Goal: Task Accomplishment & Management: Manage account settings

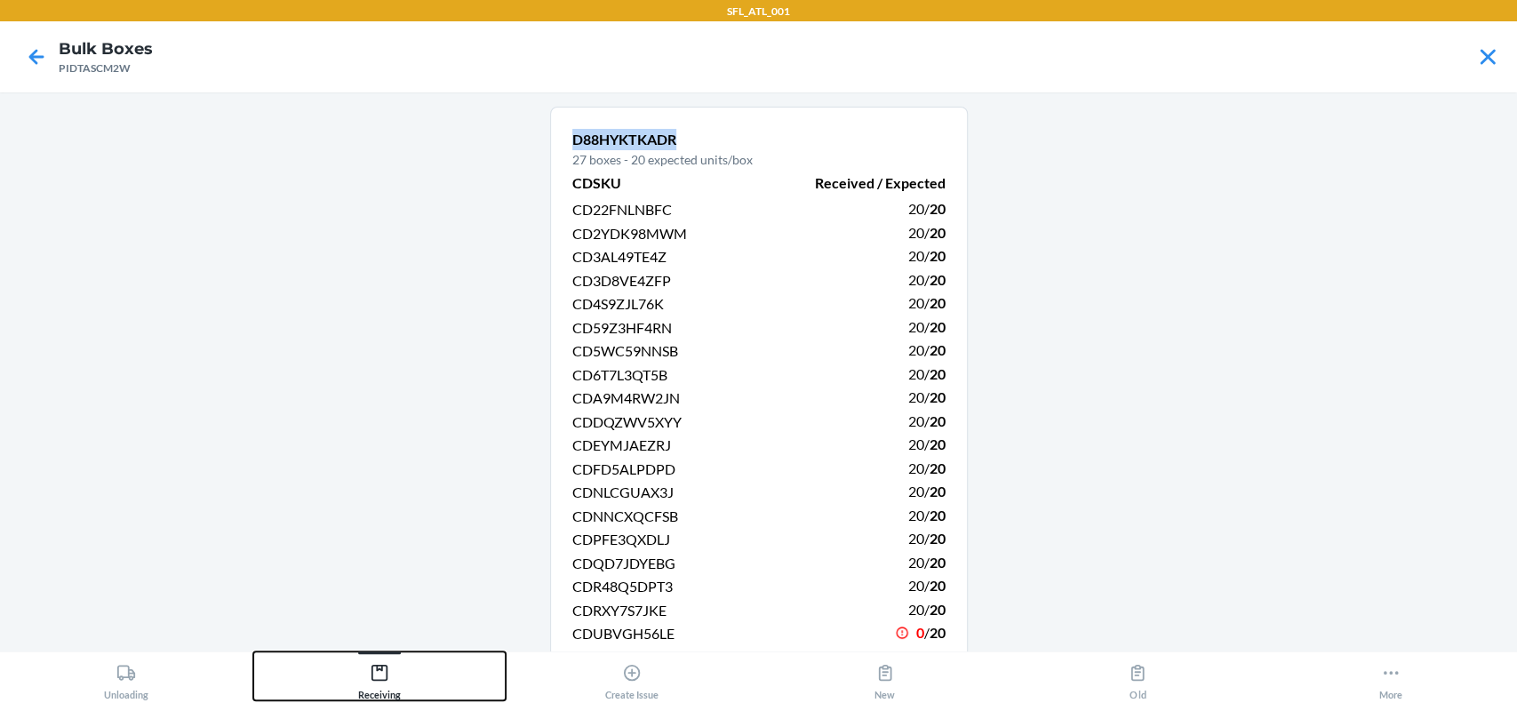
click at [404, 672] on button "Receiving" at bounding box center [379, 675] width 253 height 49
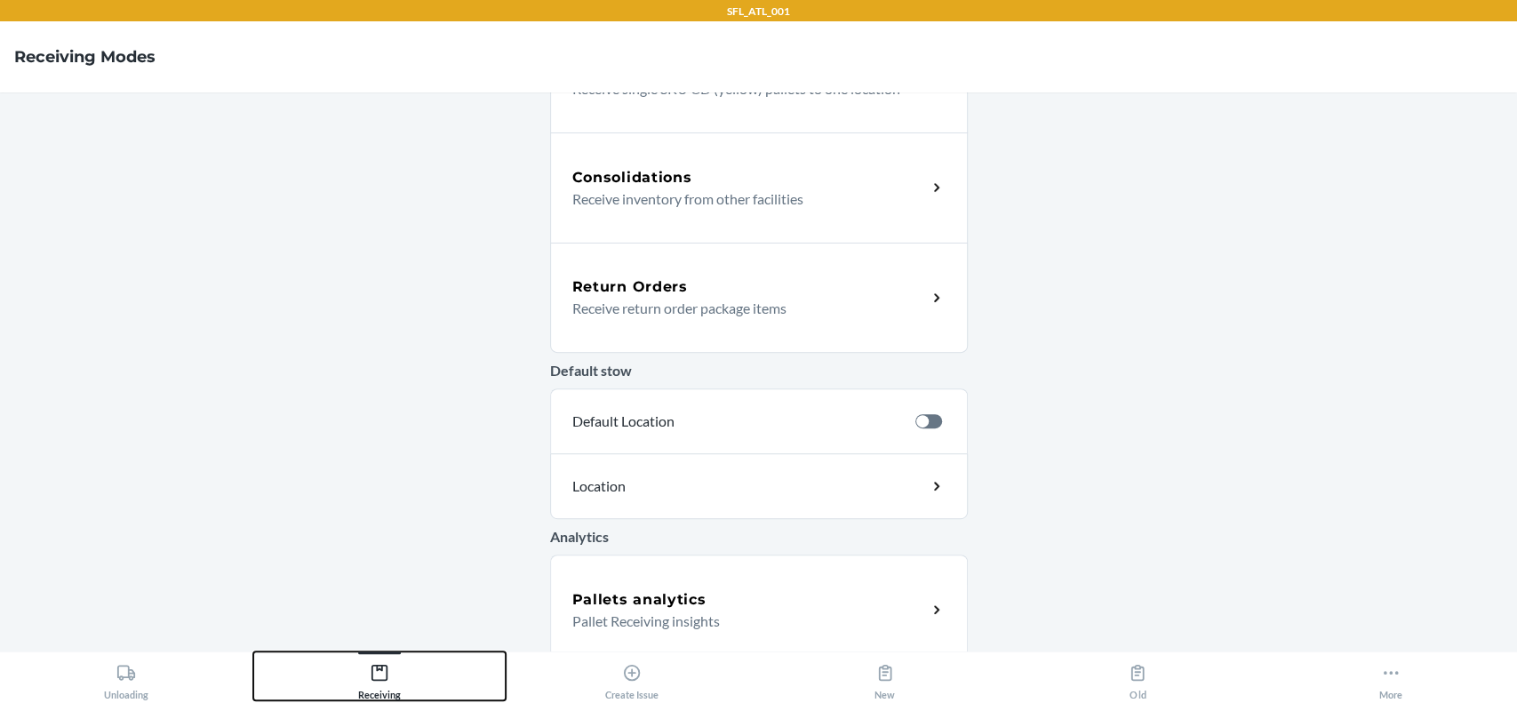
scroll to position [474, 0]
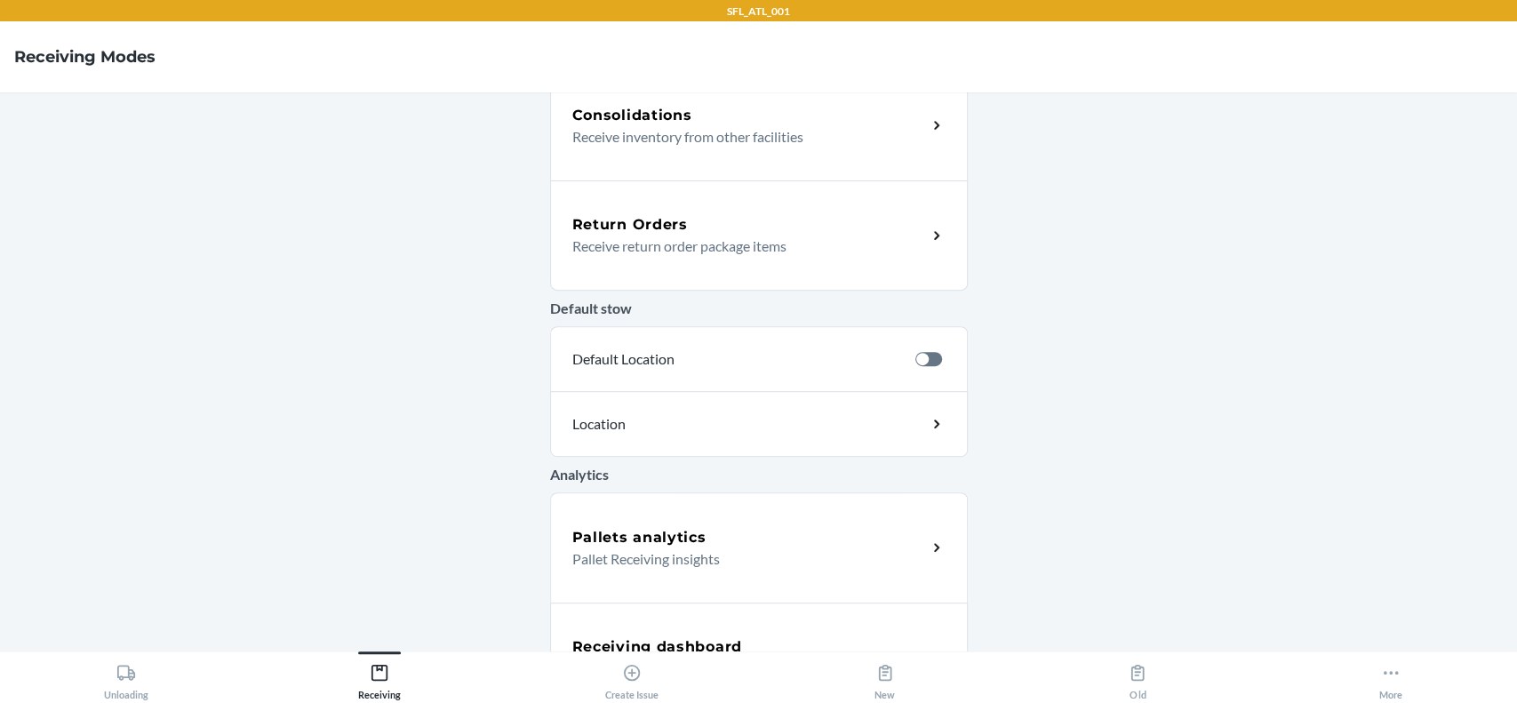
click at [731, 240] on p "Receive return order package items" at bounding box center [742, 245] width 340 height 21
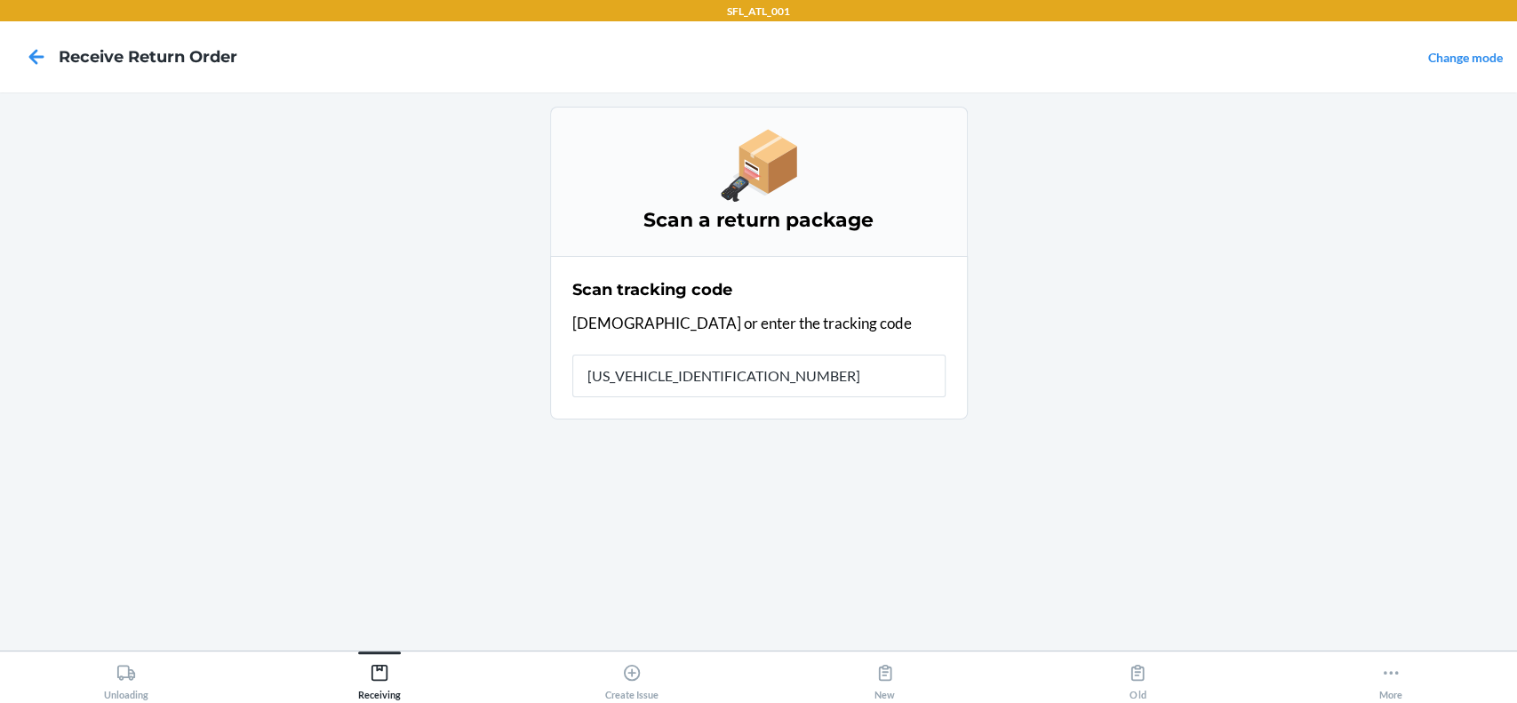
type input "1ZY9H8790317724260"
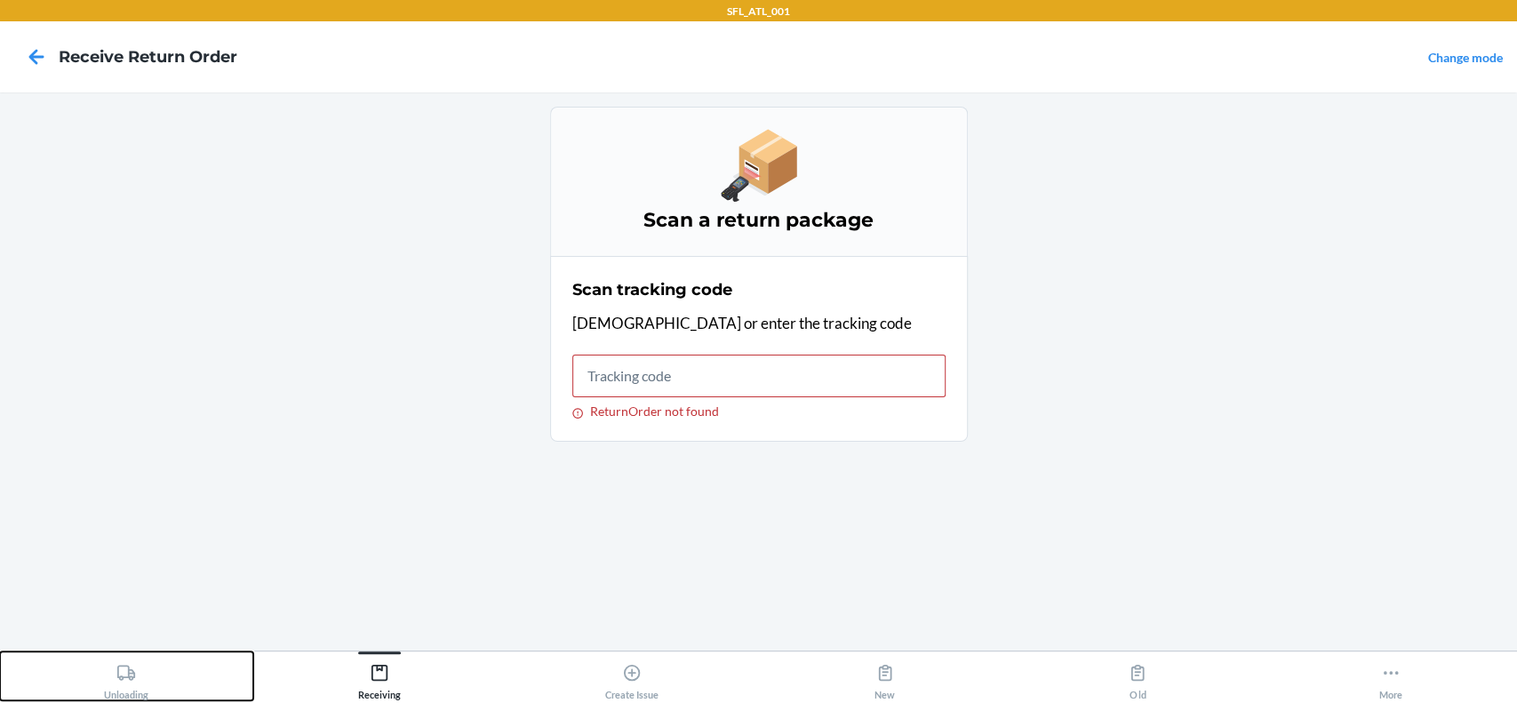
drag, startPoint x: 120, startPoint y: 695, endPoint x: 127, endPoint y: 686, distance: 11.4
click at [123, 689] on div "Unloading" at bounding box center [126, 678] width 44 height 44
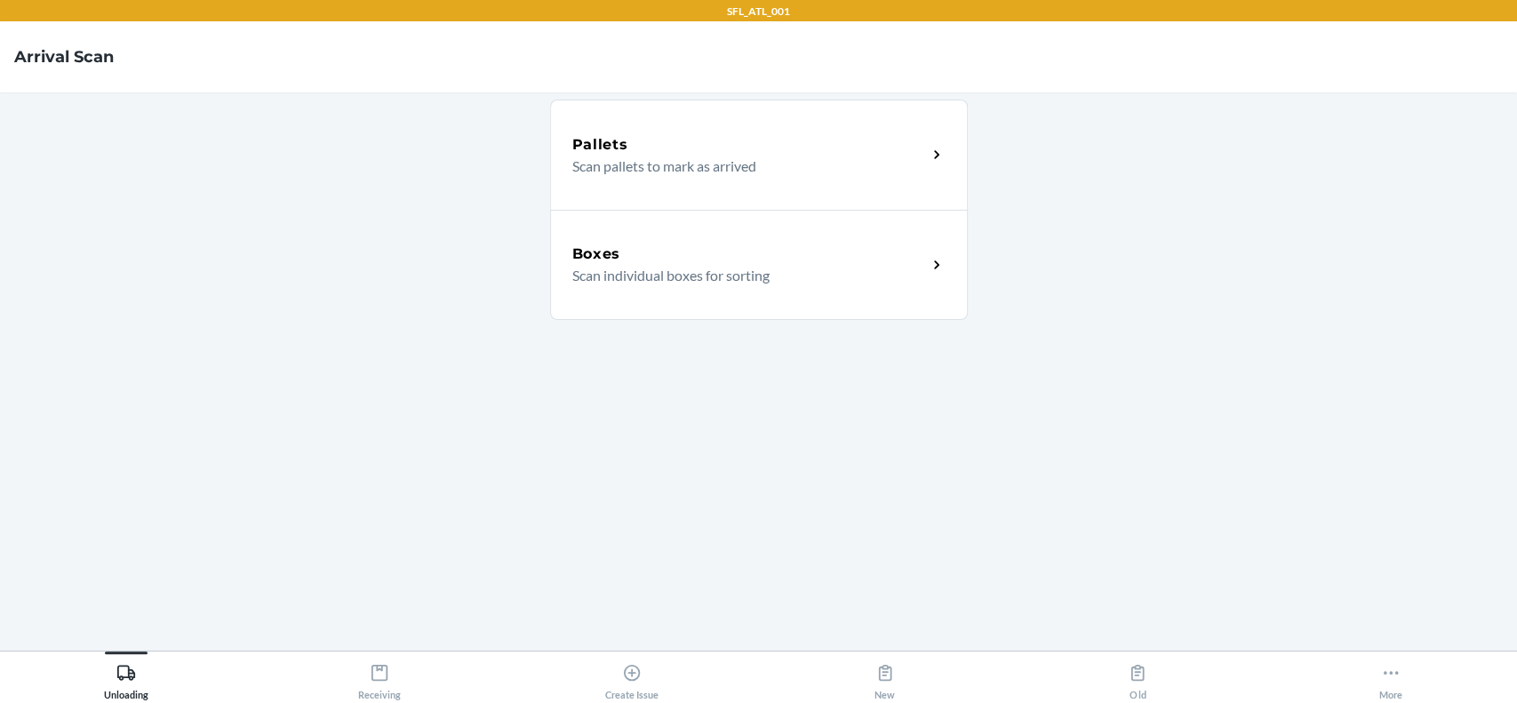
click at [758, 244] on div "Boxes" at bounding box center [749, 253] width 355 height 21
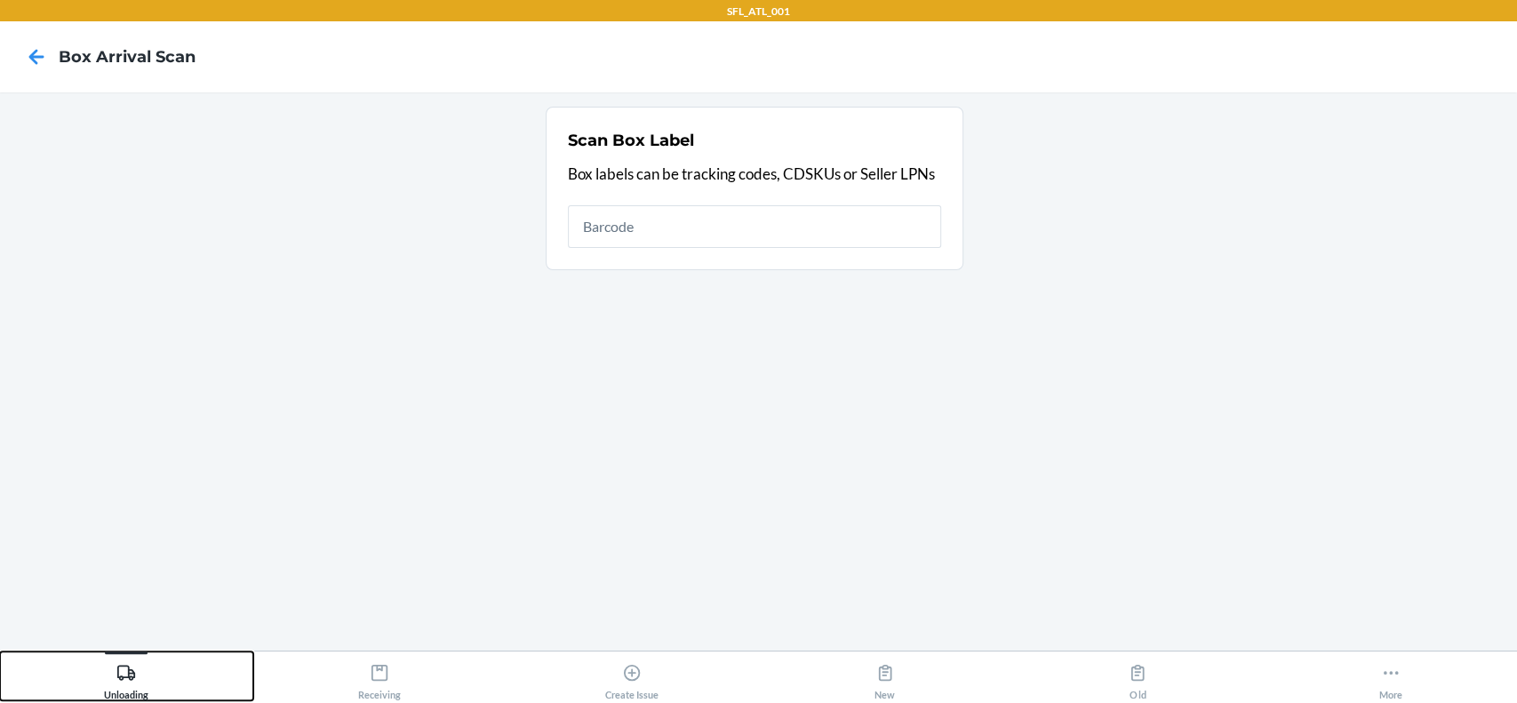
click at [147, 684] on div "Unloading" at bounding box center [126, 678] width 44 height 44
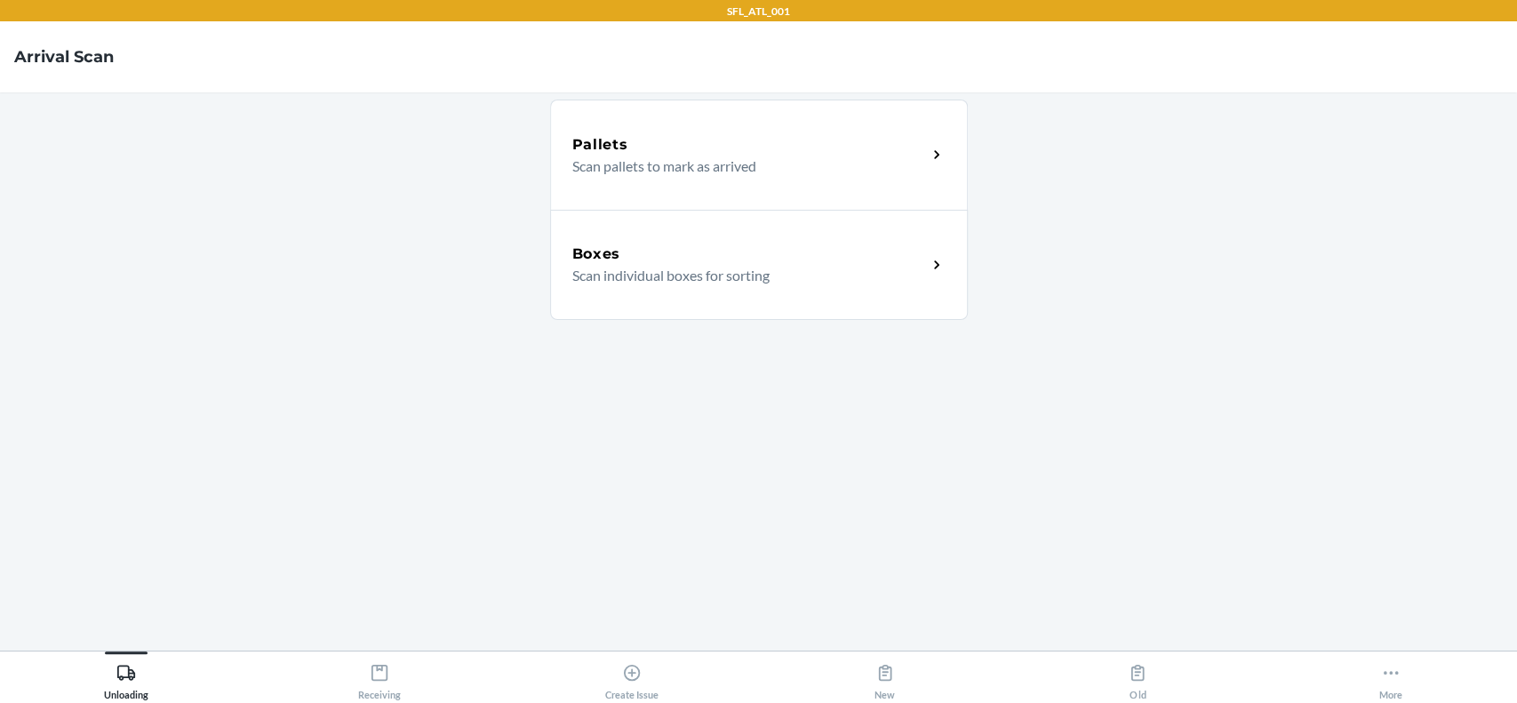
click at [640, 278] on p "Scan individual boxes for sorting" at bounding box center [742, 275] width 340 height 21
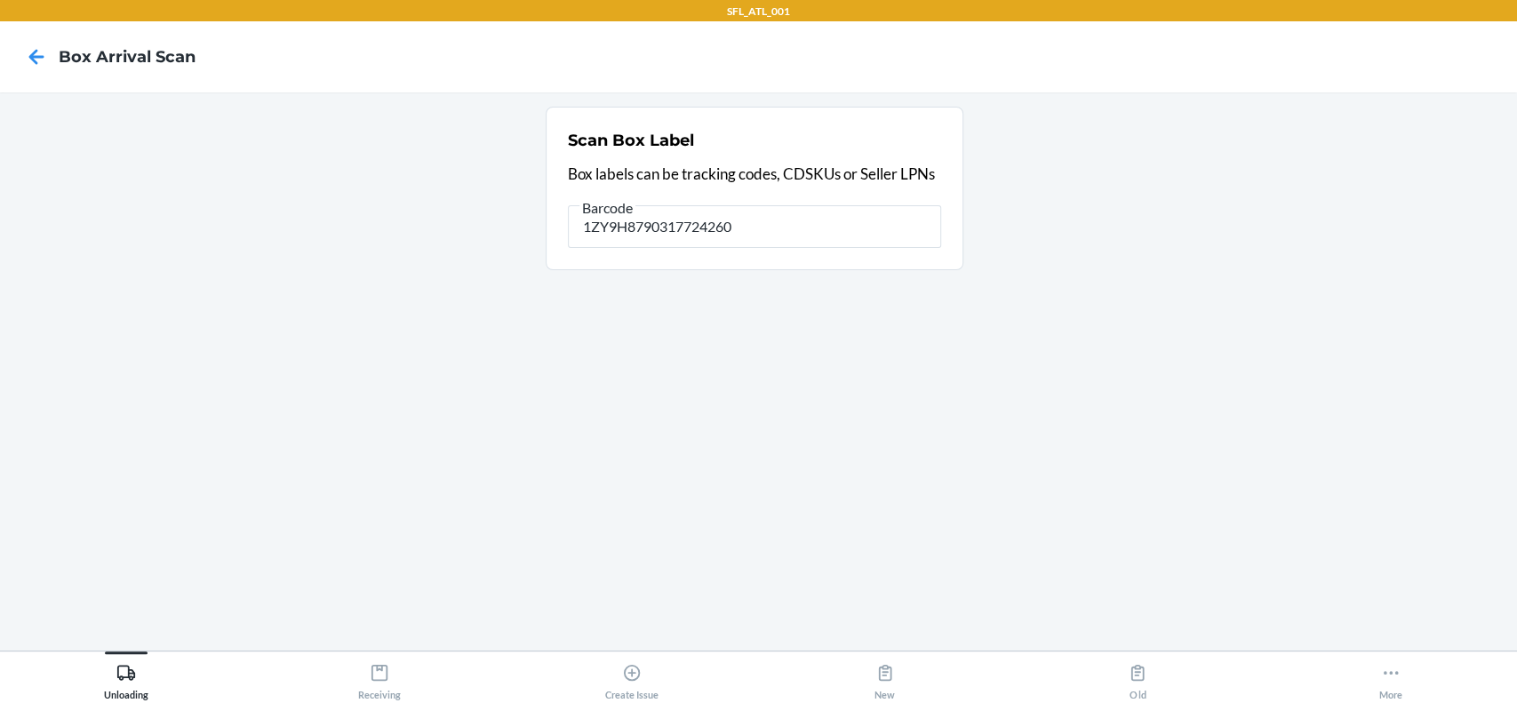
type input "1ZY9H8790317724260"
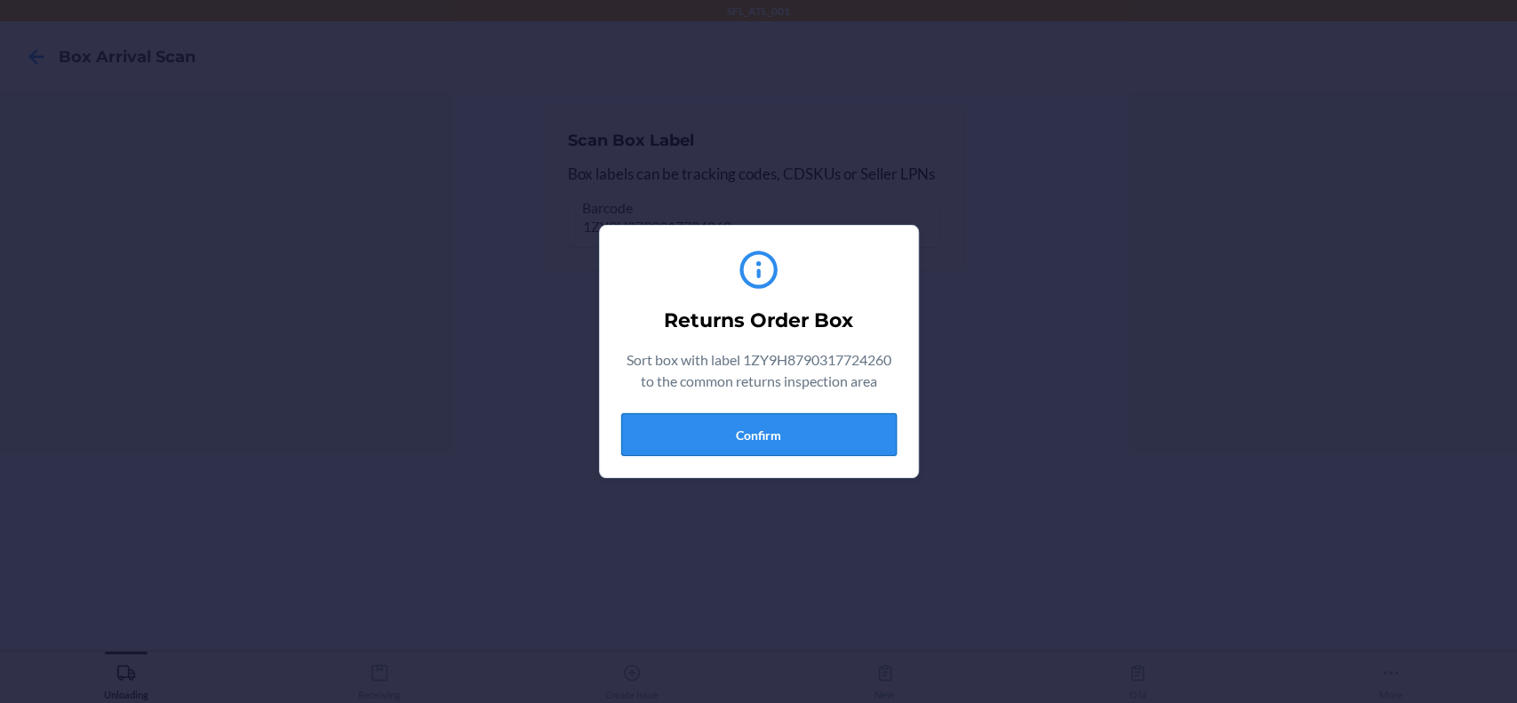
click at [739, 437] on button "Confirm" at bounding box center [758, 434] width 275 height 43
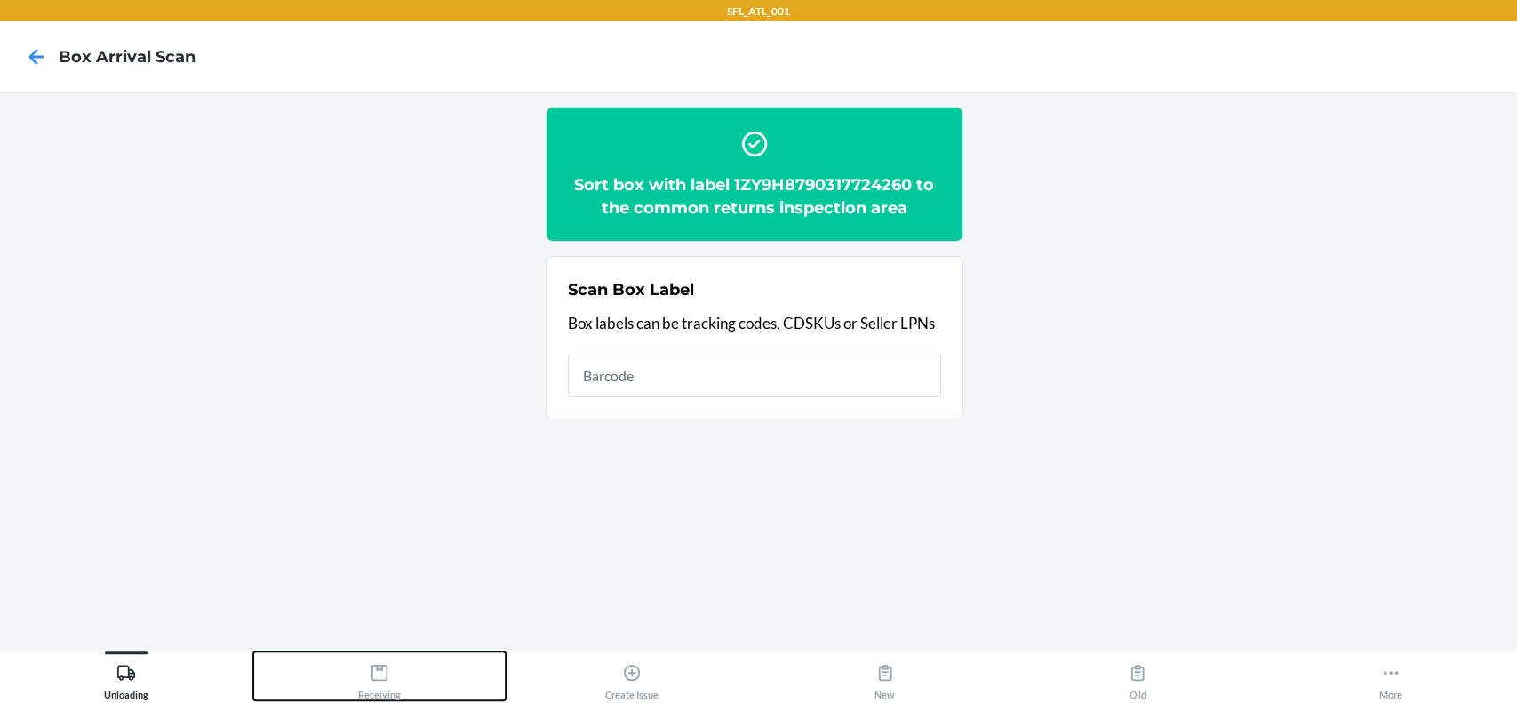
click at [403, 681] on button "Receiving" at bounding box center [379, 675] width 253 height 49
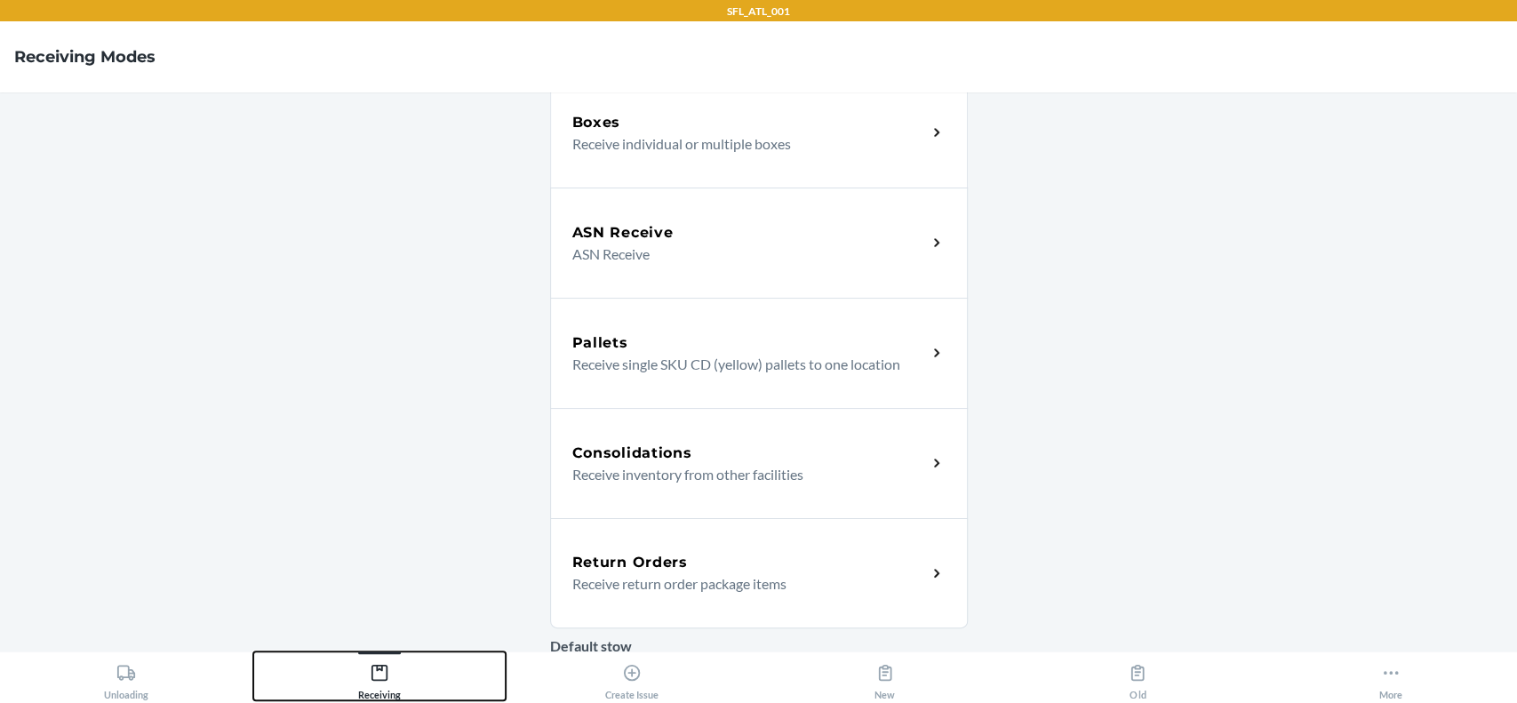
scroll to position [236, 0]
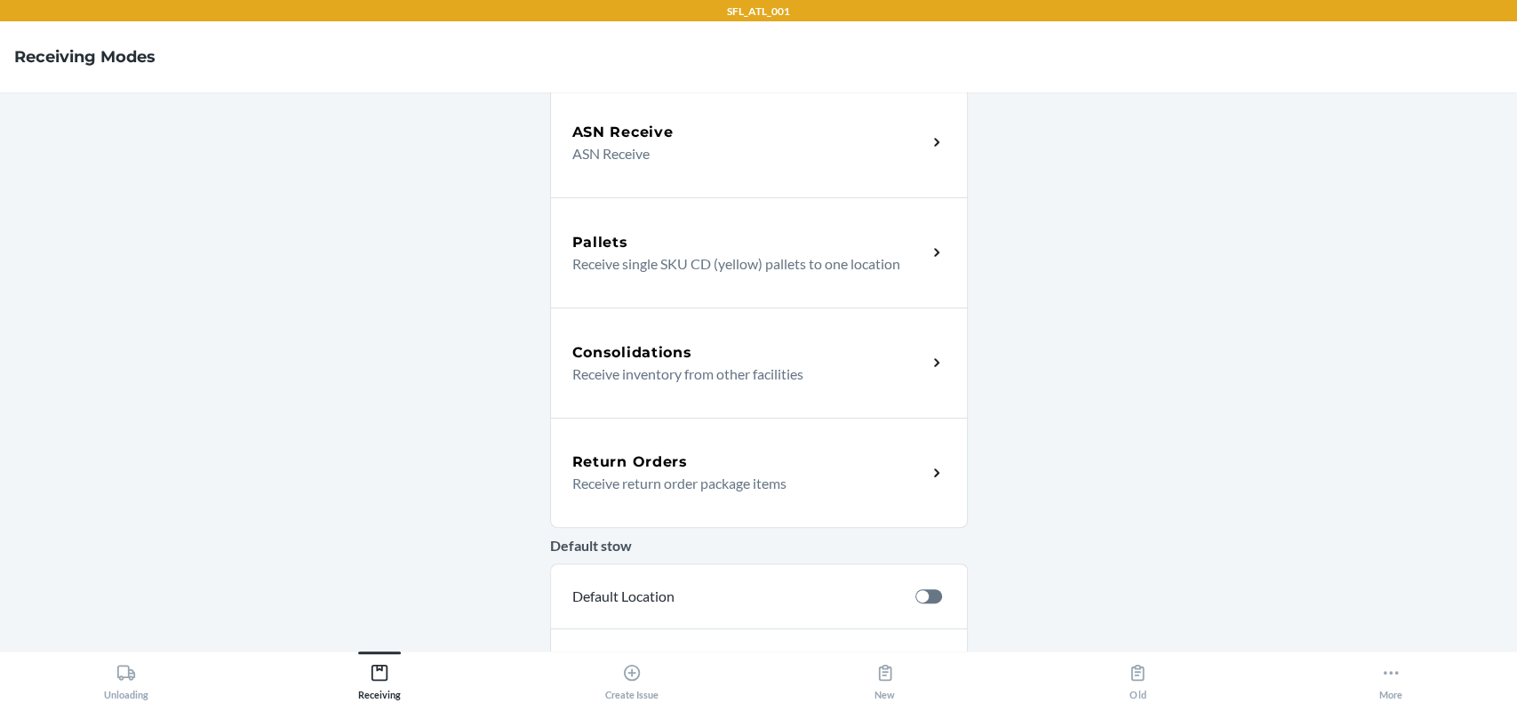
click at [742, 501] on div "Return Orders Receive return order package items" at bounding box center [759, 473] width 418 height 110
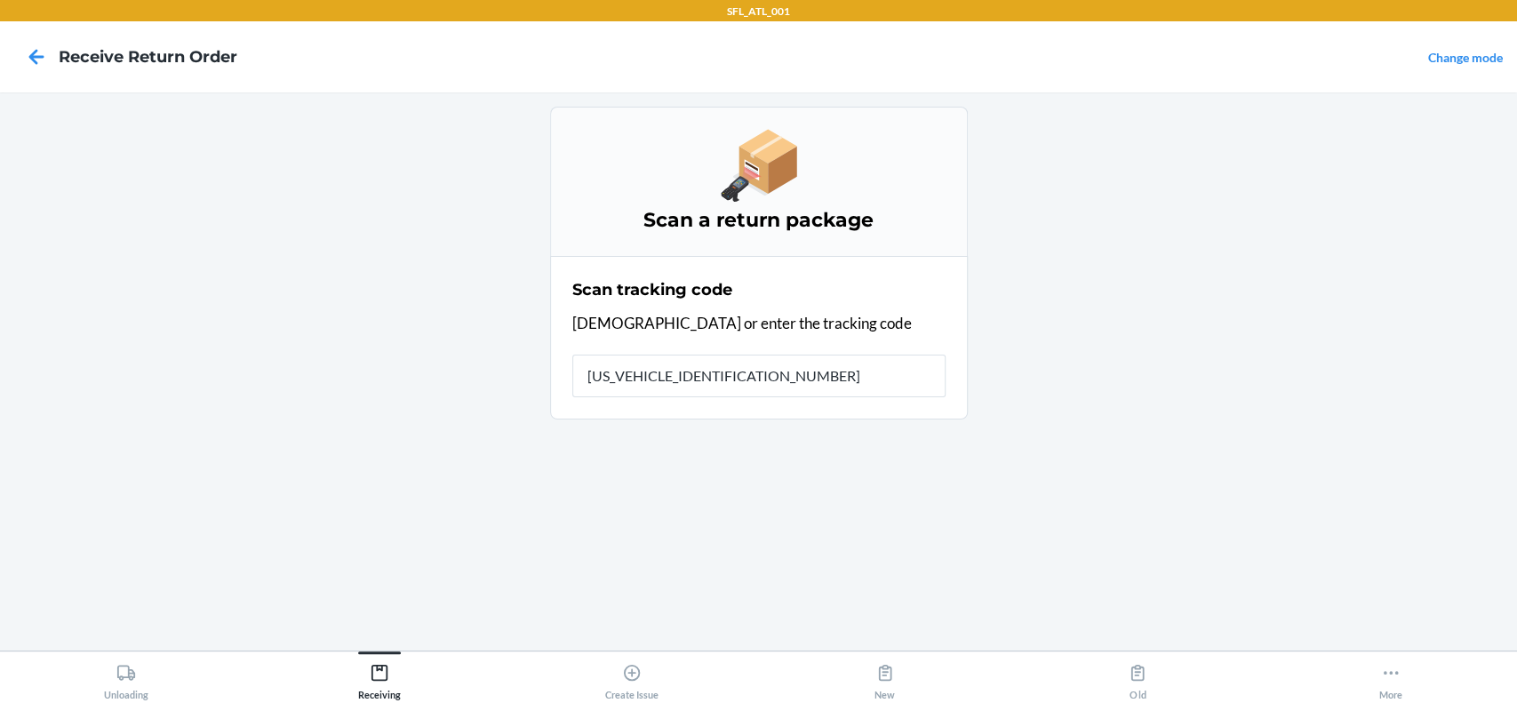
type input "1ZY9H8790317724260"
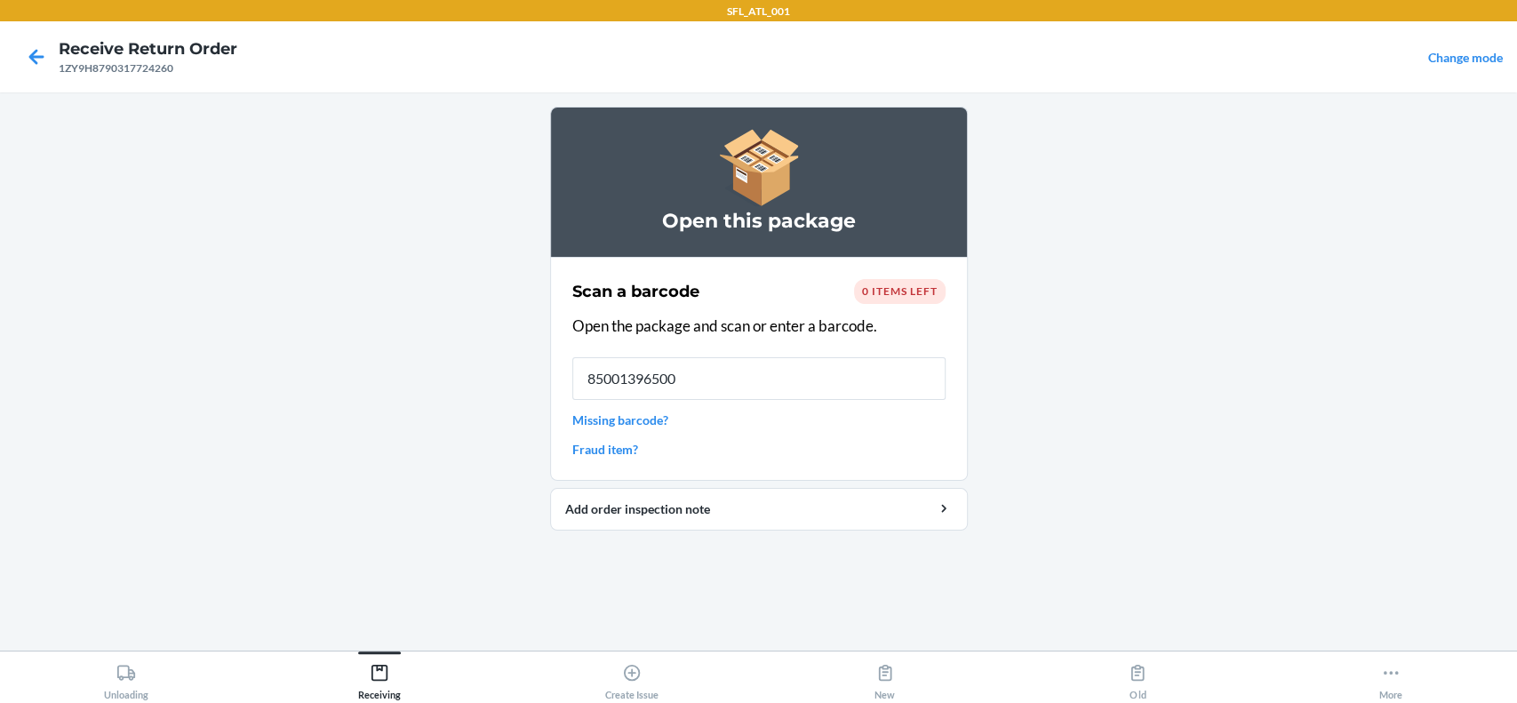
type input "850013965007"
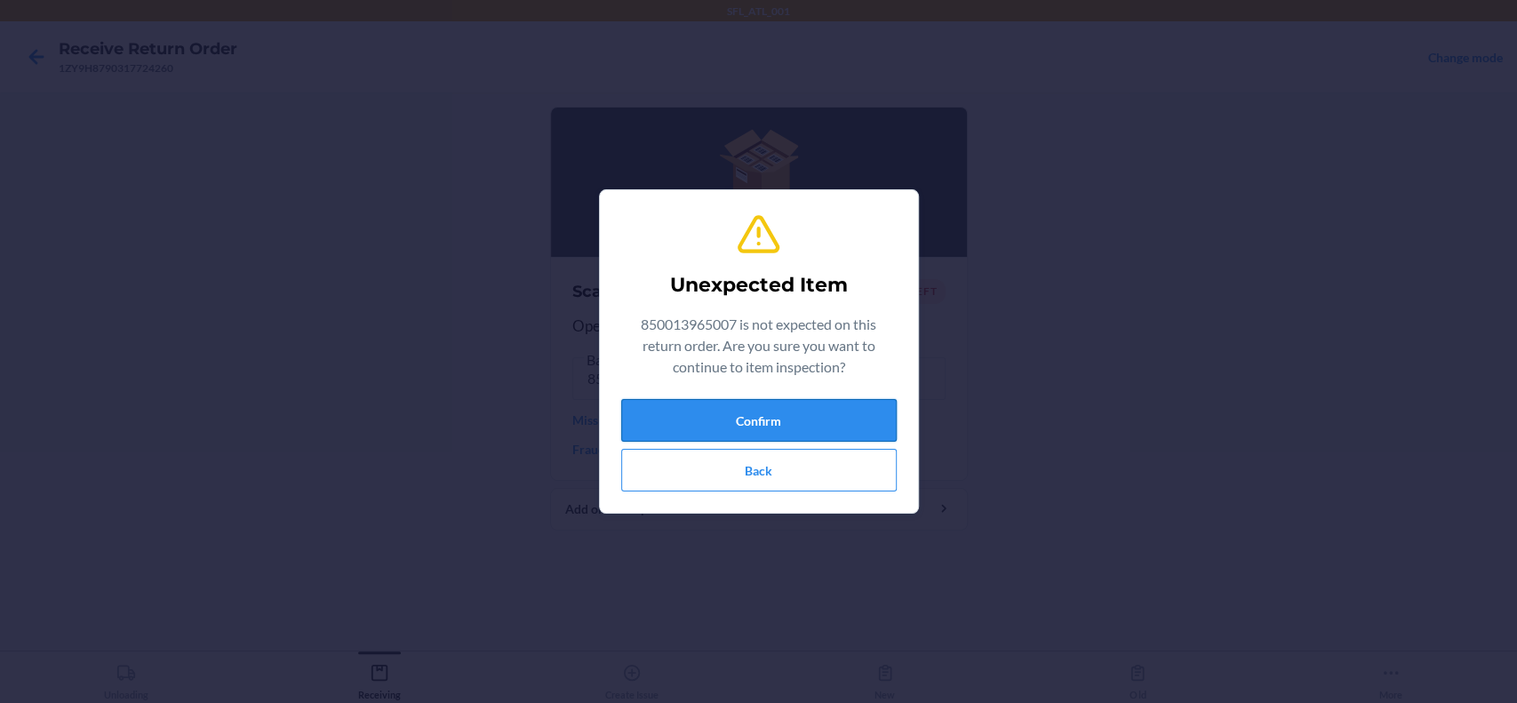
click at [785, 418] on button "Confirm" at bounding box center [758, 420] width 275 height 43
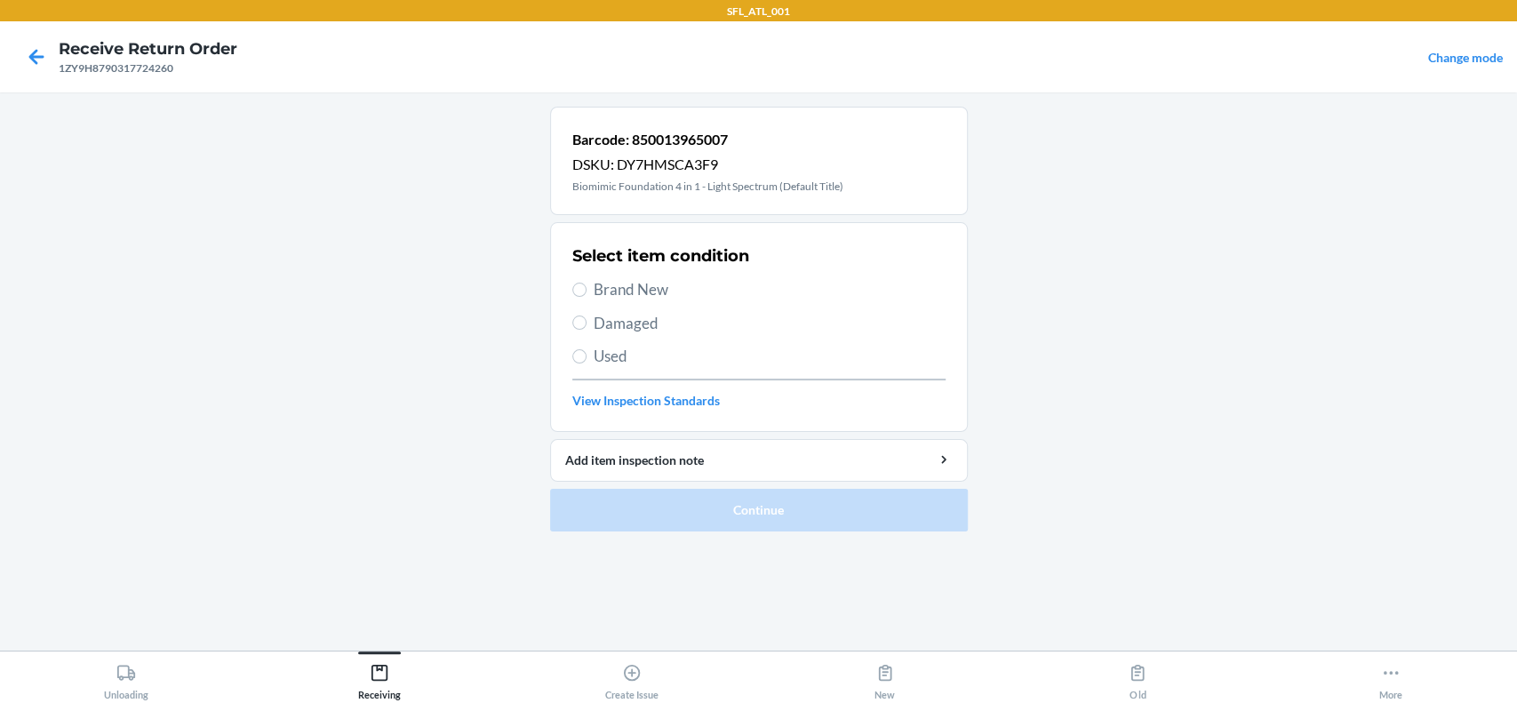
click at [667, 282] on span "Brand New" at bounding box center [770, 289] width 352 height 23
click at [586, 283] on input "Brand New" at bounding box center [579, 290] width 14 height 14
radio input "true"
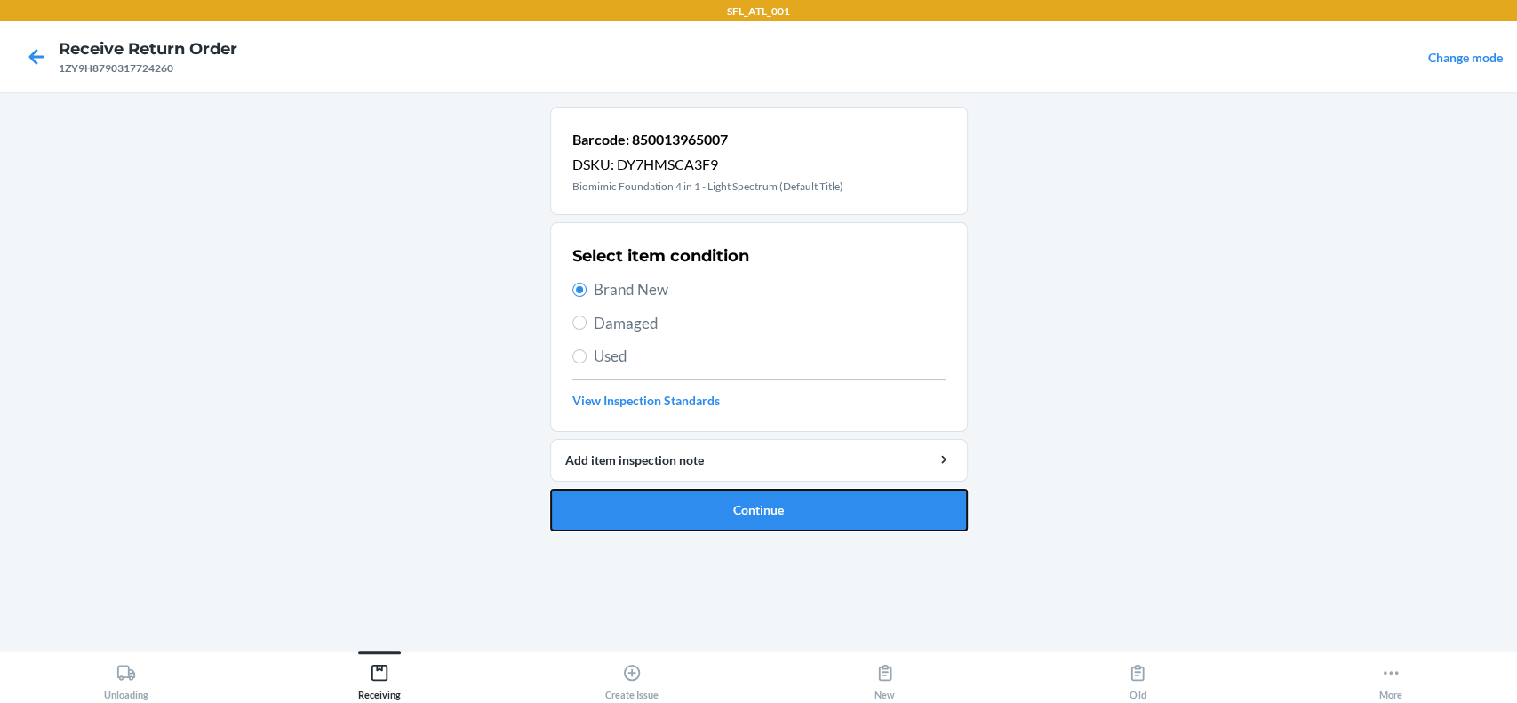
drag, startPoint x: 953, startPoint y: 508, endPoint x: 1415, endPoint y: 500, distance: 462.1
click at [953, 509] on button "Continue" at bounding box center [759, 510] width 418 height 43
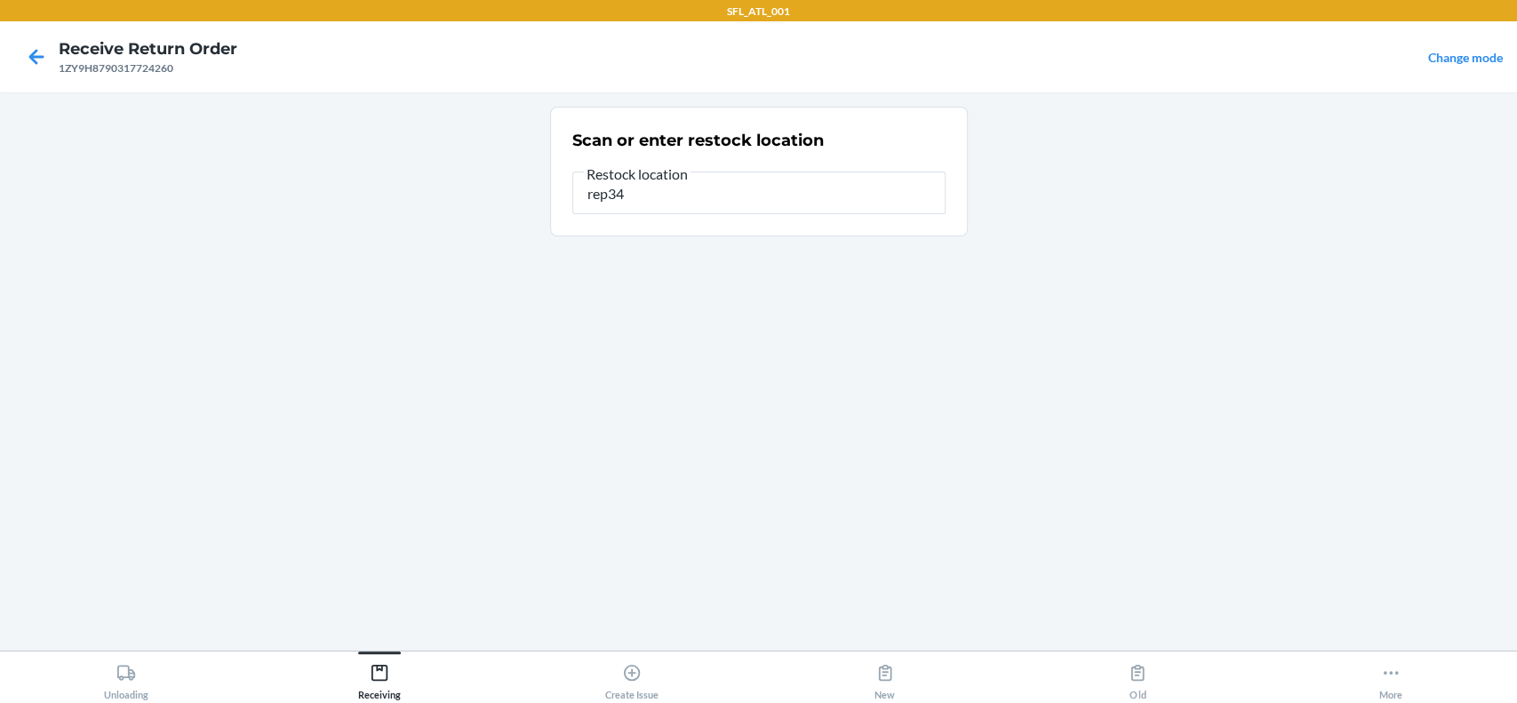
type input "rep34"
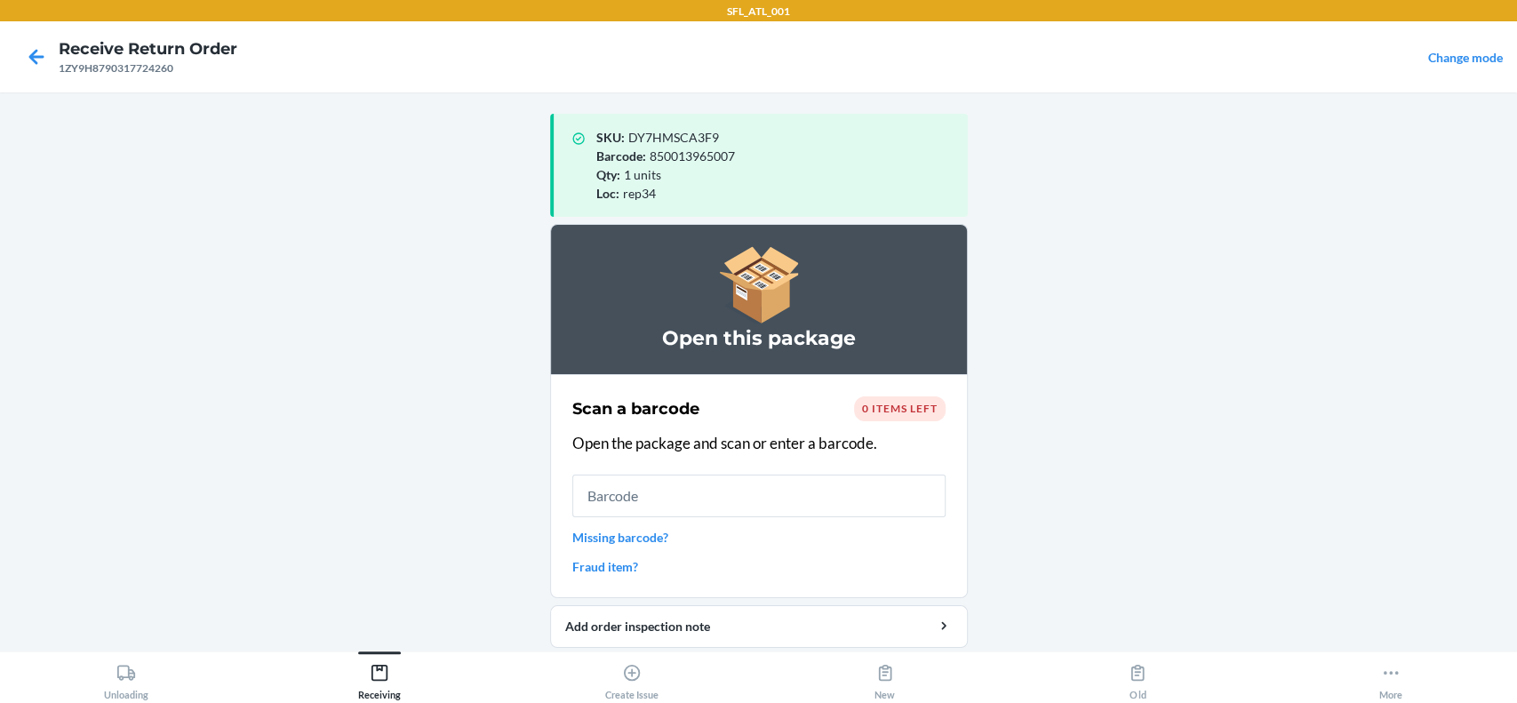
scroll to position [60, 0]
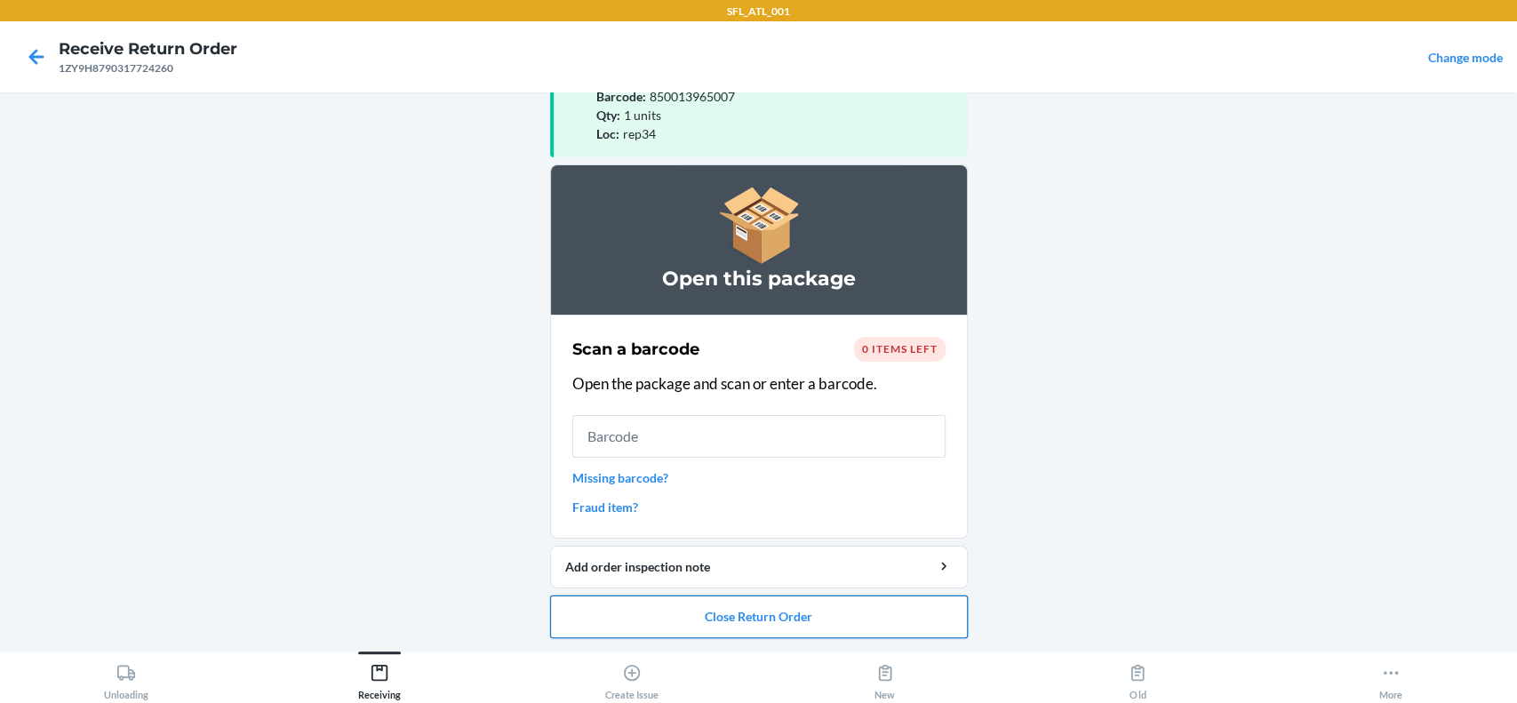
click at [707, 621] on button "Close Return Order" at bounding box center [759, 616] width 418 height 43
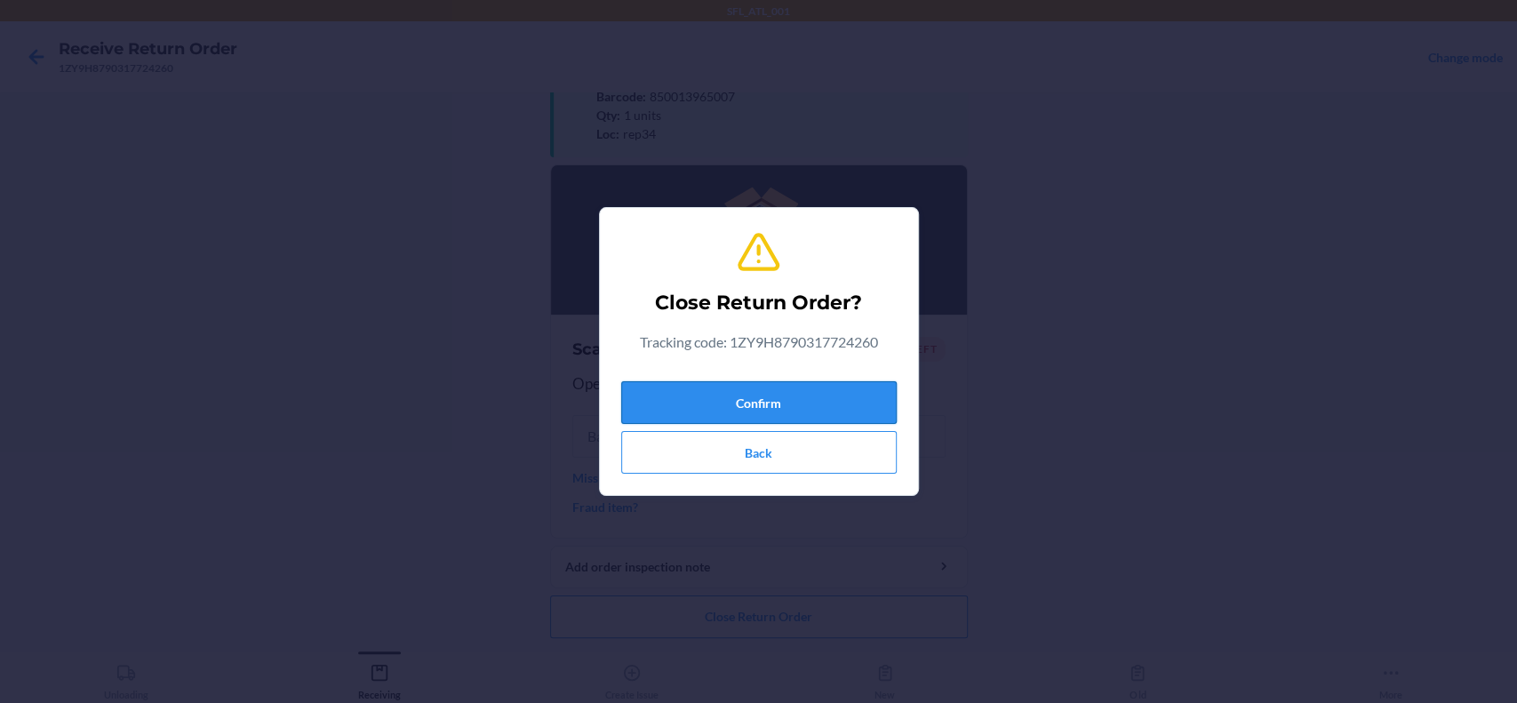
click at [791, 400] on button "Confirm" at bounding box center [758, 402] width 275 height 43
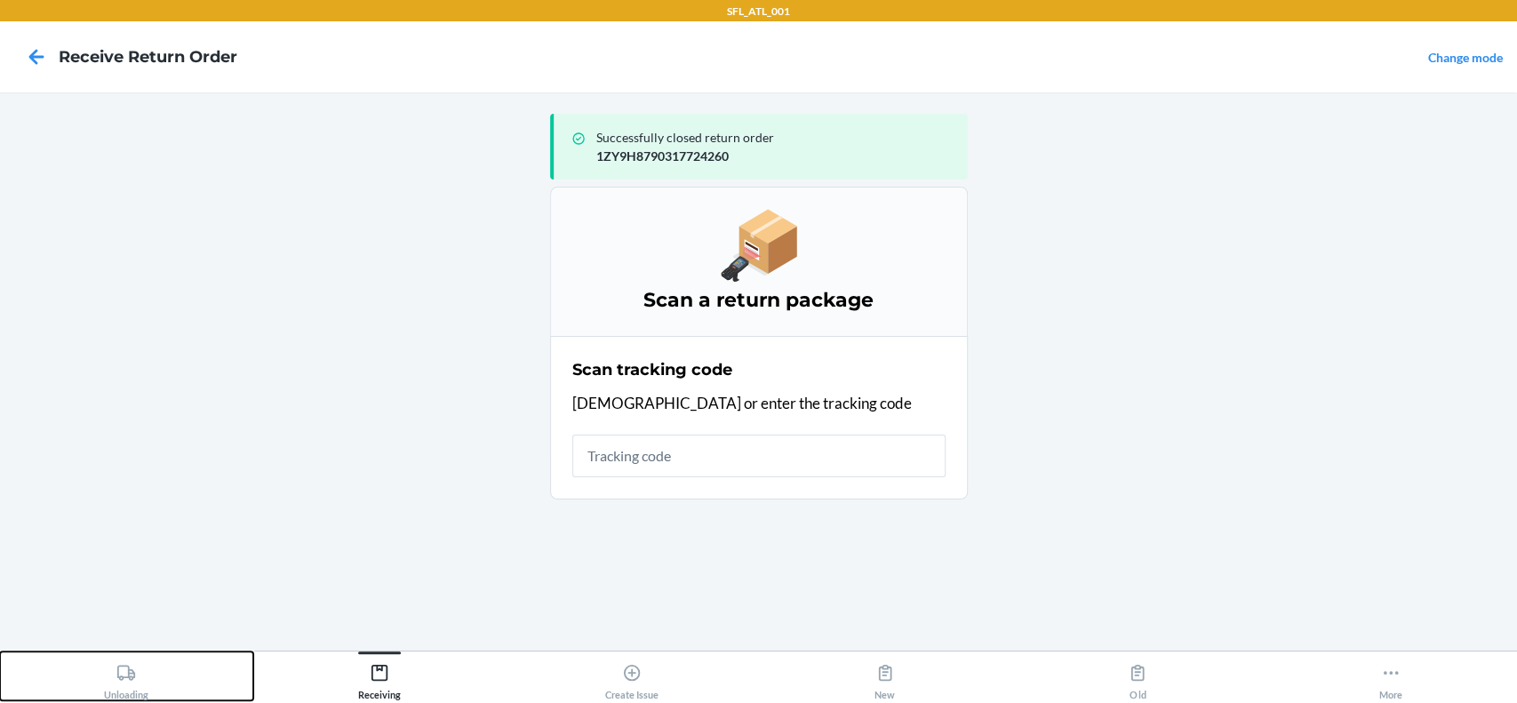
click at [117, 678] on icon at bounding box center [126, 673] width 20 height 20
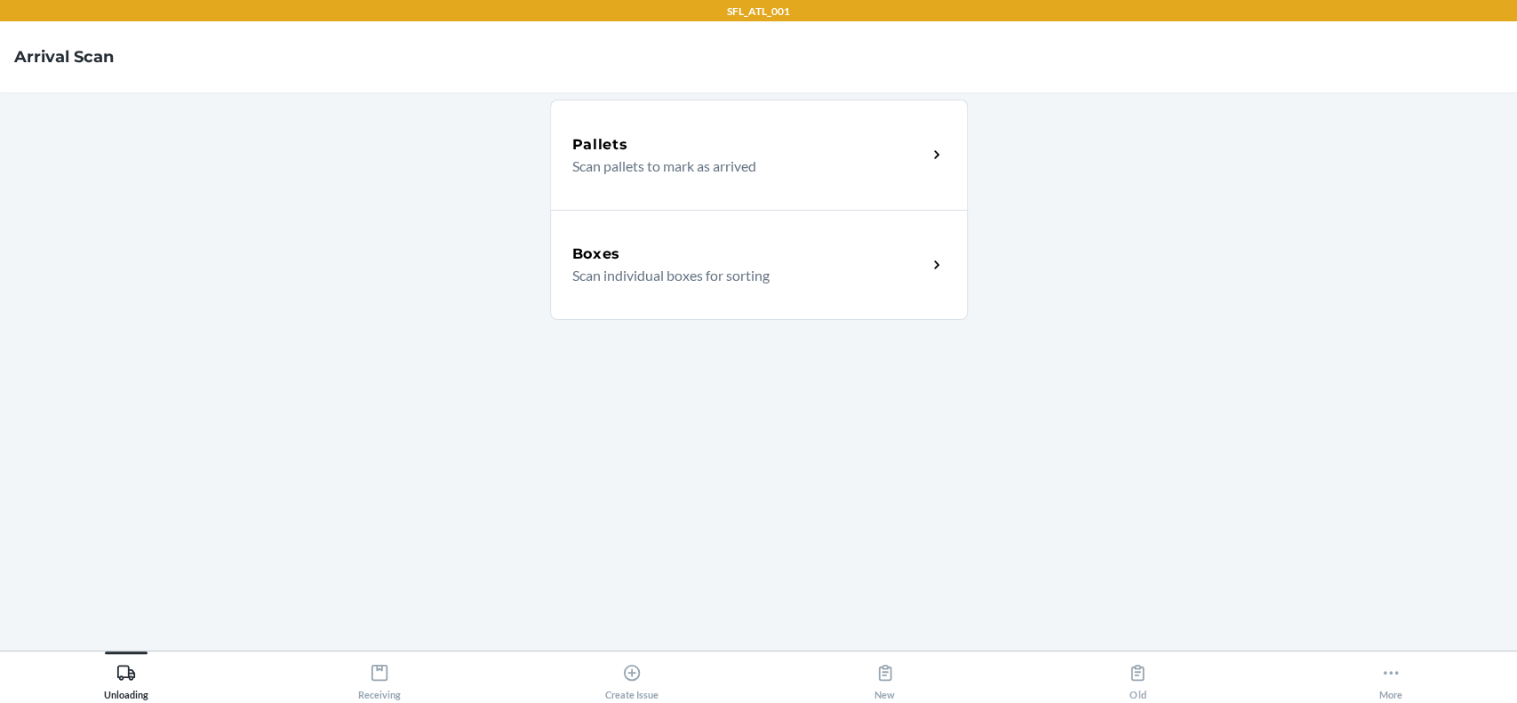
click at [801, 302] on div "Boxes Scan individual boxes for sorting" at bounding box center [759, 265] width 418 height 110
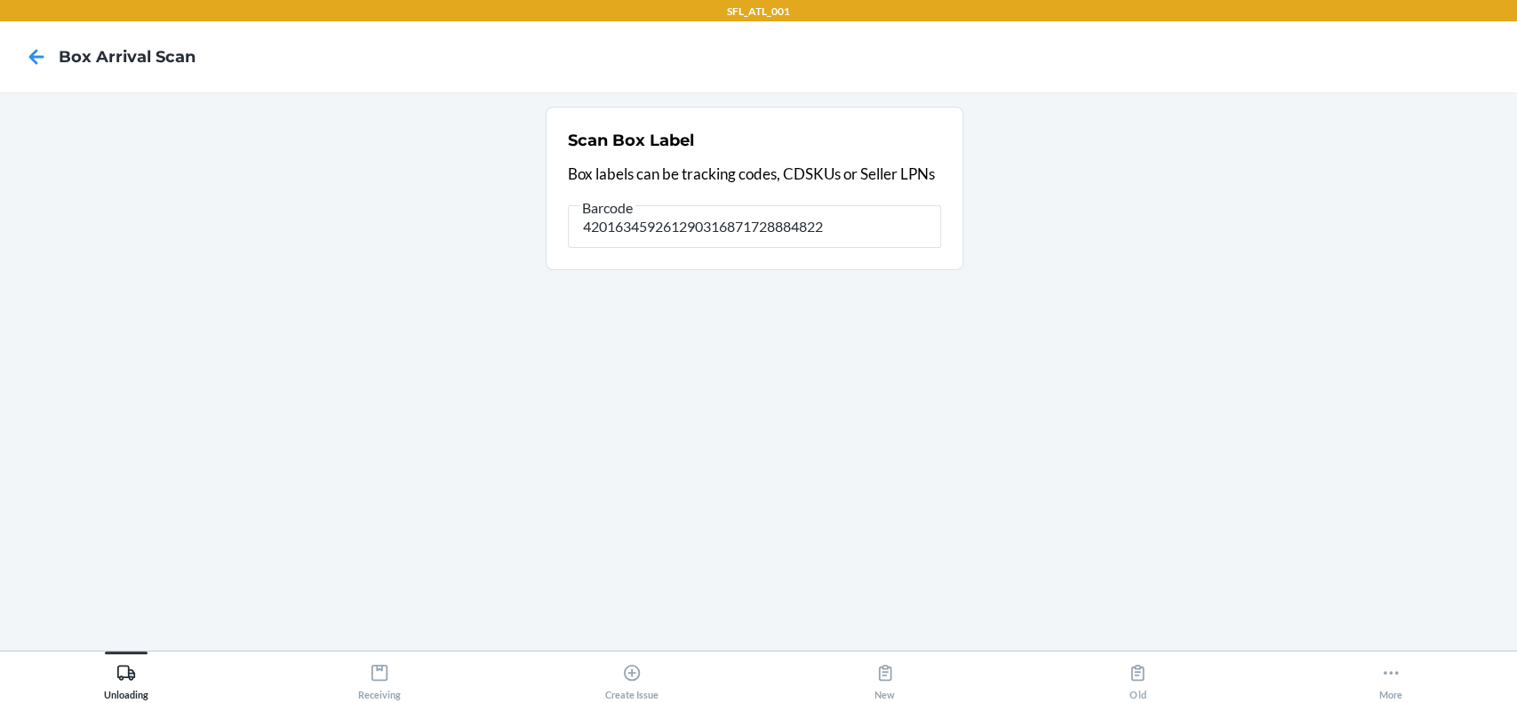
type input "420163459261290316871728884822"
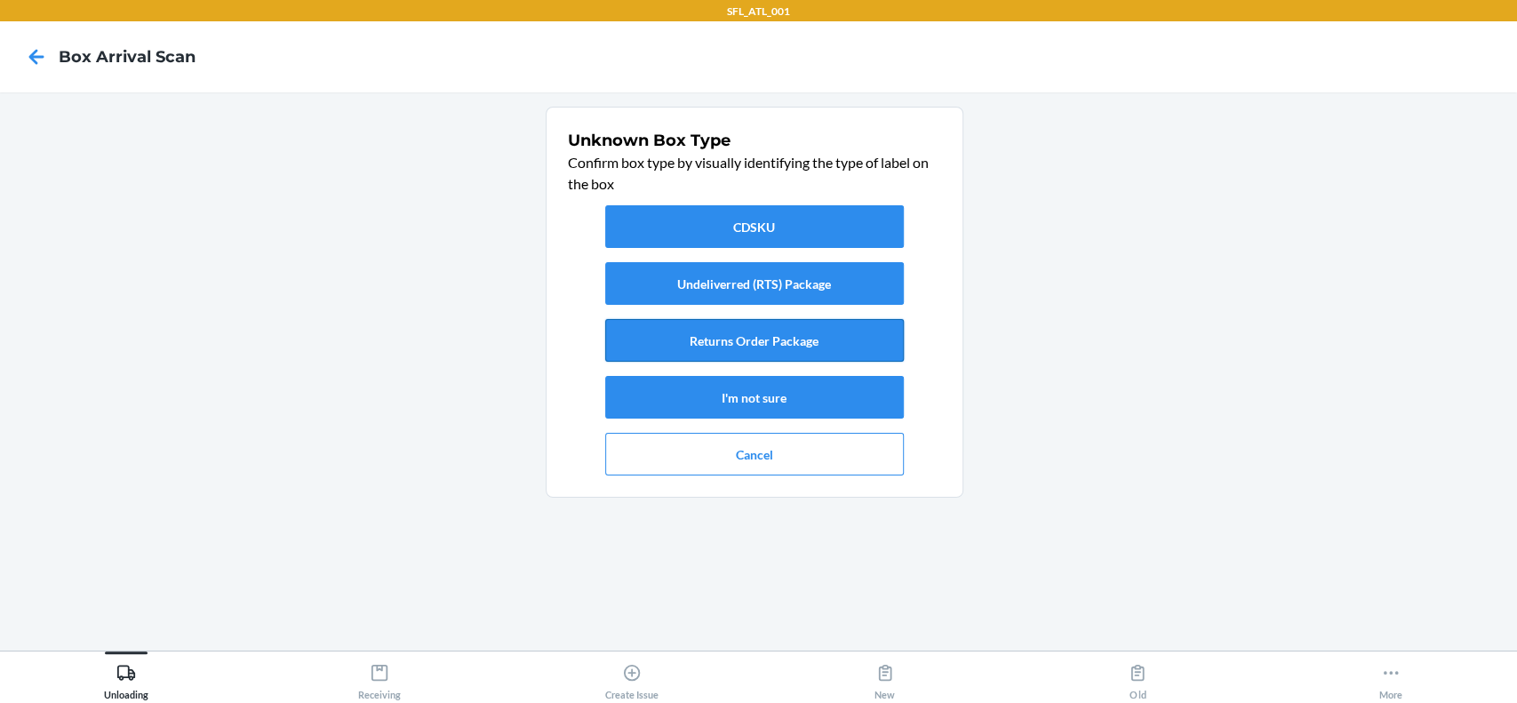
click at [692, 345] on button "Returns Order Package" at bounding box center [754, 340] width 299 height 43
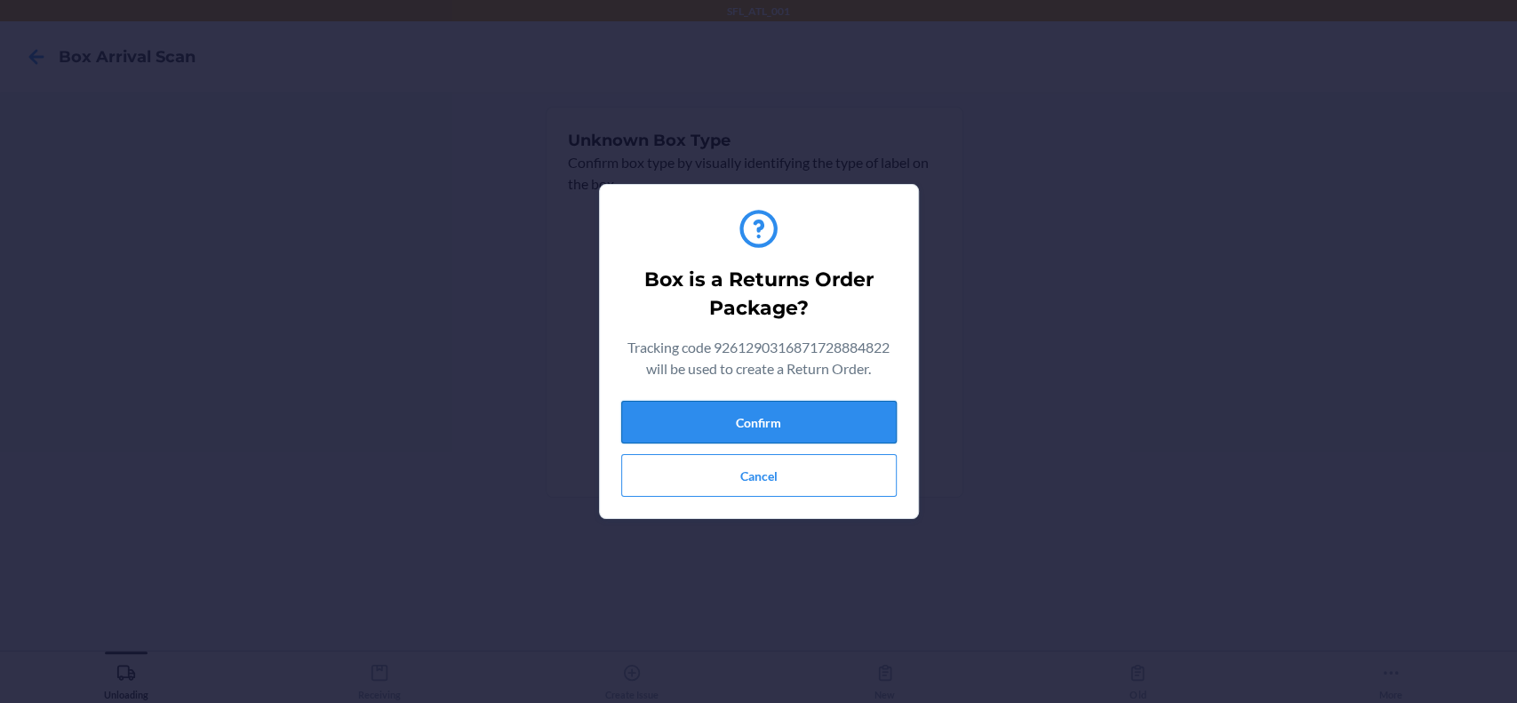
click at [722, 411] on button "Confirm" at bounding box center [758, 422] width 275 height 43
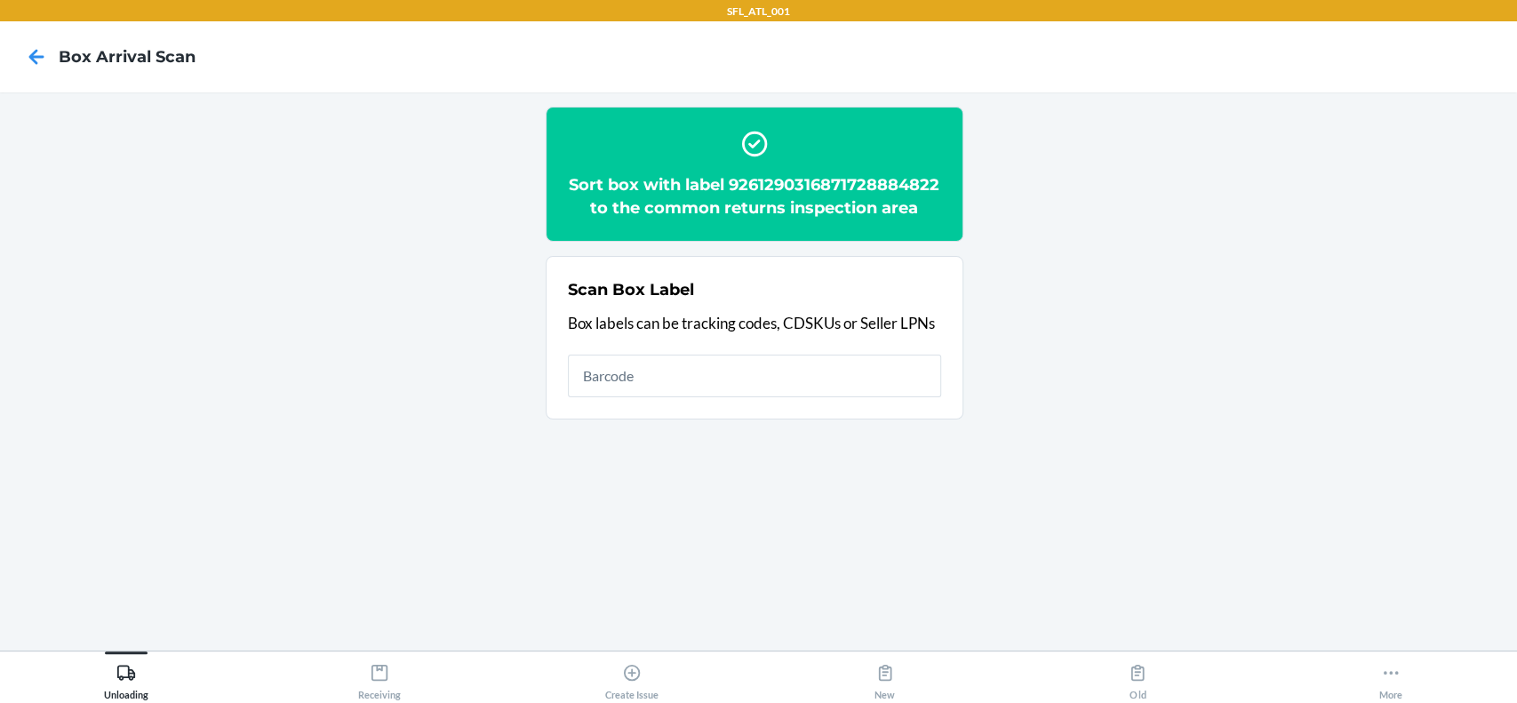
click at [406, 648] on main "Sort box with label 9261290316871728884822 to the common returns inspection are…" at bounding box center [758, 371] width 1517 height 558
click at [394, 673] on div "Receiving" at bounding box center [379, 678] width 43 height 44
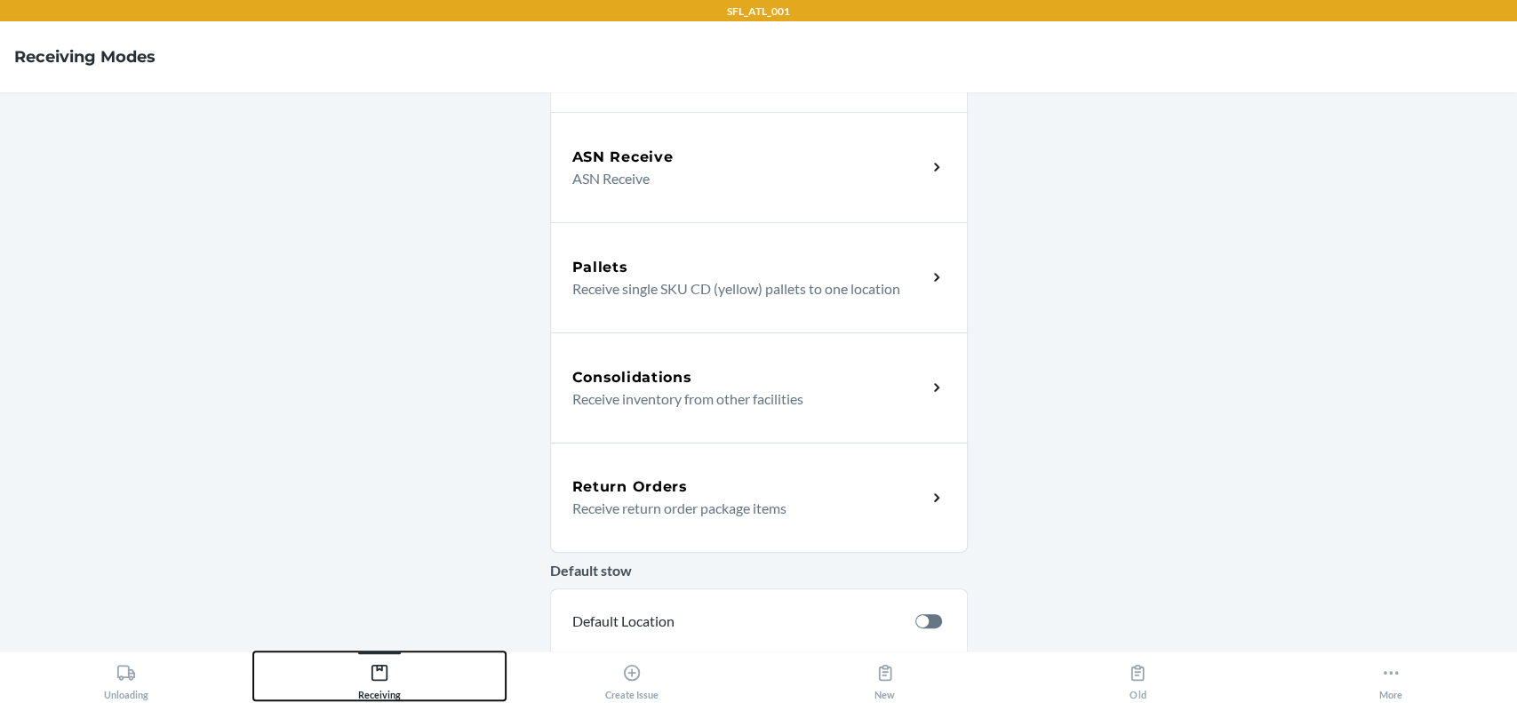
scroll to position [236, 0]
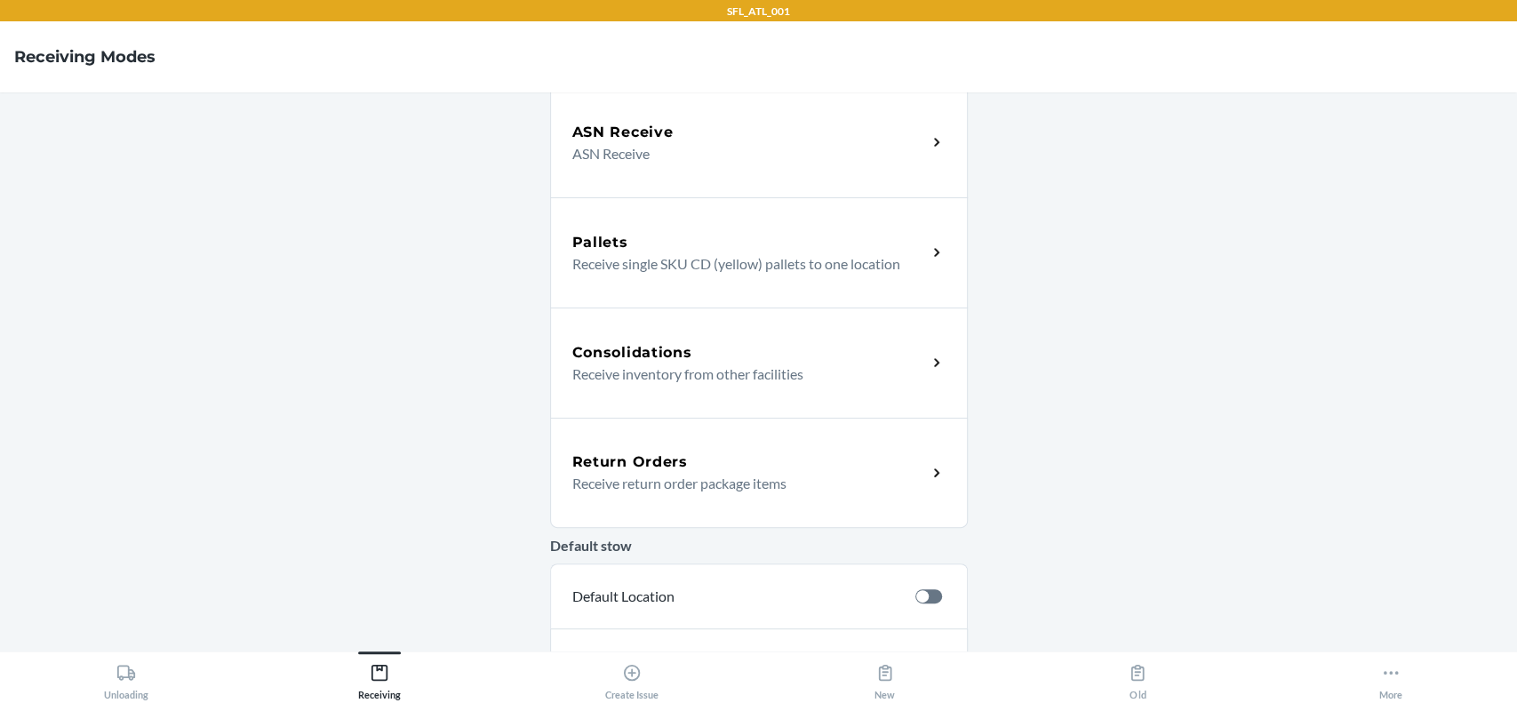
click at [672, 457] on h5 "Return Orders" at bounding box center [630, 461] width 116 height 21
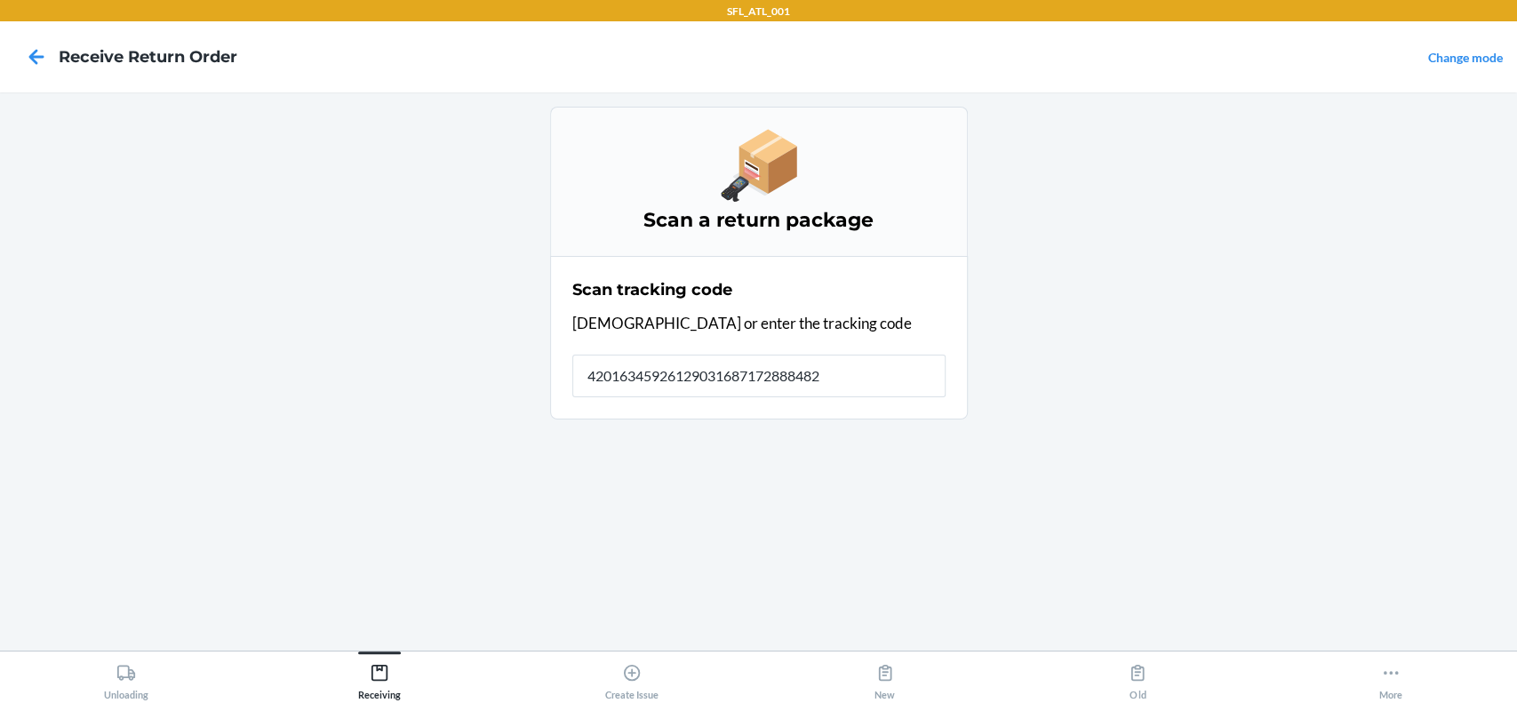
type input "420163459261290316871728884822"
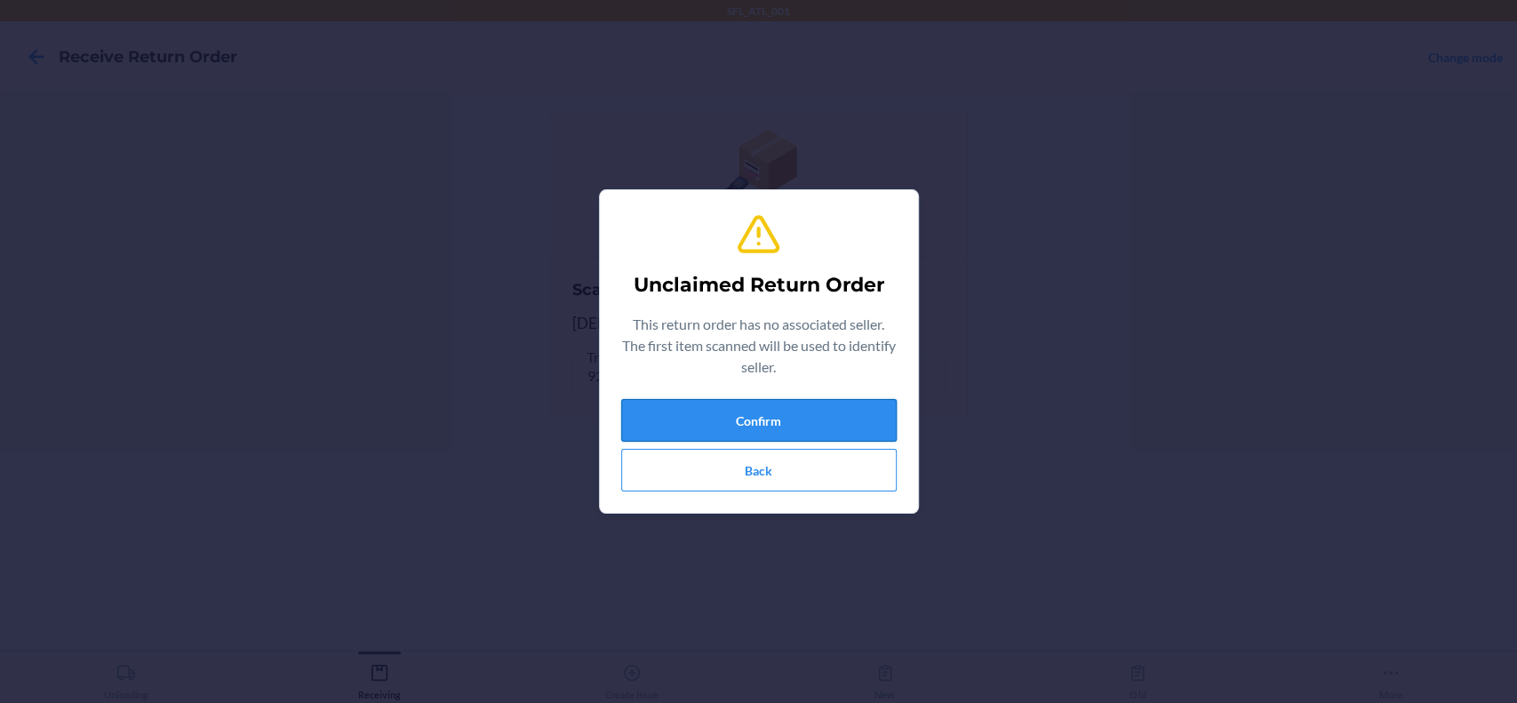
click at [706, 402] on button "Confirm" at bounding box center [758, 420] width 275 height 43
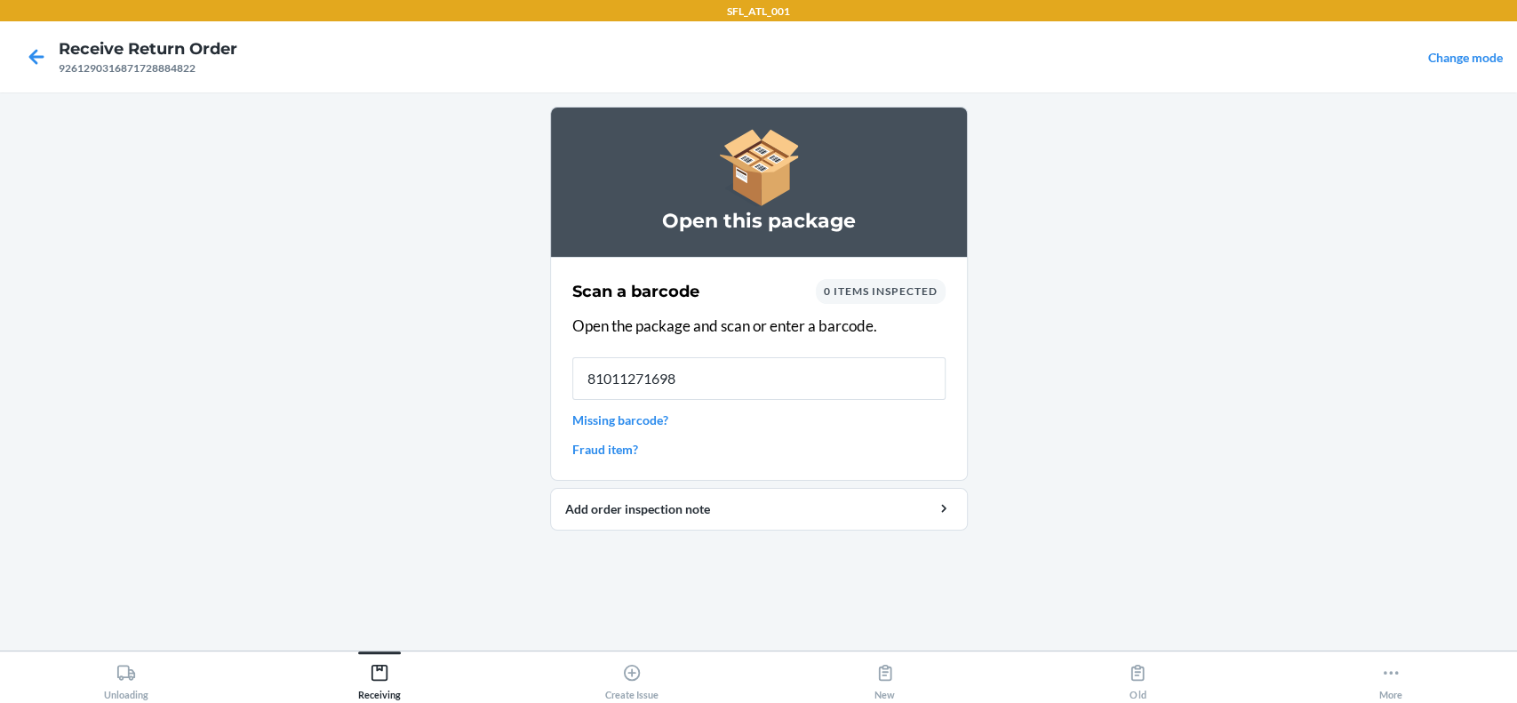
type input "810112716986"
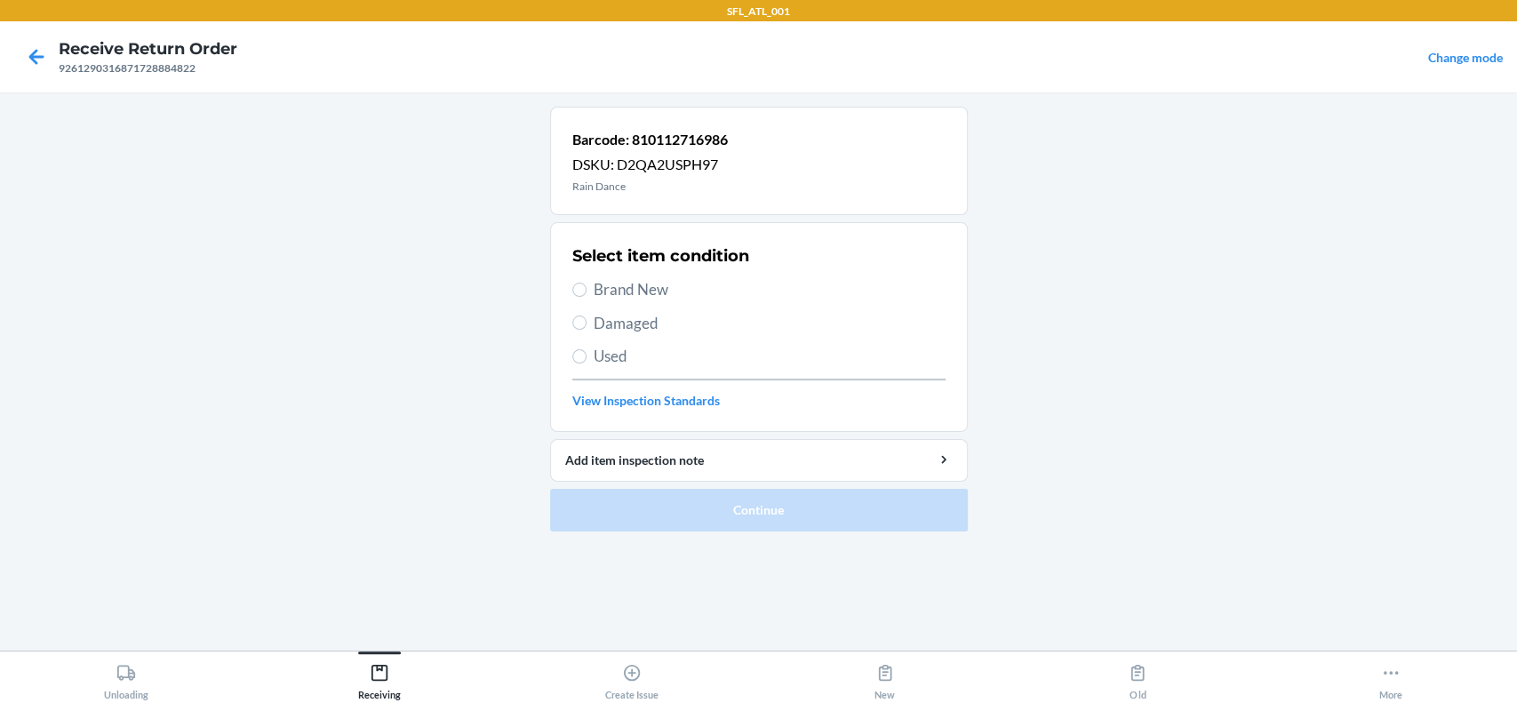
click at [668, 280] on span "Brand New" at bounding box center [770, 289] width 352 height 23
click at [586, 283] on input "Brand New" at bounding box center [579, 290] width 14 height 14
radio input "true"
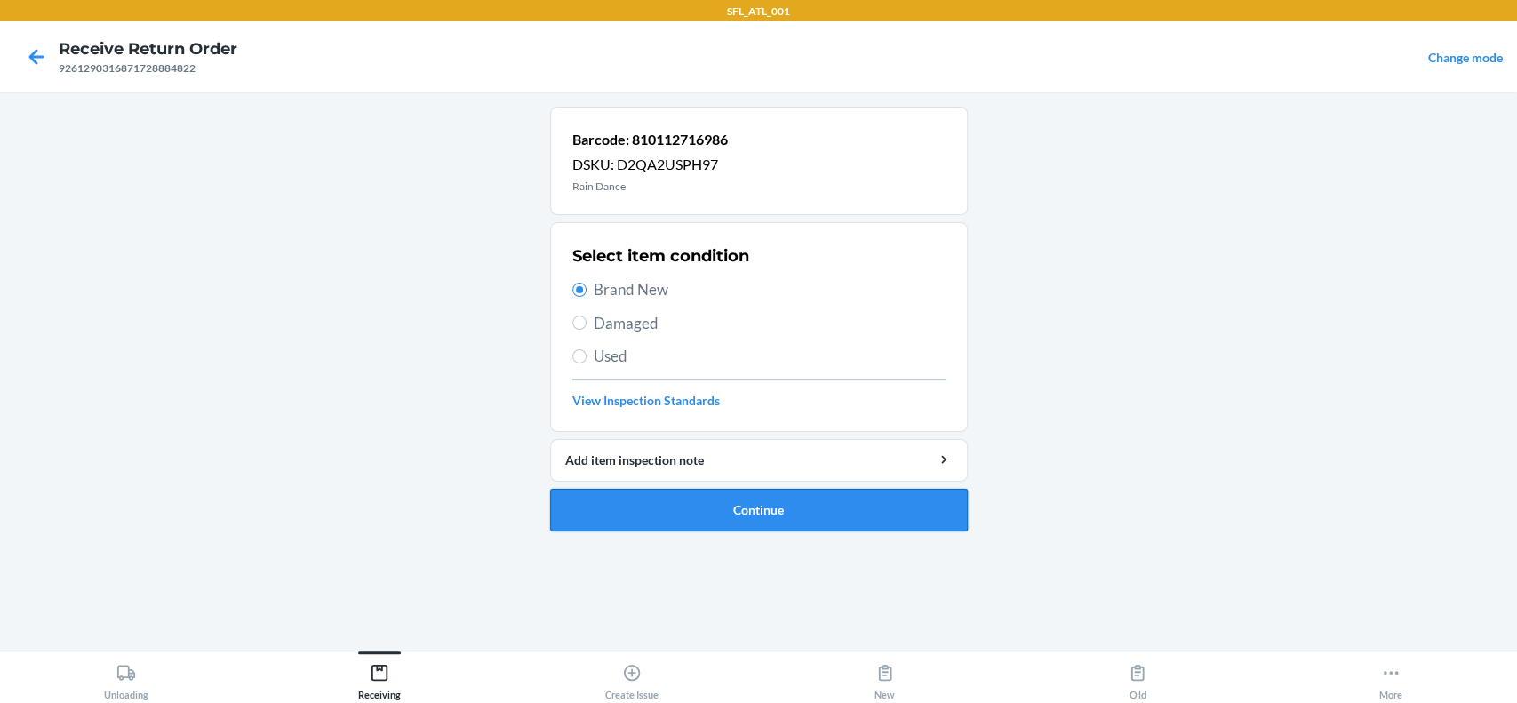
click at [710, 493] on button "Continue" at bounding box center [759, 510] width 418 height 43
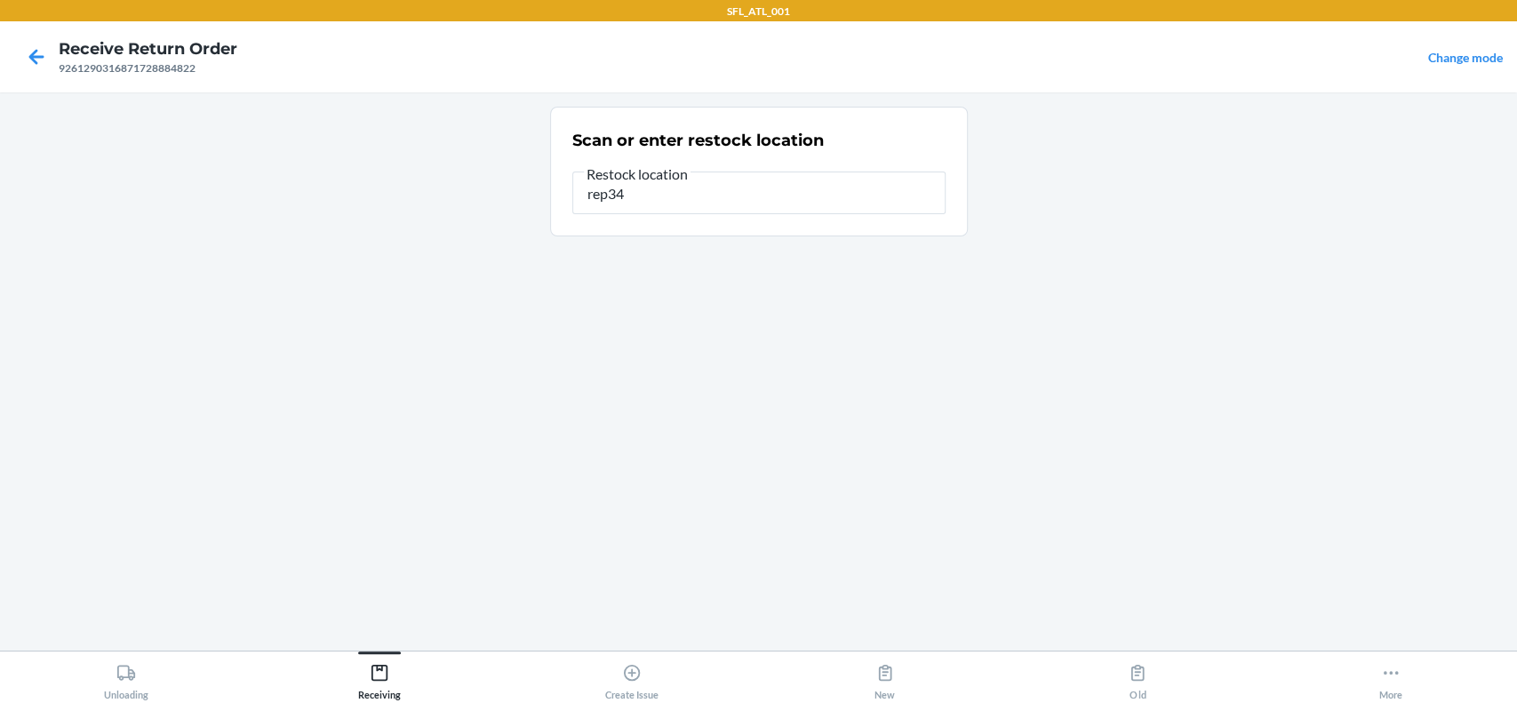
type input "rep34"
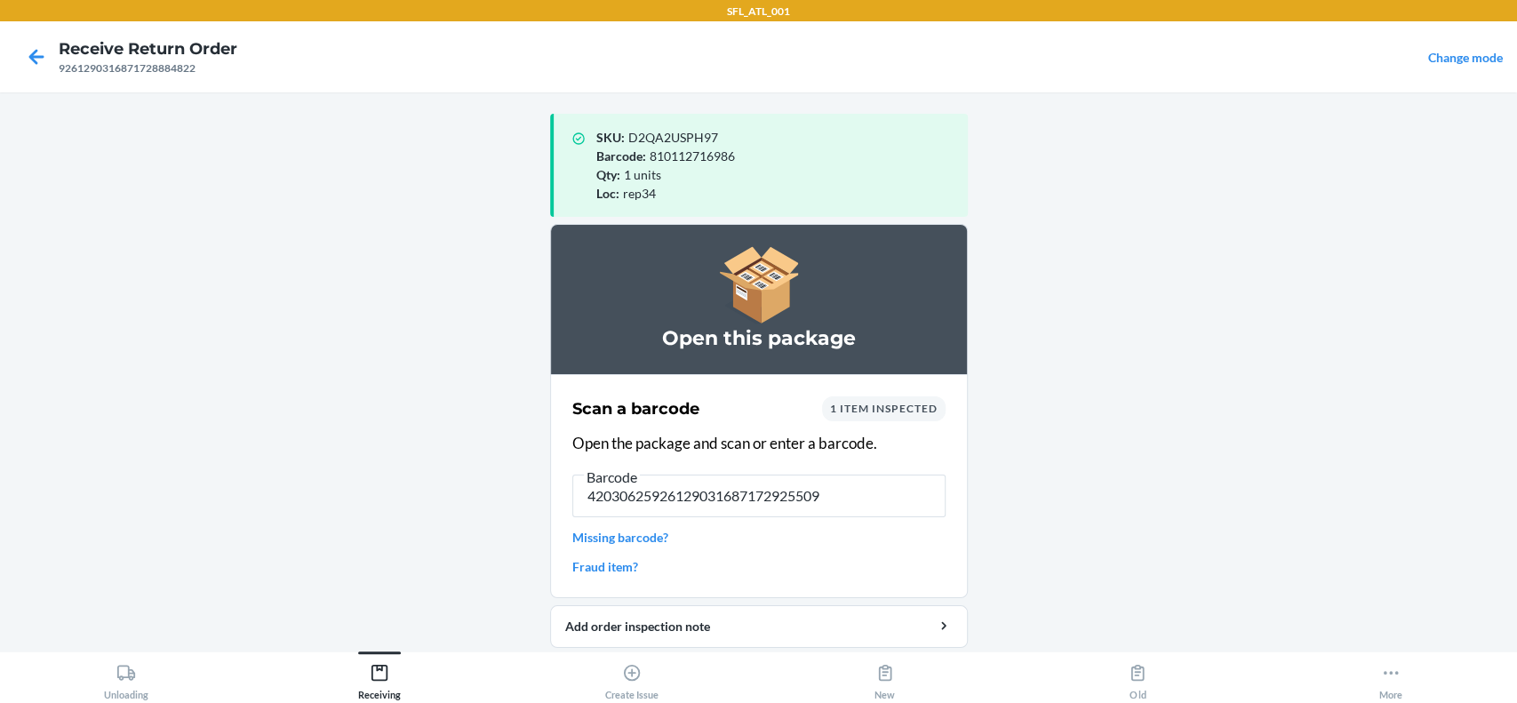
type input "420306259261290316871729255096"
drag, startPoint x: 839, startPoint y: 499, endPoint x: 271, endPoint y: 499, distance: 567.8
click at [273, 508] on main "SKU : D2QA2USPH97 Barcode : 810112716986 Qty : 1 units Loc : rep34 Open this pa…" at bounding box center [758, 371] width 1517 height 558
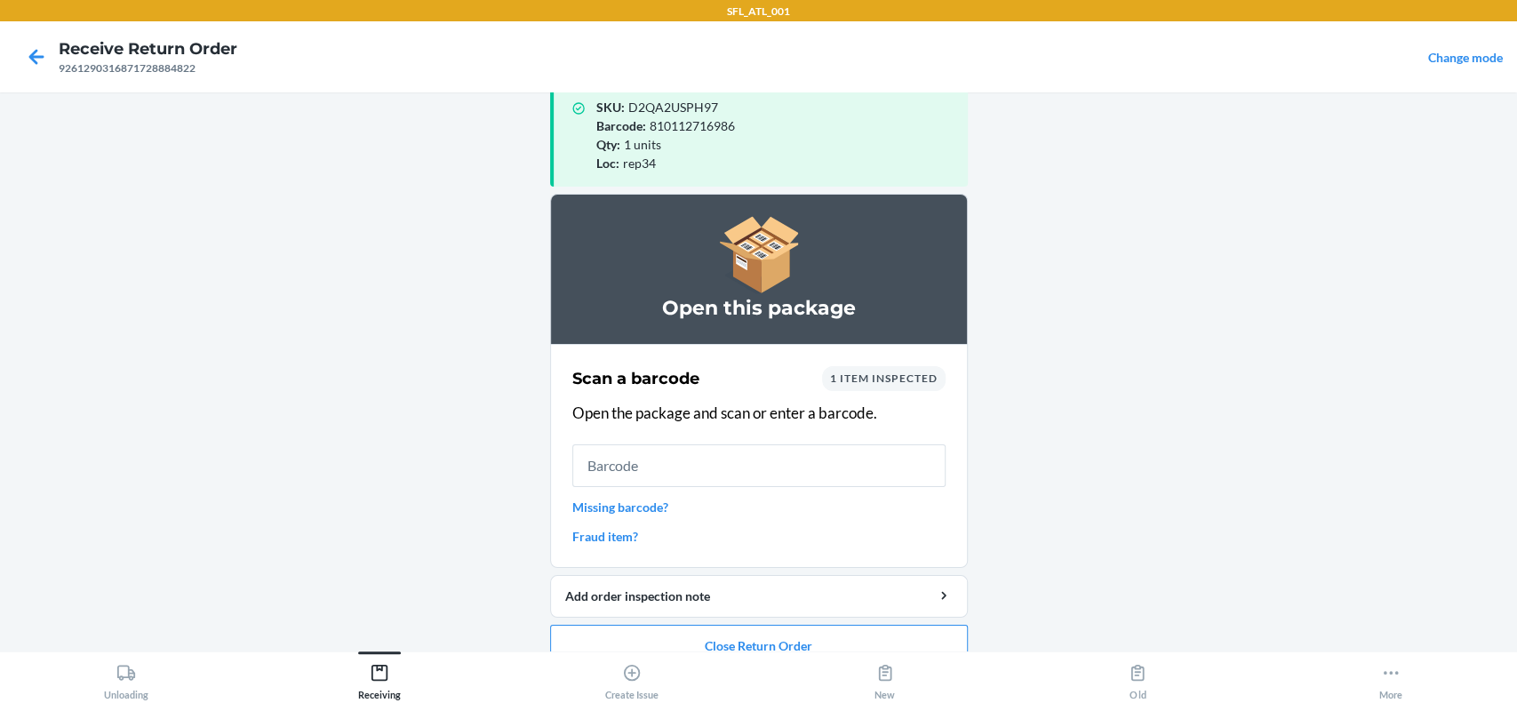
scroll to position [60, 0]
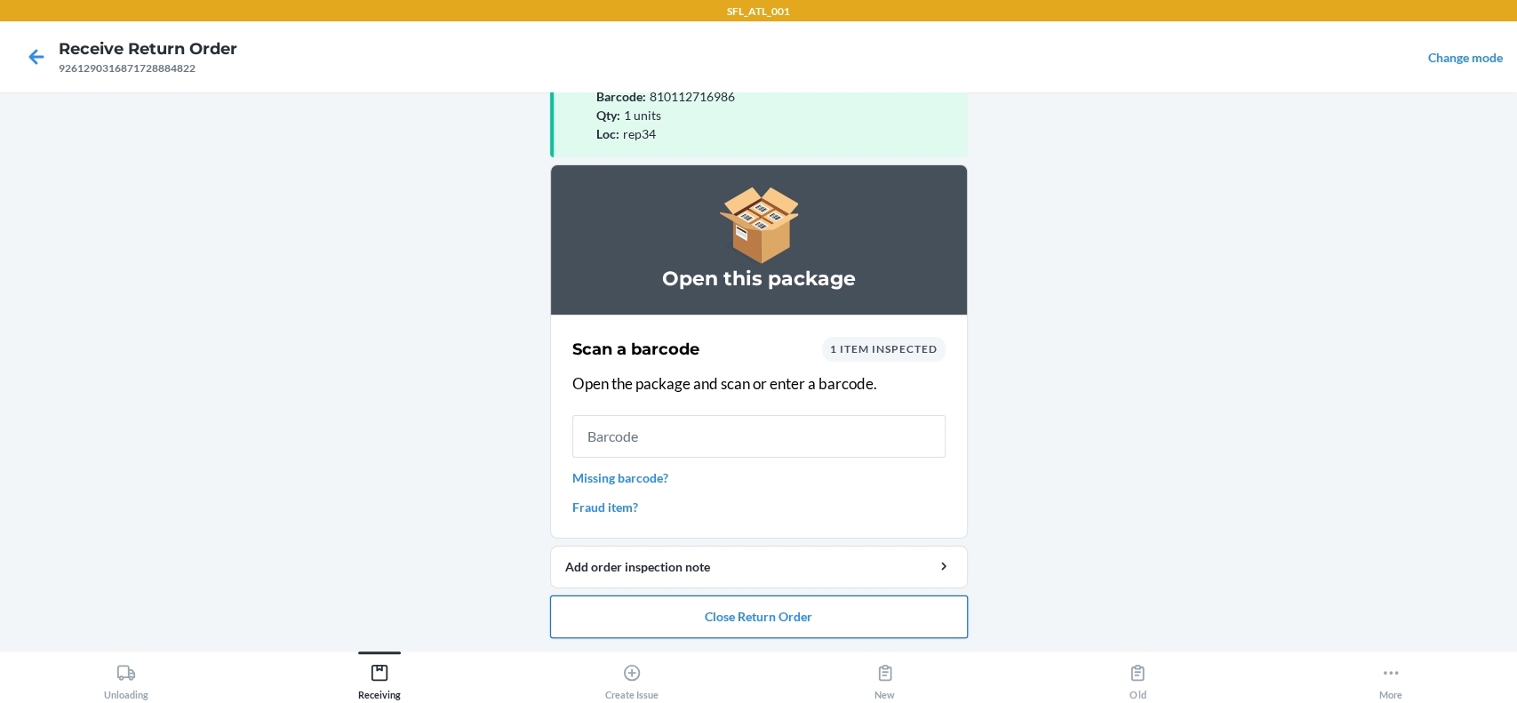
click at [760, 608] on button "Close Return Order" at bounding box center [759, 616] width 418 height 43
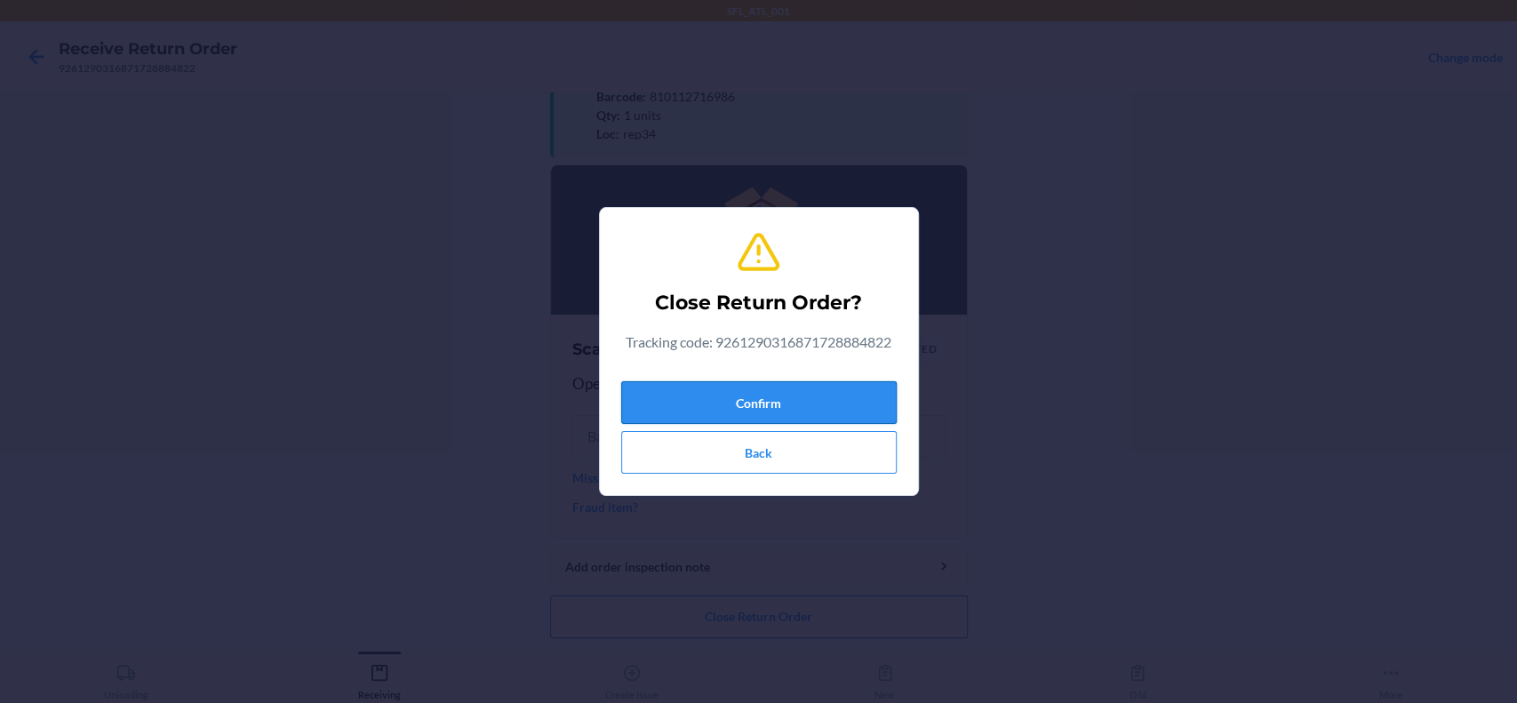
click at [888, 394] on button "Confirm" at bounding box center [758, 402] width 275 height 43
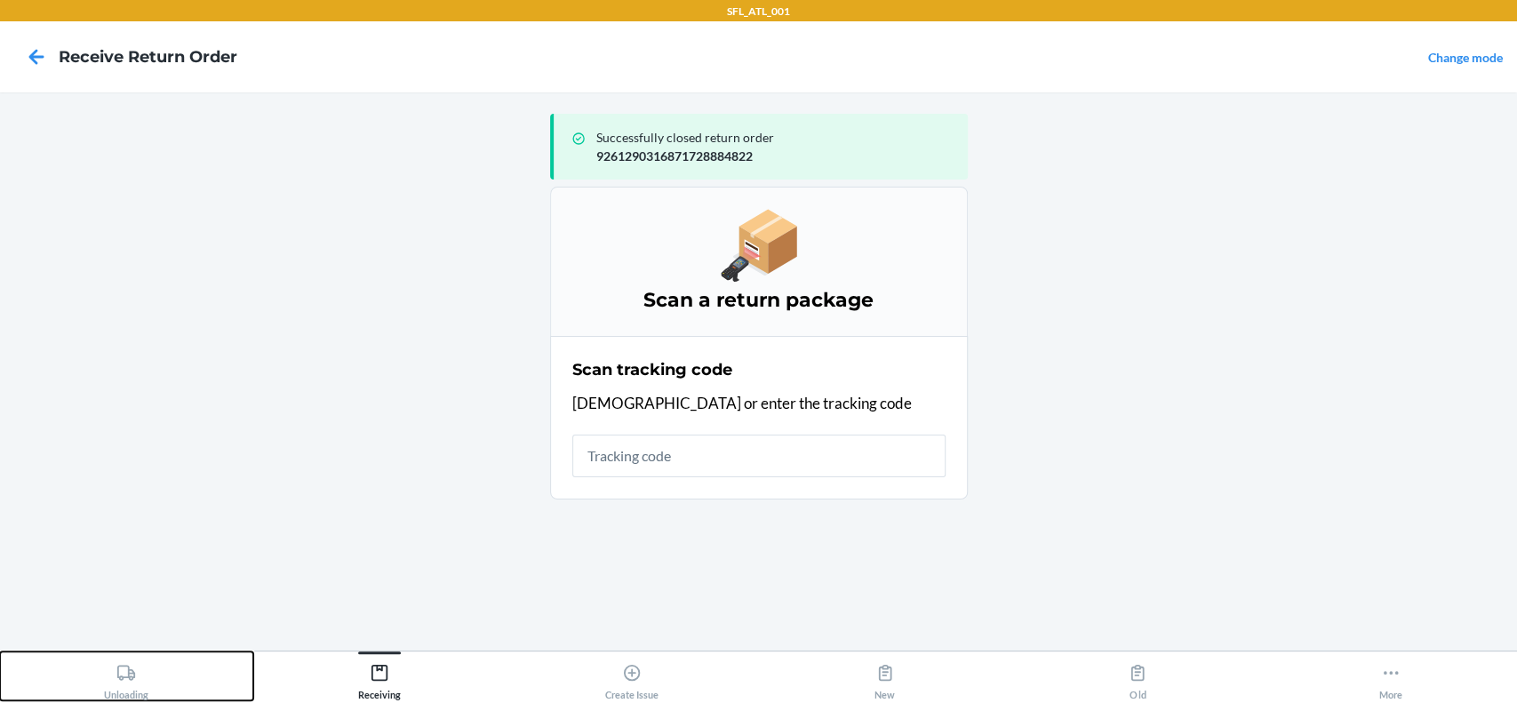
click at [122, 680] on icon at bounding box center [126, 673] width 20 height 20
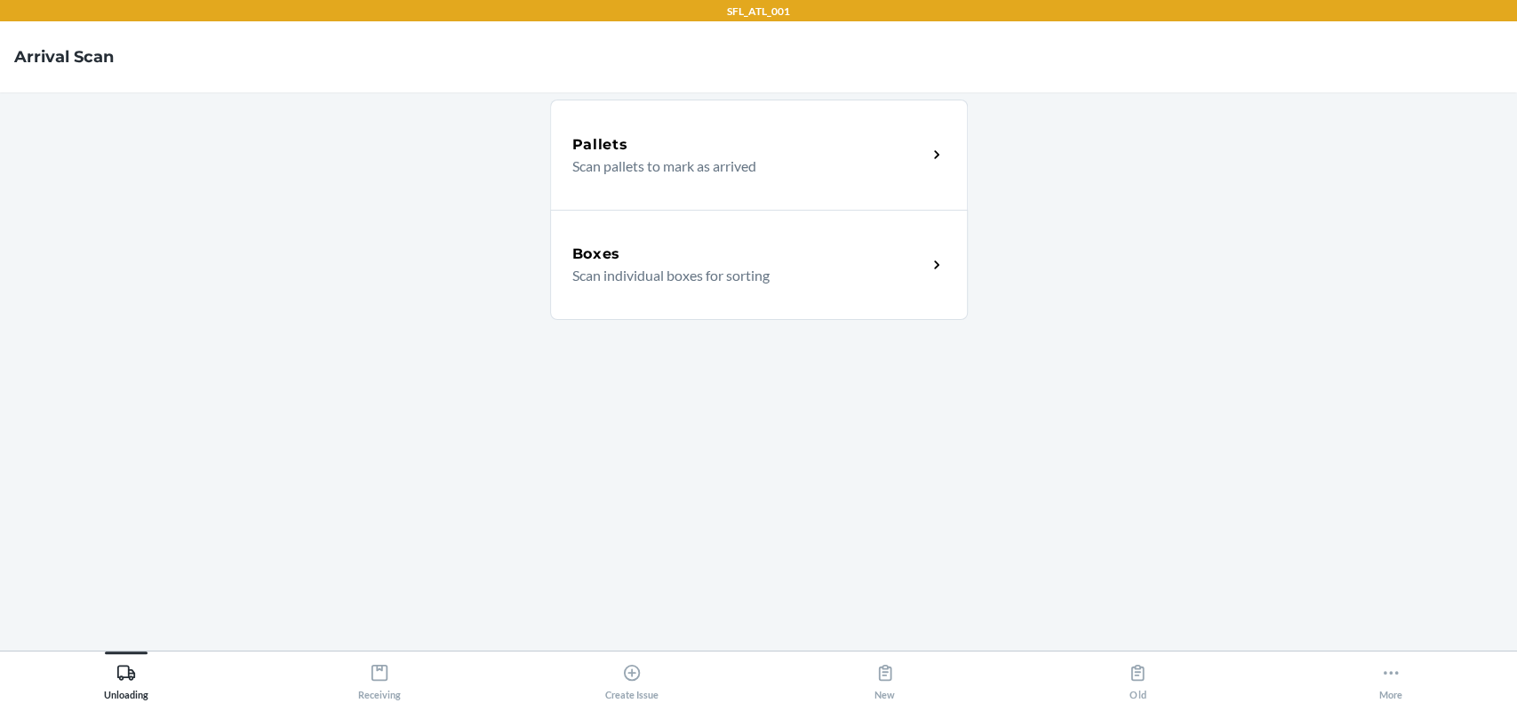
click at [600, 287] on div "Boxes Scan individual boxes for sorting" at bounding box center [759, 265] width 418 height 110
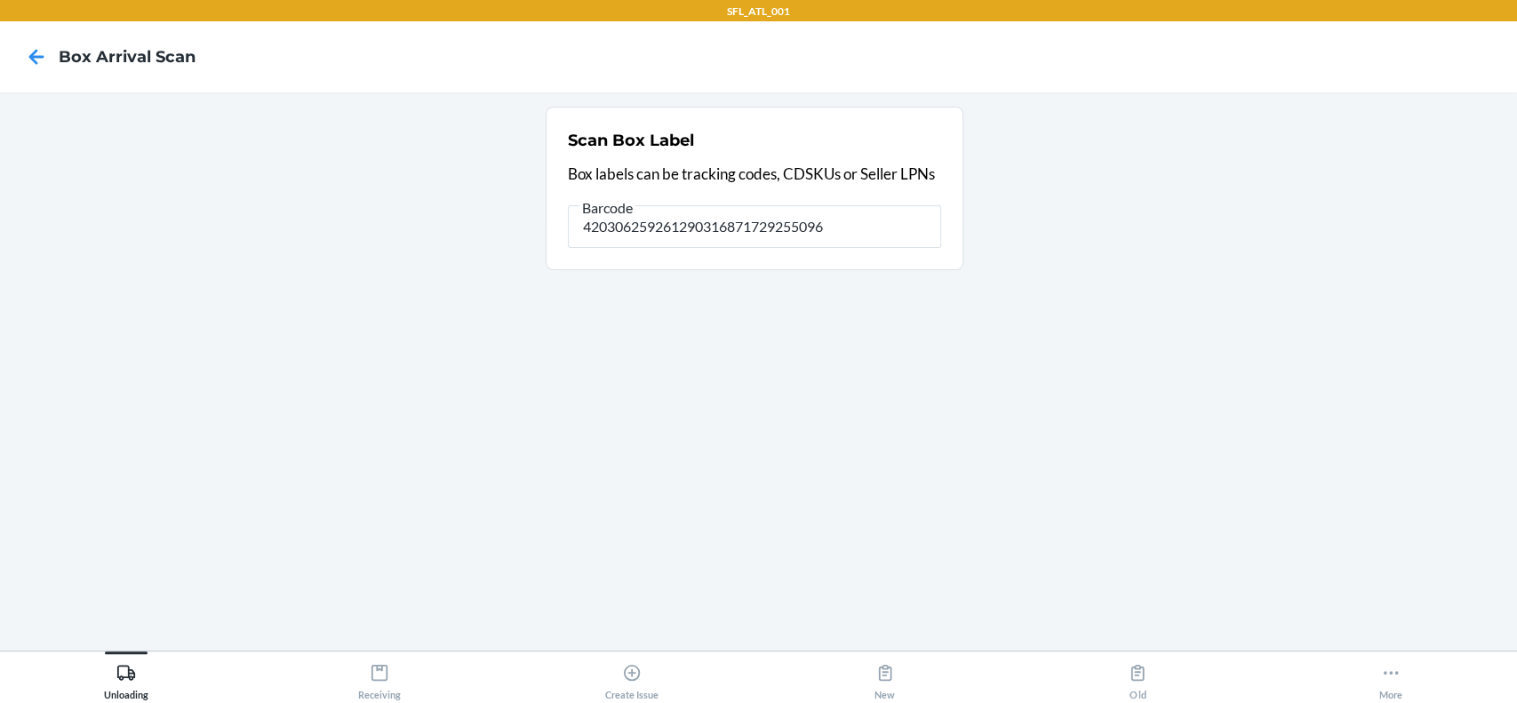
type input "420306259261290316871729255096"
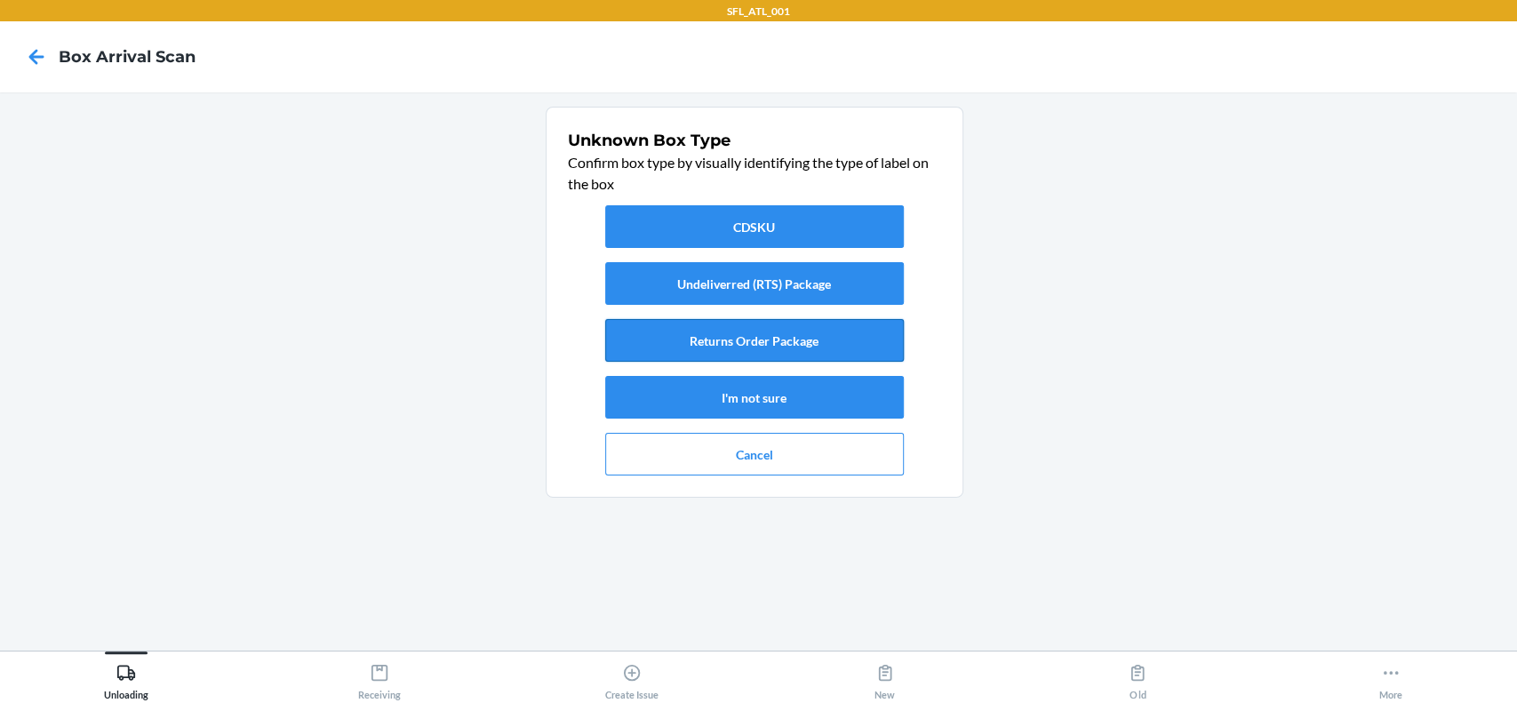
click at [752, 339] on button "Returns Order Package" at bounding box center [754, 340] width 299 height 43
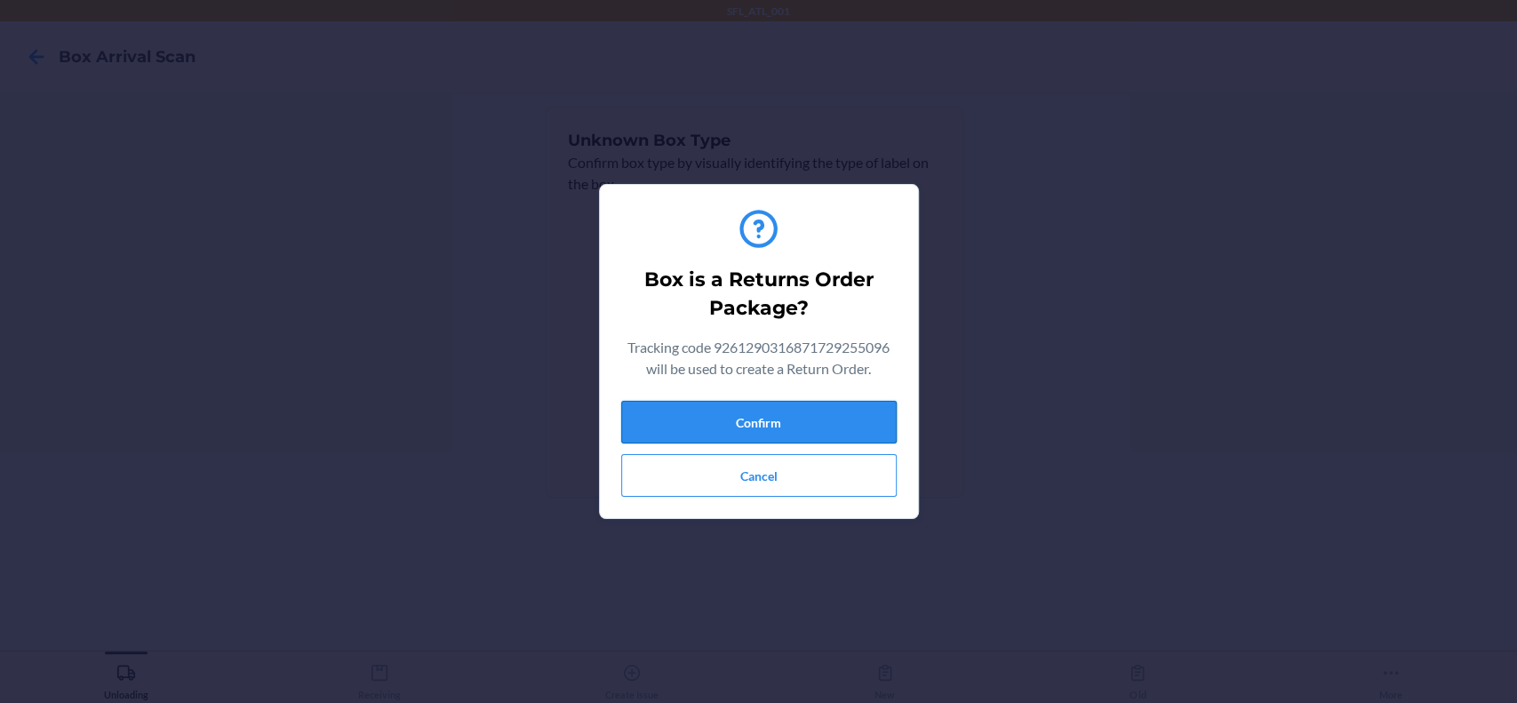
click at [804, 428] on button "Confirm" at bounding box center [758, 422] width 275 height 43
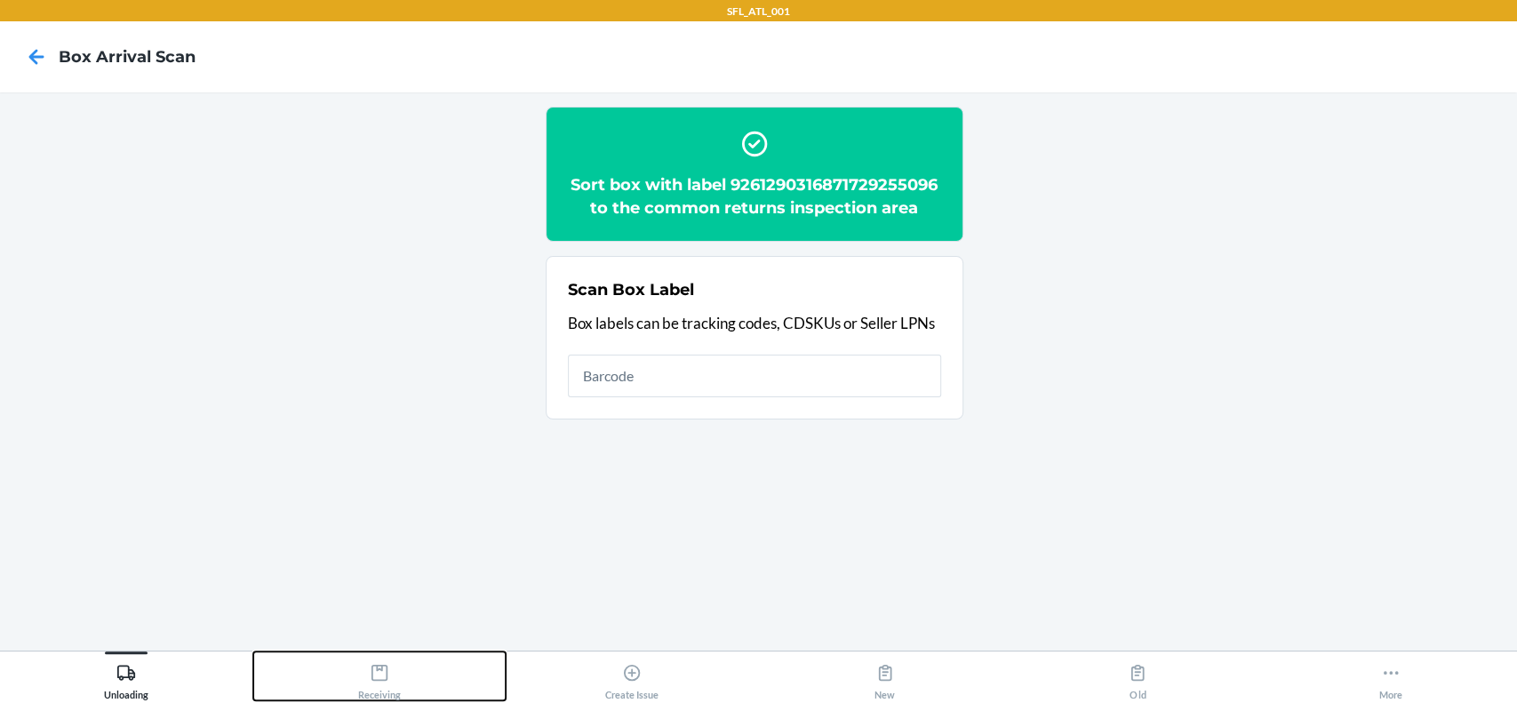
click at [399, 665] on div "Receiving" at bounding box center [379, 678] width 43 height 44
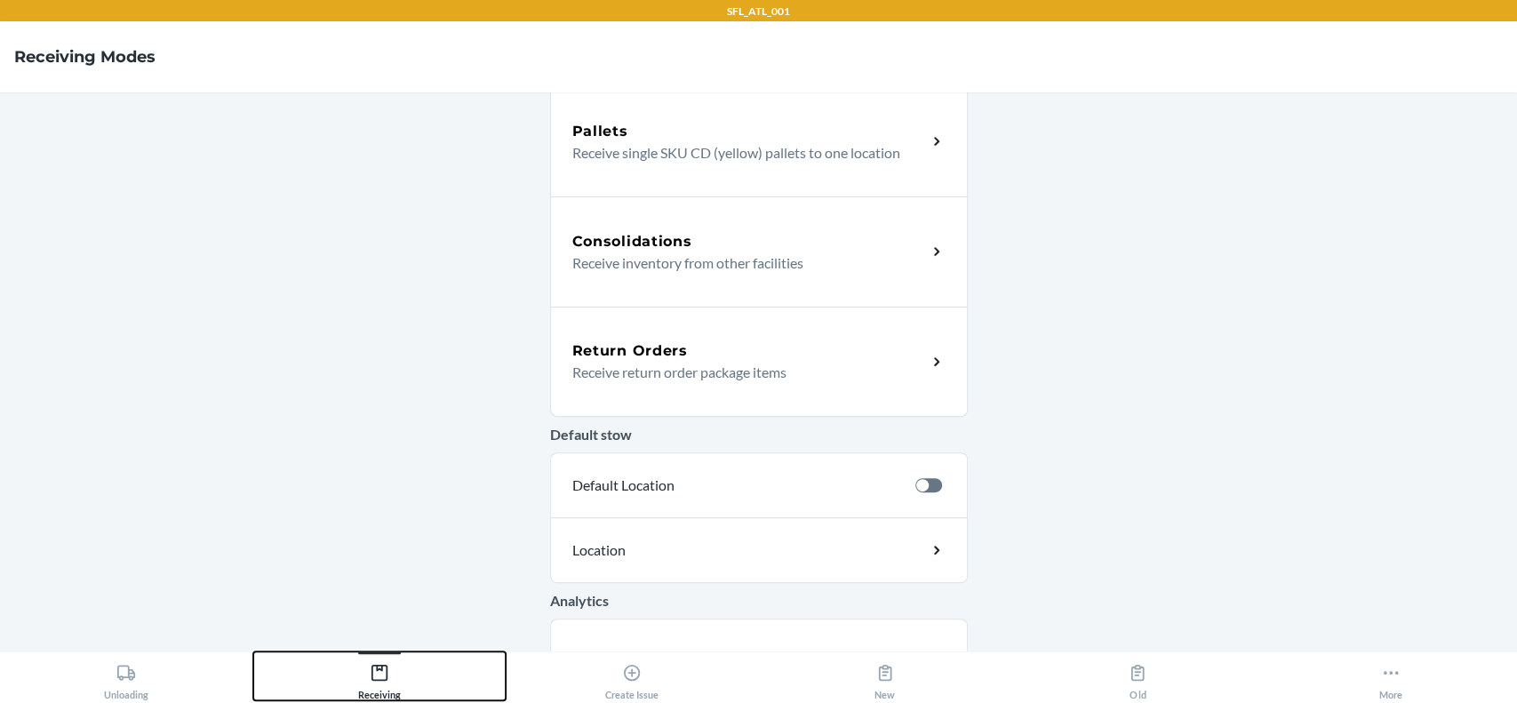
scroll to position [355, 0]
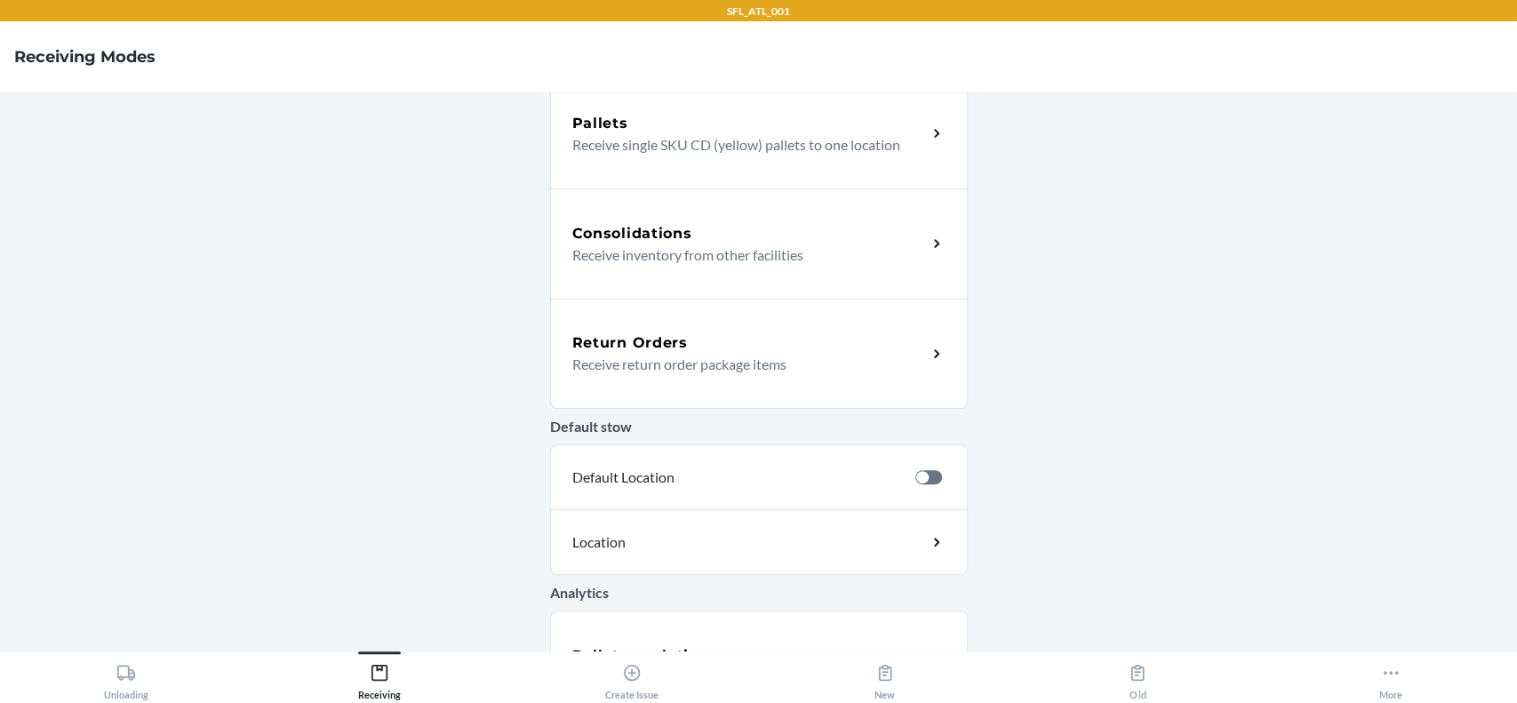
click at [803, 348] on div "Return Orders" at bounding box center [749, 342] width 355 height 21
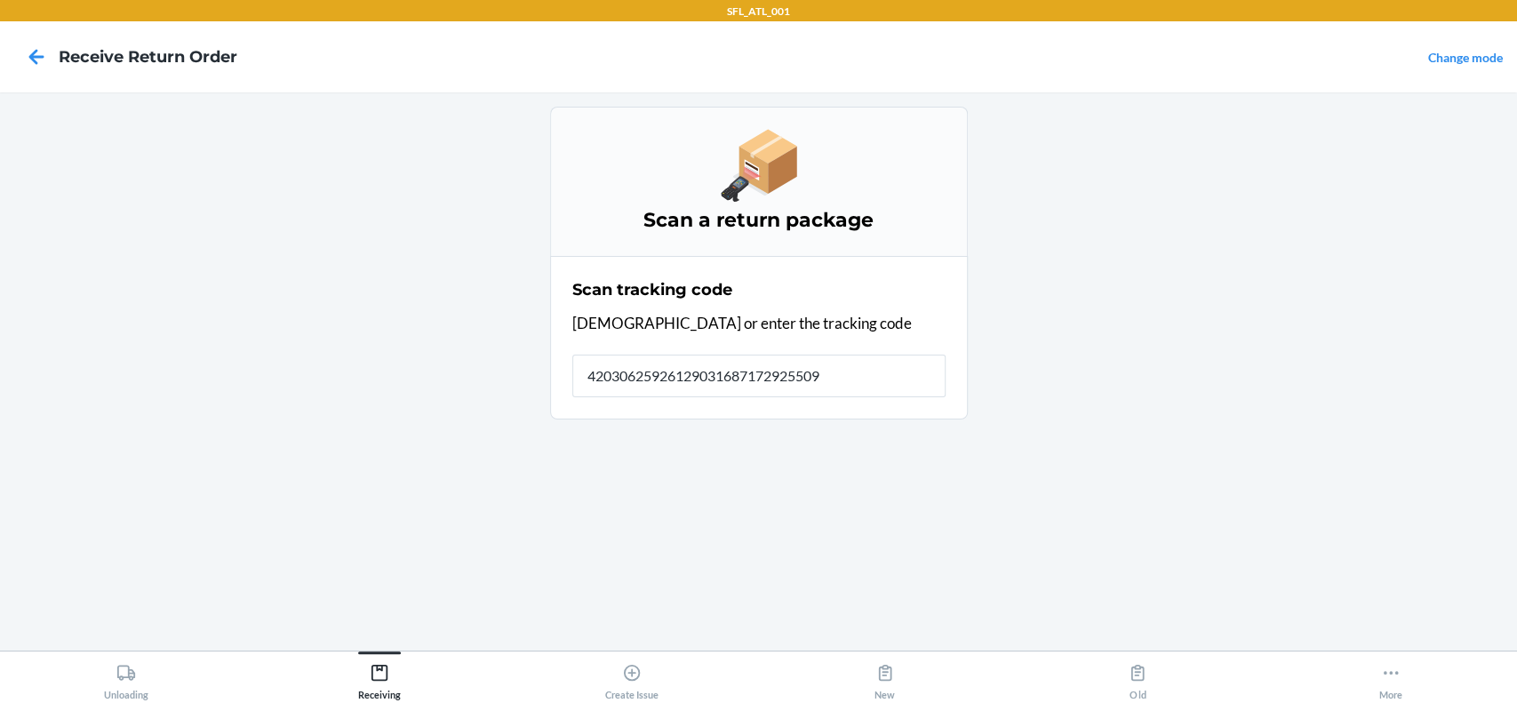
type input "420306259261290316871729255096"
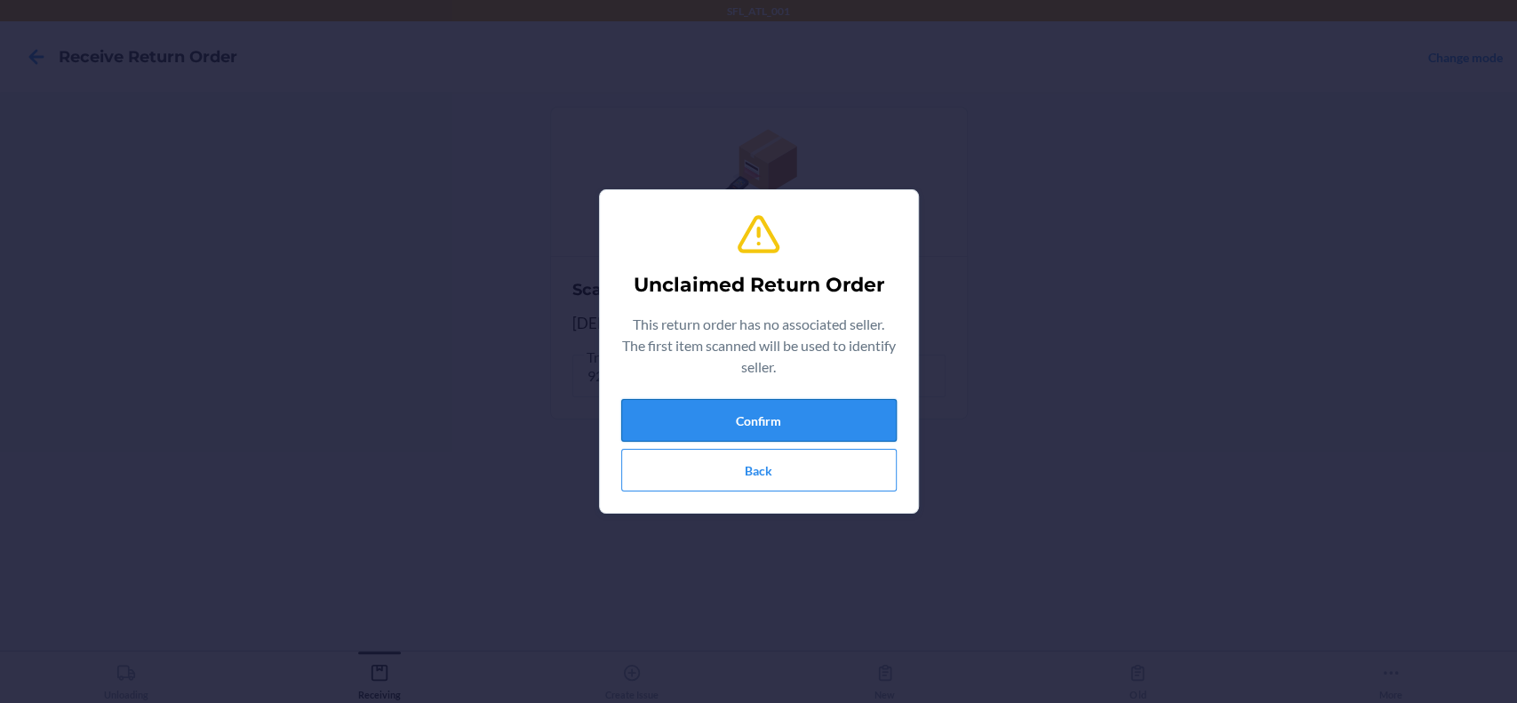
click at [832, 427] on button "Confirm" at bounding box center [758, 420] width 275 height 43
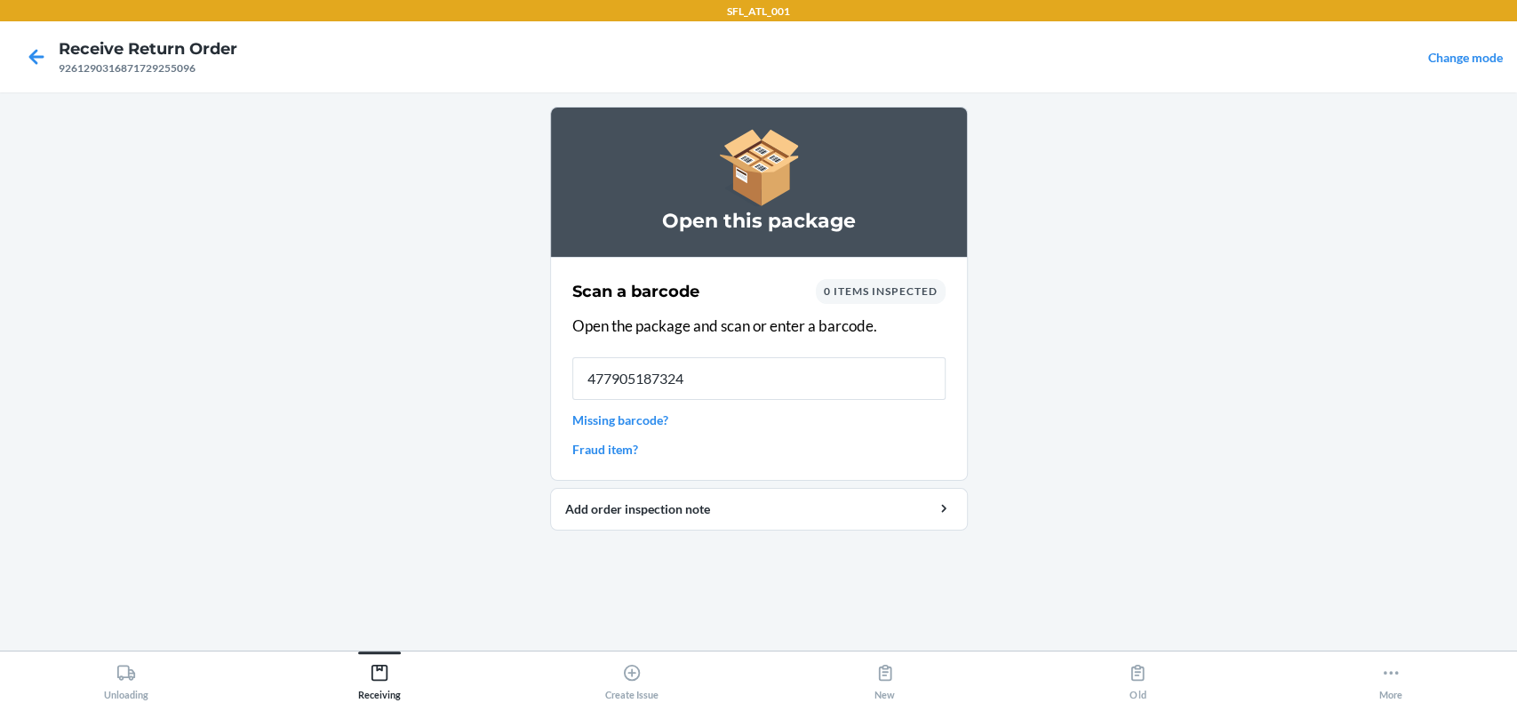
type input "4779051873241"
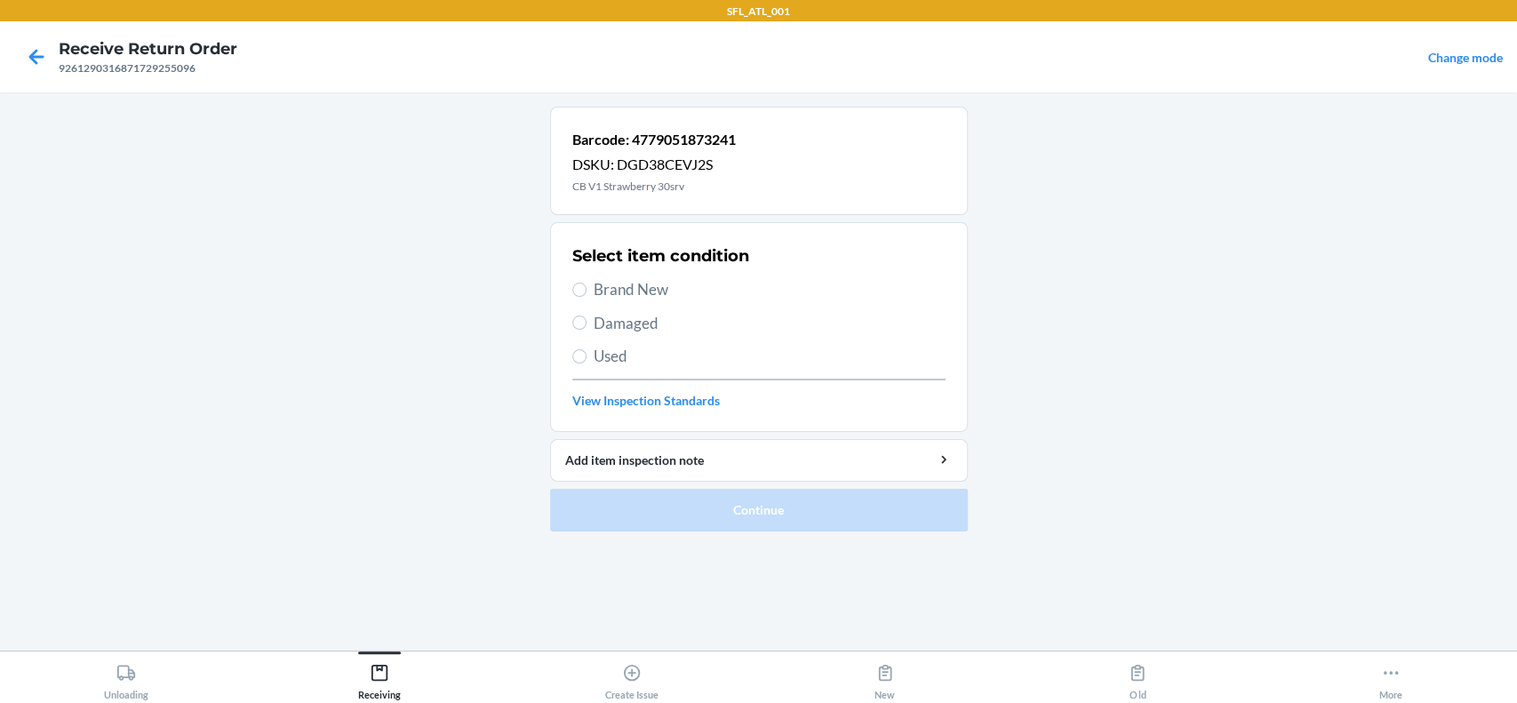
click at [636, 281] on span "Brand New" at bounding box center [770, 289] width 352 height 23
click at [586, 283] on input "Brand New" at bounding box center [579, 290] width 14 height 14
radio input "true"
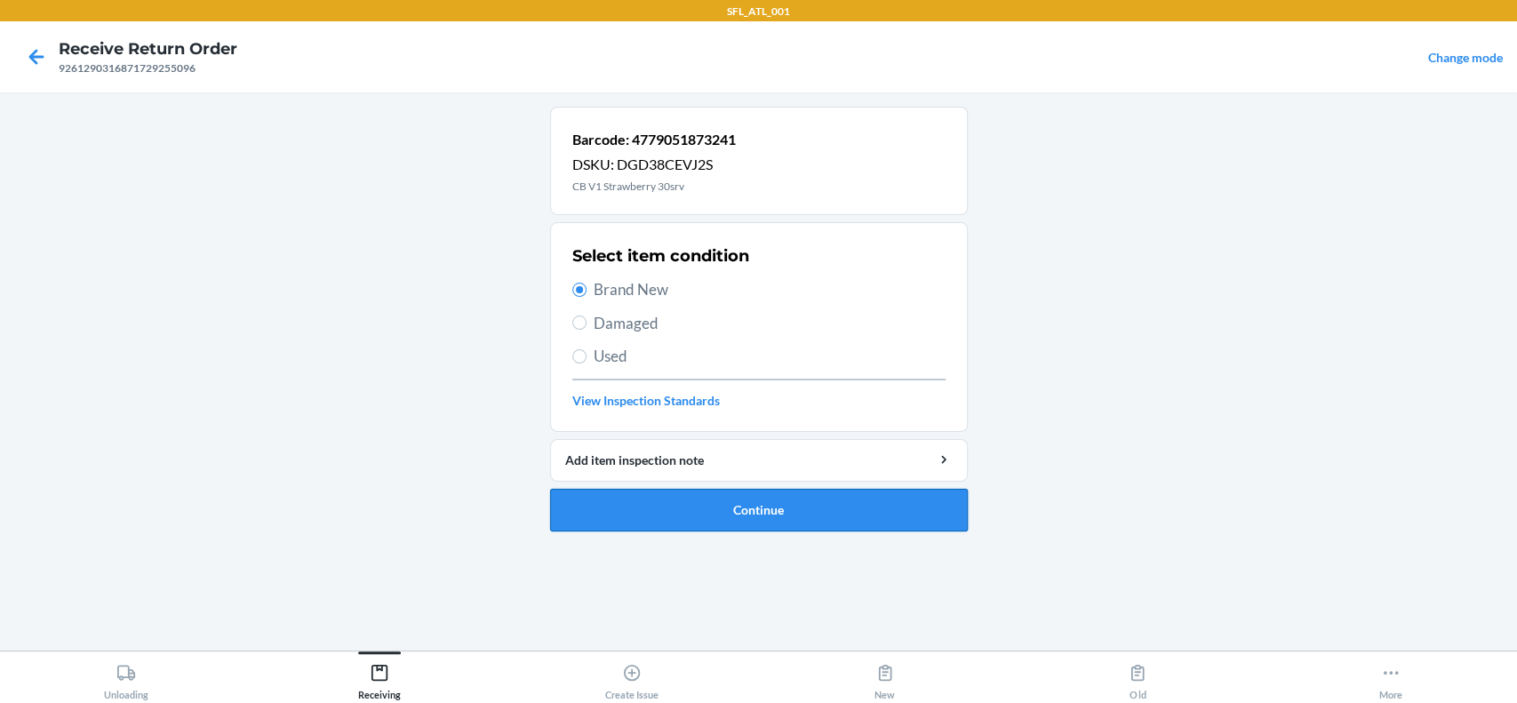
click at [776, 508] on button "Continue" at bounding box center [759, 510] width 418 height 43
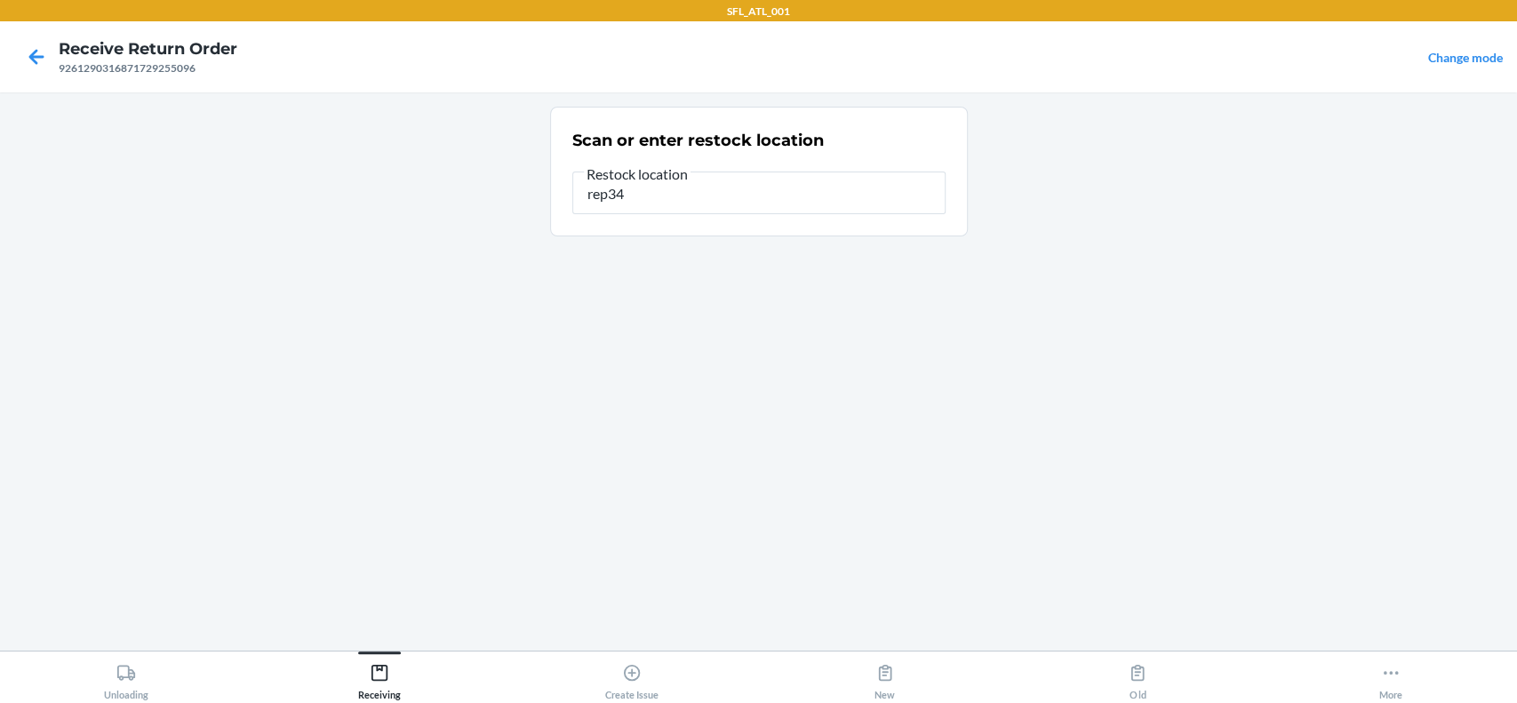
type input "rep34"
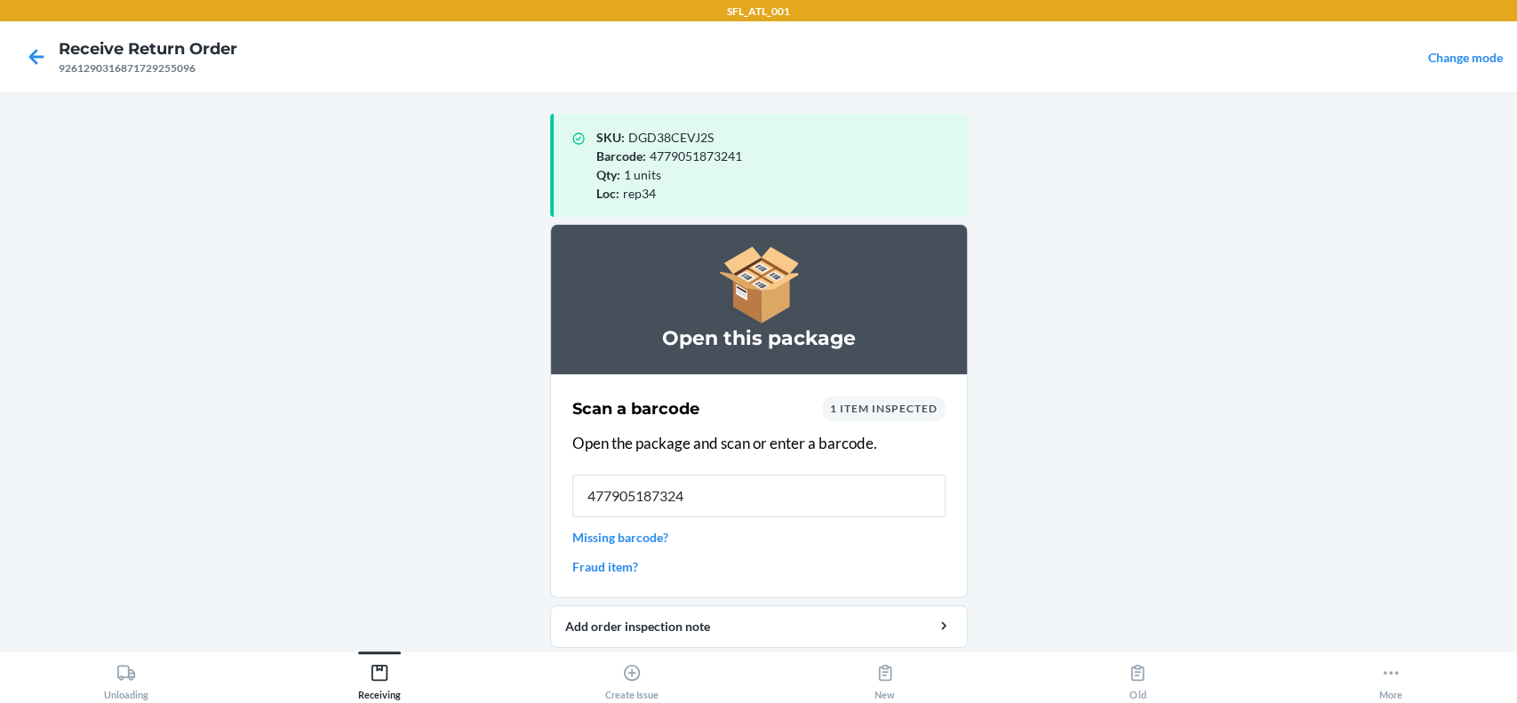
type input "4779051873241"
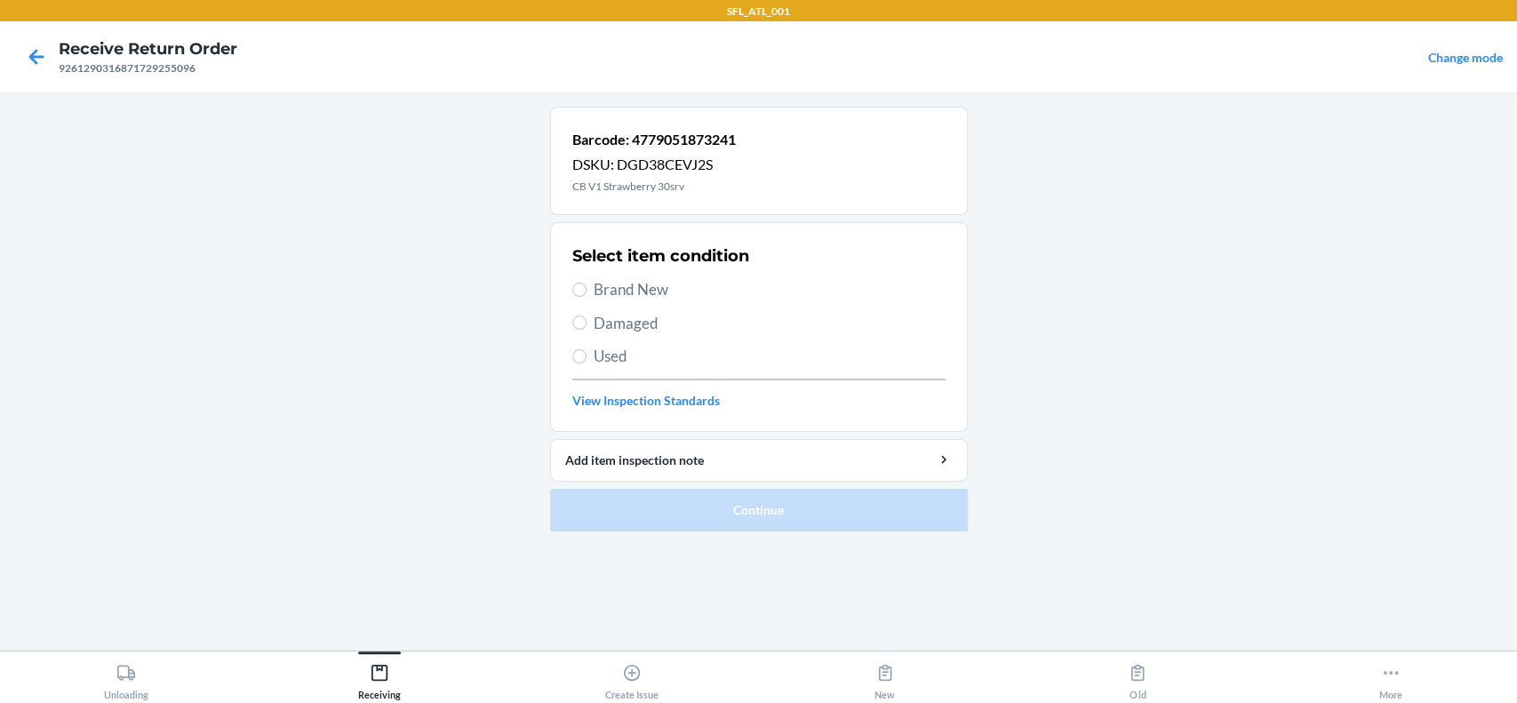
drag, startPoint x: 609, startPoint y: 299, endPoint x: 617, endPoint y: 286, distance: 15.5
click at [617, 286] on span "Brand New" at bounding box center [770, 289] width 352 height 23
click at [650, 284] on span "Brand New" at bounding box center [770, 289] width 352 height 23
click at [586, 284] on input "Brand New" at bounding box center [579, 290] width 14 height 14
radio input "true"
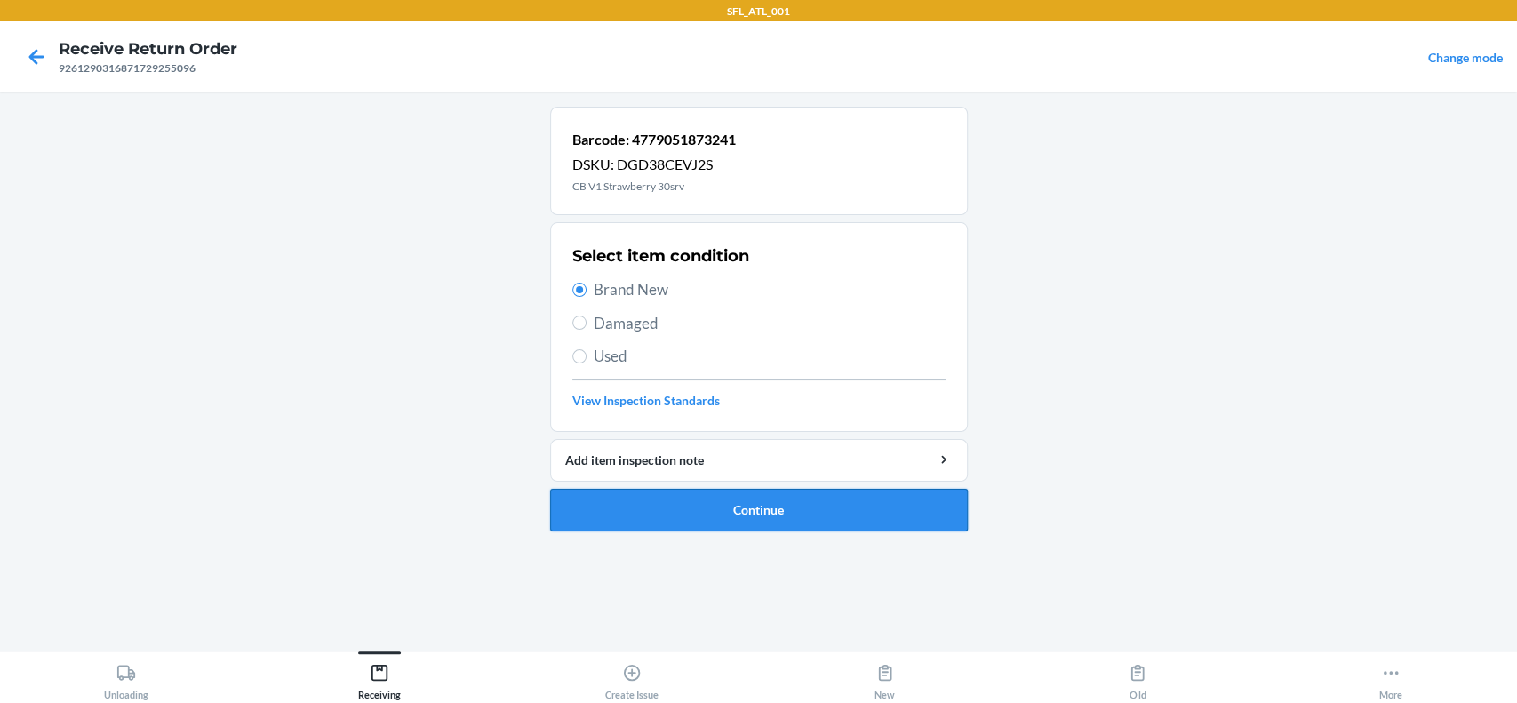
click at [822, 502] on button "Continue" at bounding box center [759, 510] width 418 height 43
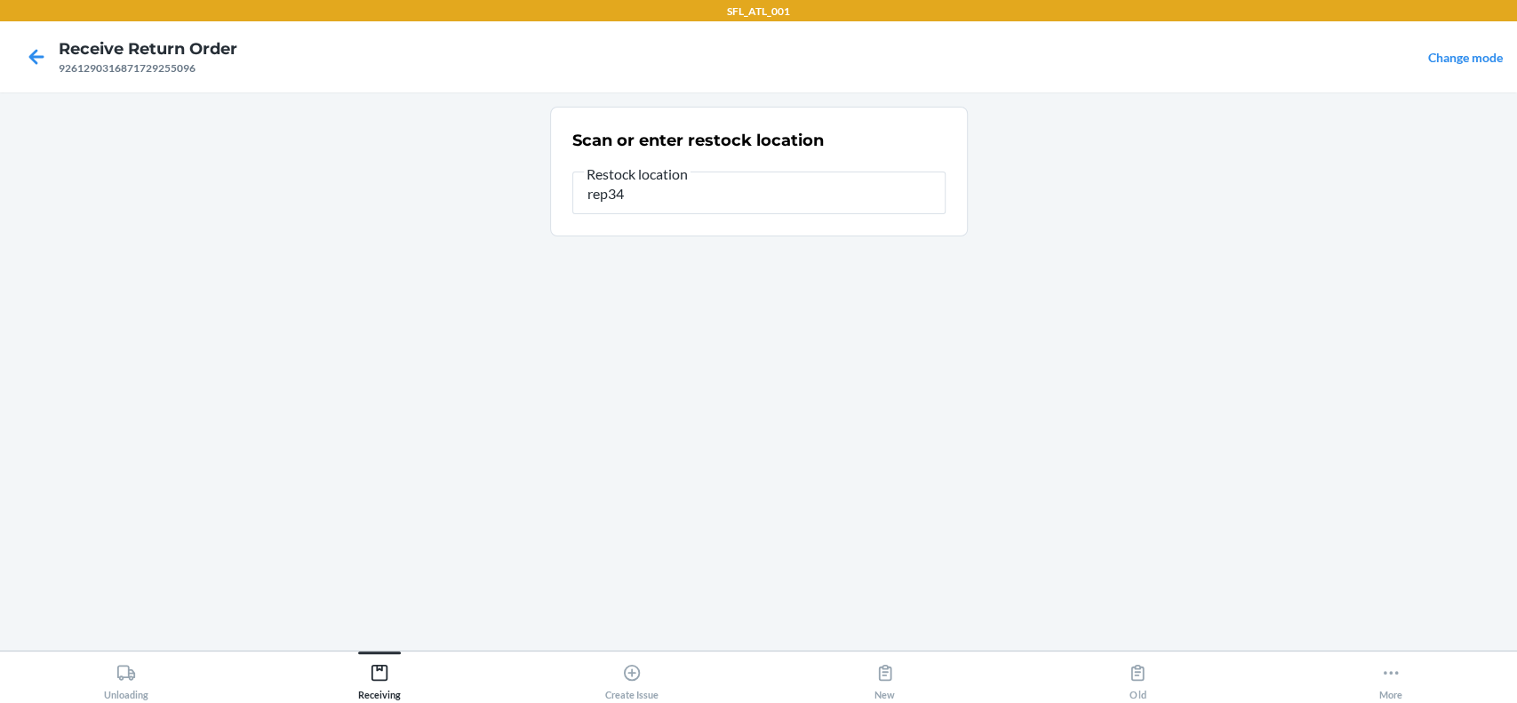
type input "rep34"
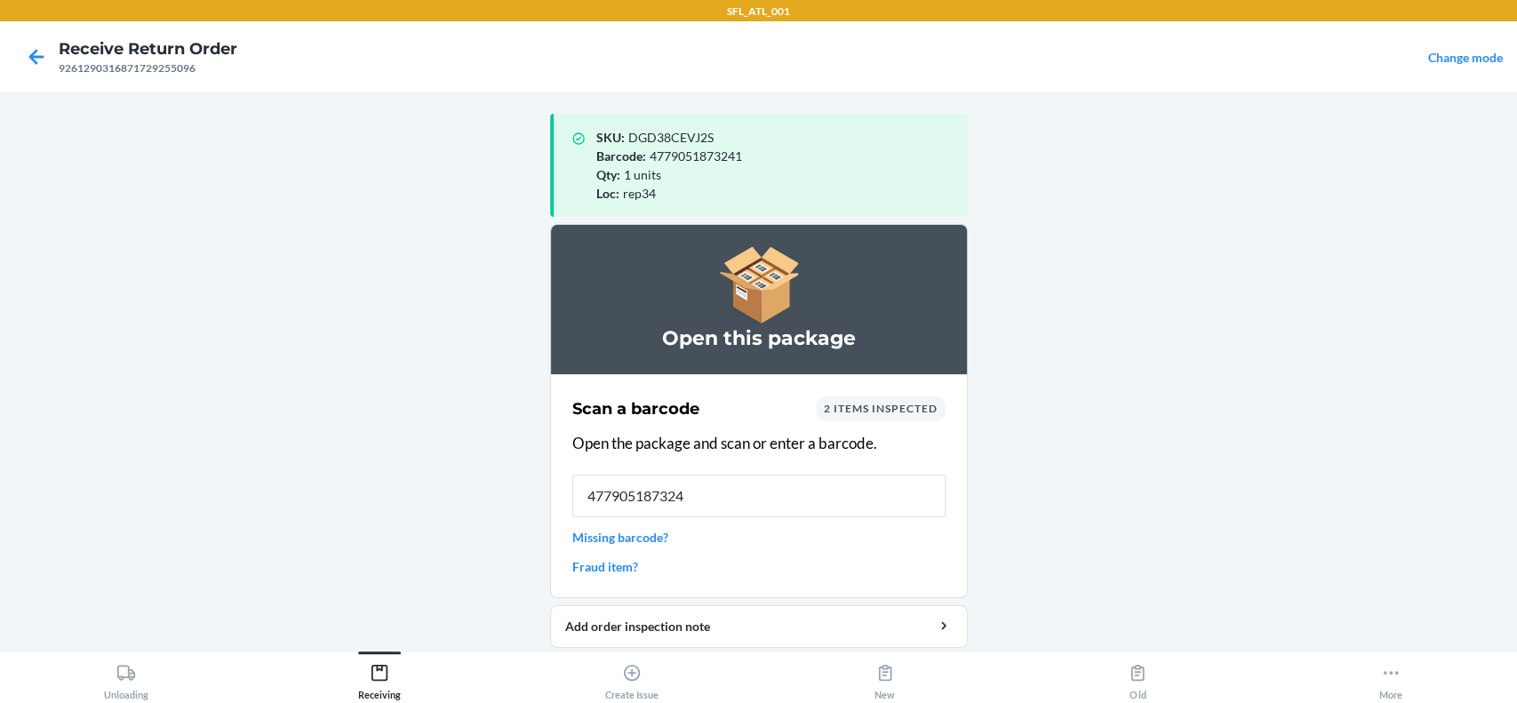
type input "4779051873241"
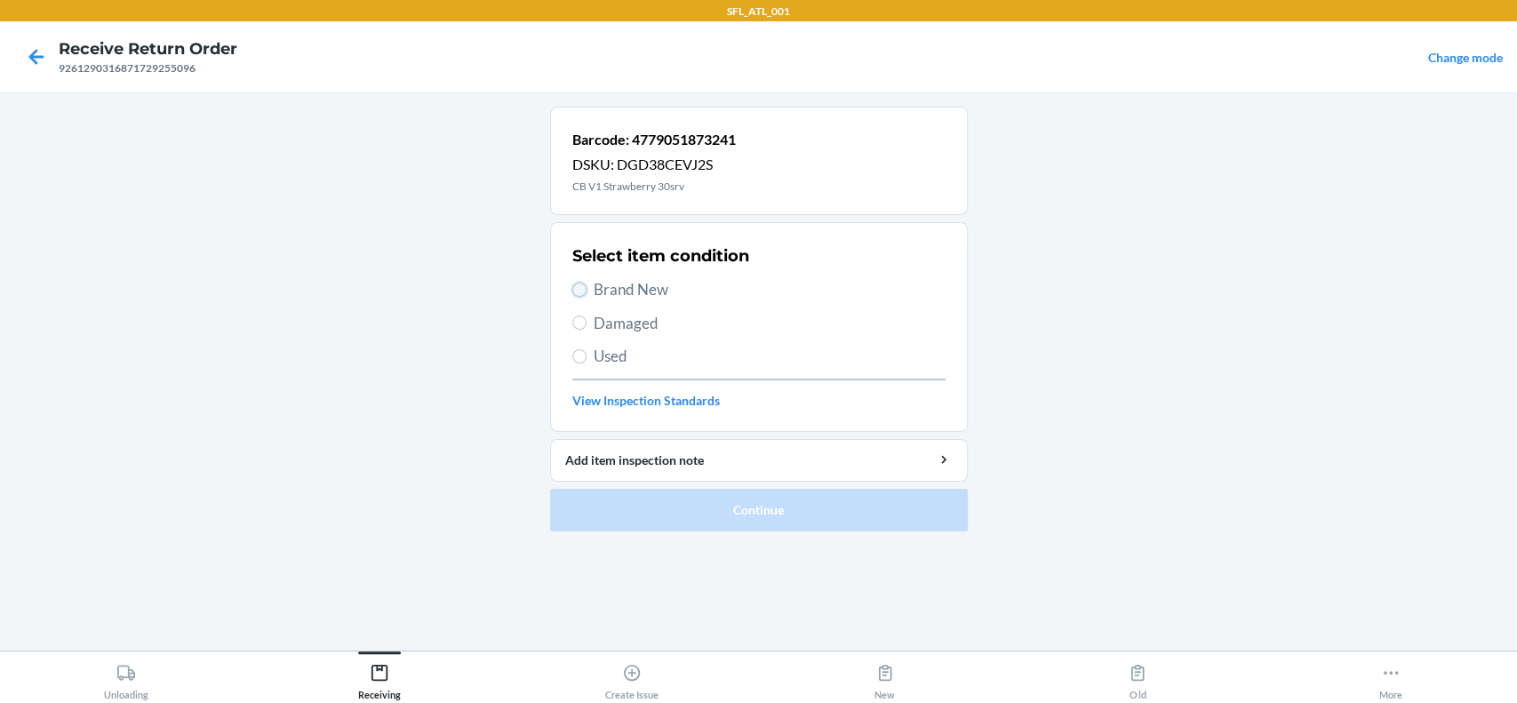
click at [581, 290] on input "Brand New" at bounding box center [579, 290] width 14 height 14
radio input "true"
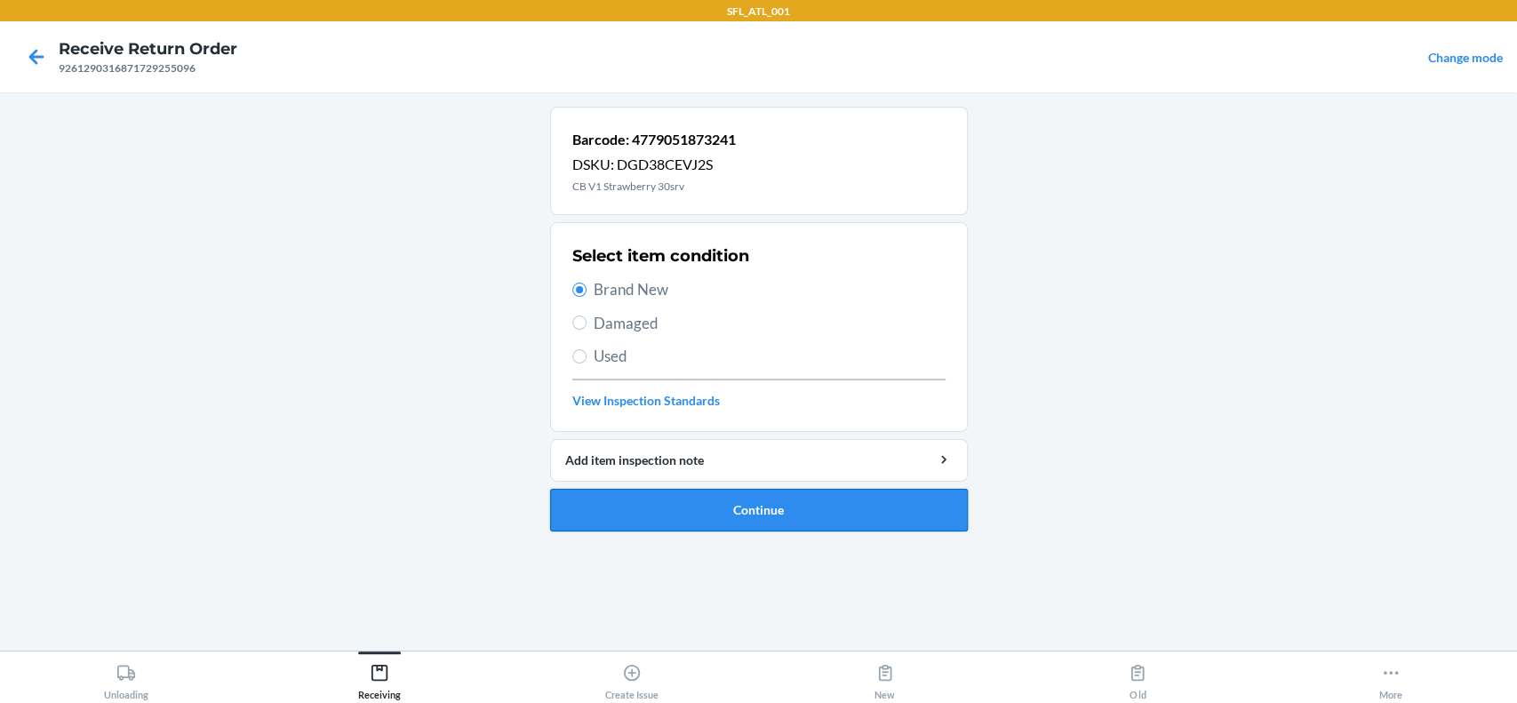
click at [857, 501] on button "Continue" at bounding box center [759, 510] width 418 height 43
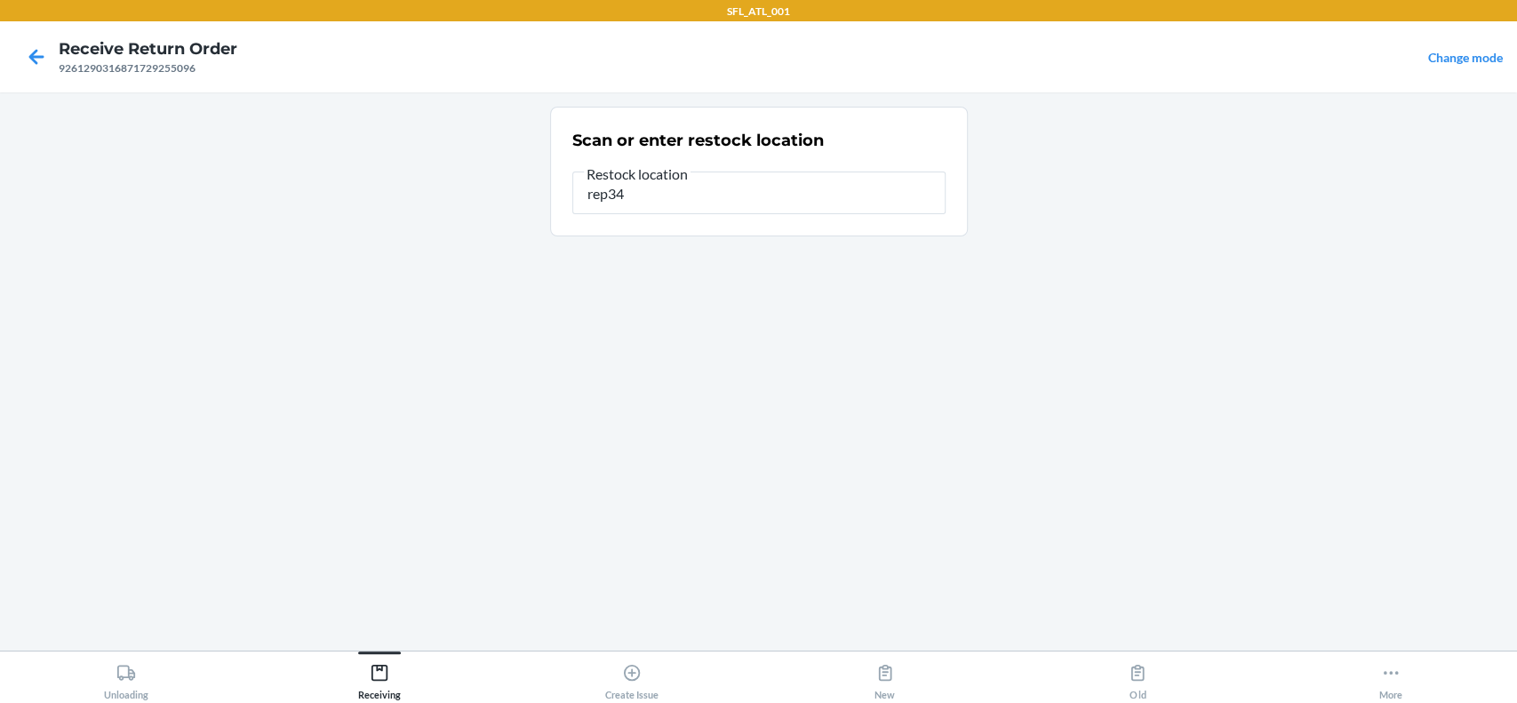
type input "rep34"
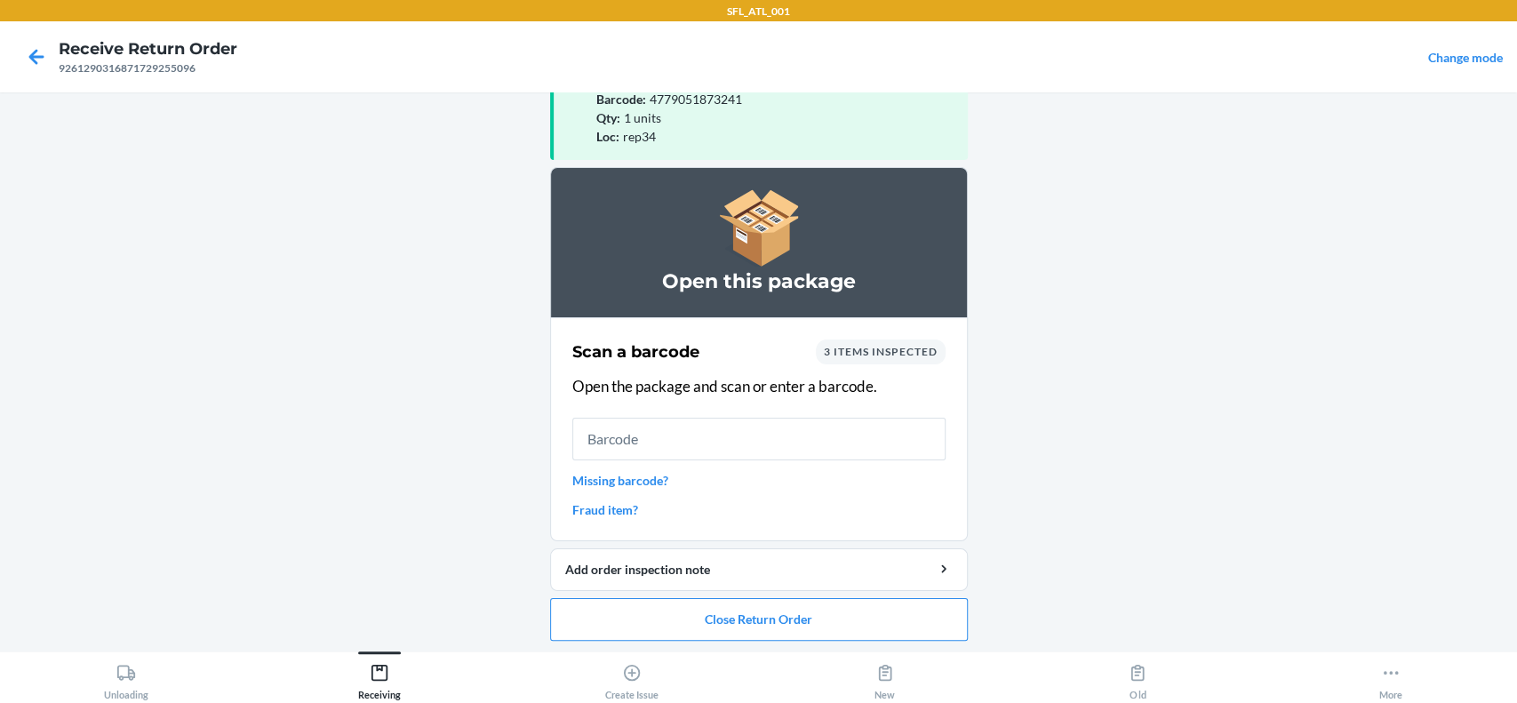
scroll to position [60, 0]
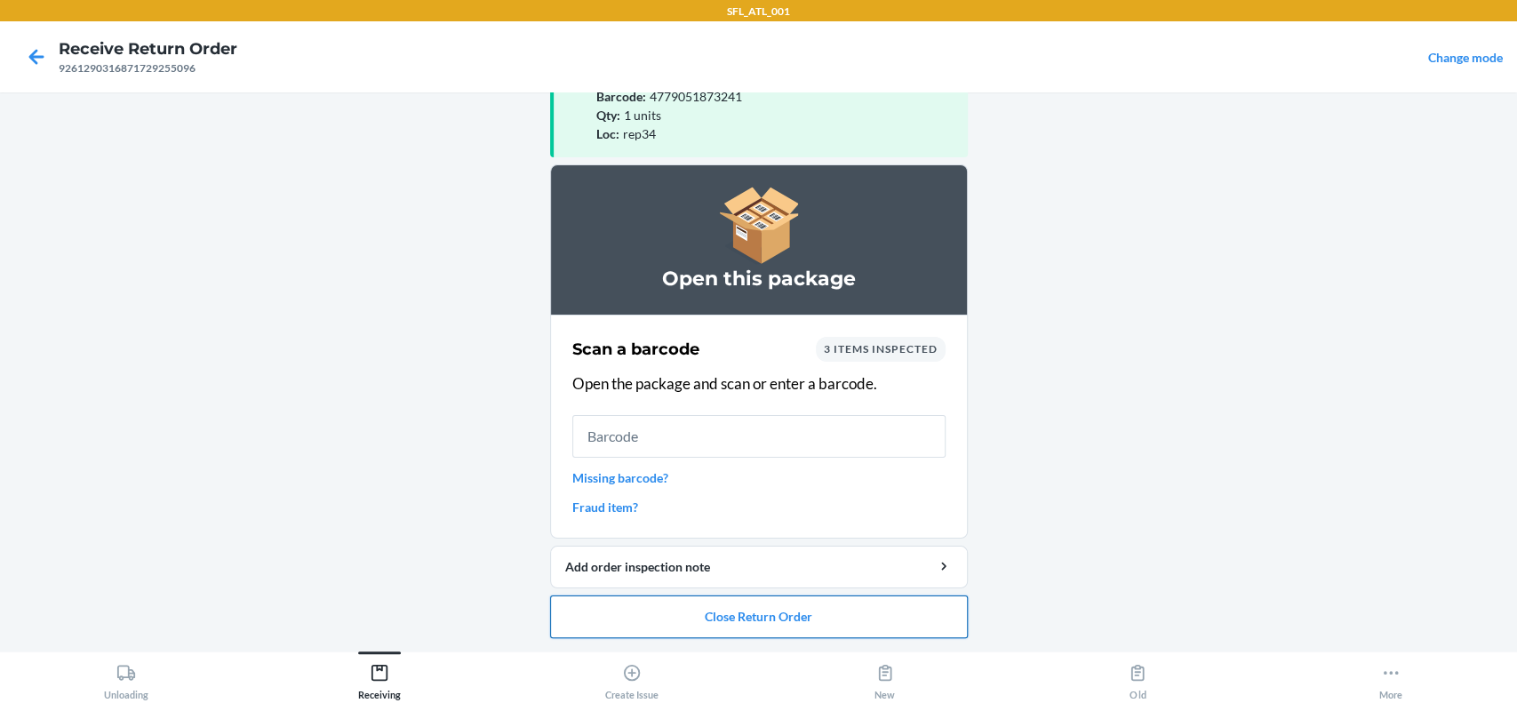
click at [822, 609] on button "Close Return Order" at bounding box center [759, 616] width 418 height 43
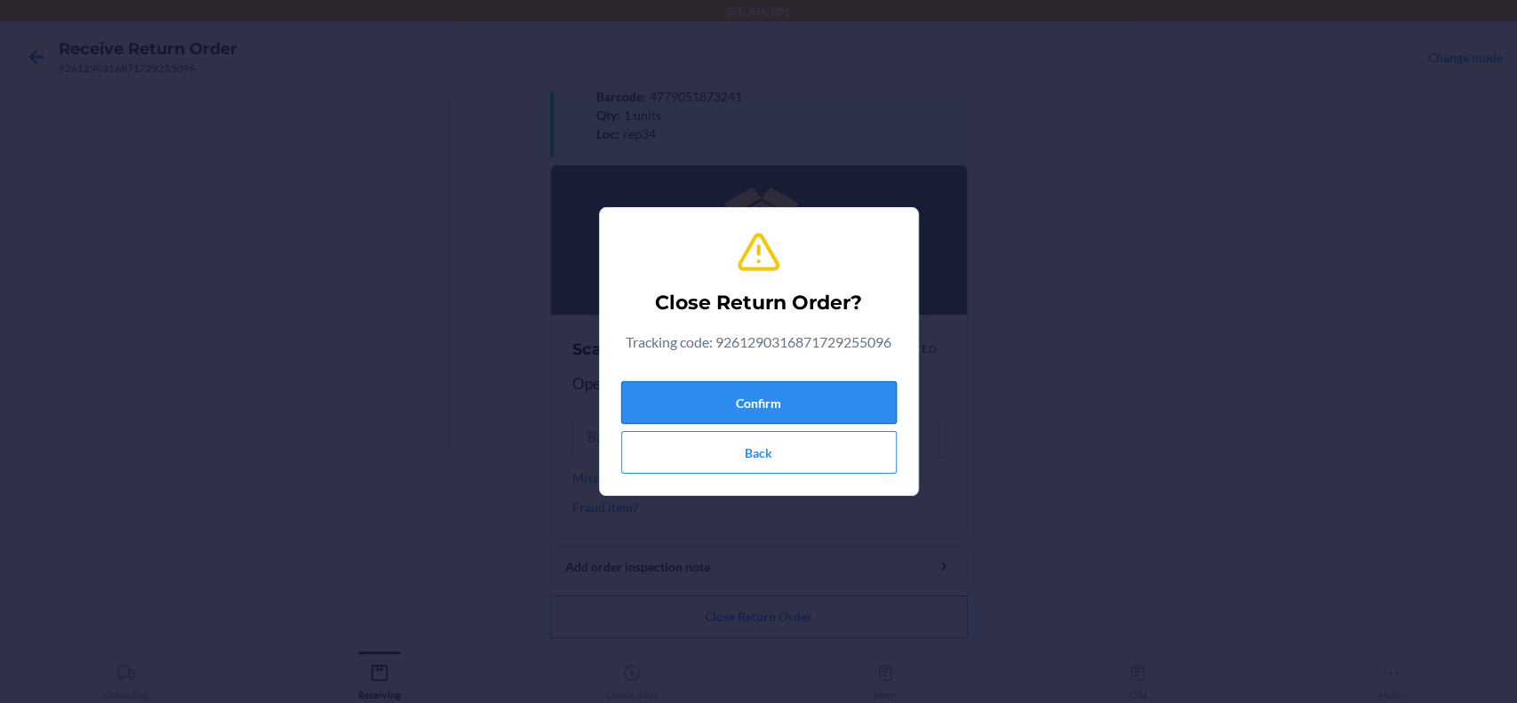
click at [780, 414] on button "Confirm" at bounding box center [758, 402] width 275 height 43
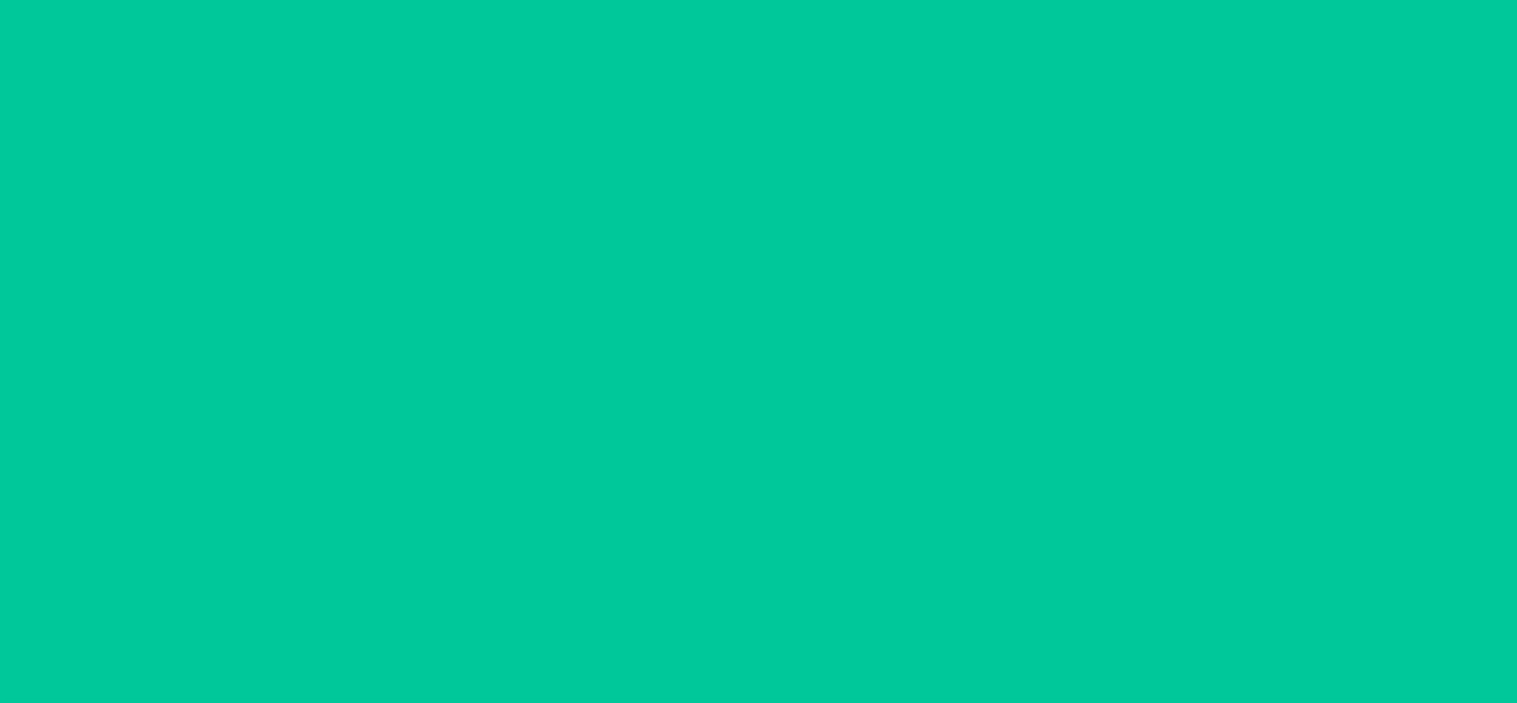
scroll to position [0, 0]
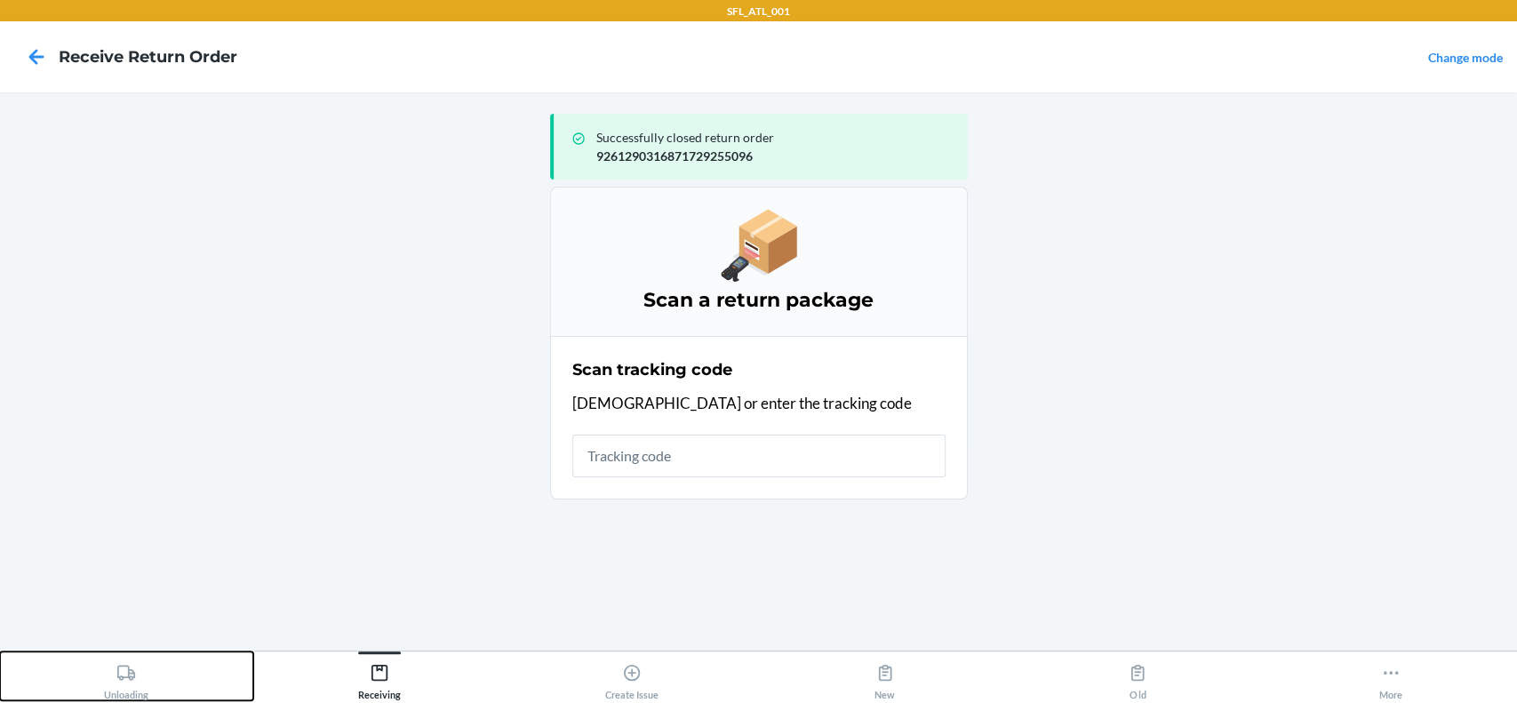
click at [132, 677] on icon at bounding box center [126, 672] width 18 height 15
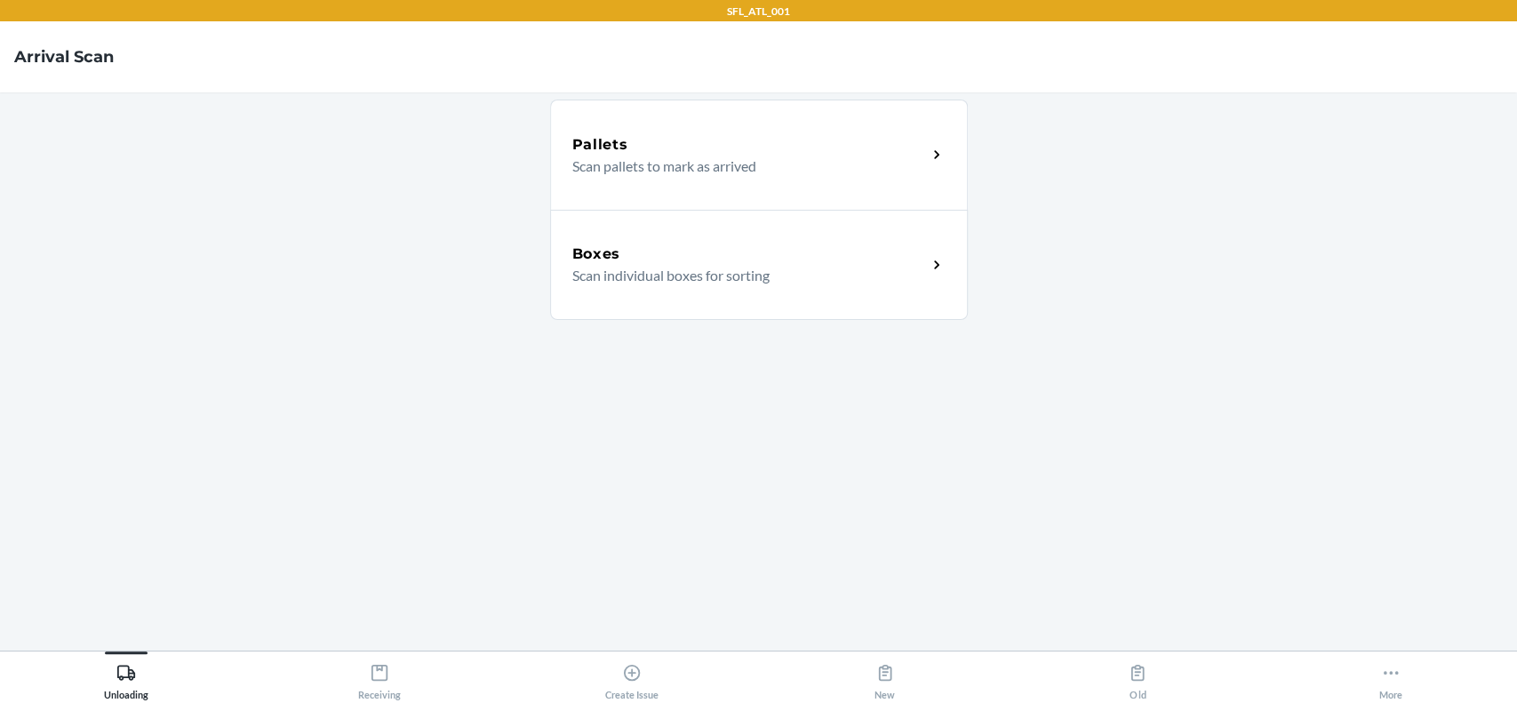
click at [711, 239] on div "Boxes Scan individual boxes for sorting" at bounding box center [759, 265] width 418 height 110
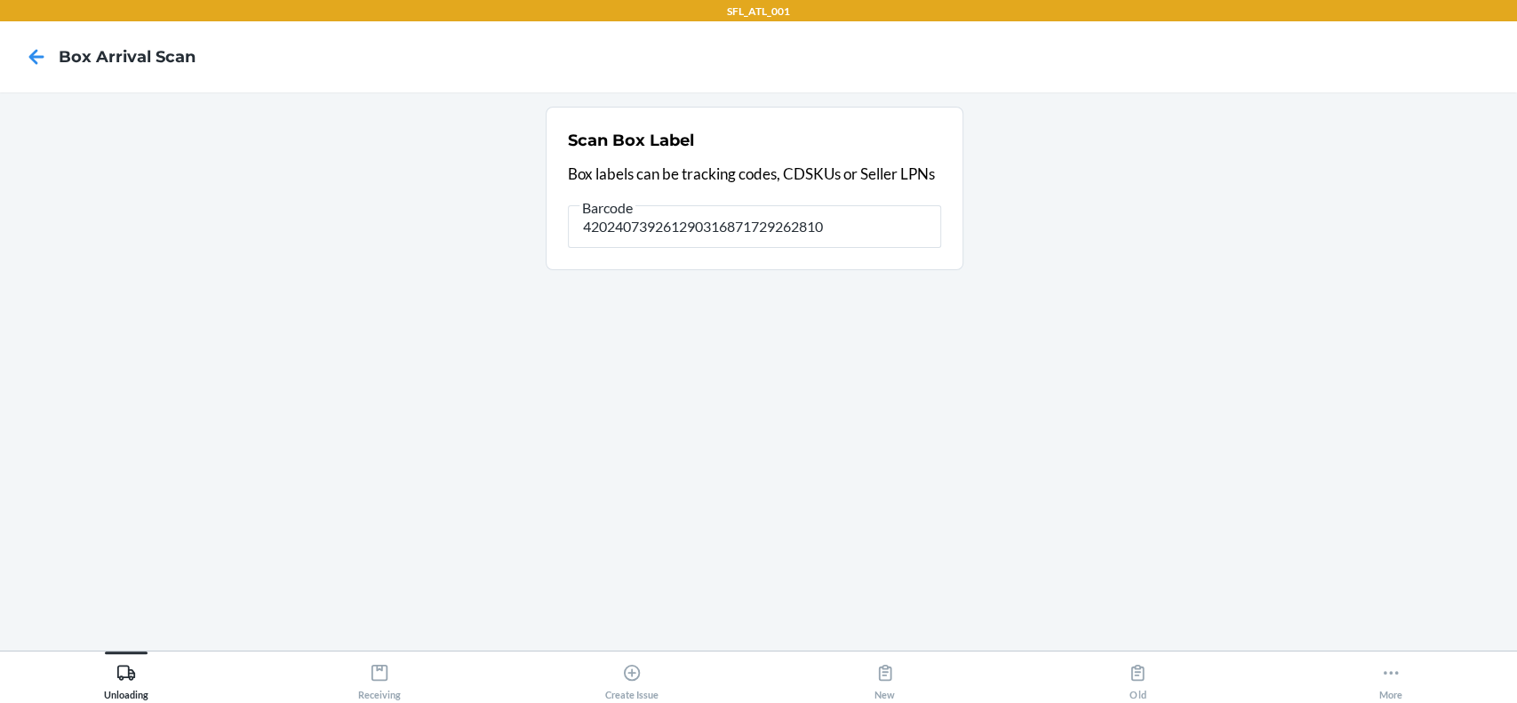
type input "420240739261290316871729262810"
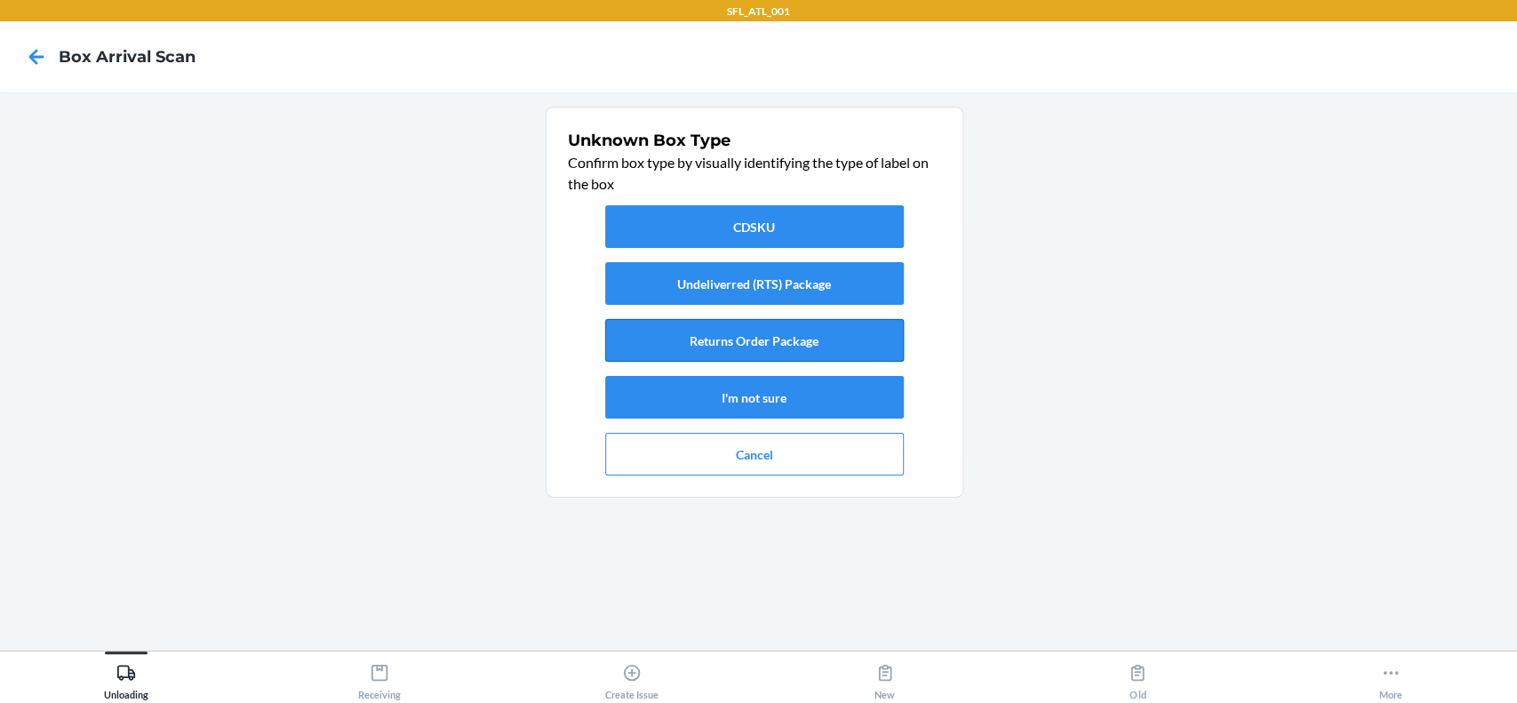
click at [713, 341] on button "Returns Order Package" at bounding box center [754, 340] width 299 height 43
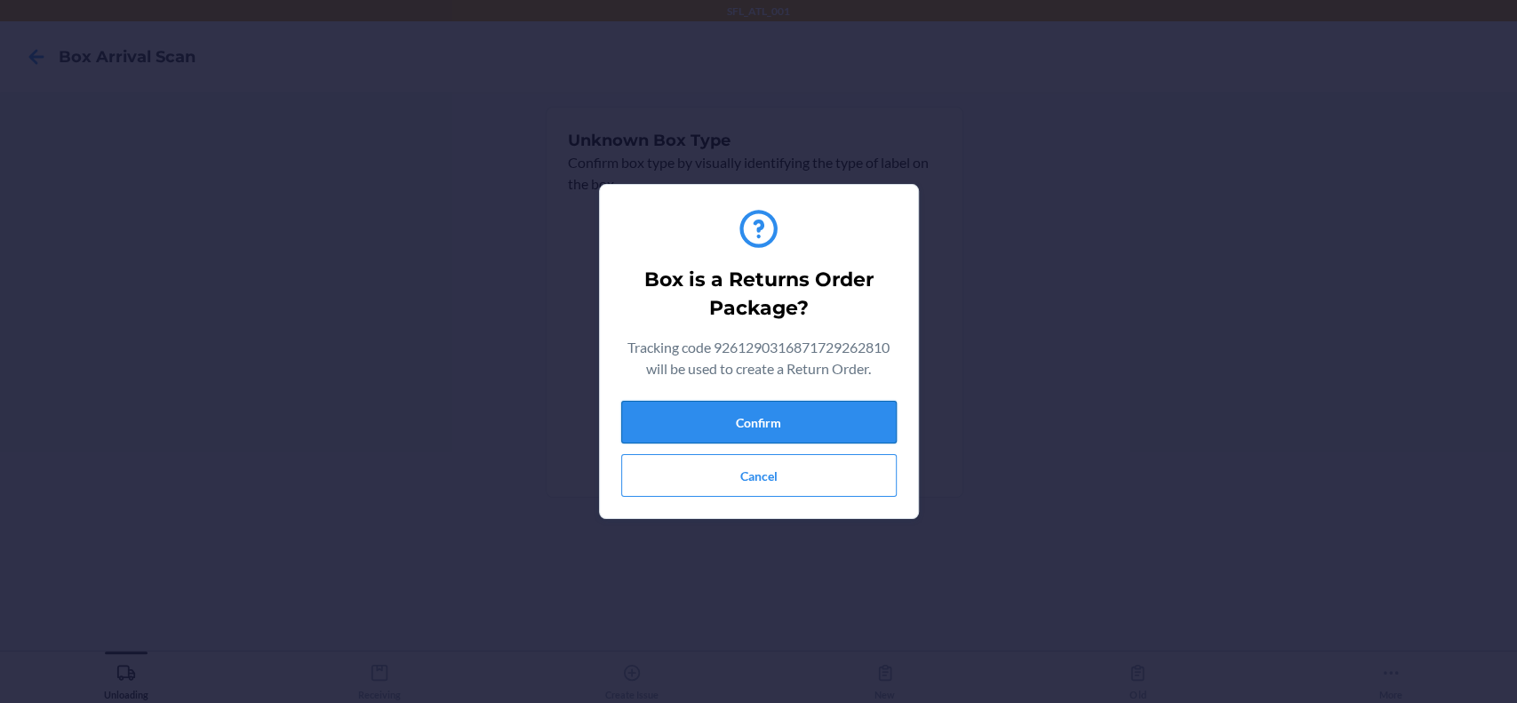
click at [744, 419] on button "Confirm" at bounding box center [758, 422] width 275 height 43
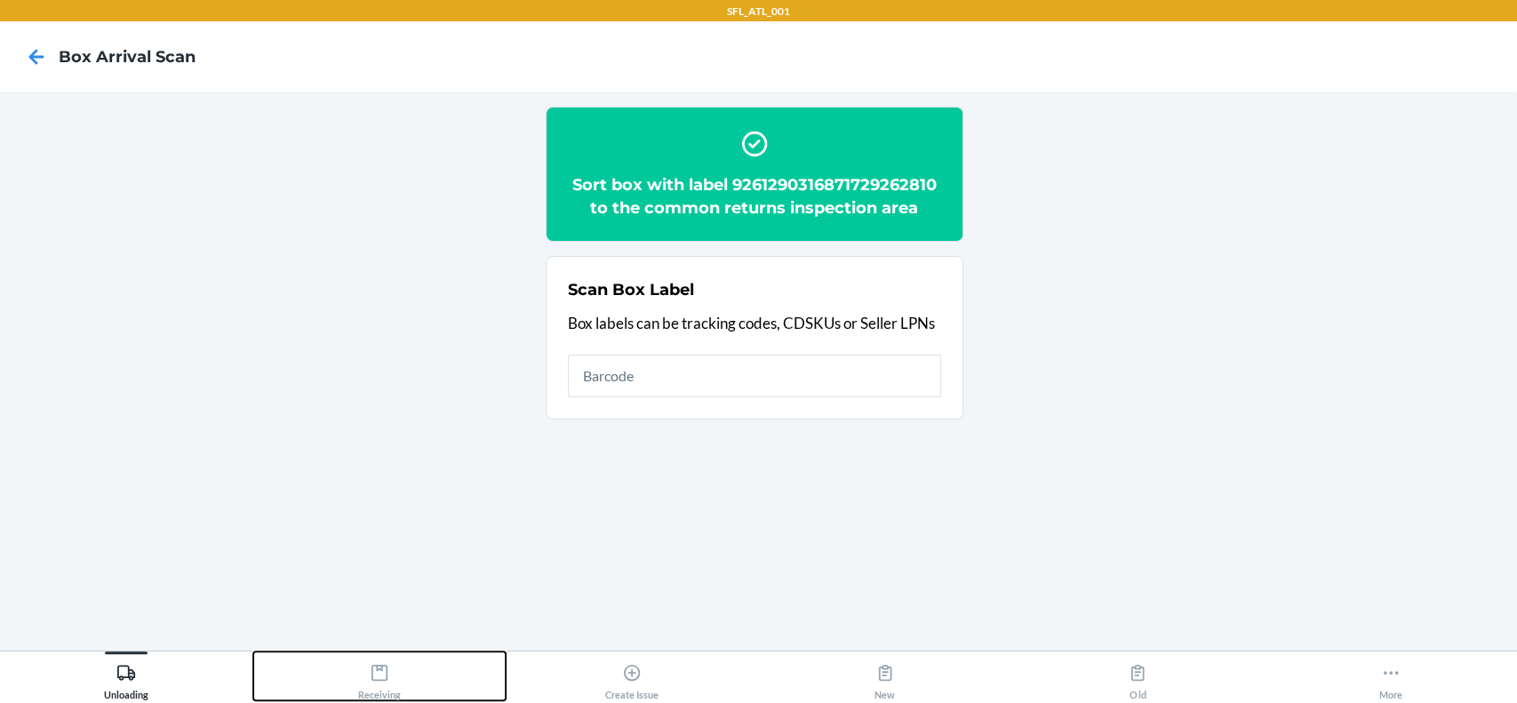
click at [389, 664] on div "Receiving" at bounding box center [379, 678] width 43 height 44
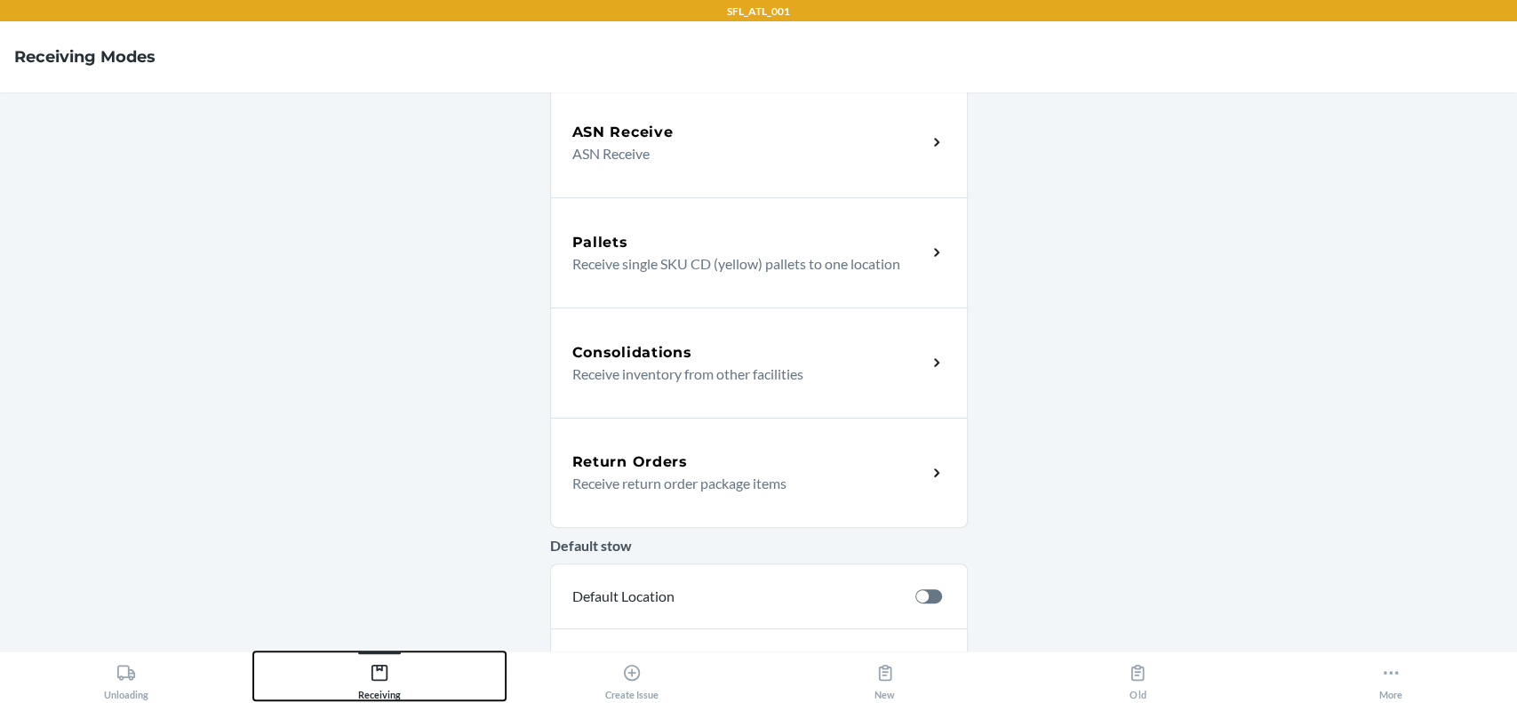
scroll to position [355, 0]
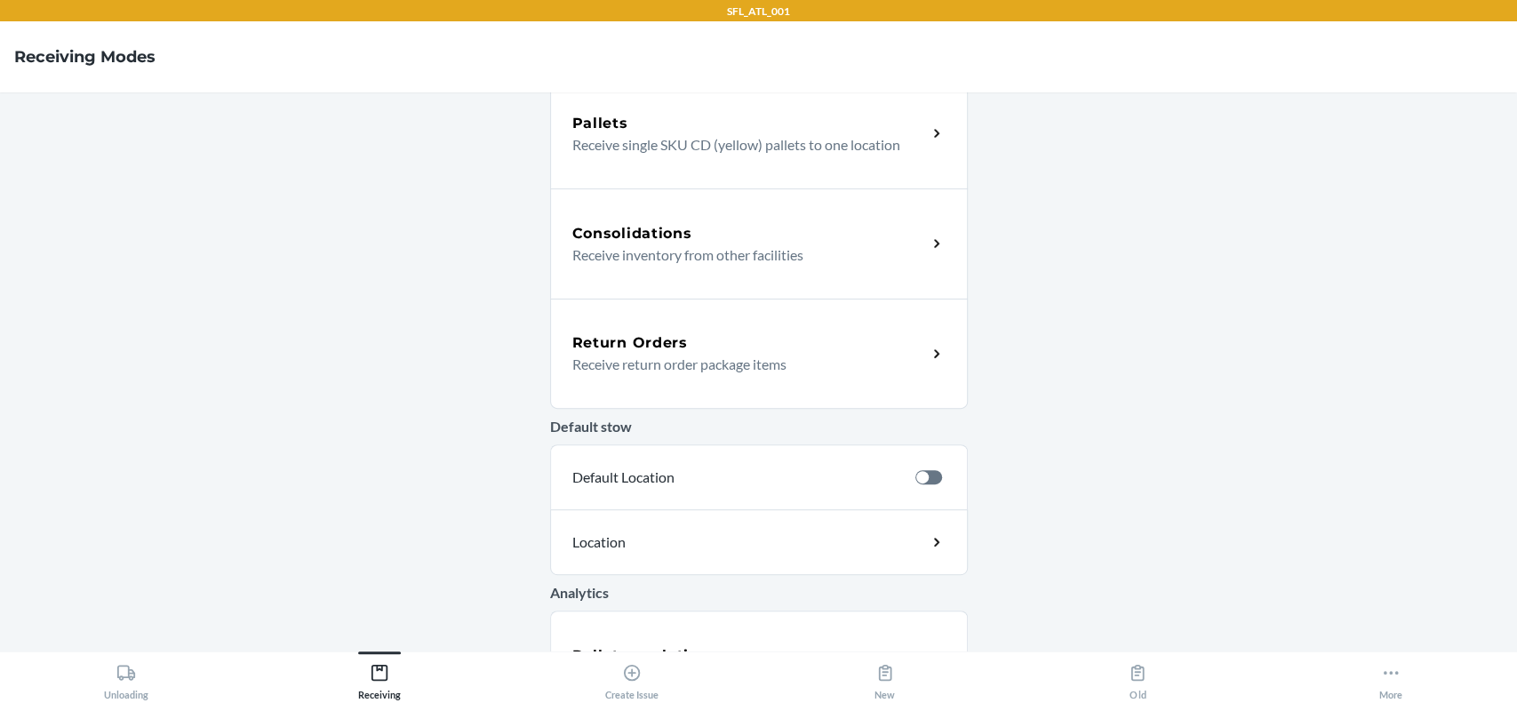
click at [669, 373] on p "Receive return order package items" at bounding box center [742, 364] width 340 height 21
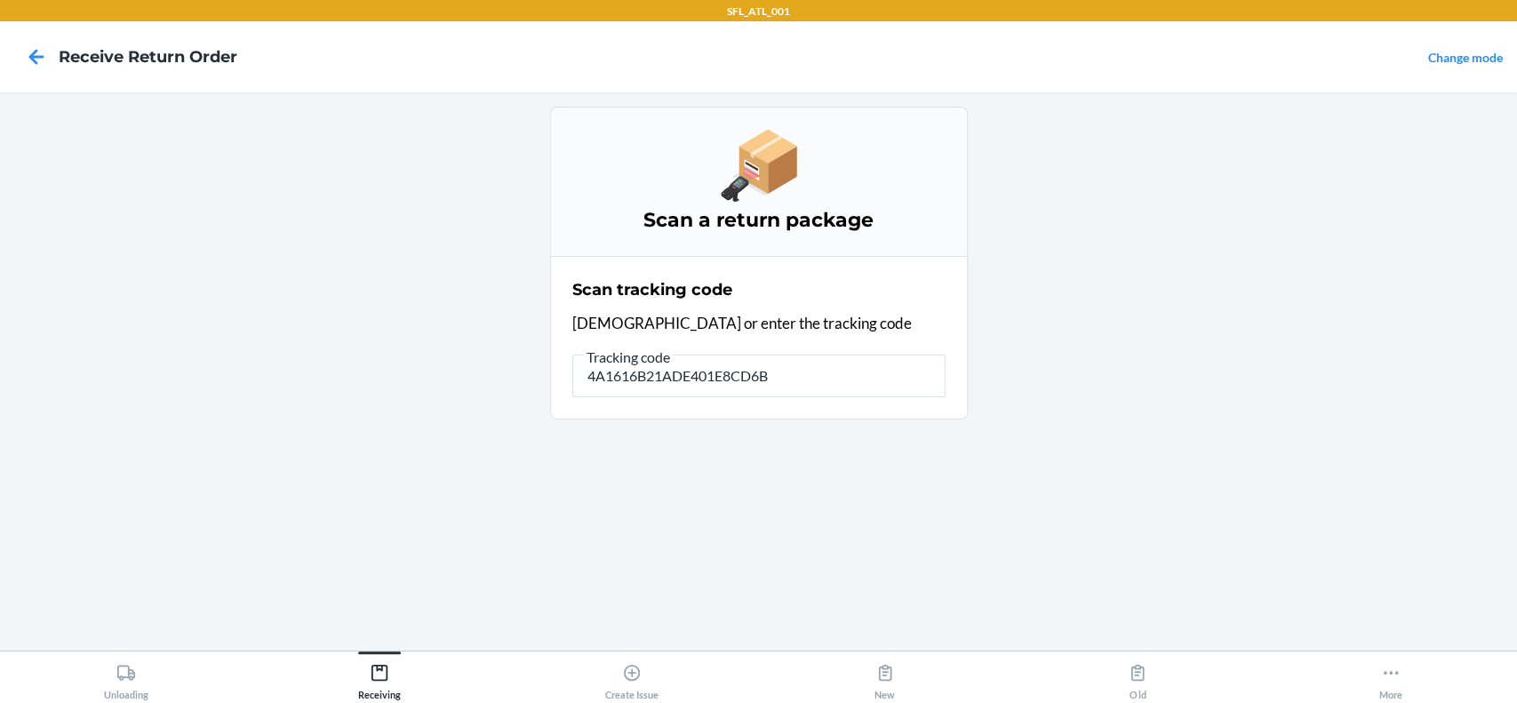
type input "4A1616B21ADE401E8CD6B5"
type input "420240739261290316871729262810"
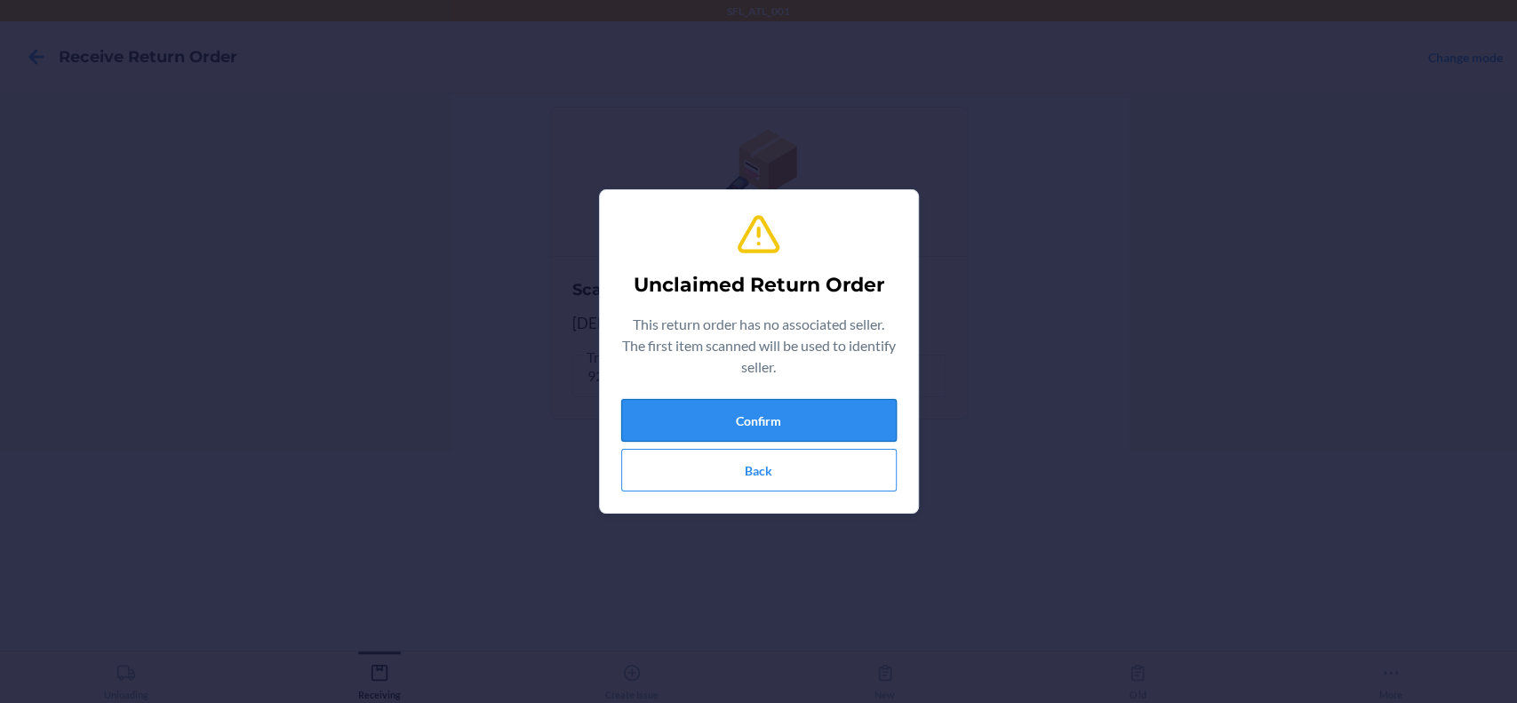
click at [678, 404] on button "Confirm" at bounding box center [758, 420] width 275 height 43
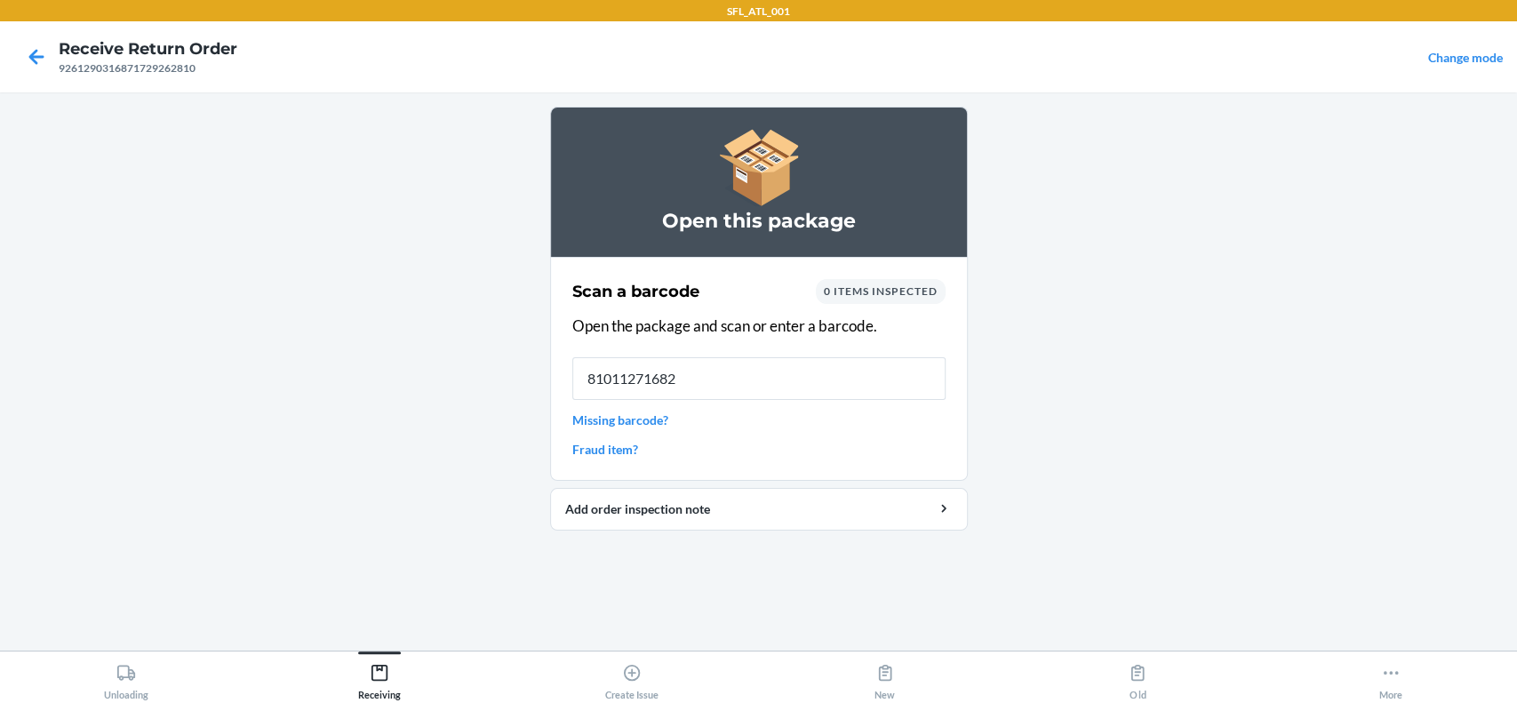
type input "810112716825"
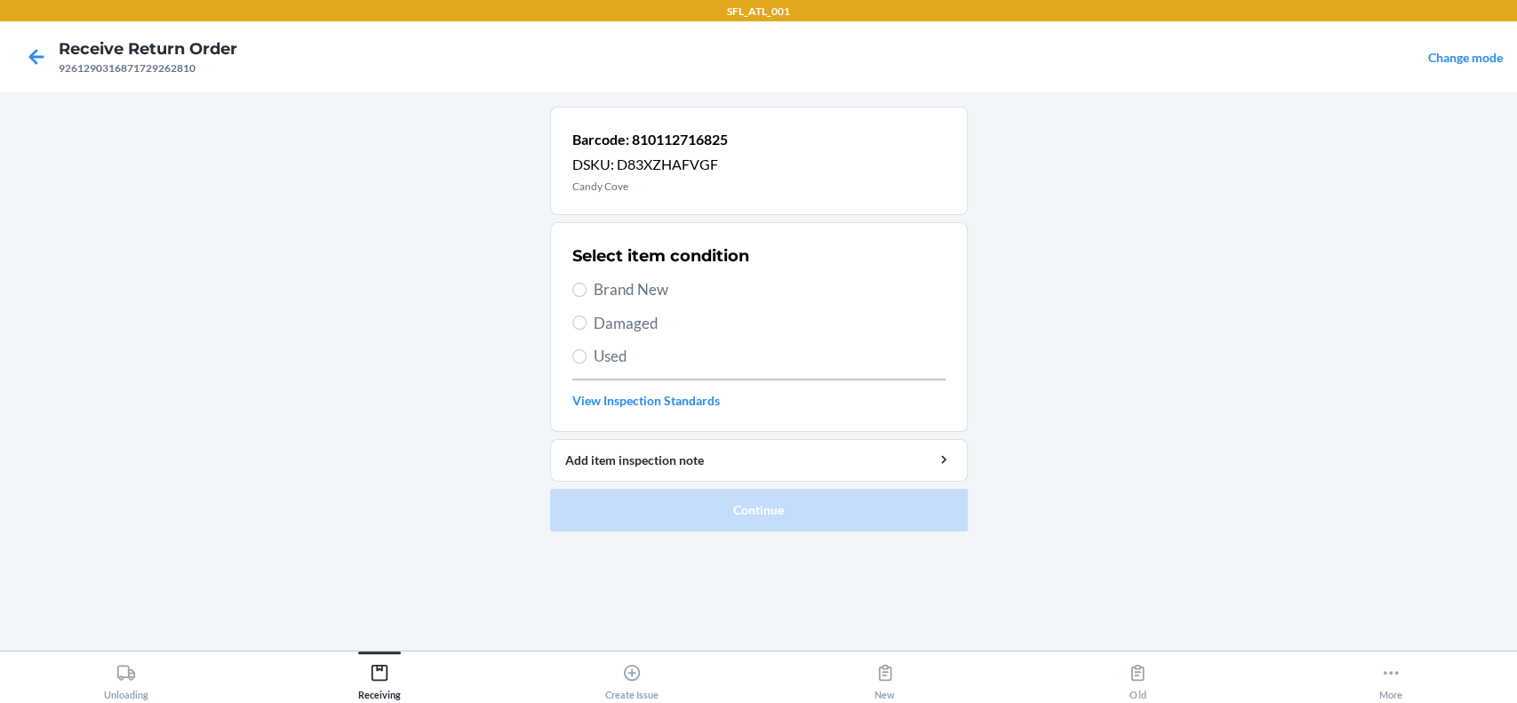
click at [647, 278] on span "Brand New" at bounding box center [770, 289] width 352 height 23
click at [586, 283] on input "Brand New" at bounding box center [579, 290] width 14 height 14
radio input "true"
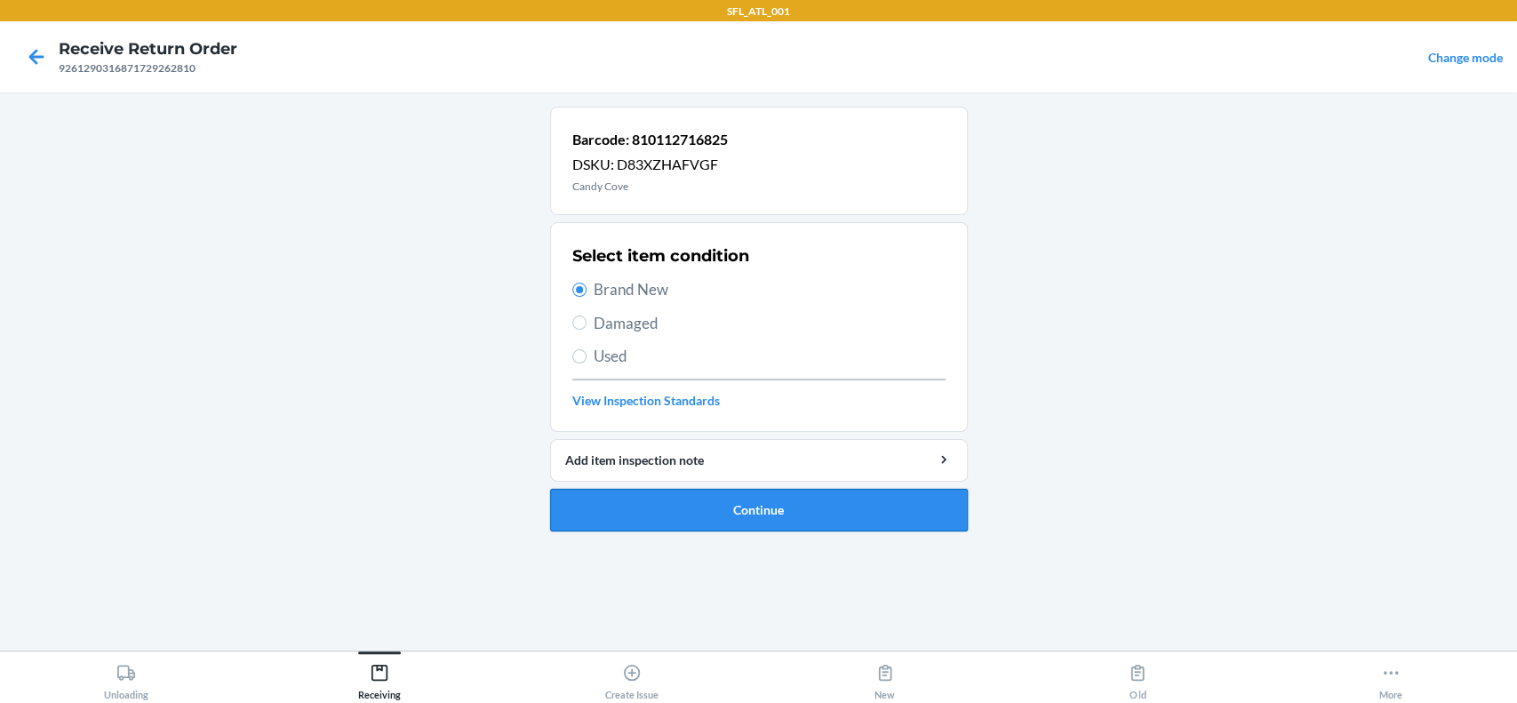
click at [842, 508] on button "Continue" at bounding box center [759, 510] width 418 height 43
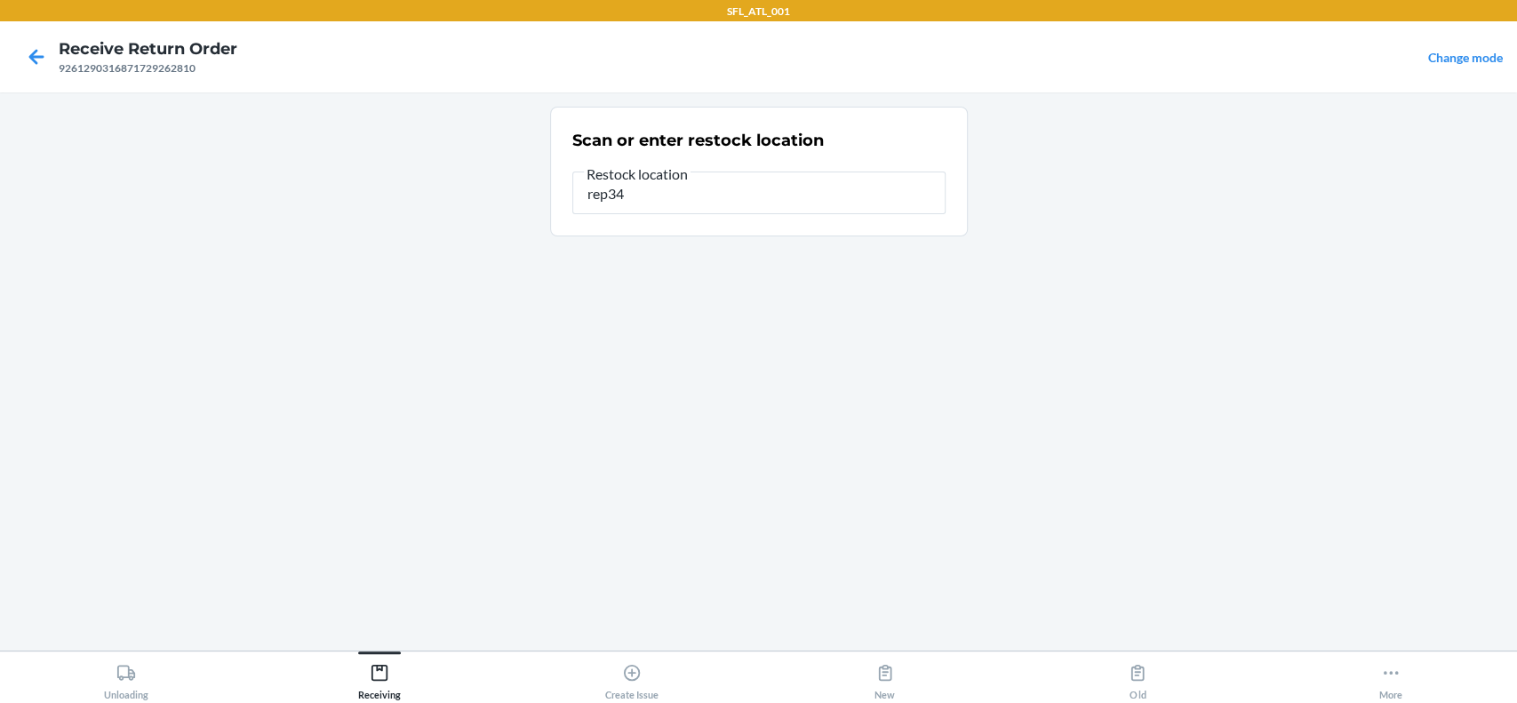
type input "rep34"
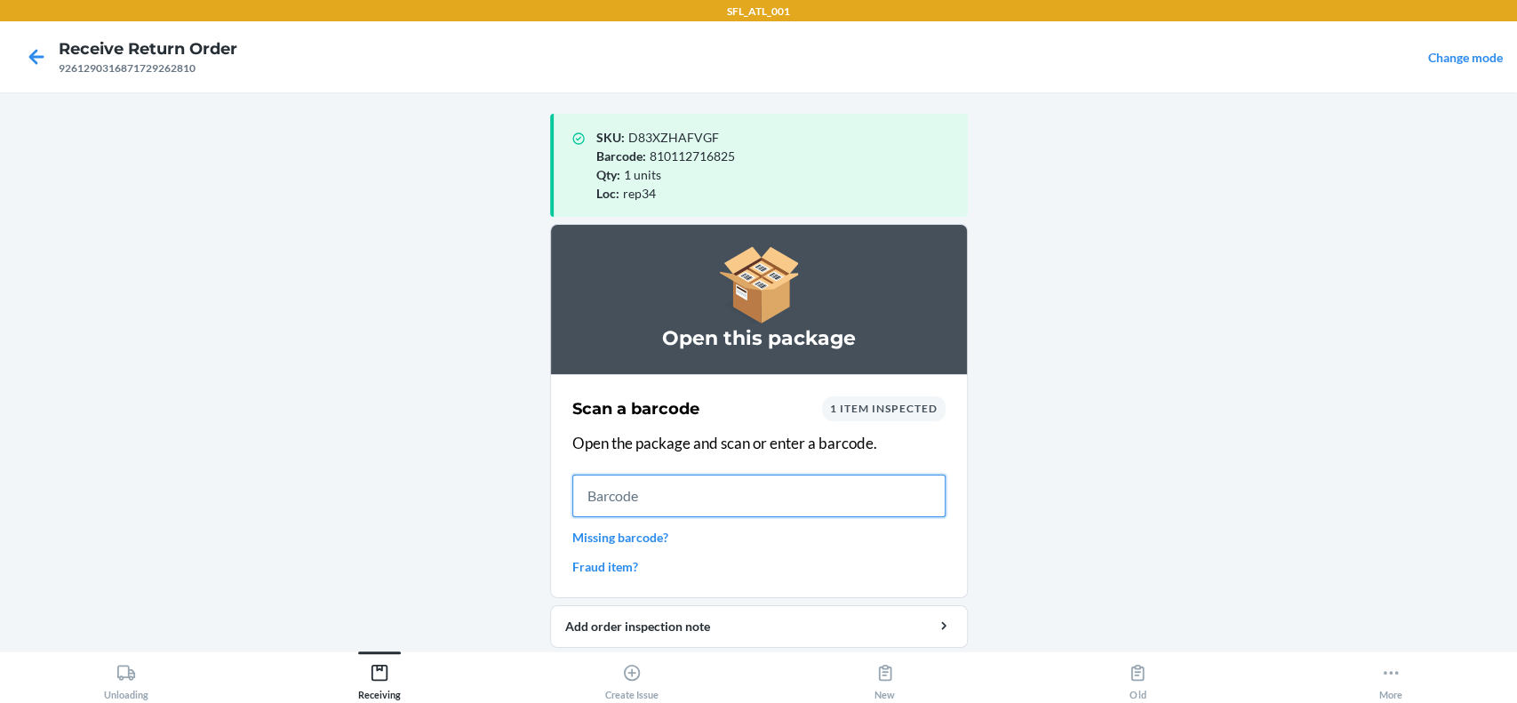
scroll to position [60, 0]
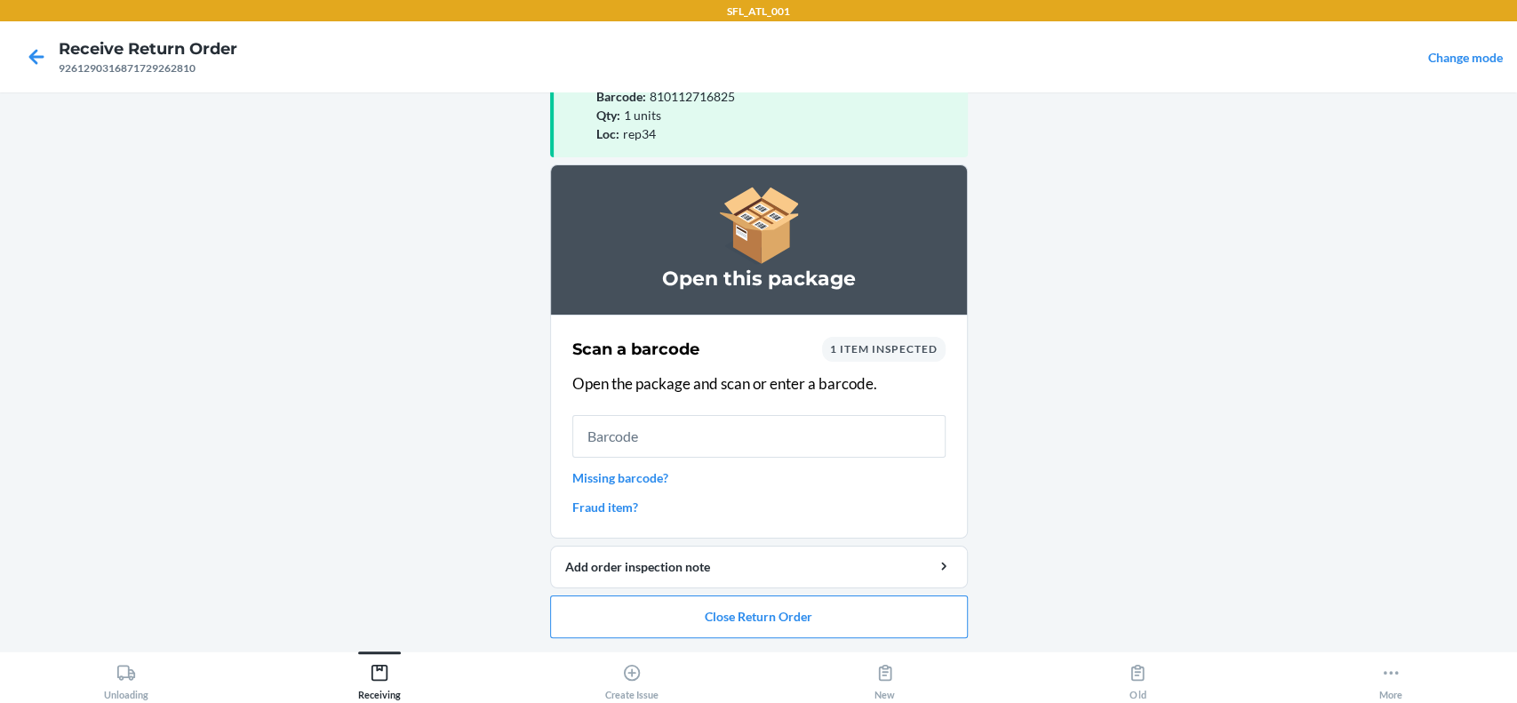
click at [856, 340] on div "1 item inspected" at bounding box center [884, 349] width 124 height 25
click at [857, 348] on span "1 item inspected" at bounding box center [884, 348] width 108 height 13
click at [873, 617] on button "Close Return Order" at bounding box center [759, 616] width 418 height 43
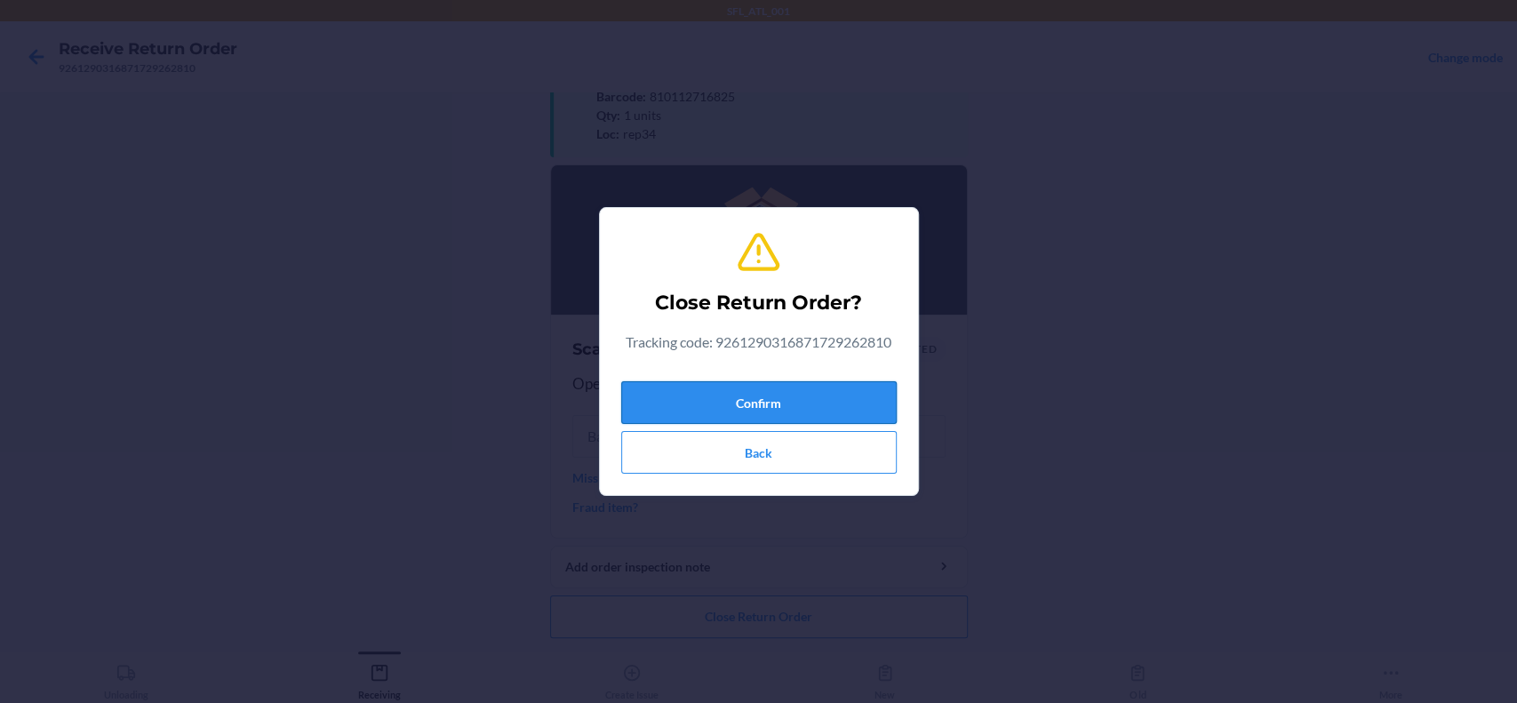
click at [825, 410] on button "Confirm" at bounding box center [758, 402] width 275 height 43
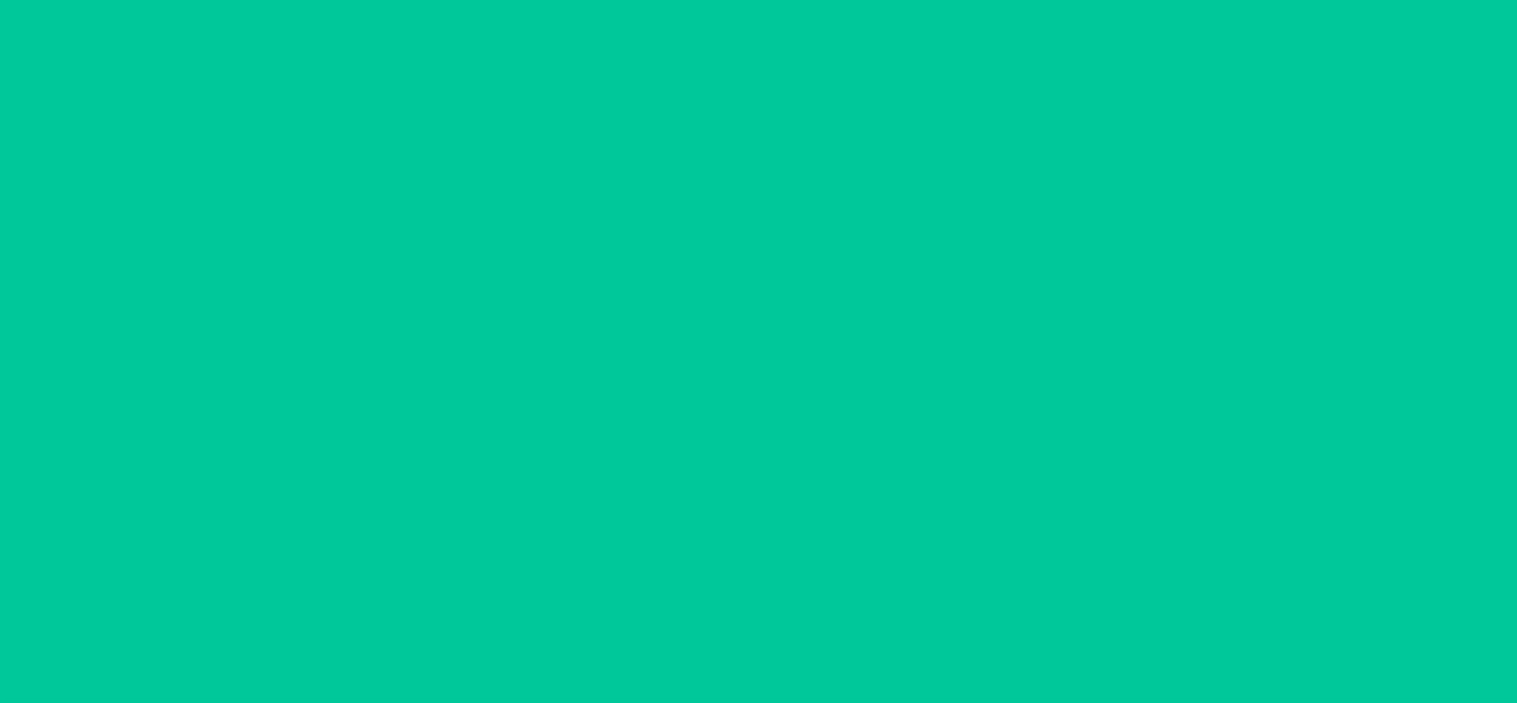
scroll to position [0, 0]
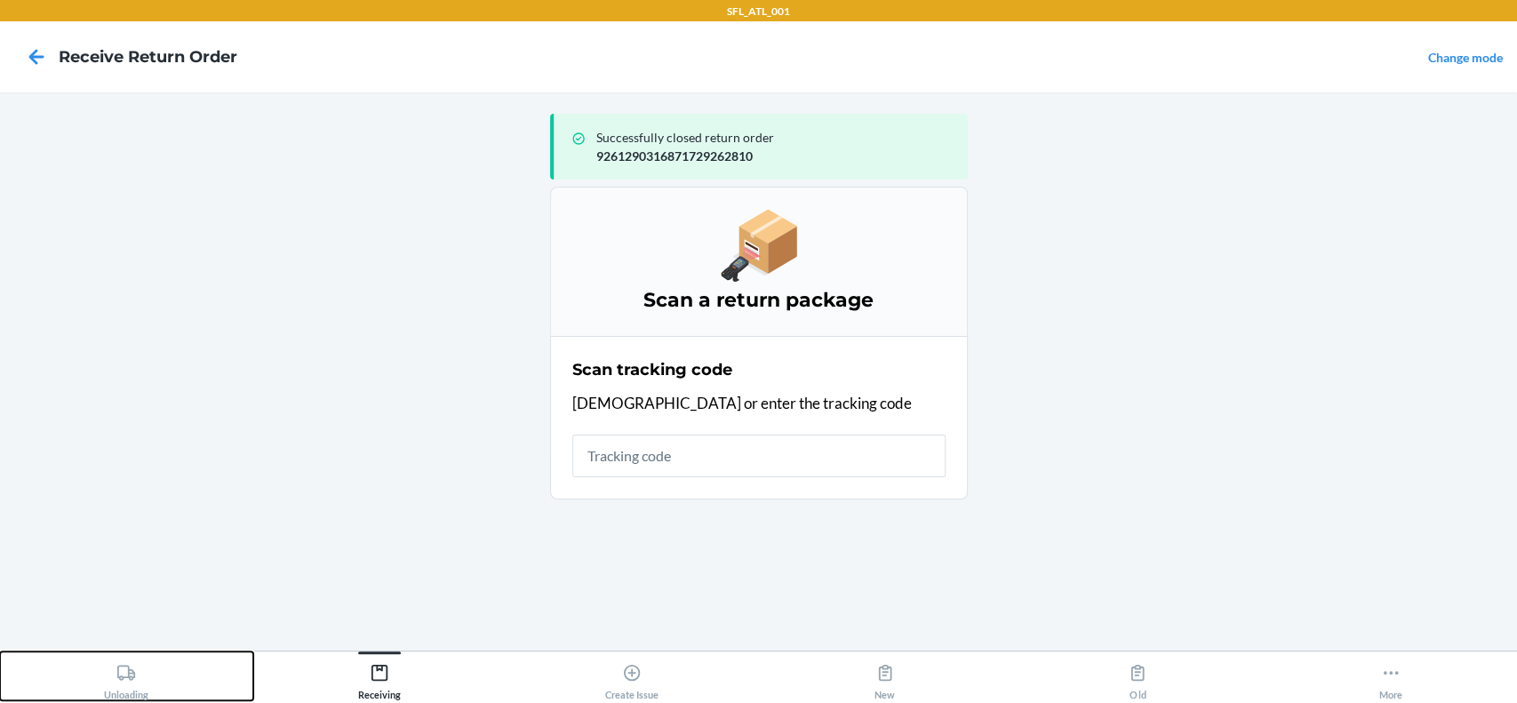
click at [128, 665] on icon at bounding box center [126, 673] width 20 height 20
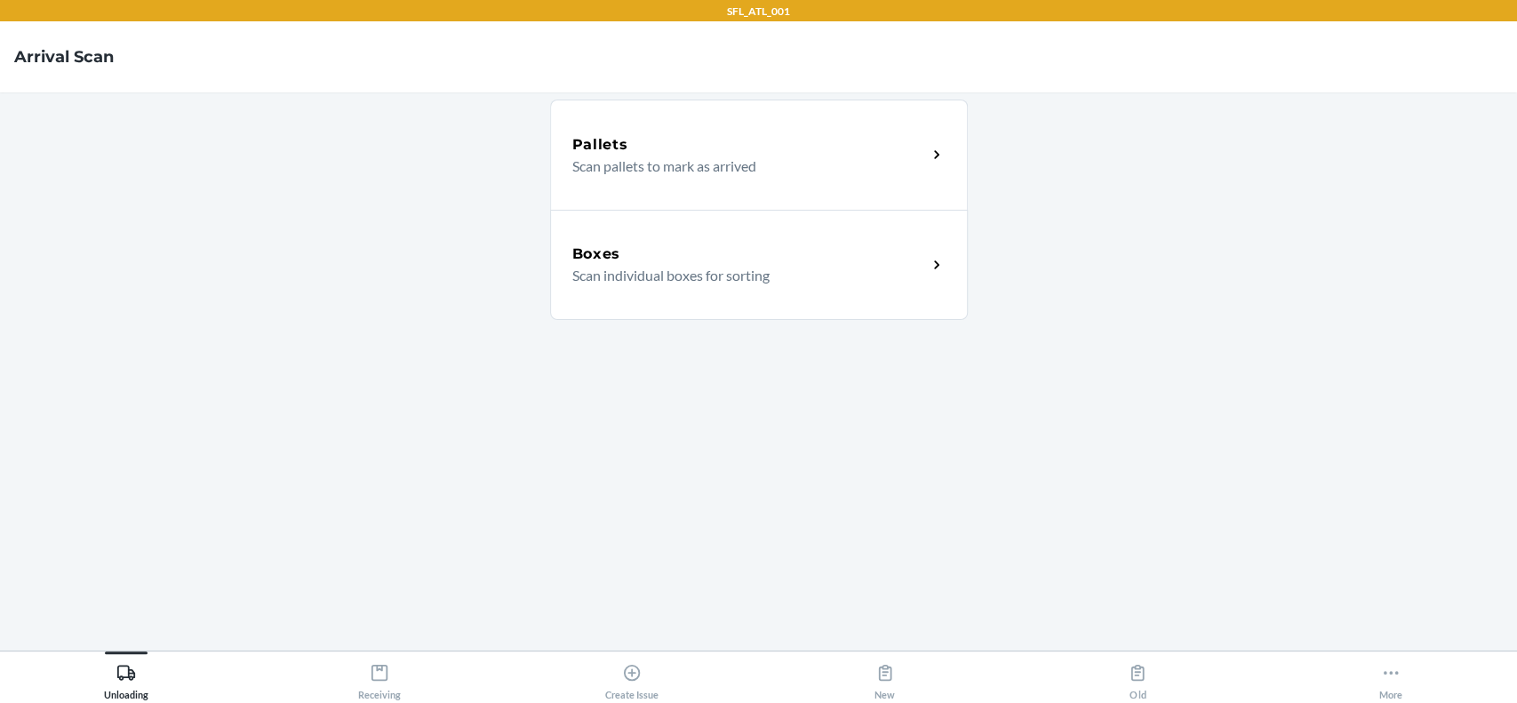
click at [706, 270] on p "Scan individual boxes for sorting" at bounding box center [742, 275] width 340 height 21
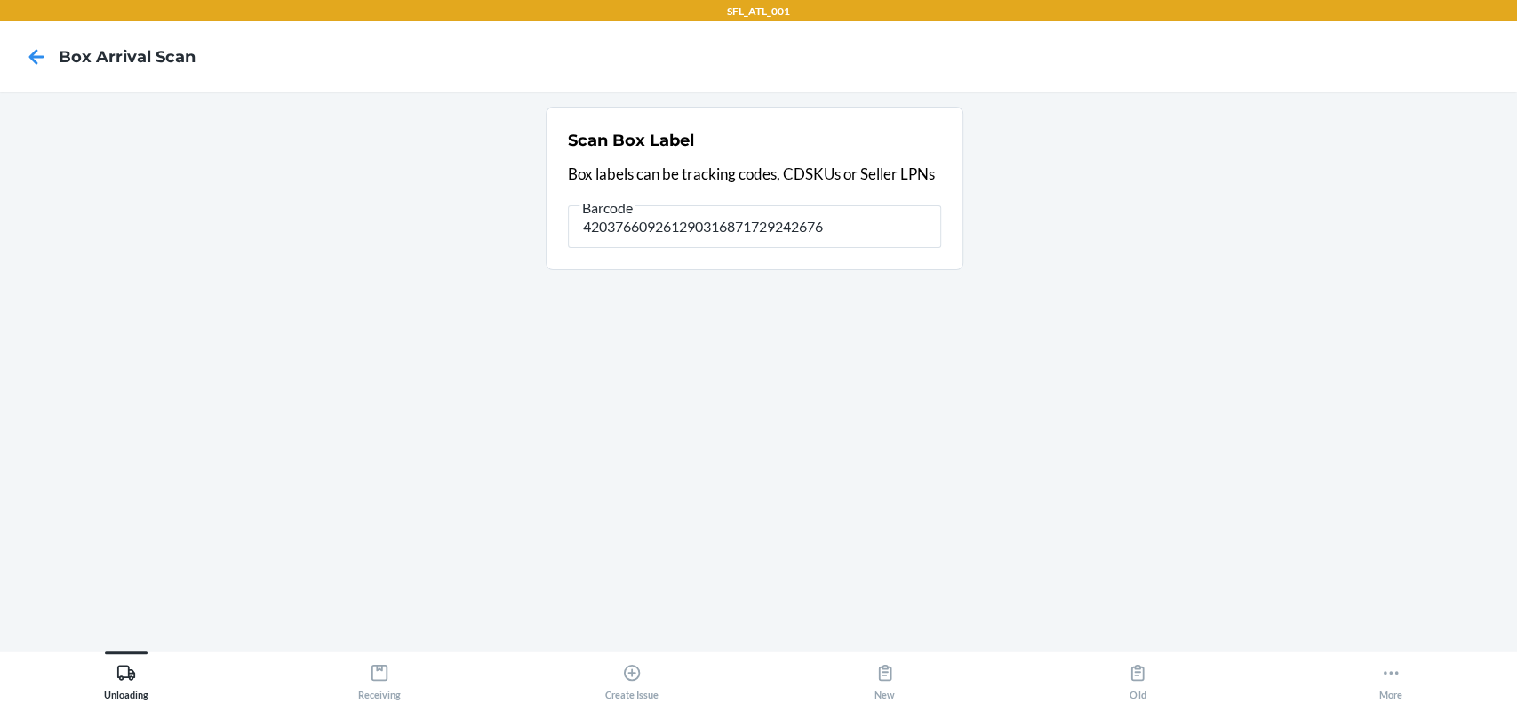
type input "420376609261290316871729242676"
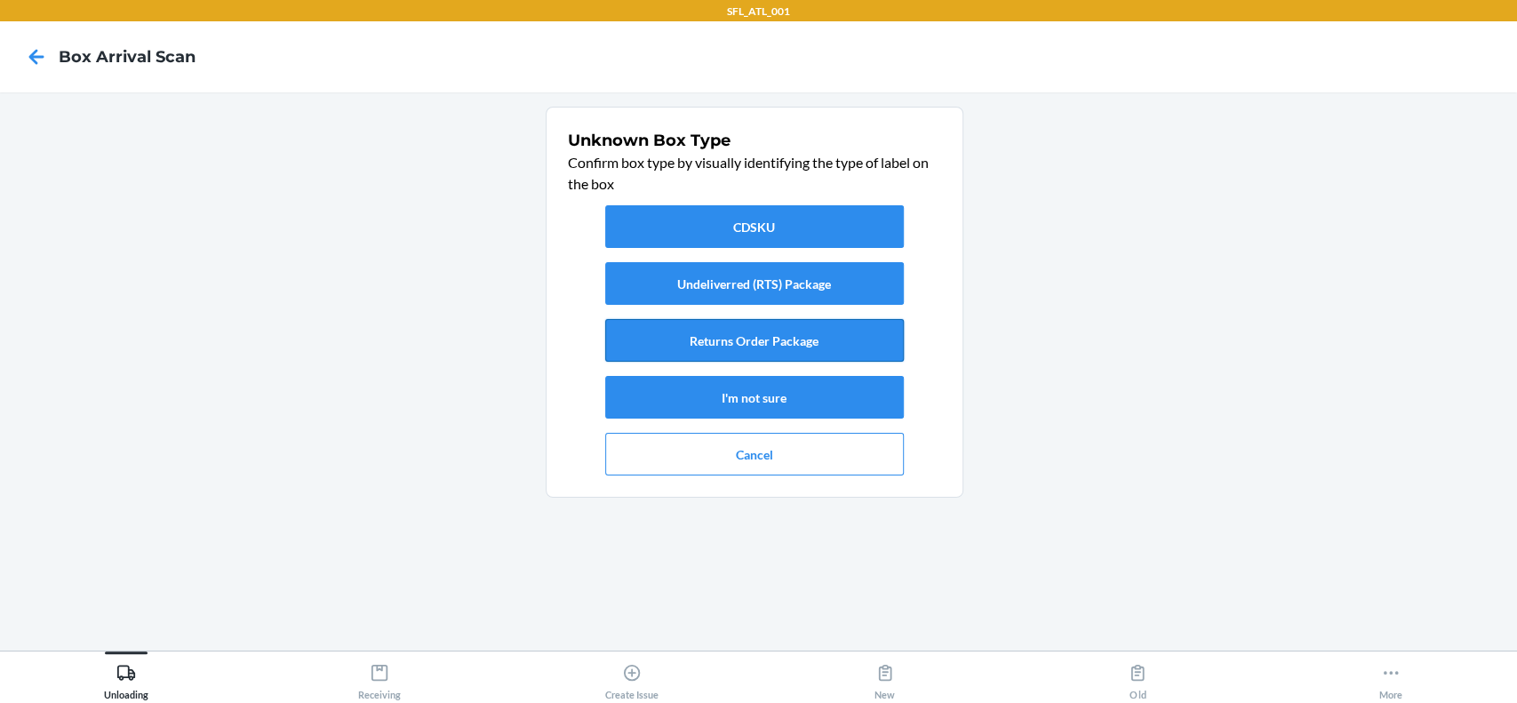
click at [725, 352] on button "Returns Order Package" at bounding box center [754, 340] width 299 height 43
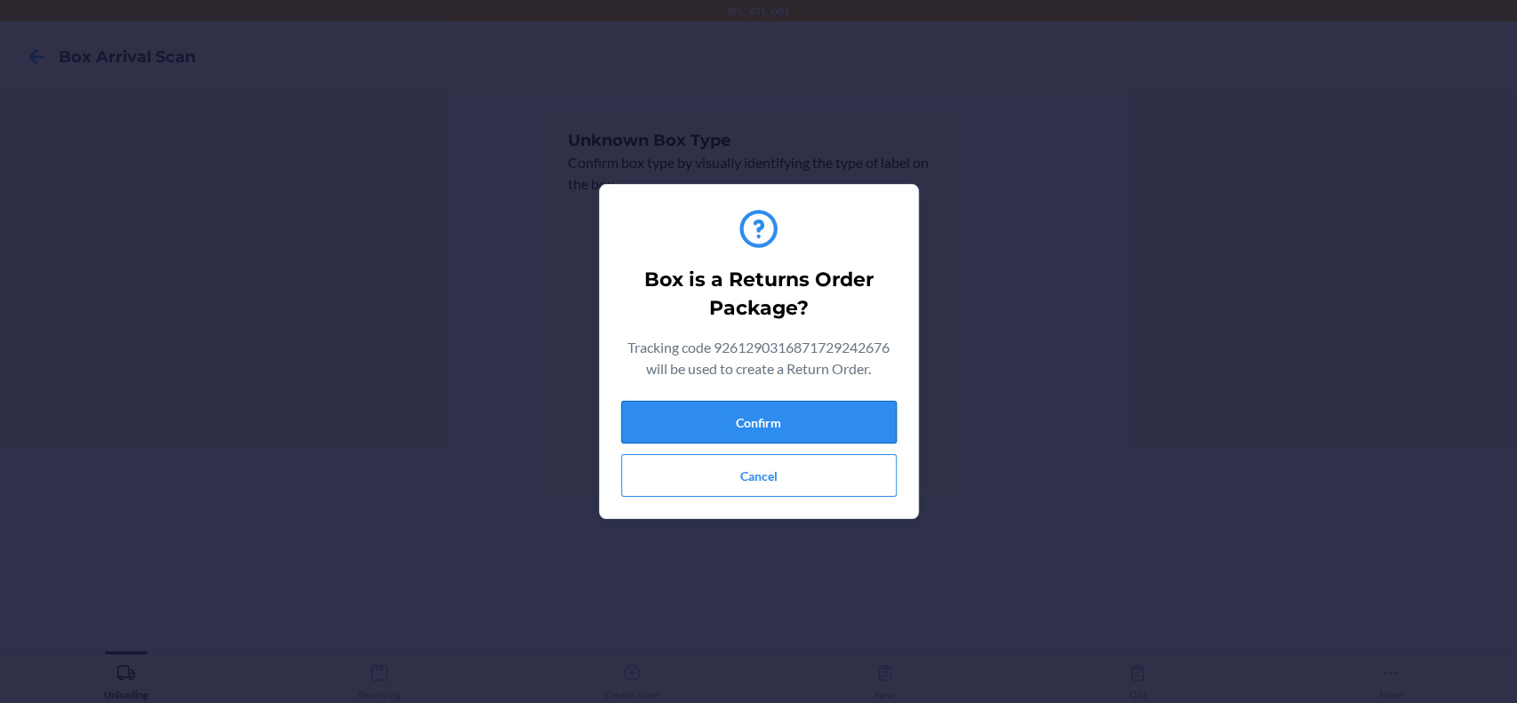
click at [685, 427] on button "Confirm" at bounding box center [758, 422] width 275 height 43
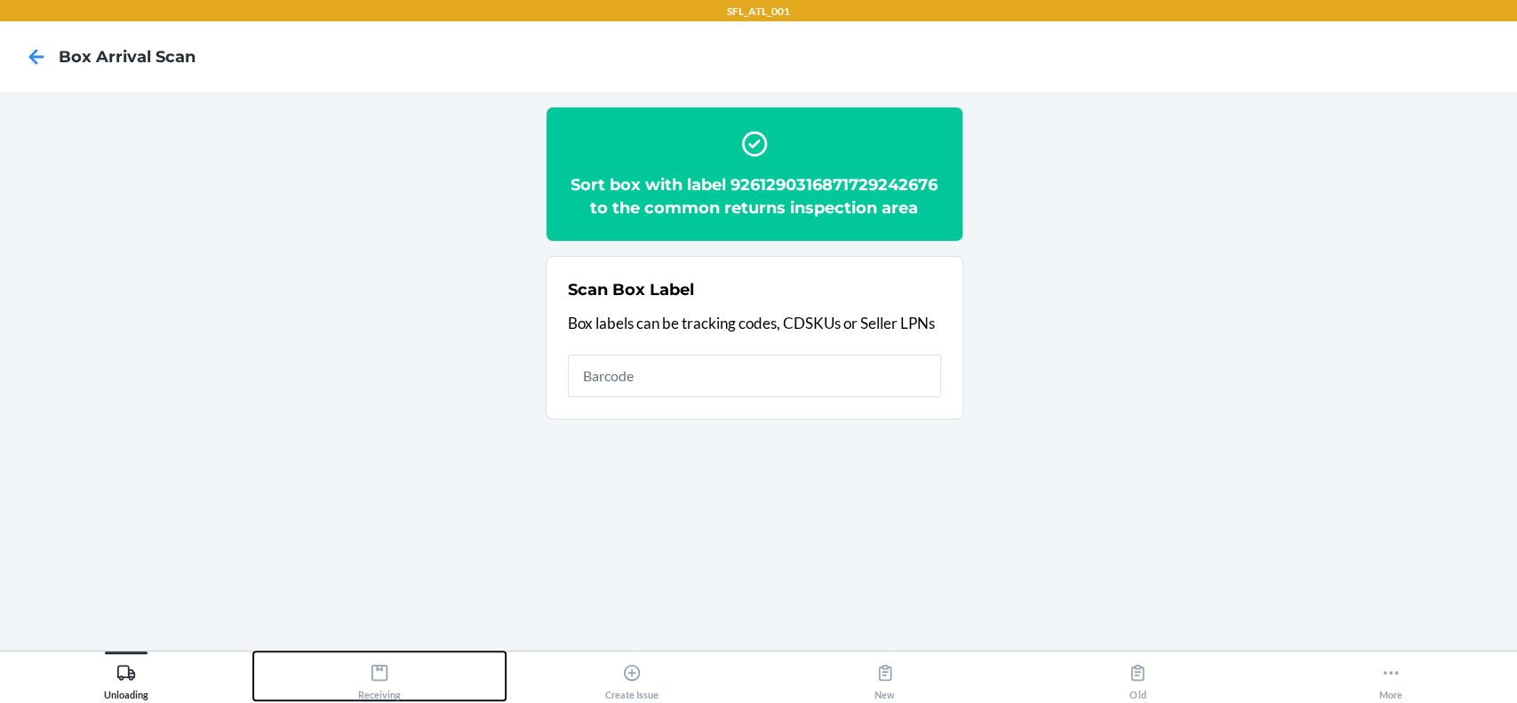
click at [384, 670] on icon at bounding box center [380, 673] width 20 height 20
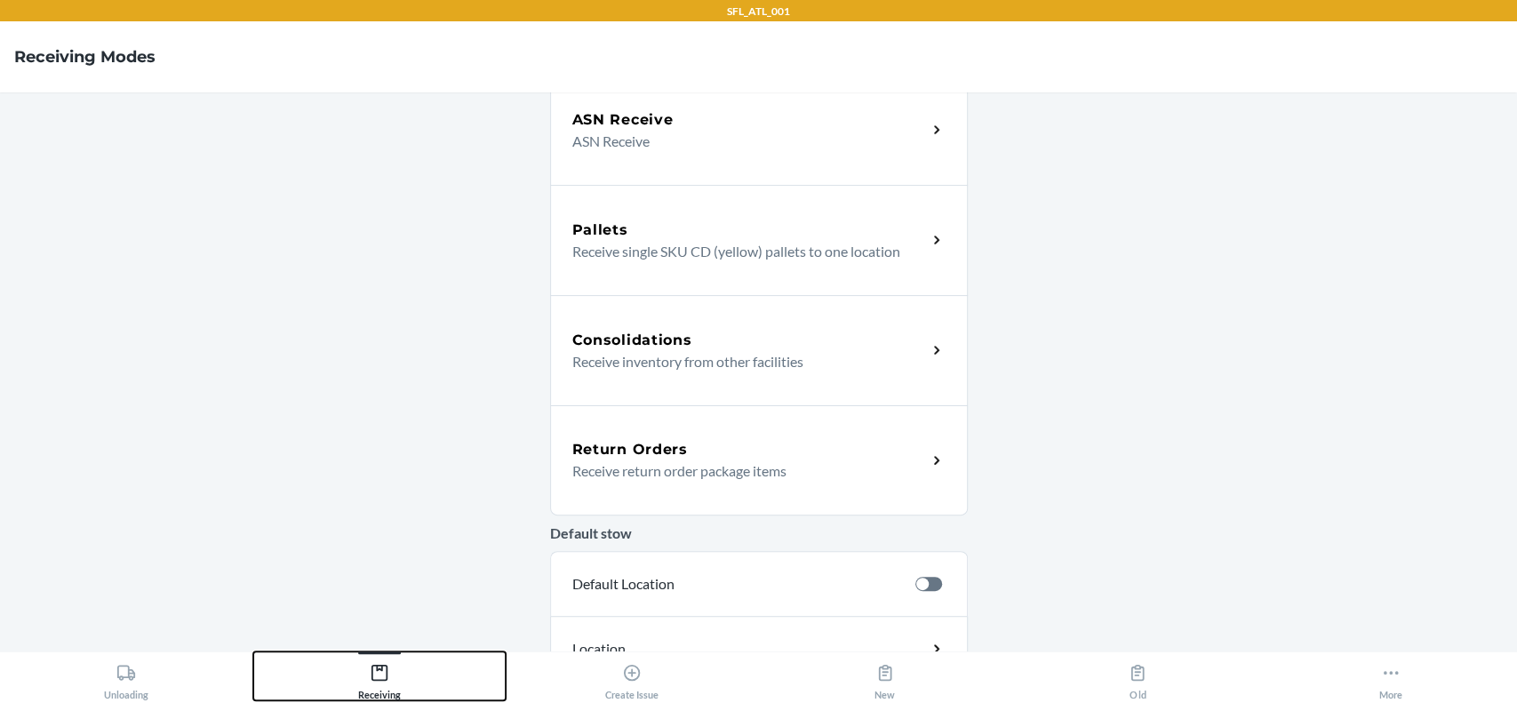
scroll to position [355, 0]
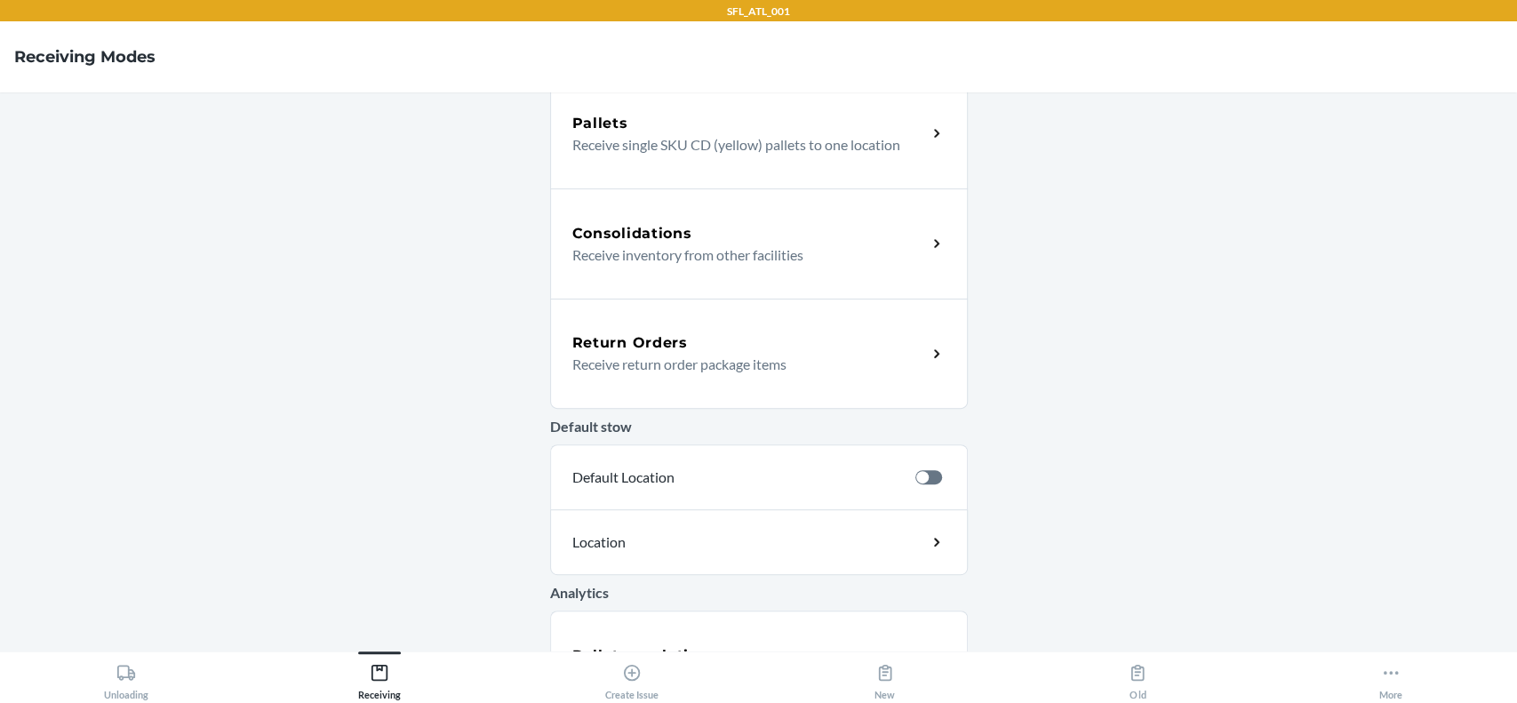
click at [721, 373] on p "Receive return order package items" at bounding box center [742, 364] width 340 height 21
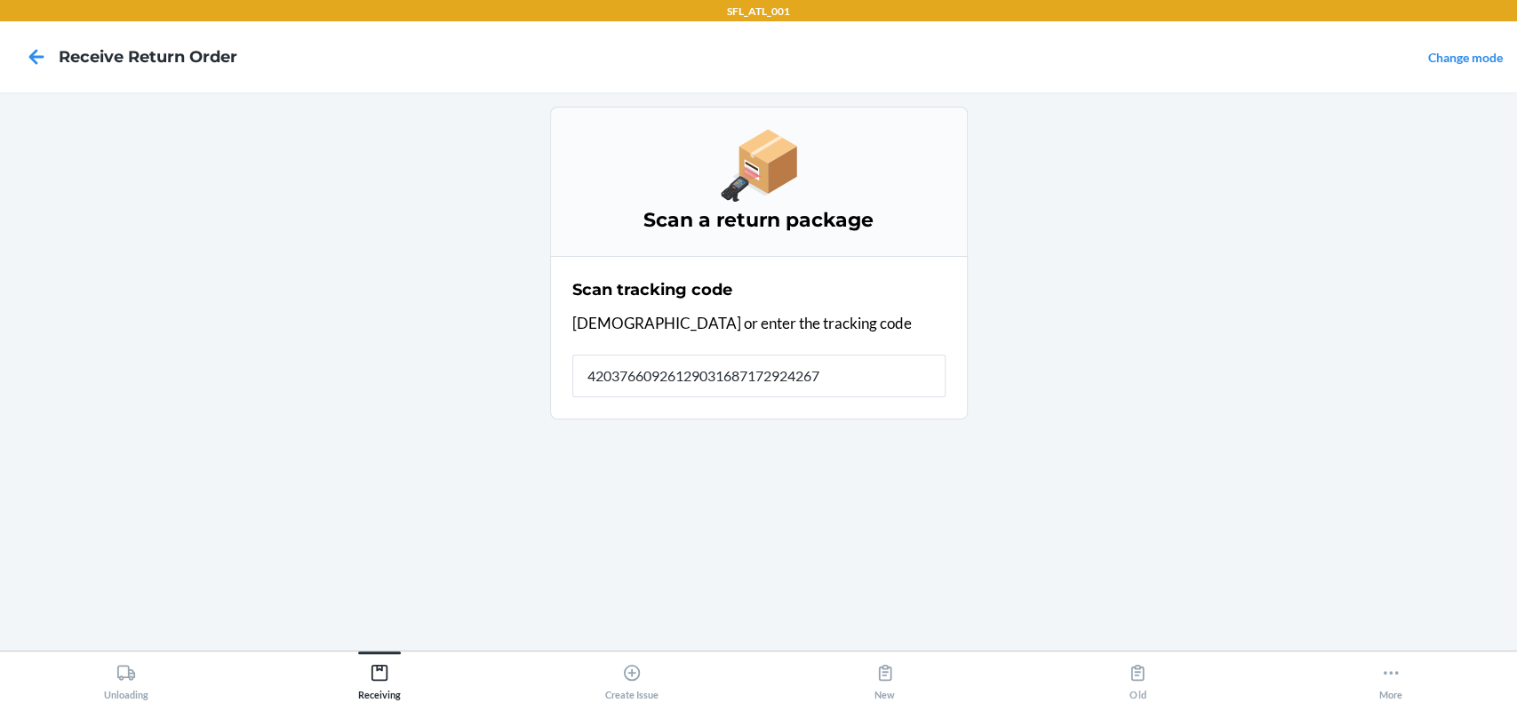
type input "420376609261290316871729242676"
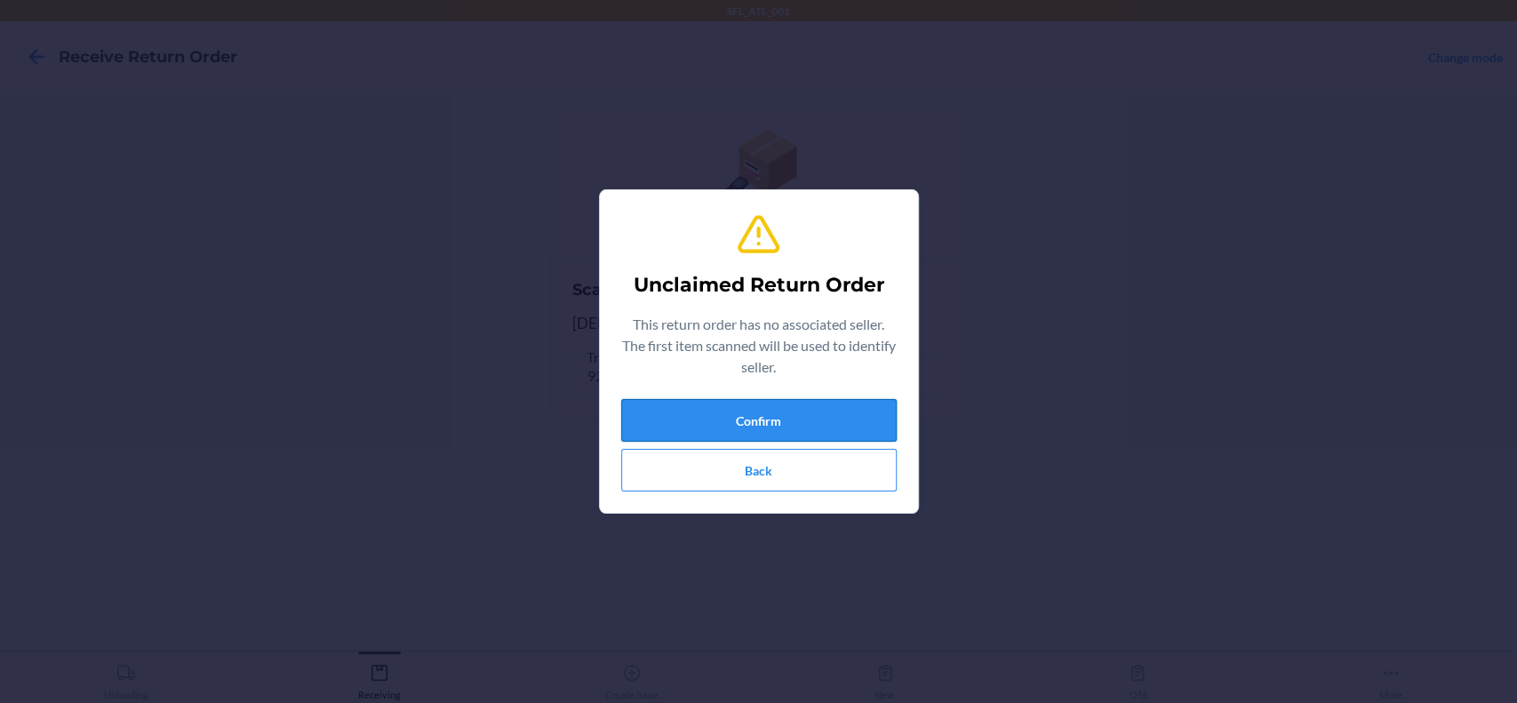
click at [764, 413] on button "Confirm" at bounding box center [758, 420] width 275 height 43
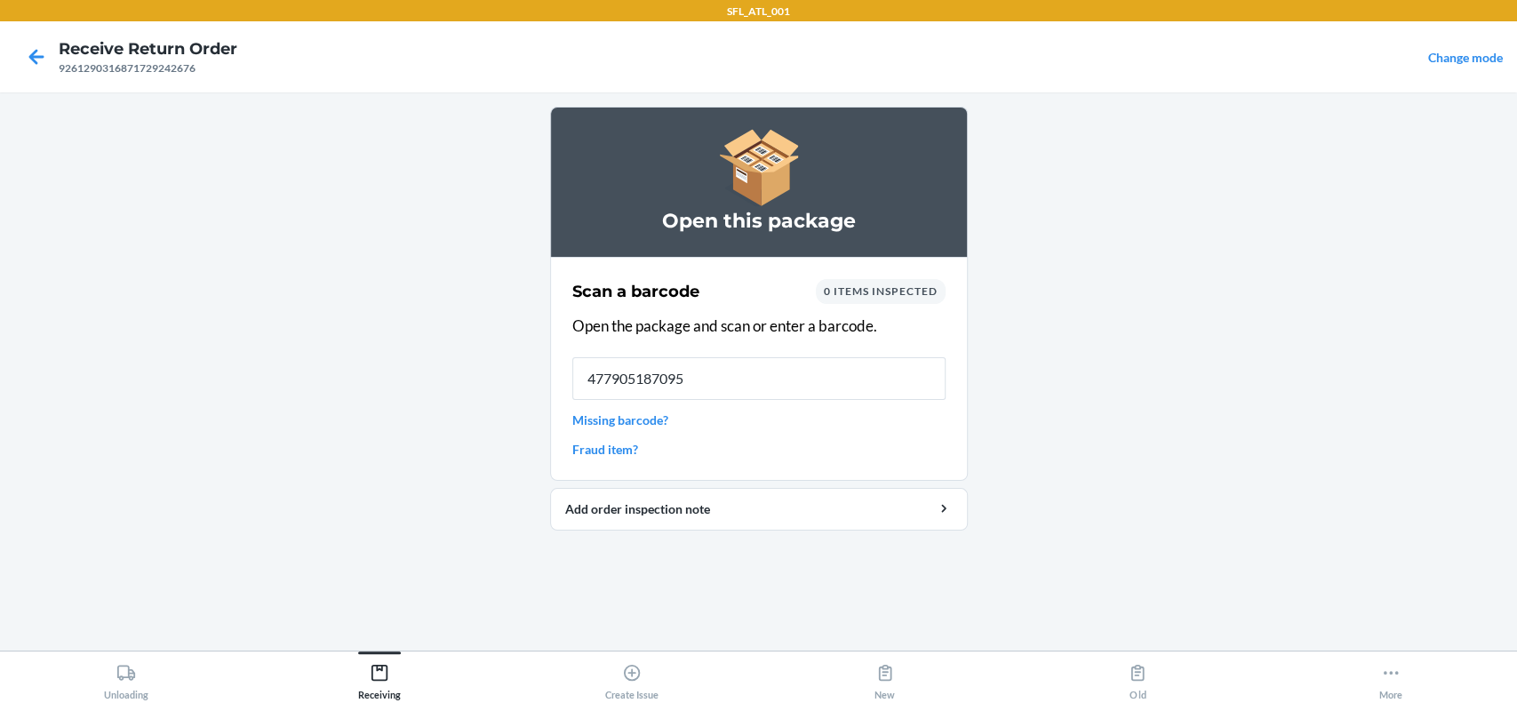
type input "4779051870950"
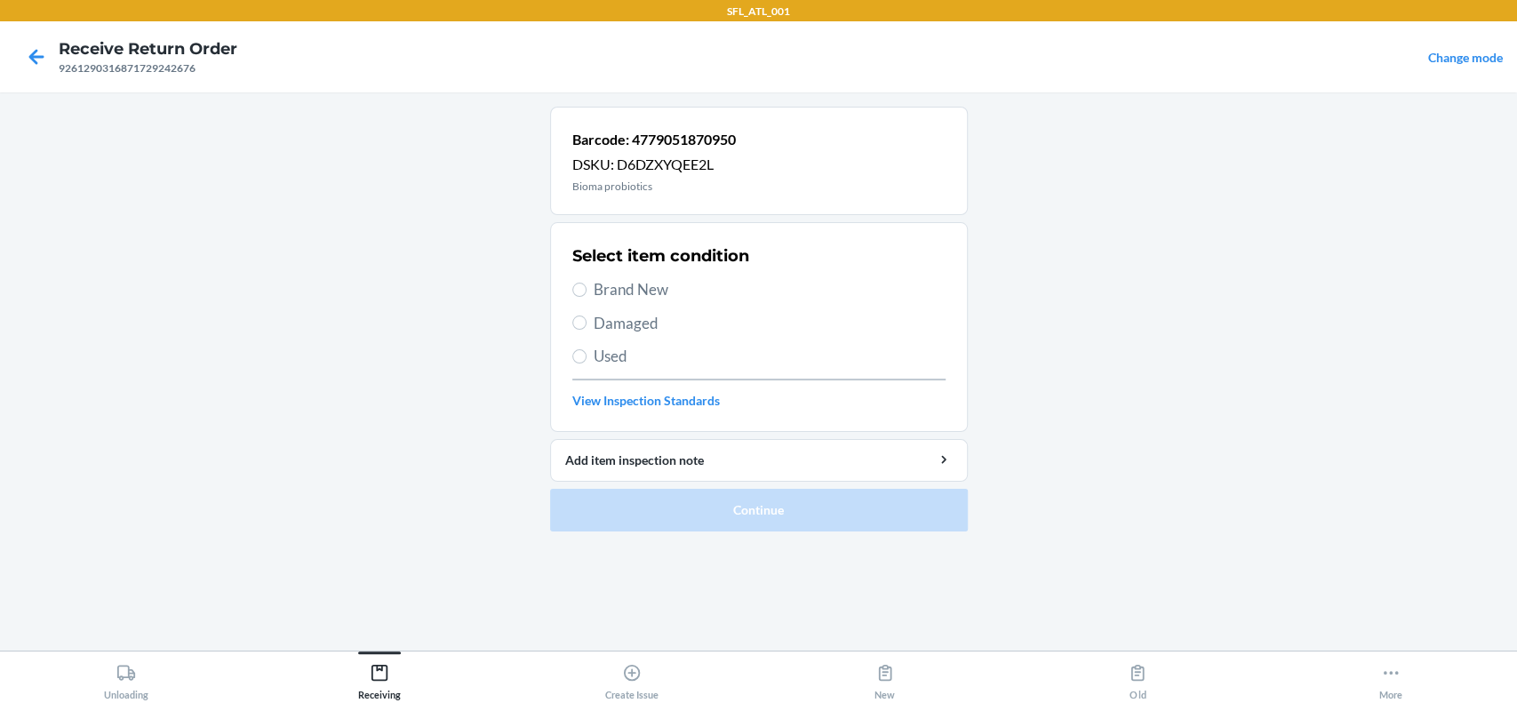
click at [646, 288] on span "Brand New" at bounding box center [770, 289] width 352 height 23
click at [586, 288] on input "Brand New" at bounding box center [579, 290] width 14 height 14
radio input "true"
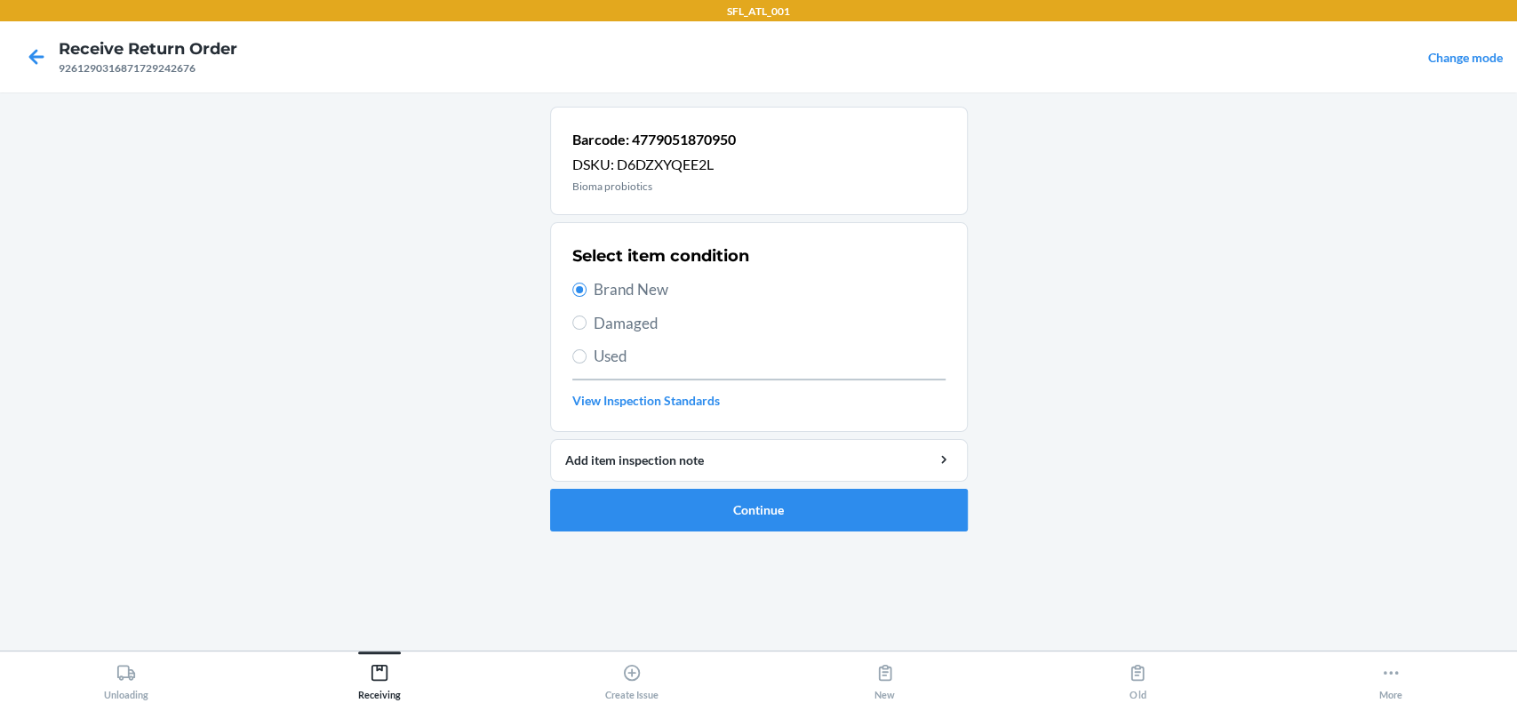
click at [813, 533] on ol "Barcode: 4779051870950 DSKU: D6DZXYQEE2L Bioma probiotics Select item condition…" at bounding box center [759, 326] width 418 height 439
click at [823, 514] on button "Continue" at bounding box center [759, 510] width 418 height 43
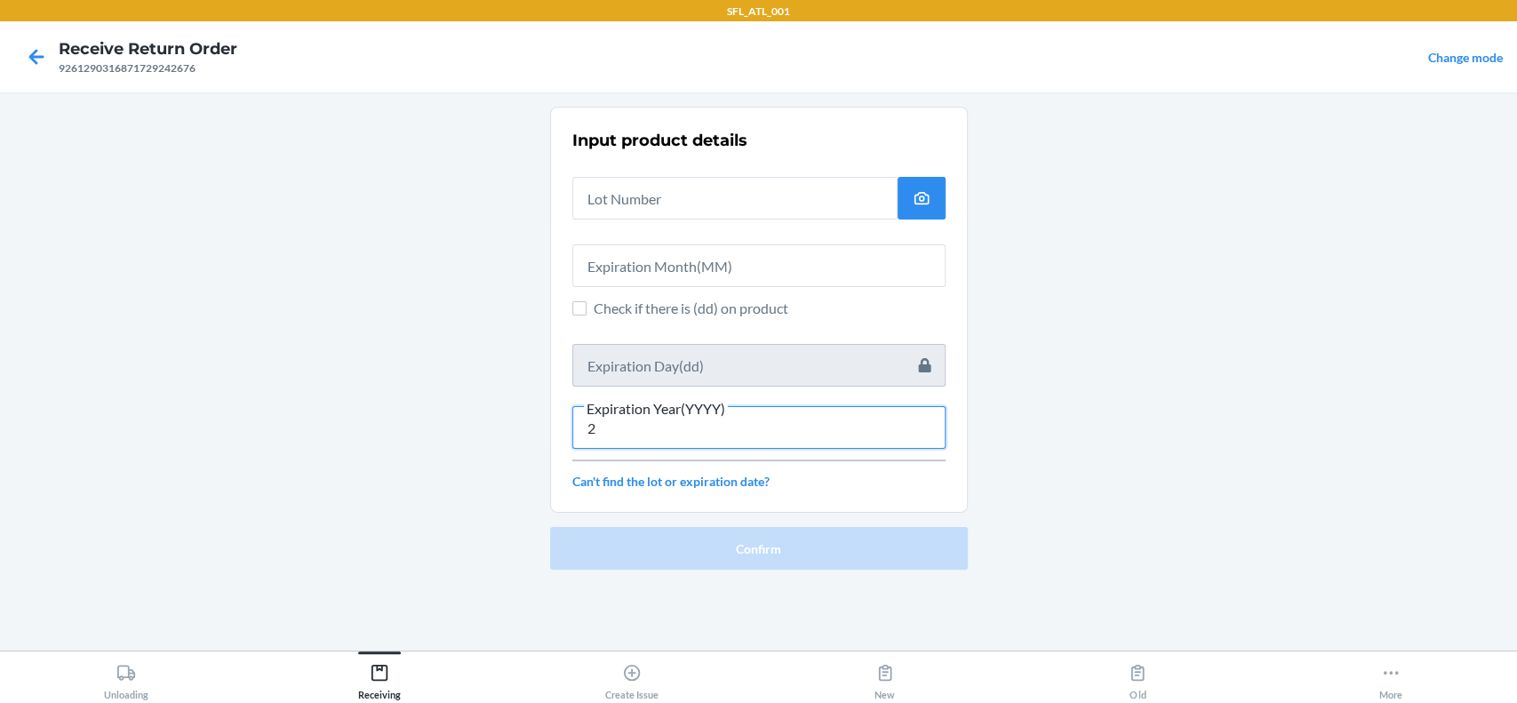
type input "2"
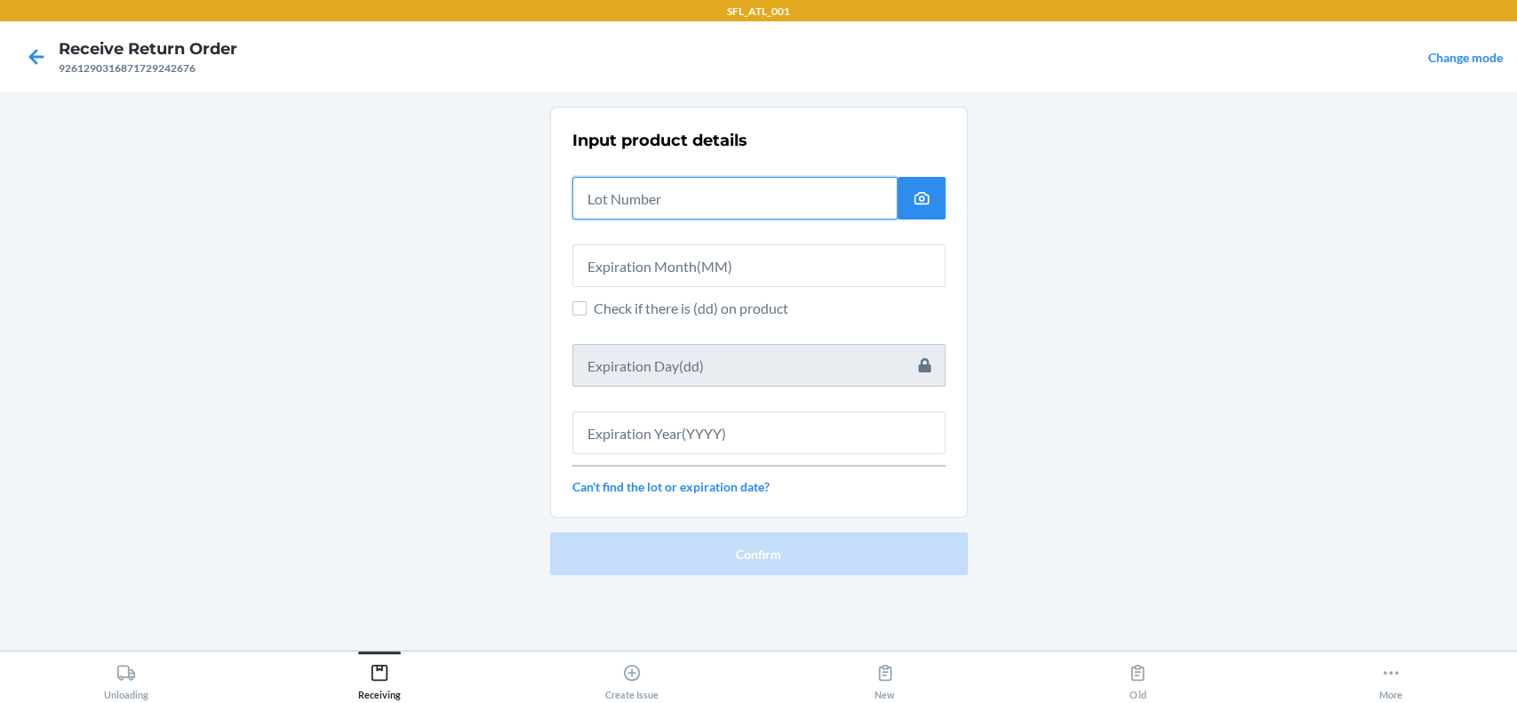
click at [737, 211] on input "text" at bounding box center [734, 198] width 325 height 43
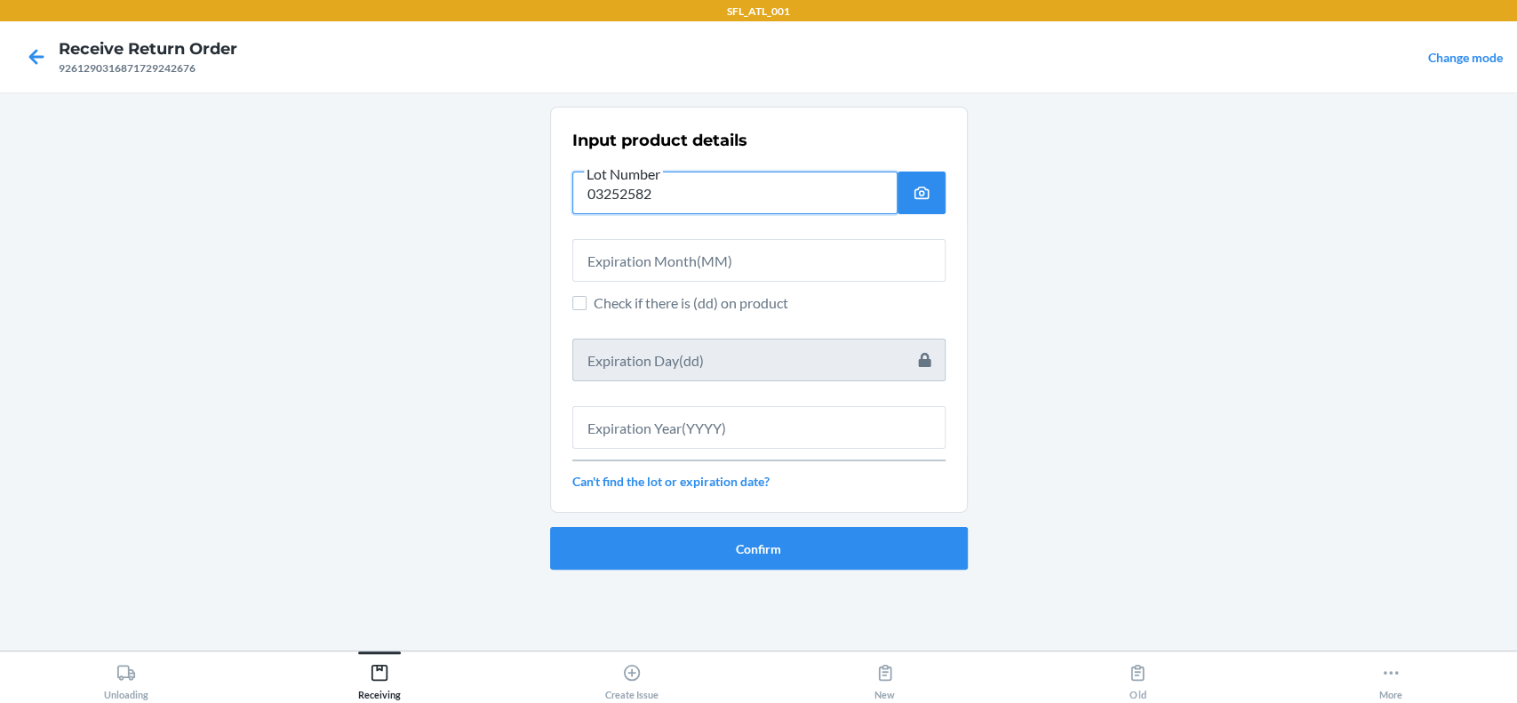
type input "03252582"
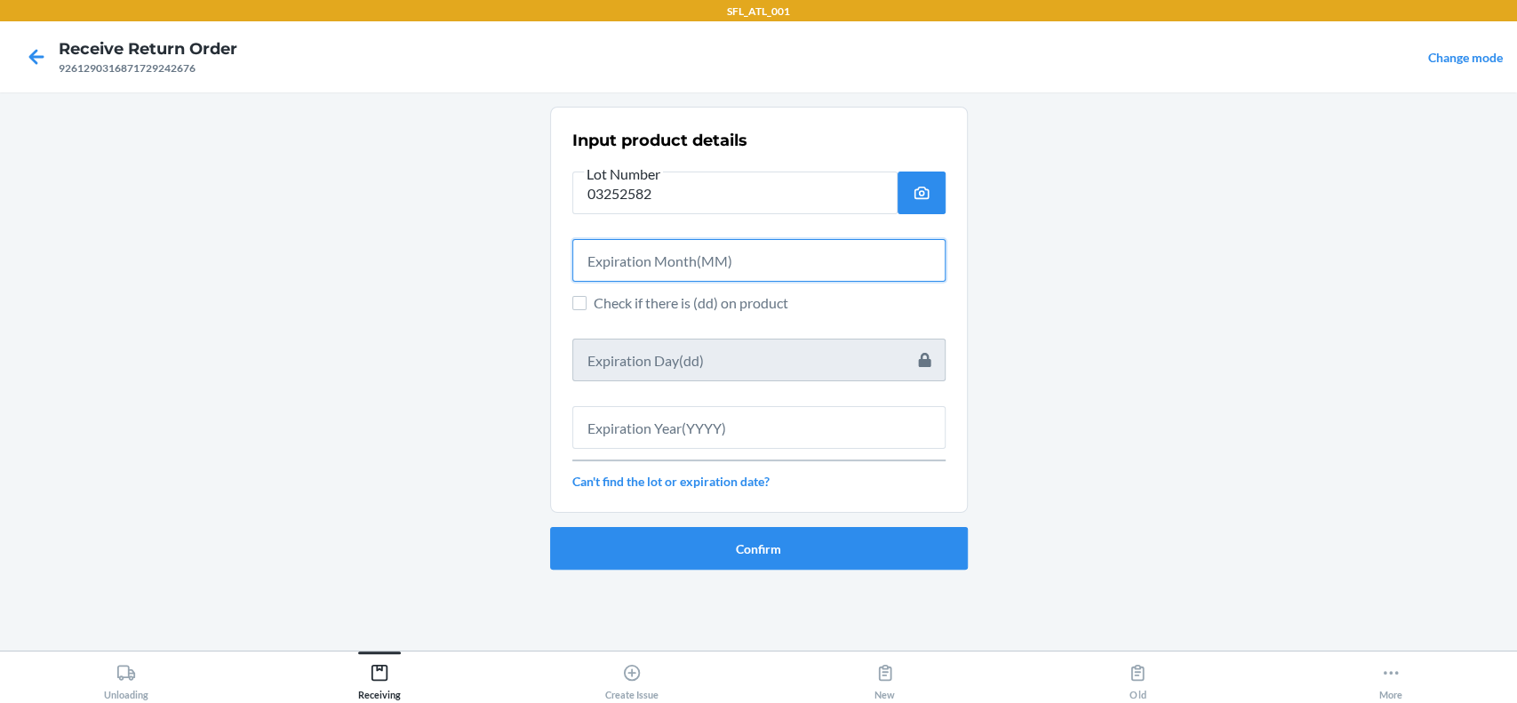
click at [739, 267] on input "text" at bounding box center [758, 260] width 373 height 43
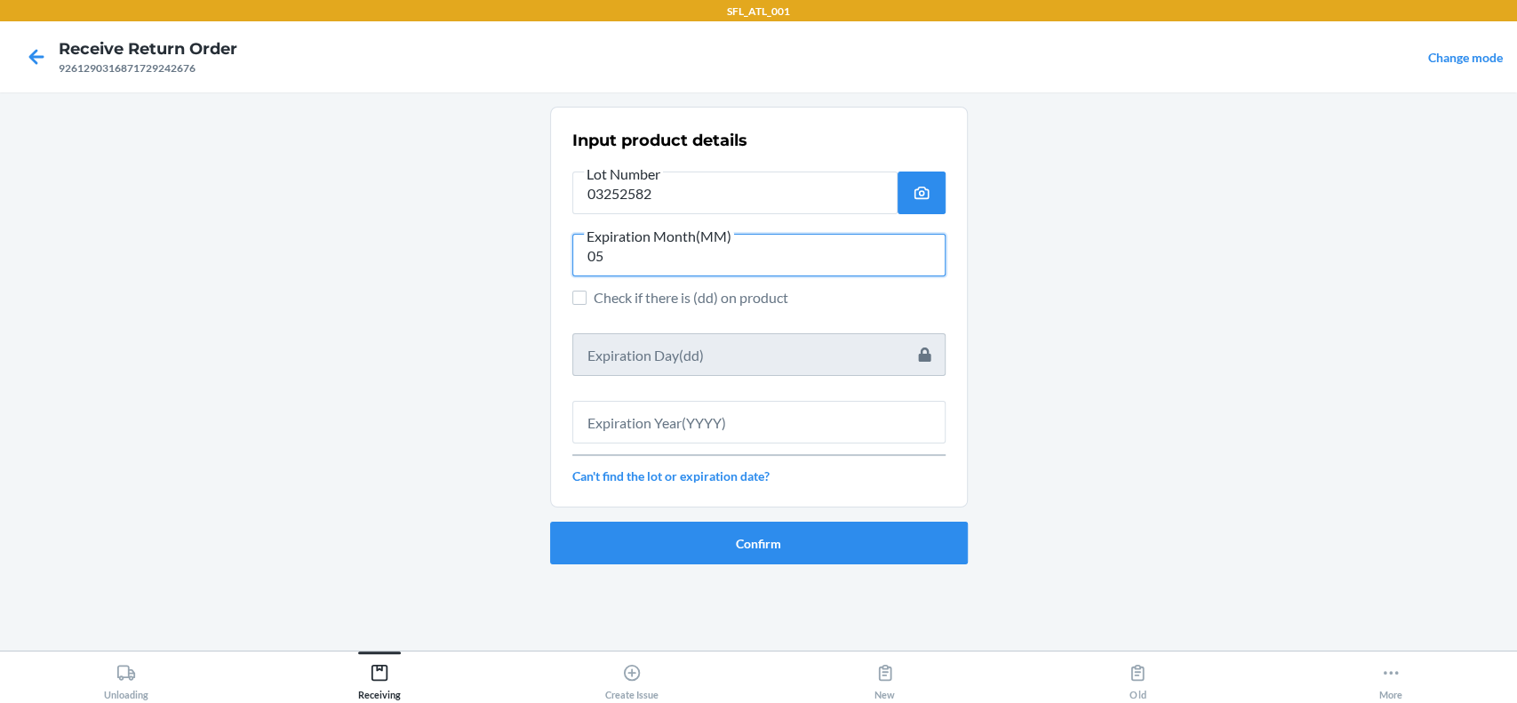
type input "05"
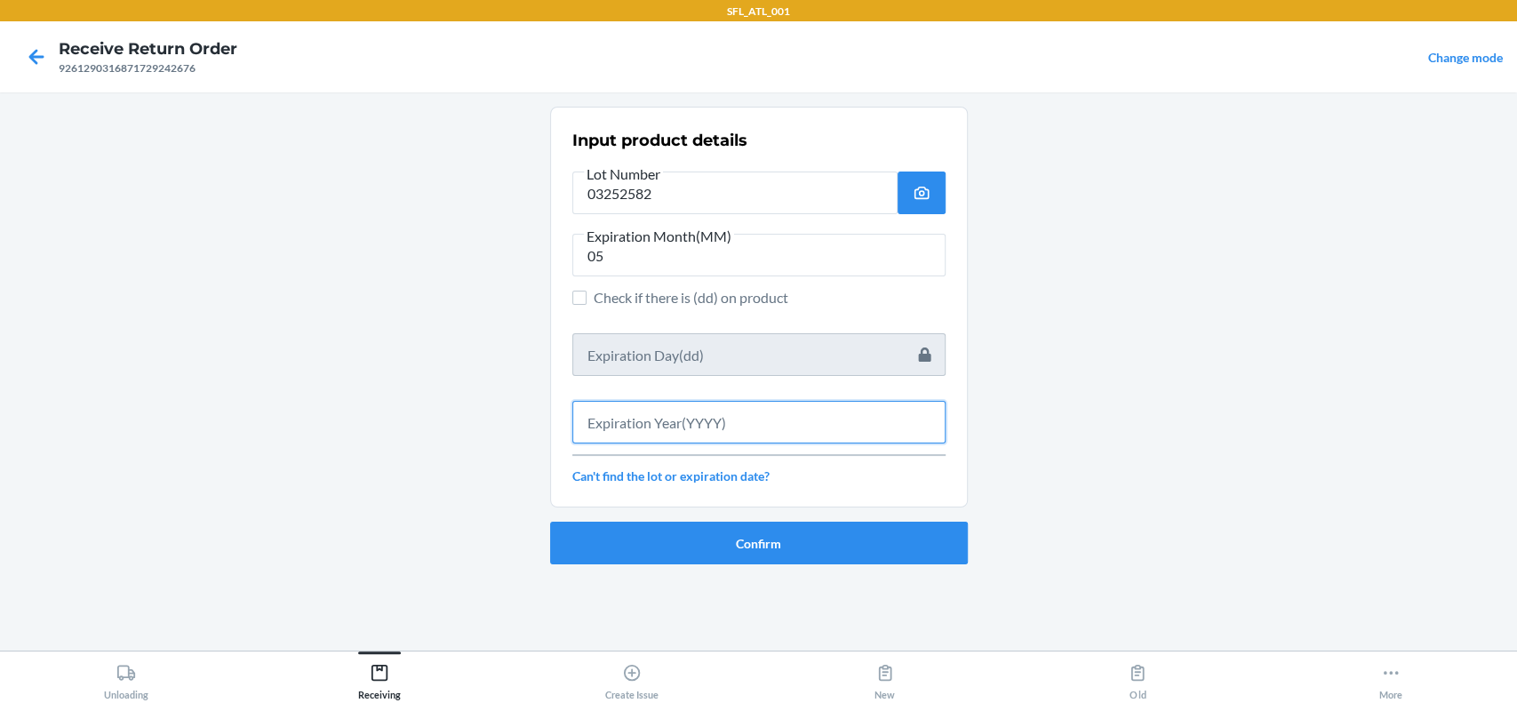
click at [768, 423] on input "text" at bounding box center [758, 422] width 373 height 43
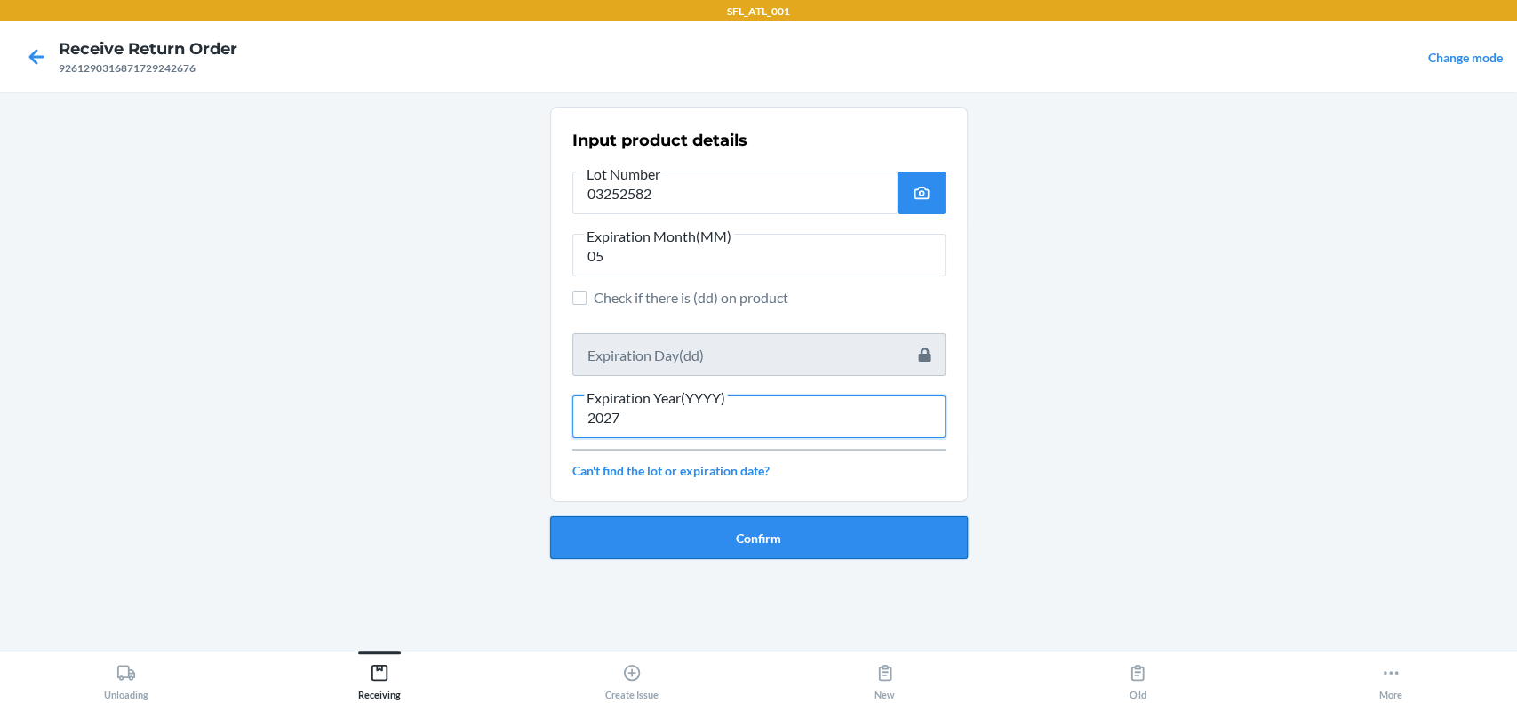
type input "2027"
click at [811, 527] on button "Confirm" at bounding box center [759, 537] width 418 height 43
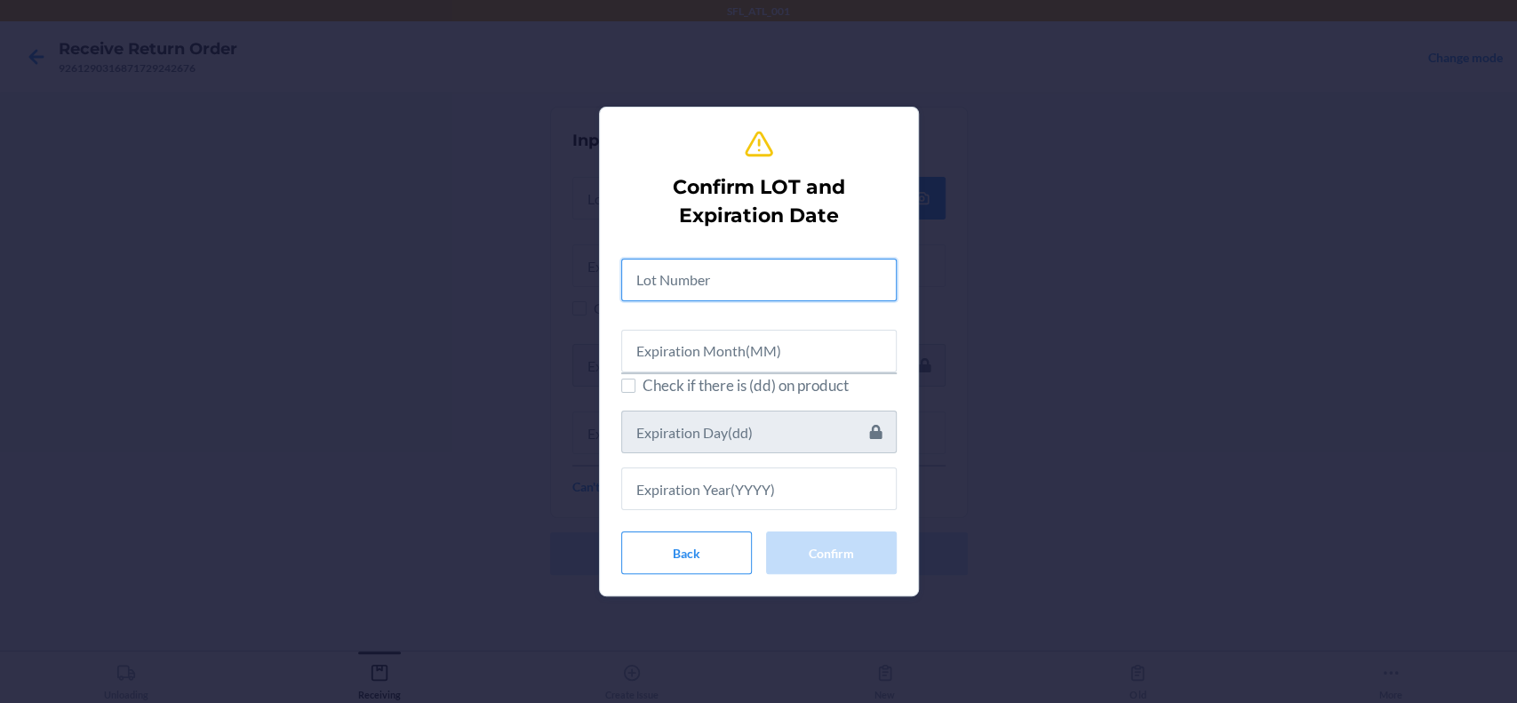
click at [837, 276] on input "text" at bounding box center [758, 280] width 275 height 43
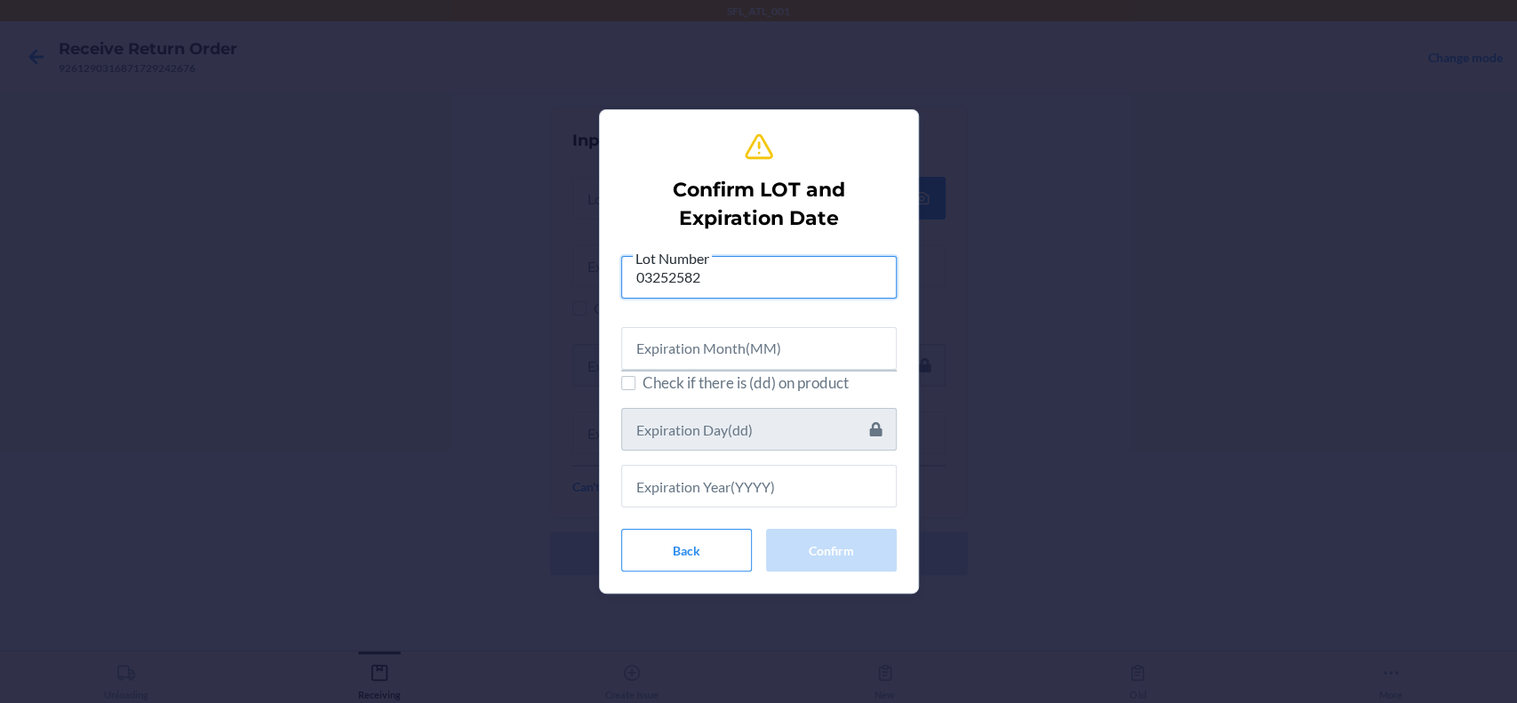
type input "03252582"
click at [876, 346] on input "text" at bounding box center [758, 348] width 275 height 43
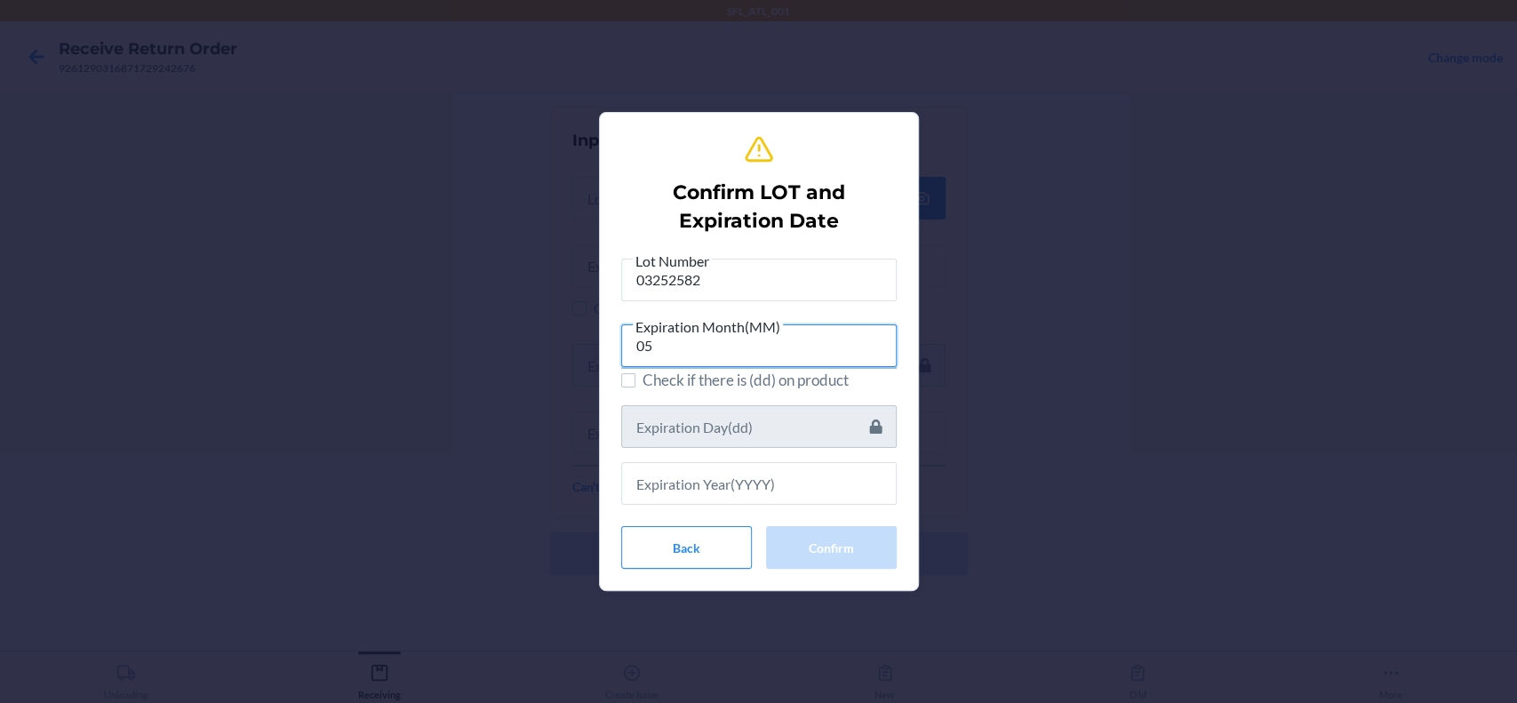
type input "05"
click at [768, 483] on input "text" at bounding box center [758, 483] width 275 height 43
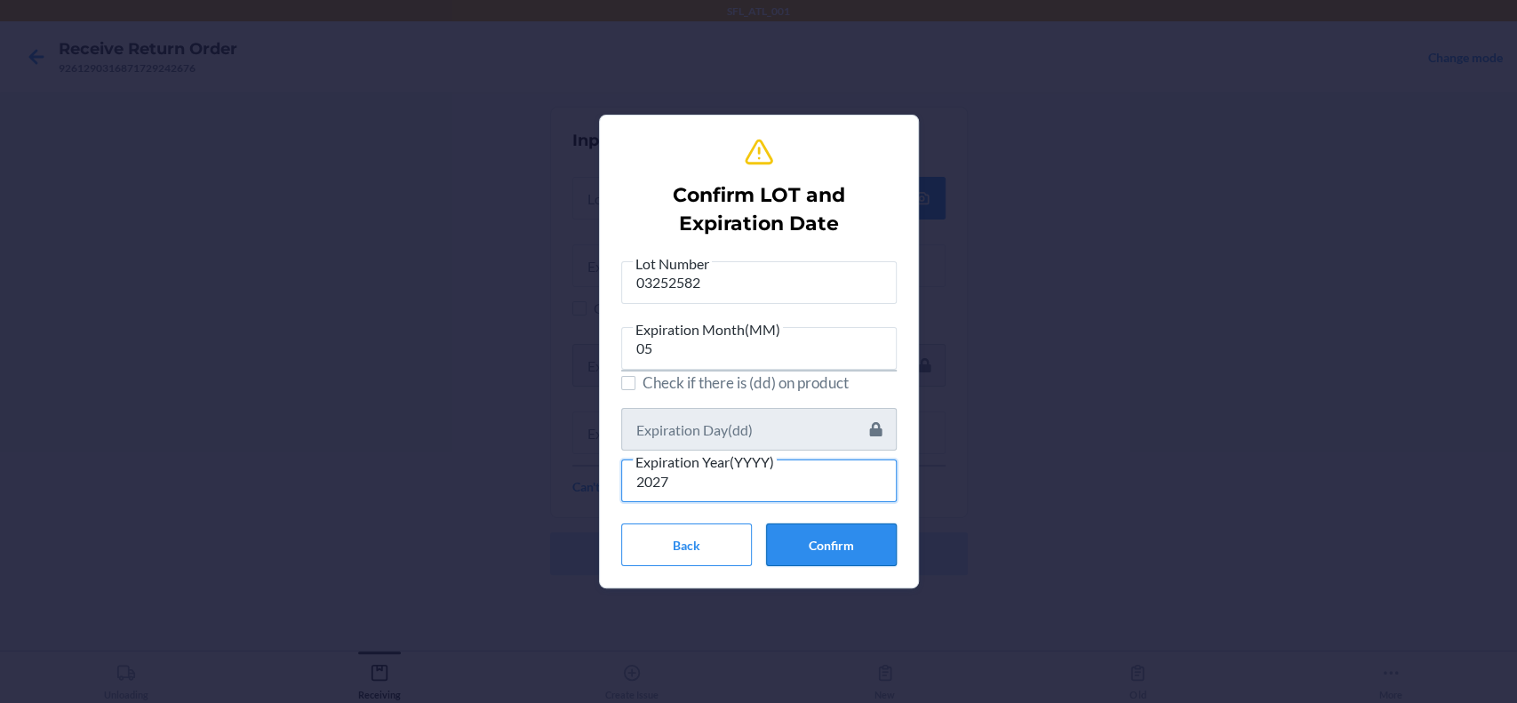
type input "2027"
click at [803, 539] on button "Confirm" at bounding box center [831, 544] width 131 height 43
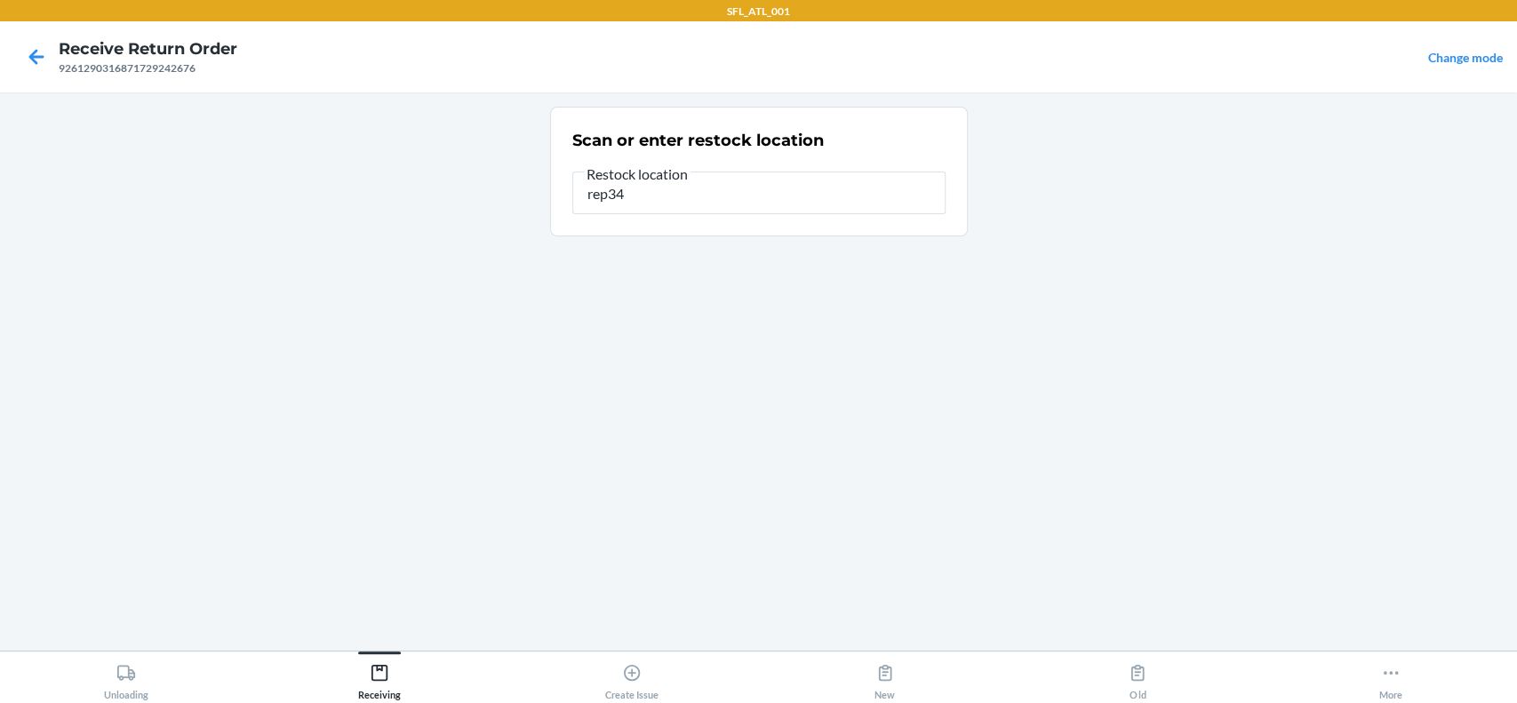
type input "rep34"
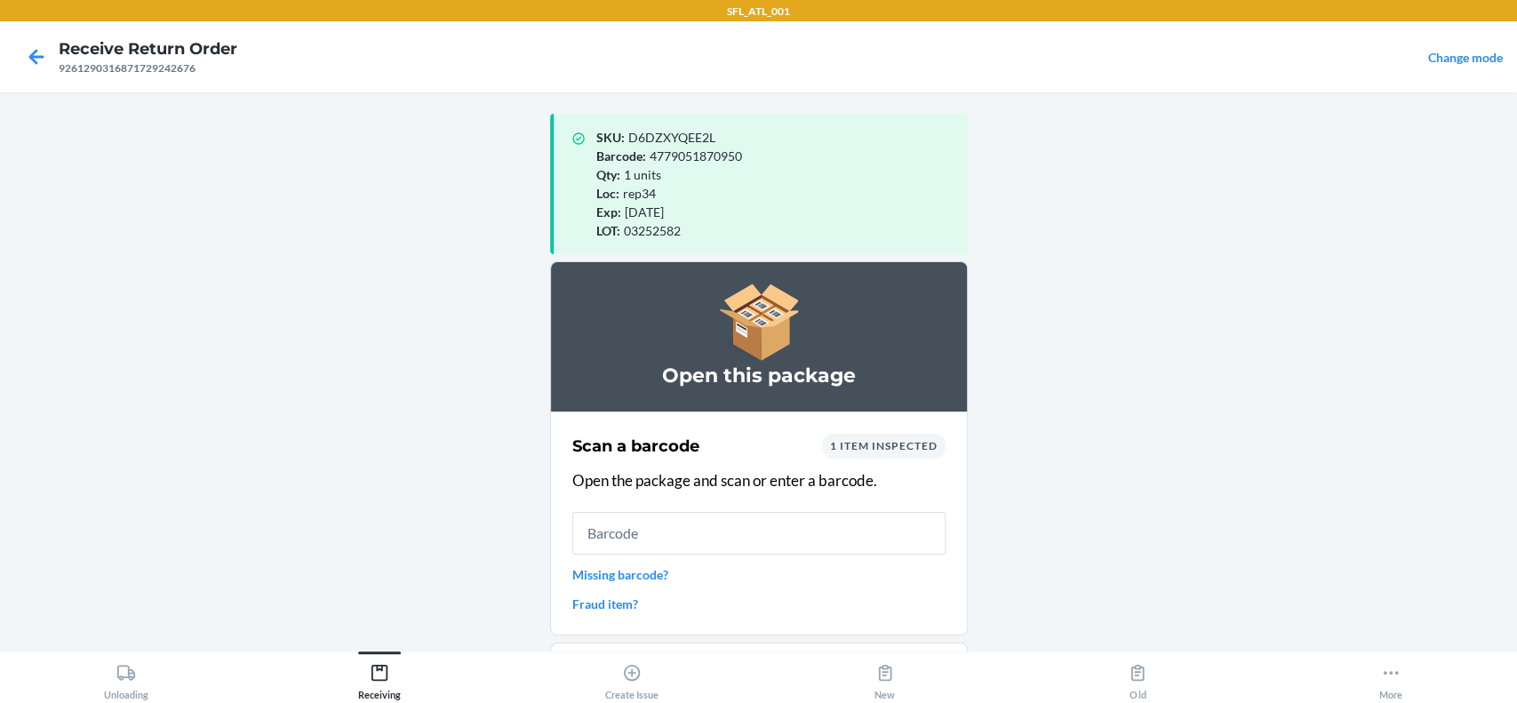
scroll to position [97, 0]
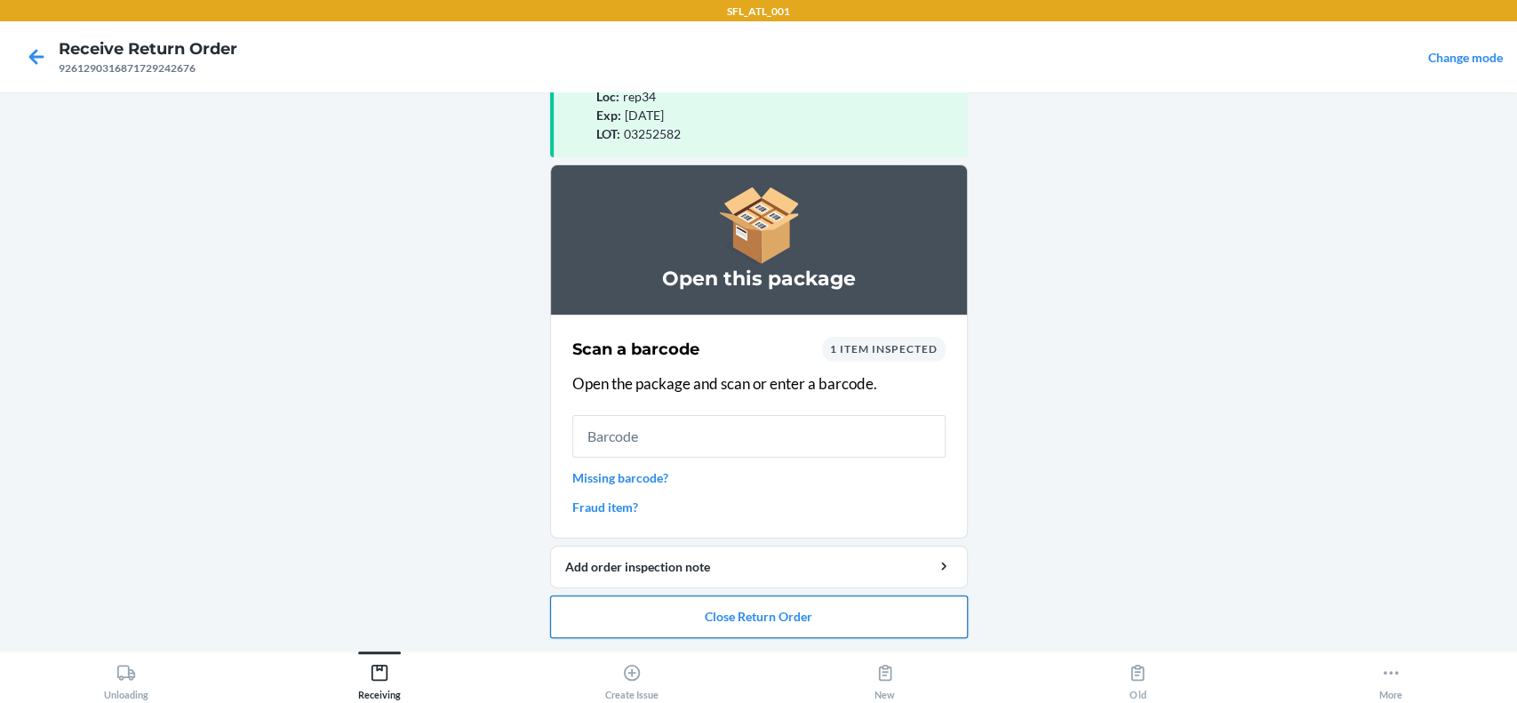
click at [772, 622] on button "Close Return Order" at bounding box center [759, 616] width 418 height 43
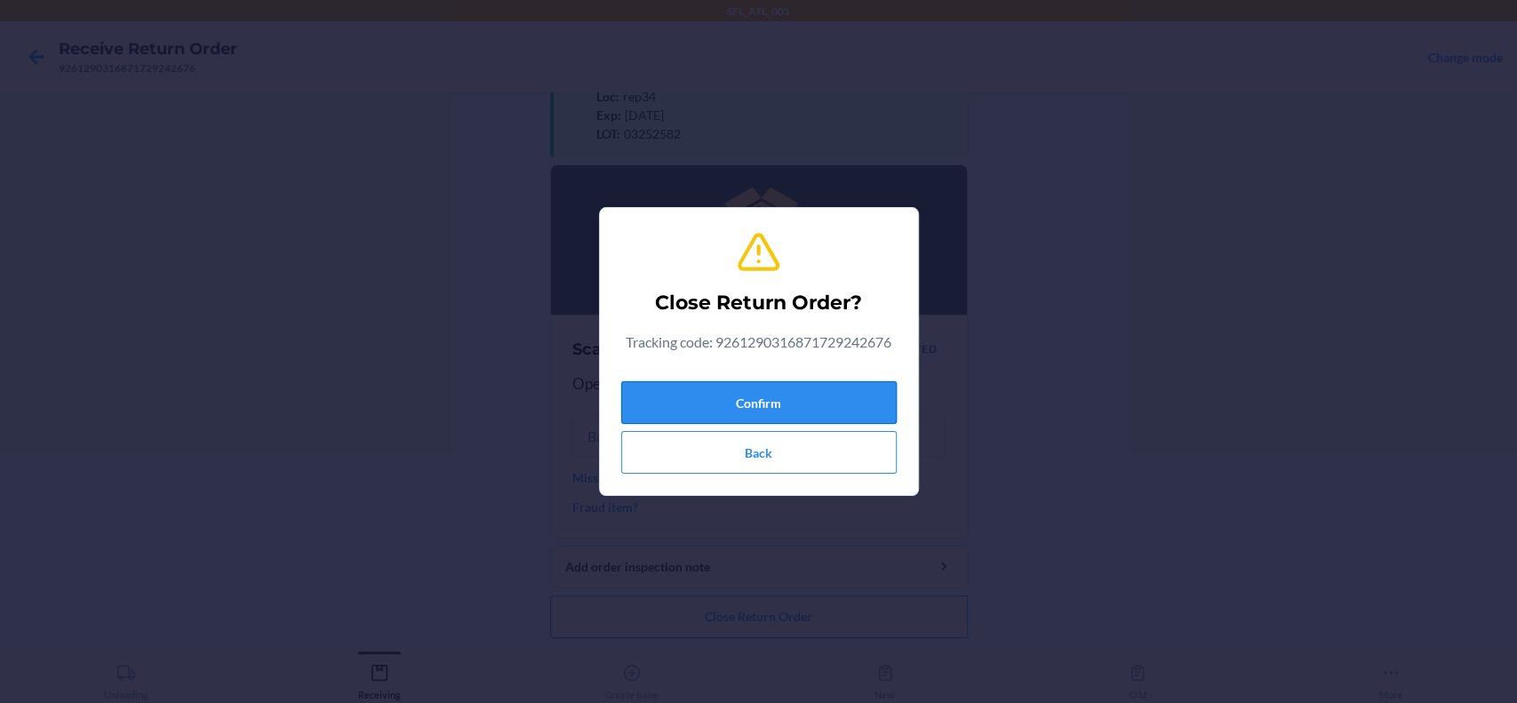
drag, startPoint x: 677, startPoint y: 406, endPoint x: 663, endPoint y: 450, distance: 45.8
click at [677, 408] on button "Confirm" at bounding box center [758, 402] width 275 height 43
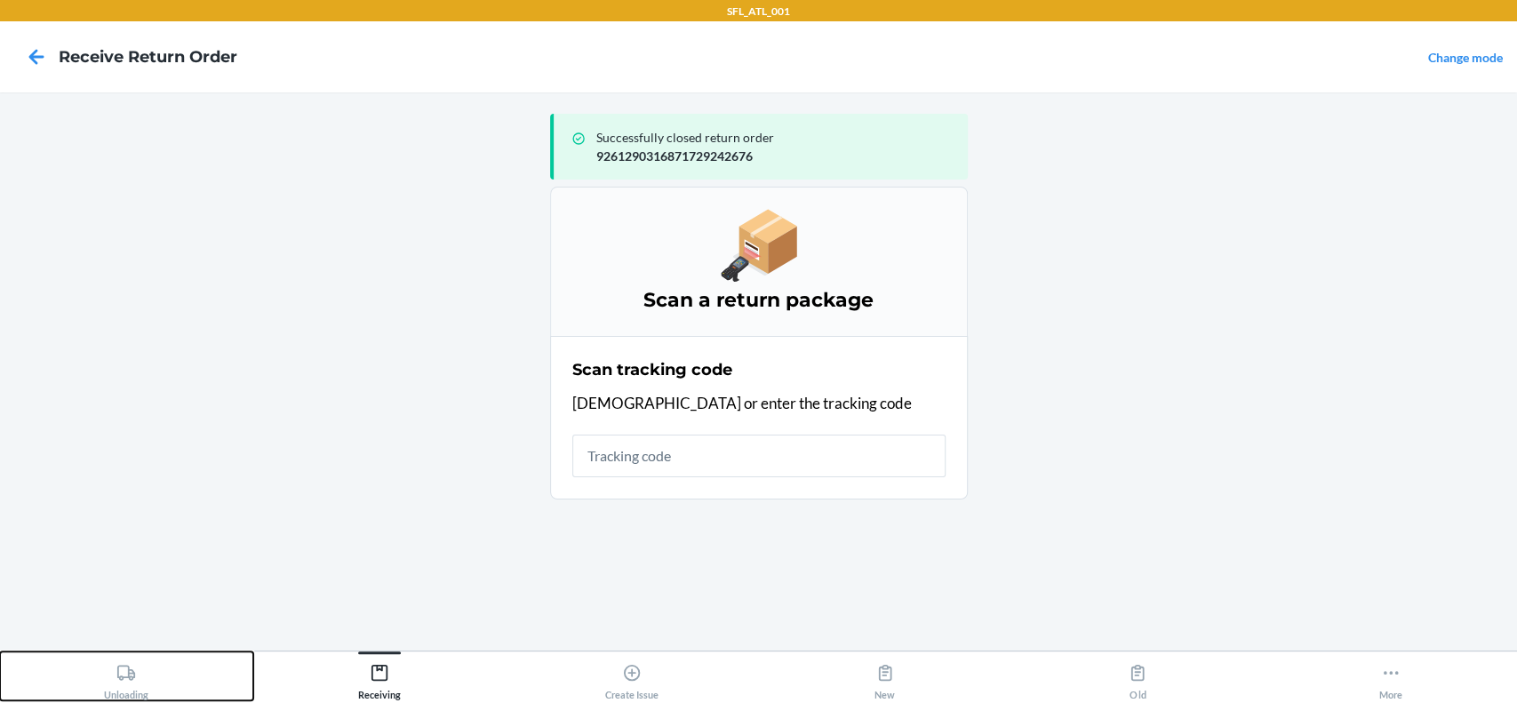
drag, startPoint x: 115, startPoint y: 692, endPoint x: 146, endPoint y: 680, distance: 33.5
click at [115, 690] on div "Unloading" at bounding box center [126, 678] width 44 height 44
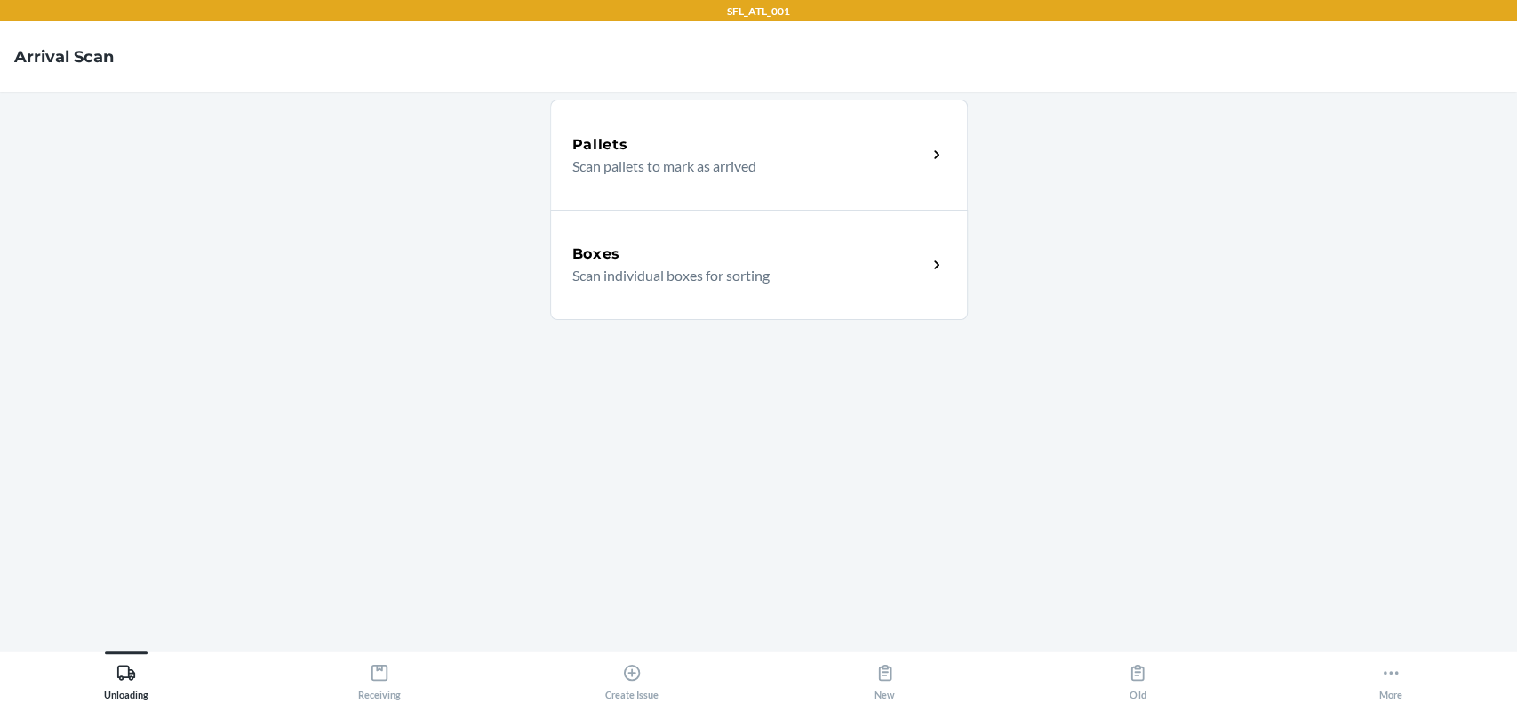
click at [782, 269] on p "Scan individual boxes for sorting" at bounding box center [742, 275] width 340 height 21
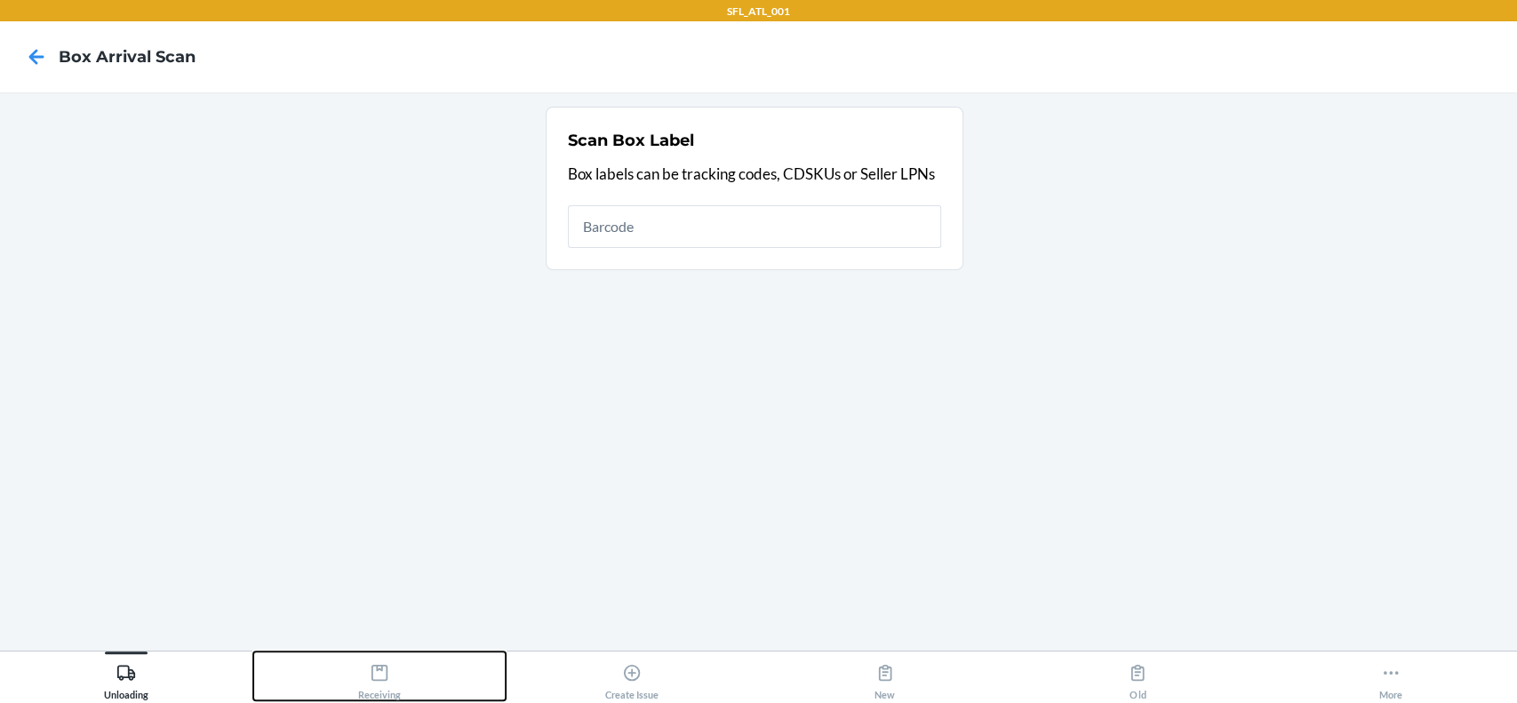
click at [378, 672] on icon at bounding box center [380, 673] width 20 height 20
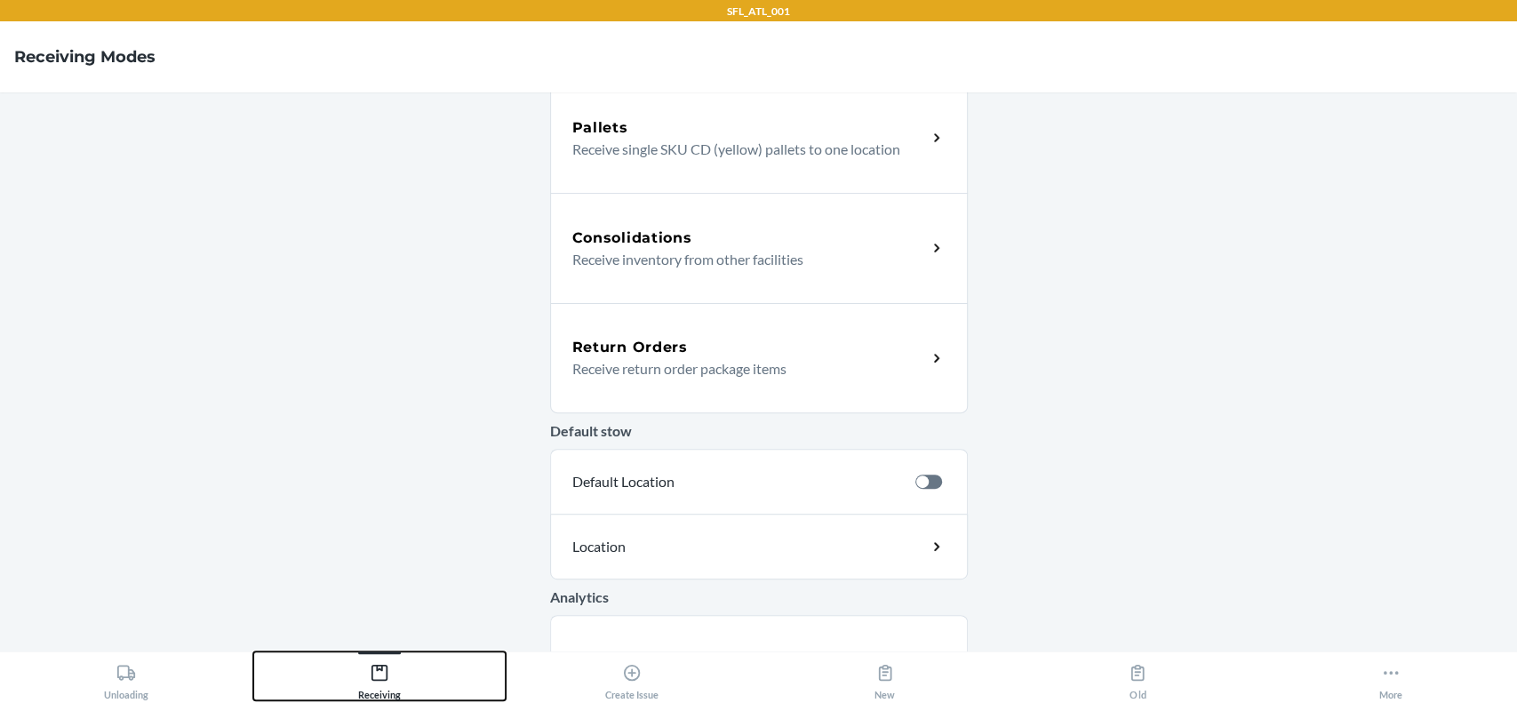
scroll to position [355, 0]
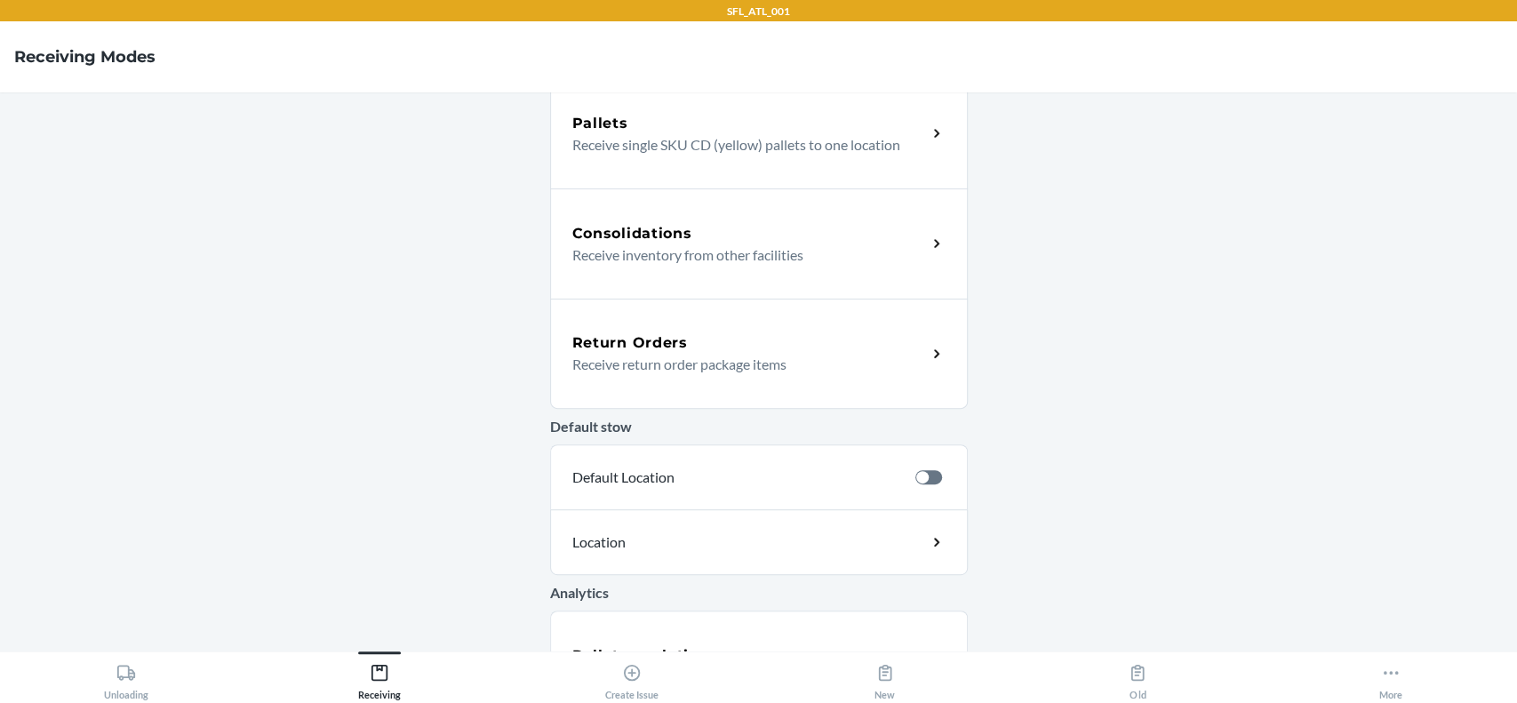
click at [808, 371] on p "Receive return order package items" at bounding box center [742, 364] width 340 height 21
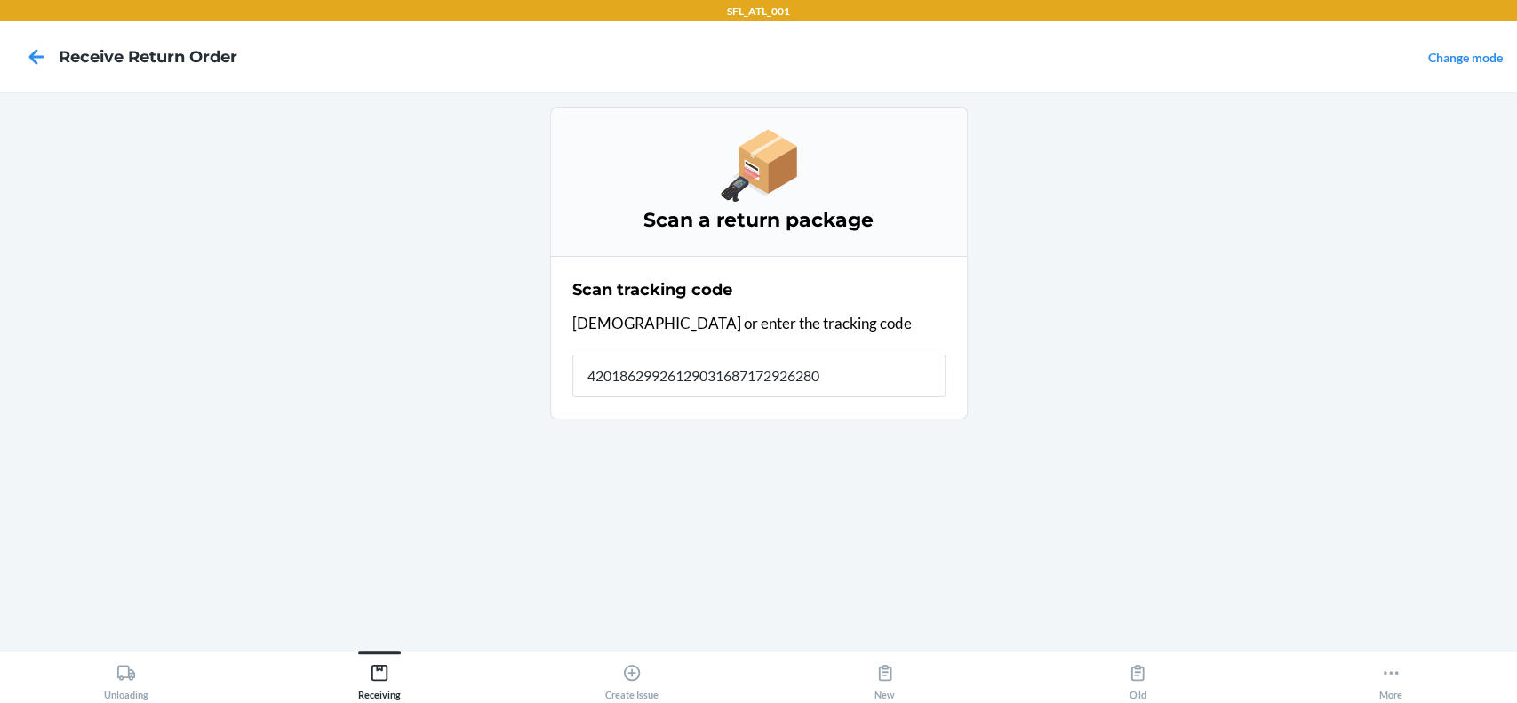
type input "420186299261290316871729262803"
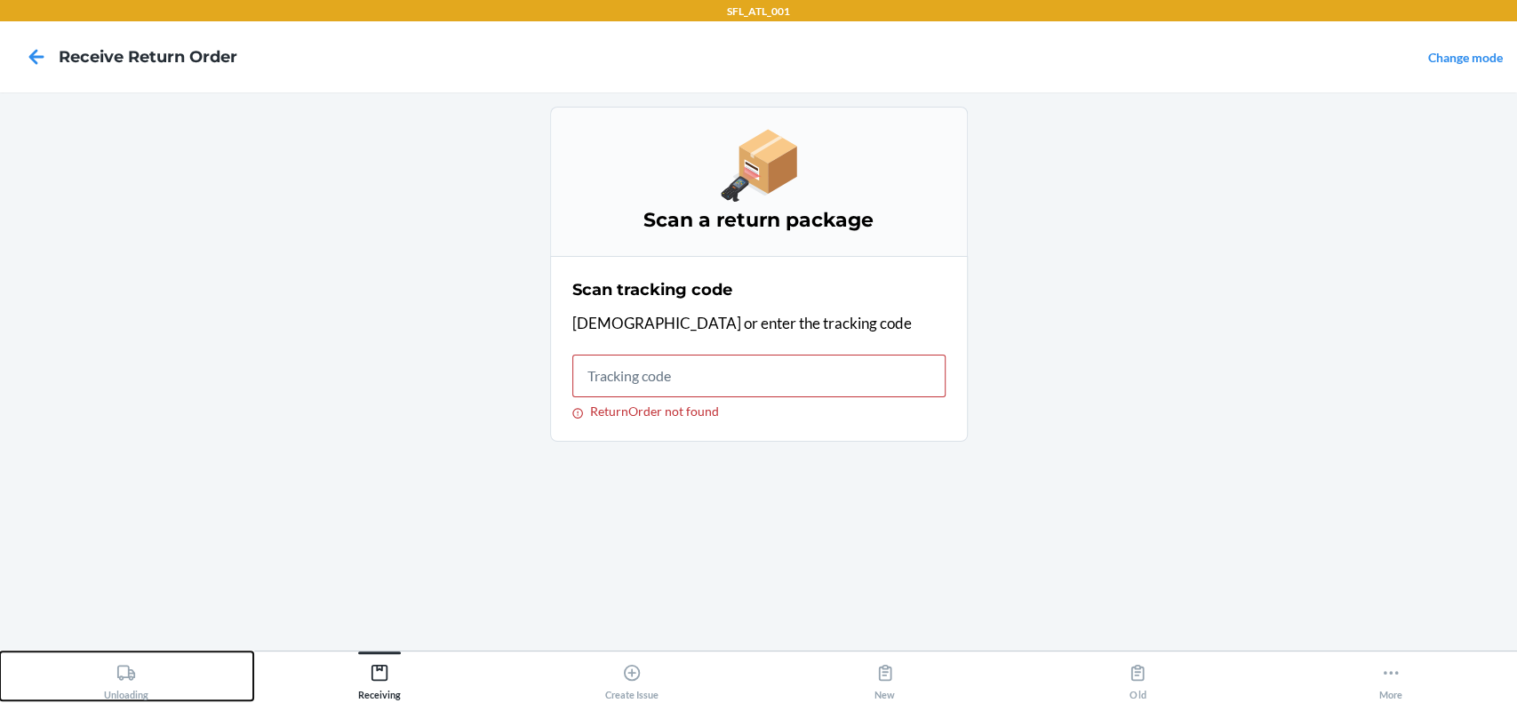
click at [107, 686] on div "Unloading" at bounding box center [126, 678] width 44 height 44
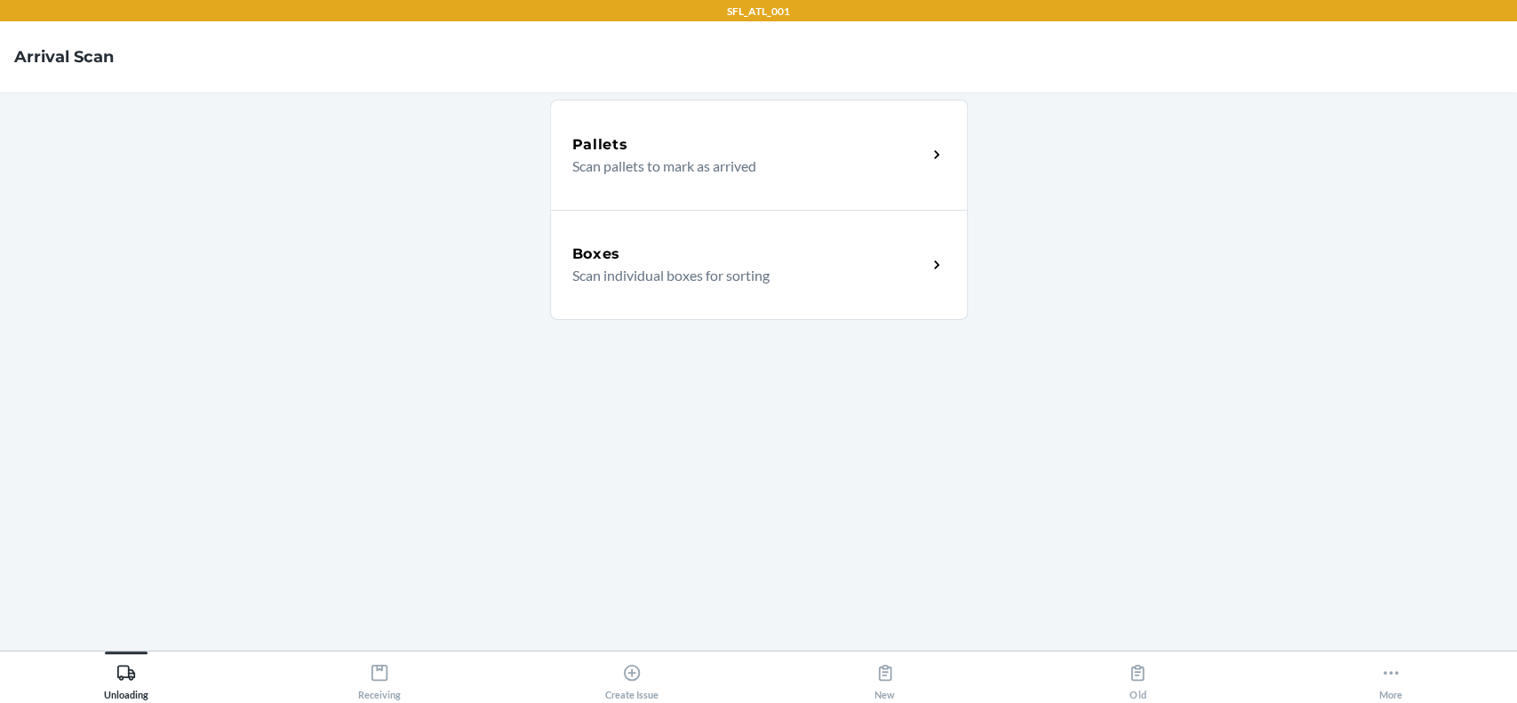
click at [754, 256] on div "Boxes" at bounding box center [749, 253] width 355 height 21
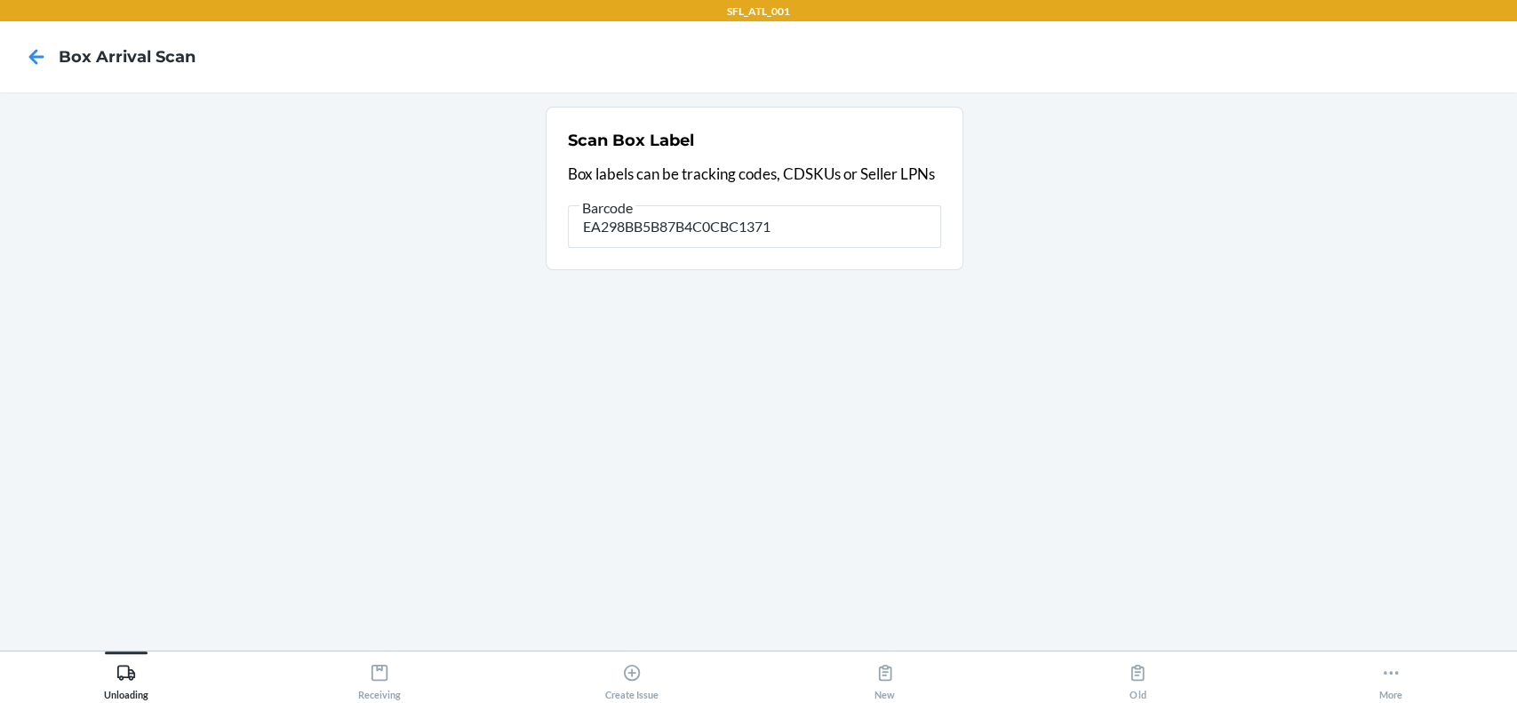
type input "EA298BB5B87B4C0CBC1371"
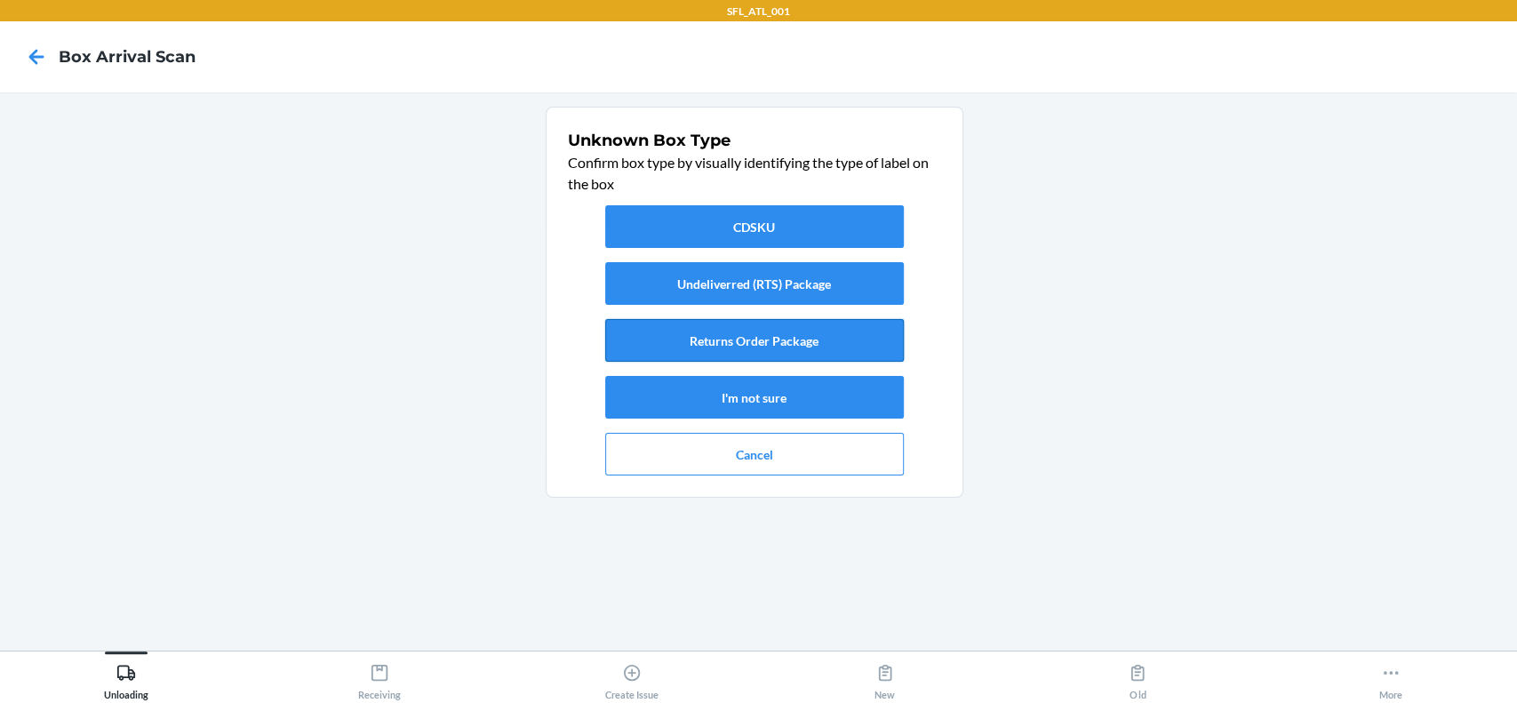
click at [768, 344] on button "Returns Order Package" at bounding box center [754, 340] width 299 height 43
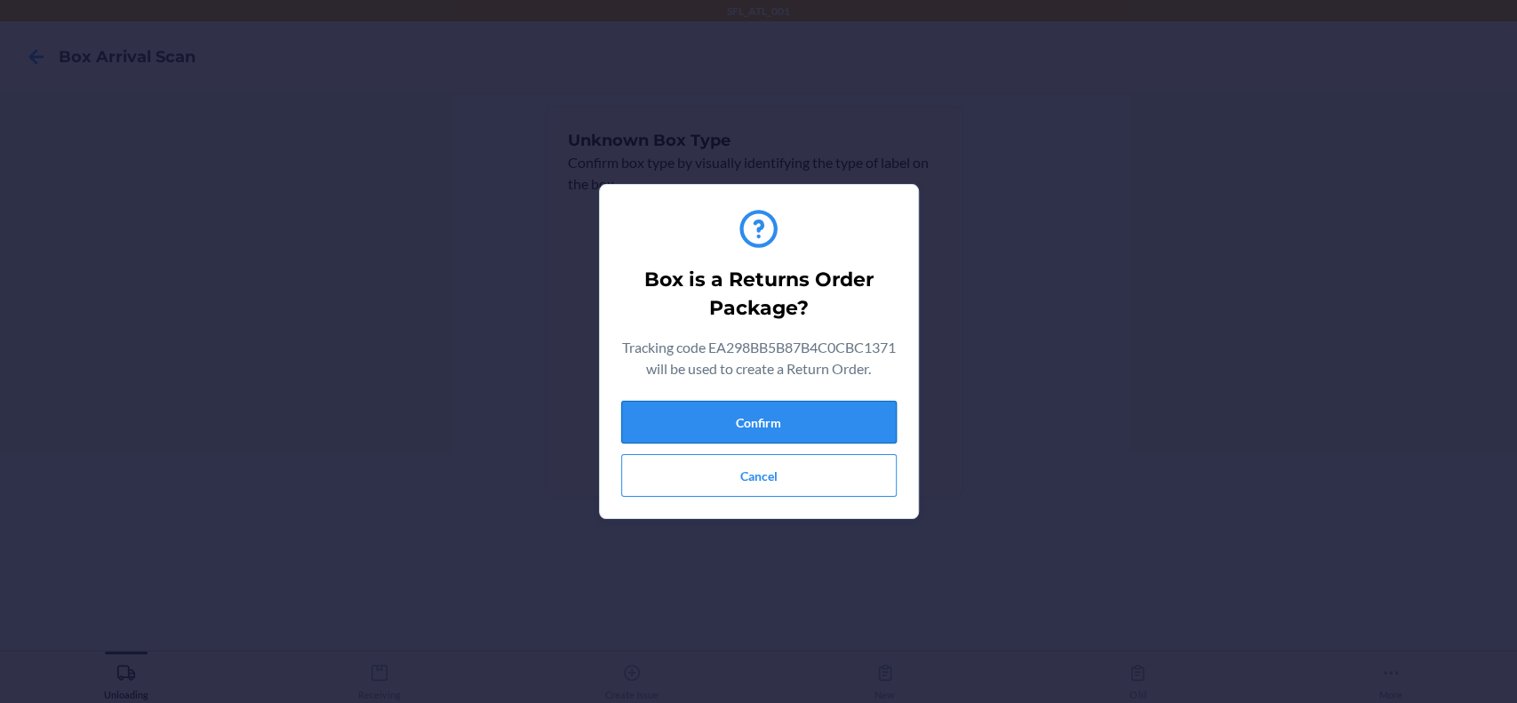
click at [803, 443] on button "Confirm" at bounding box center [758, 422] width 275 height 43
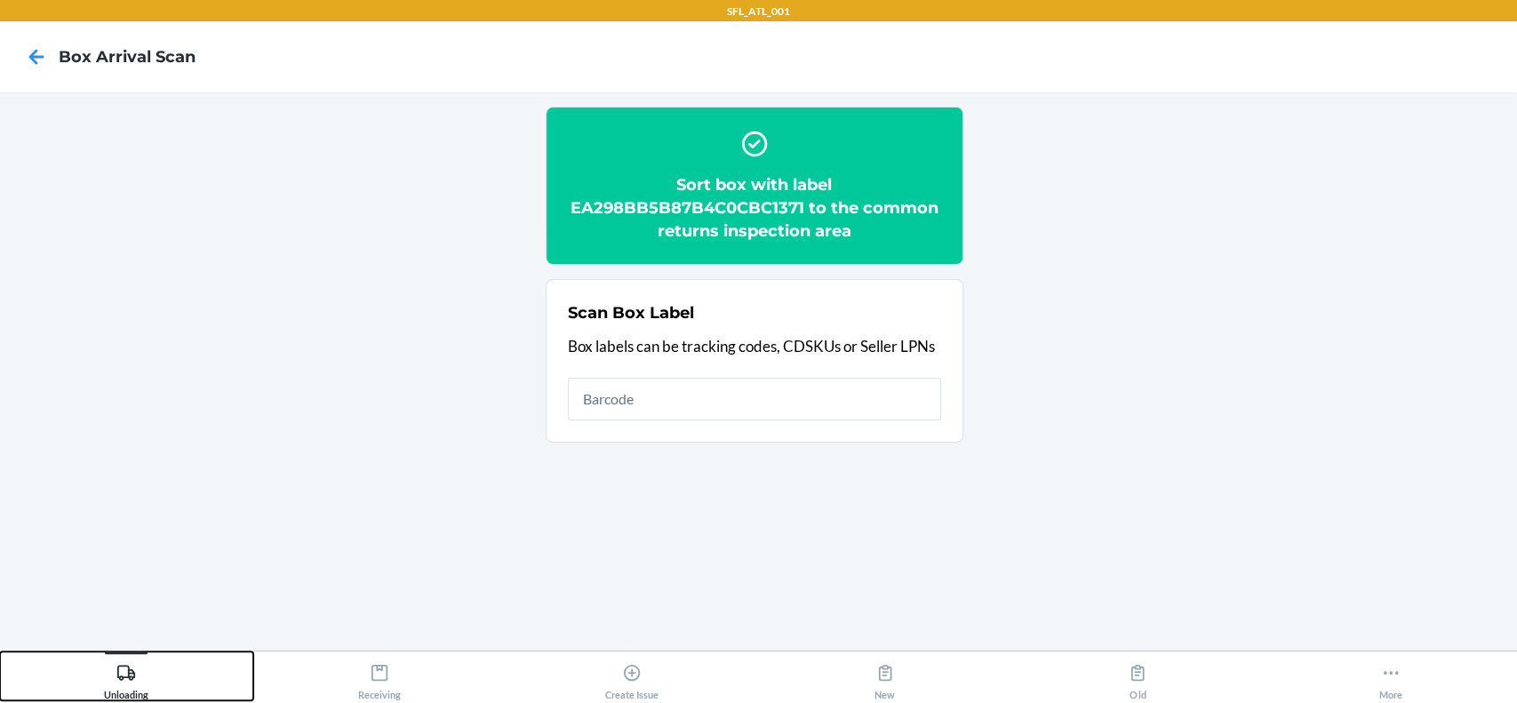
click at [149, 672] on button "Unloading" at bounding box center [126, 675] width 253 height 49
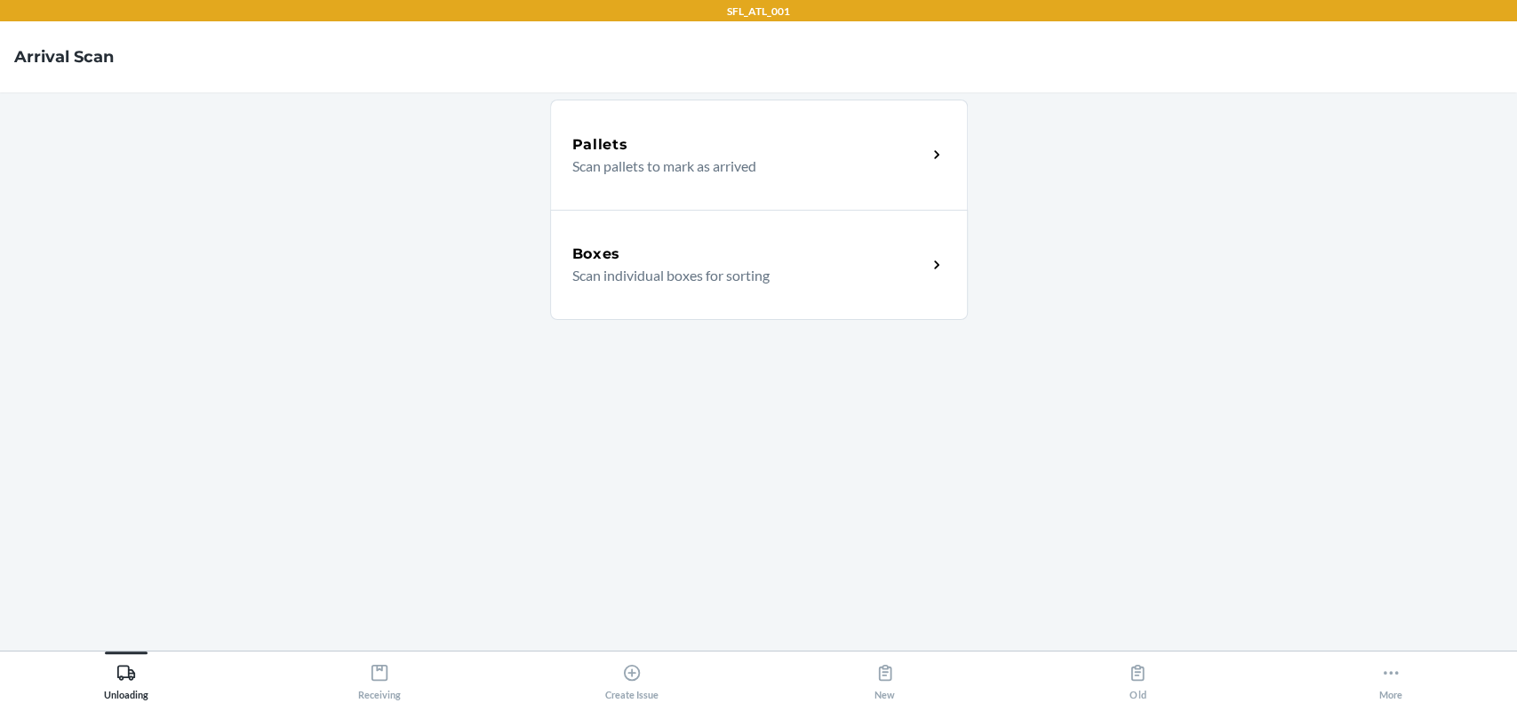
click at [655, 280] on p "Scan individual boxes for sorting" at bounding box center [742, 275] width 340 height 21
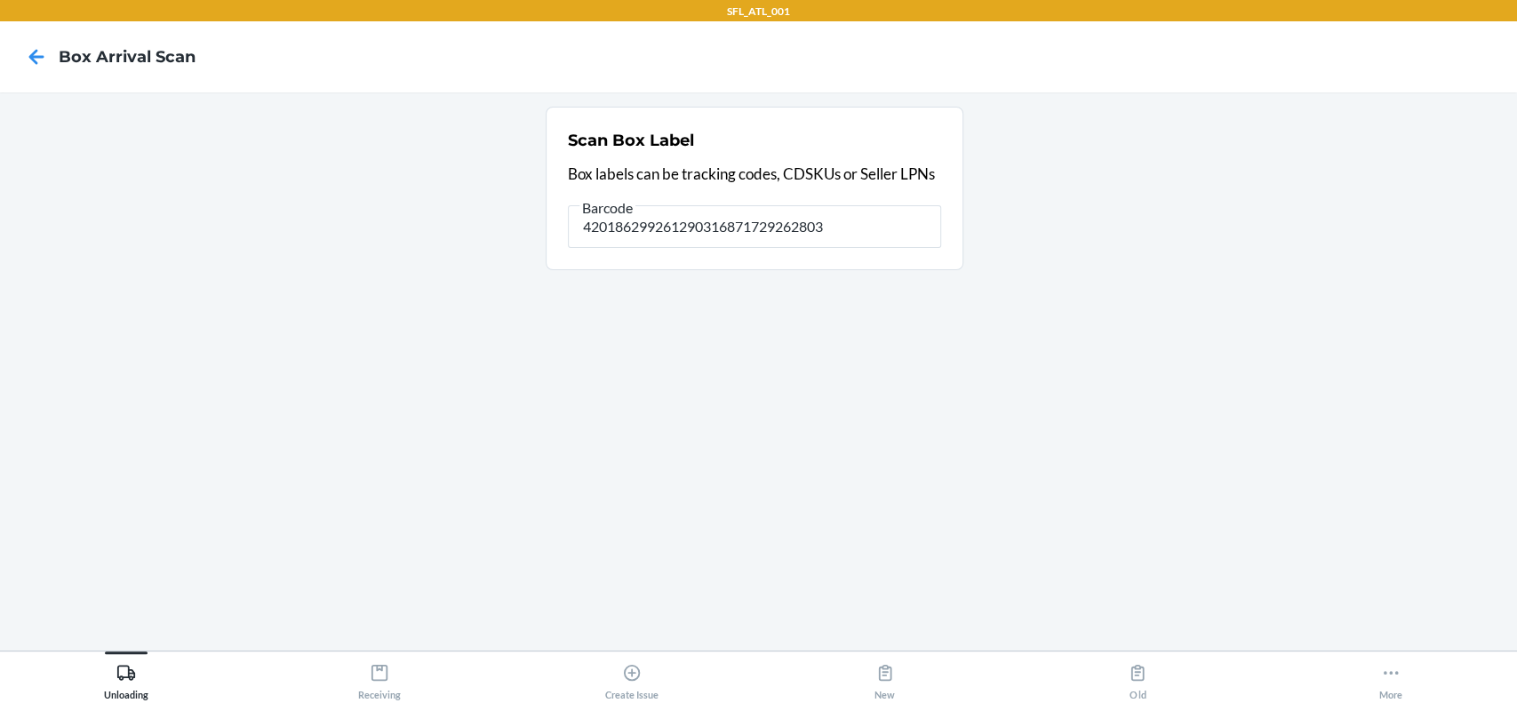
type input "420186299261290316871729262803"
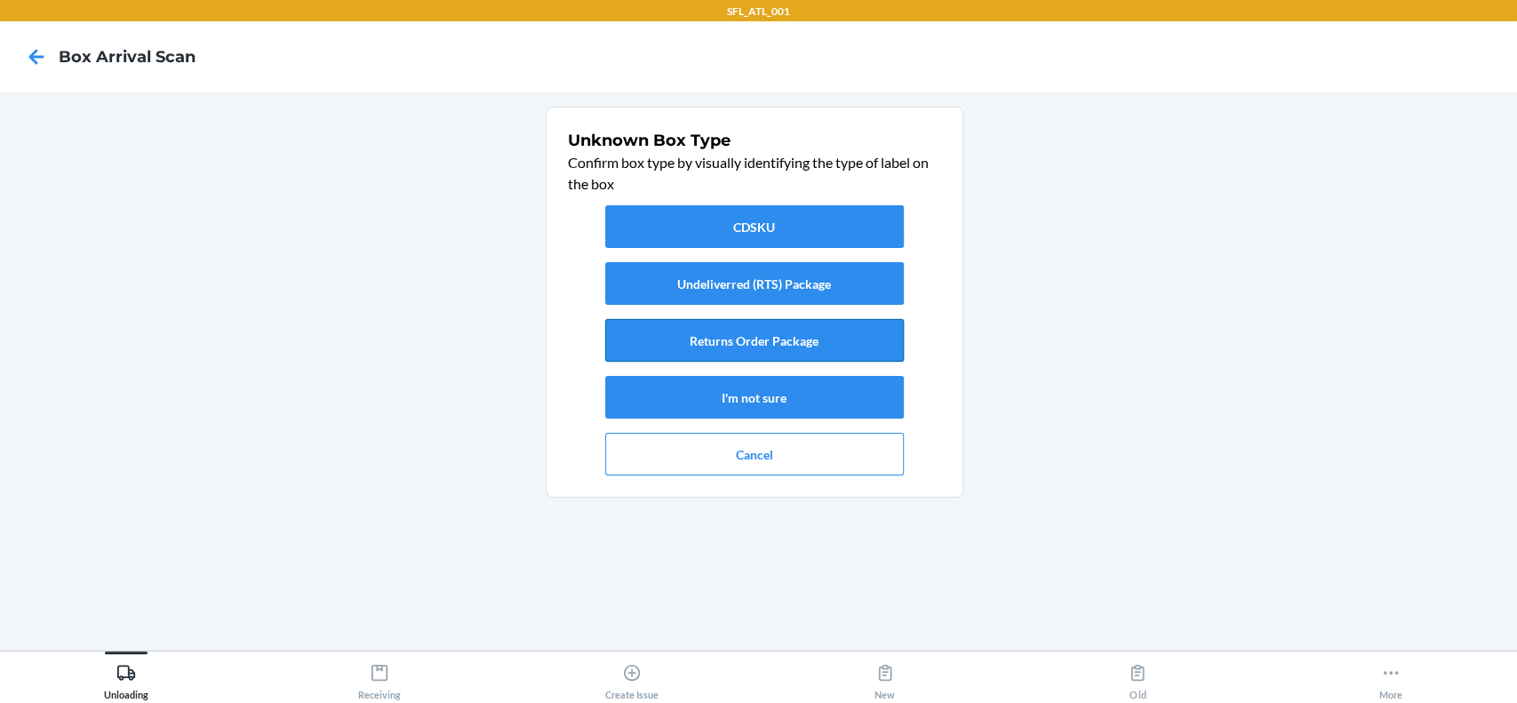
click at [648, 336] on button "Returns Order Package" at bounding box center [754, 340] width 299 height 43
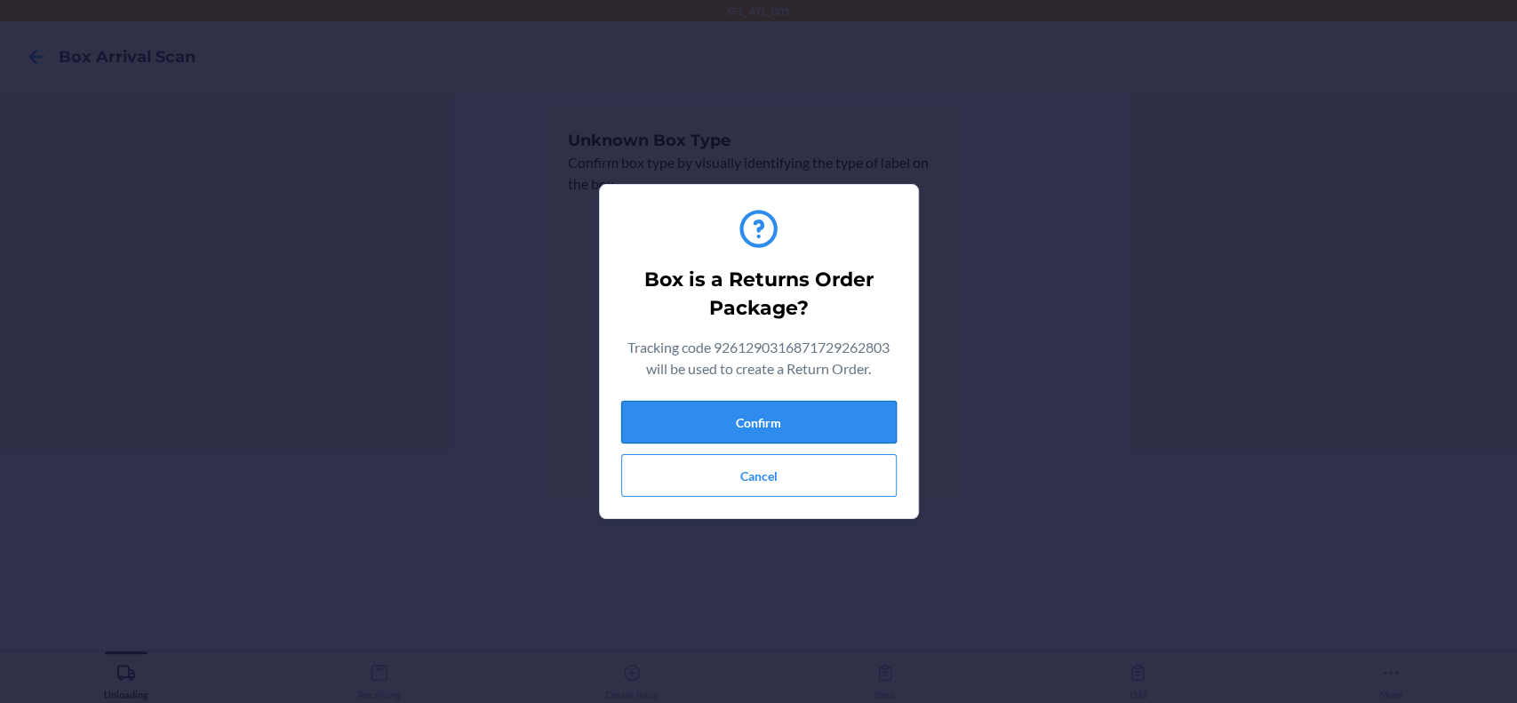
click at [739, 406] on button "Confirm" at bounding box center [758, 422] width 275 height 43
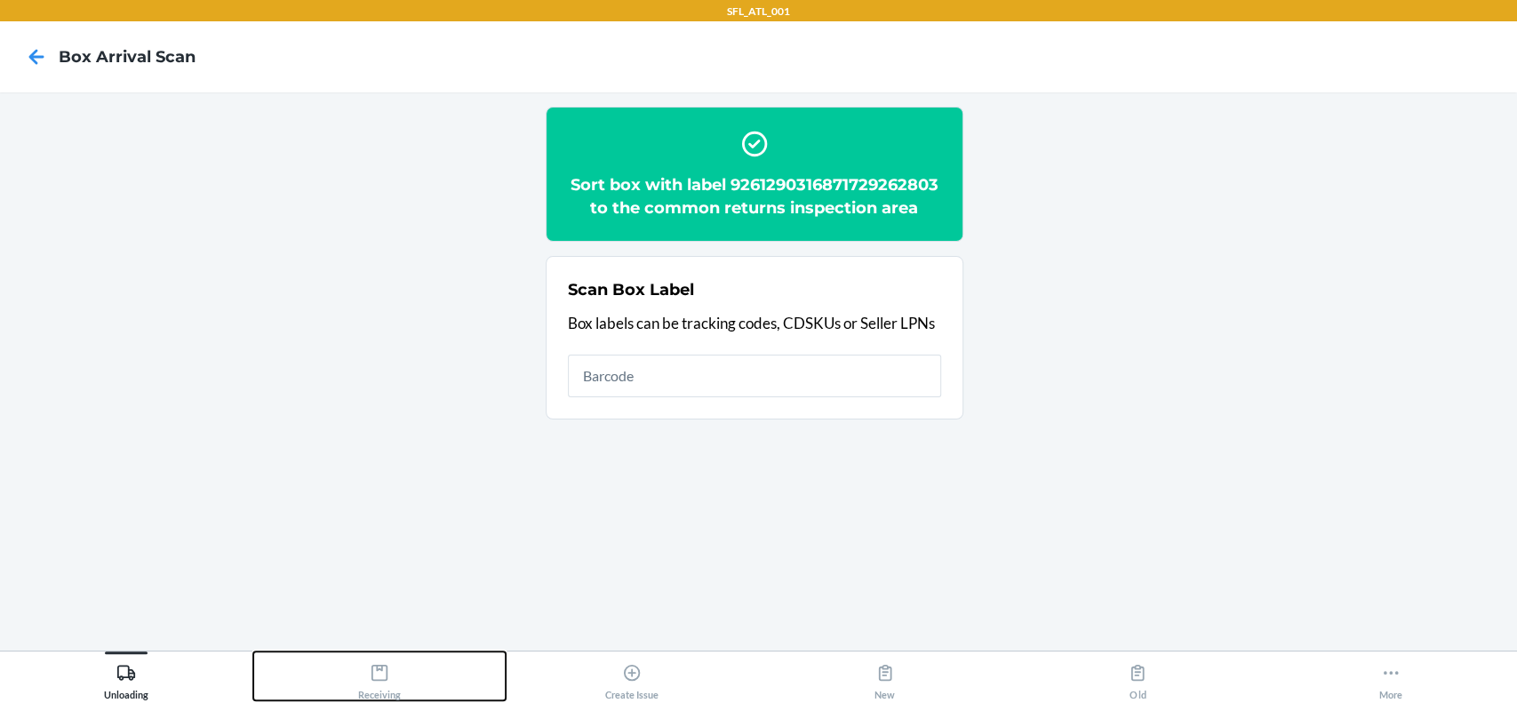
click at [391, 675] on div "Receiving" at bounding box center [379, 678] width 43 height 44
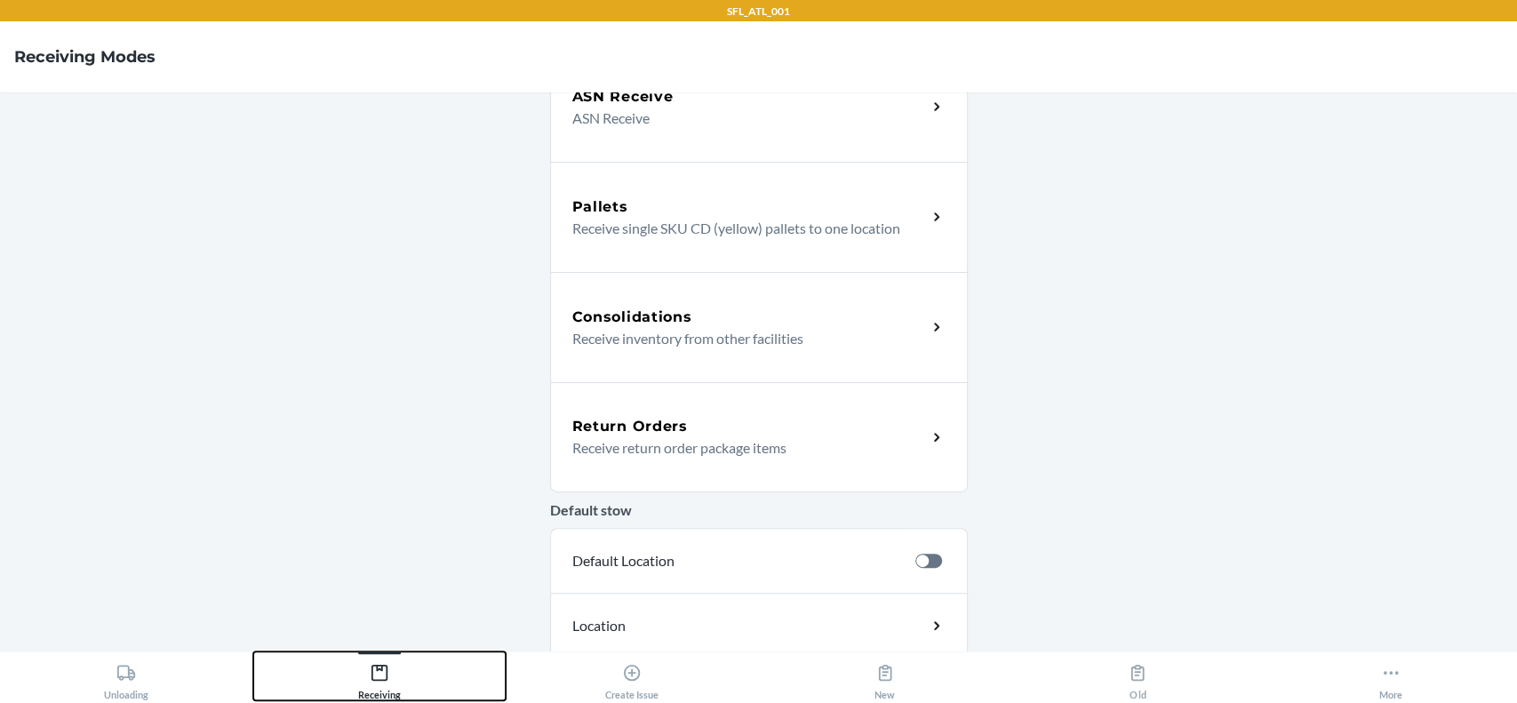
scroll to position [355, 0]
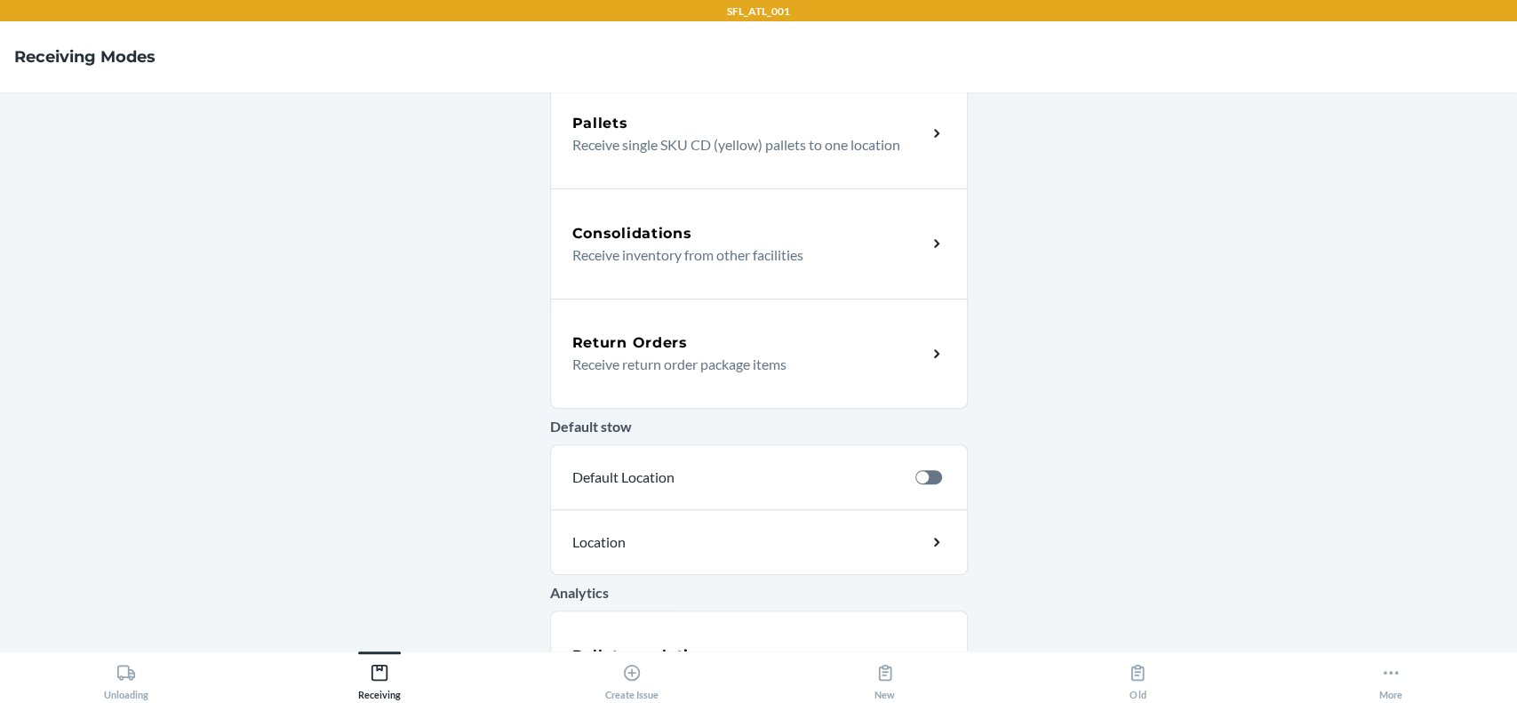
click at [711, 340] on div "Return Orders" at bounding box center [749, 342] width 355 height 21
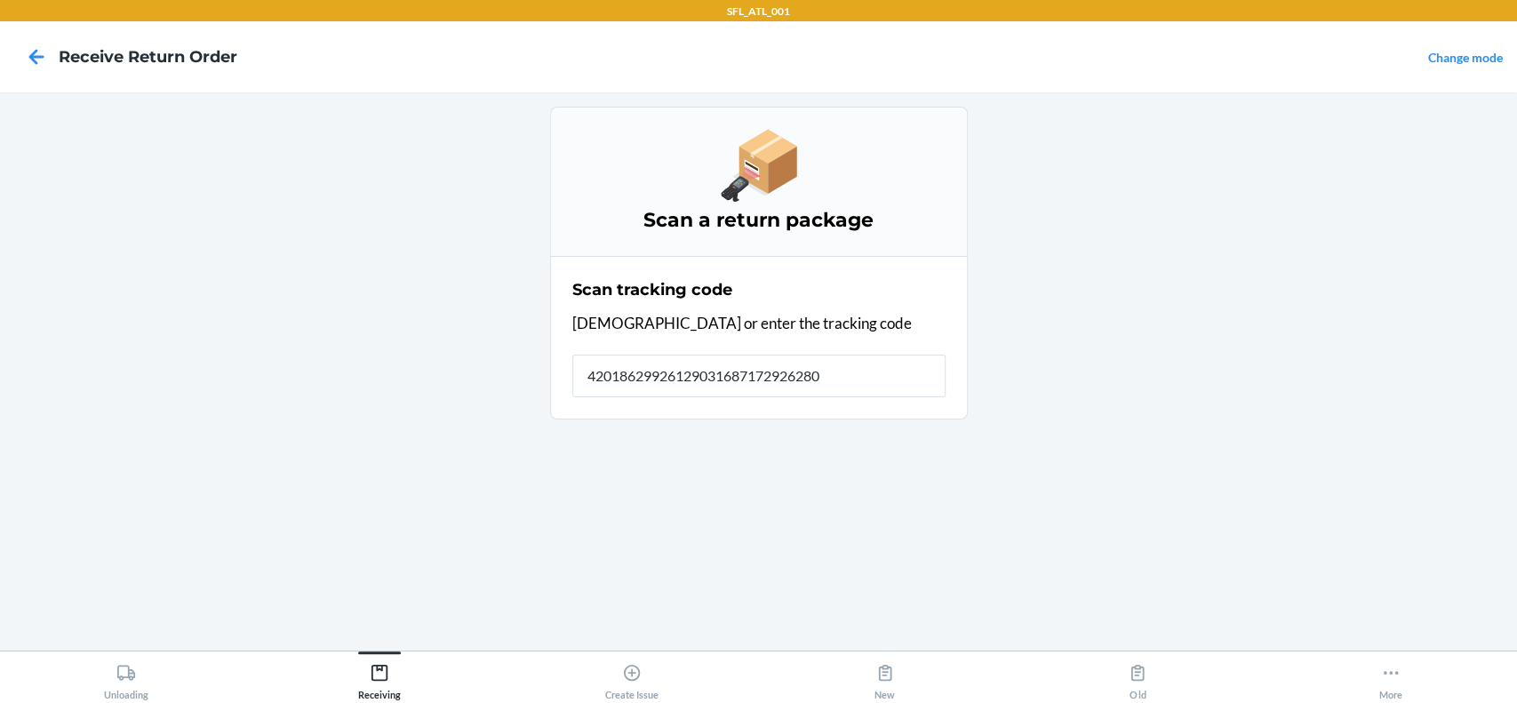
type input "420186299261290316871729262803"
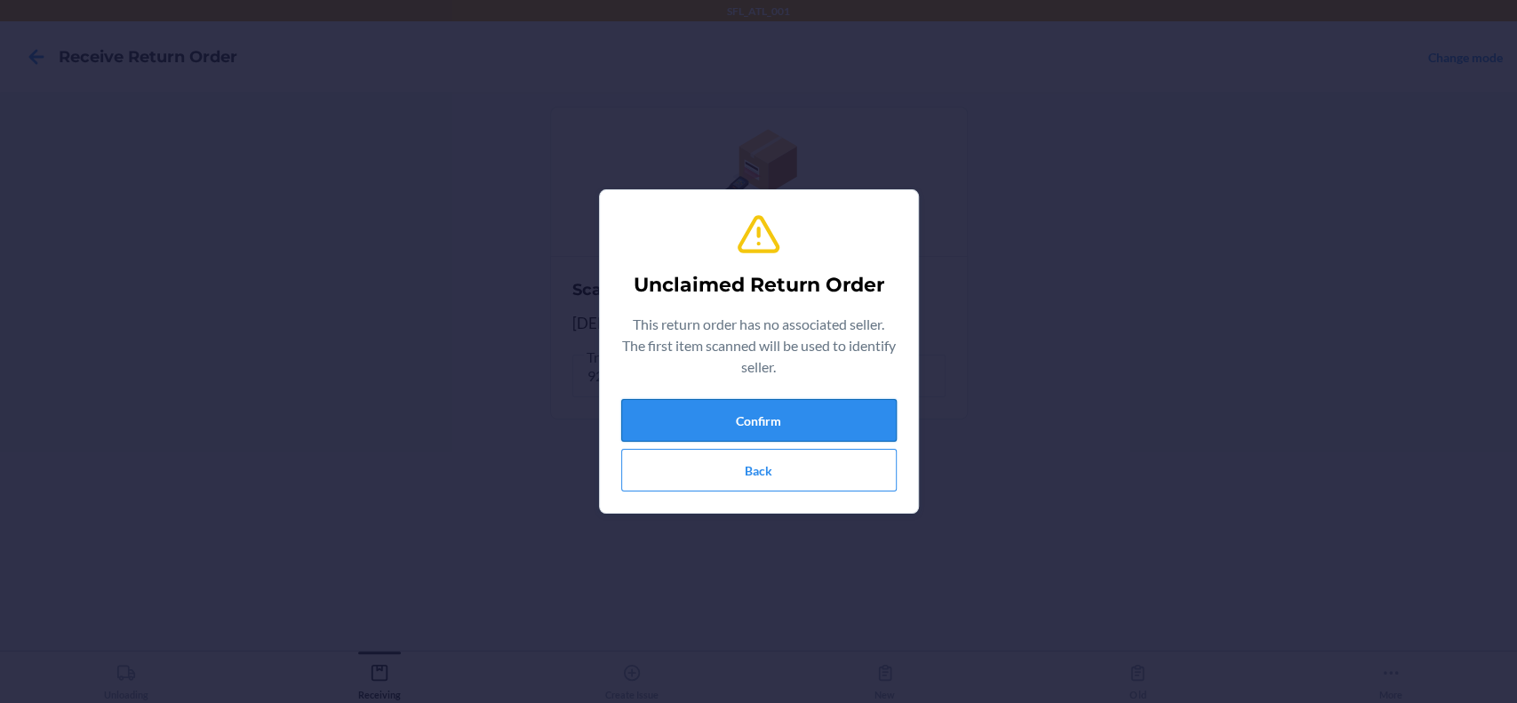
click at [729, 423] on button "Confirm" at bounding box center [758, 420] width 275 height 43
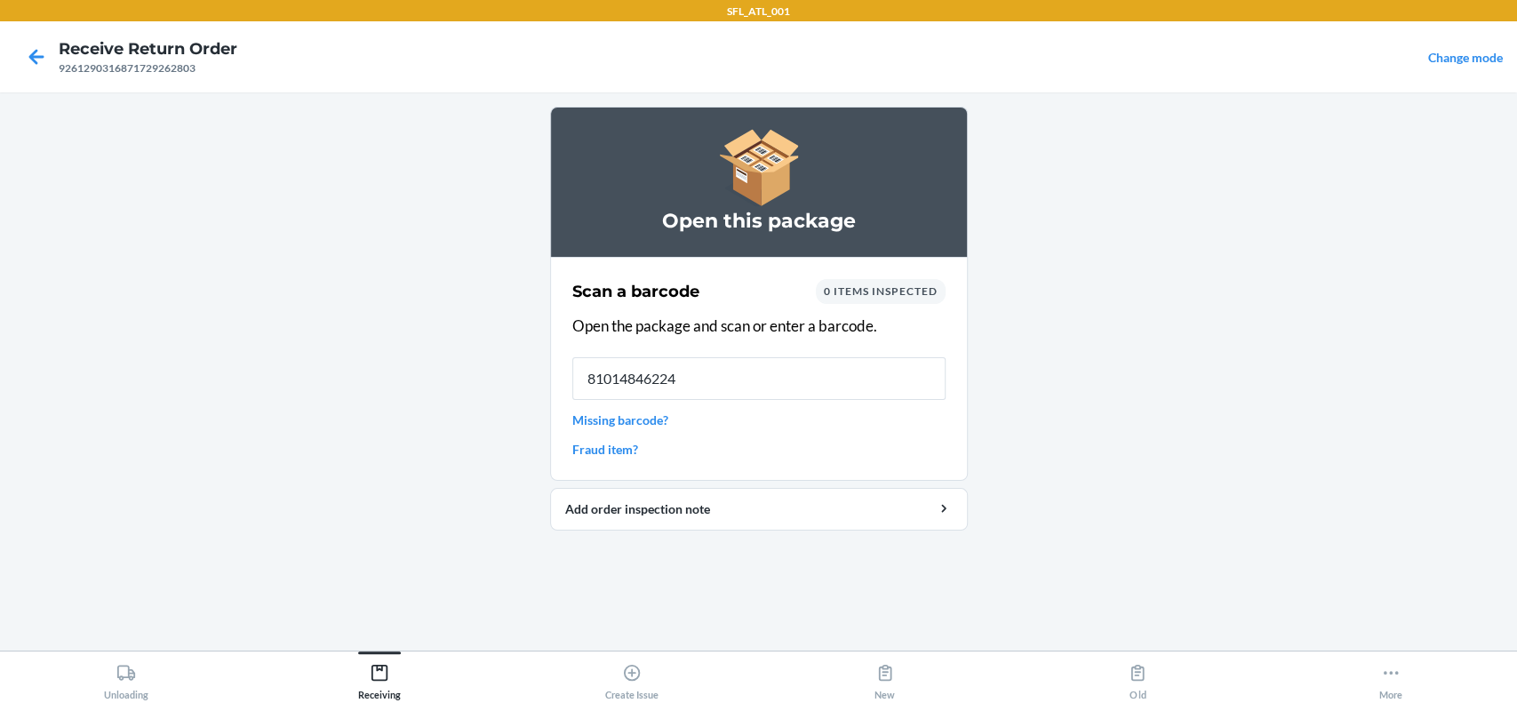
type input "810148462246"
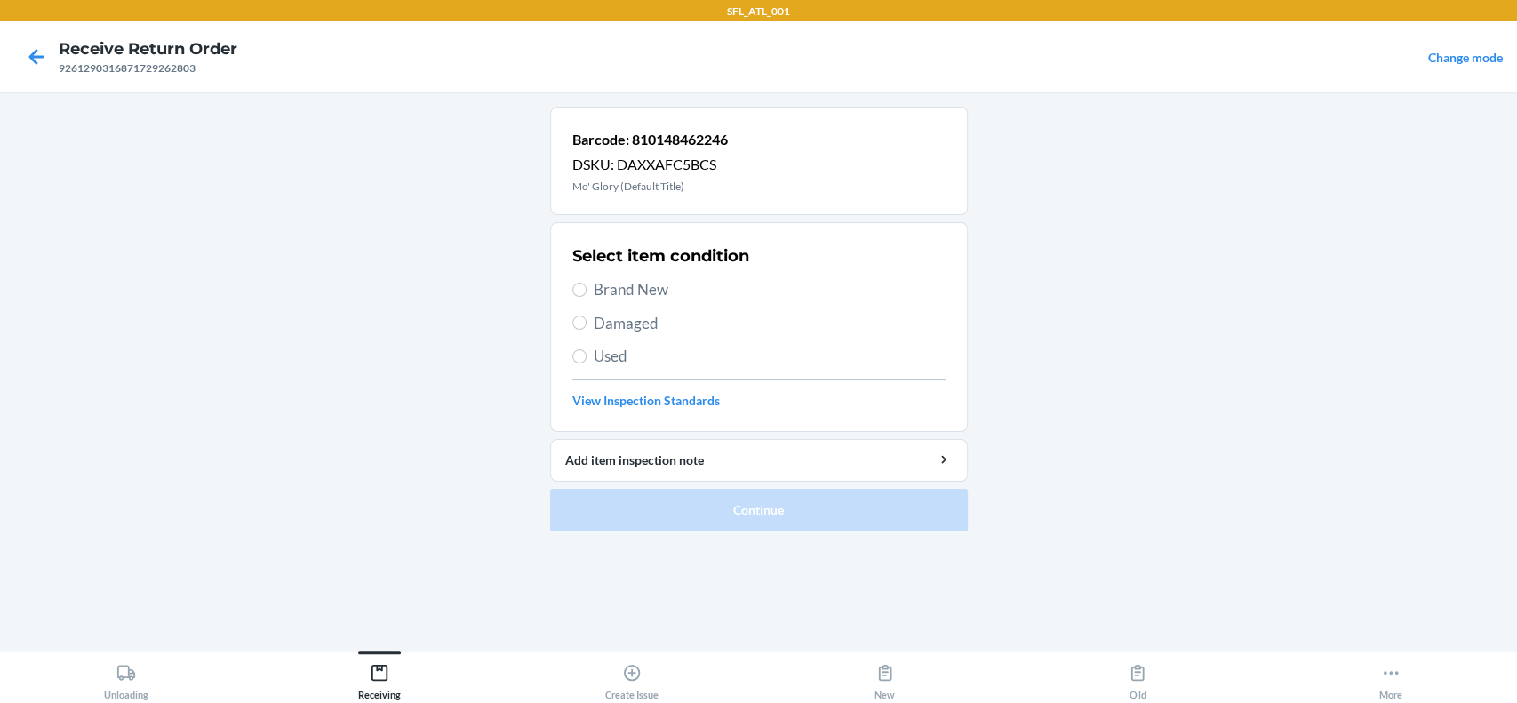
click at [642, 278] on span "Brand New" at bounding box center [770, 289] width 352 height 23
click at [586, 283] on input "Brand New" at bounding box center [579, 290] width 14 height 14
radio input "true"
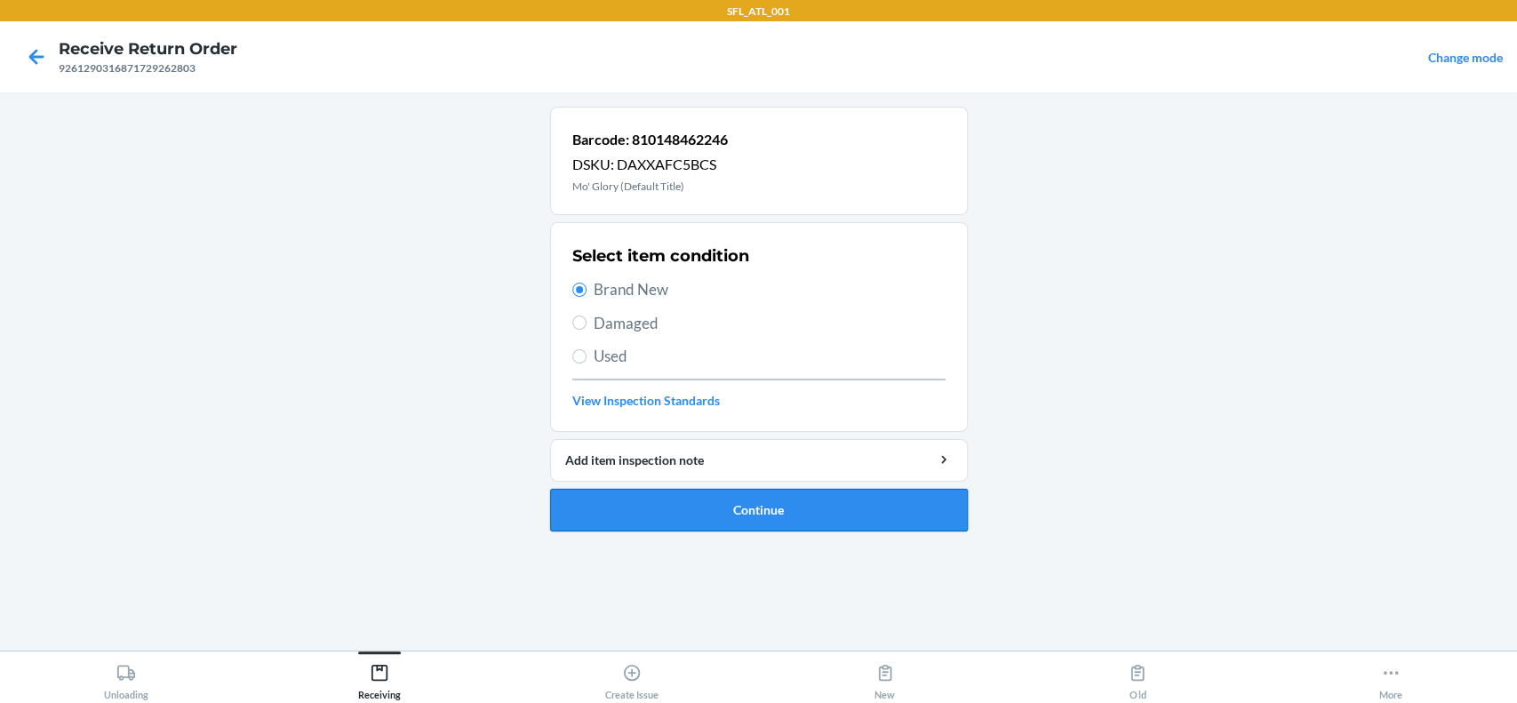
click at [731, 508] on button "Continue" at bounding box center [759, 510] width 418 height 43
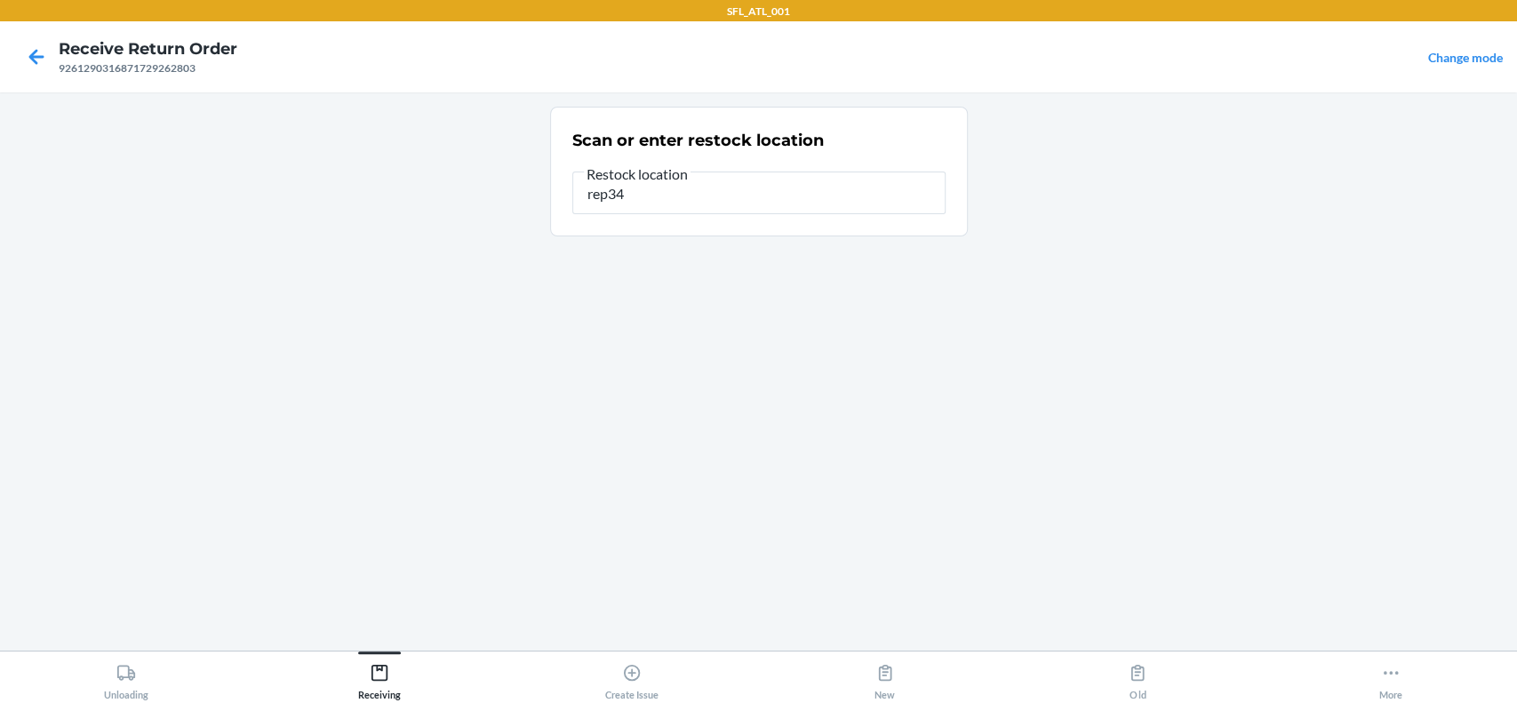
type input "rep34"
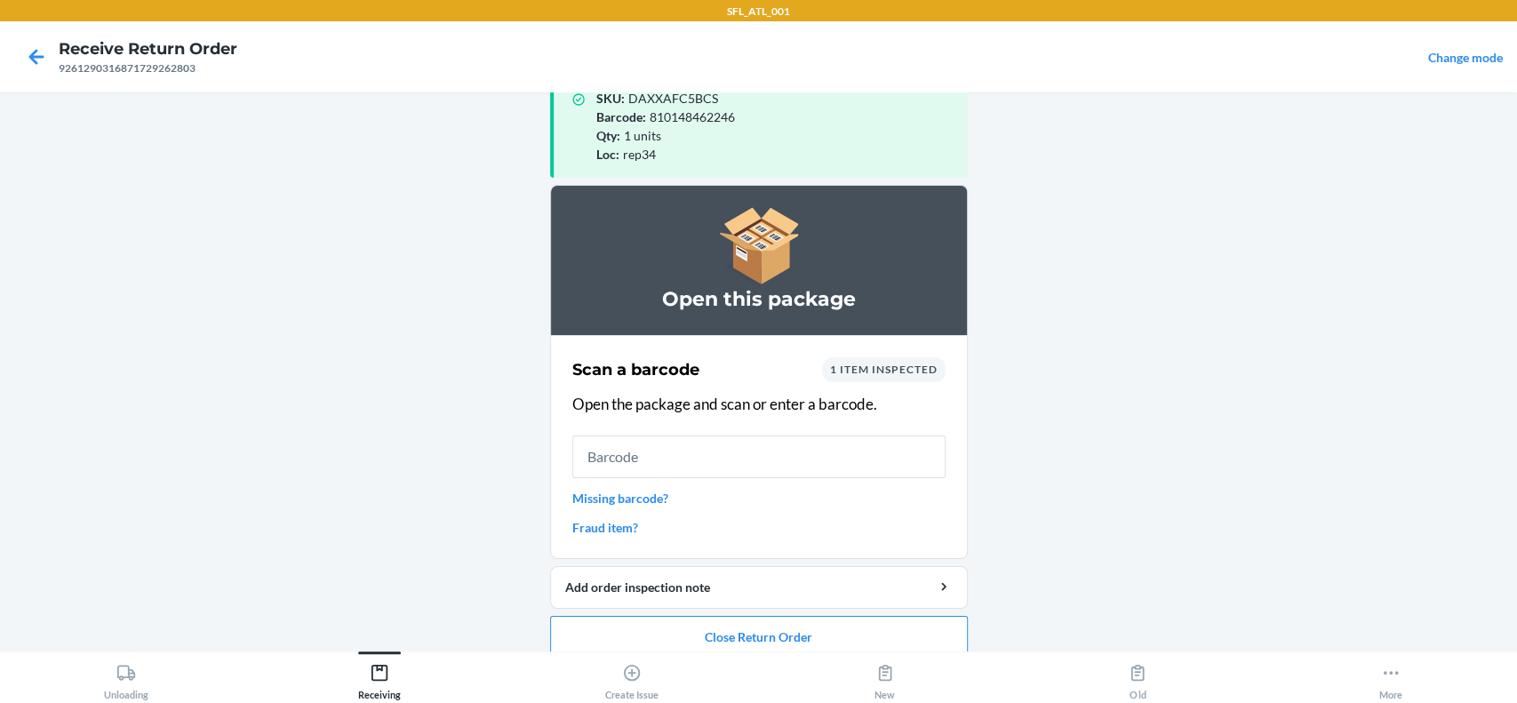
scroll to position [60, 0]
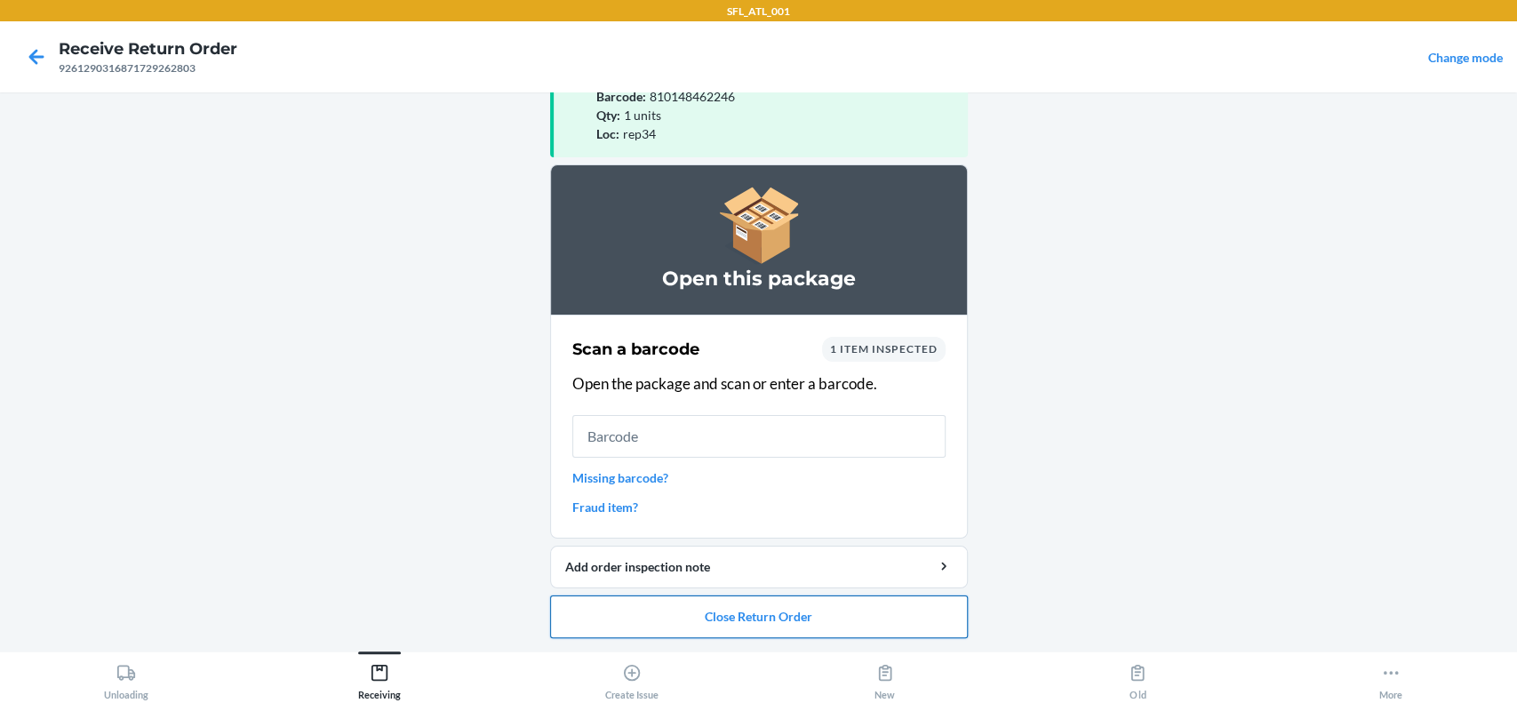
click at [949, 613] on button "Close Return Order" at bounding box center [759, 616] width 418 height 43
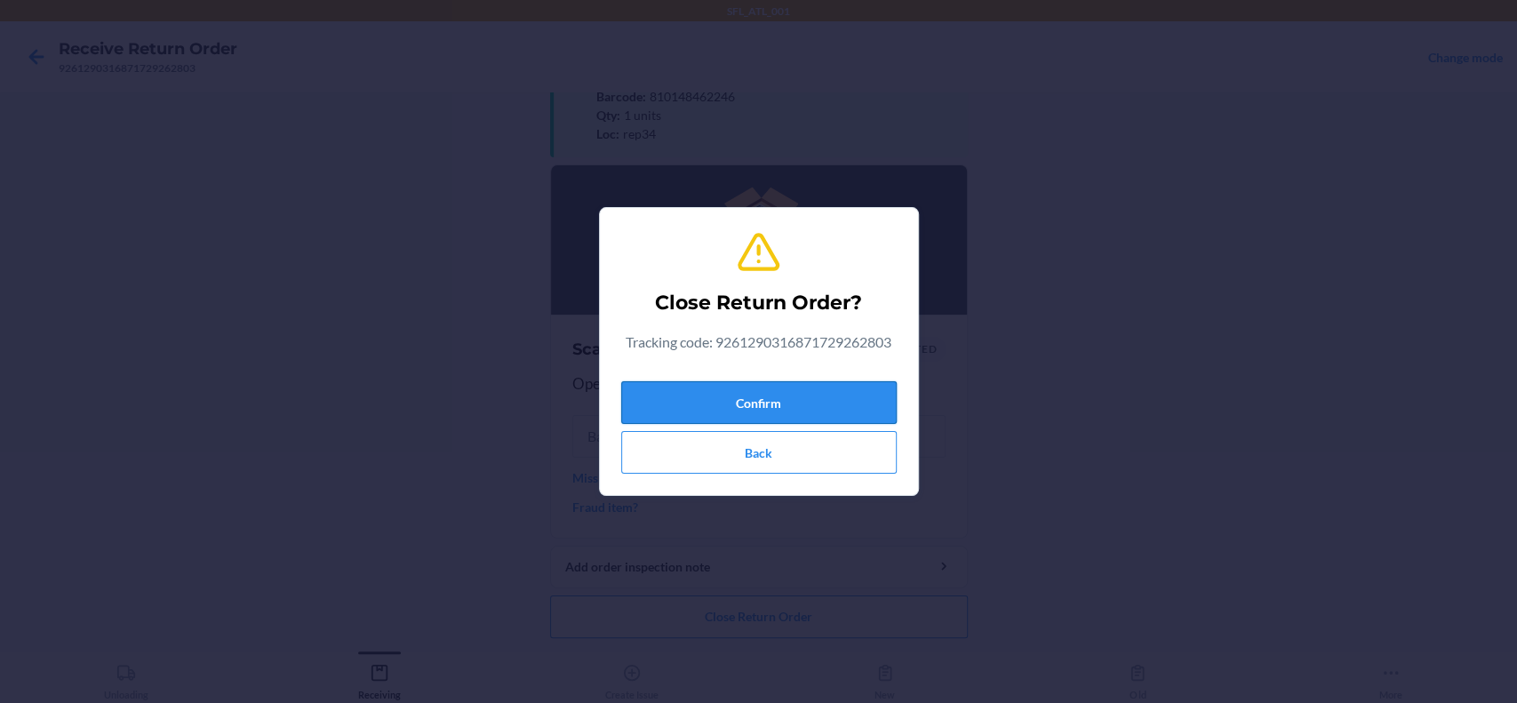
click at [869, 381] on button "Confirm" at bounding box center [758, 402] width 275 height 43
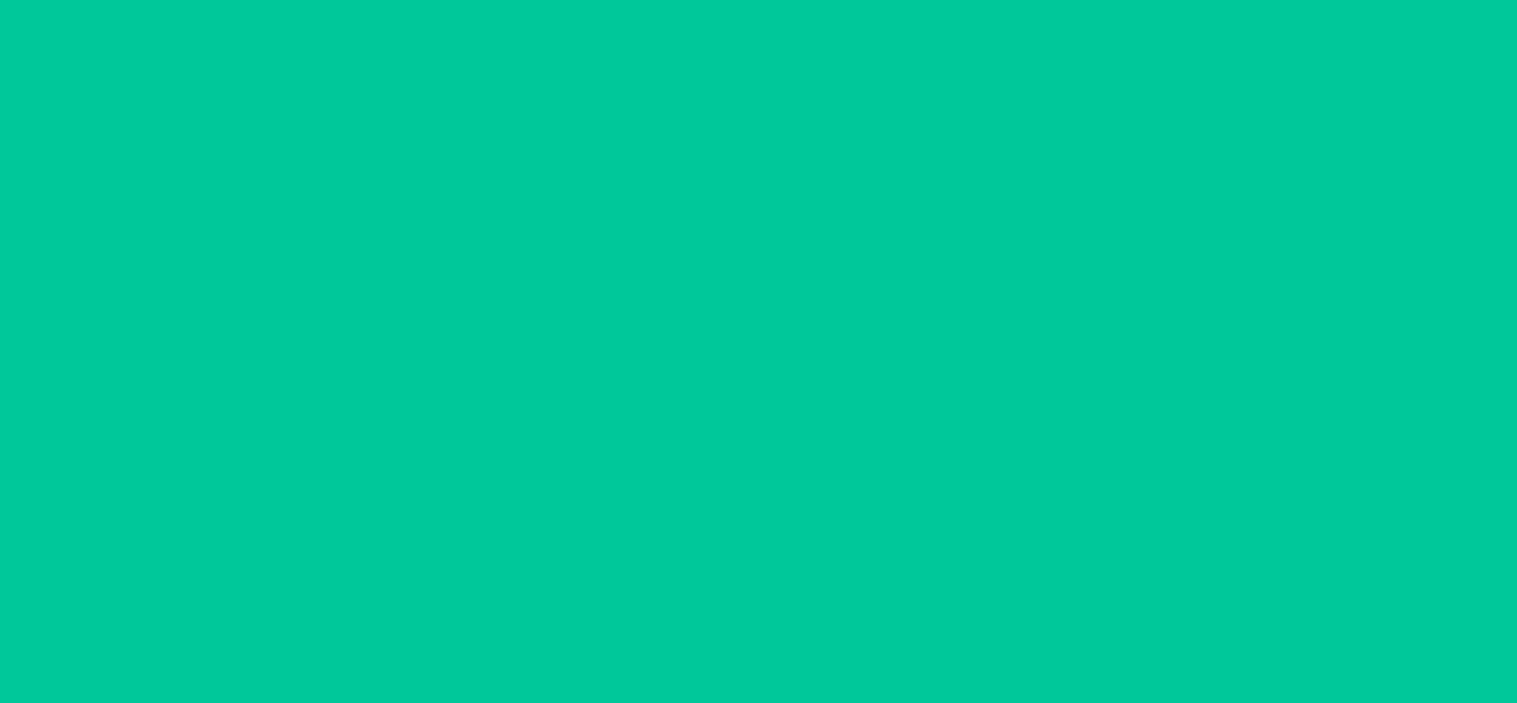
scroll to position [0, 0]
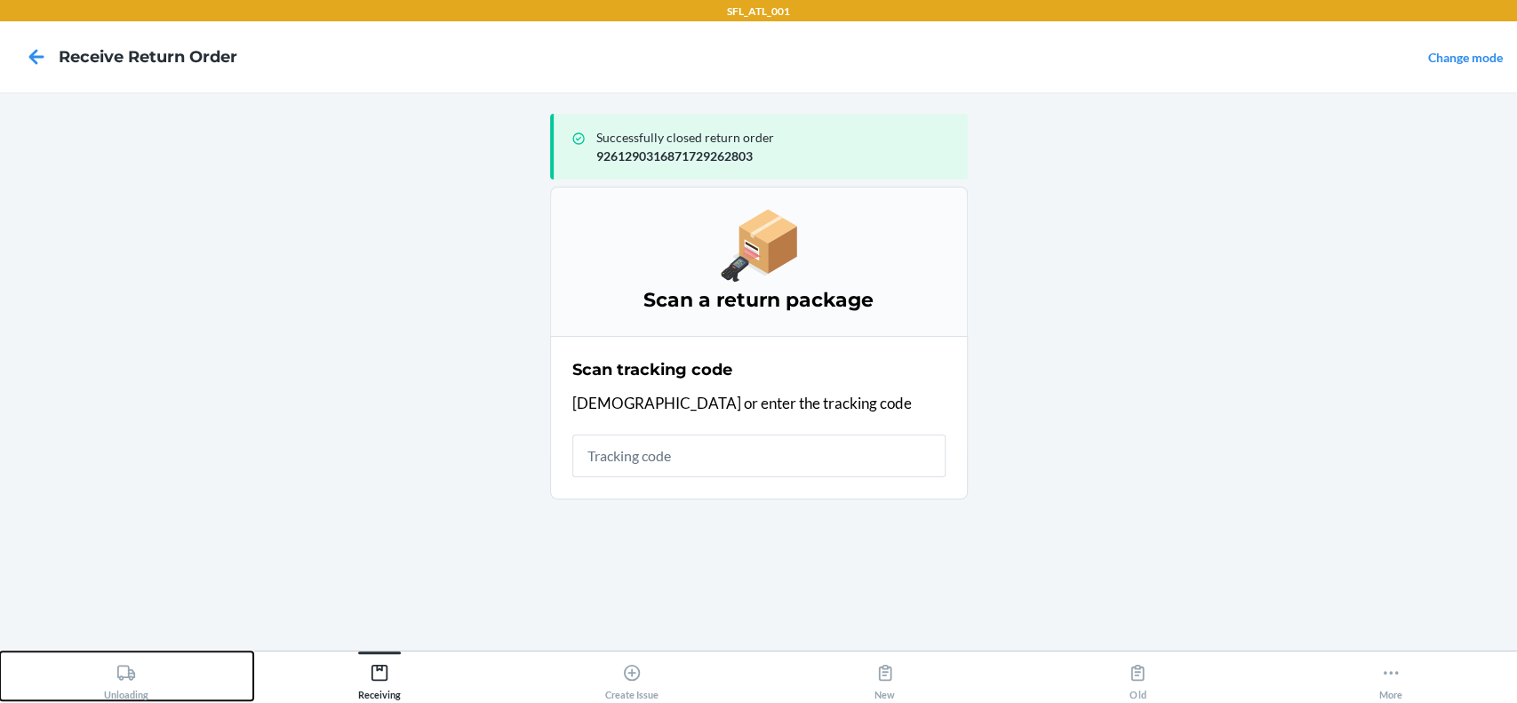
click at [127, 669] on icon at bounding box center [126, 673] width 20 height 20
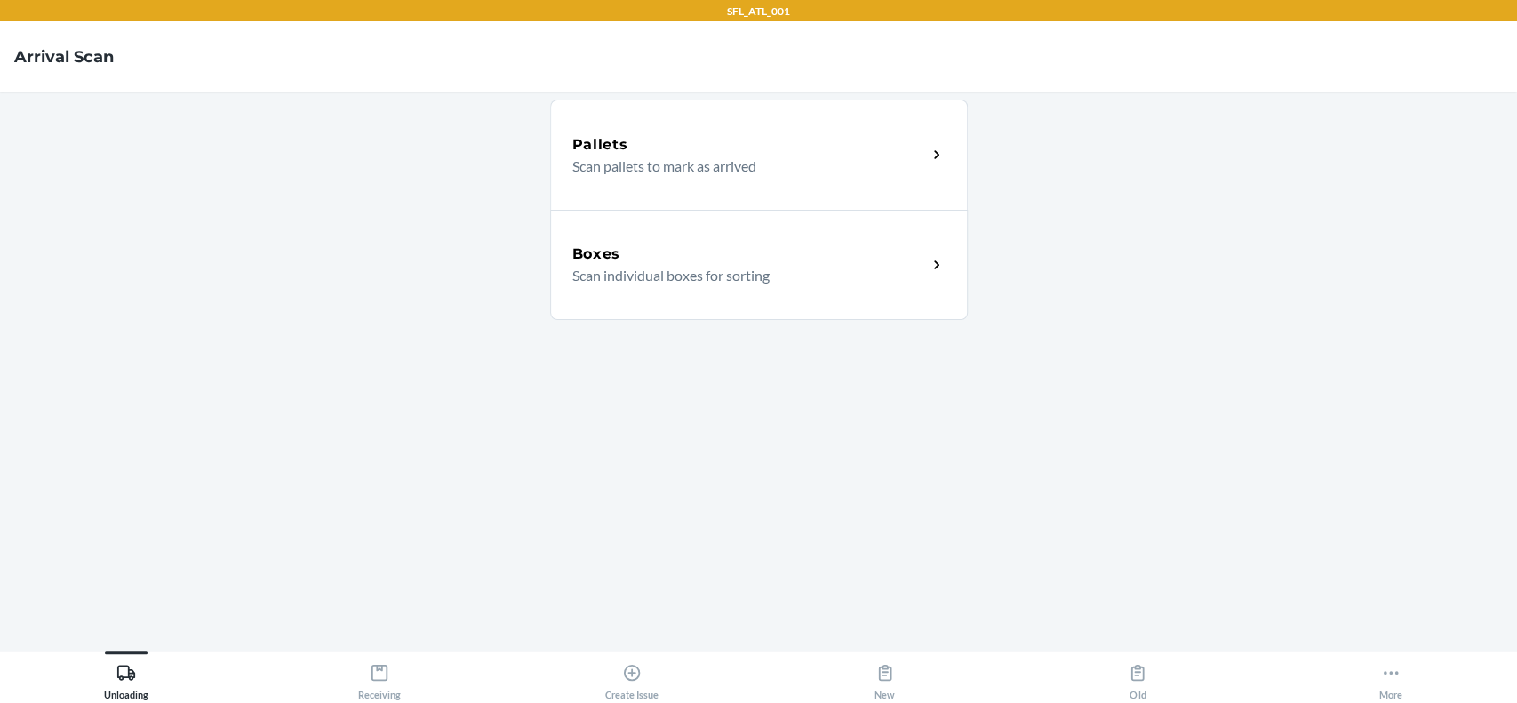
click at [597, 249] on h5 "Boxes" at bounding box center [596, 253] width 49 height 21
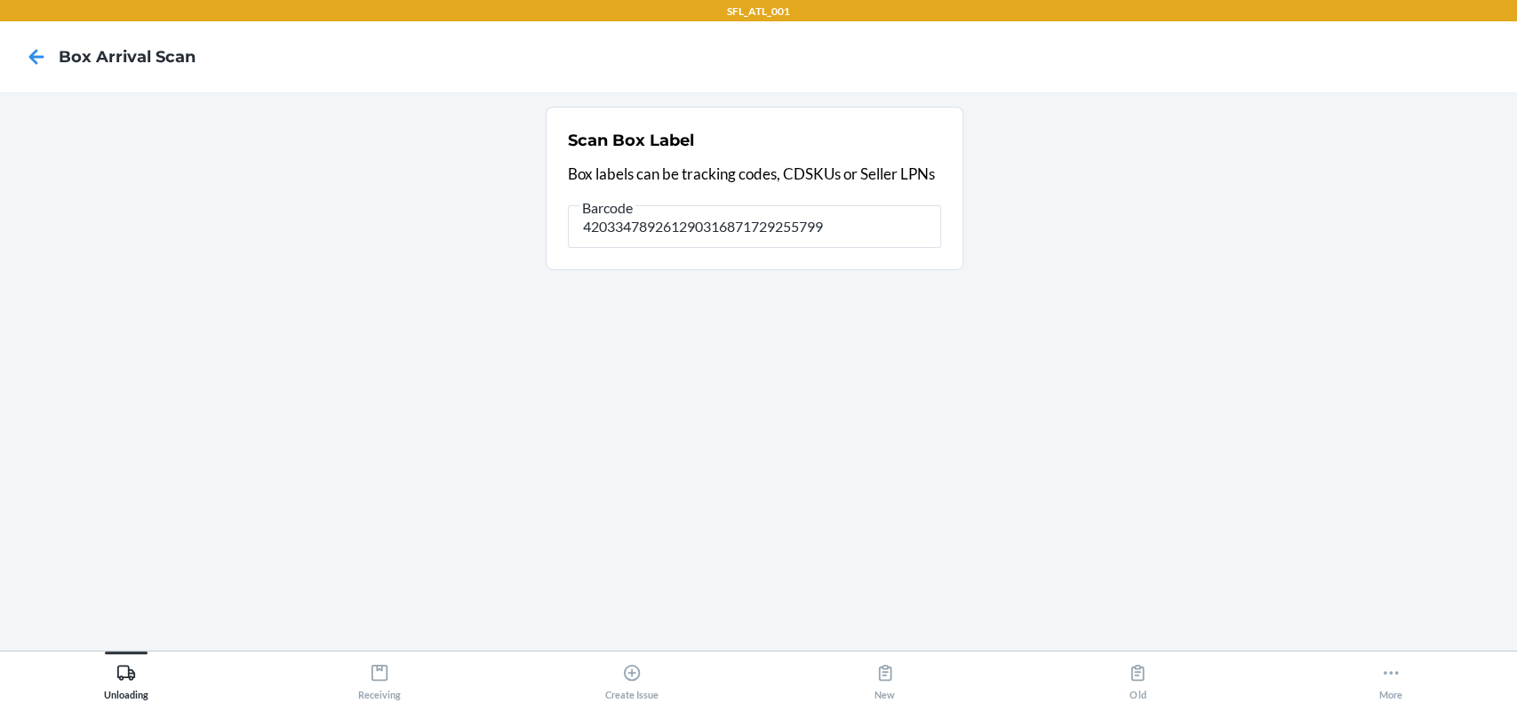
type input "420334789261290316871729255799"
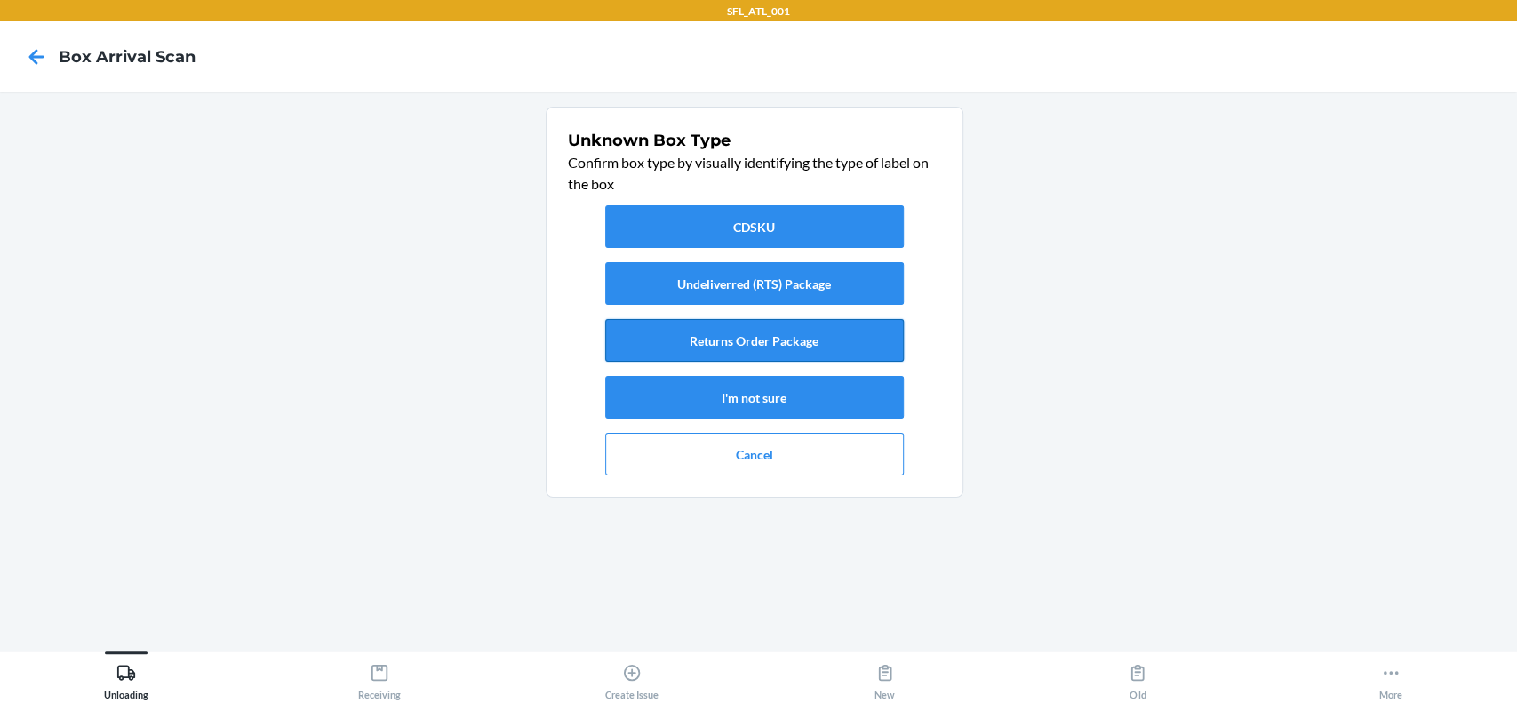
click at [882, 340] on button "Returns Order Package" at bounding box center [754, 340] width 299 height 43
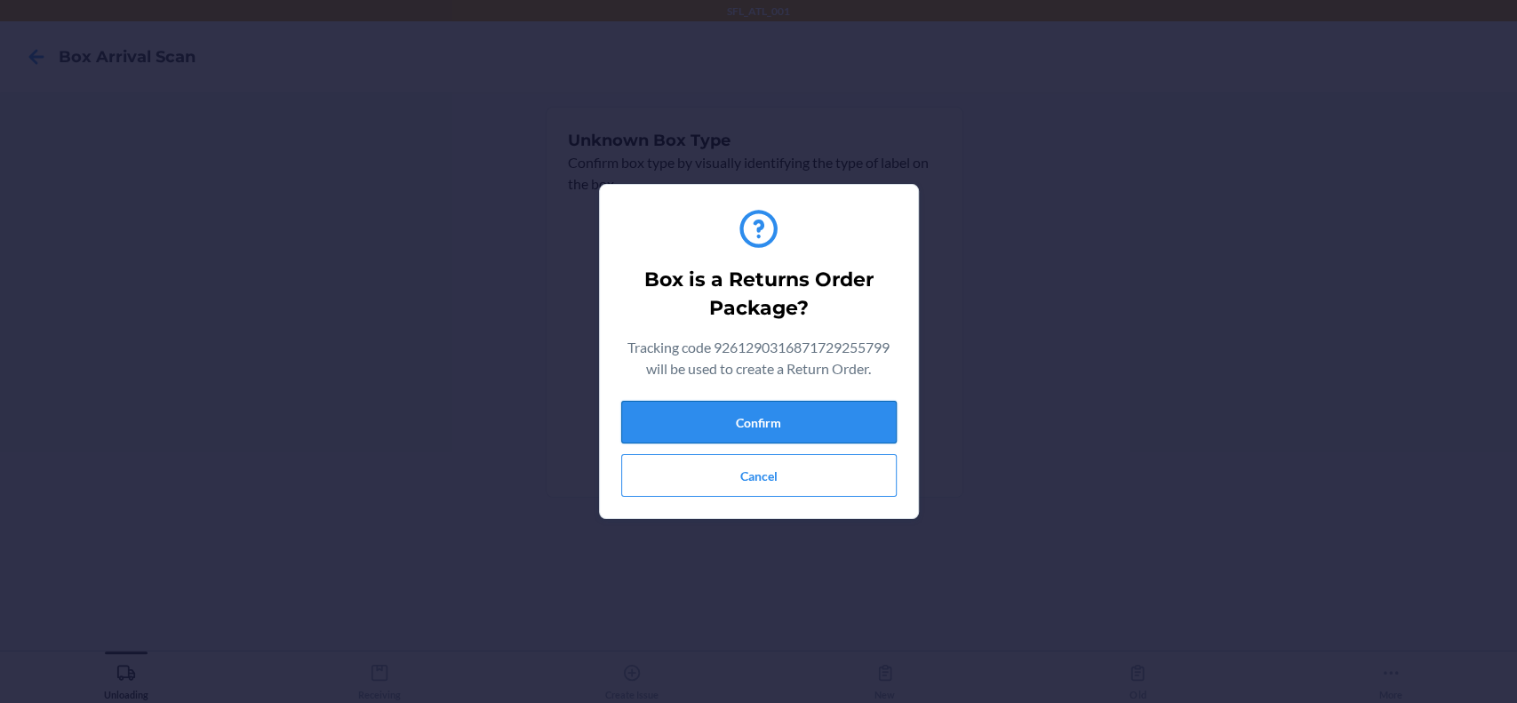
drag, startPoint x: 782, startPoint y: 420, endPoint x: 773, endPoint y: 437, distance: 19.1
click at [782, 421] on button "Confirm" at bounding box center [758, 422] width 275 height 43
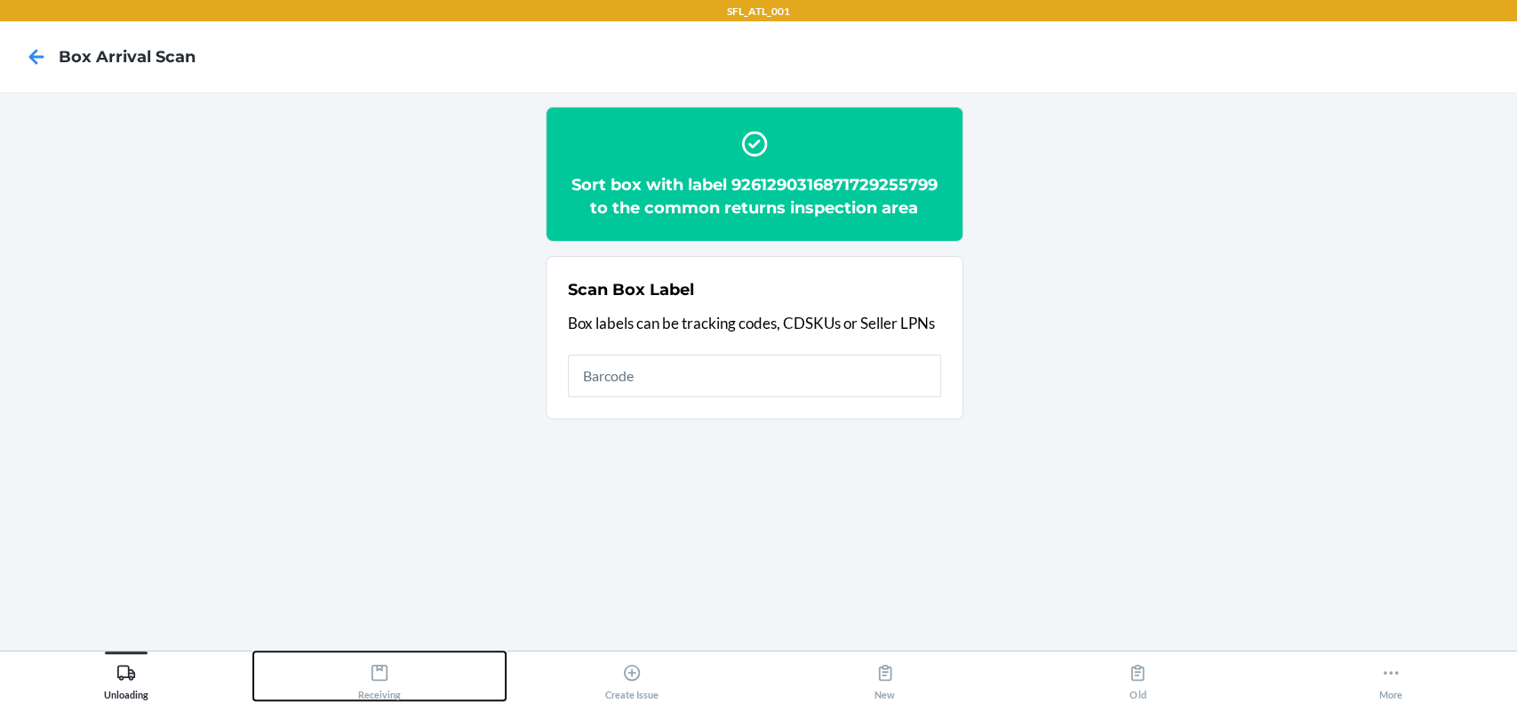
click at [391, 676] on div "Receiving" at bounding box center [379, 678] width 43 height 44
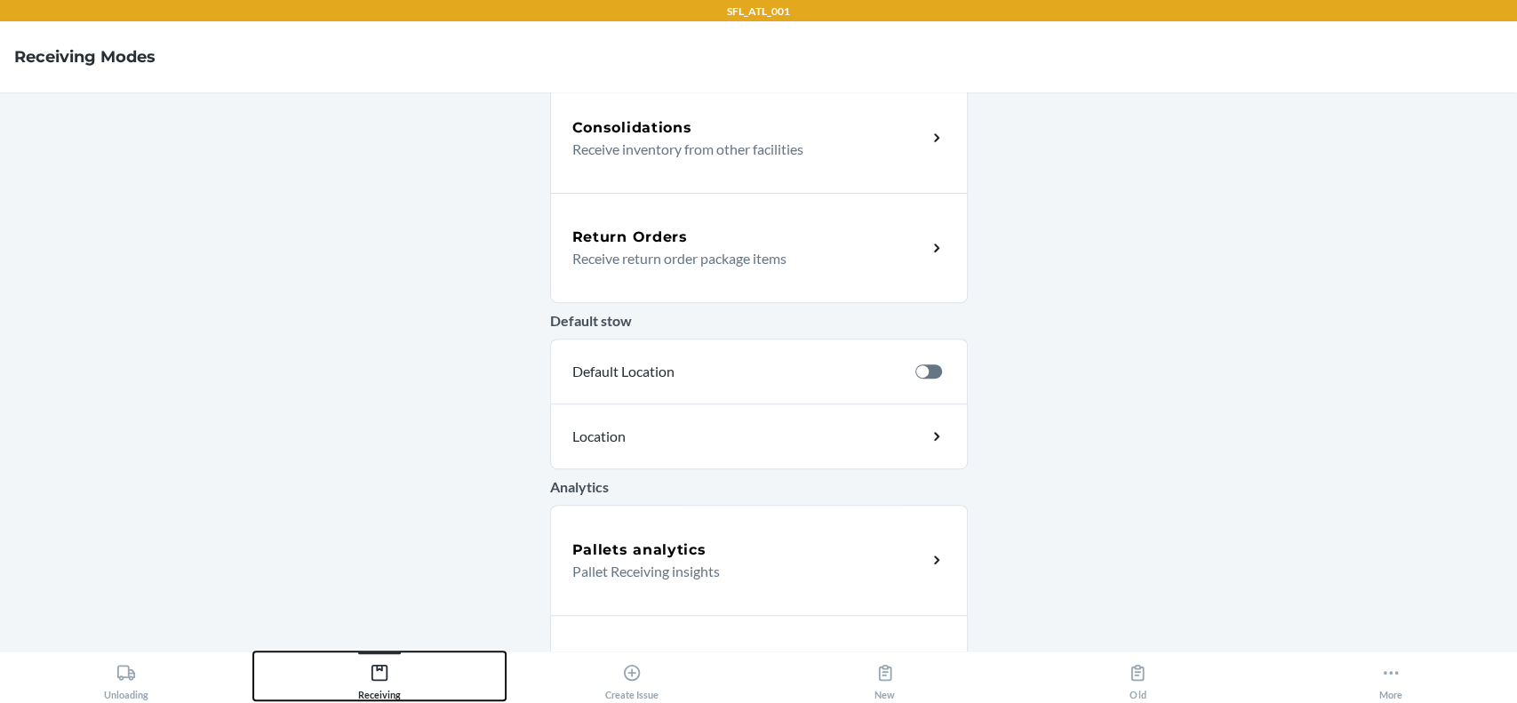
scroll to position [474, 0]
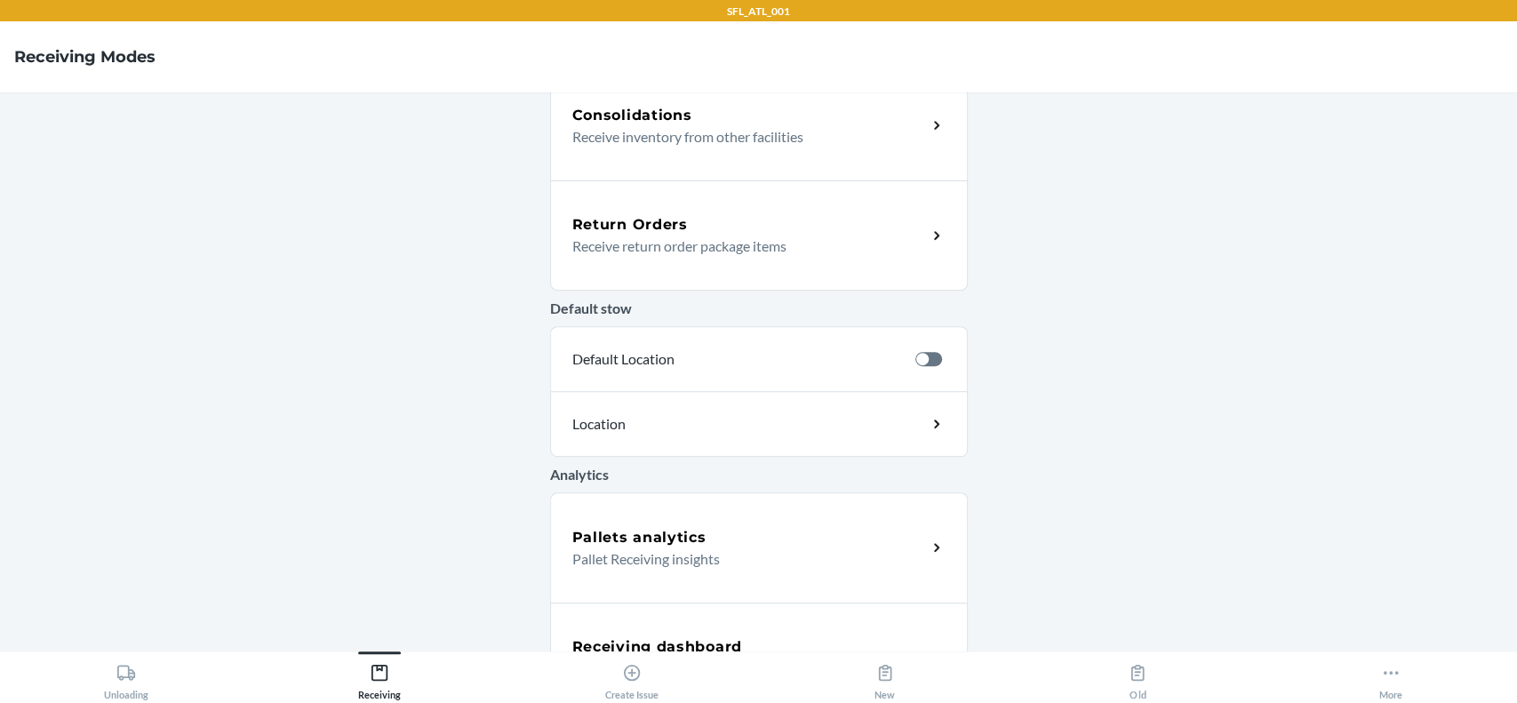
click at [737, 237] on p "Receive return order package items" at bounding box center [742, 245] width 340 height 21
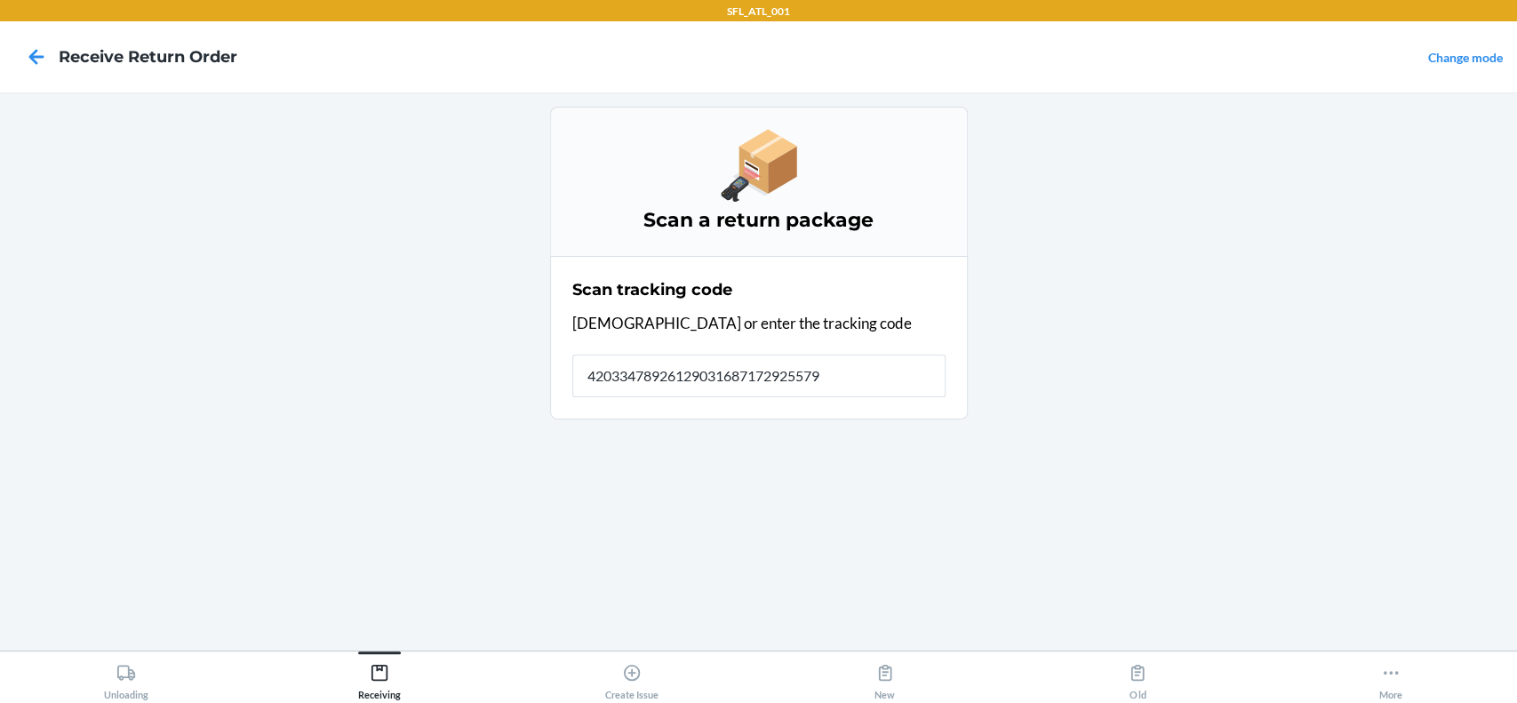
type input "420334789261290316871729255799"
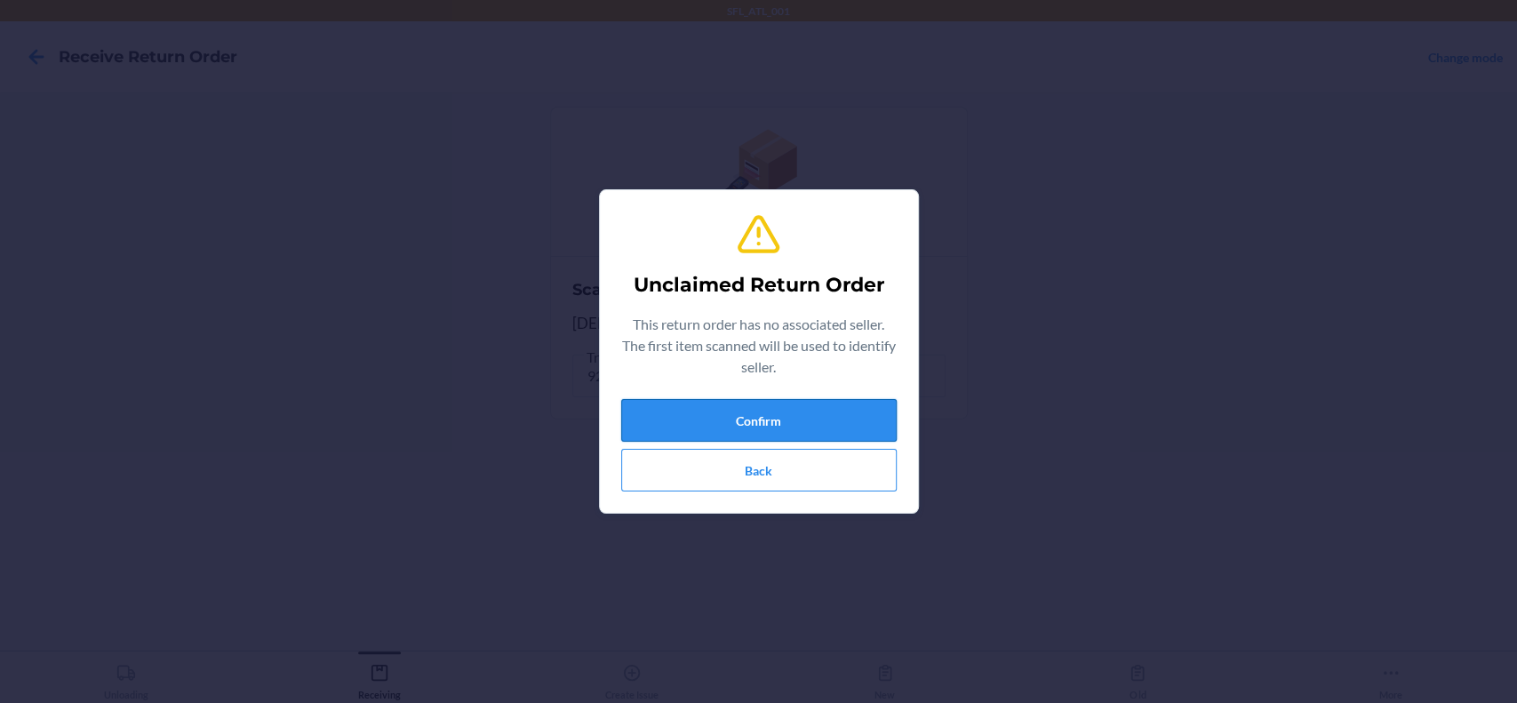
click at [665, 407] on button "Confirm" at bounding box center [758, 420] width 275 height 43
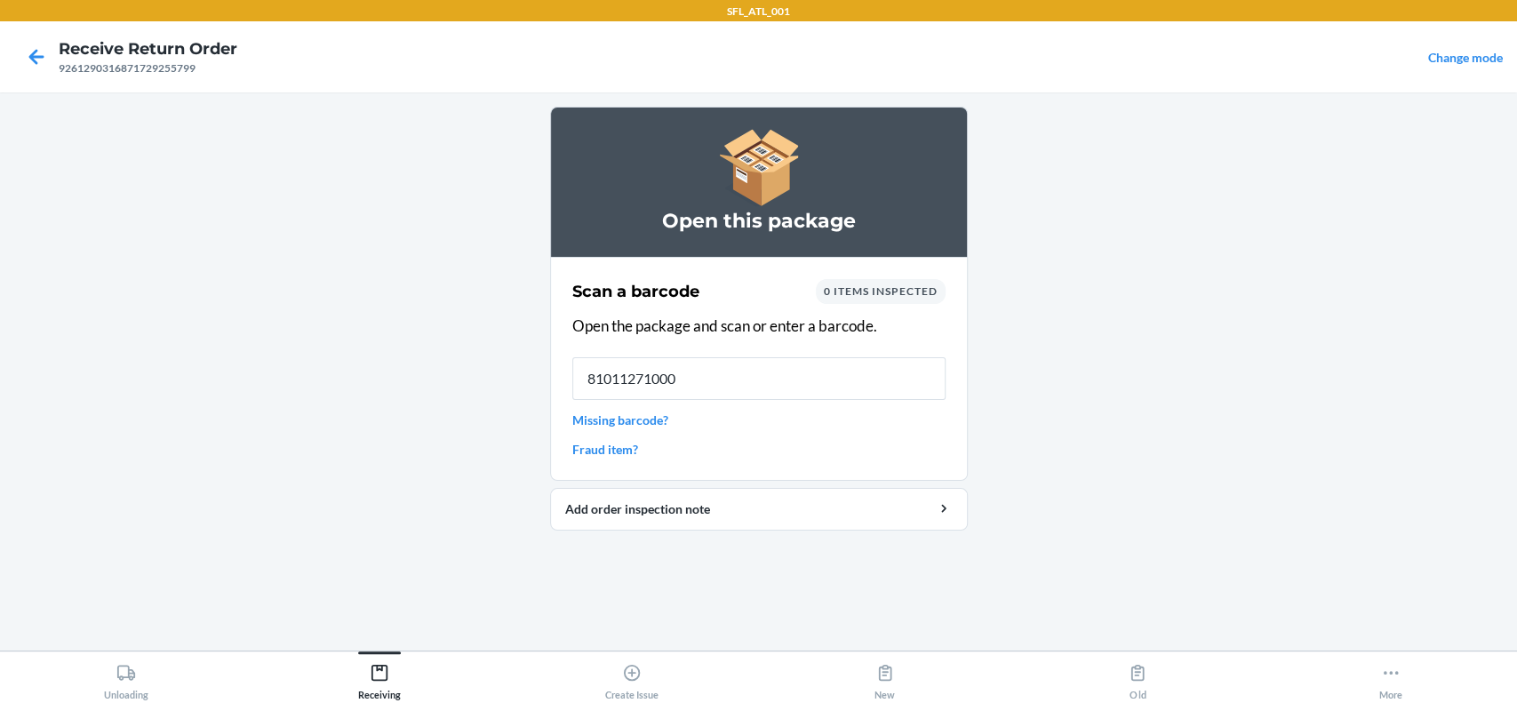
type input "810112710007"
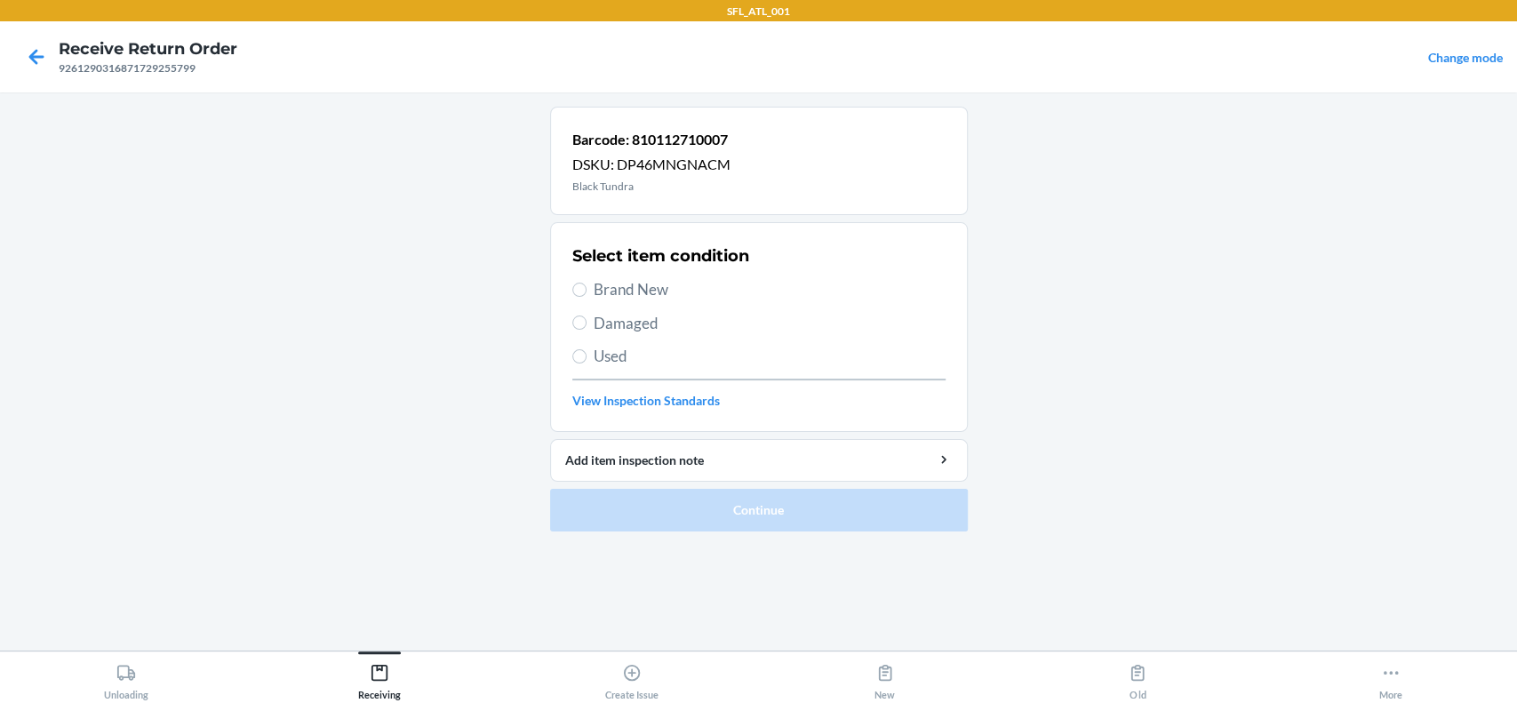
click at [594, 281] on span "Brand New" at bounding box center [770, 289] width 352 height 23
click at [586, 283] on input "Brand New" at bounding box center [579, 290] width 14 height 14
radio input "true"
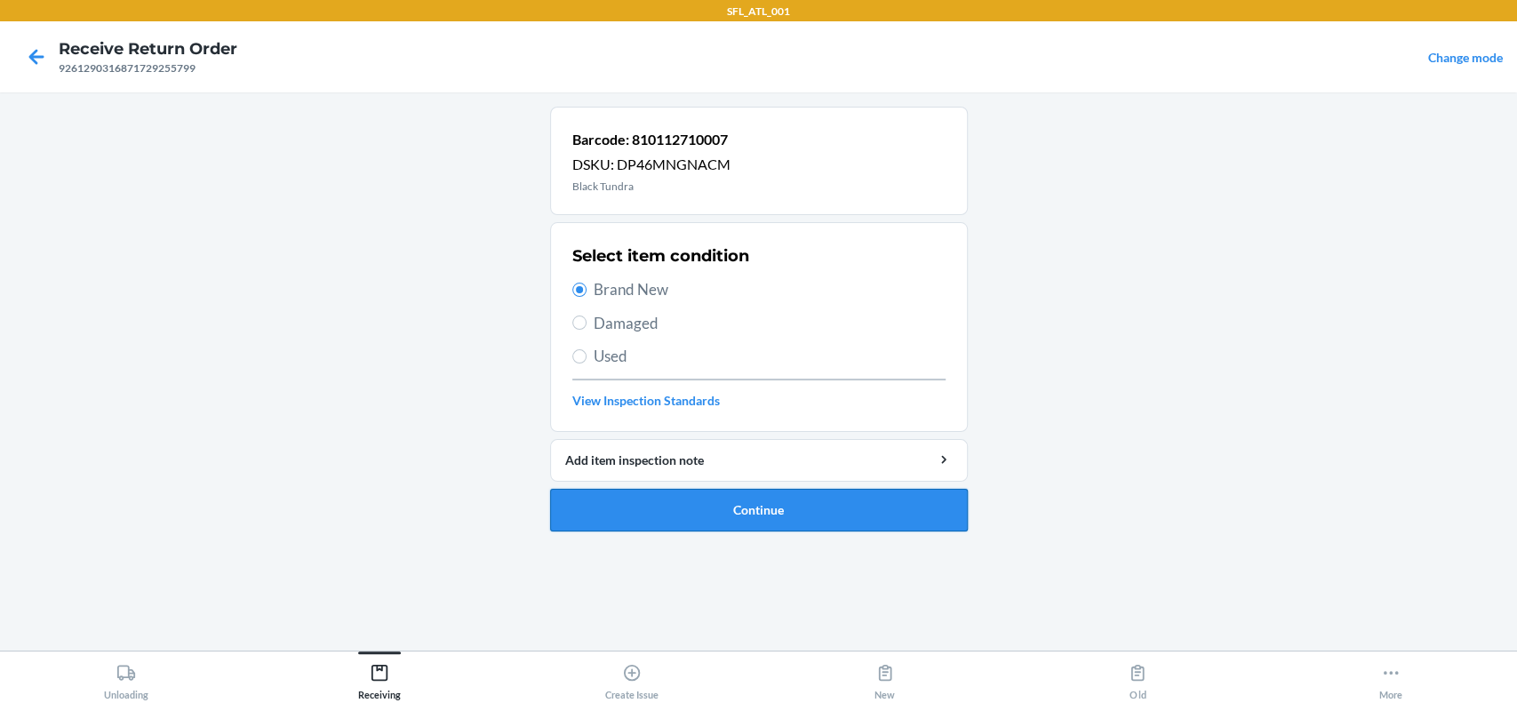
click at [865, 510] on button "Continue" at bounding box center [759, 510] width 418 height 43
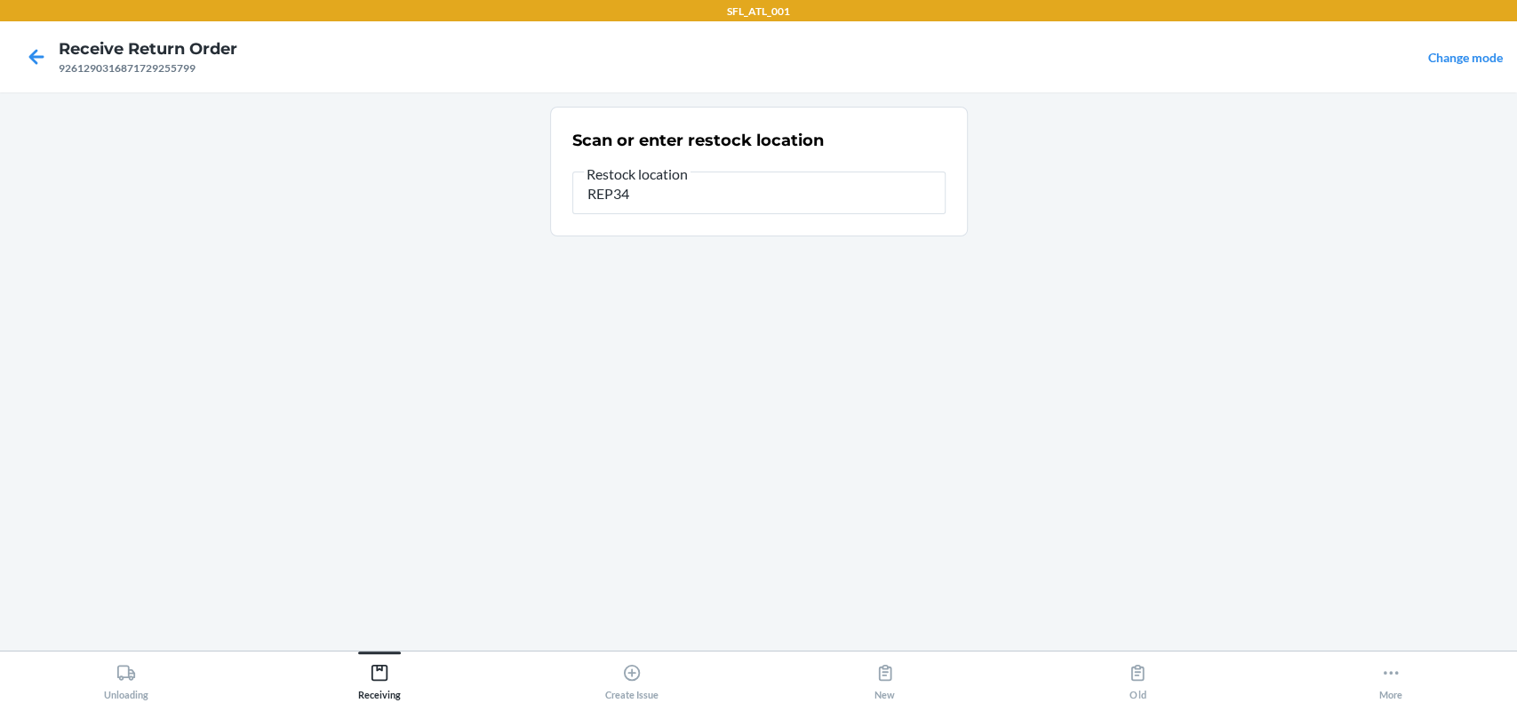
type input "REP34"
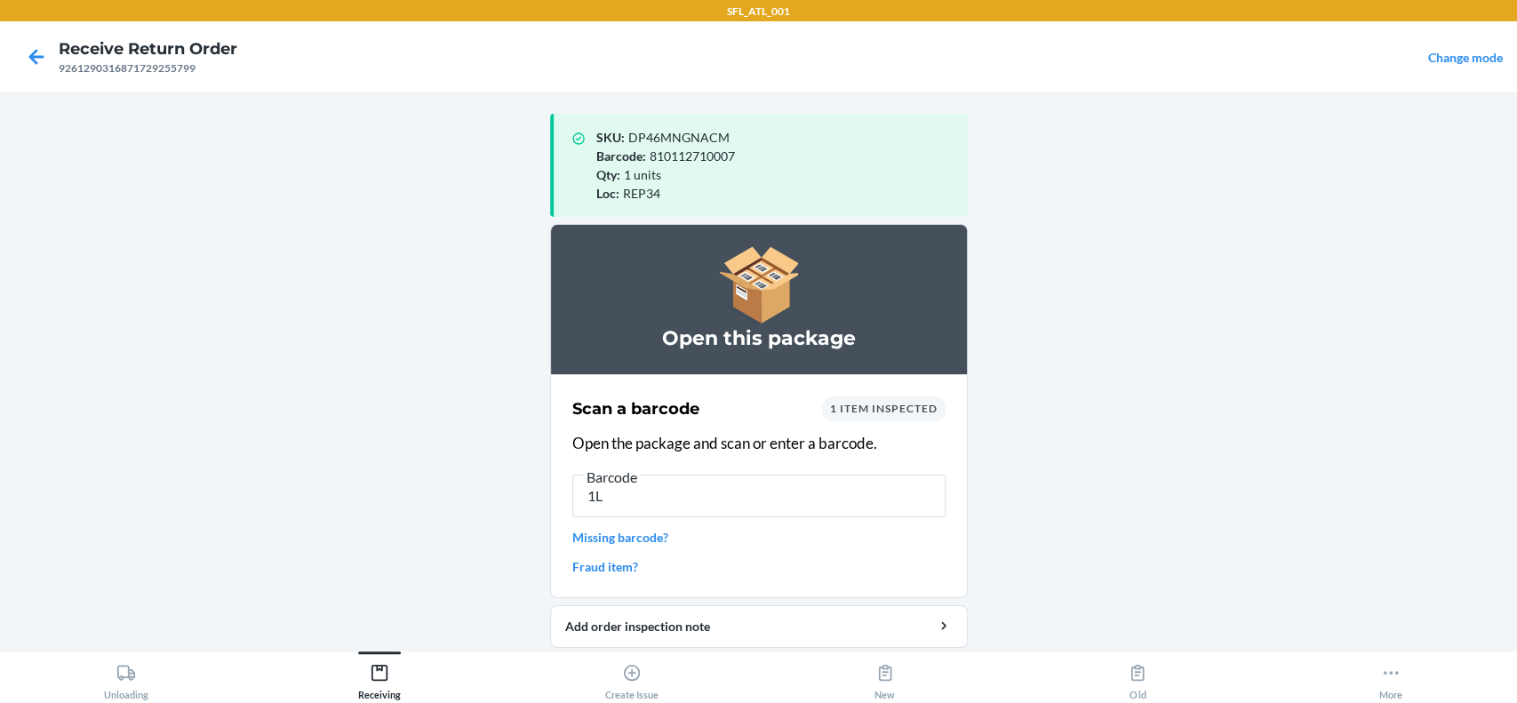
type input "1"
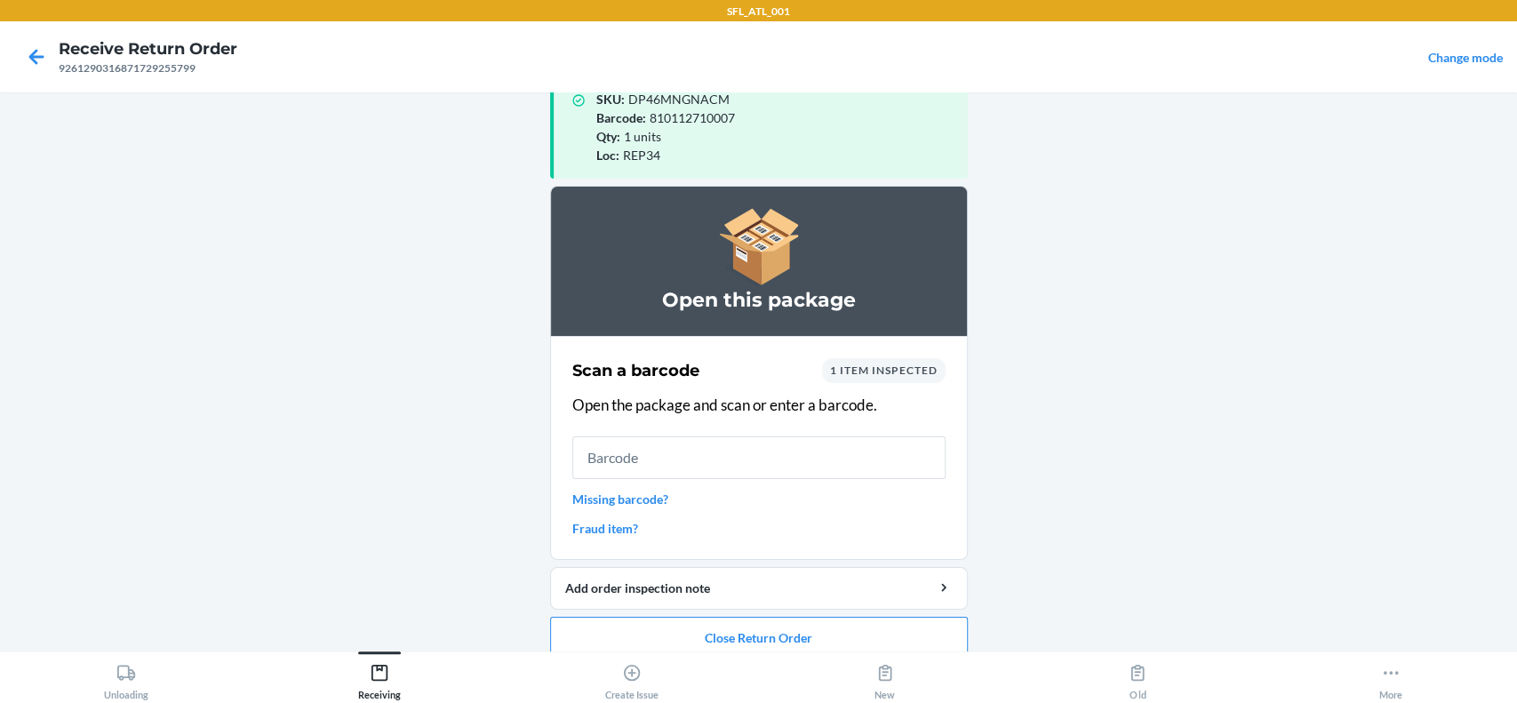
scroll to position [60, 0]
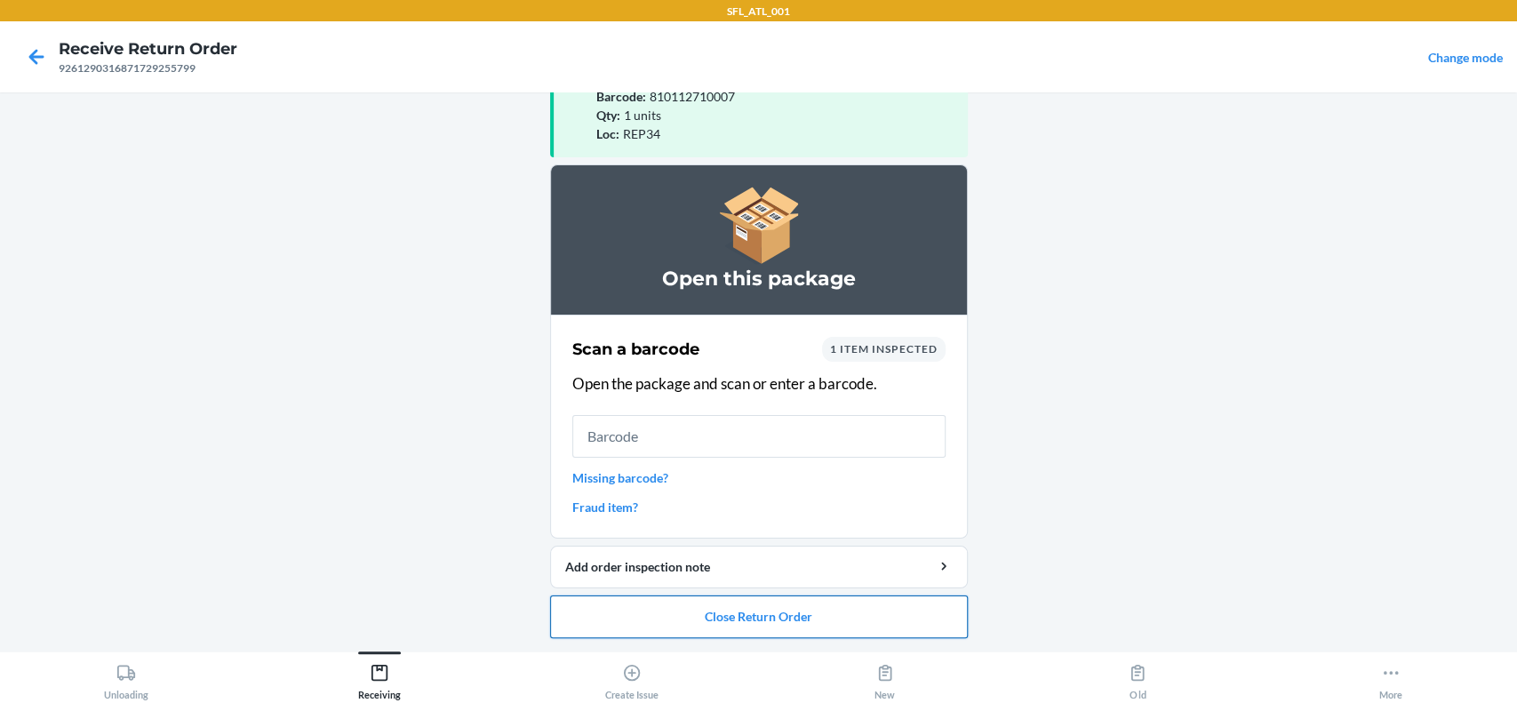
click at [737, 609] on button "Close Return Order" at bounding box center [759, 616] width 418 height 43
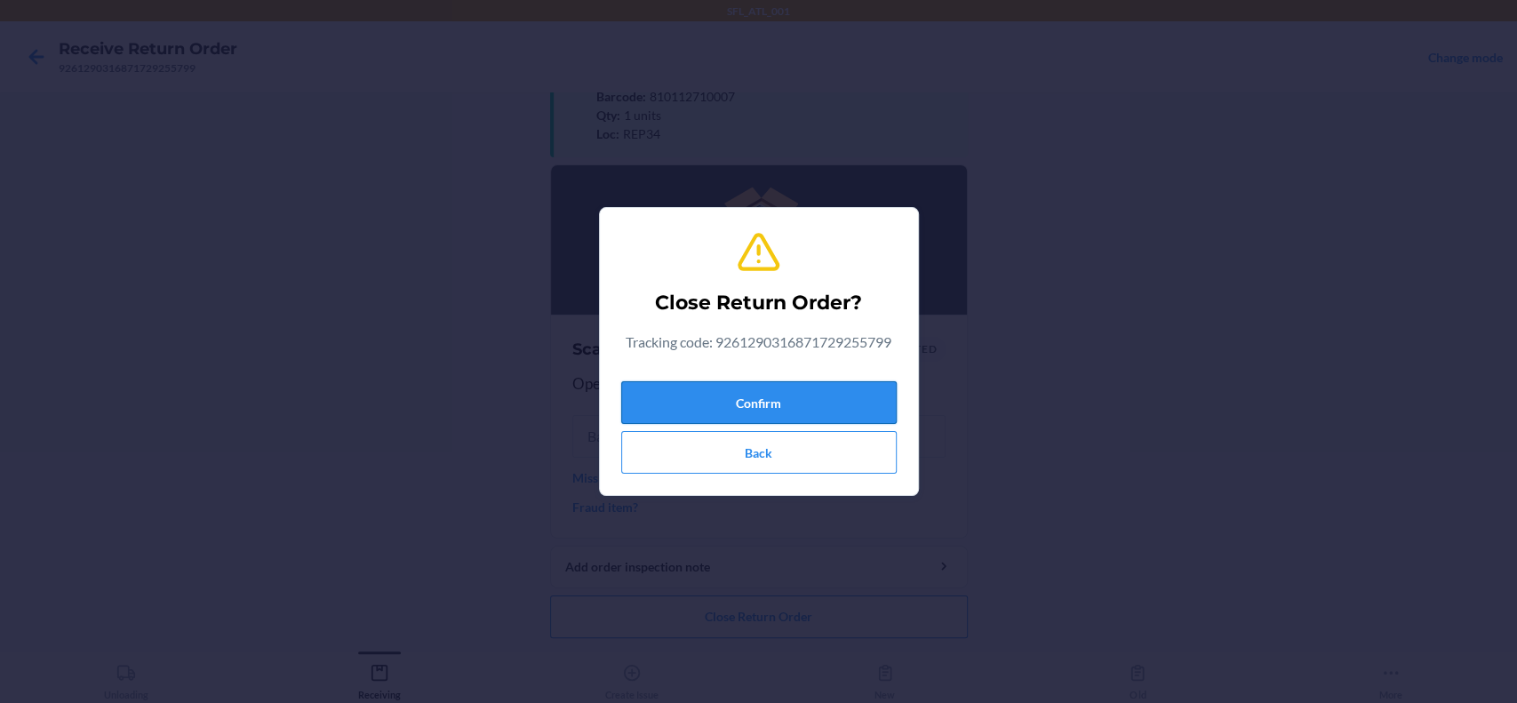
click at [771, 402] on button "Confirm" at bounding box center [758, 402] width 275 height 43
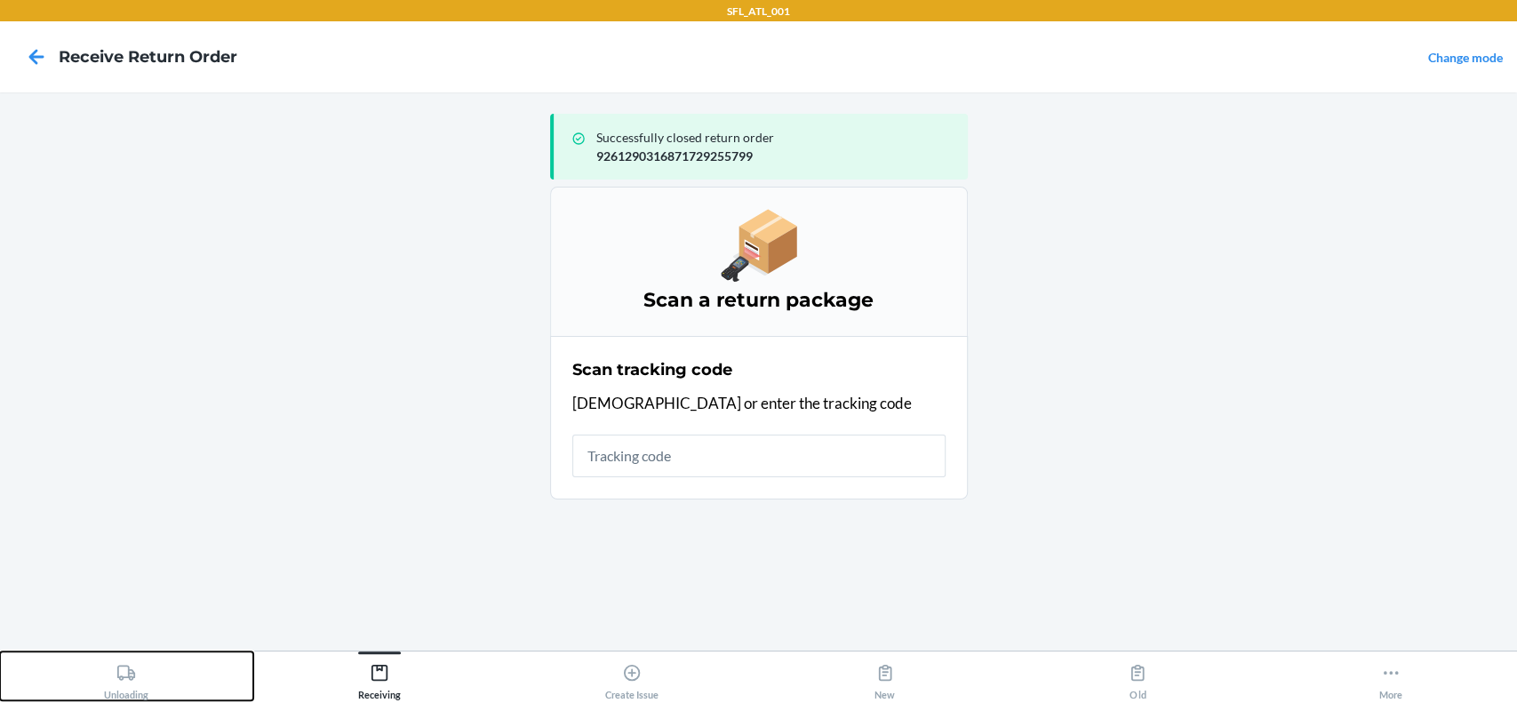
click at [167, 677] on button "Unloading" at bounding box center [126, 675] width 253 height 49
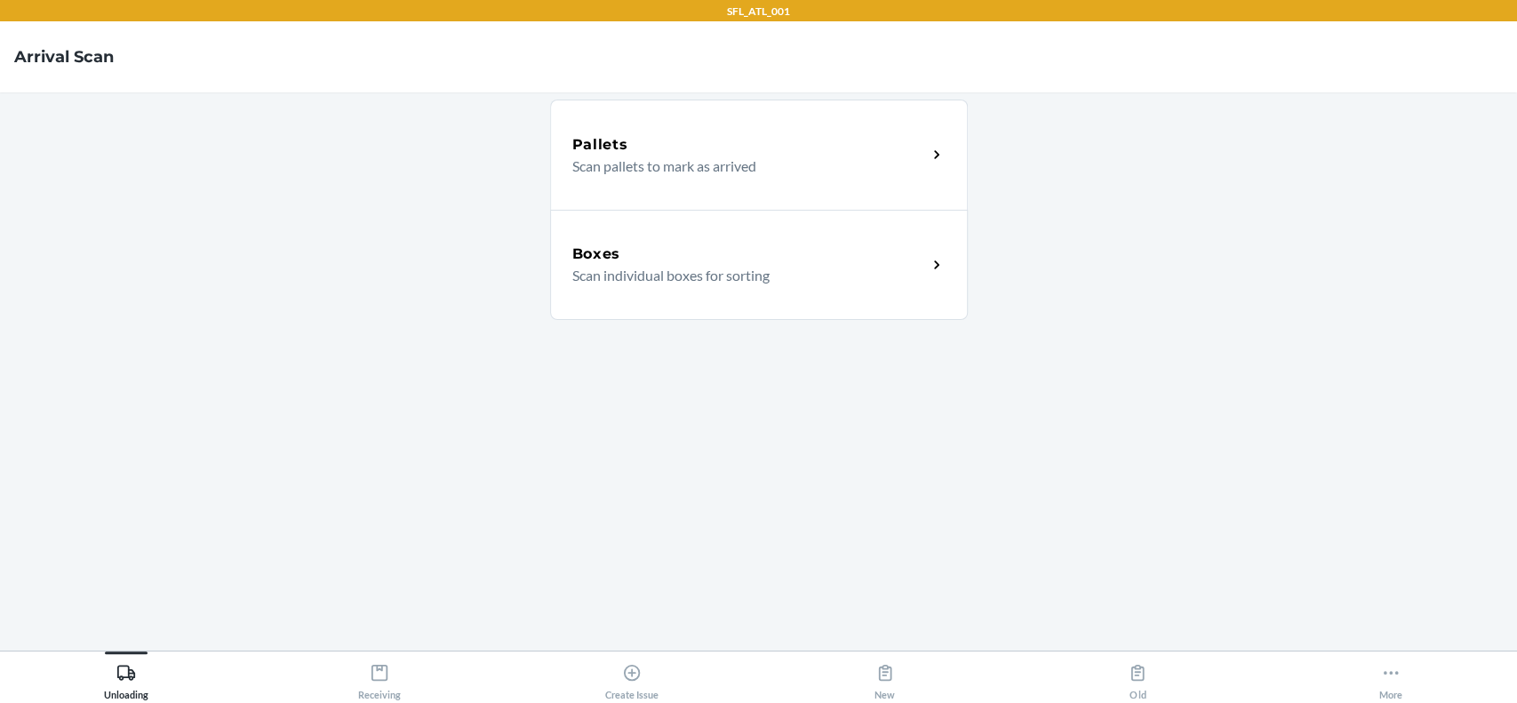
click at [738, 294] on div "Boxes Scan individual boxes for sorting" at bounding box center [759, 265] width 418 height 110
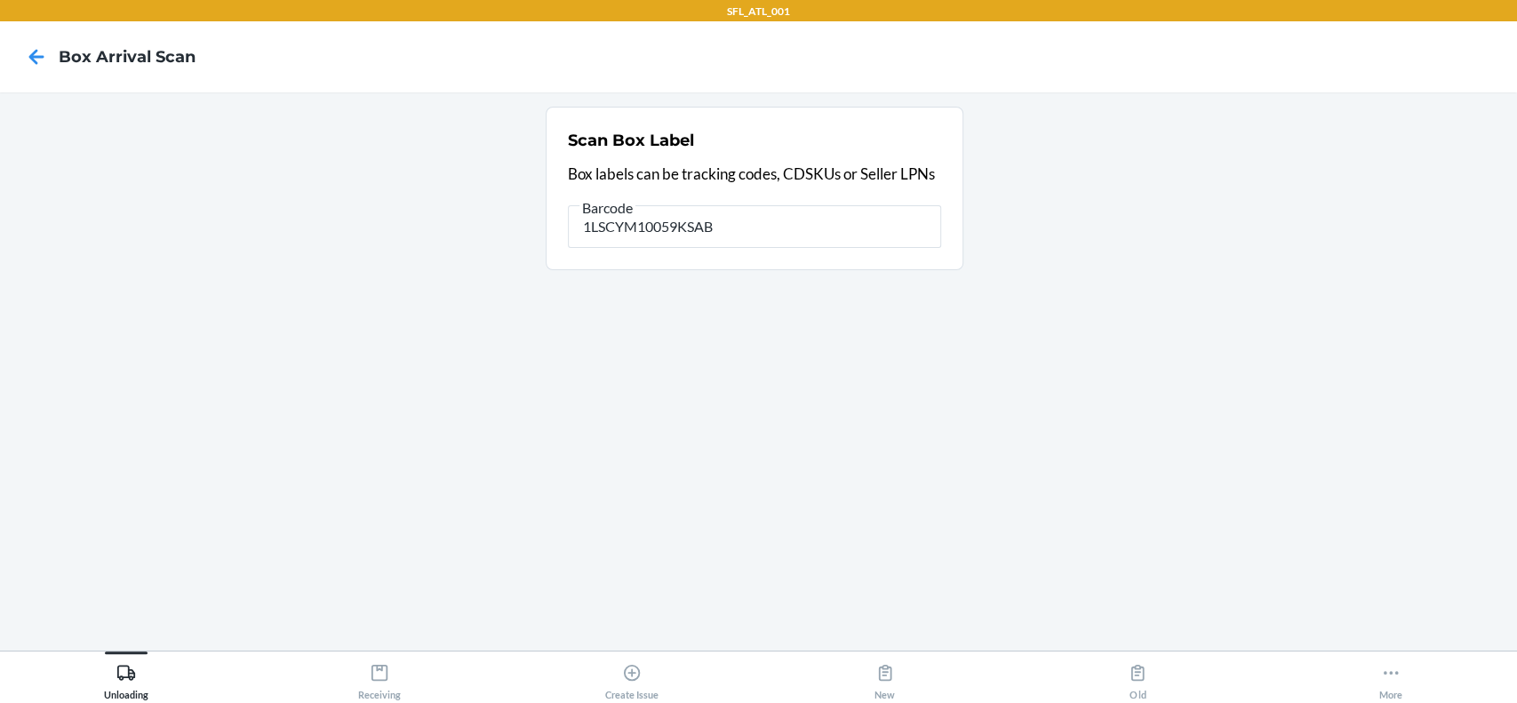
type input "1LSCYM10059KSAB"
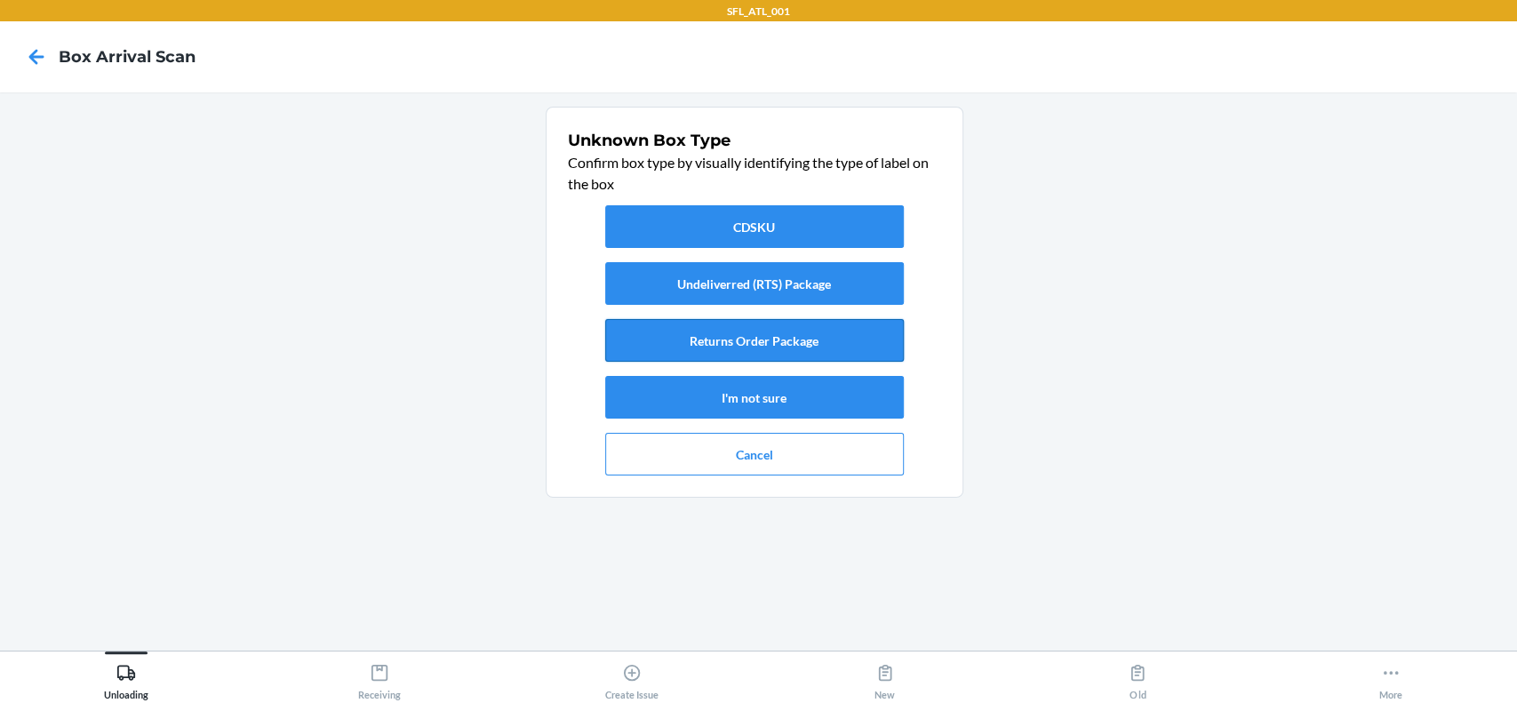
click at [752, 345] on button "Returns Order Package" at bounding box center [754, 340] width 299 height 43
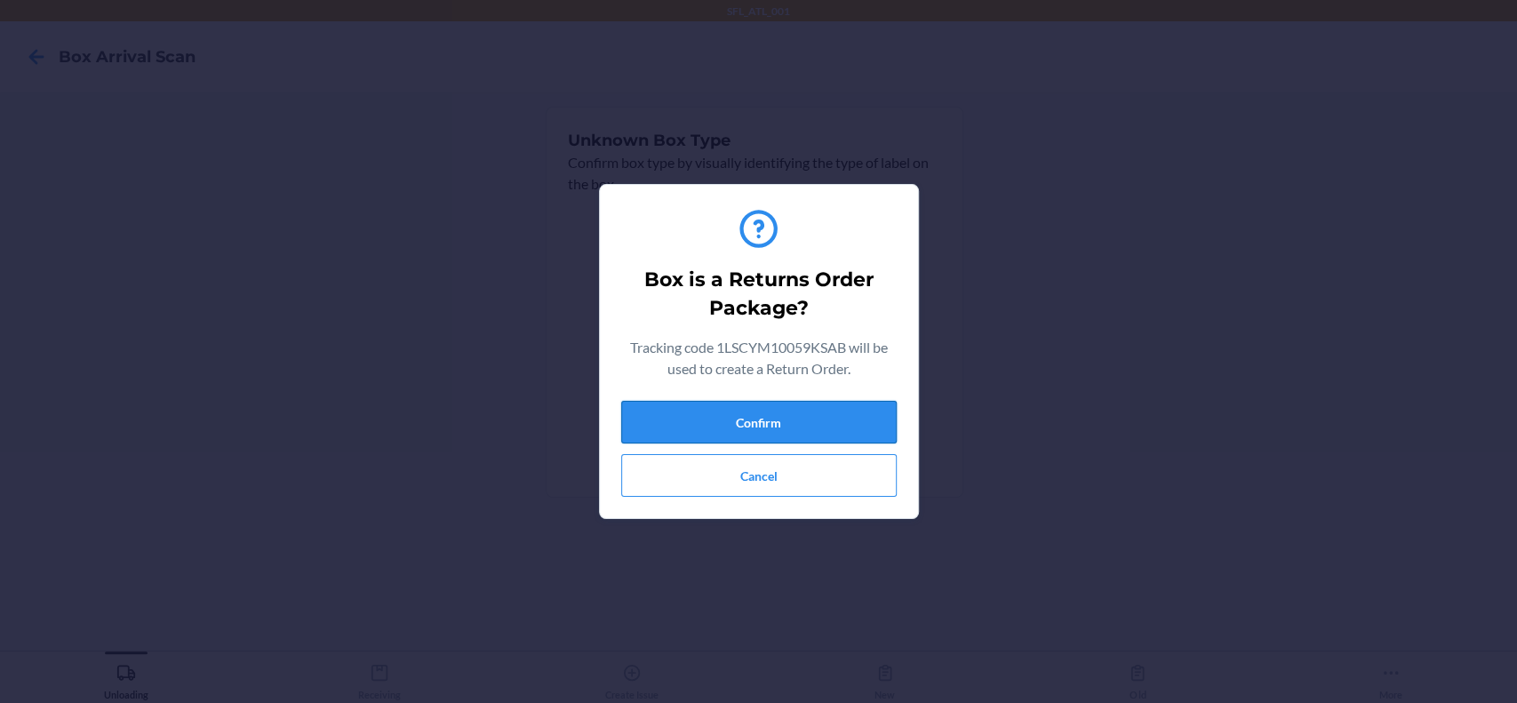
click at [699, 409] on button "Confirm" at bounding box center [758, 422] width 275 height 43
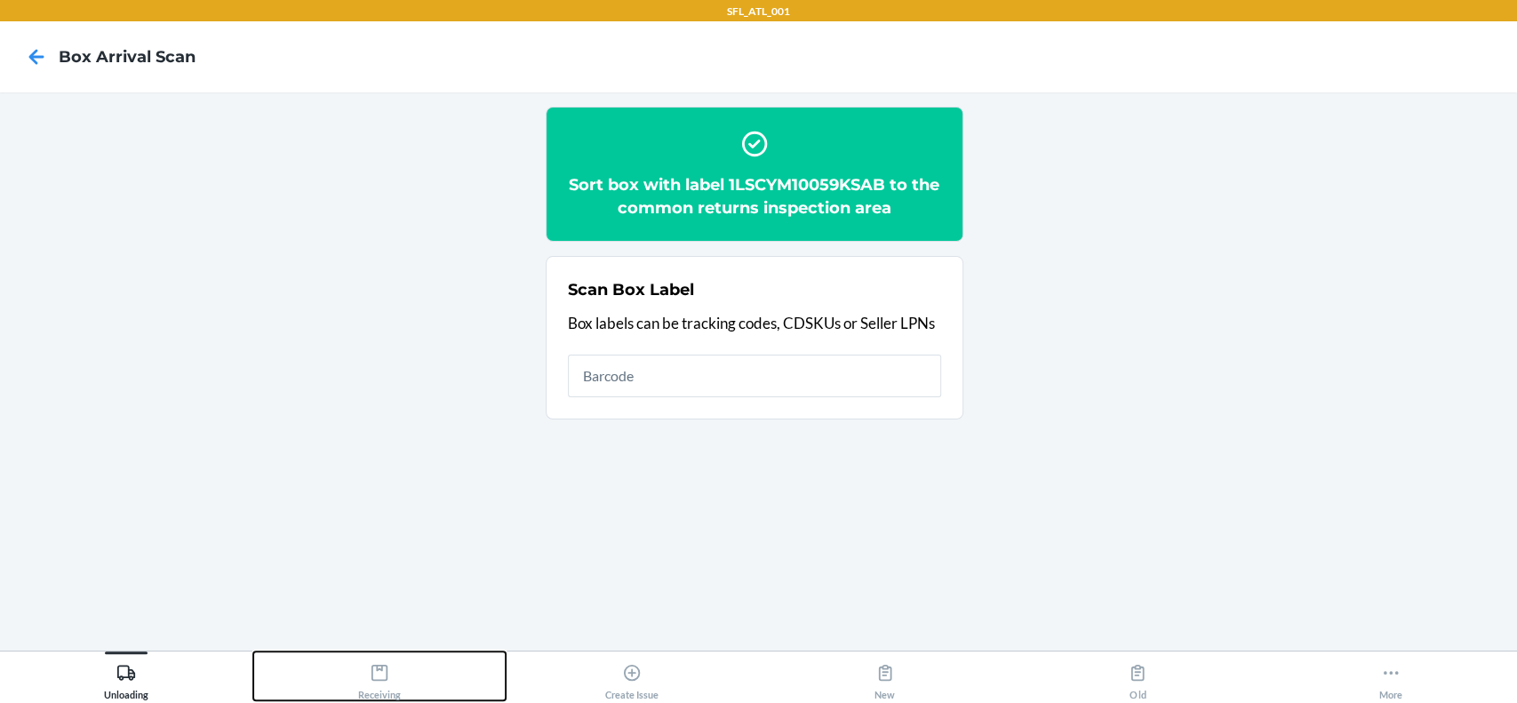
click at [395, 663] on div "Receiving" at bounding box center [379, 678] width 43 height 44
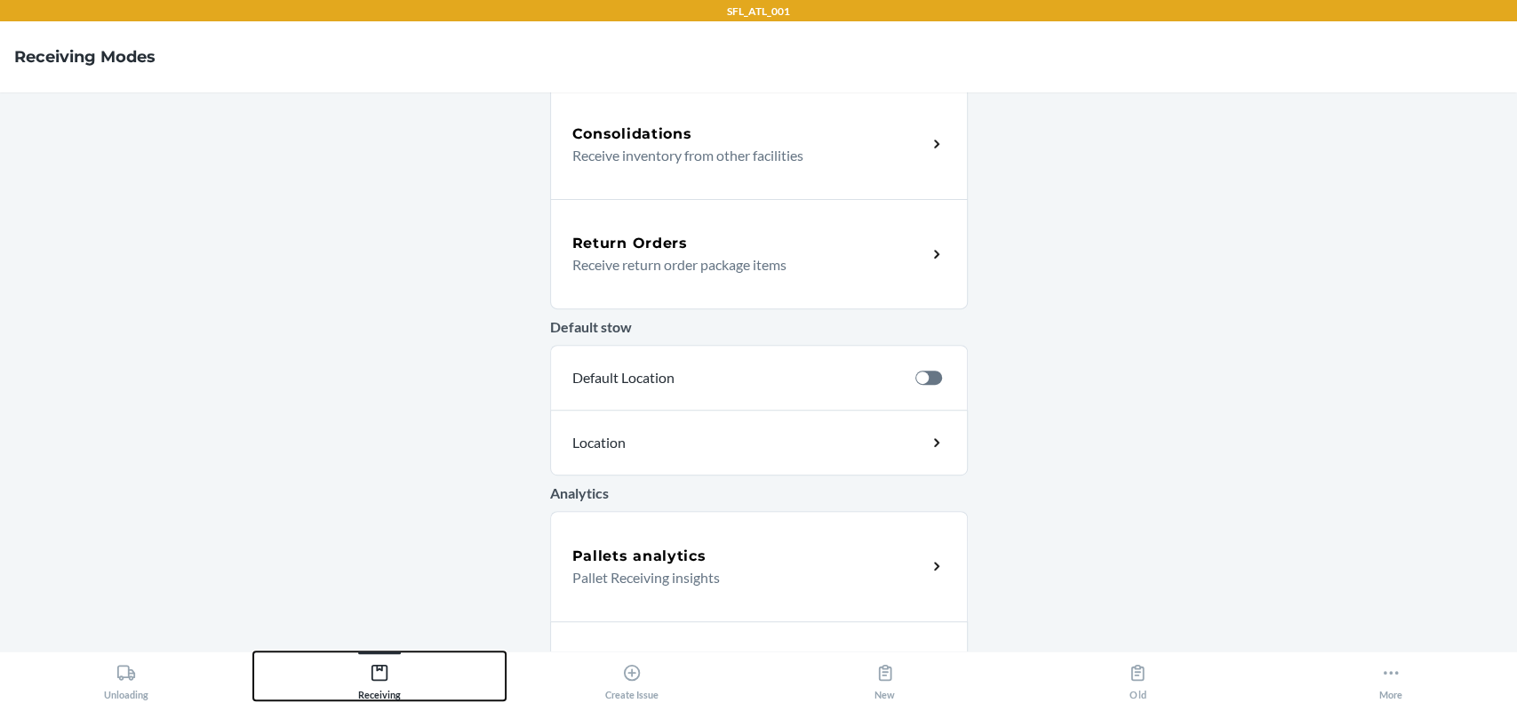
scroll to position [474, 0]
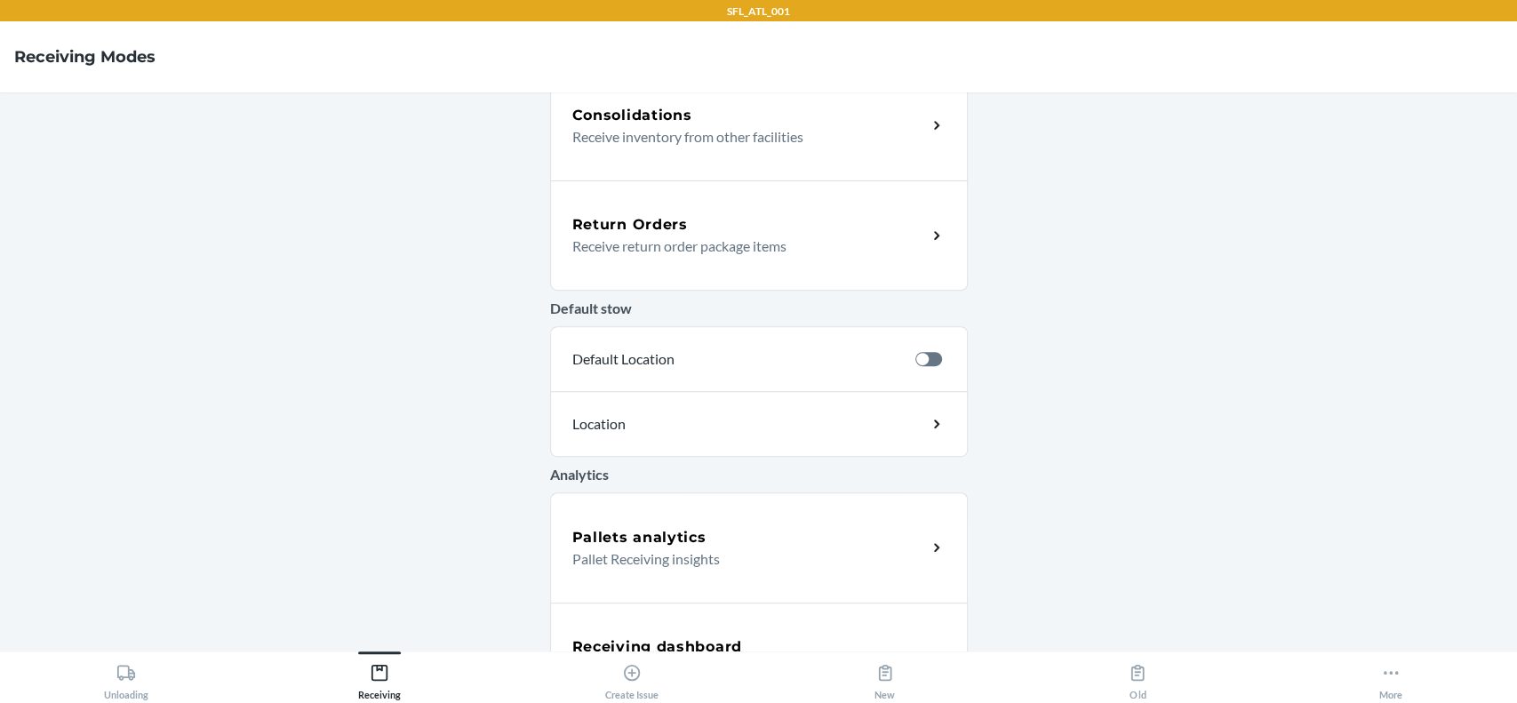
click at [706, 263] on div "Return Orders Receive return order package items" at bounding box center [759, 235] width 418 height 110
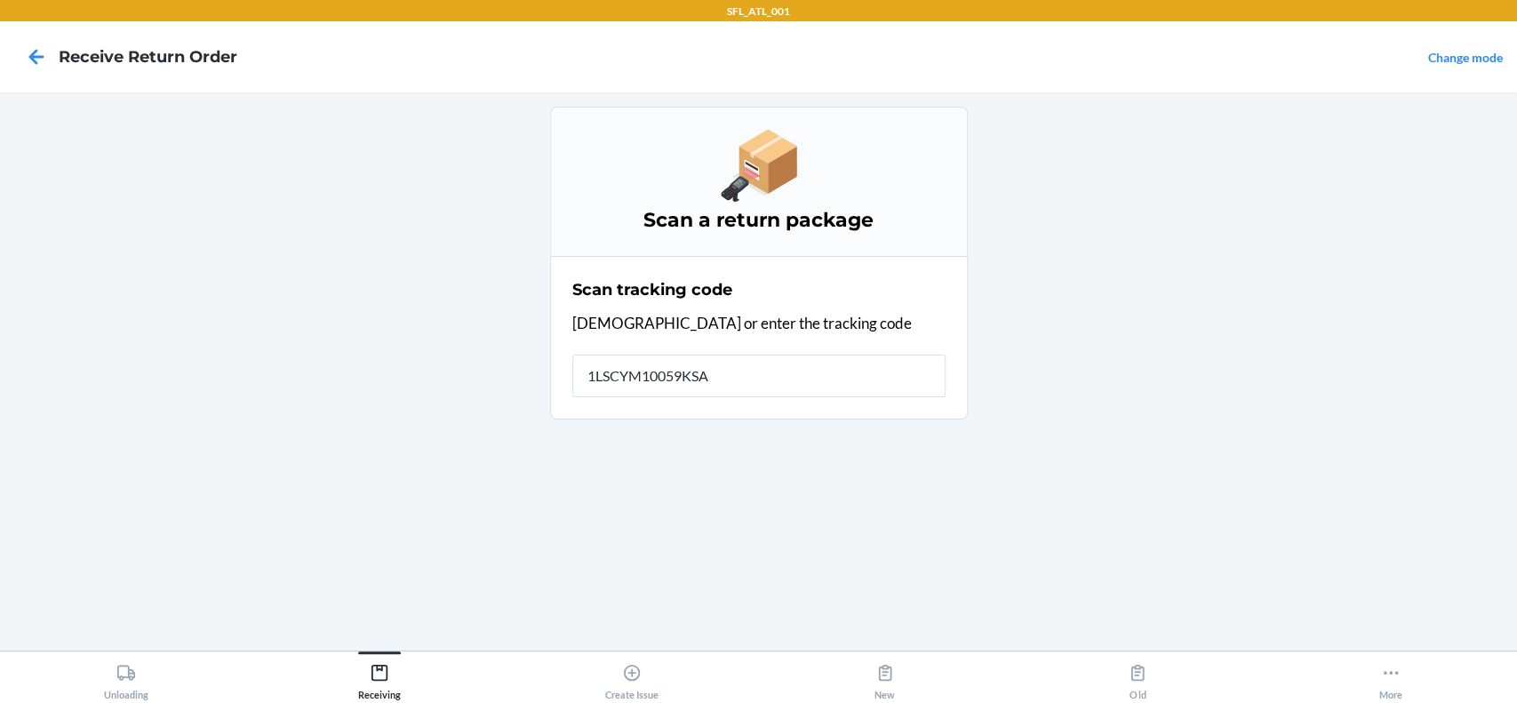
type input "1LSCYM10059KSAB"
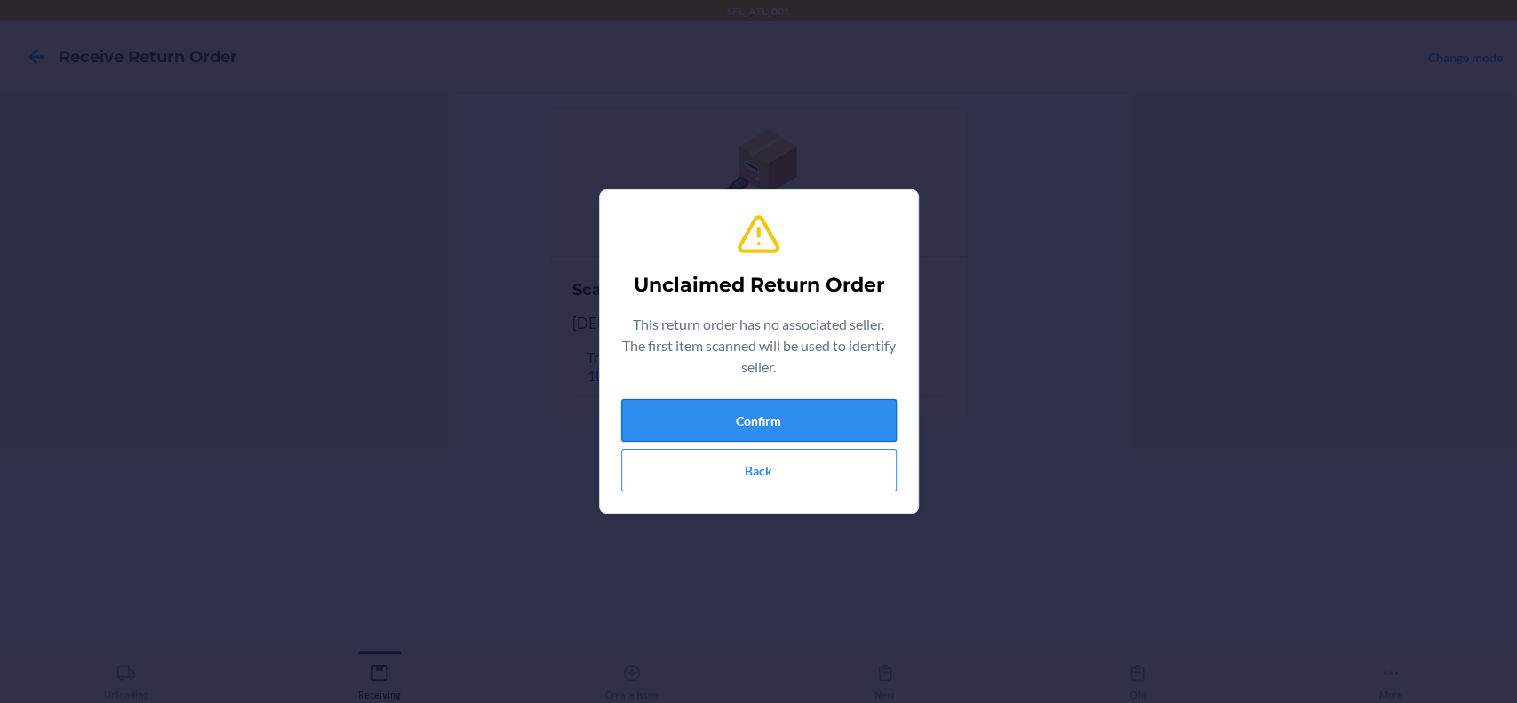
click at [818, 430] on button "Confirm" at bounding box center [758, 420] width 275 height 43
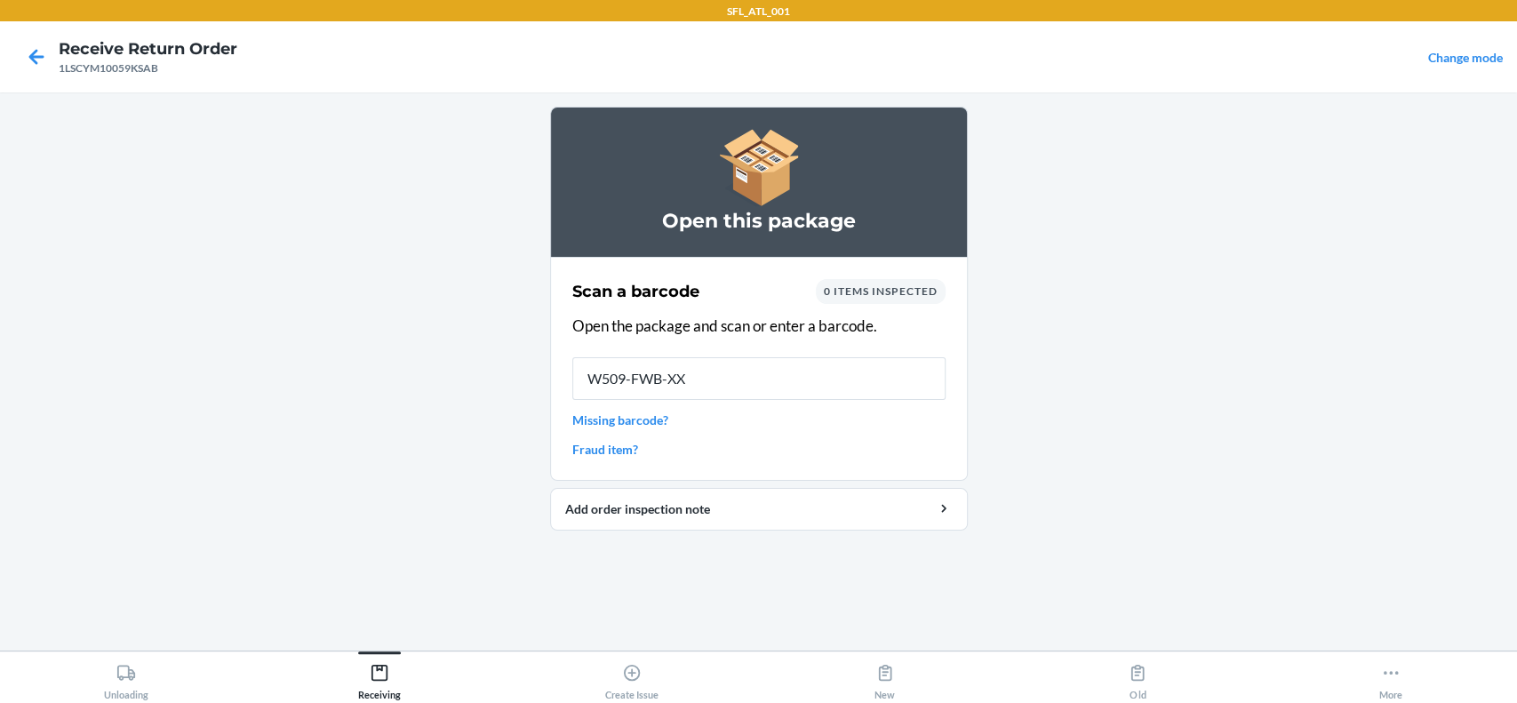
type input "W509-FWB-XXL"
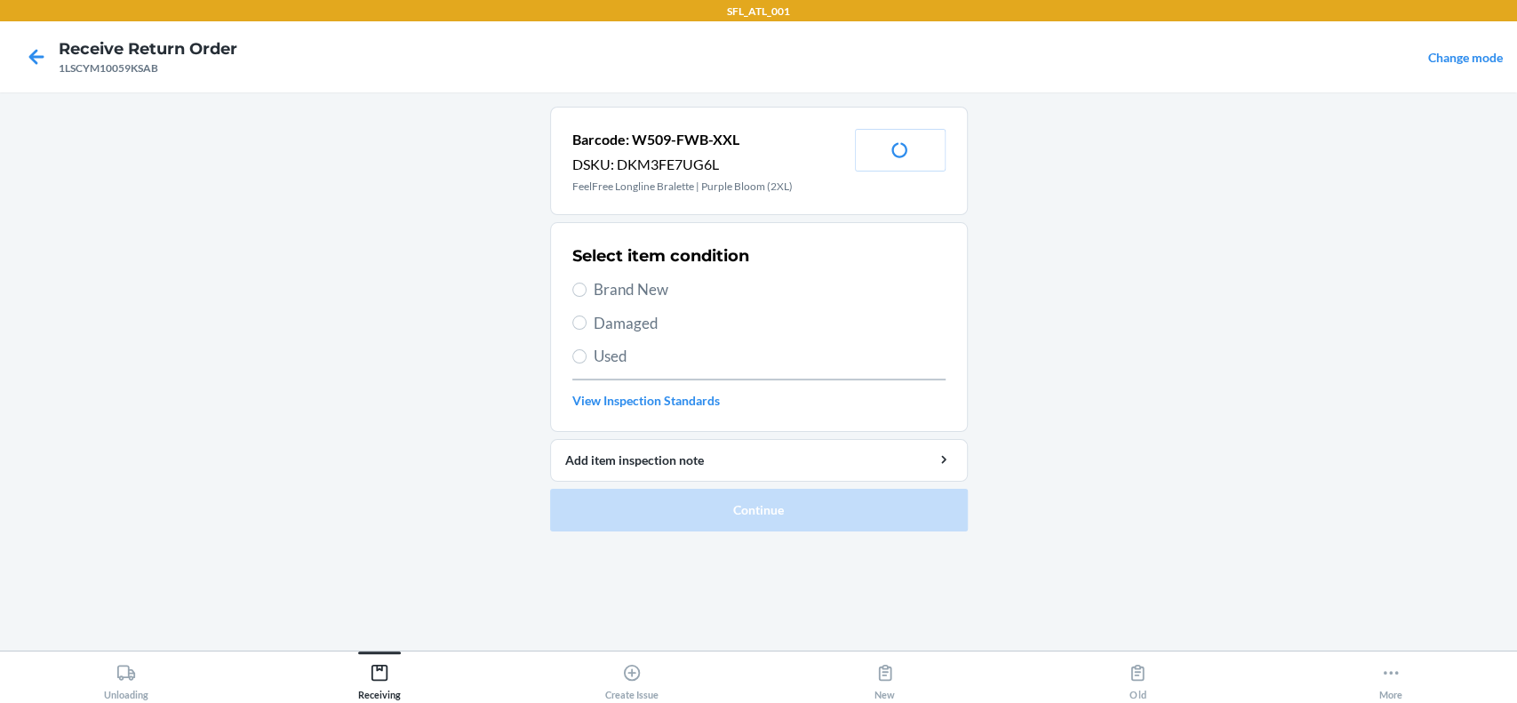
click at [661, 296] on span "Brand New" at bounding box center [770, 289] width 352 height 23
click at [586, 296] on input "Brand New" at bounding box center [579, 290] width 14 height 14
radio input "true"
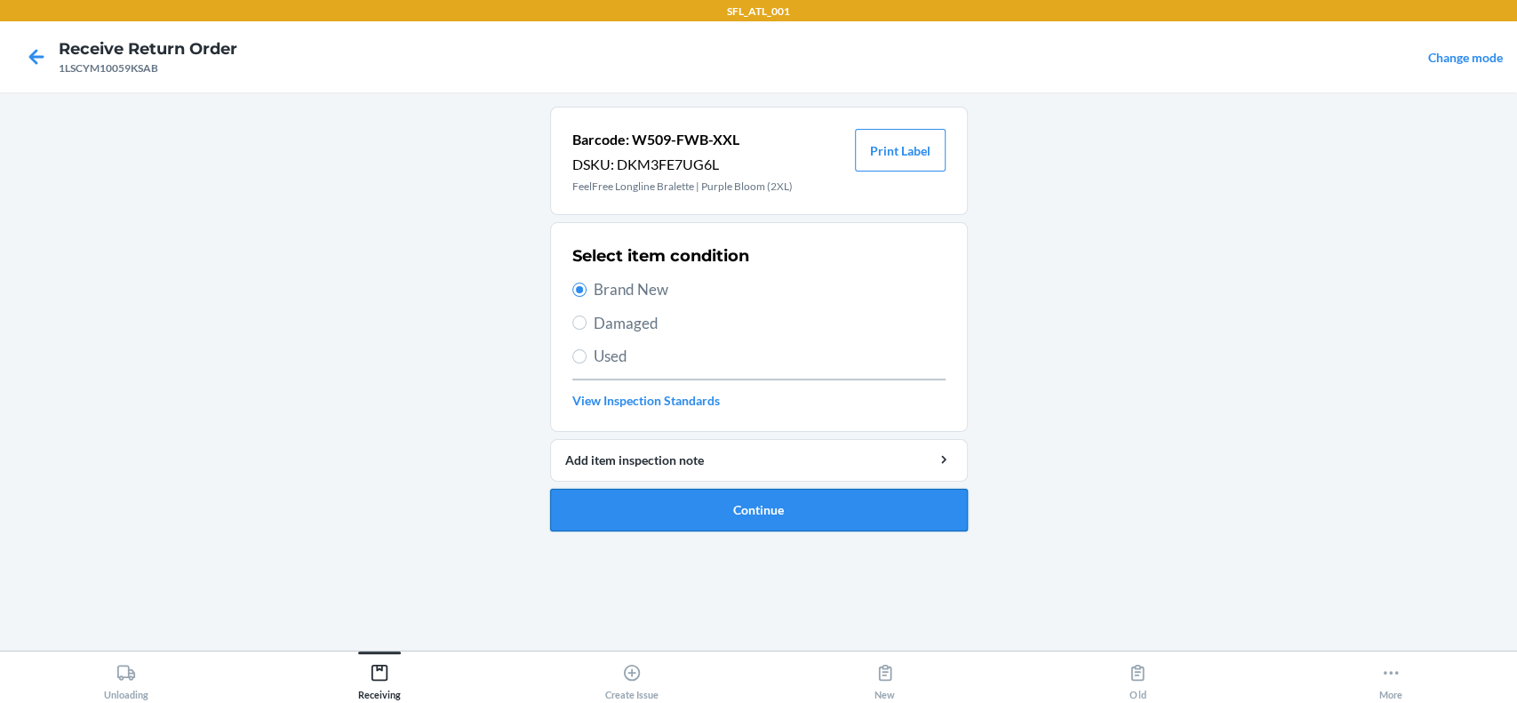
click at [772, 501] on button "Continue" at bounding box center [759, 510] width 418 height 43
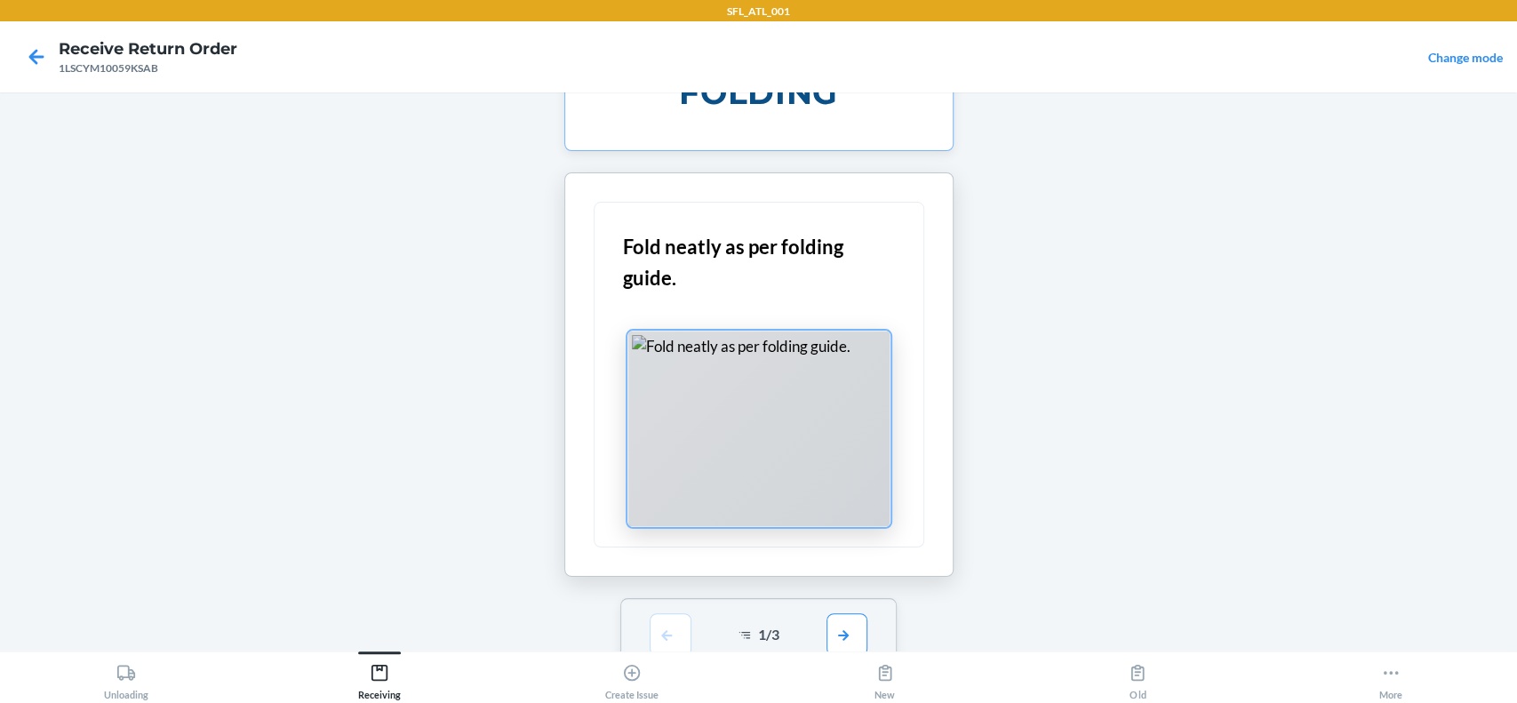
scroll to position [96, 0]
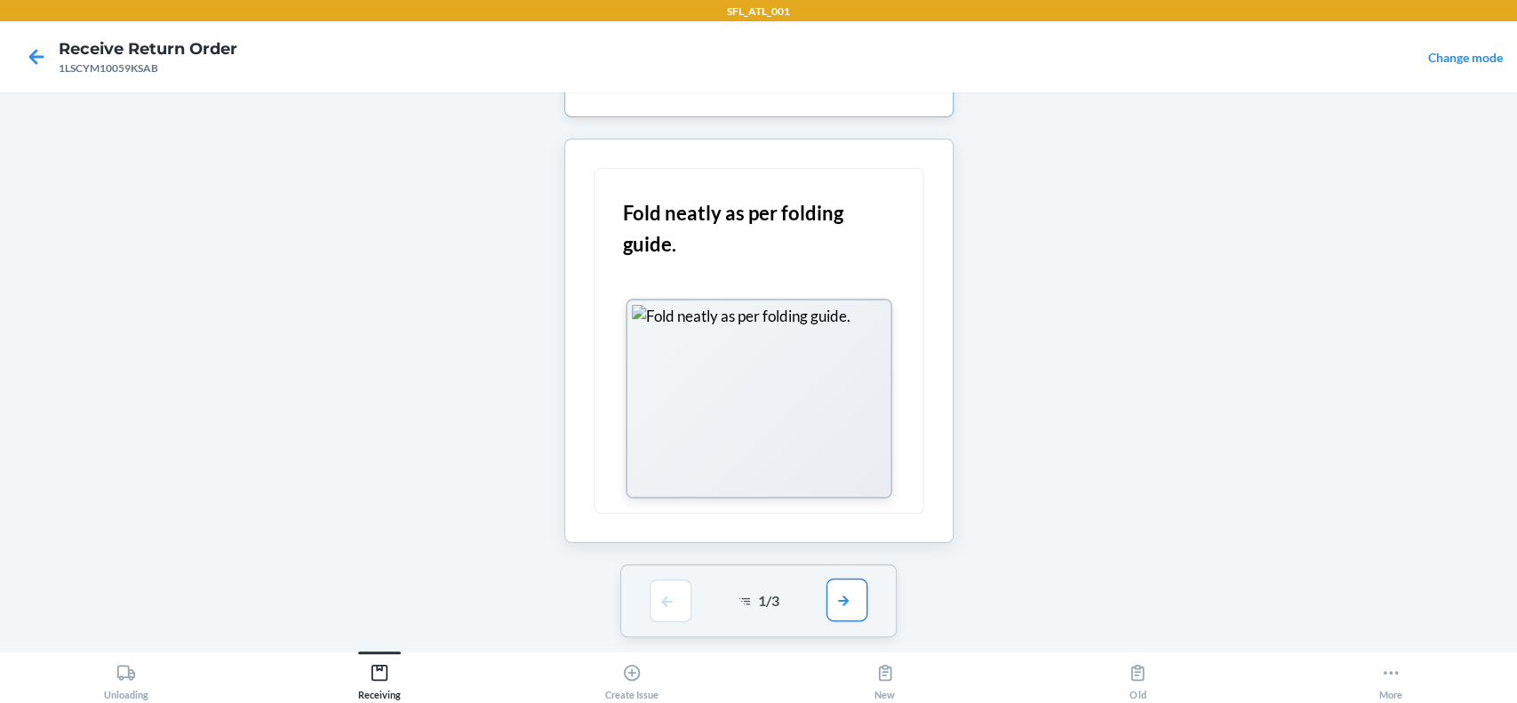
click at [840, 596] on button "button" at bounding box center [846, 599] width 41 height 43
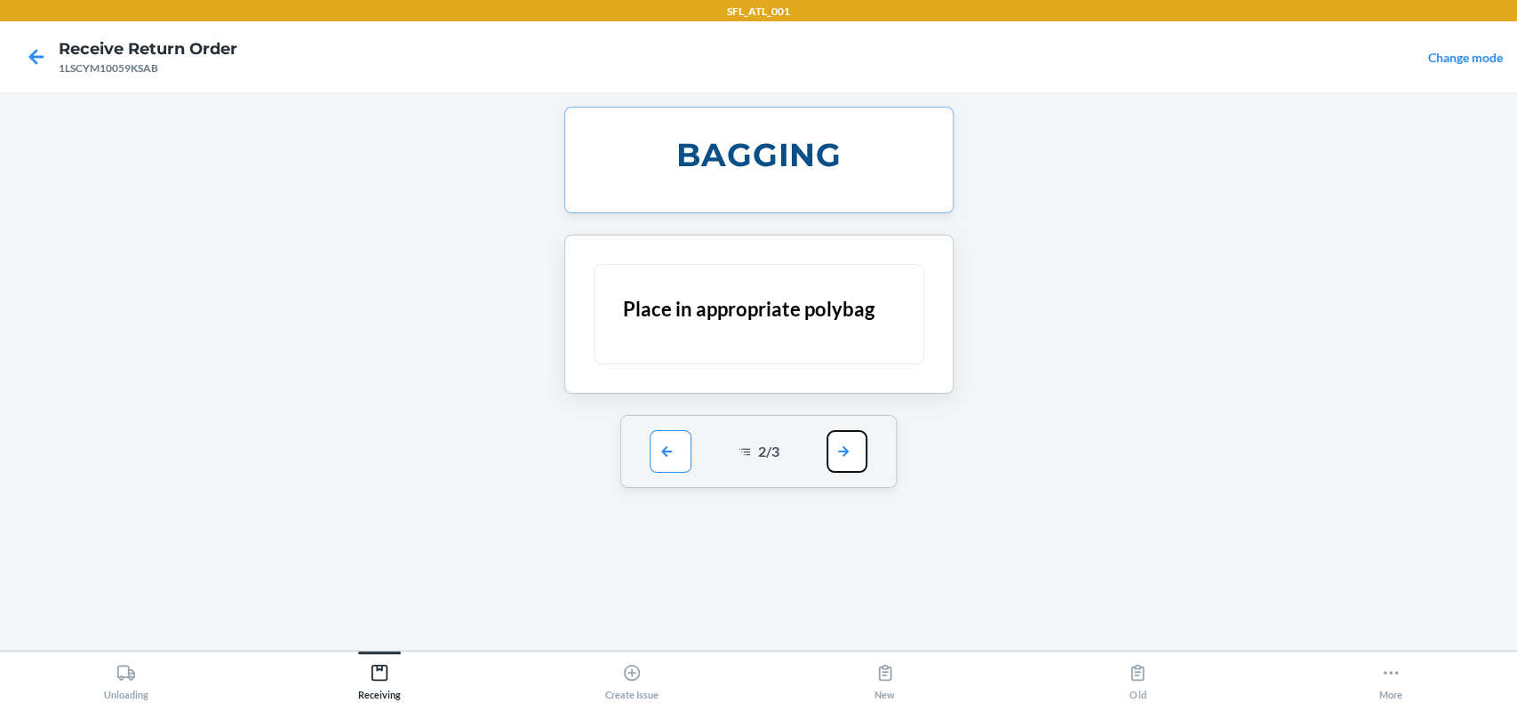
click at [854, 444] on button "button" at bounding box center [846, 451] width 41 height 43
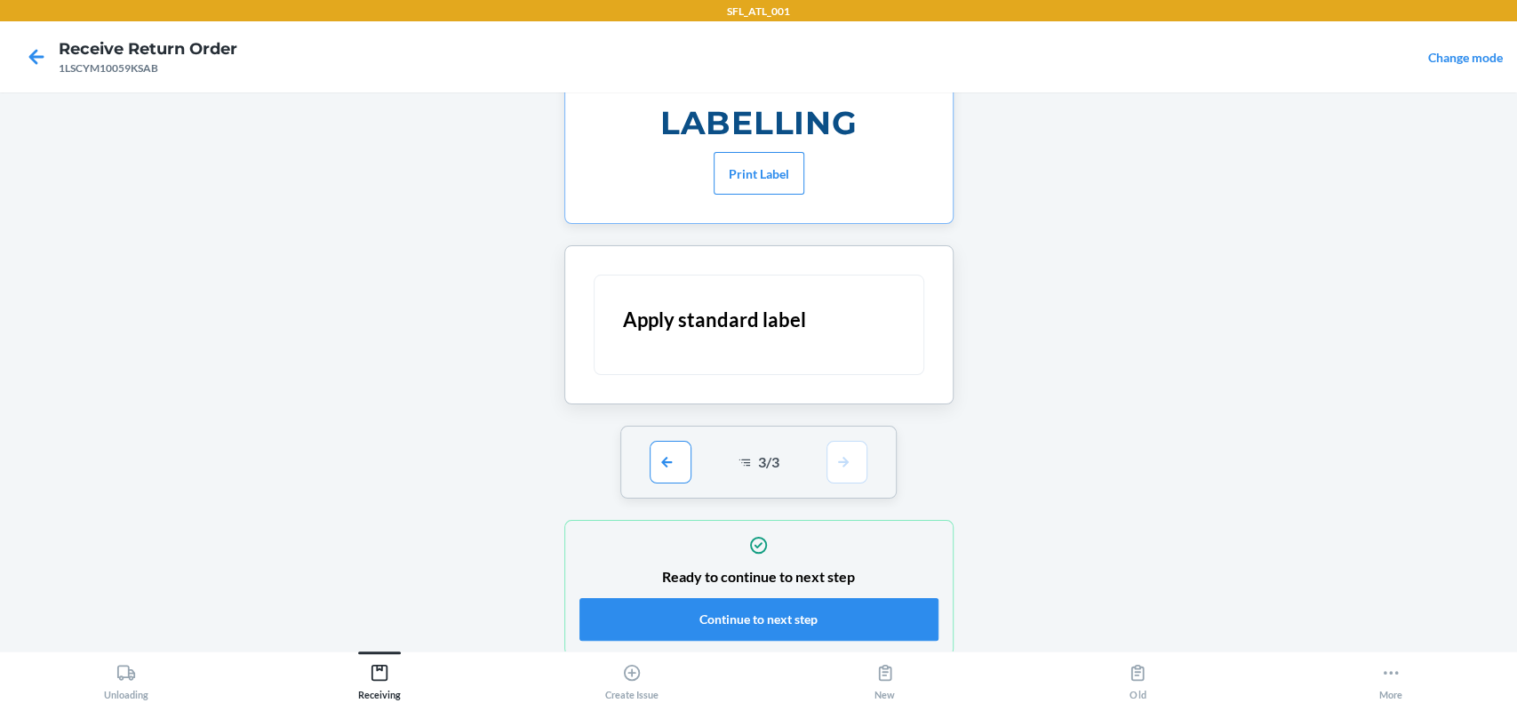
scroll to position [50, 0]
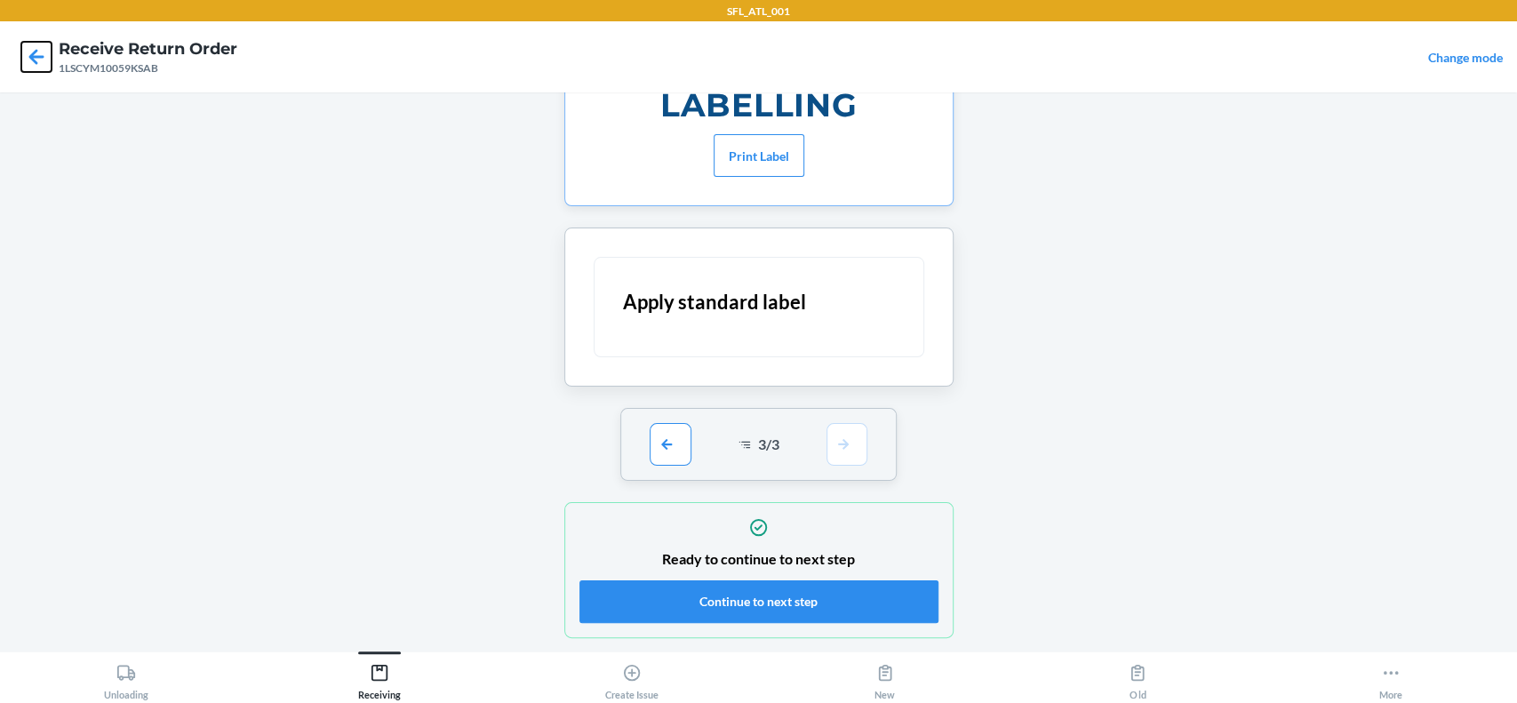
click at [36, 52] on icon at bounding box center [36, 56] width 15 height 15
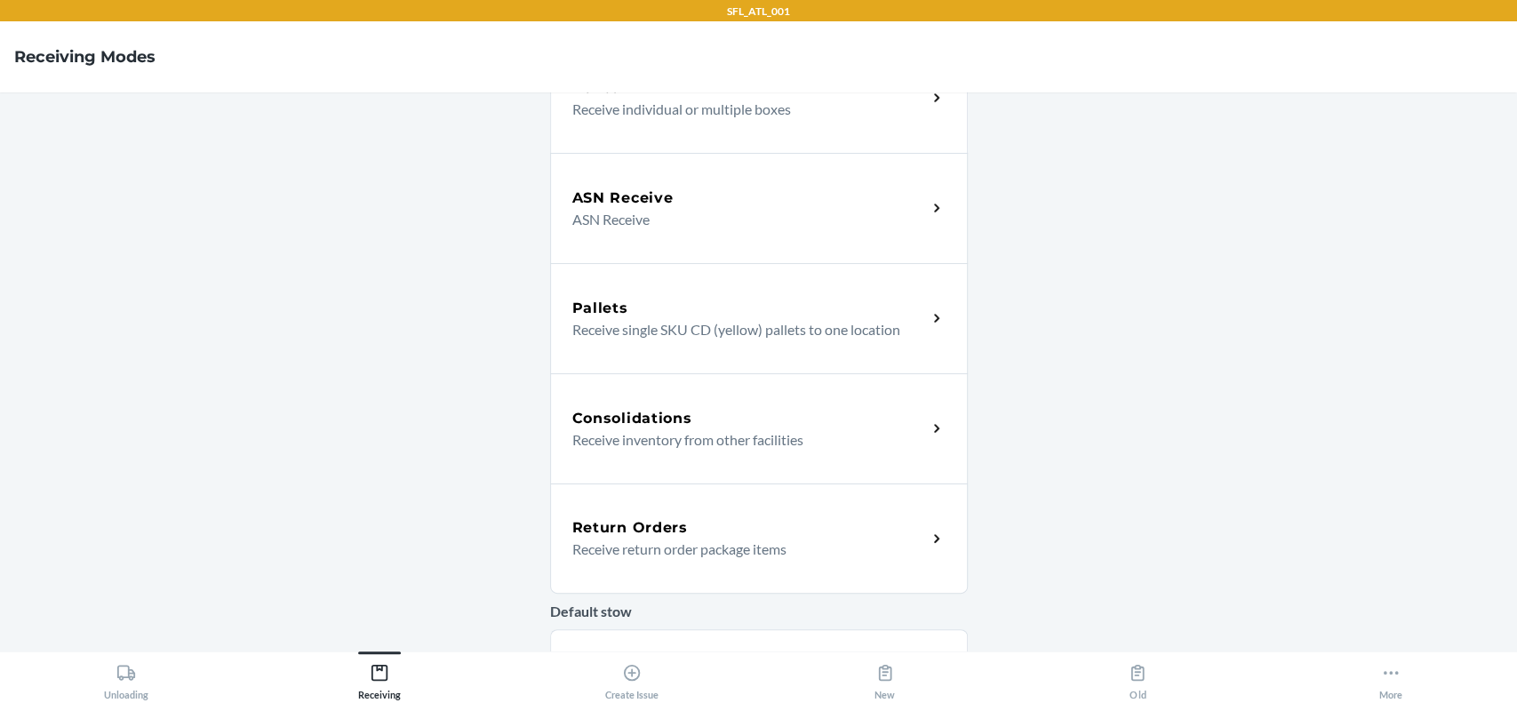
scroll to position [286, 0]
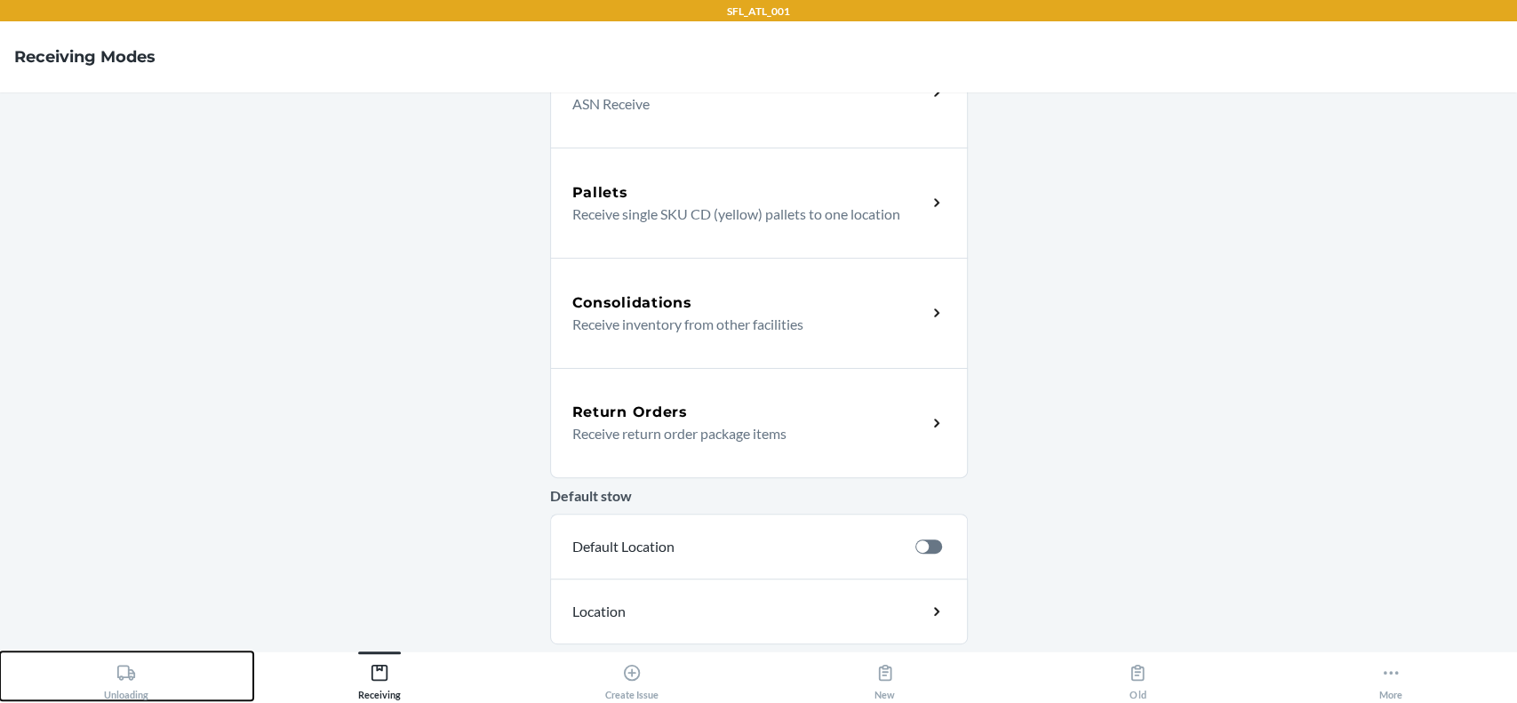
click at [108, 674] on div "Unloading" at bounding box center [126, 678] width 44 height 44
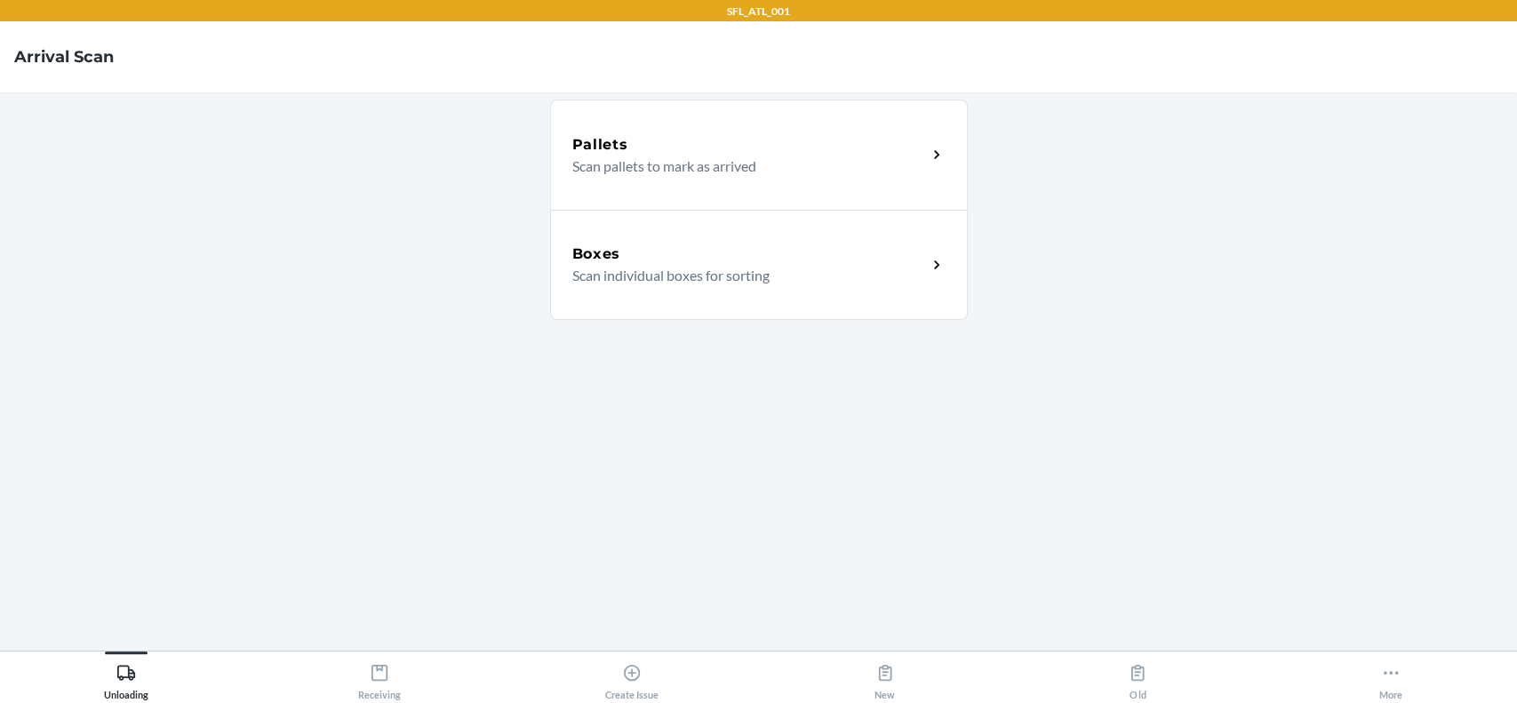
click at [715, 260] on div "Boxes" at bounding box center [749, 253] width 355 height 21
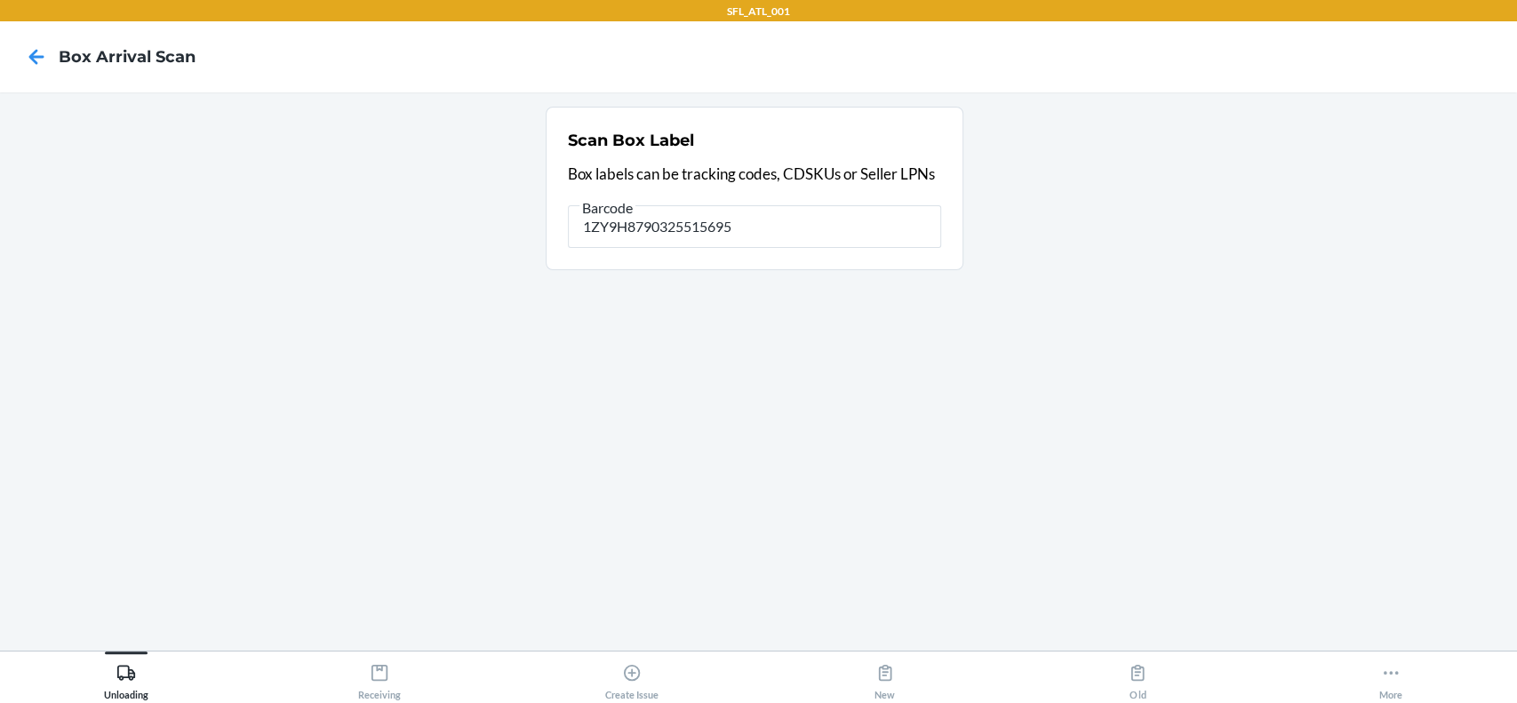
type input "1ZY9H8790325515695"
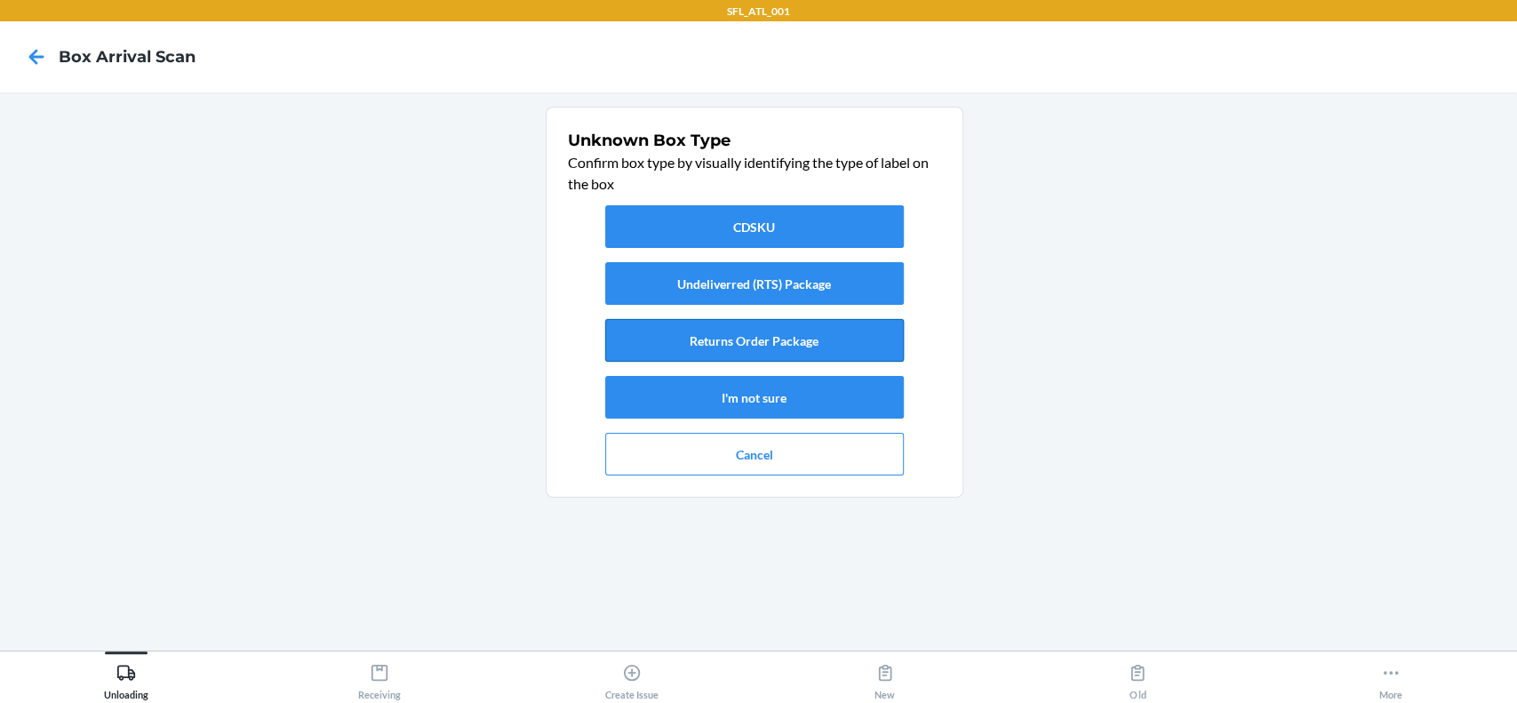
click at [722, 336] on button "Returns Order Package" at bounding box center [754, 340] width 299 height 43
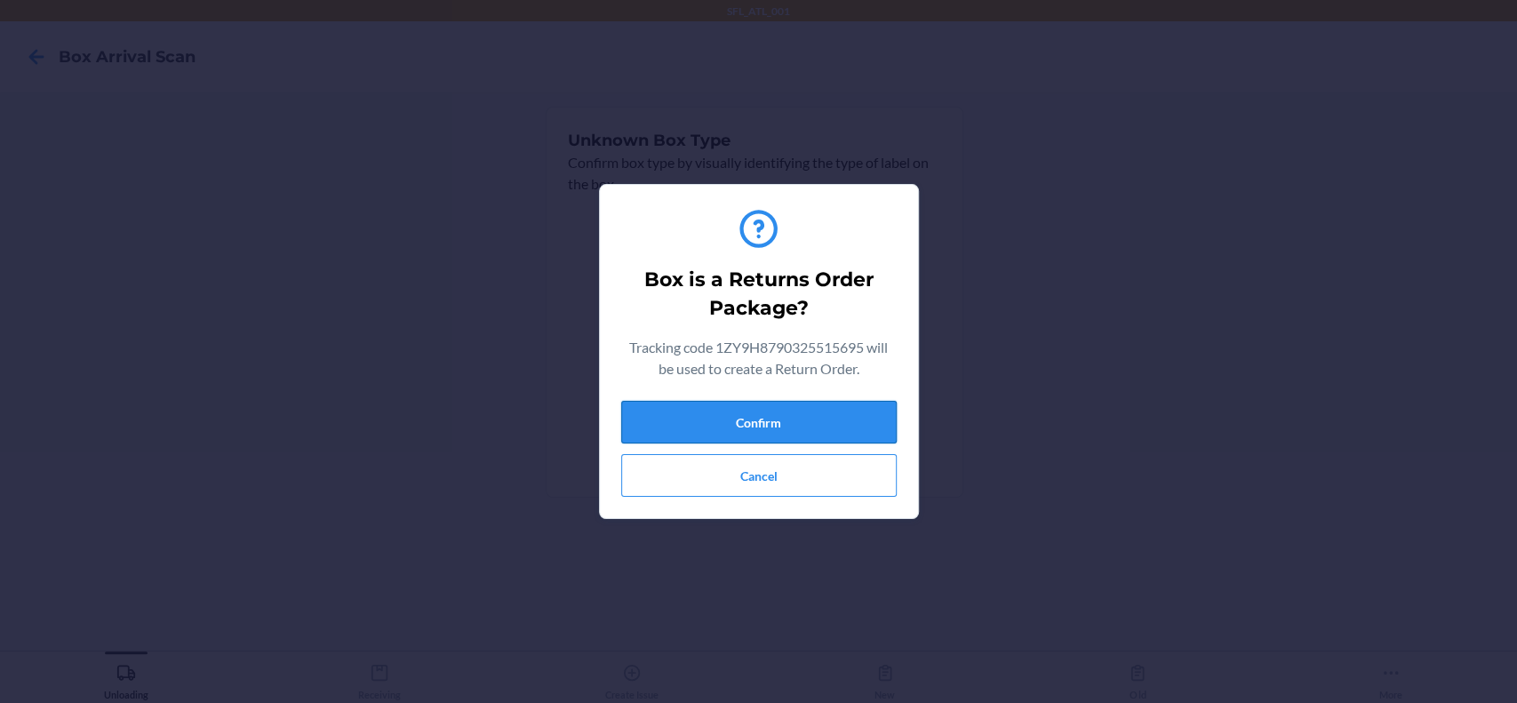
click at [793, 425] on button "Confirm" at bounding box center [758, 422] width 275 height 43
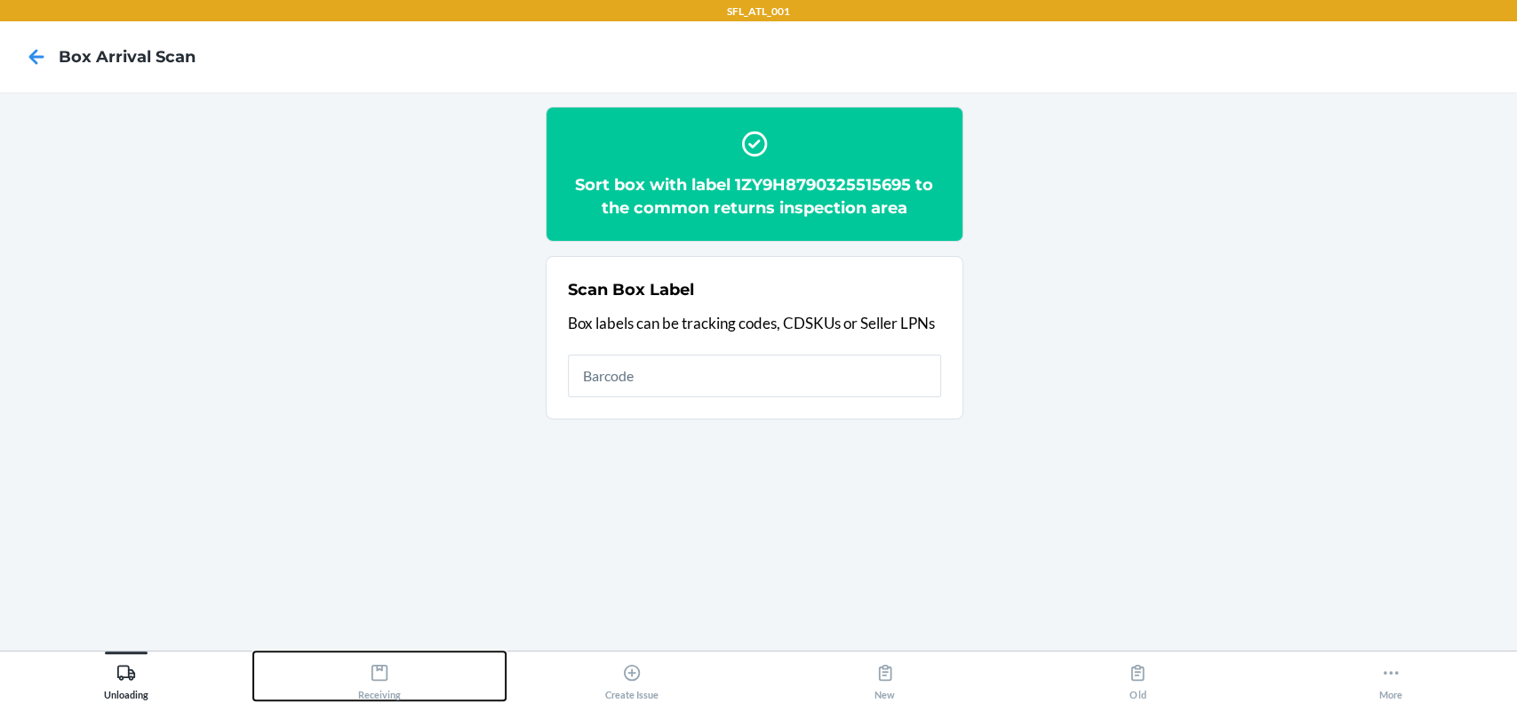
drag, startPoint x: 403, startPoint y: 665, endPoint x: 422, endPoint y: 650, distance: 24.0
click at [402, 665] on button "Receiving" at bounding box center [379, 675] width 253 height 49
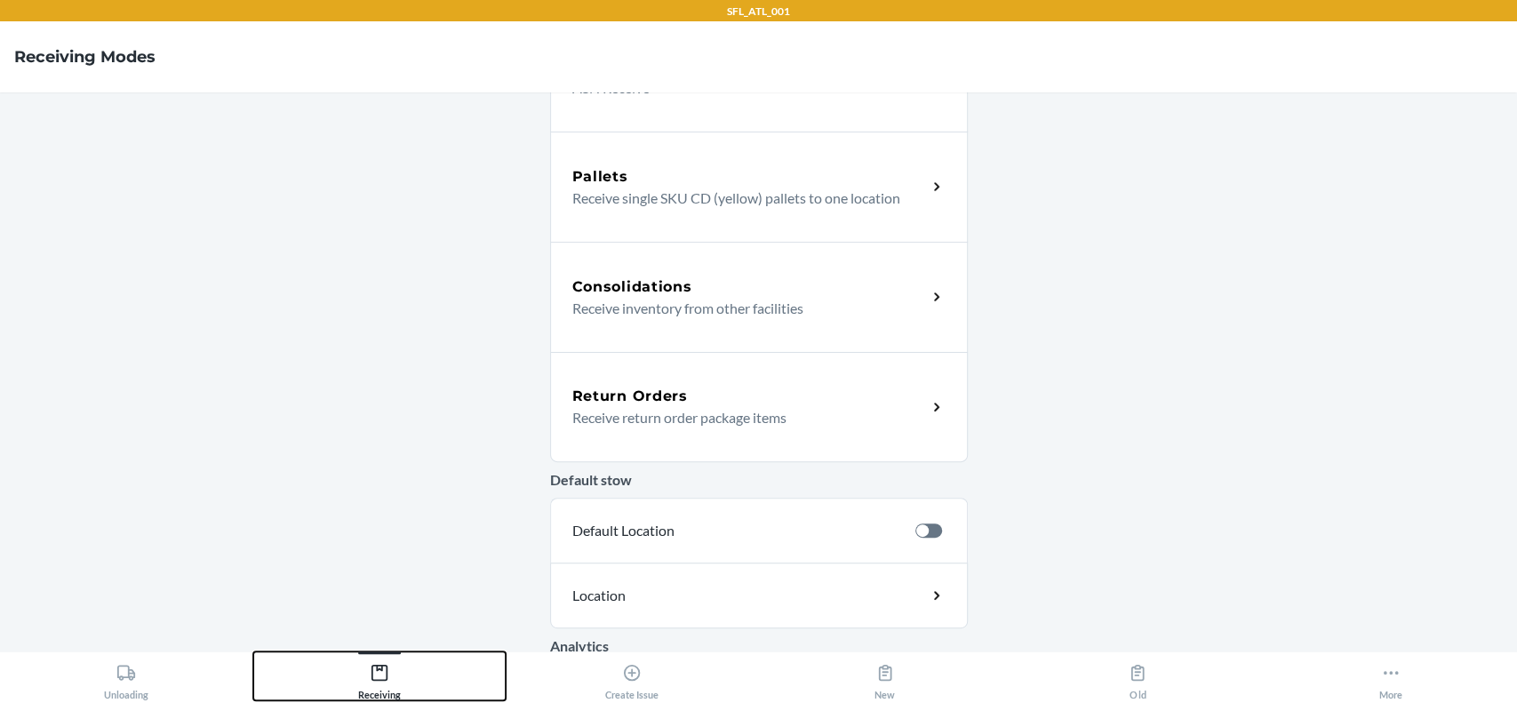
scroll to position [355, 0]
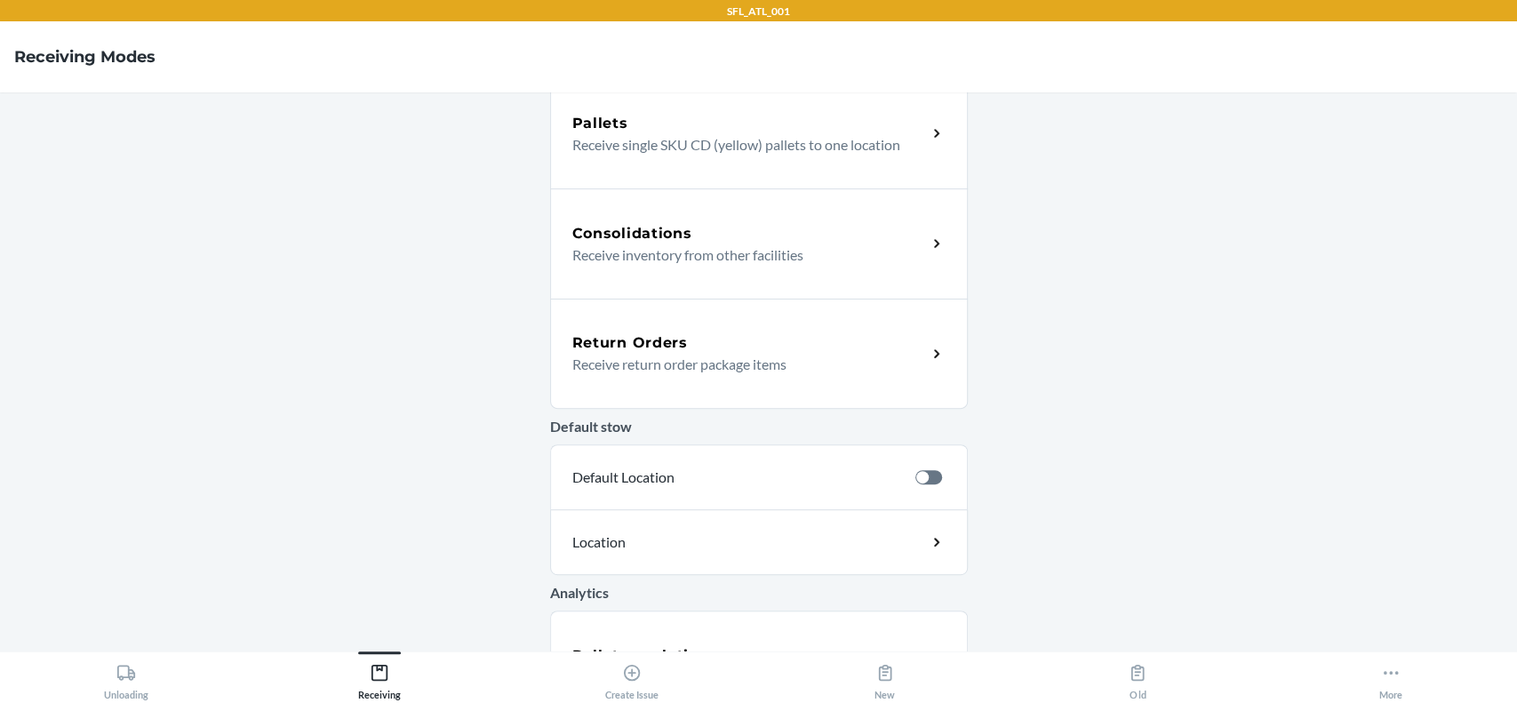
click at [774, 352] on div "Return Orders" at bounding box center [749, 342] width 355 height 21
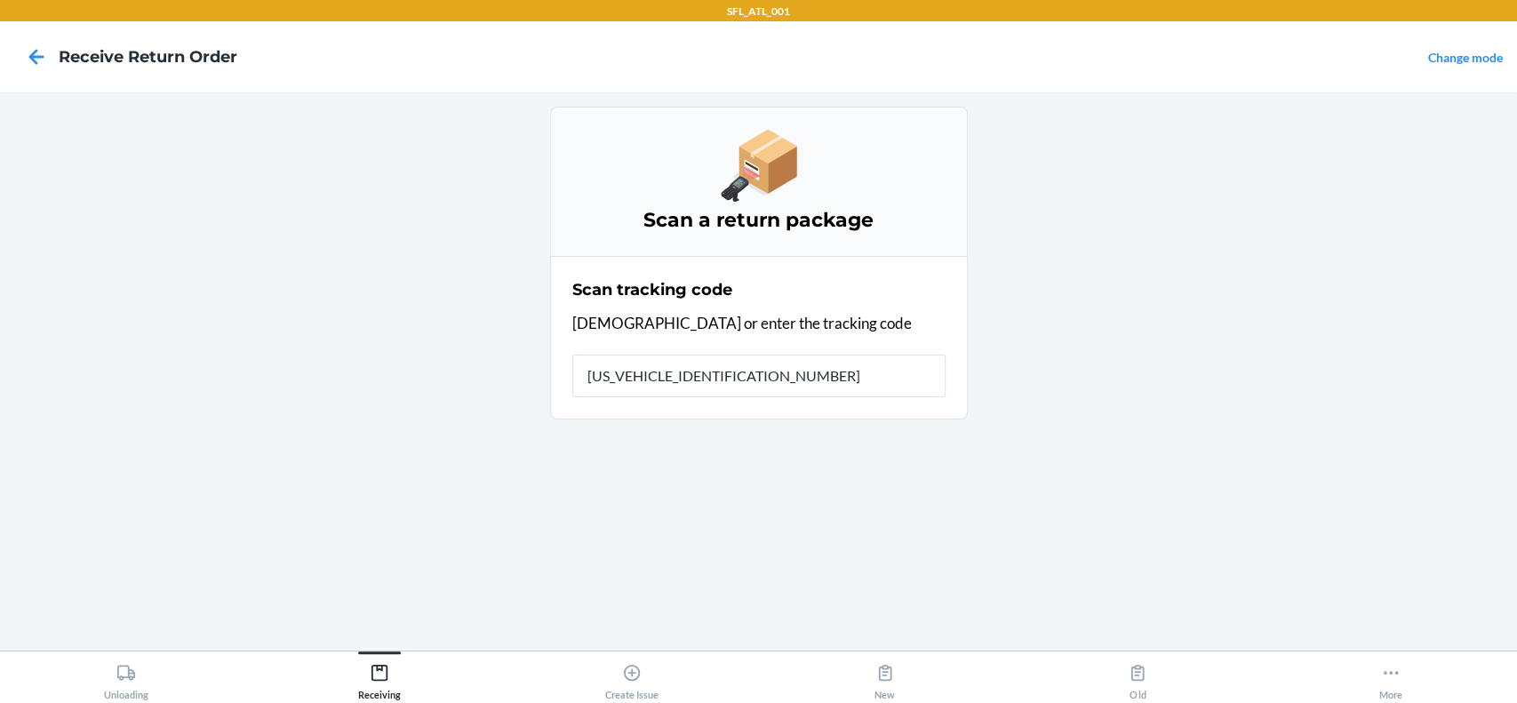
type input "1ZY9H8790325515695"
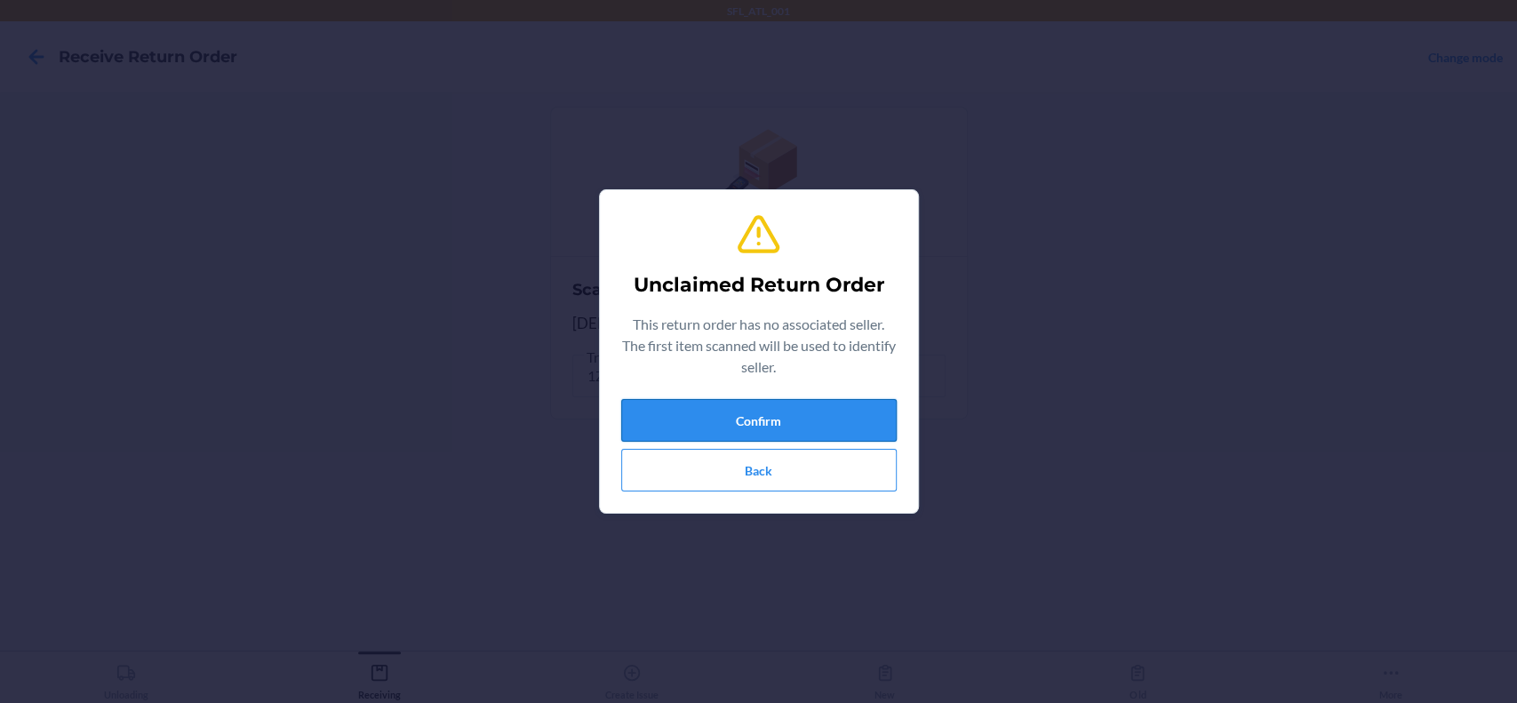
click at [789, 432] on button "Confirm" at bounding box center [758, 420] width 275 height 43
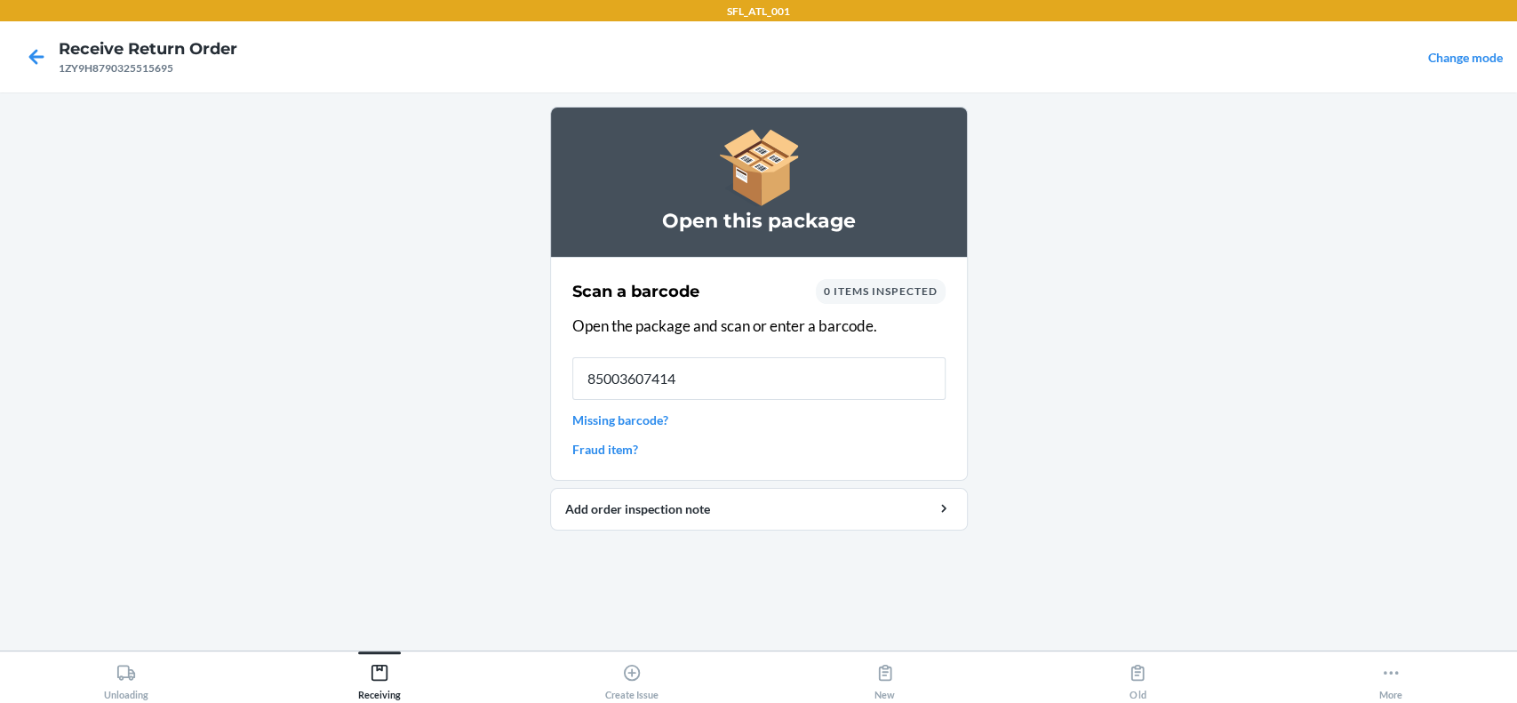
type input "850036074144"
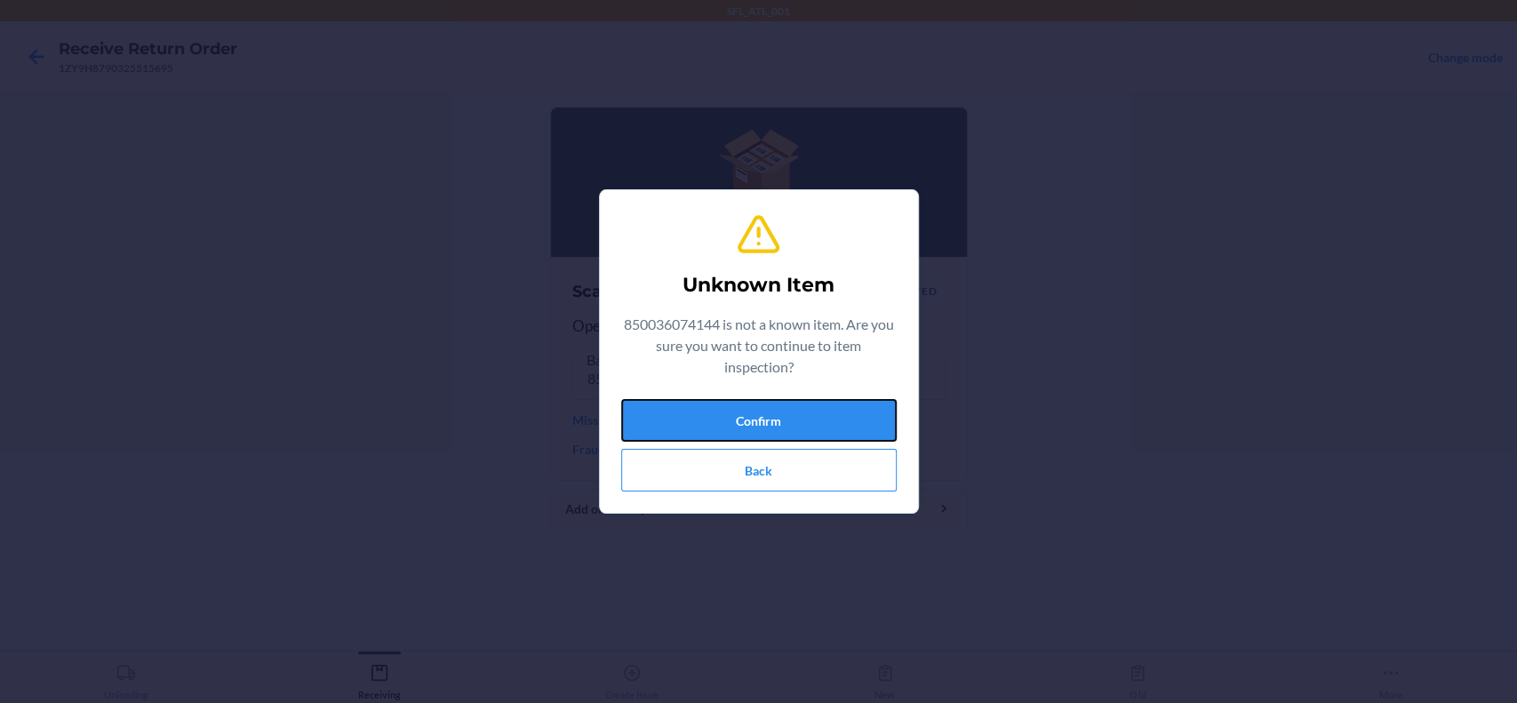
click at [789, 432] on button "Confirm" at bounding box center [758, 420] width 275 height 43
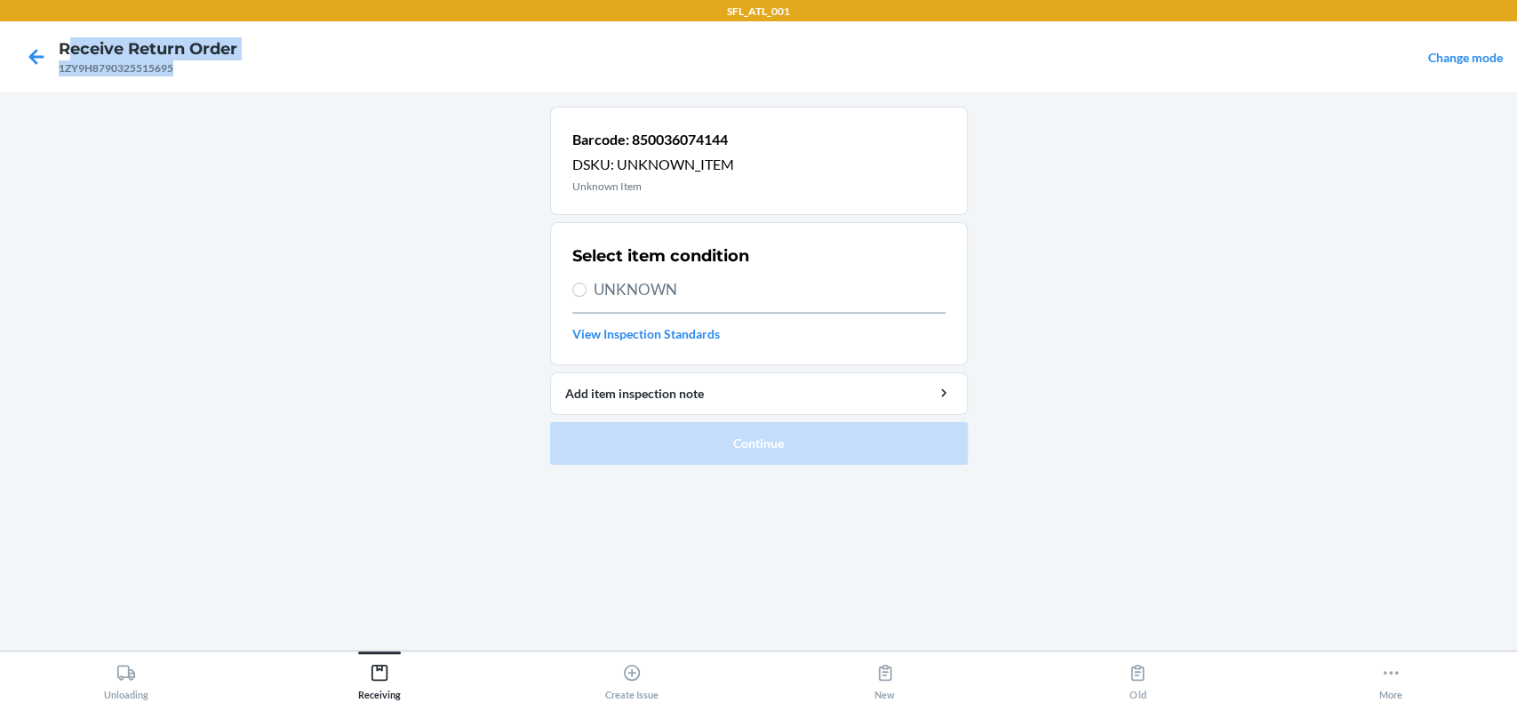
drag, startPoint x: 171, startPoint y: 64, endPoint x: 66, endPoint y: 56, distance: 105.2
click at [66, 56] on div "Receive Return Order 1ZY9H8790325515695" at bounding box center [148, 56] width 179 height 39
click at [60, 75] on div "1ZY9H8790325515695" at bounding box center [148, 68] width 179 height 16
drag, startPoint x: 53, startPoint y: 70, endPoint x: 148, endPoint y: 68, distance: 94.2
click at [148, 68] on nav "Receive Return Order 1ZY9H8790325515695 Change mode" at bounding box center [758, 56] width 1517 height 71
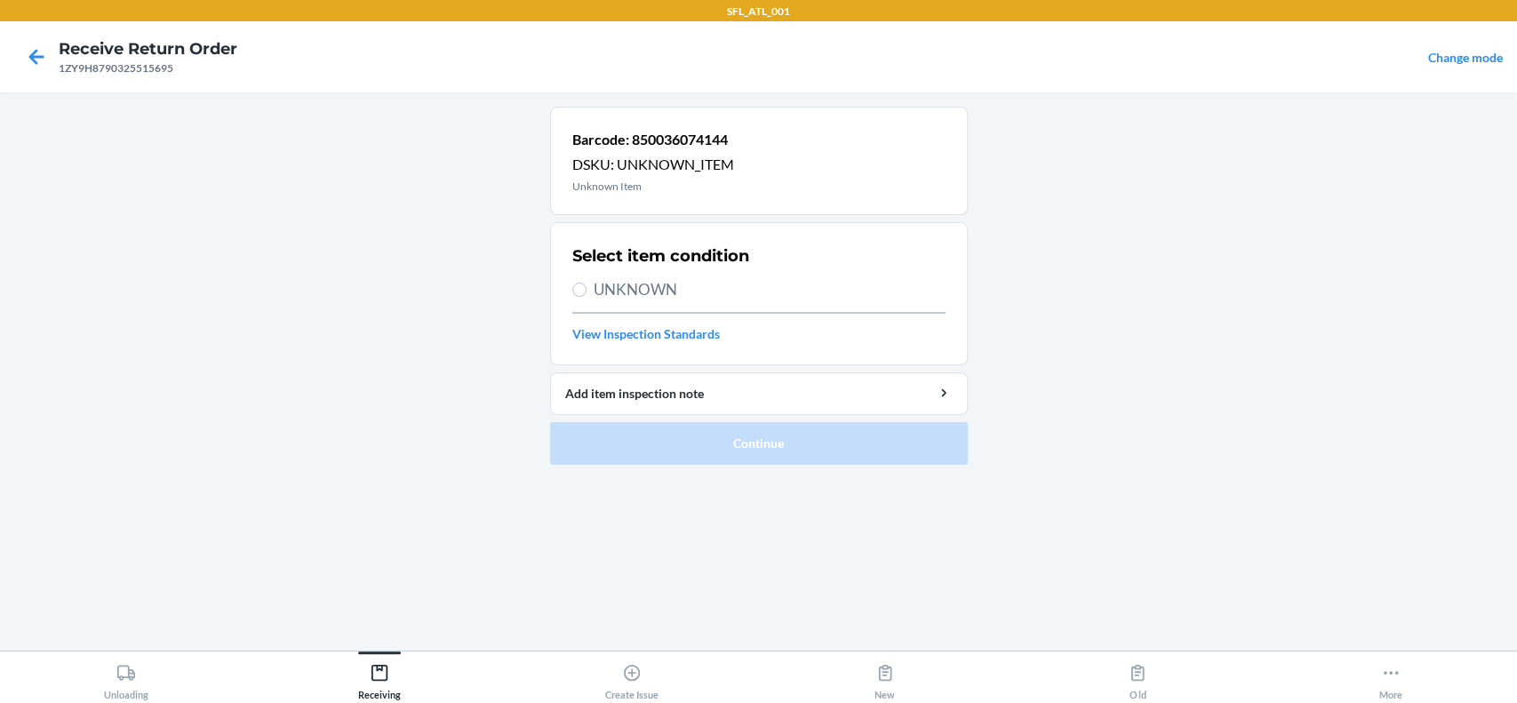
click at [152, 131] on main "Barcode: 850036074144 DSKU: UNKNOWN_ITEM Unknown Item Select item condition UNK…" at bounding box center [758, 371] width 1517 height 558
click at [178, 65] on div "1ZY9H8790325515695" at bounding box center [148, 68] width 179 height 16
click at [39, 56] on icon at bounding box center [36, 56] width 15 height 15
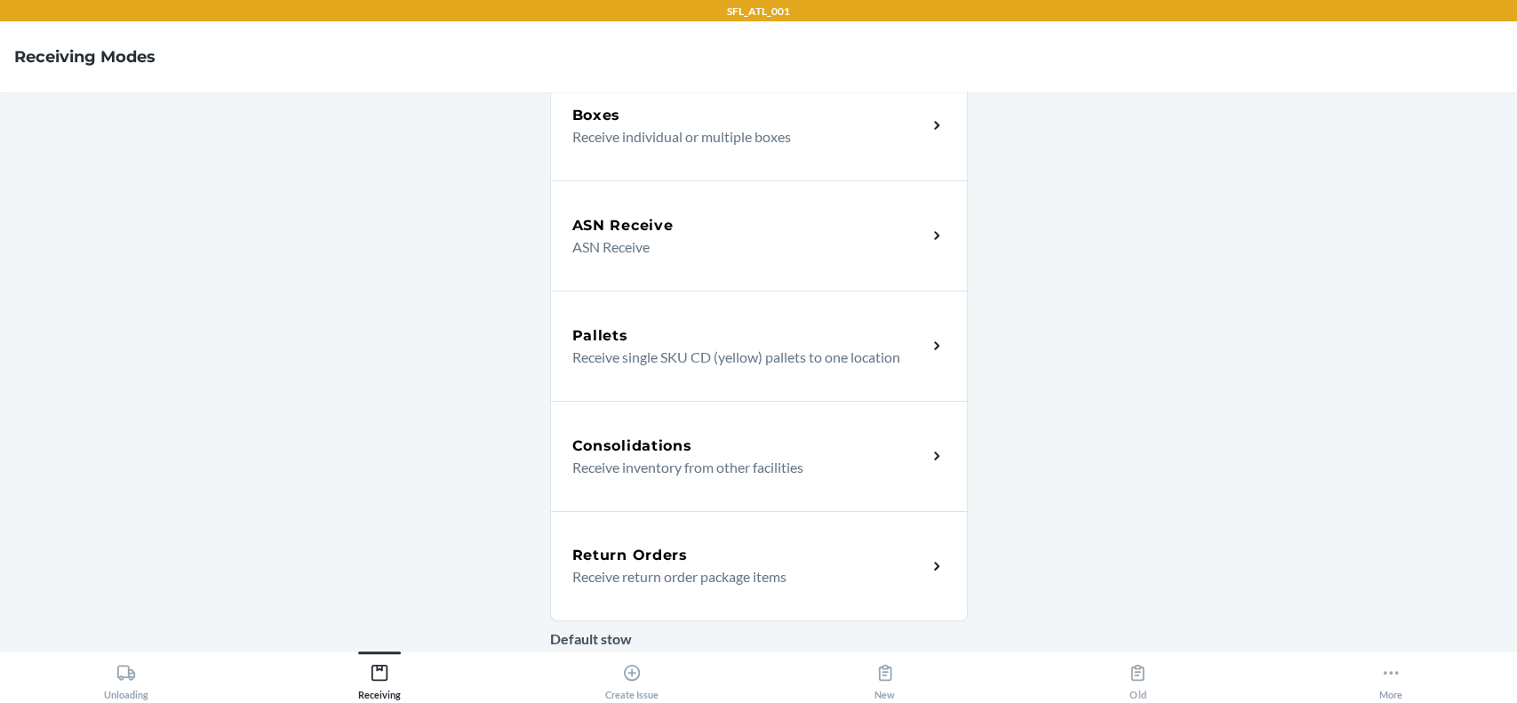
scroll to position [355, 0]
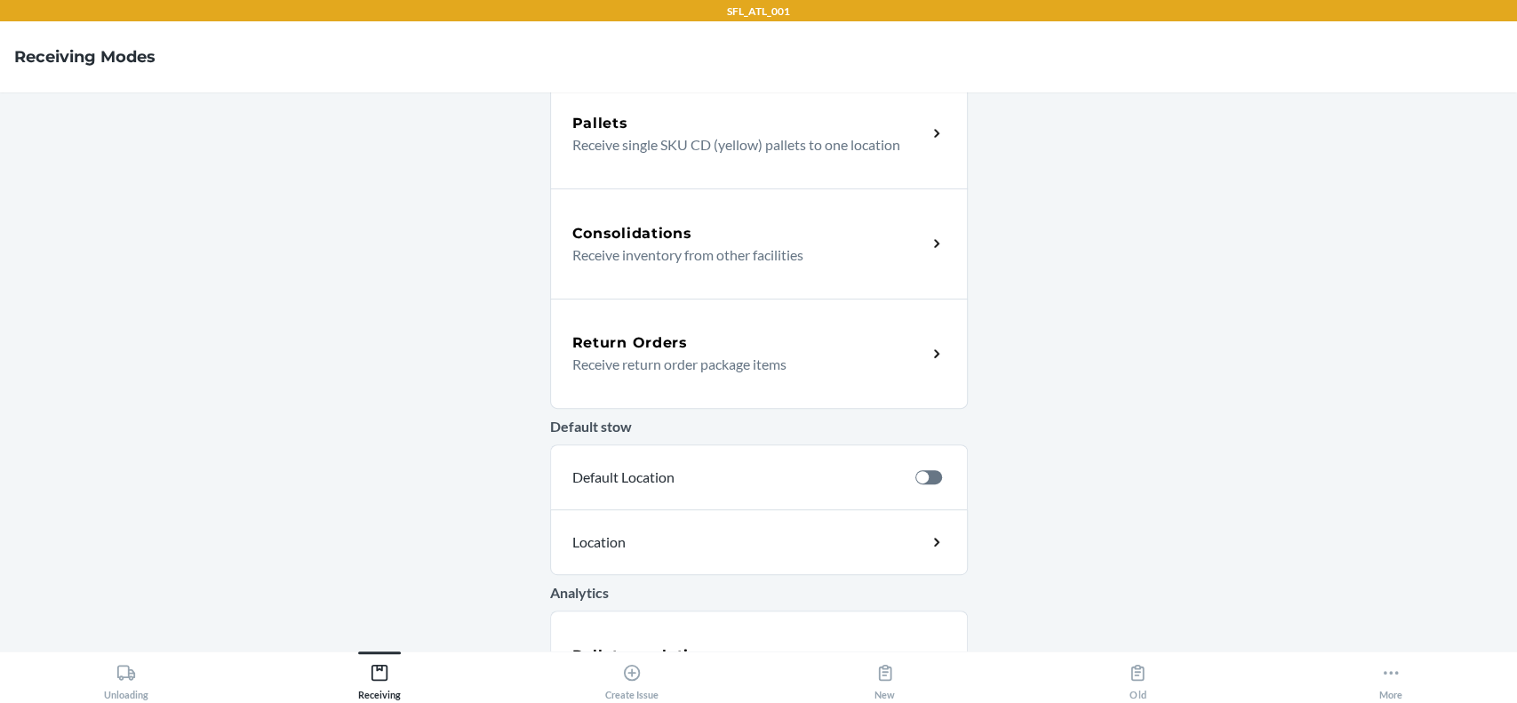
click at [663, 358] on p "Receive return order package items" at bounding box center [742, 364] width 340 height 21
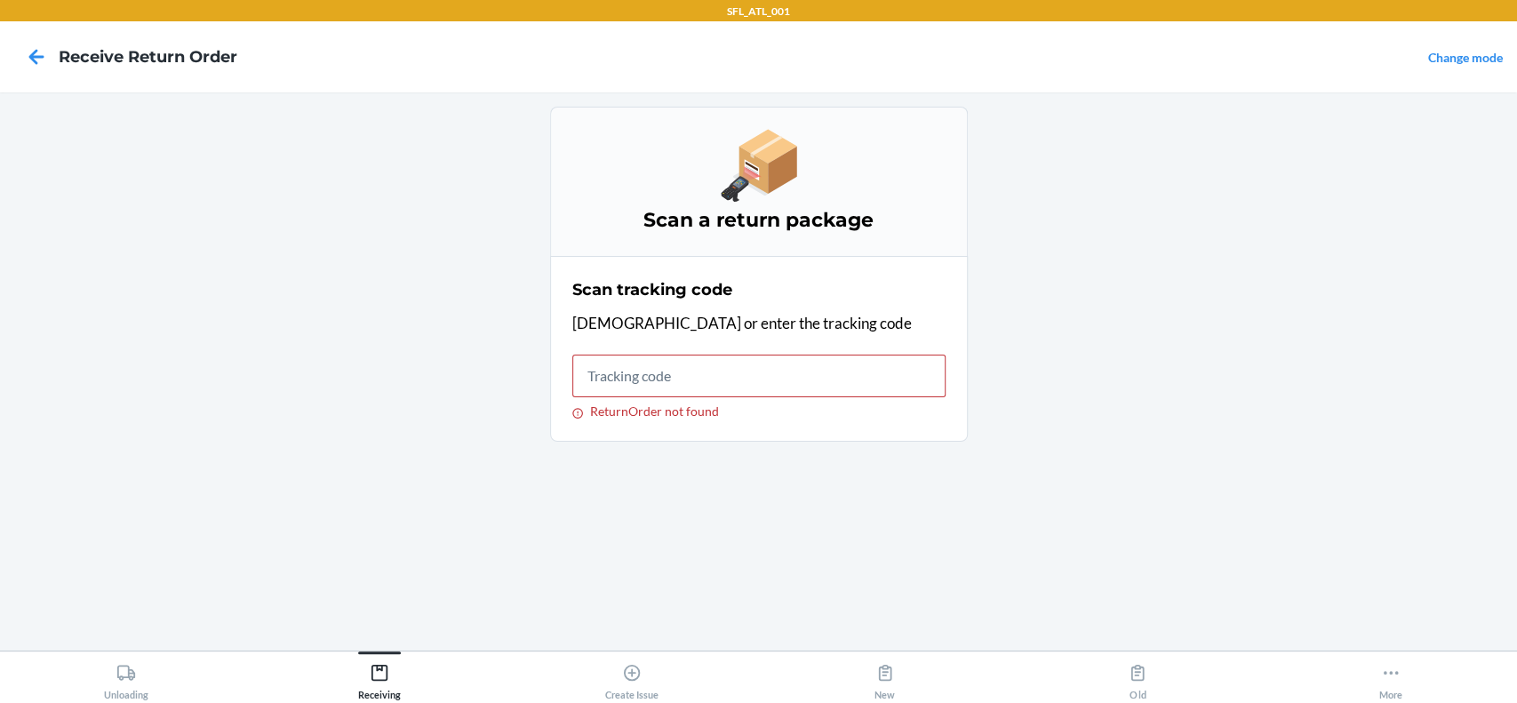
click at [715, 376] on input "ReturnOrder not found" at bounding box center [758, 376] width 373 height 43
type input "1ZY9H8790325515695"
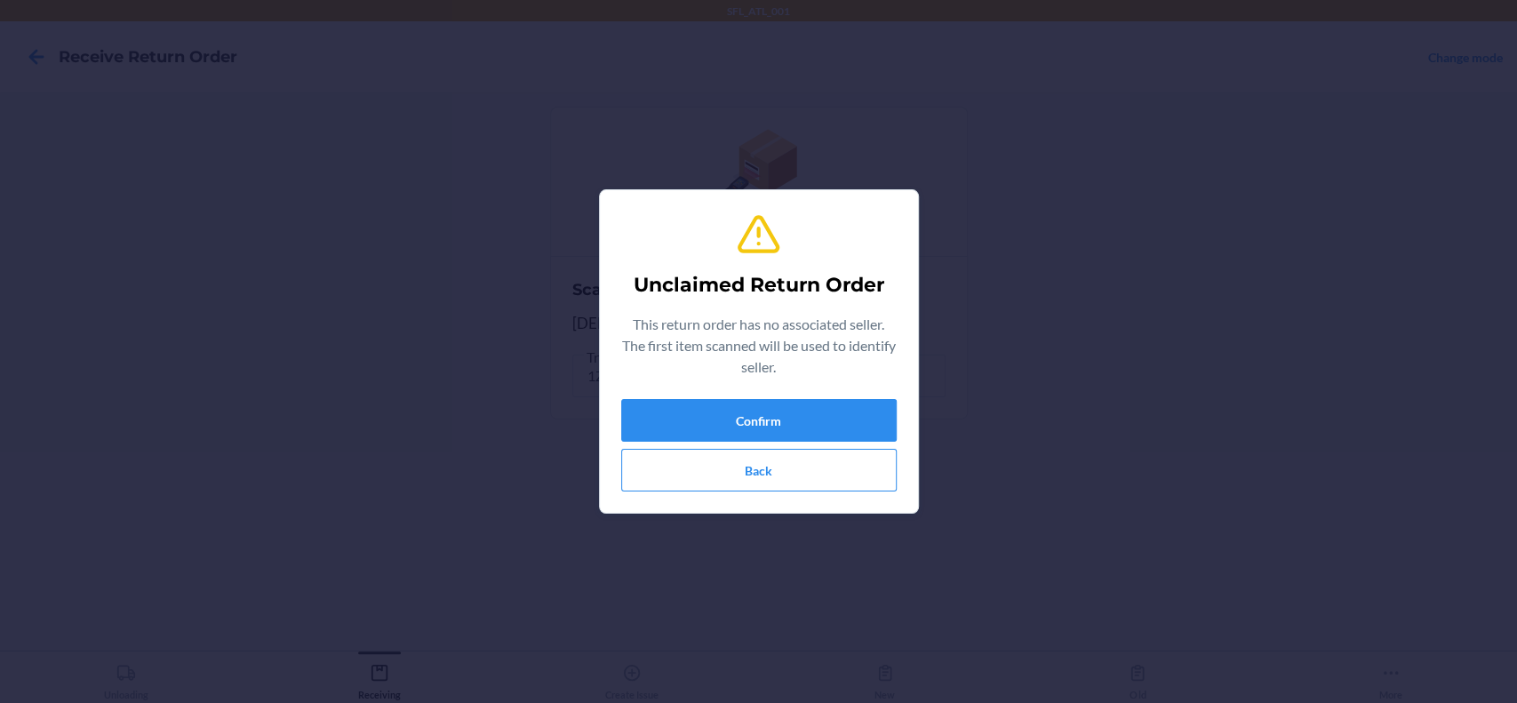
click at [812, 397] on div "Unclaimed Return Order This return order has no associated seller. The first it…" at bounding box center [758, 351] width 275 height 294
click at [817, 416] on button "Confirm" at bounding box center [758, 420] width 275 height 43
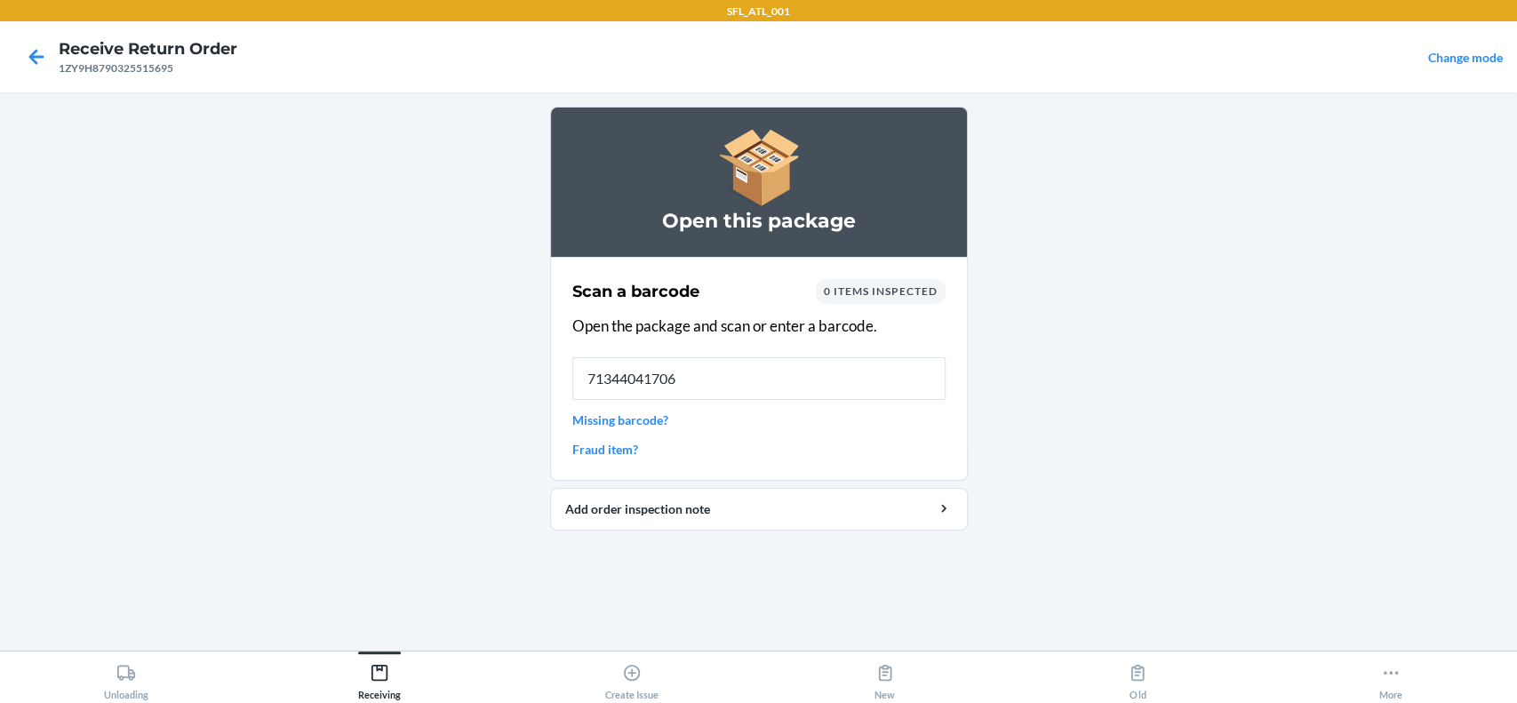
type input "713440417061"
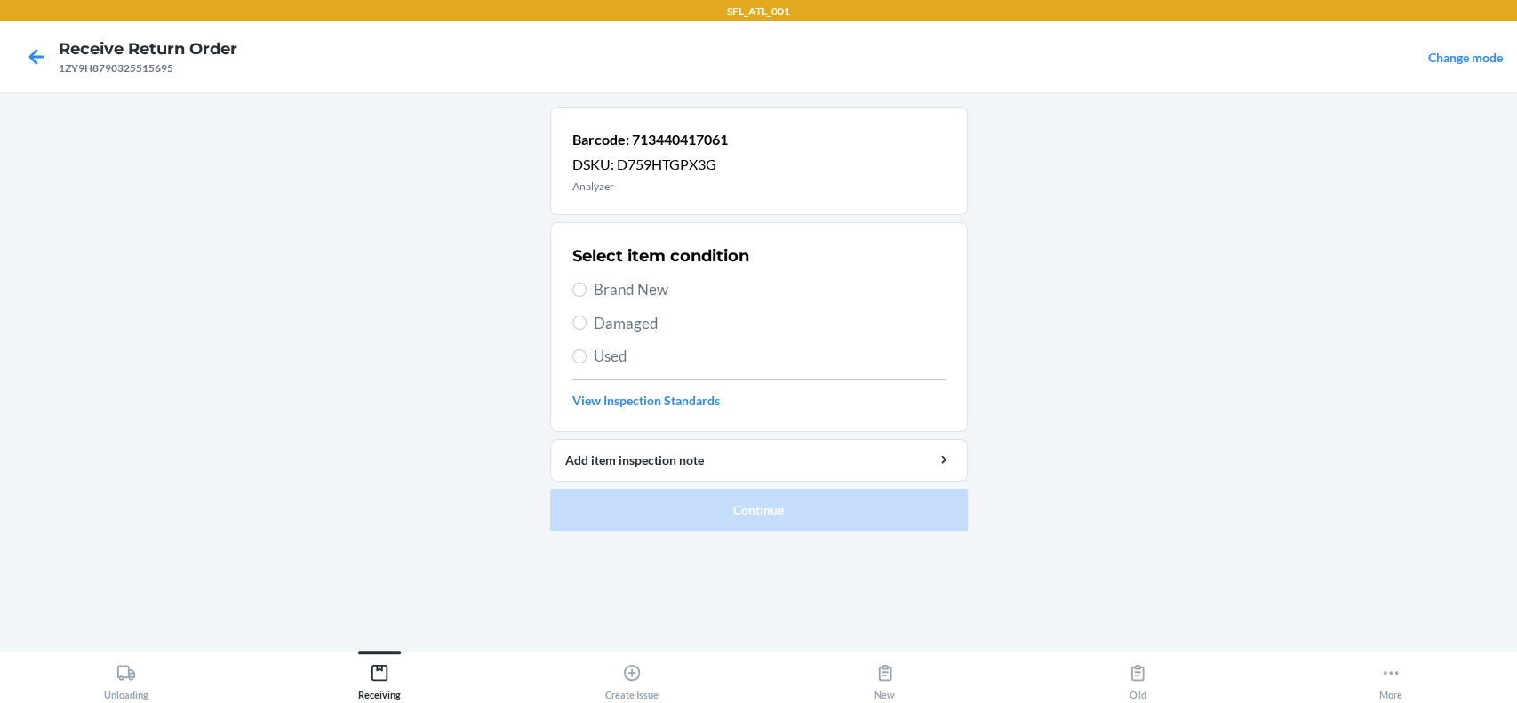
click at [602, 286] on span "Brand New" at bounding box center [770, 289] width 352 height 23
click at [586, 286] on input "Brand New" at bounding box center [579, 290] width 14 height 14
radio input "true"
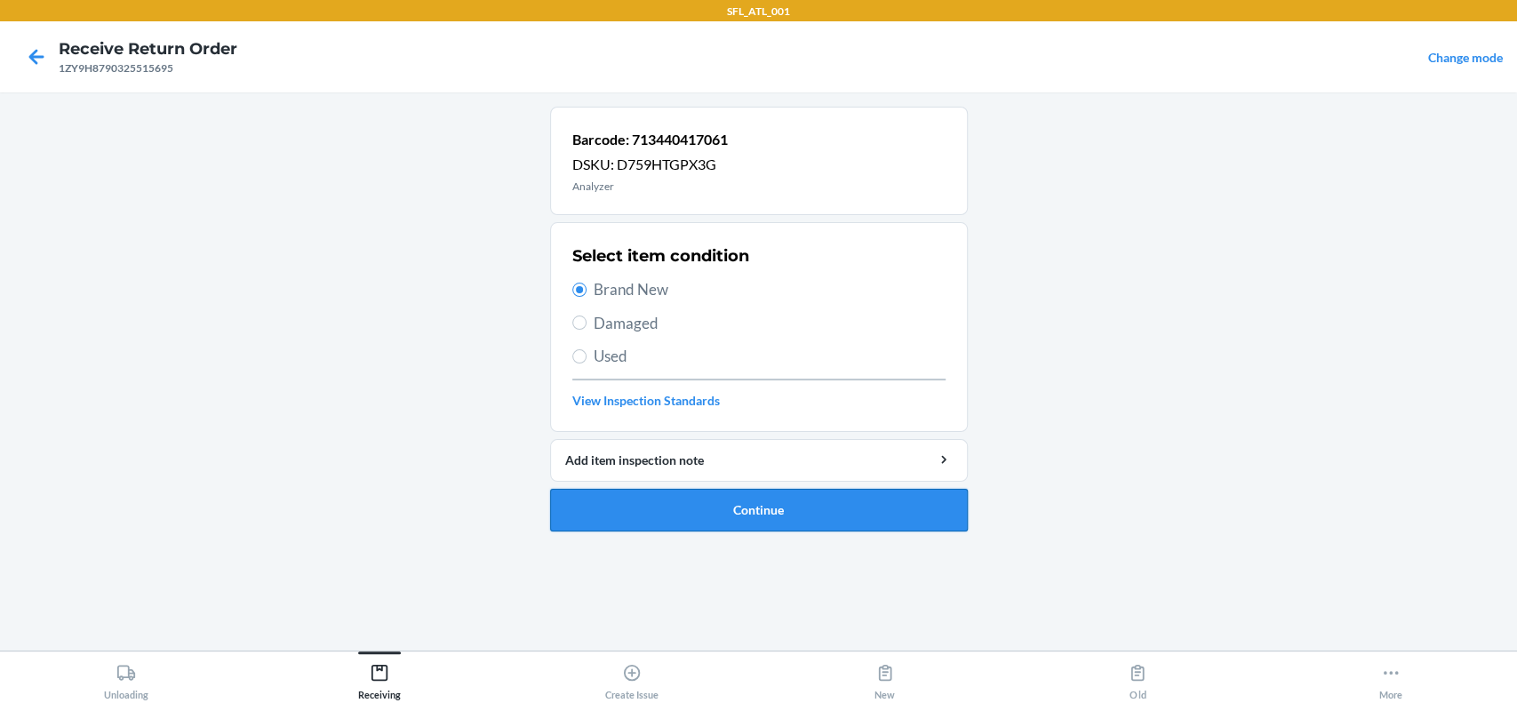
click at [860, 499] on button "Continue" at bounding box center [759, 510] width 418 height 43
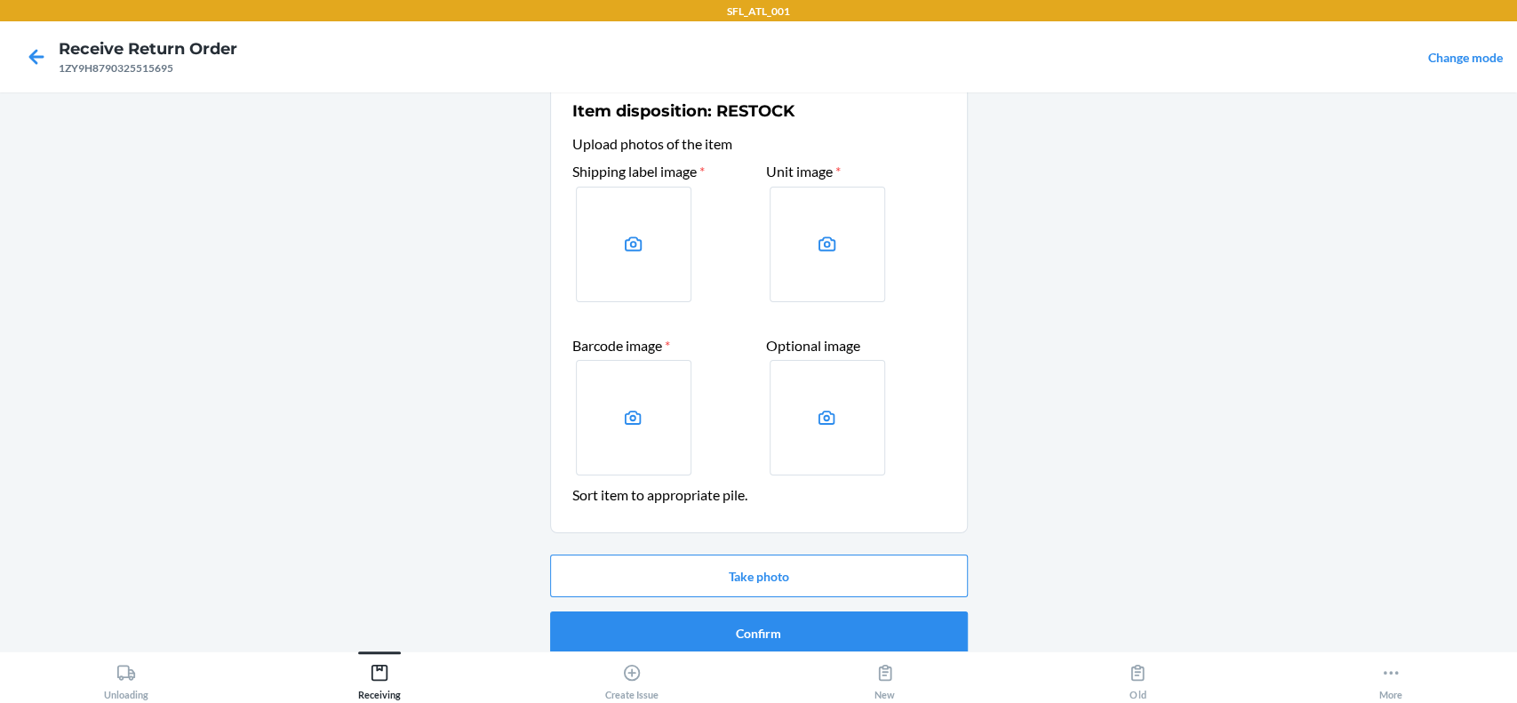
scroll to position [46, 0]
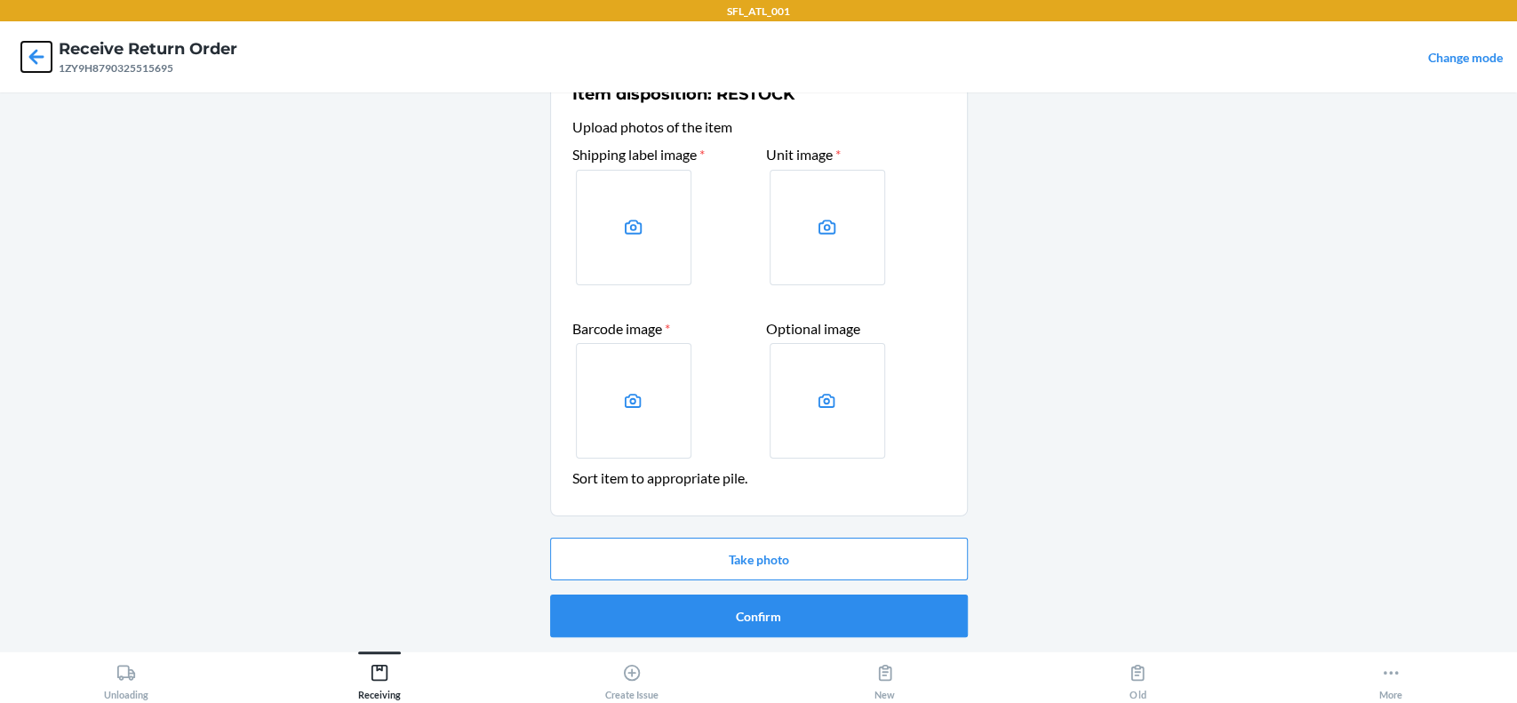
click at [48, 54] on icon at bounding box center [36, 57] width 30 height 30
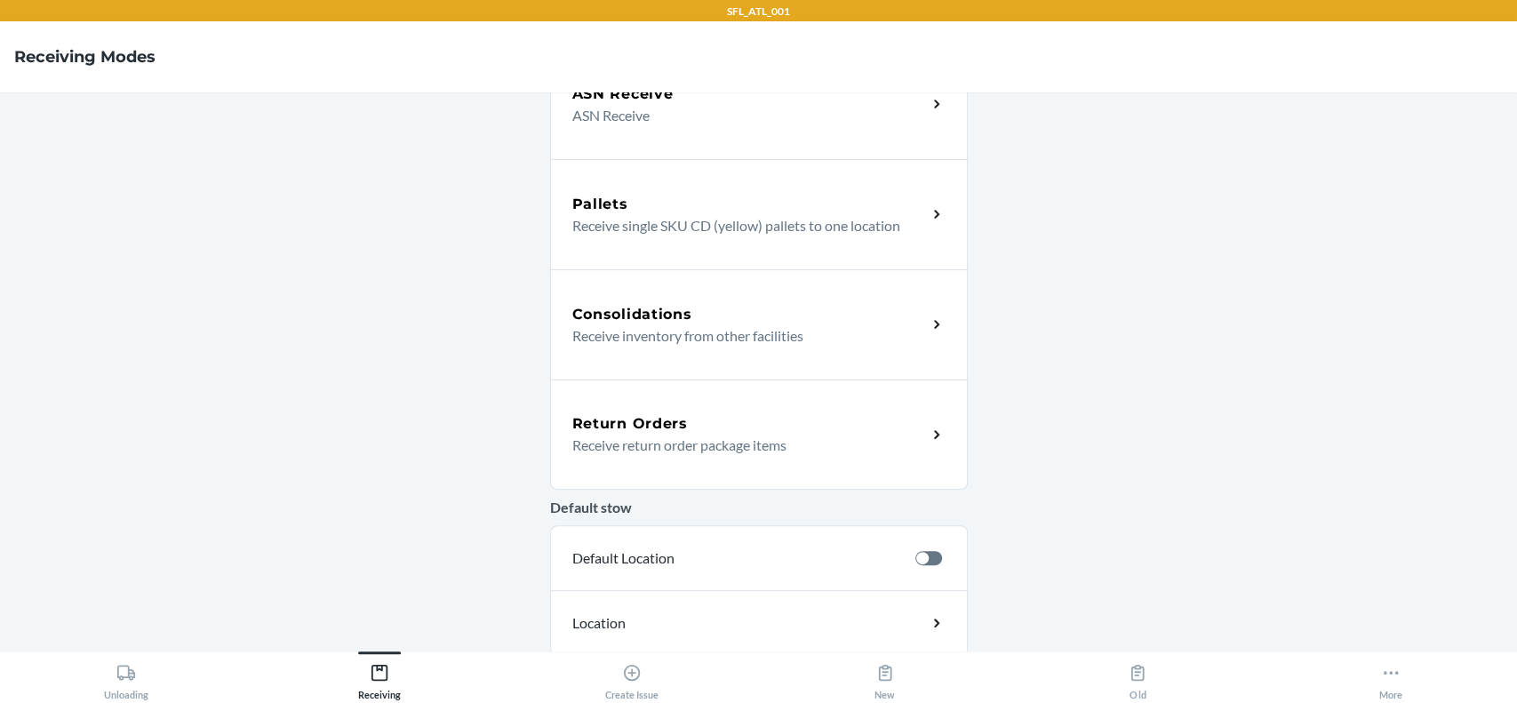
scroll to position [283, 0]
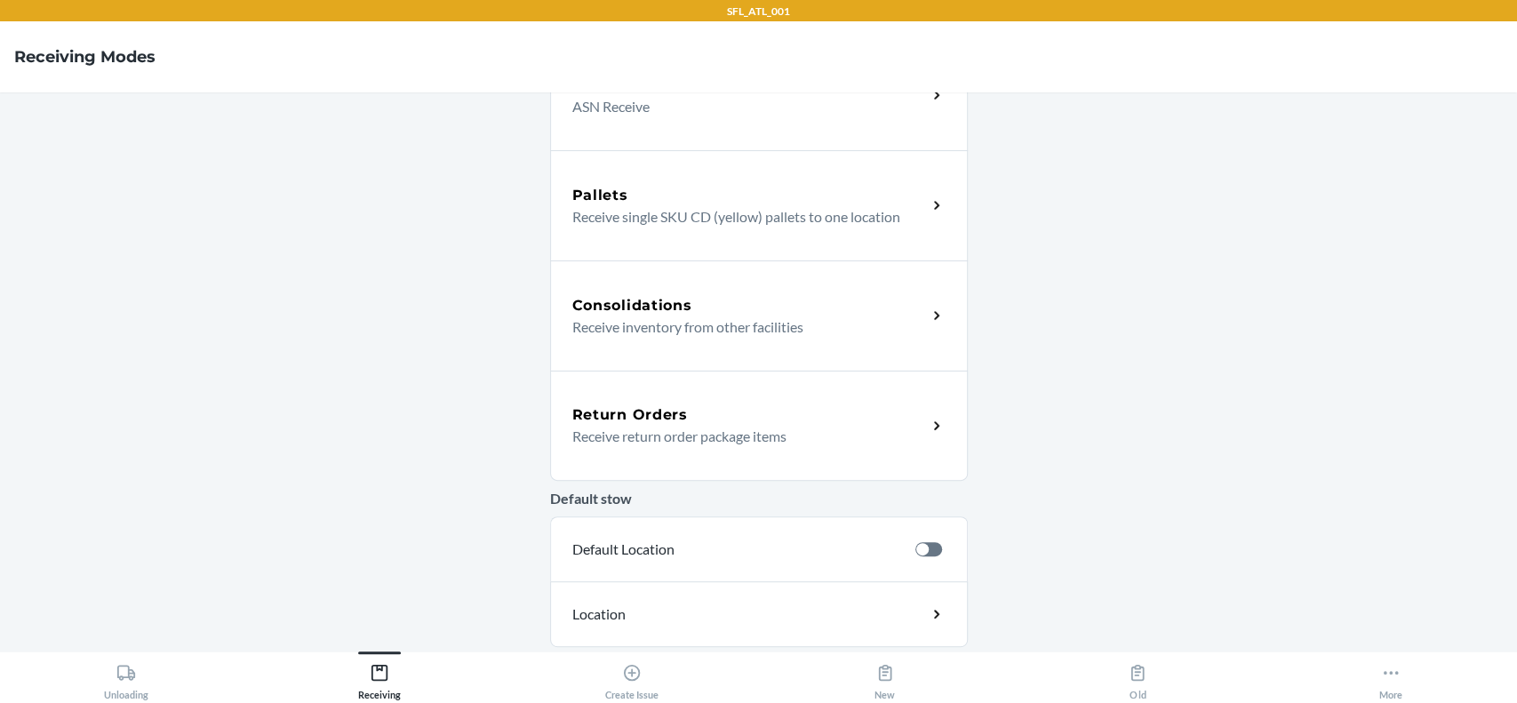
click at [780, 430] on p "Receive return order package items" at bounding box center [742, 436] width 340 height 21
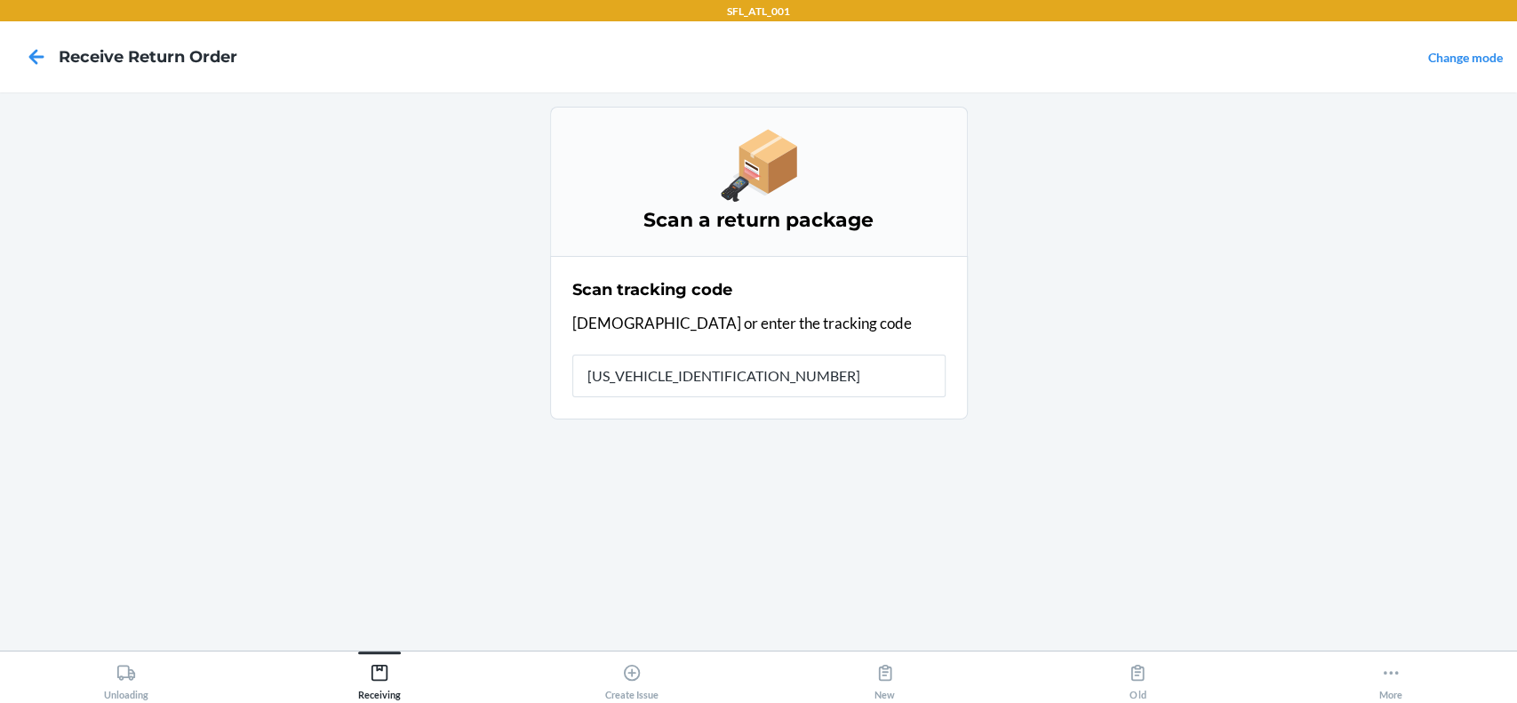
type input "1ZY9H8790325515695"
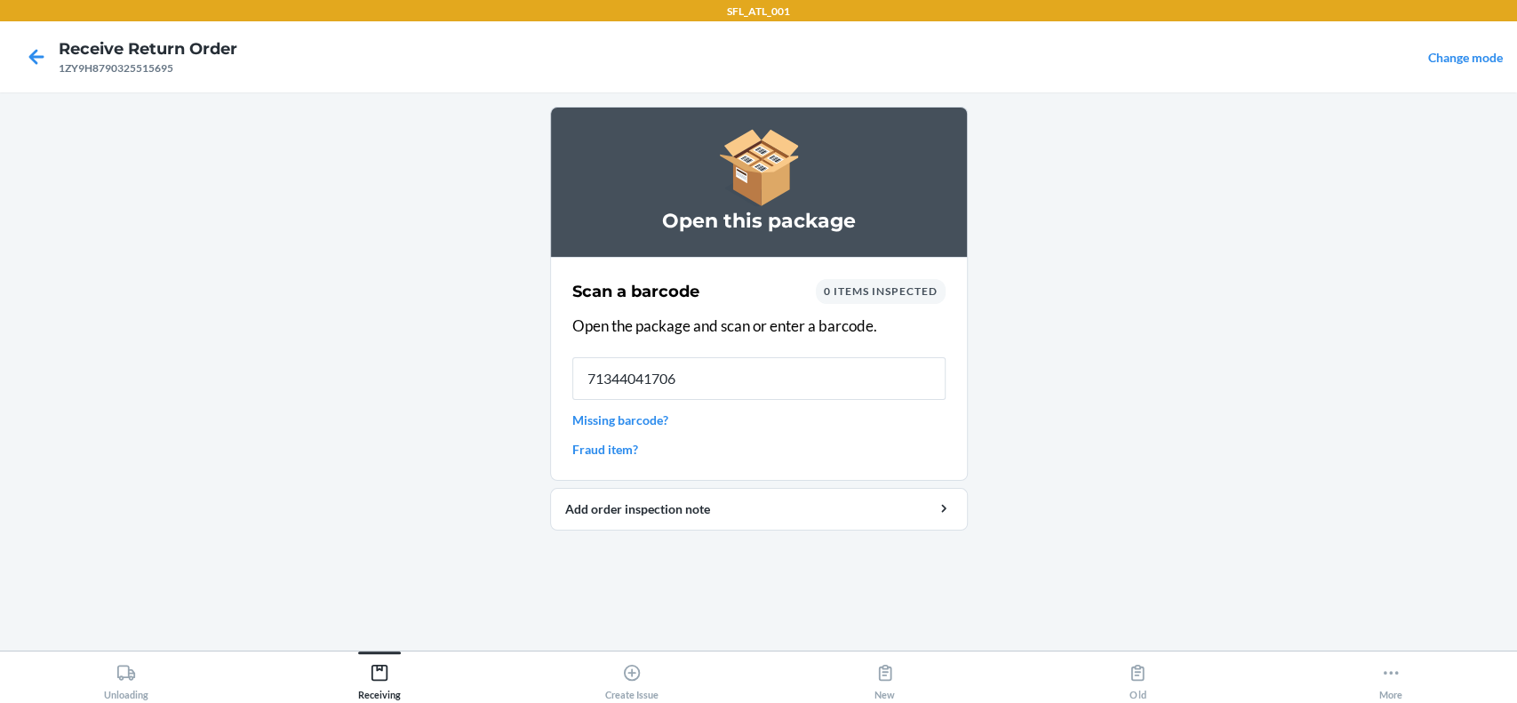
type input "713440417061"
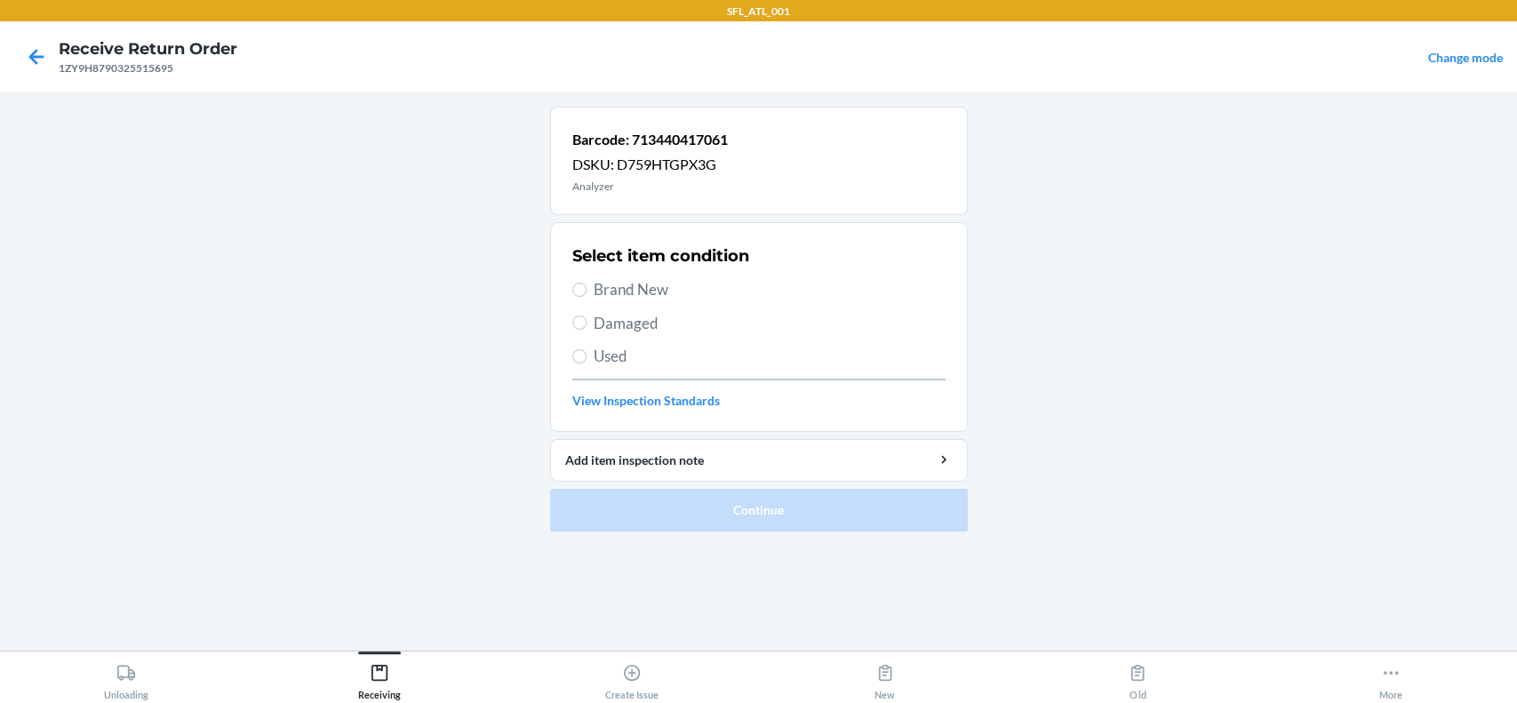
click at [632, 291] on span "Brand New" at bounding box center [770, 289] width 352 height 23
click at [586, 291] on input "Brand New" at bounding box center [579, 290] width 14 height 14
radio input "true"
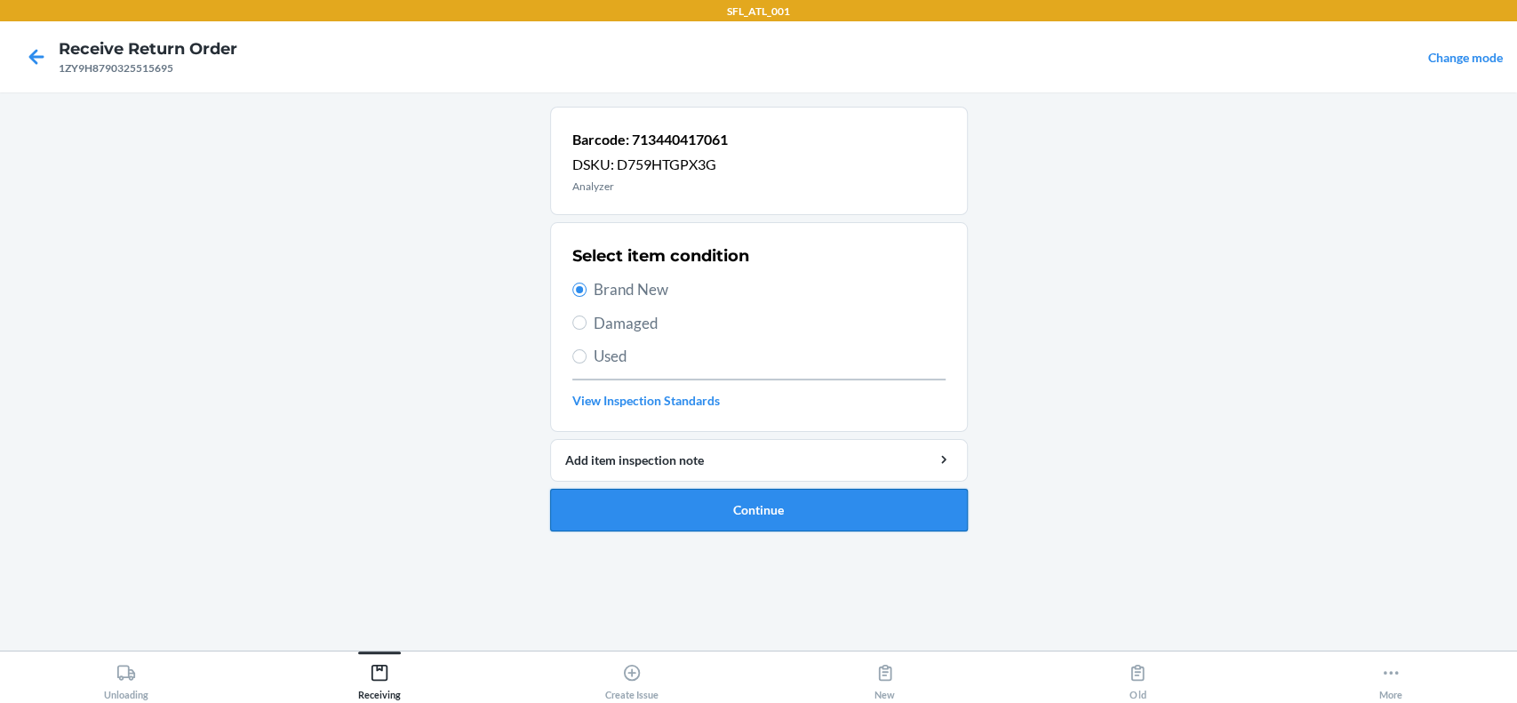
click at [775, 495] on button "Continue" at bounding box center [759, 510] width 418 height 43
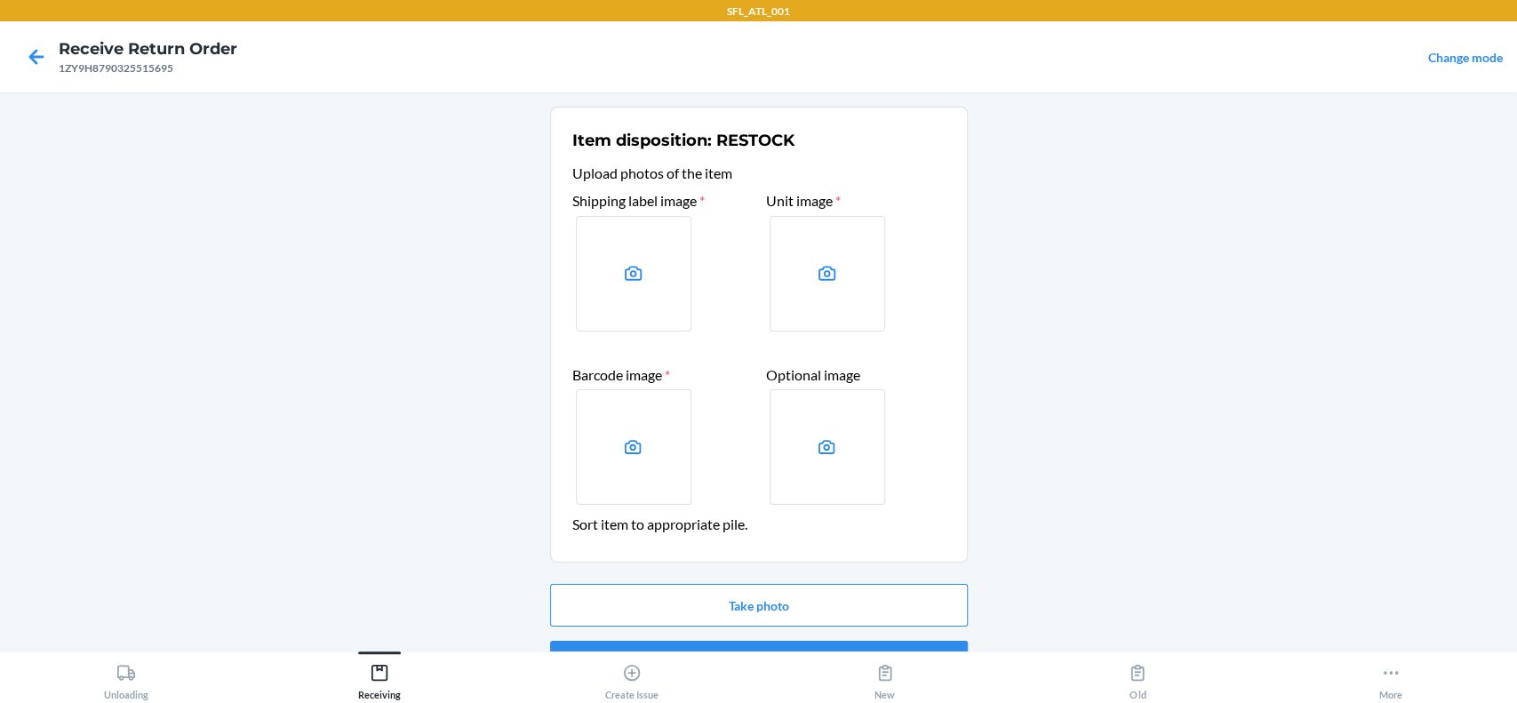
click at [632, 252] on label at bounding box center [634, 274] width 116 height 116
click at [0, 0] on input "file" at bounding box center [0, 0] width 0 height 0
click at [761, 614] on button "Take photo" at bounding box center [759, 605] width 418 height 43
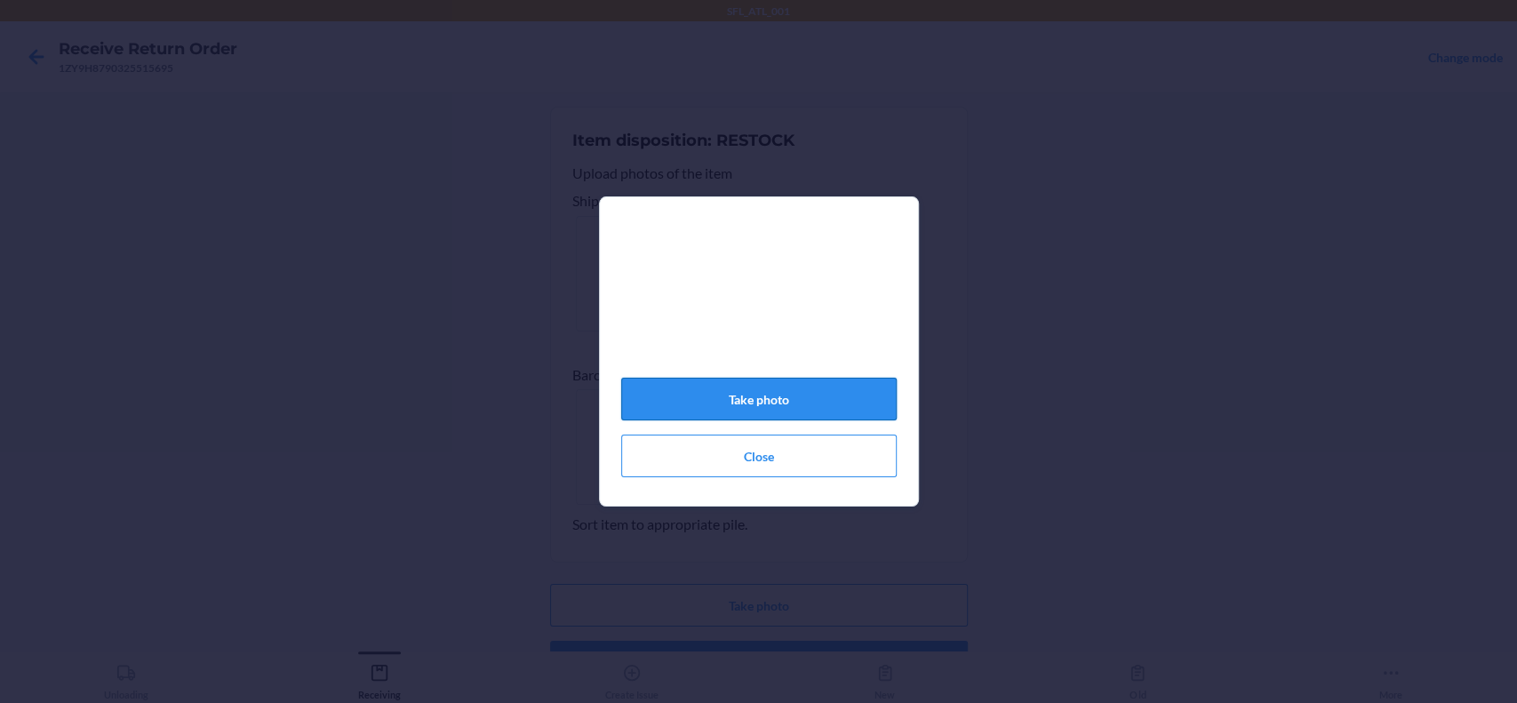
click at [773, 402] on button "Take photo" at bounding box center [758, 399] width 275 height 43
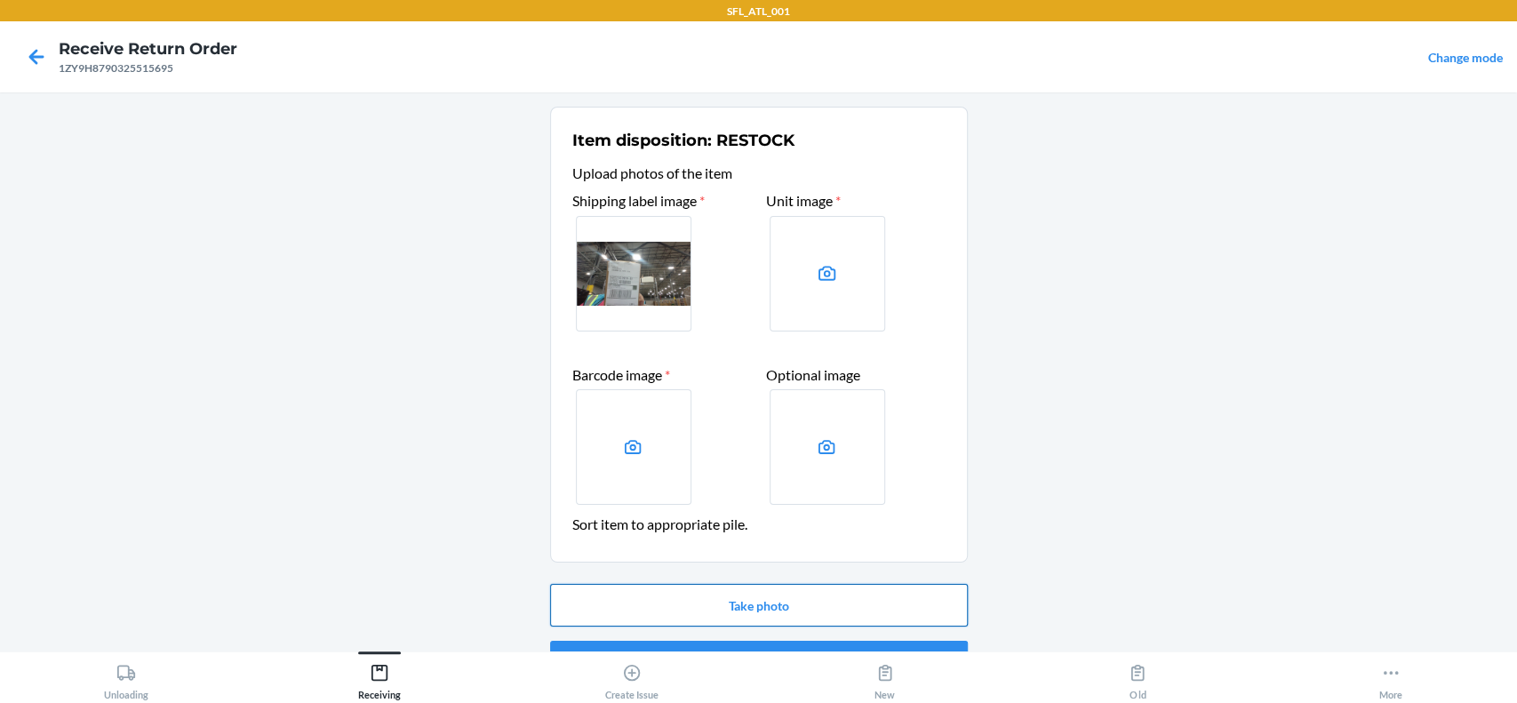
click at [751, 608] on button "Take photo" at bounding box center [759, 605] width 418 height 43
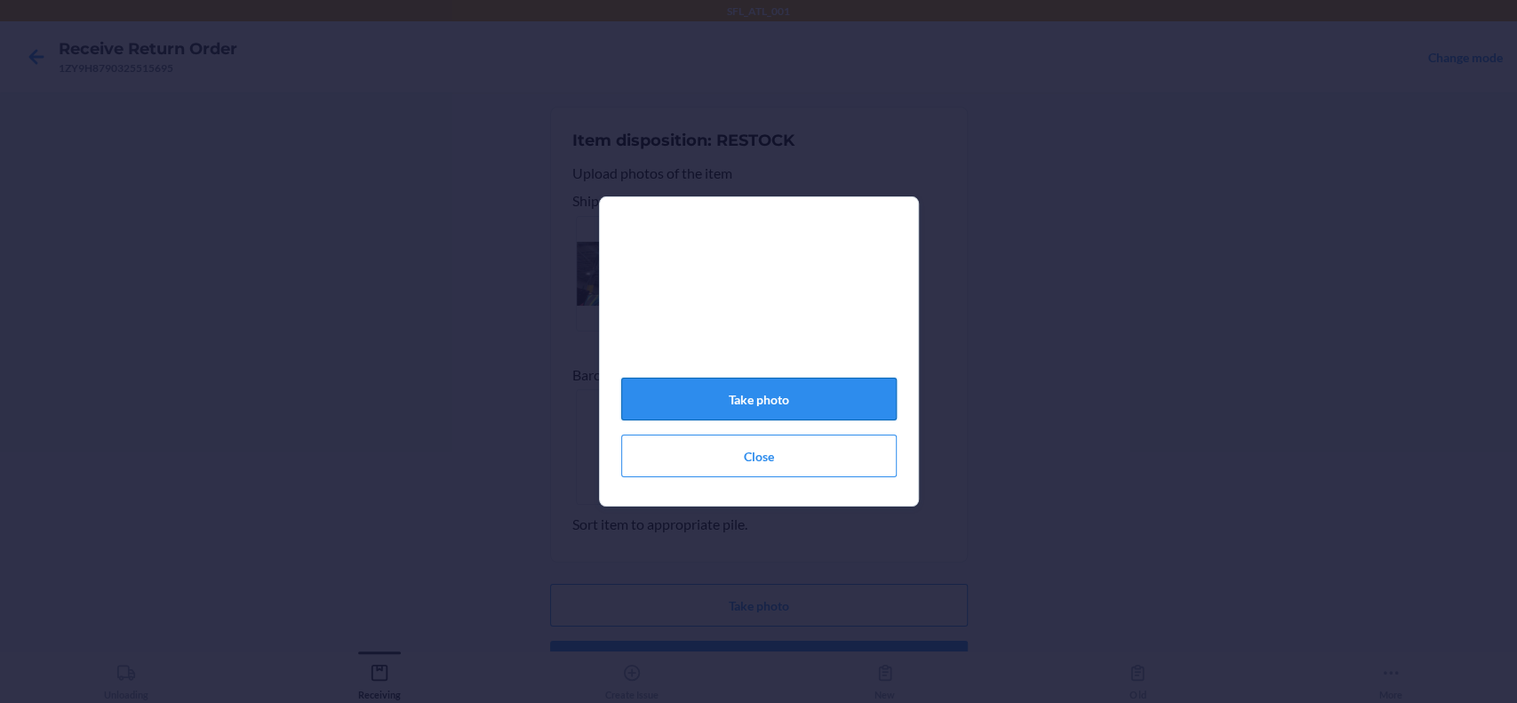
click at [809, 410] on button "Take photo" at bounding box center [758, 399] width 275 height 43
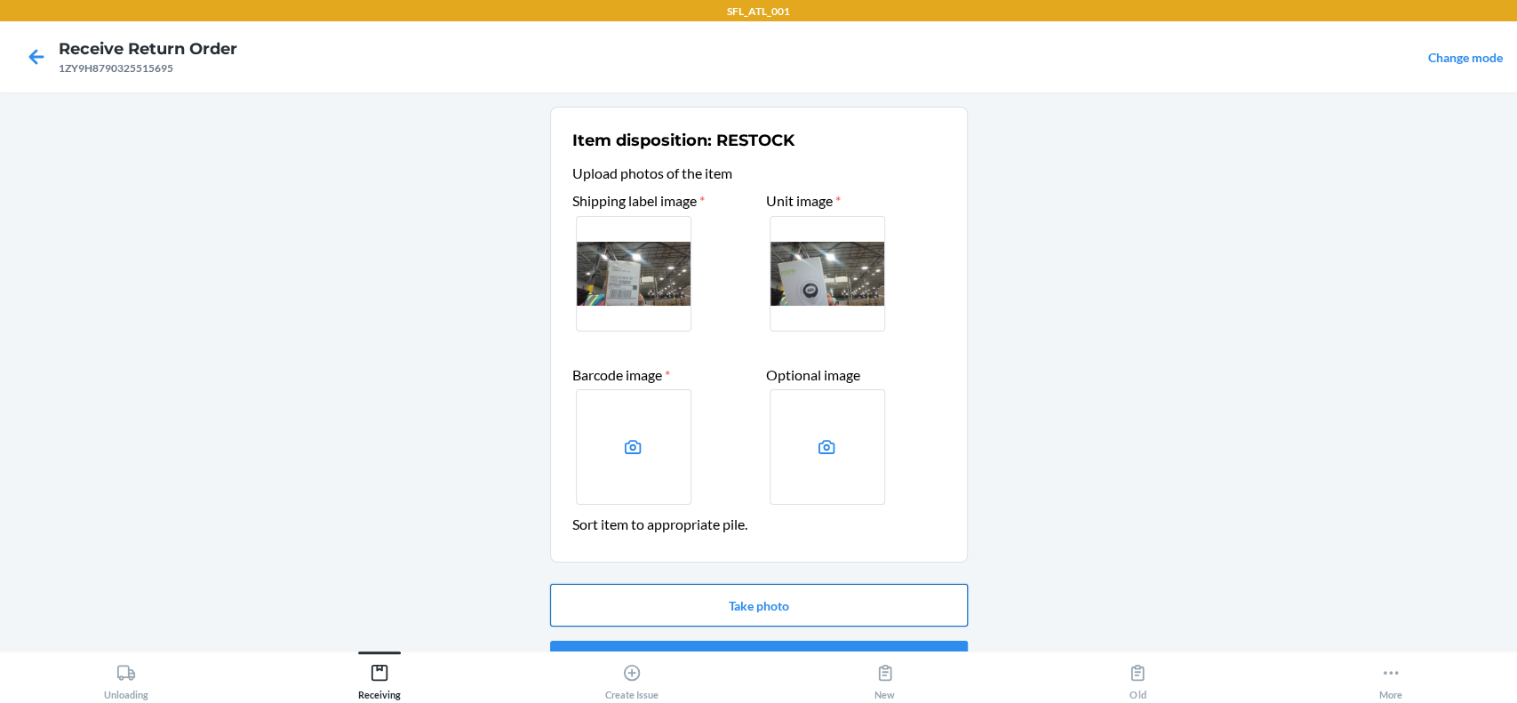
click at [697, 596] on button "Take photo" at bounding box center [759, 605] width 418 height 43
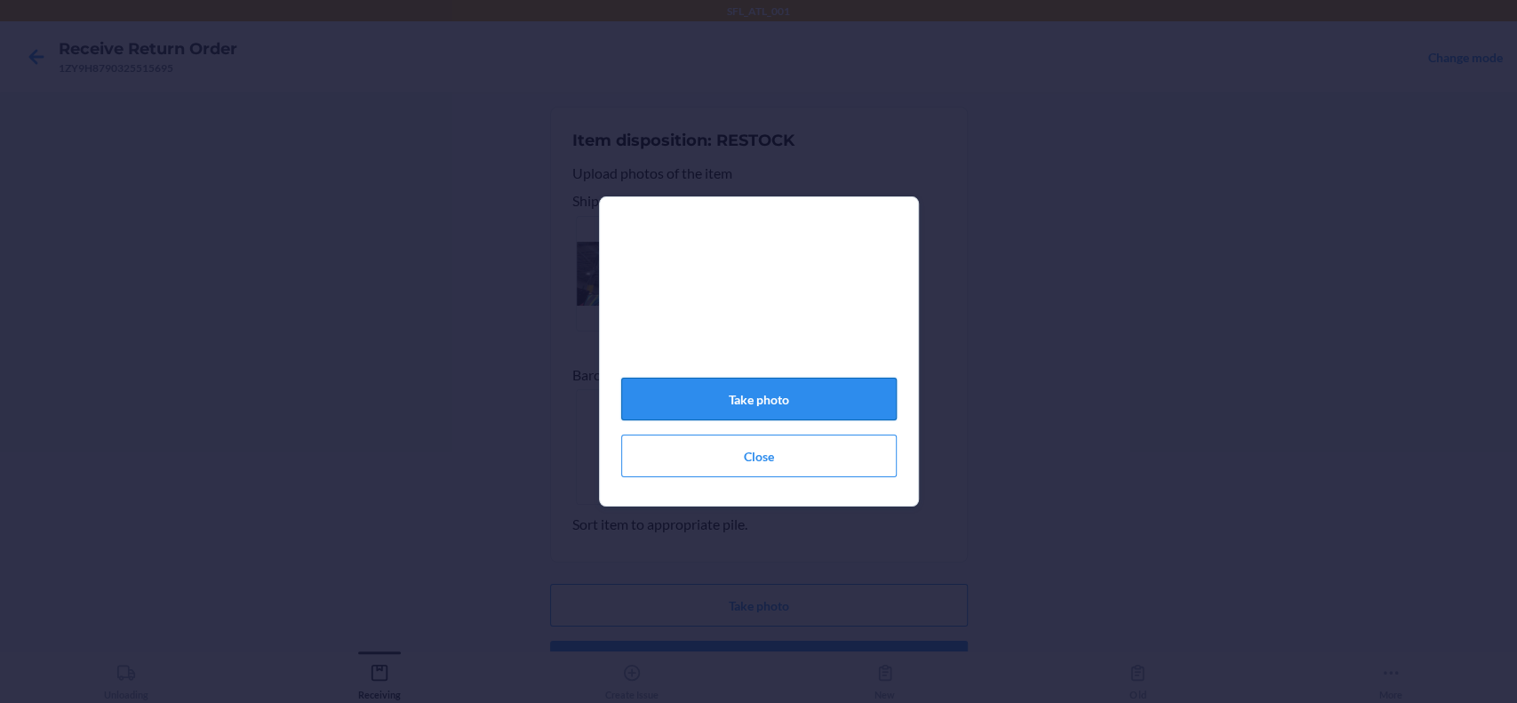
click at [784, 411] on button "Take photo" at bounding box center [758, 399] width 275 height 43
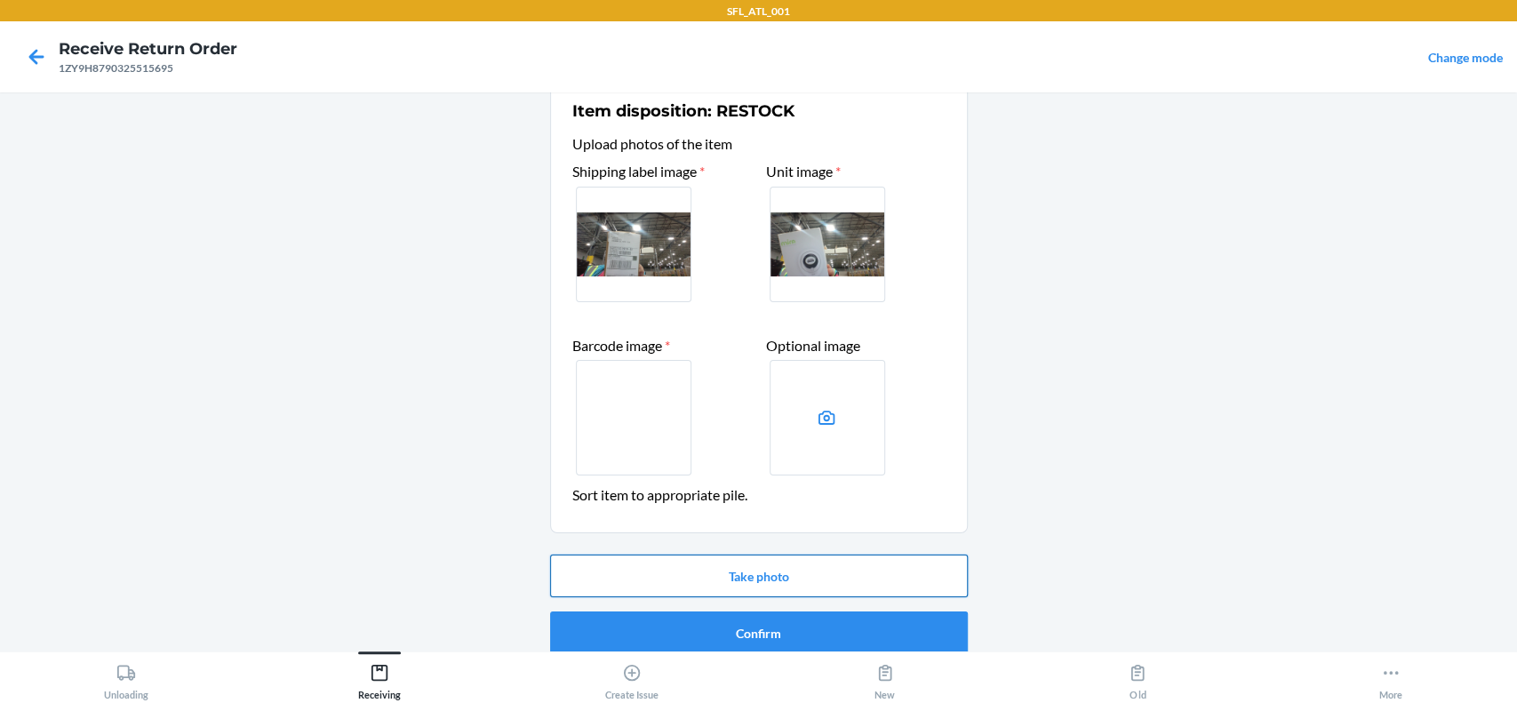
scroll to position [46, 0]
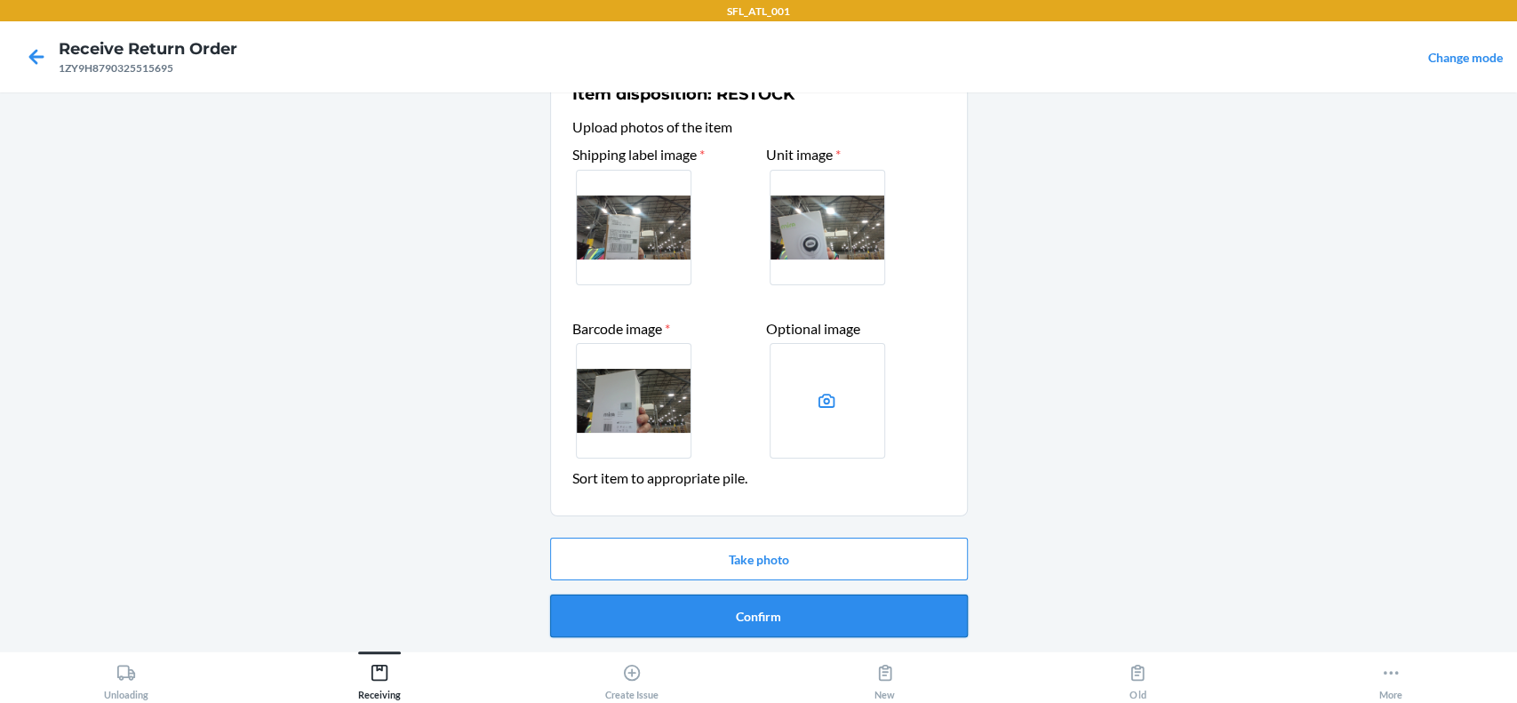
click at [854, 598] on button "Confirm" at bounding box center [759, 615] width 418 height 43
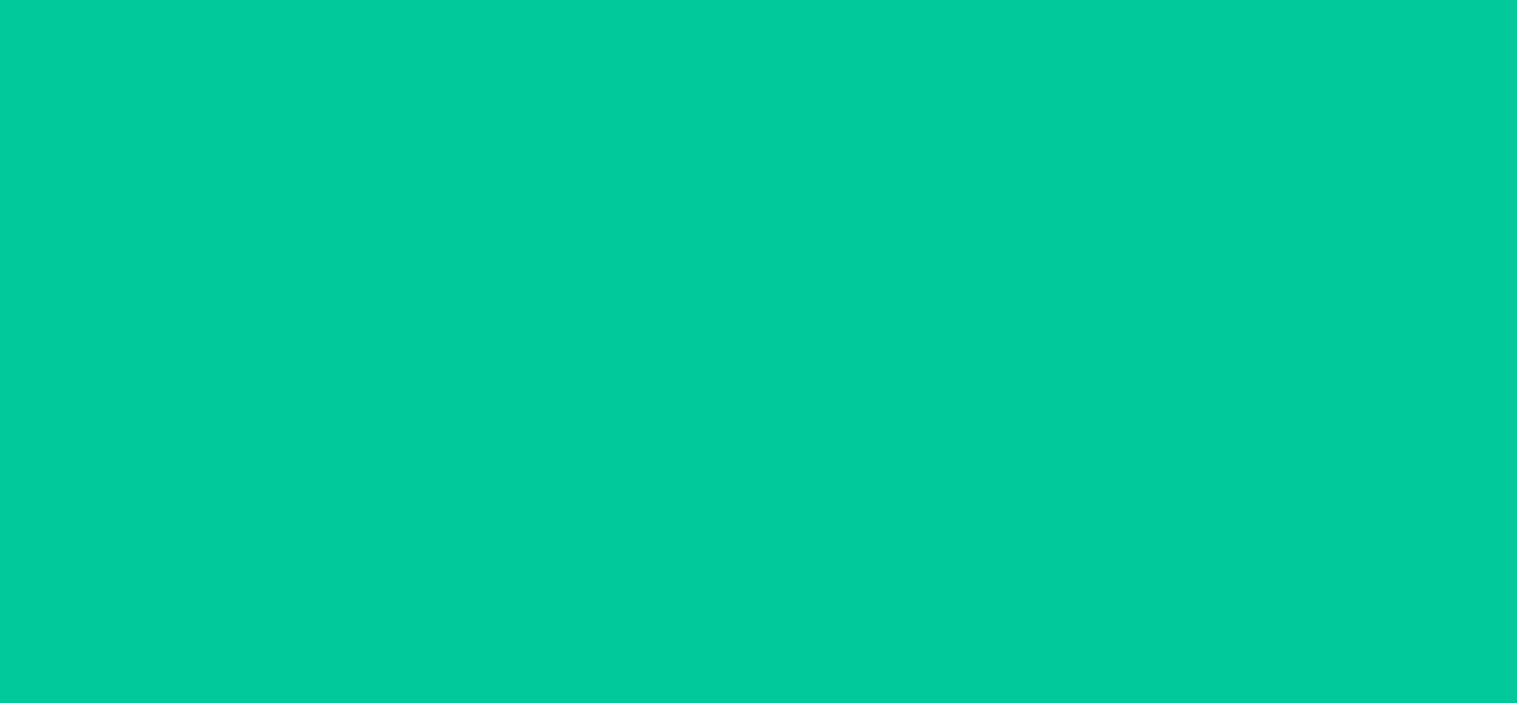
scroll to position [0, 0]
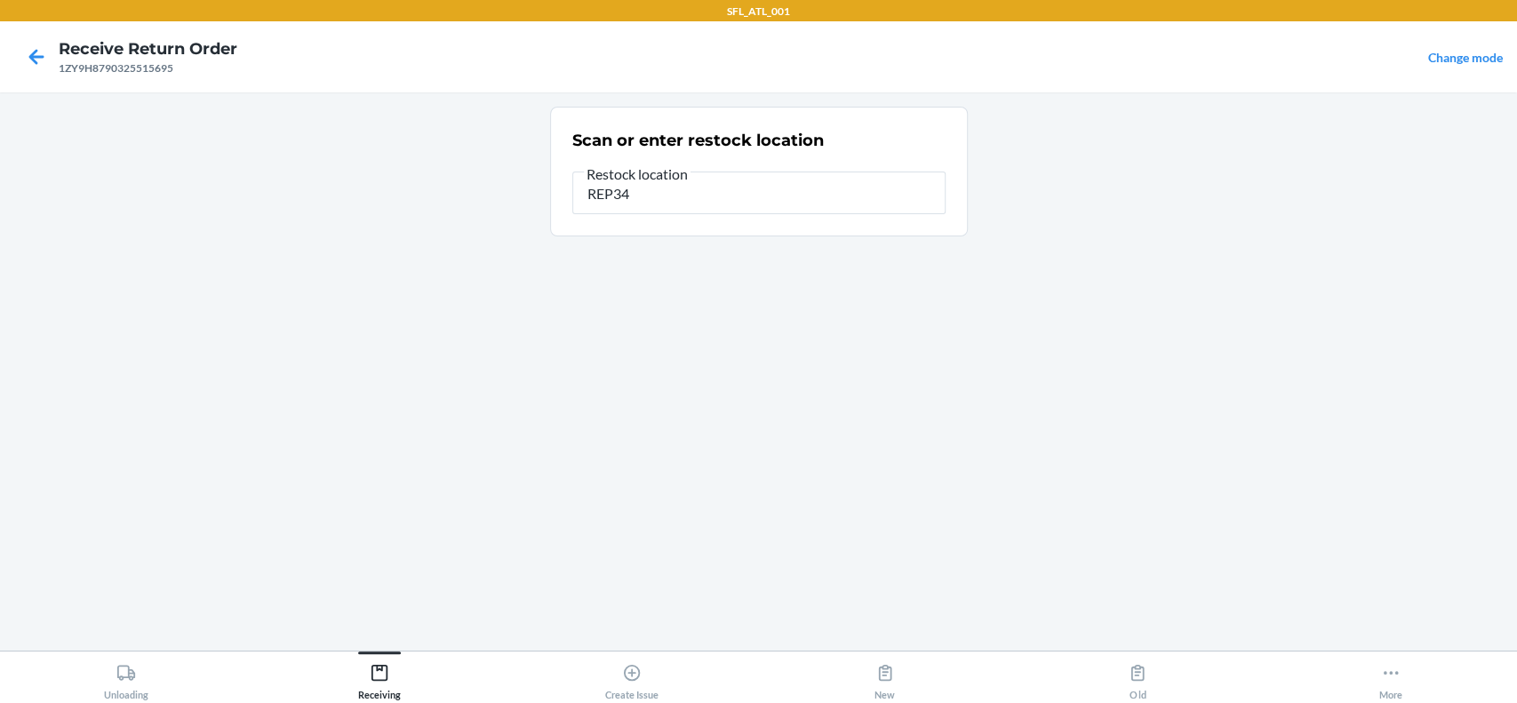
type input "REP34"
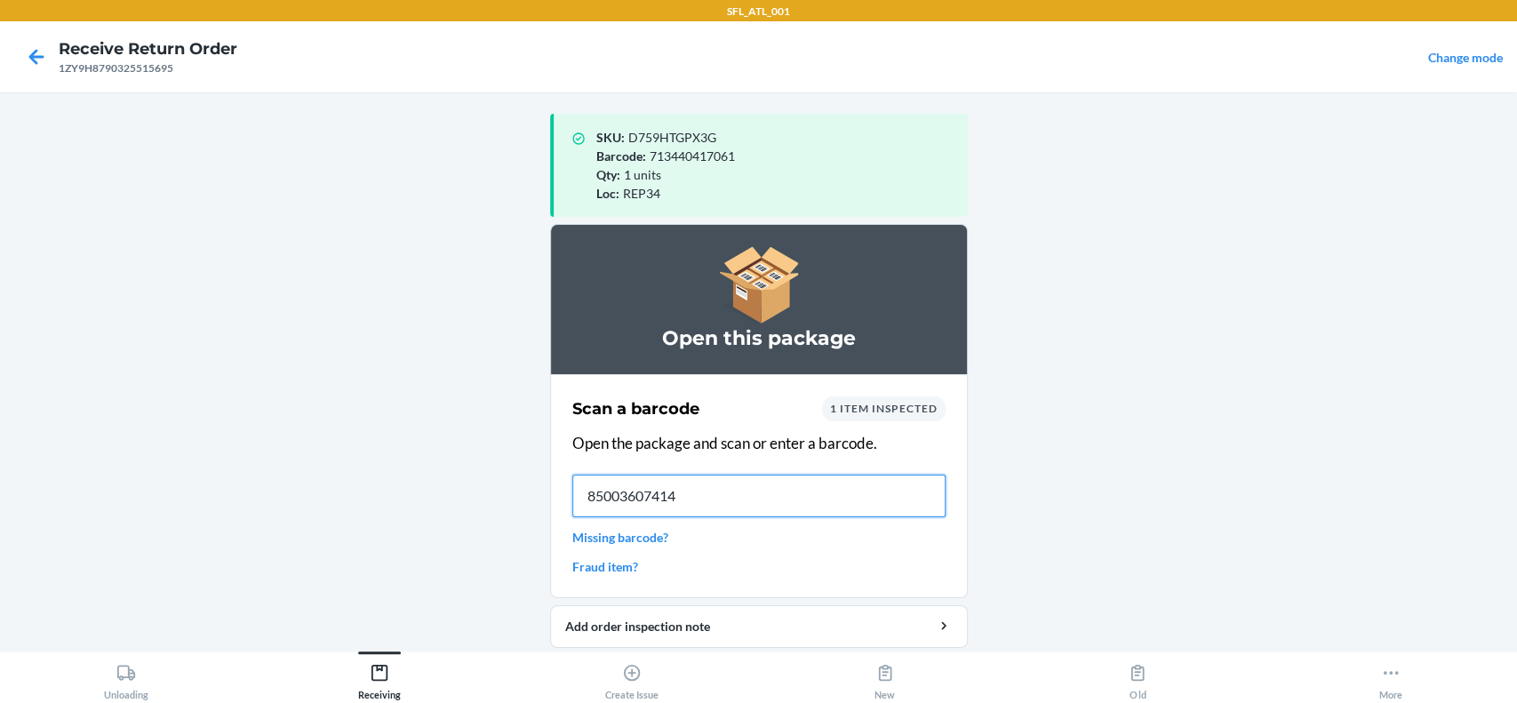
type input "850036074144"
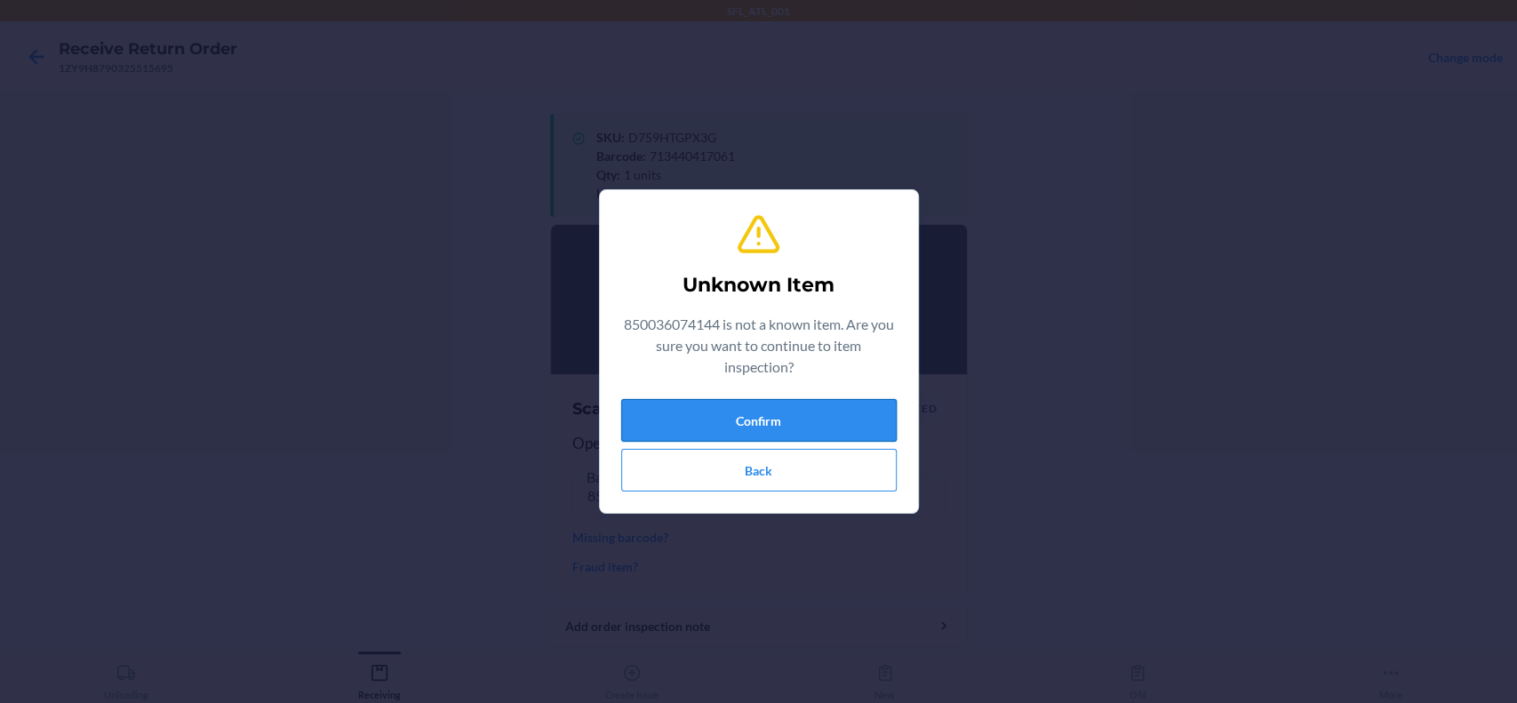
click at [753, 411] on button "Confirm" at bounding box center [758, 420] width 275 height 43
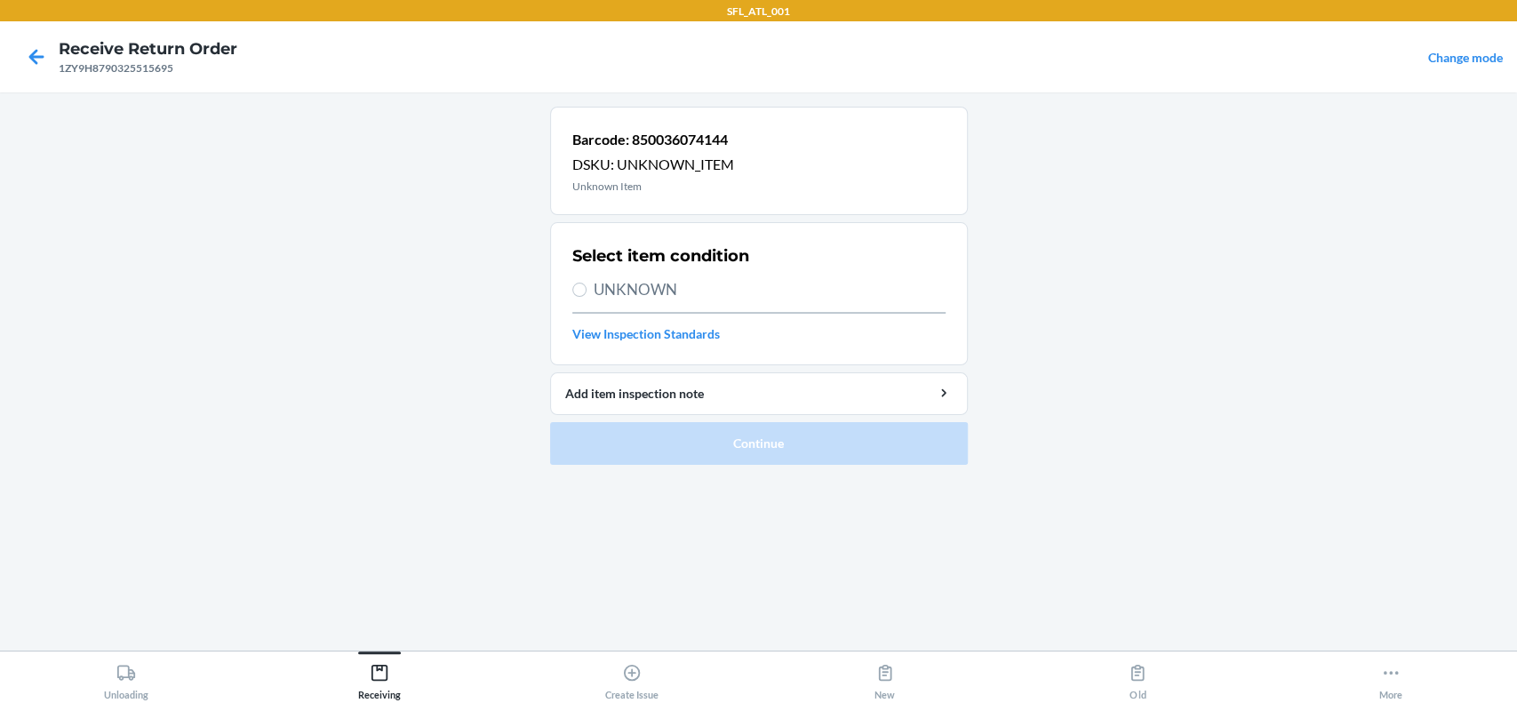
click at [635, 290] on span "UNKNOWN" at bounding box center [770, 289] width 352 height 23
click at [586, 290] on input "UNKNOWN" at bounding box center [579, 290] width 14 height 14
radio input "true"
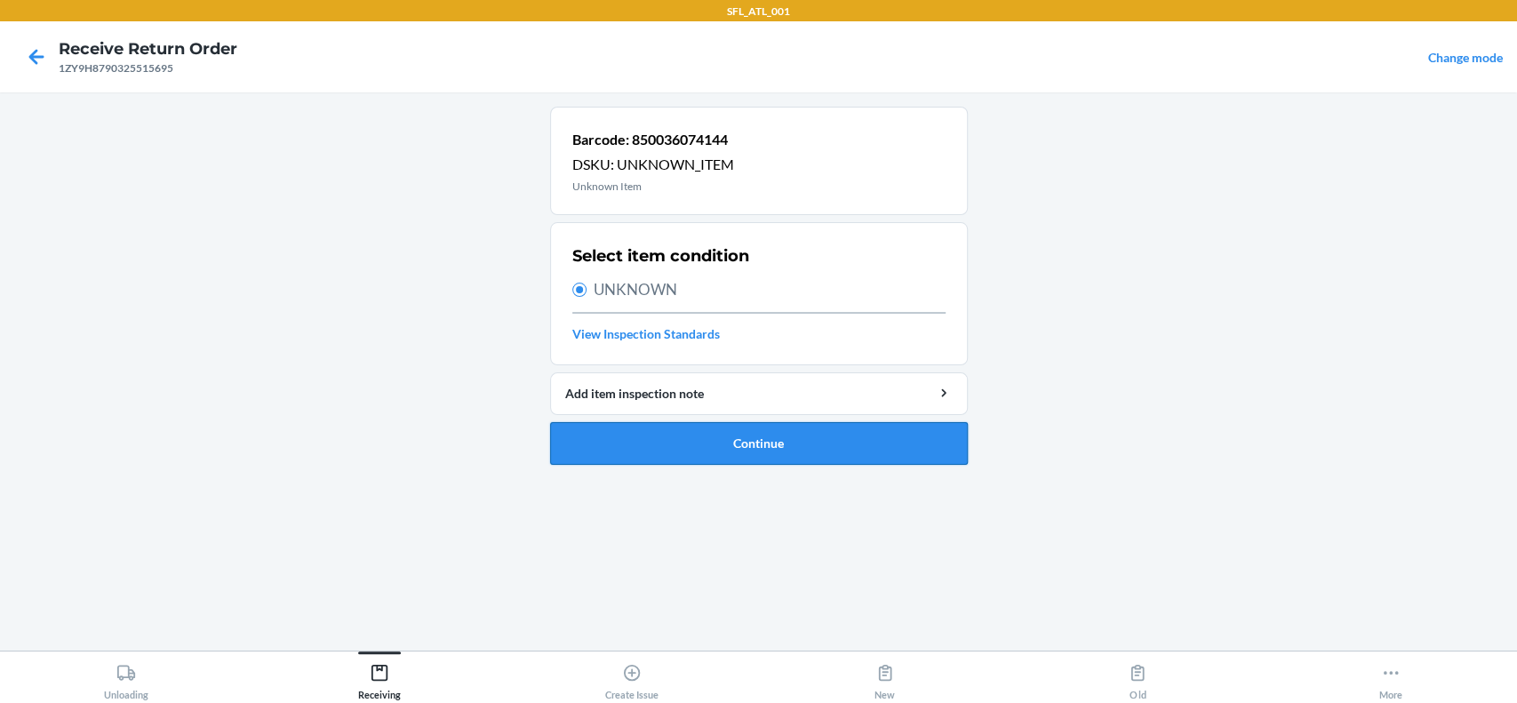
click at [761, 443] on button "Continue" at bounding box center [759, 443] width 418 height 43
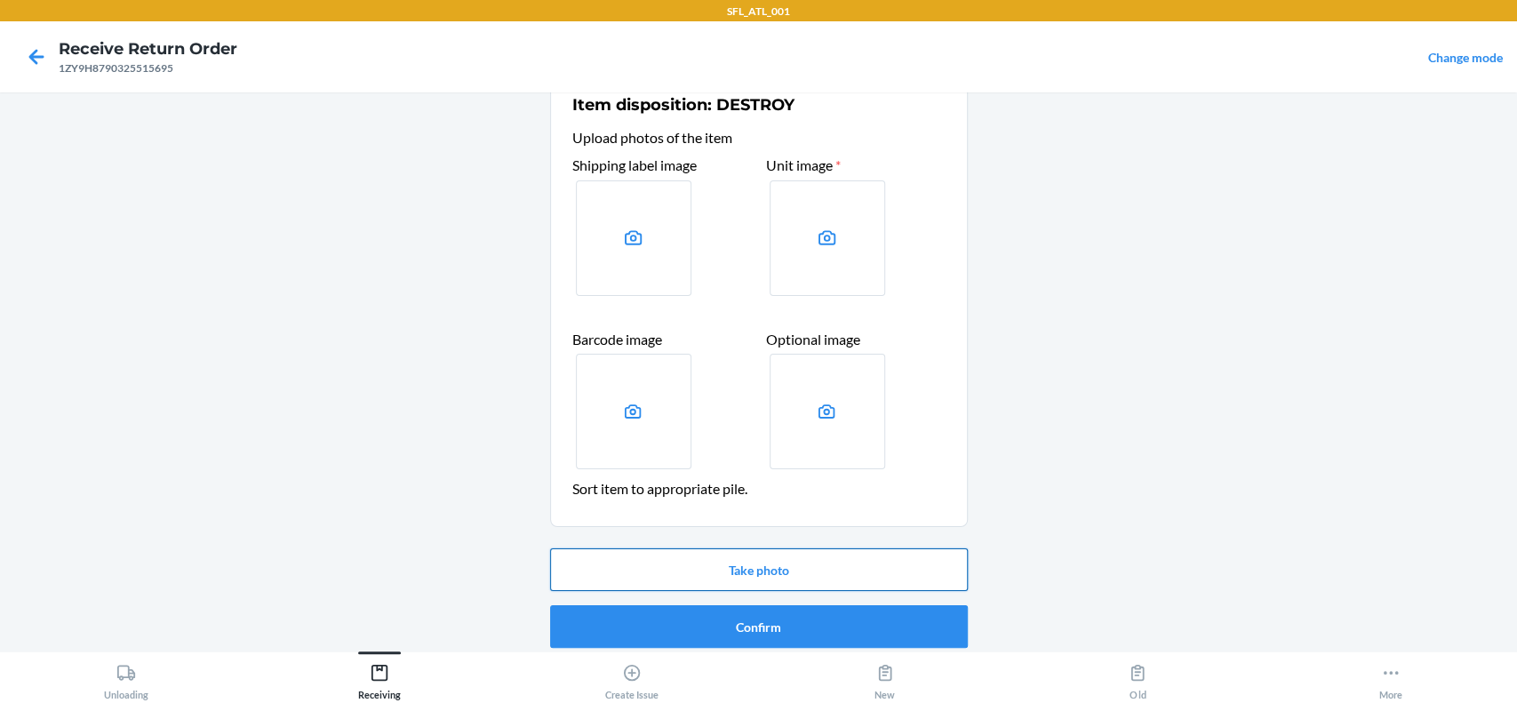
scroll to position [46, 0]
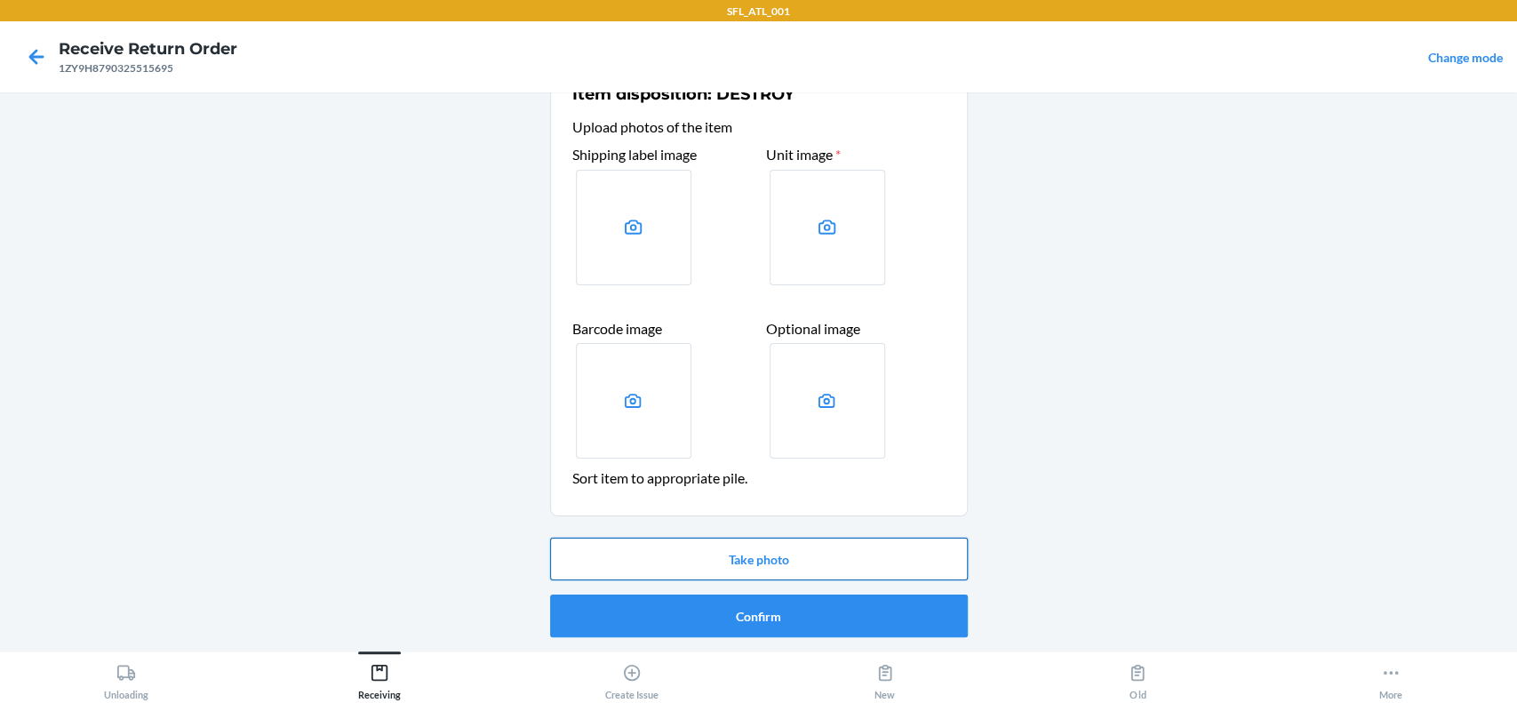
click at [693, 541] on button "Take photo" at bounding box center [759, 559] width 418 height 43
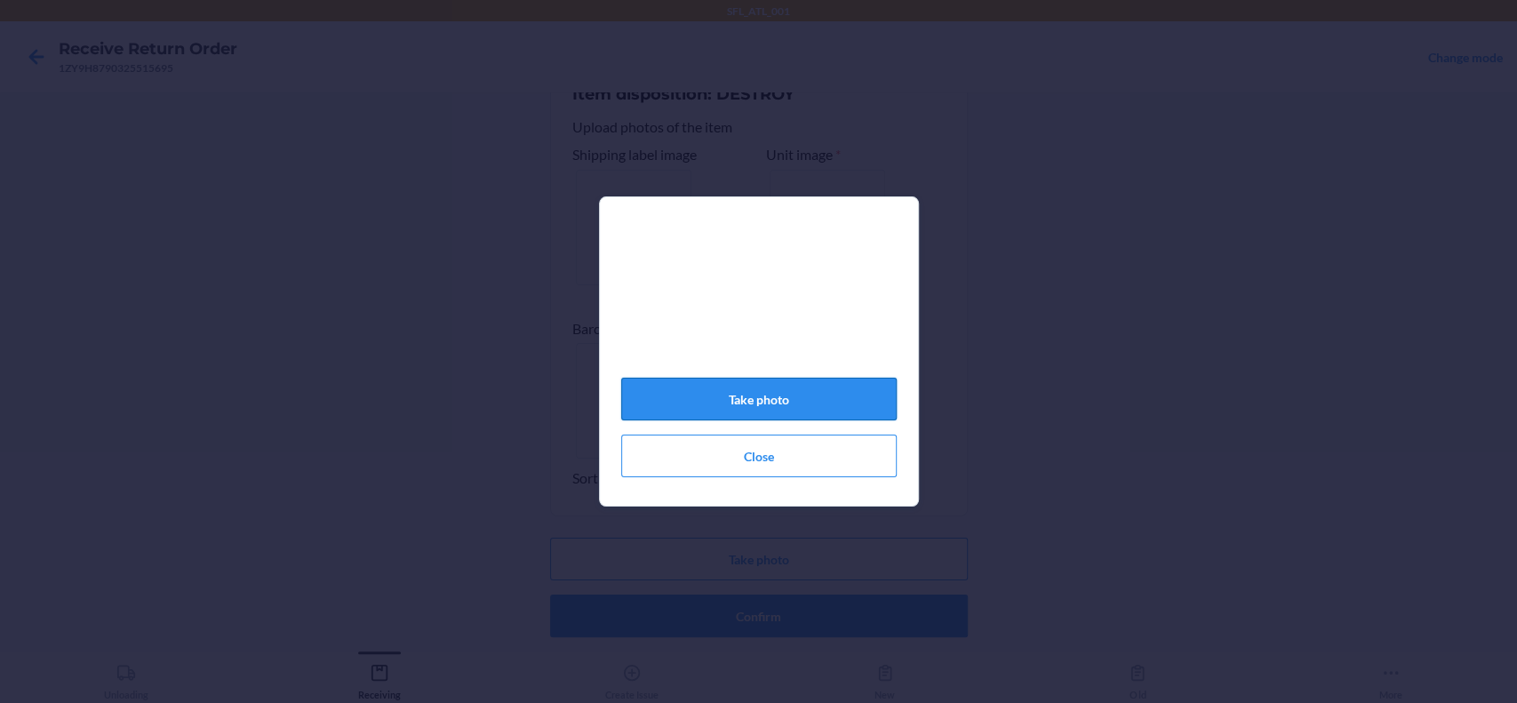
click at [809, 411] on button "Take photo" at bounding box center [758, 399] width 275 height 43
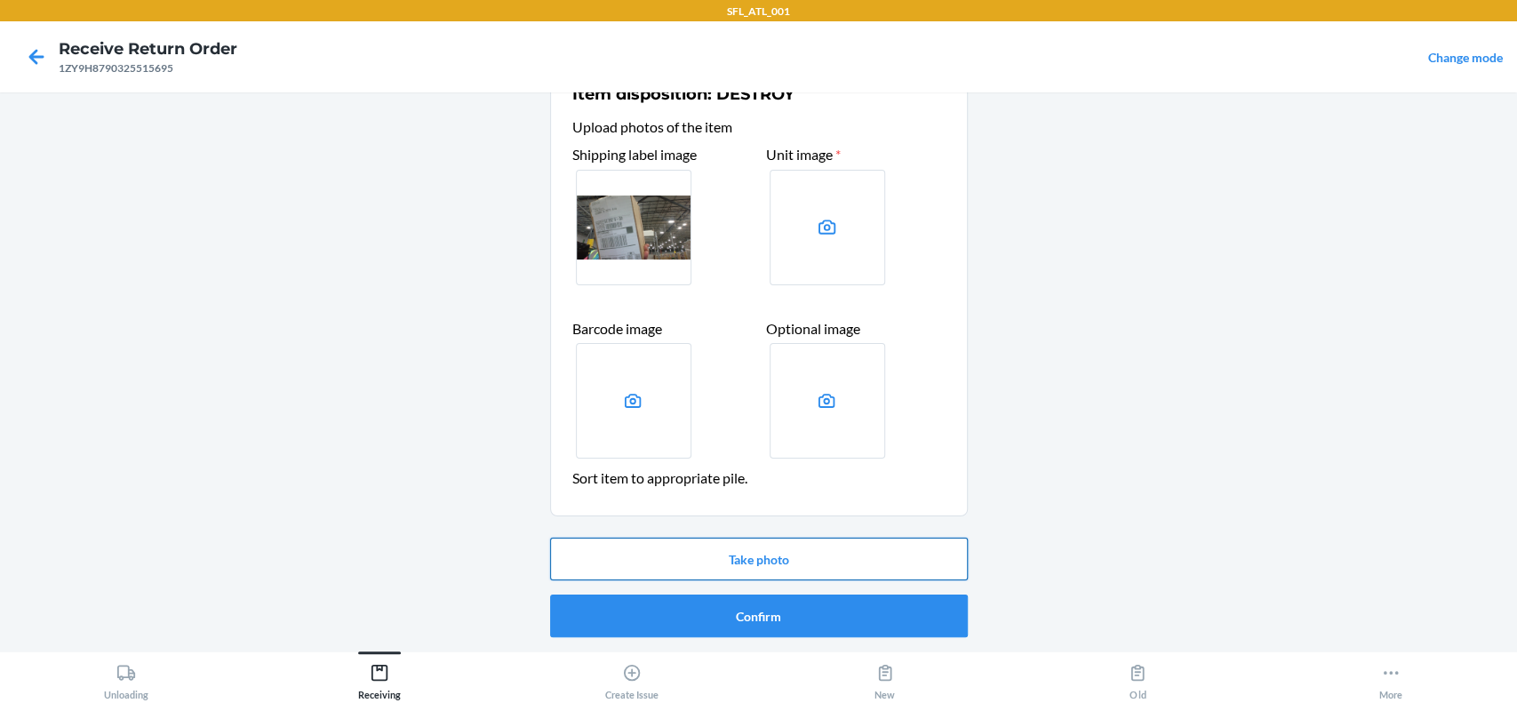
click at [749, 572] on button "Take photo" at bounding box center [759, 559] width 418 height 43
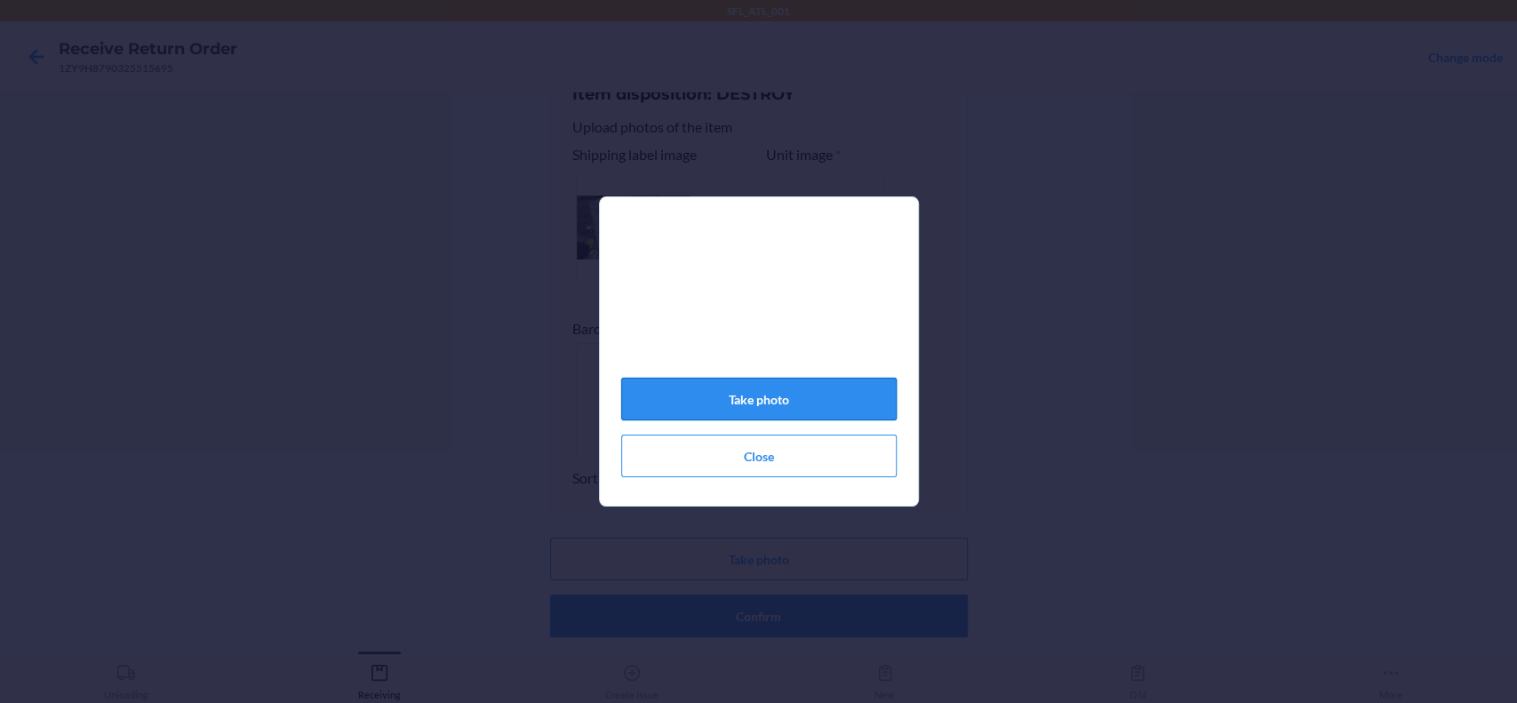
click at [808, 387] on button "Take photo" at bounding box center [758, 399] width 275 height 43
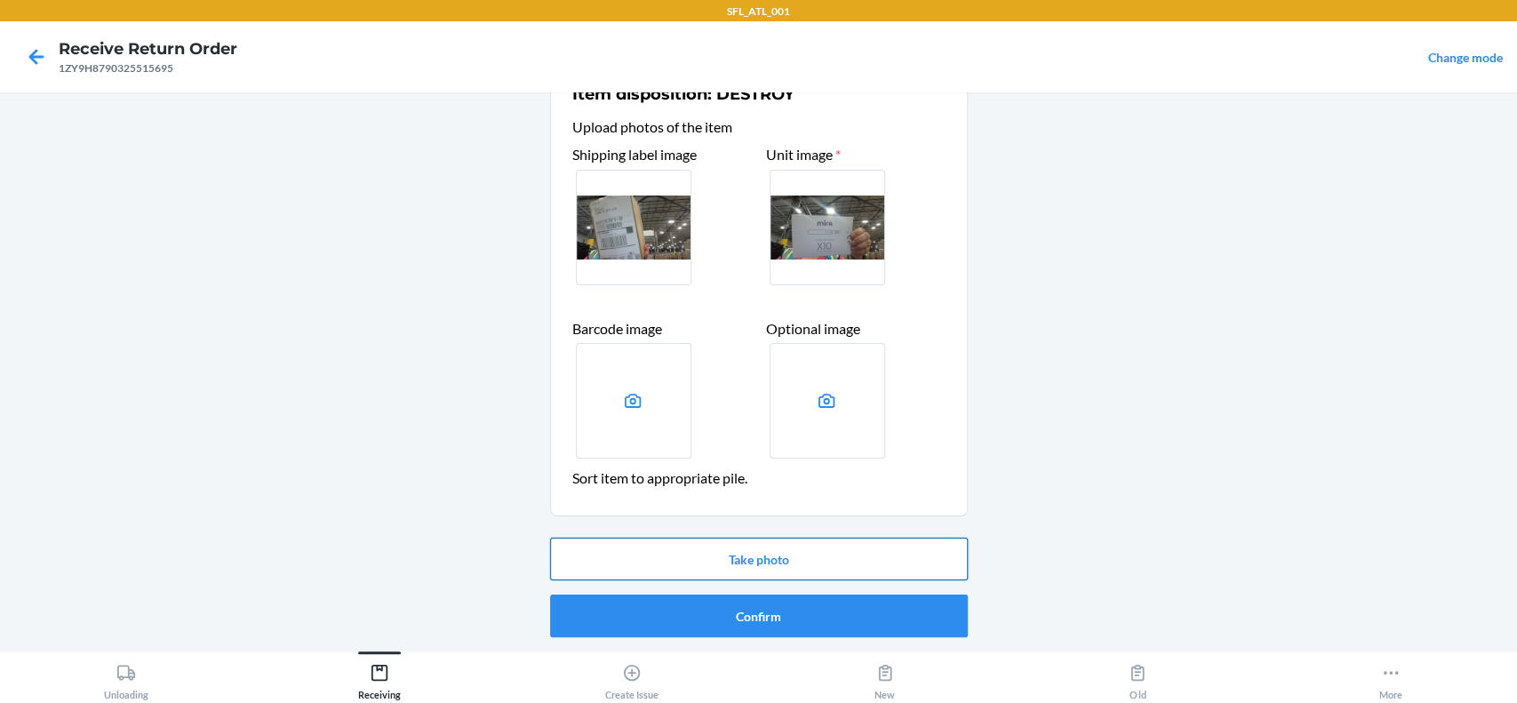
click at [703, 556] on button "Take photo" at bounding box center [759, 559] width 418 height 43
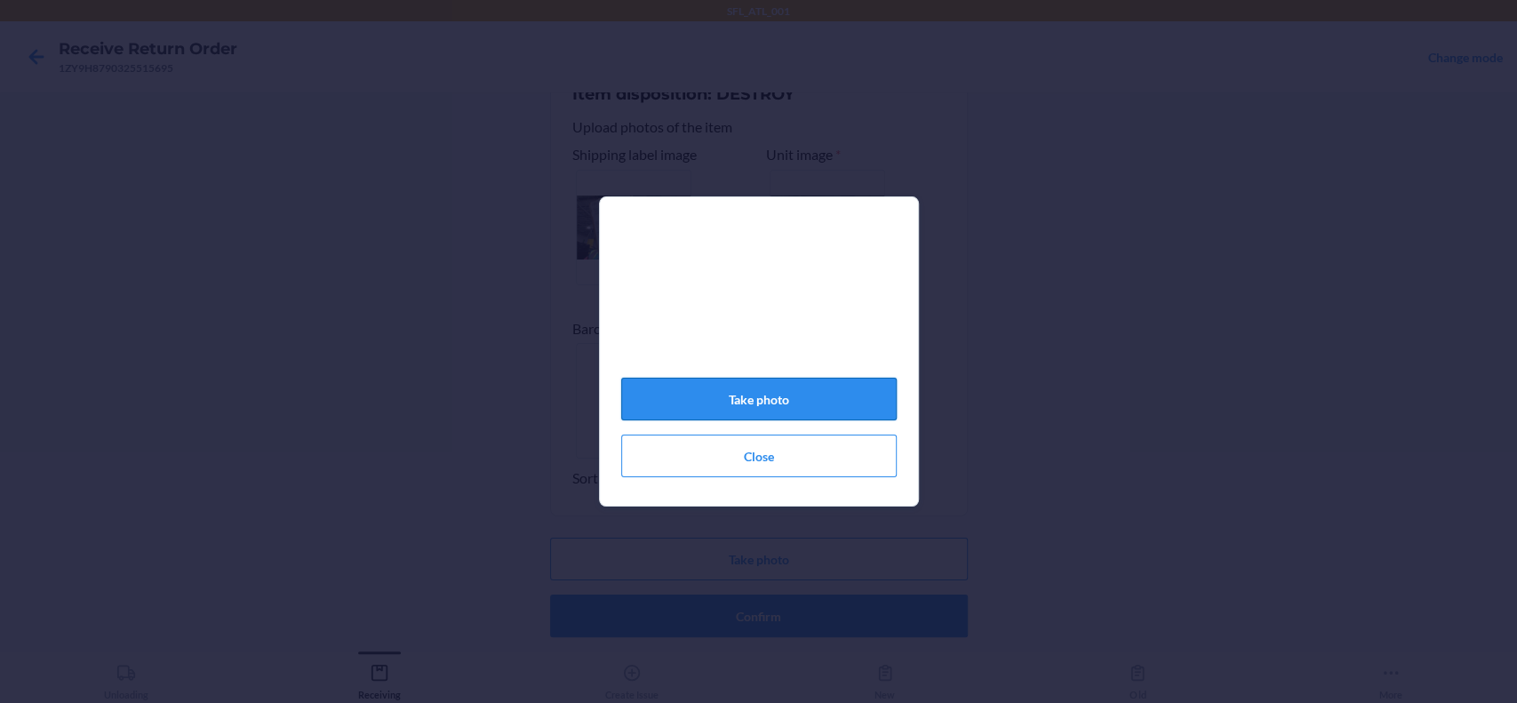
click at [772, 397] on button "Take photo" at bounding box center [758, 399] width 275 height 43
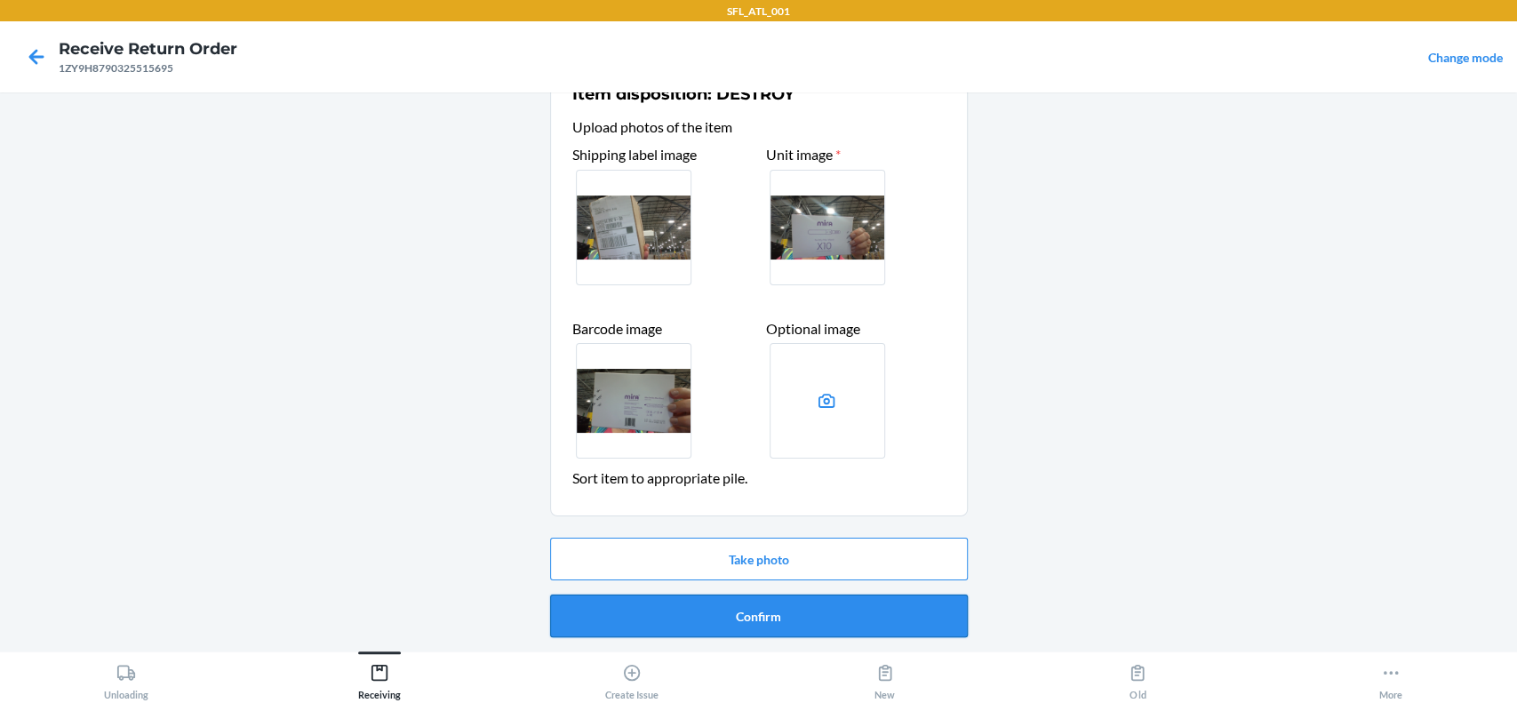
click at [700, 611] on button "Confirm" at bounding box center [759, 615] width 418 height 43
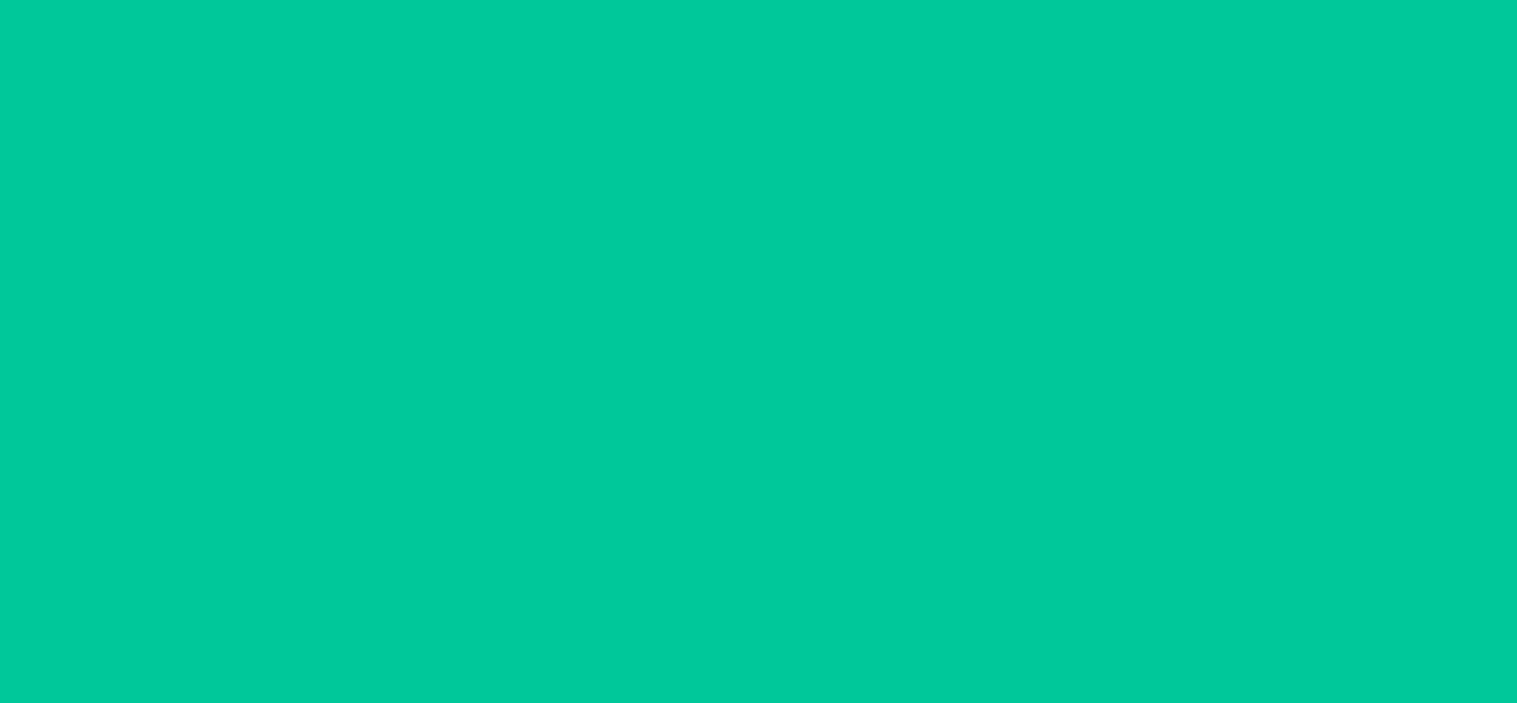
scroll to position [0, 0]
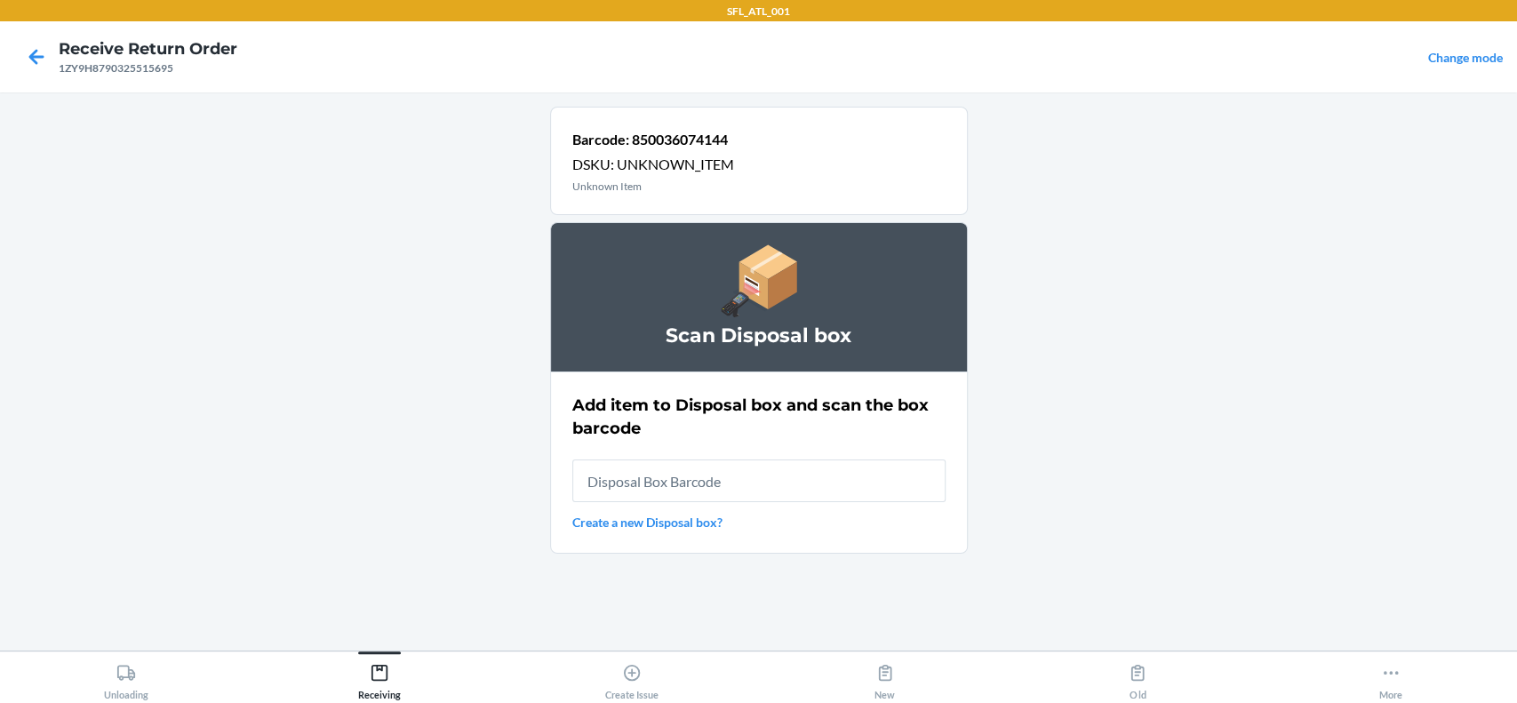
click at [606, 530] on link "Create a new Disposal box?" at bounding box center [758, 522] width 373 height 19
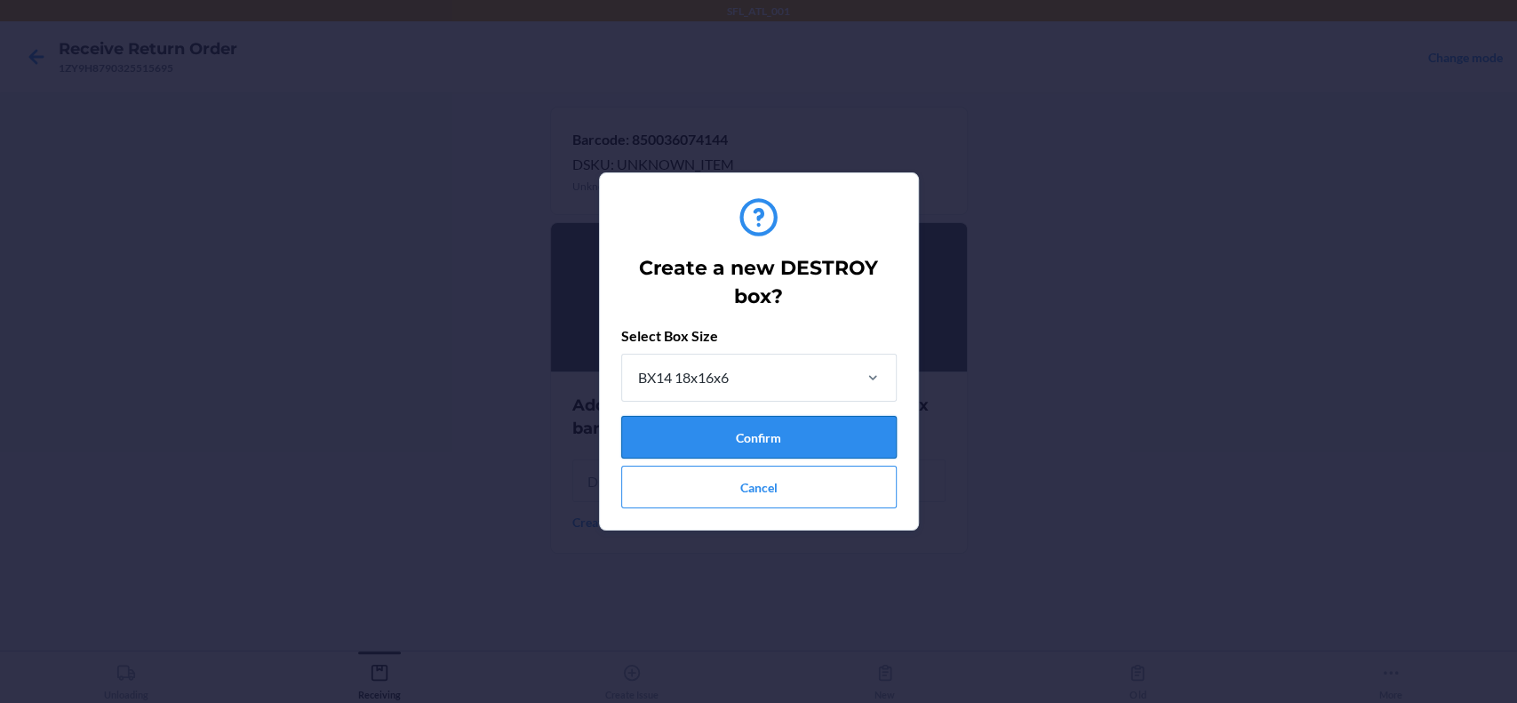
click at [712, 434] on button "Confirm" at bounding box center [758, 437] width 275 height 43
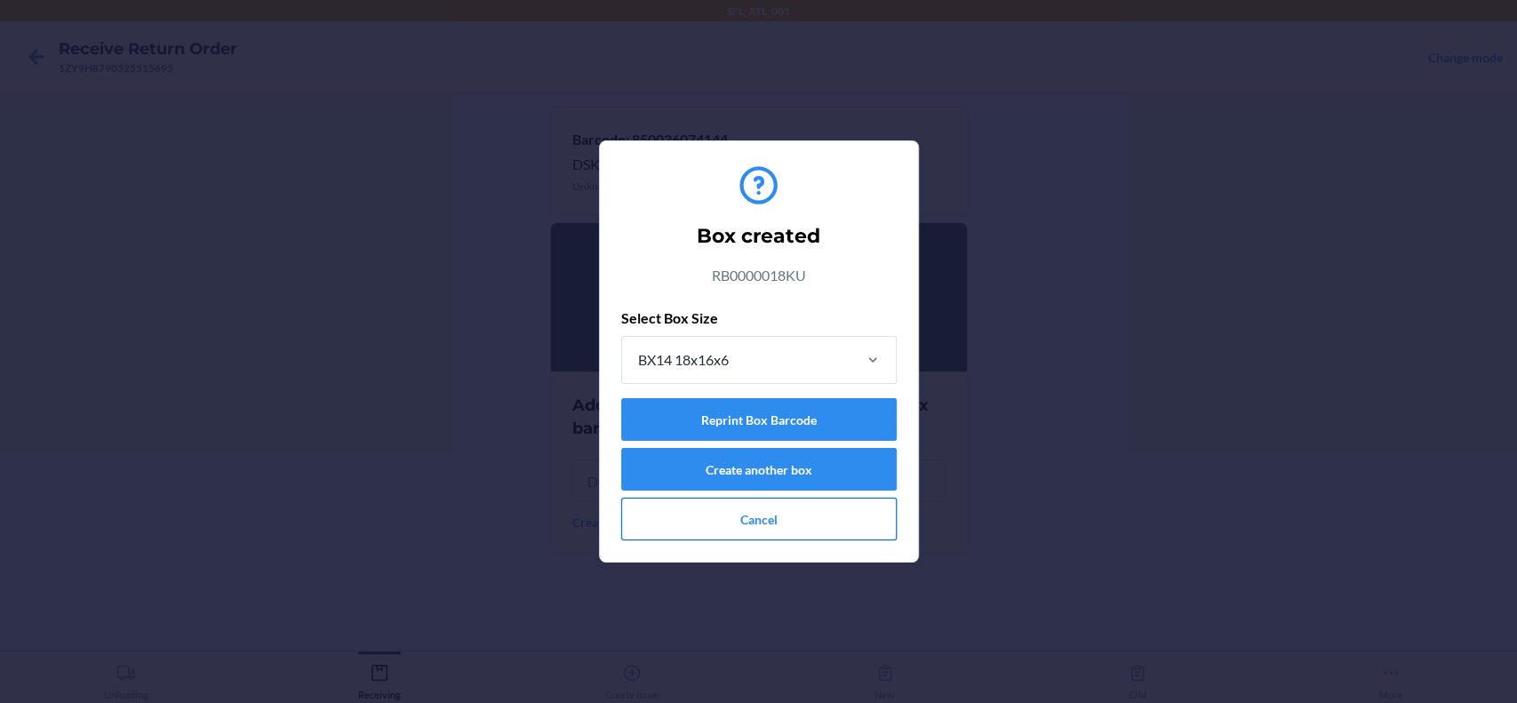
click at [841, 508] on button "Cancel" at bounding box center [758, 519] width 275 height 43
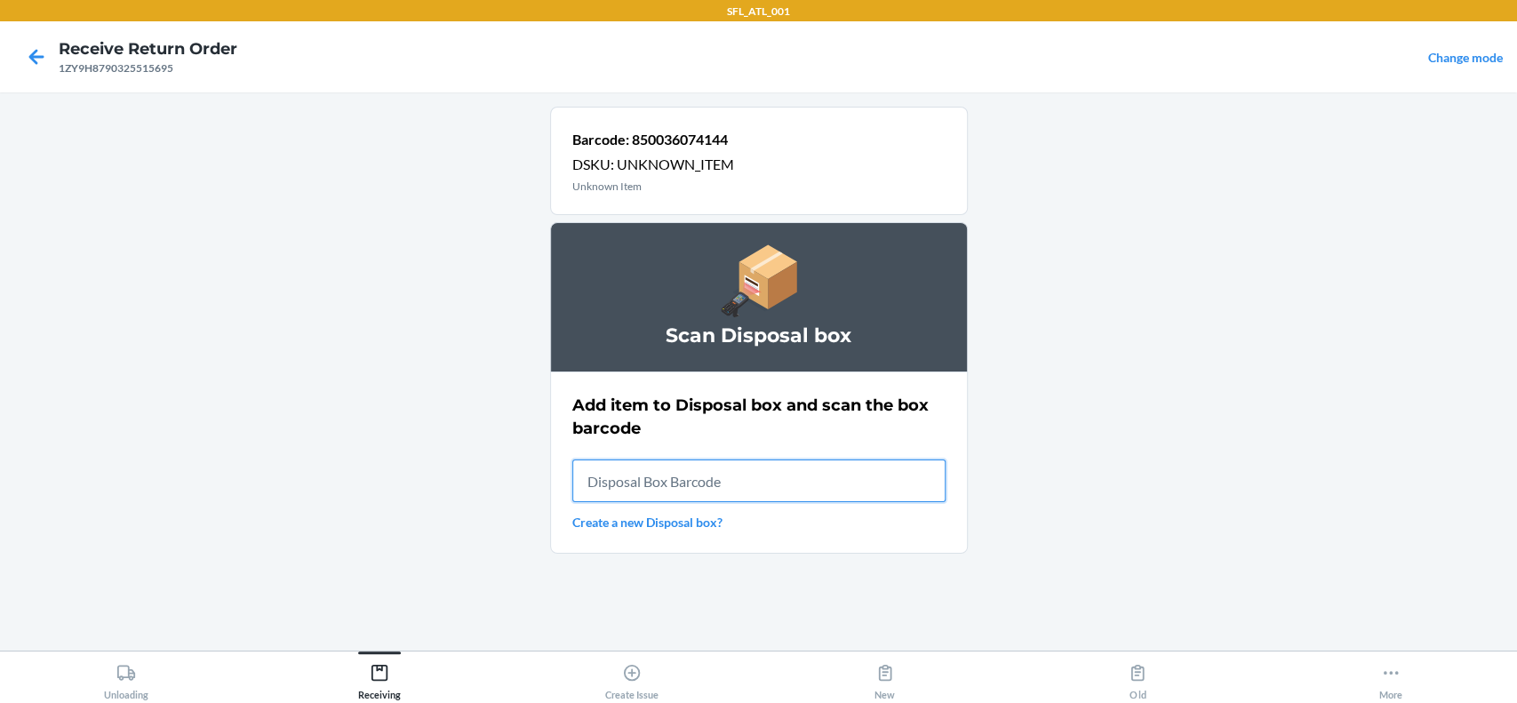
click at [726, 475] on input "text" at bounding box center [758, 480] width 373 height 43
type input "RB0000018KU"
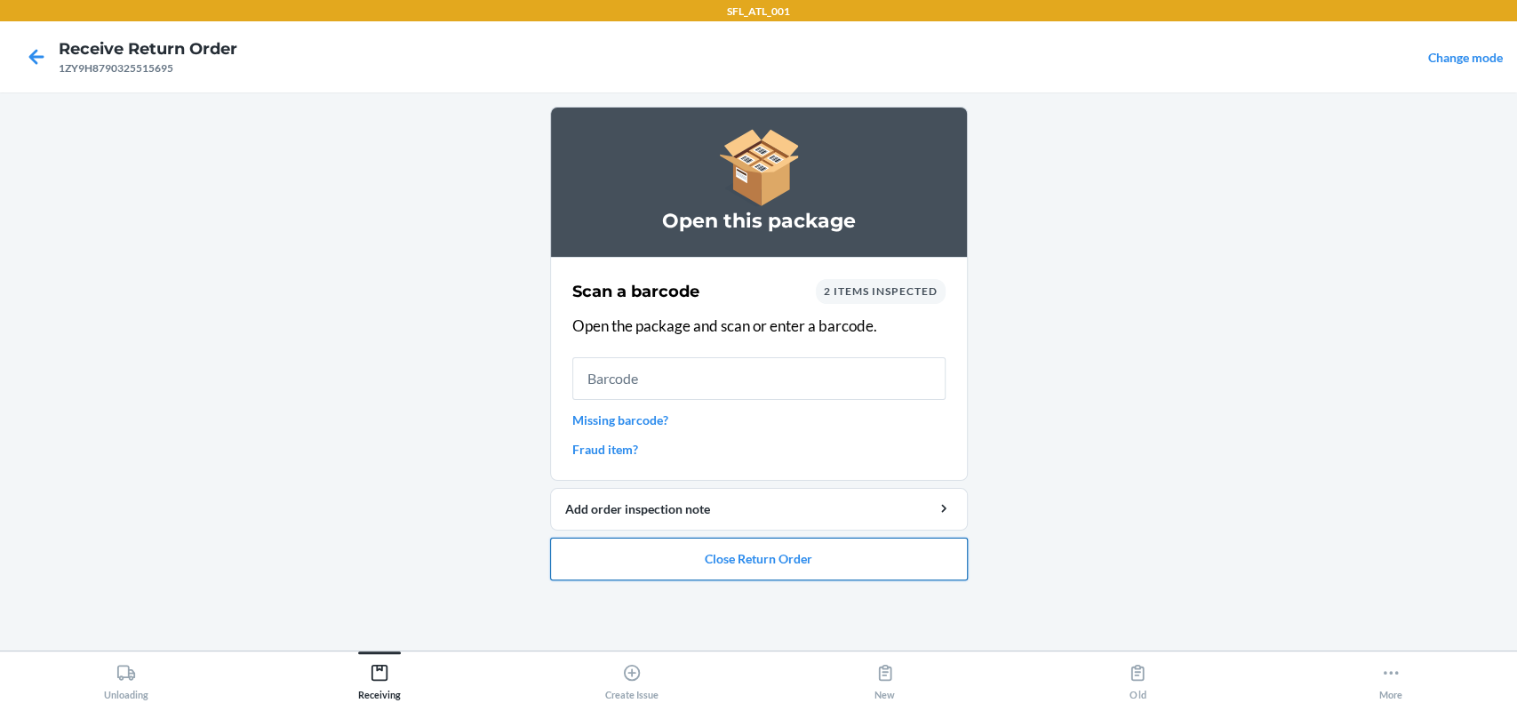
click at [743, 572] on button "Close Return Order" at bounding box center [759, 559] width 418 height 43
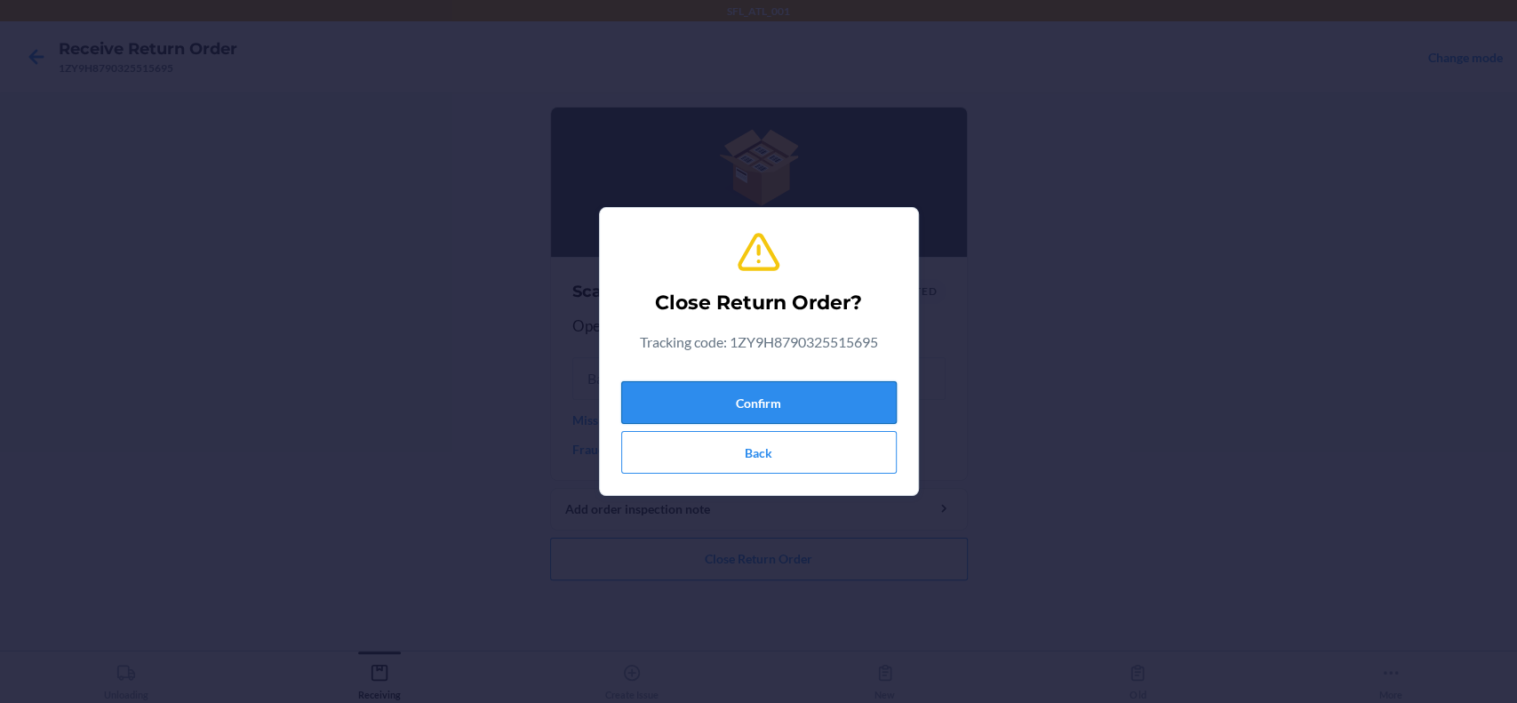
click at [773, 391] on button "Confirm" at bounding box center [758, 402] width 275 height 43
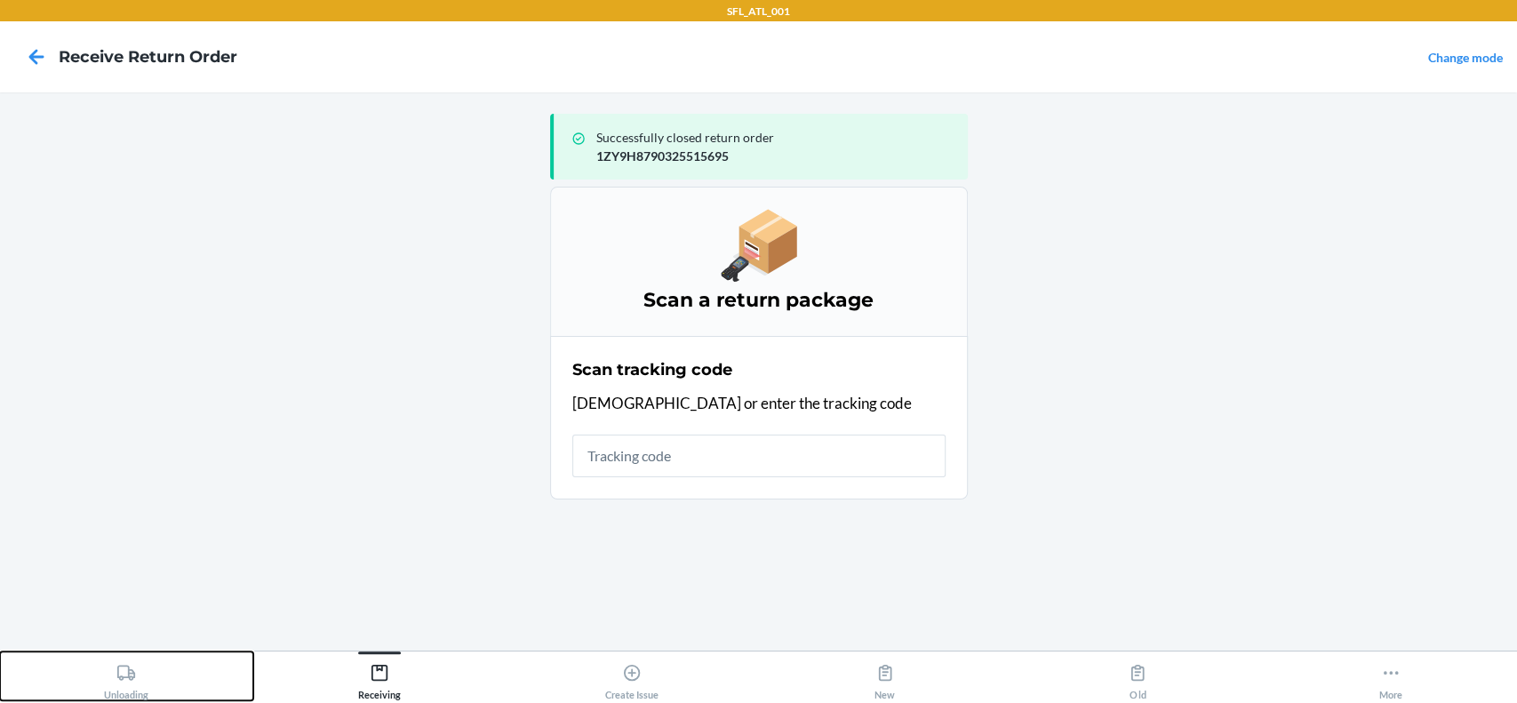
click at [124, 684] on div "Unloading" at bounding box center [126, 678] width 44 height 44
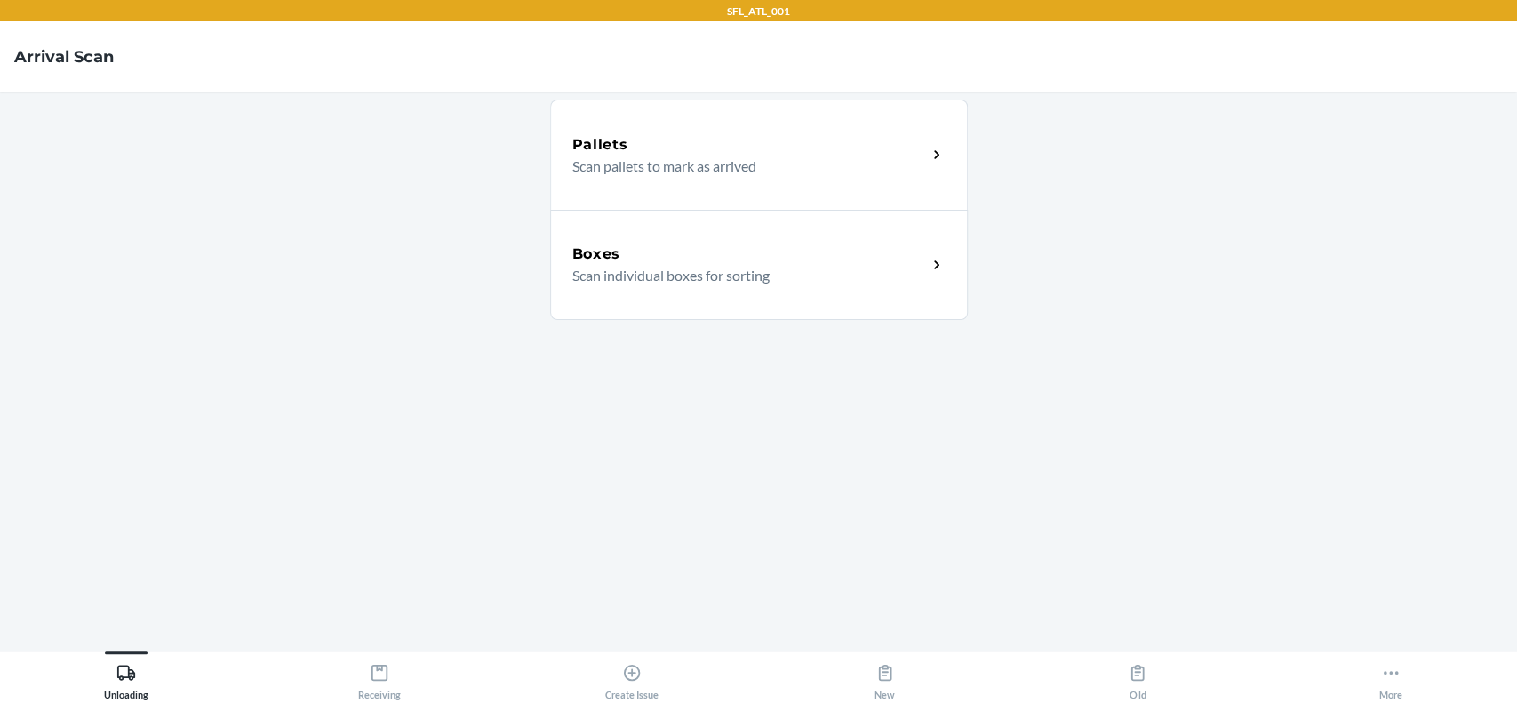
click at [678, 291] on div "Boxes Scan individual boxes for sorting" at bounding box center [759, 265] width 418 height 110
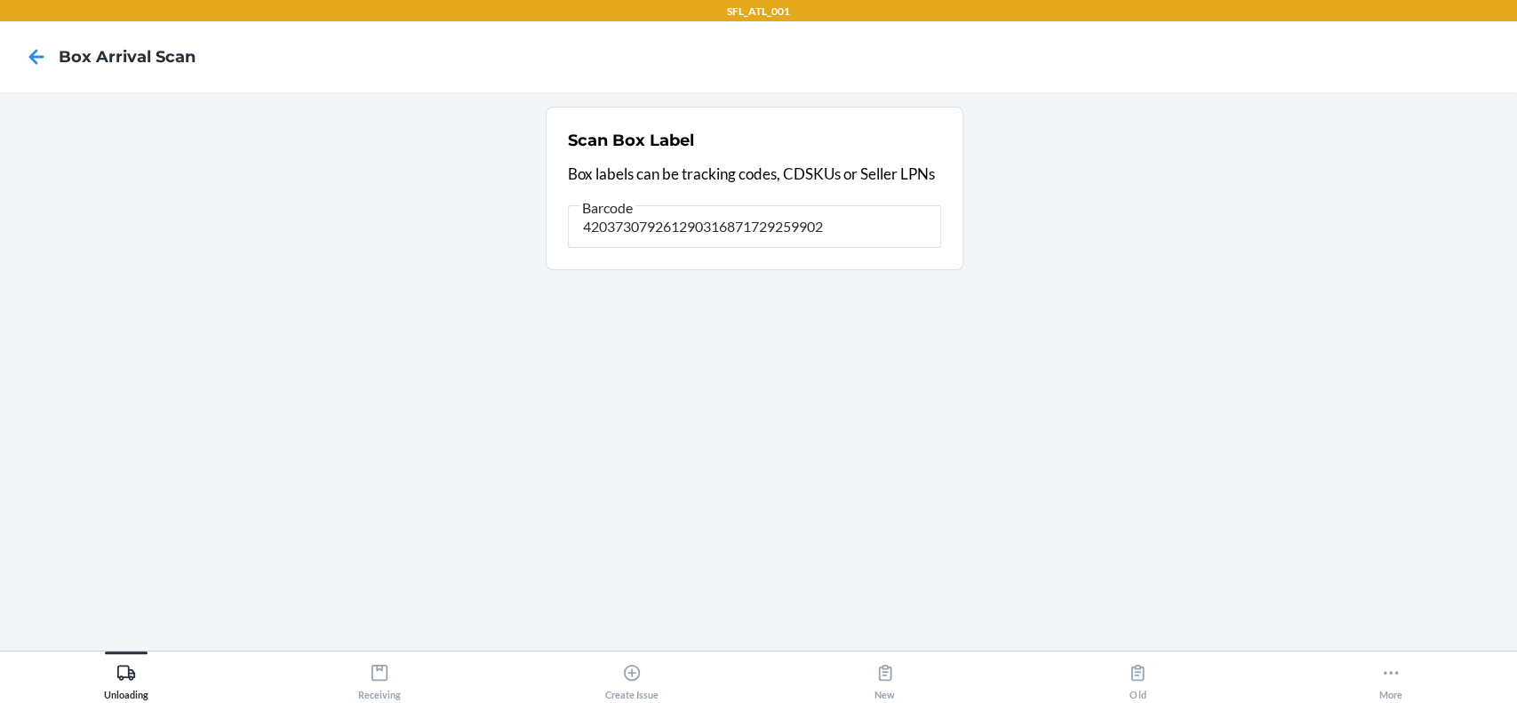
type input "420373079261290316871729259902"
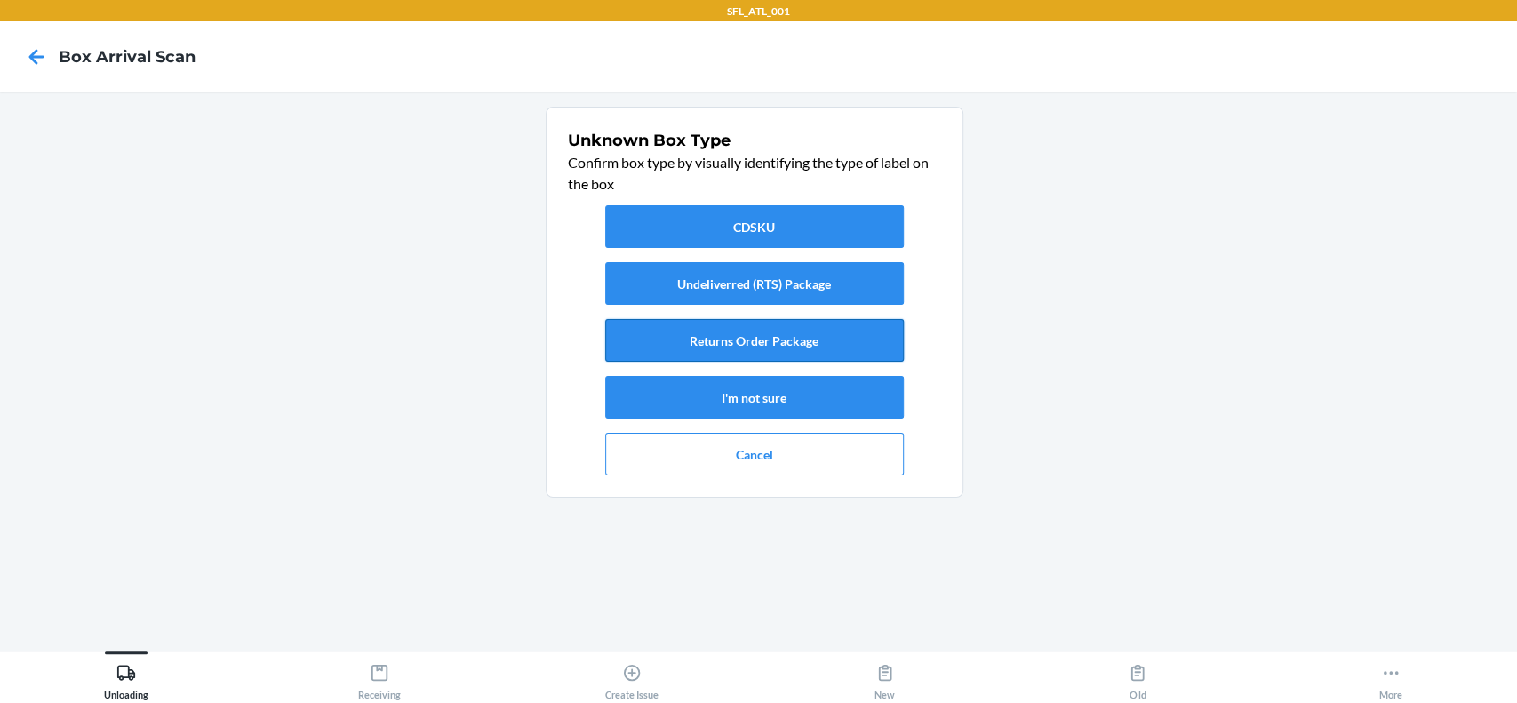
click at [758, 338] on button "Returns Order Package" at bounding box center [754, 340] width 299 height 43
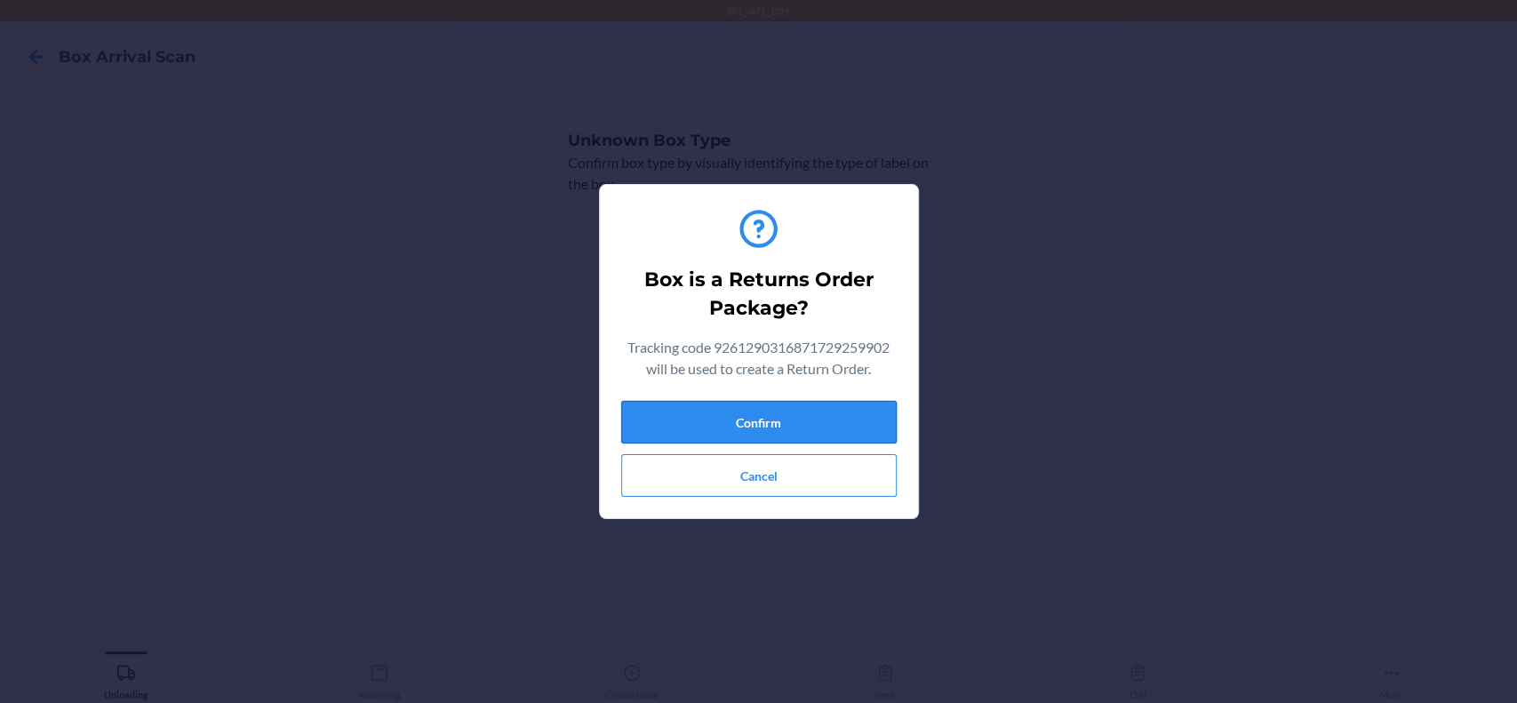
click at [774, 411] on button "Confirm" at bounding box center [758, 422] width 275 height 43
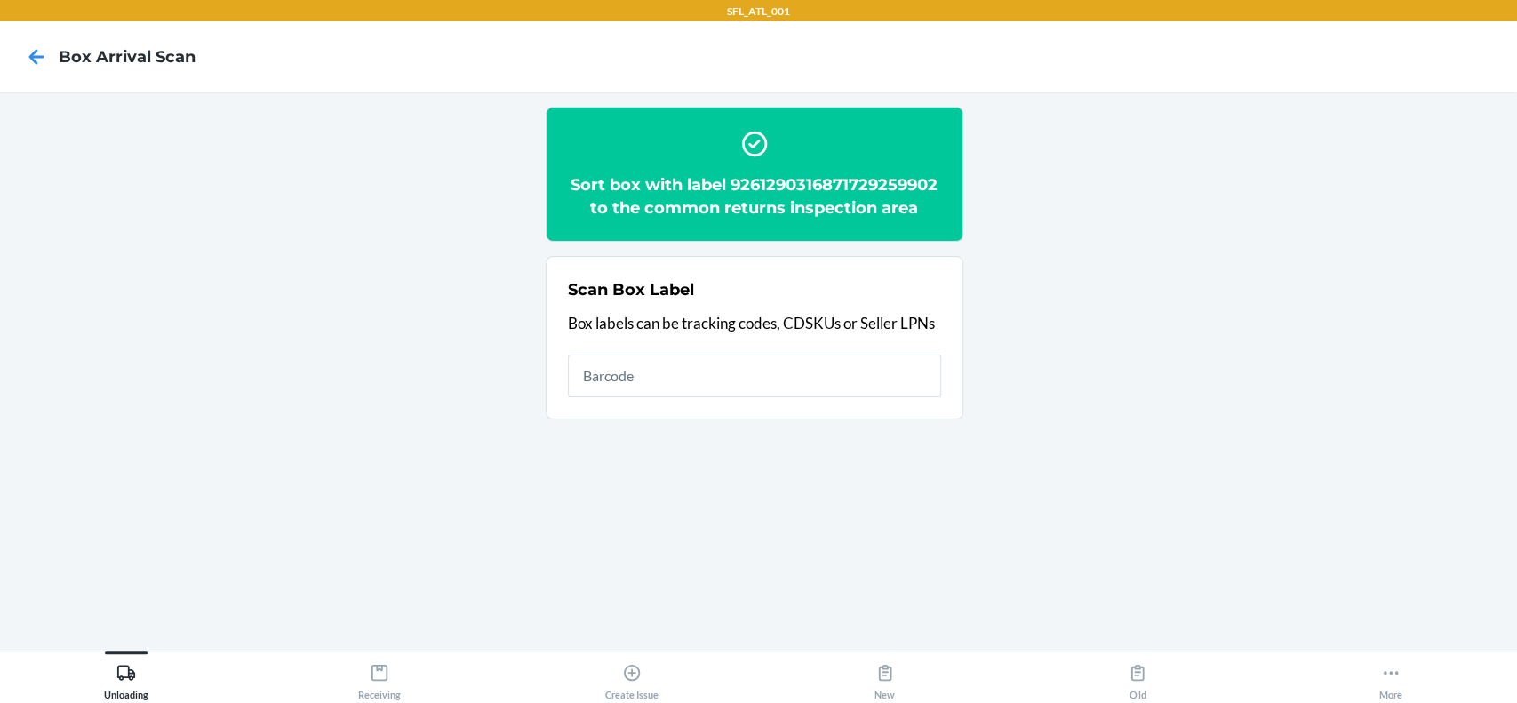
click at [391, 643] on main "Sort box with label 9261290316871729259902 to the common returns inspection are…" at bounding box center [758, 371] width 1517 height 558
click at [388, 658] on div "Receiving" at bounding box center [379, 678] width 43 height 44
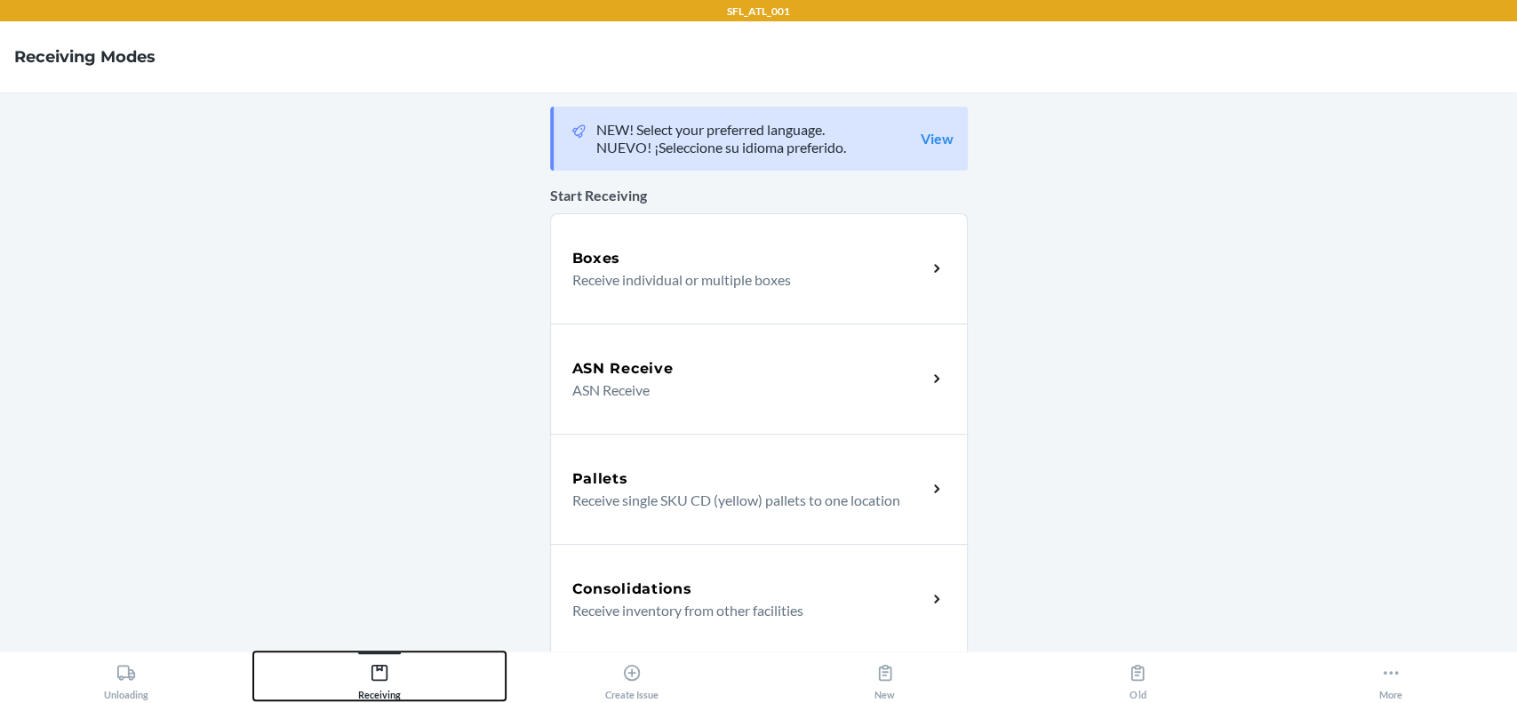
scroll to position [236, 0]
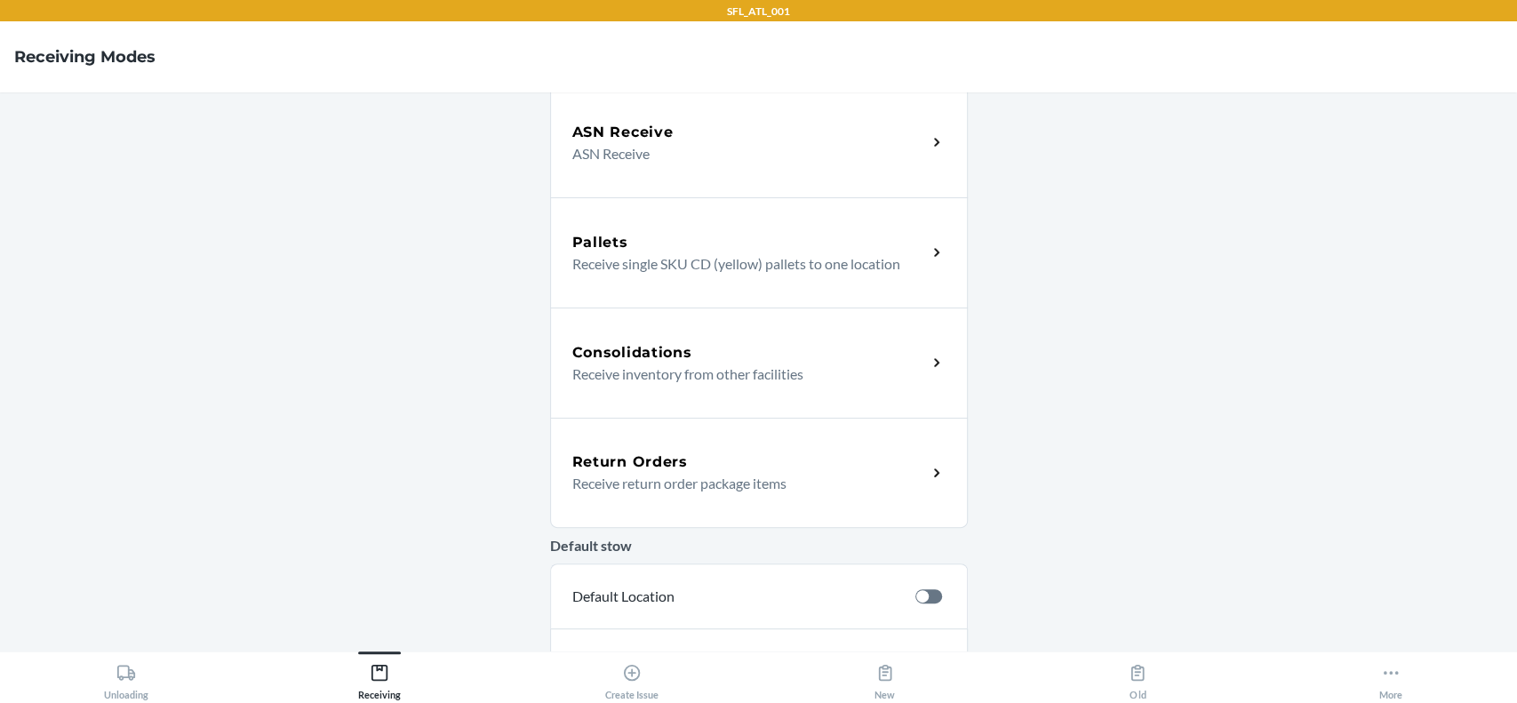
click at [716, 455] on div "Return Orders" at bounding box center [749, 461] width 355 height 21
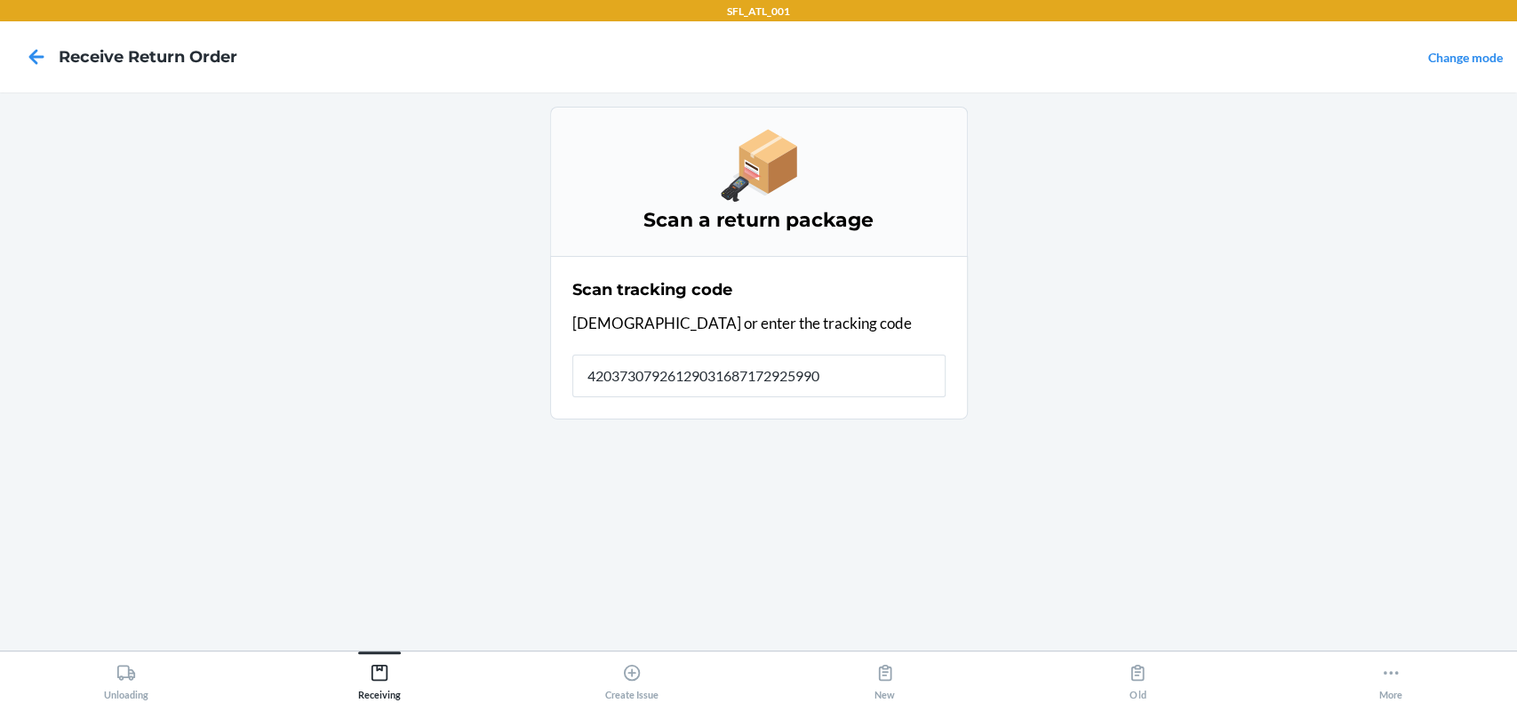
type input "420373079261290316871729259902"
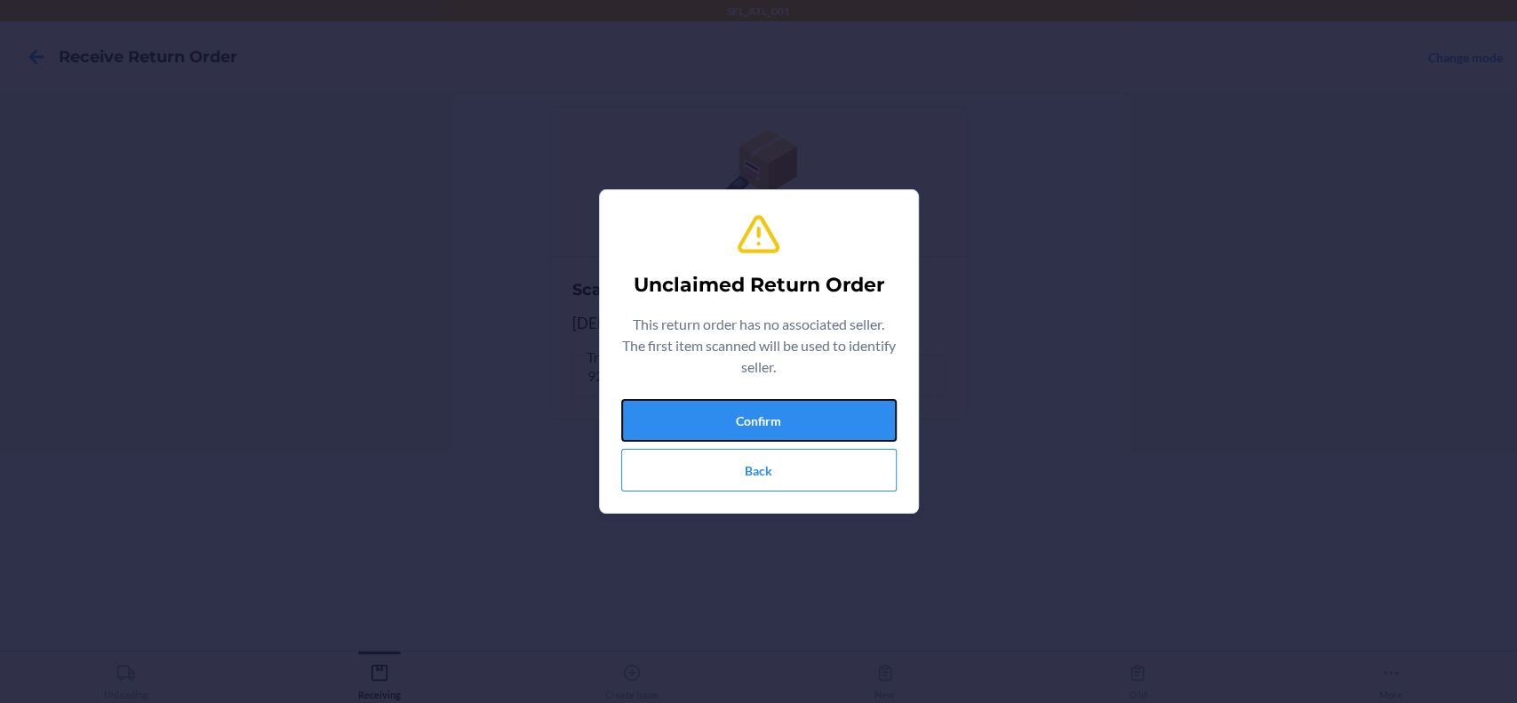
click at [771, 397] on div "Unclaimed Return Order This return order has no associated seller. The first it…" at bounding box center [758, 351] width 275 height 294
click at [782, 422] on button "Confirm" at bounding box center [758, 420] width 275 height 43
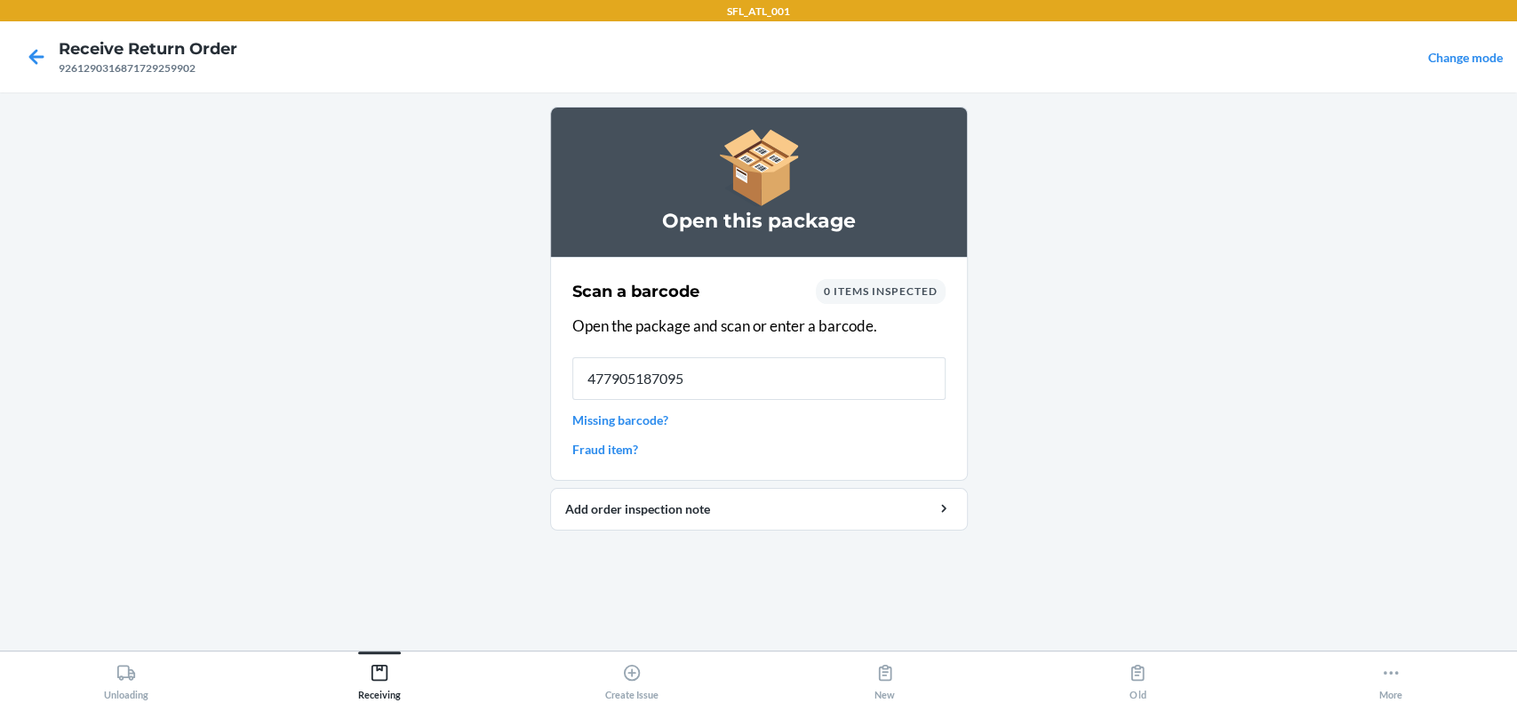
type input "4779051870950"
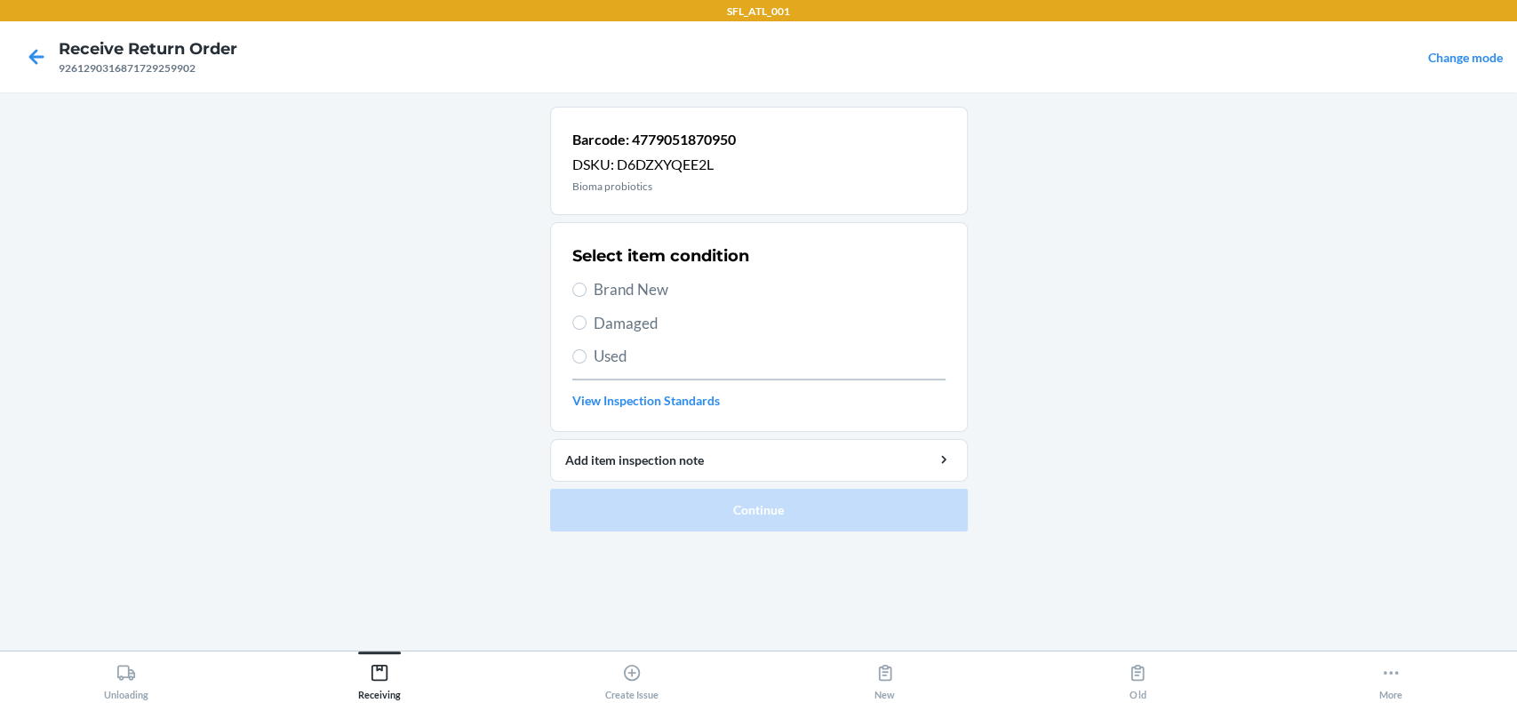
click at [666, 283] on span "Brand New" at bounding box center [770, 289] width 352 height 23
click at [586, 283] on input "Brand New" at bounding box center [579, 290] width 14 height 14
radio input "true"
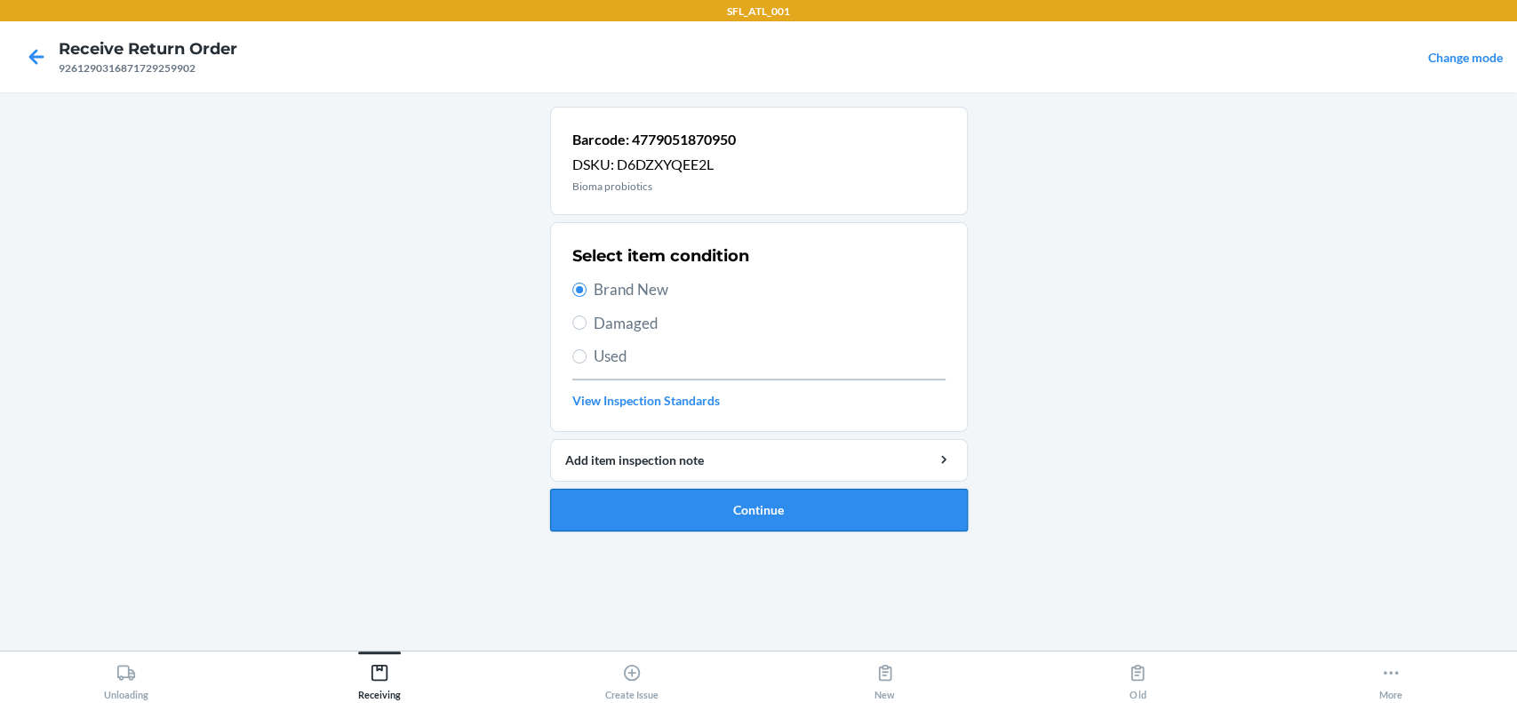
click at [824, 523] on button "Continue" at bounding box center [759, 510] width 418 height 43
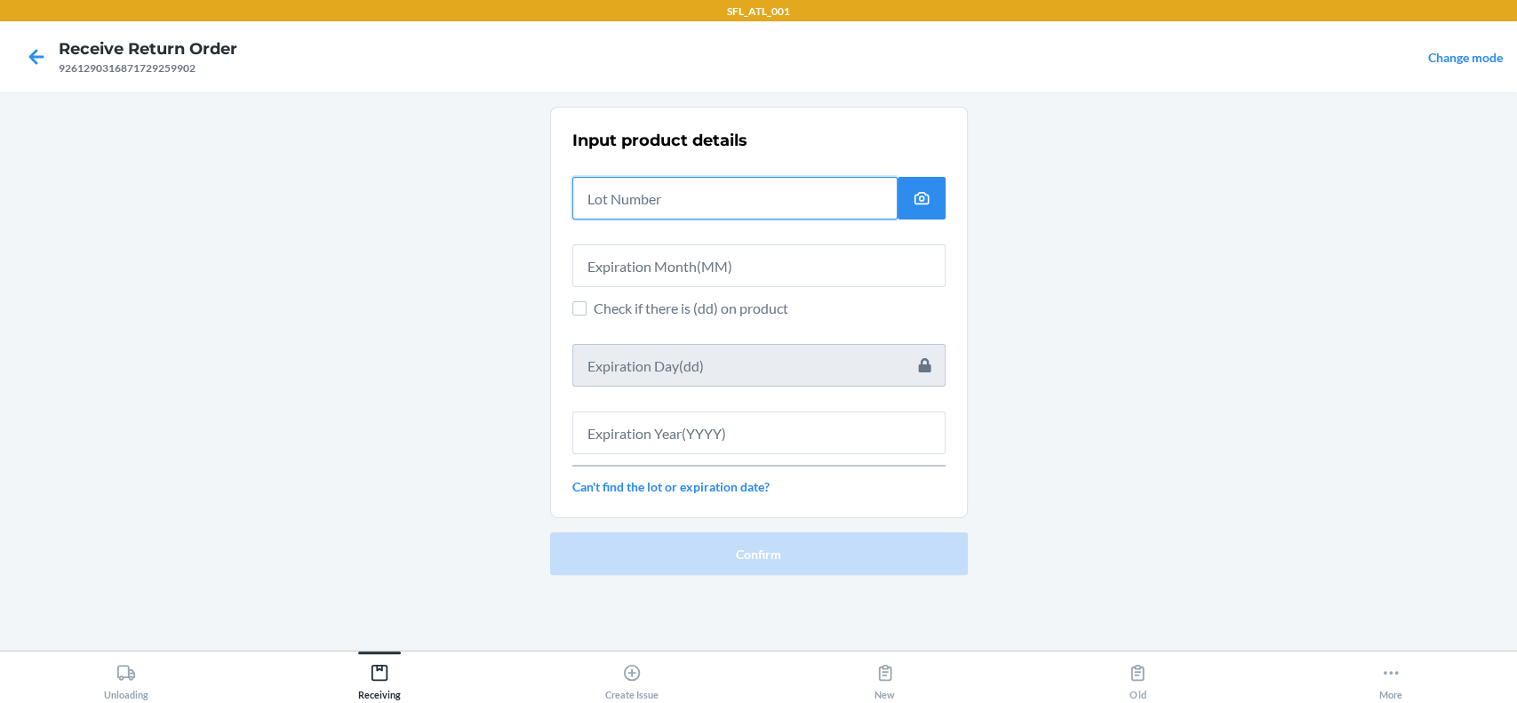
click at [675, 188] on input "text" at bounding box center [734, 198] width 325 height 43
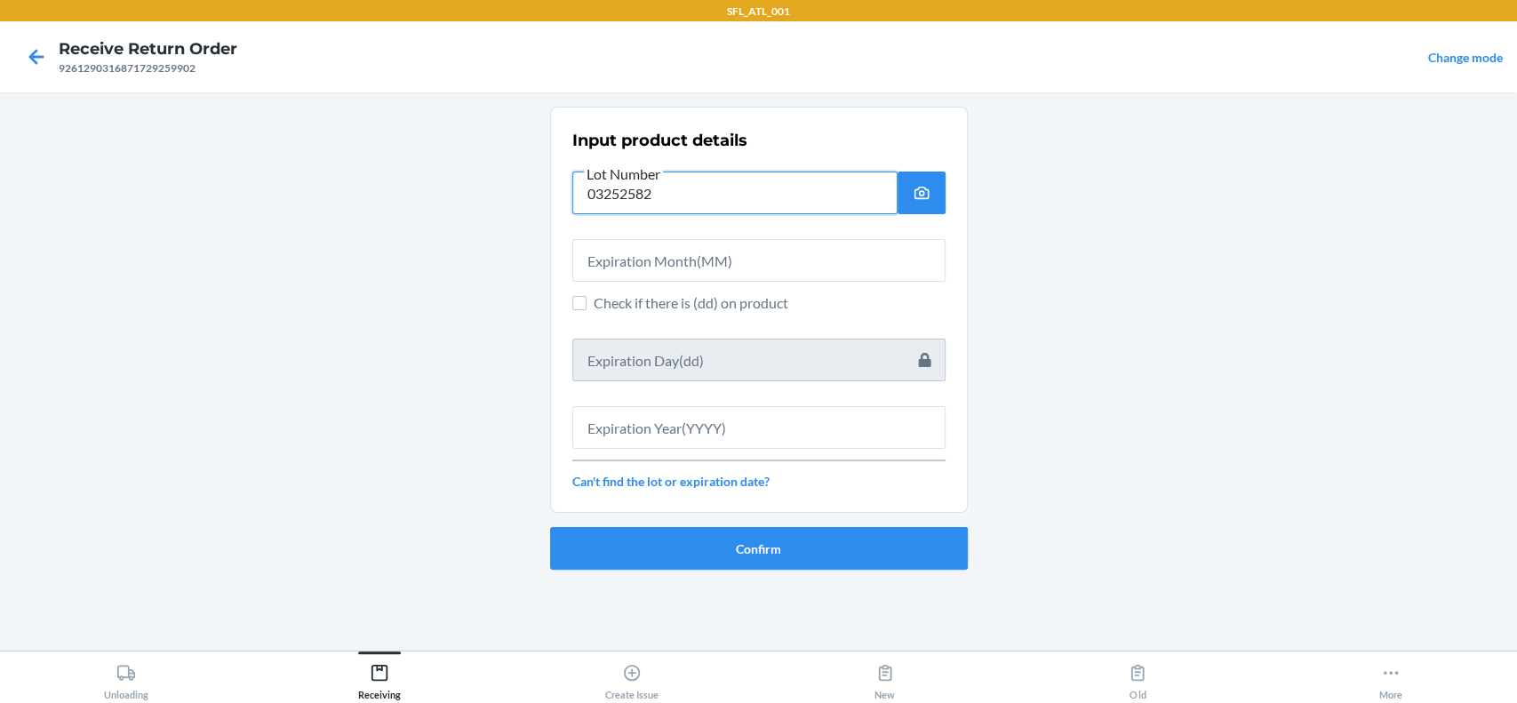
type input "03252582"
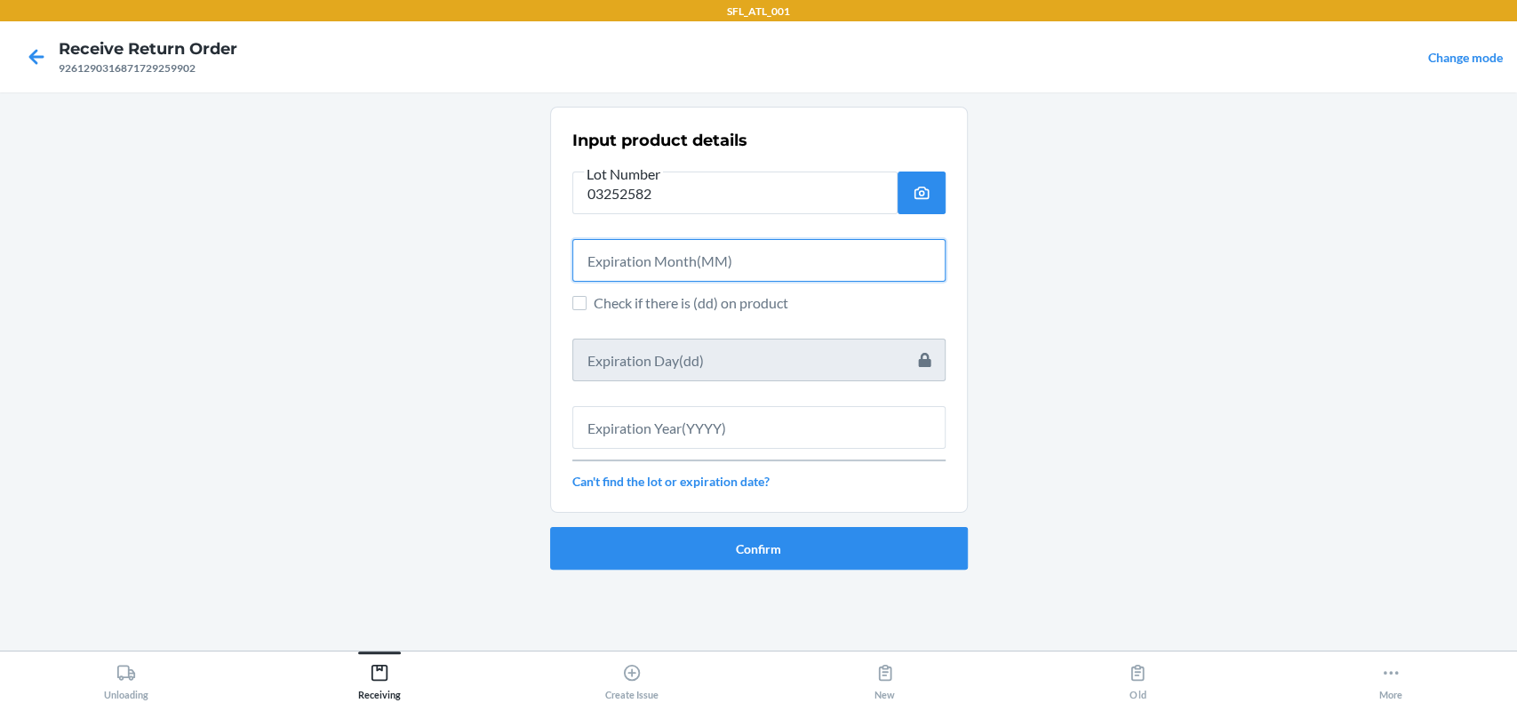
click at [789, 264] on input "text" at bounding box center [758, 260] width 373 height 43
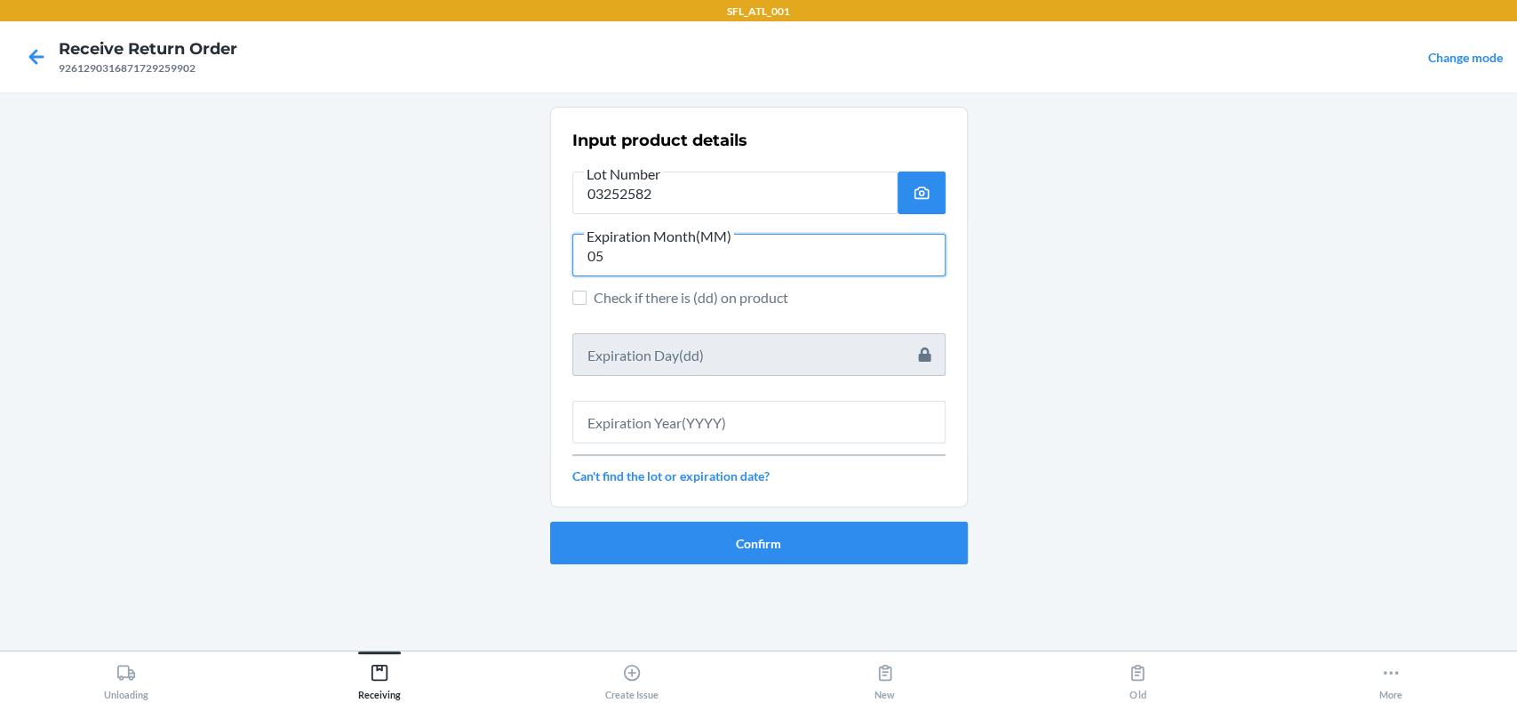
type input "05"
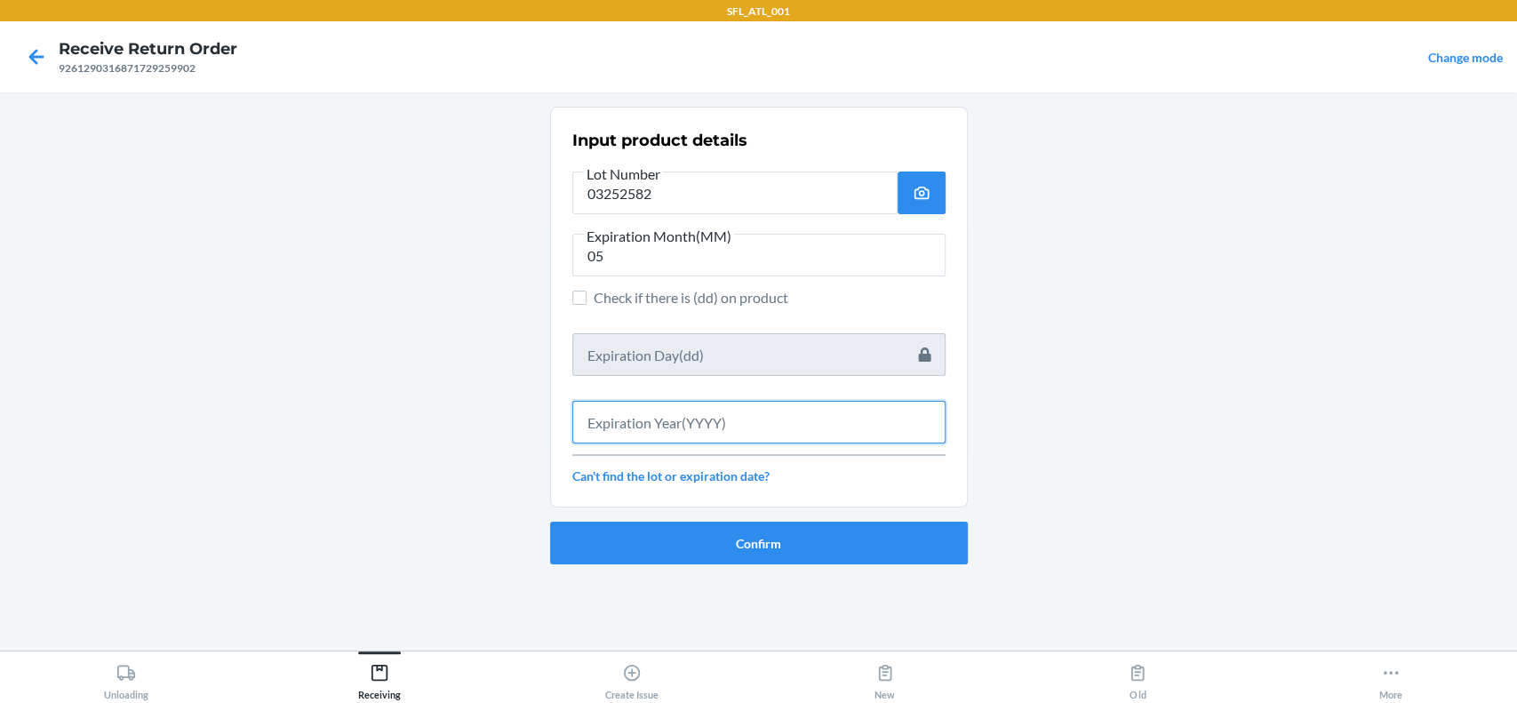
click at [747, 432] on input "text" at bounding box center [758, 422] width 373 height 43
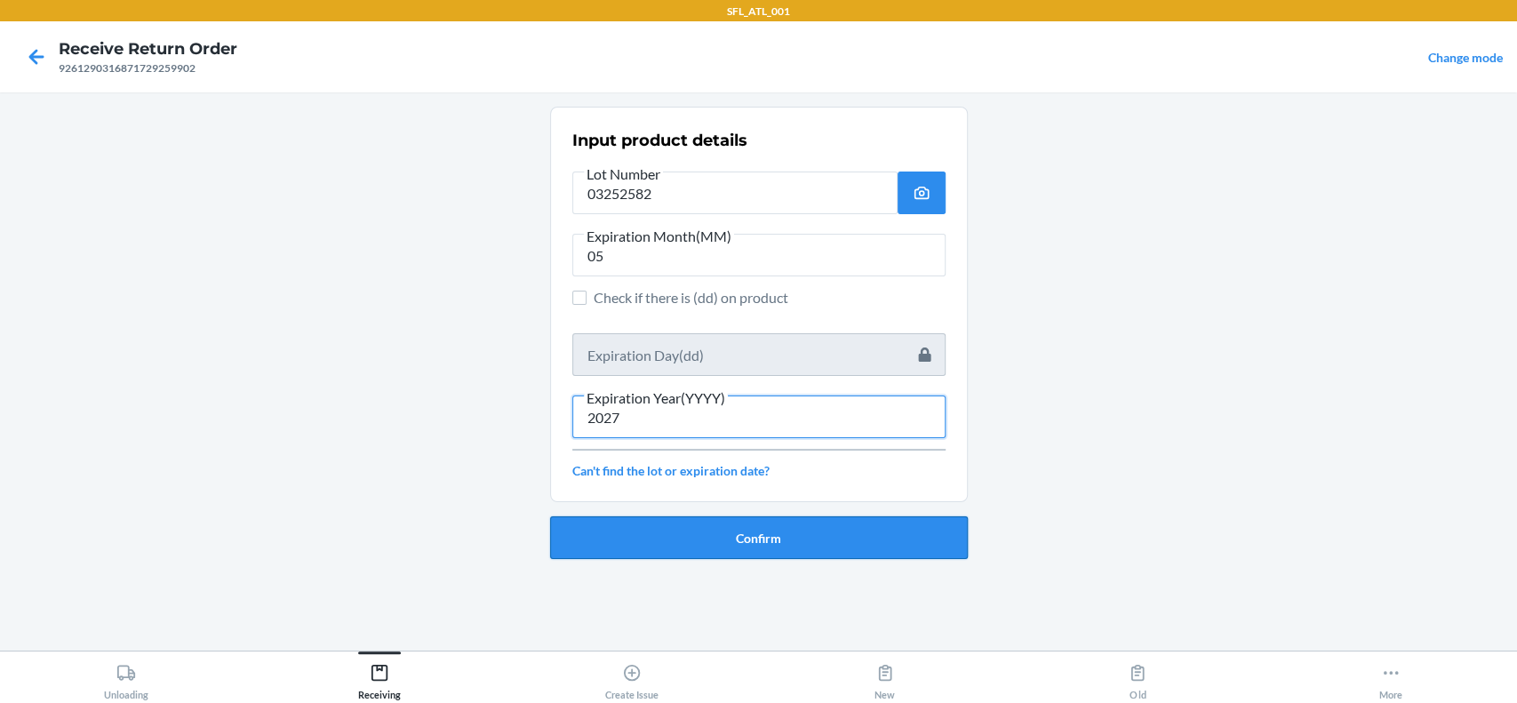
type input "2027"
click at [850, 522] on button "Confirm" at bounding box center [759, 537] width 418 height 43
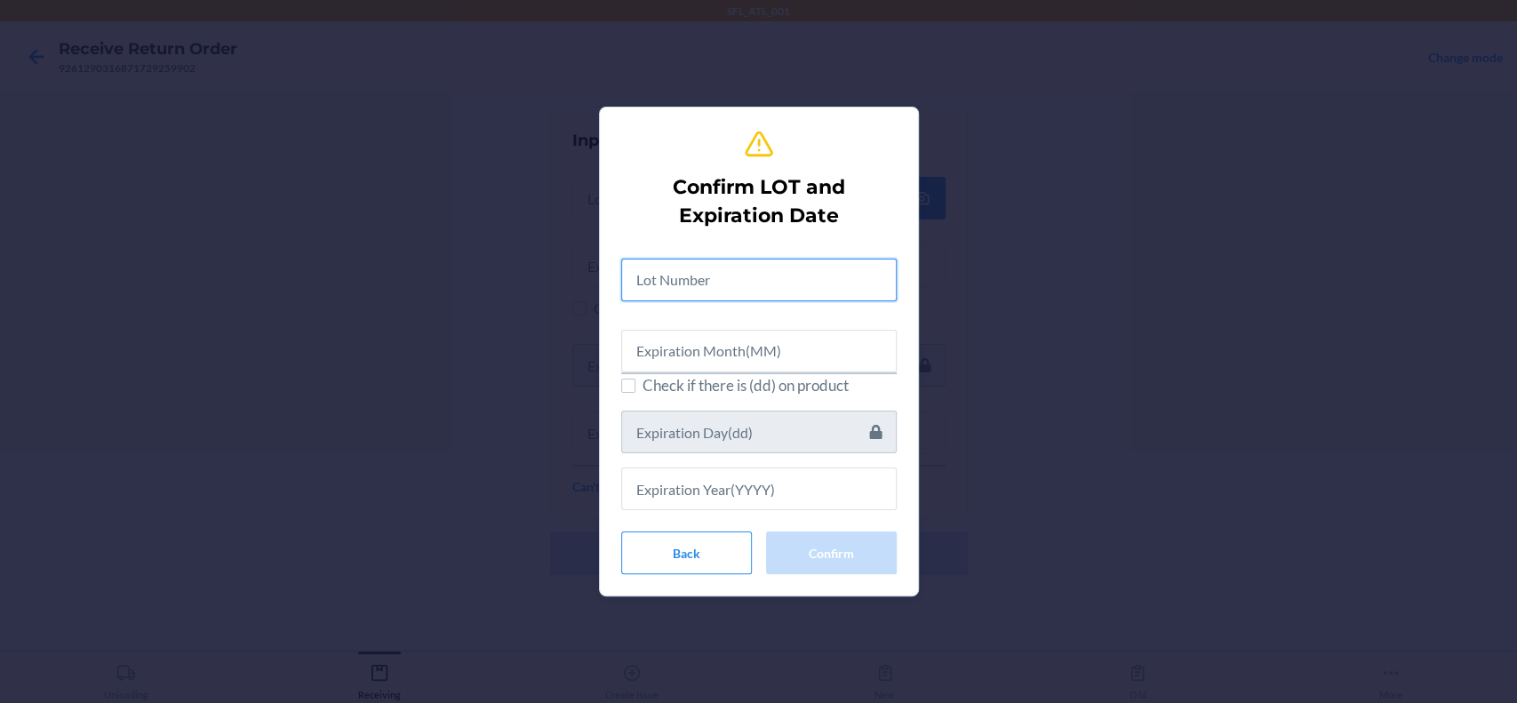
click at [776, 273] on input "text" at bounding box center [758, 280] width 275 height 43
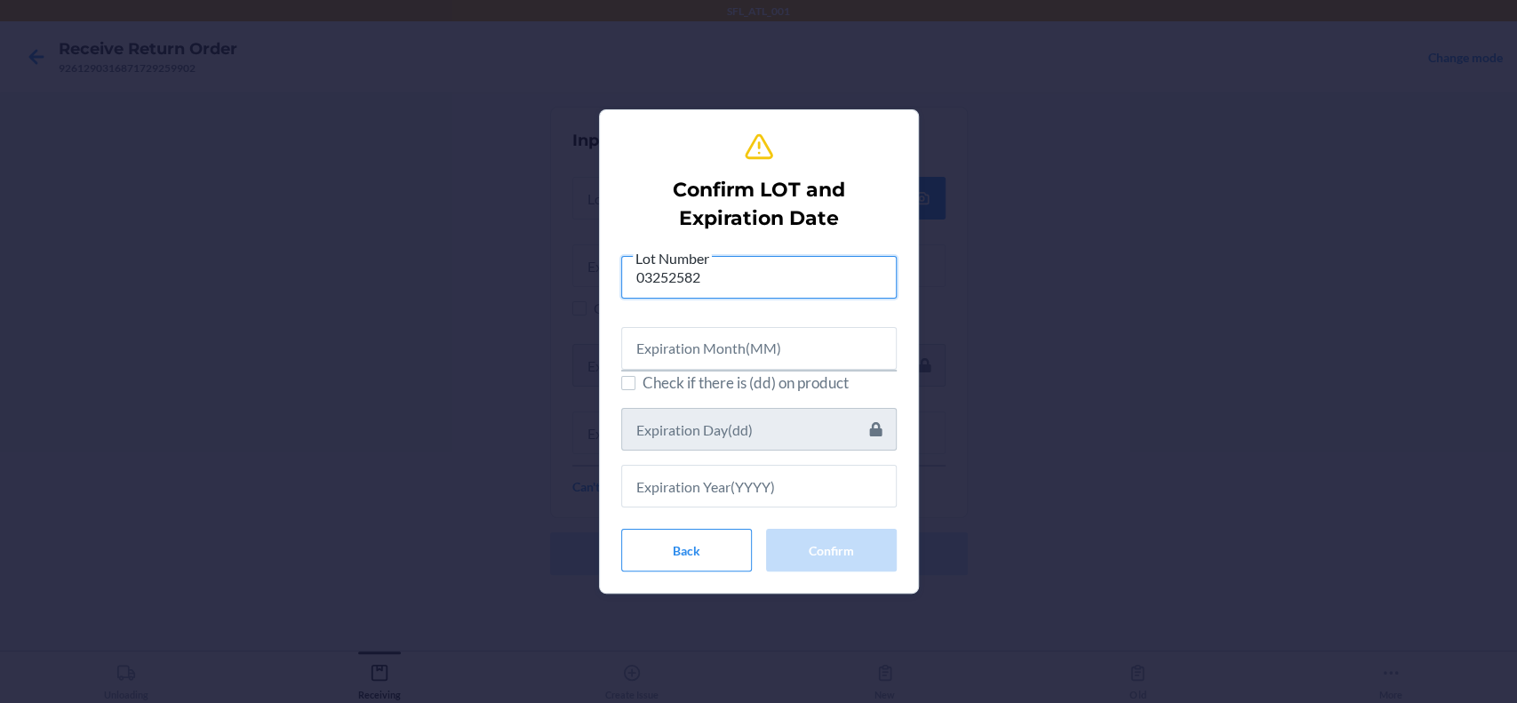
type input "03252582"
click at [778, 343] on input "text" at bounding box center [758, 348] width 275 height 43
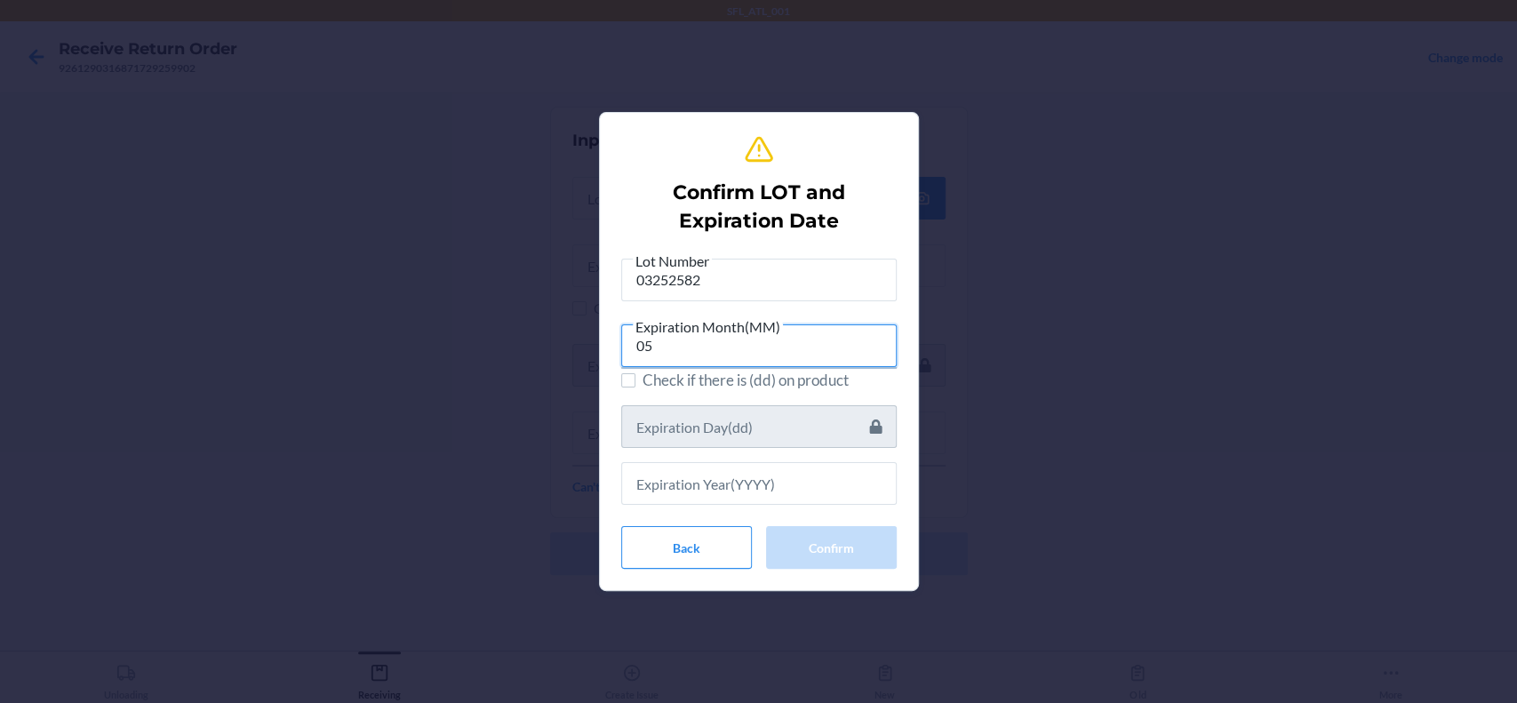
type input "05"
click at [837, 491] on input "text" at bounding box center [758, 483] width 275 height 43
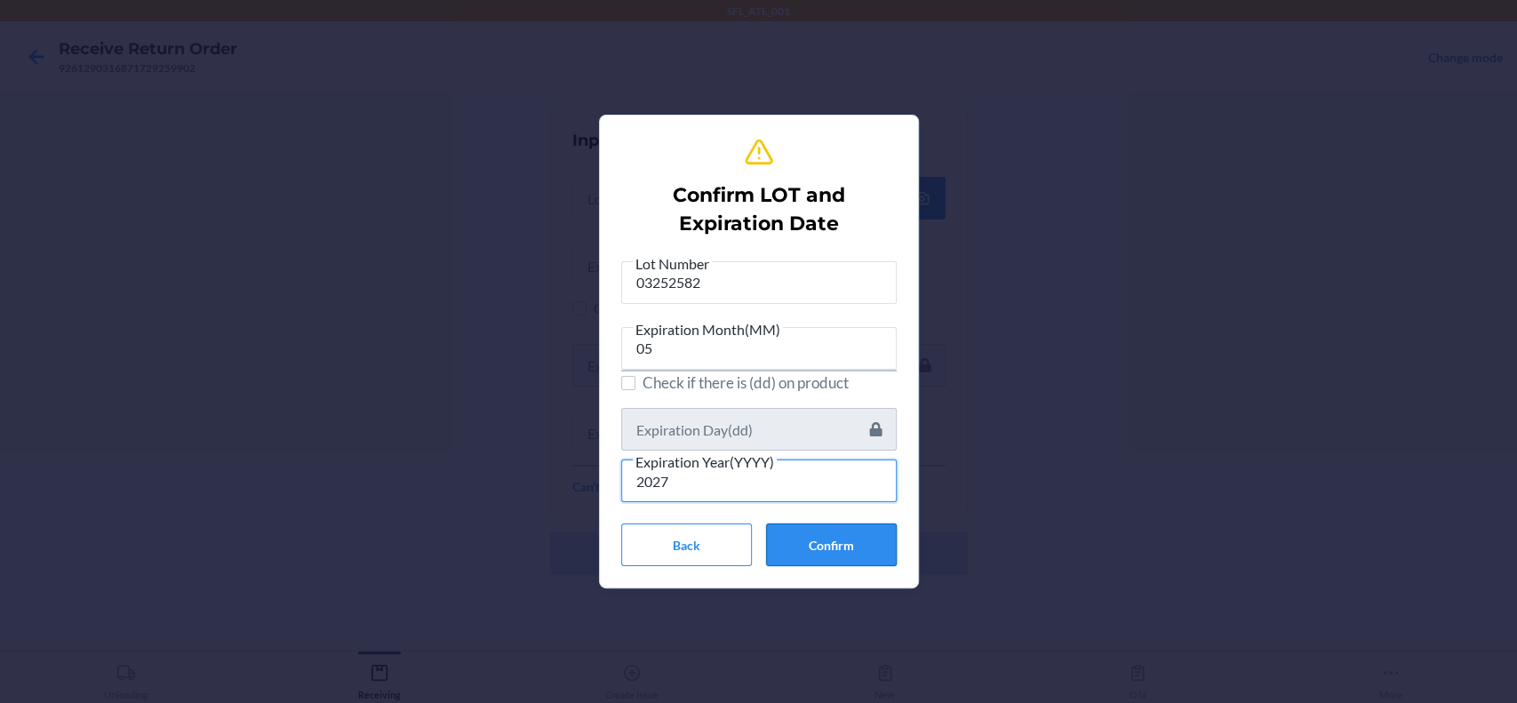
type input "2027"
click at [845, 534] on button "Confirm" at bounding box center [831, 544] width 131 height 43
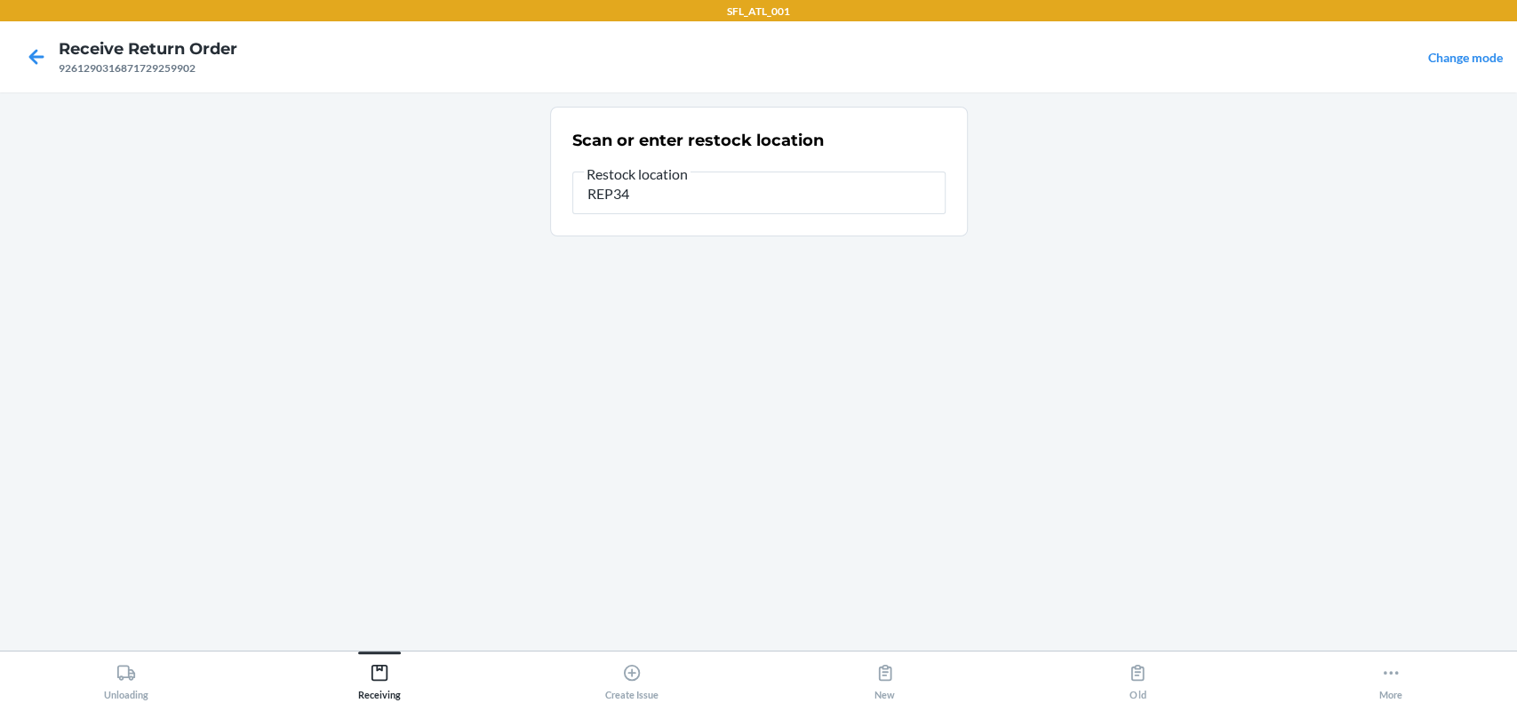
type input "REP34"
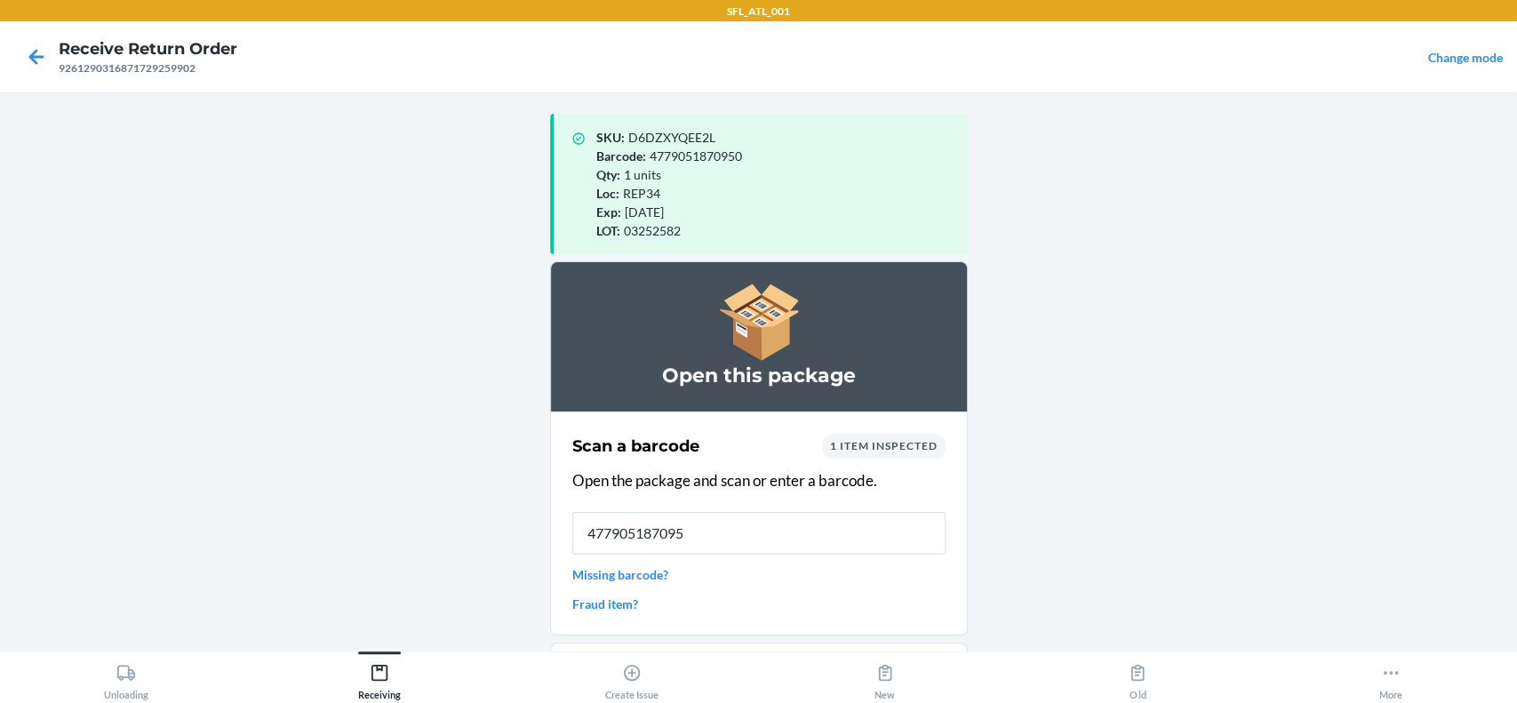
type input "4779051870950"
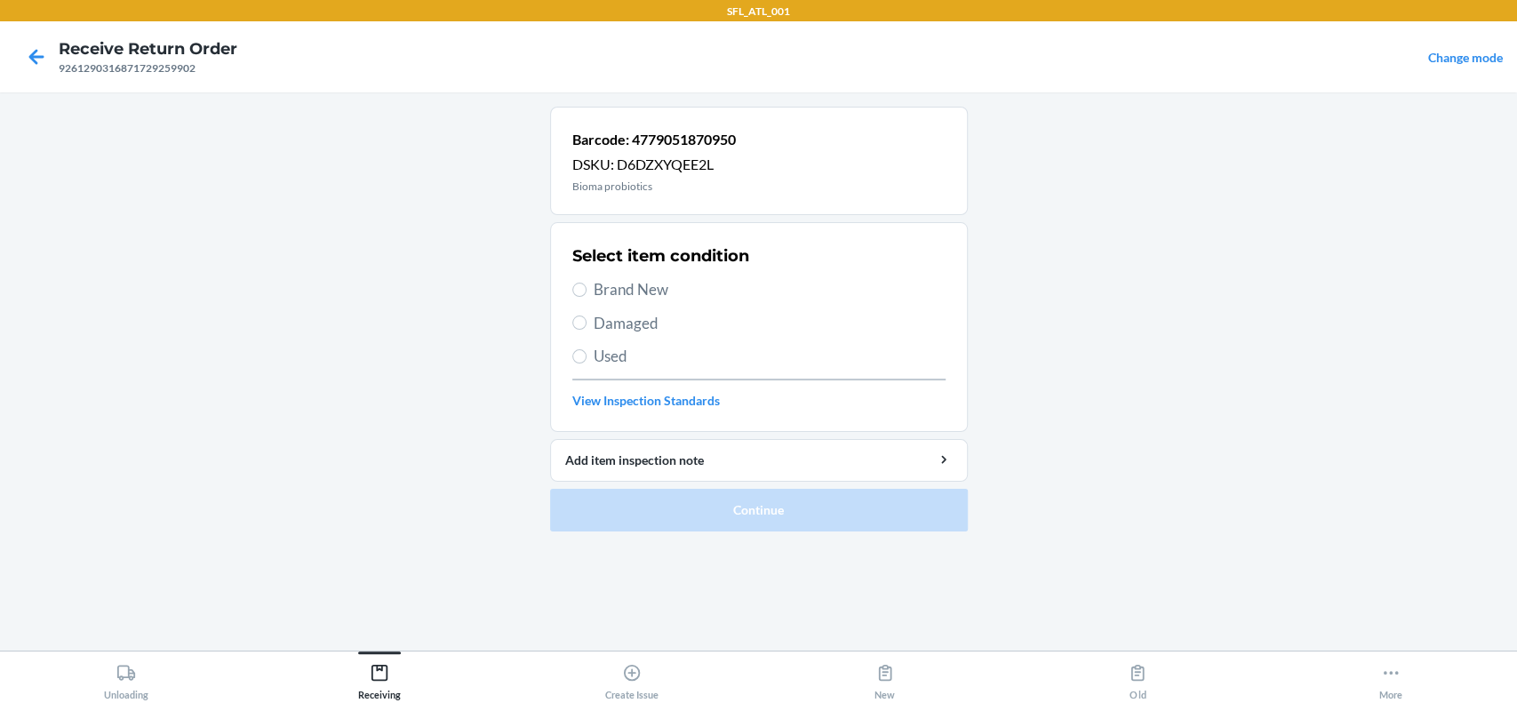
click at [623, 283] on span "Brand New" at bounding box center [770, 289] width 352 height 23
click at [586, 283] on input "Brand New" at bounding box center [579, 290] width 14 height 14
radio input "true"
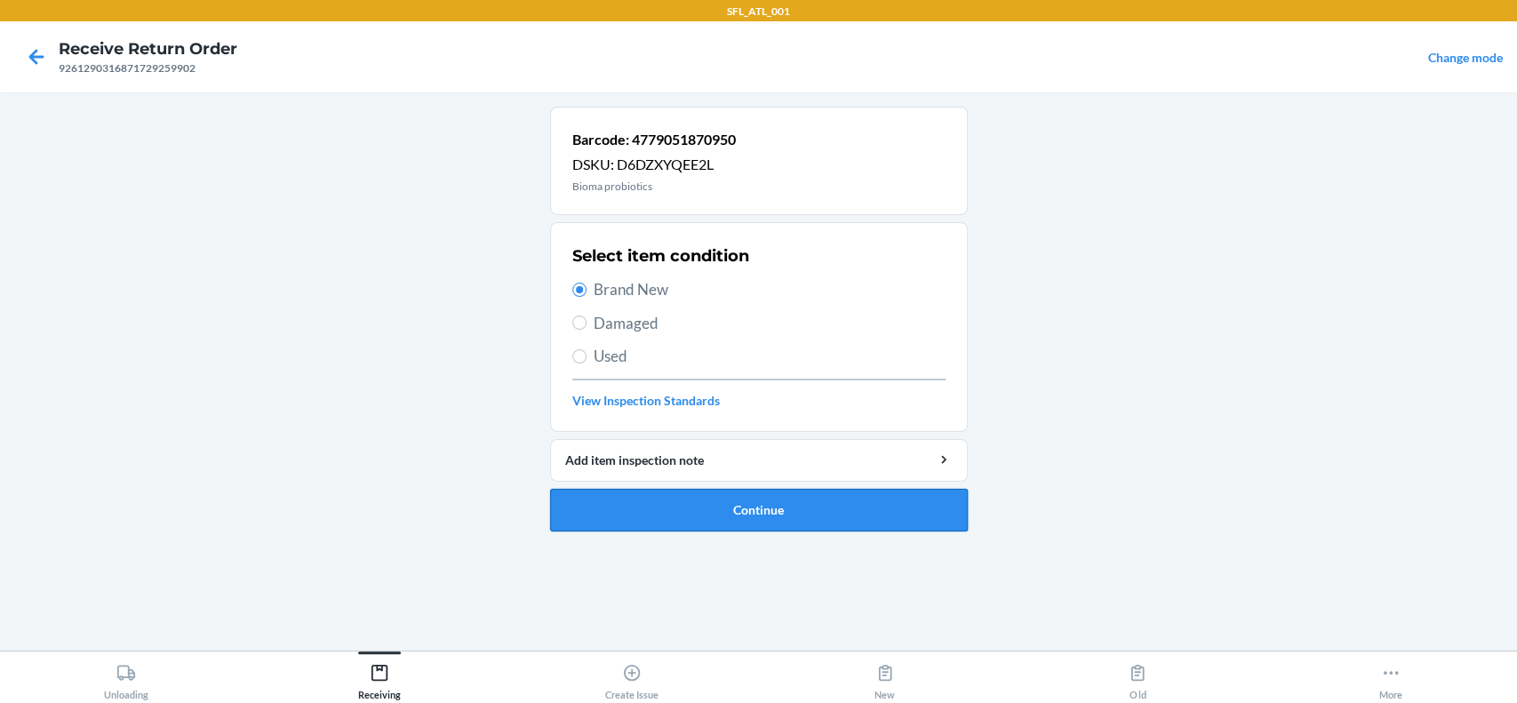
click at [749, 527] on button "Continue" at bounding box center [759, 510] width 418 height 43
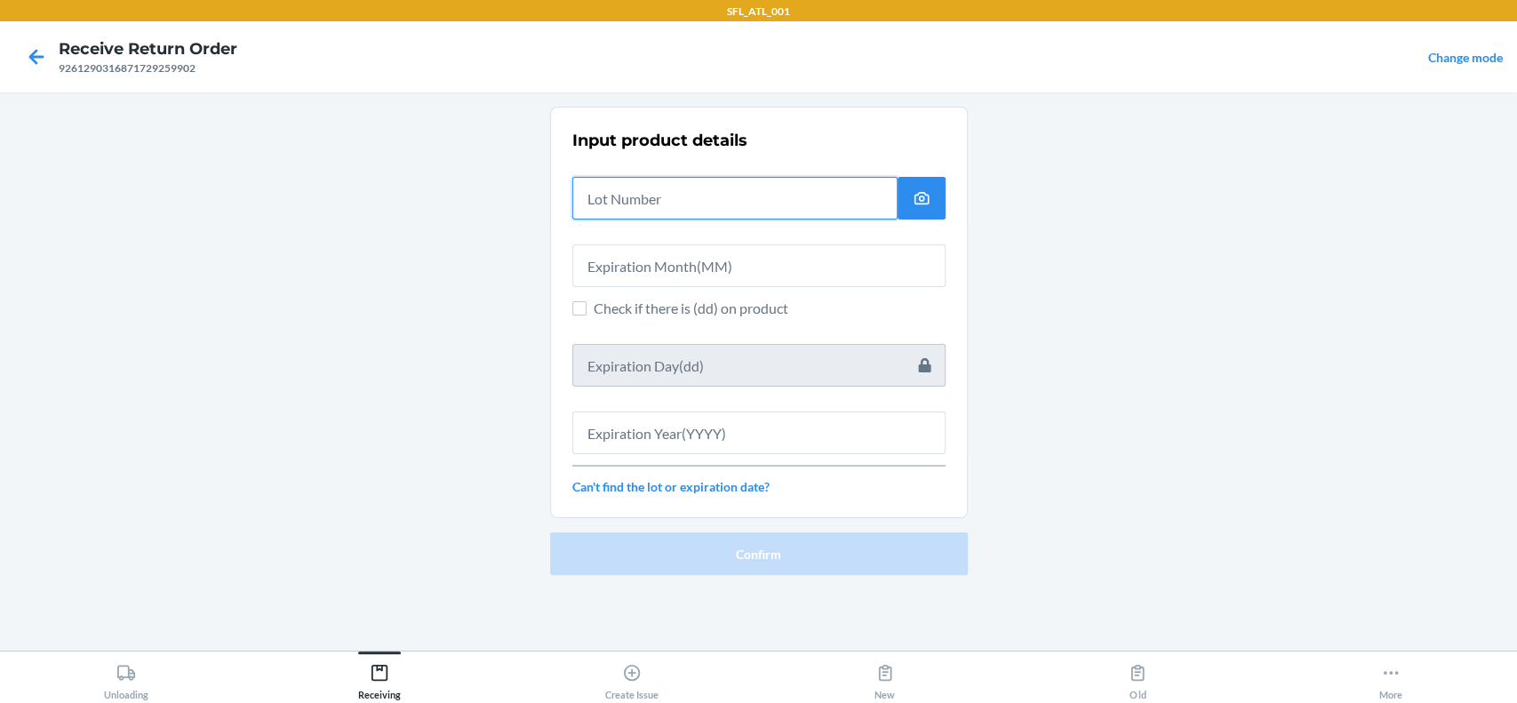
click at [716, 203] on input "text" at bounding box center [734, 198] width 325 height 43
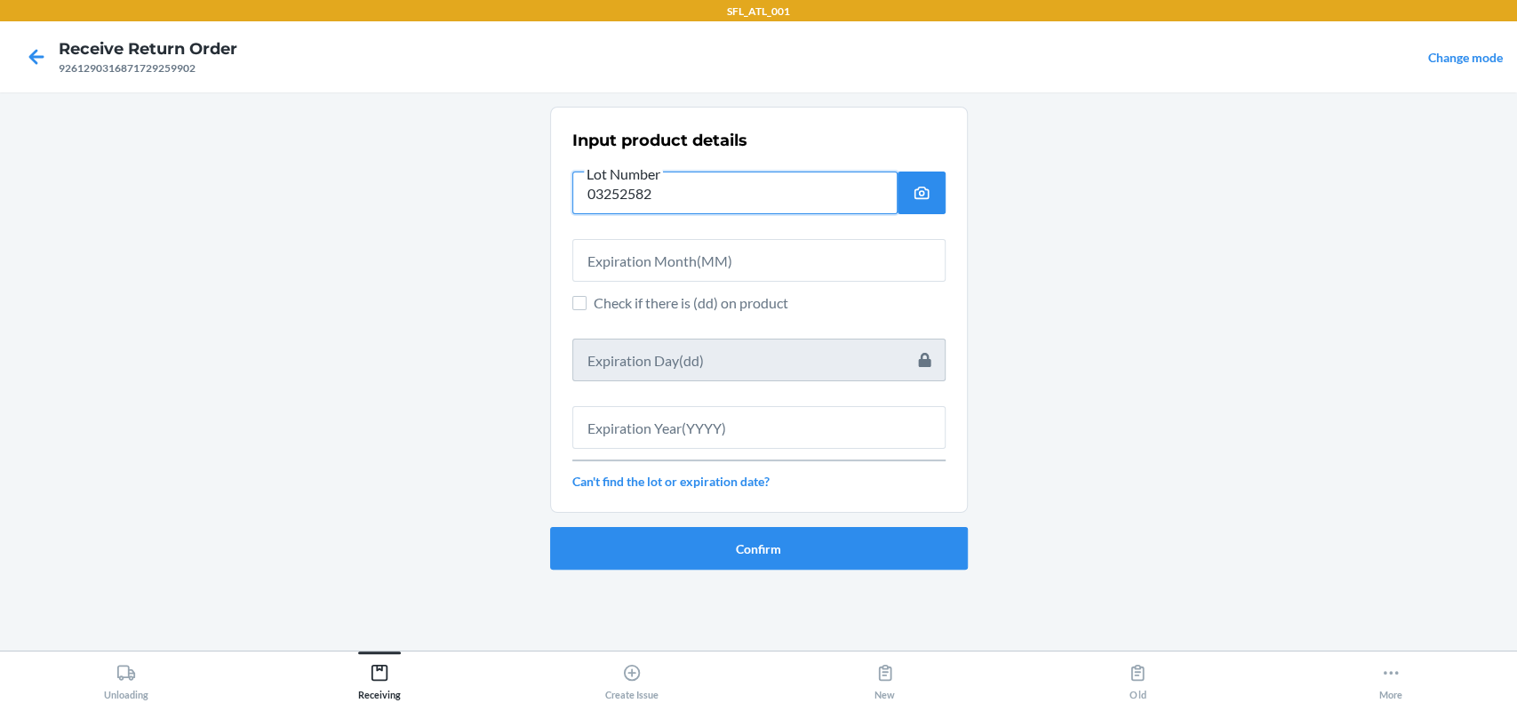
type input "03252582"
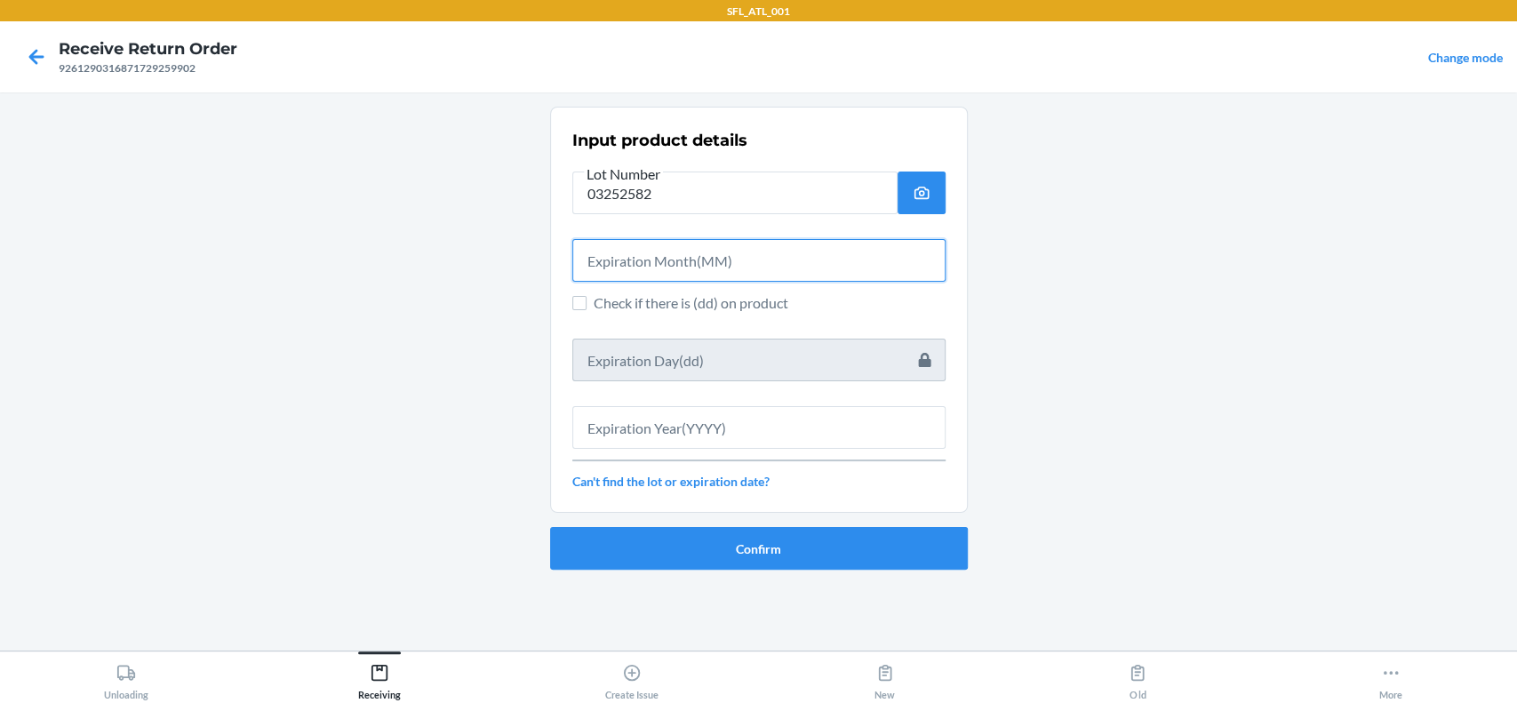
click at [739, 275] on input "text" at bounding box center [758, 260] width 373 height 43
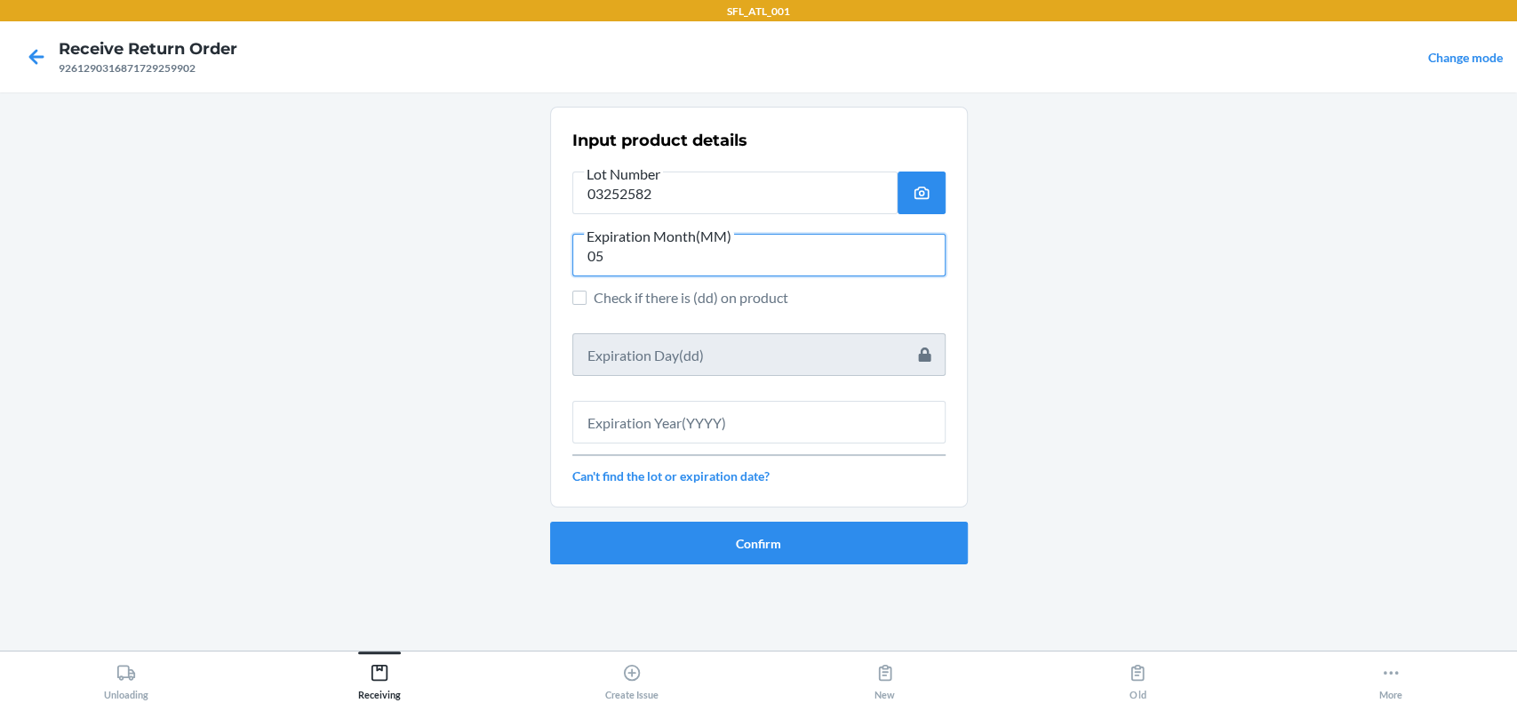
type input "05"
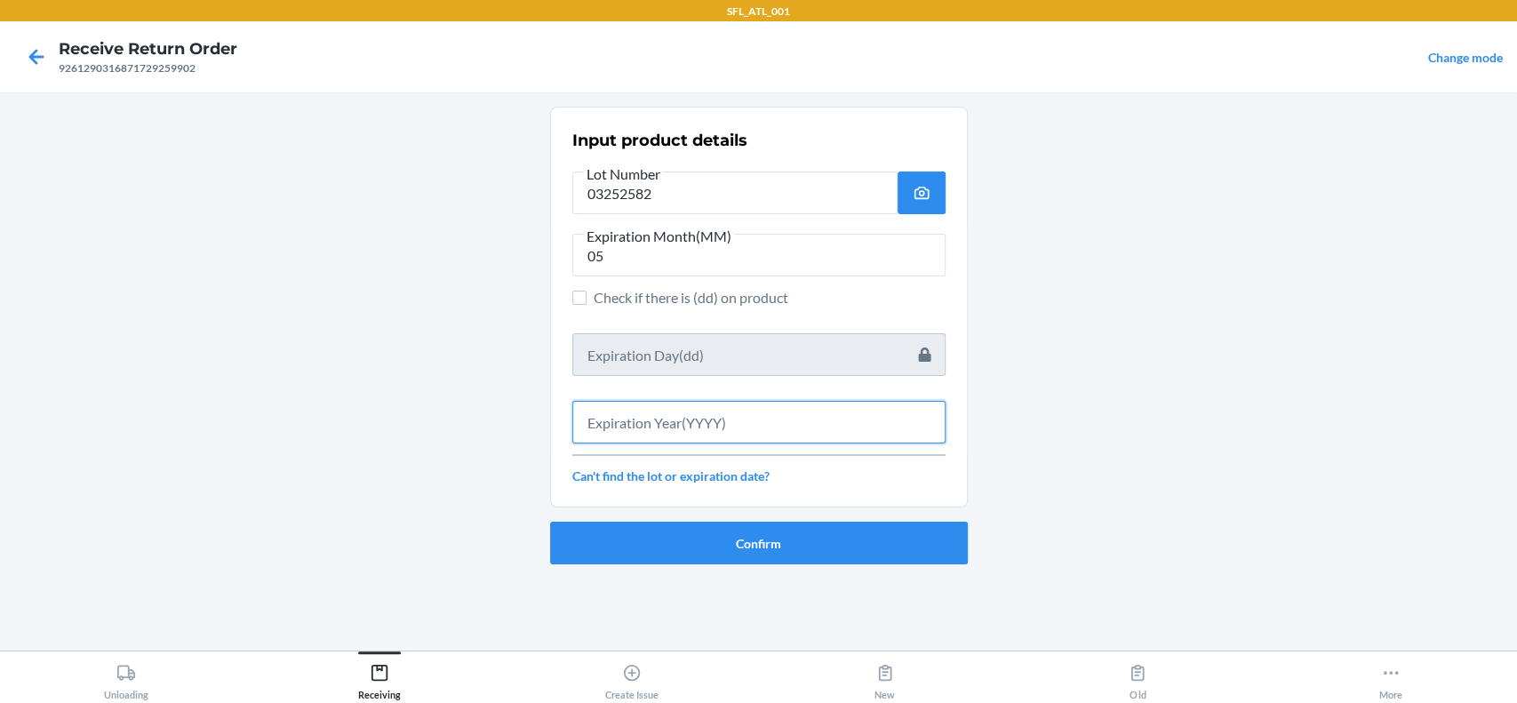
click at [738, 439] on input "text" at bounding box center [758, 422] width 373 height 43
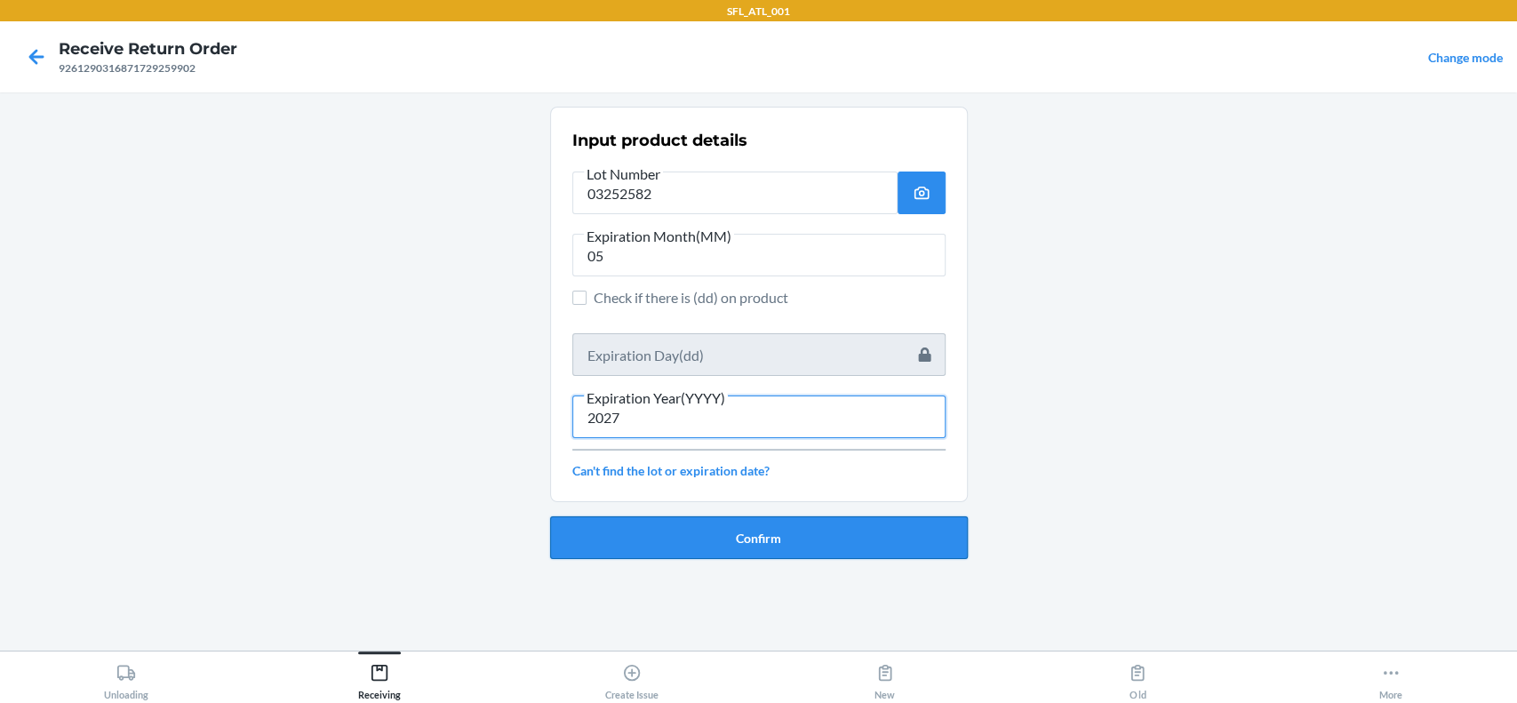
type input "2027"
click at [775, 538] on button "Confirm" at bounding box center [759, 537] width 418 height 43
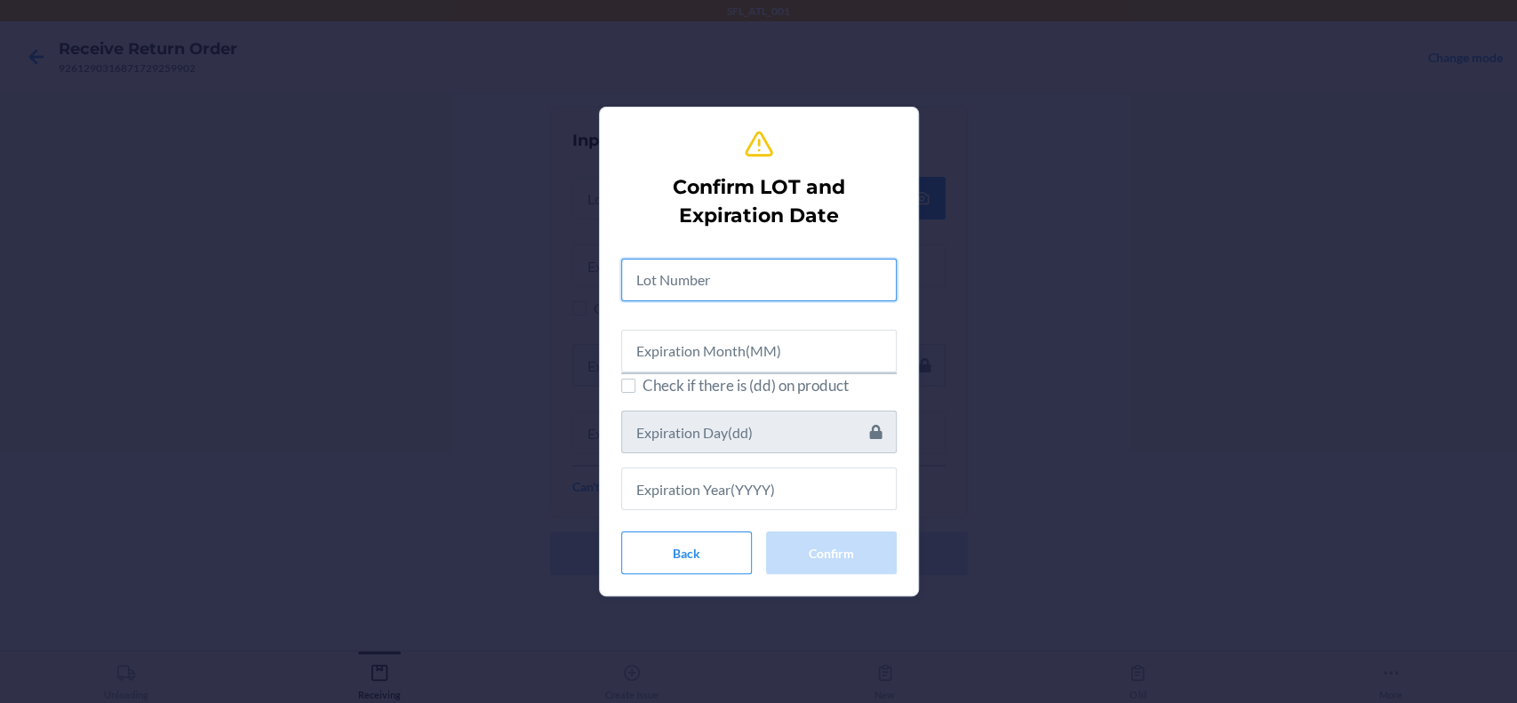
click at [678, 281] on input "text" at bounding box center [758, 280] width 275 height 43
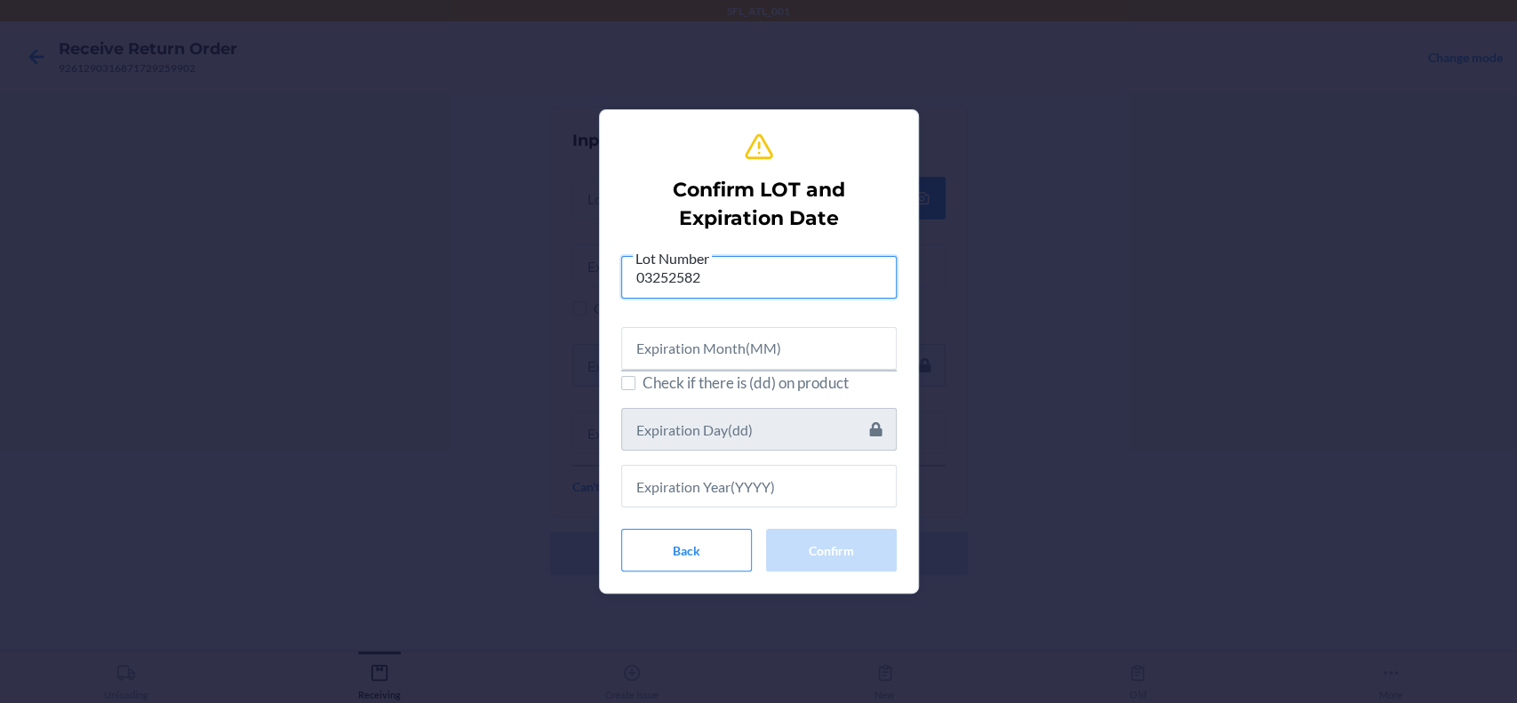
type input "03252582"
click at [704, 351] on input "text" at bounding box center [758, 348] width 275 height 43
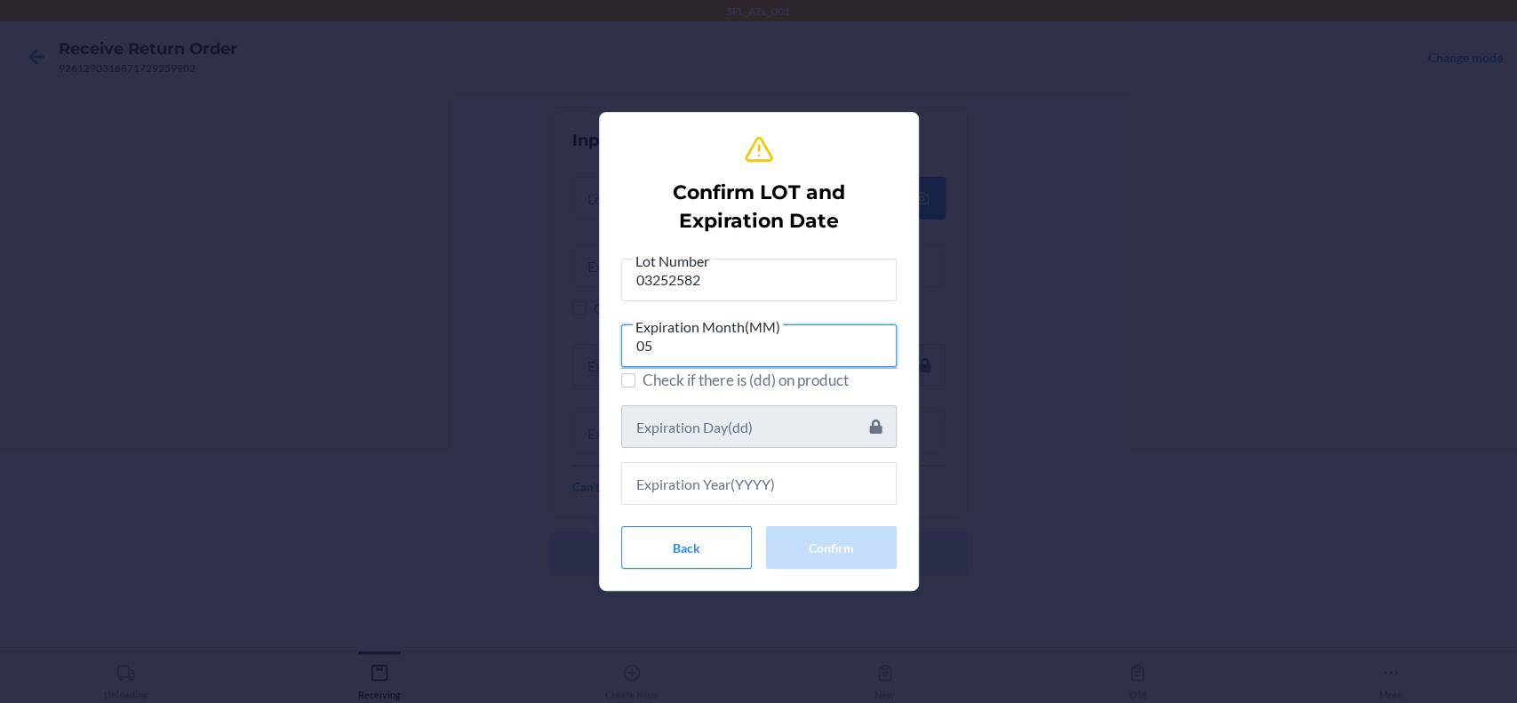
type input "05"
click at [722, 494] on input "text" at bounding box center [758, 483] width 275 height 43
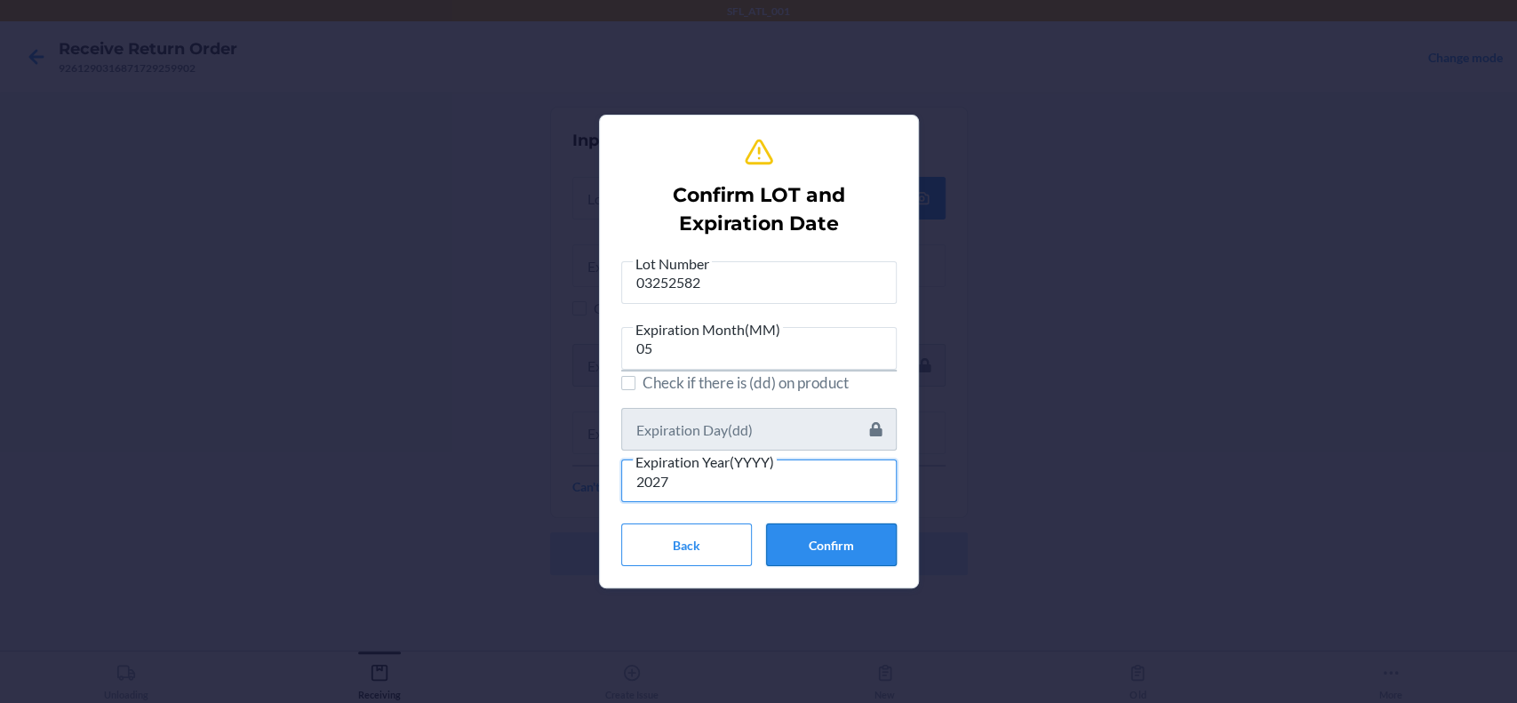
type input "2027"
click at [830, 544] on button "Confirm" at bounding box center [831, 544] width 131 height 43
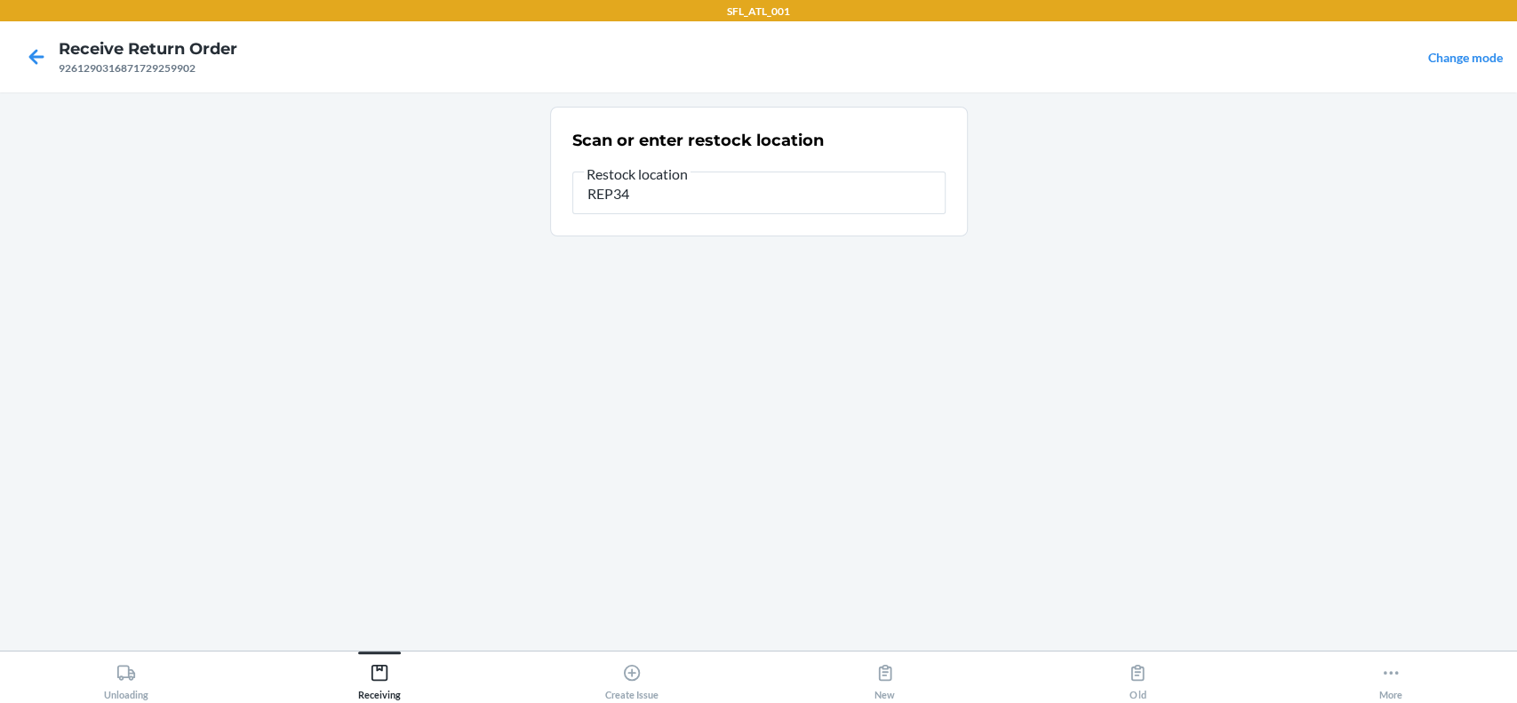
type input "REP34"
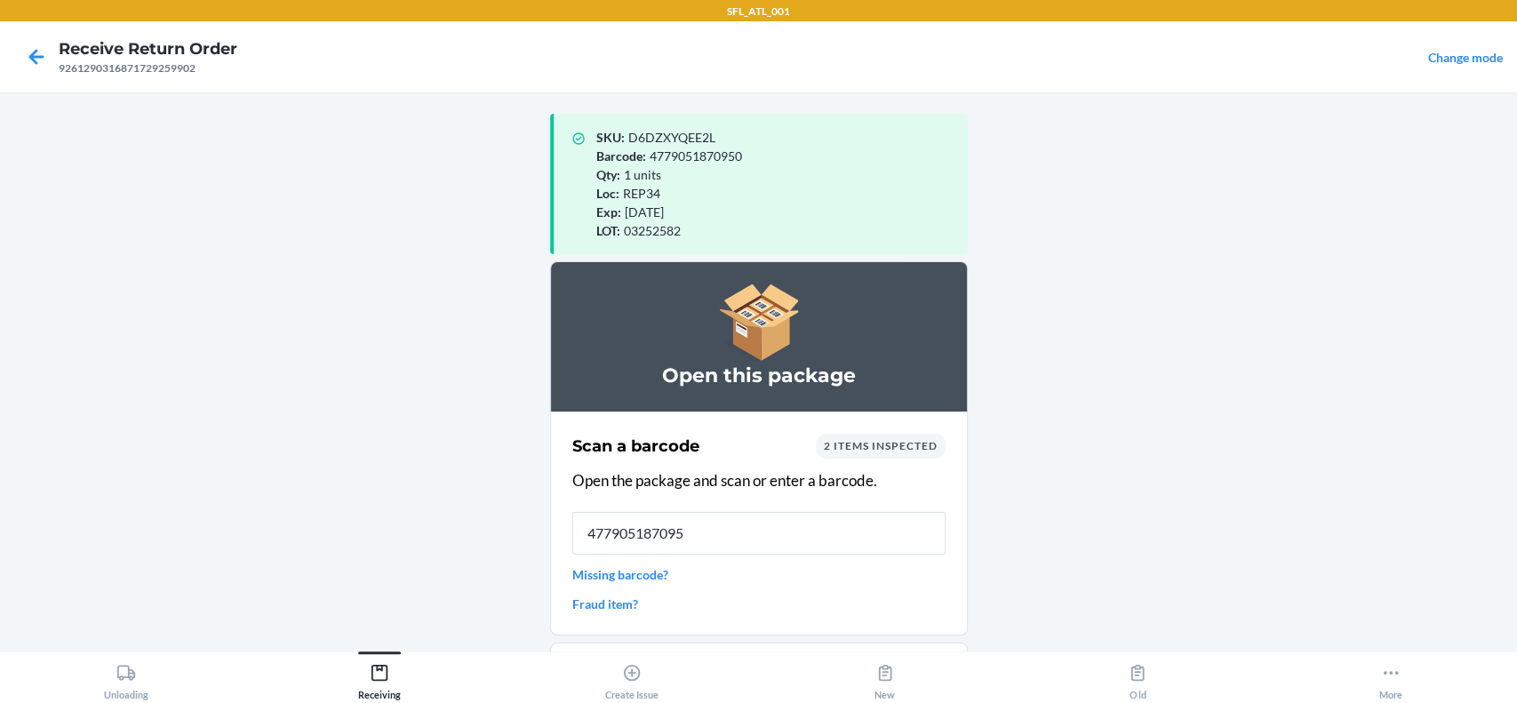
type input "4779051870950"
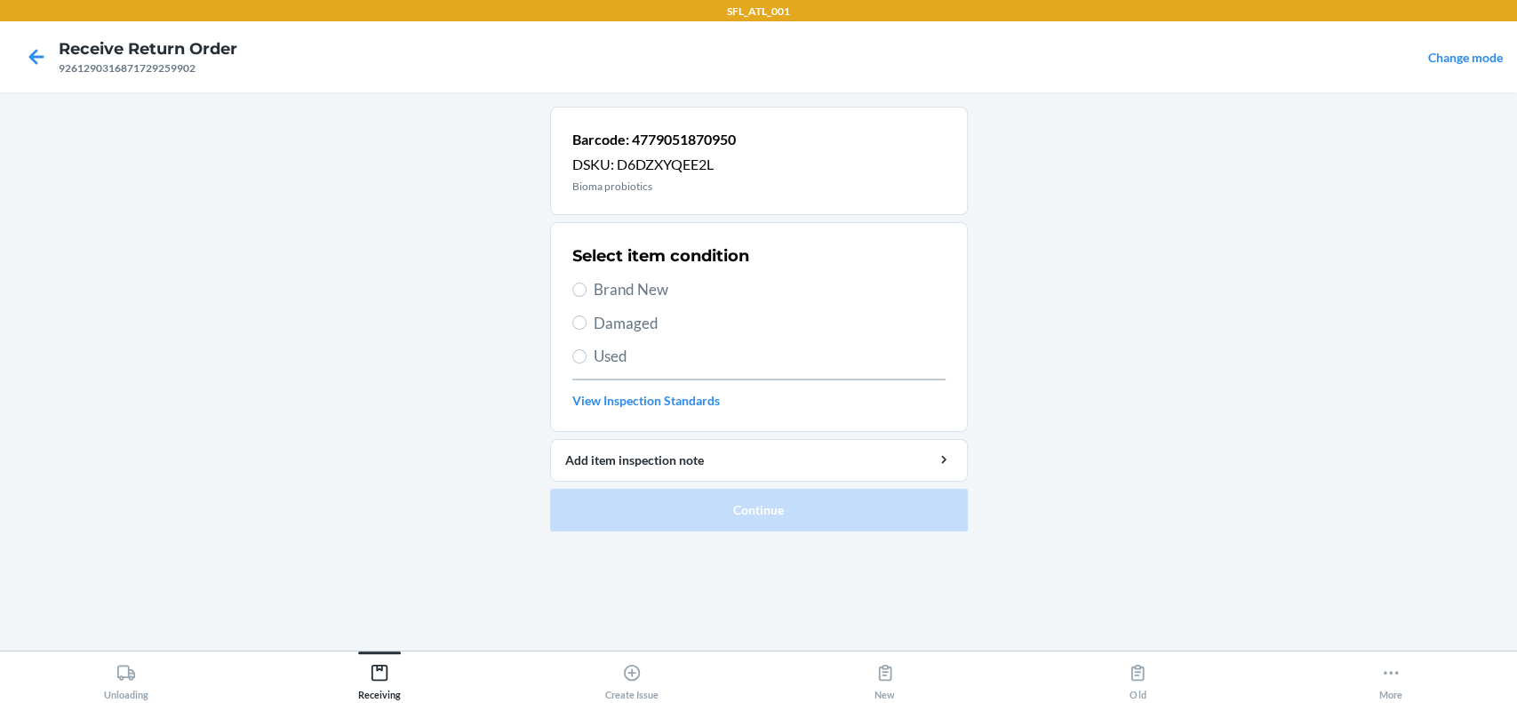
click at [608, 299] on span "Brand New" at bounding box center [770, 289] width 352 height 23
click at [586, 297] on input "Brand New" at bounding box center [579, 290] width 14 height 14
radio input "true"
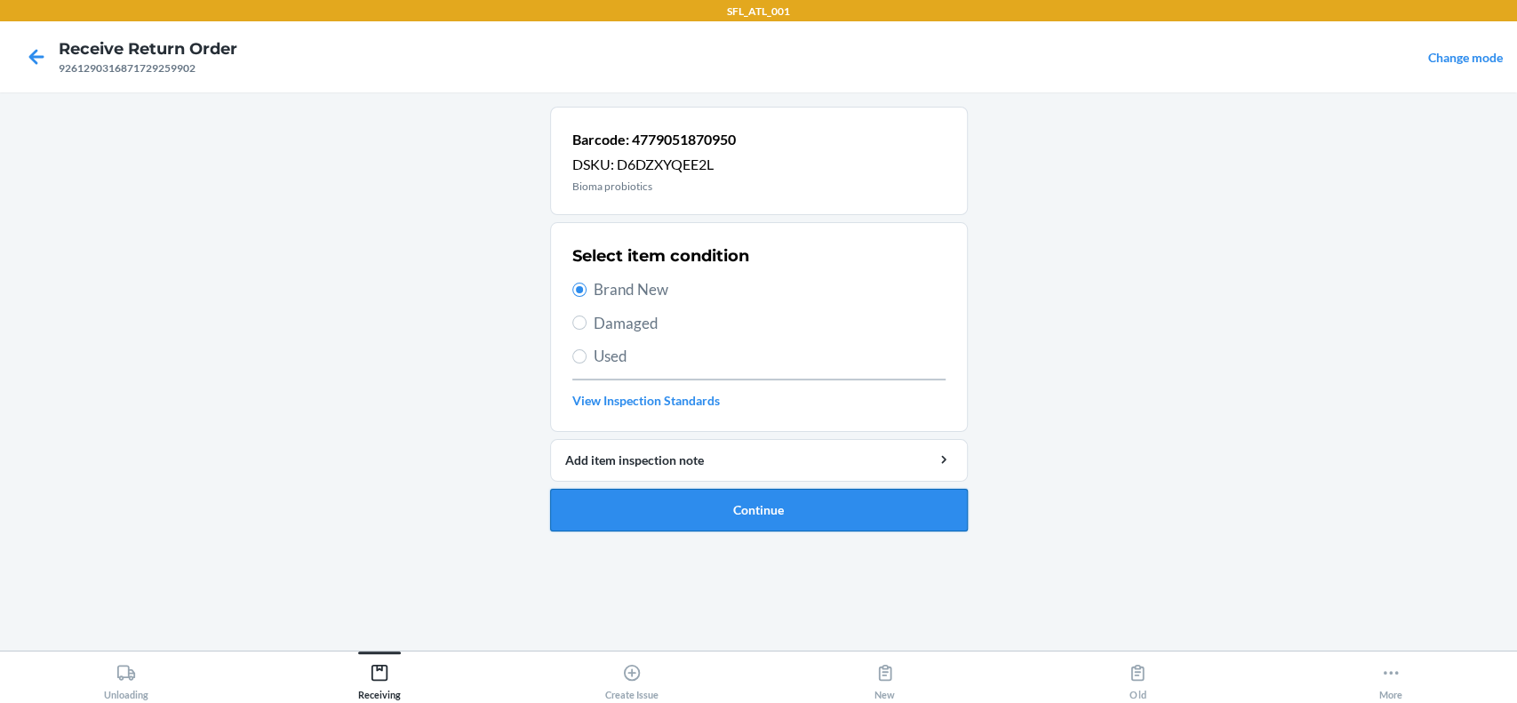
click at [720, 512] on button "Continue" at bounding box center [759, 510] width 418 height 43
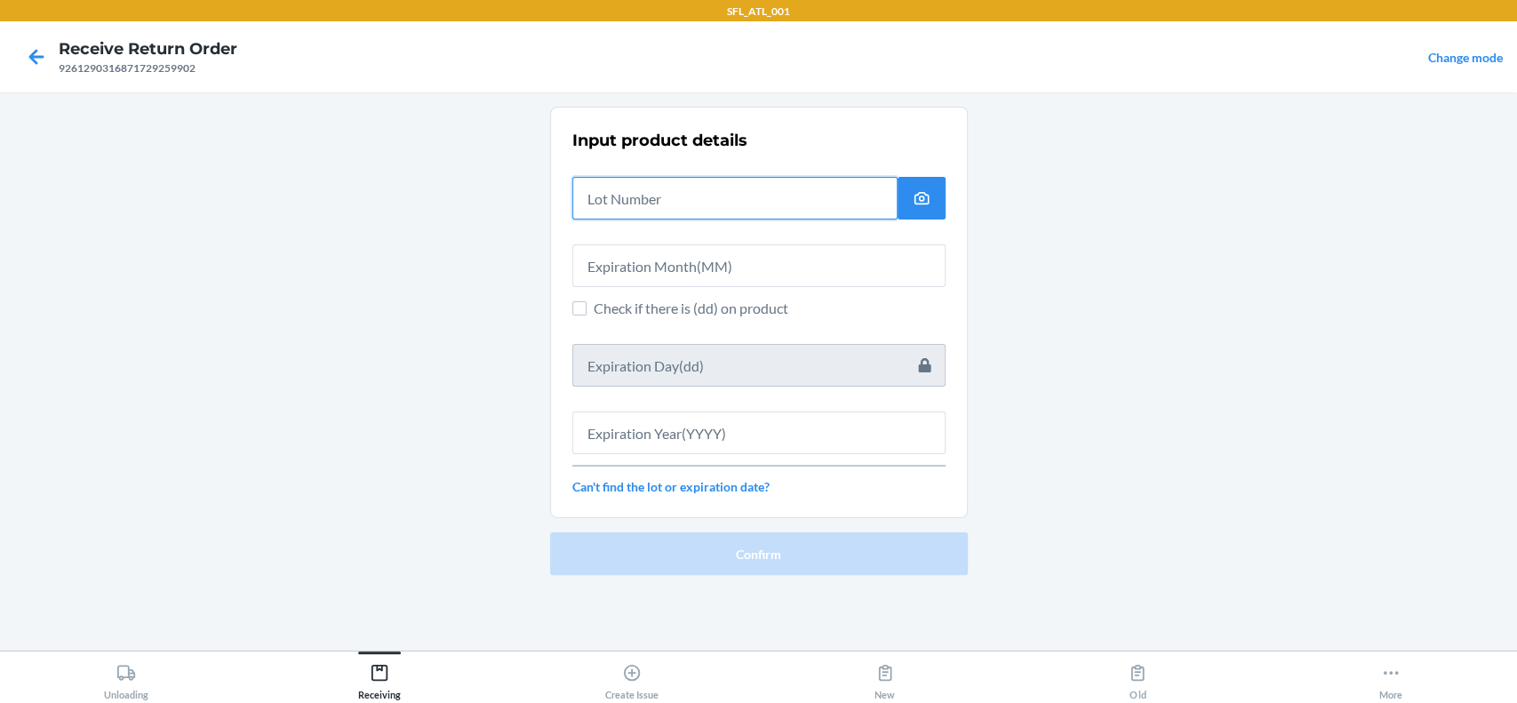
click at [668, 187] on input "text" at bounding box center [734, 198] width 325 height 43
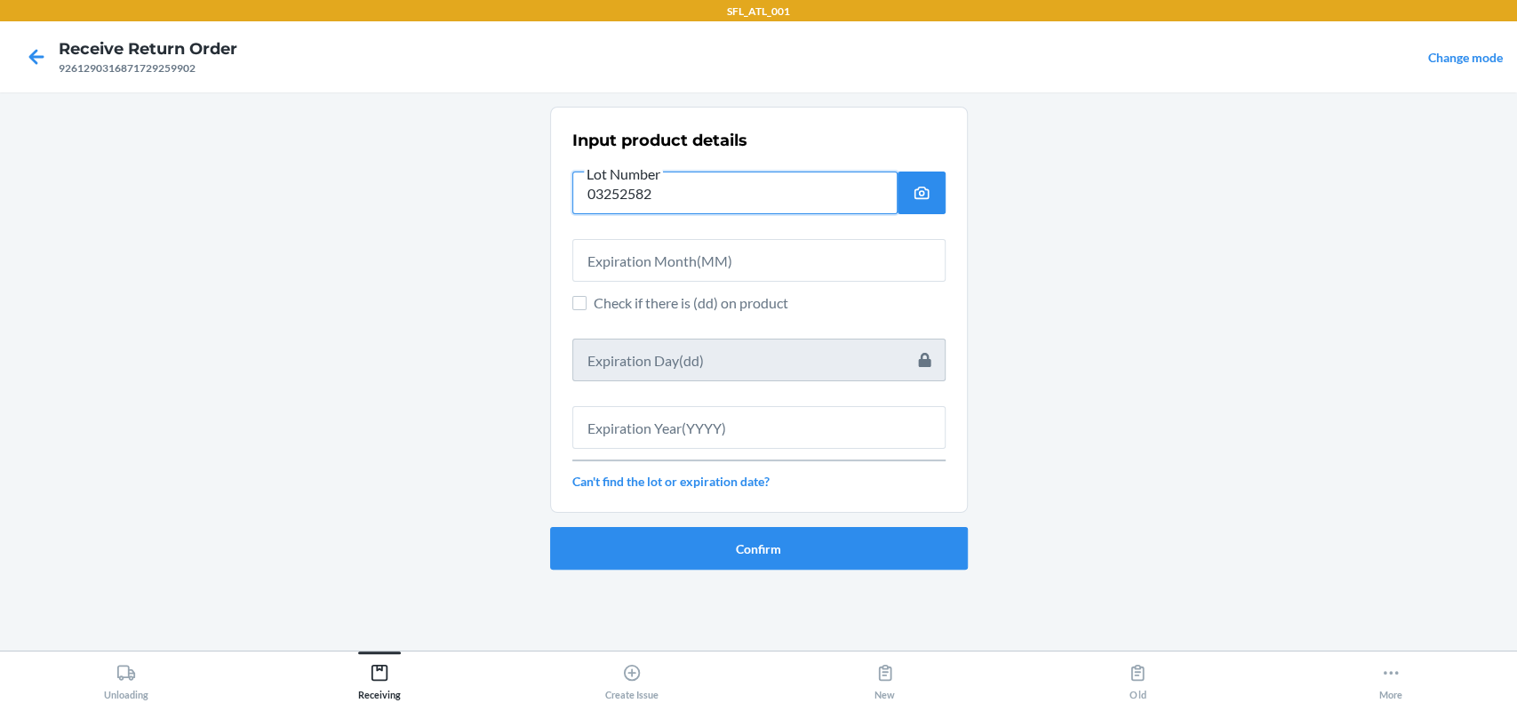
type input "03252582"
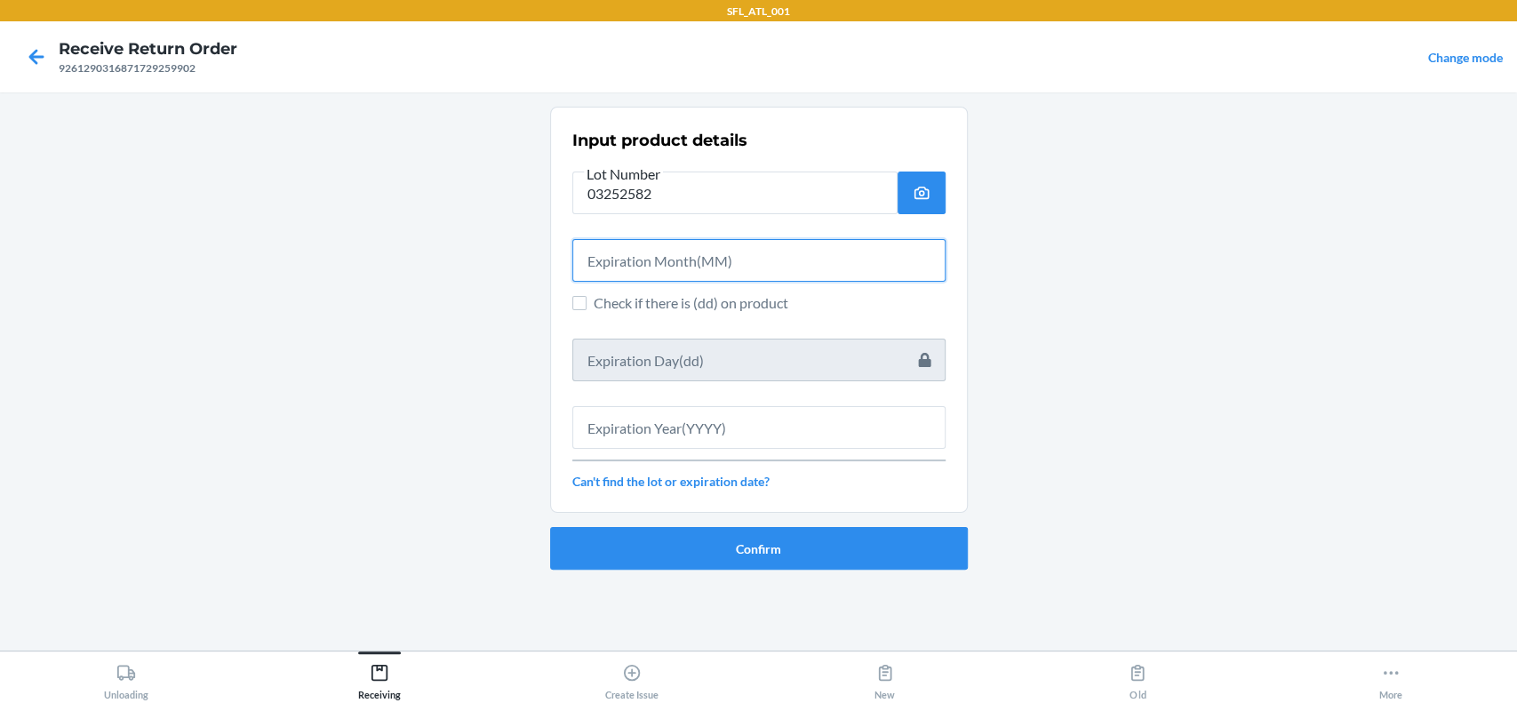
click at [725, 255] on input "text" at bounding box center [758, 260] width 373 height 43
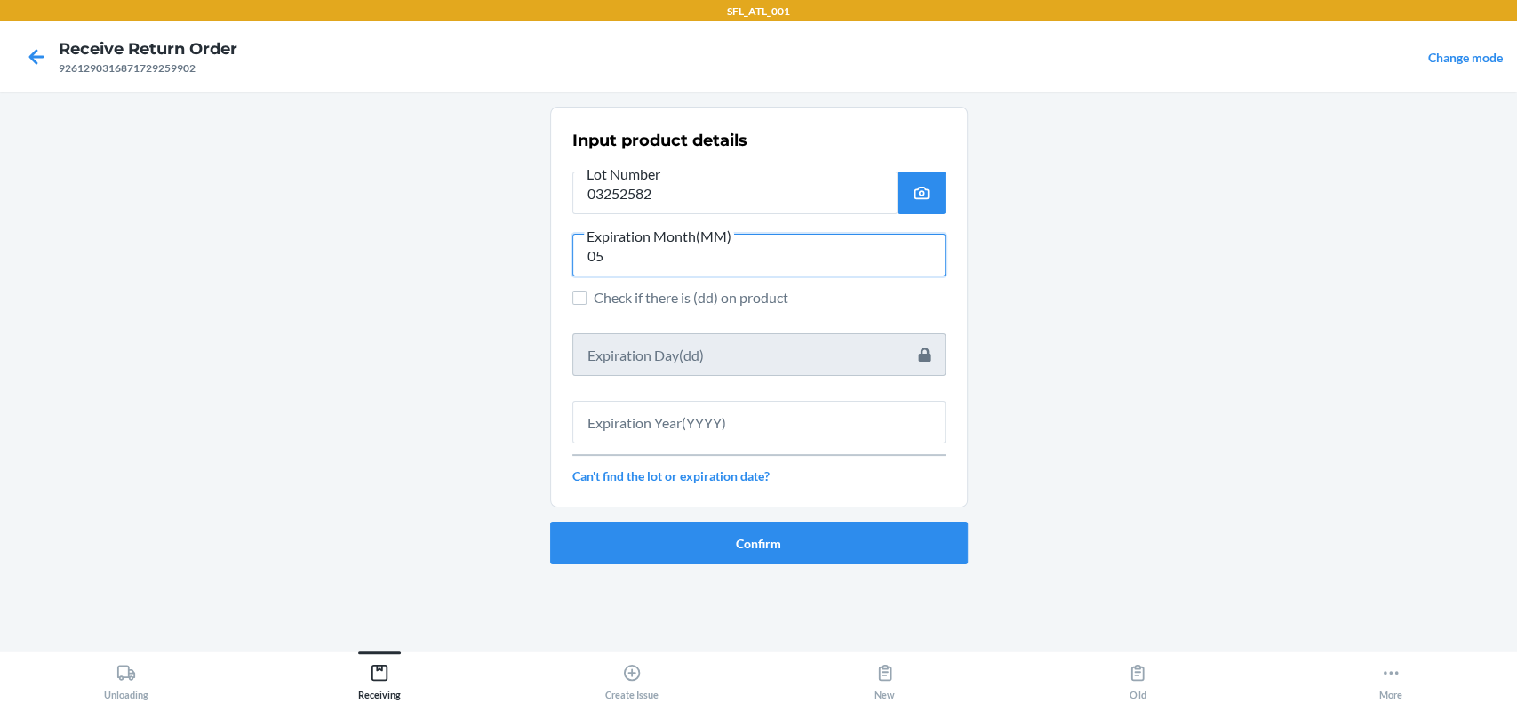
type input "05"
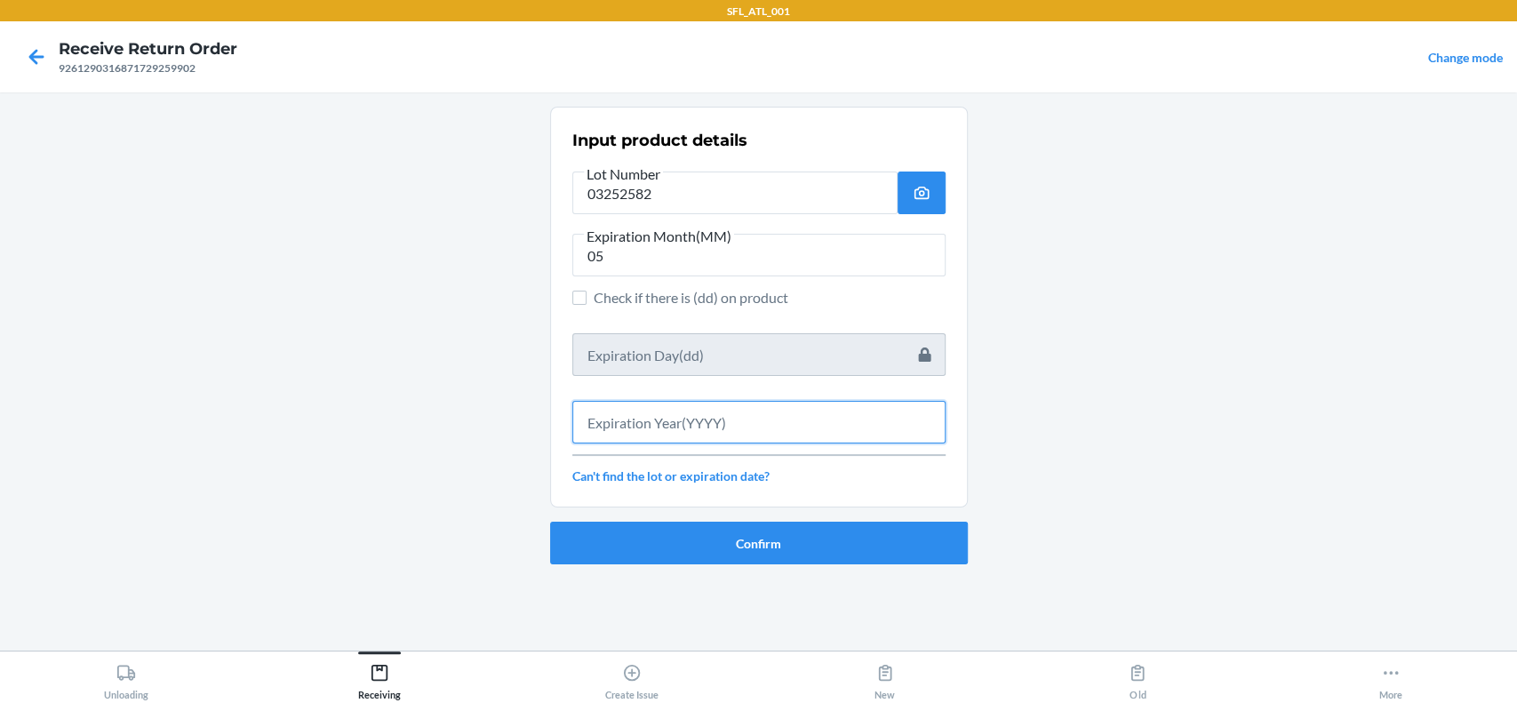
click at [704, 428] on input "text" at bounding box center [758, 422] width 373 height 43
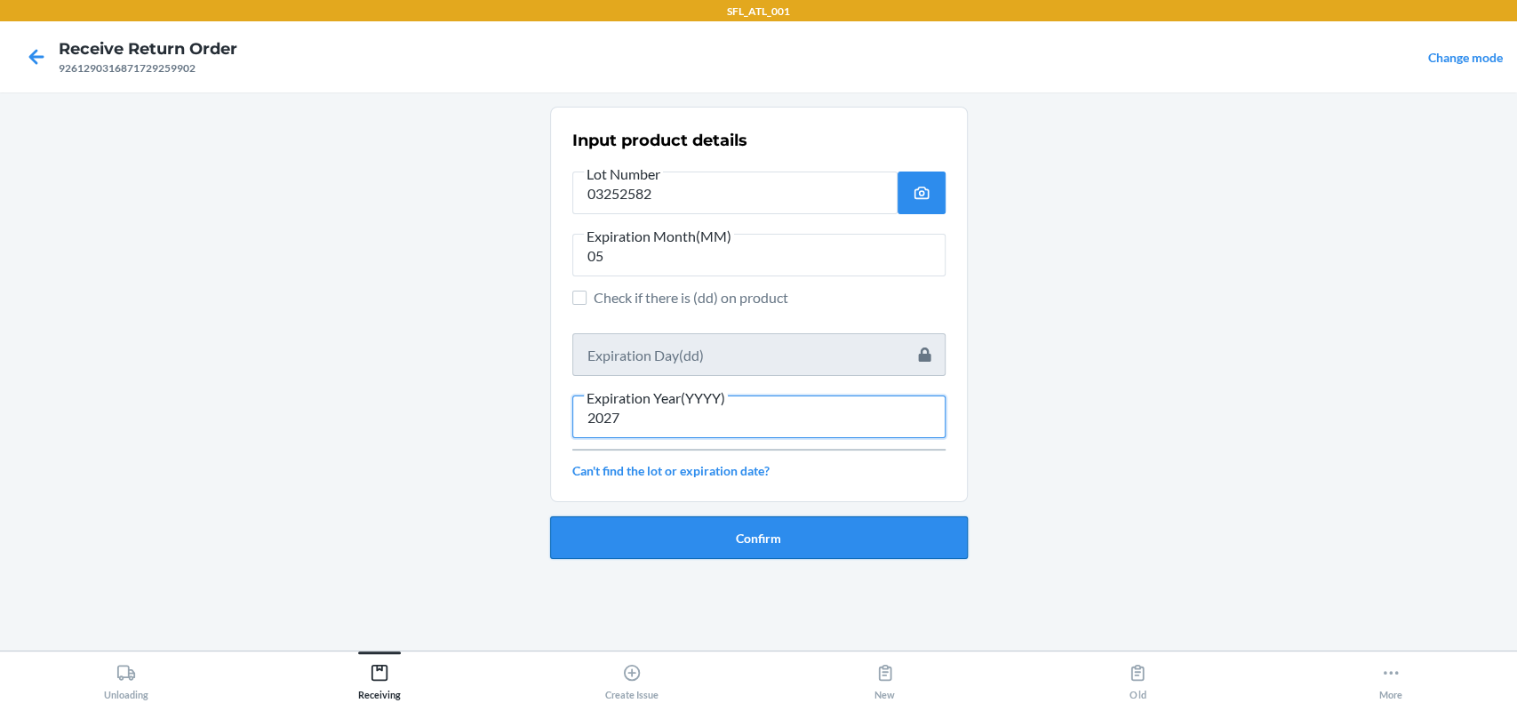
type input "2027"
click at [746, 516] on button "Confirm" at bounding box center [759, 537] width 418 height 43
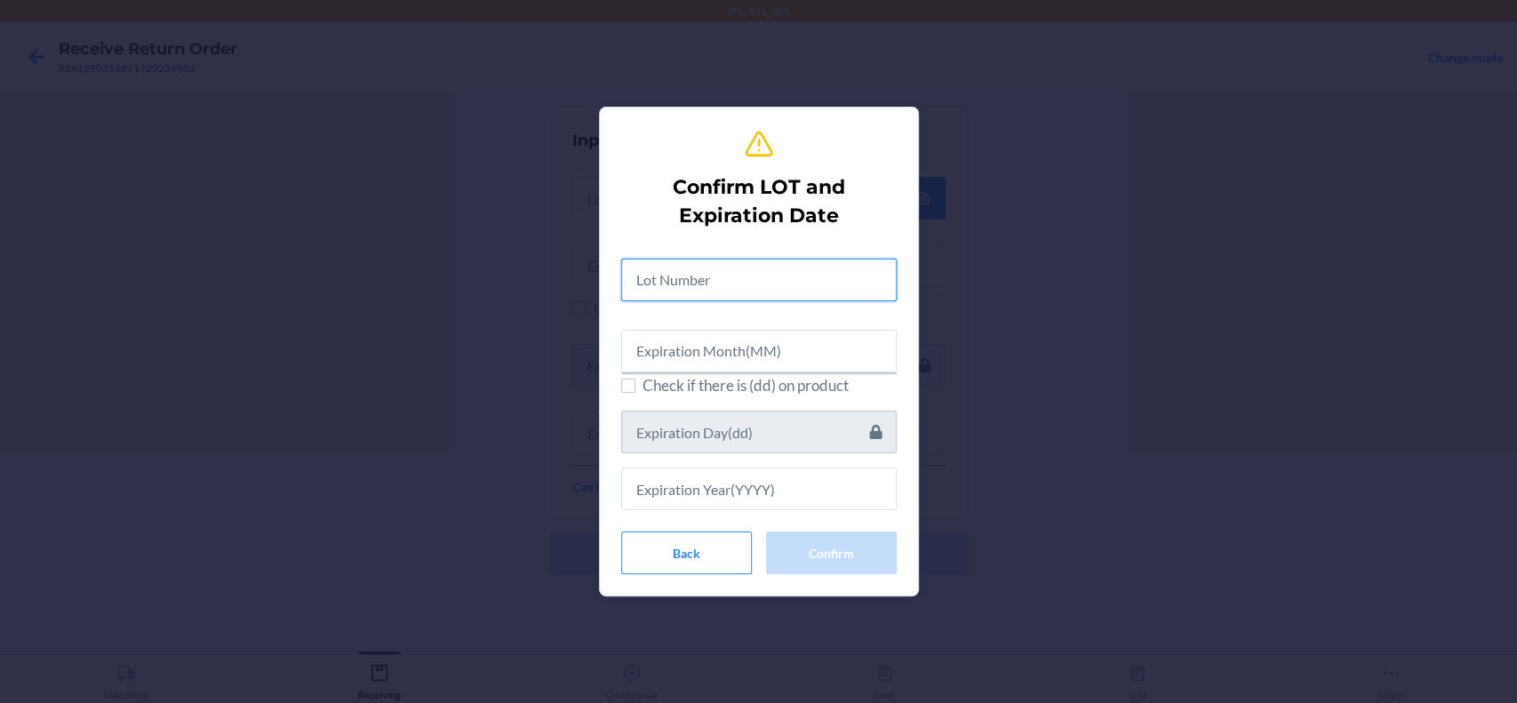
click at [699, 280] on input "text" at bounding box center [758, 280] width 275 height 43
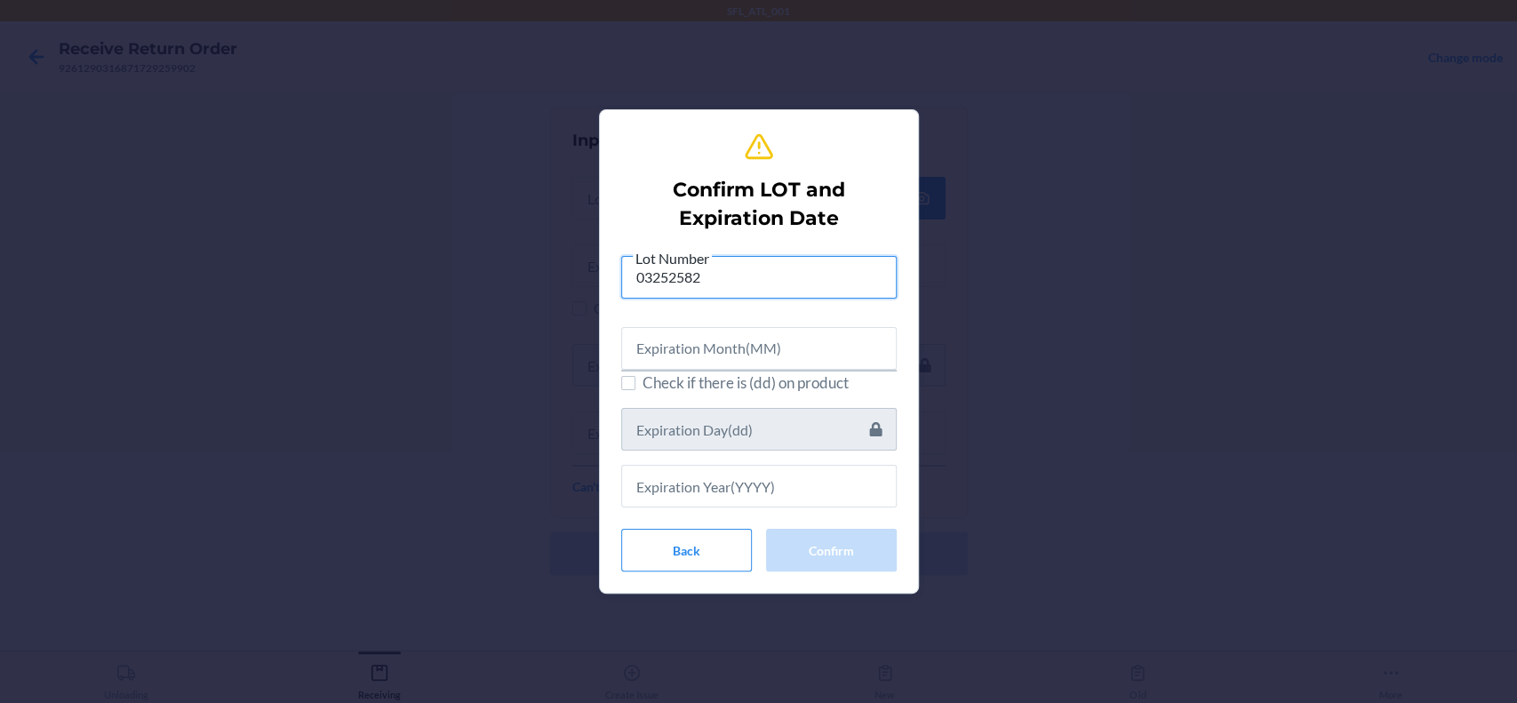
type input "03252582"
click at [765, 315] on div at bounding box center [758, 341] width 275 height 57
click at [777, 358] on input "text" at bounding box center [758, 348] width 275 height 43
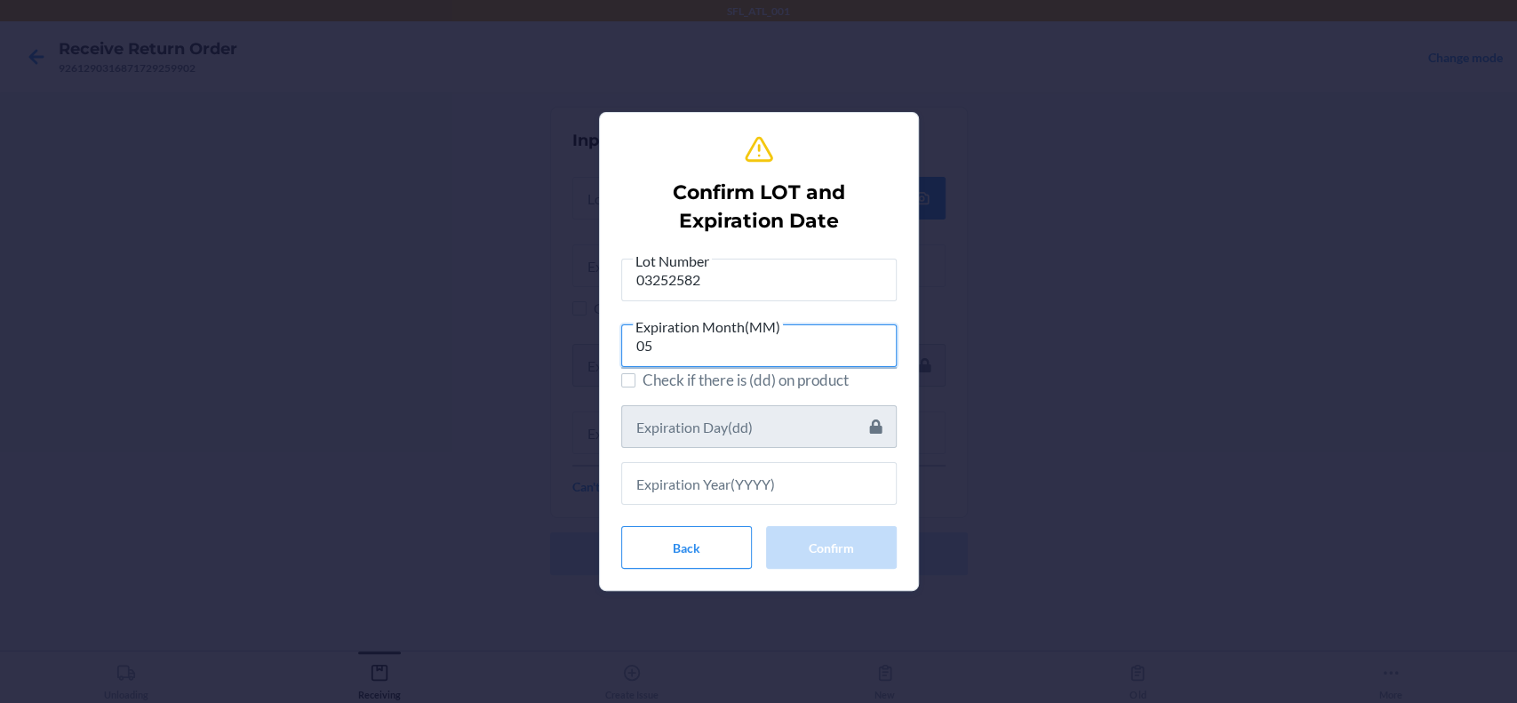
type input "05"
click at [646, 483] on input "text" at bounding box center [758, 483] width 275 height 43
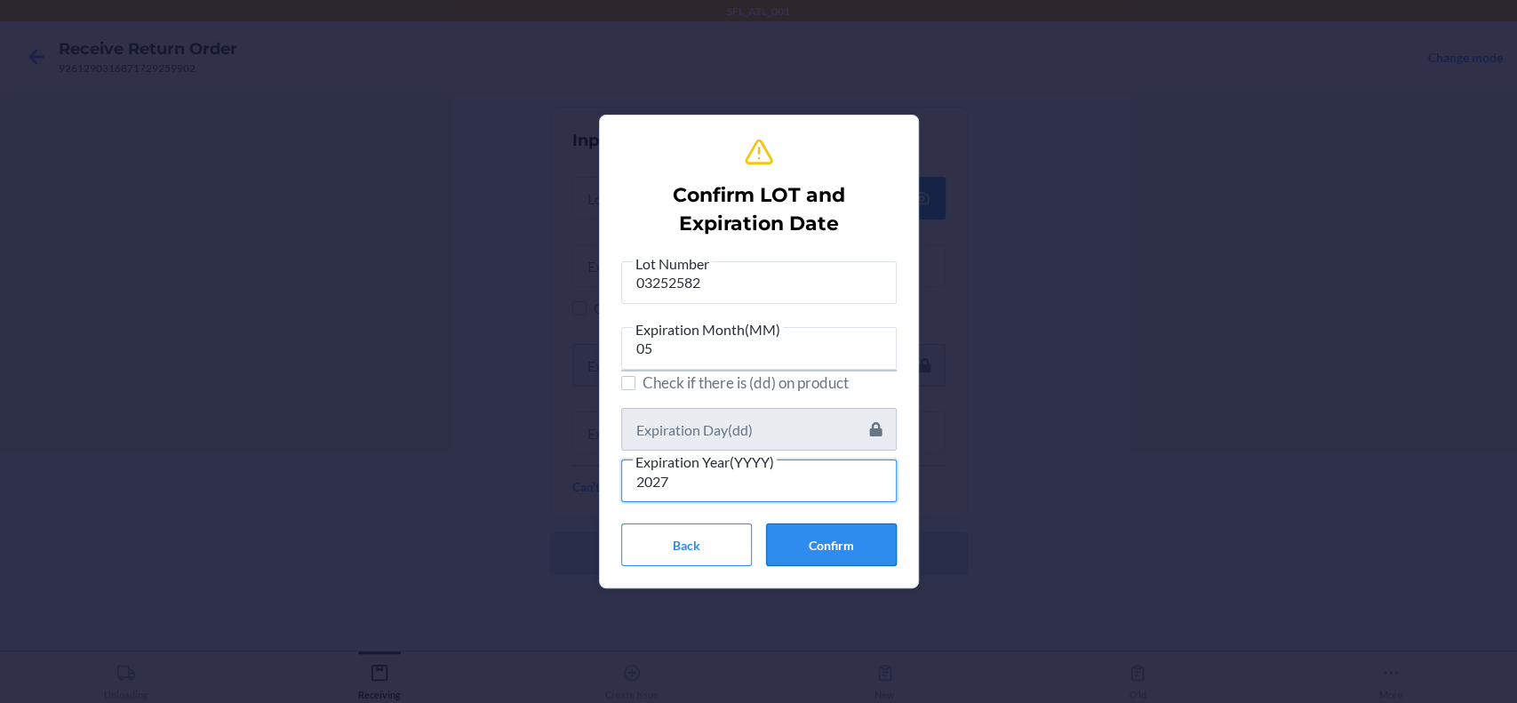
type input "2027"
drag, startPoint x: 778, startPoint y: 544, endPoint x: 781, endPoint y: 562, distance: 19.0
click at [778, 544] on button "Confirm" at bounding box center [831, 544] width 131 height 43
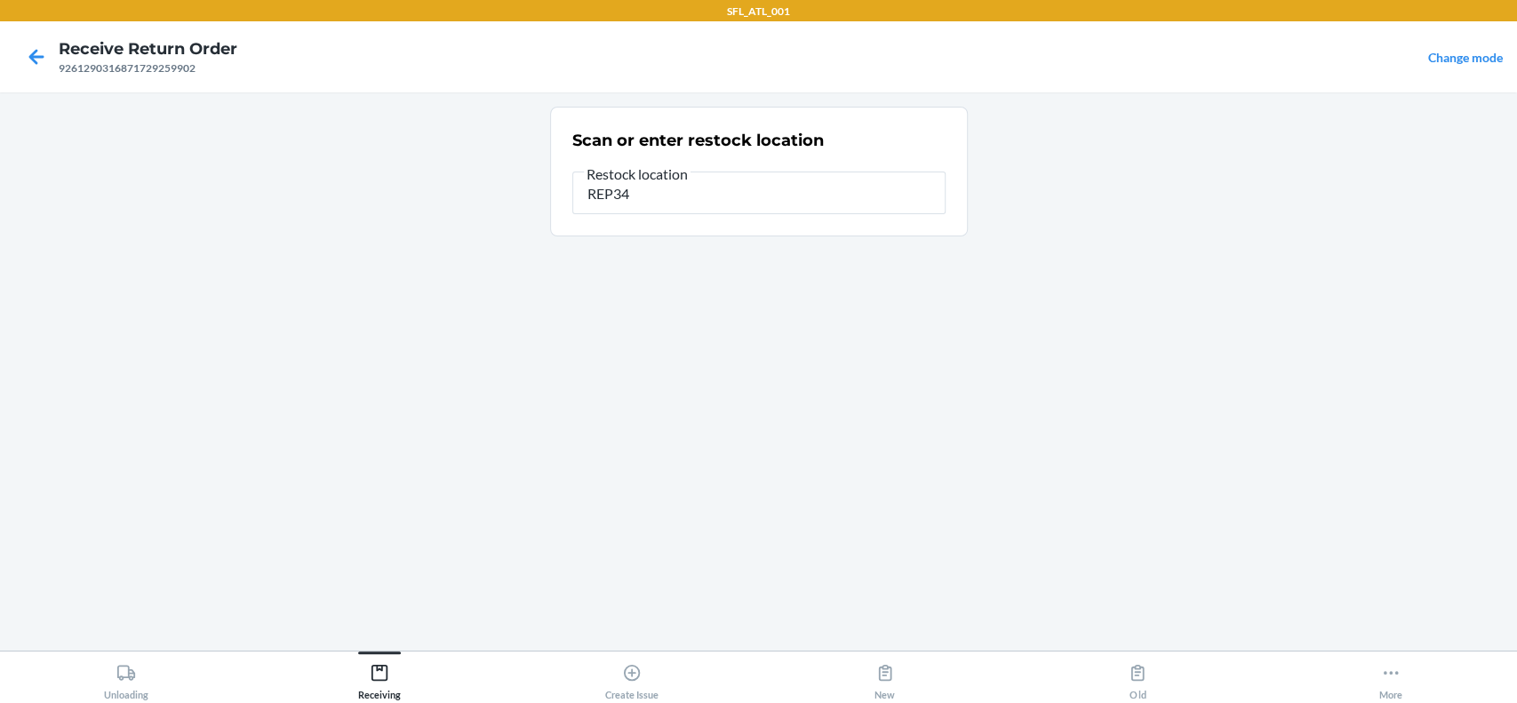
type input "REP34"
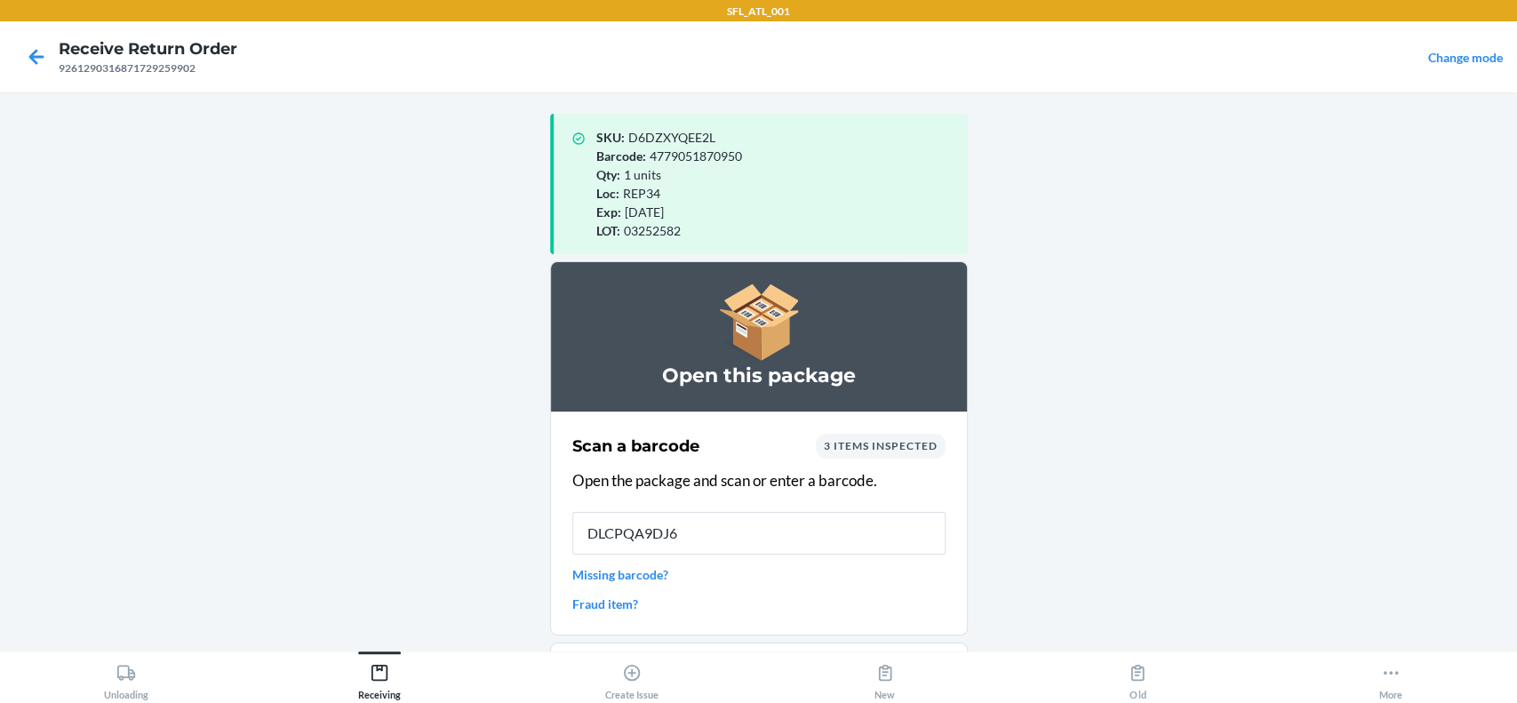
type input "DLCPQA9DJ6D"
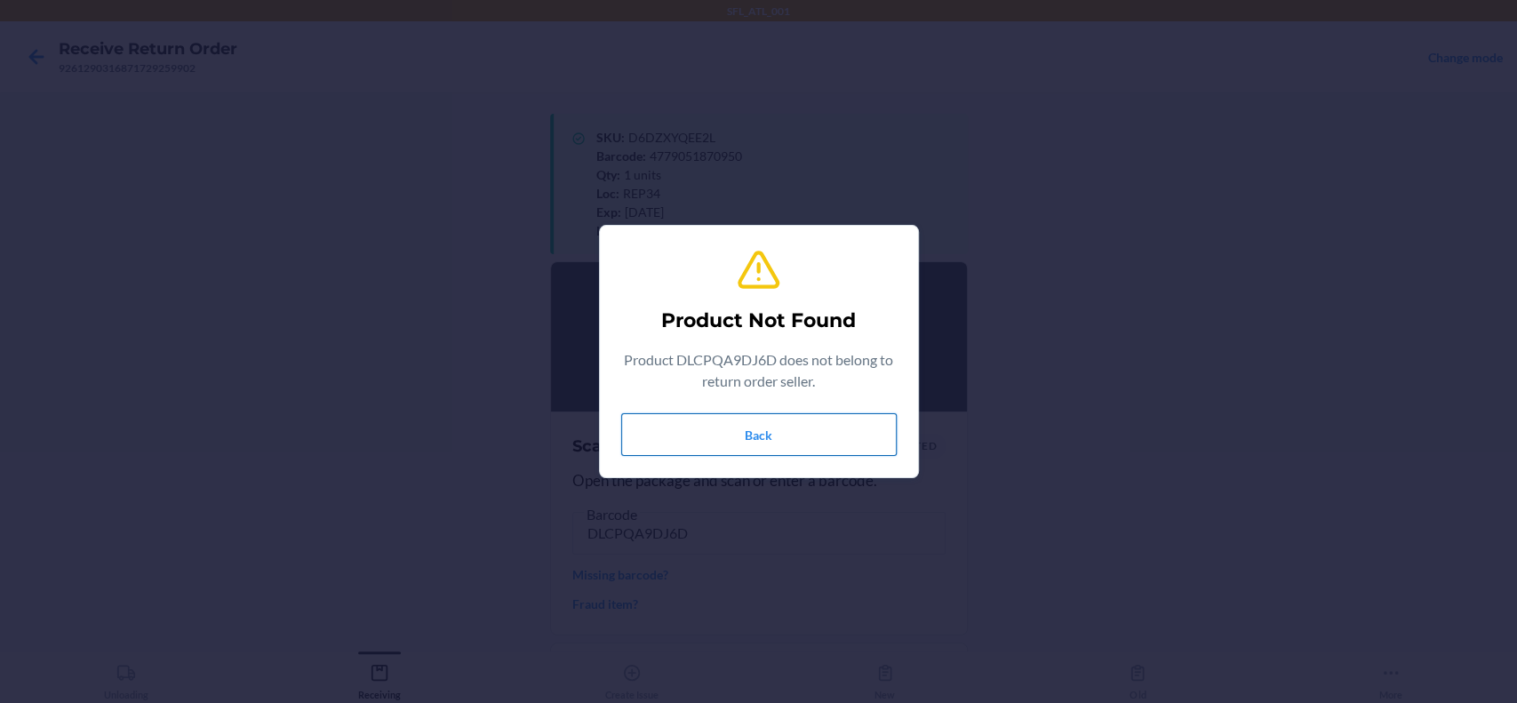
click at [825, 427] on button "Back" at bounding box center [758, 434] width 275 height 43
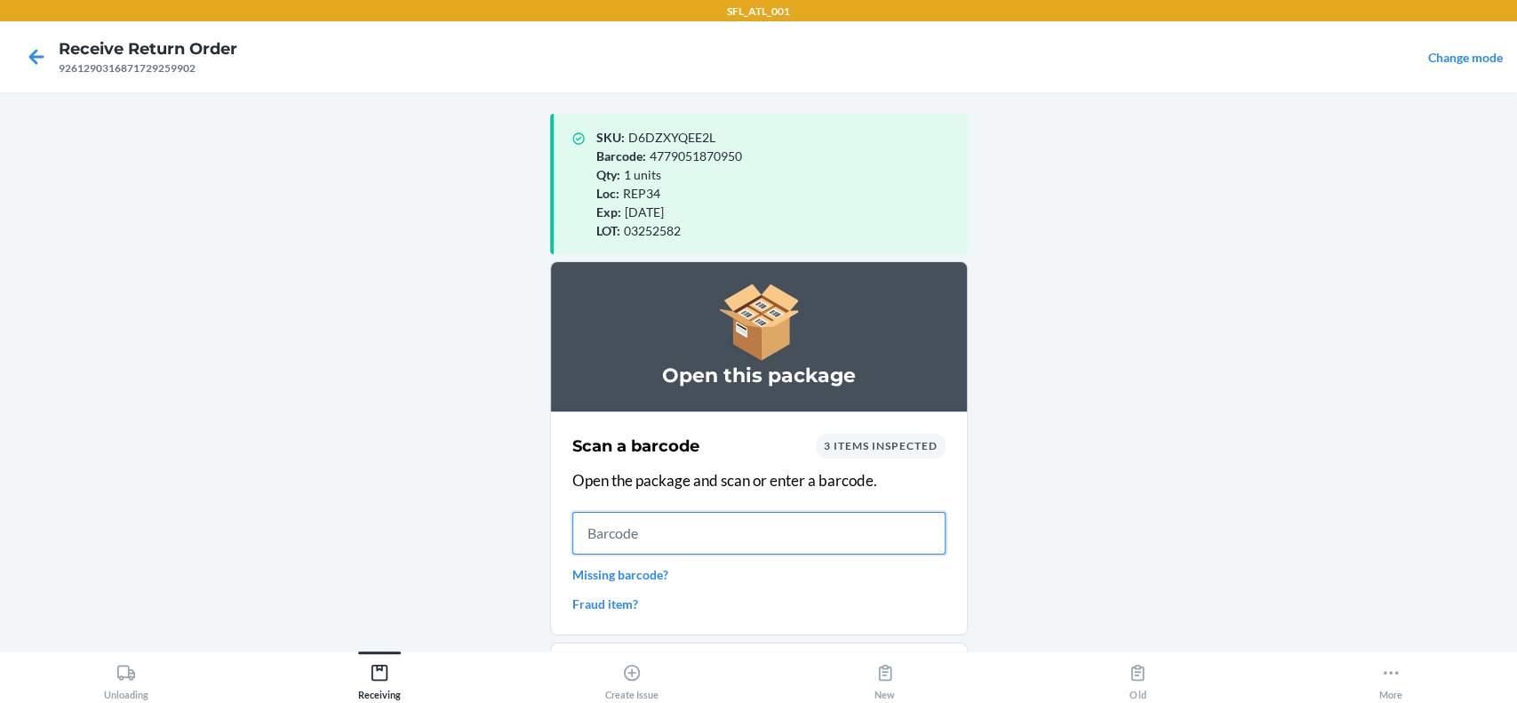
click at [782, 544] on input "text" at bounding box center [758, 533] width 373 height 43
type input "DLCPQA9DJ6D"
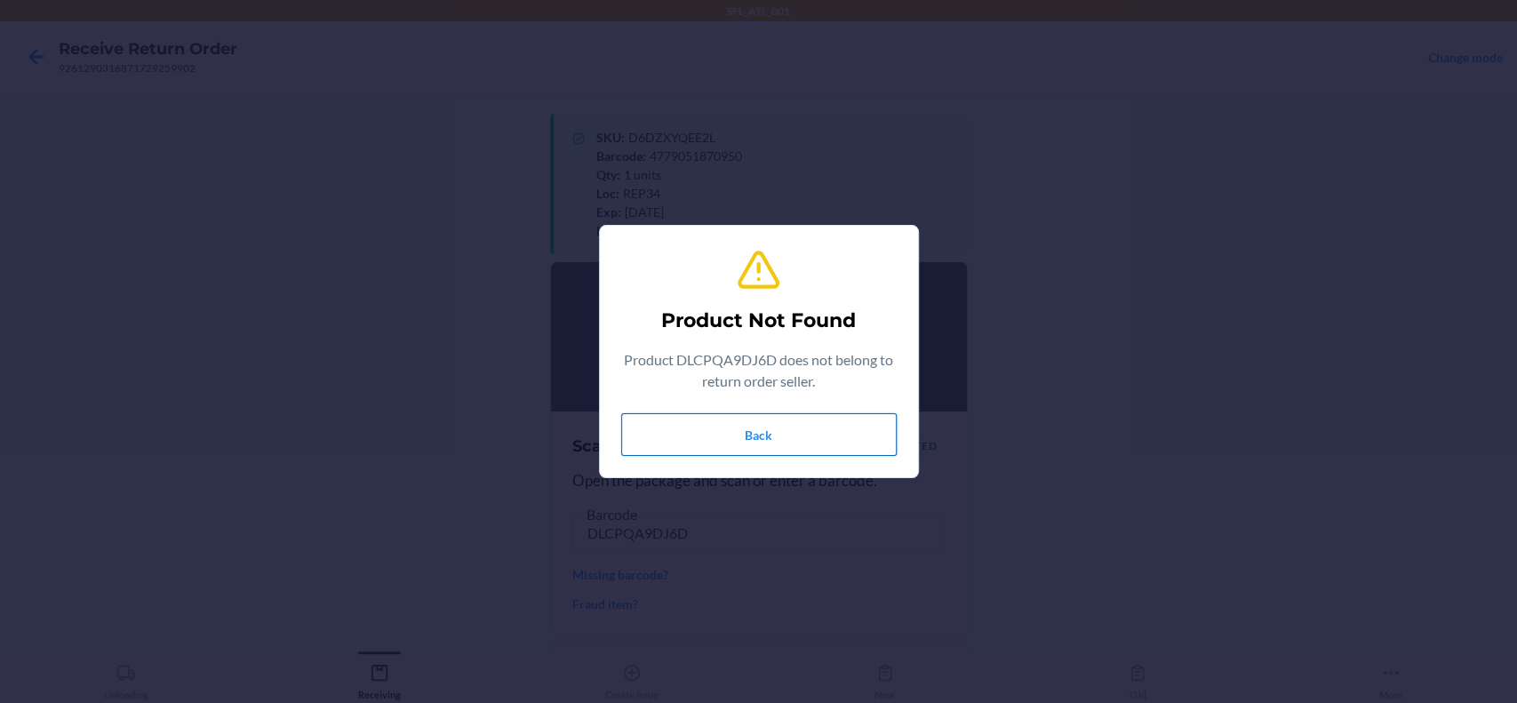
click at [789, 426] on button "Back" at bounding box center [758, 434] width 275 height 43
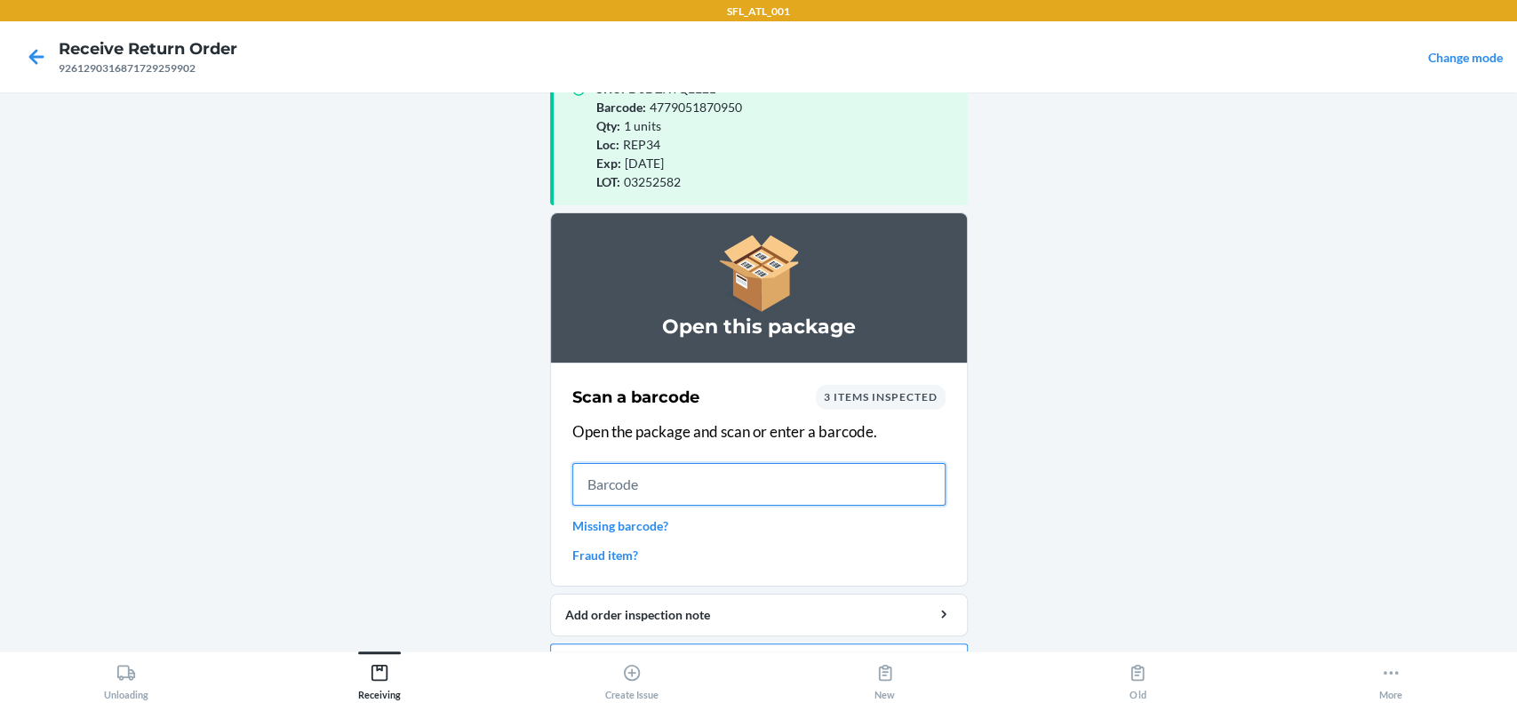
scroll to position [97, 0]
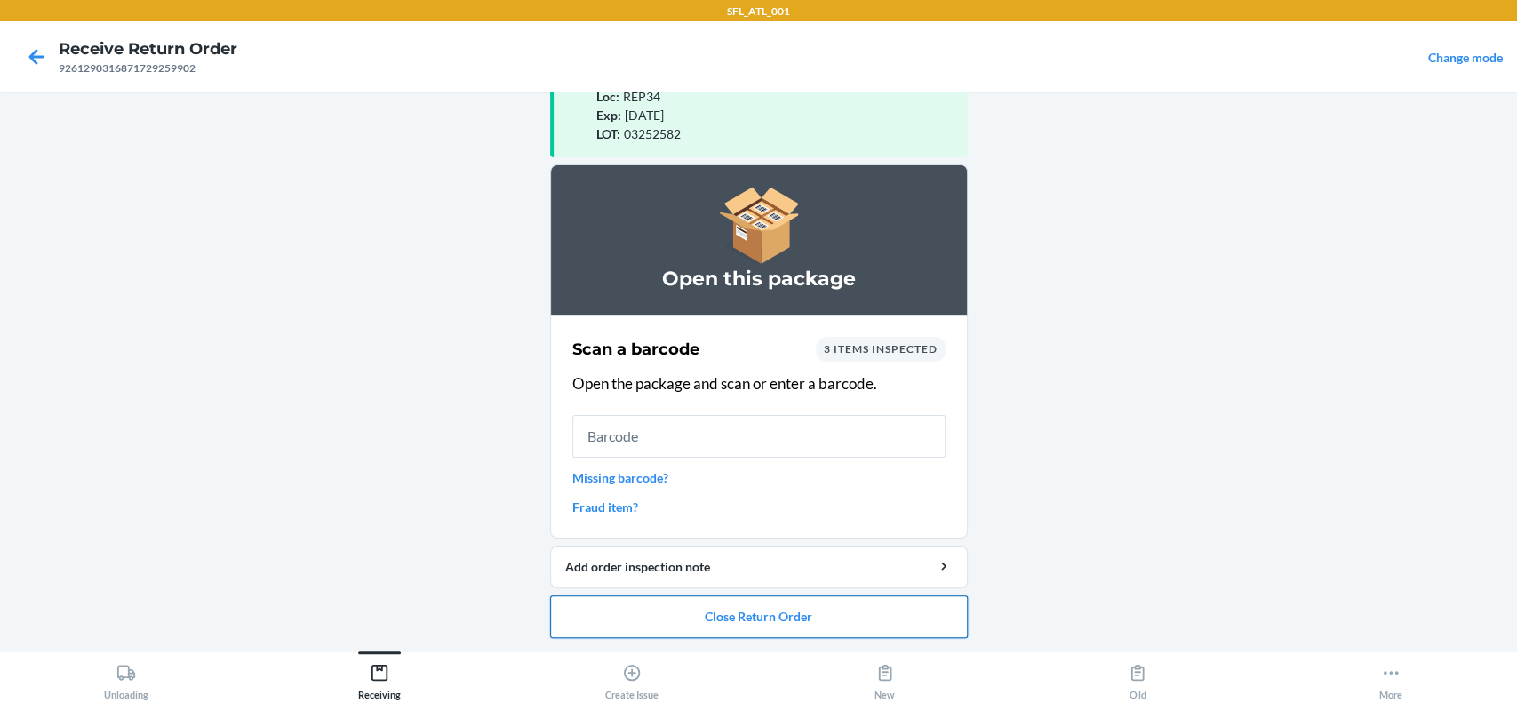
click at [881, 602] on button "Close Return Order" at bounding box center [759, 616] width 418 height 43
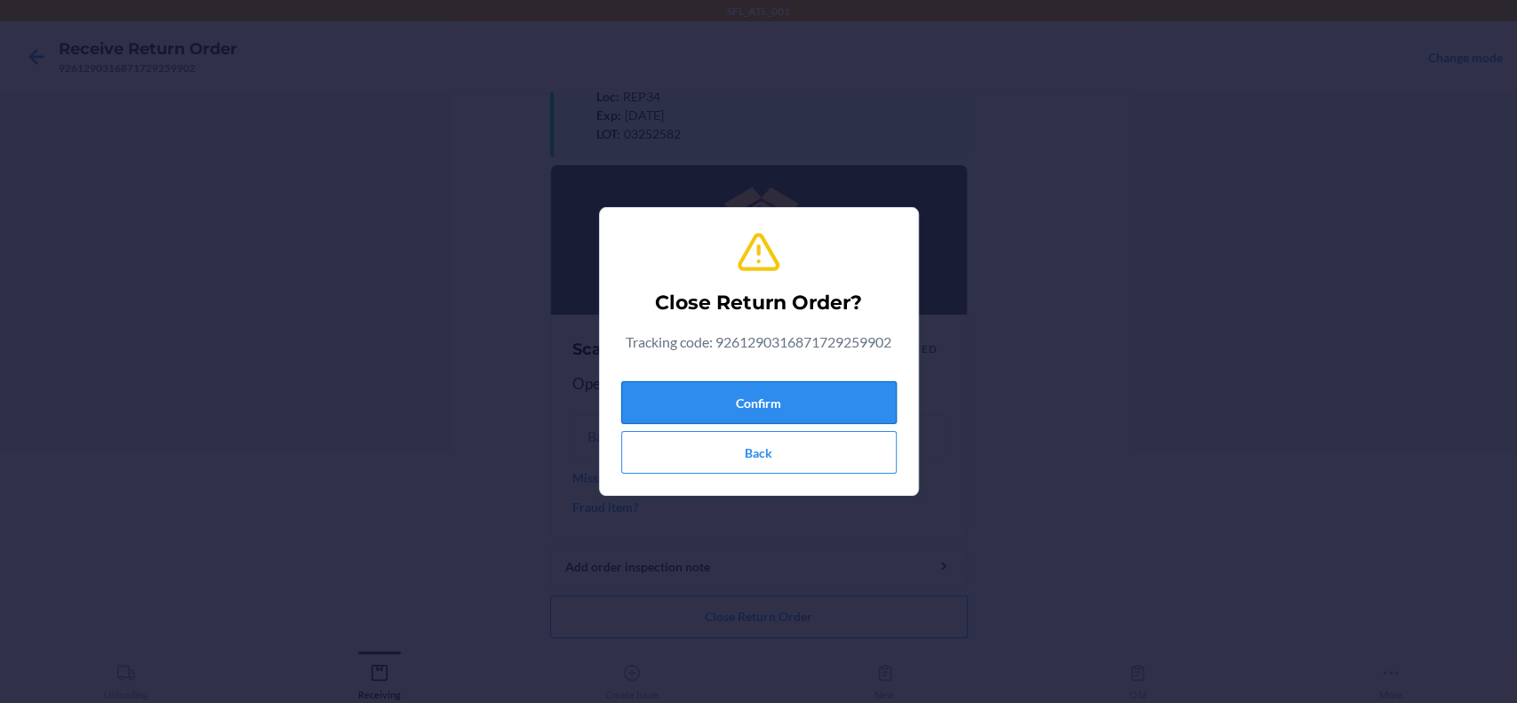
click at [871, 385] on button "Confirm" at bounding box center [758, 402] width 275 height 43
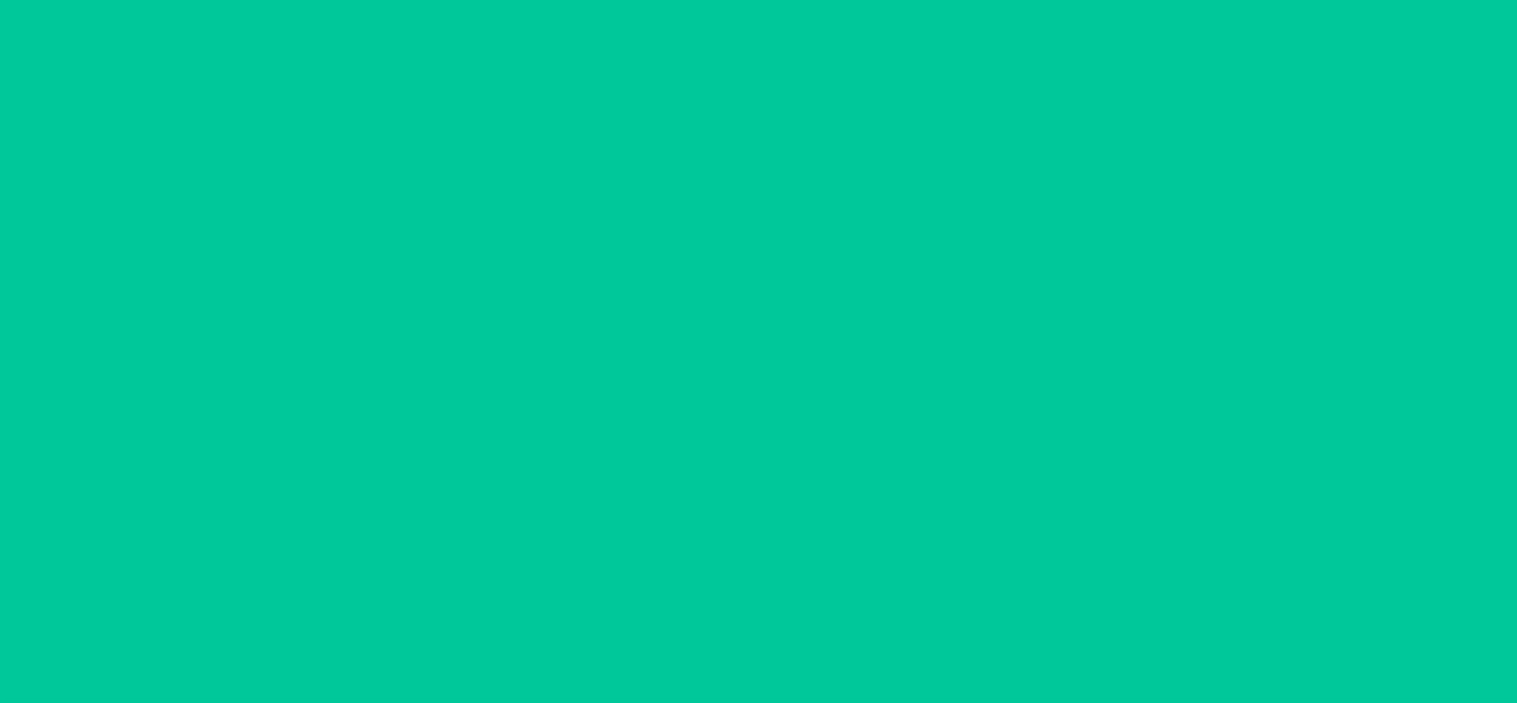
scroll to position [0, 0]
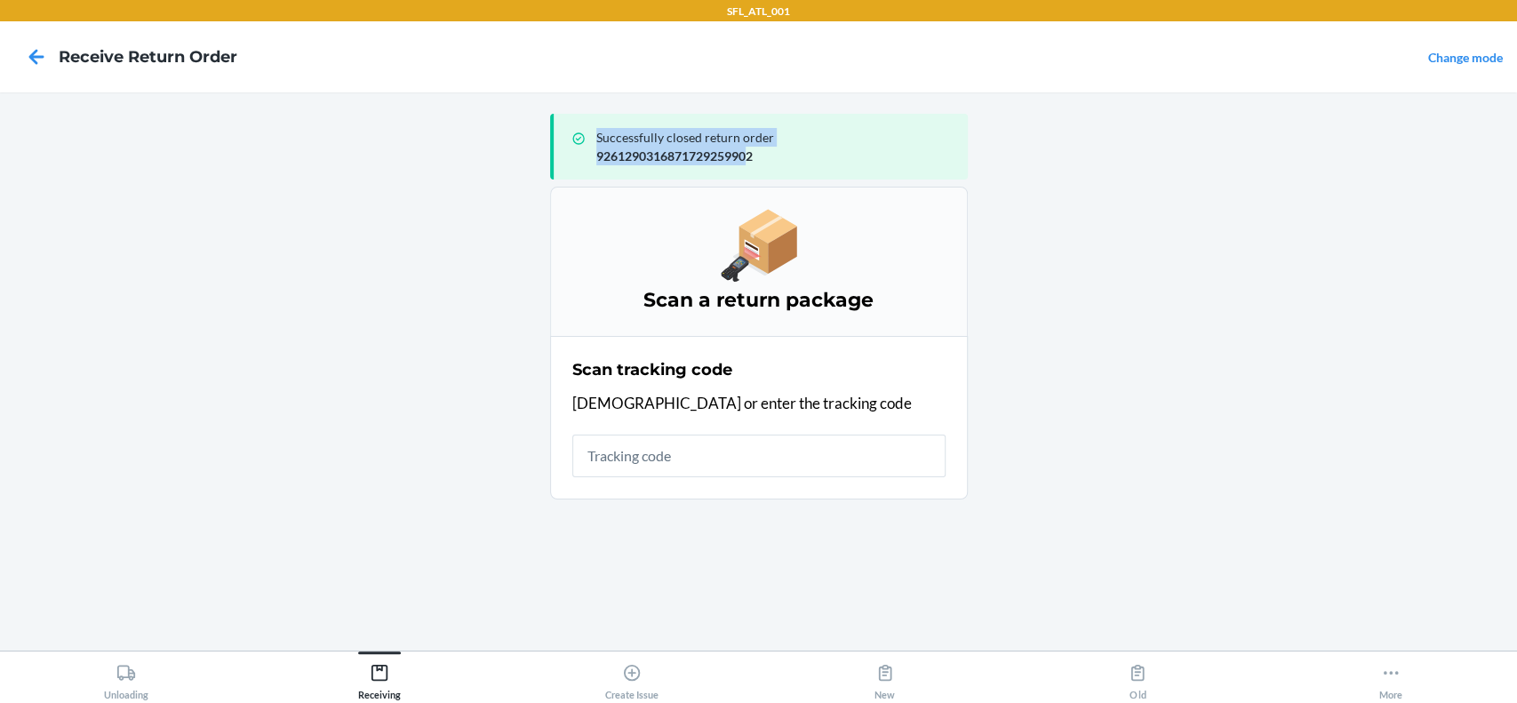
drag, startPoint x: 591, startPoint y: 158, endPoint x: 746, endPoint y: 181, distance: 157.2
click at [746, 181] on div "Successfully closed return order 9261290316871729259902" at bounding box center [759, 147] width 418 height 80
click at [769, 162] on p "9261290316871729259902" at bounding box center [774, 156] width 357 height 19
drag, startPoint x: 765, startPoint y: 154, endPoint x: 599, endPoint y: 161, distance: 166.3
click at [598, 161] on p "9261290316871729259902" at bounding box center [774, 156] width 357 height 19
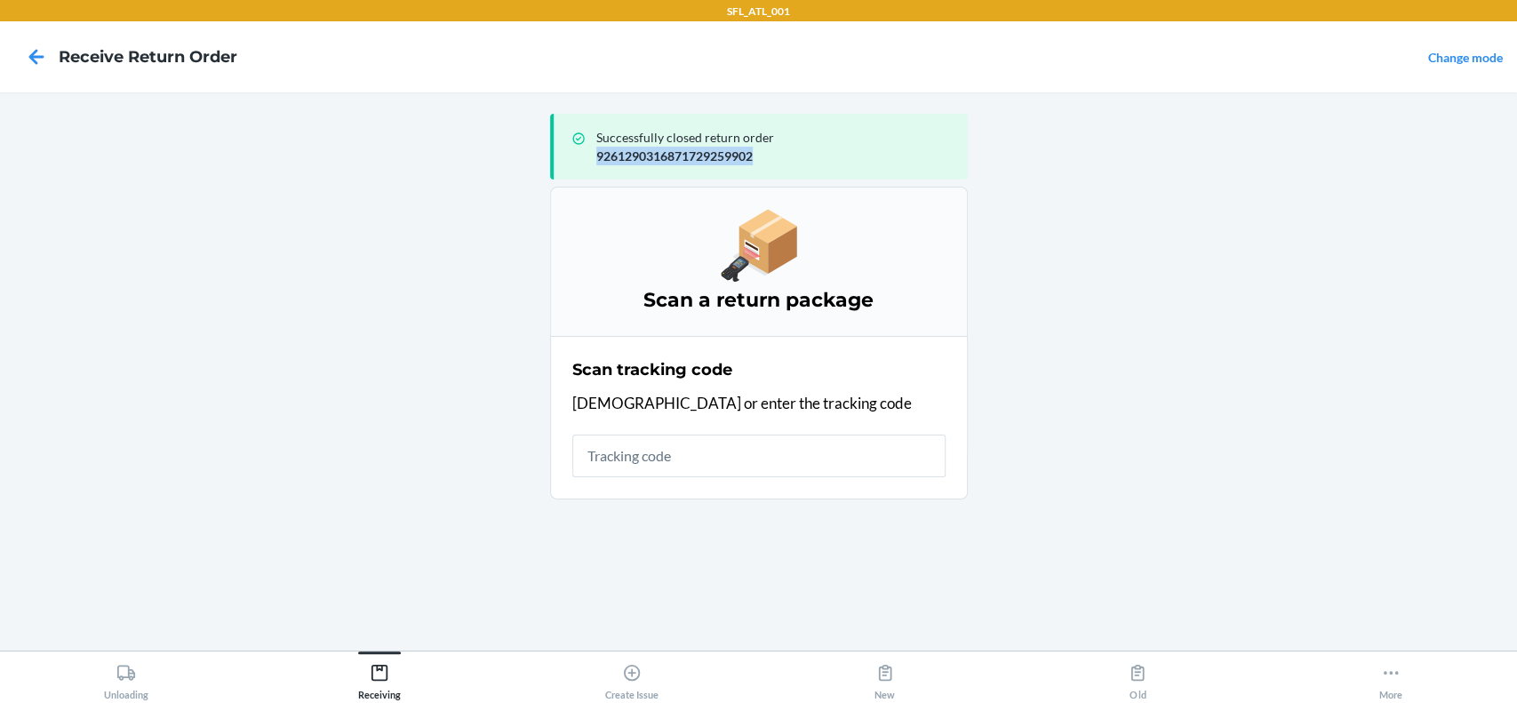
copy p "9261290316871729259902"
click at [114, 680] on div "Unloading" at bounding box center [126, 678] width 44 height 44
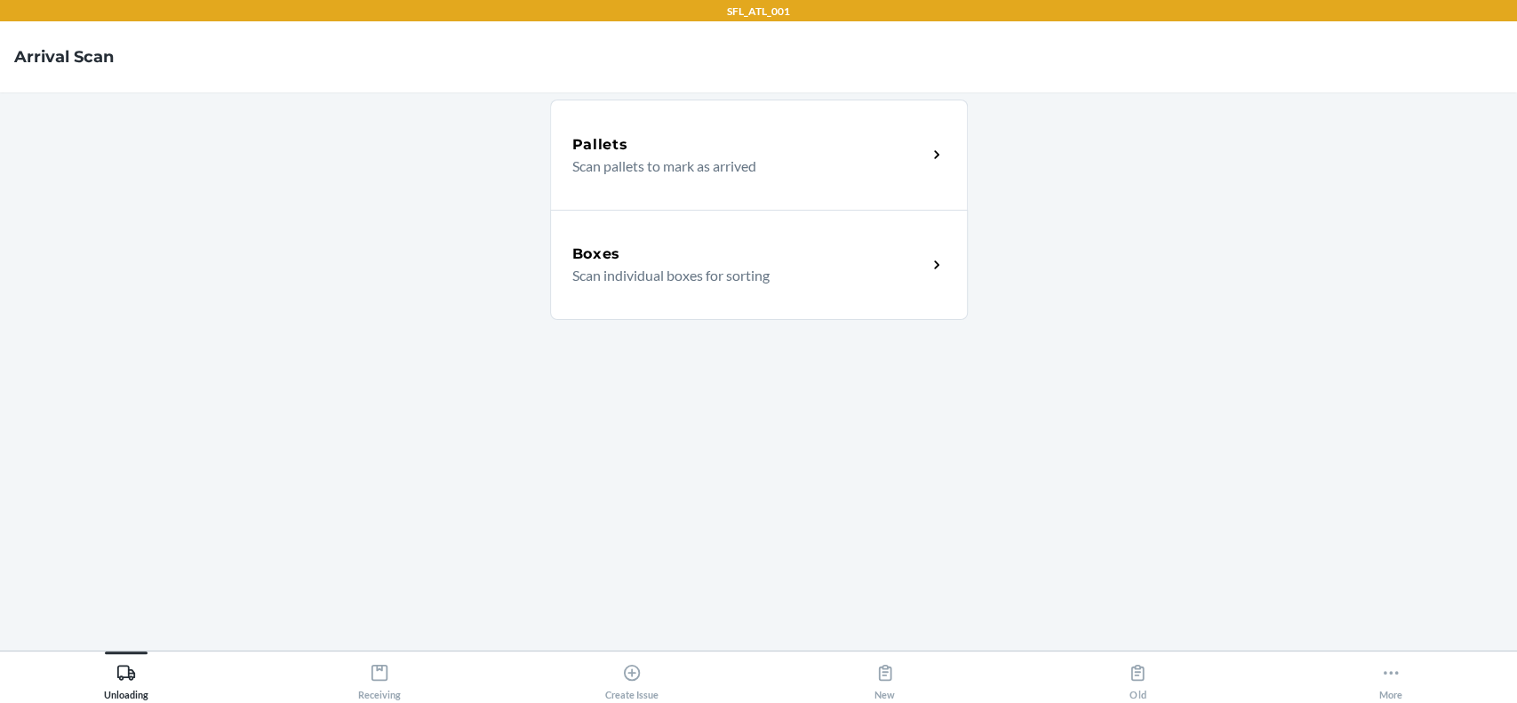
click at [618, 244] on h5 "Boxes" at bounding box center [596, 253] width 49 height 21
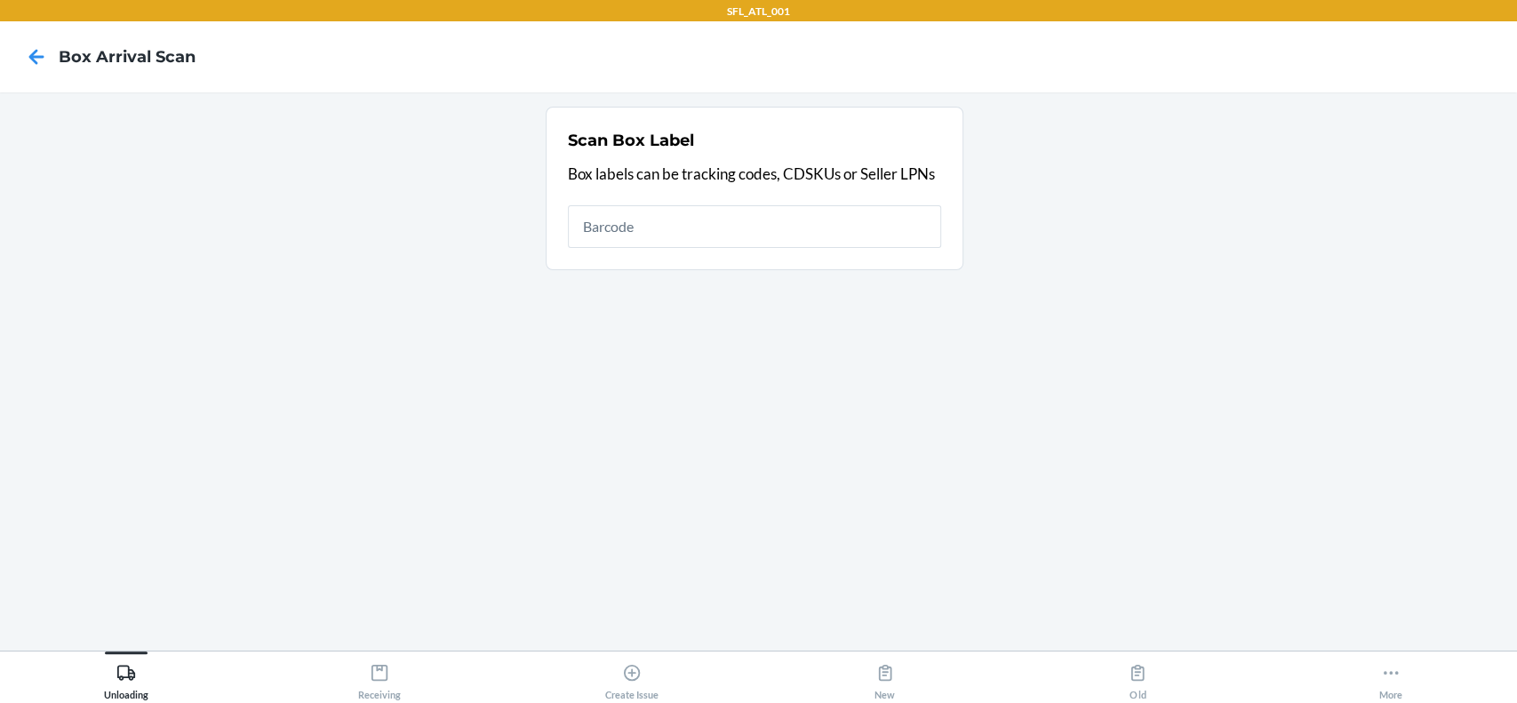
type input "9261290316871729259902"
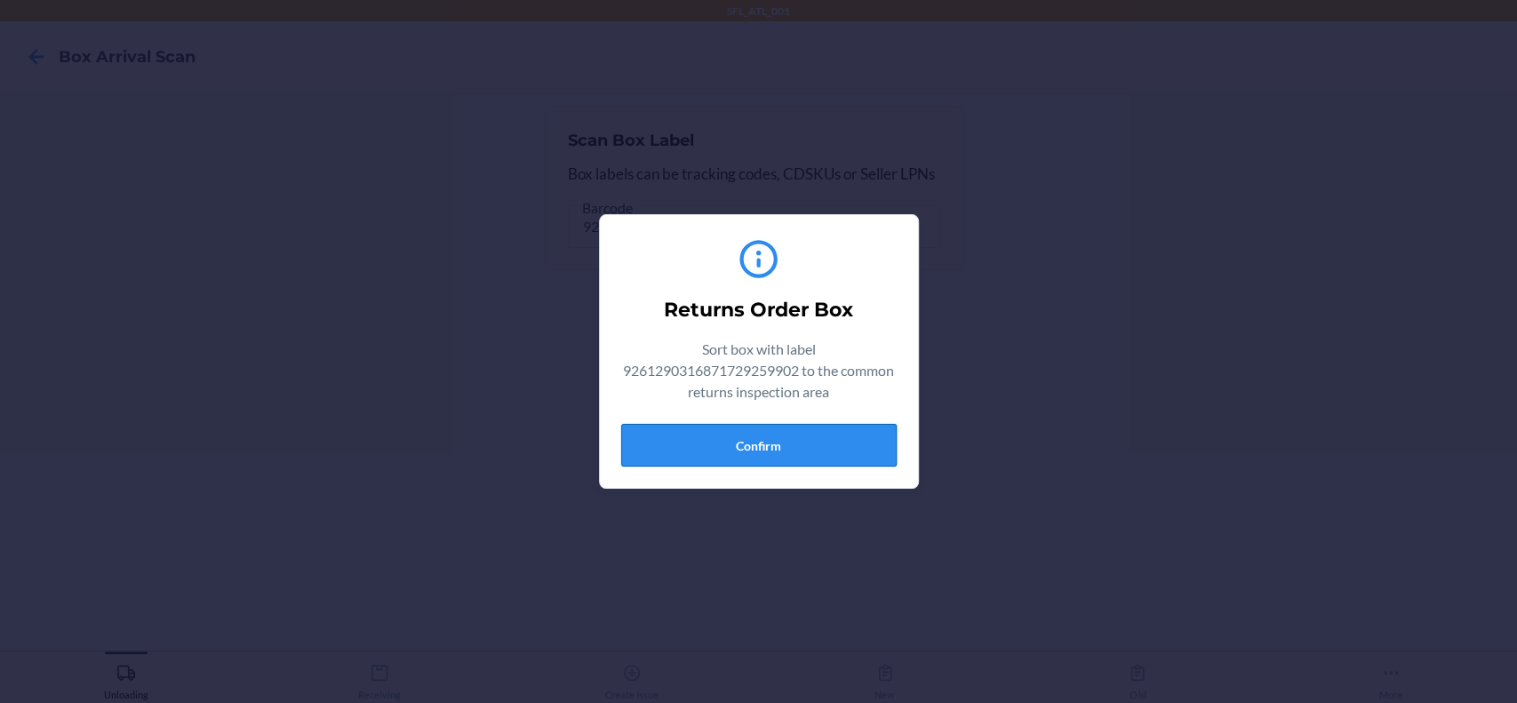
type input "9261290316871729259902="
click at [850, 451] on button "Confirm" at bounding box center [758, 445] width 275 height 43
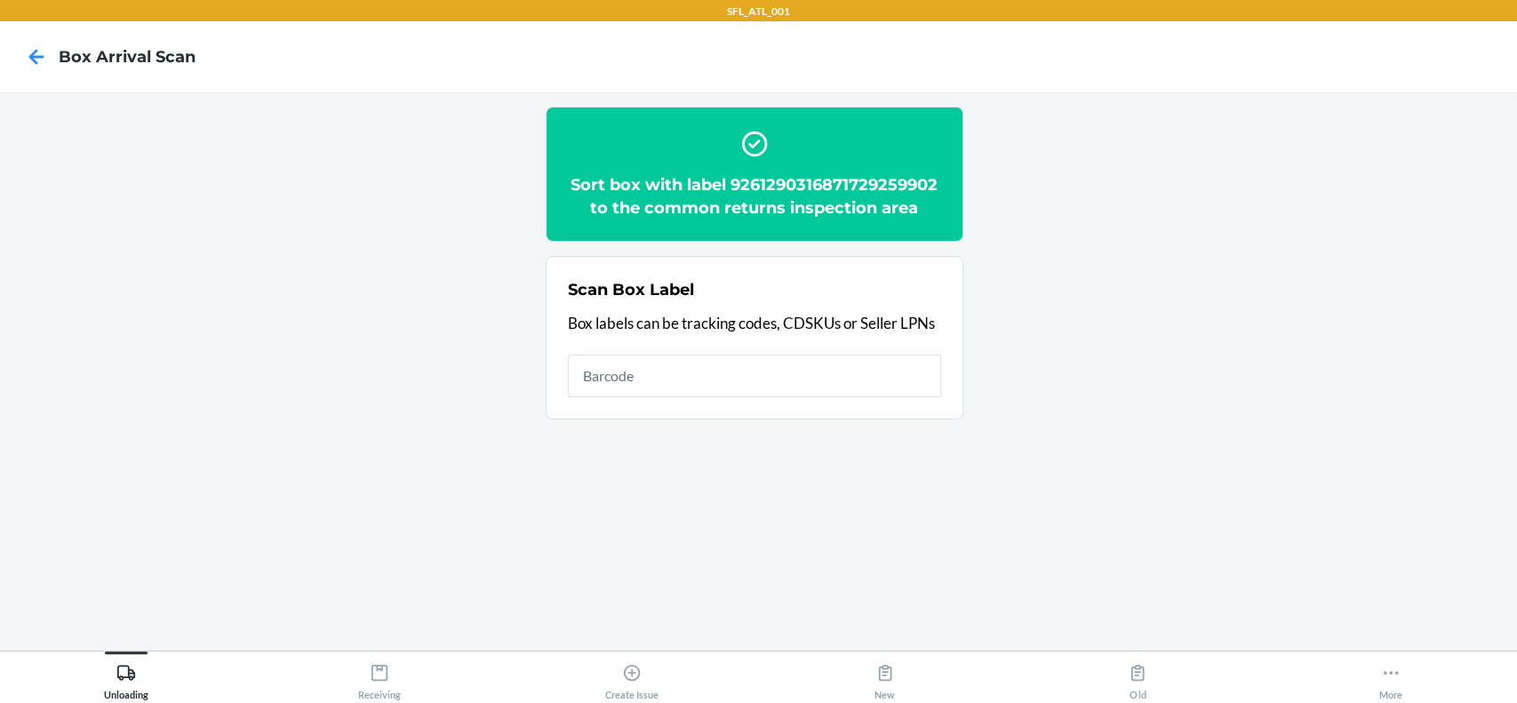
drag, startPoint x: 623, startPoint y: 373, endPoint x: 545, endPoint y: 422, distance: 92.2
click at [546, 422] on ol "Sort box with label 9261290316871729259902 to the common returns inspection are…" at bounding box center [759, 270] width 427 height 327
click at [650, 387] on input "text" at bounding box center [754, 376] width 373 height 43
type input "9261290316871729259902"
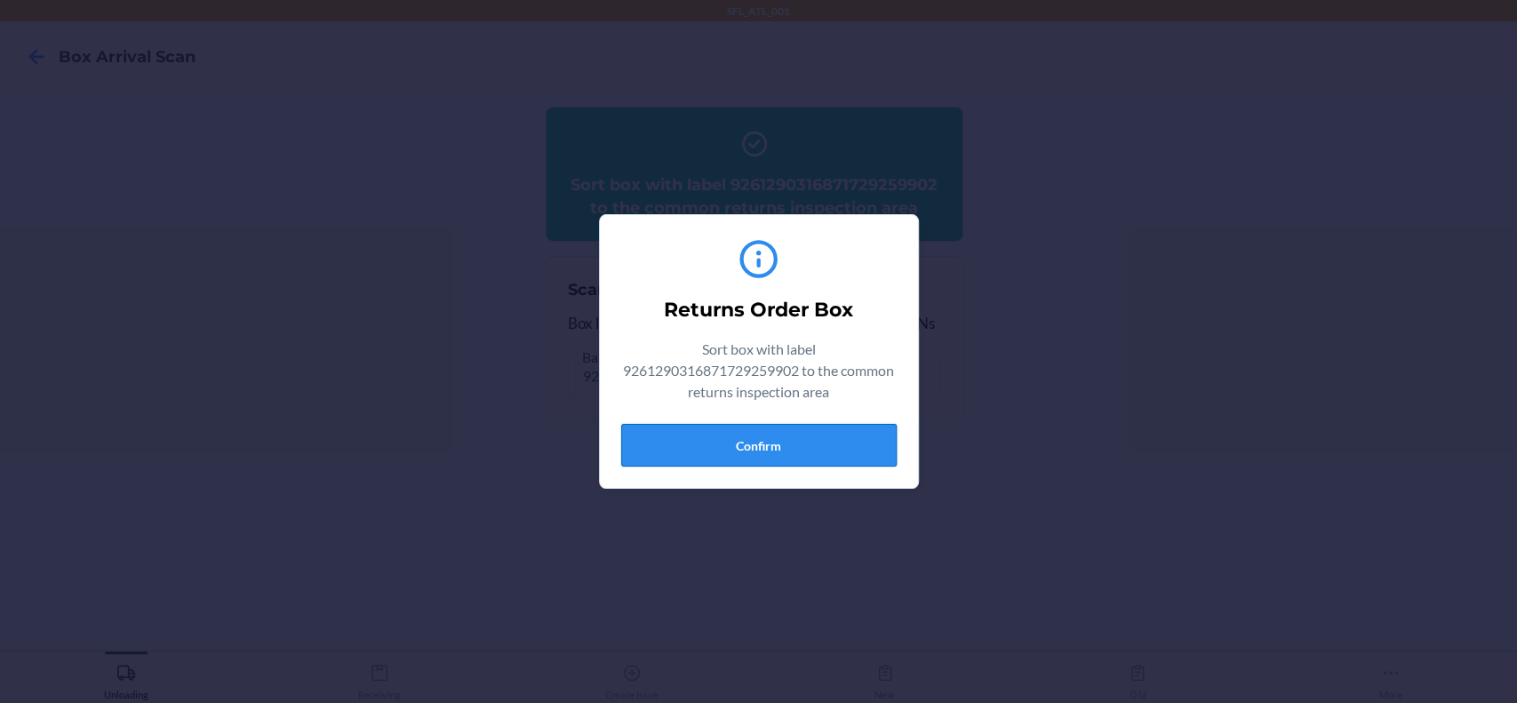
click at [669, 451] on button "Confirm" at bounding box center [758, 445] width 275 height 43
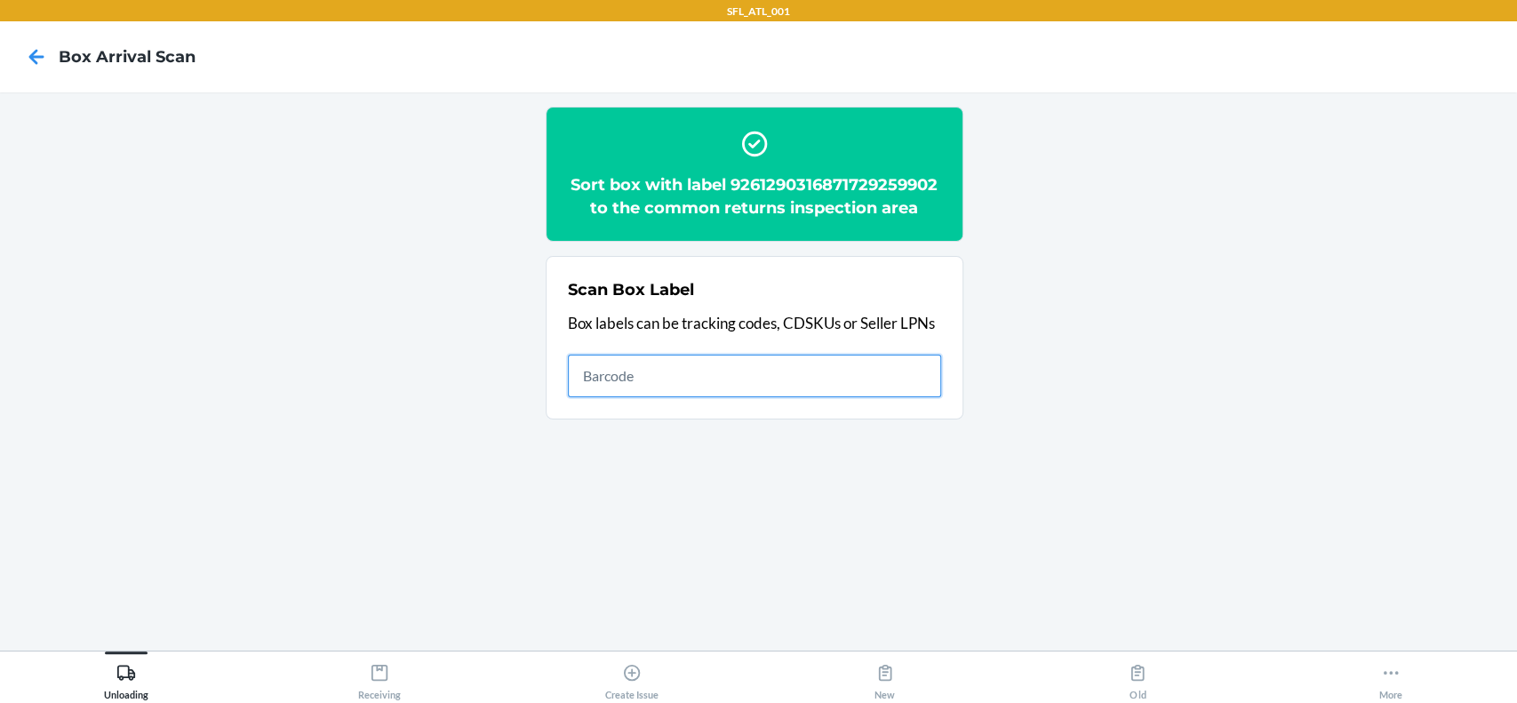
click at [644, 389] on input "text" at bounding box center [754, 376] width 373 height 43
type input "9261290316871729259902+1"
type input "92612903168717292599021"
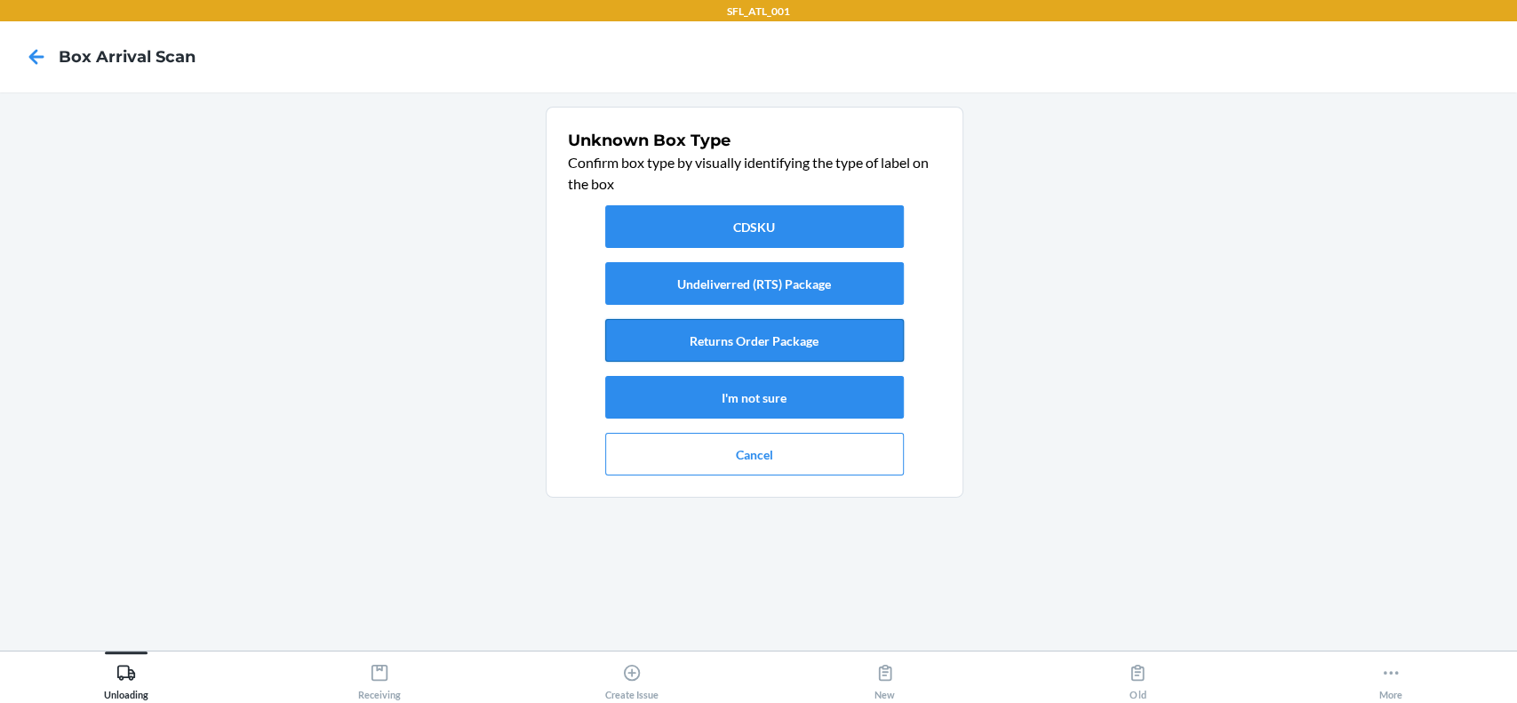
click at [694, 337] on button "Returns Order Package" at bounding box center [754, 340] width 299 height 43
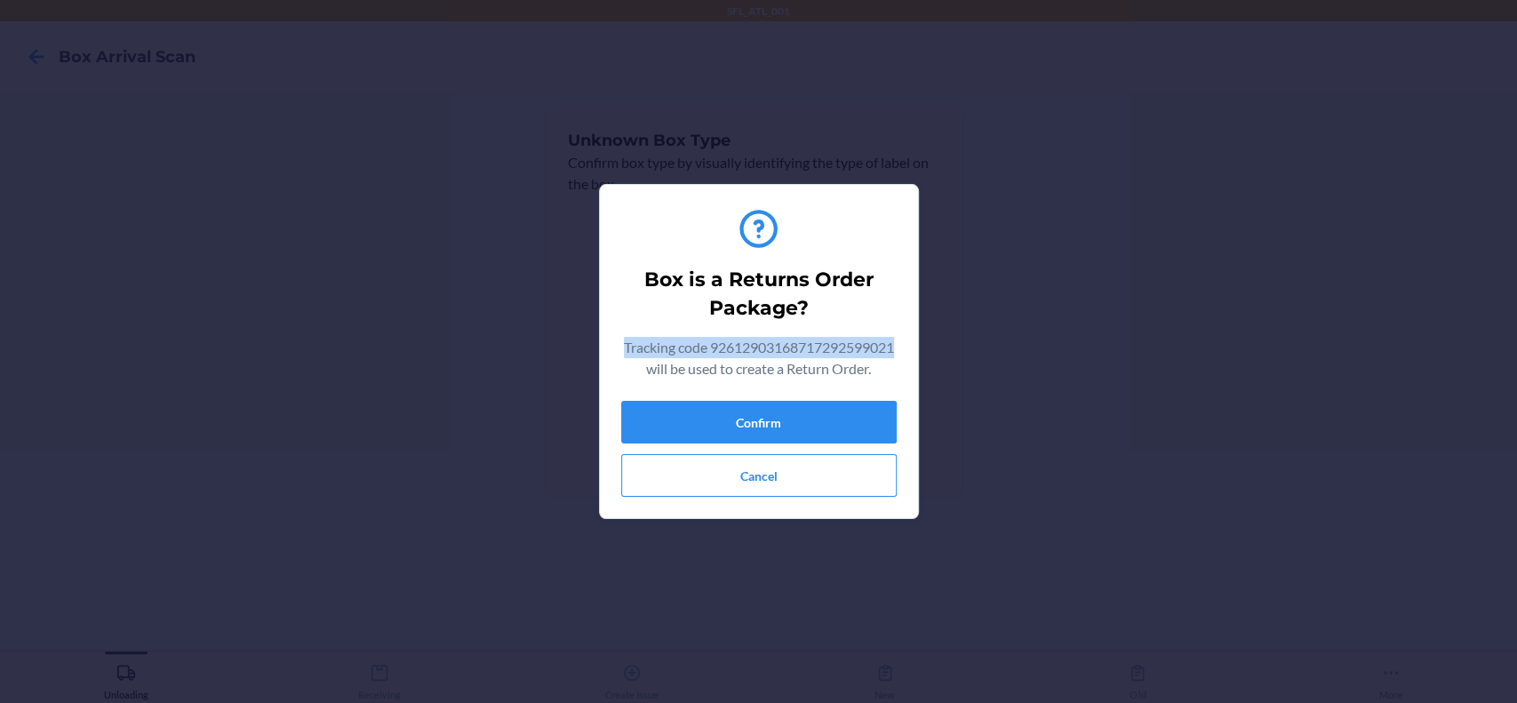
drag, startPoint x: 815, startPoint y: 357, endPoint x: 609, endPoint y: 345, distance: 206.5
click at [609, 345] on section "Box is a Returns Order Package? Tracking code 92612903168717292599021 will be u…" at bounding box center [759, 351] width 320 height 335
drag, startPoint x: 628, startPoint y: 355, endPoint x: 815, endPoint y: 360, distance: 186.7
click at [815, 360] on p "Tracking code 92612903168717292599021 will be used to create a Return Order." at bounding box center [758, 358] width 275 height 43
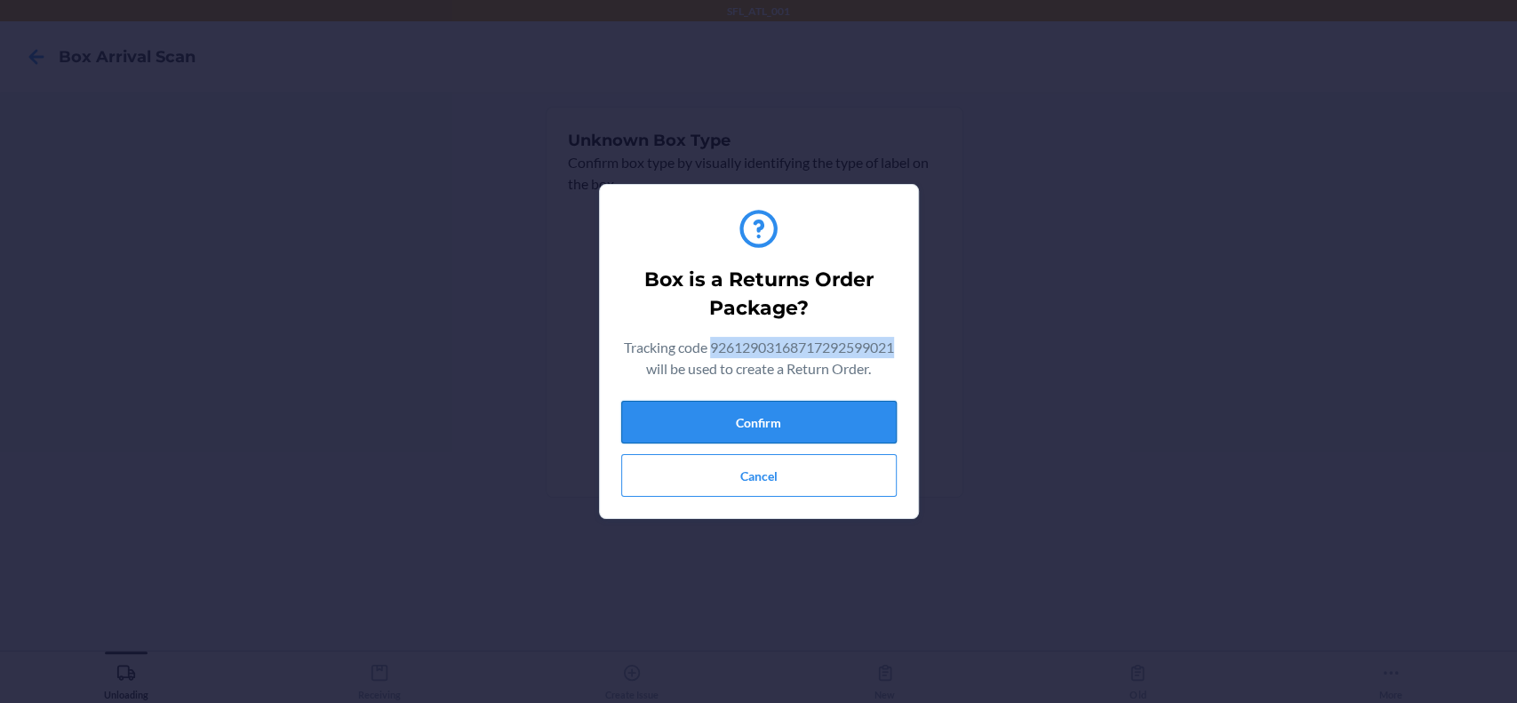
click at [799, 434] on button "Confirm" at bounding box center [758, 422] width 275 height 43
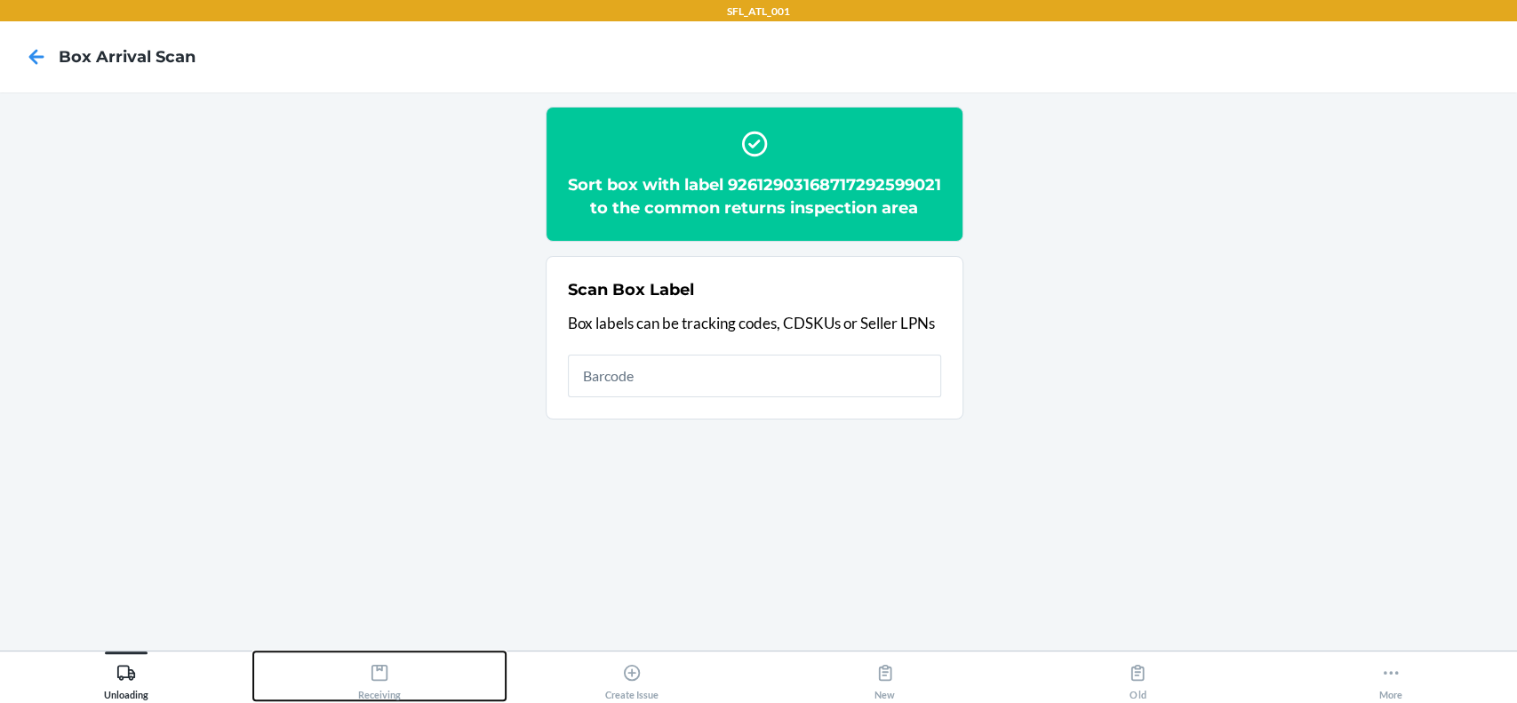
click at [398, 672] on div "Receiving" at bounding box center [379, 678] width 43 height 44
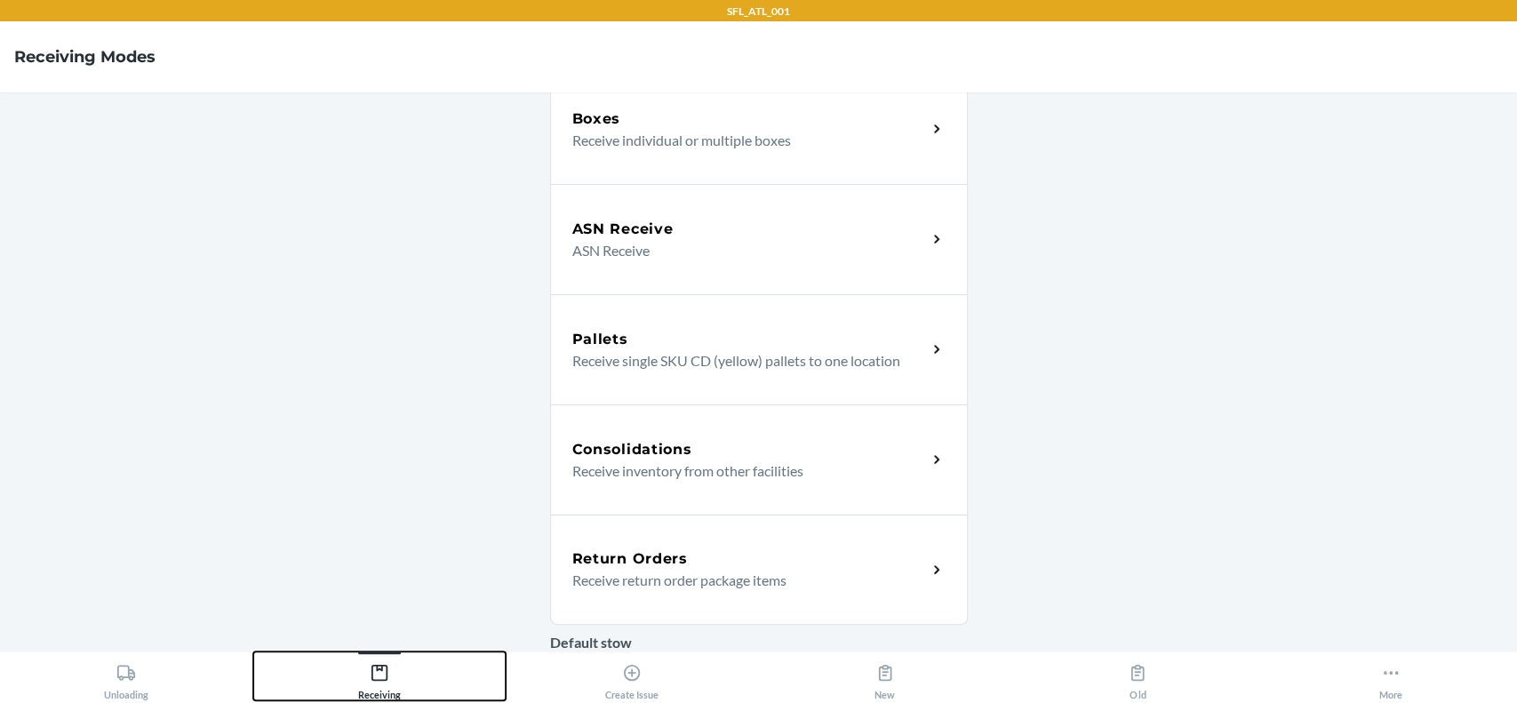
scroll to position [236, 0]
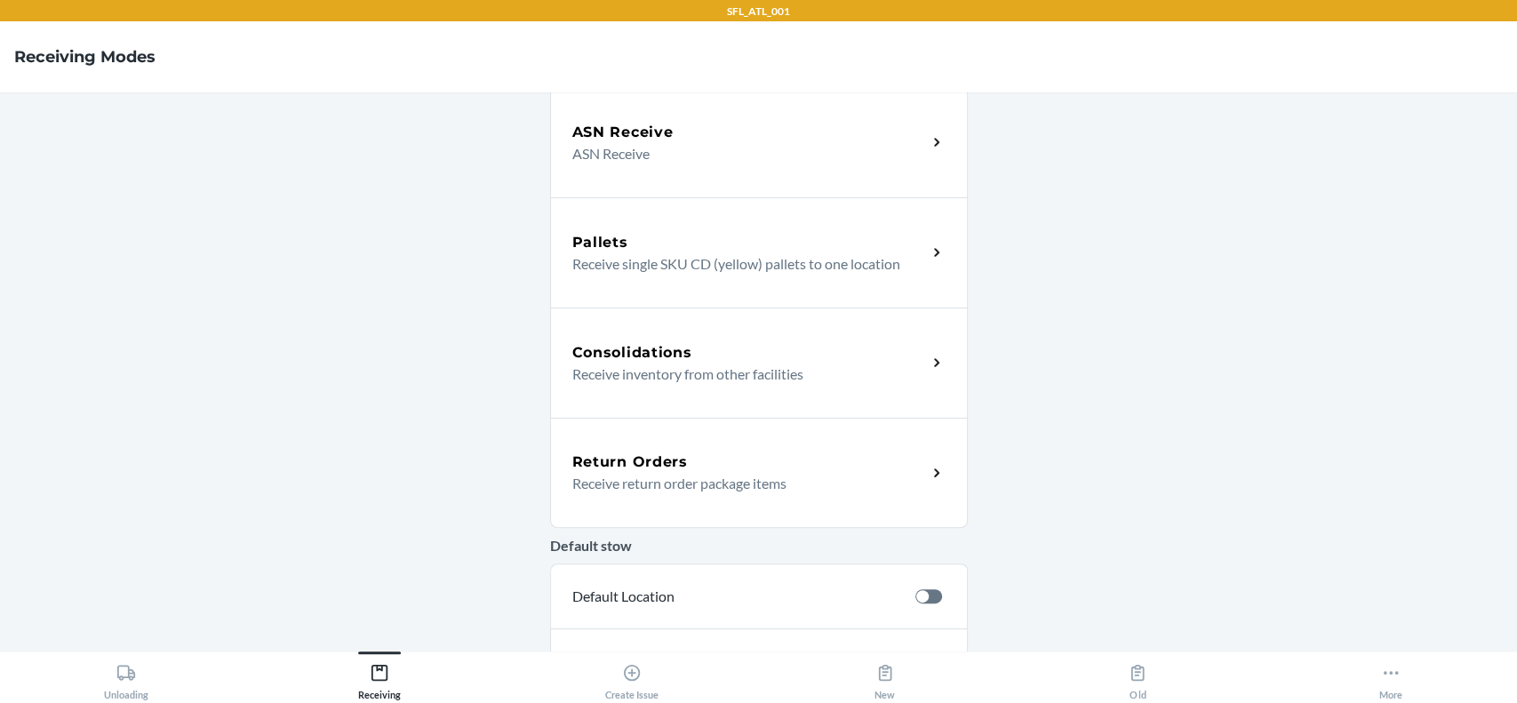
click at [655, 476] on p "Receive return order package items" at bounding box center [742, 483] width 340 height 21
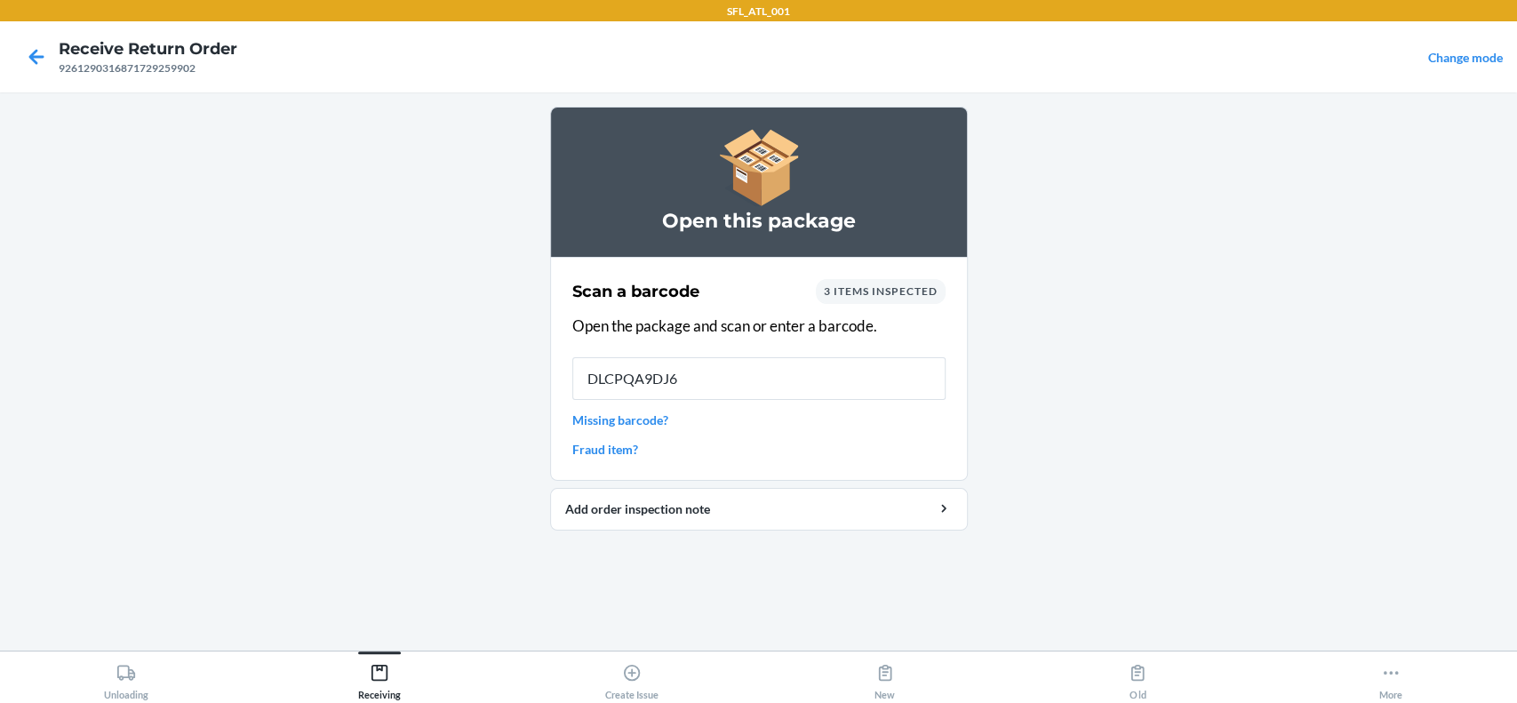
type input "DLCPQA9DJ6D"
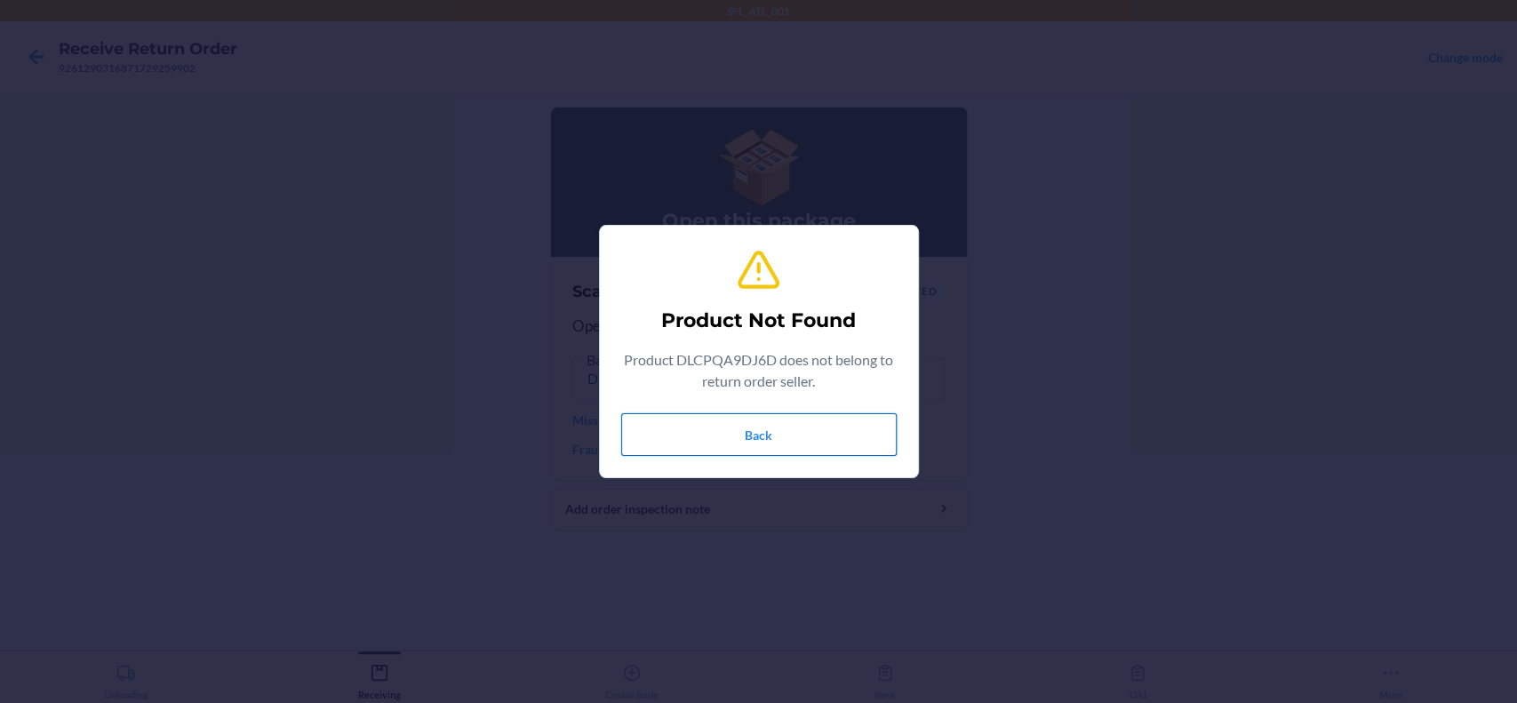
click at [709, 434] on button "Back" at bounding box center [758, 434] width 275 height 43
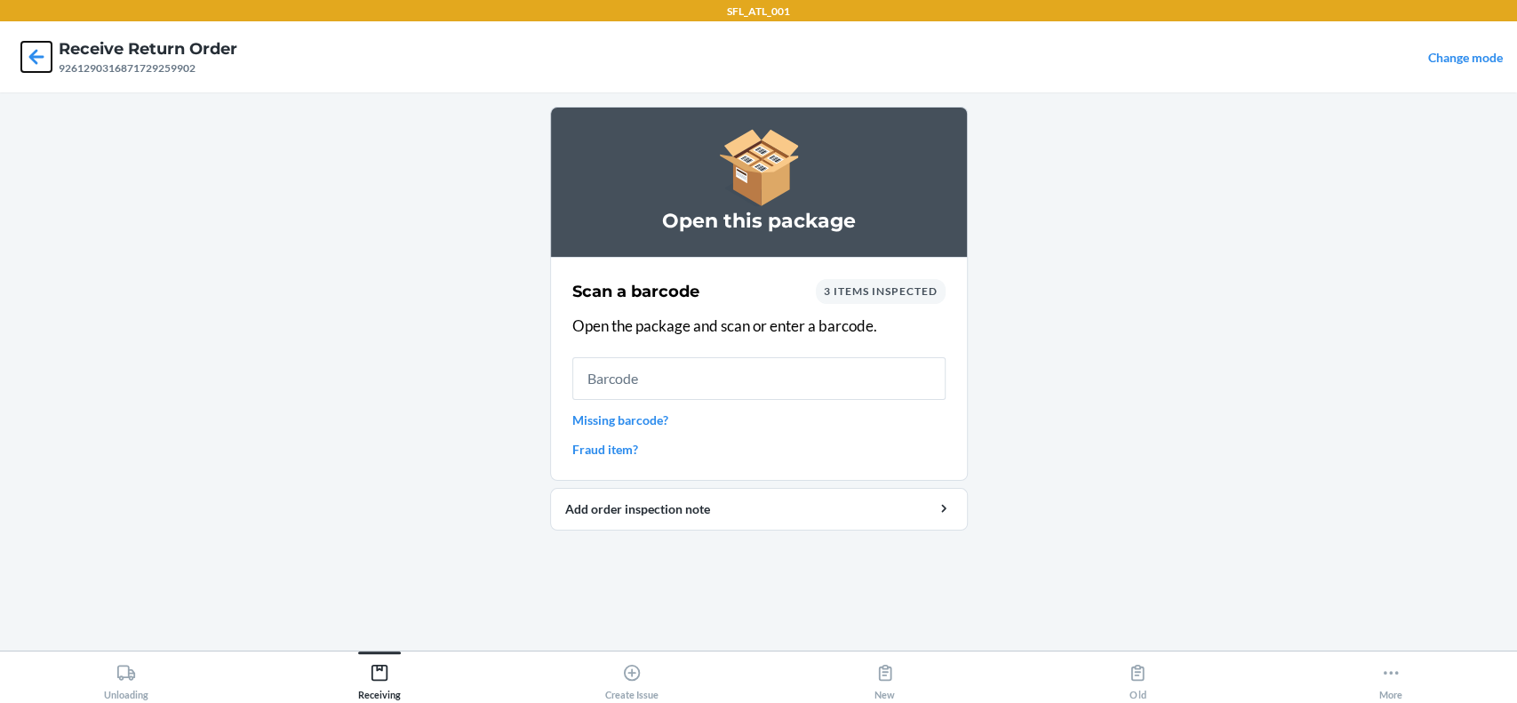
click at [50, 60] on icon at bounding box center [36, 57] width 30 height 30
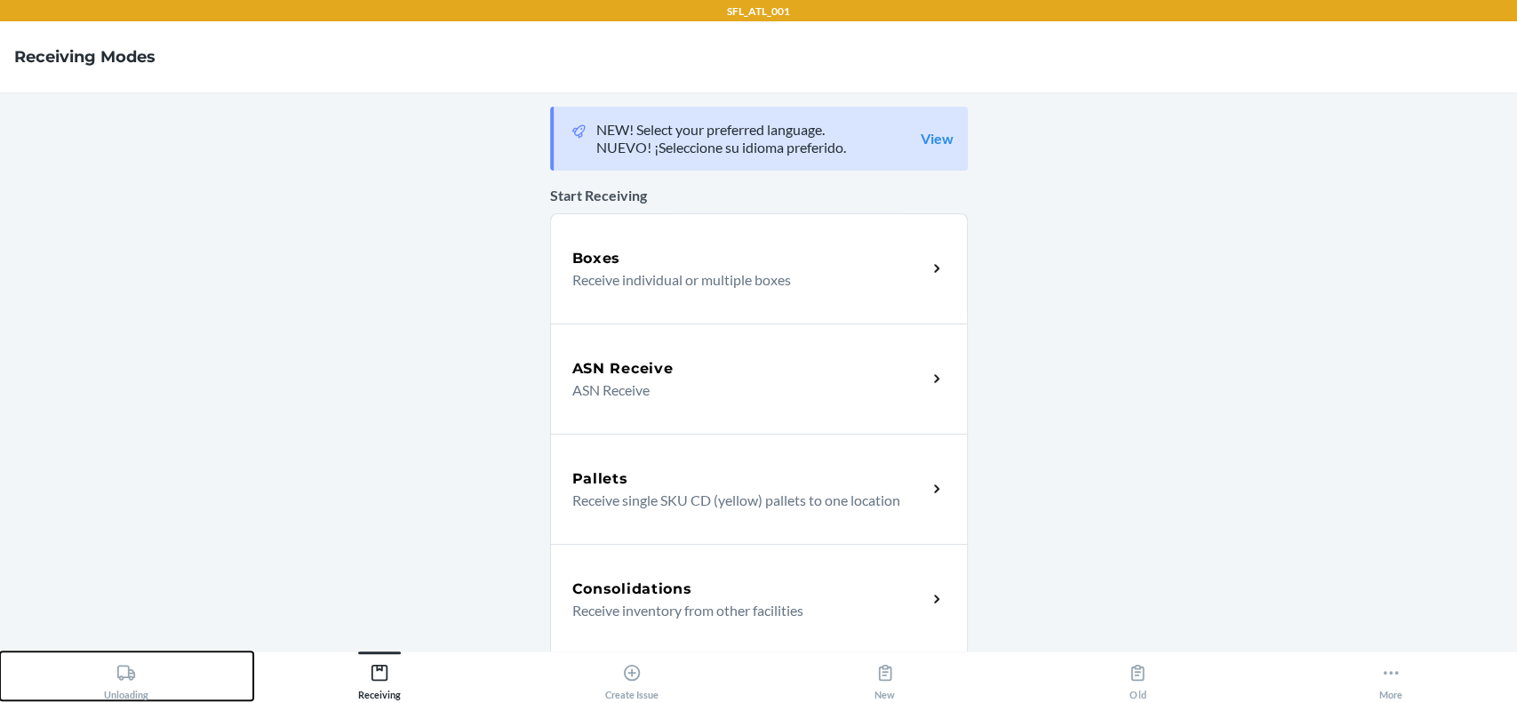
click at [125, 665] on icon at bounding box center [126, 673] width 20 height 20
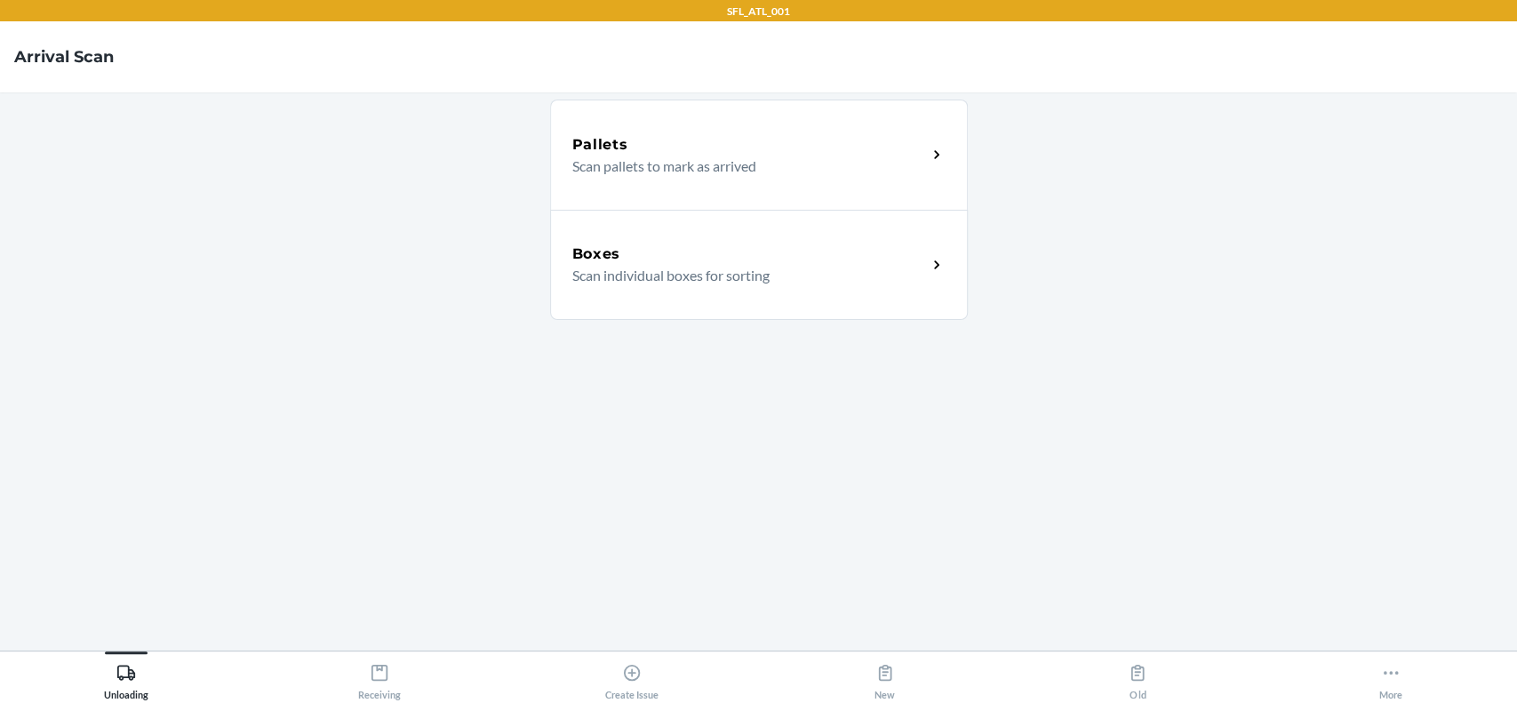
click at [686, 293] on div "Boxes Scan individual boxes for sorting" at bounding box center [759, 265] width 418 height 110
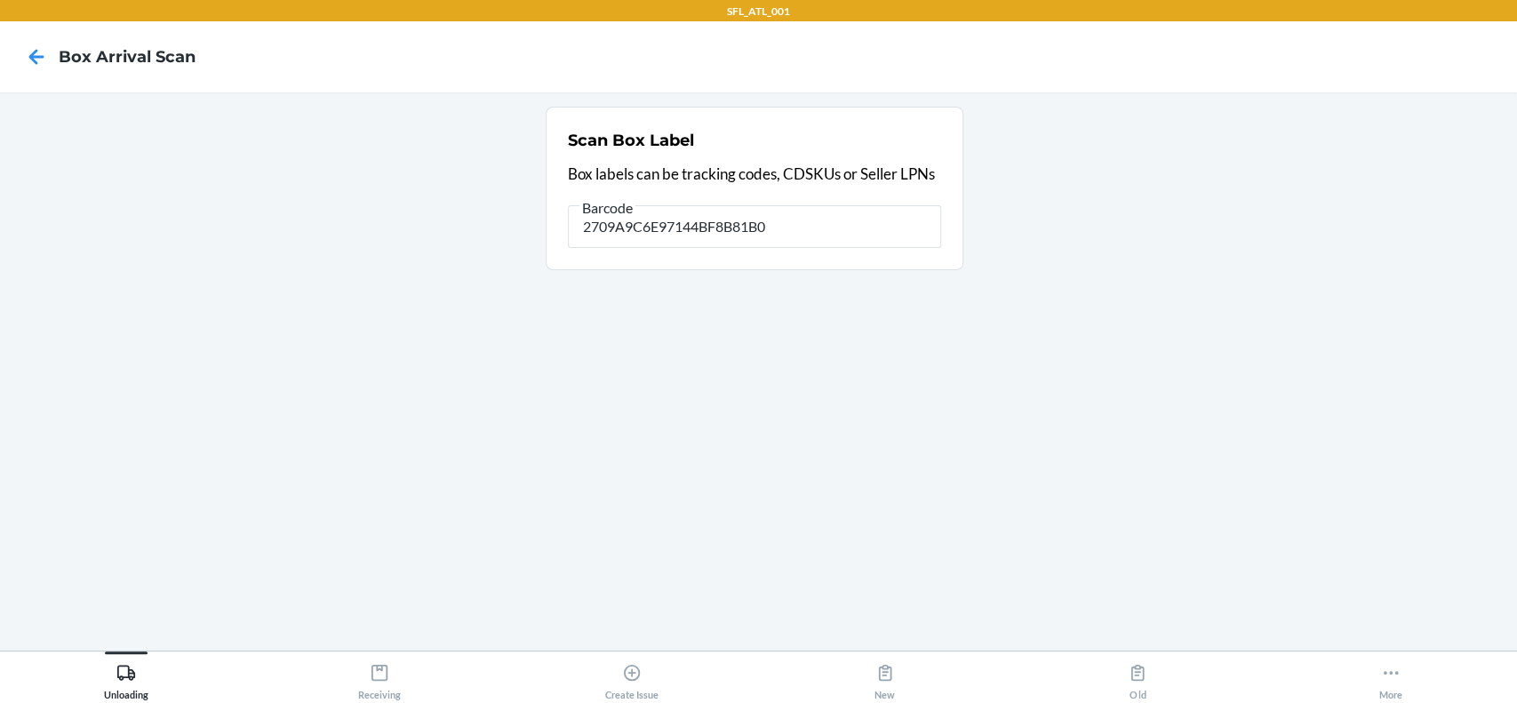
type input "2709A9C6E97144BF8B81B0"
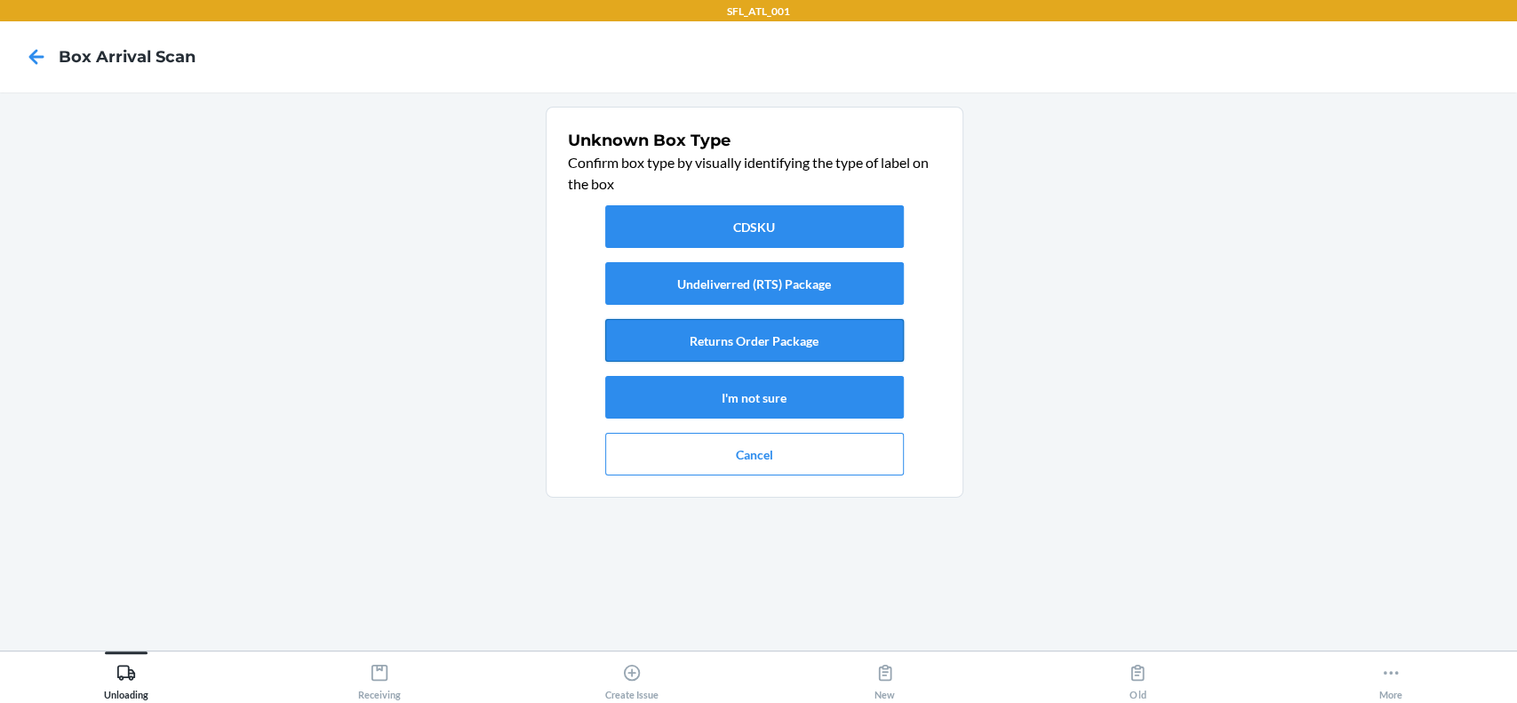
click at [699, 338] on button "Returns Order Package" at bounding box center [754, 340] width 299 height 43
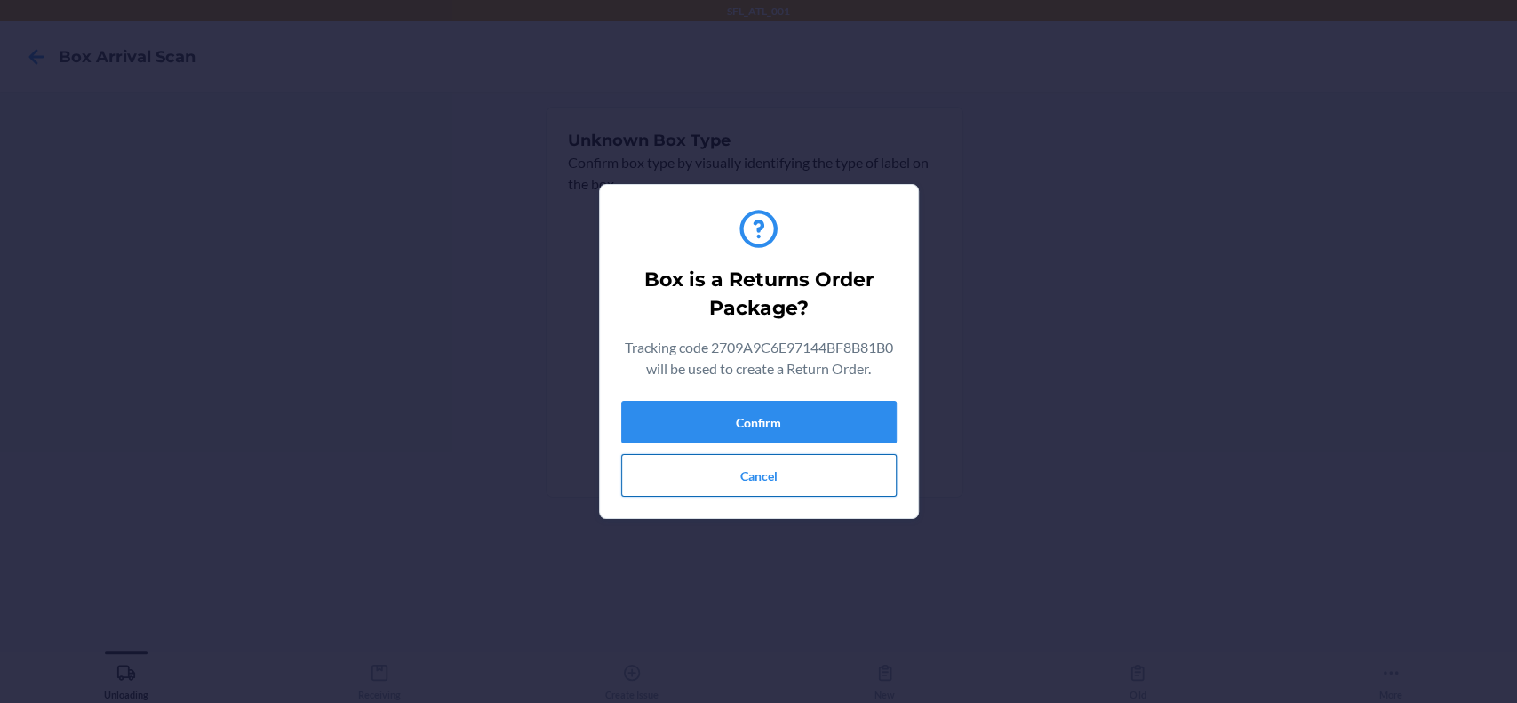
click at [761, 464] on button "Cancel" at bounding box center [758, 475] width 275 height 43
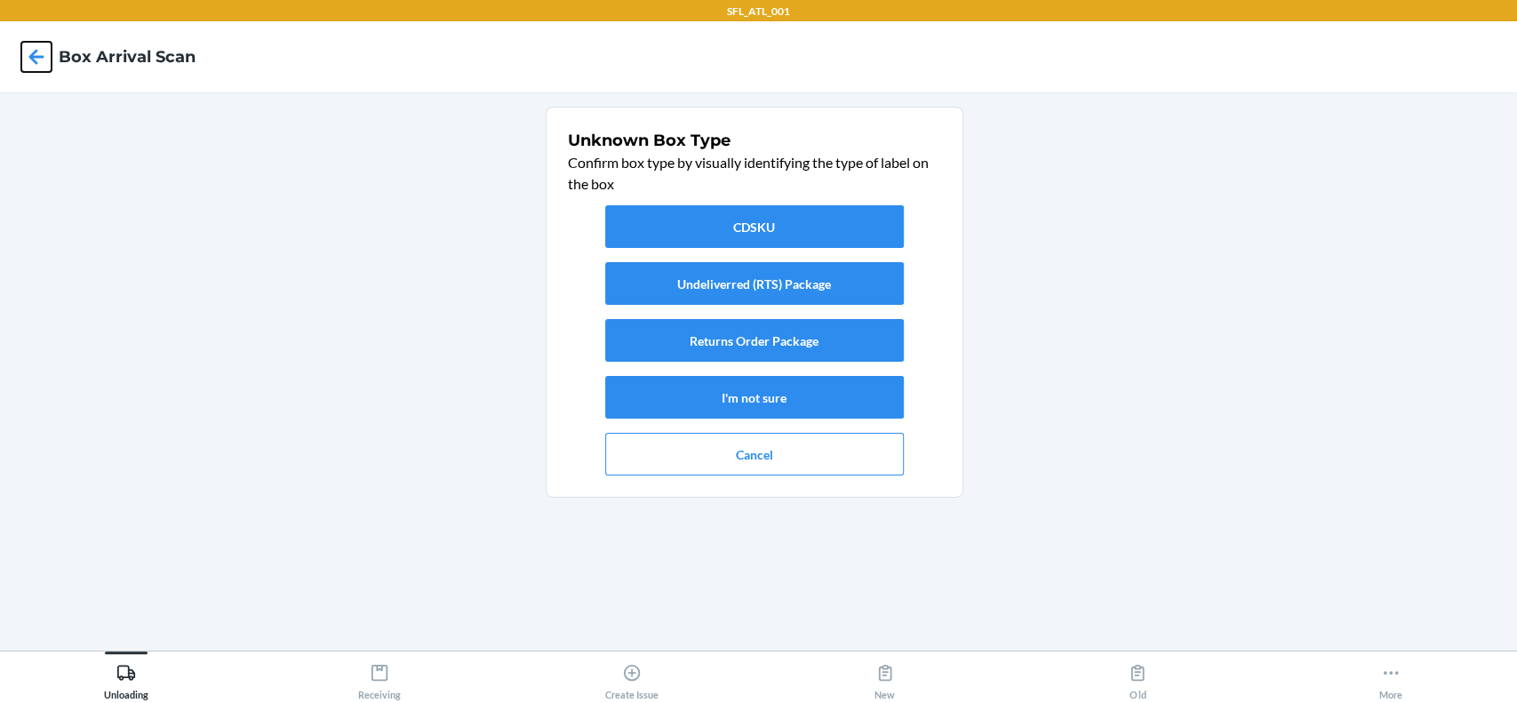
click at [31, 67] on icon at bounding box center [36, 57] width 30 height 30
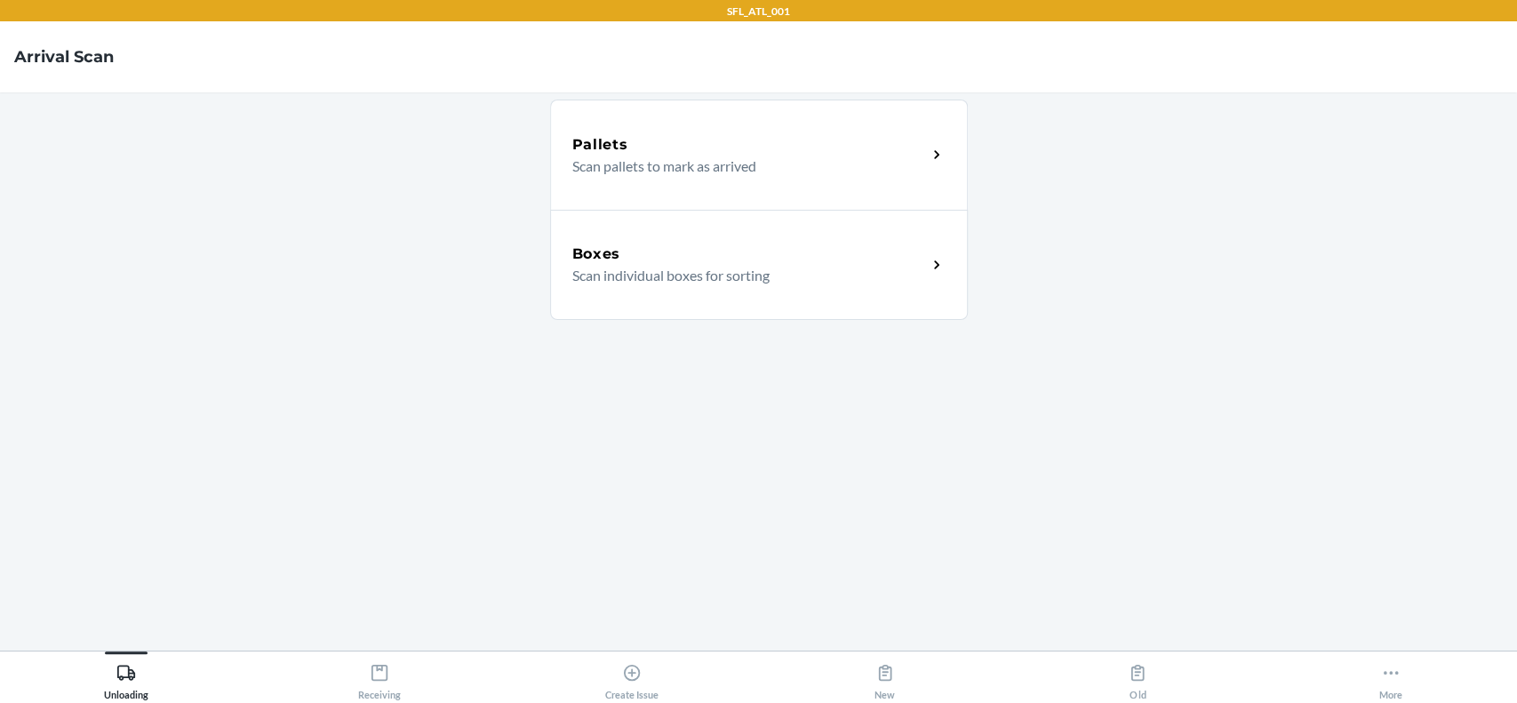
click at [824, 294] on div "Boxes Scan individual boxes for sorting" at bounding box center [759, 265] width 418 height 110
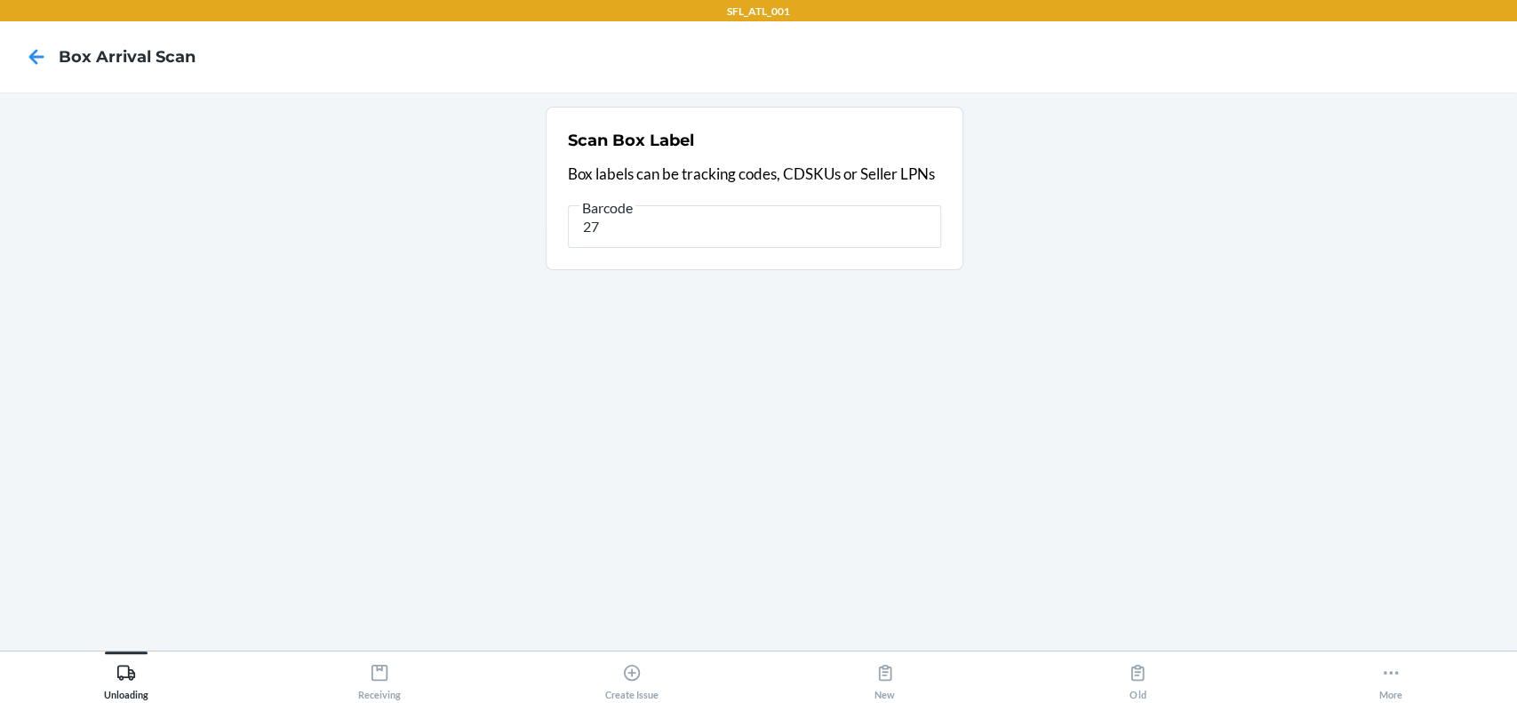
type input "2"
type input "420376869261290316871729266030"
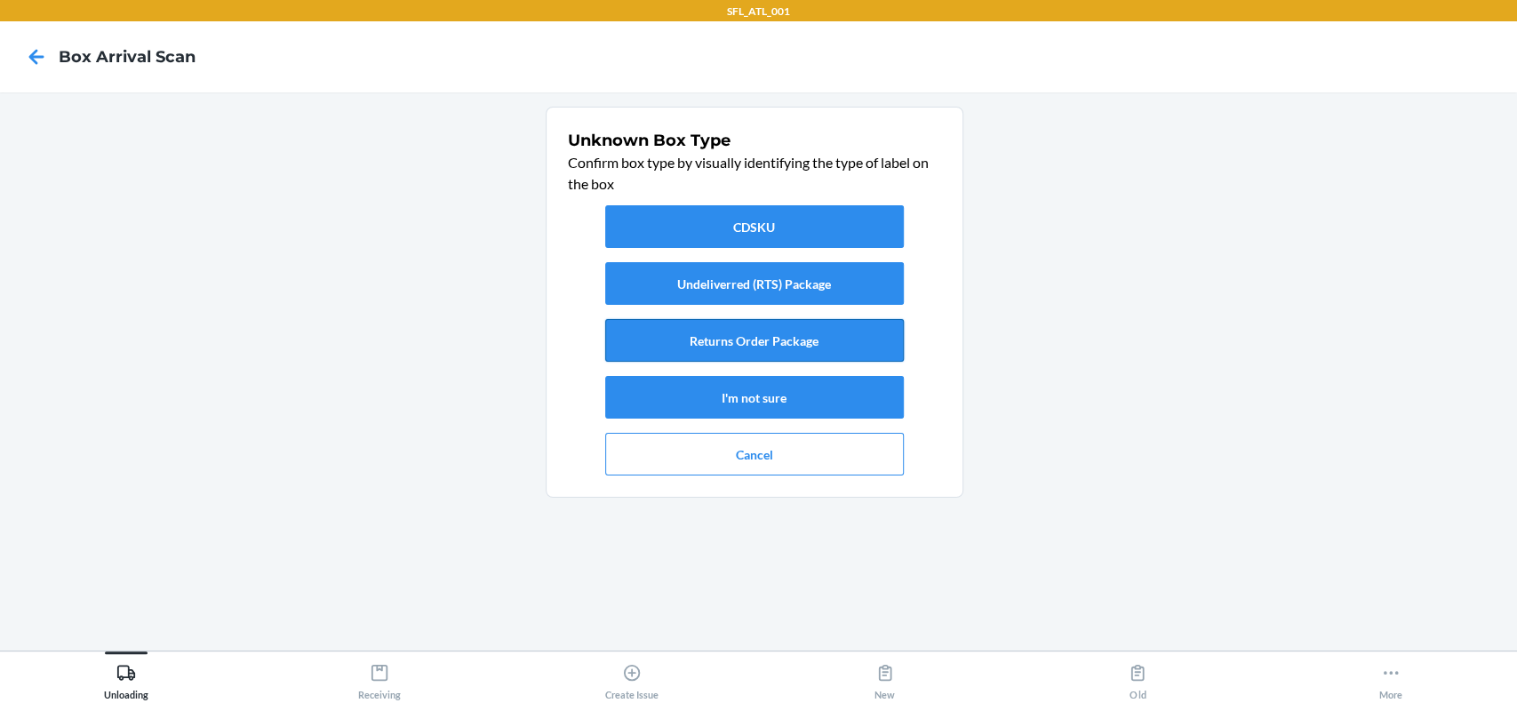
click at [751, 340] on button "Returns Order Package" at bounding box center [754, 340] width 299 height 43
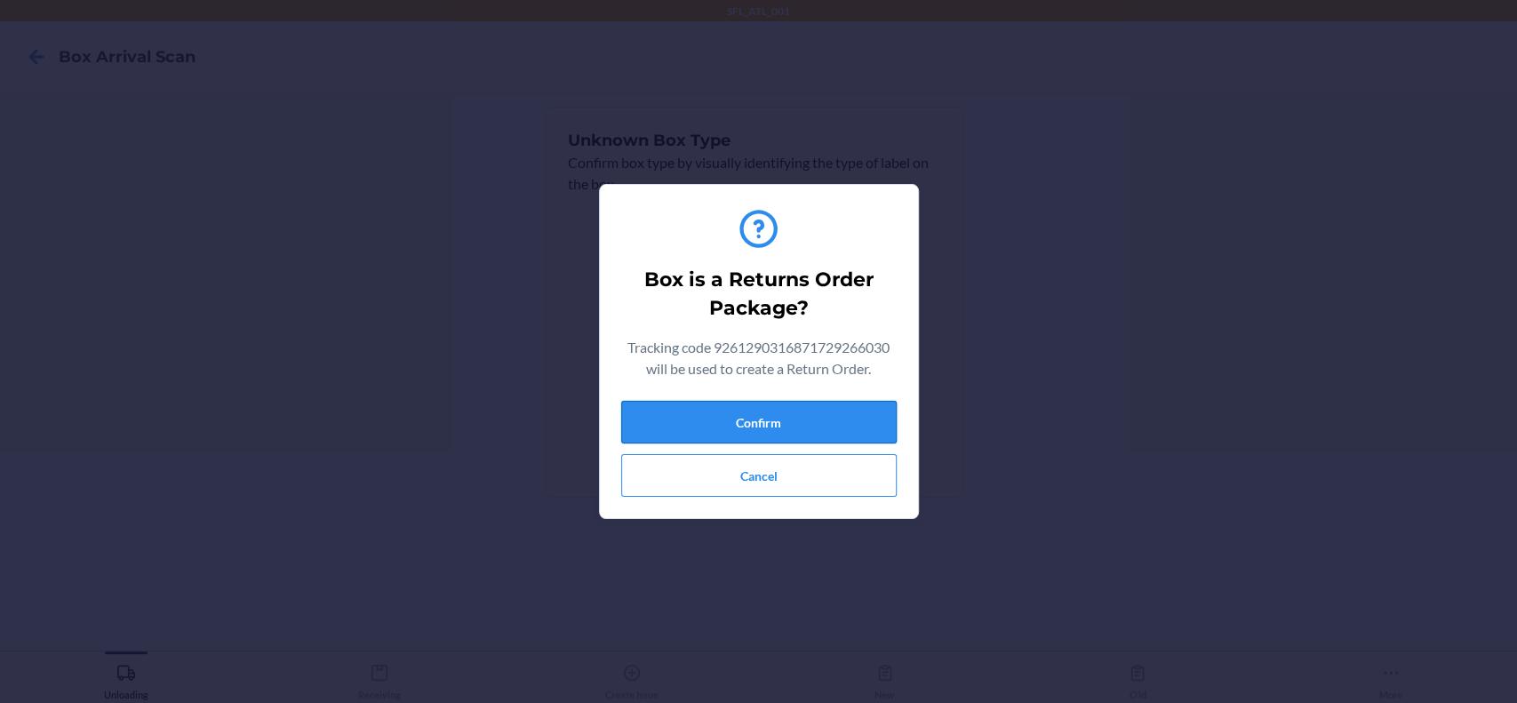
click at [738, 419] on button "Confirm" at bounding box center [758, 422] width 275 height 43
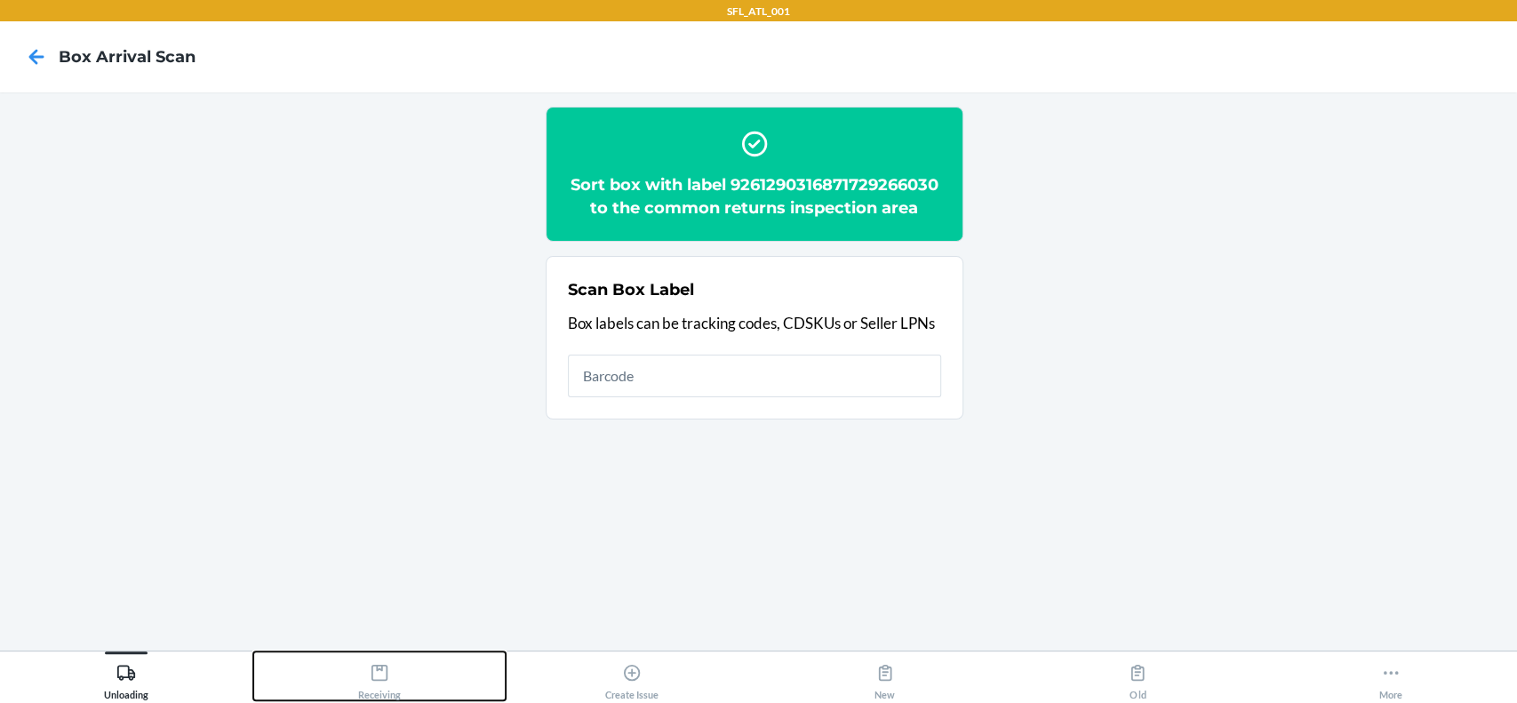
click at [387, 671] on icon at bounding box center [380, 673] width 20 height 20
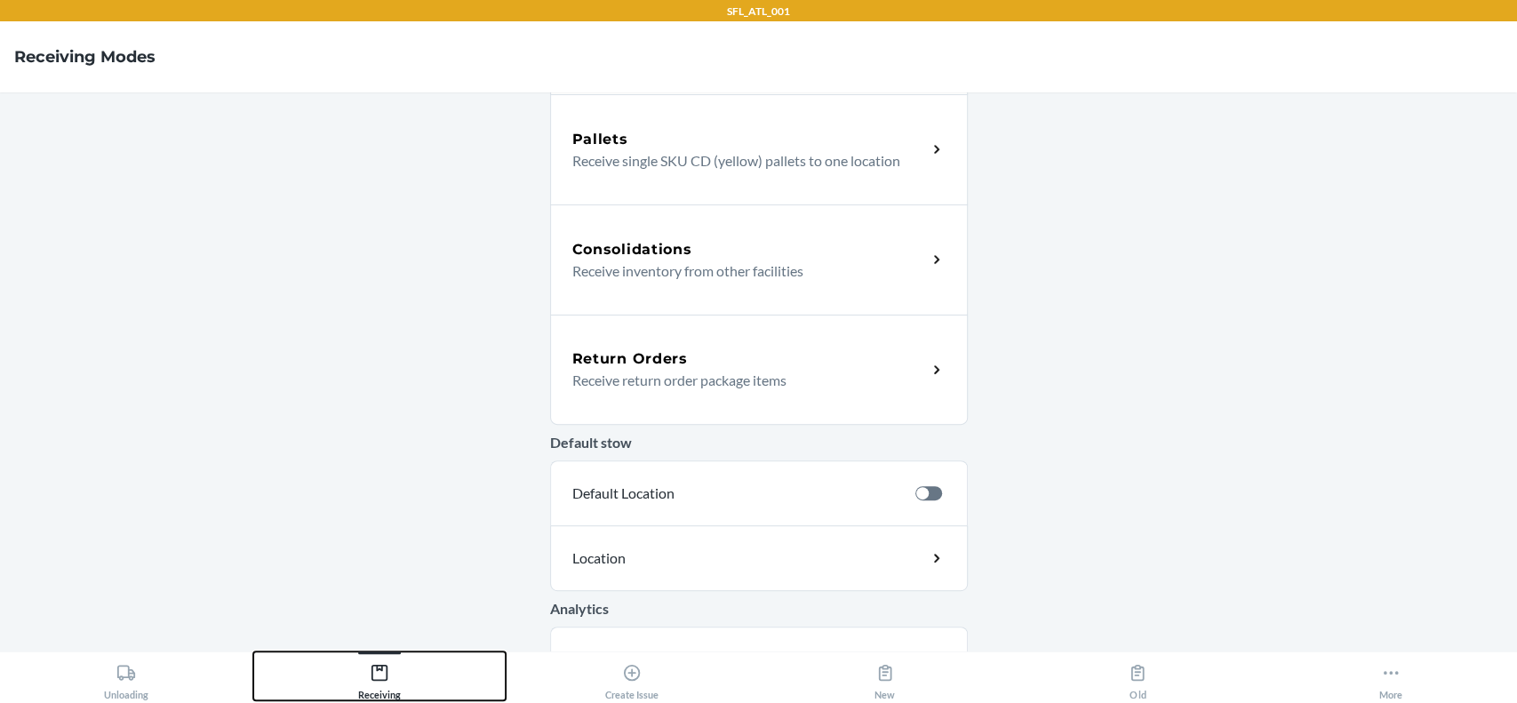
scroll to position [355, 0]
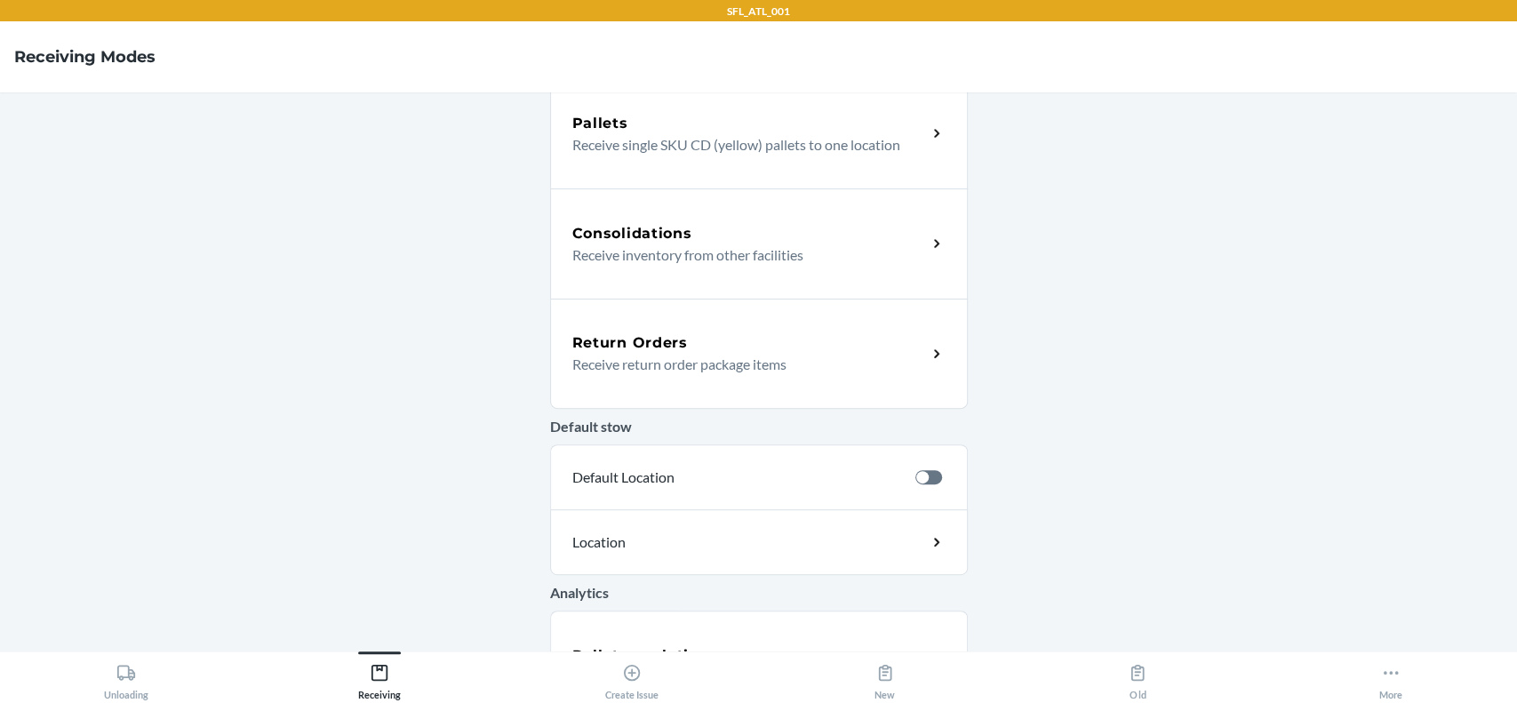
click at [794, 357] on p "Receive return order package items" at bounding box center [742, 364] width 340 height 21
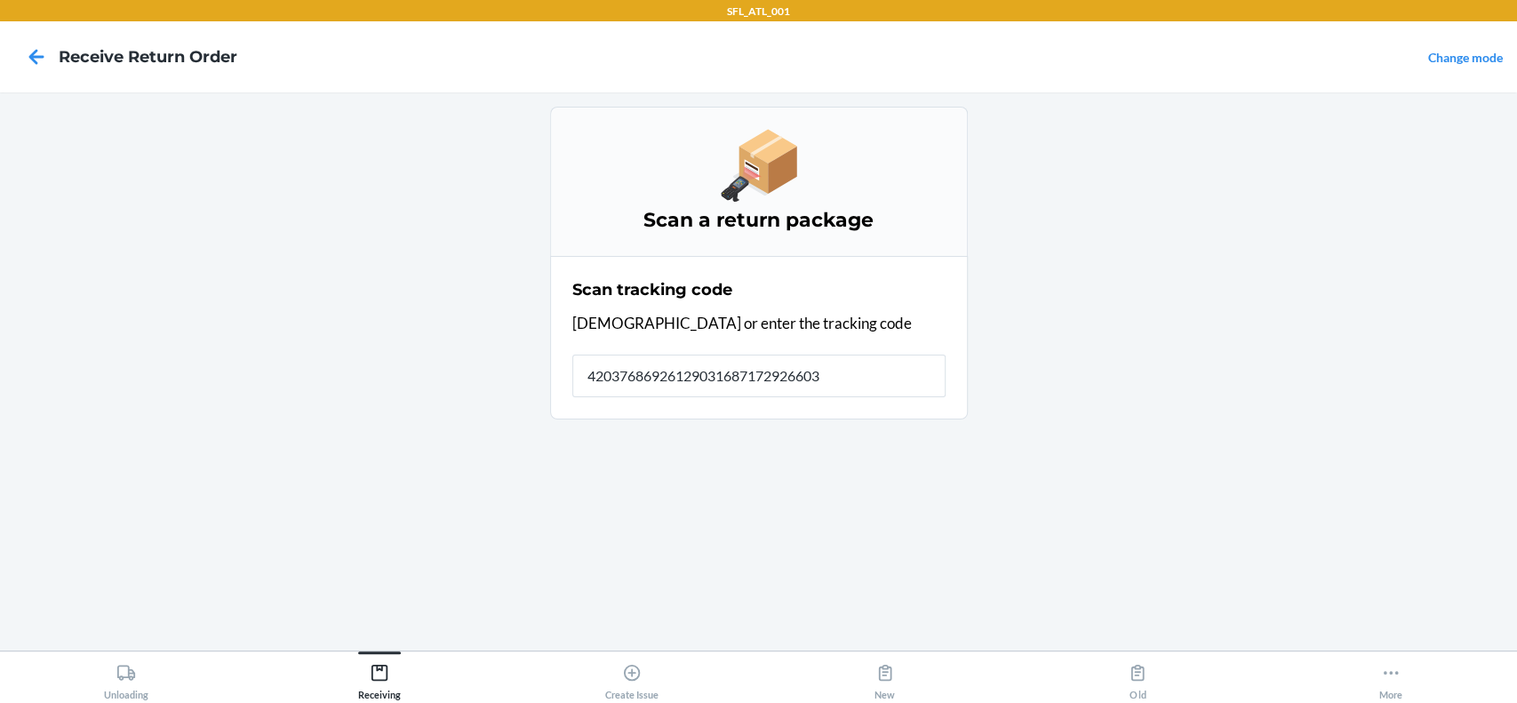
type input "420376869261290316871729266030"
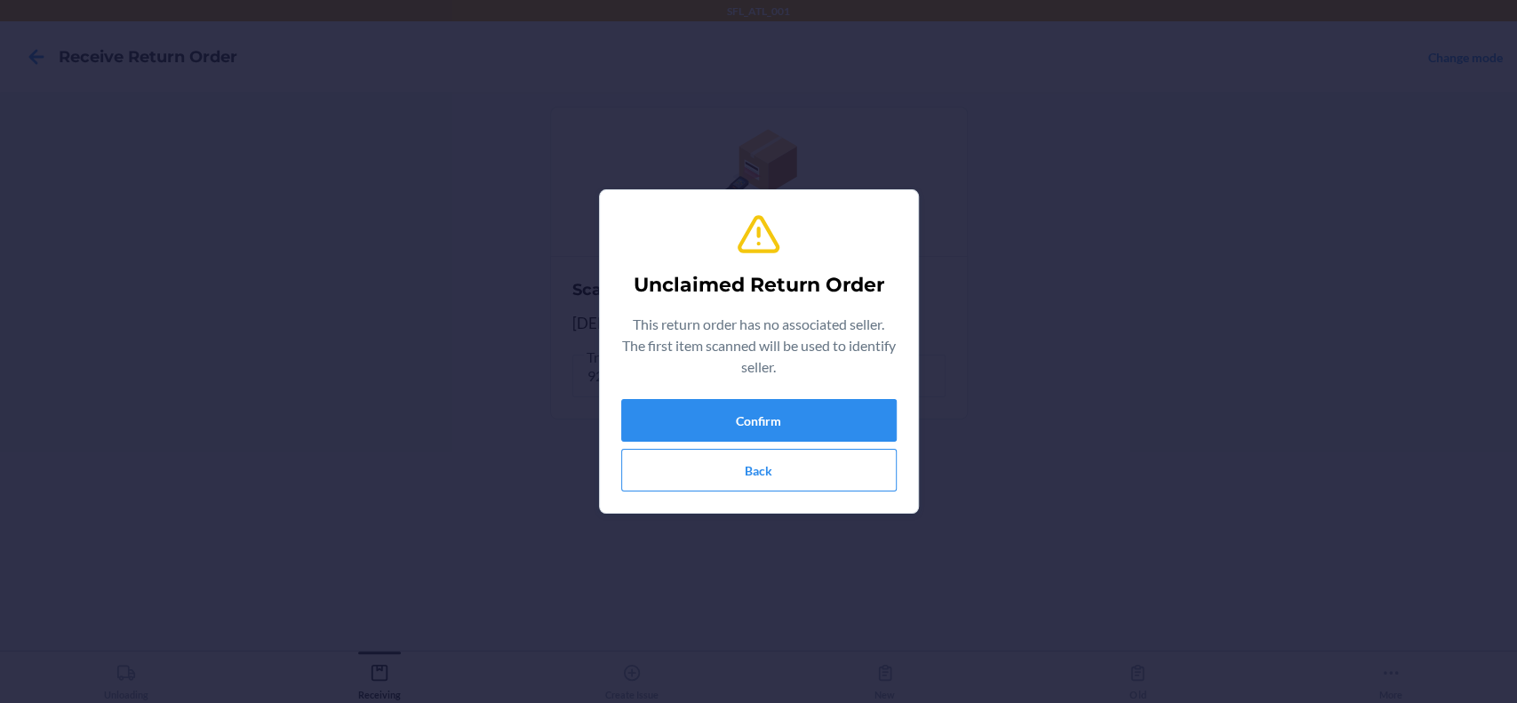
click at [713, 364] on p "This return order has no associated seller. The first item scanned will be used…" at bounding box center [758, 346] width 275 height 64
click at [714, 411] on button "Confirm" at bounding box center [758, 420] width 275 height 43
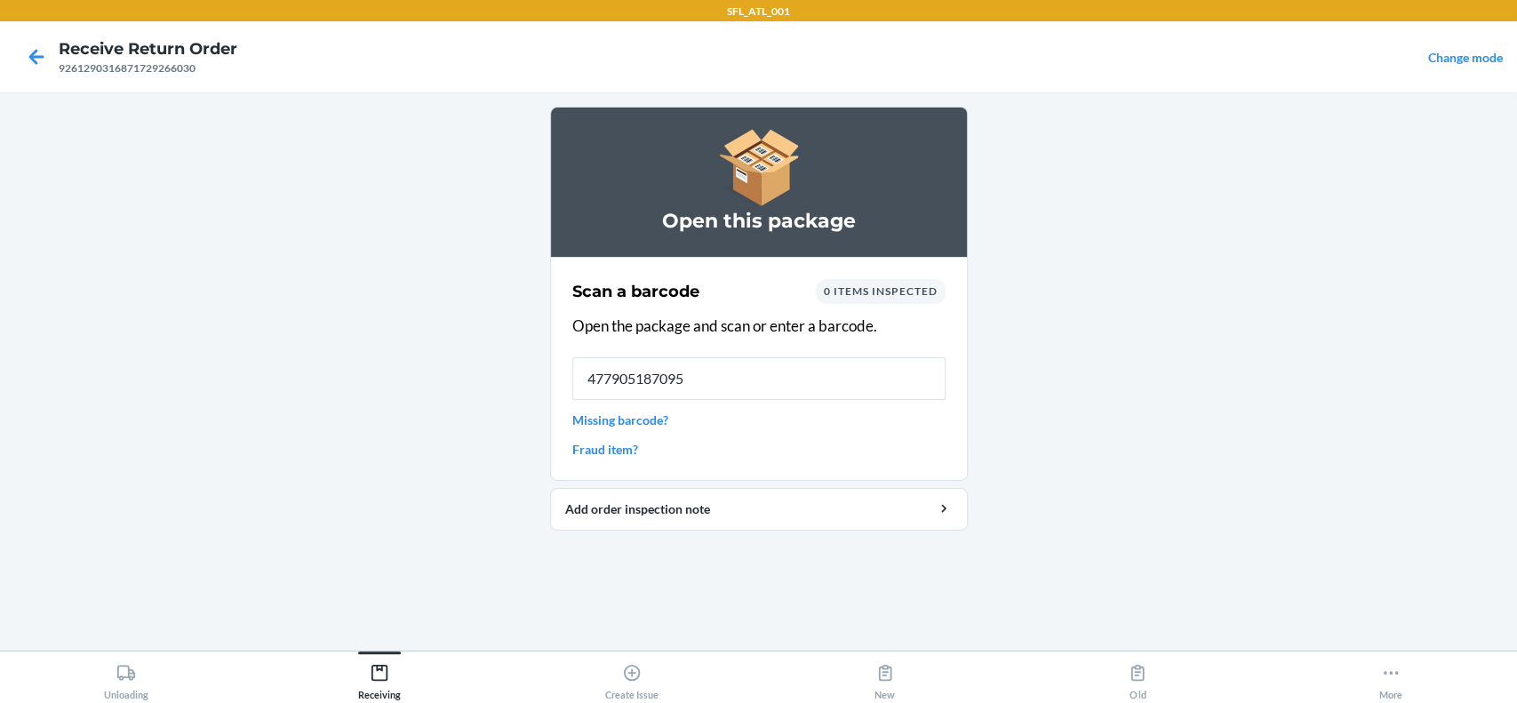
type input "4779051870950"
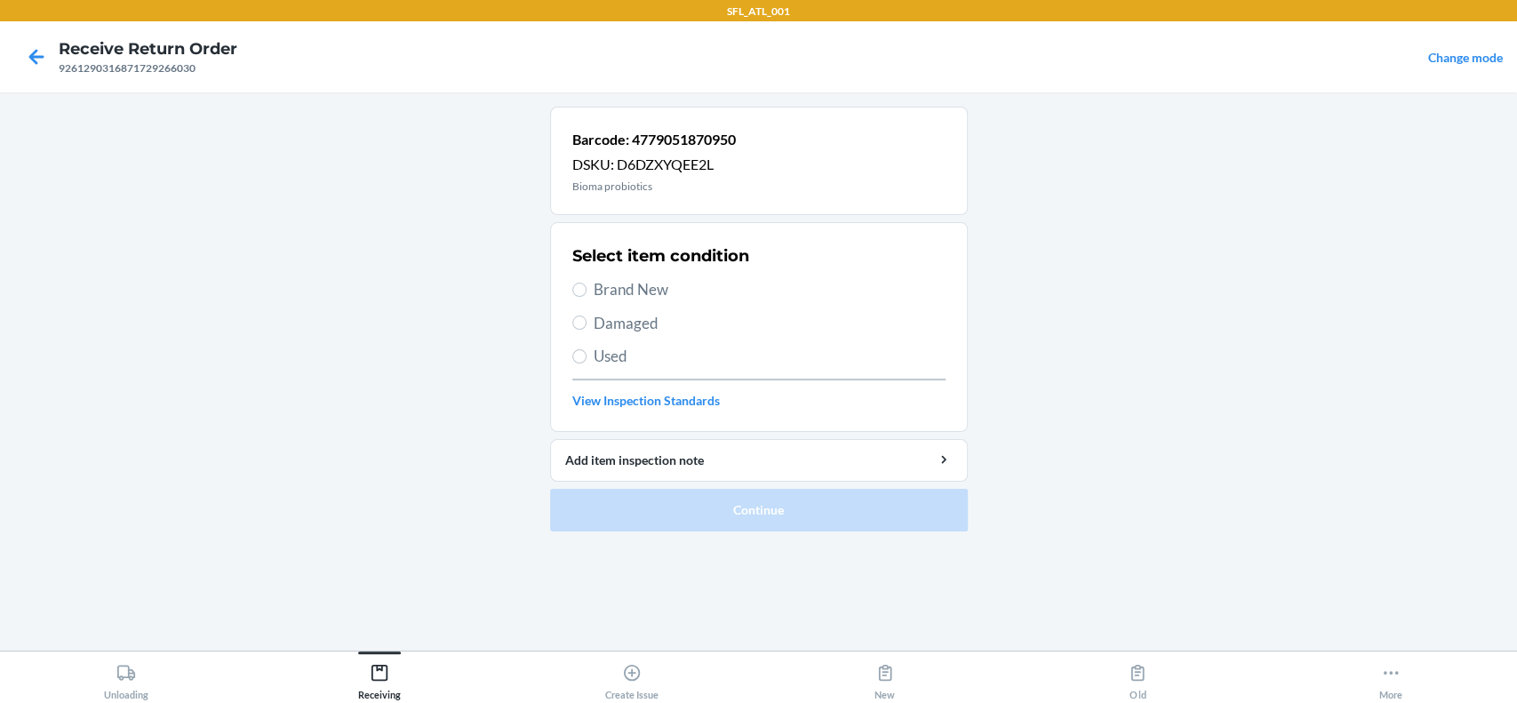
click at [668, 283] on span "Brand New" at bounding box center [770, 289] width 352 height 23
click at [586, 283] on input "Brand New" at bounding box center [579, 290] width 14 height 14
radio input "true"
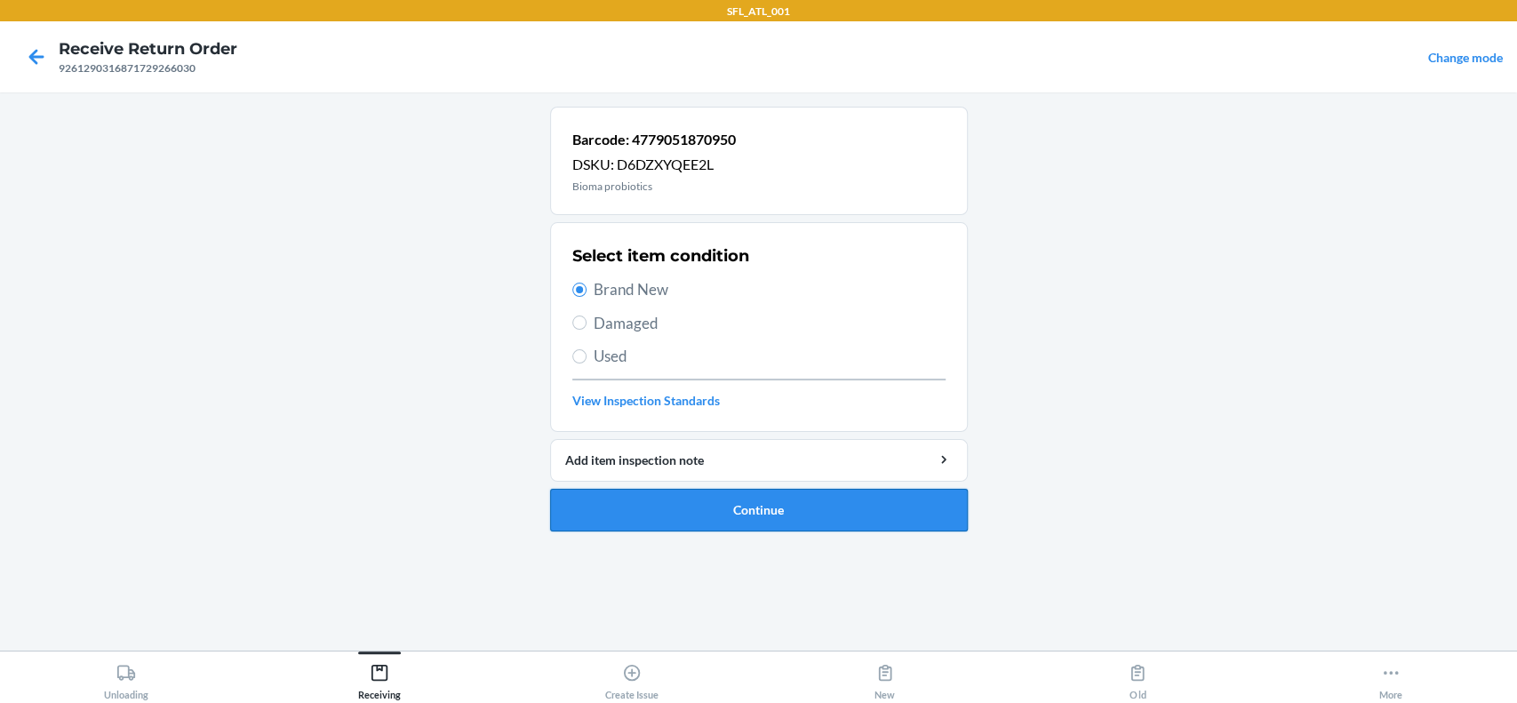
click at [782, 509] on button "Continue" at bounding box center [759, 510] width 418 height 43
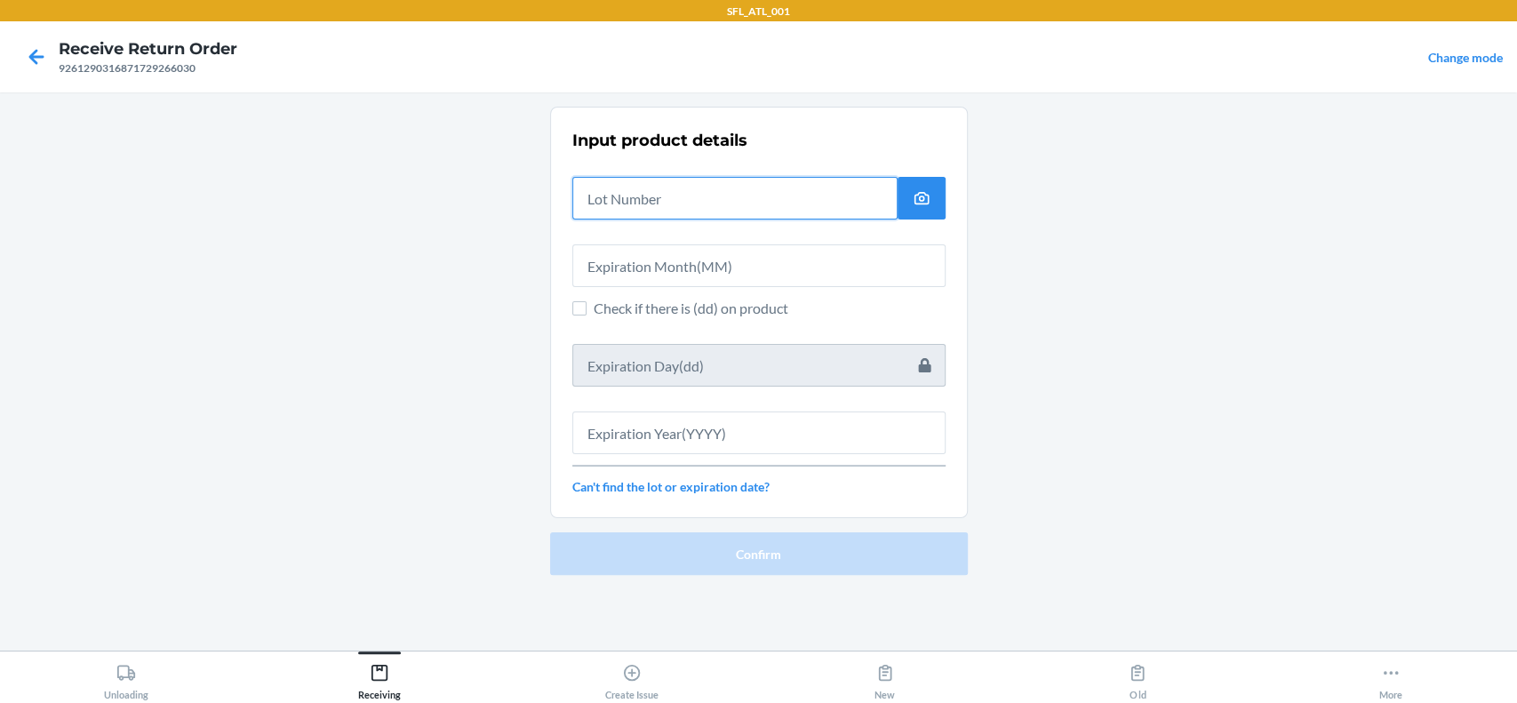
click at [771, 181] on input "text" at bounding box center [734, 198] width 325 height 43
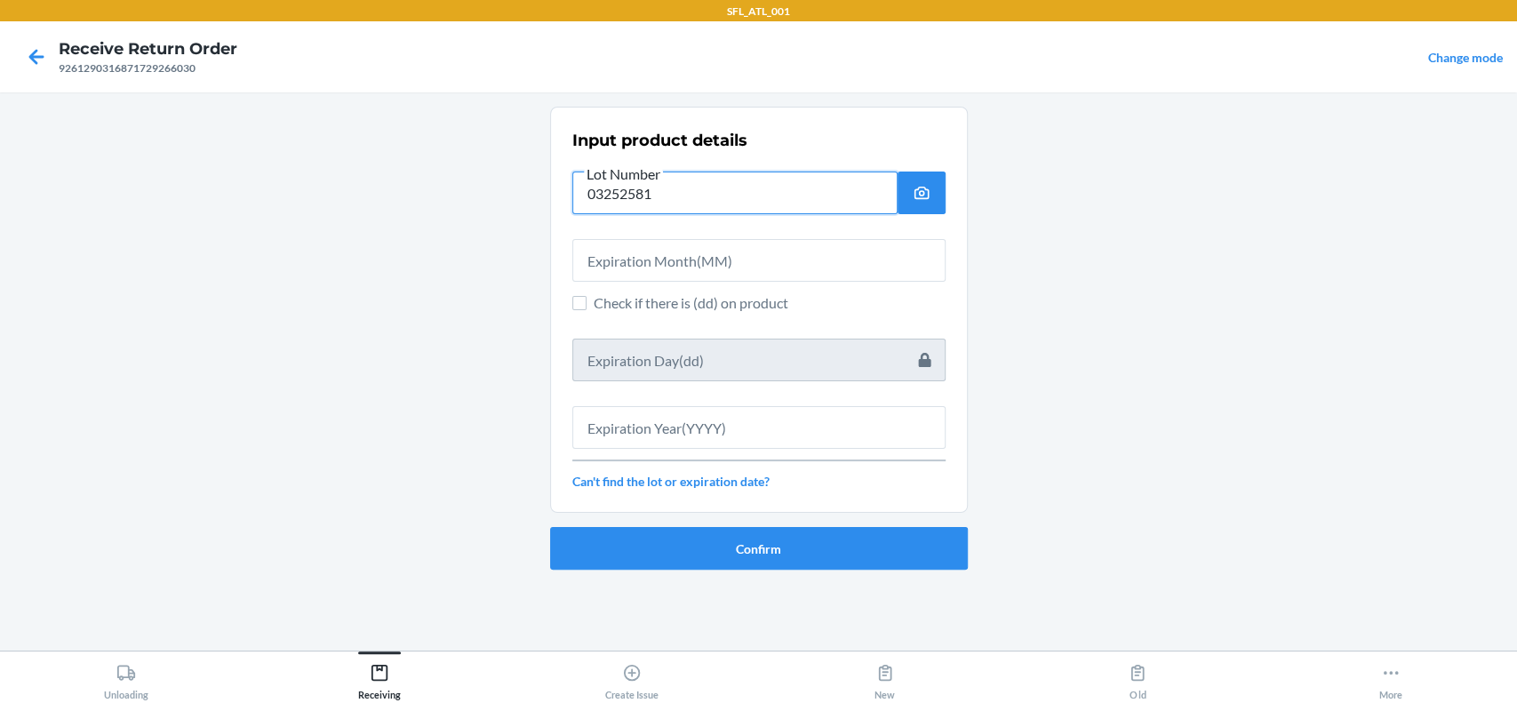
type input "03252581"
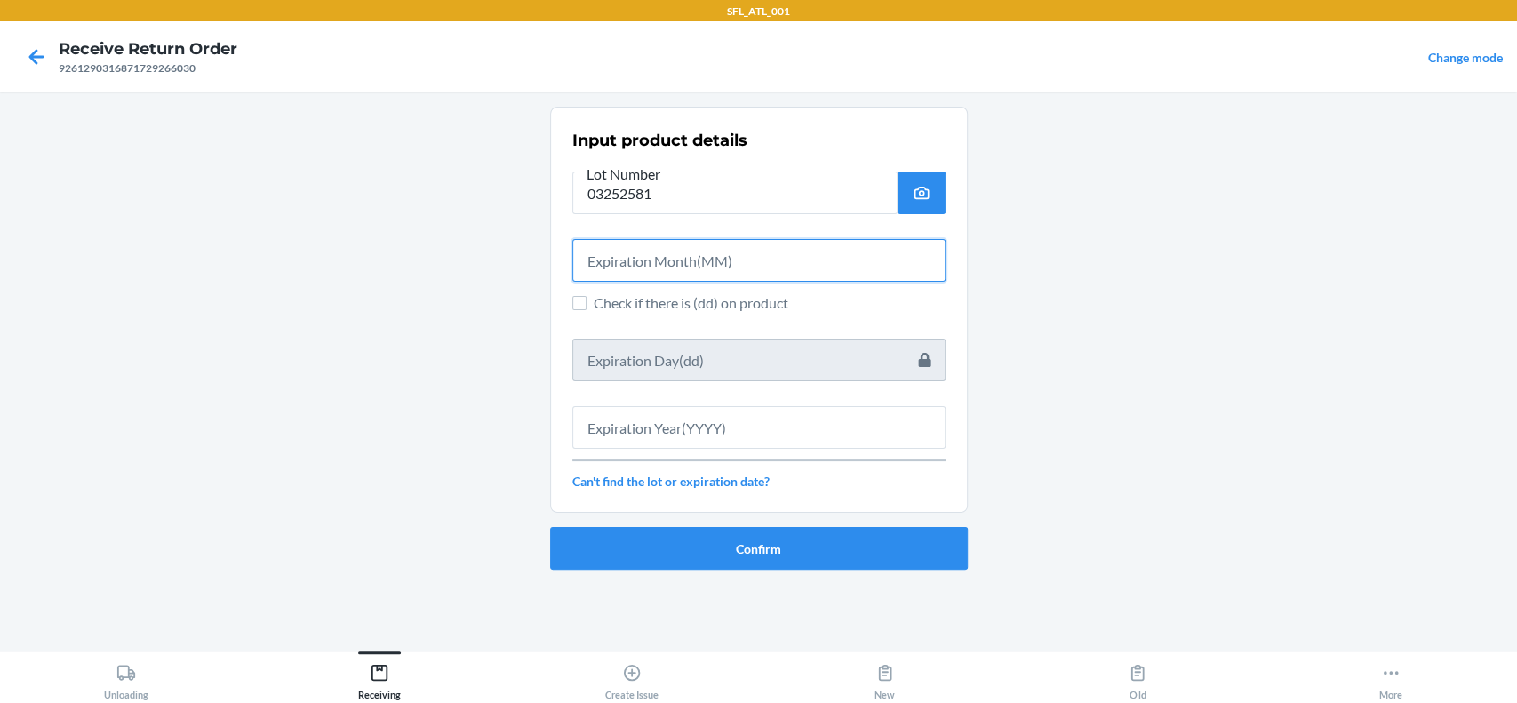
click at [760, 266] on input "text" at bounding box center [758, 260] width 373 height 43
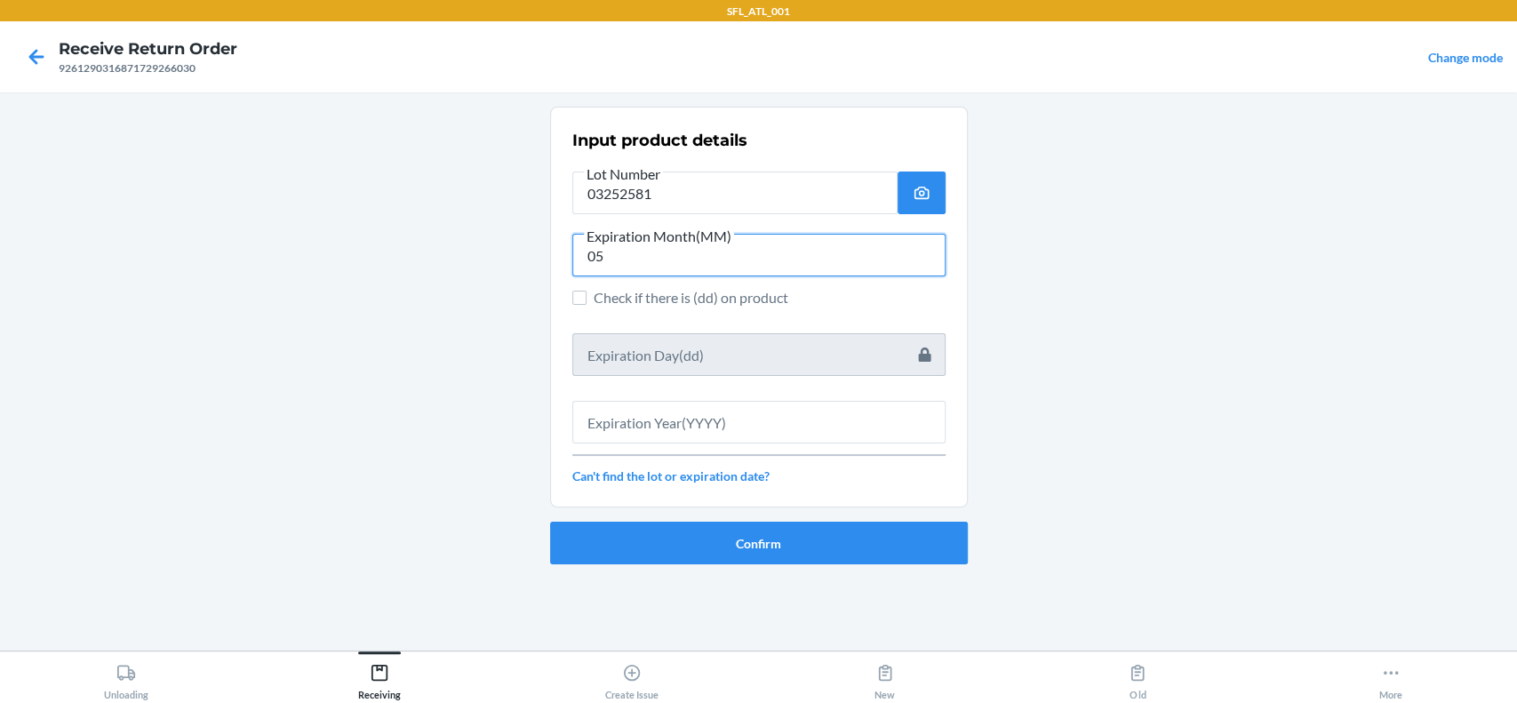
type input "05"
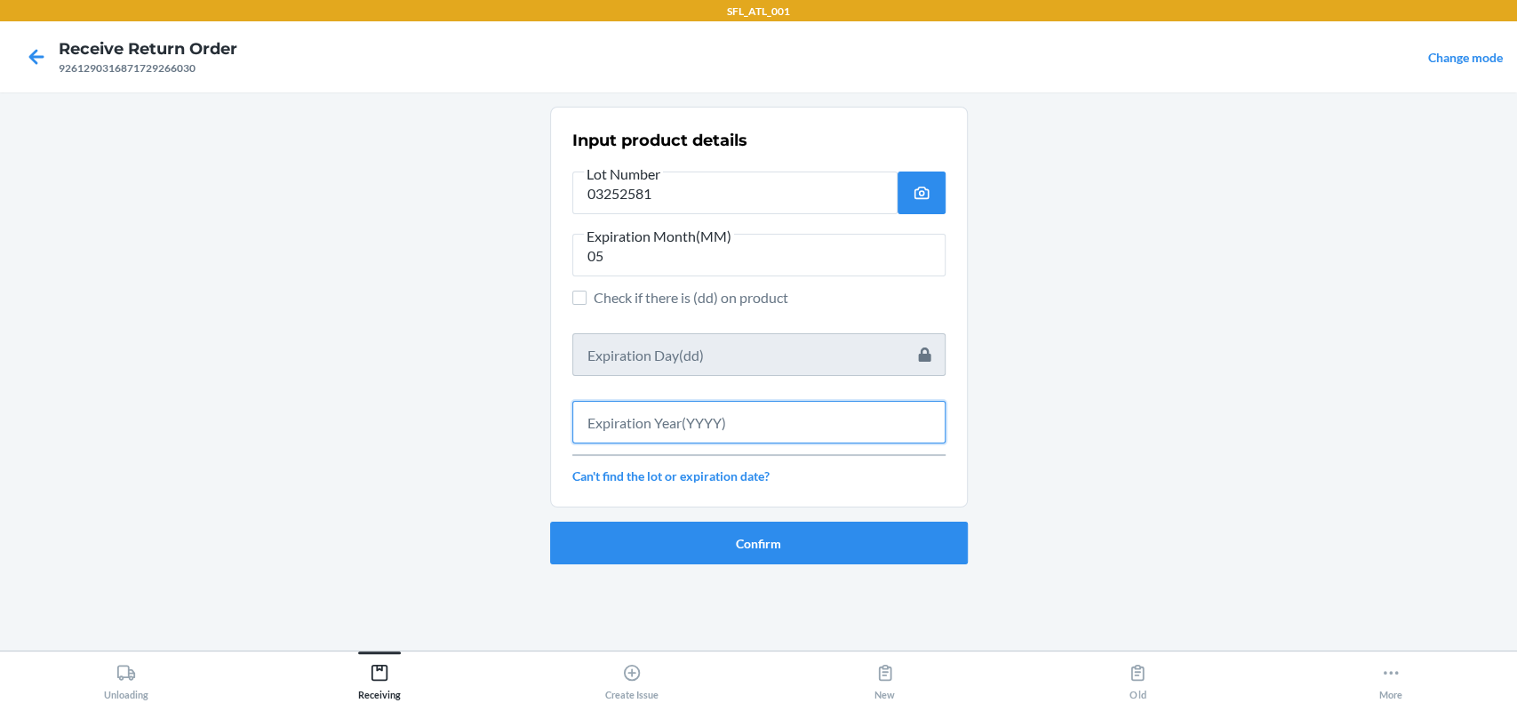
click at [736, 419] on input "text" at bounding box center [758, 422] width 373 height 43
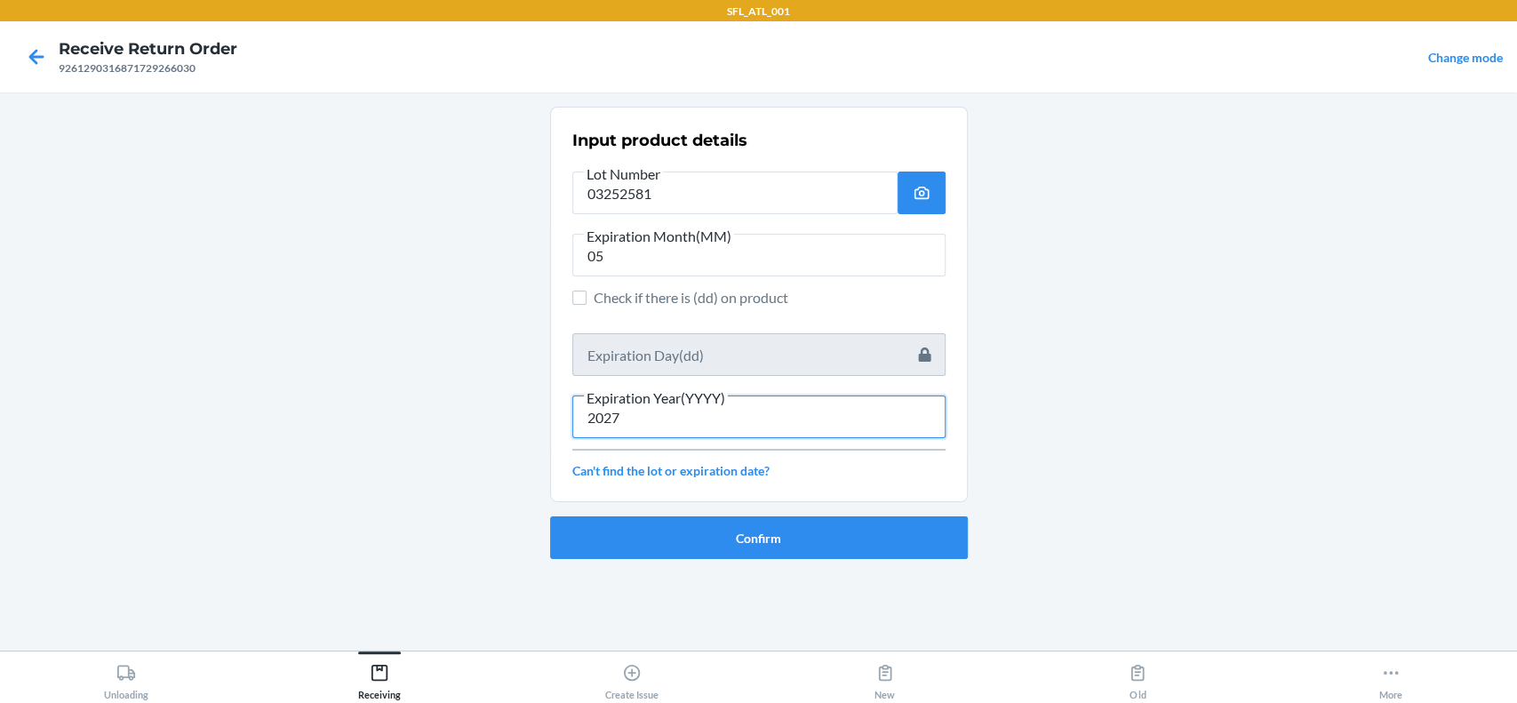
type input "2027"
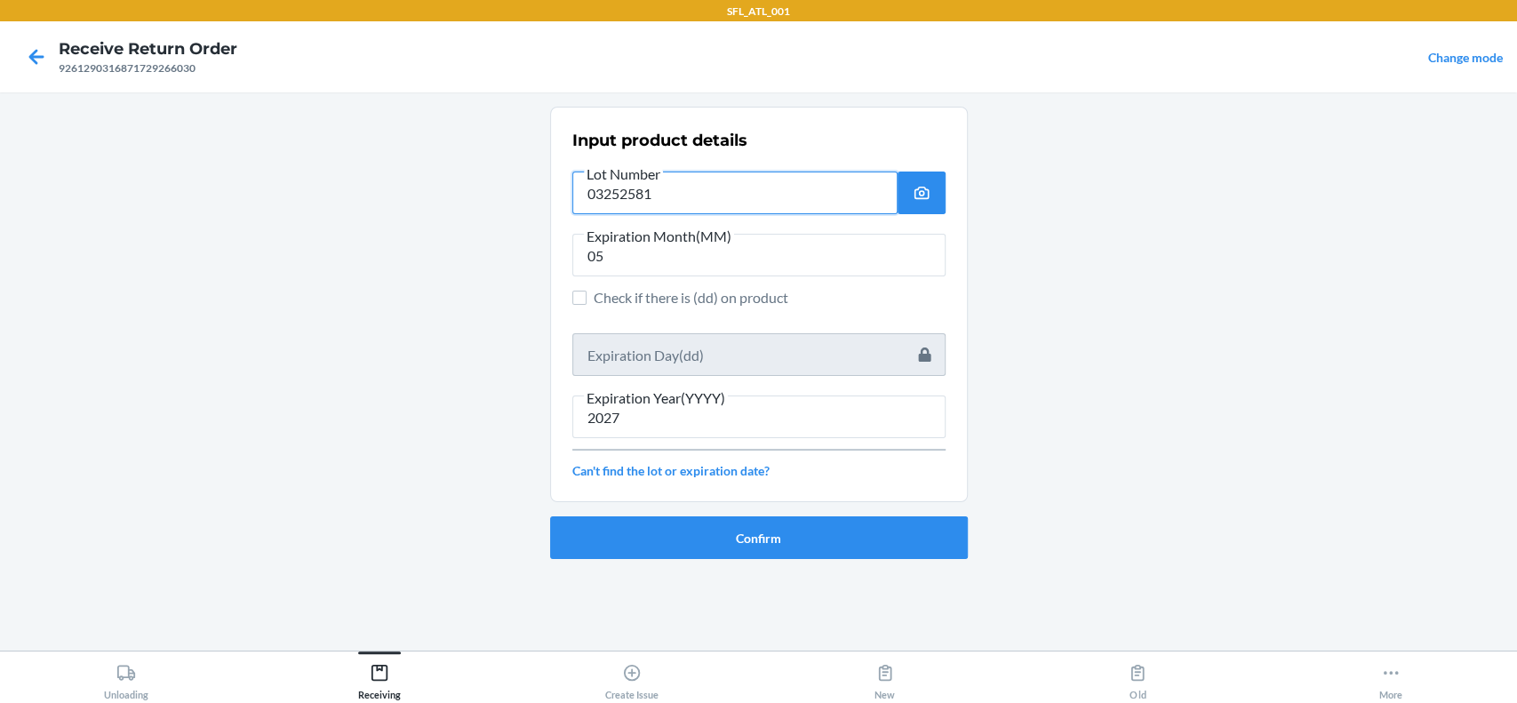
drag, startPoint x: 674, startPoint y: 181, endPoint x: 583, endPoint y: 187, distance: 91.7
click at [583, 187] on input "03252581" at bounding box center [734, 192] width 325 height 43
click at [821, 537] on button "Confirm" at bounding box center [759, 537] width 418 height 43
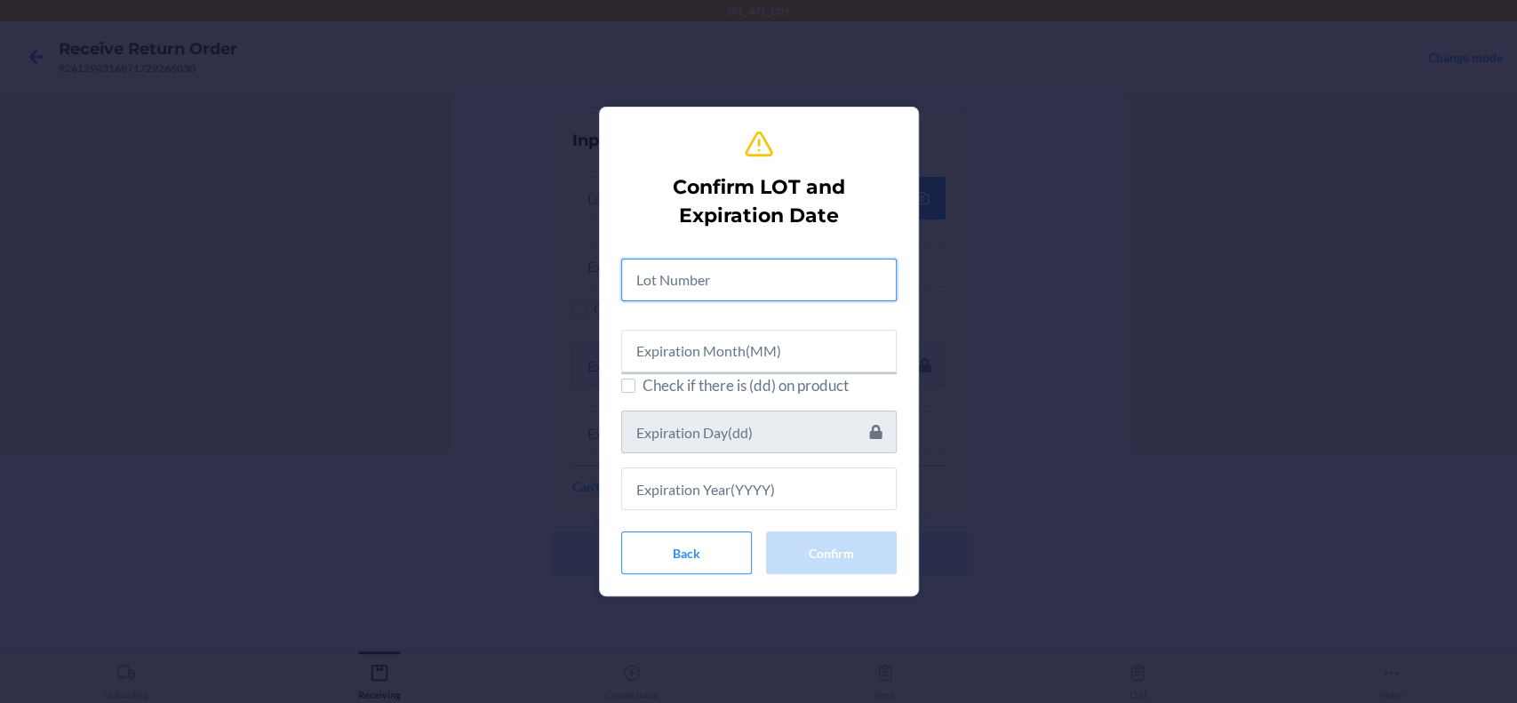
paste input "text"
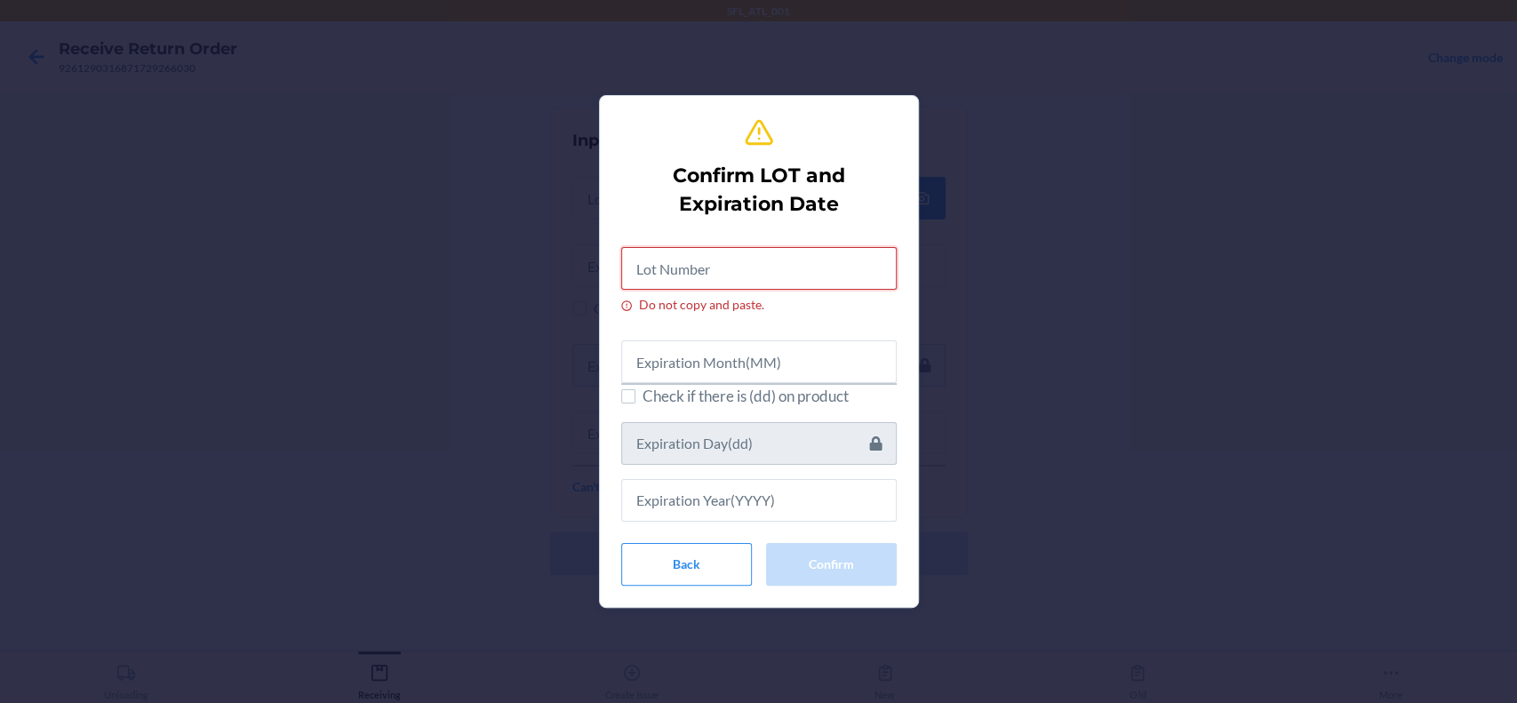
click at [725, 267] on input "Do not copy and paste." at bounding box center [758, 268] width 275 height 43
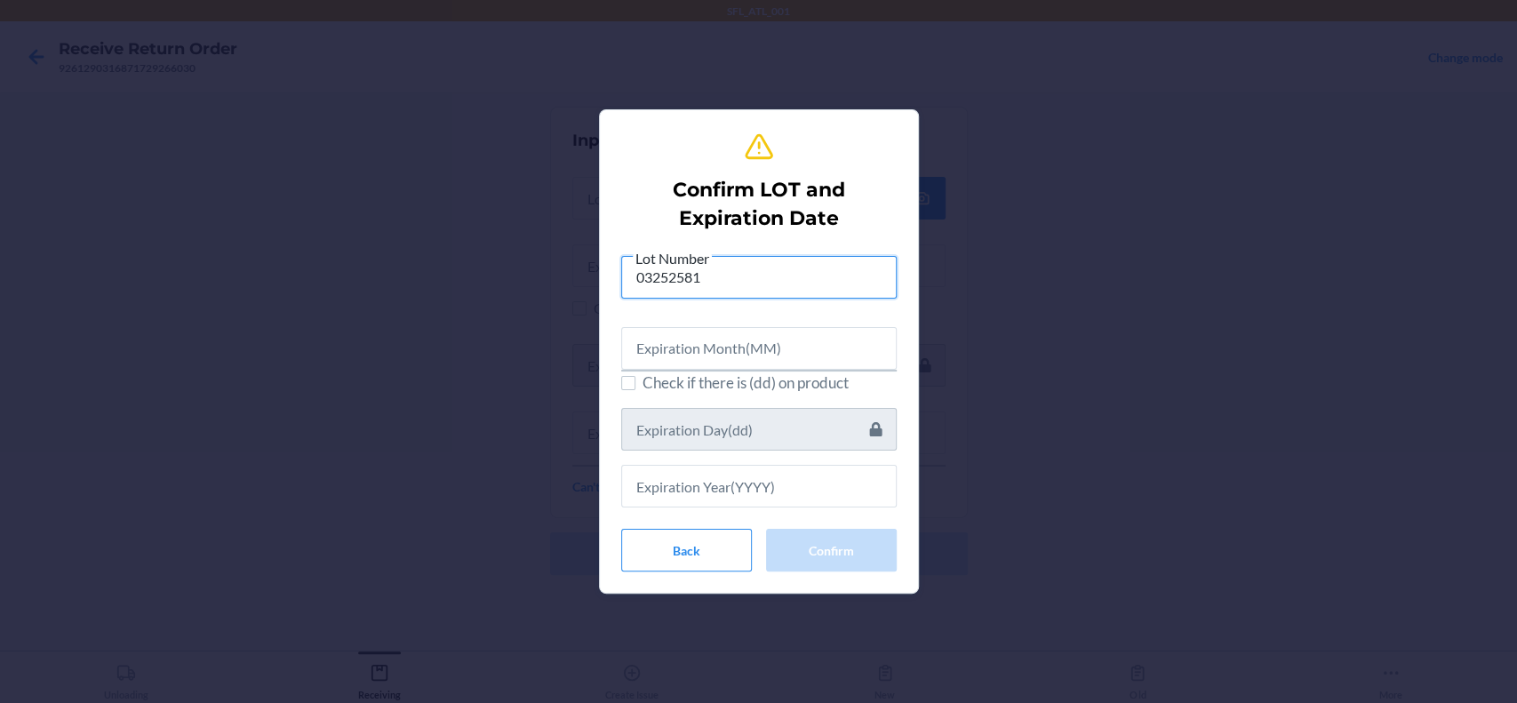
type input "03252581"
click at [750, 344] on input "text" at bounding box center [758, 348] width 275 height 43
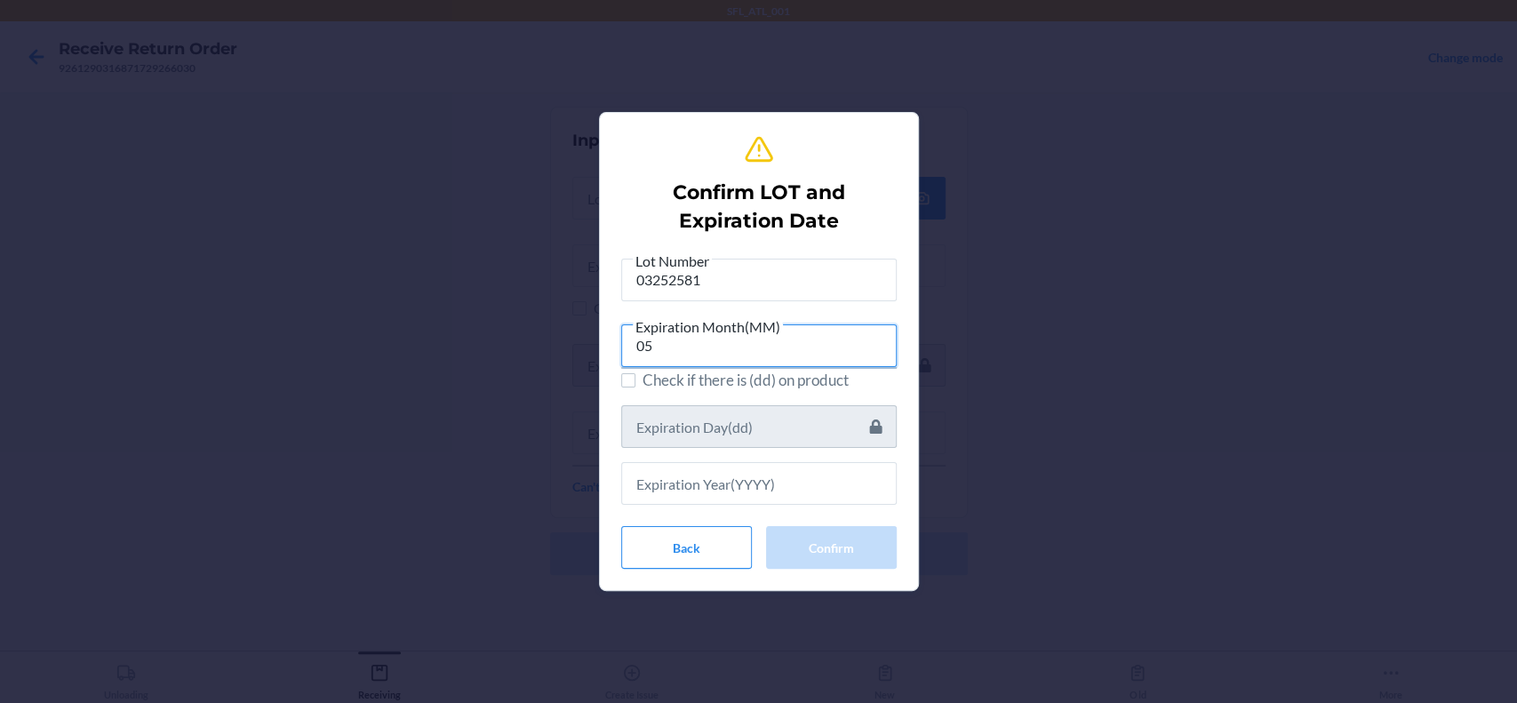
type input "05"
click at [711, 493] on input "text" at bounding box center [758, 483] width 275 height 43
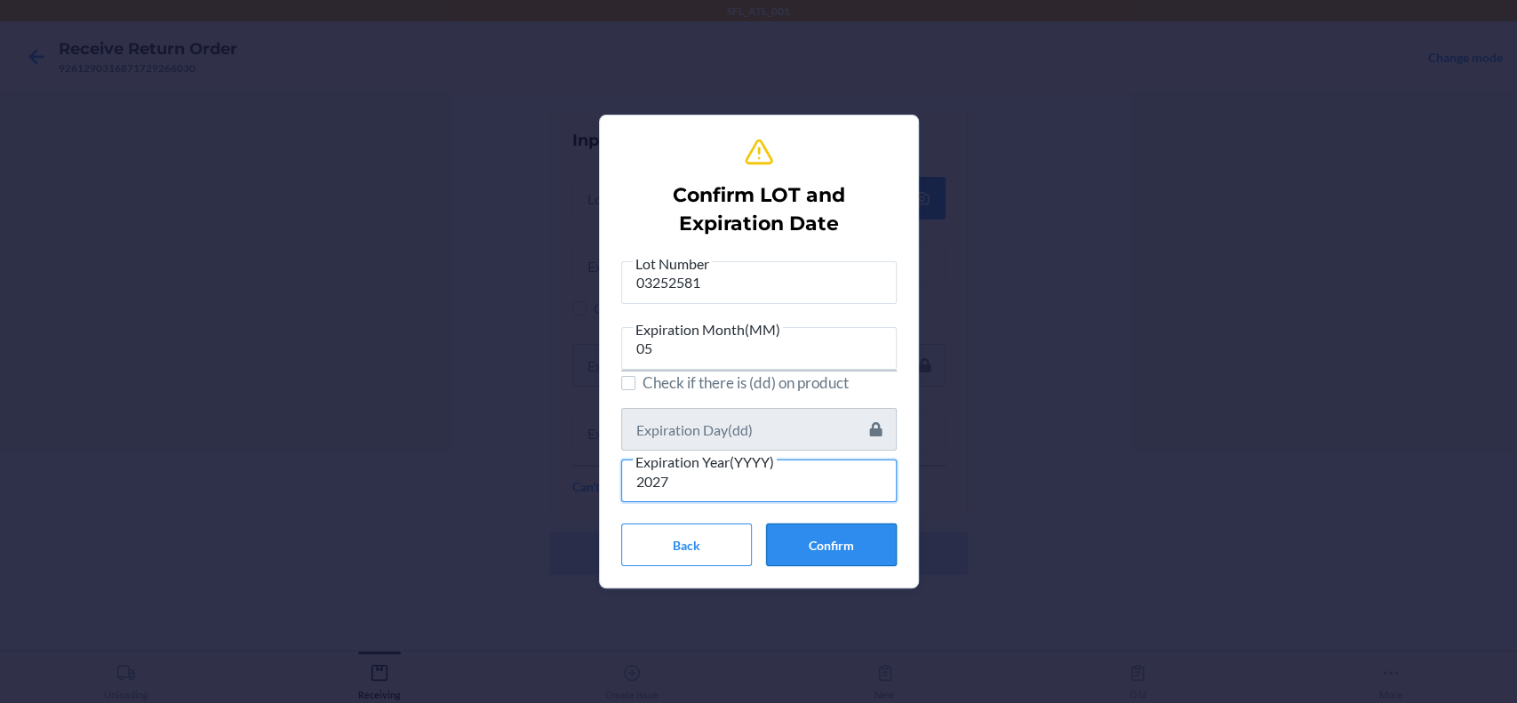
type input "2027"
click at [842, 540] on button "Confirm" at bounding box center [831, 544] width 131 height 43
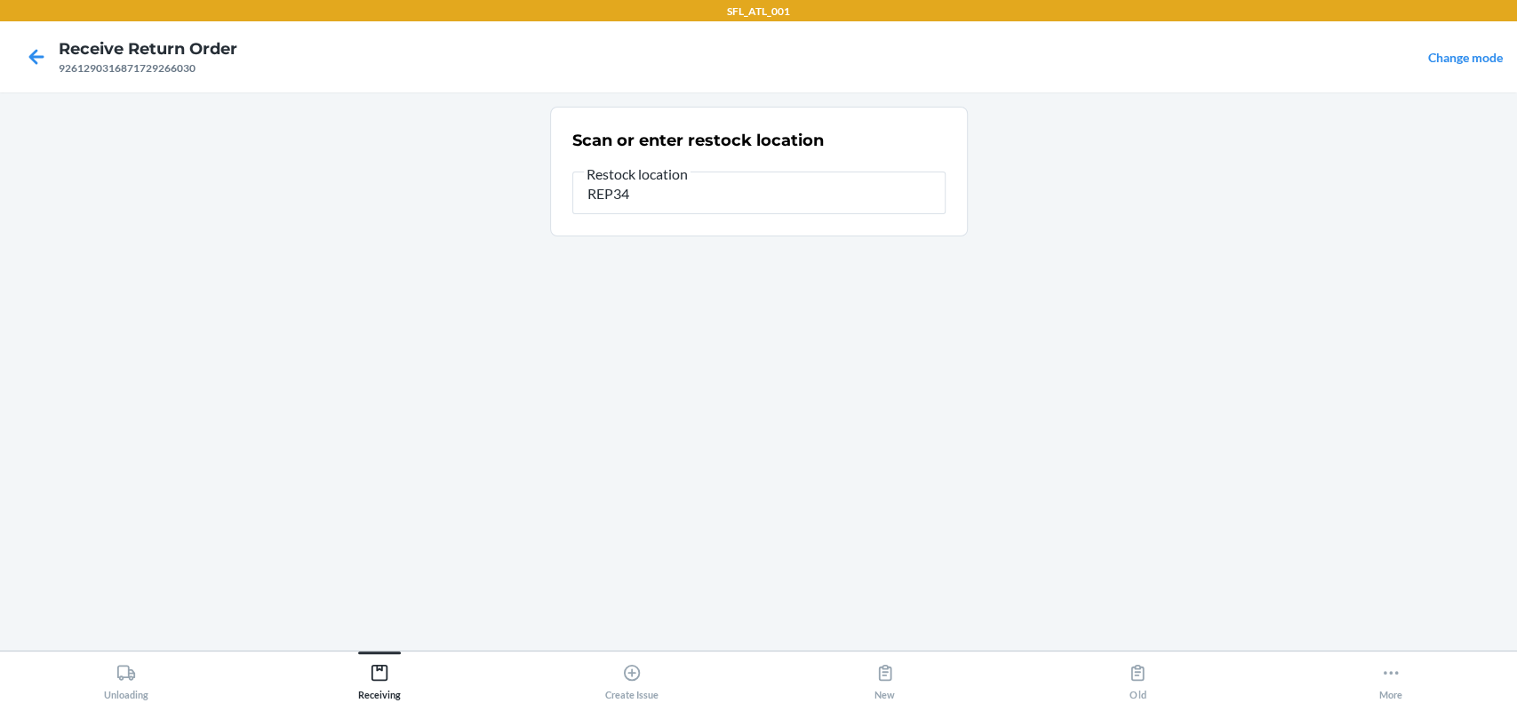
type input "REP34"
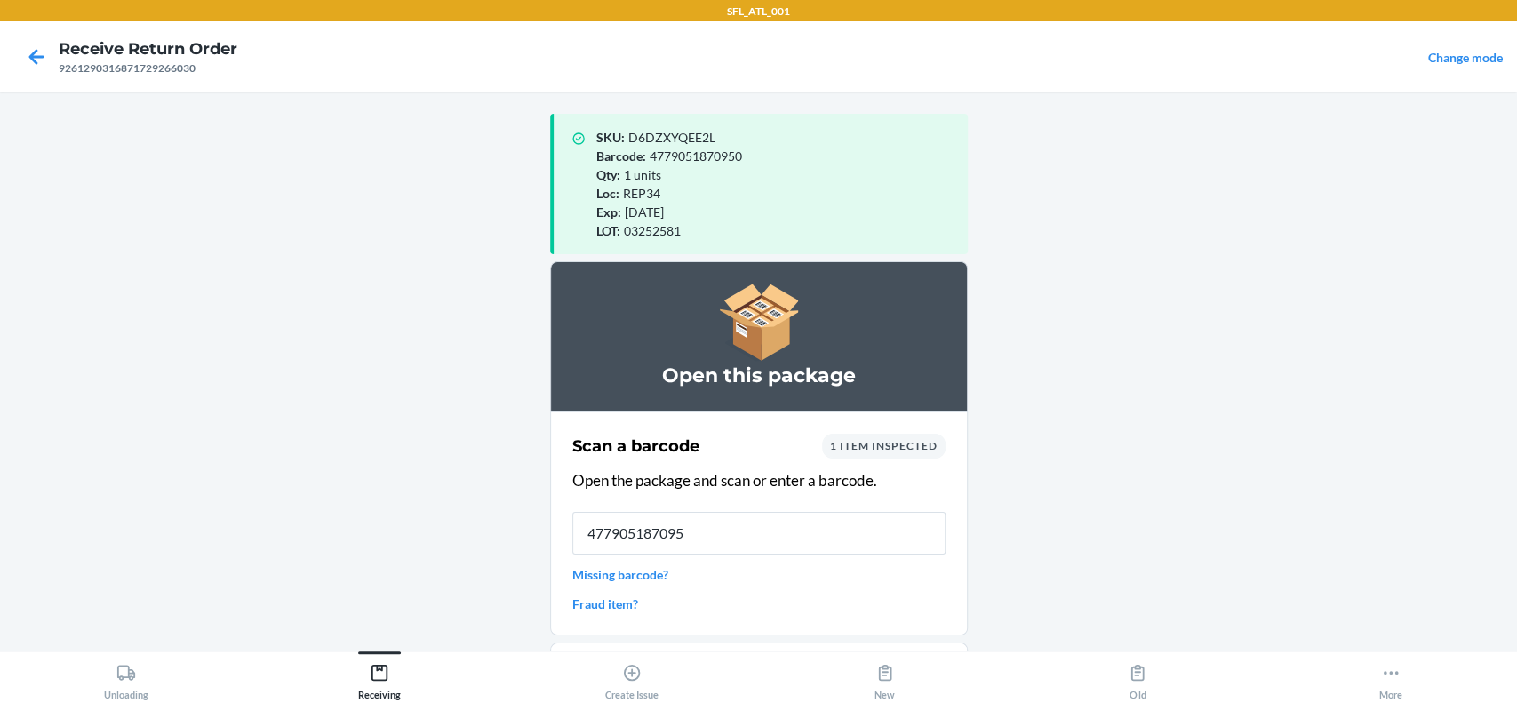
type input "4779051870950"
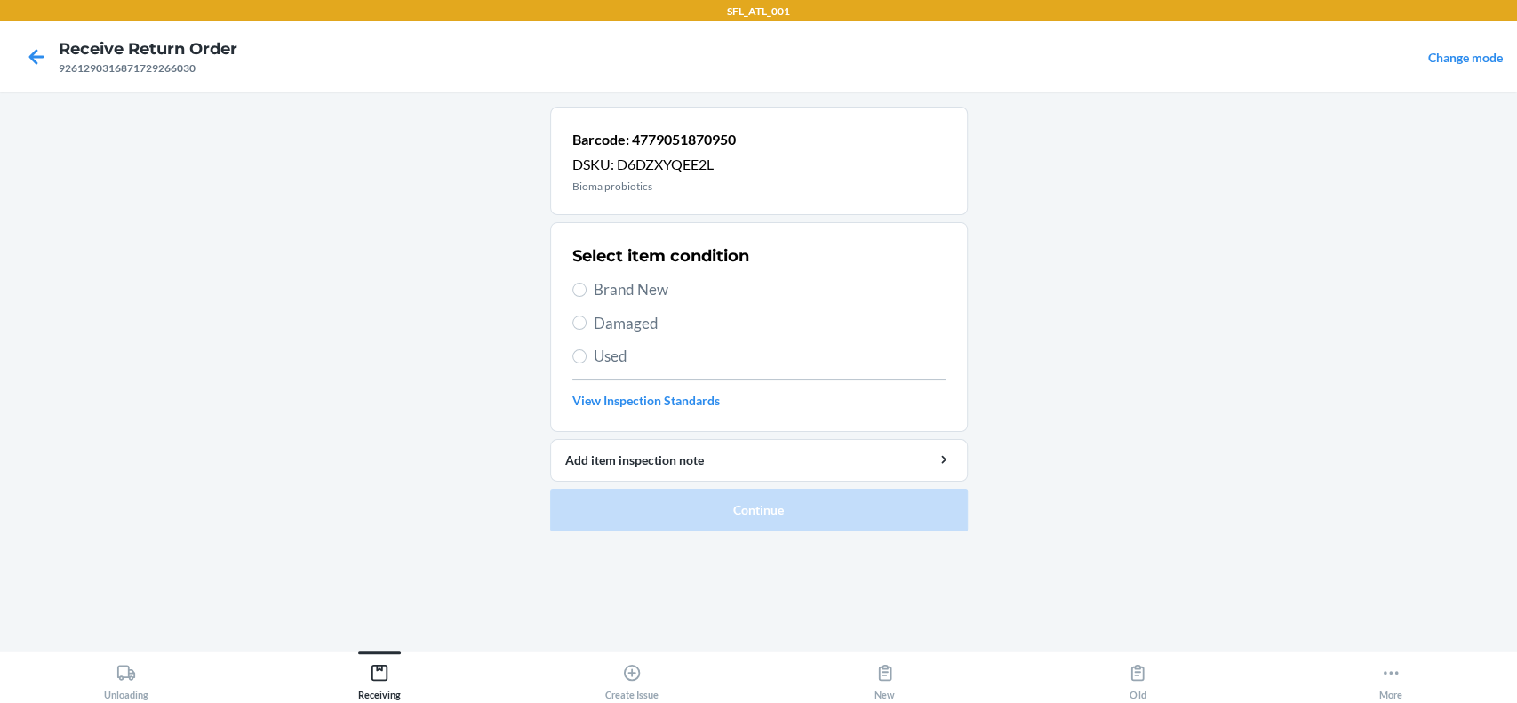
click at [628, 284] on span "Brand New" at bounding box center [770, 289] width 352 height 23
click at [586, 284] on input "Brand New" at bounding box center [579, 290] width 14 height 14
radio input "true"
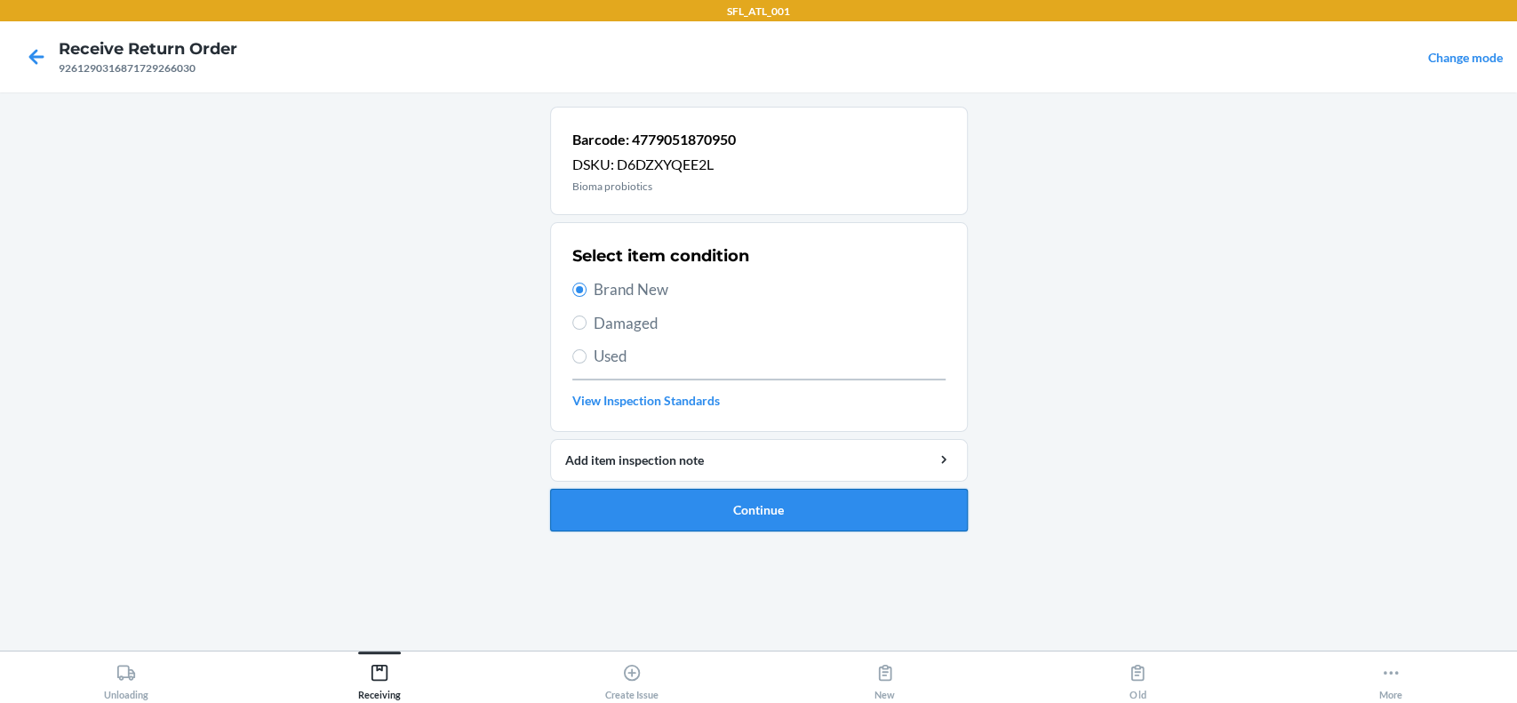
click at [810, 507] on button "Continue" at bounding box center [759, 510] width 418 height 43
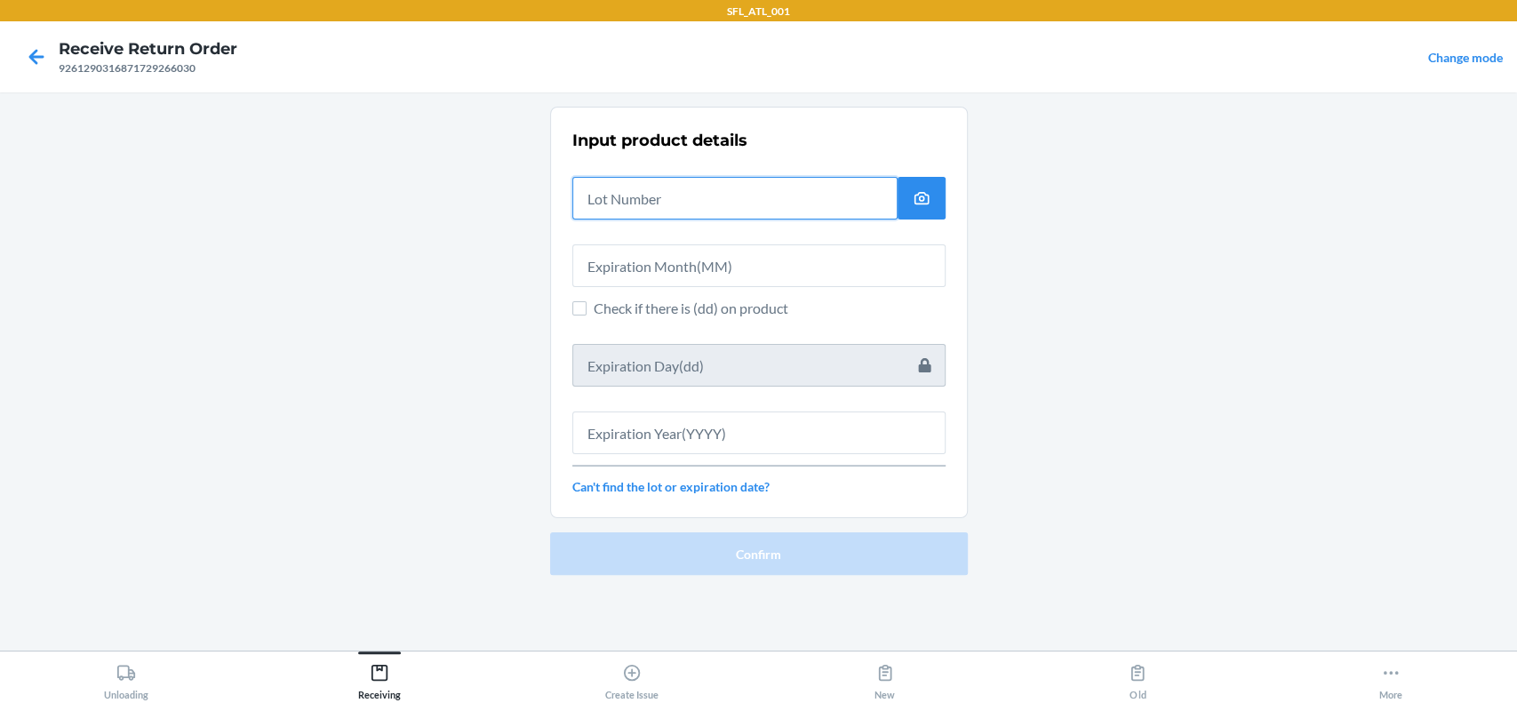
click at [727, 187] on input "text" at bounding box center [734, 198] width 325 height 43
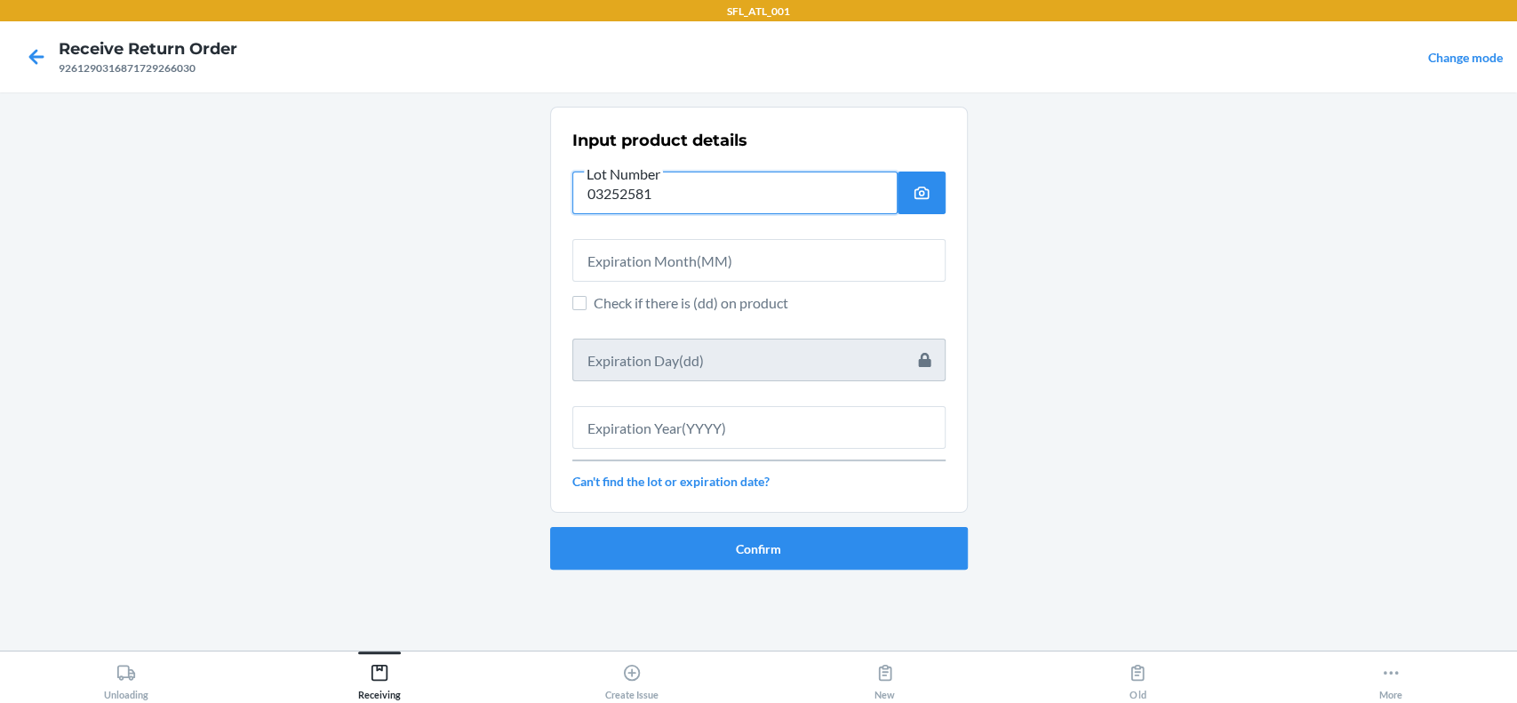
type input "03252581"
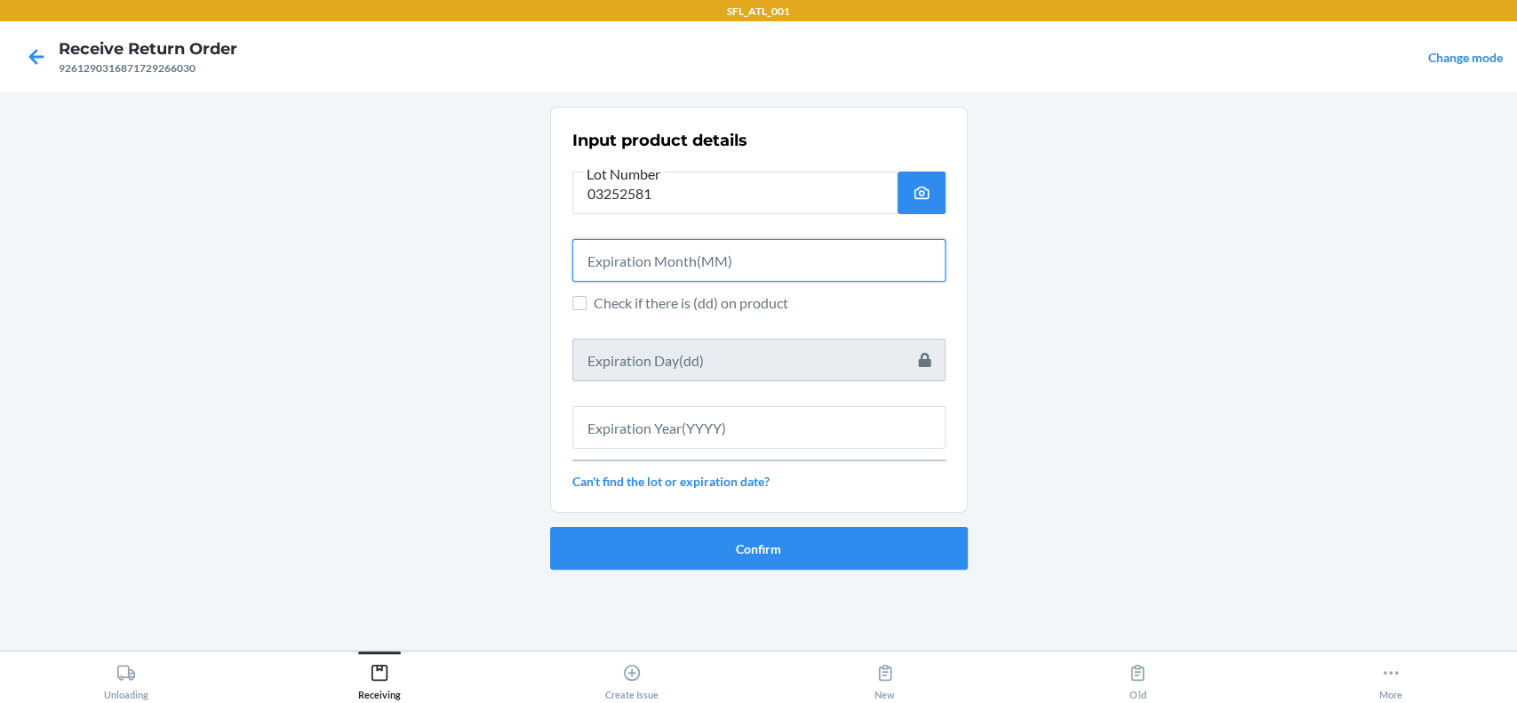
click at [770, 274] on input "text" at bounding box center [758, 260] width 373 height 43
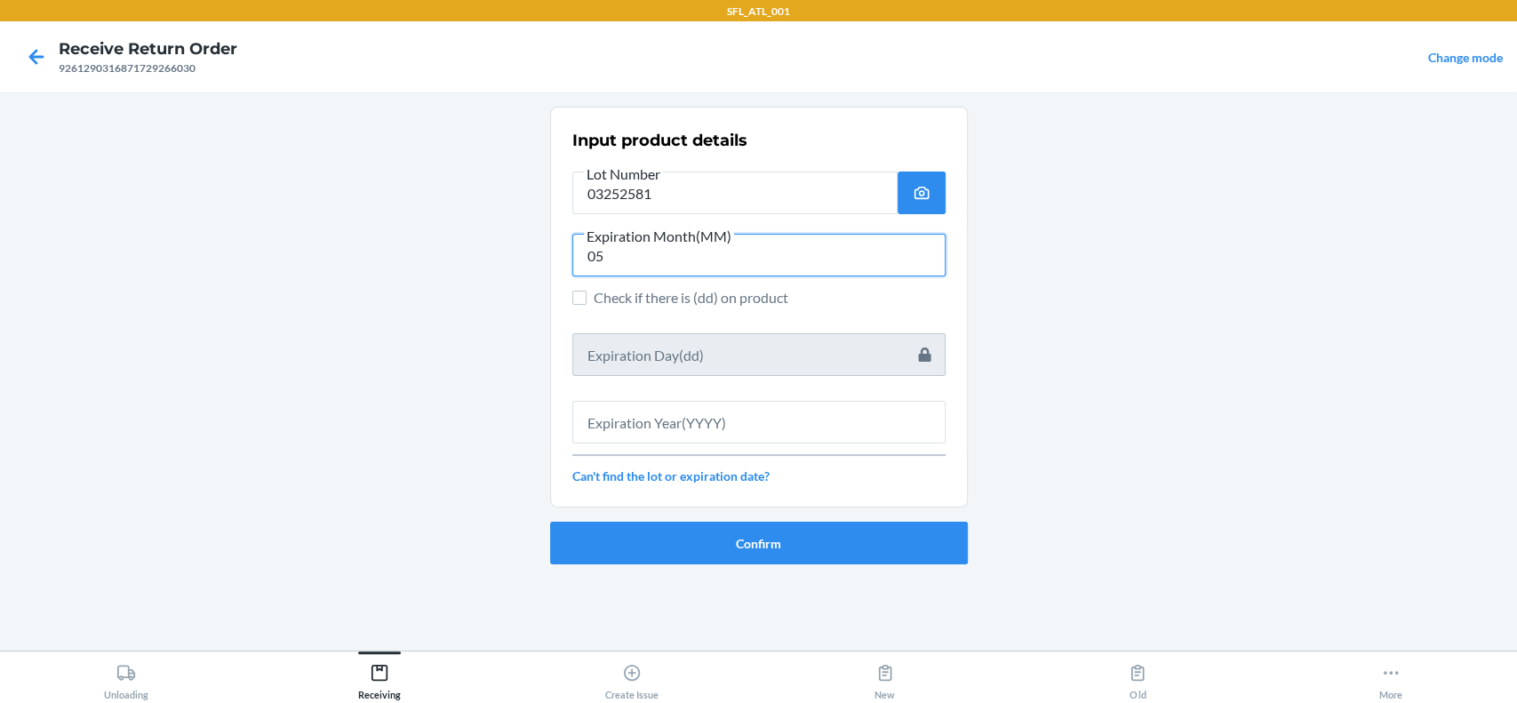
type input "05"
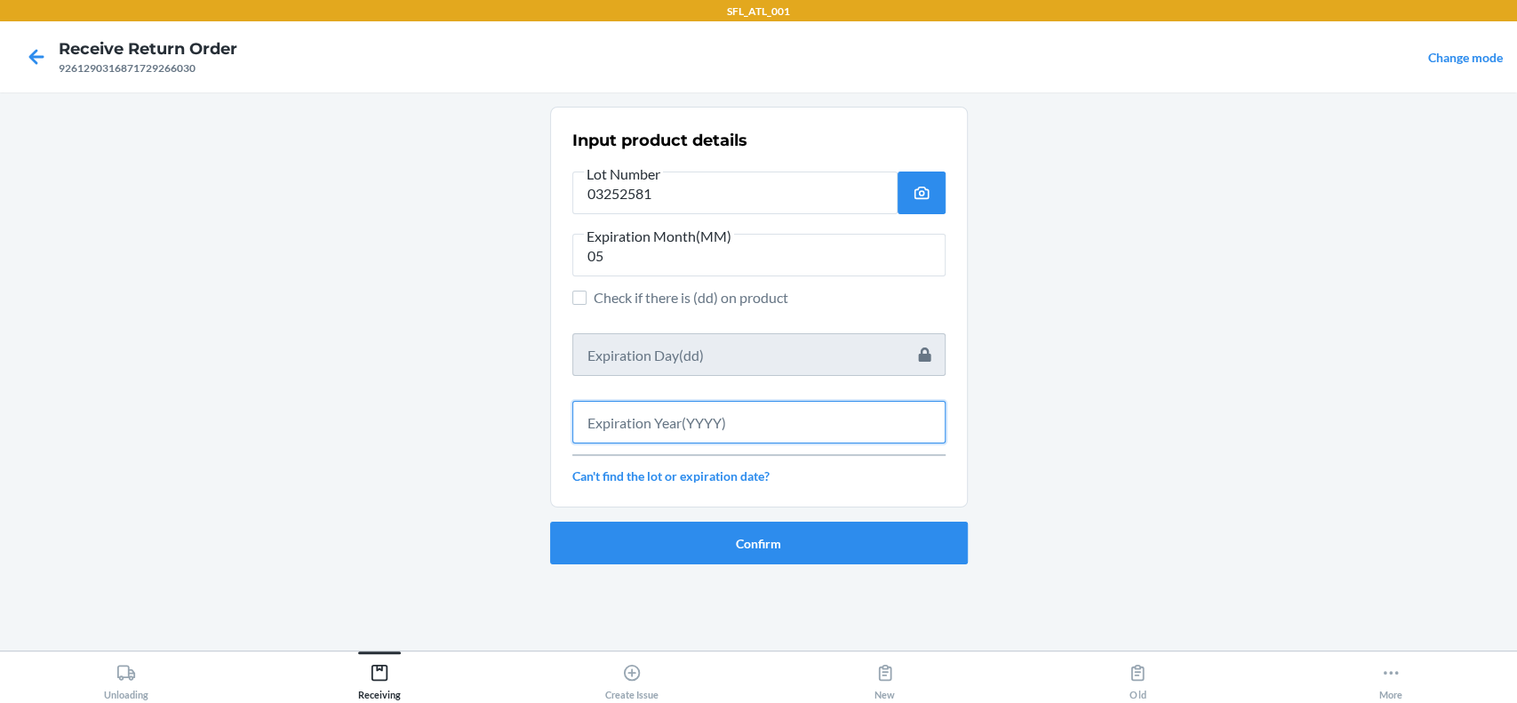
click at [786, 437] on input "text" at bounding box center [758, 422] width 373 height 43
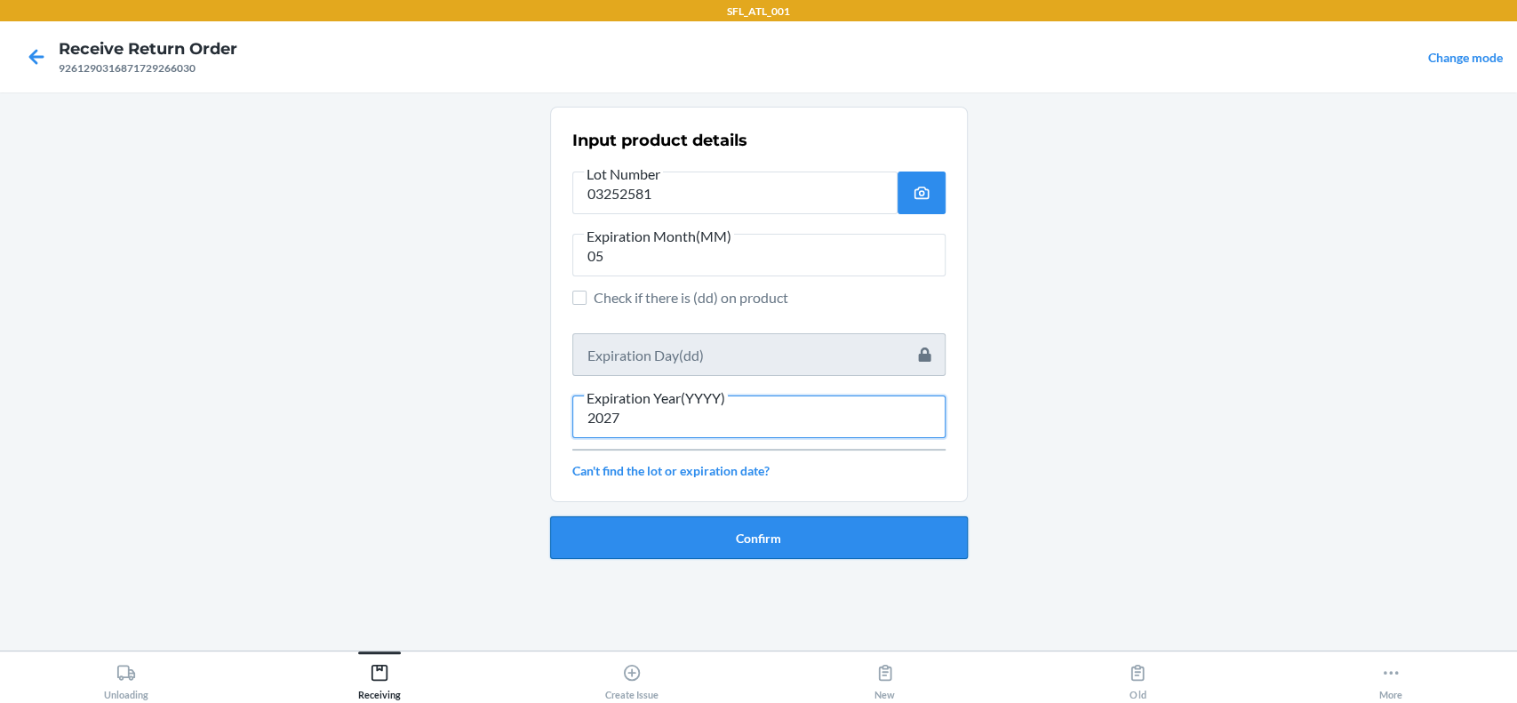
type input "2027"
click at [784, 534] on button "Confirm" at bounding box center [759, 537] width 418 height 43
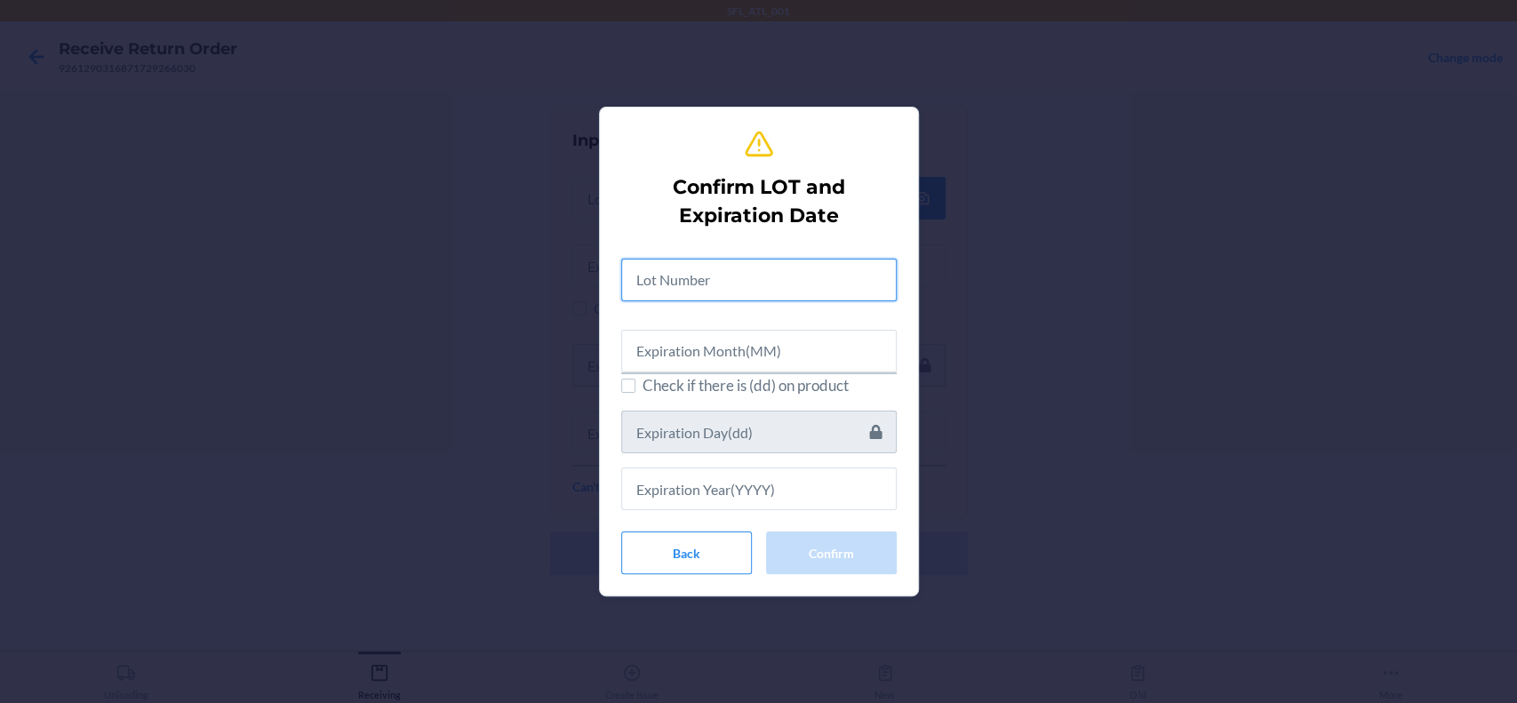
click at [754, 283] on input "text" at bounding box center [758, 280] width 275 height 43
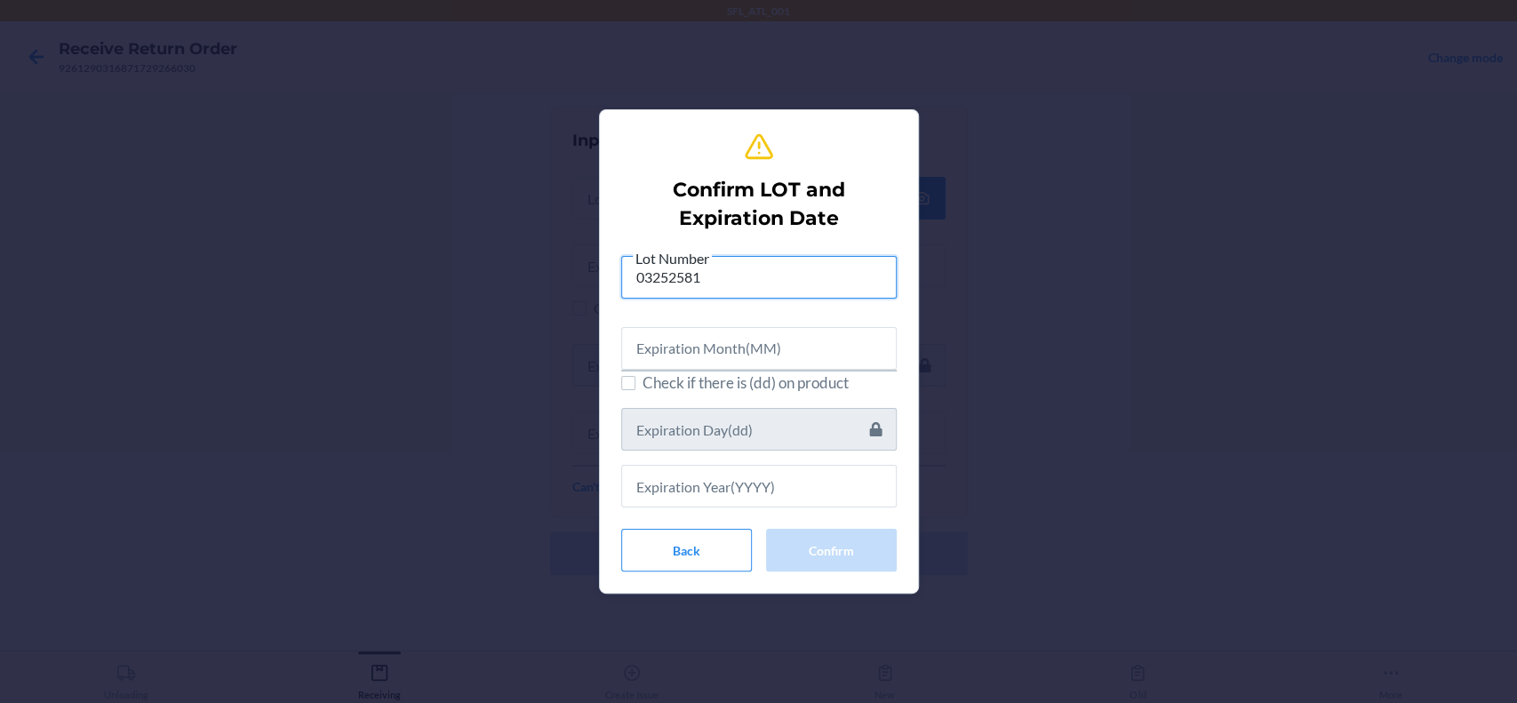
type input "03252581"
click at [853, 344] on input "text" at bounding box center [758, 348] width 275 height 43
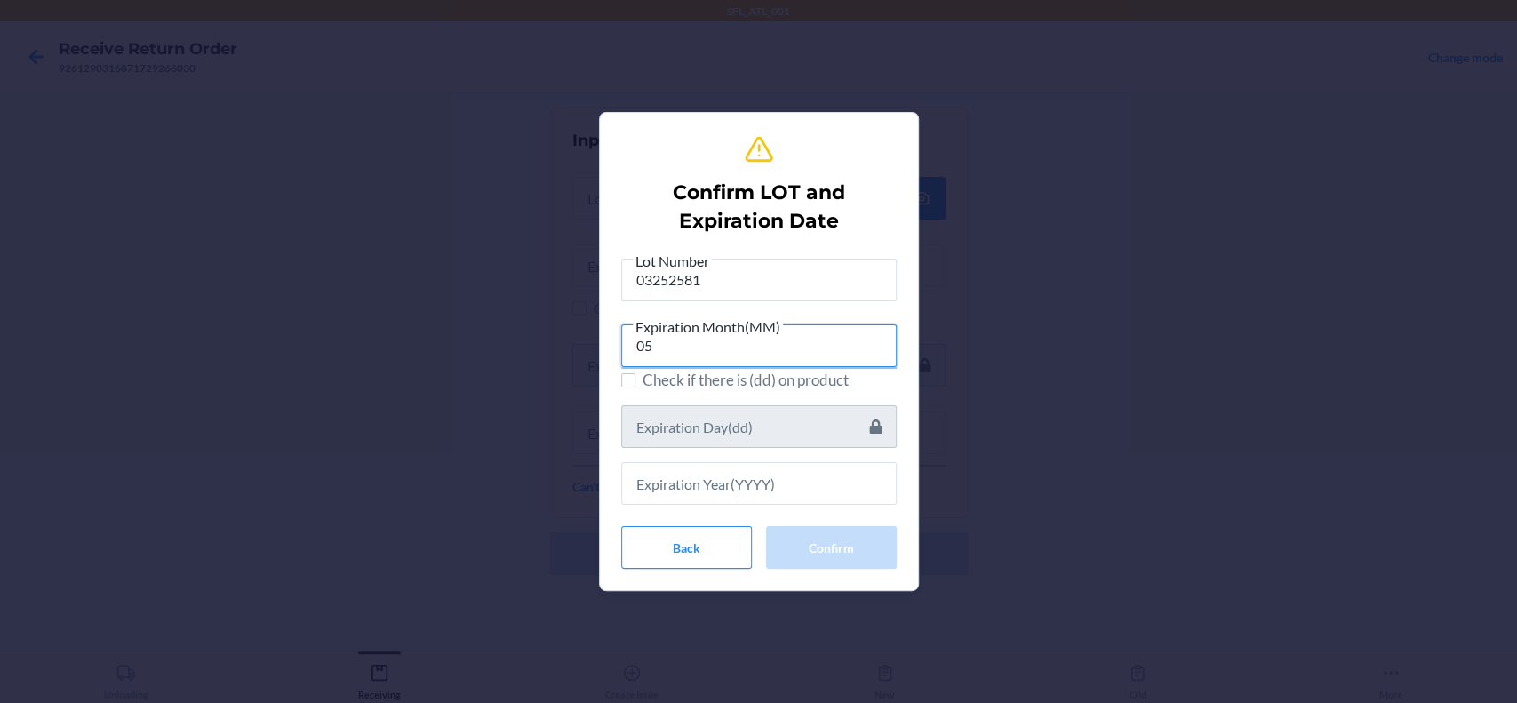
type input "05"
click at [761, 484] on input "text" at bounding box center [758, 483] width 275 height 43
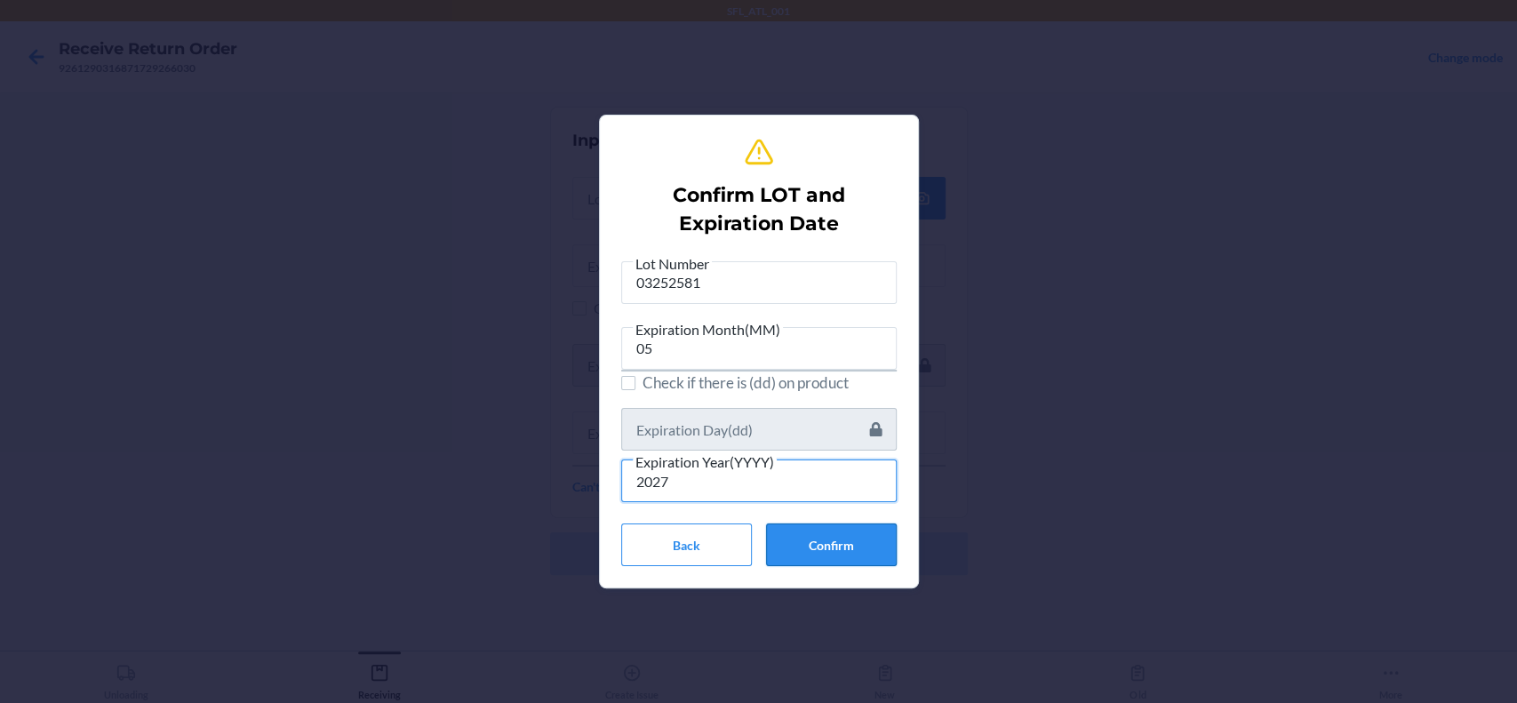
type input "2027"
click at [839, 552] on button "Confirm" at bounding box center [831, 544] width 131 height 43
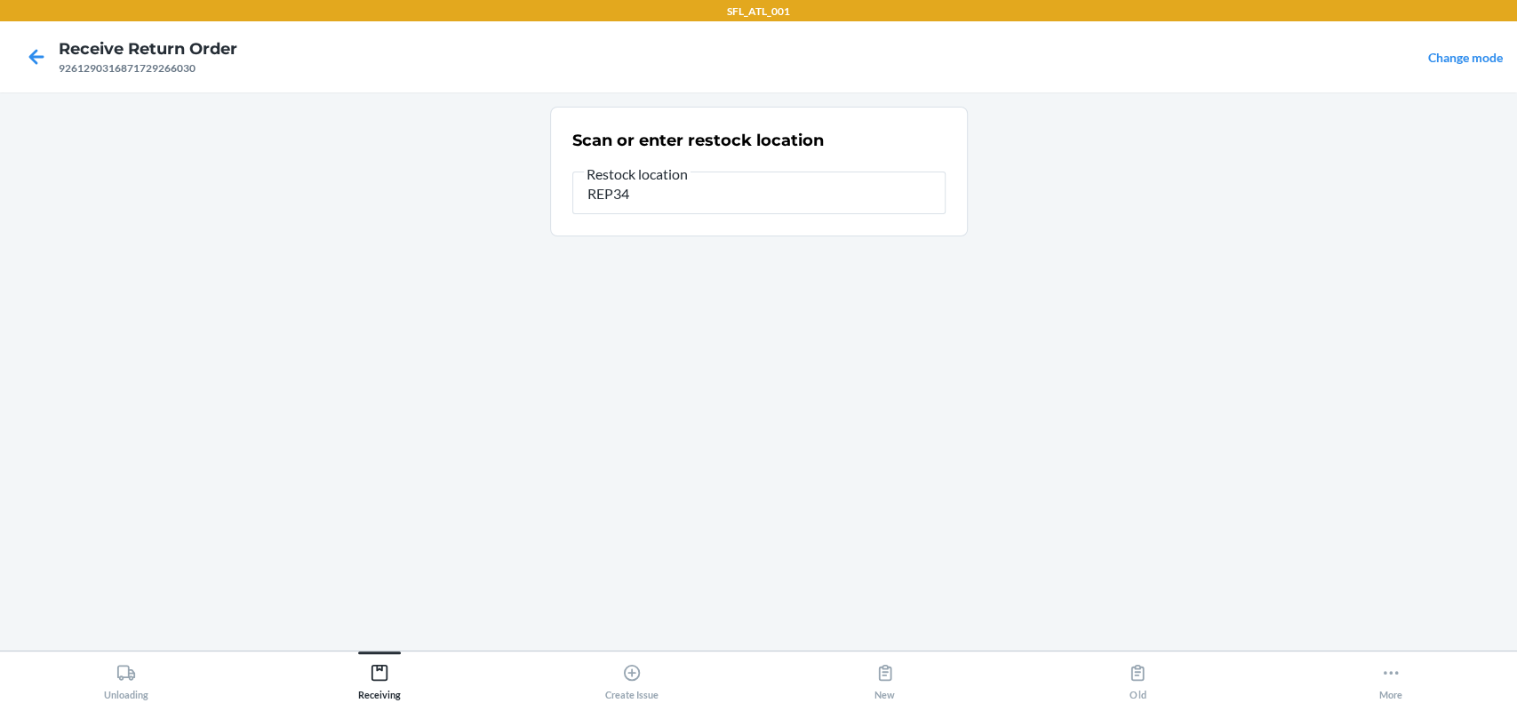
type input "REP34"
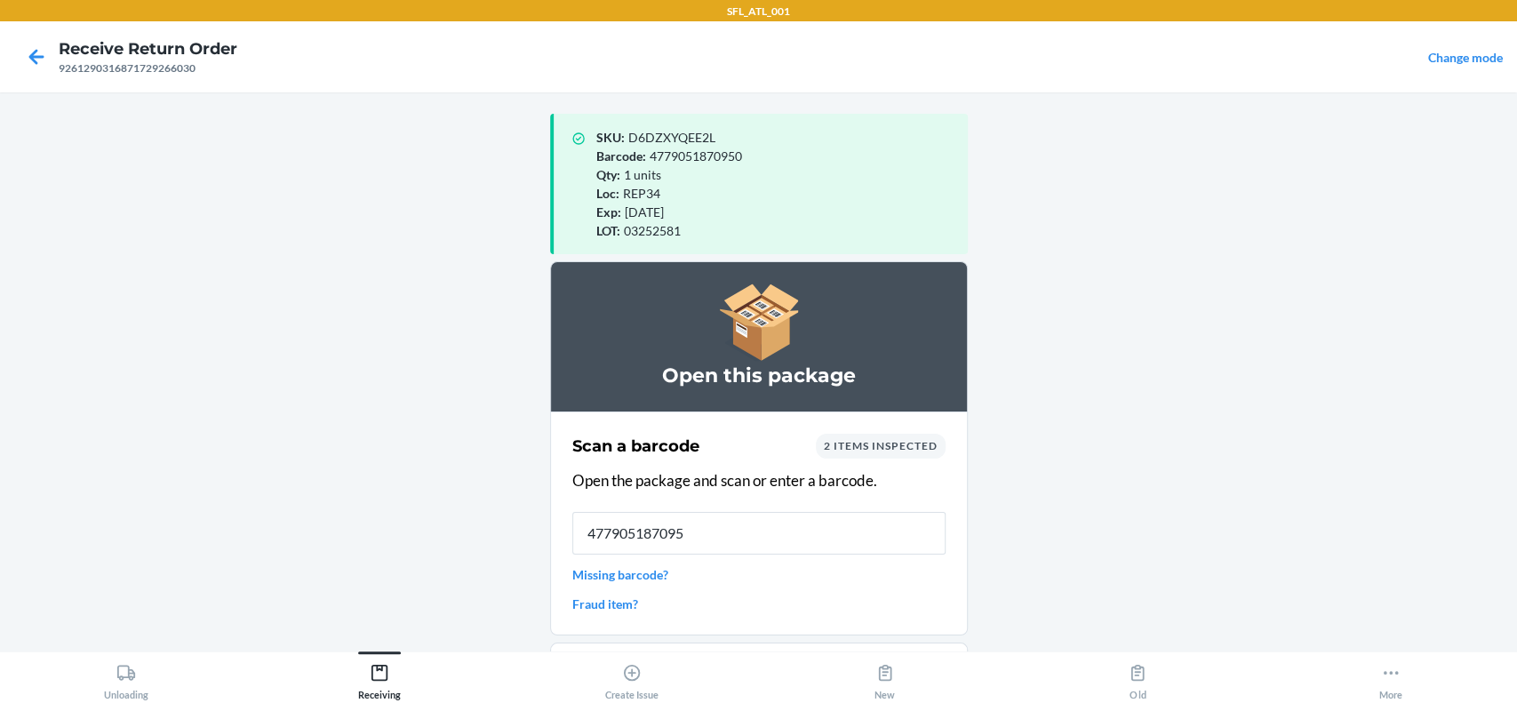
type input "4779051870950"
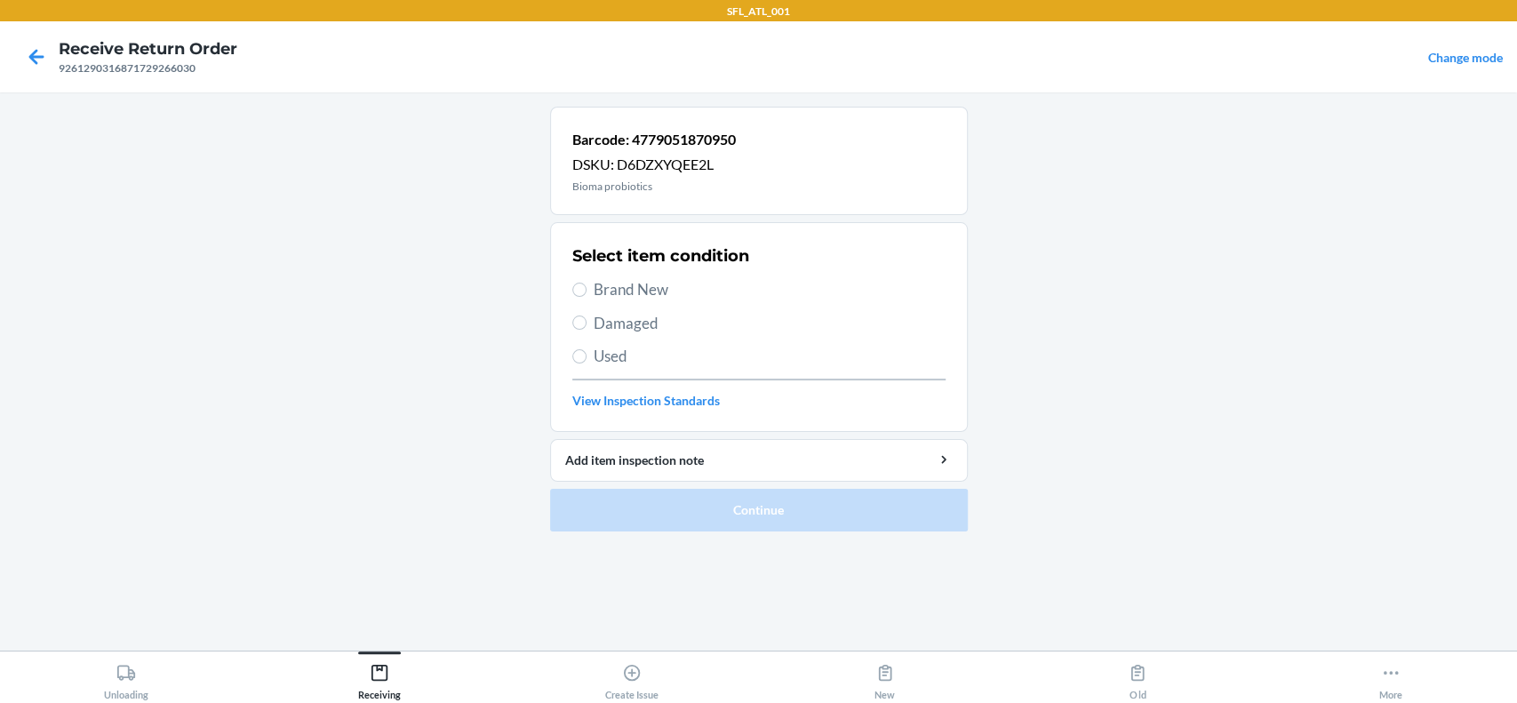
click at [654, 287] on span "Brand New" at bounding box center [770, 289] width 352 height 23
click at [586, 287] on input "Brand New" at bounding box center [579, 290] width 14 height 14
radio input "true"
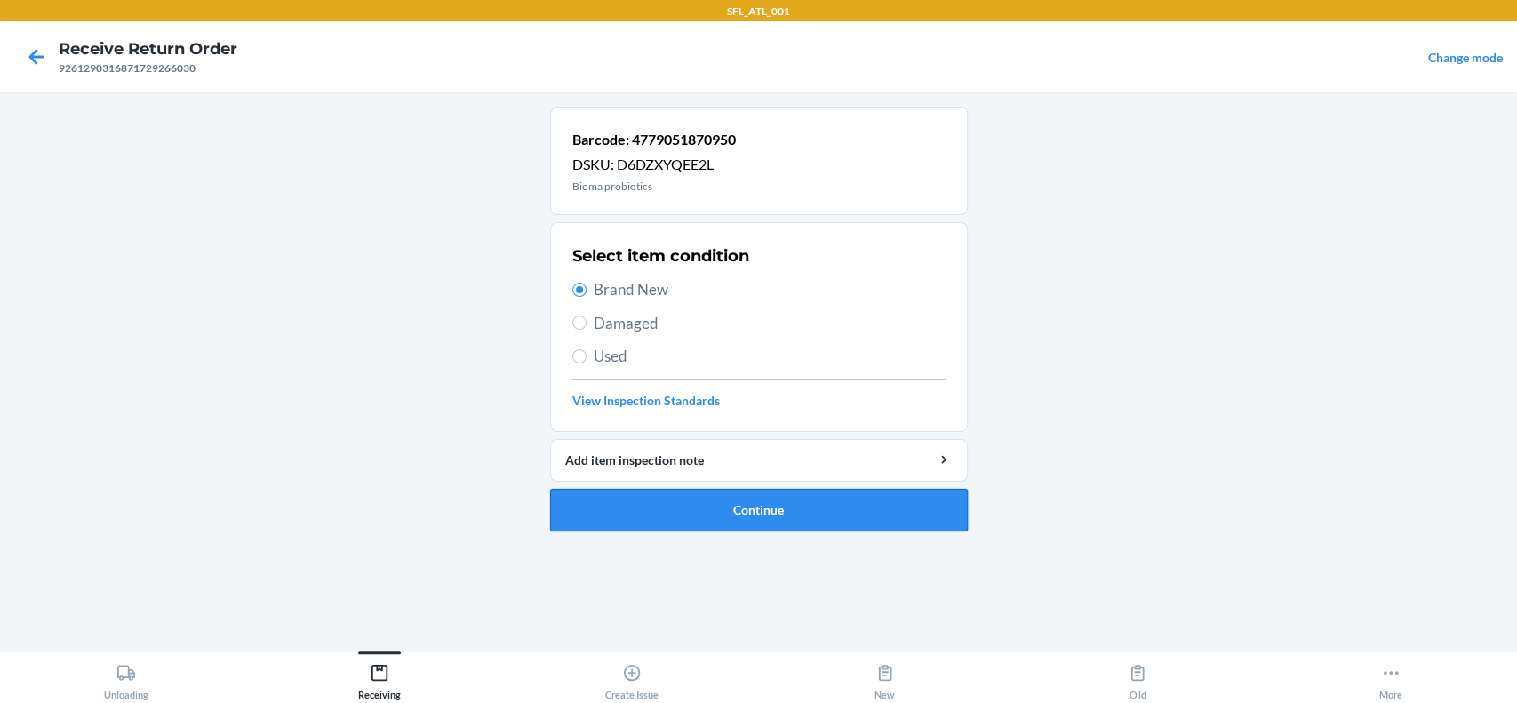
click at [778, 509] on button "Continue" at bounding box center [759, 510] width 418 height 43
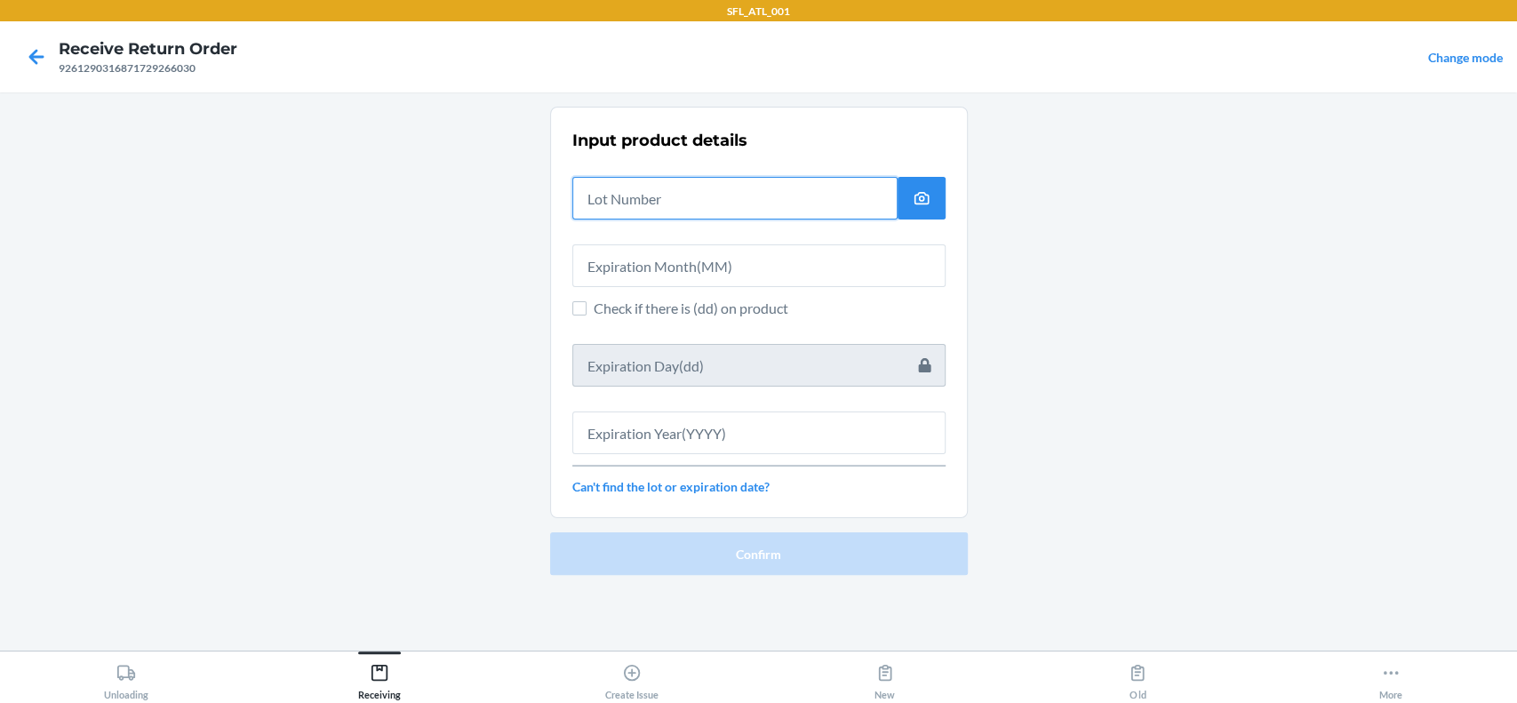
click at [731, 195] on input "text" at bounding box center [734, 198] width 325 height 43
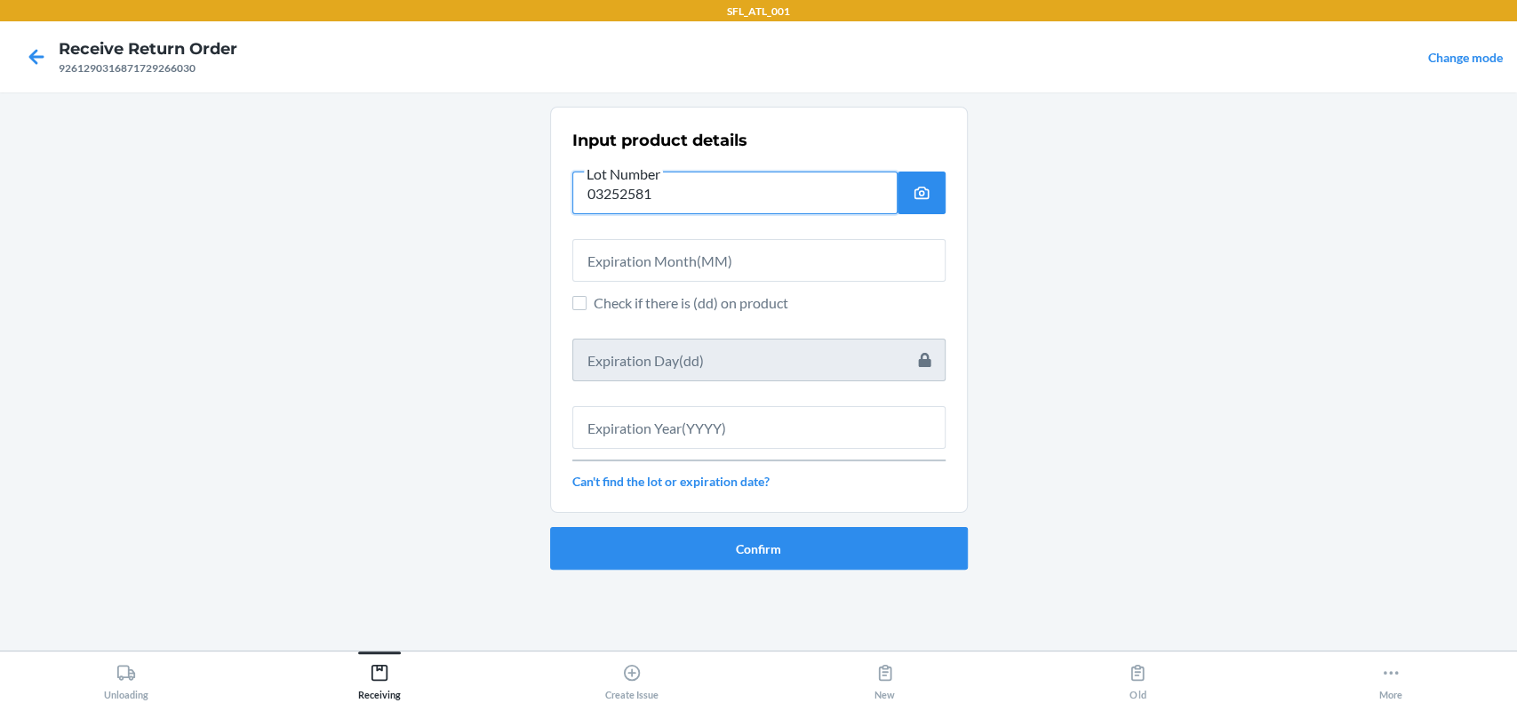
type input "03252581"
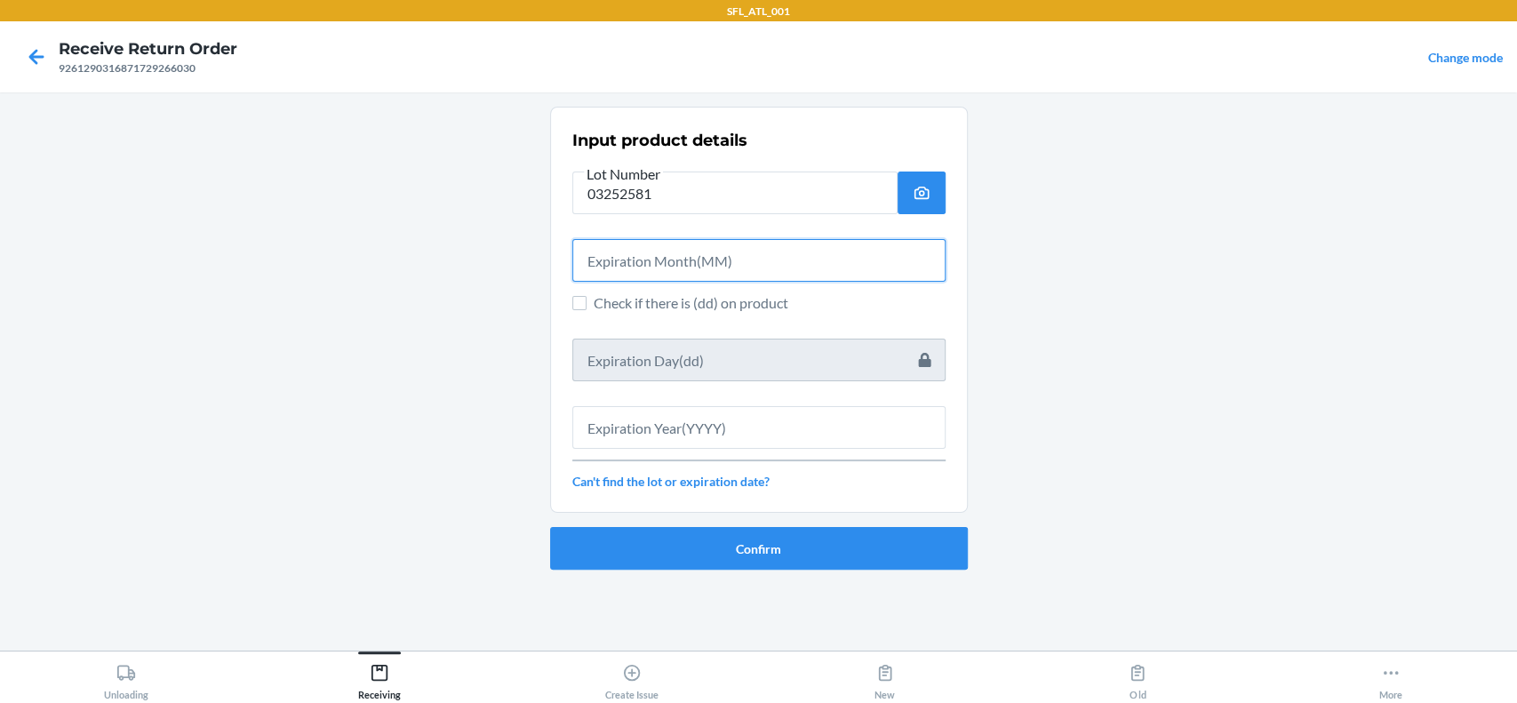
click at [754, 260] on input "text" at bounding box center [758, 260] width 373 height 43
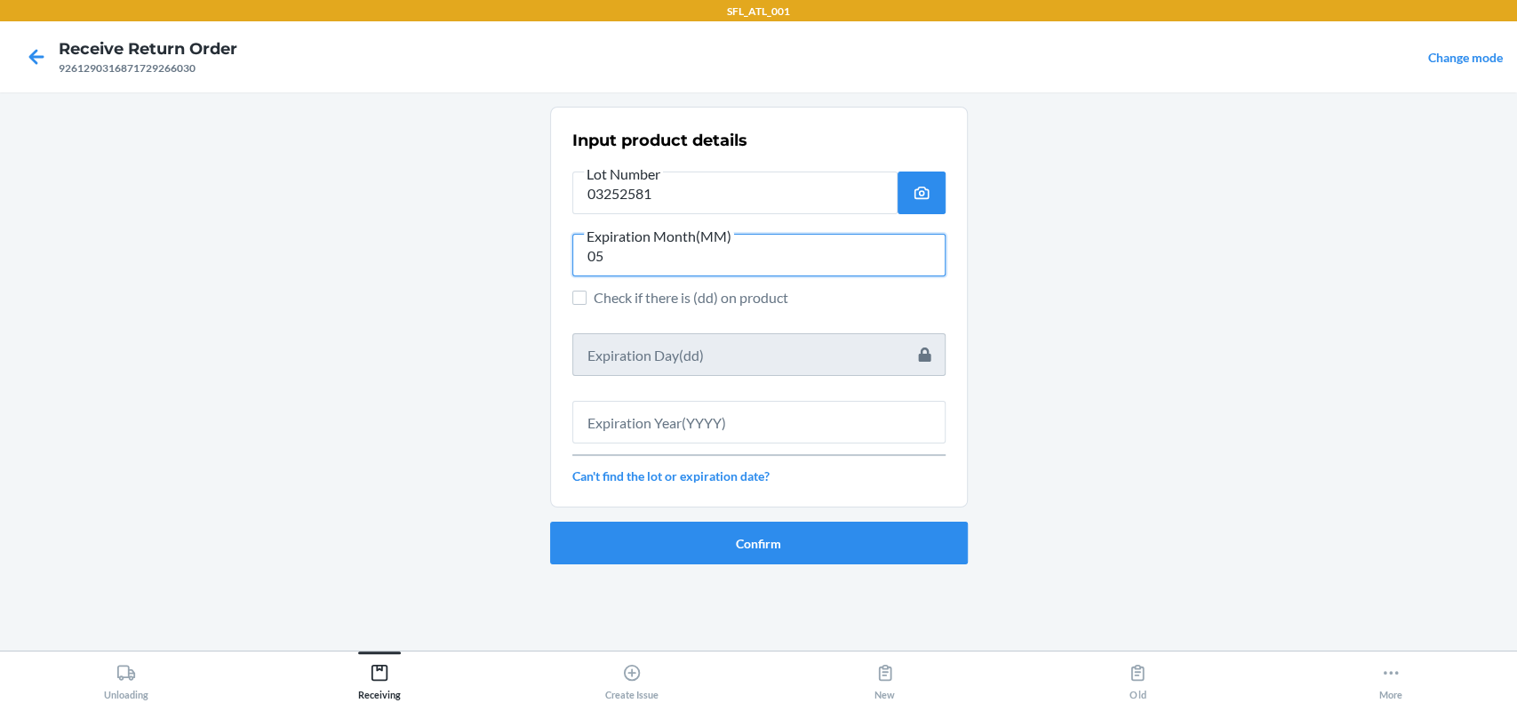
type input "05"
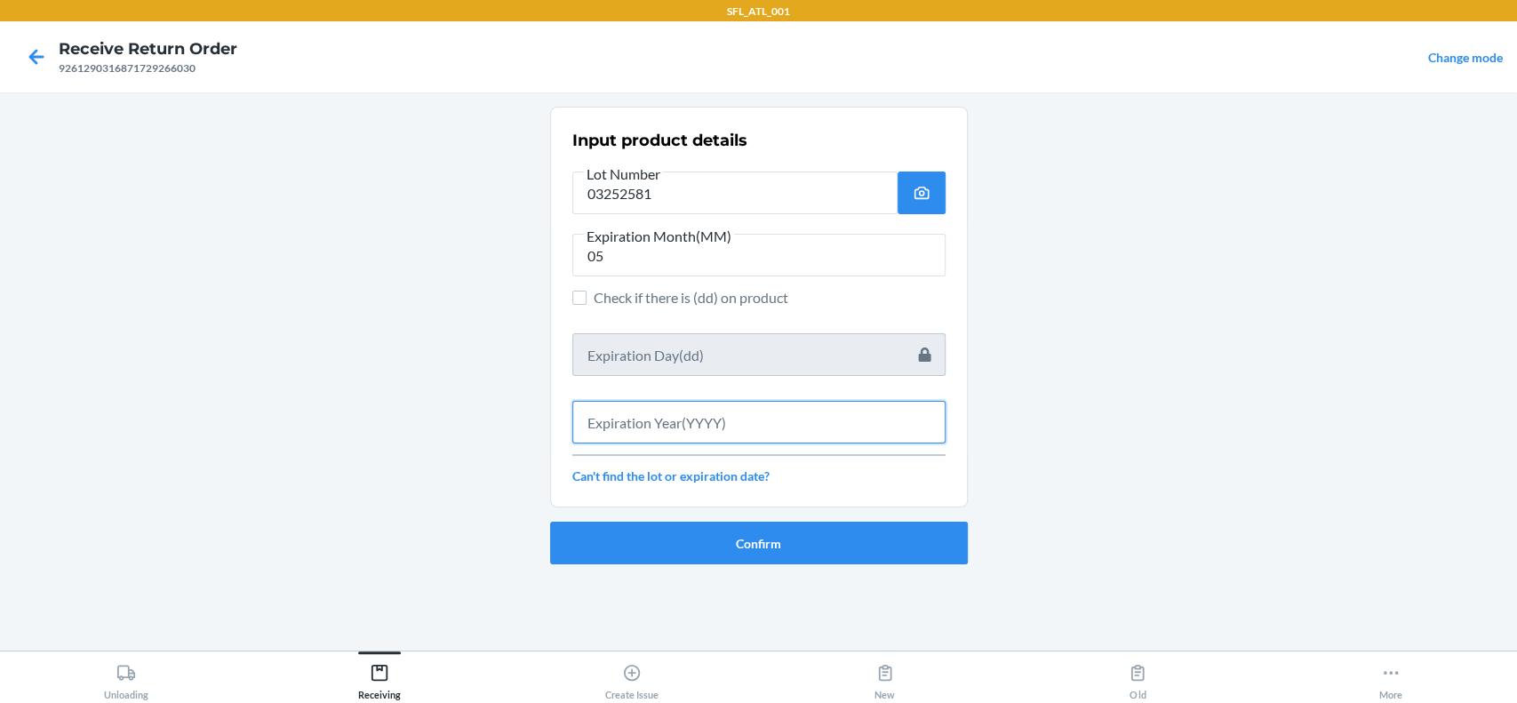
click at [707, 419] on input "text" at bounding box center [758, 422] width 373 height 43
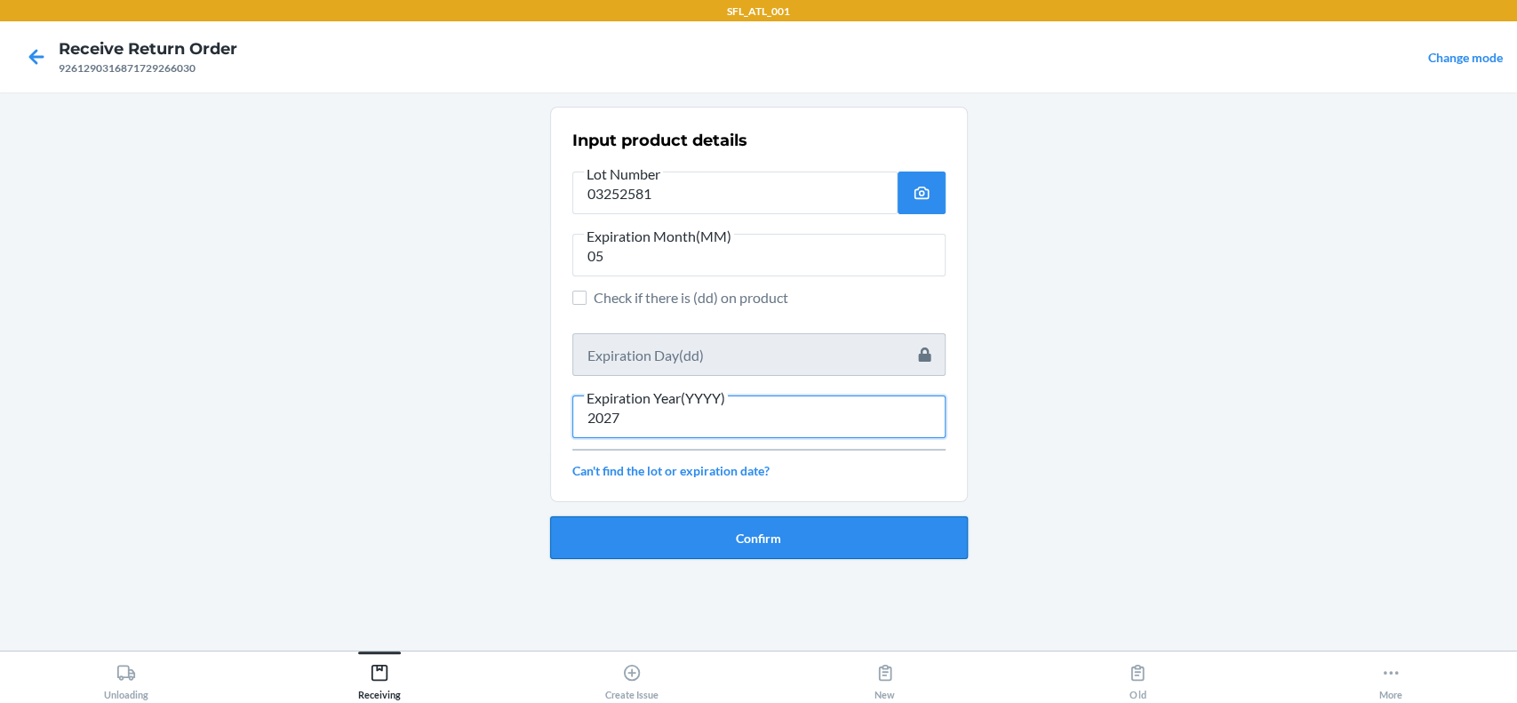
type input "2027"
click at [707, 551] on button "Confirm" at bounding box center [759, 537] width 418 height 43
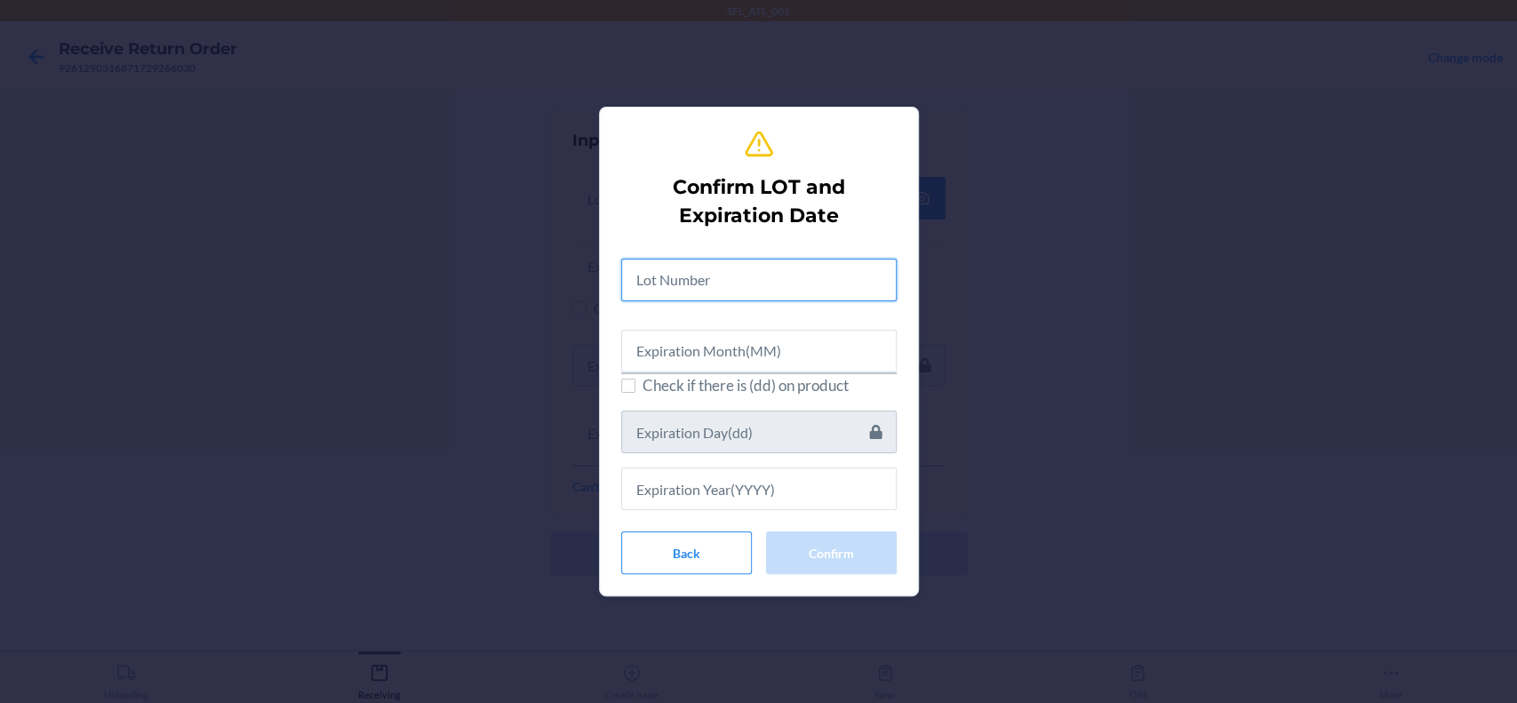
click at [750, 279] on input "text" at bounding box center [758, 280] width 275 height 43
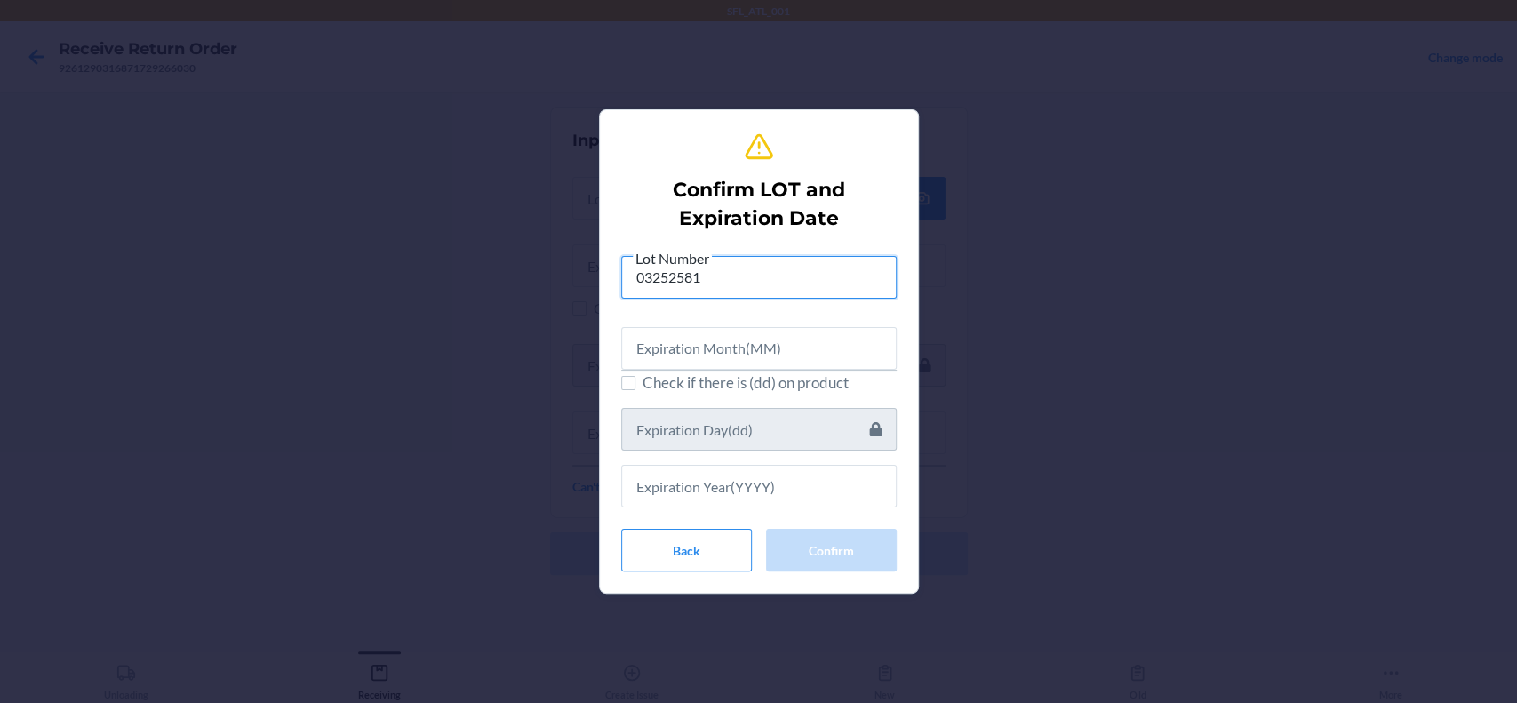
type input "03252581"
click at [768, 347] on input "text" at bounding box center [758, 348] width 275 height 43
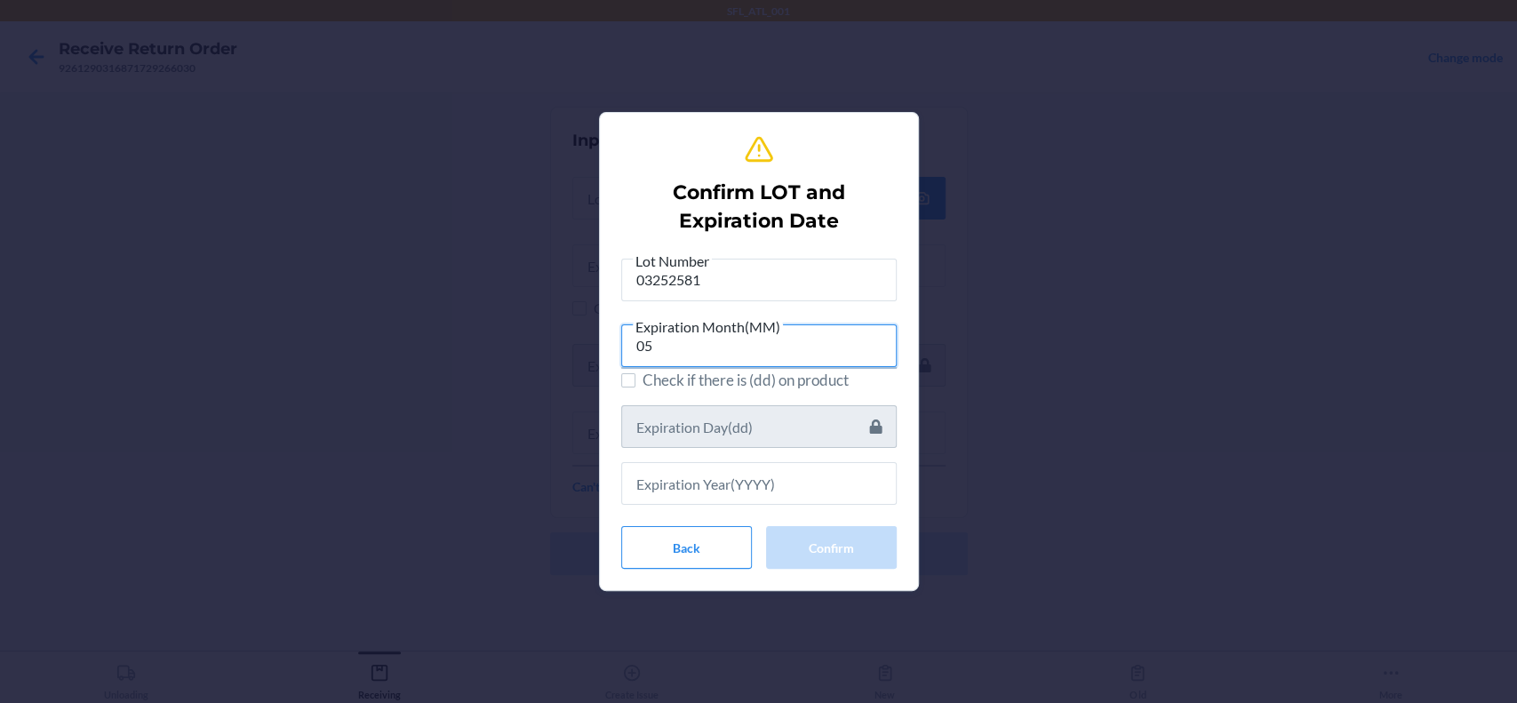
type input "05"
click at [759, 473] on input "text" at bounding box center [758, 483] width 275 height 43
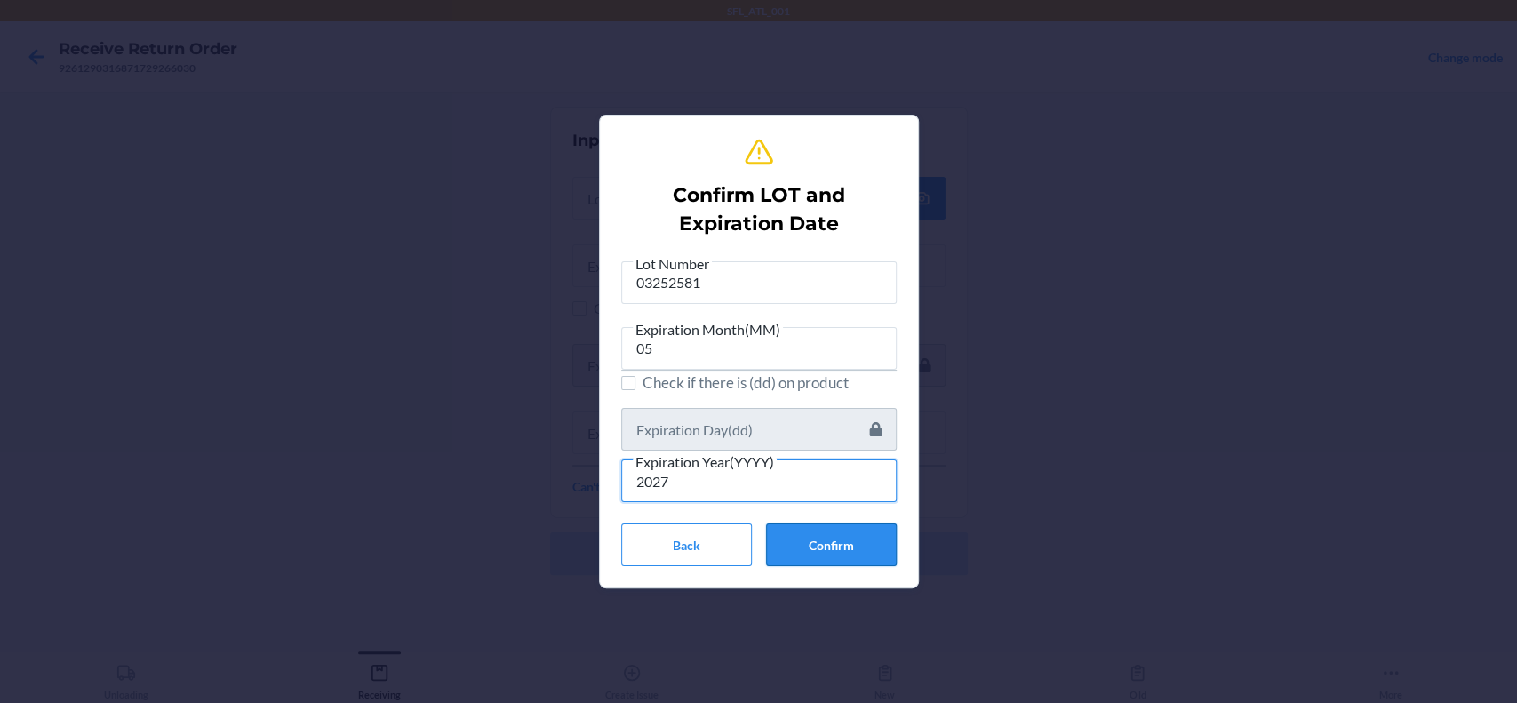
type input "2027"
click at [800, 527] on button "Confirm" at bounding box center [831, 544] width 131 height 43
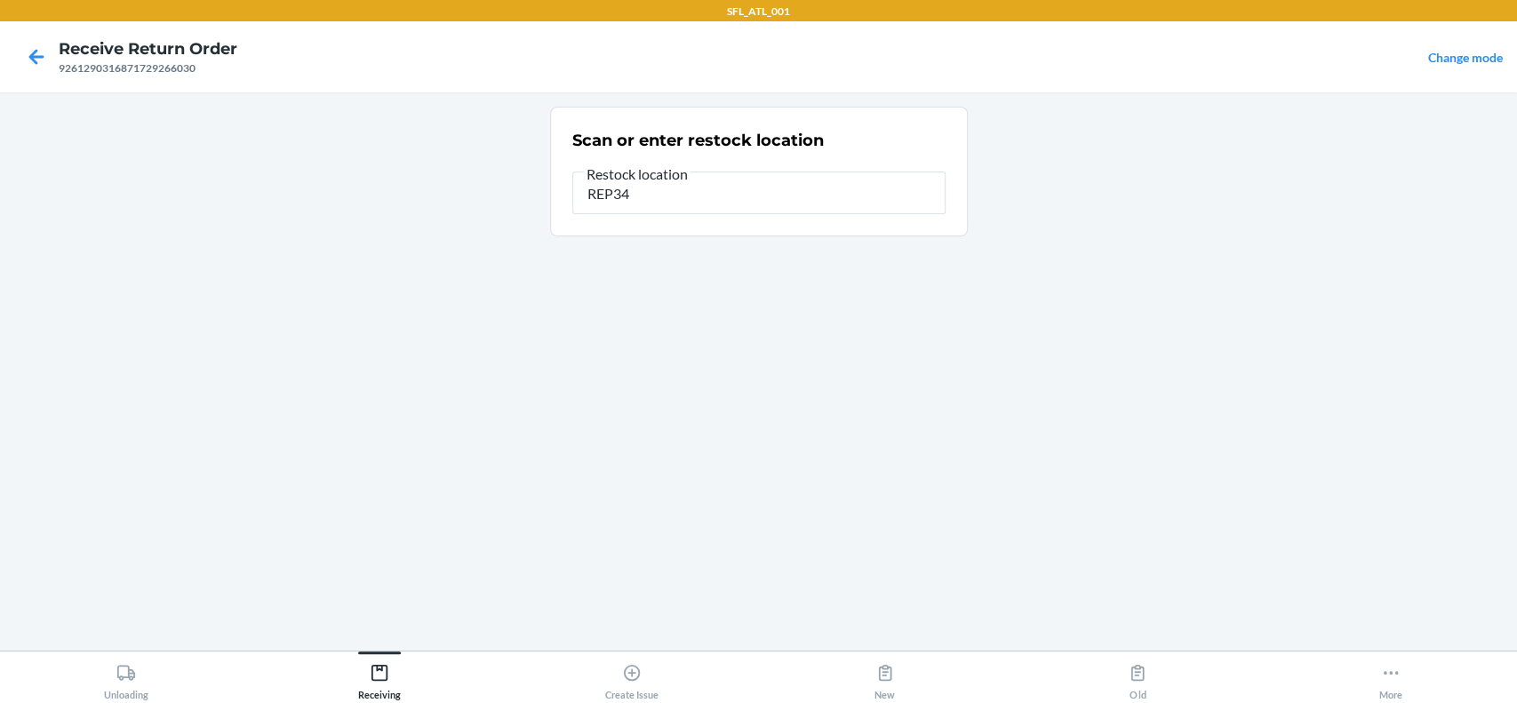
type input "REP34"
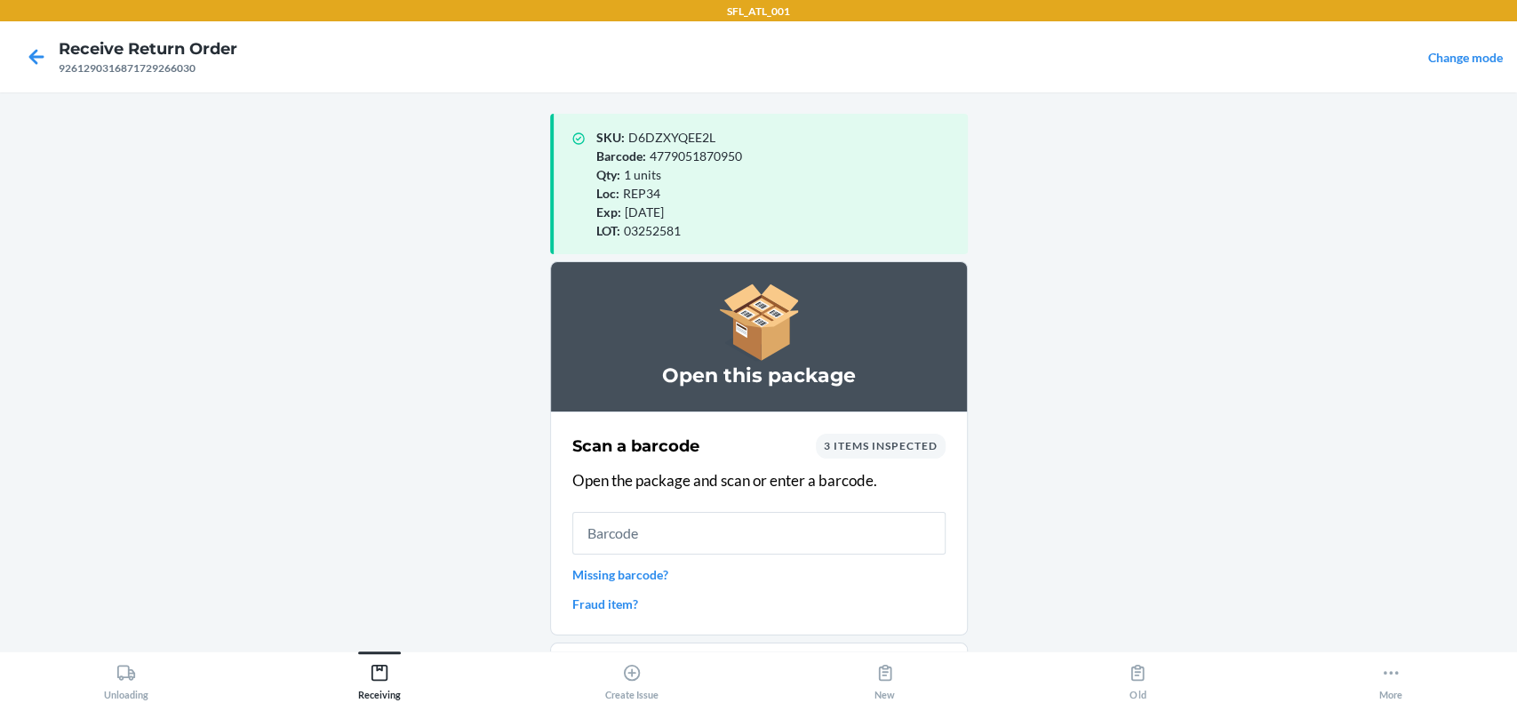
click at [1090, 308] on main "SKU : D6DZXYQEE2L Barcode : 4779051870950 Qty : 1 units Loc : REP34 Exp : [DATE…" at bounding box center [758, 371] width 1517 height 558
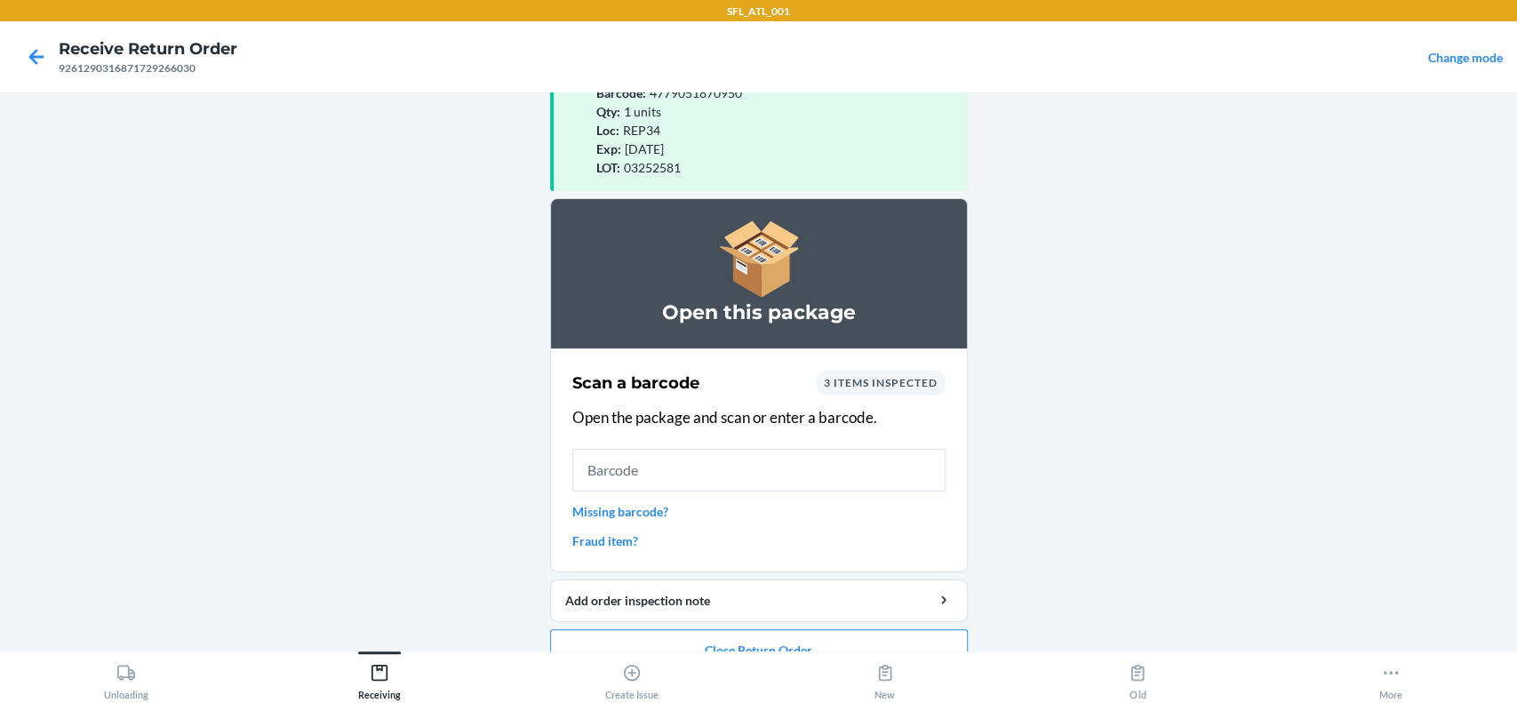
scroll to position [97, 0]
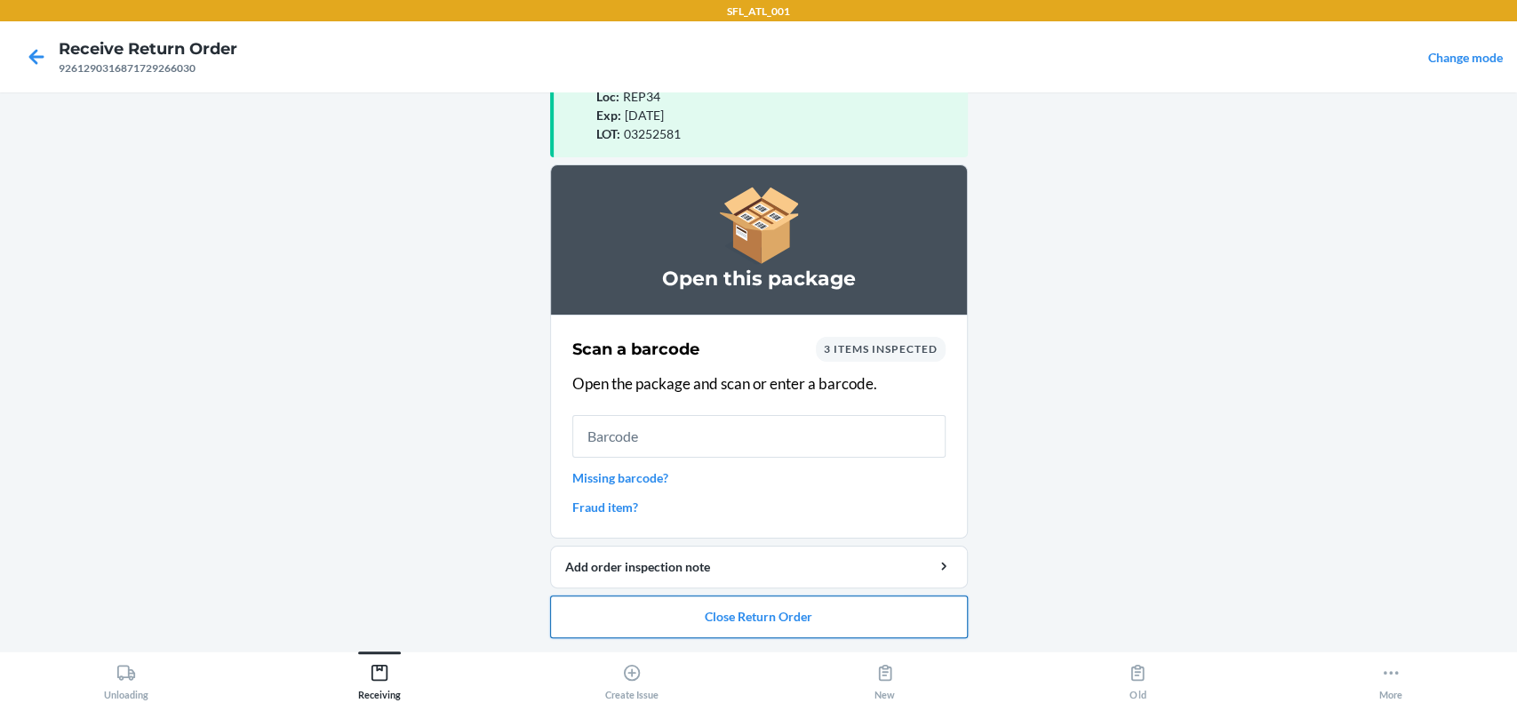
click at [869, 604] on button "Close Return Order" at bounding box center [759, 616] width 418 height 43
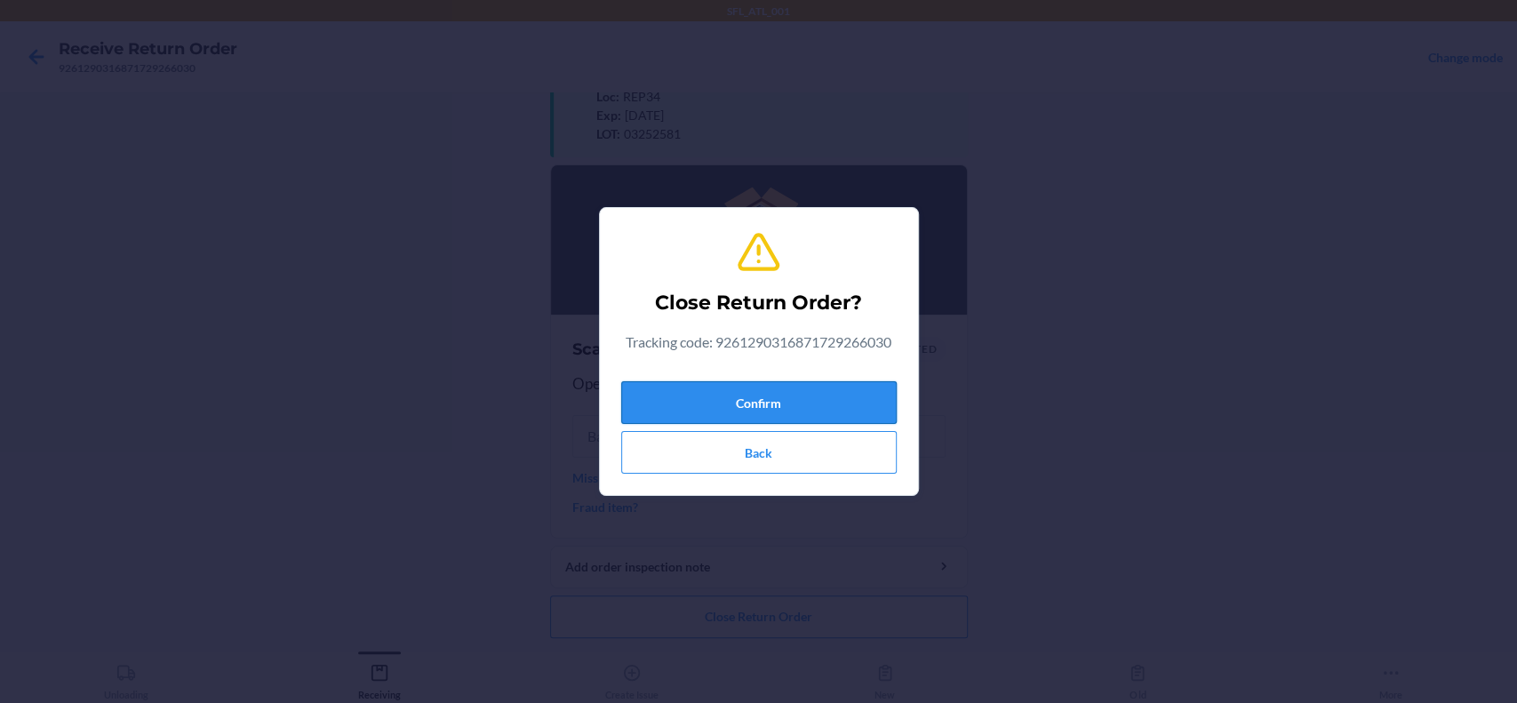
click at [878, 402] on button "Confirm" at bounding box center [758, 402] width 275 height 43
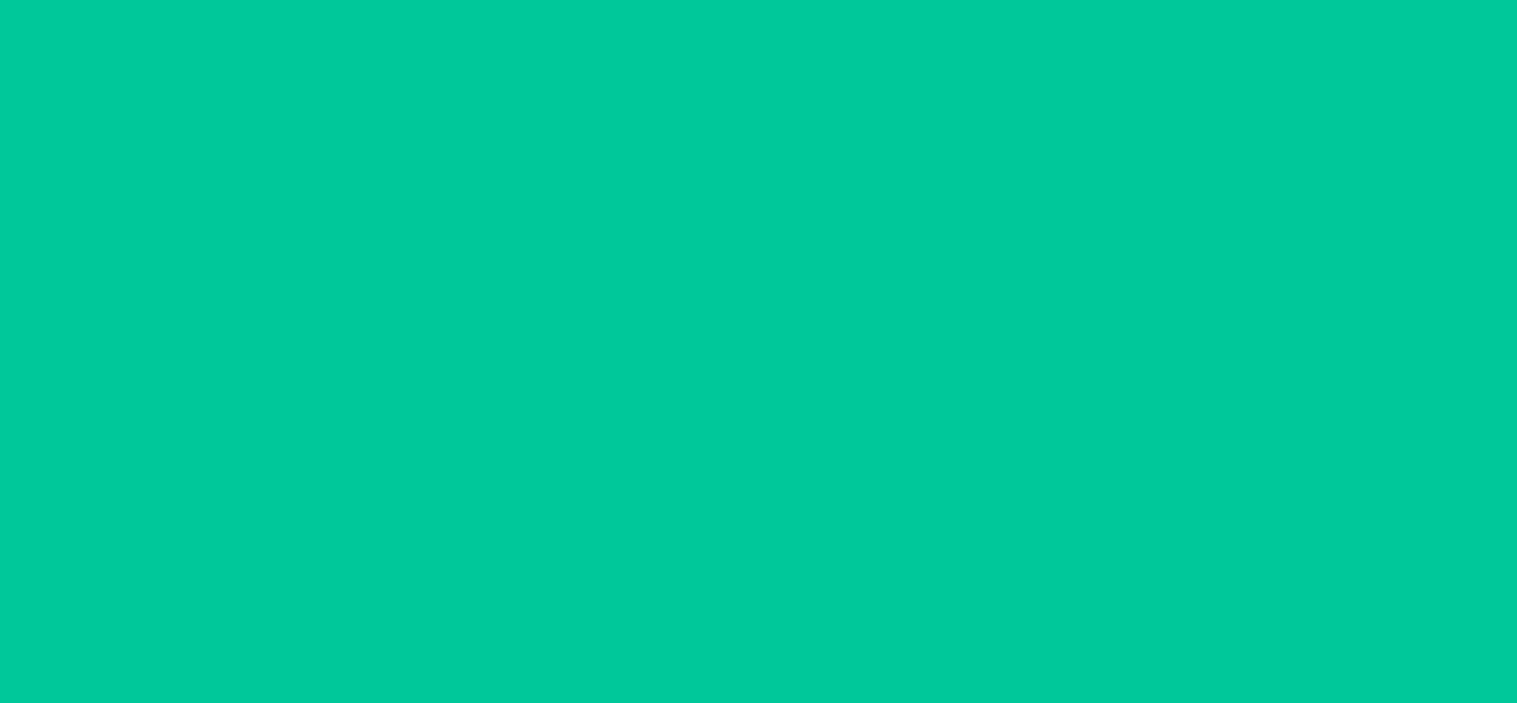
scroll to position [0, 0]
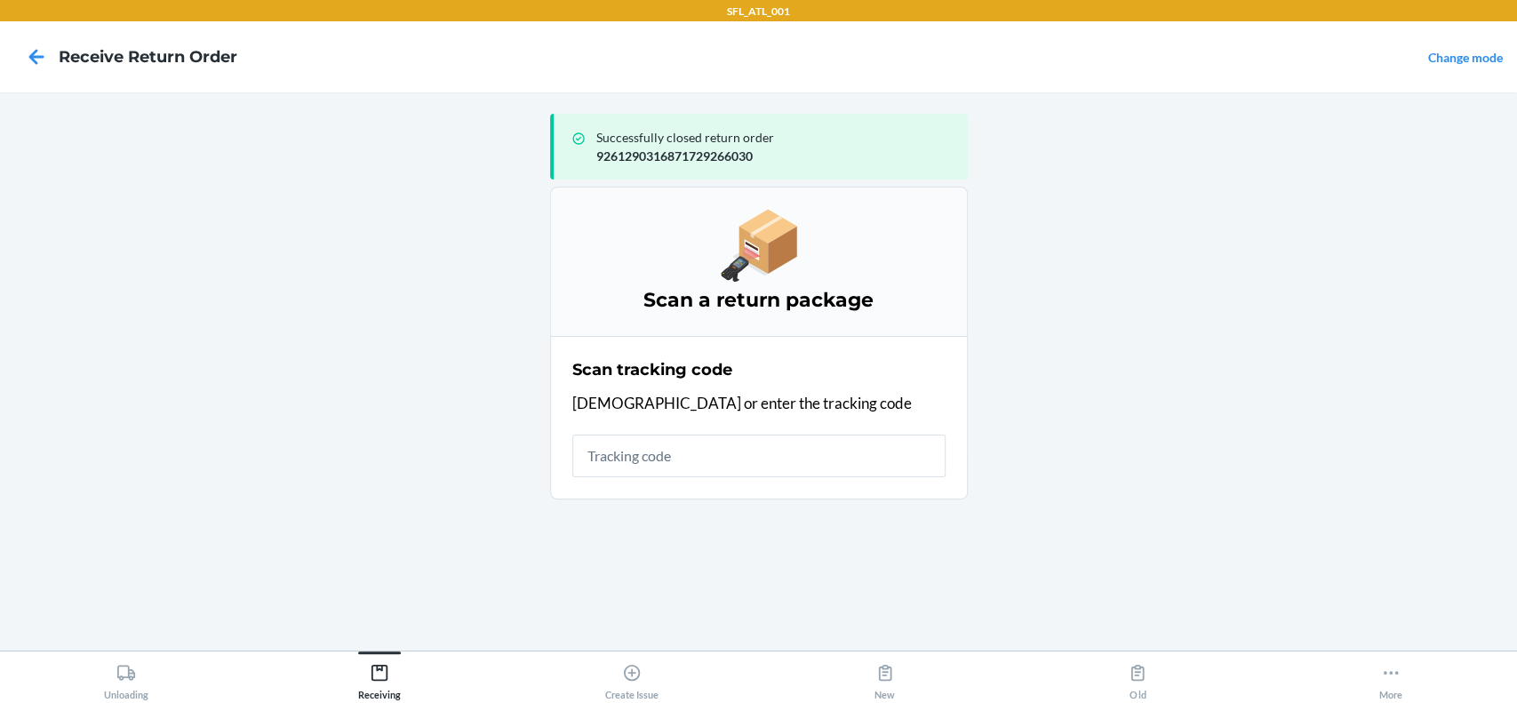
click at [1182, 557] on main "Successfully closed return order 9261290316871729266030 Scan a return package S…" at bounding box center [758, 371] width 1517 height 558
click at [736, 443] on input "text" at bounding box center [758, 456] width 373 height 43
type input "420373029261290316871728018951"
click at [117, 673] on icon at bounding box center [126, 673] width 20 height 20
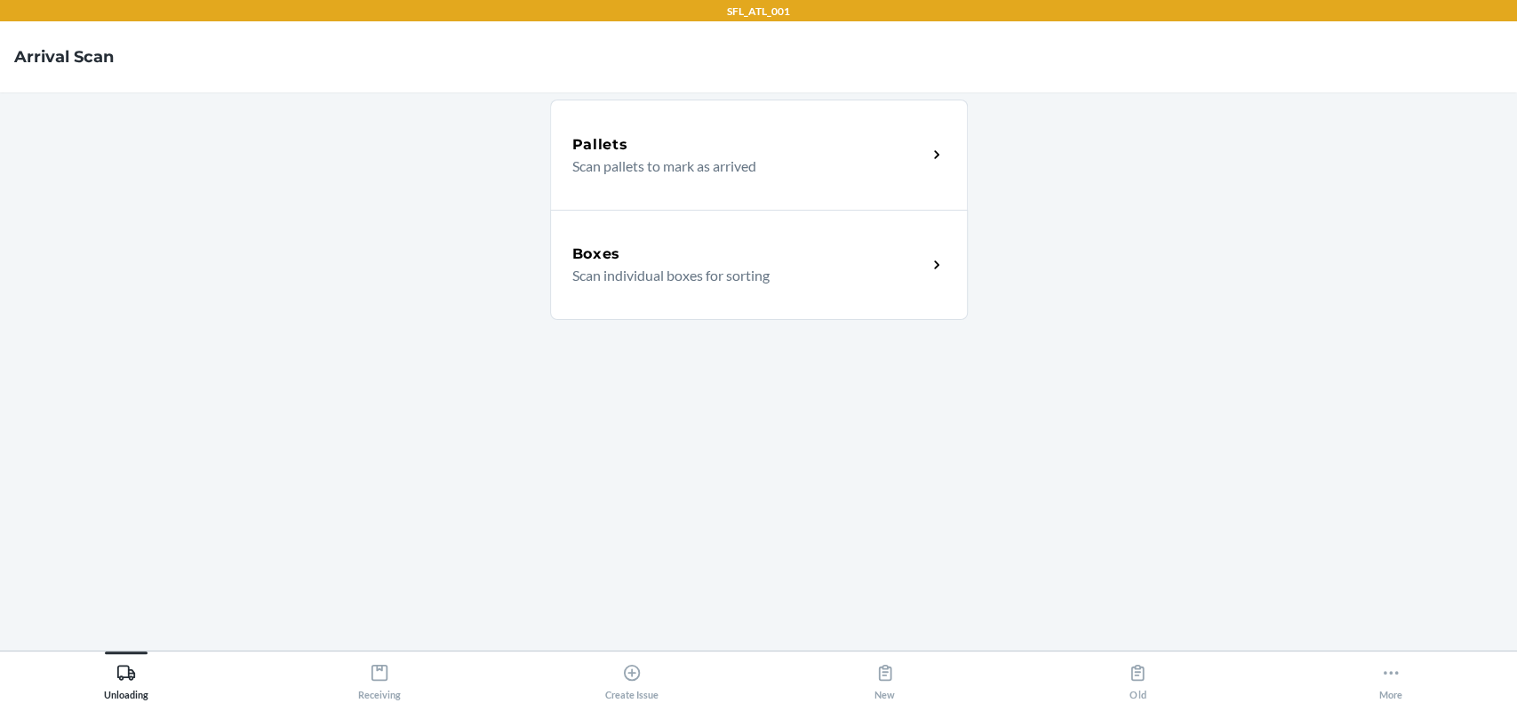
click at [635, 195] on div "Pallets Scan pallets to mark as arrived" at bounding box center [759, 155] width 418 height 110
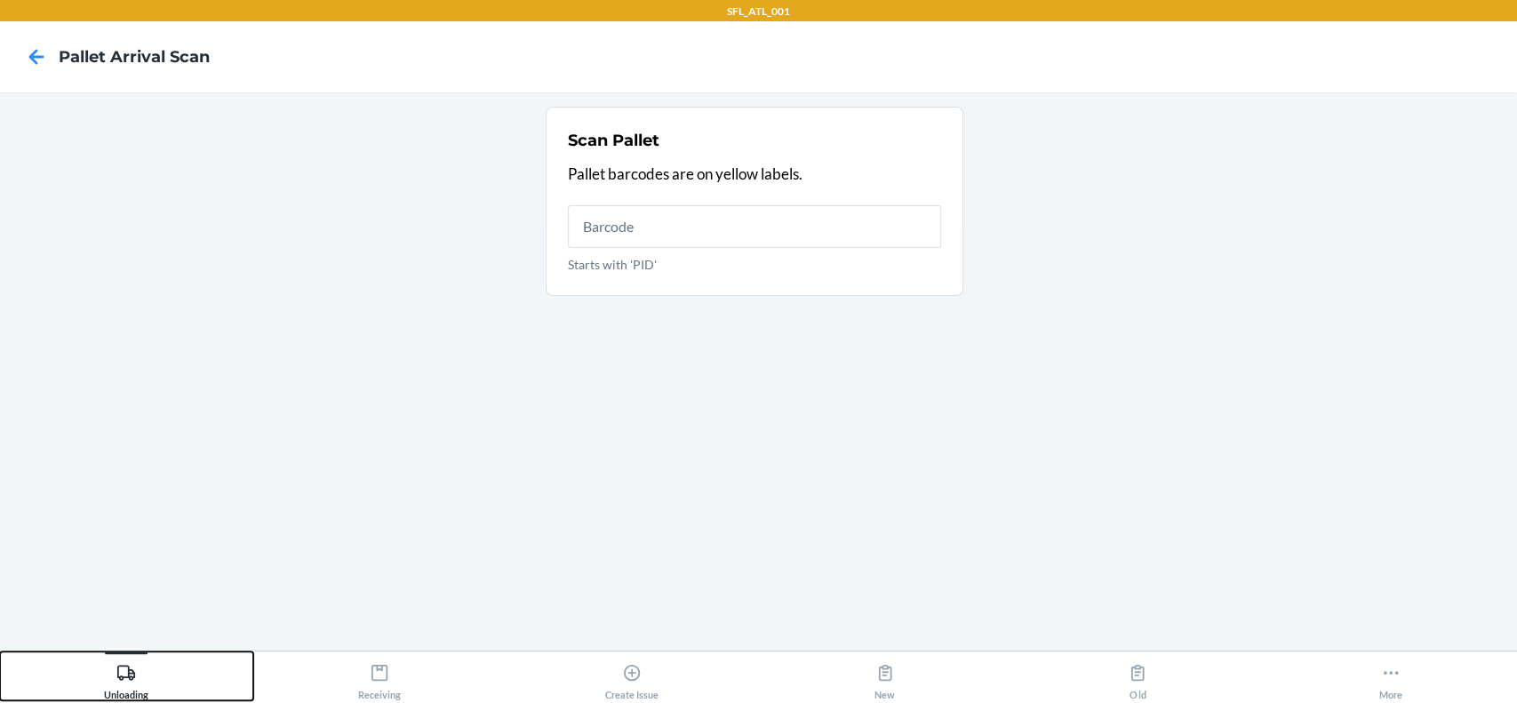
click at [105, 690] on div "Unloading" at bounding box center [126, 678] width 44 height 44
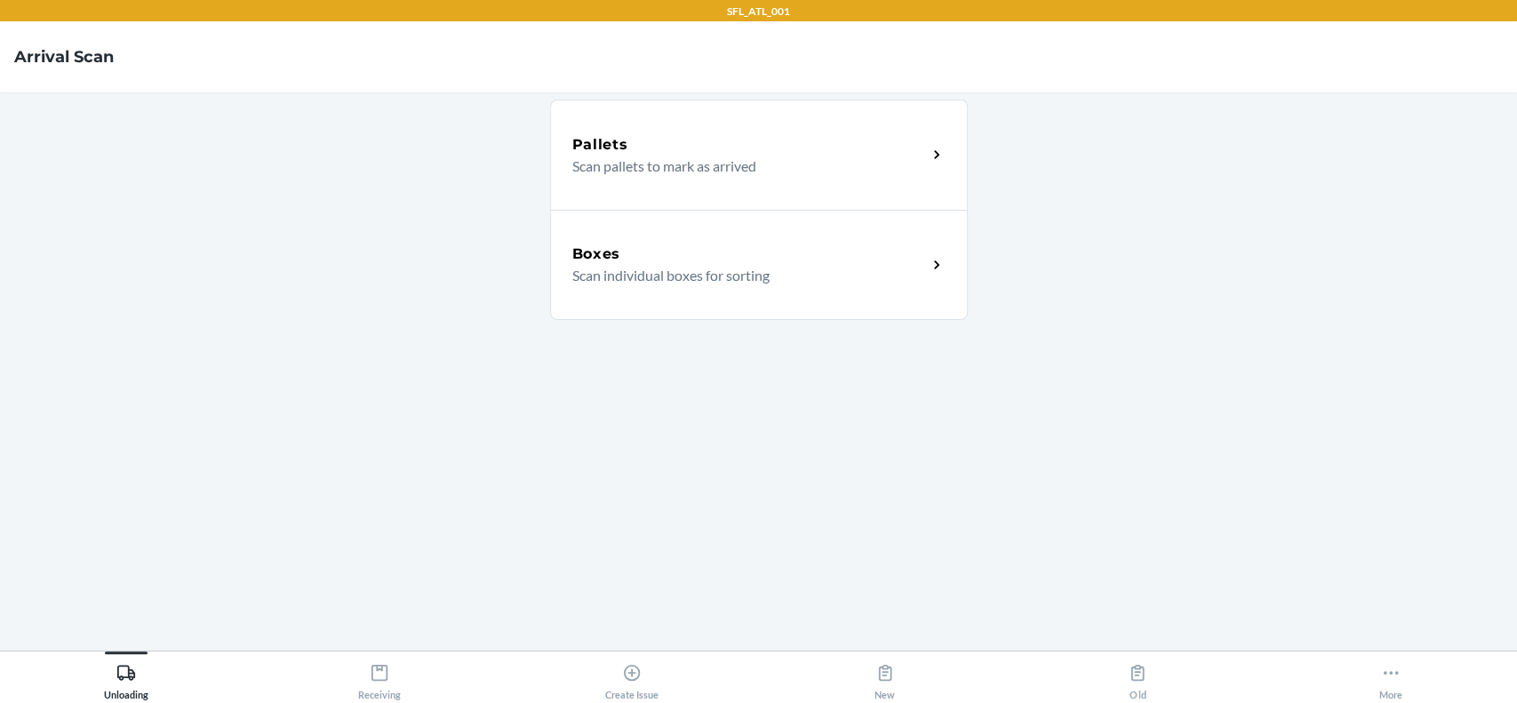
click at [740, 223] on div "Boxes Scan individual boxes for sorting" at bounding box center [759, 265] width 418 height 110
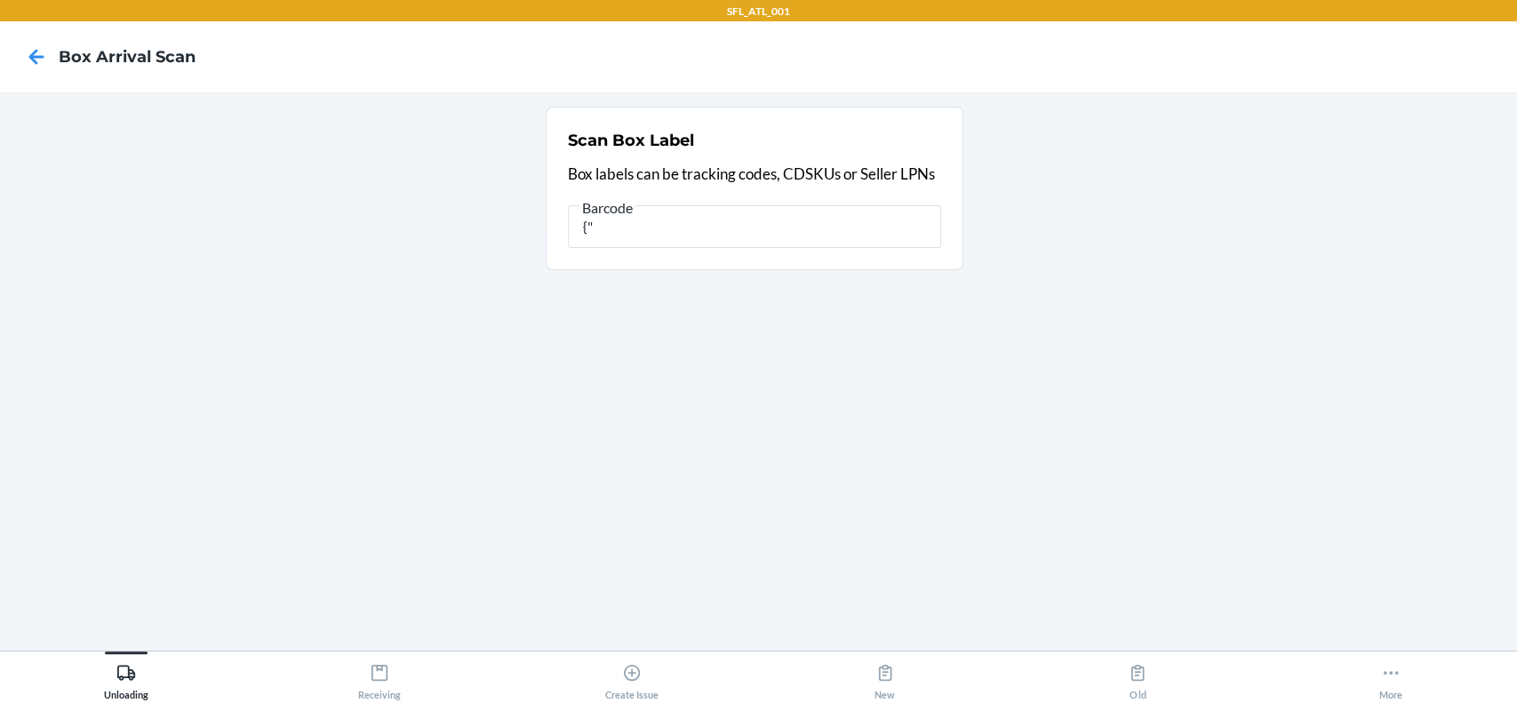
type input "{"
type input "420373029261290316871728018951"
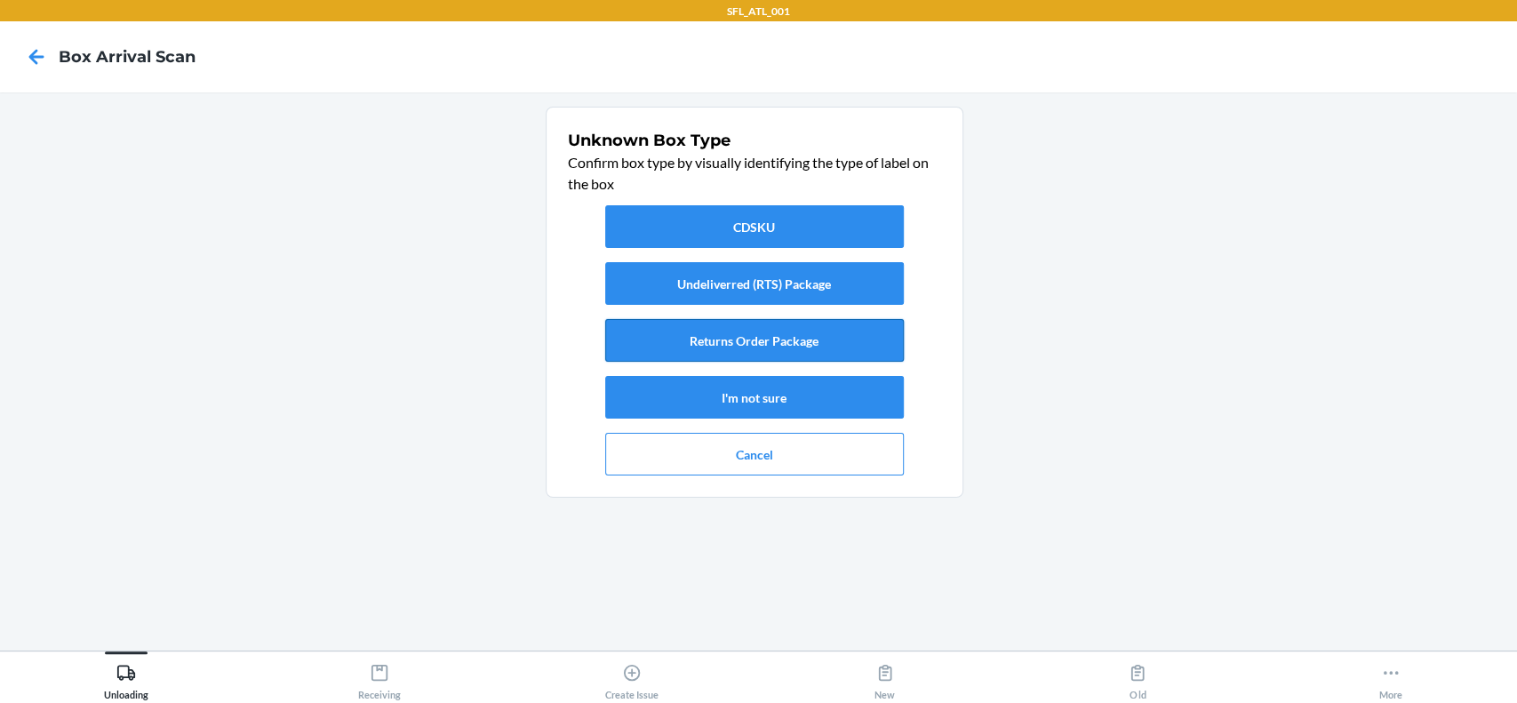
click at [796, 346] on button "Returns Order Package" at bounding box center [754, 340] width 299 height 43
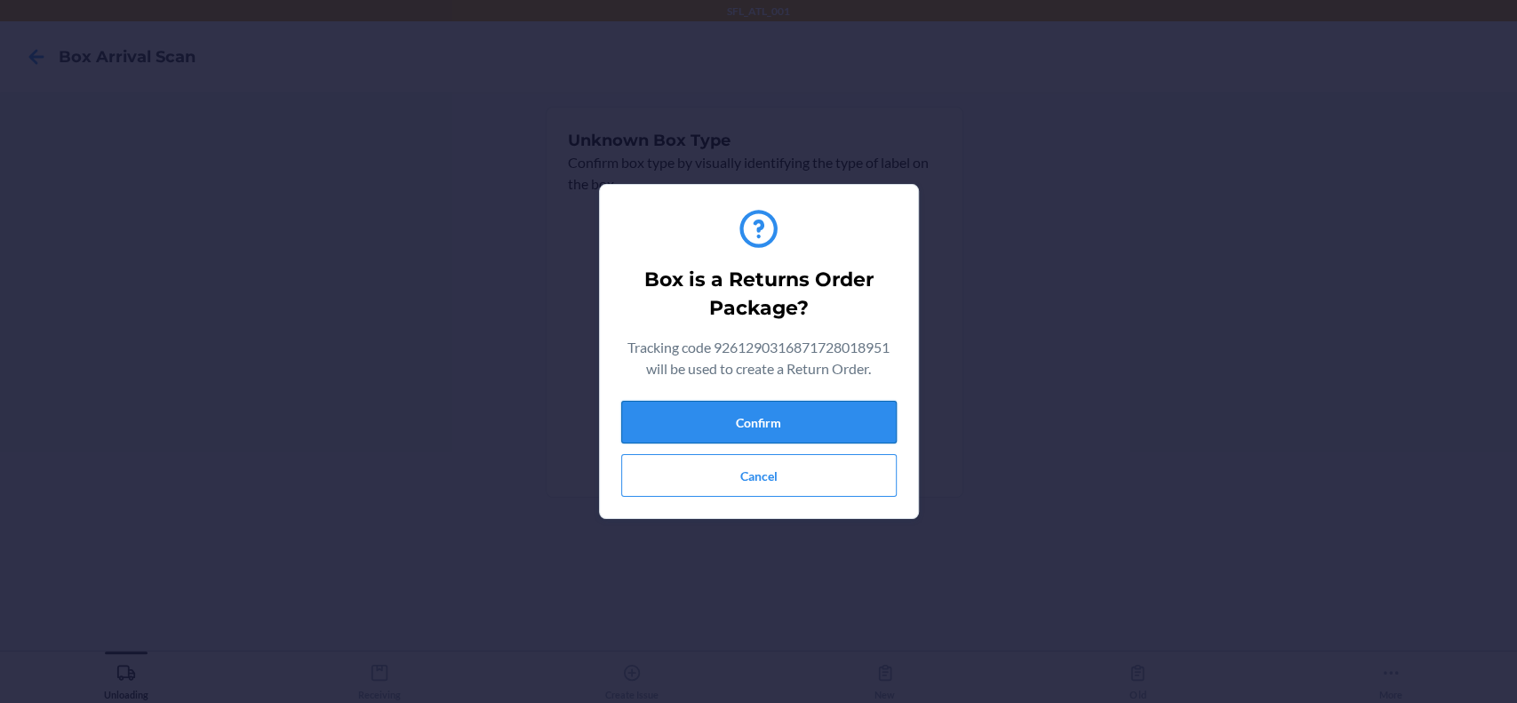
click at [823, 407] on button "Confirm" at bounding box center [758, 422] width 275 height 43
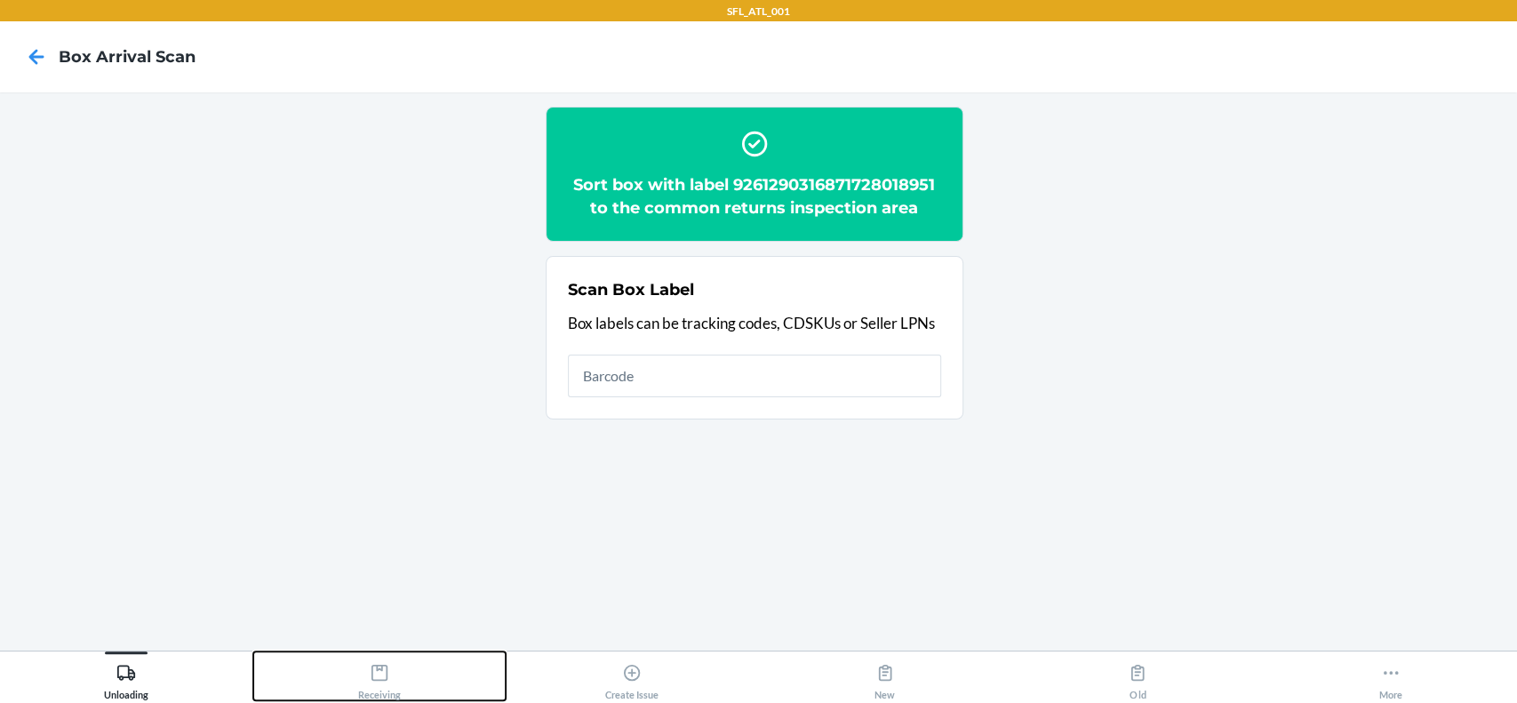
click at [394, 676] on div "Receiving" at bounding box center [379, 678] width 43 height 44
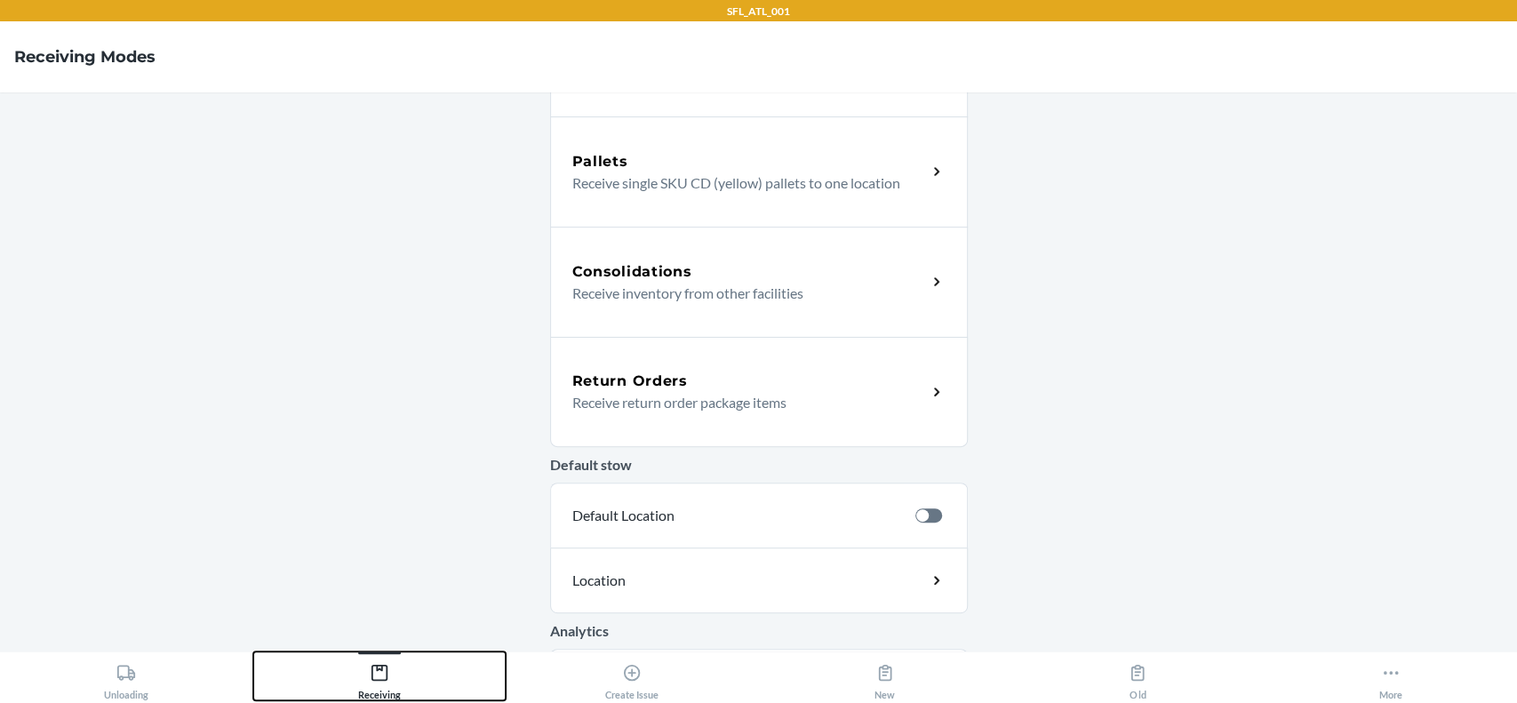
scroll to position [355, 0]
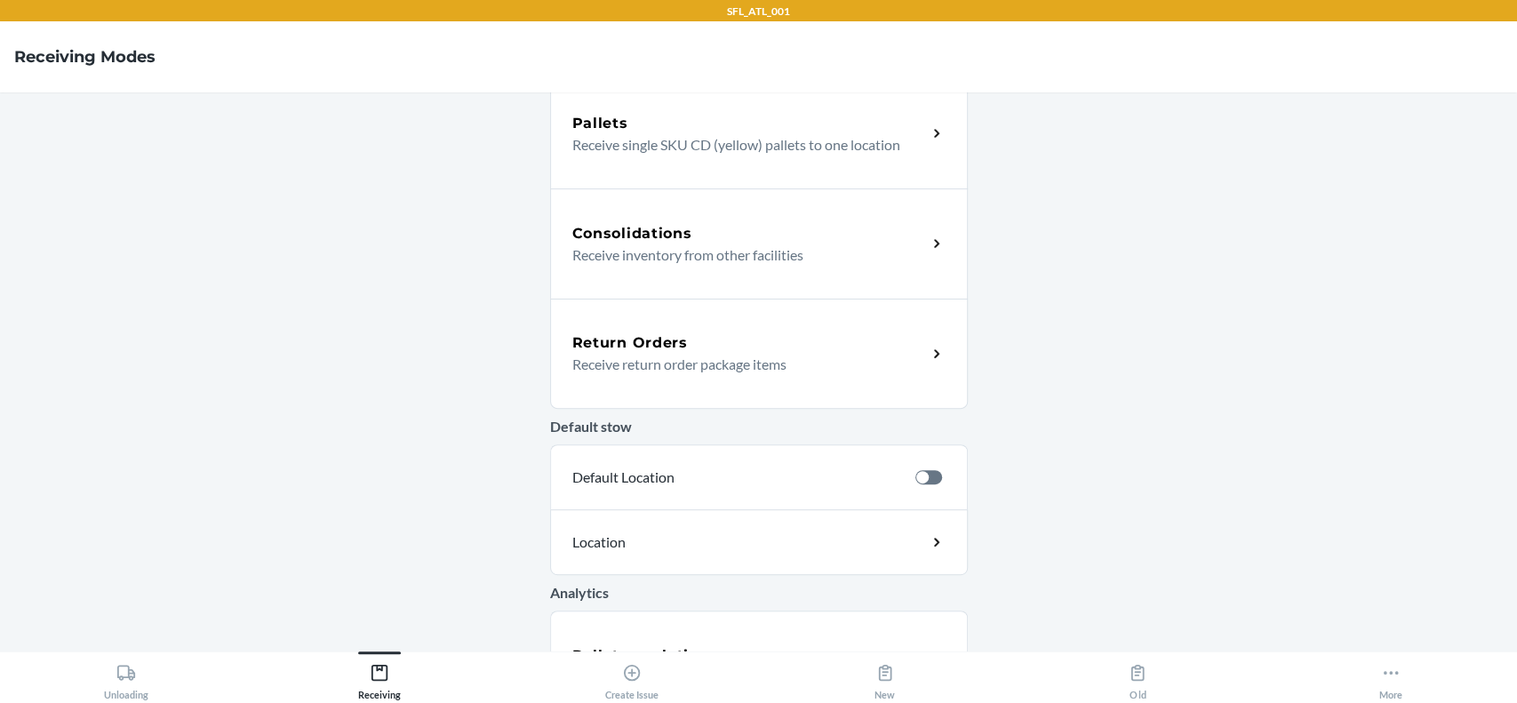
click at [723, 351] on div "Return Orders" at bounding box center [749, 342] width 355 height 21
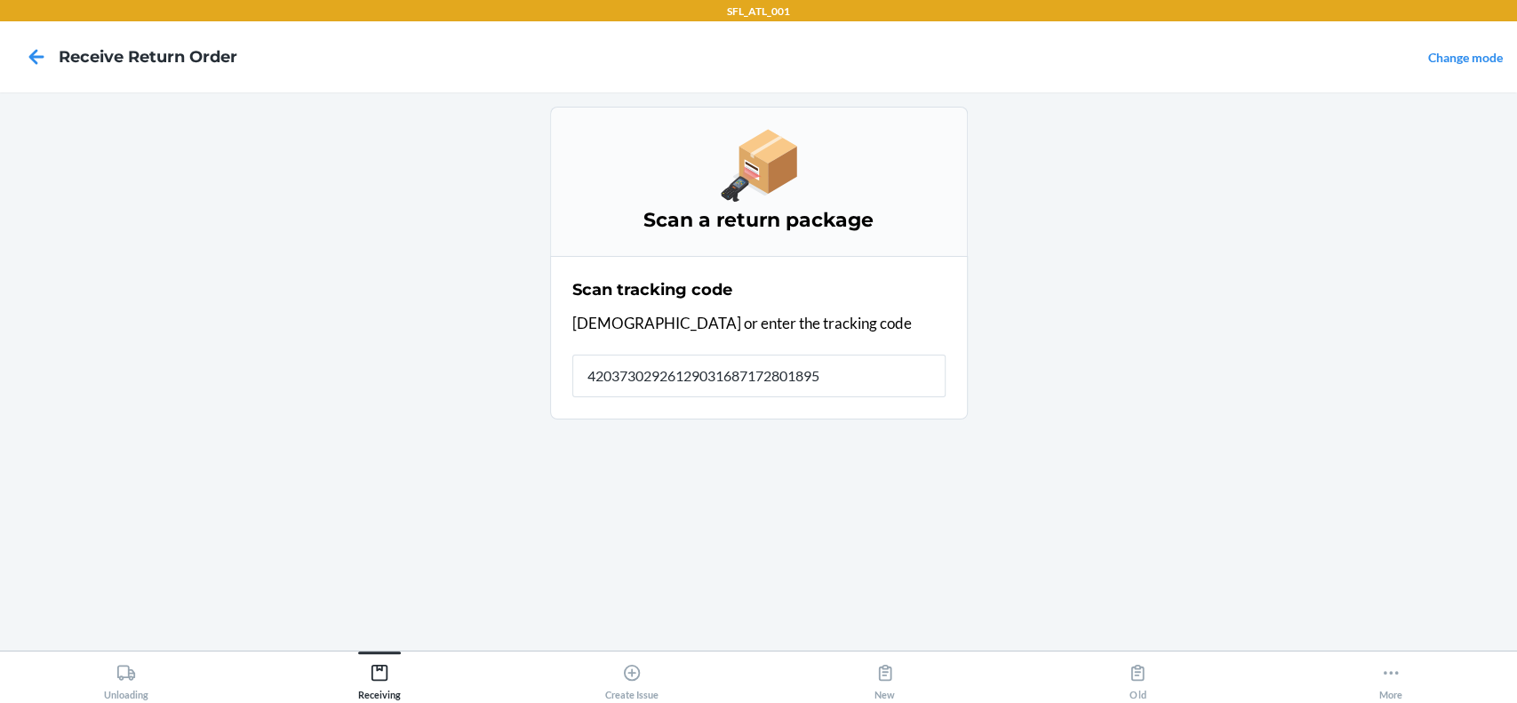
type input "420373029261290316871728018951"
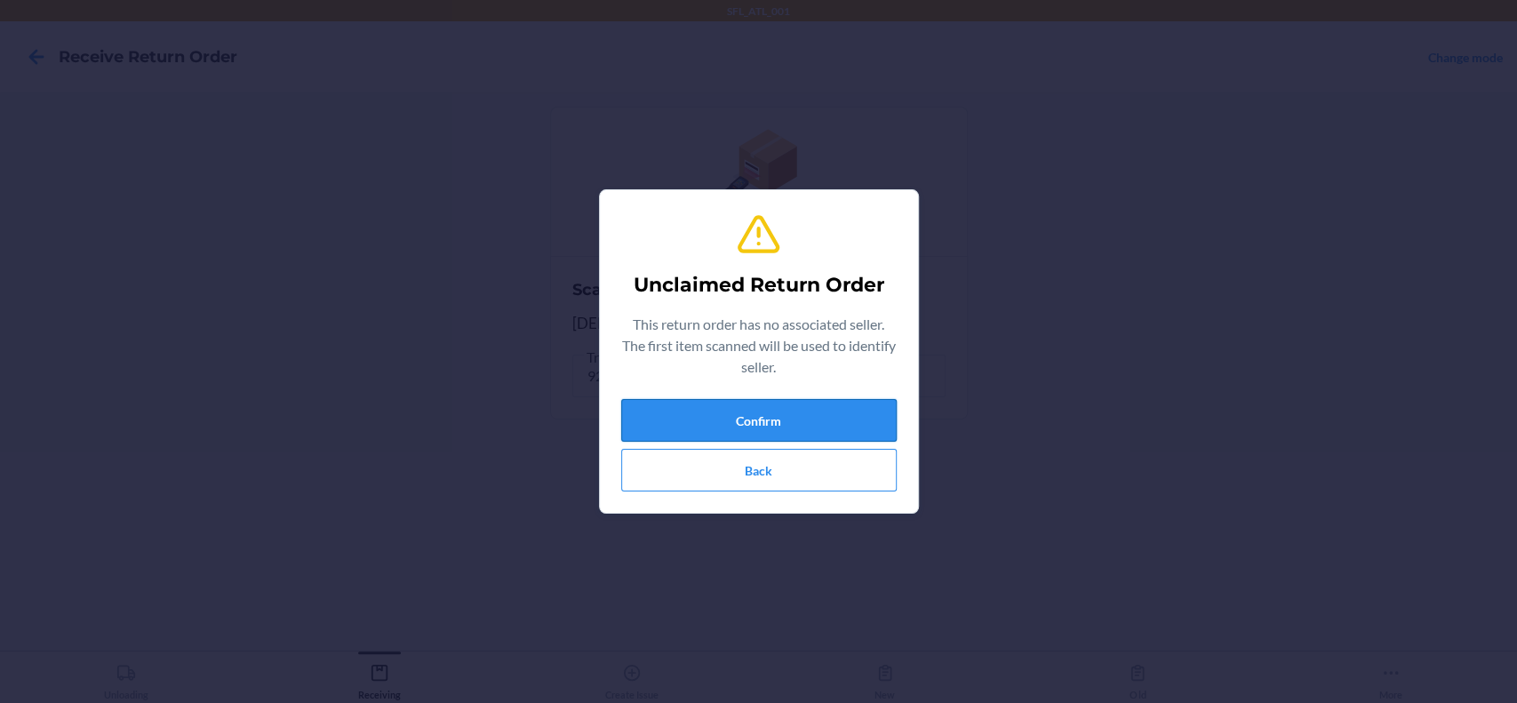
click at [738, 415] on button "Confirm" at bounding box center [758, 420] width 275 height 43
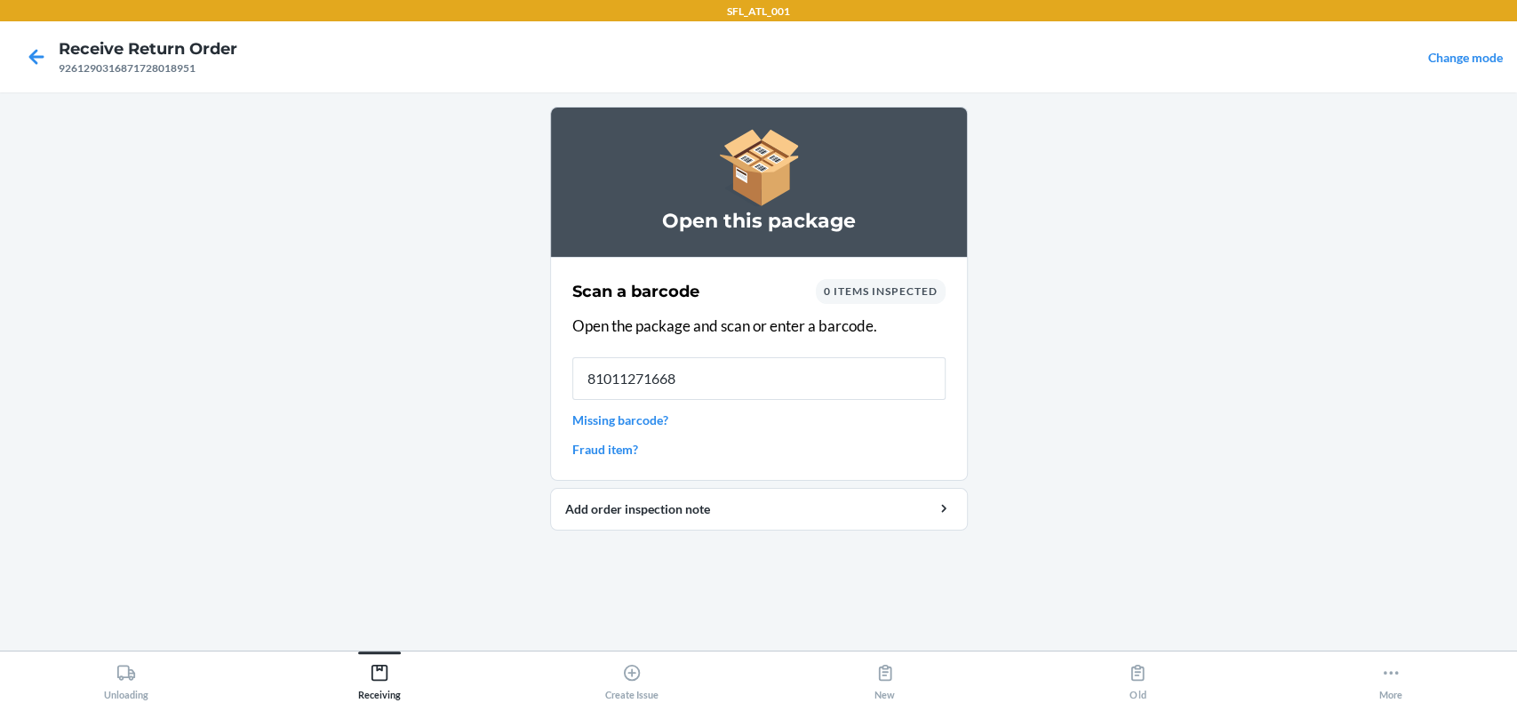
type input "810112716689"
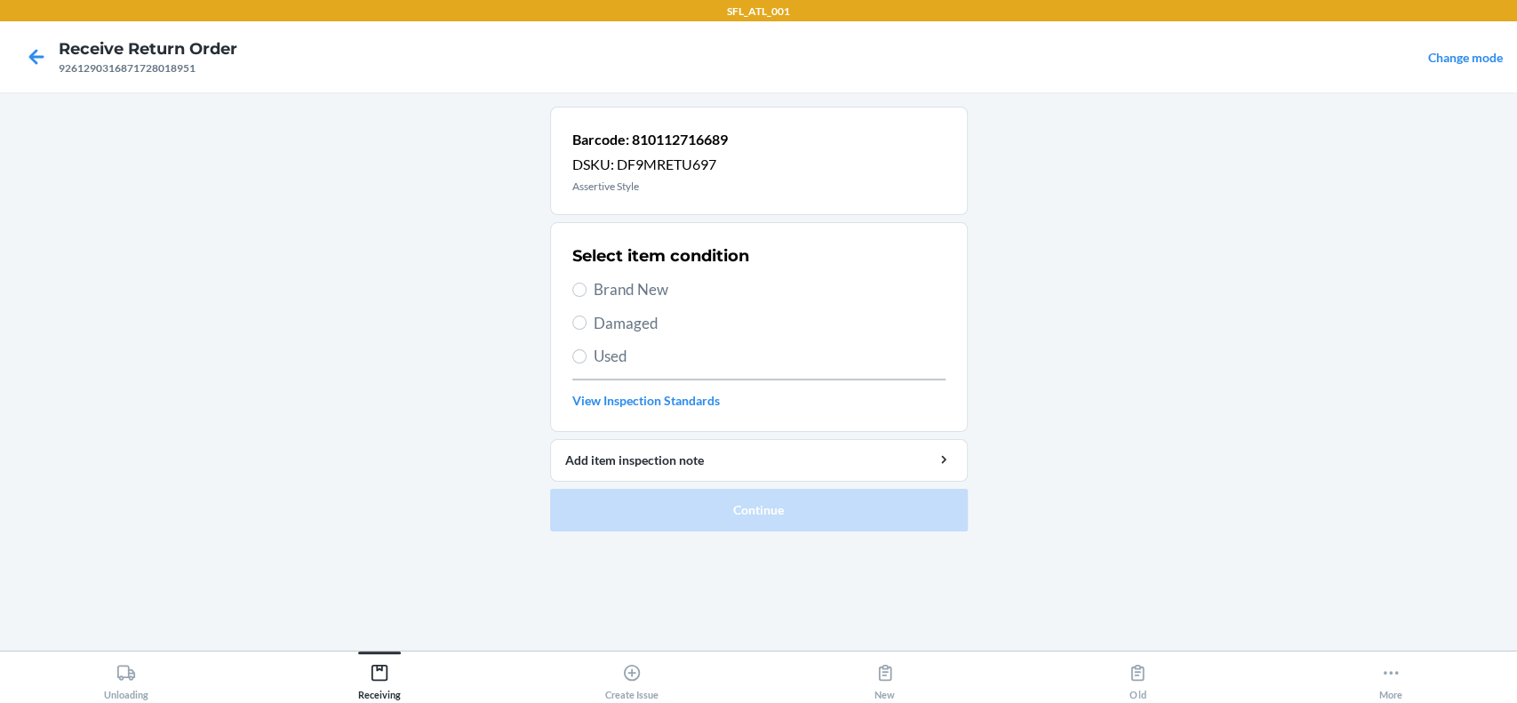
click at [600, 288] on span "Brand New" at bounding box center [770, 289] width 352 height 23
click at [586, 288] on input "Brand New" at bounding box center [579, 290] width 14 height 14
radio input "true"
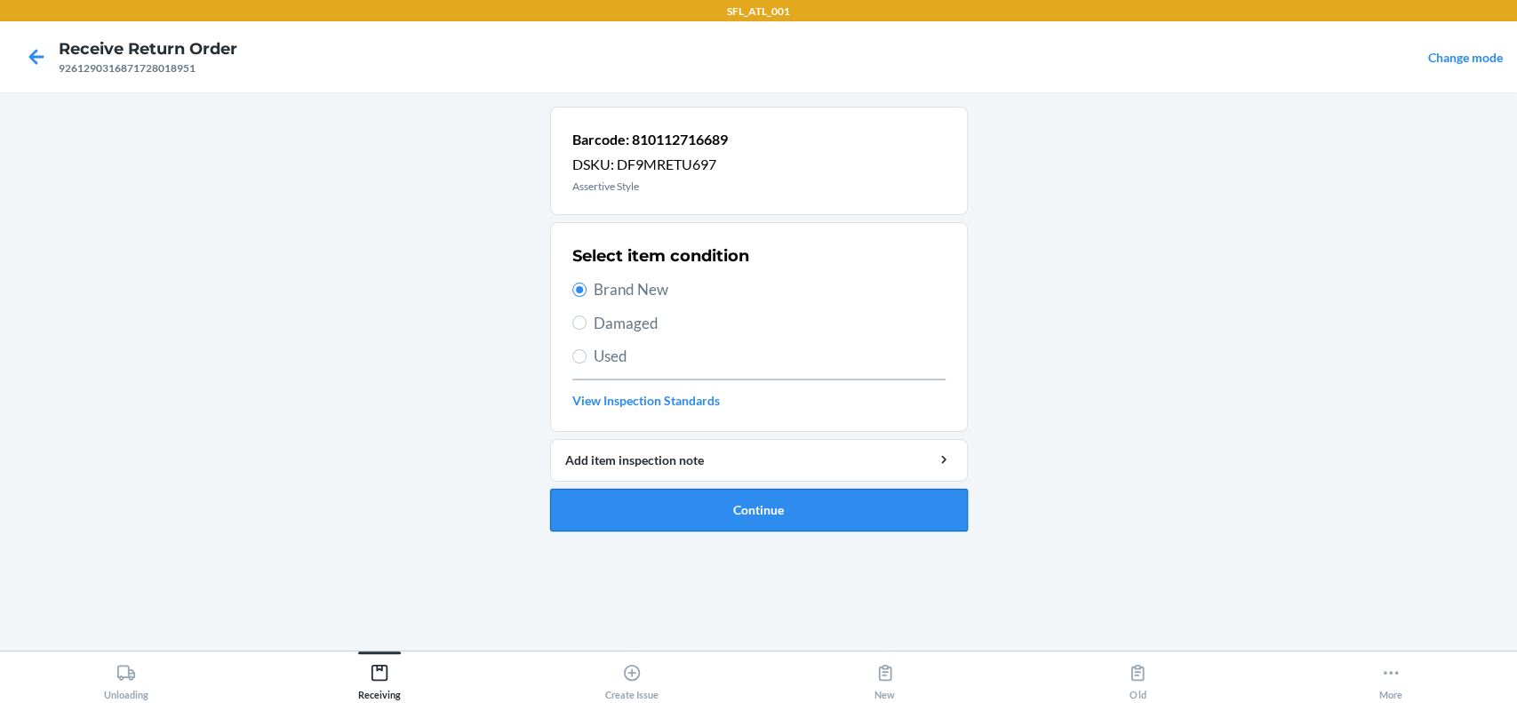
click at [839, 496] on button "Continue" at bounding box center [759, 510] width 418 height 43
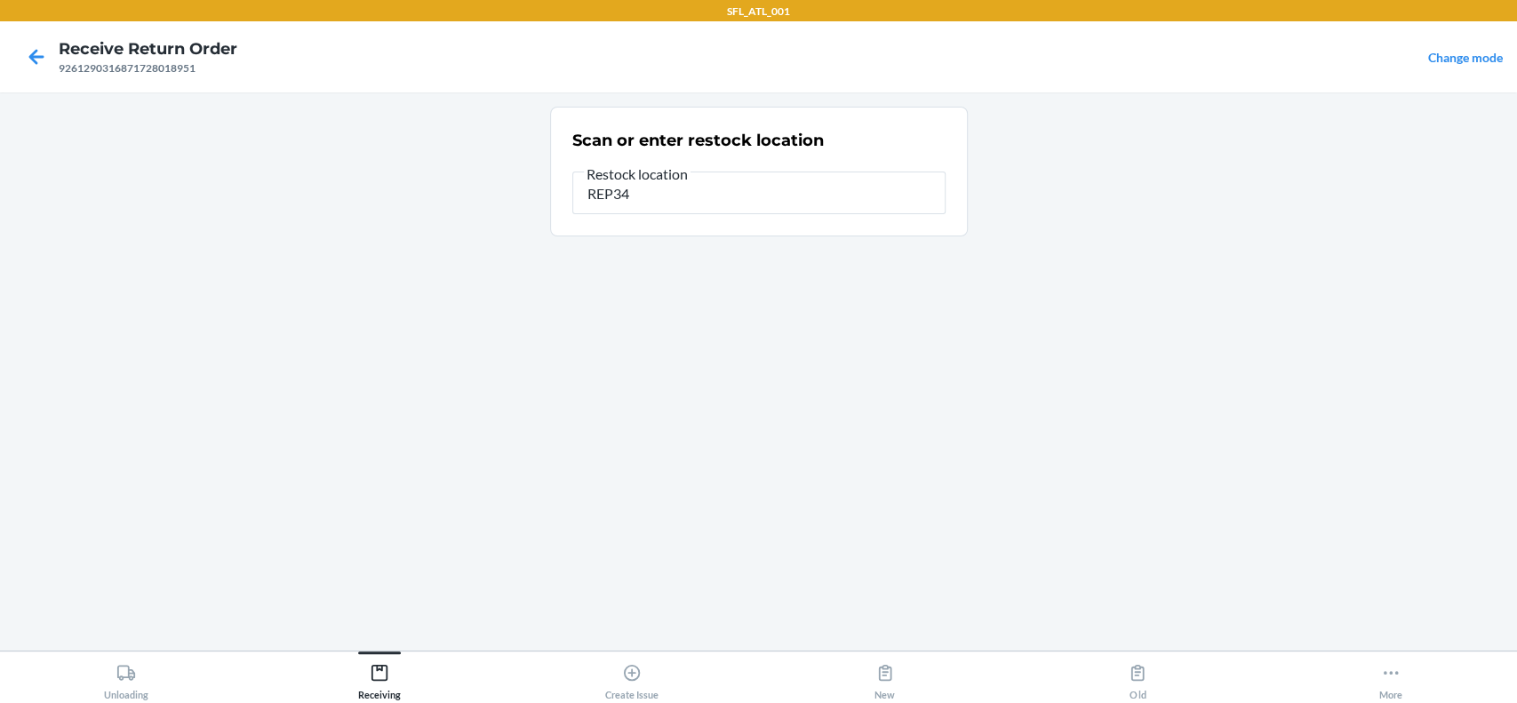
type input "REP34"
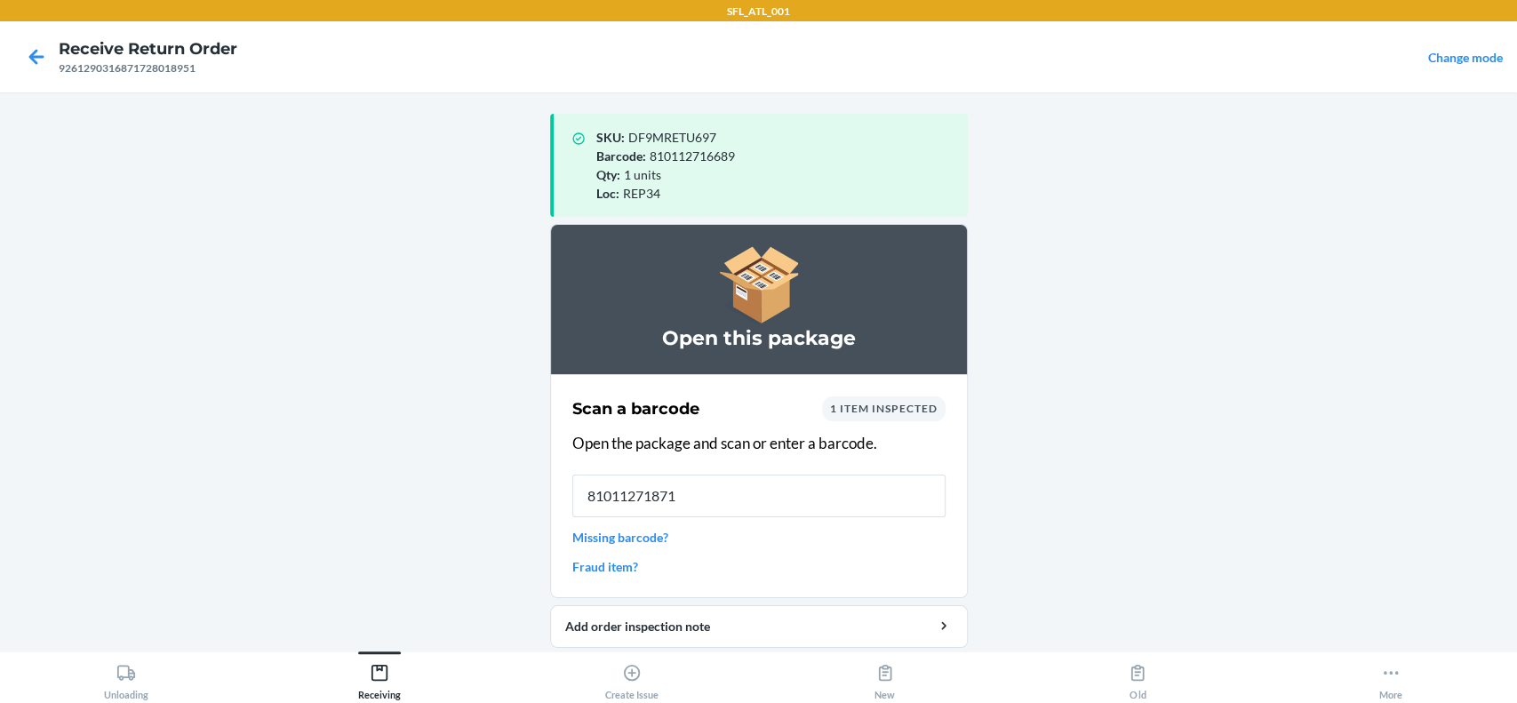
type input "810112718713"
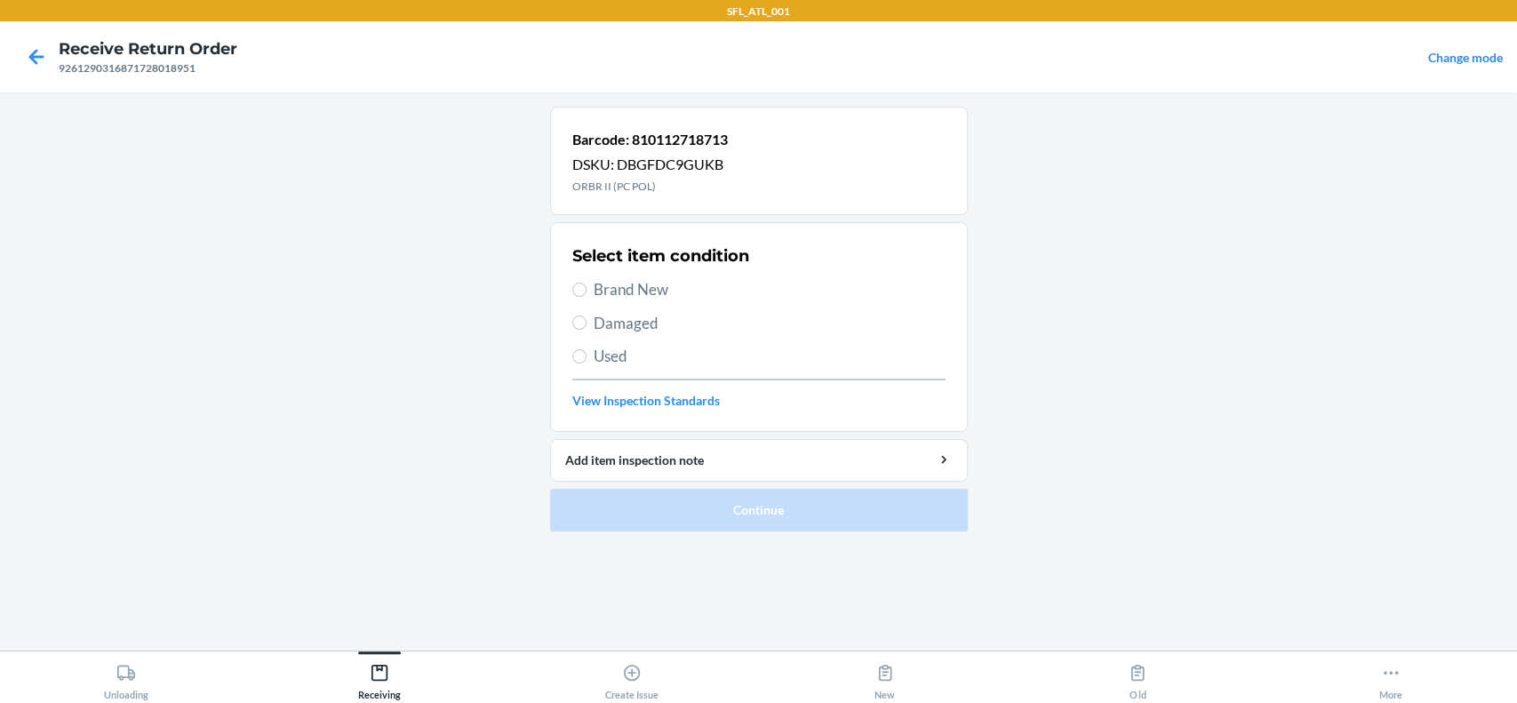
click at [644, 299] on span "Brand New" at bounding box center [770, 289] width 352 height 23
click at [586, 297] on input "Brand New" at bounding box center [579, 290] width 14 height 14
radio input "true"
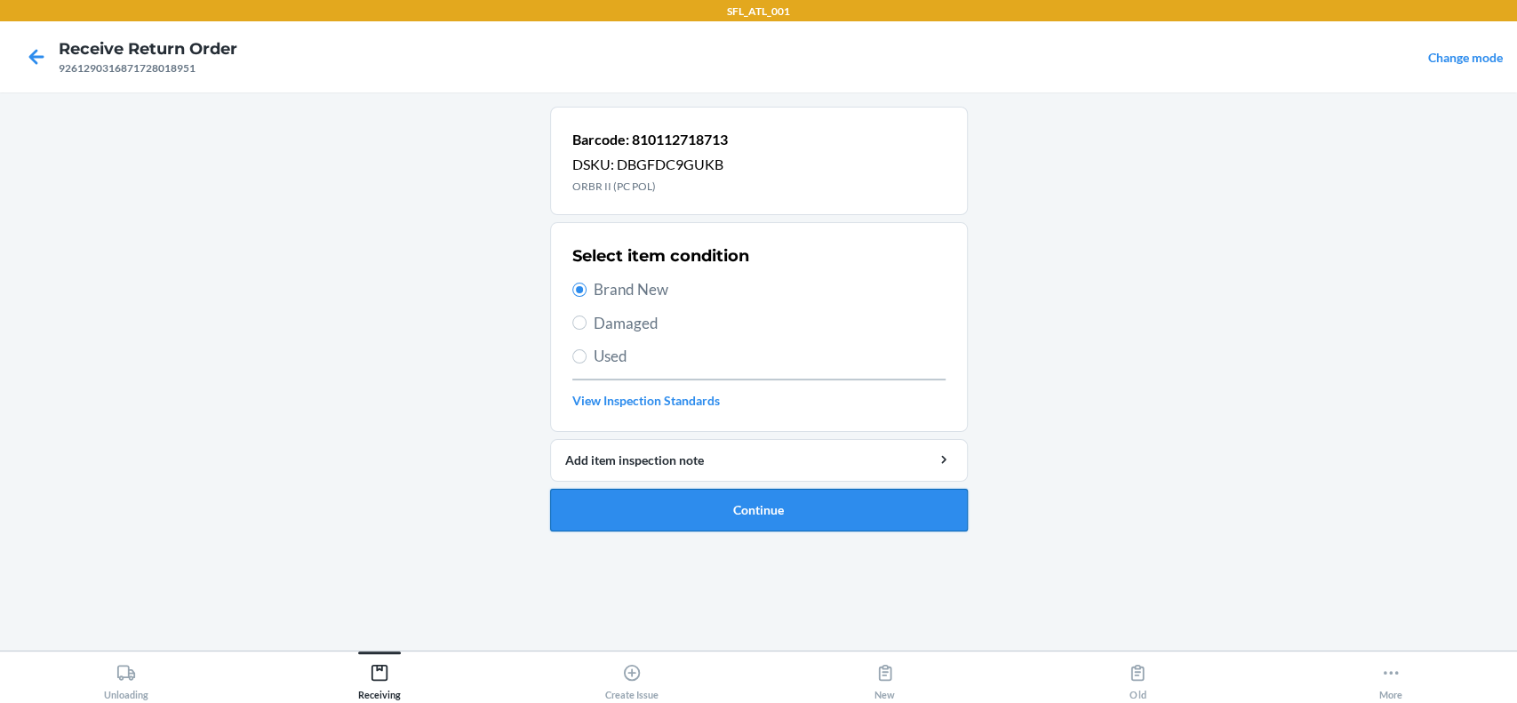
click at [734, 510] on button "Continue" at bounding box center [759, 510] width 418 height 43
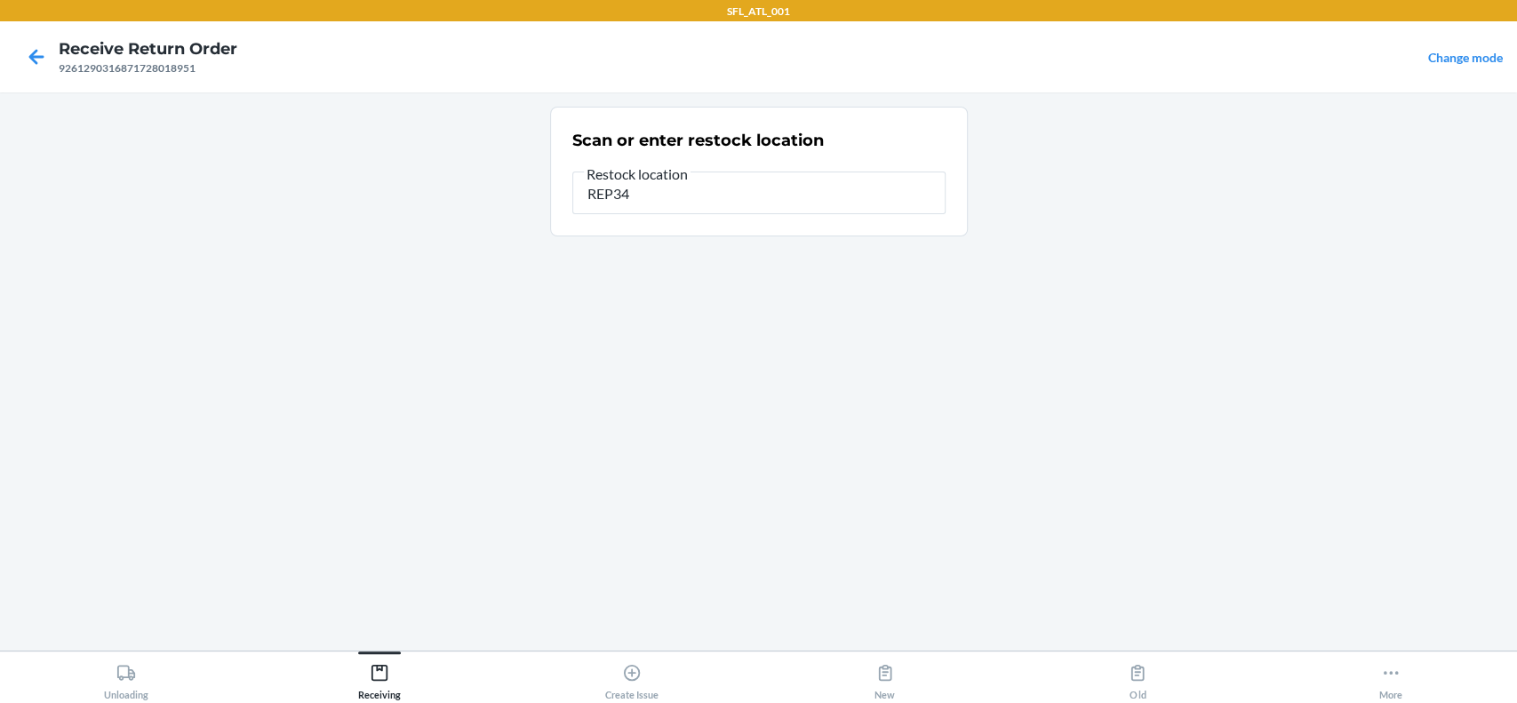
type input "REP34"
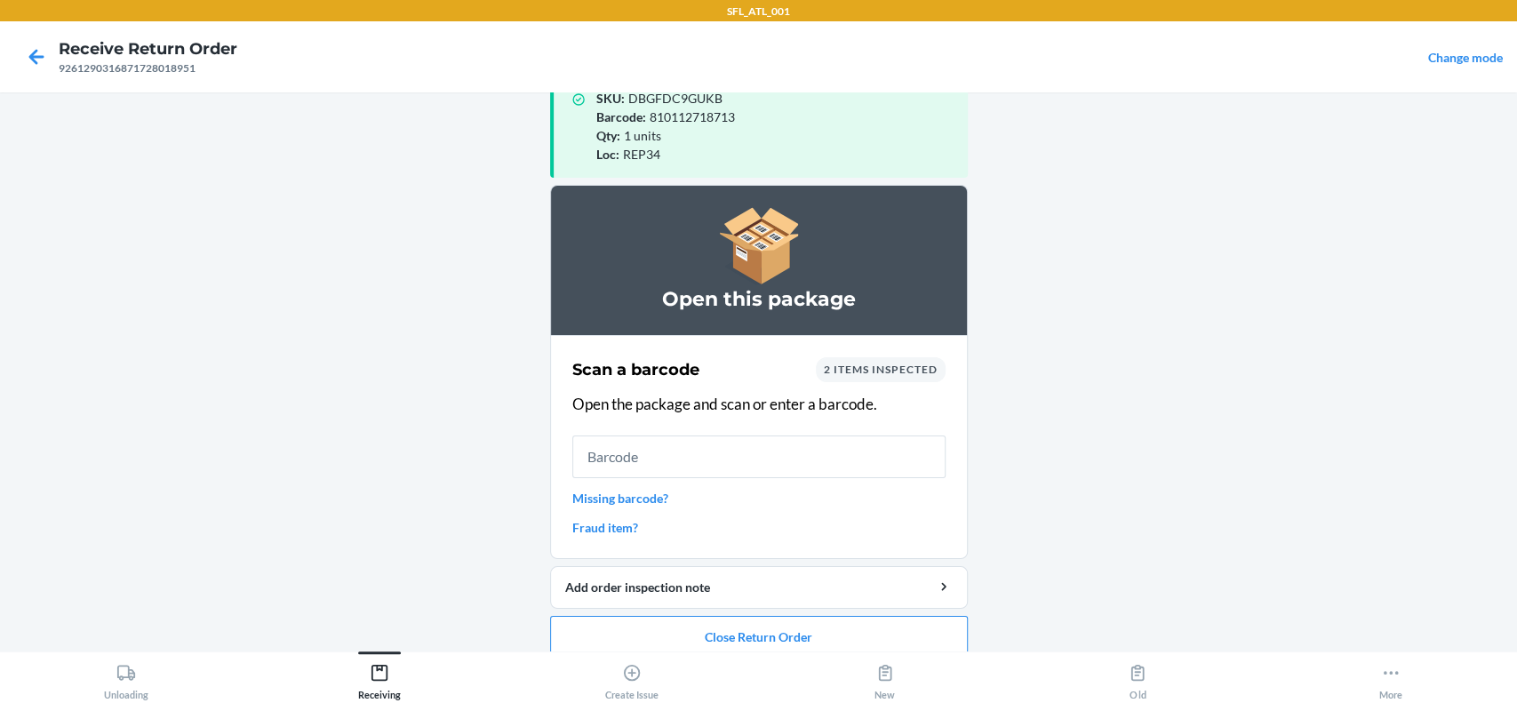
scroll to position [60, 0]
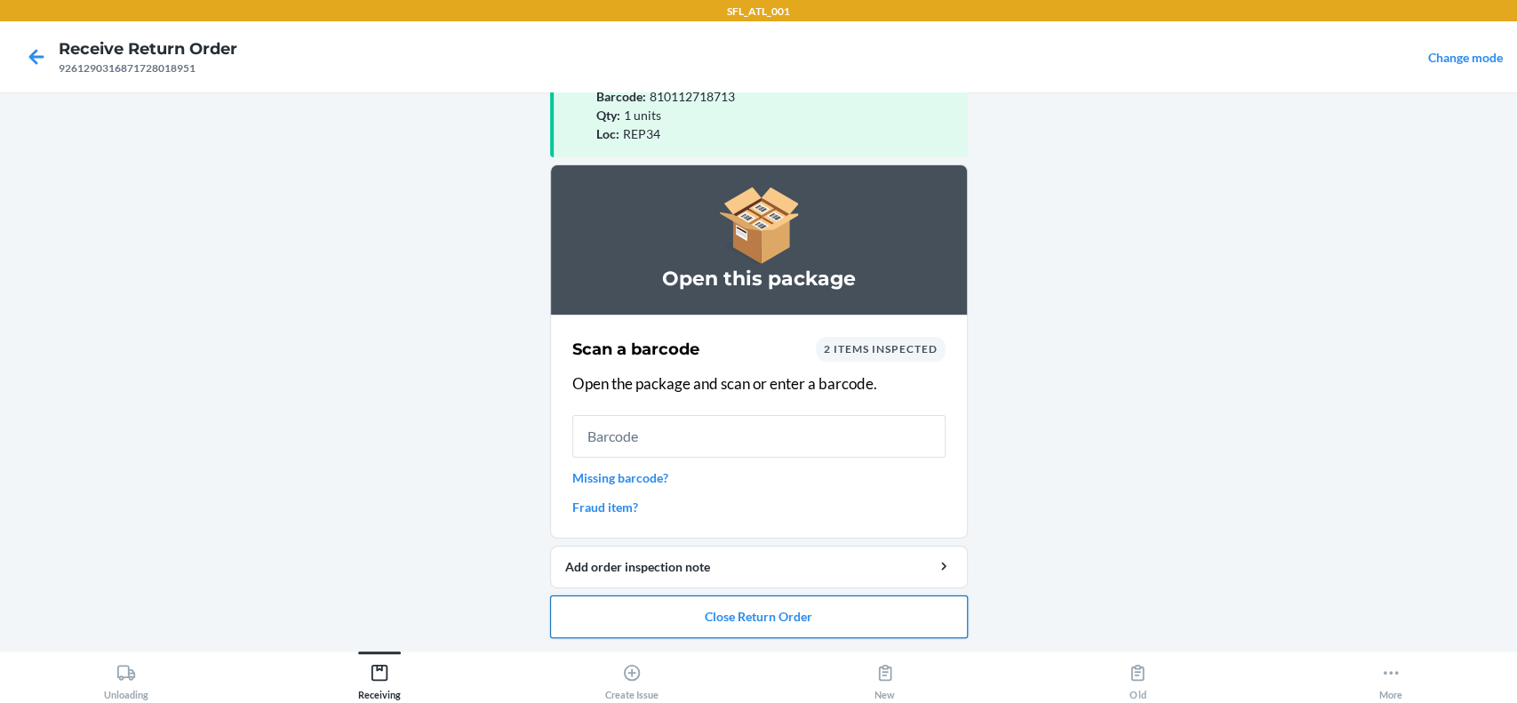
click at [873, 605] on button "Close Return Order" at bounding box center [759, 616] width 418 height 43
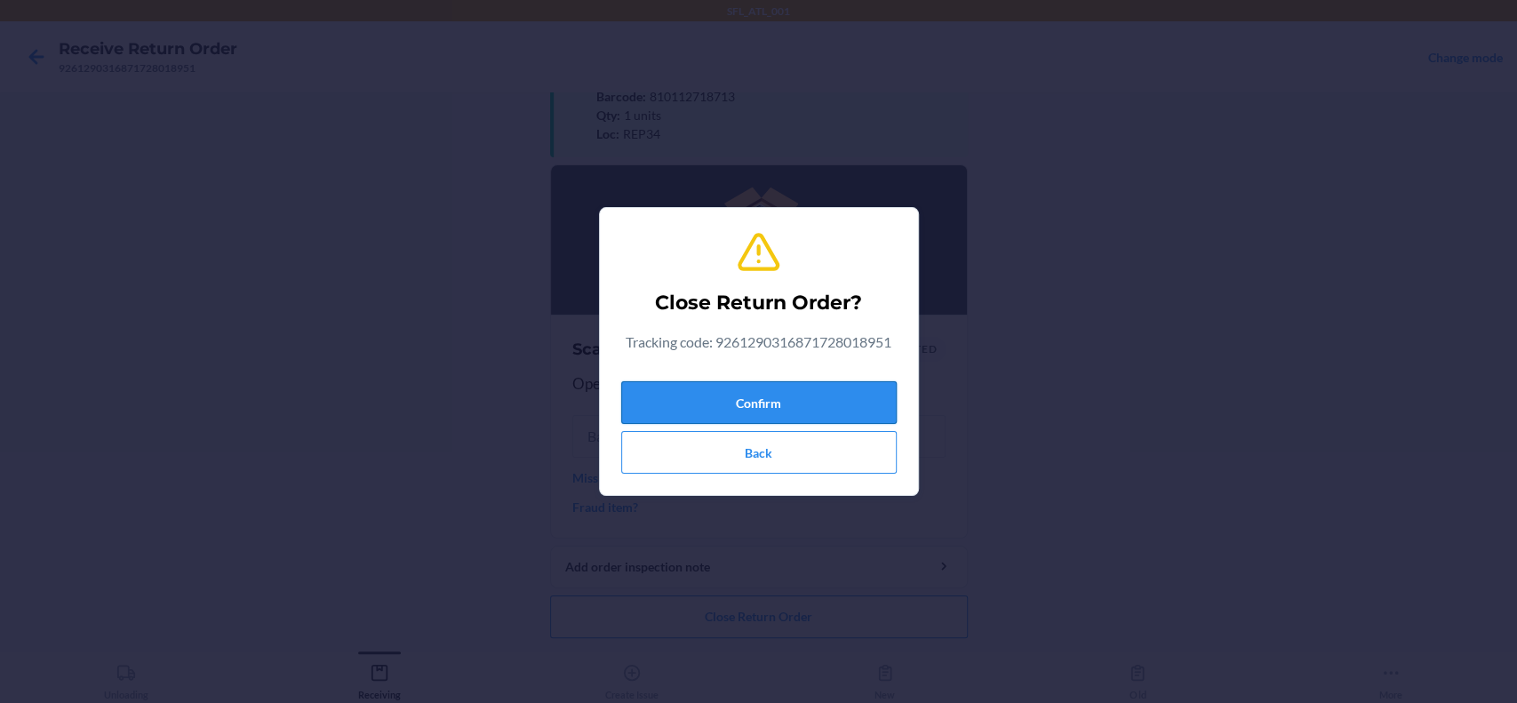
click at [851, 391] on button "Confirm" at bounding box center [758, 402] width 275 height 43
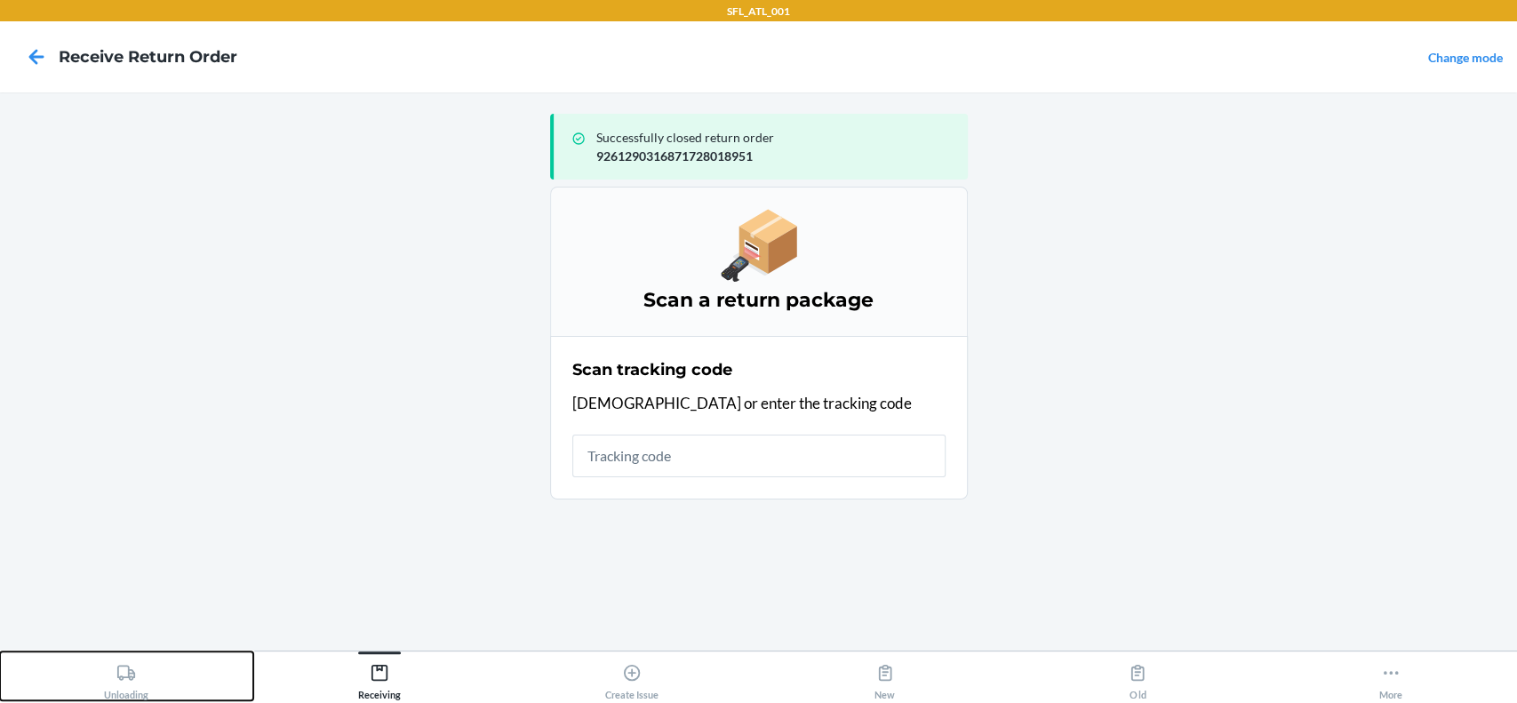
click at [149, 653] on button "Unloading" at bounding box center [126, 675] width 253 height 49
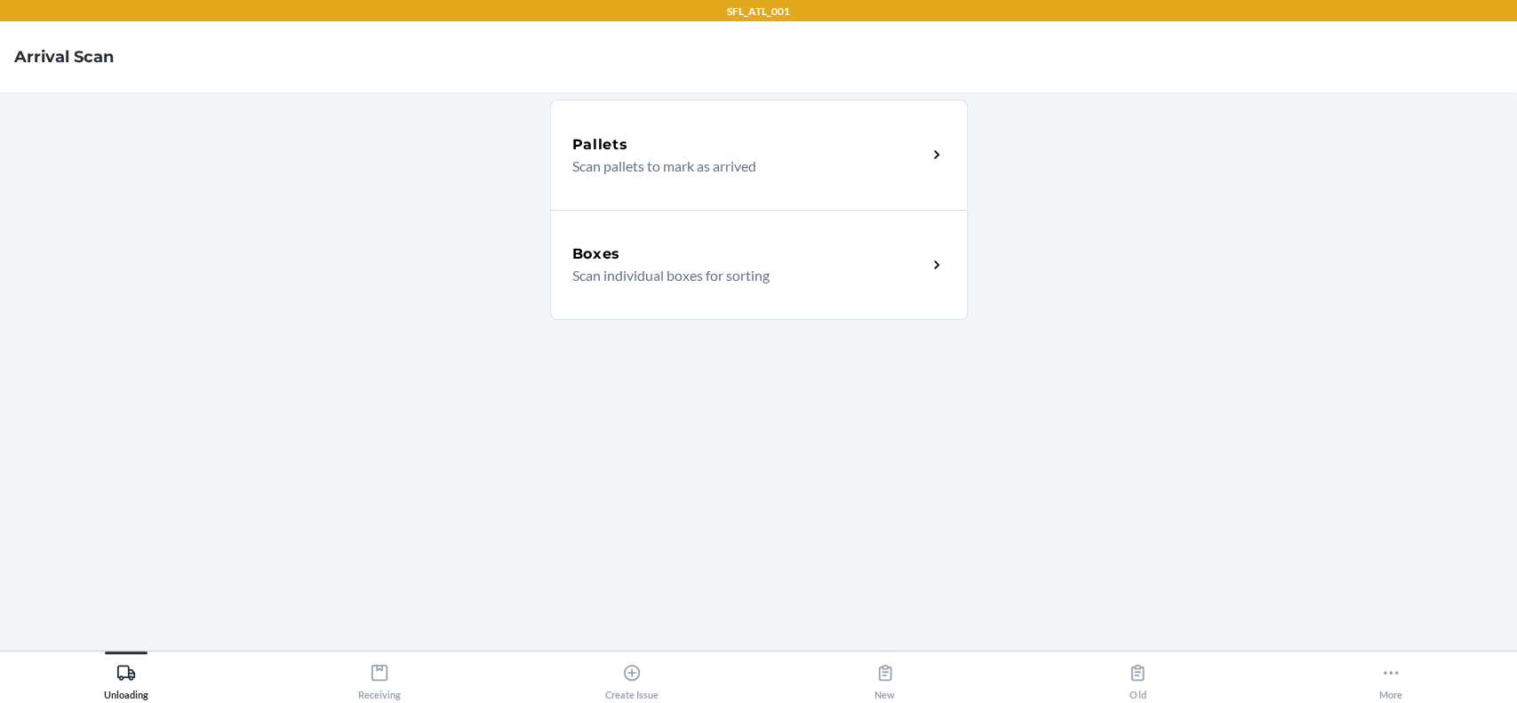
click at [634, 267] on p "Scan individual boxes for sorting" at bounding box center [742, 275] width 340 height 21
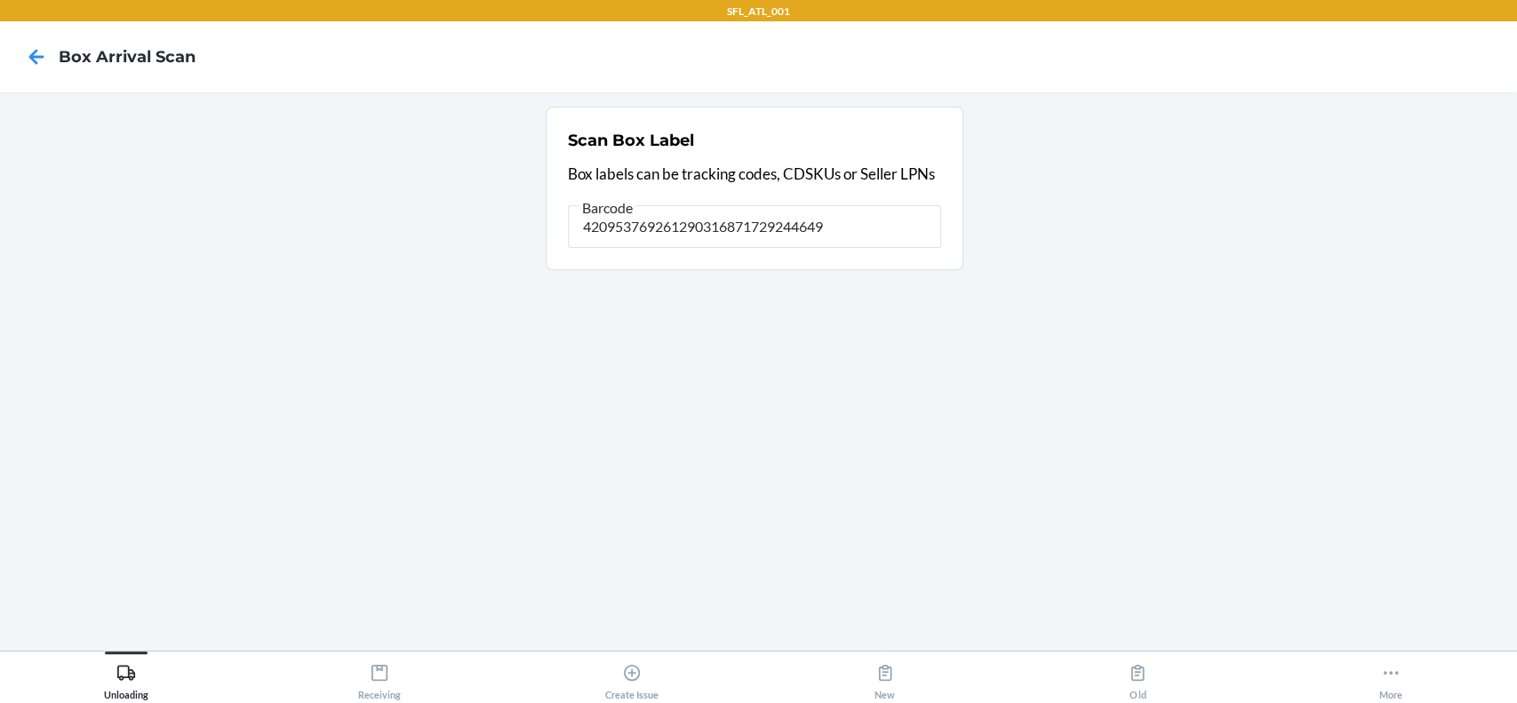
type input "420953769261290316871729244649"
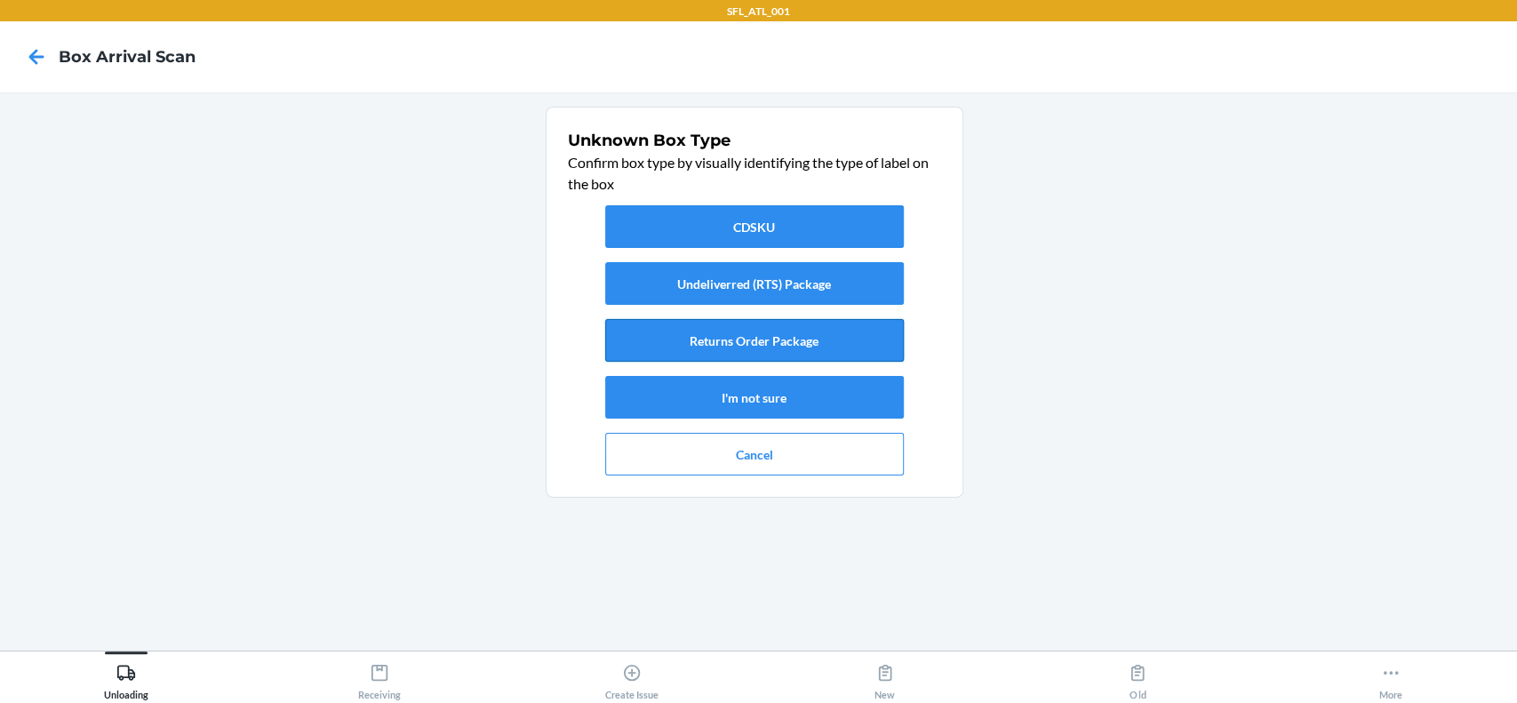
click at [661, 348] on button "Returns Order Package" at bounding box center [754, 340] width 299 height 43
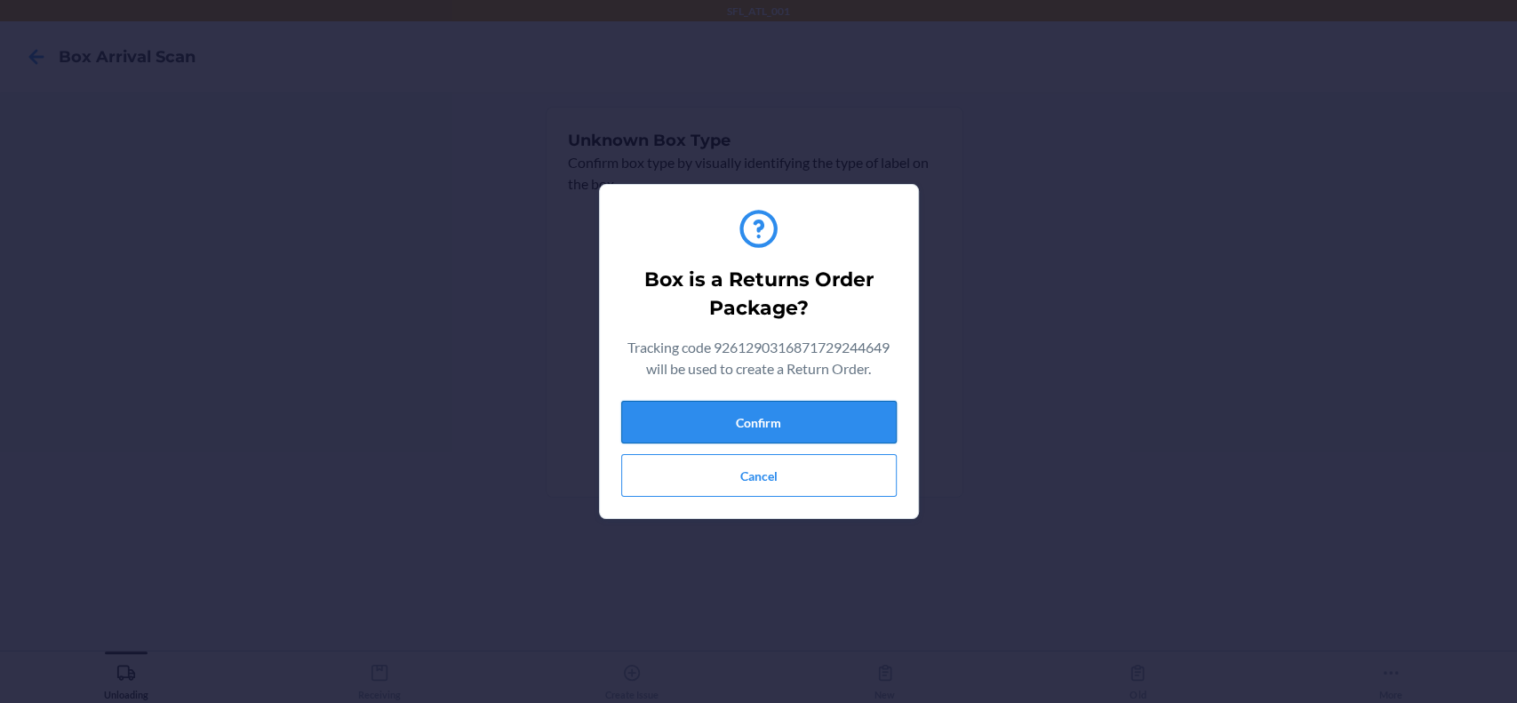
click at [680, 439] on button "Confirm" at bounding box center [758, 422] width 275 height 43
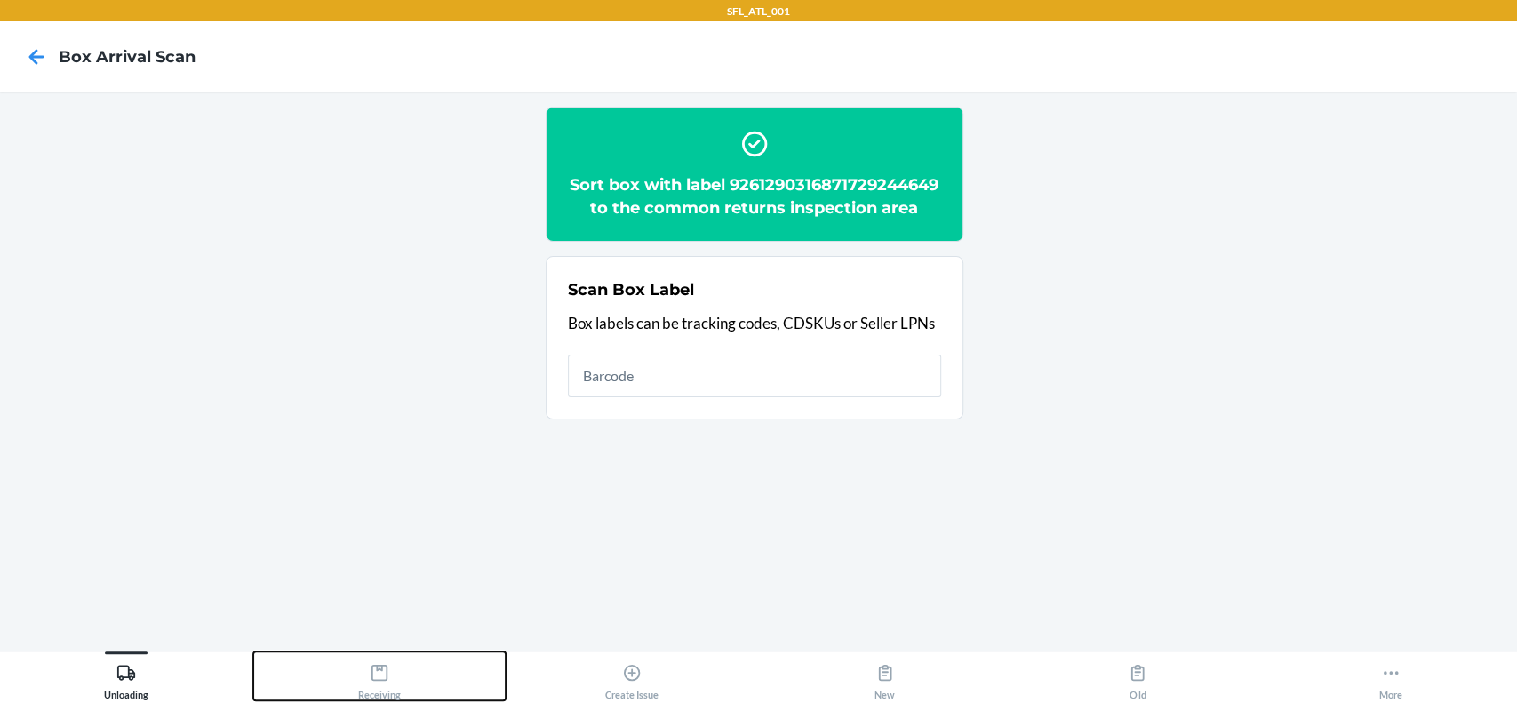
click at [405, 672] on button "Receiving" at bounding box center [379, 675] width 253 height 49
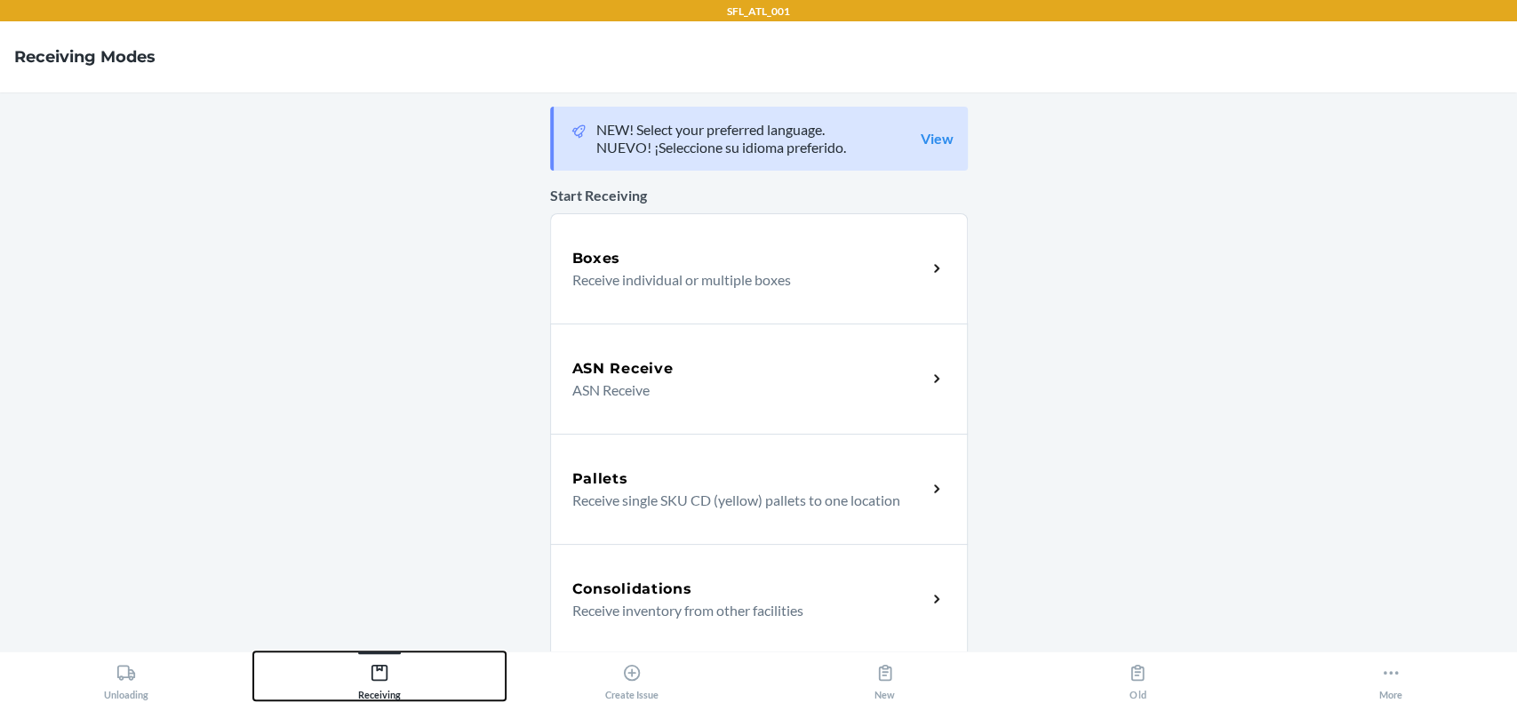
scroll to position [236, 0]
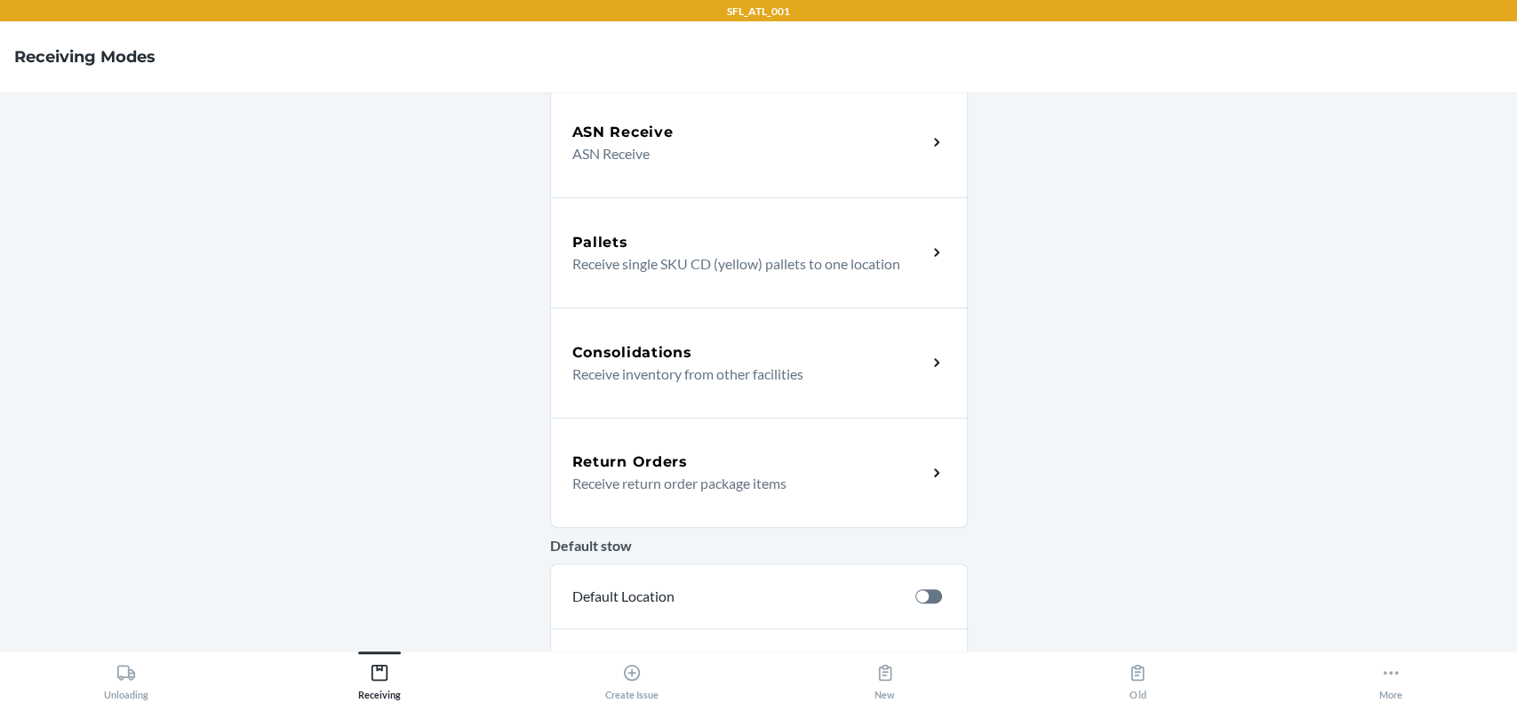
click at [690, 473] on p "Receive return order package items" at bounding box center [742, 483] width 340 height 21
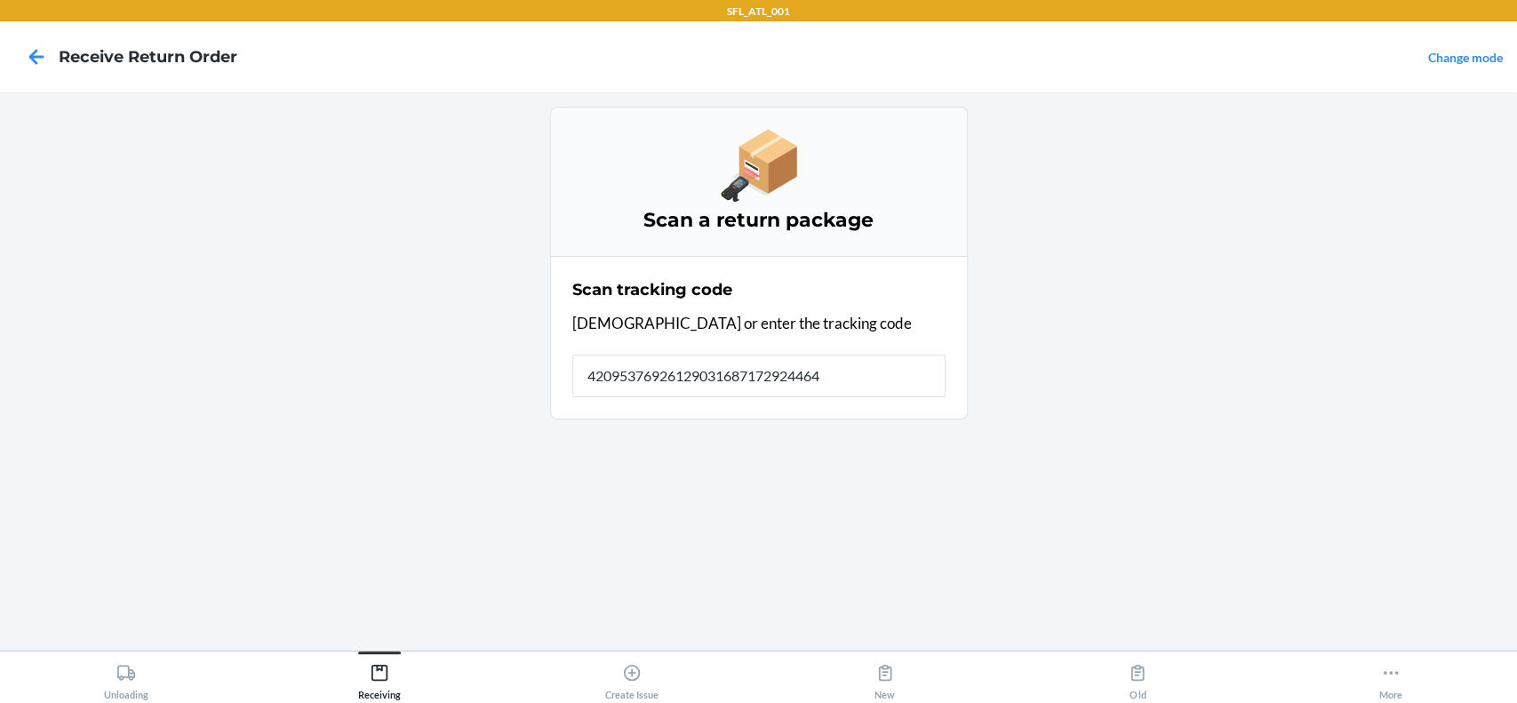
type input "420953769261290316871729244649"
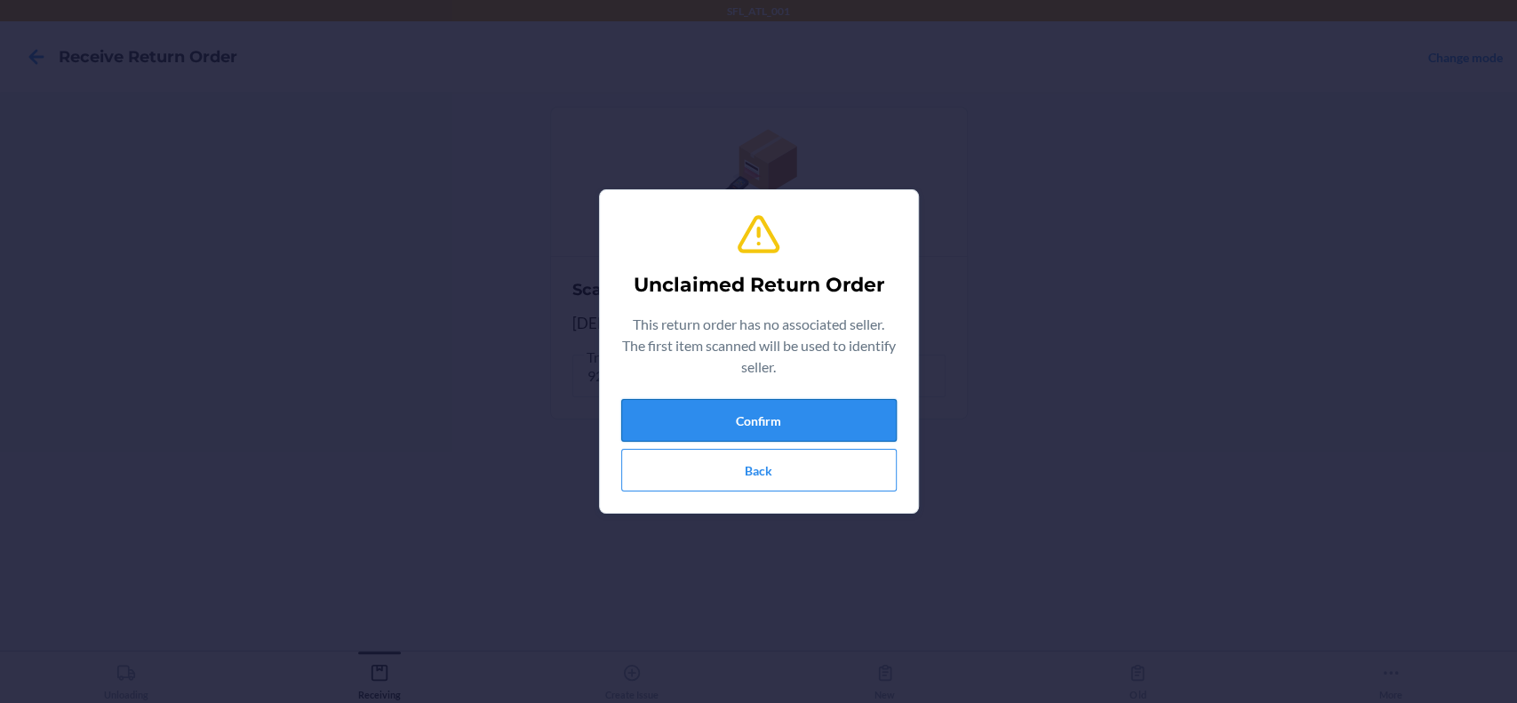
click at [764, 415] on button "Confirm" at bounding box center [758, 420] width 275 height 43
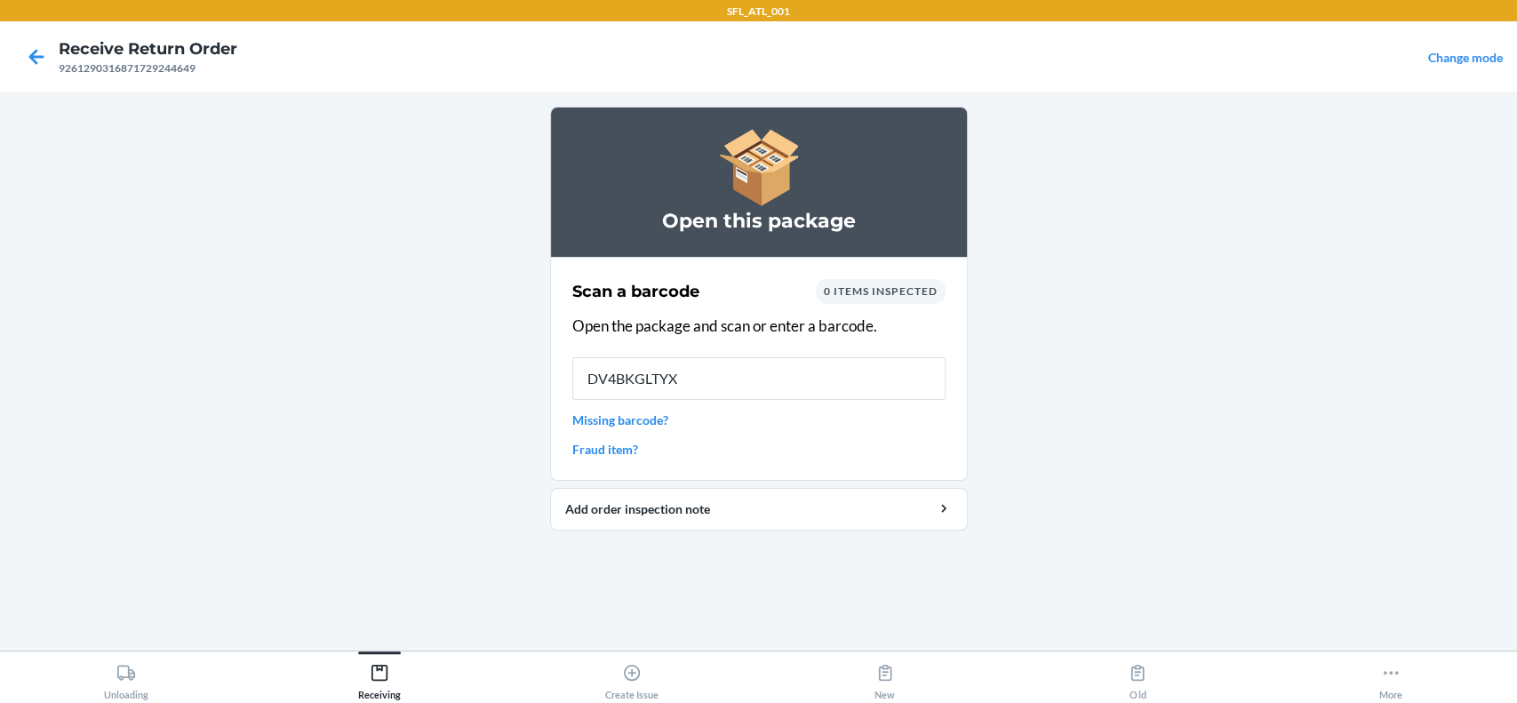
type input "DV4BKGLTYXB"
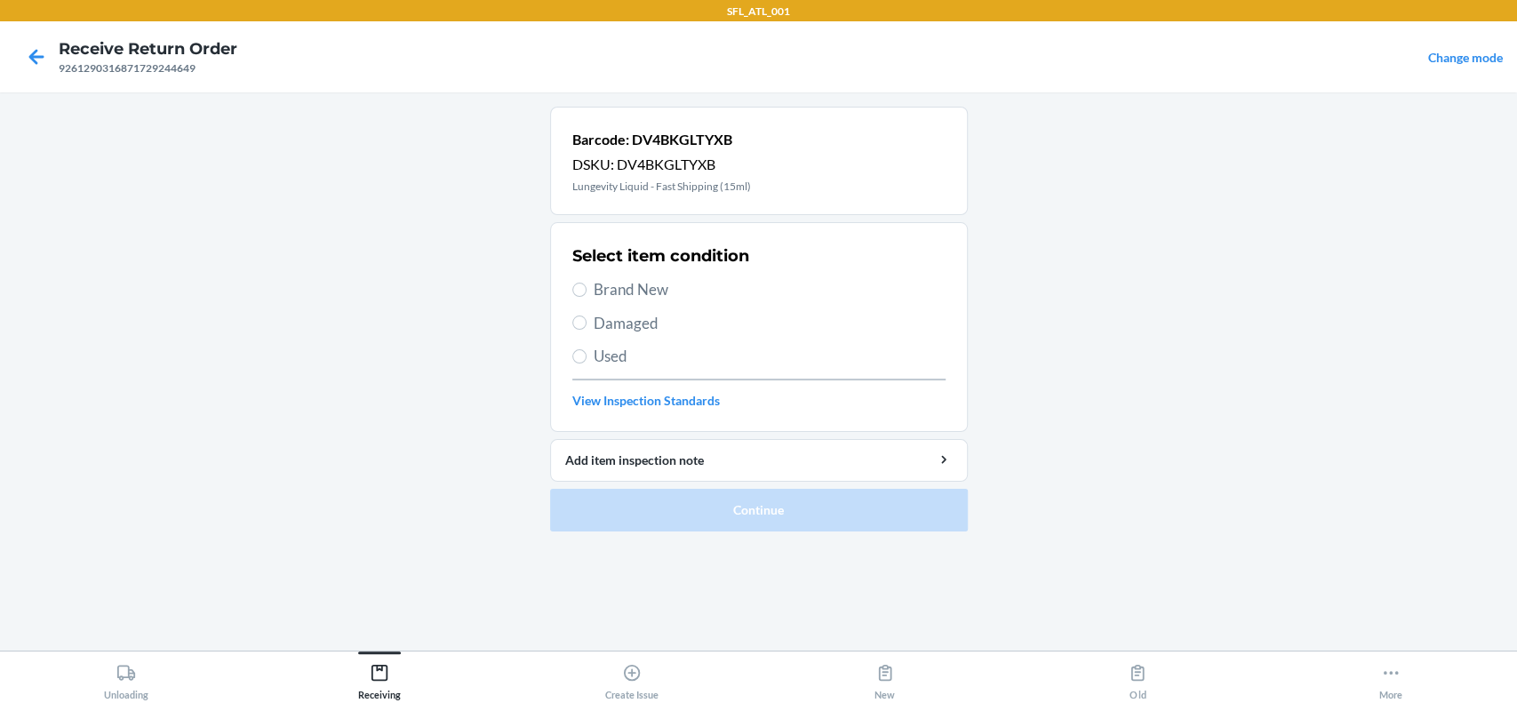
click at [642, 283] on span "Brand New" at bounding box center [770, 289] width 352 height 23
click at [586, 283] on input "Brand New" at bounding box center [579, 290] width 14 height 14
radio input "true"
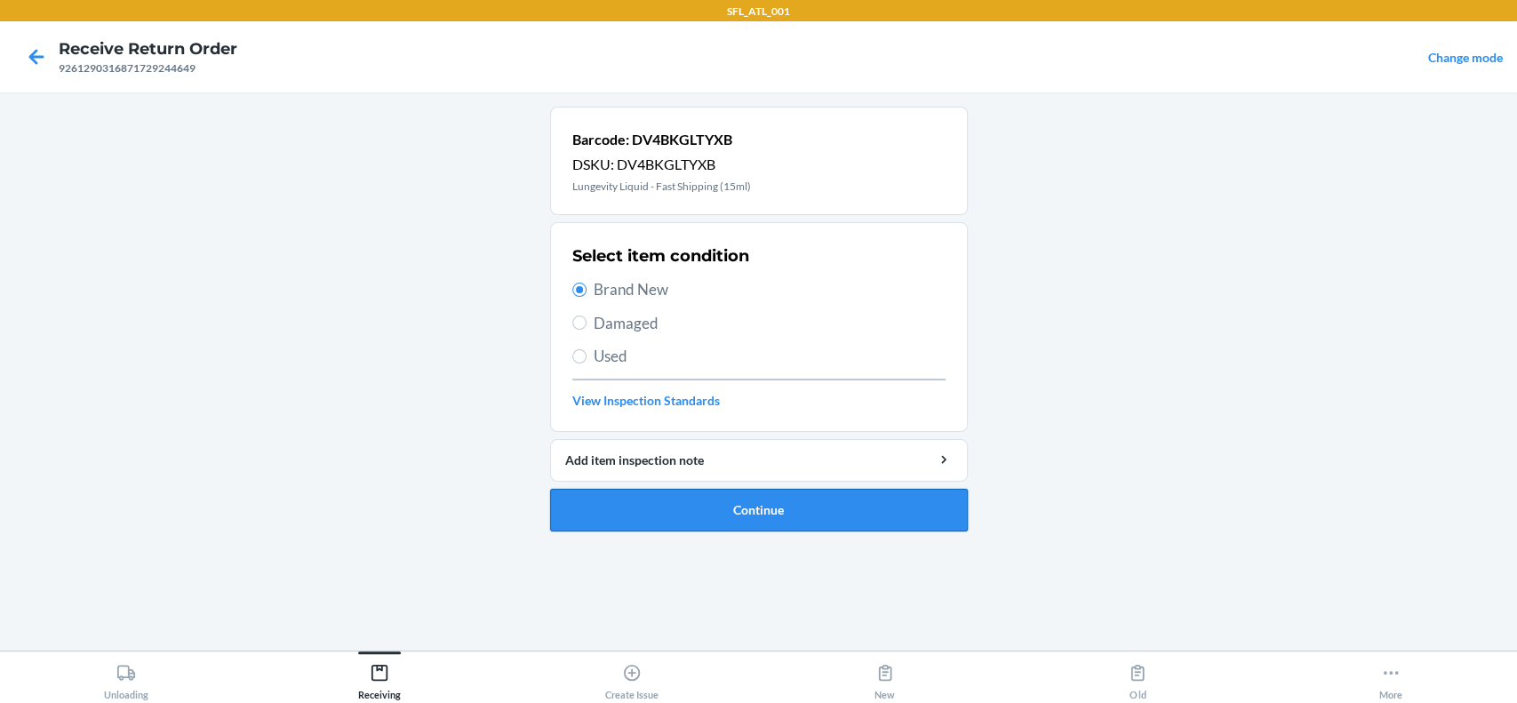
click at [759, 515] on button "Continue" at bounding box center [759, 510] width 418 height 43
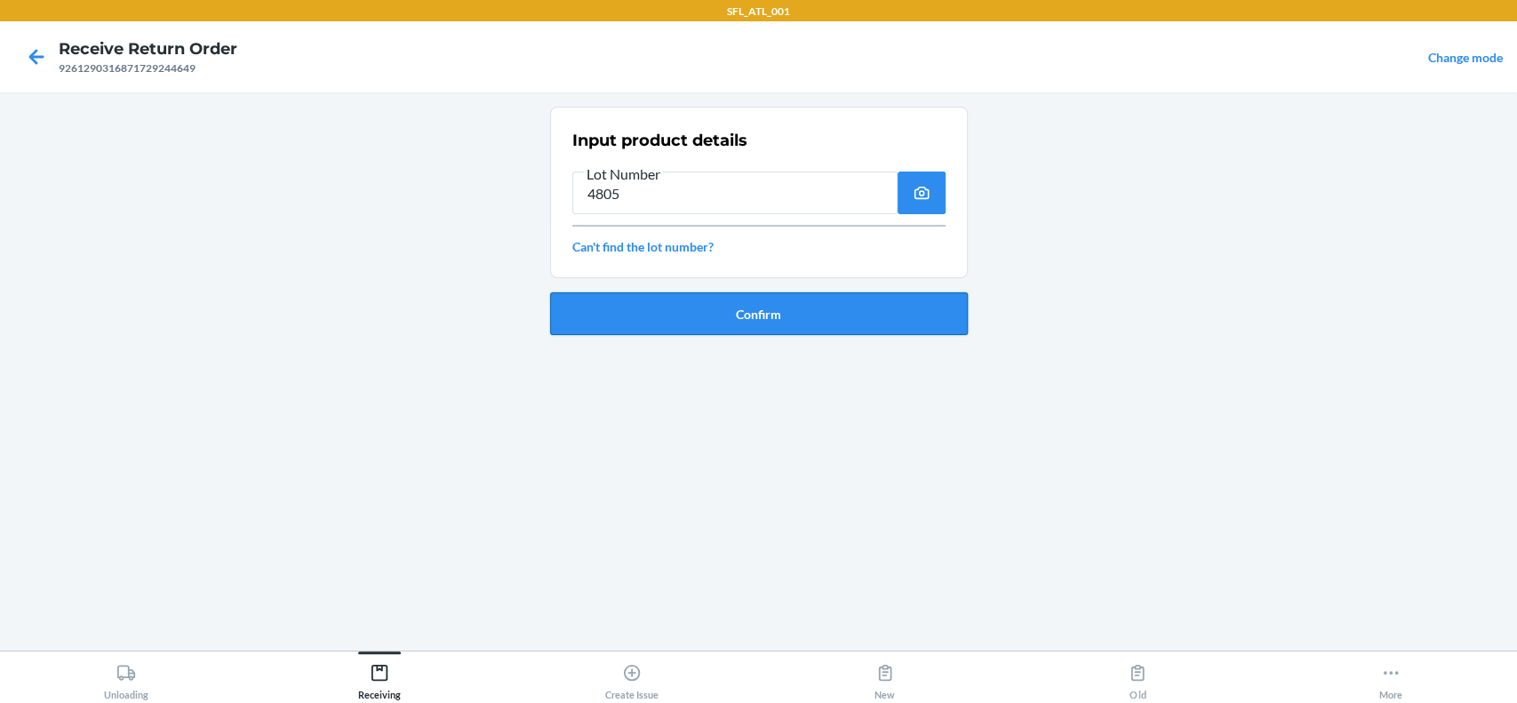
type input "4805"
click at [798, 321] on button "Confirm" at bounding box center [759, 313] width 418 height 43
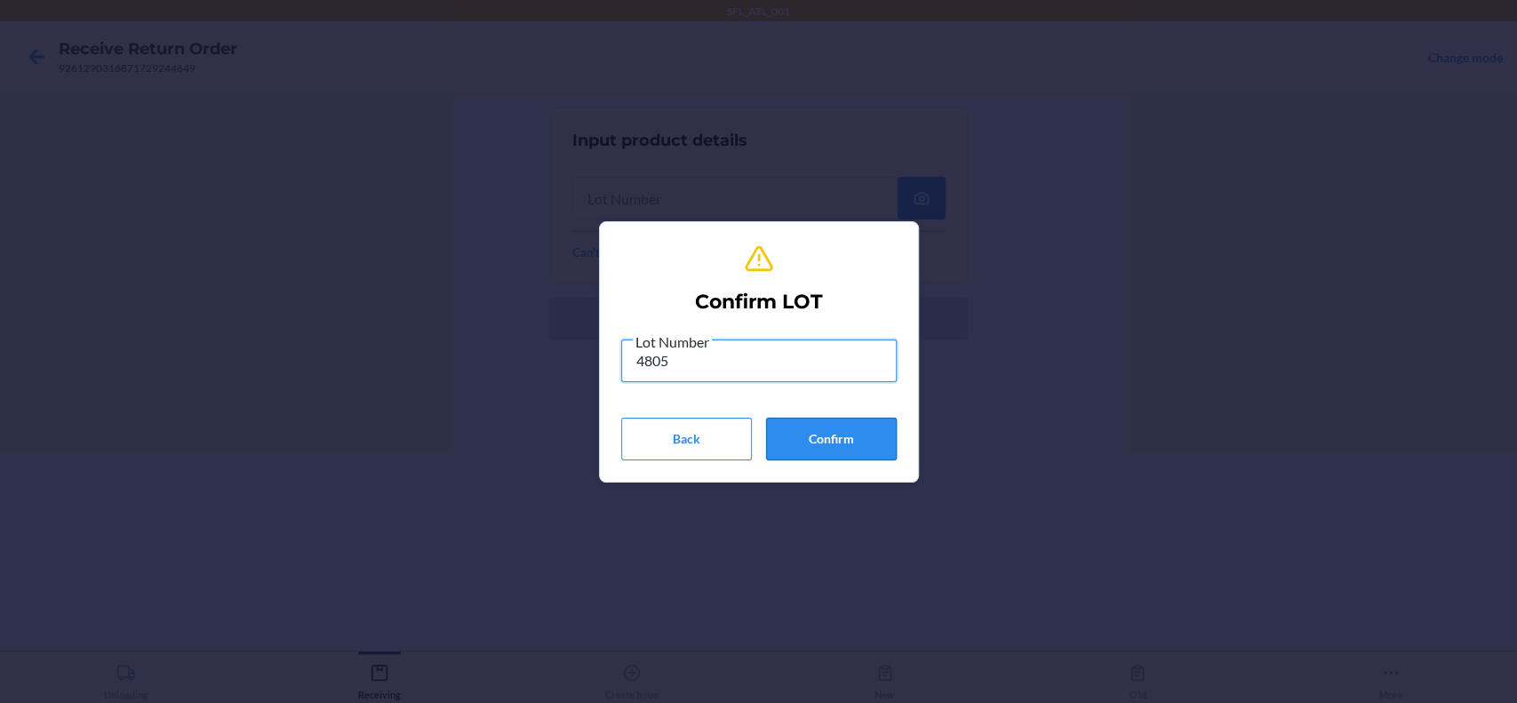
type input "4805"
click at [840, 437] on button "Confirm" at bounding box center [831, 439] width 131 height 43
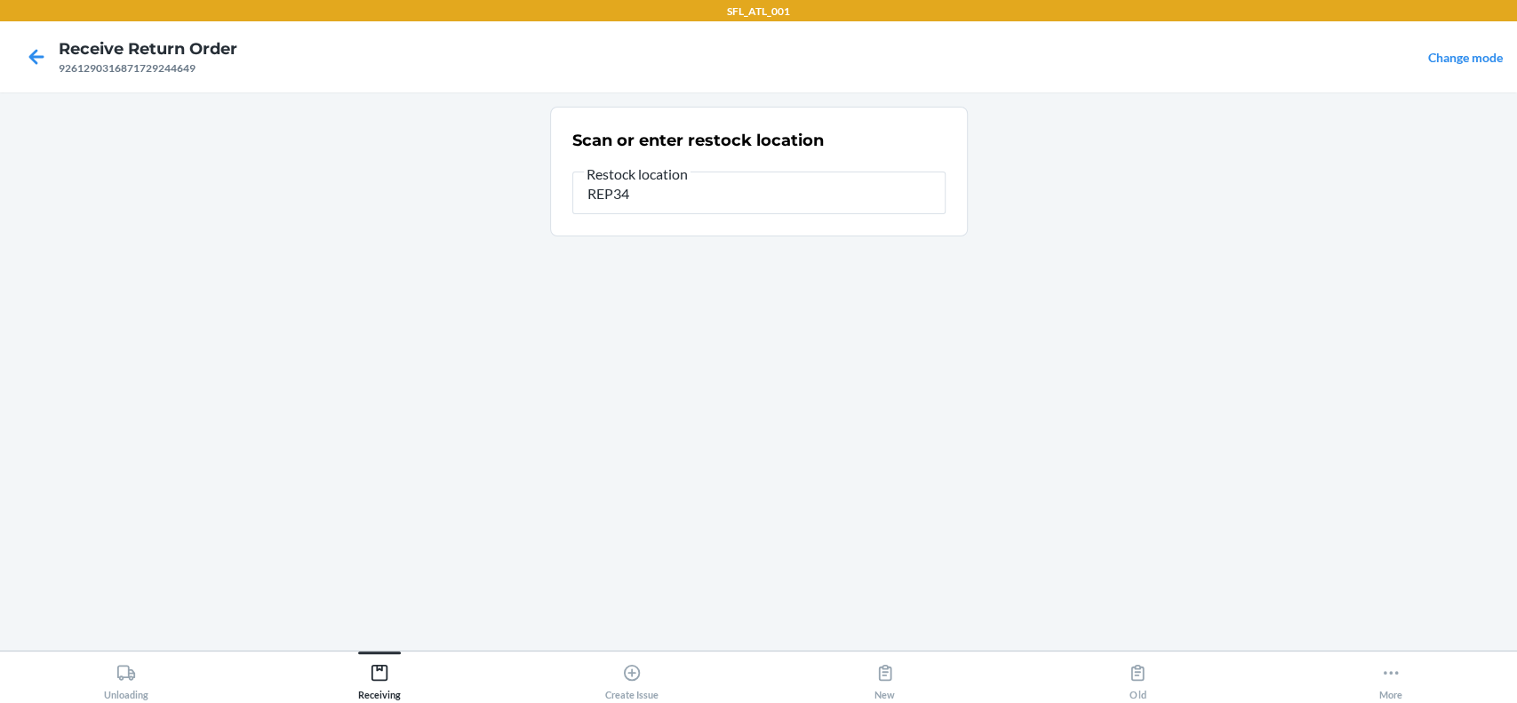
type input "REP34"
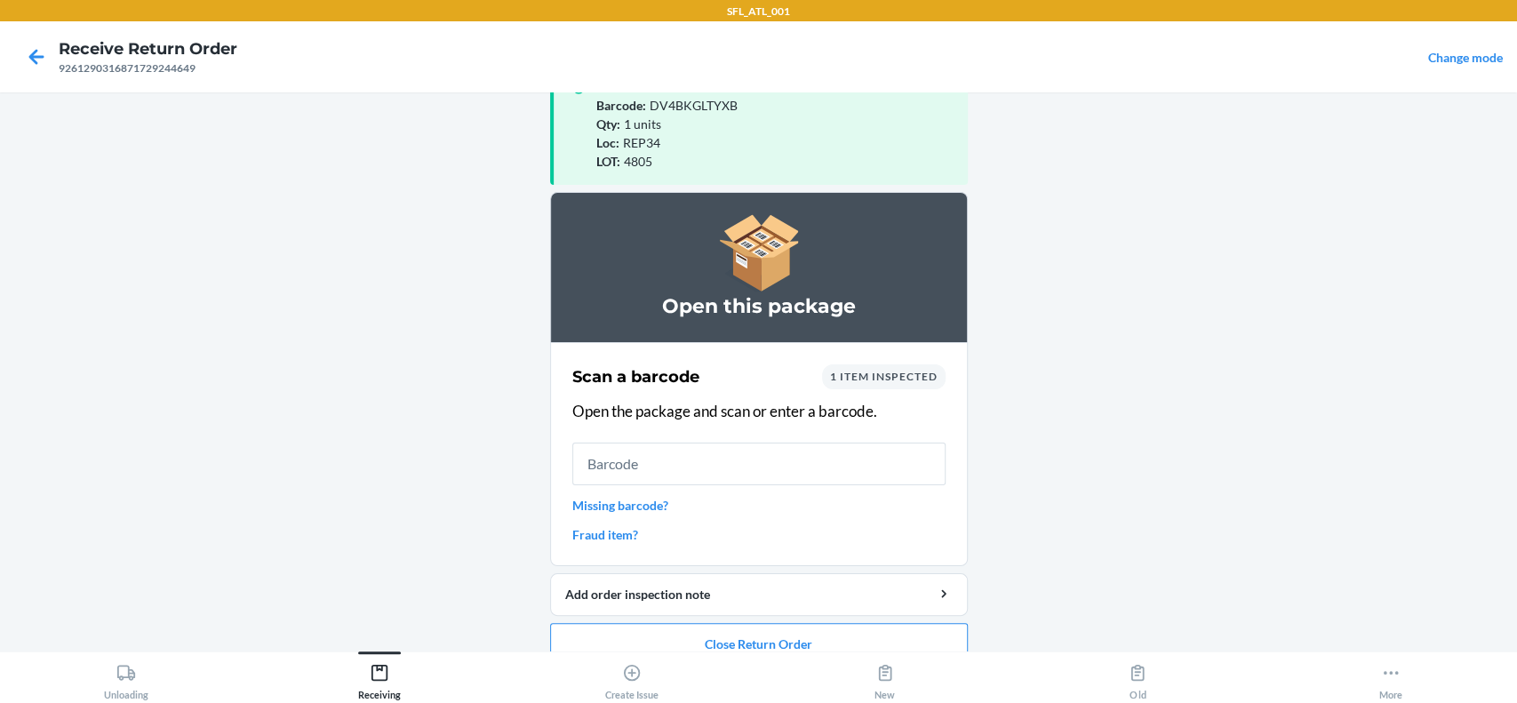
scroll to position [78, 0]
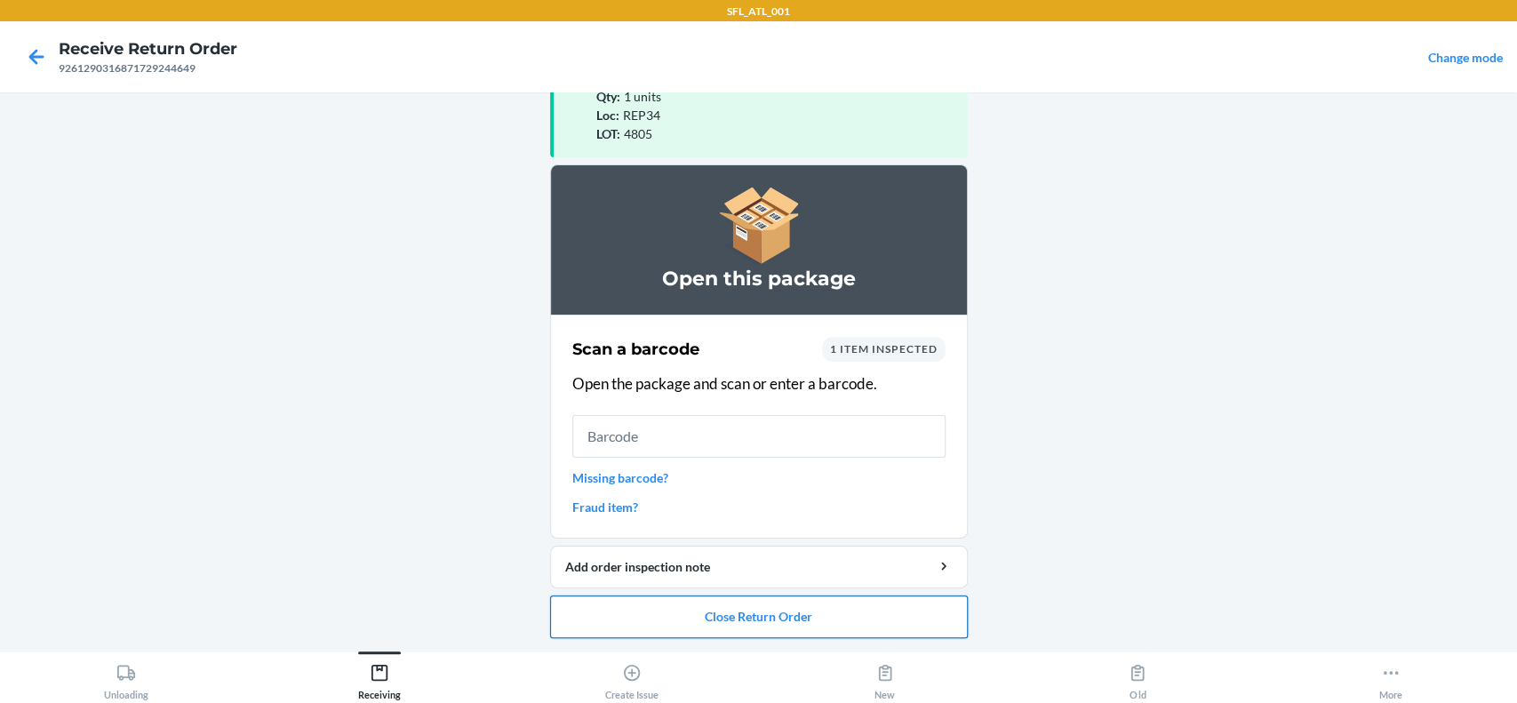
click at [816, 608] on button "Close Return Order" at bounding box center [759, 616] width 418 height 43
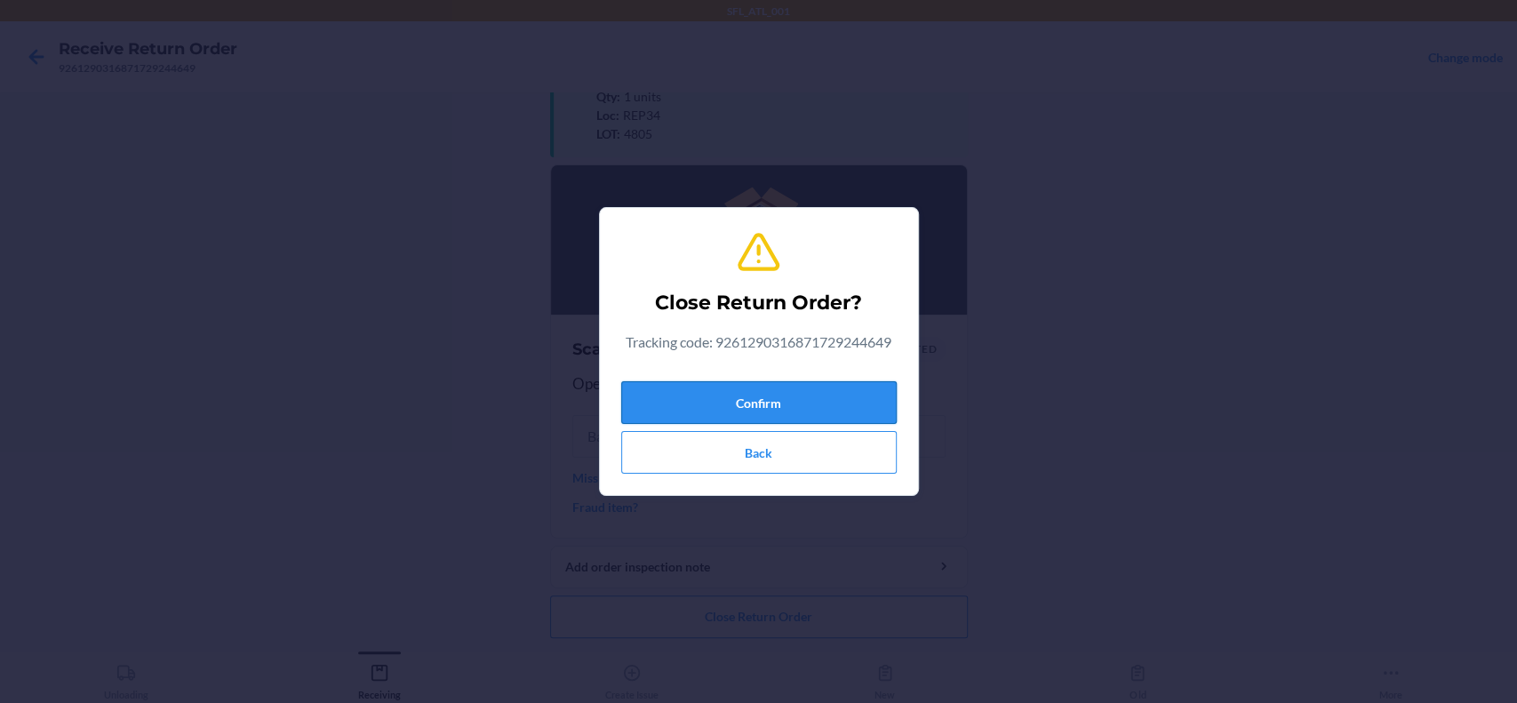
click at [805, 381] on button "Confirm" at bounding box center [758, 402] width 275 height 43
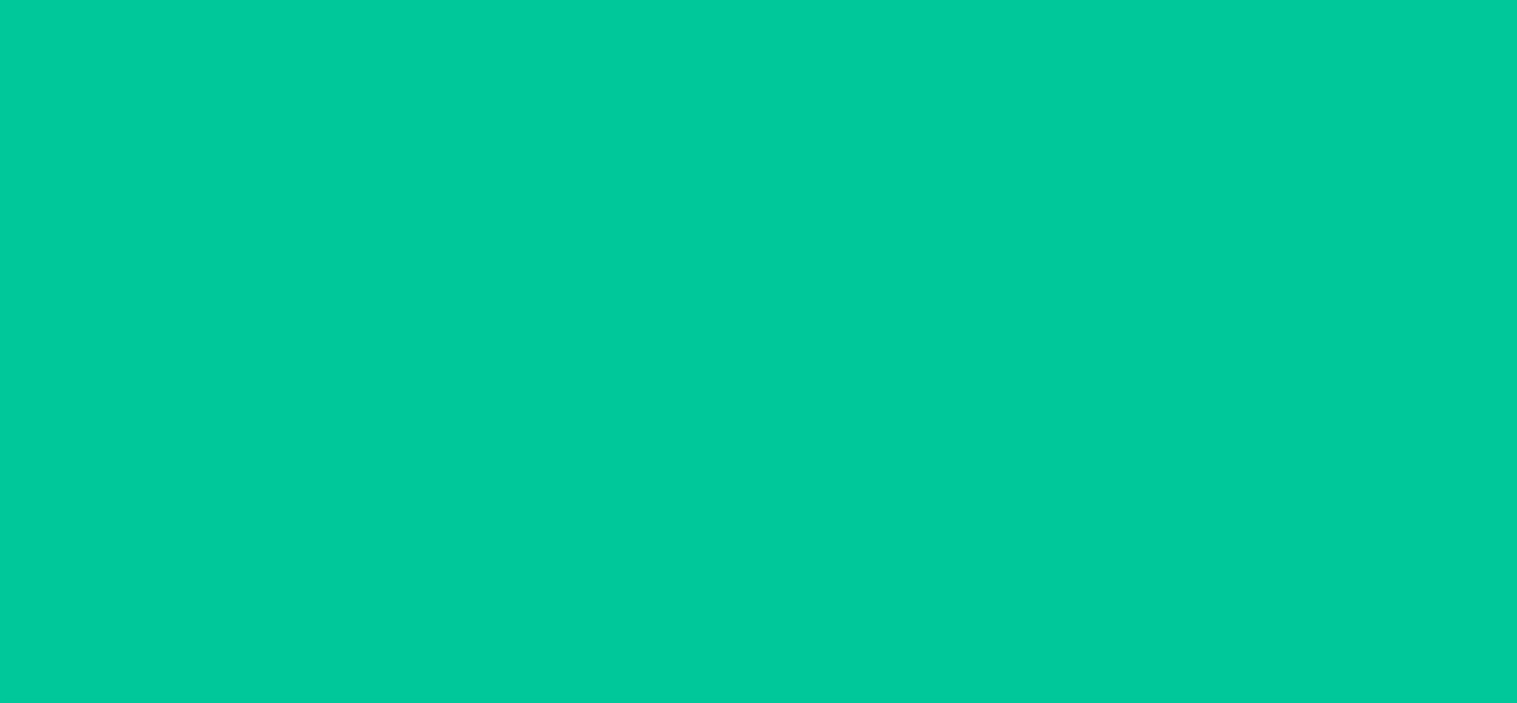
scroll to position [0, 0]
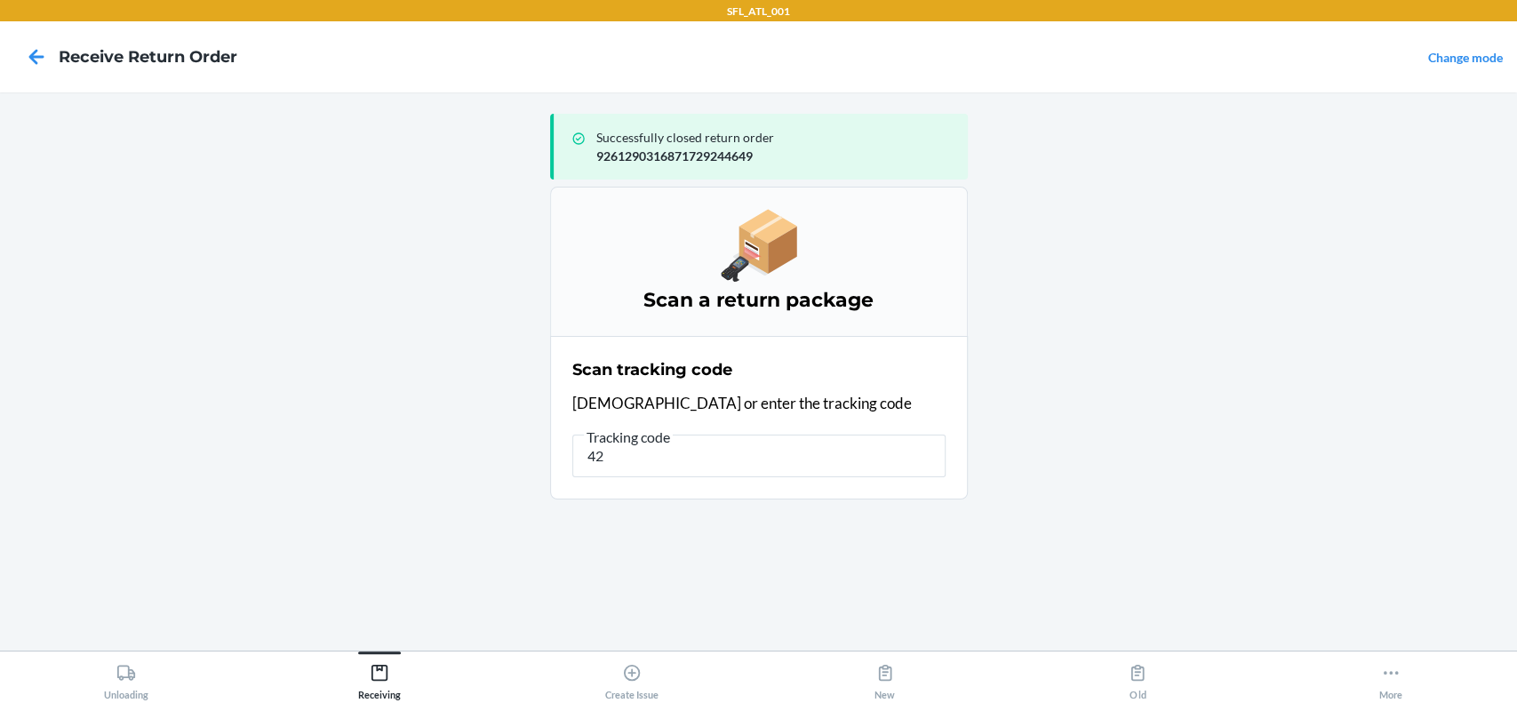
type input "4"
click at [132, 672] on icon at bounding box center [126, 673] width 20 height 20
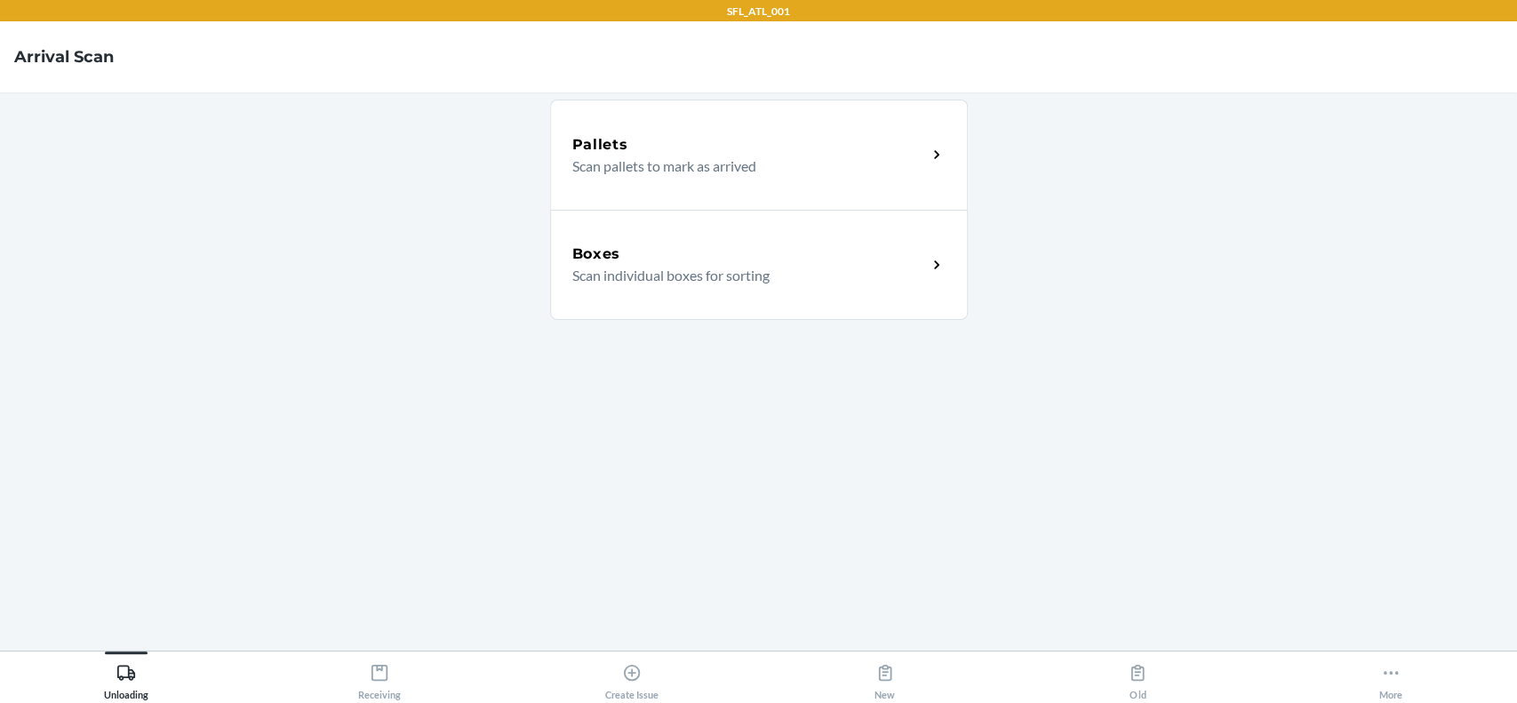
click at [778, 271] on p "Scan individual boxes for sorting" at bounding box center [742, 275] width 340 height 21
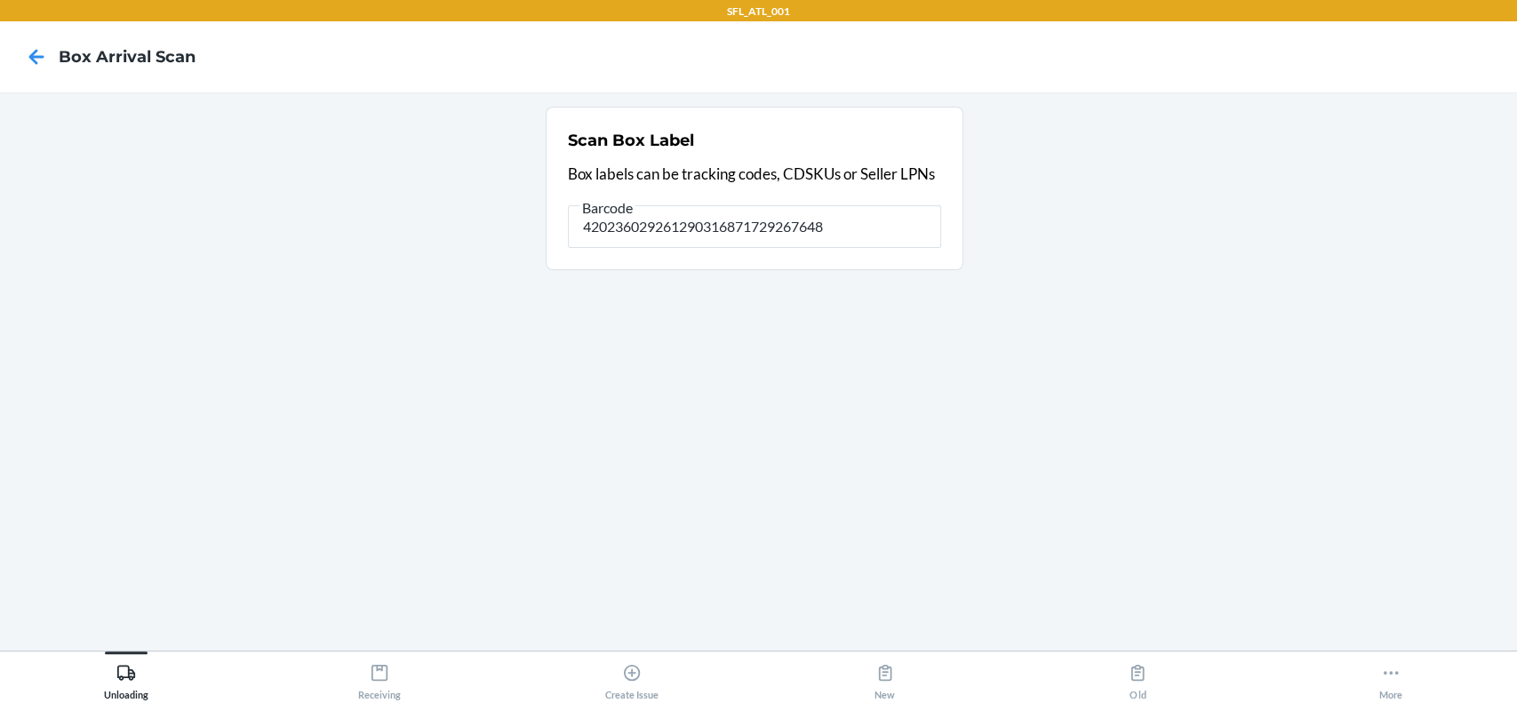
type input "420236029261290316871729267648"
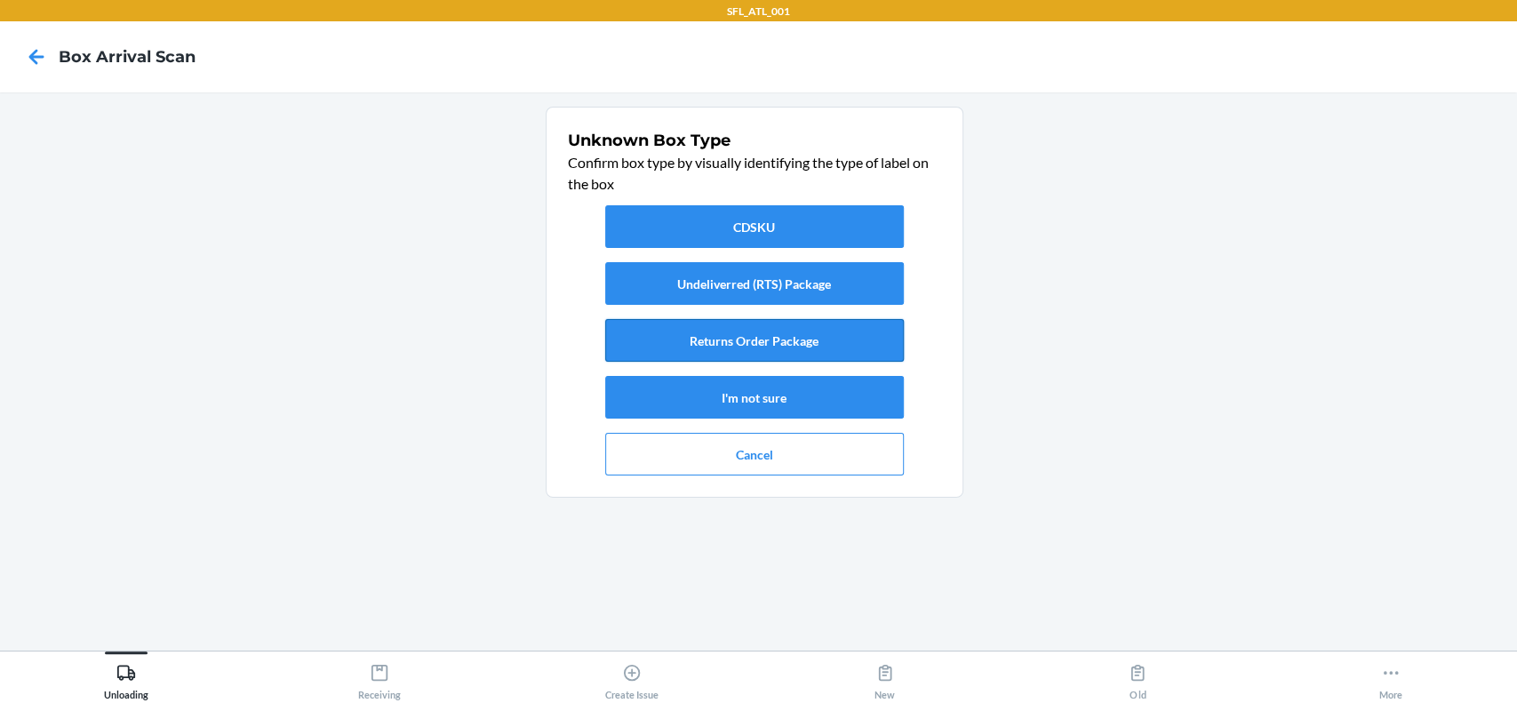
click at [716, 337] on button "Returns Order Package" at bounding box center [754, 340] width 299 height 43
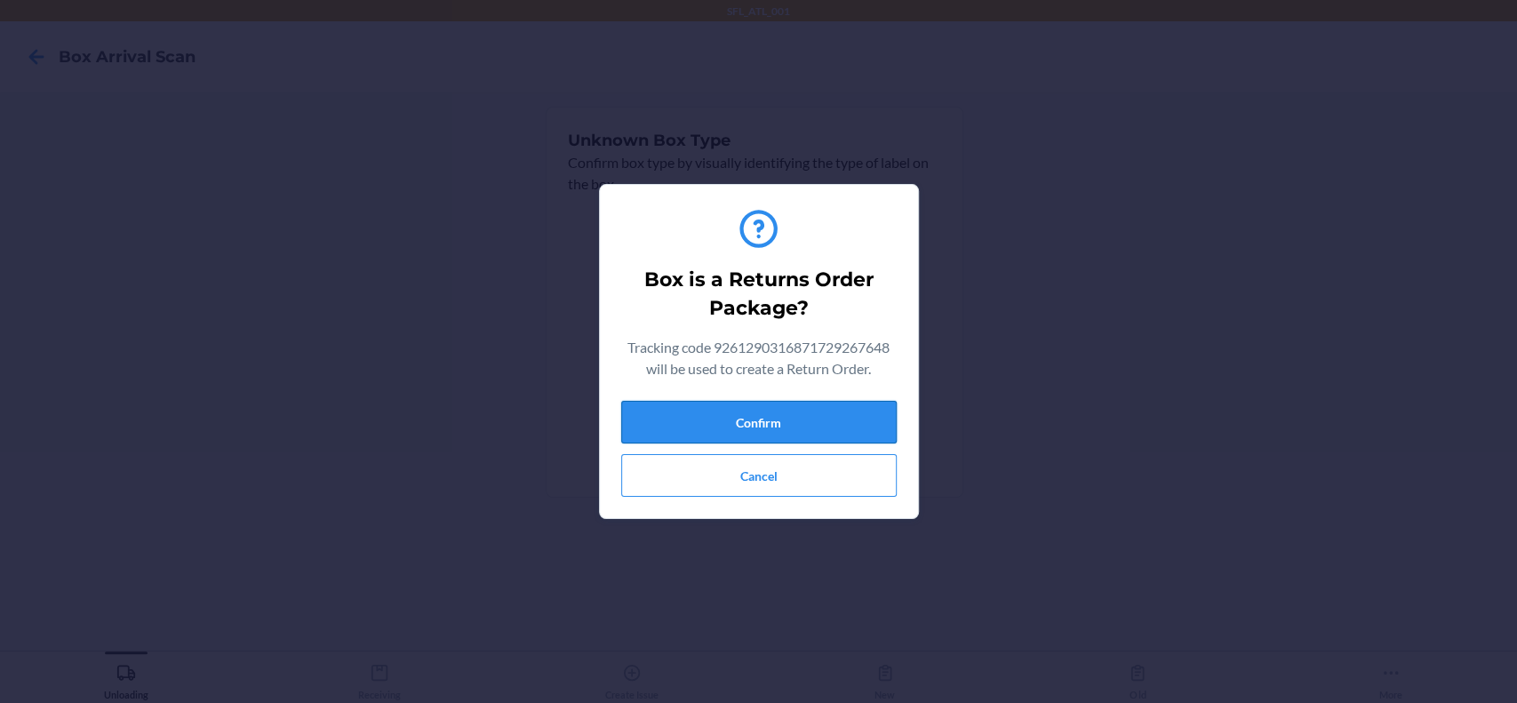
click at [804, 402] on button "Confirm" at bounding box center [758, 422] width 275 height 43
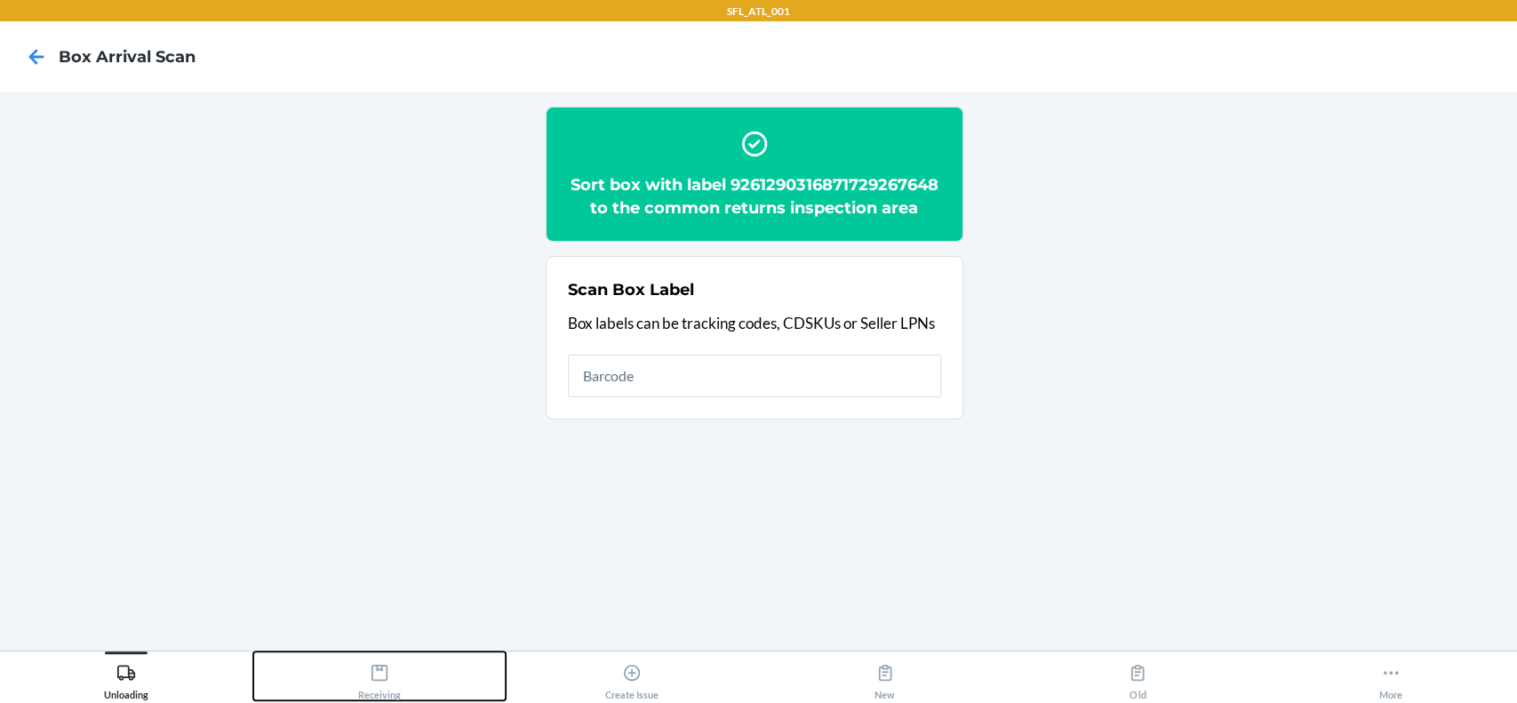
click at [398, 664] on div "Receiving" at bounding box center [379, 678] width 43 height 44
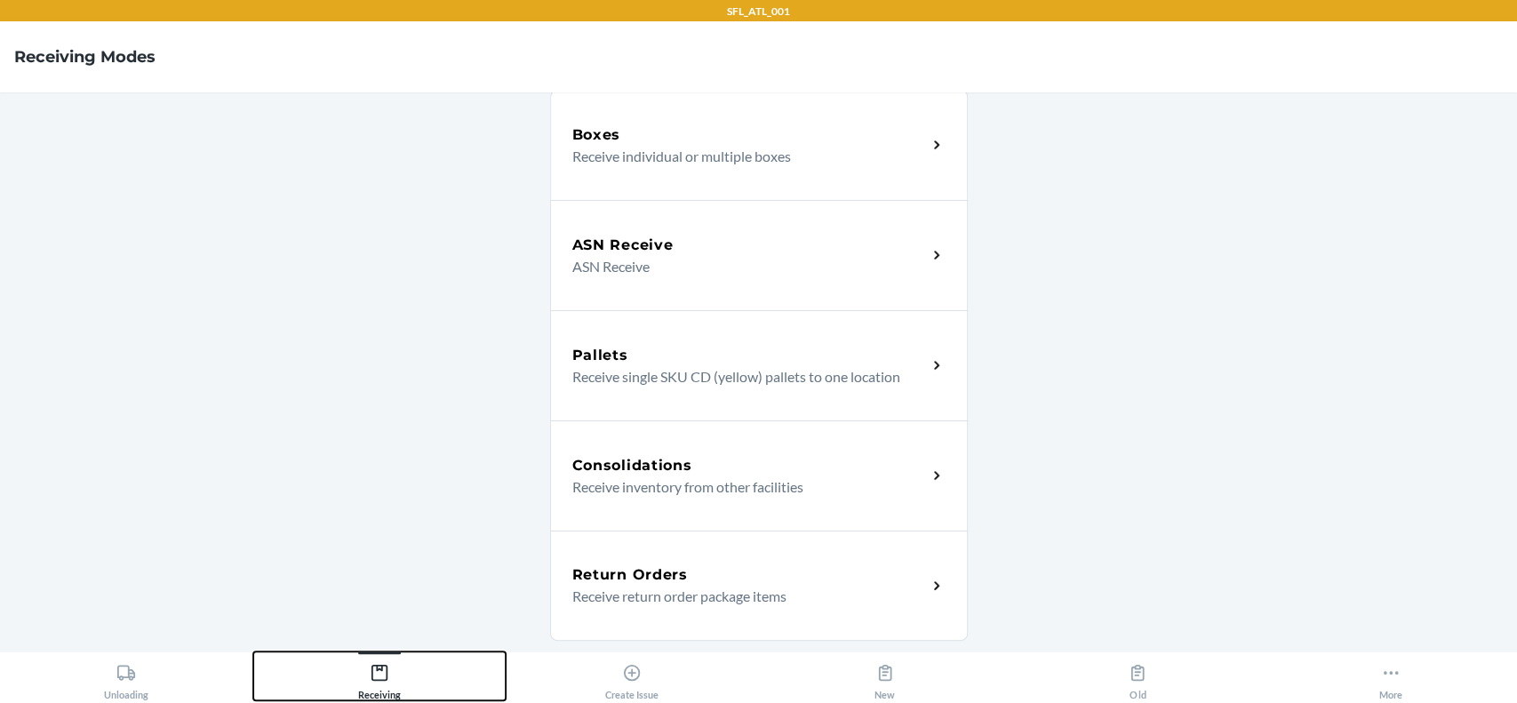
scroll to position [236, 0]
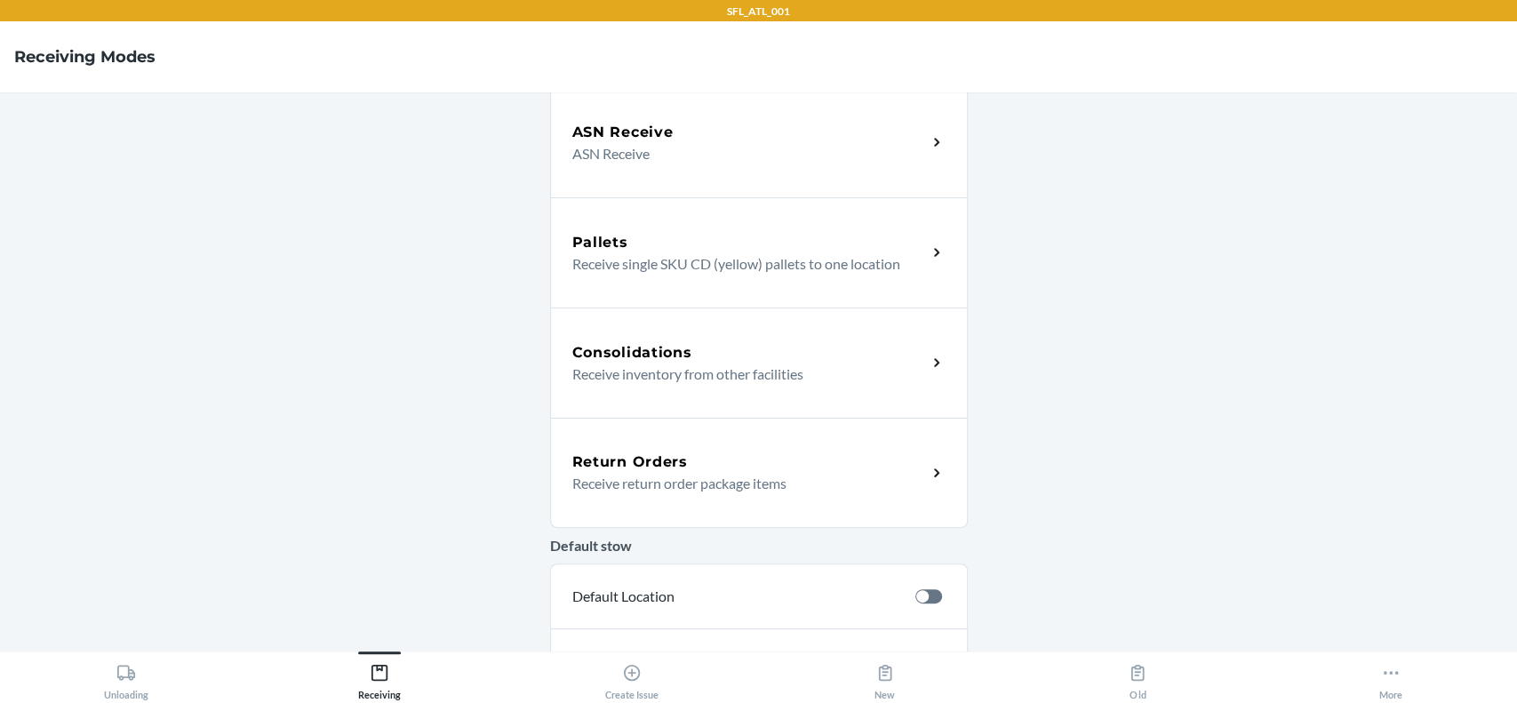
click at [782, 486] on p "Receive return order package items" at bounding box center [742, 483] width 340 height 21
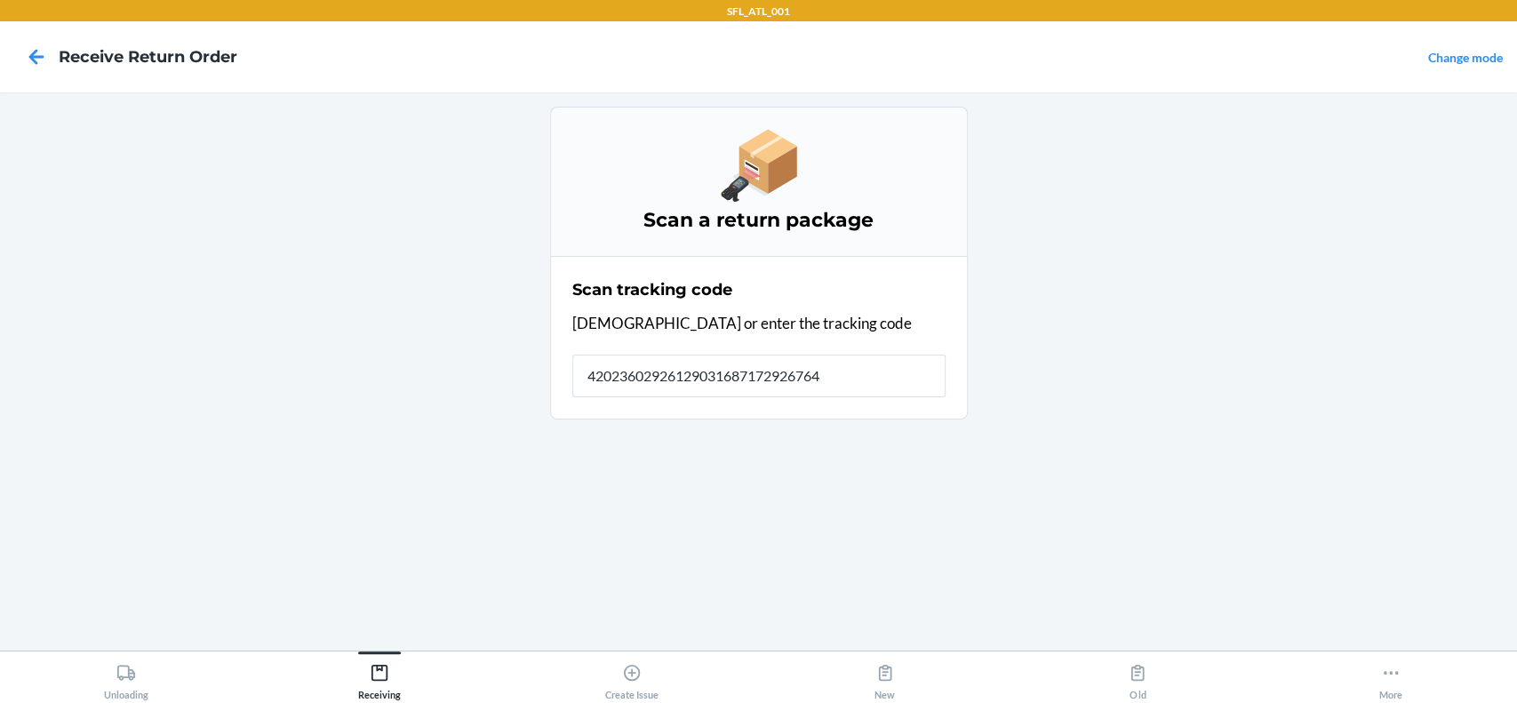
type input "420236029261290316871729267648"
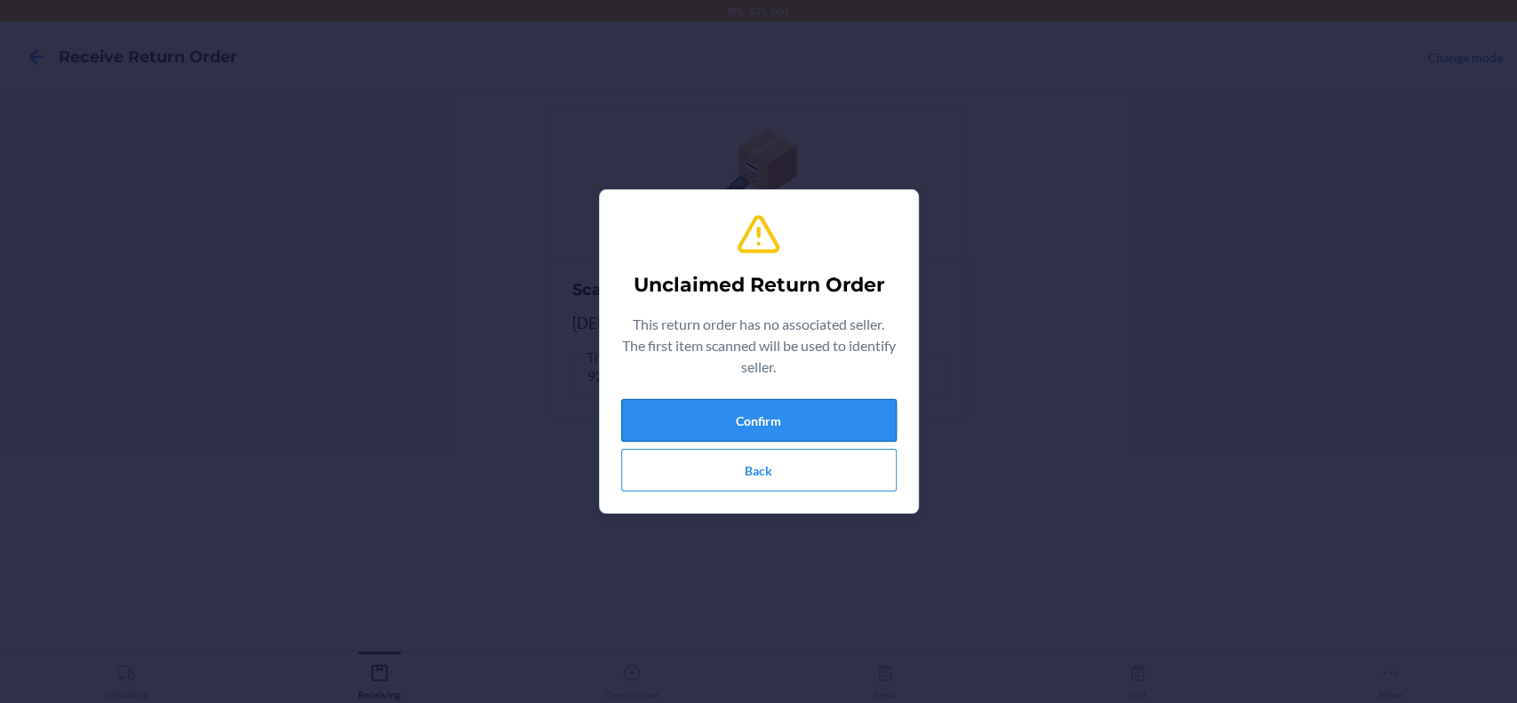
click at [824, 427] on button "Confirm" at bounding box center [758, 420] width 275 height 43
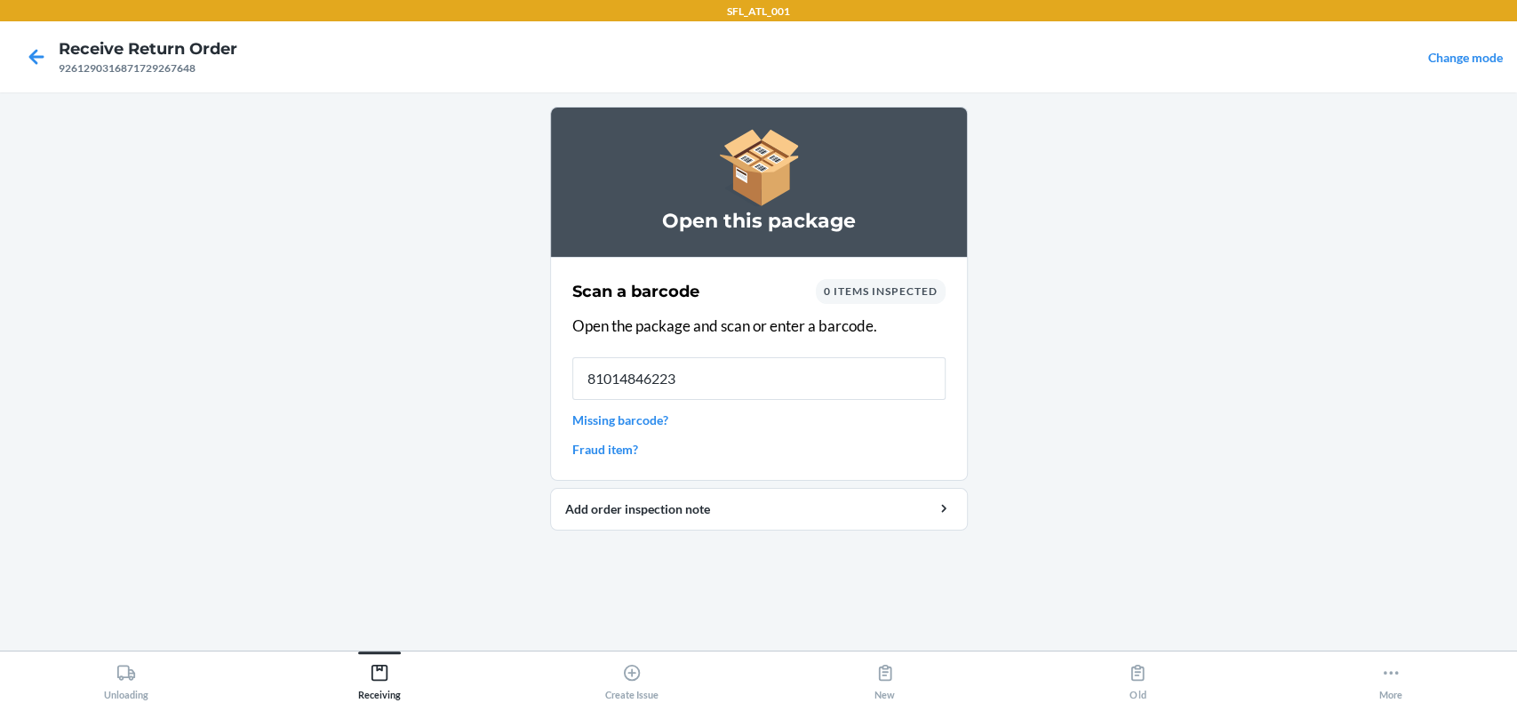
type input "810148462239"
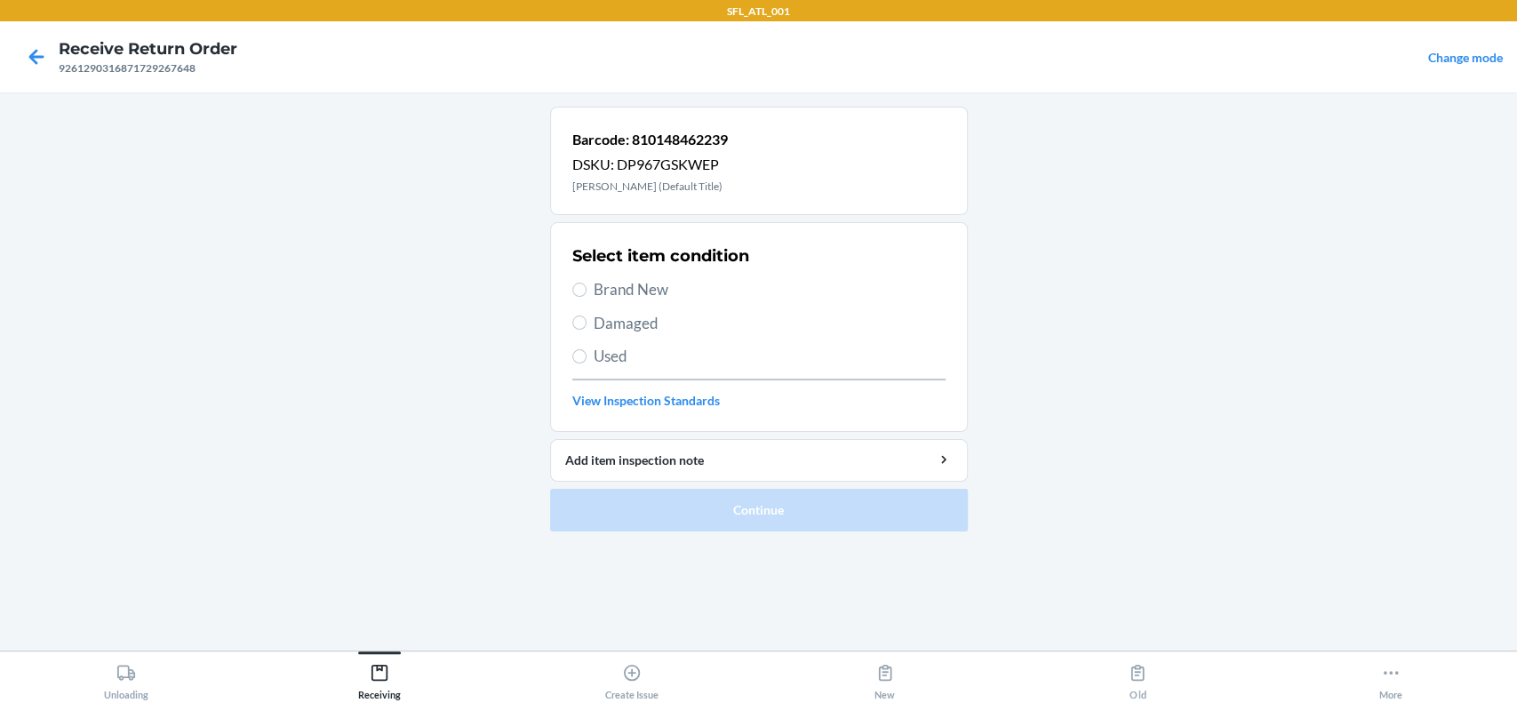
click at [651, 293] on span "Brand New" at bounding box center [770, 289] width 352 height 23
click at [586, 293] on input "Brand New" at bounding box center [579, 290] width 14 height 14
radio input "true"
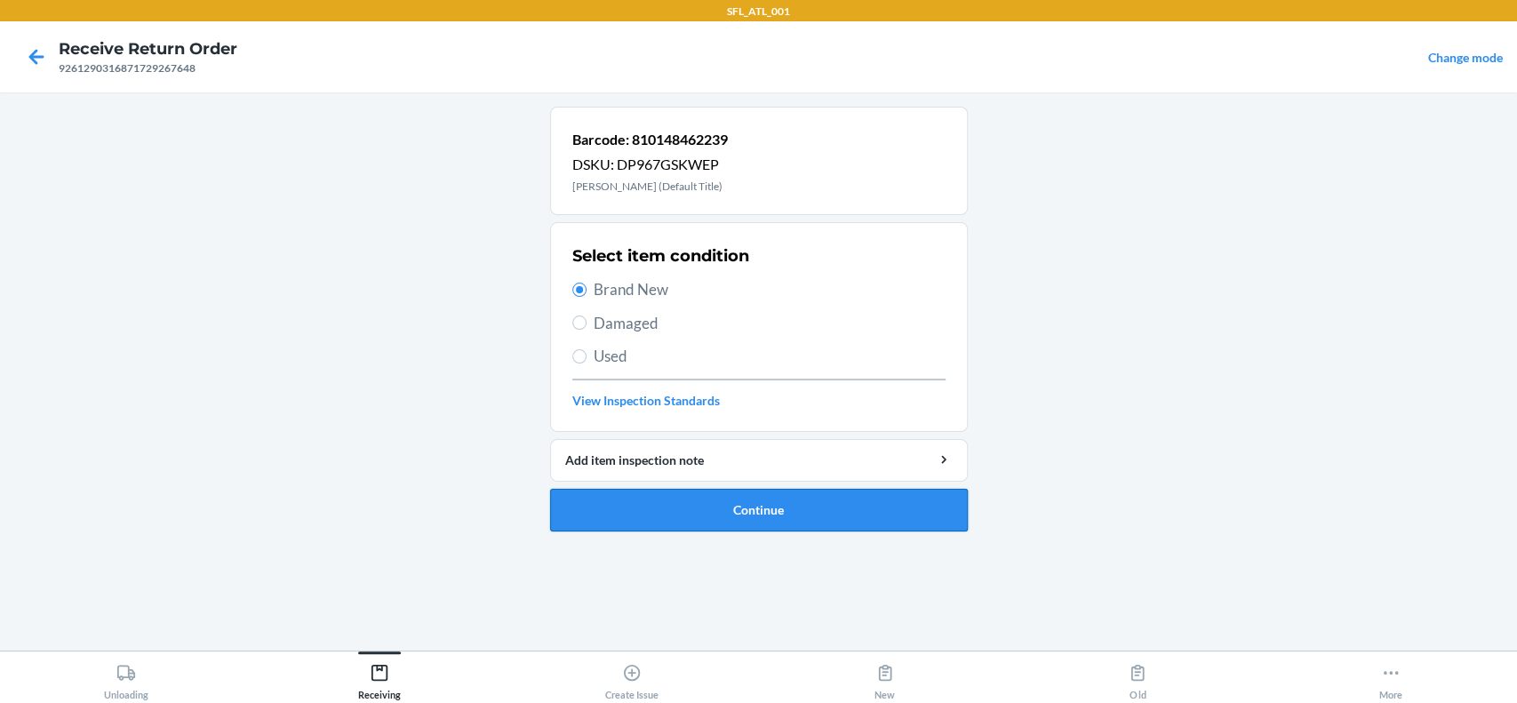
click at [764, 508] on button "Continue" at bounding box center [759, 510] width 418 height 43
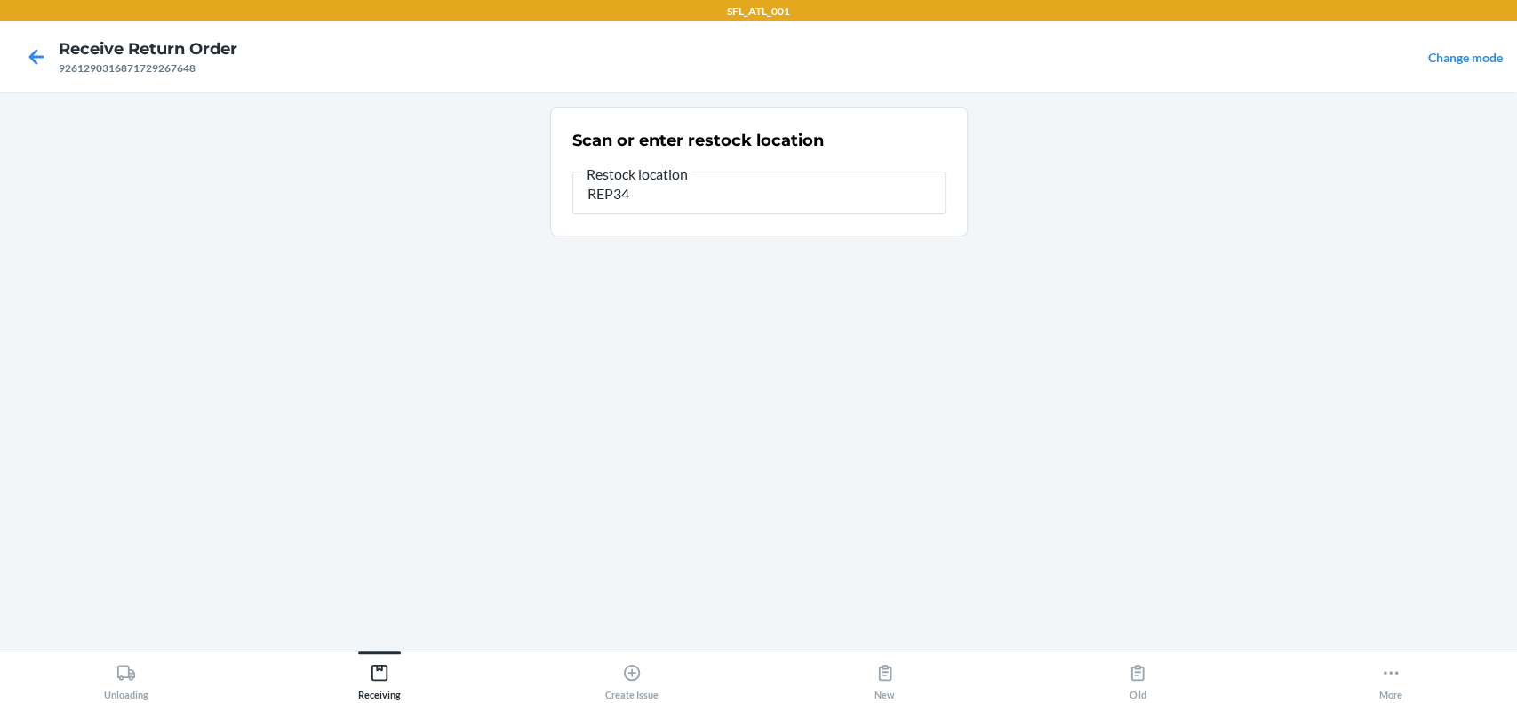
type input "REP34"
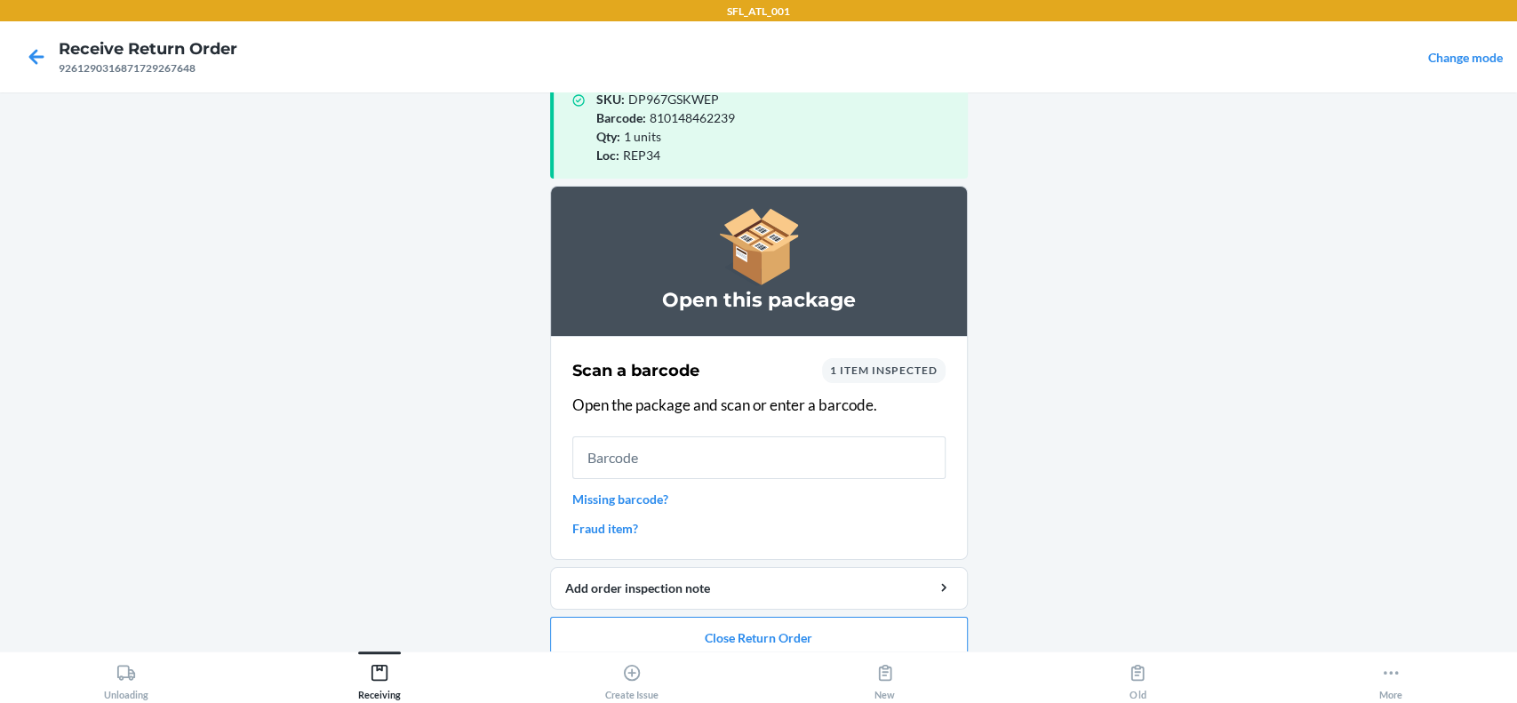
scroll to position [60, 0]
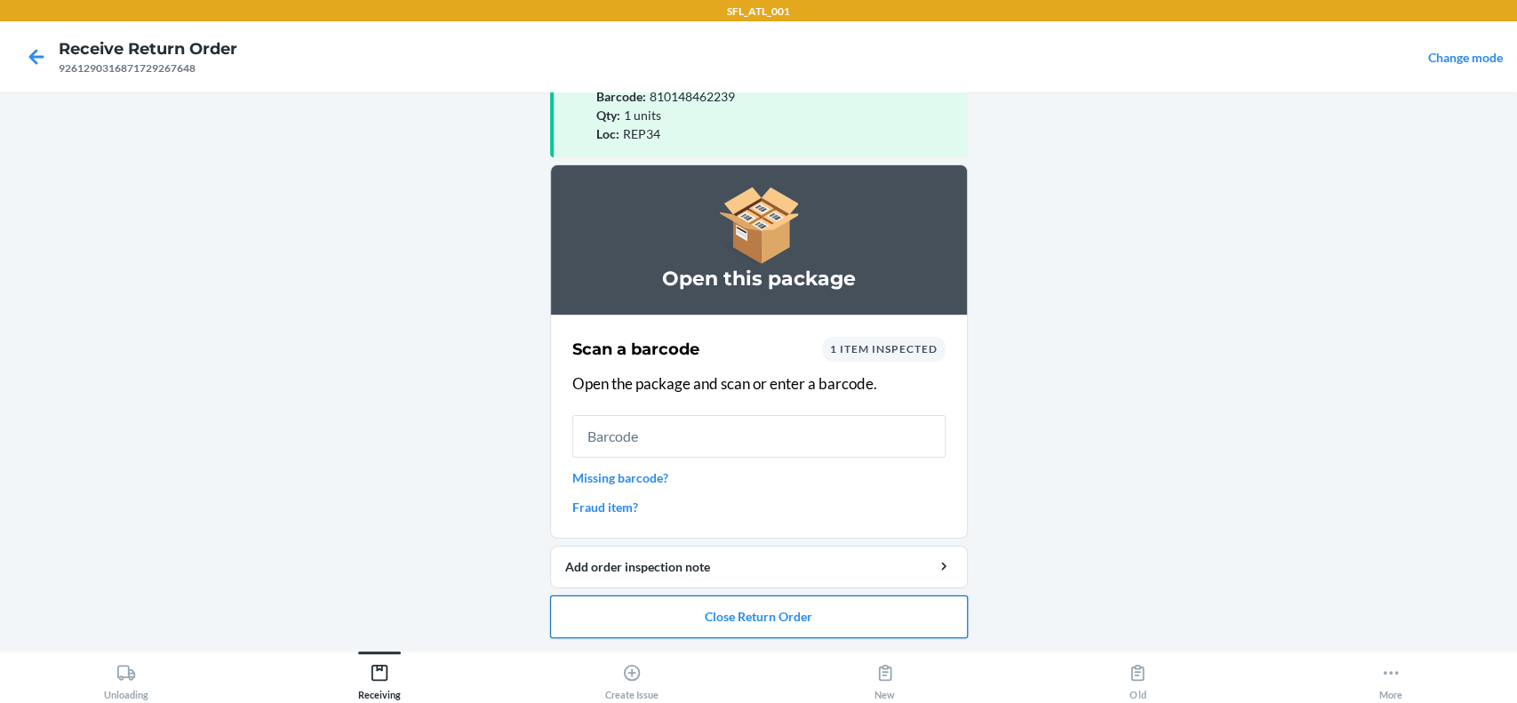
click at [788, 614] on button "Close Return Order" at bounding box center [759, 616] width 418 height 43
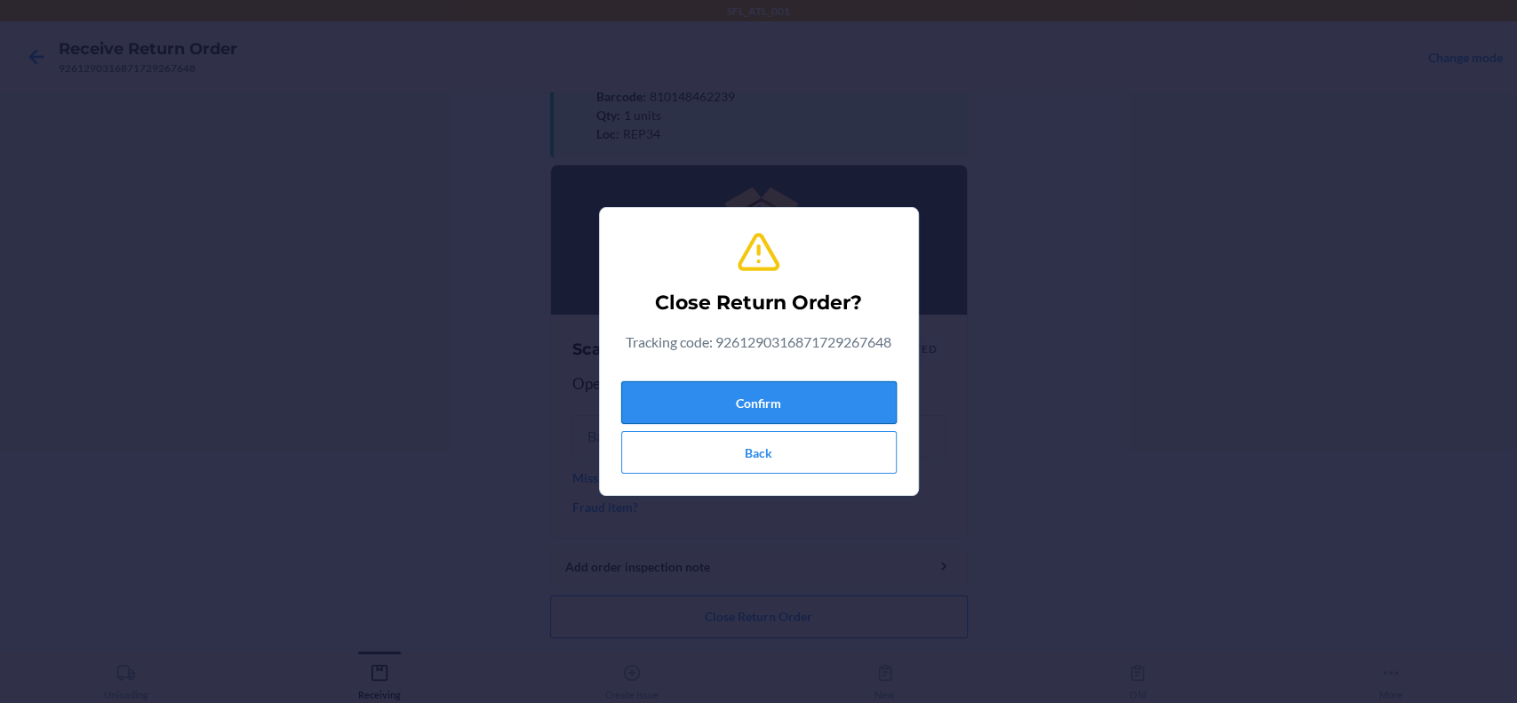
click at [865, 411] on button "Confirm" at bounding box center [758, 402] width 275 height 43
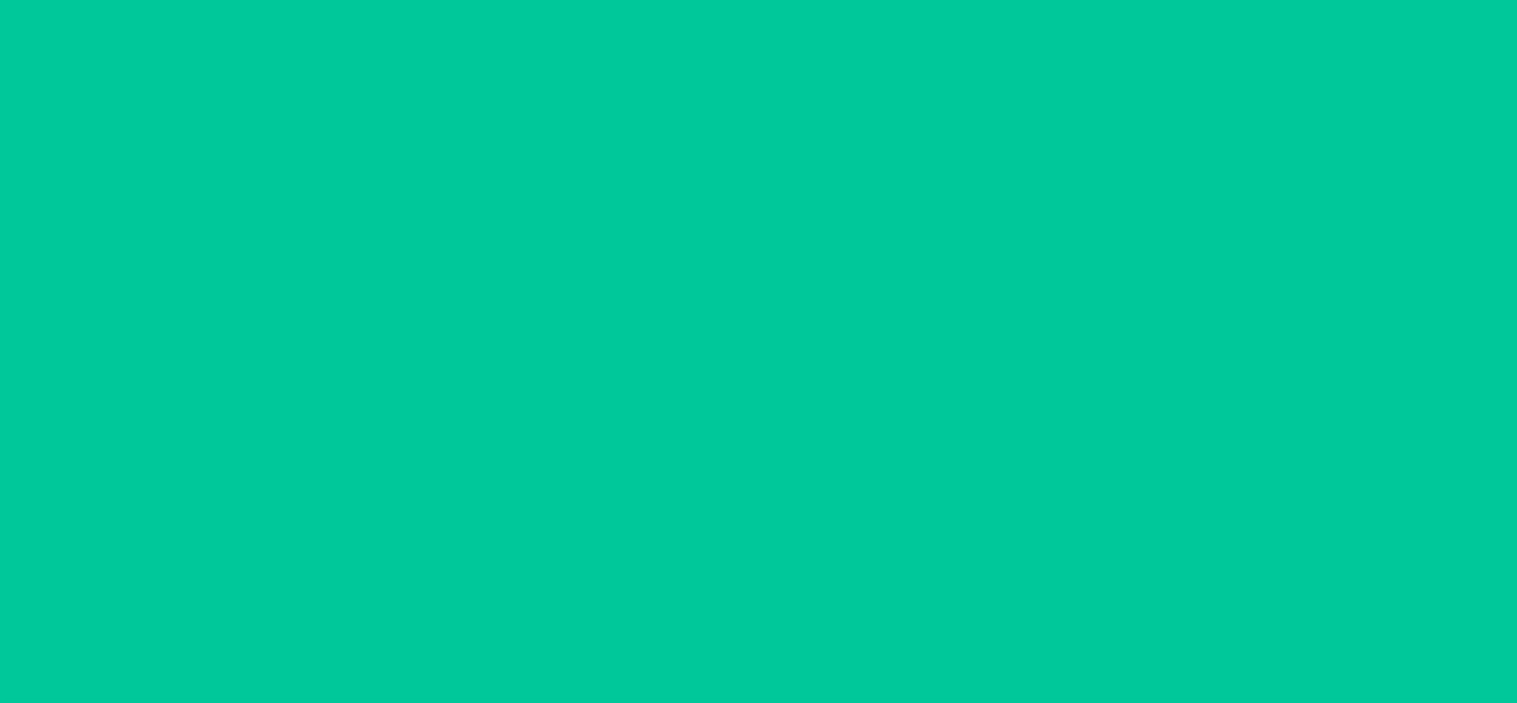
scroll to position [0, 0]
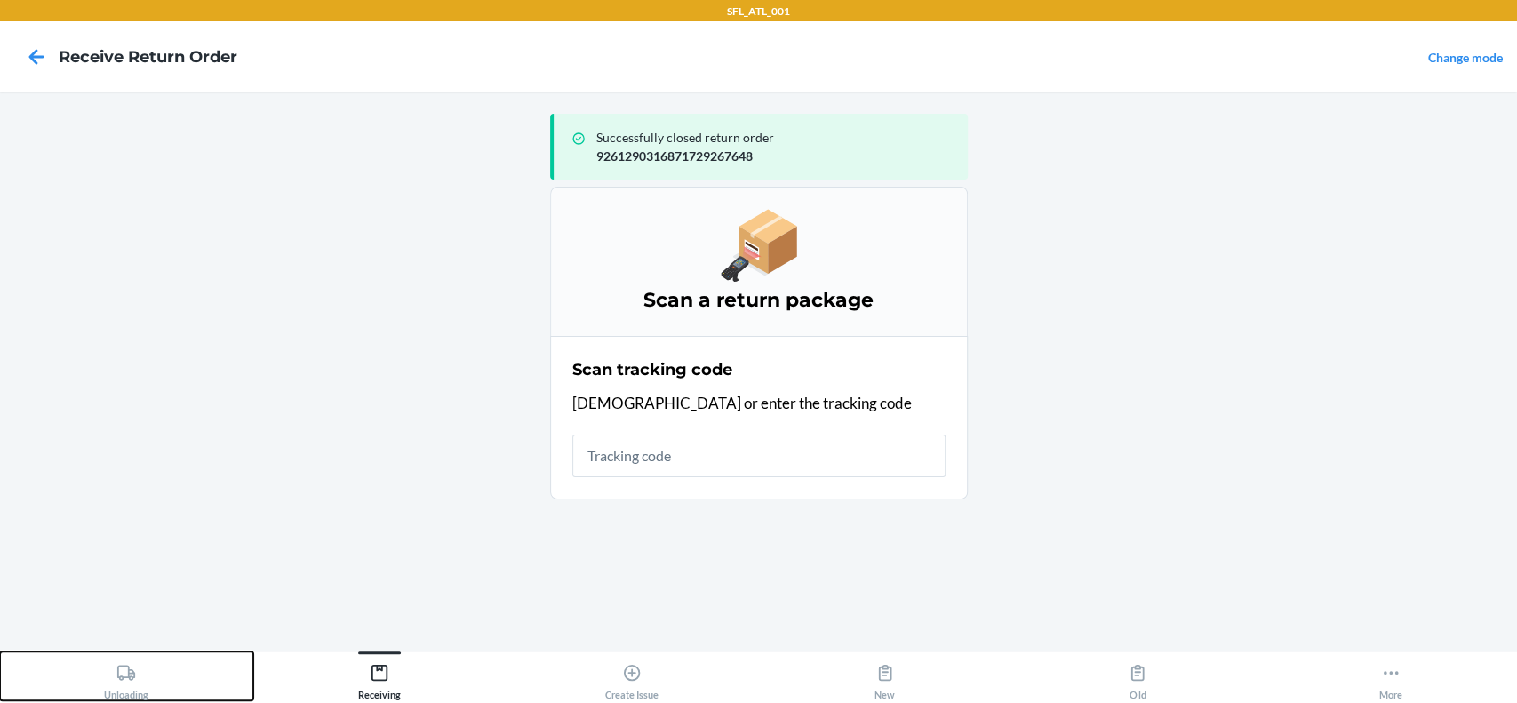
click at [142, 671] on div "Unloading" at bounding box center [126, 678] width 44 height 44
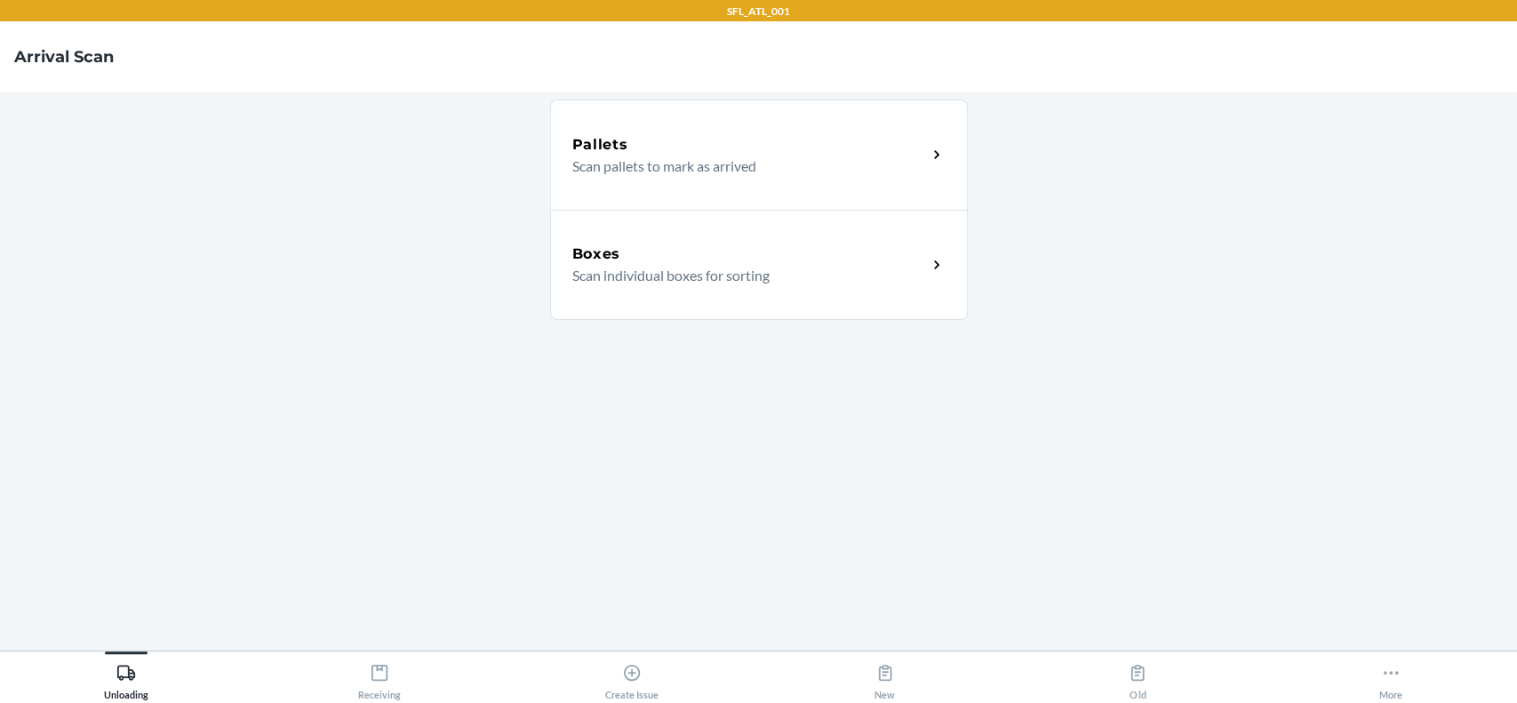
click at [583, 262] on h5 "Boxes" at bounding box center [596, 253] width 49 height 21
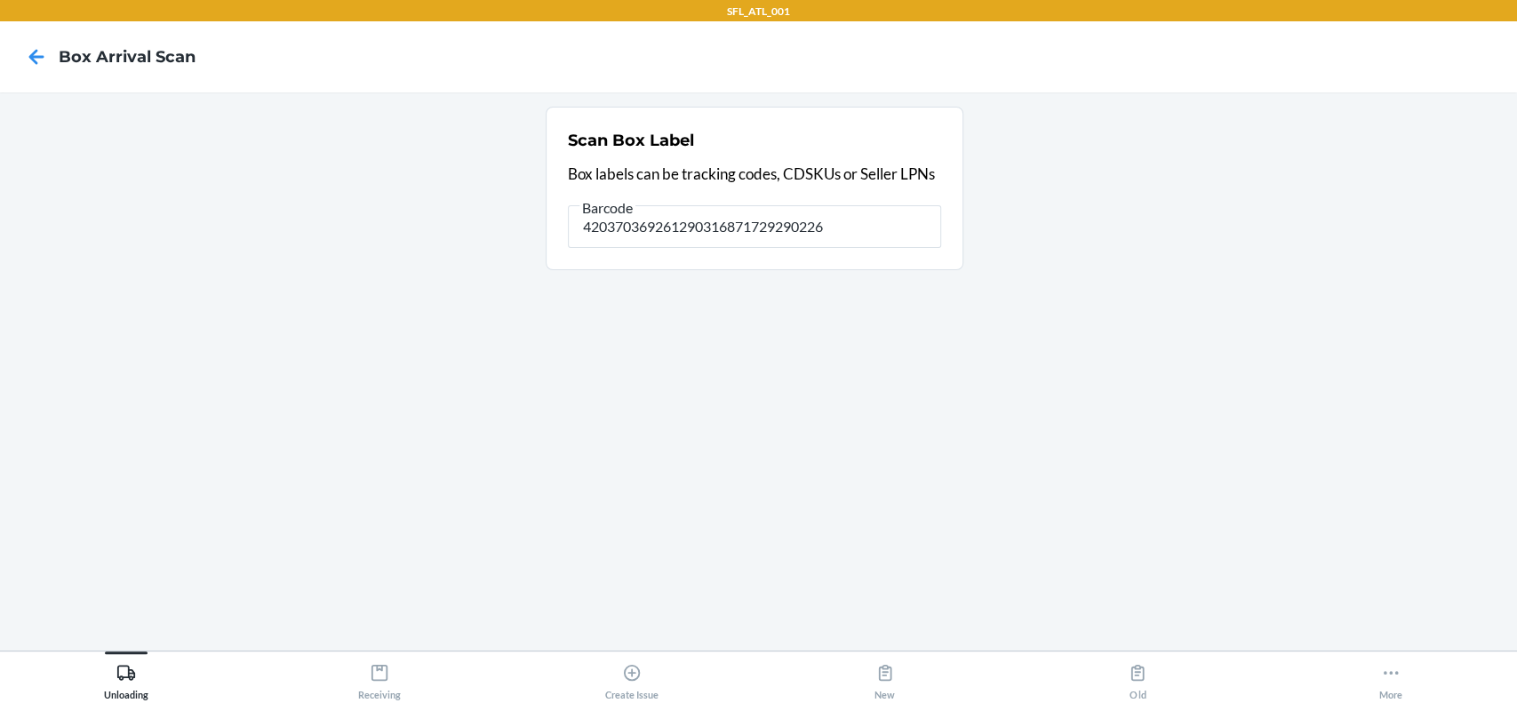
type input "420370369261290316871729290226"
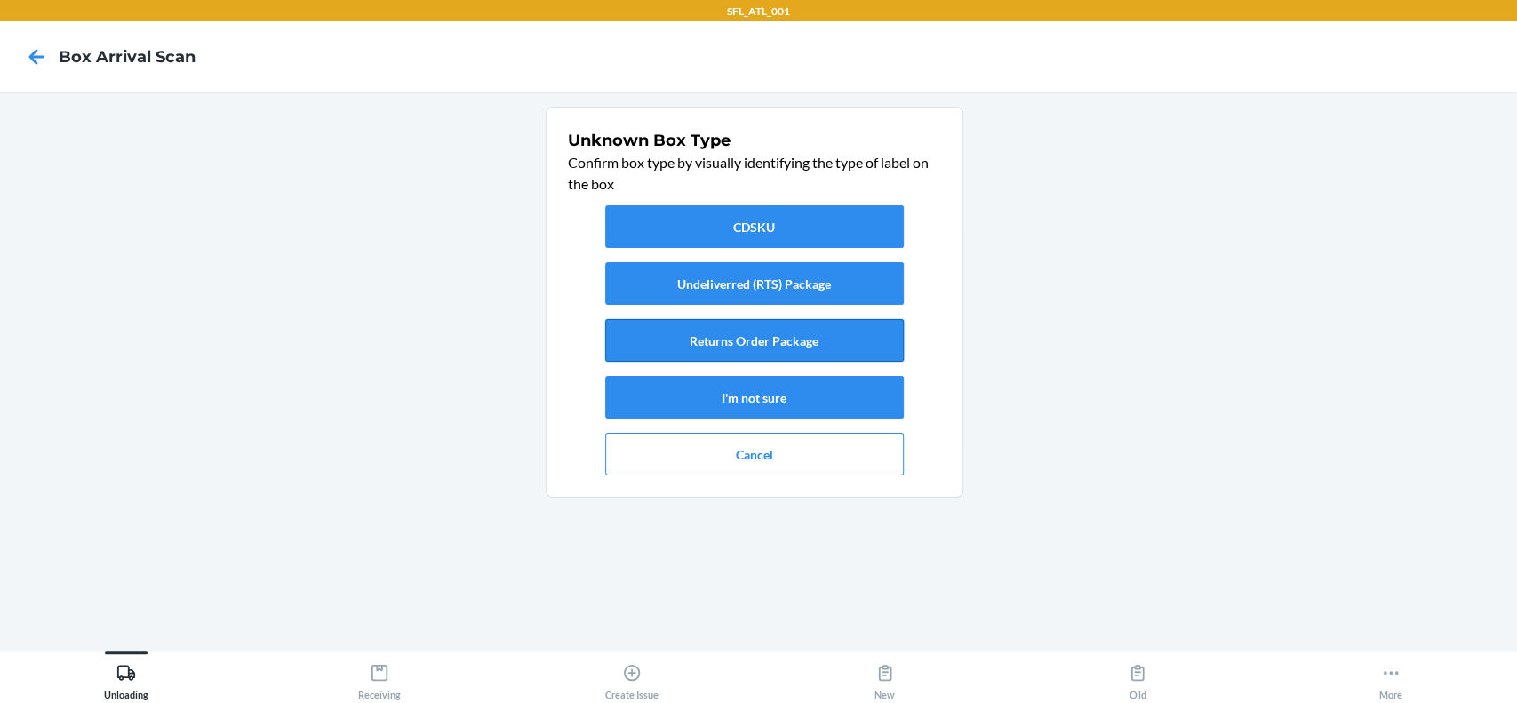
click at [696, 332] on button "Returns Order Package" at bounding box center [754, 340] width 299 height 43
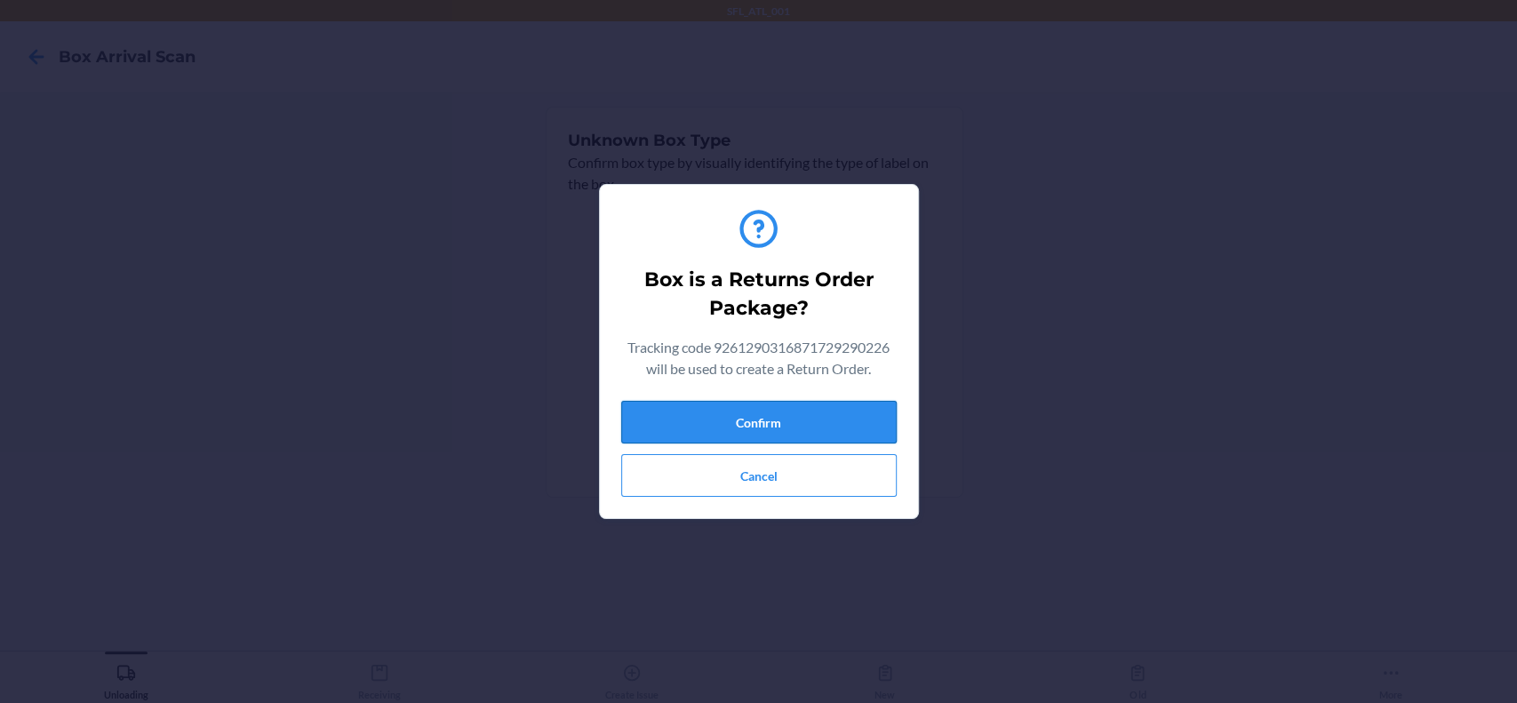
click at [728, 416] on button "Confirm" at bounding box center [758, 422] width 275 height 43
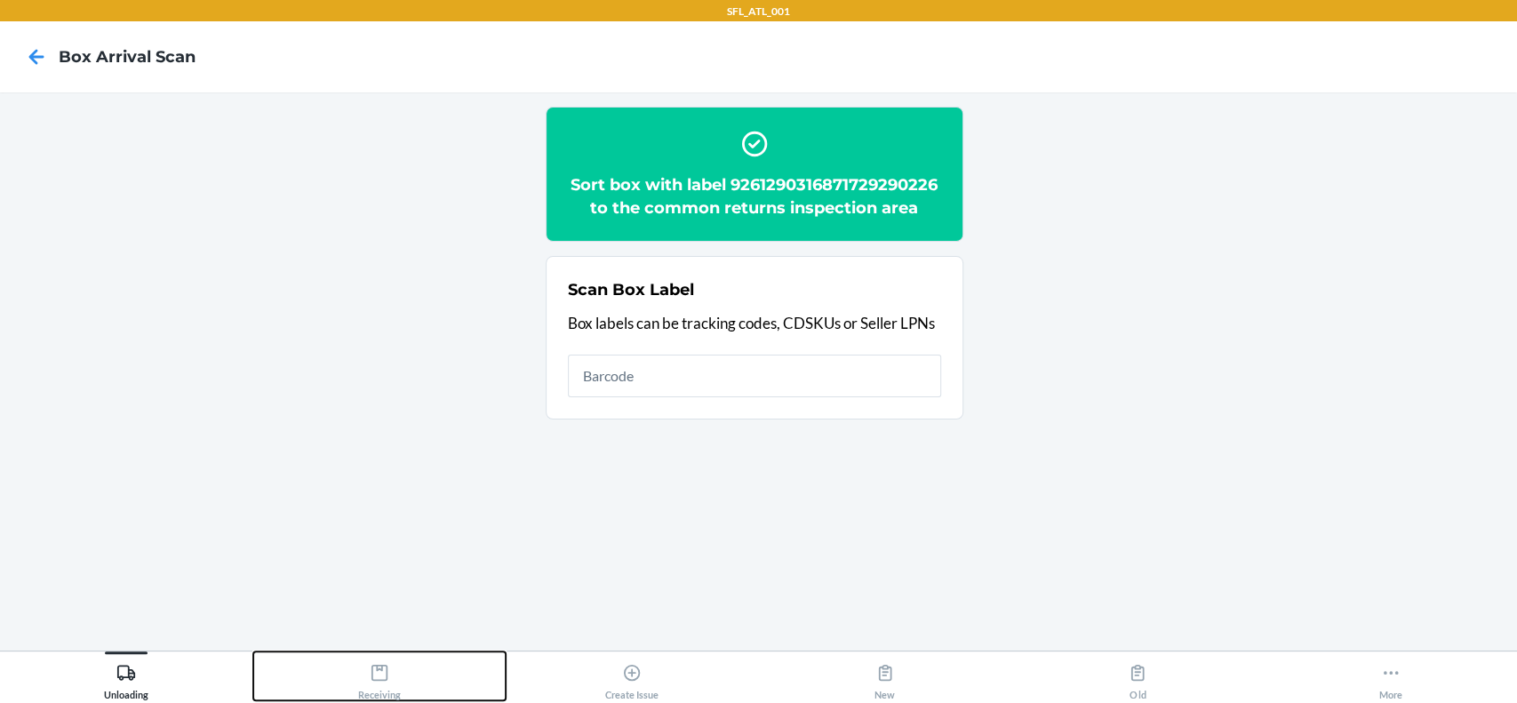
click at [384, 664] on icon at bounding box center [380, 673] width 20 height 20
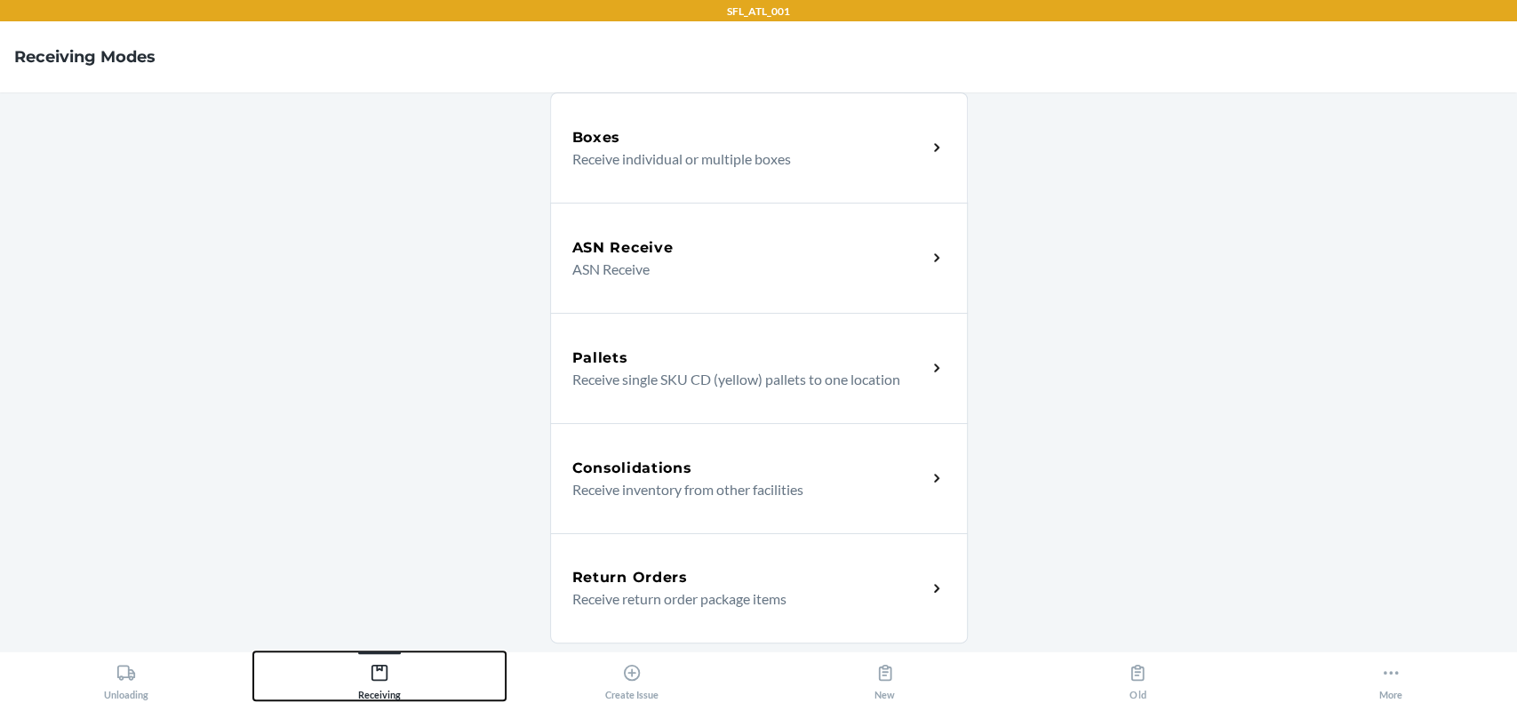
scroll to position [236, 0]
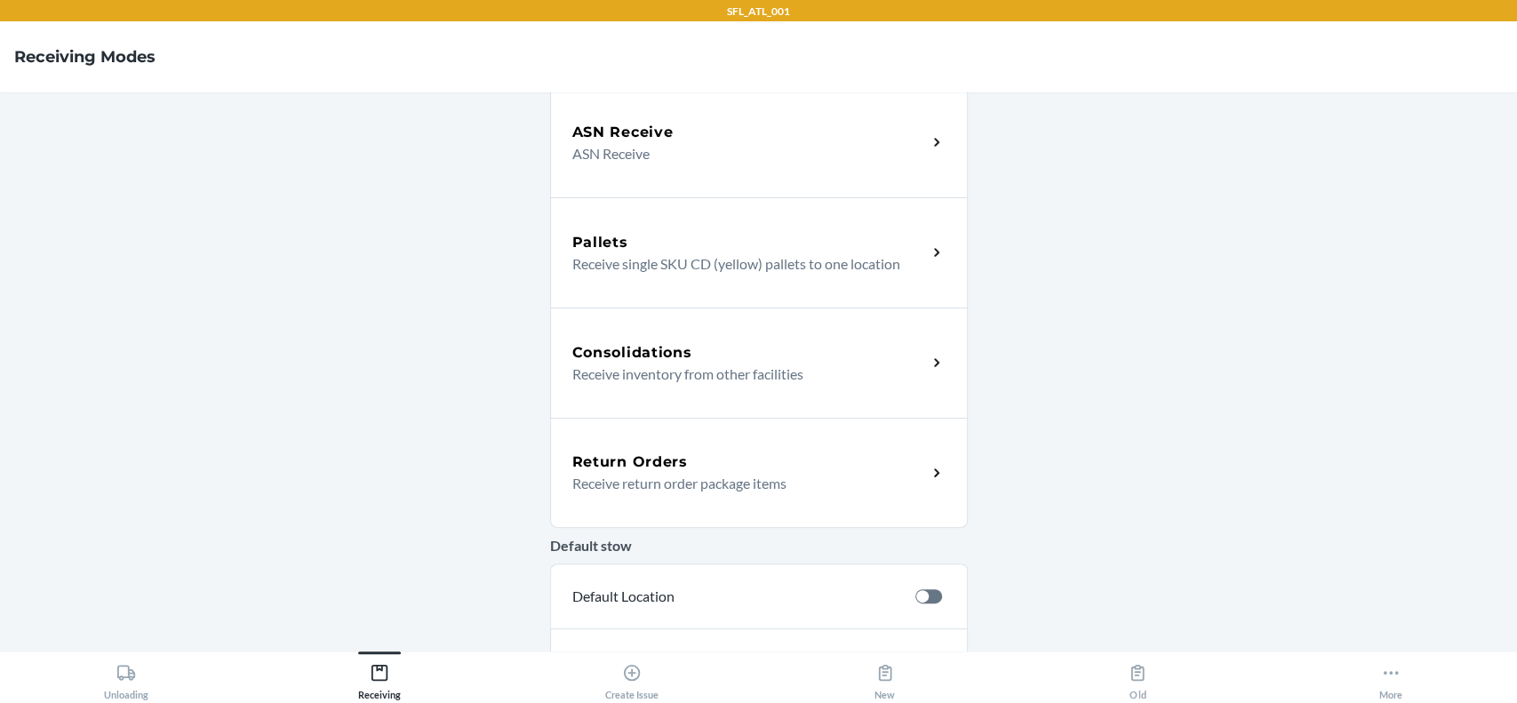
click at [803, 438] on div "Return Orders Receive return order package items" at bounding box center [759, 473] width 418 height 110
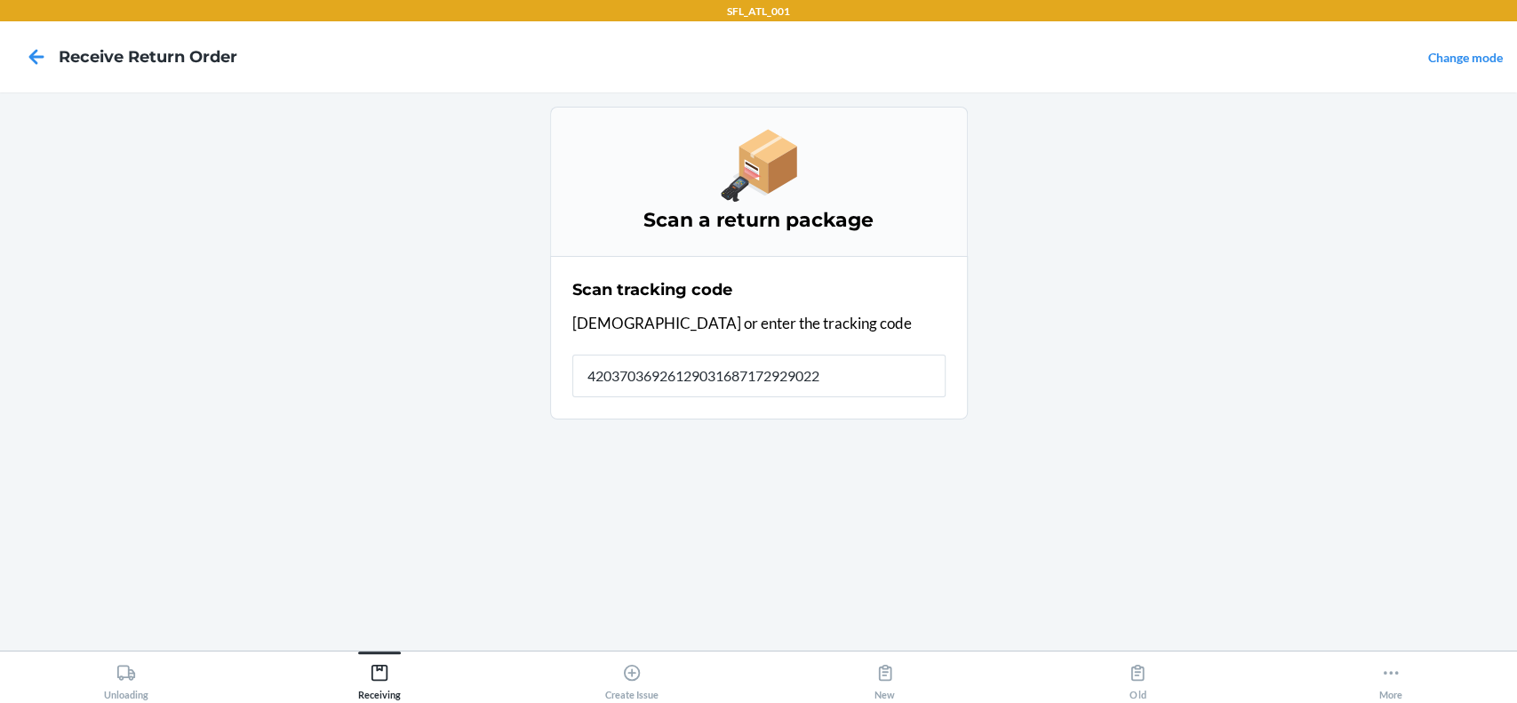
type input "420370369261290316871729290226"
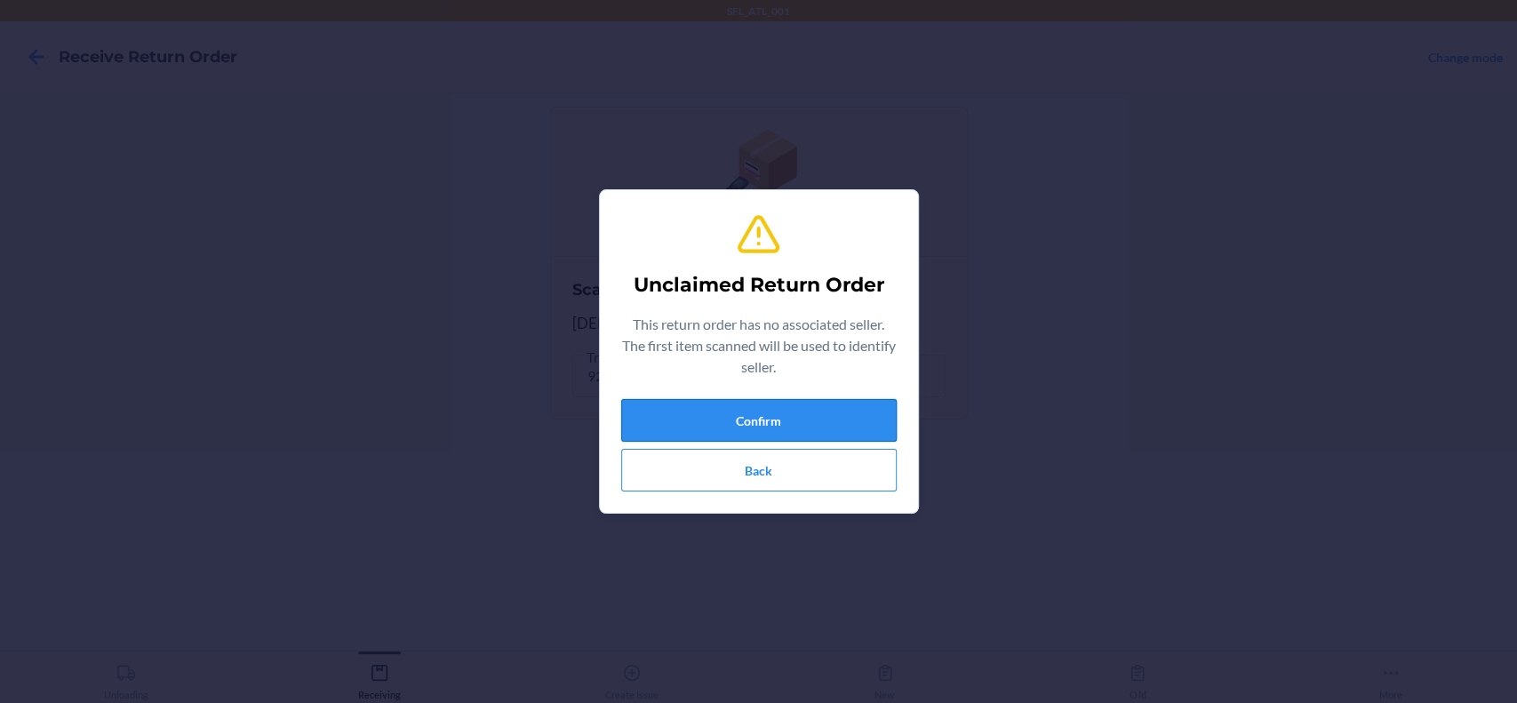
click at [803, 435] on button "Confirm" at bounding box center [758, 420] width 275 height 43
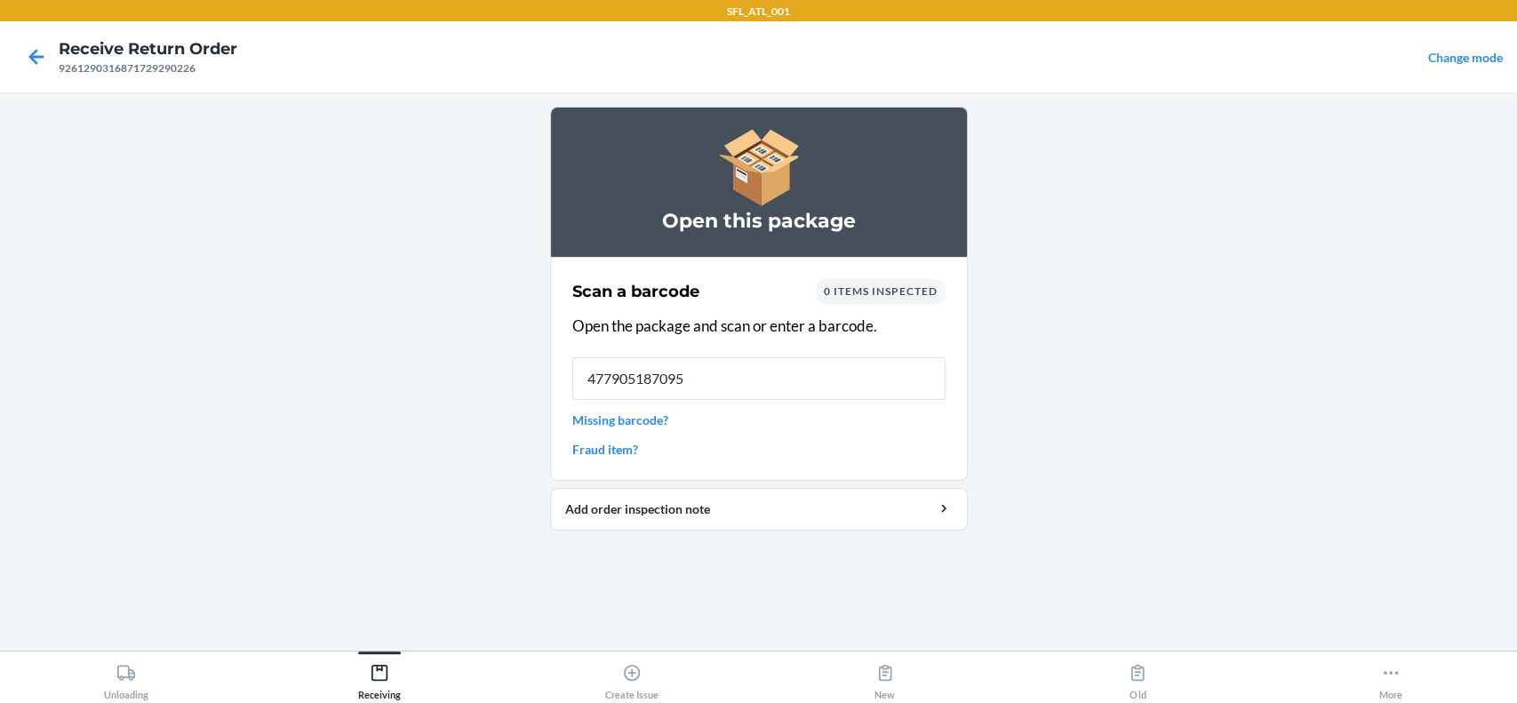
type input "4779051870950"
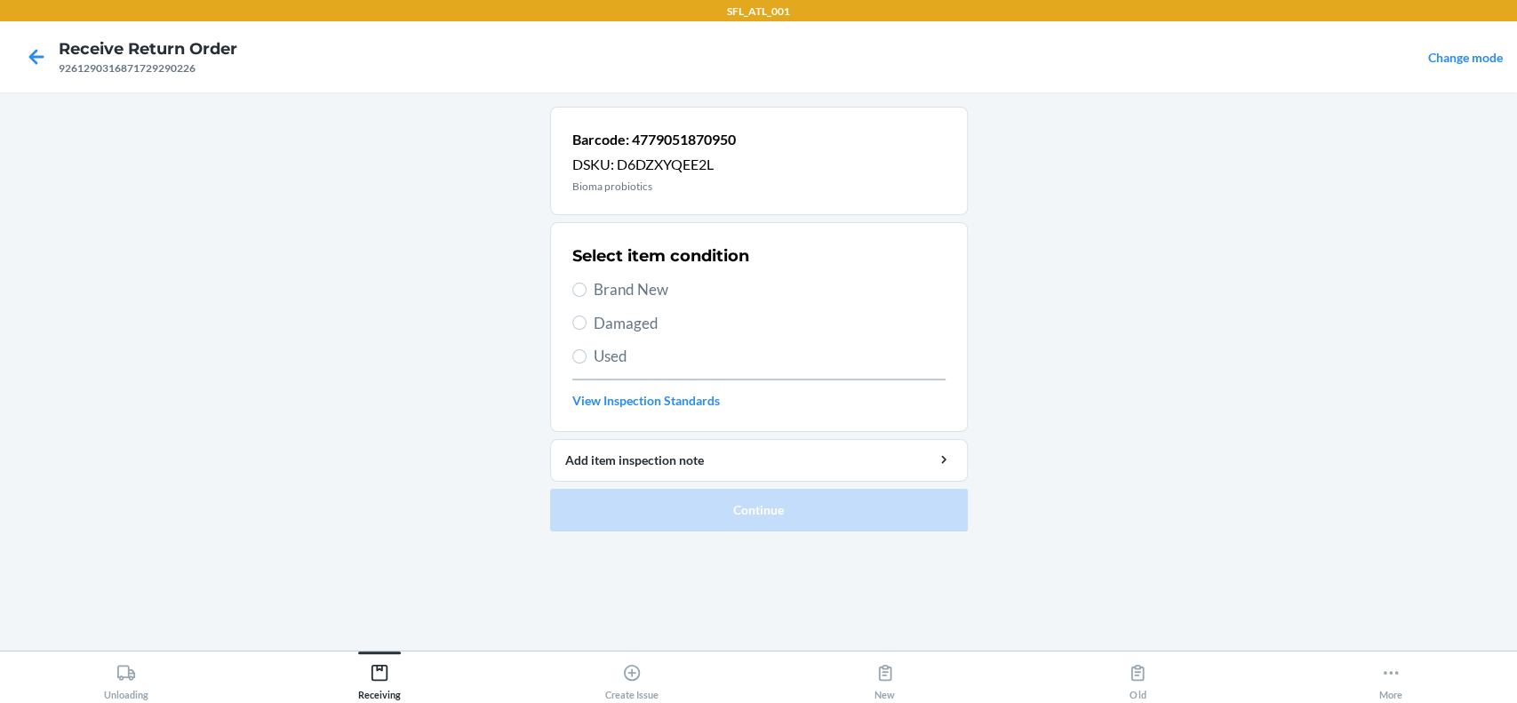
click at [653, 282] on span "Brand New" at bounding box center [770, 289] width 352 height 23
click at [586, 283] on input "Brand New" at bounding box center [579, 290] width 14 height 14
radio input "true"
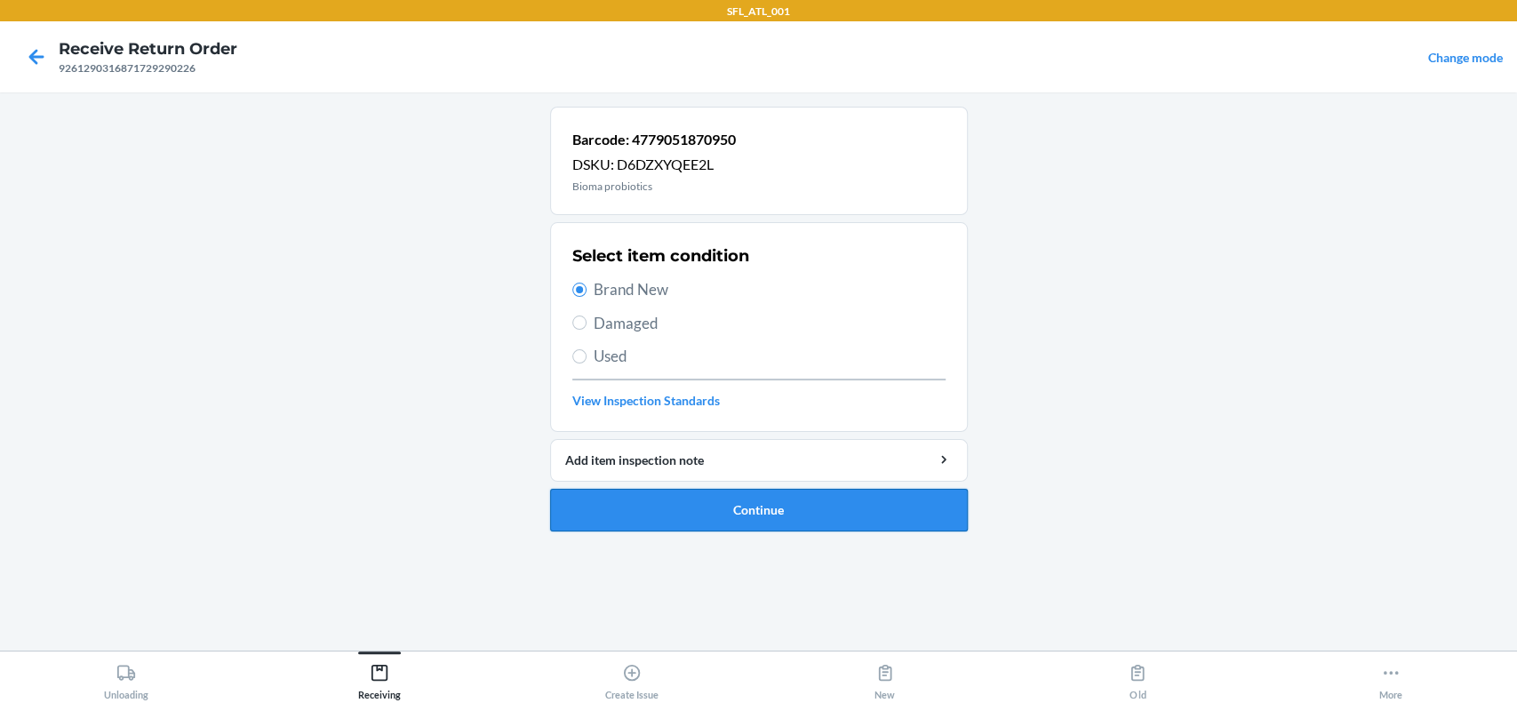
click at [839, 501] on button "Continue" at bounding box center [759, 510] width 418 height 43
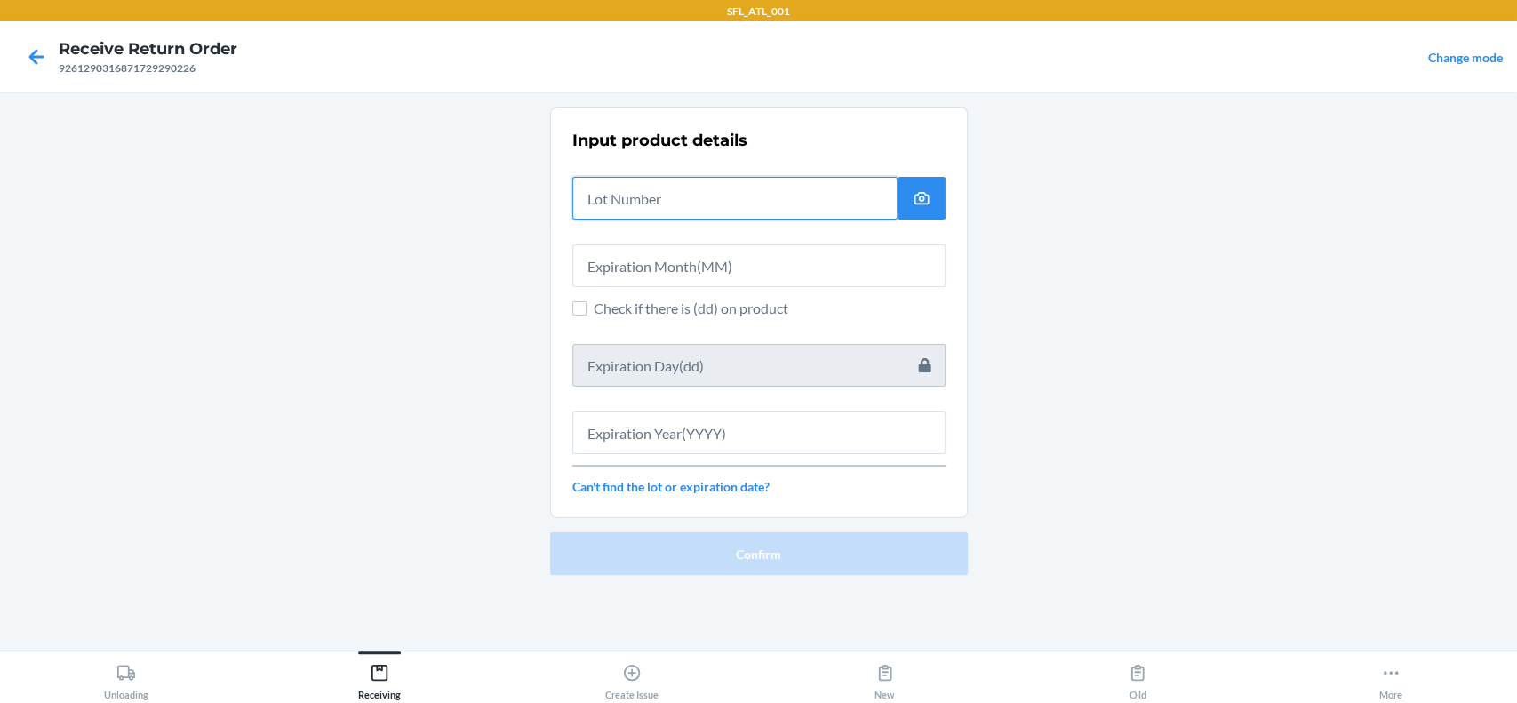
click at [649, 195] on input "text" at bounding box center [734, 198] width 325 height 43
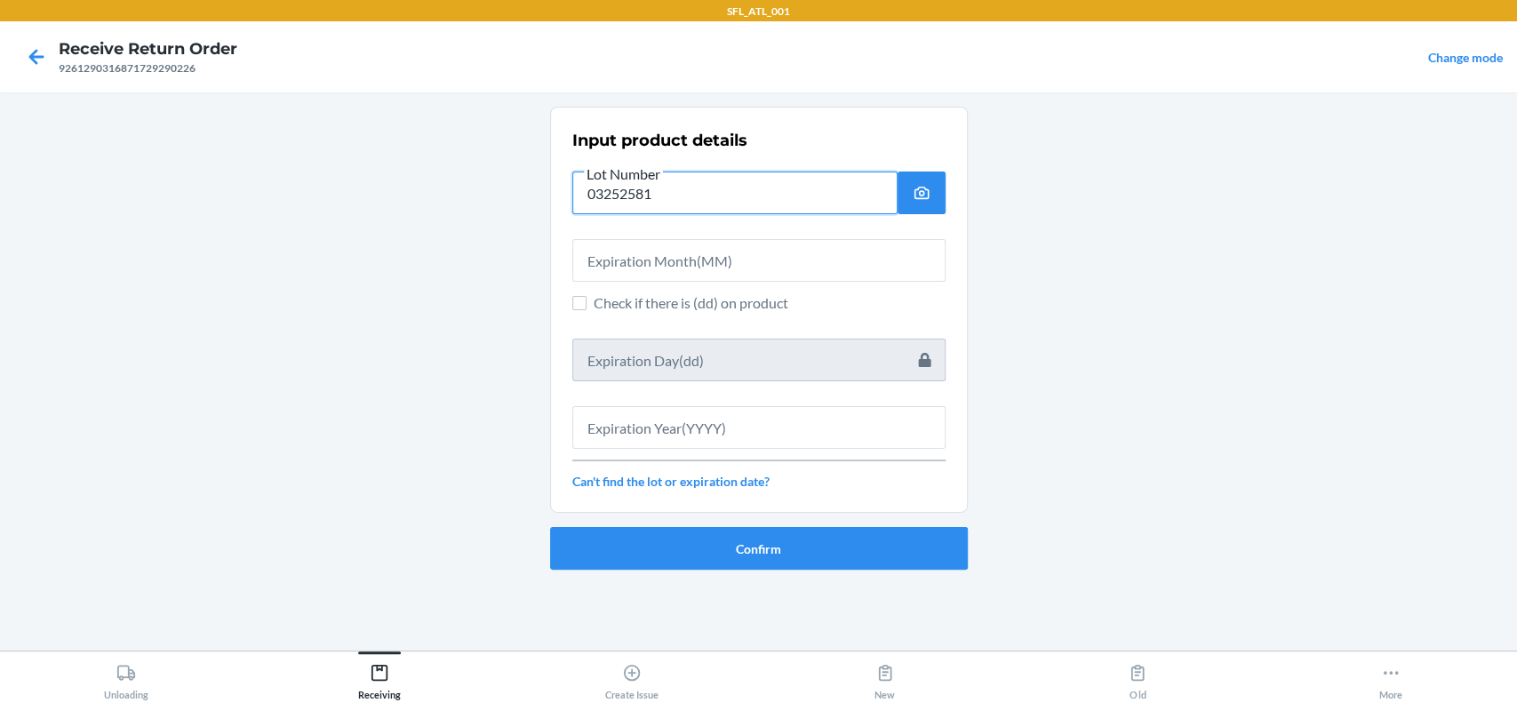
type input "03252581"
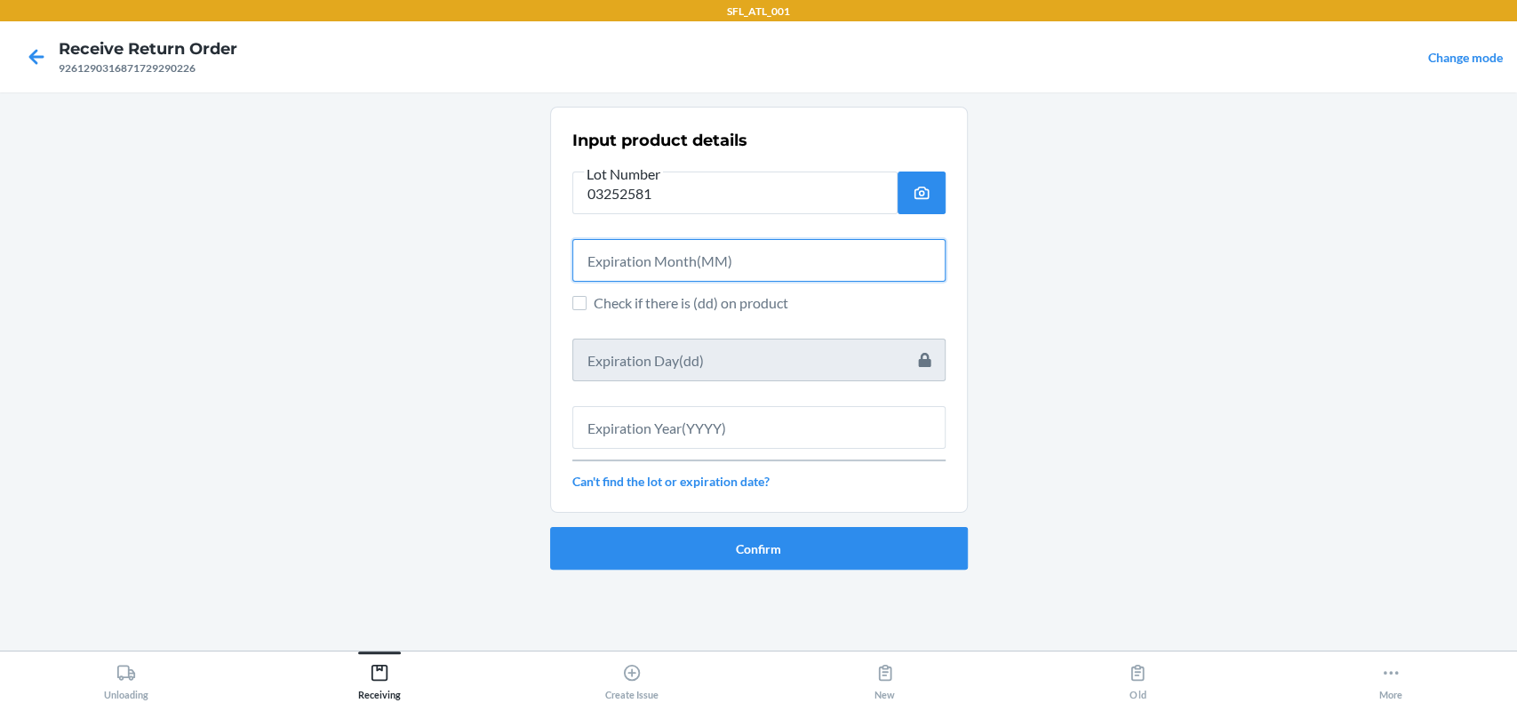
click at [658, 270] on input "text" at bounding box center [758, 260] width 373 height 43
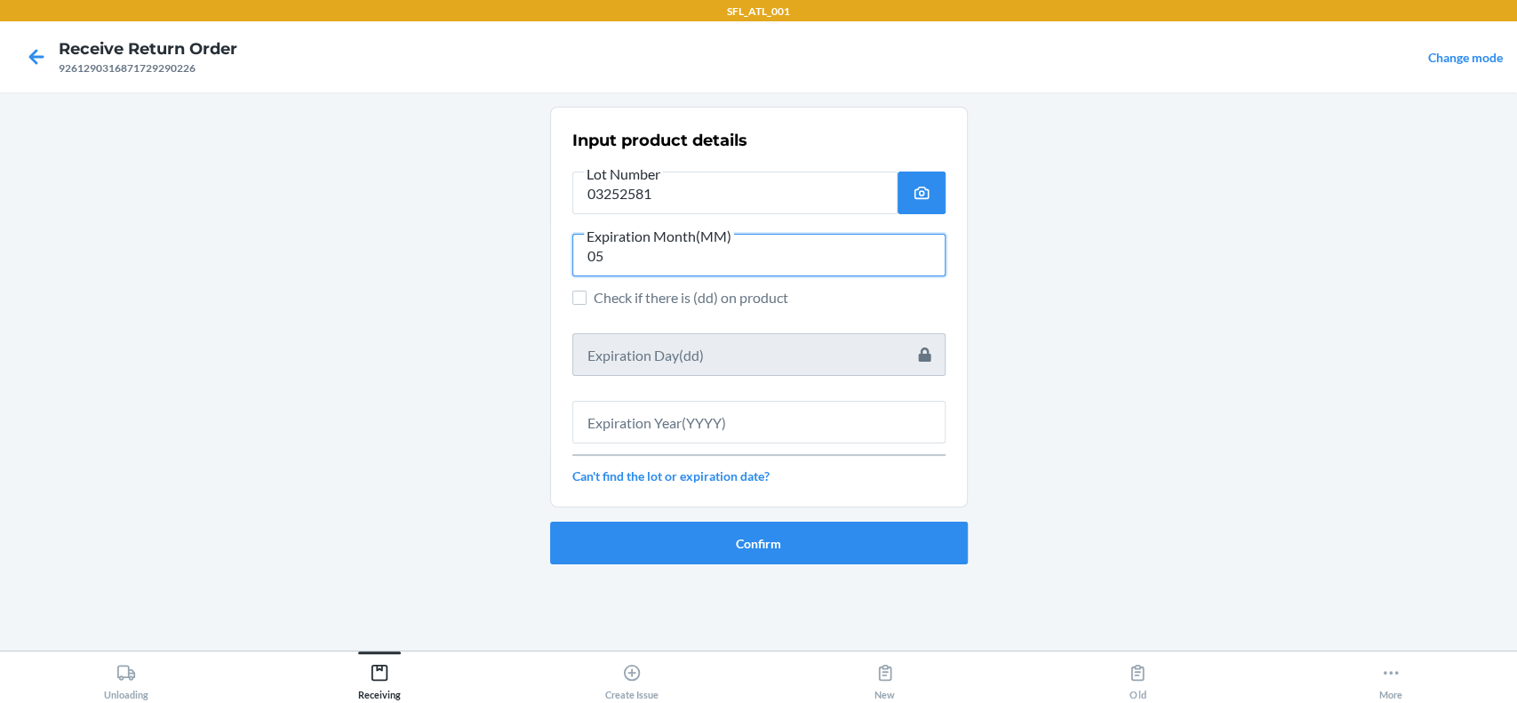
type input "05"
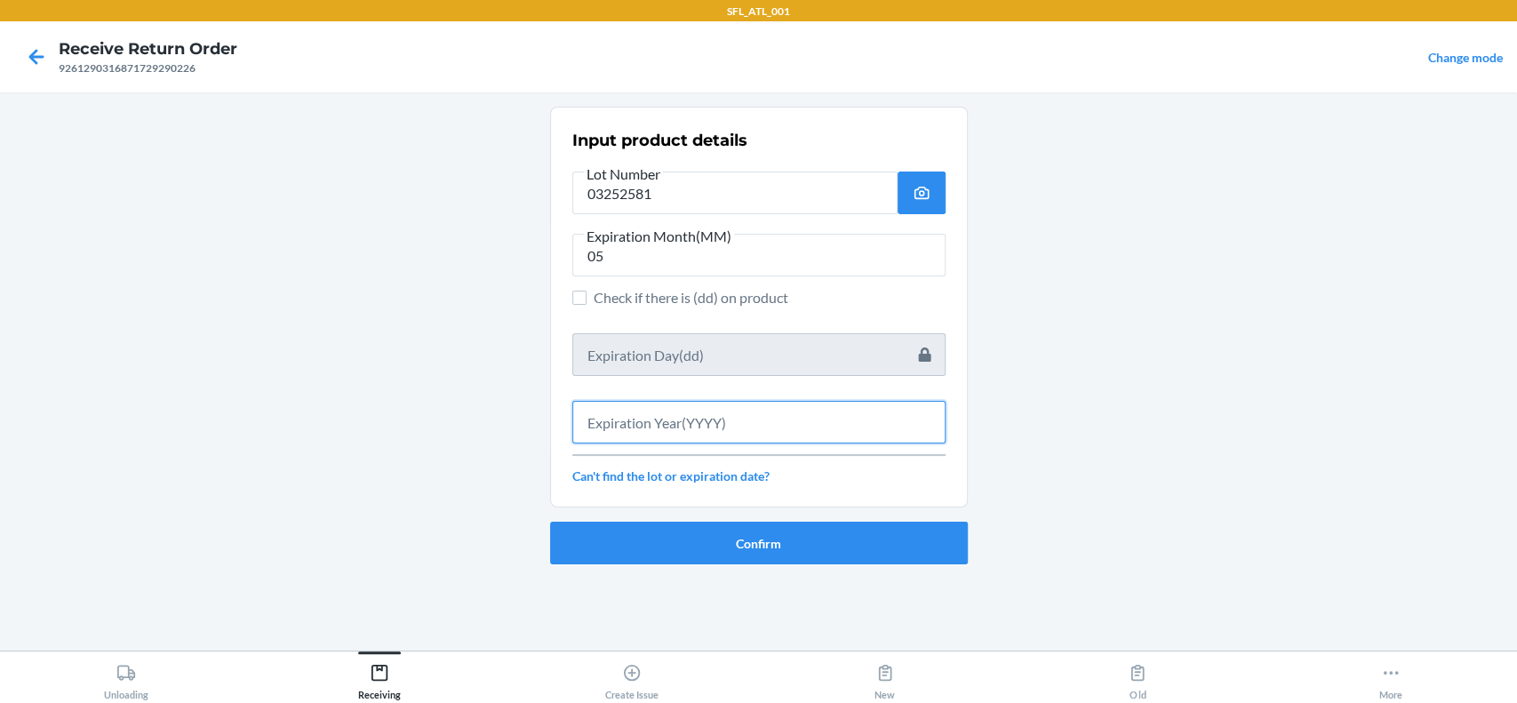
click at [796, 418] on input "text" at bounding box center [758, 422] width 373 height 43
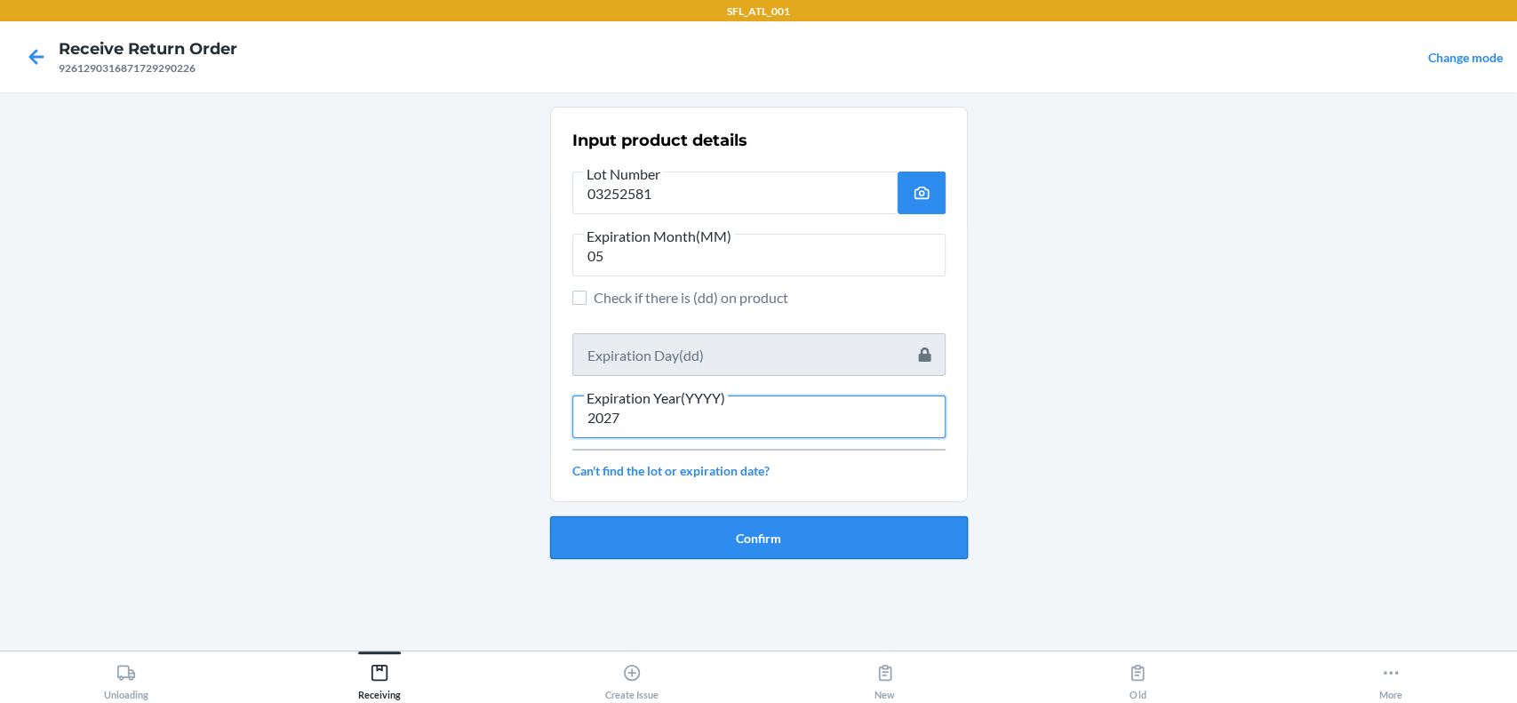
type input "2027"
click at [826, 518] on button "Confirm" at bounding box center [759, 537] width 418 height 43
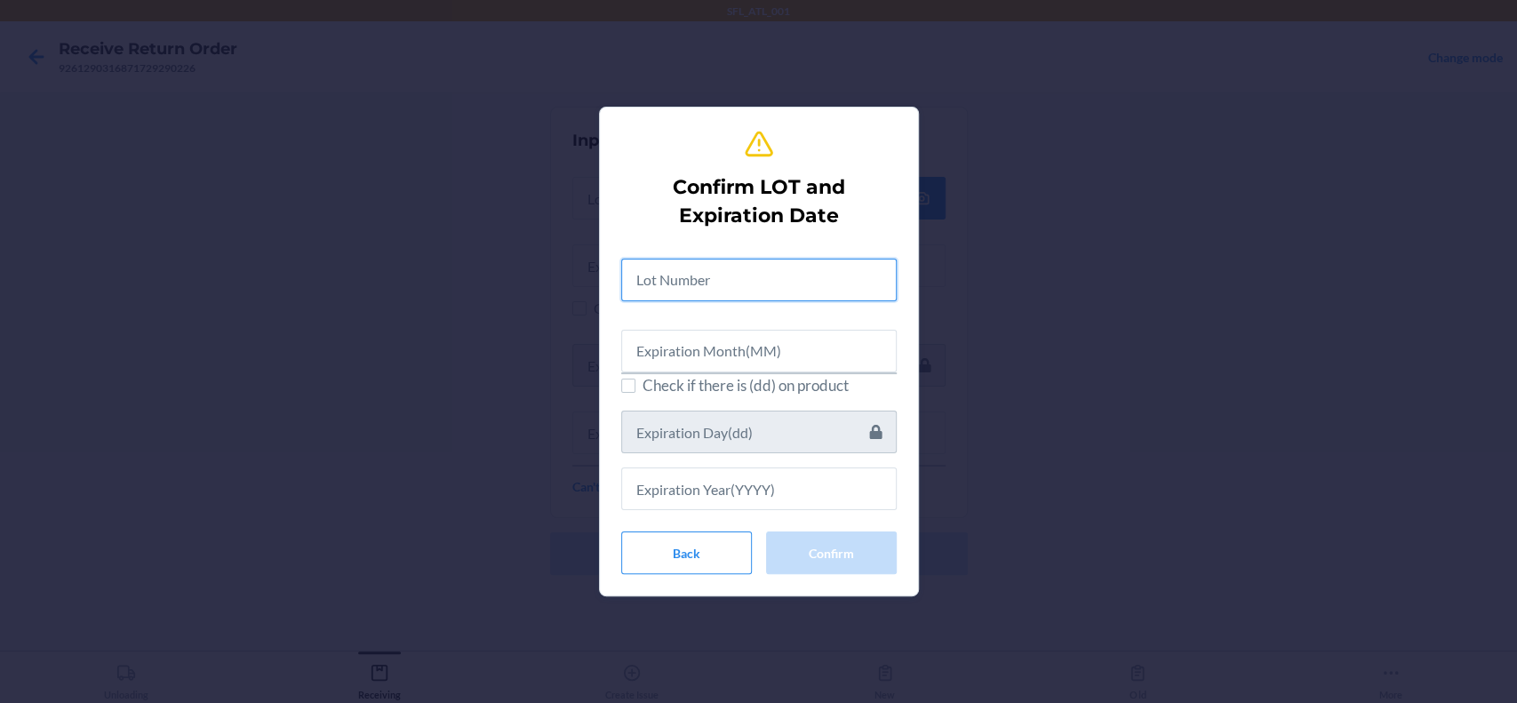
click at [783, 272] on input "text" at bounding box center [758, 280] width 275 height 43
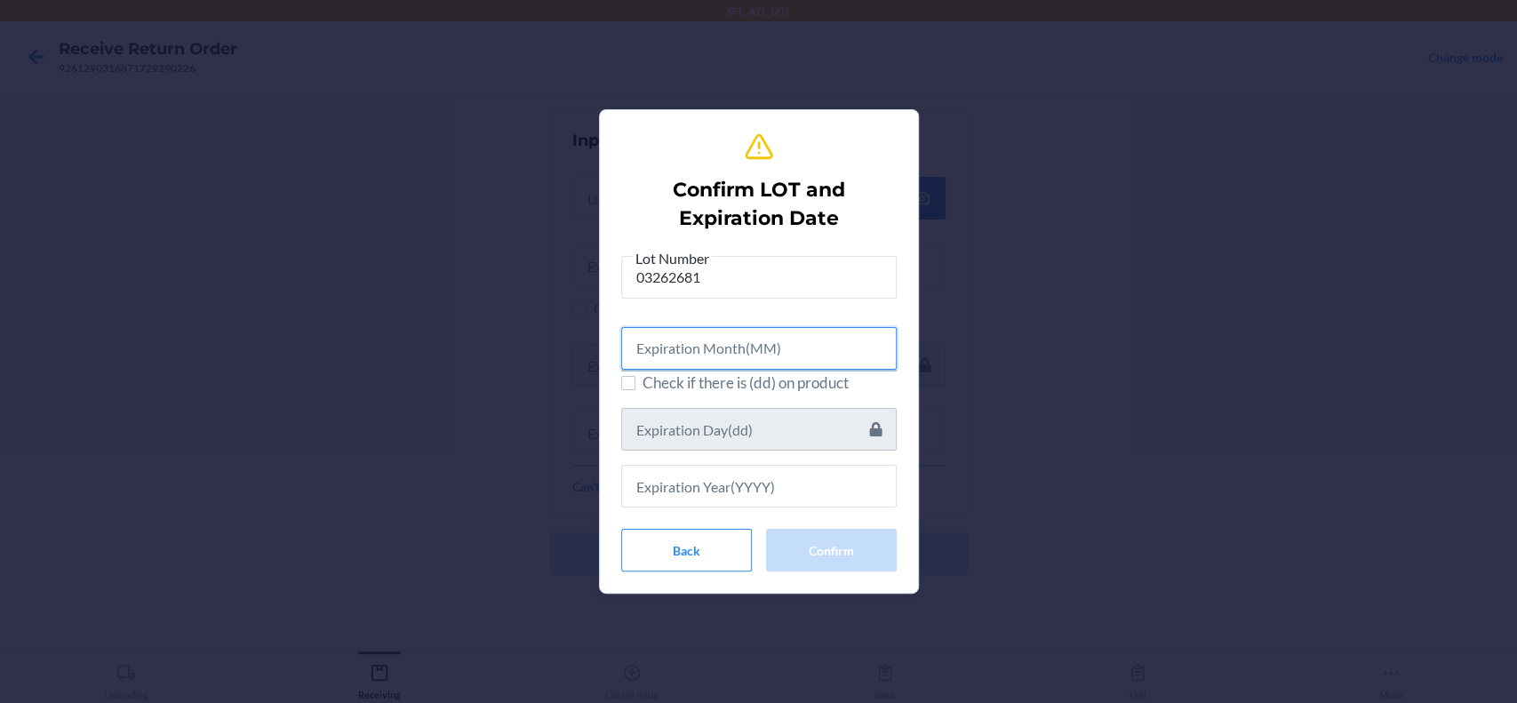
click at [826, 361] on input "text" at bounding box center [758, 348] width 275 height 43
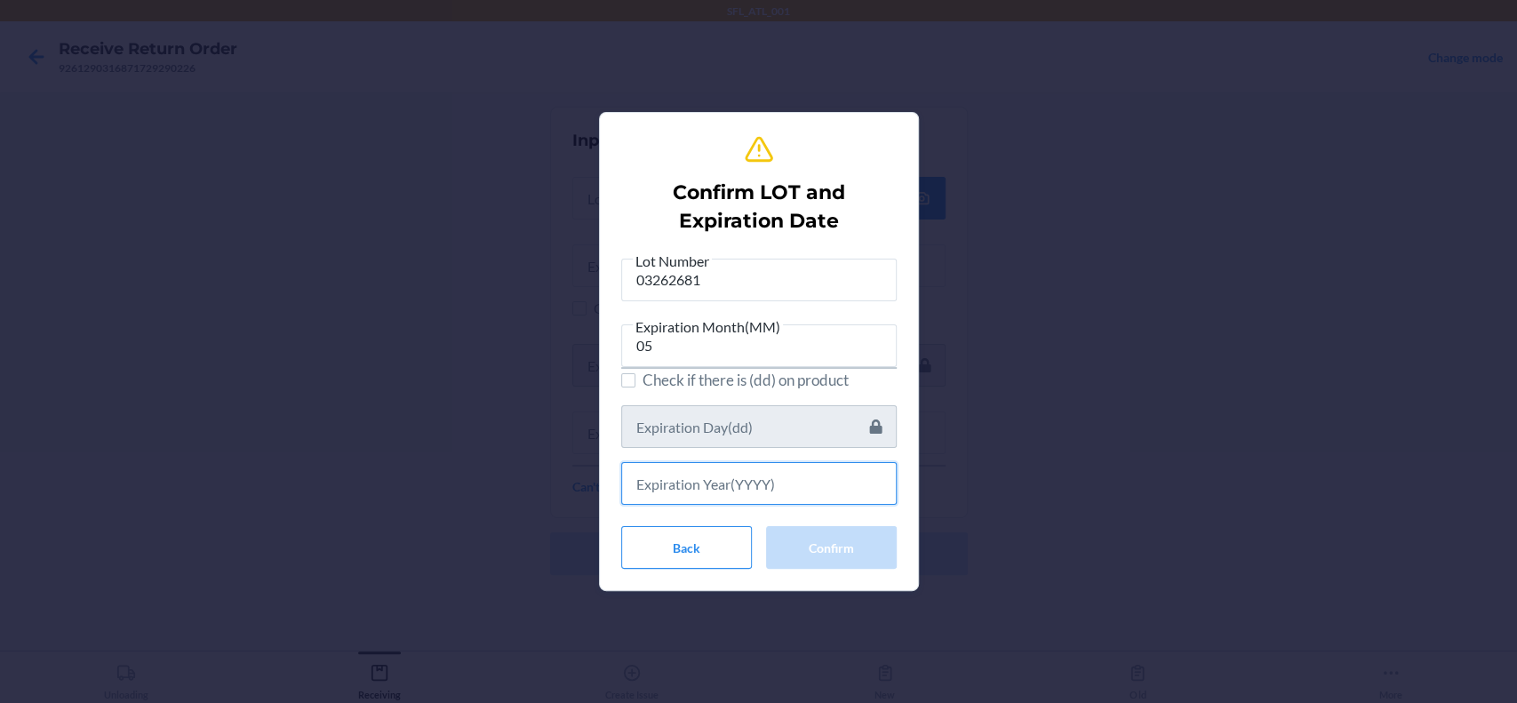
click at [852, 494] on input "text" at bounding box center [758, 483] width 275 height 43
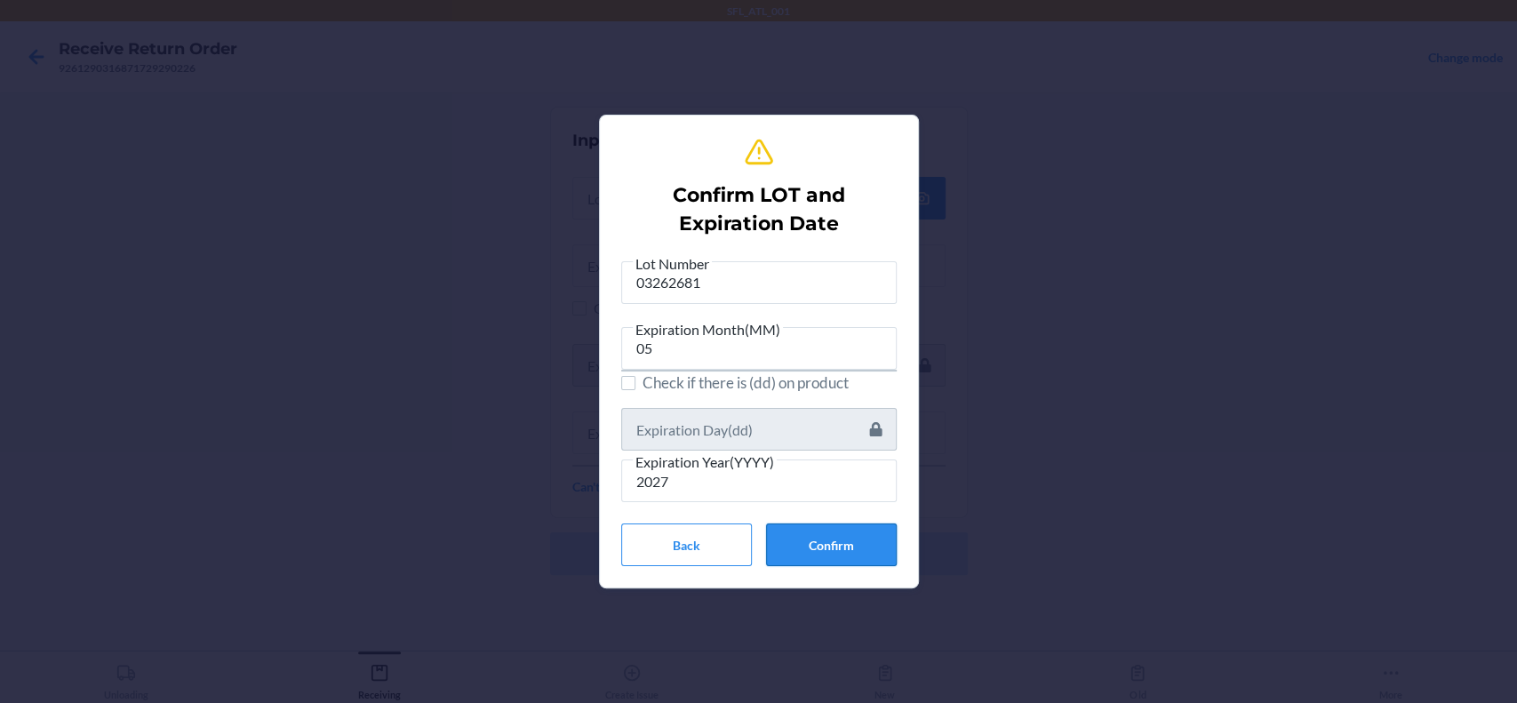
click at [864, 529] on button "Confirm" at bounding box center [831, 544] width 131 height 43
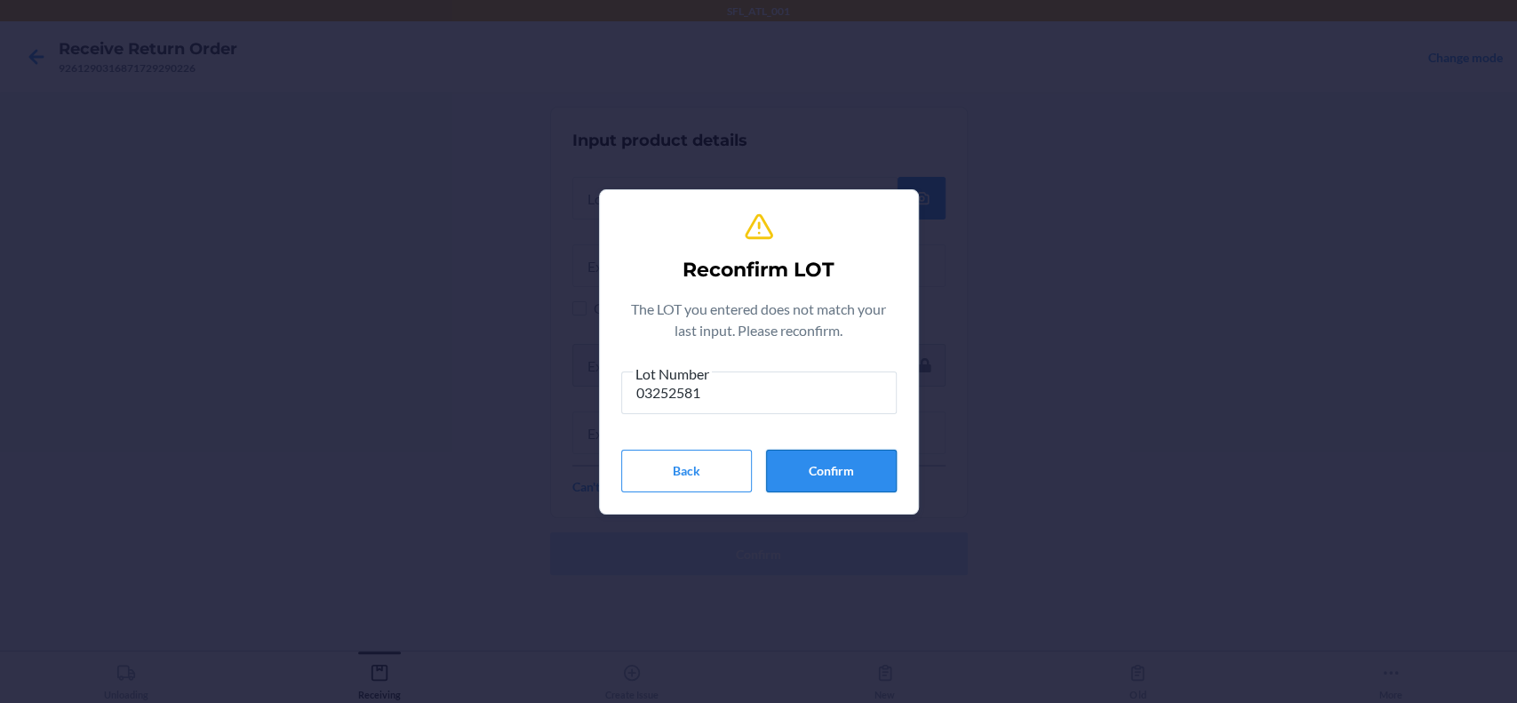
click at [865, 475] on button "Confirm" at bounding box center [831, 471] width 131 height 43
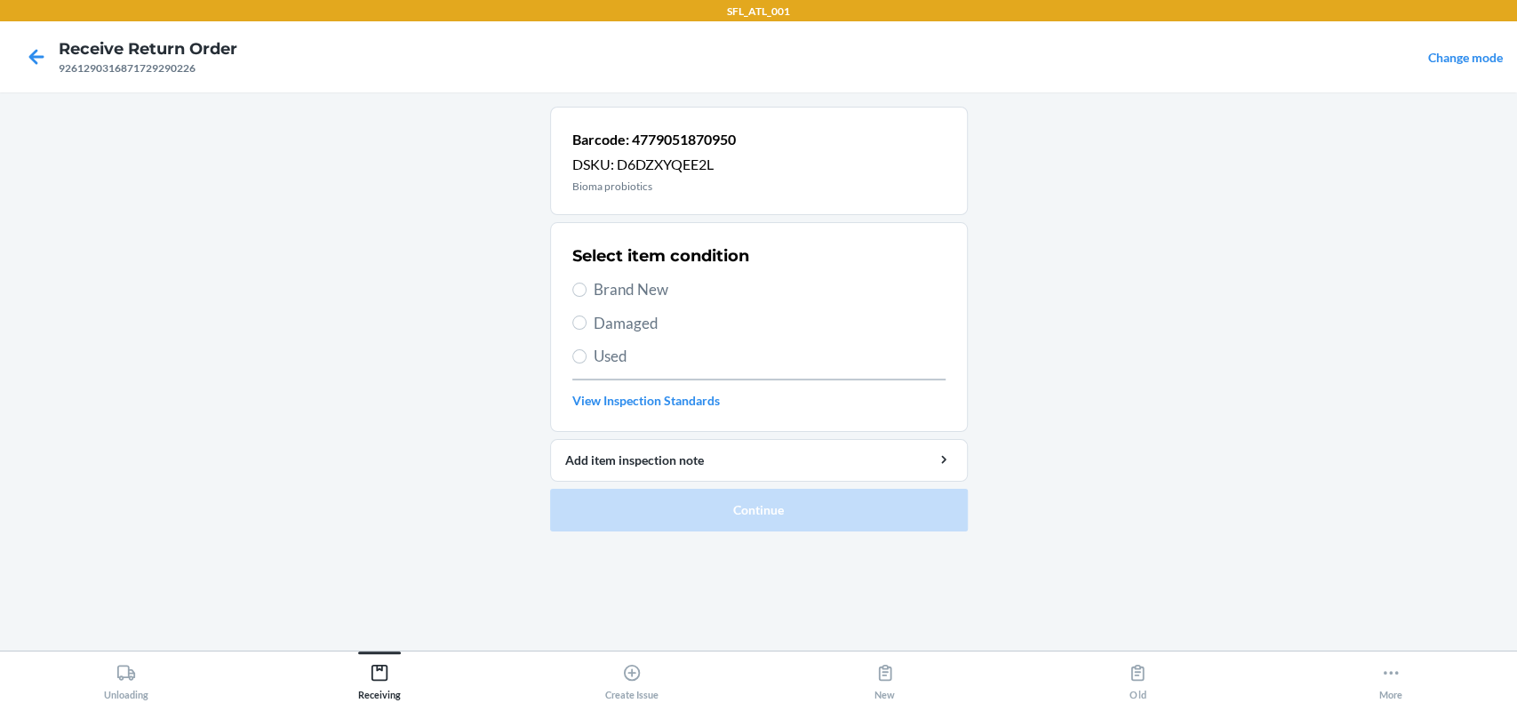
click at [642, 294] on span "Brand New" at bounding box center [770, 289] width 352 height 23
click at [586, 294] on input "Brand New" at bounding box center [579, 290] width 14 height 14
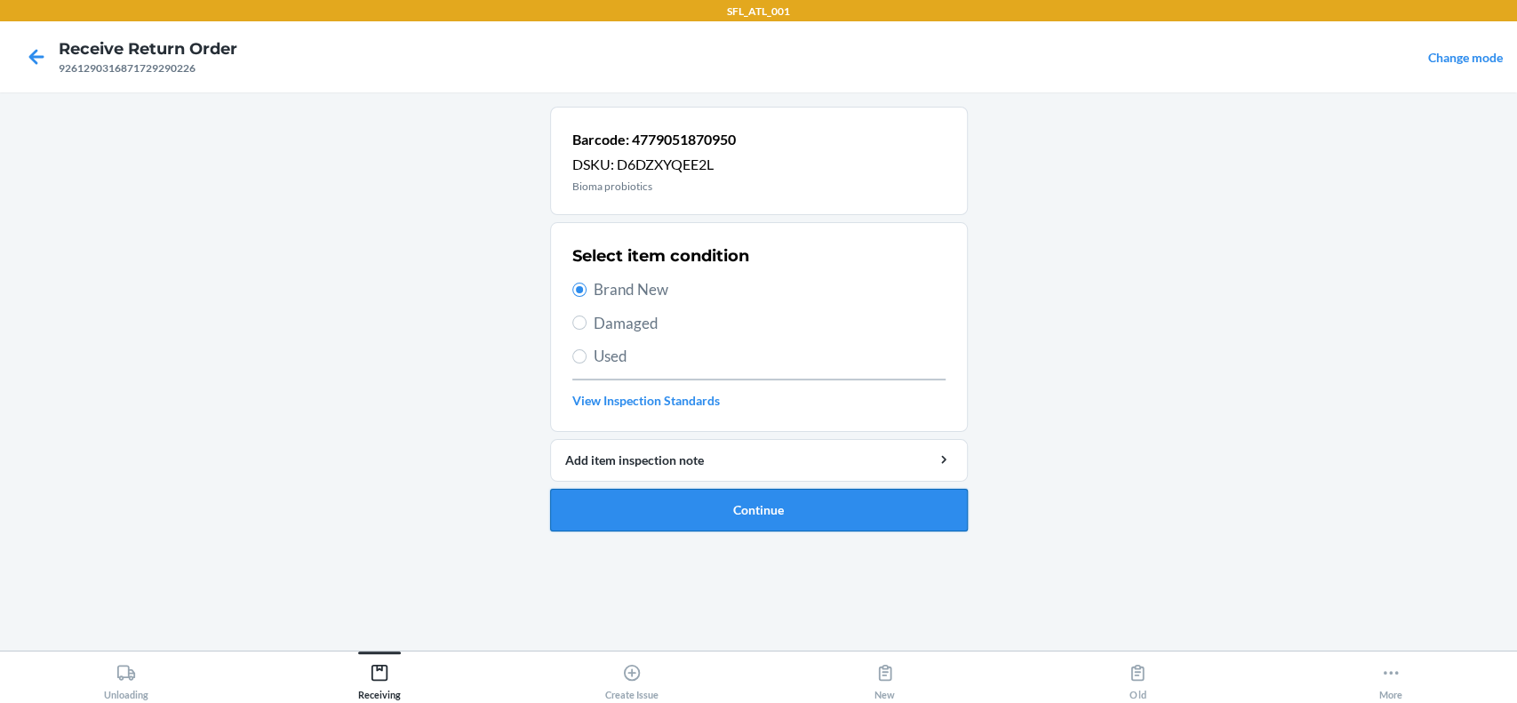
click at [727, 507] on button "Continue" at bounding box center [759, 510] width 418 height 43
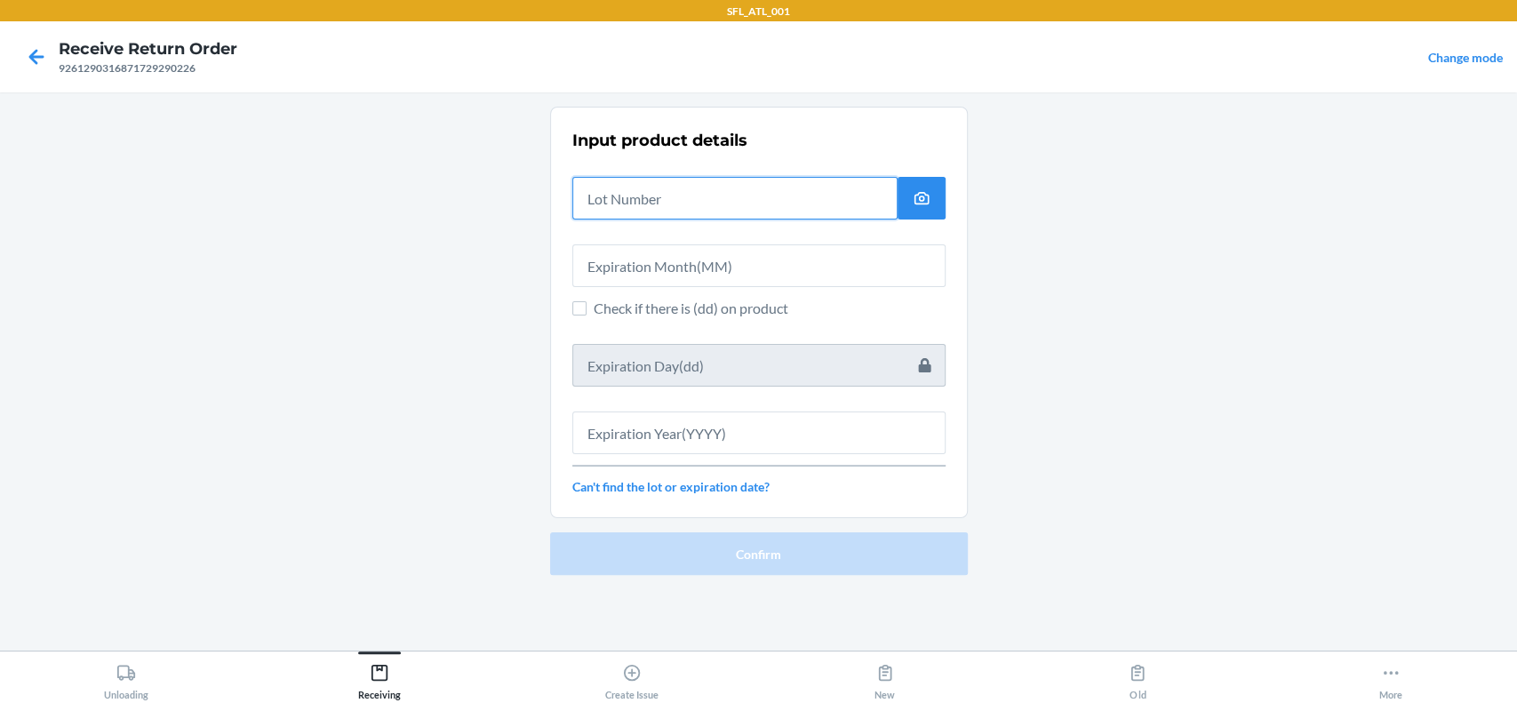
click at [713, 188] on input "text" at bounding box center [734, 198] width 325 height 43
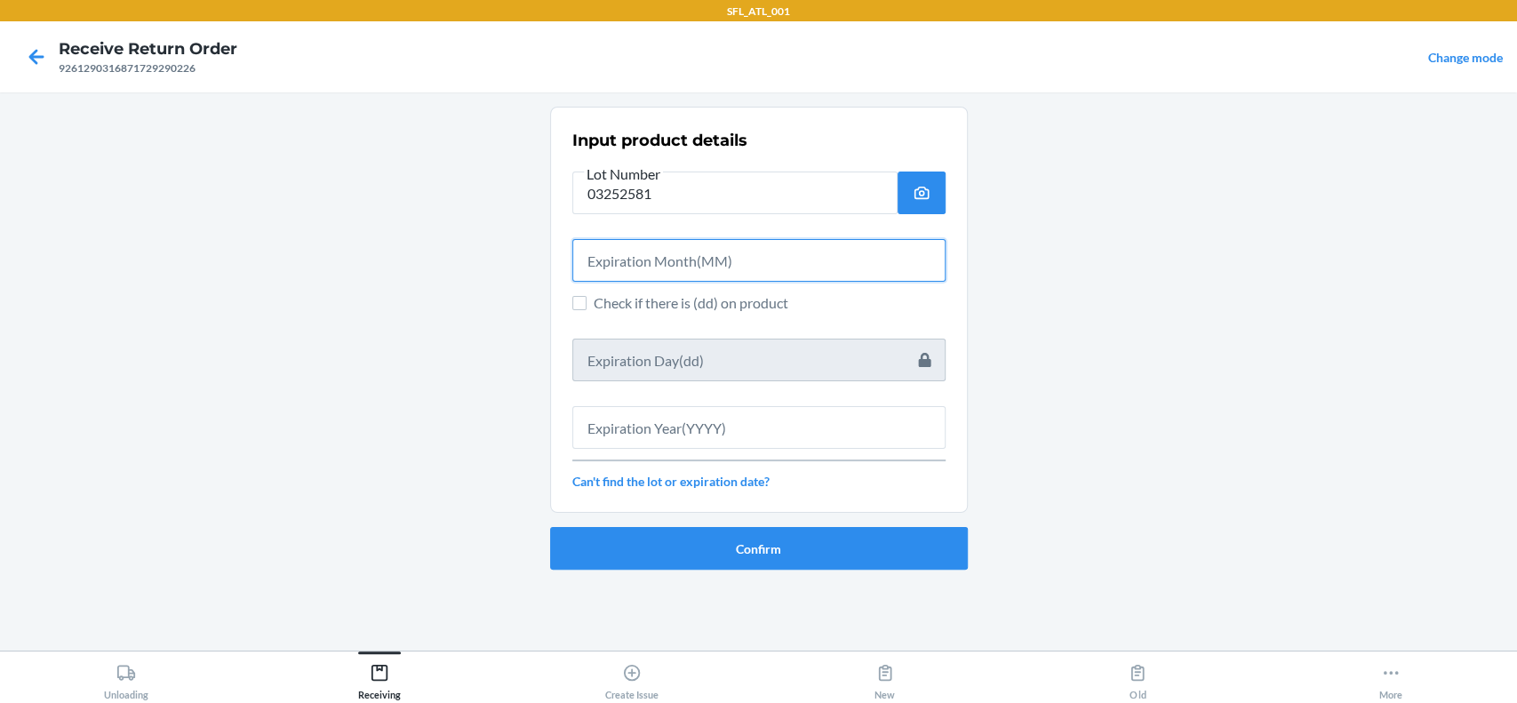
click at [718, 272] on input "text" at bounding box center [758, 260] width 373 height 43
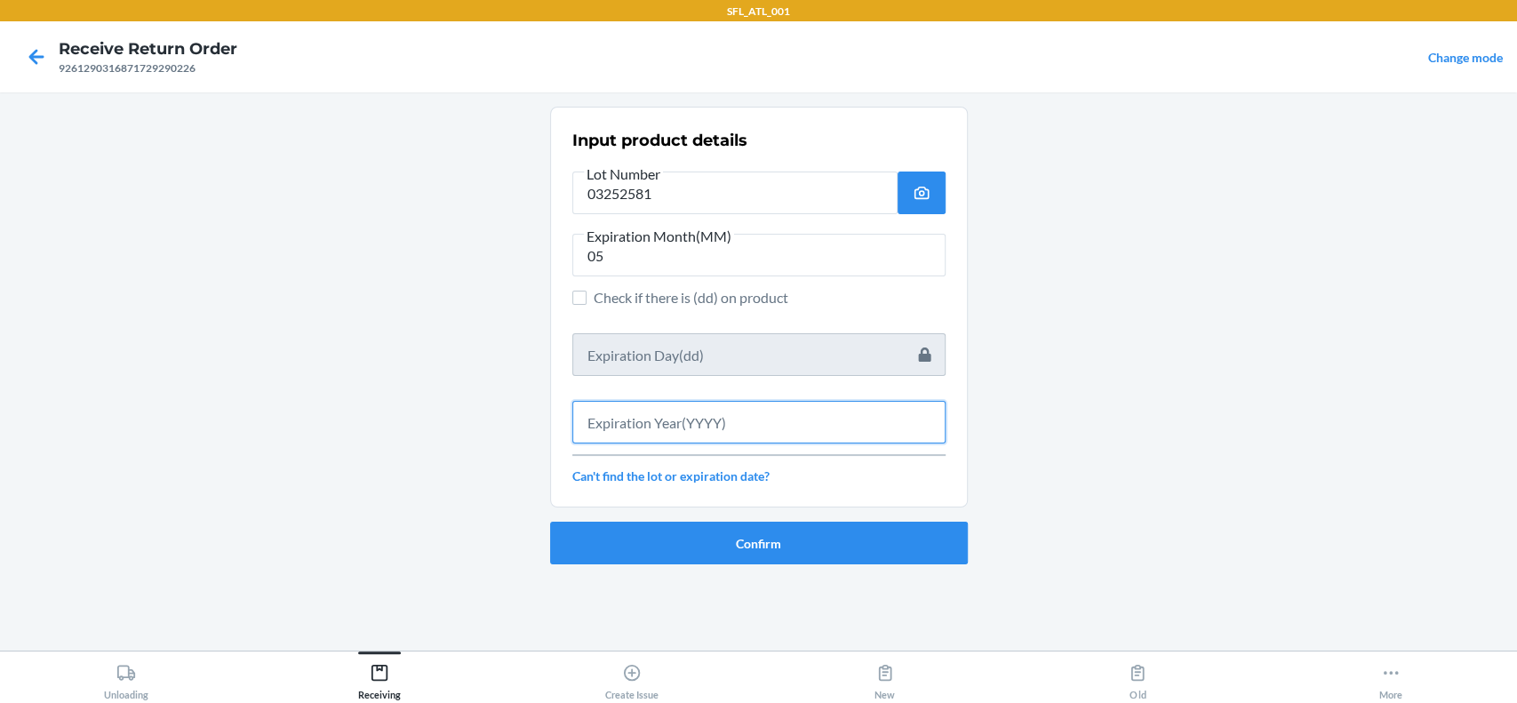
click at [733, 419] on input "text" at bounding box center [758, 422] width 373 height 43
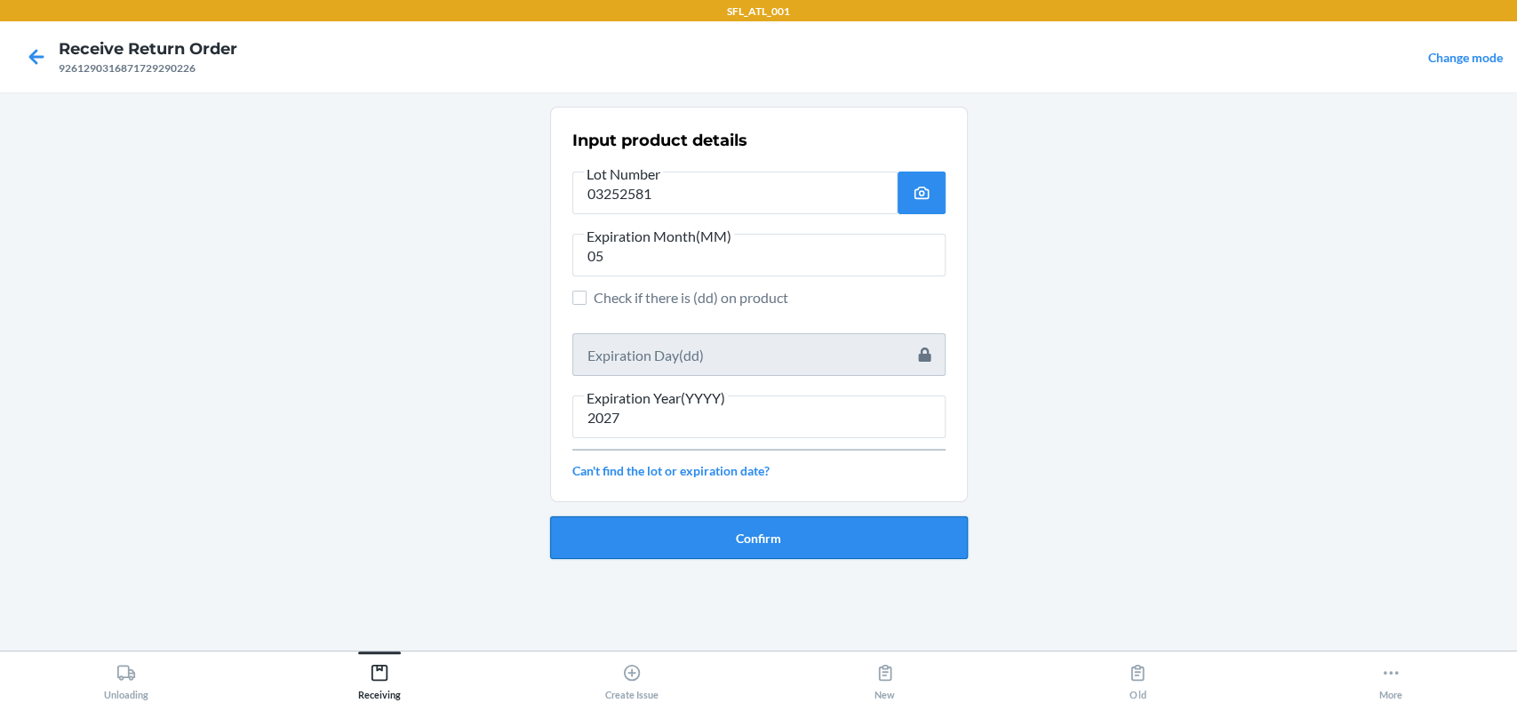
click at [778, 518] on button "Confirm" at bounding box center [759, 537] width 418 height 43
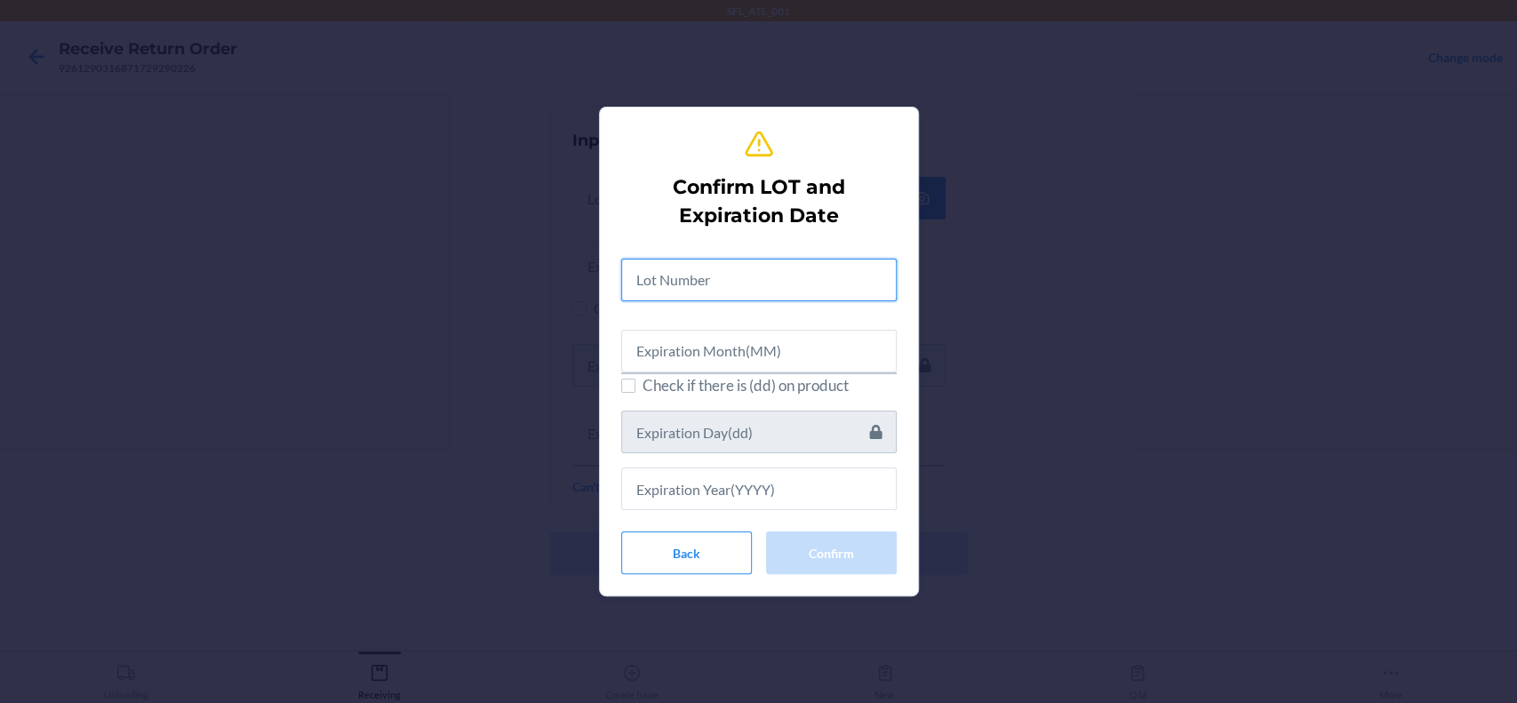
click at [754, 276] on input "text" at bounding box center [758, 280] width 275 height 43
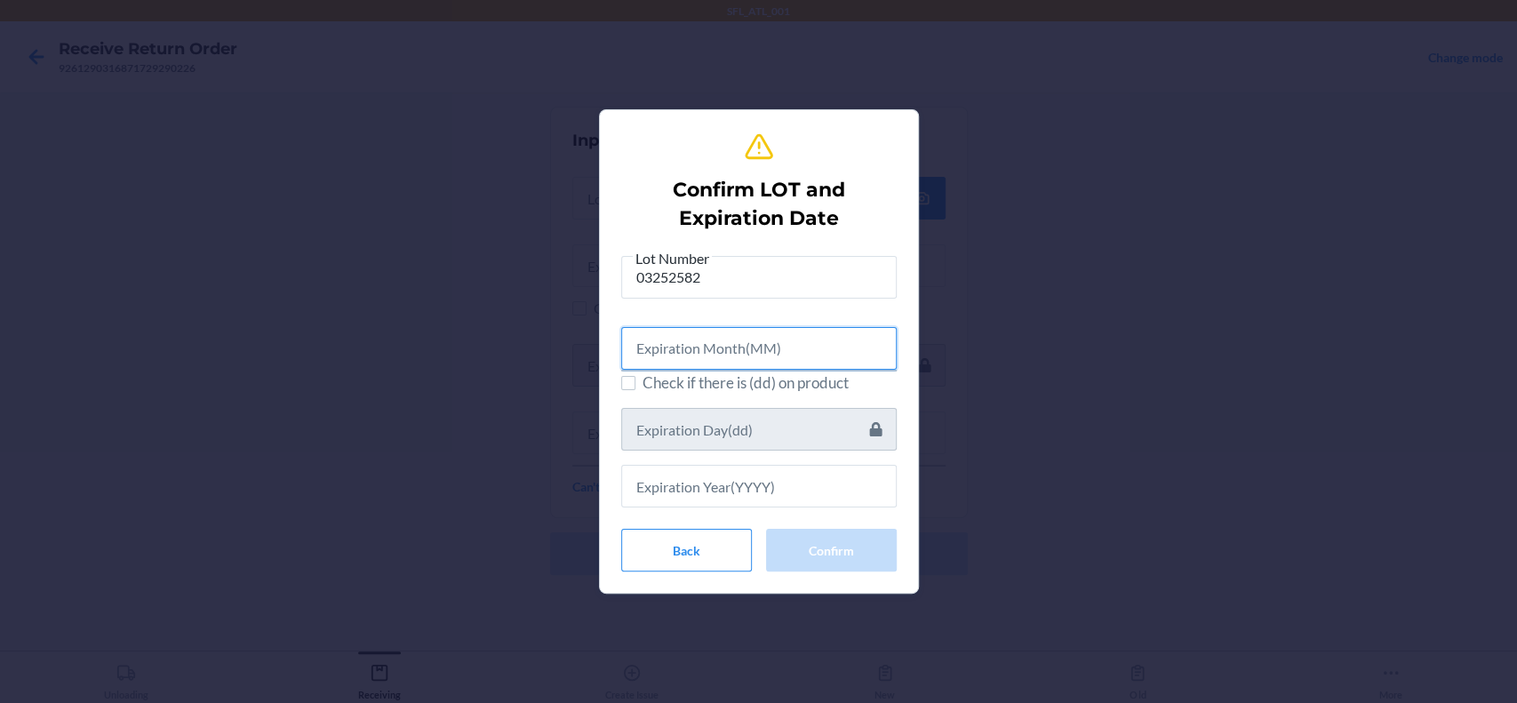
click at [765, 365] on input "text" at bounding box center [758, 348] width 275 height 43
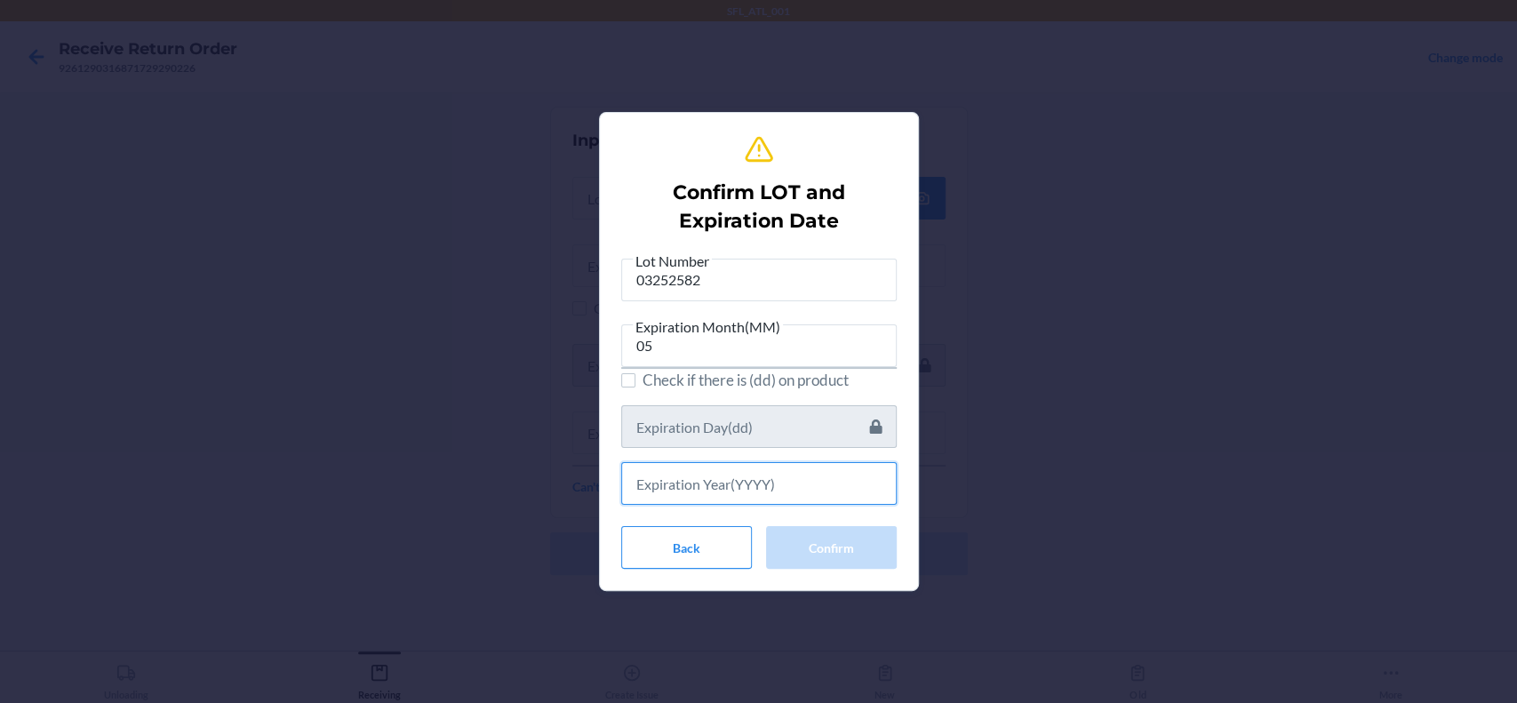
click at [768, 487] on input "text" at bounding box center [758, 483] width 275 height 43
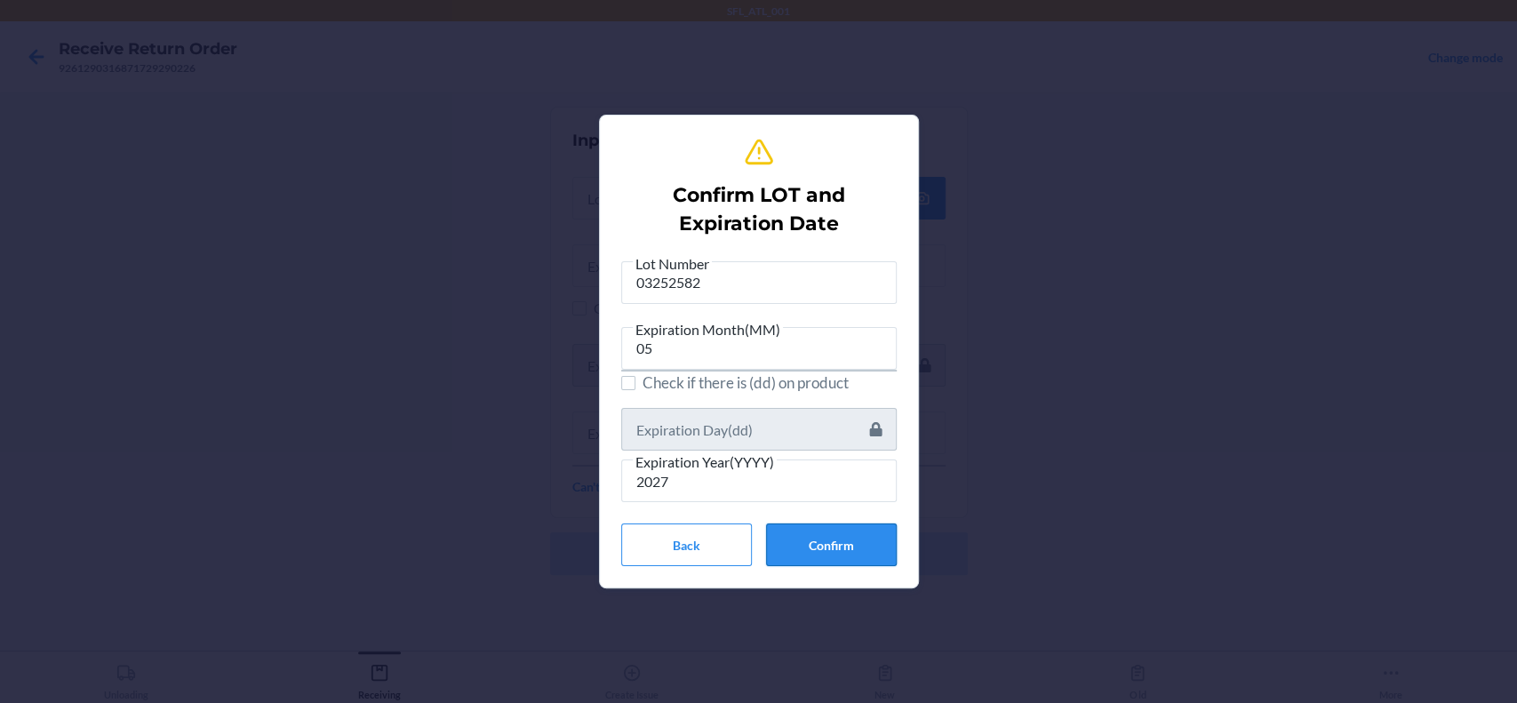
click at [825, 536] on button "Confirm" at bounding box center [831, 544] width 131 height 43
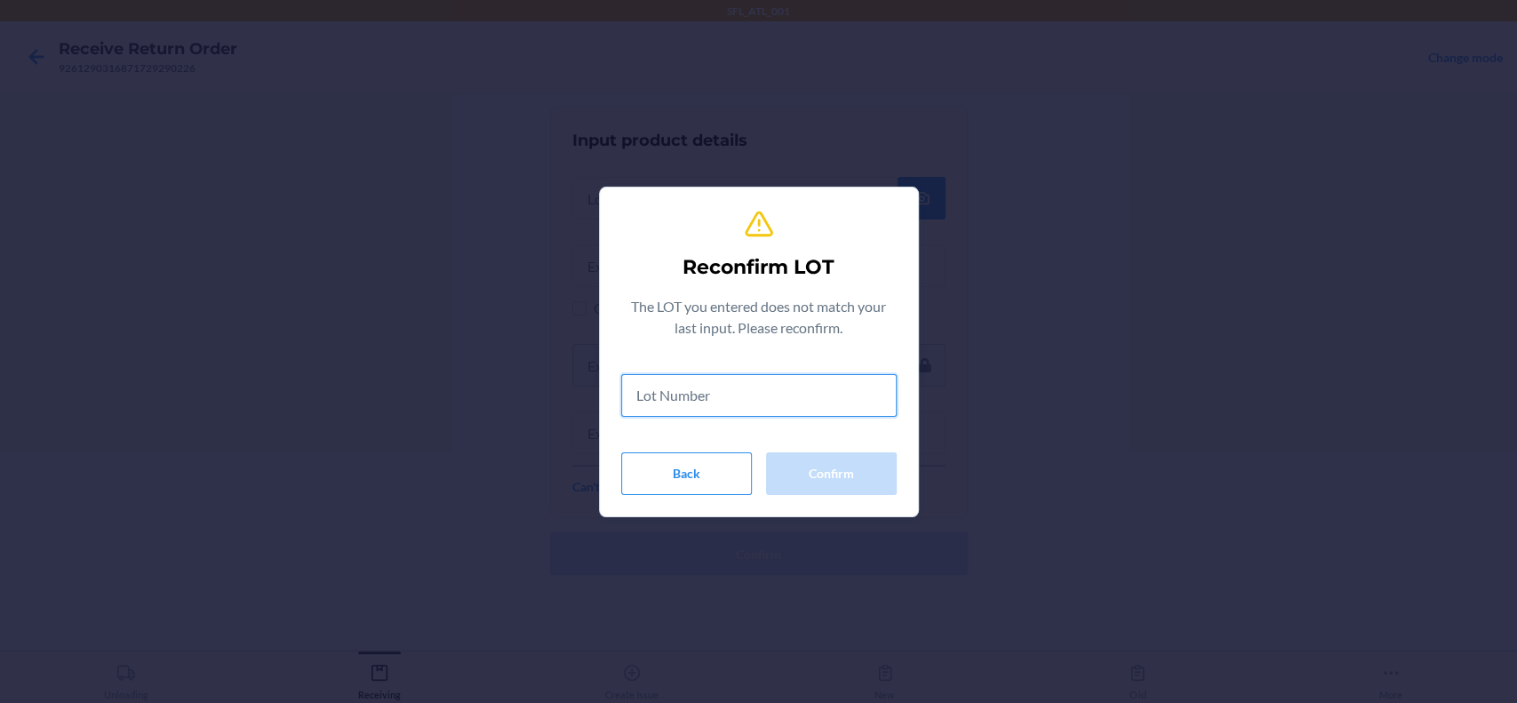
click at [741, 402] on input "text" at bounding box center [758, 395] width 275 height 43
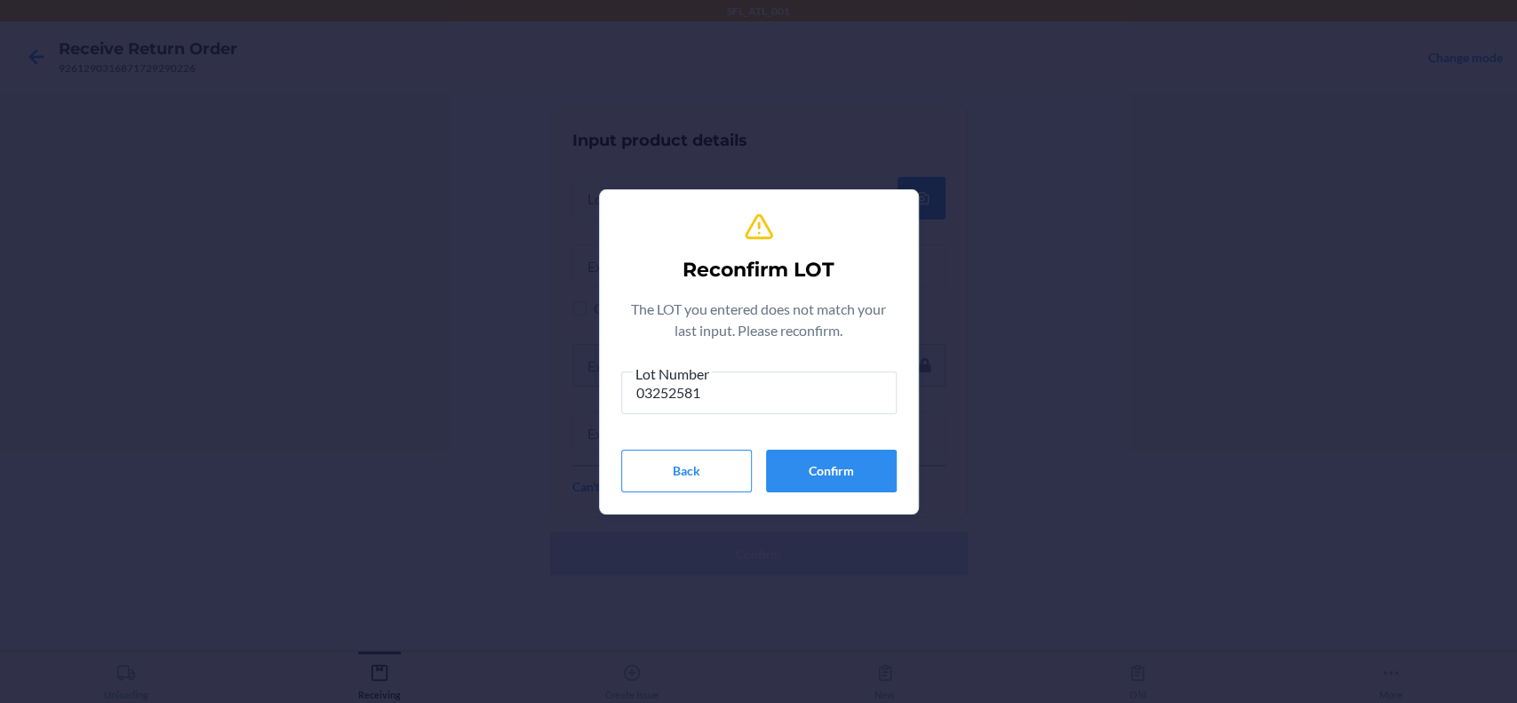
click at [880, 446] on div "Lot Number 03252581 Back Confirm" at bounding box center [758, 428] width 275 height 130
click at [869, 470] on button "Confirm" at bounding box center [831, 471] width 131 height 43
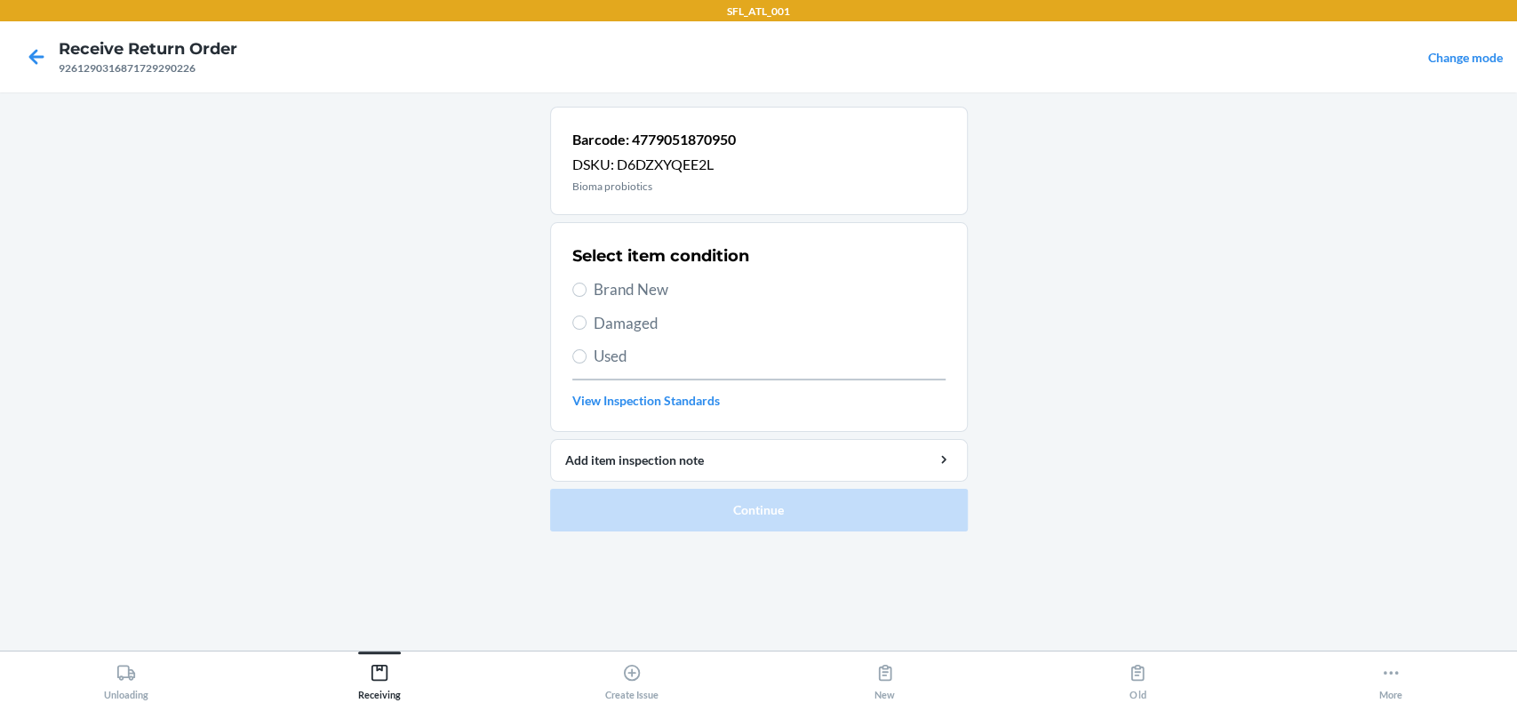
click at [661, 282] on span "Brand New" at bounding box center [770, 289] width 352 height 23
click at [586, 283] on input "Brand New" at bounding box center [579, 290] width 14 height 14
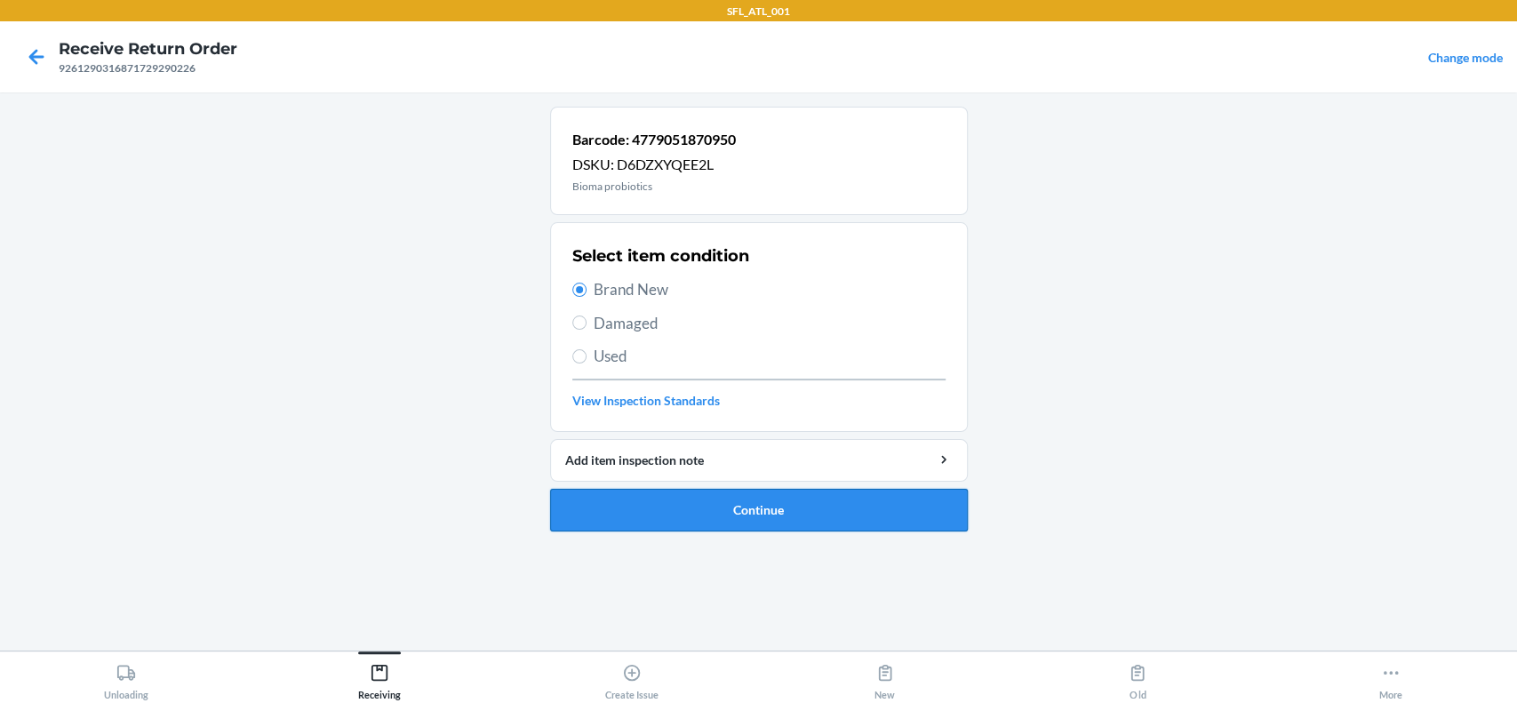
click at [762, 510] on button "Continue" at bounding box center [759, 510] width 418 height 43
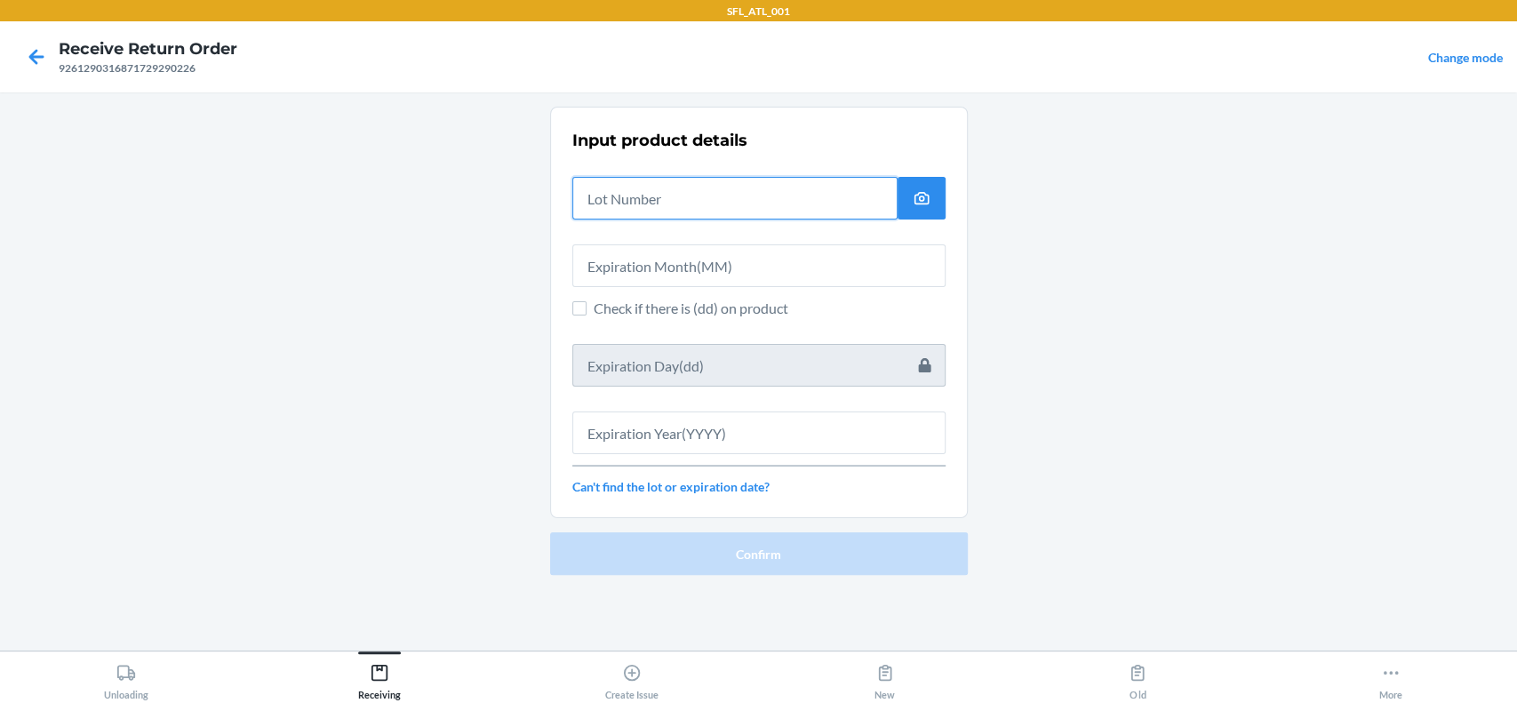
click at [711, 177] on input "text" at bounding box center [734, 198] width 325 height 43
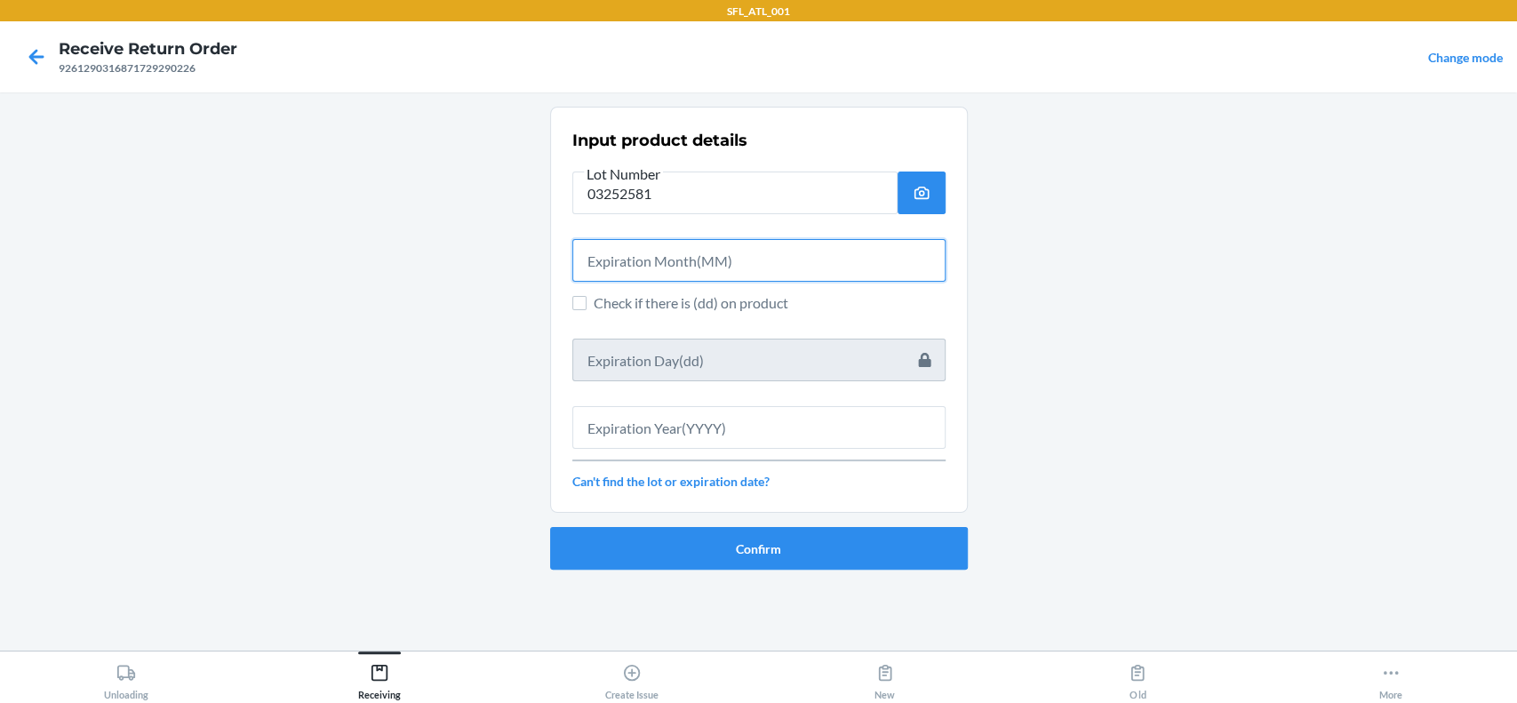
click at [734, 269] on input "text" at bounding box center [758, 260] width 373 height 43
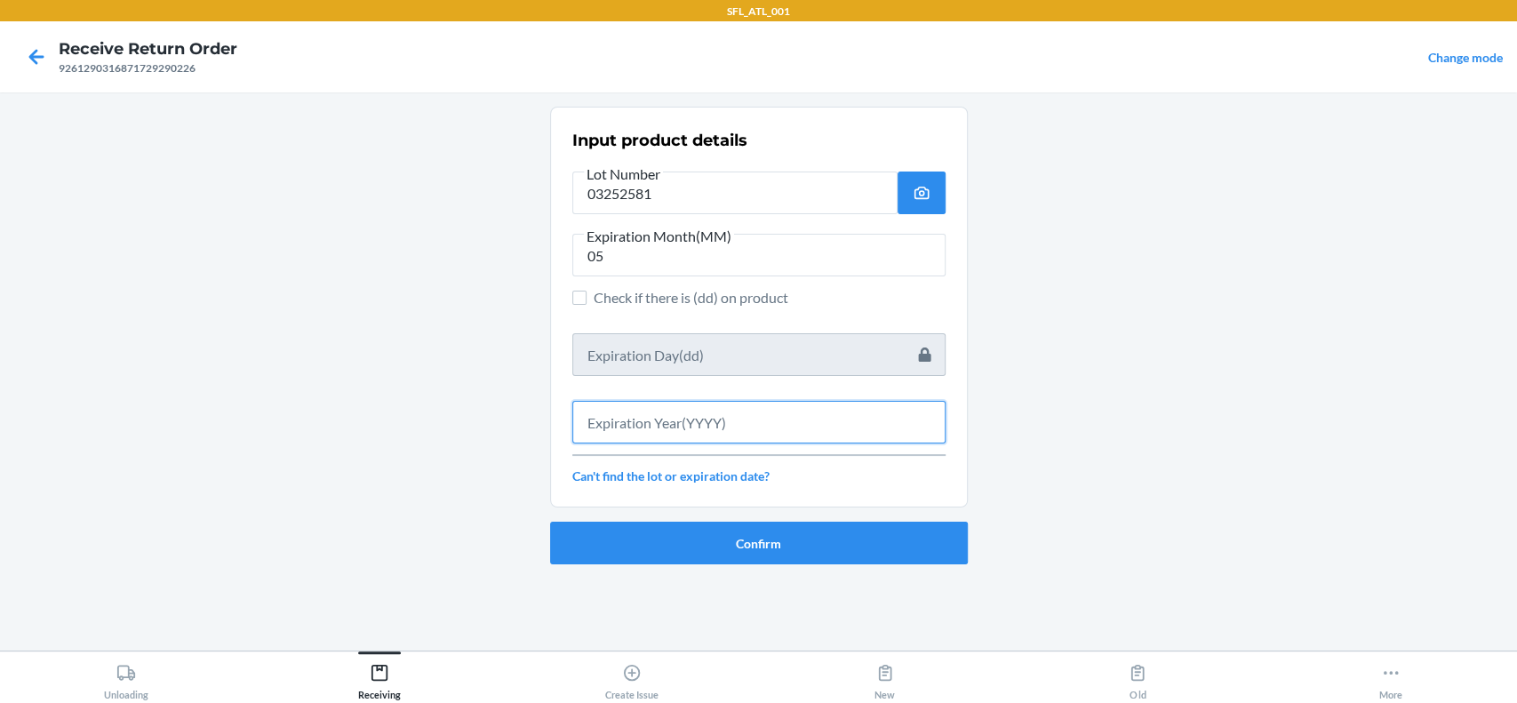
click at [783, 419] on input "text" at bounding box center [758, 422] width 373 height 43
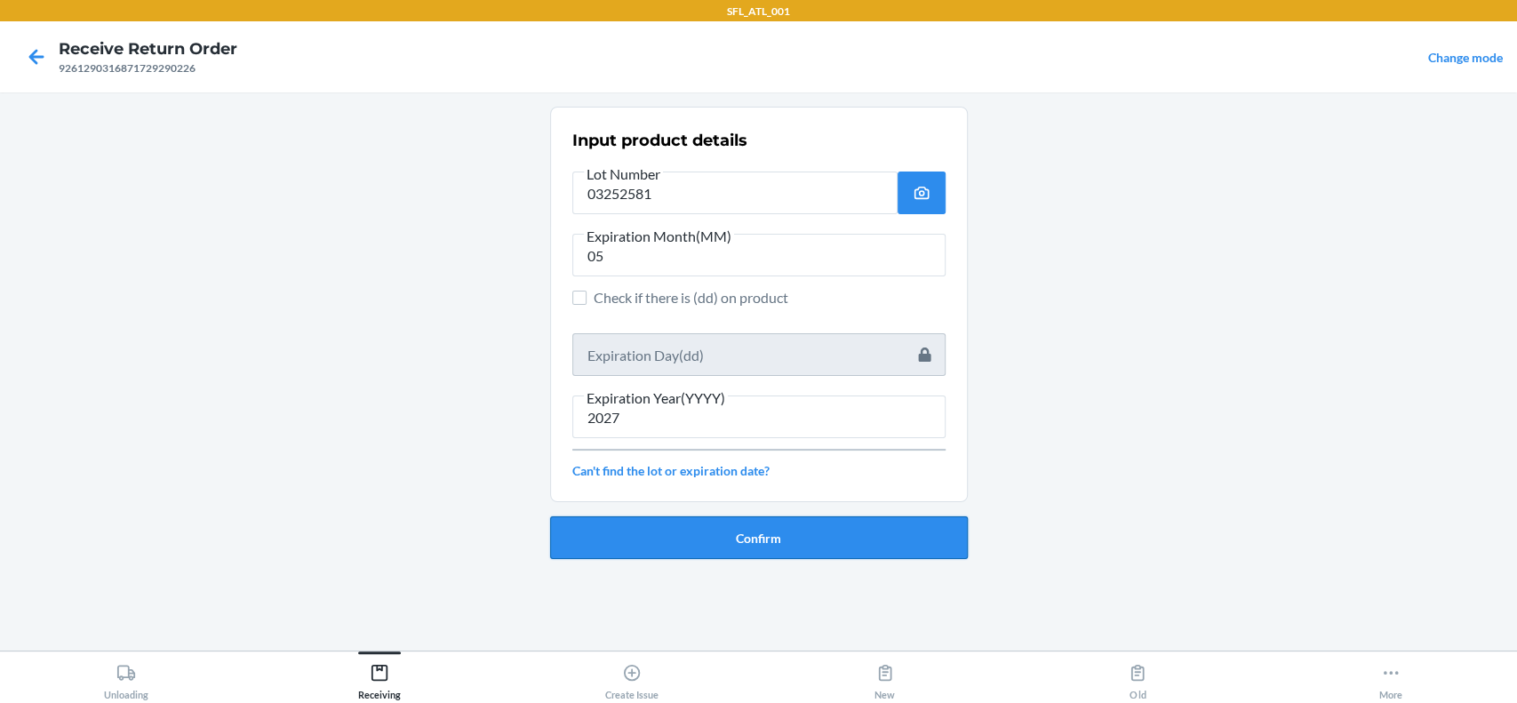
click at [858, 527] on button "Confirm" at bounding box center [759, 537] width 418 height 43
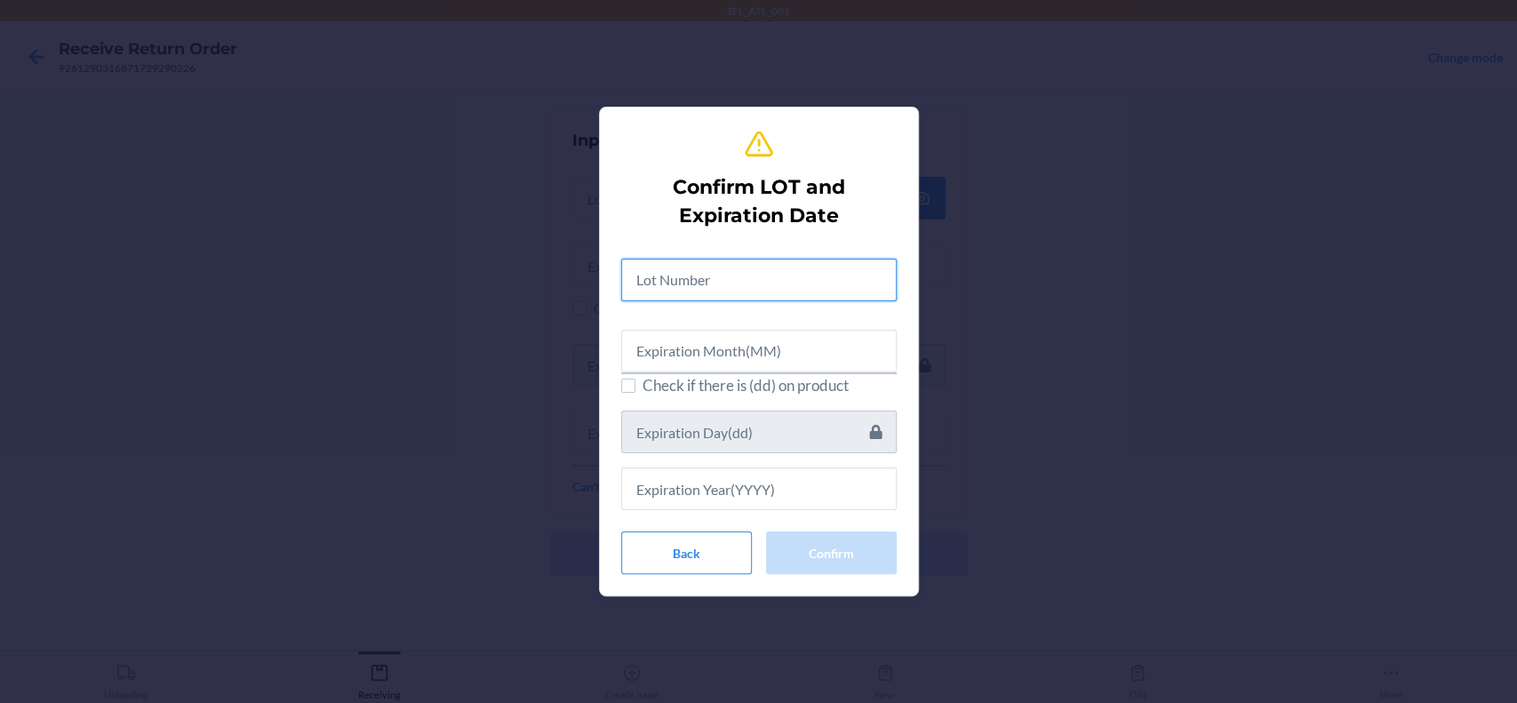
click at [762, 271] on input "text" at bounding box center [758, 280] width 275 height 43
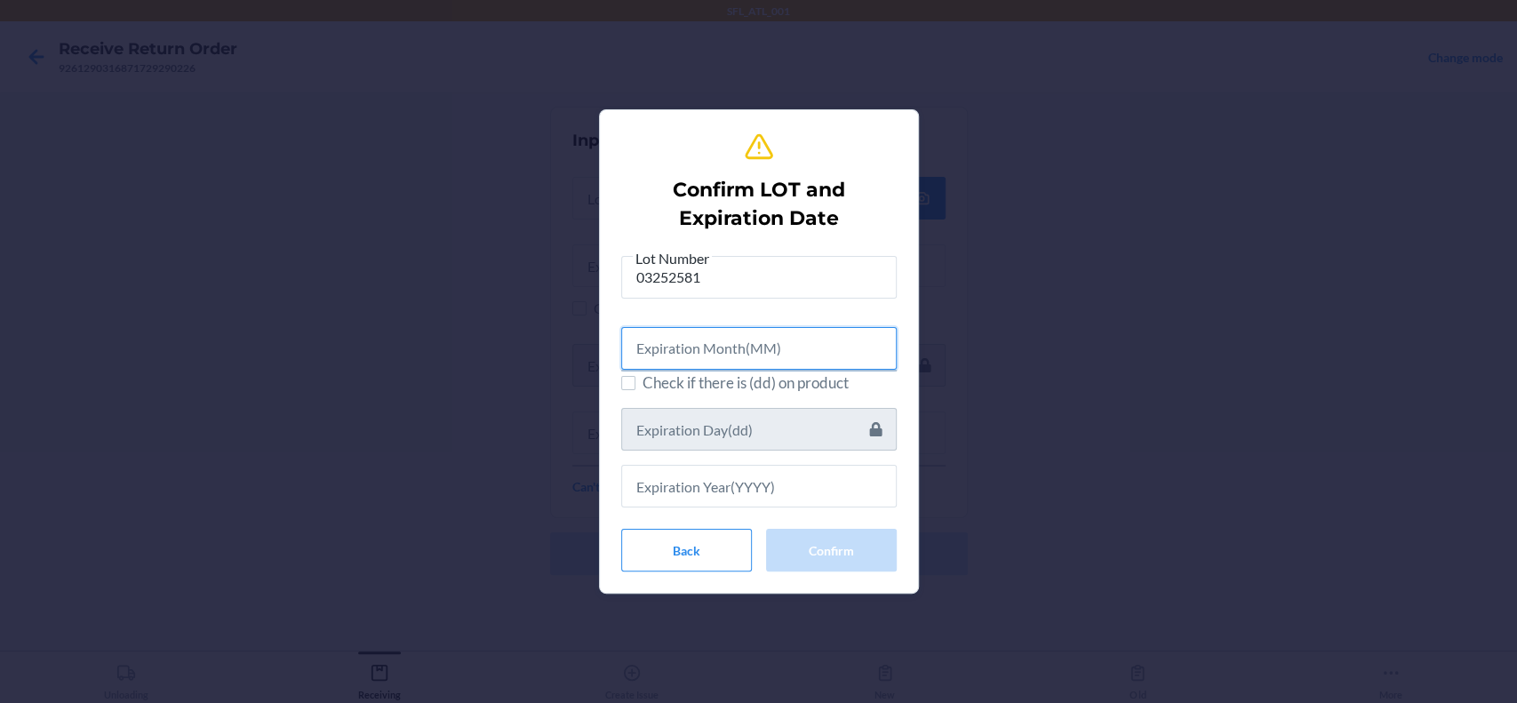
click at [808, 358] on input "text" at bounding box center [758, 348] width 275 height 43
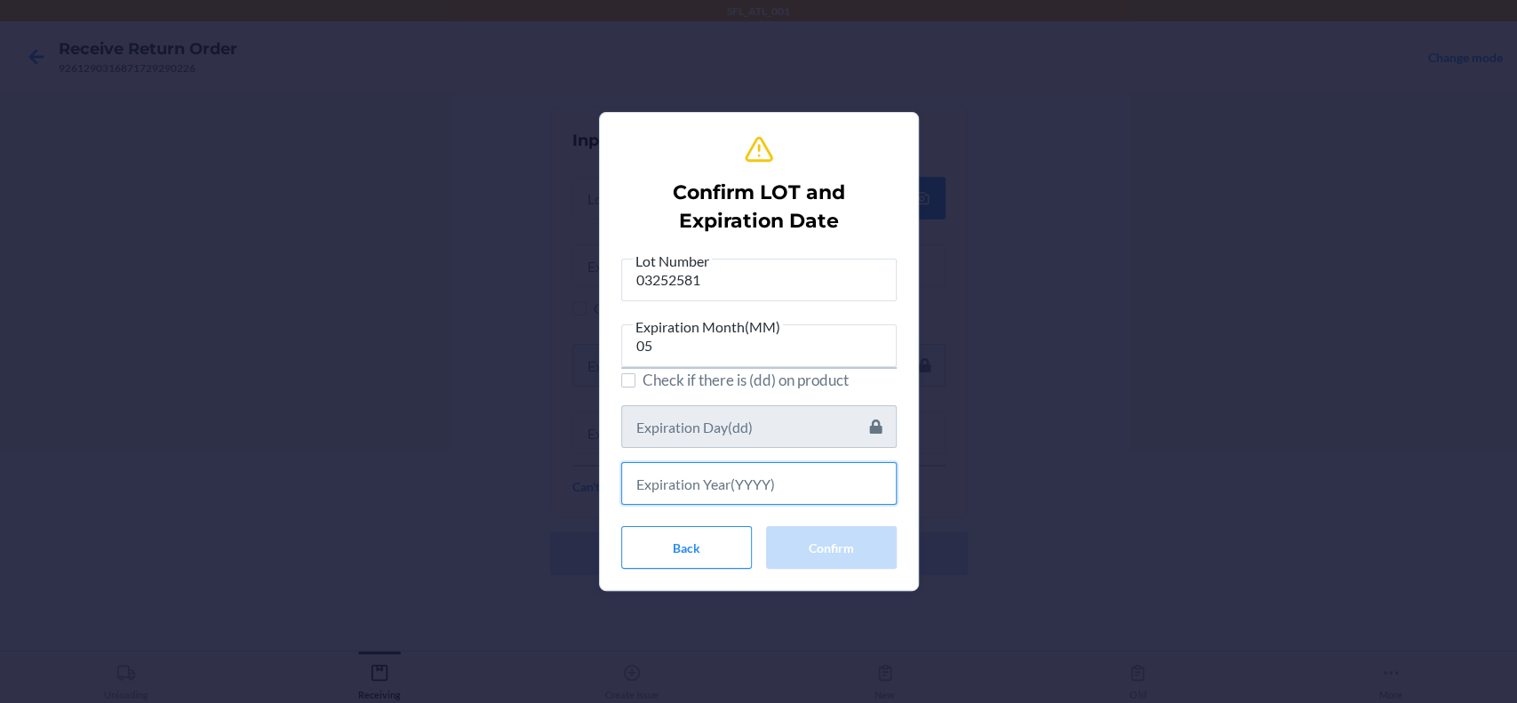
click at [803, 492] on input "text" at bounding box center [758, 483] width 275 height 43
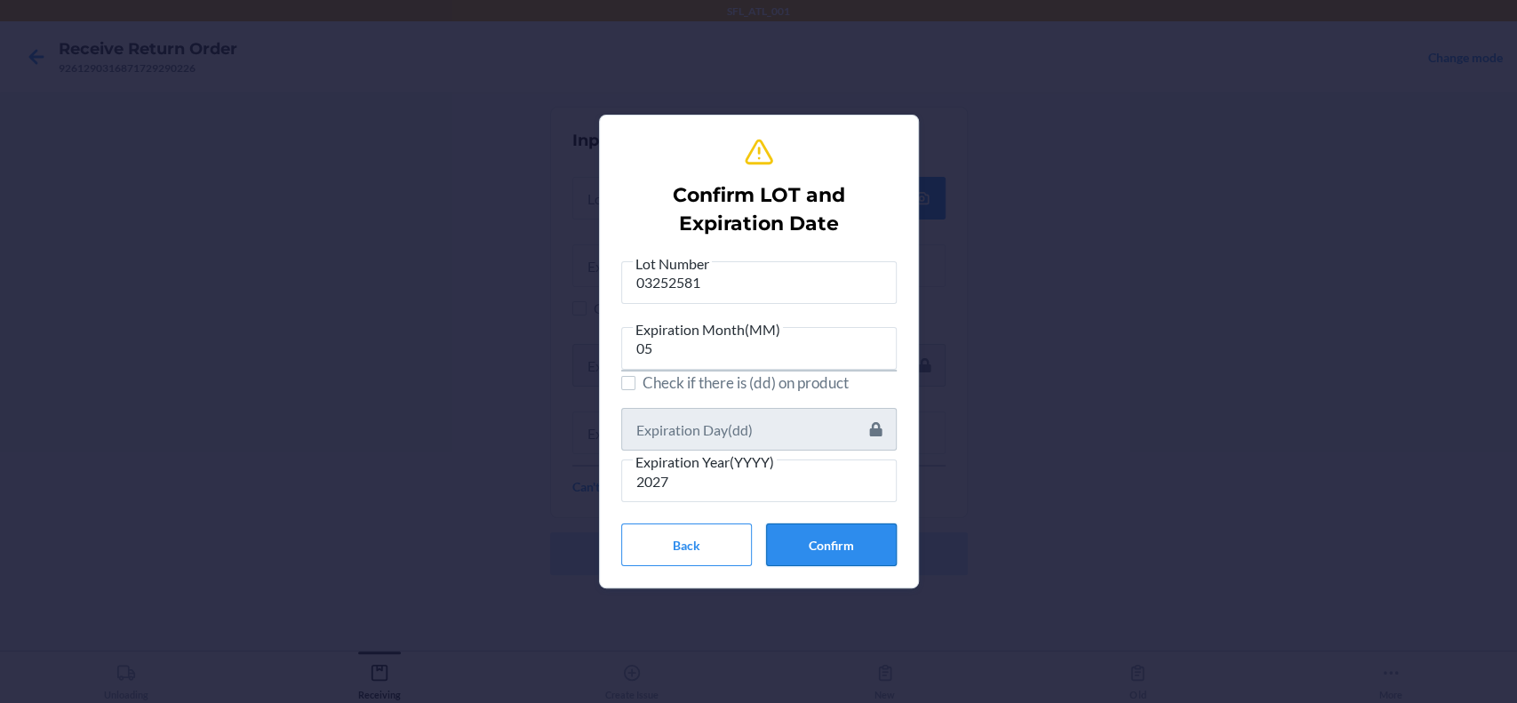
click at [841, 557] on button "Confirm" at bounding box center [831, 544] width 131 height 43
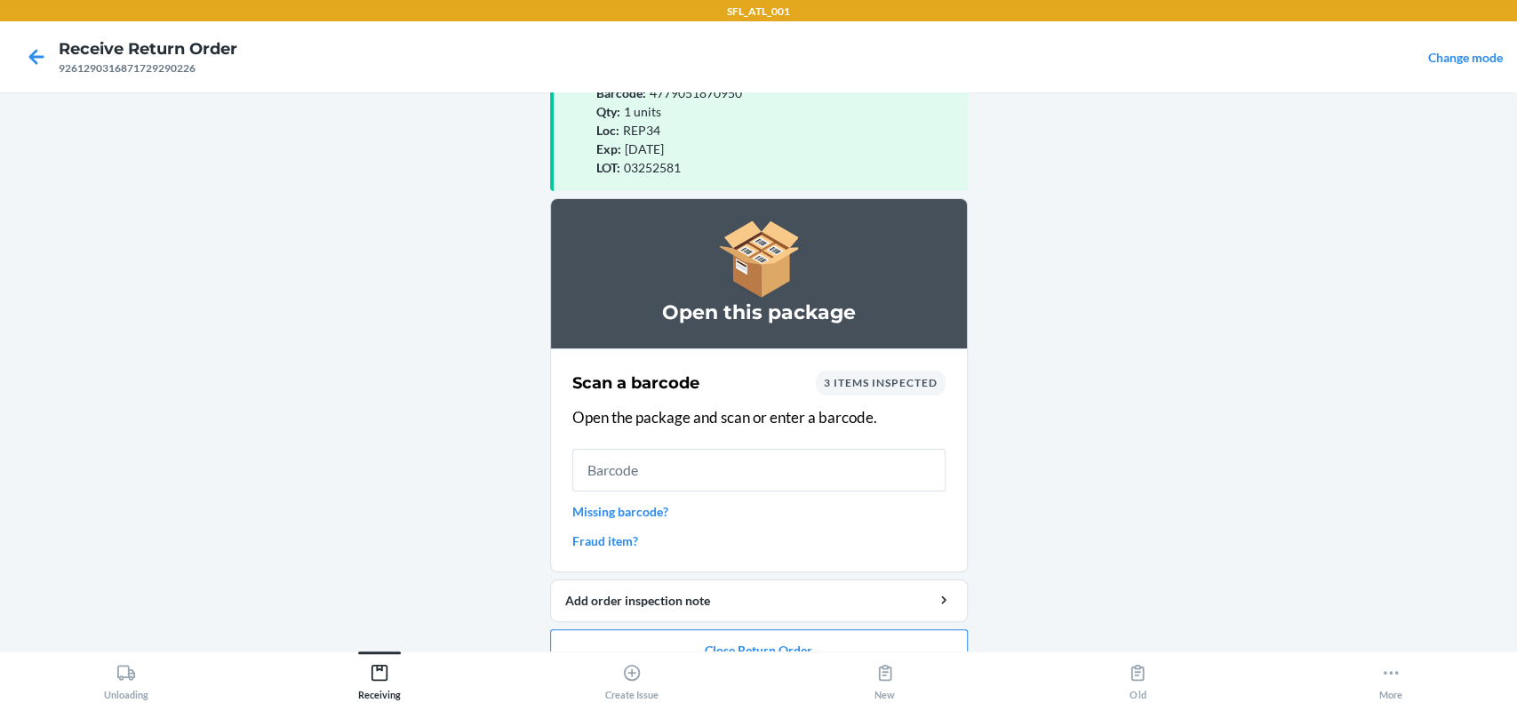
scroll to position [97, 0]
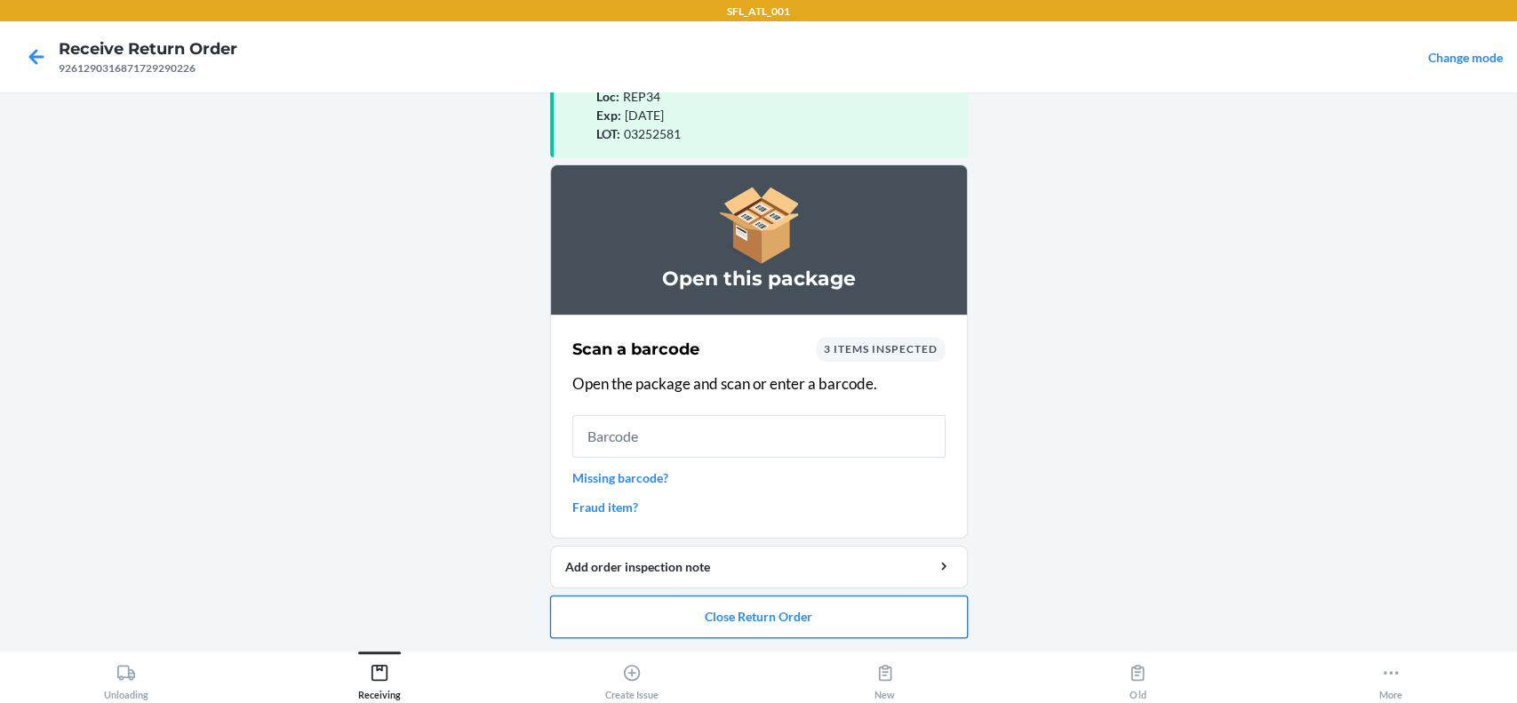
click at [786, 622] on button "Close Return Order" at bounding box center [759, 616] width 418 height 43
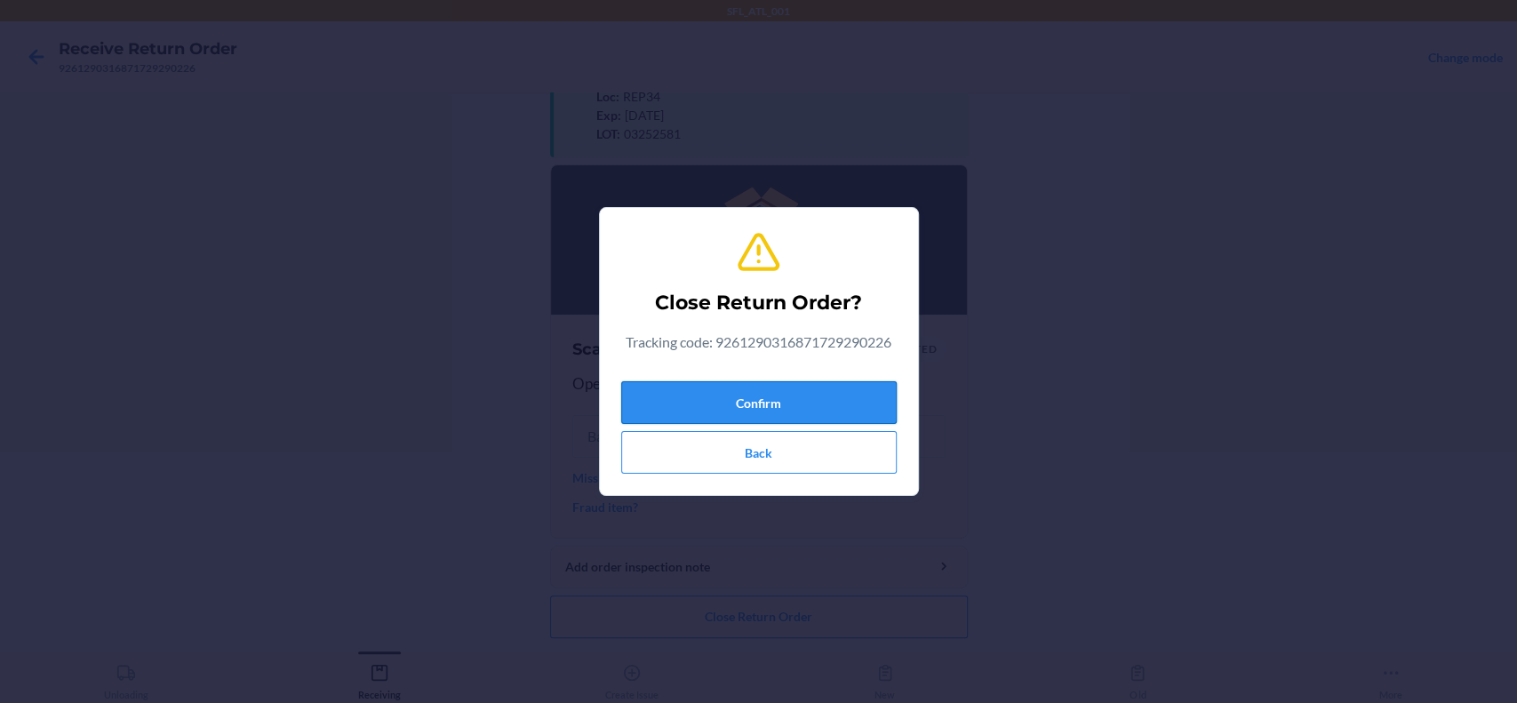
click at [841, 402] on button "Confirm" at bounding box center [758, 402] width 275 height 43
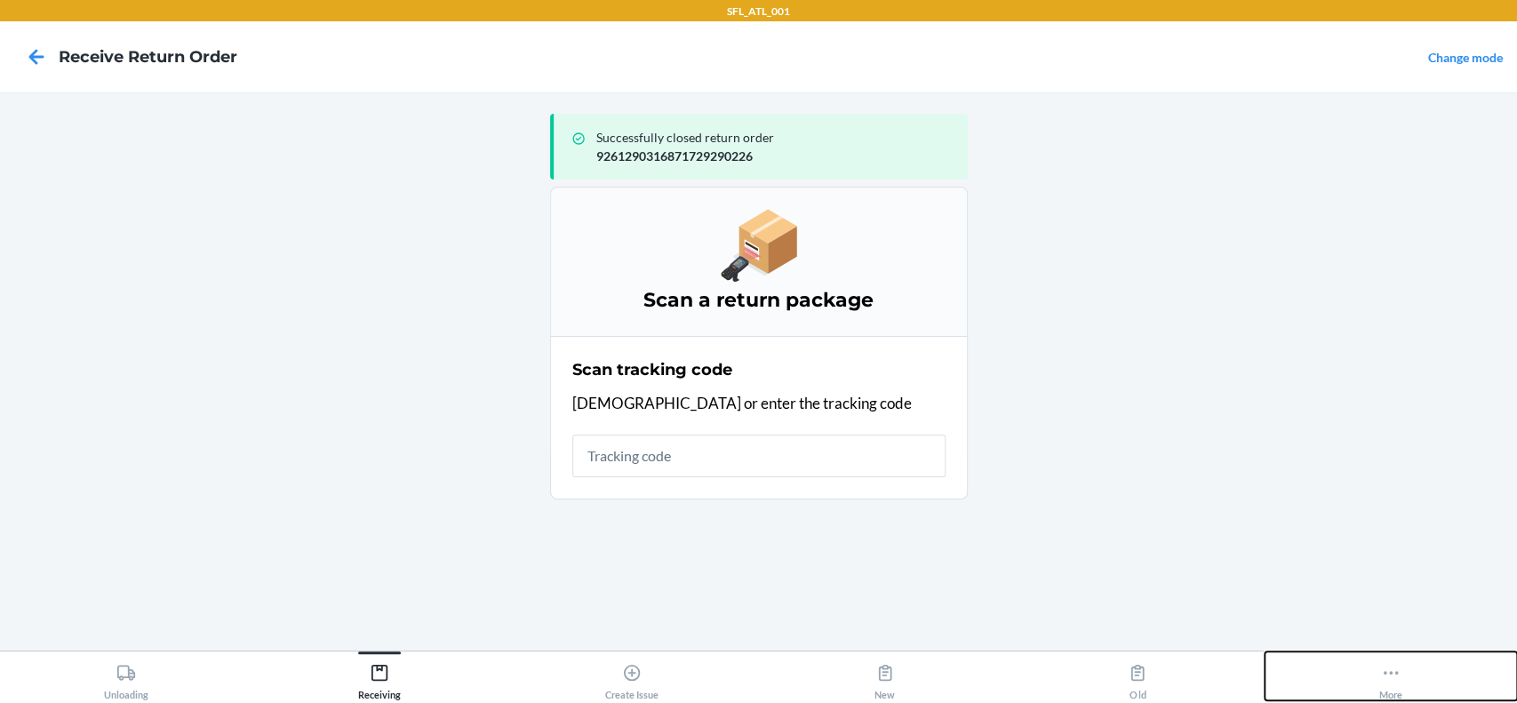
click at [1381, 672] on icon at bounding box center [1391, 673] width 20 height 20
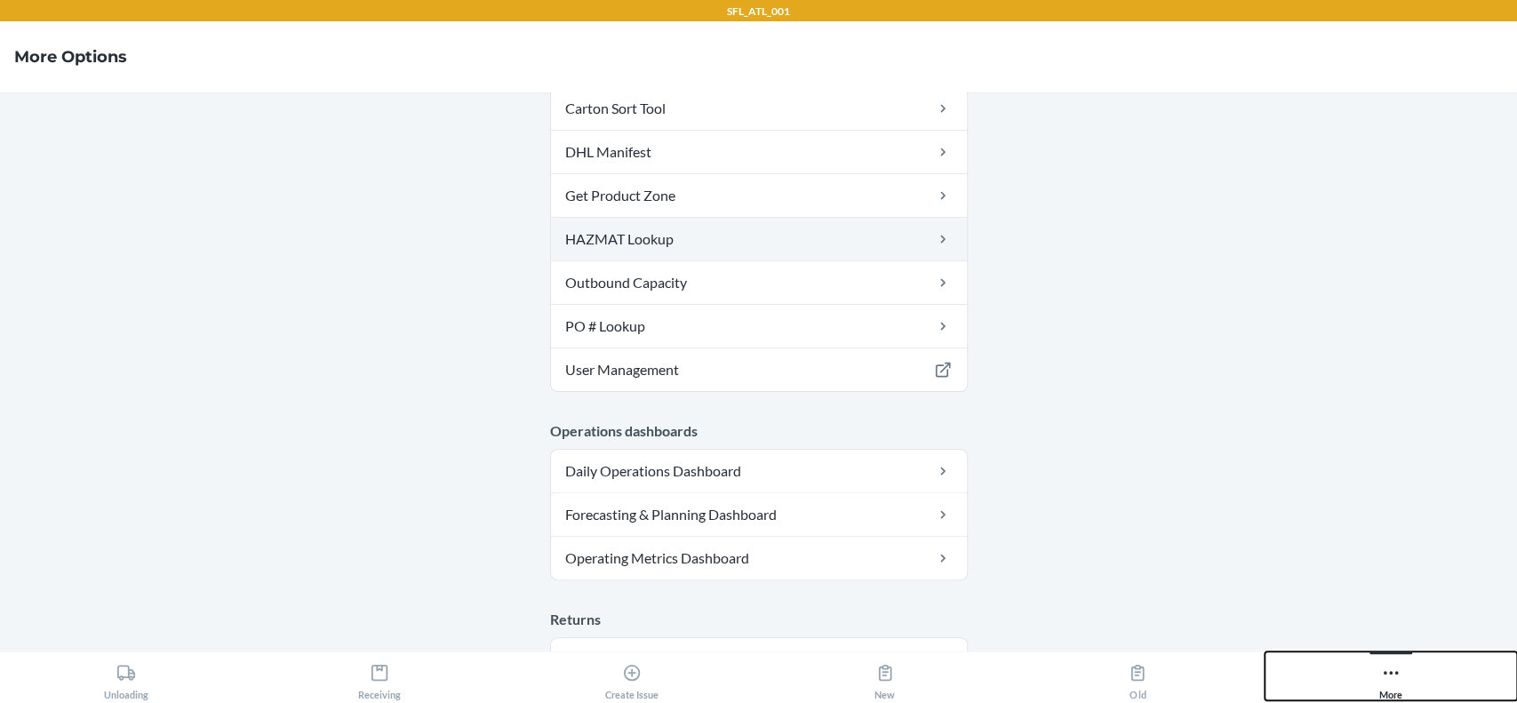
scroll to position [474, 0]
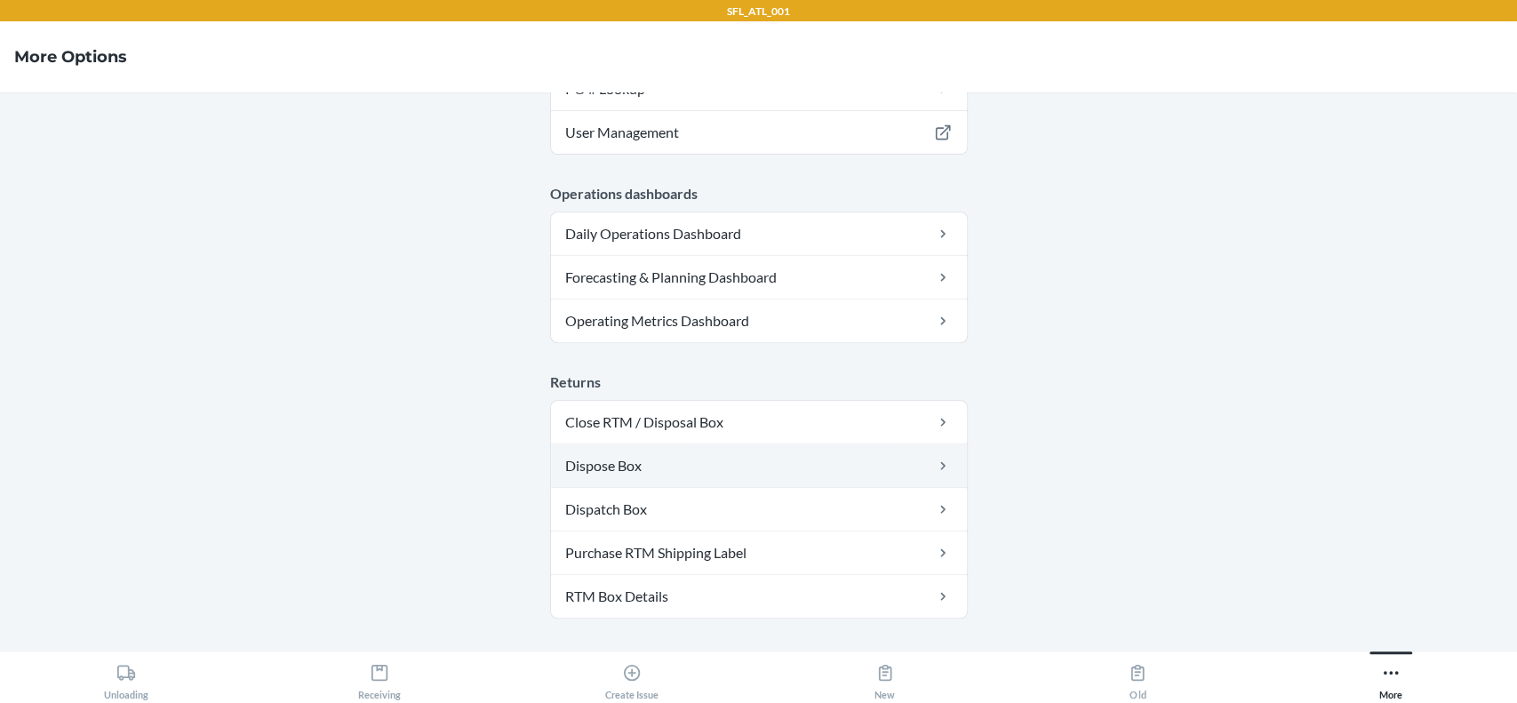
click at [803, 459] on link "Dispose Box" at bounding box center [759, 465] width 416 height 43
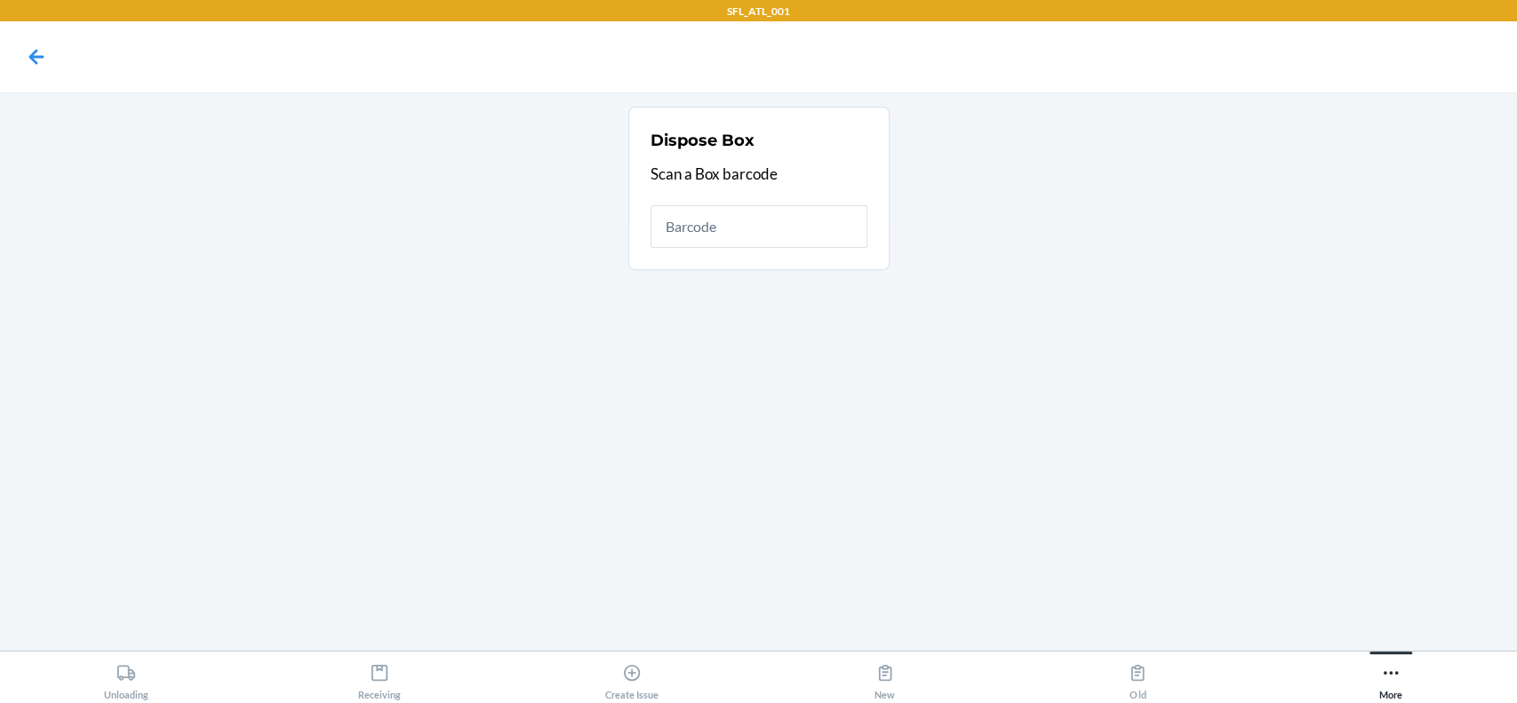
drag, startPoint x: 786, startPoint y: 206, endPoint x: 738, endPoint y: 226, distance: 52.6
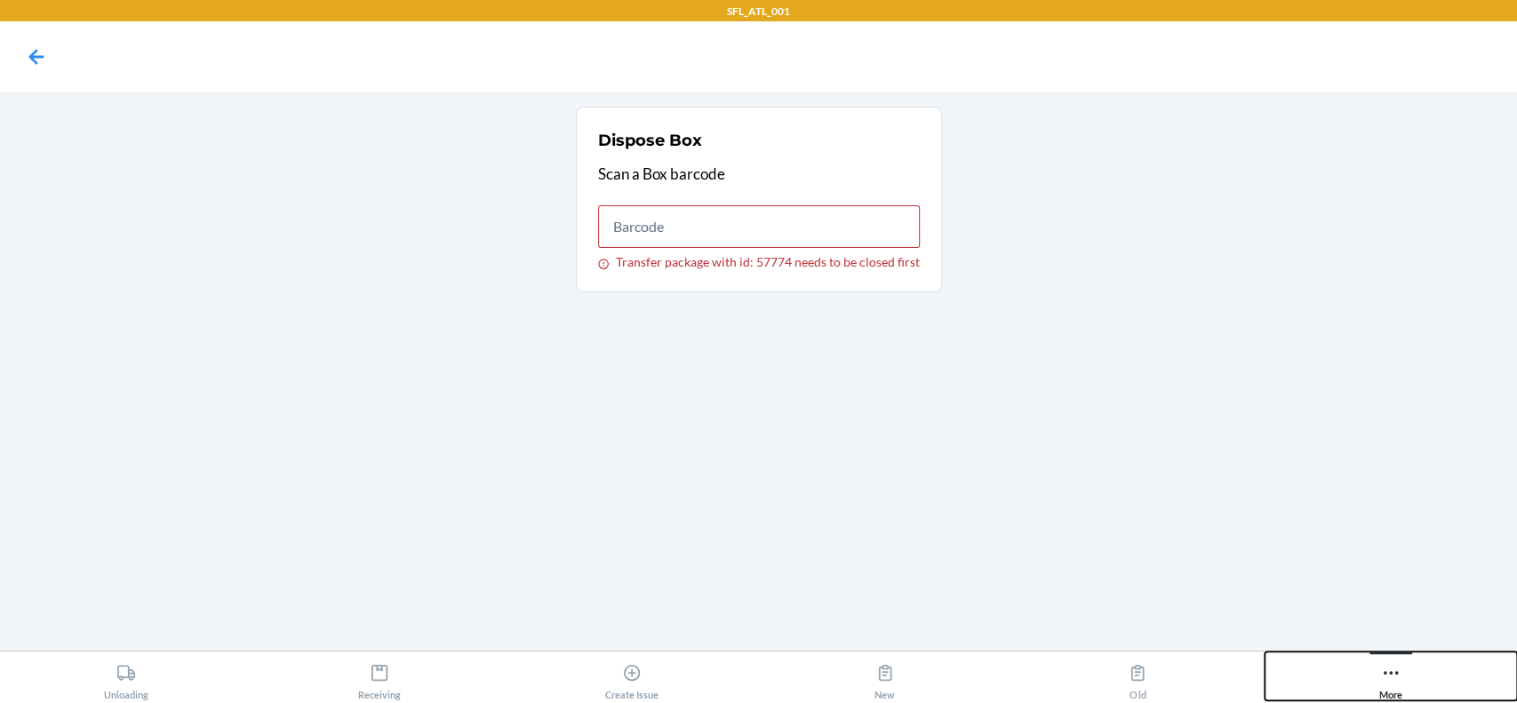
click at [1355, 660] on button "More" at bounding box center [1390, 675] width 253 height 49
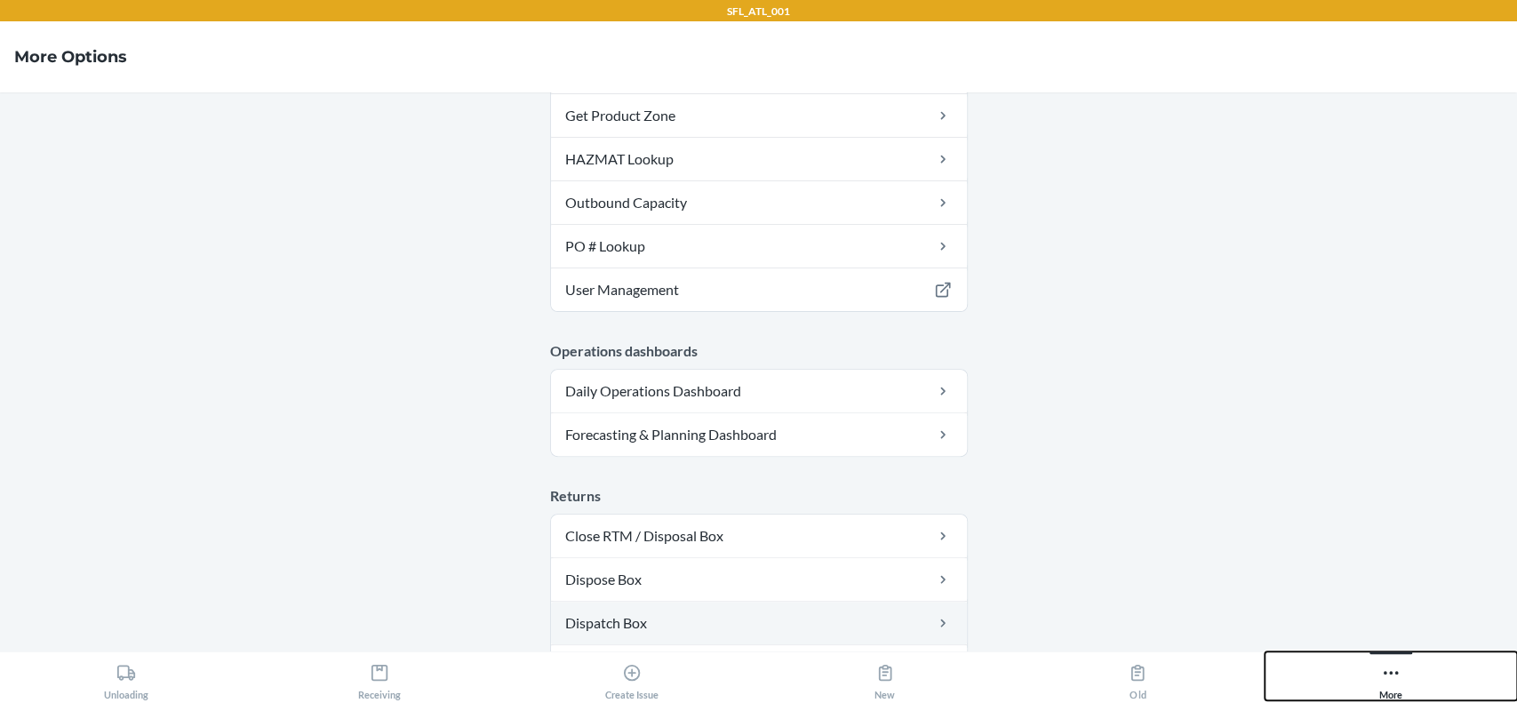
scroll to position [582, 0]
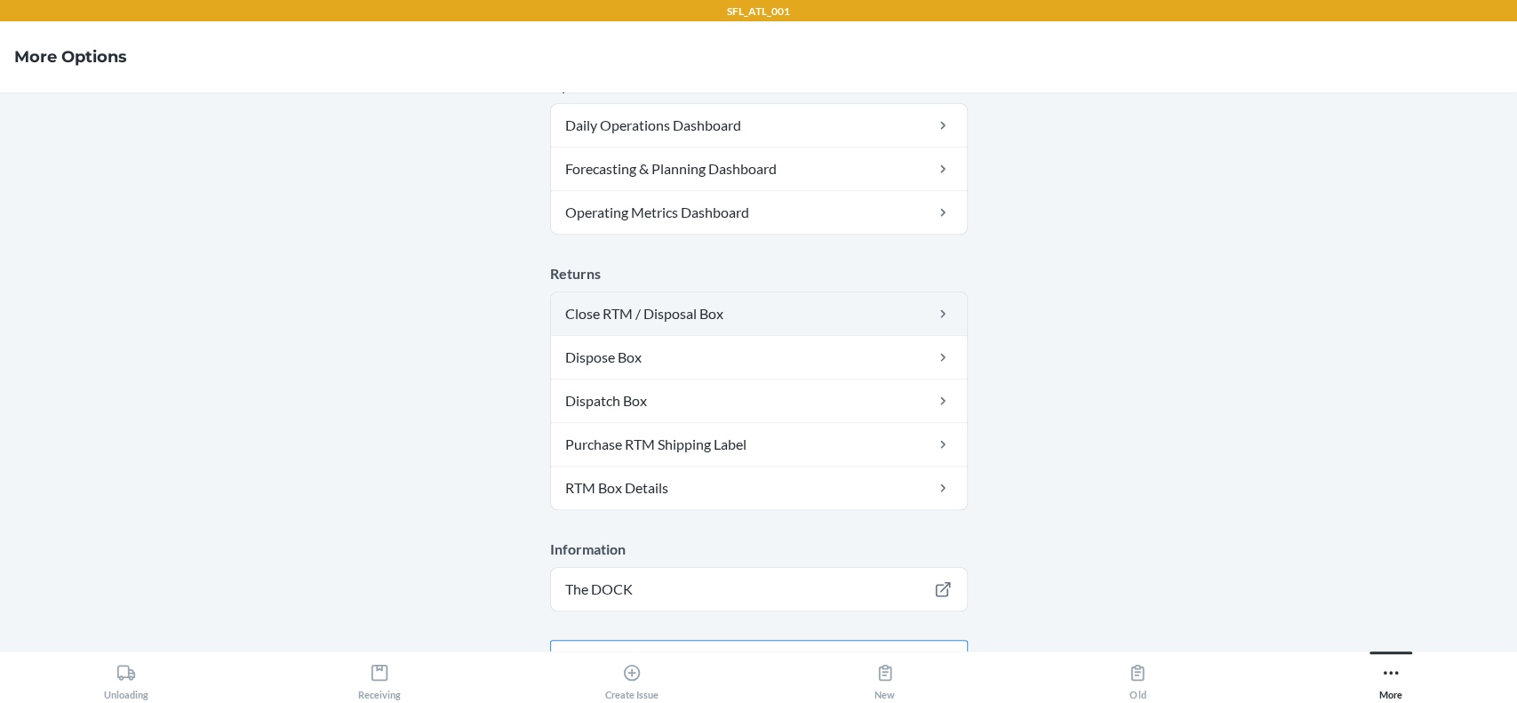
click at [732, 315] on link "Close RTM / Disposal Box" at bounding box center [759, 313] width 416 height 43
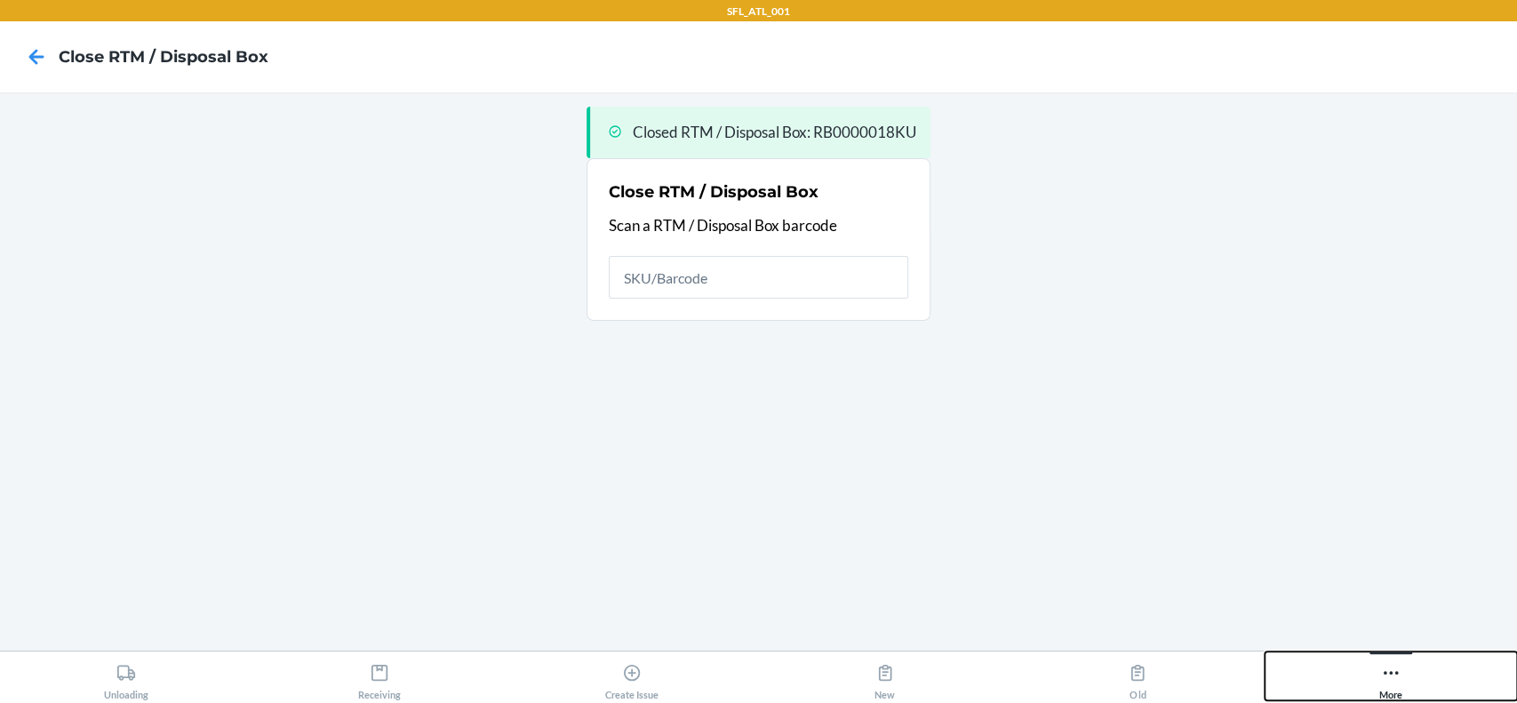
click at [1393, 668] on icon at bounding box center [1391, 673] width 20 height 20
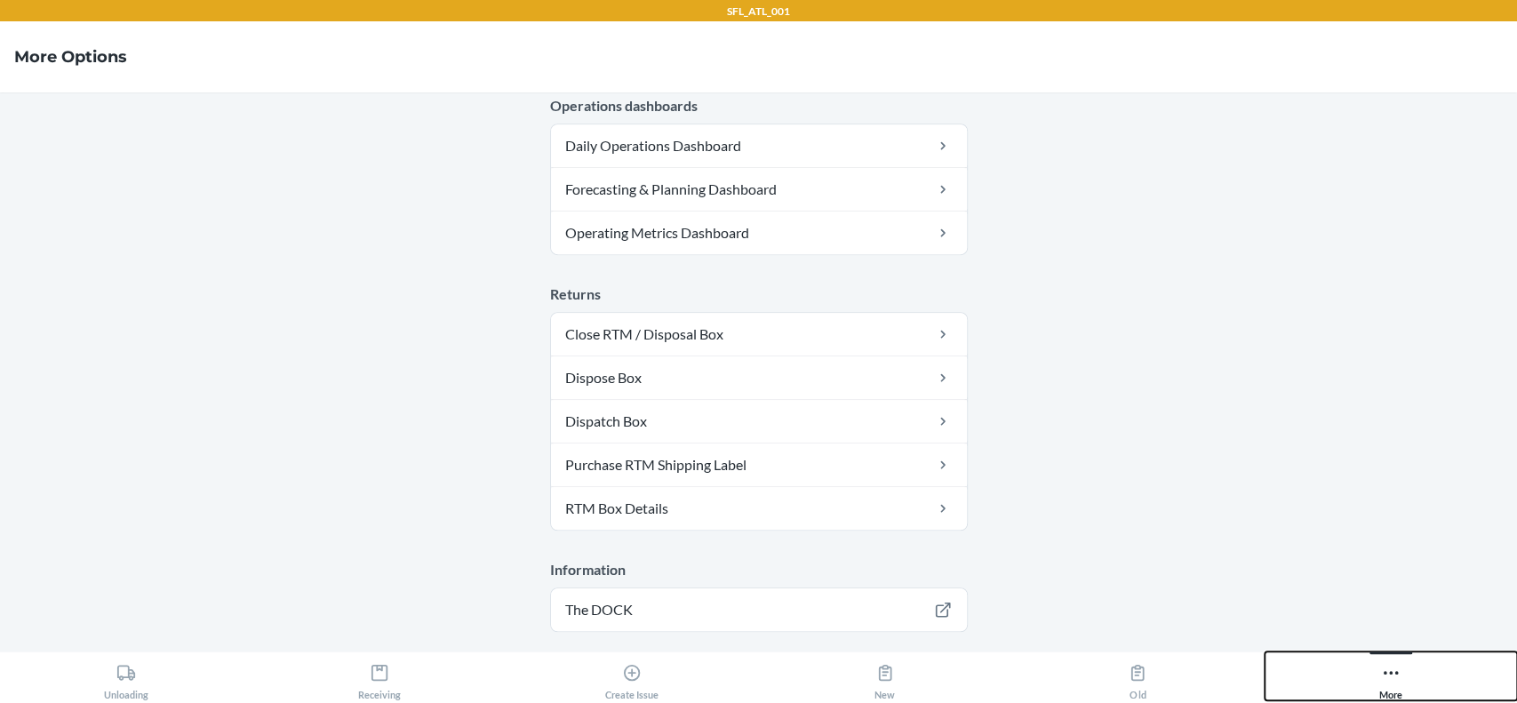
scroll to position [582, 0]
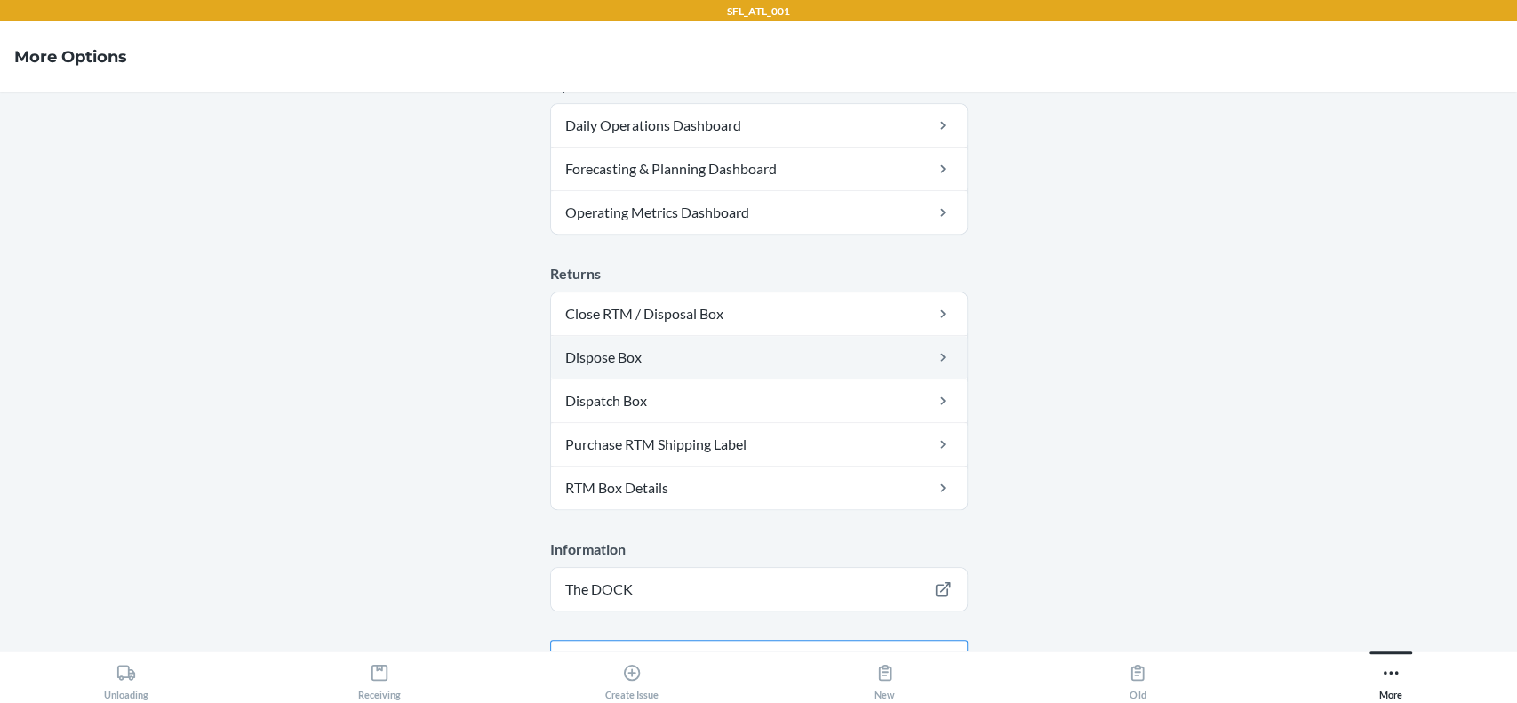
click at [796, 356] on link "Dispose Box" at bounding box center [759, 357] width 416 height 43
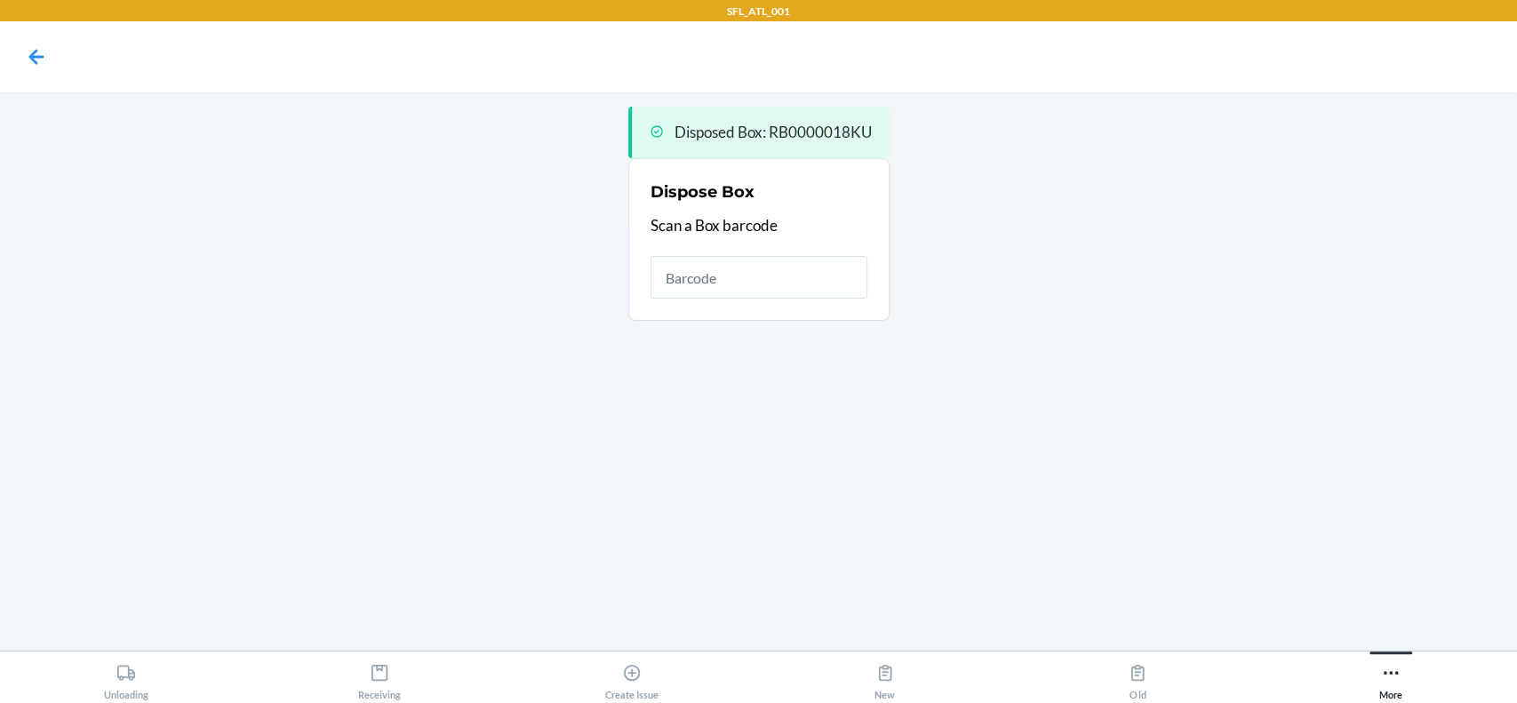
click at [259, 205] on main "Disposed Box: RB0000018KU Dispose Box Scan a Box barcode" at bounding box center [758, 371] width 1517 height 558
click at [29, 60] on icon at bounding box center [36, 57] width 30 height 30
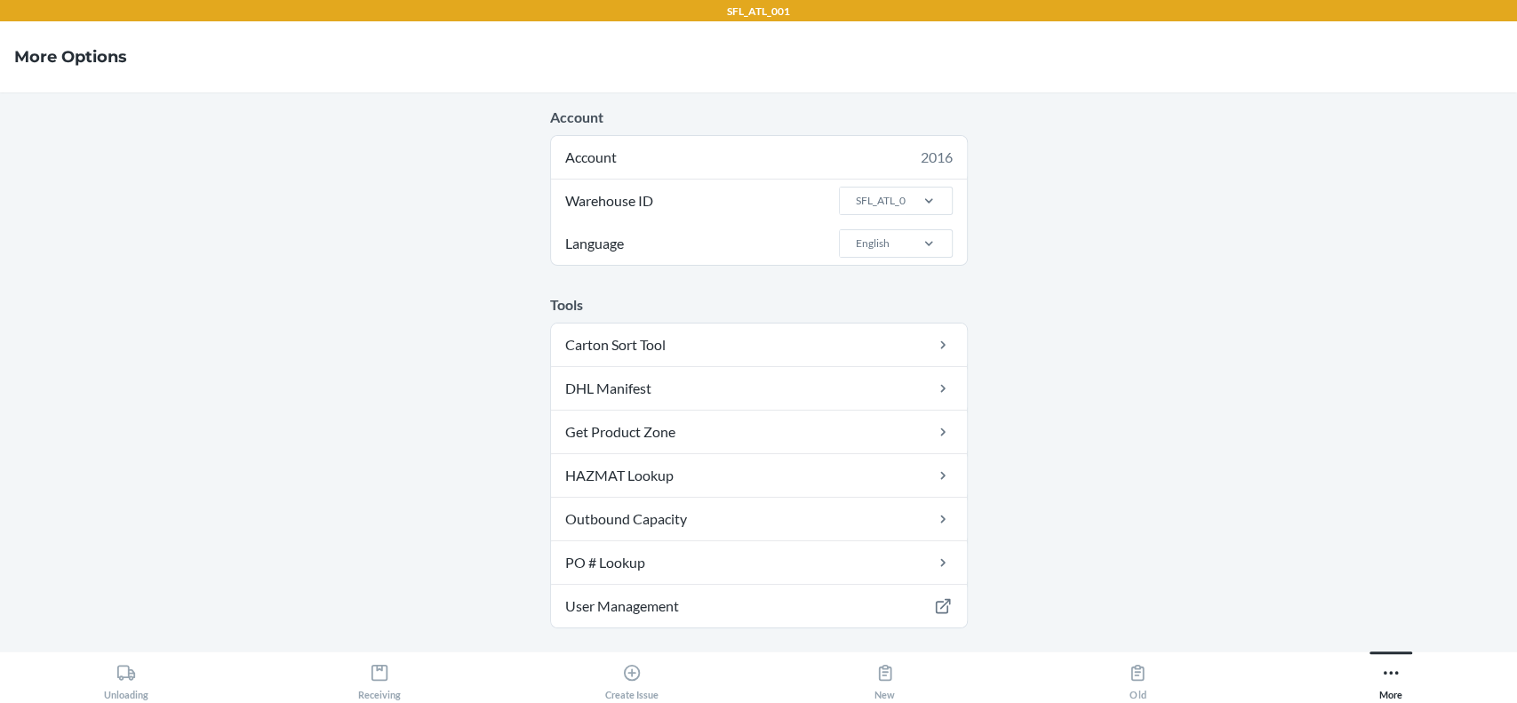
click at [29, 60] on h4 "More Options" at bounding box center [70, 56] width 113 height 23
drag, startPoint x: 195, startPoint y: 371, endPoint x: 427, endPoint y: 483, distance: 257.5
click at [195, 371] on main "Account Account 2016 Warehouse ID SFL_ATL_001 Language English Tools Carton Sor…" at bounding box center [758, 371] width 1517 height 558
click at [391, 668] on div "Receiving" at bounding box center [379, 678] width 43 height 44
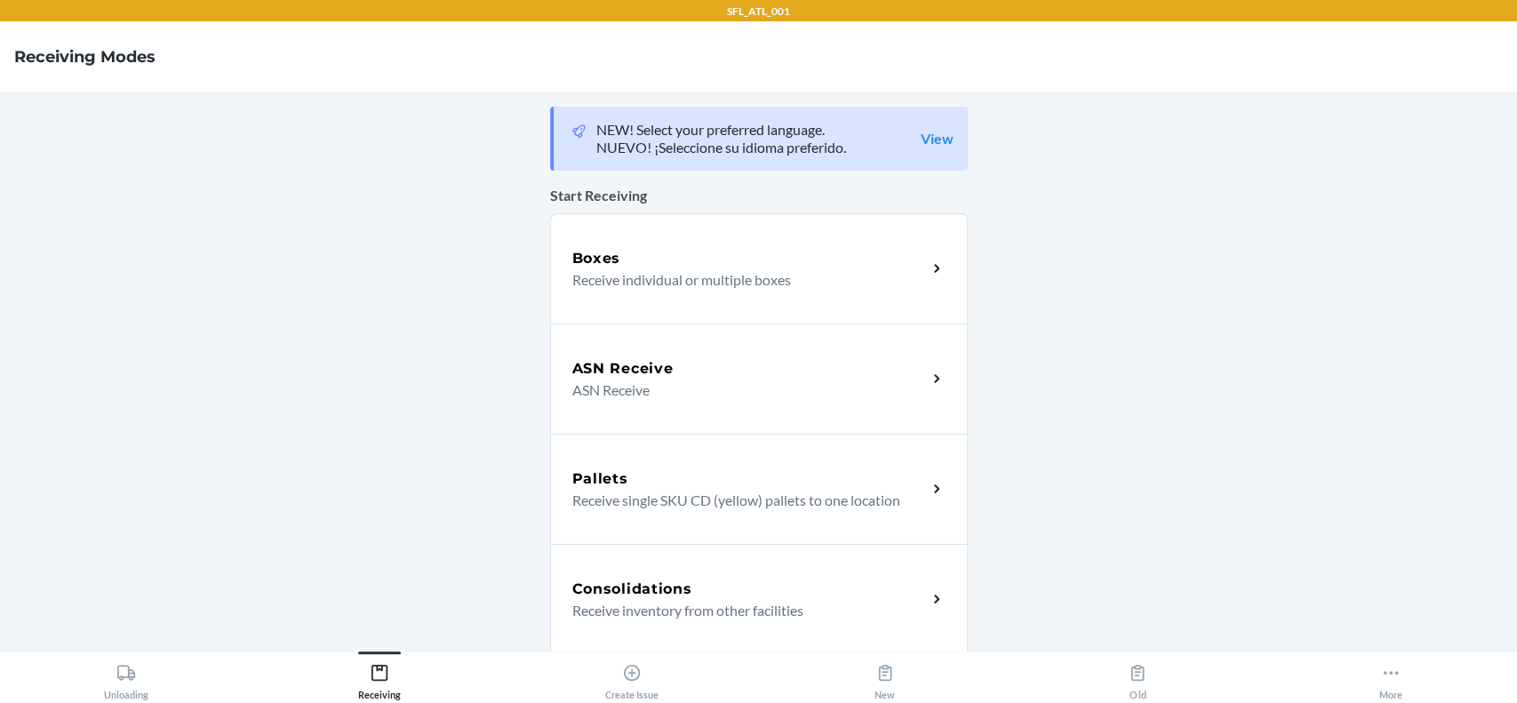
click at [1158, 383] on main "NEW! Select your preferred language. NUEVO! ¡Seleccione su idioma preferido. Vi…" at bounding box center [758, 371] width 1517 height 558
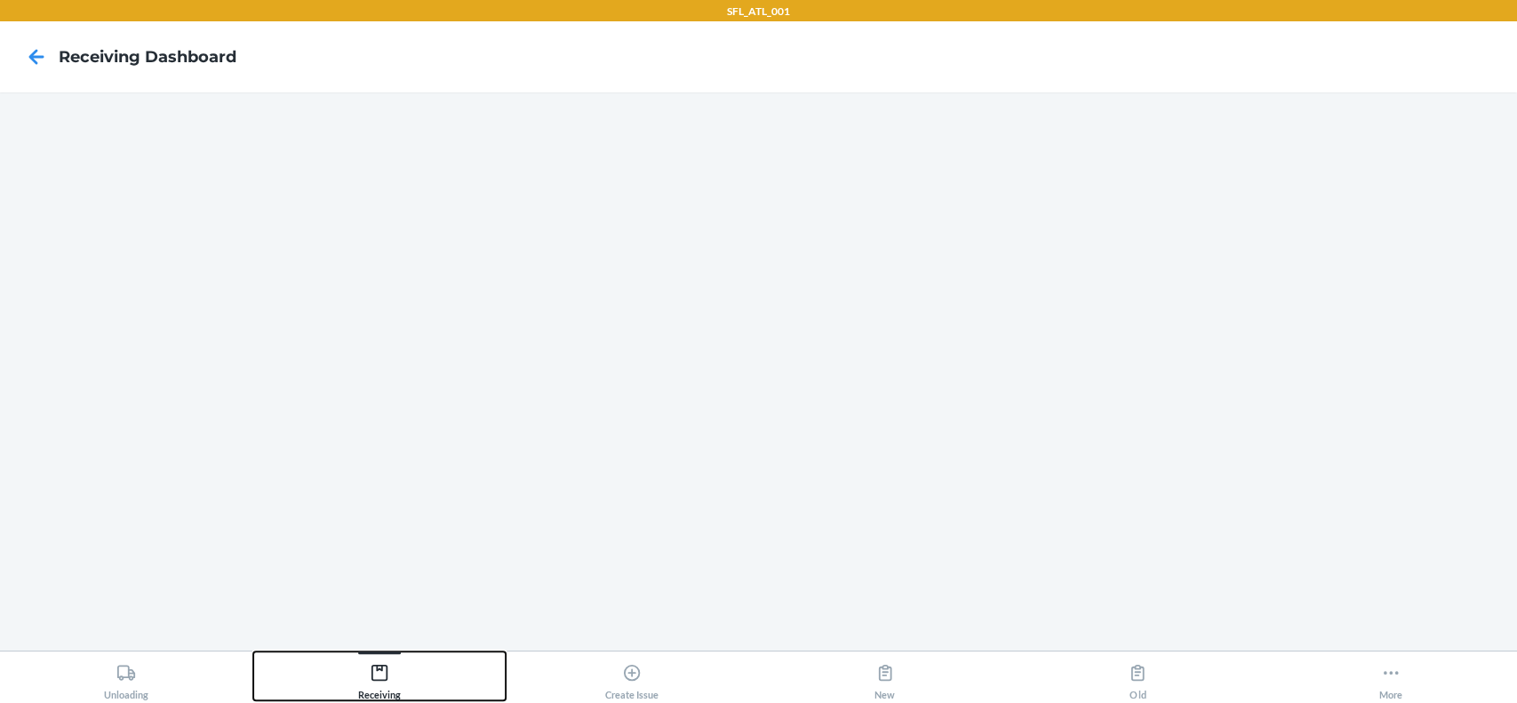
click at [380, 658] on div "Receiving" at bounding box center [379, 678] width 43 height 44
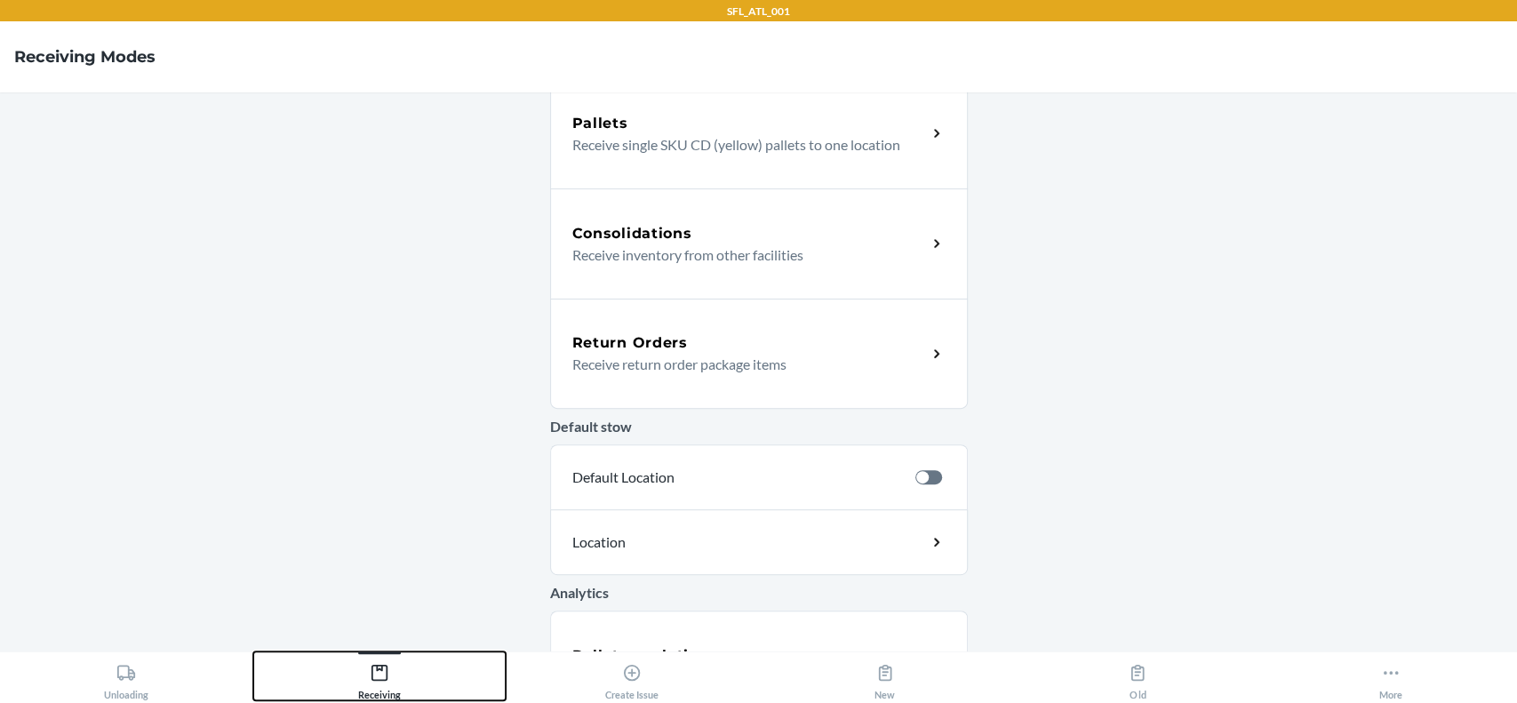
scroll to position [474, 0]
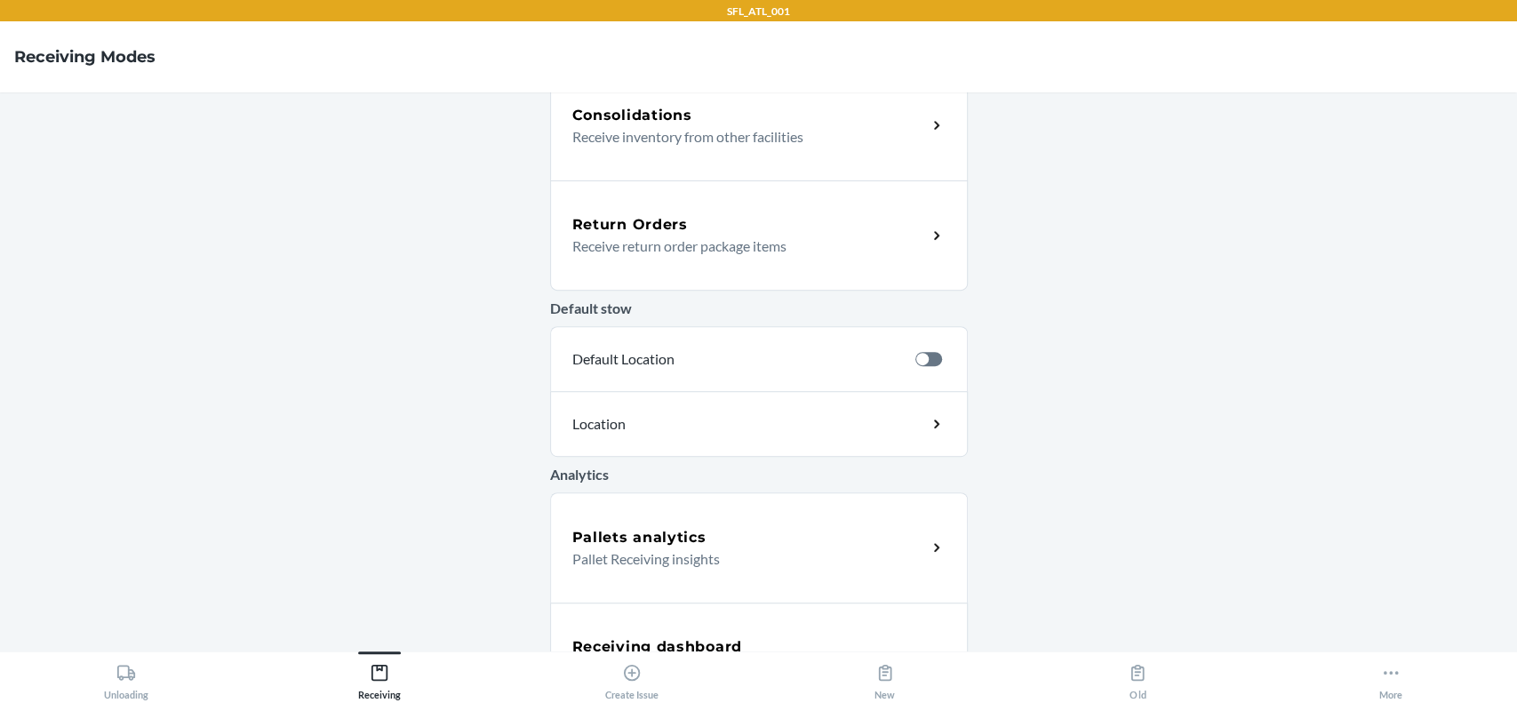
click at [629, 577] on div "Pallets analytics Pallet Receiving insights" at bounding box center [759, 547] width 418 height 110
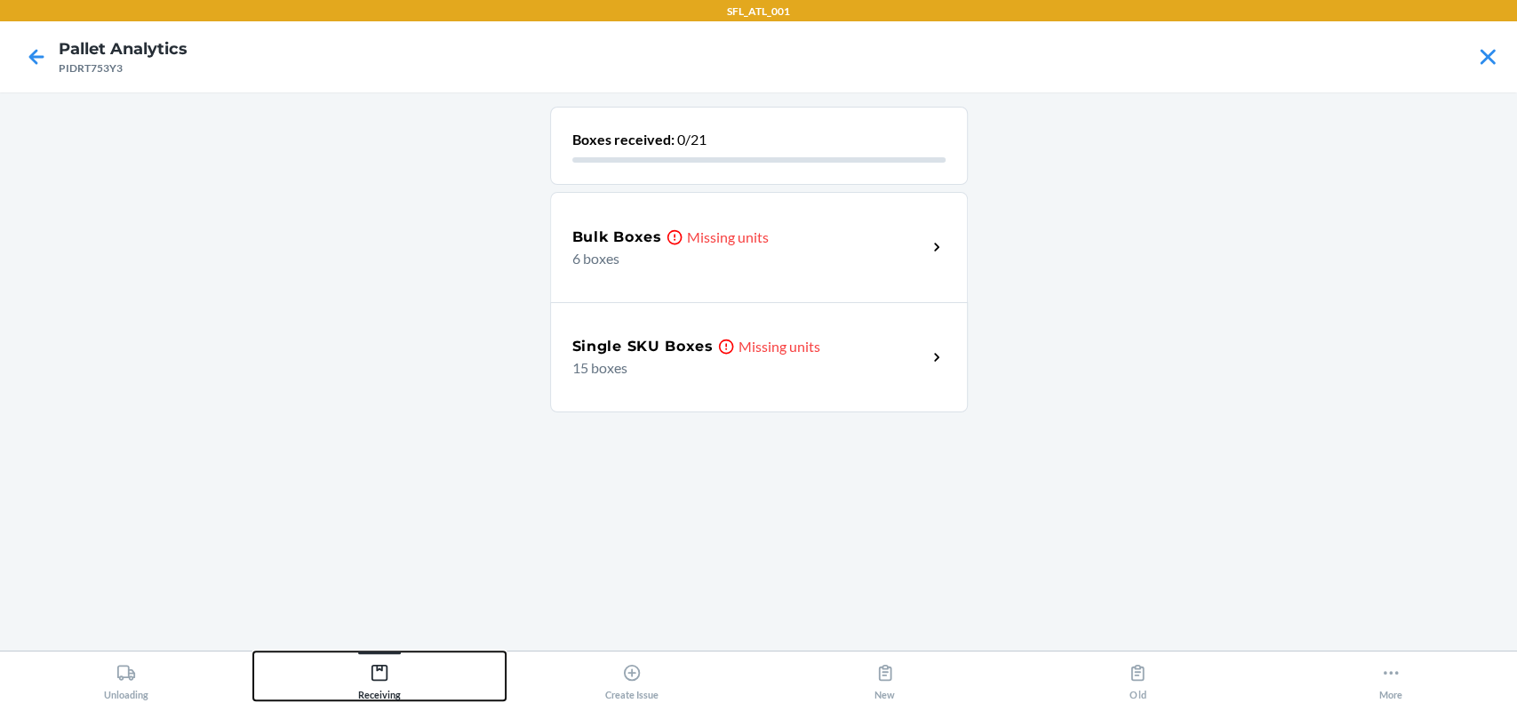
click at [396, 679] on div "Receiving" at bounding box center [379, 678] width 43 height 44
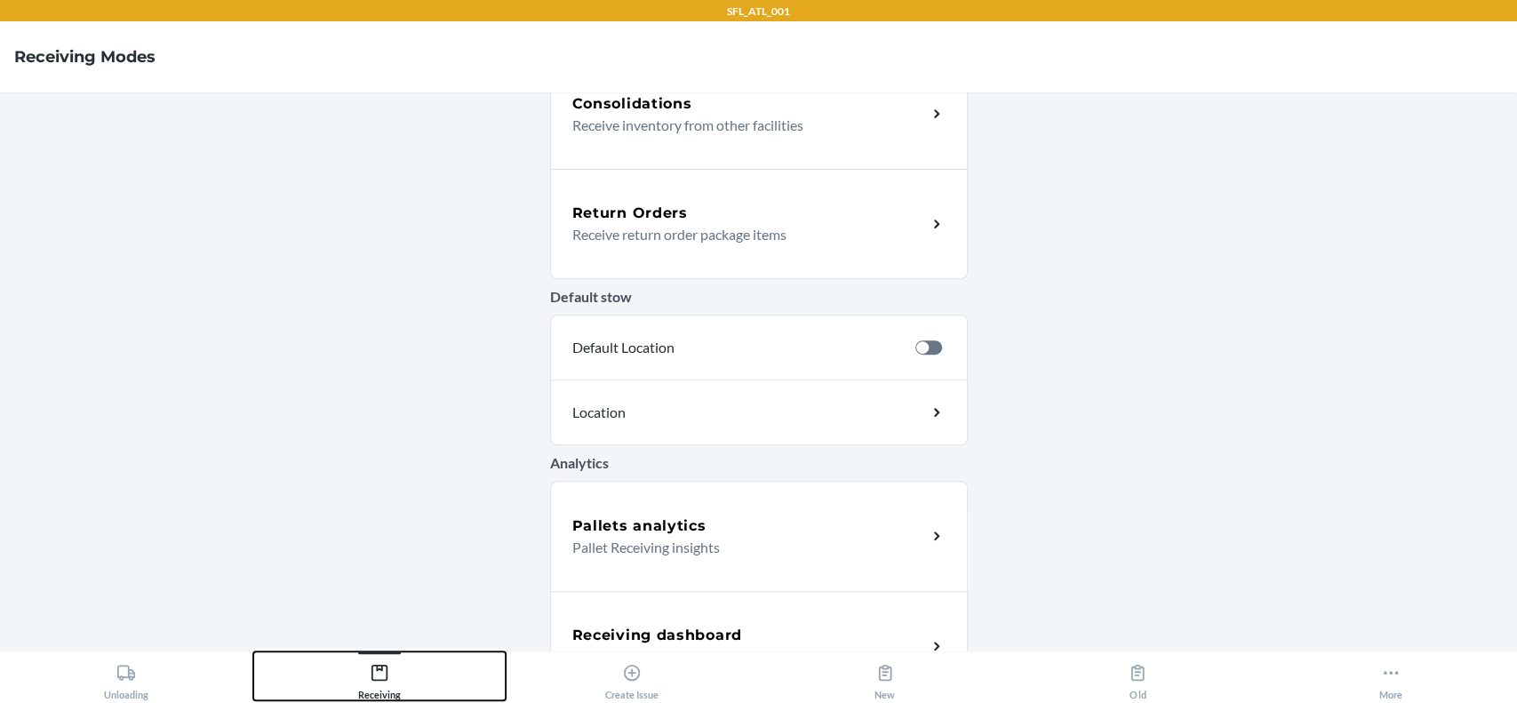
scroll to position [535, 0]
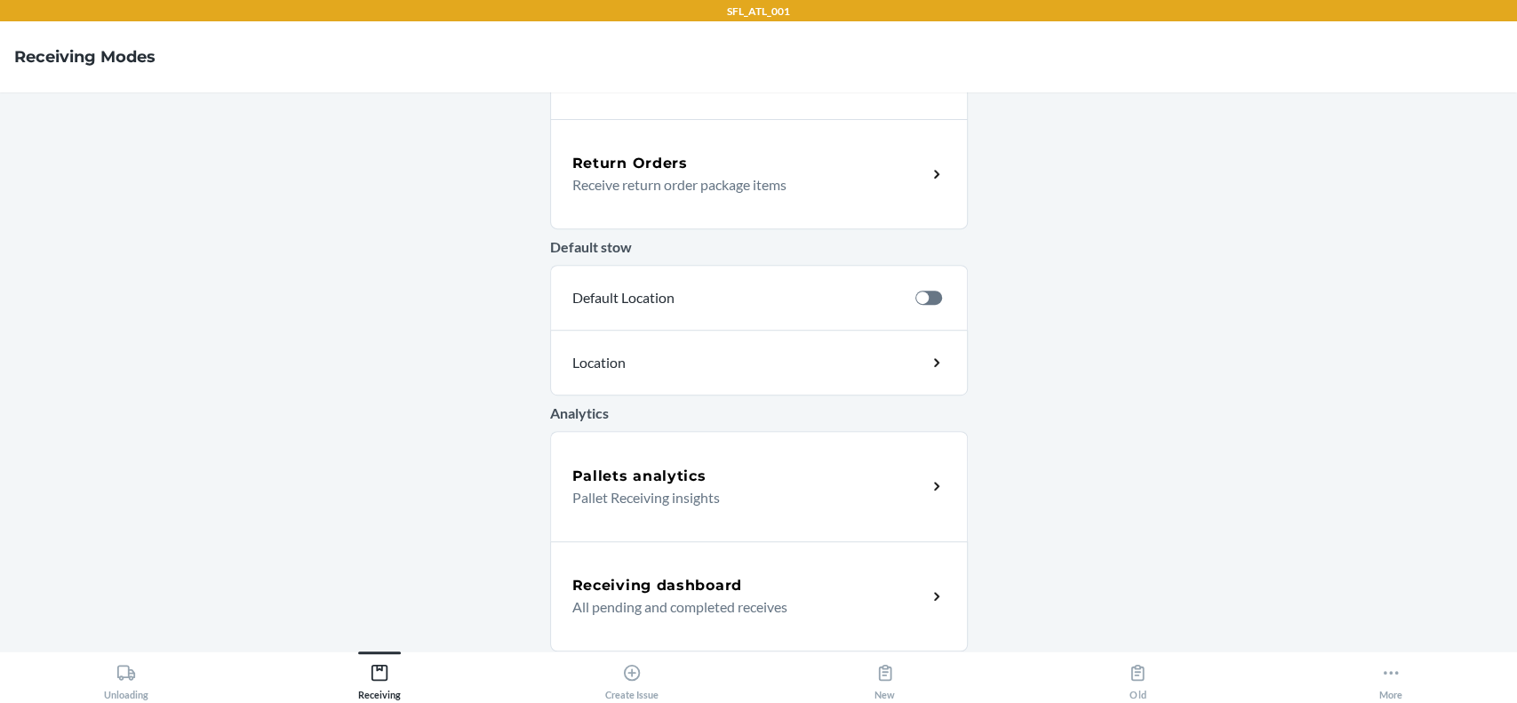
click at [775, 504] on p "Pallet Receiving insights" at bounding box center [742, 497] width 340 height 21
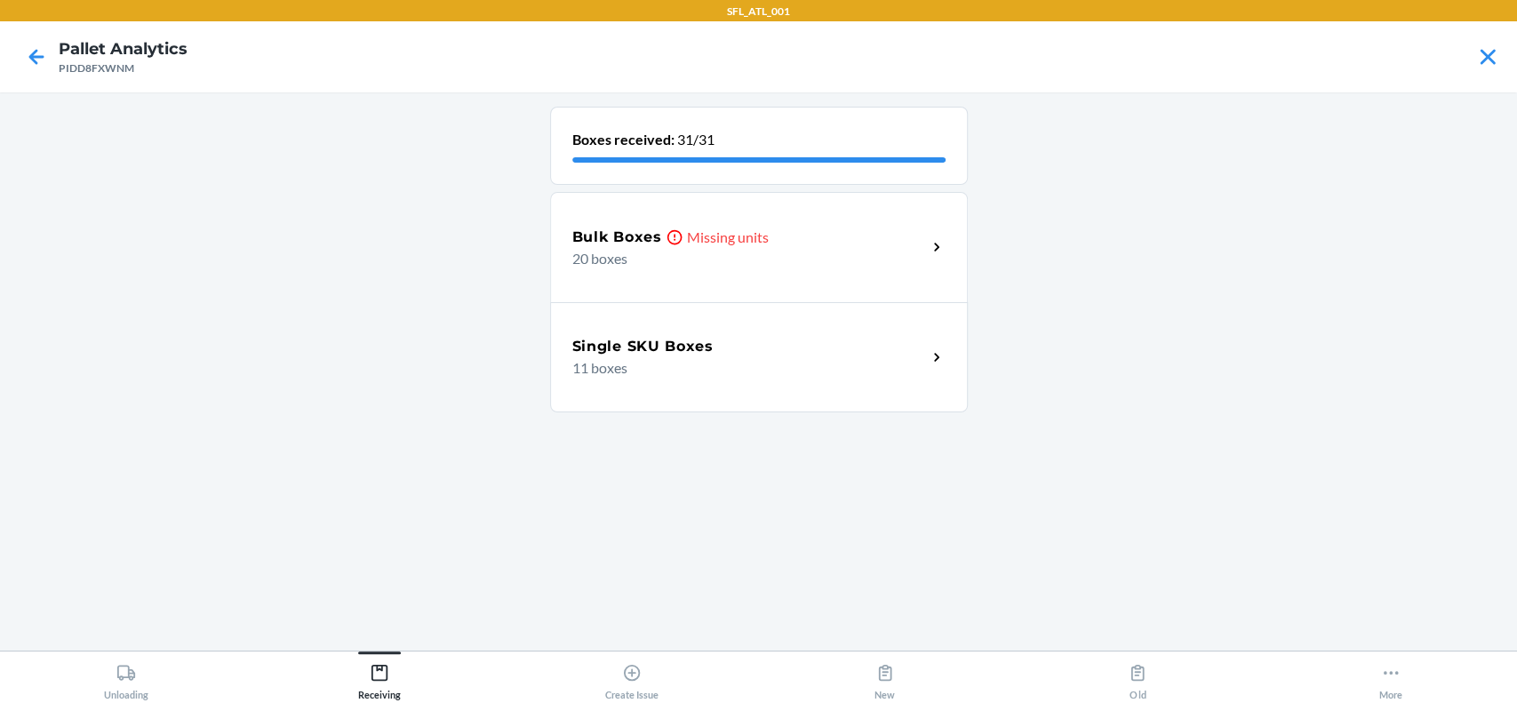
click at [729, 259] on p "20 boxes" at bounding box center [742, 258] width 340 height 21
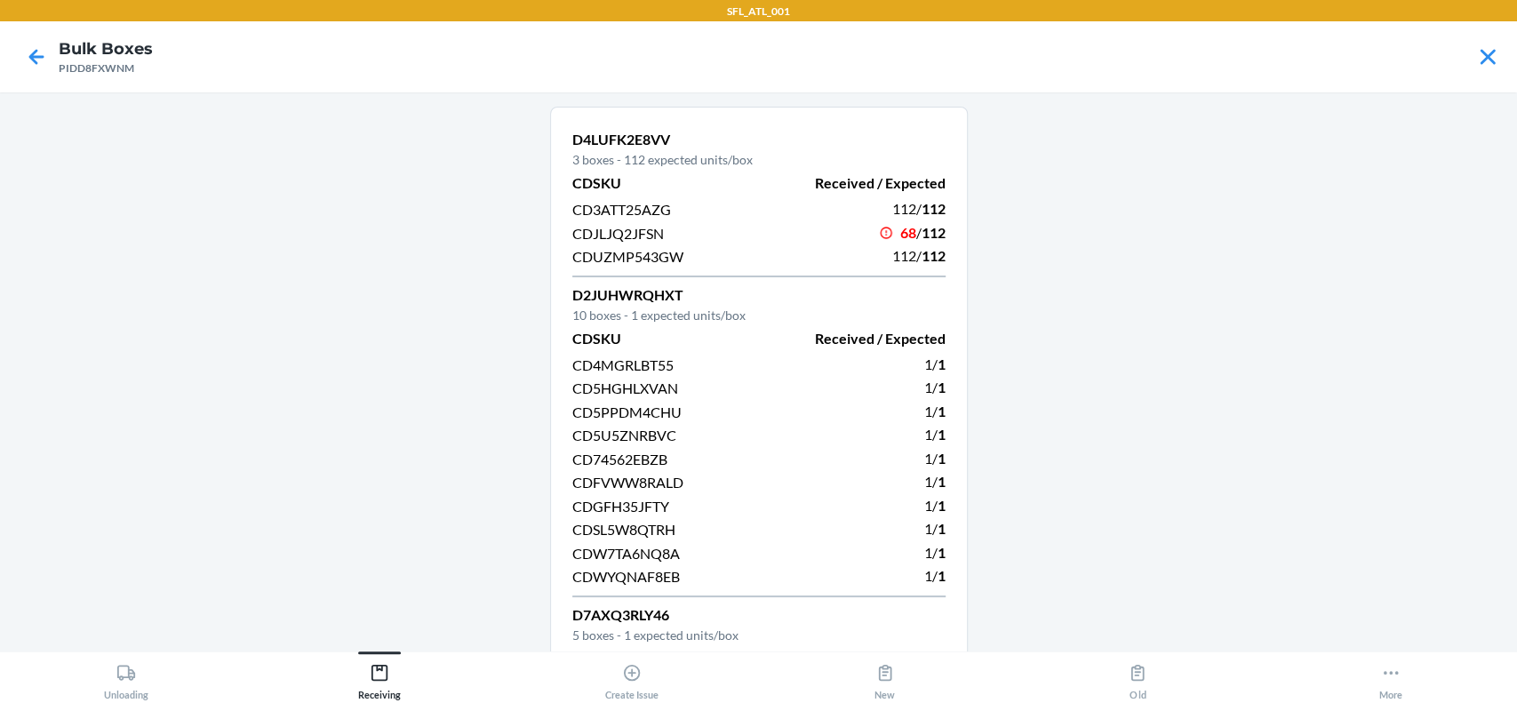
click at [554, 139] on div "D4LUFK2E8VV 3 boxes - 112 expected units/box CDSKU Received / Expected CD3ATT25…" at bounding box center [759, 525] width 418 height 837
drag, startPoint x: 565, startPoint y: 235, endPoint x: 669, endPoint y: 230, distance: 104.1
click at [669, 230] on div "CDJLJQ2JFSN" at bounding box center [660, 233] width 176 height 24
copy span "CDJLJQ2JFSN"
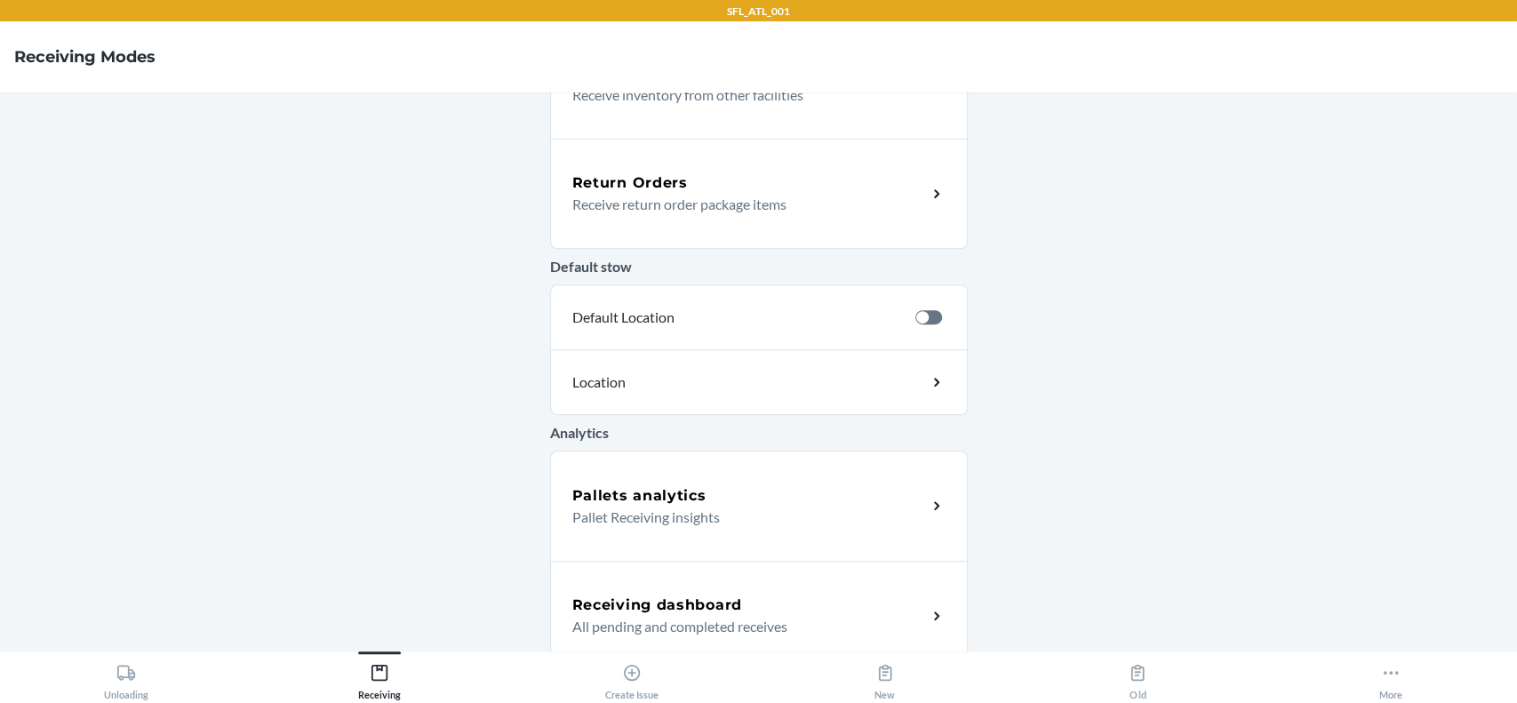
scroll to position [535, 0]
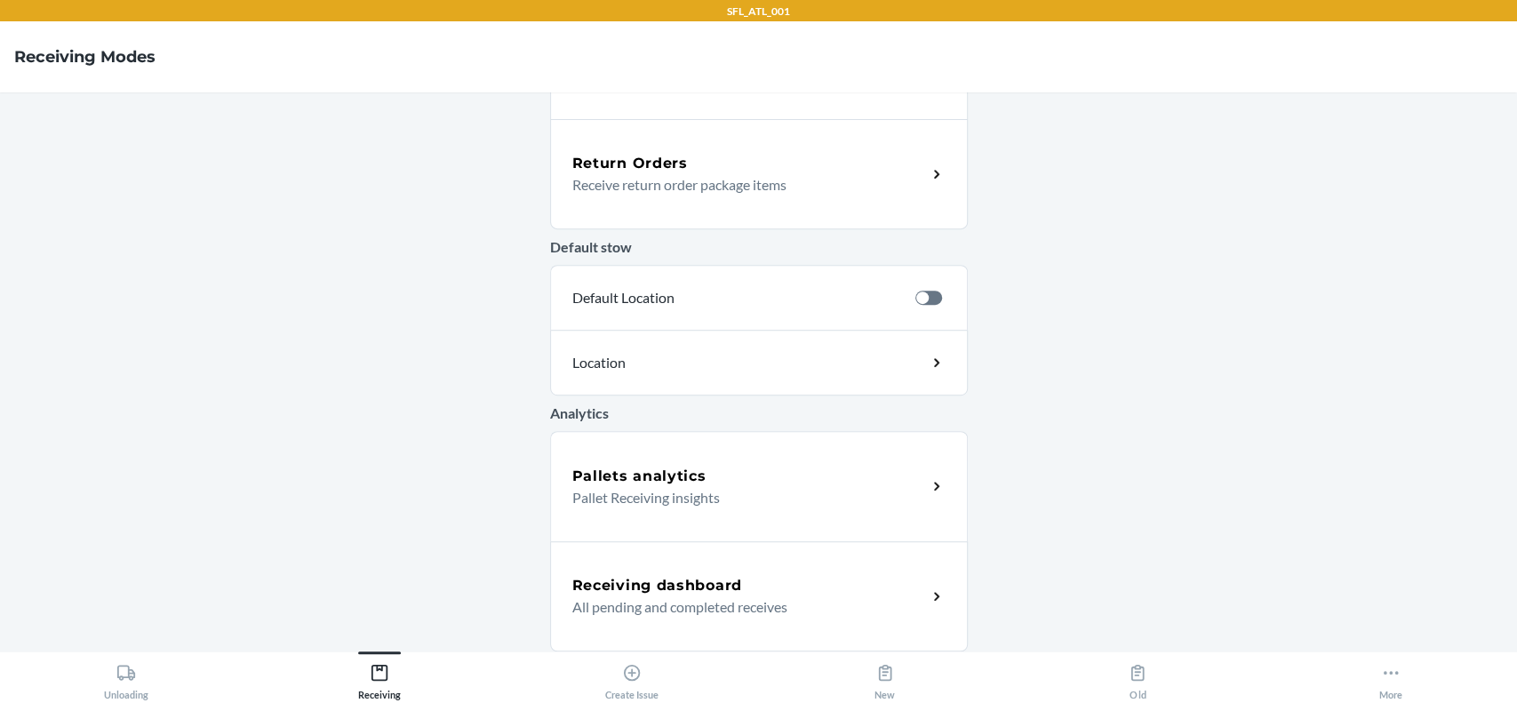
click at [697, 615] on p "All pending and completed receives" at bounding box center [742, 606] width 340 height 21
